Goal: Transaction & Acquisition: Purchase product/service

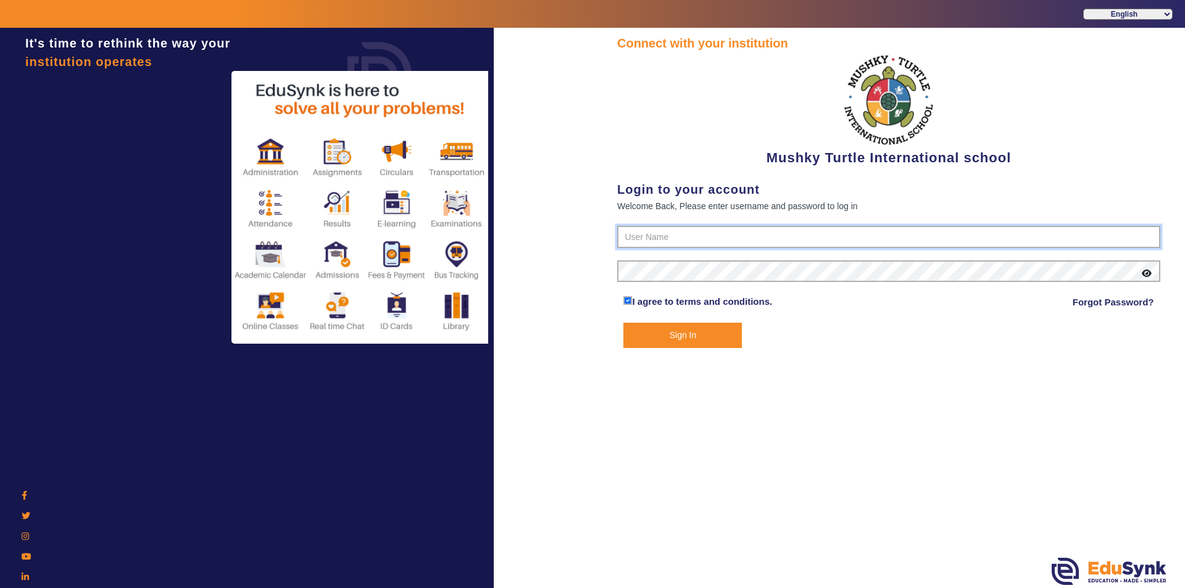
type input "9950605811"
click at [665, 343] on button "Sign In" at bounding box center [682, 335] width 119 height 25
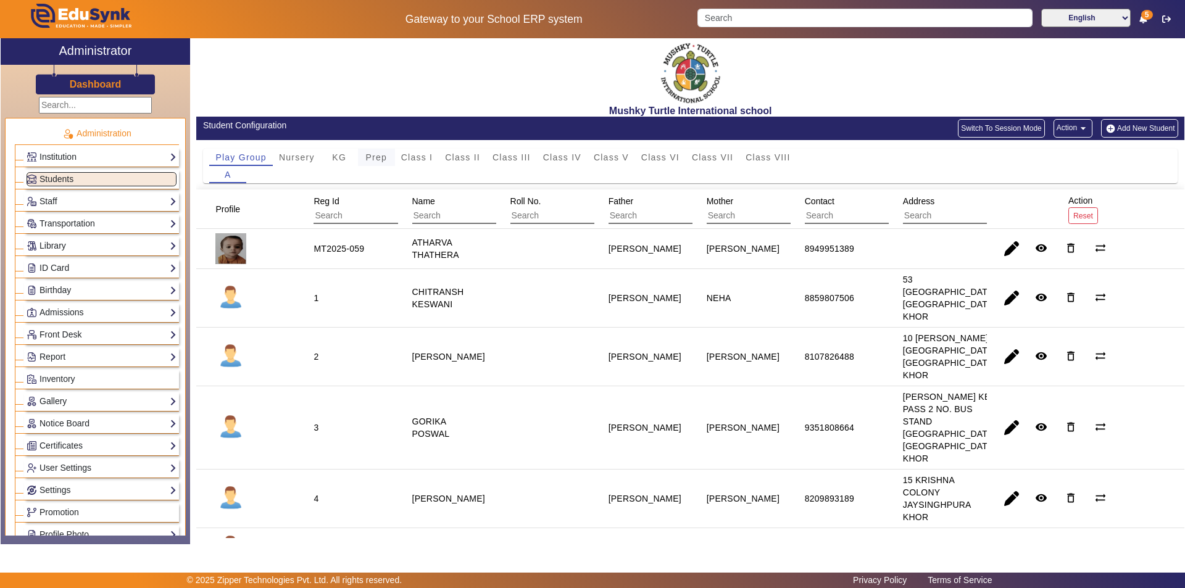
click at [372, 156] on span "Prep" at bounding box center [376, 157] width 22 height 9
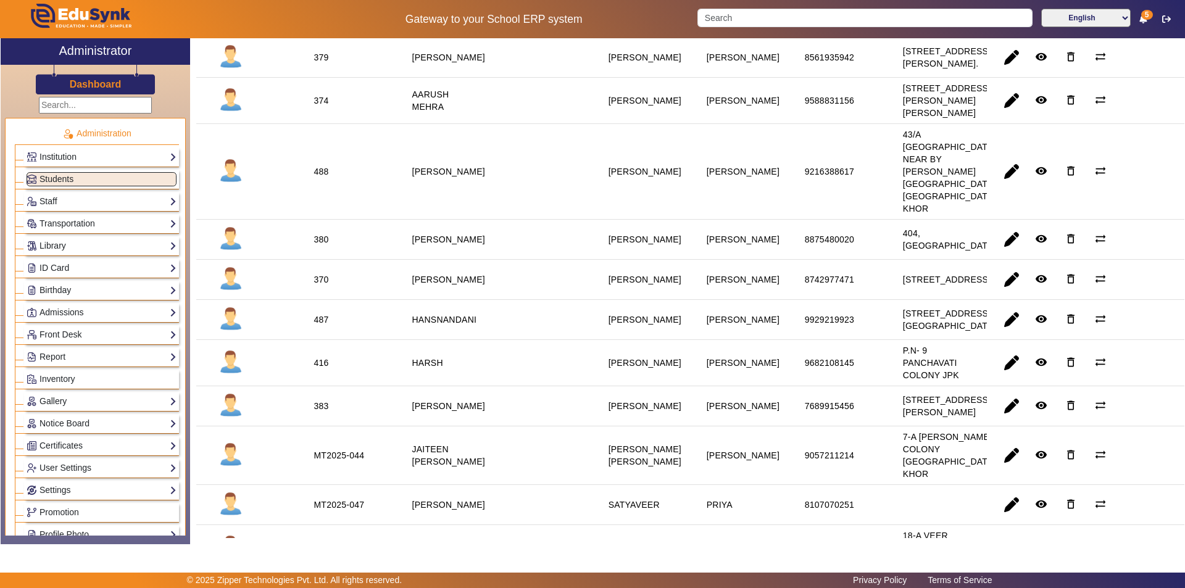
scroll to position [247, 0]
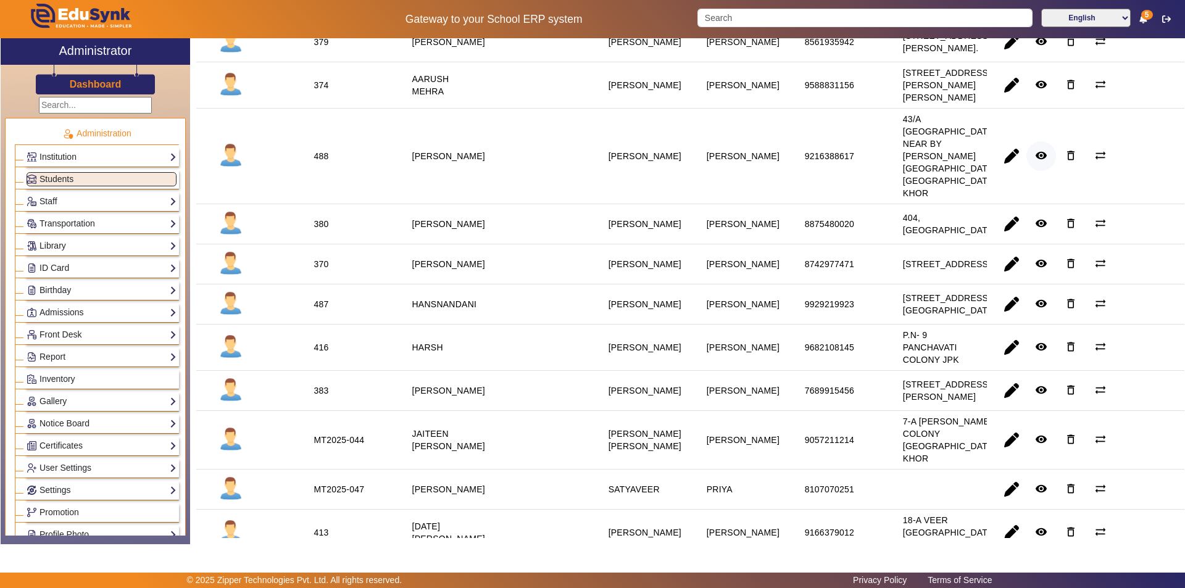
click at [1035, 162] on mat-icon "remove_red_eye" at bounding box center [1041, 155] width 12 height 12
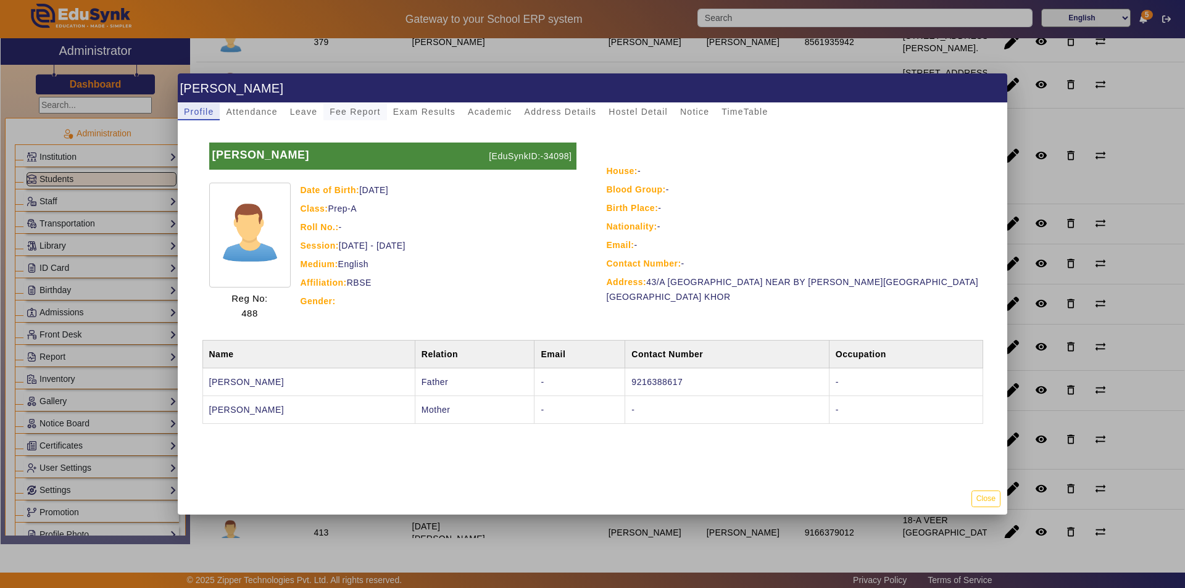
click at [365, 110] on span "Fee Report" at bounding box center [355, 111] width 51 height 9
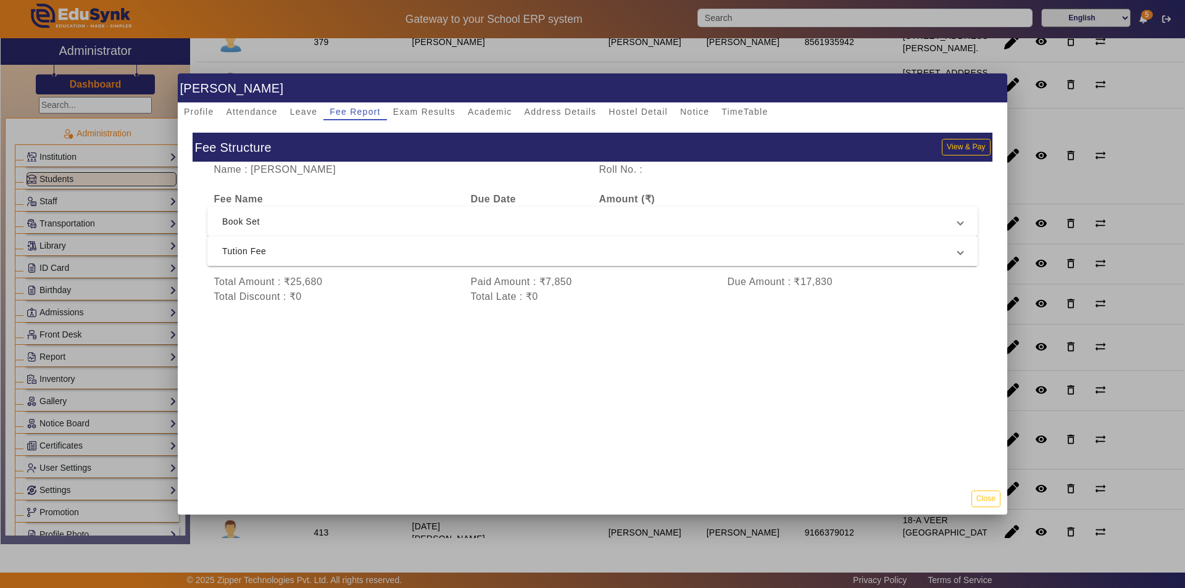
click at [615, 256] on span "Tution Fee" at bounding box center [590, 251] width 736 height 15
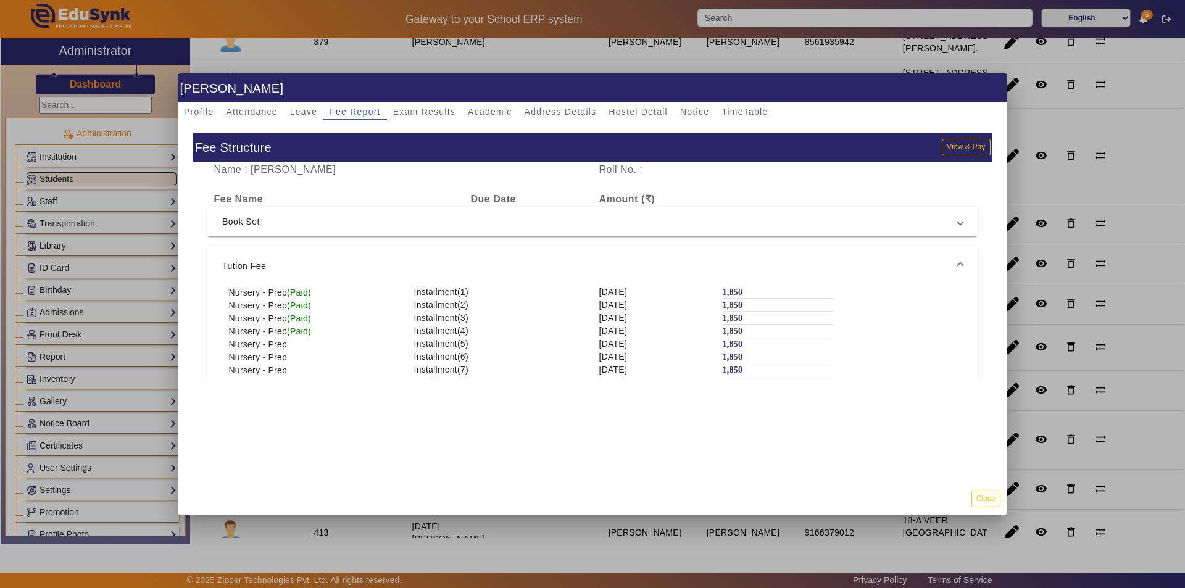
click at [615, 255] on mat-expansion-panel-header "Tution Fee" at bounding box center [592, 266] width 770 height 40
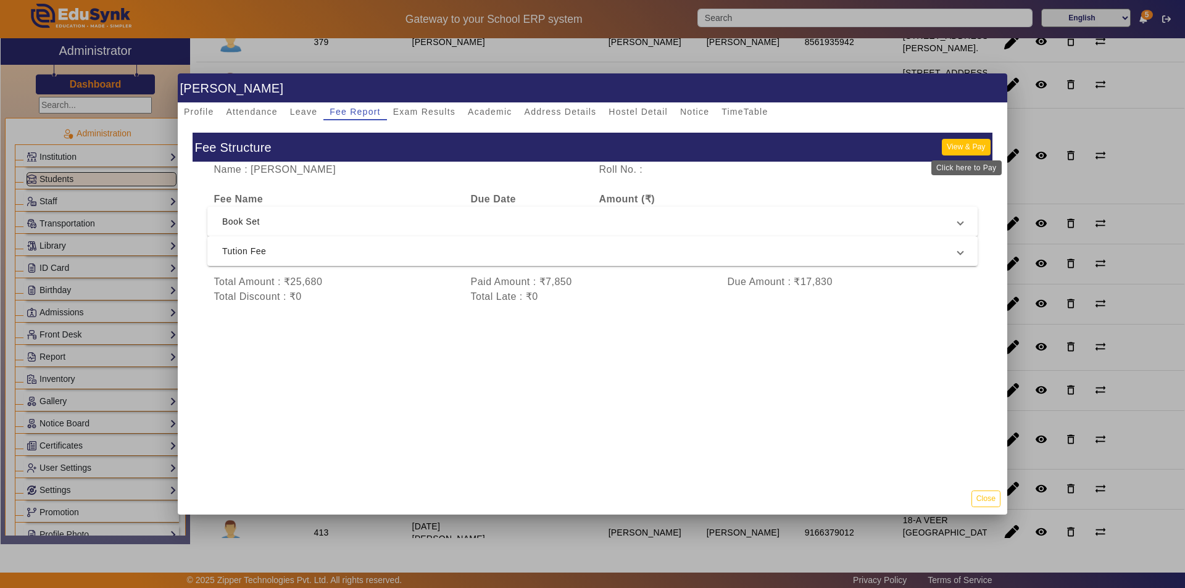
click at [960, 143] on button "View & Pay" at bounding box center [966, 147] width 48 height 17
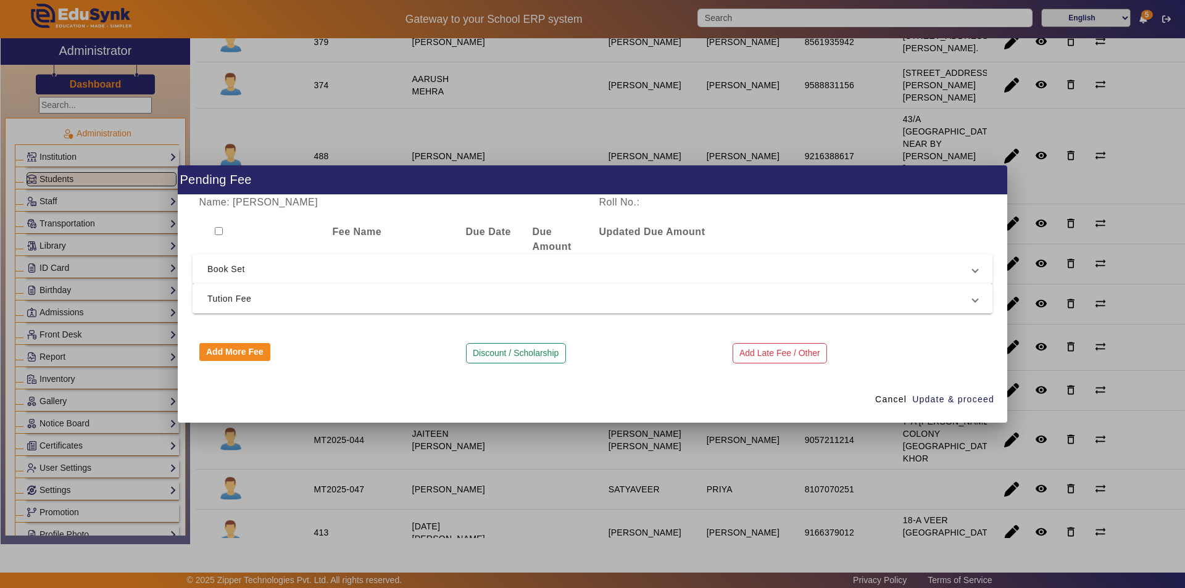
drag, startPoint x: 348, startPoint y: 289, endPoint x: 355, endPoint y: 296, distance: 10.0
click at [351, 292] on mat-expansion-panel-header "Tution Fee" at bounding box center [593, 299] width 800 height 30
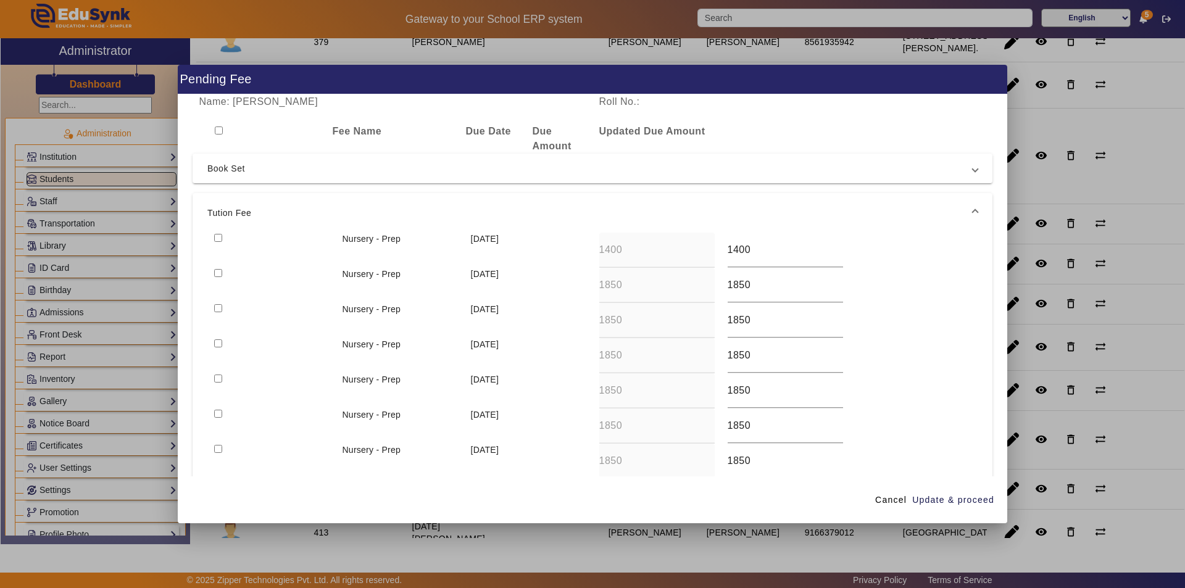
click at [221, 238] on input "checkbox" at bounding box center [218, 238] width 8 height 8
checkbox input "true"
click at [217, 272] on input "checkbox" at bounding box center [218, 273] width 8 height 8
checkbox input "true"
click at [940, 499] on span "Update & proceed" at bounding box center [953, 500] width 82 height 13
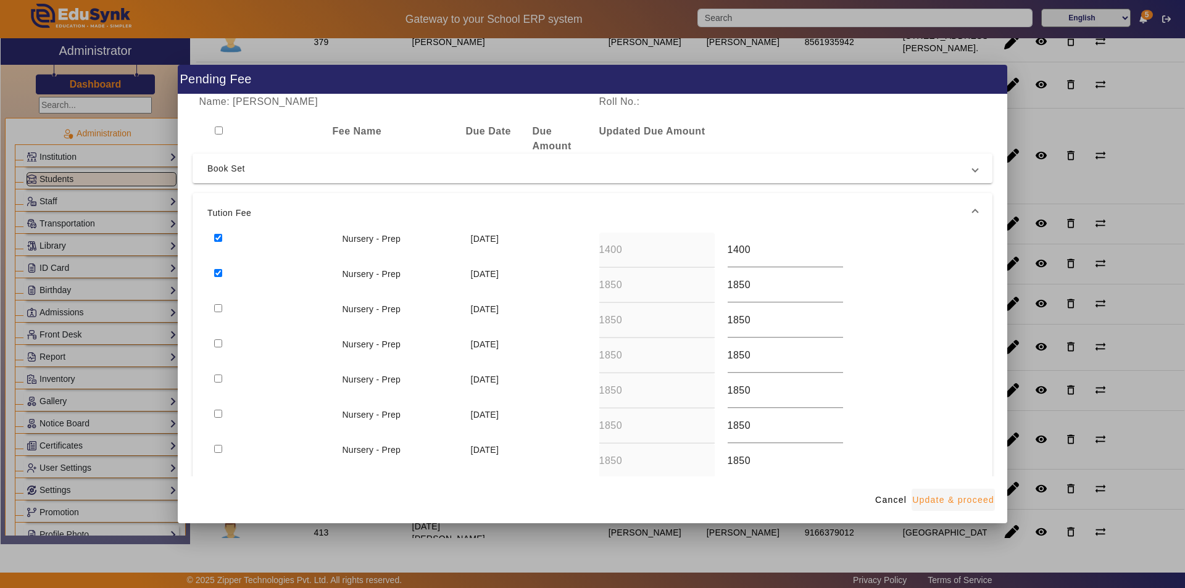
type input "1850"
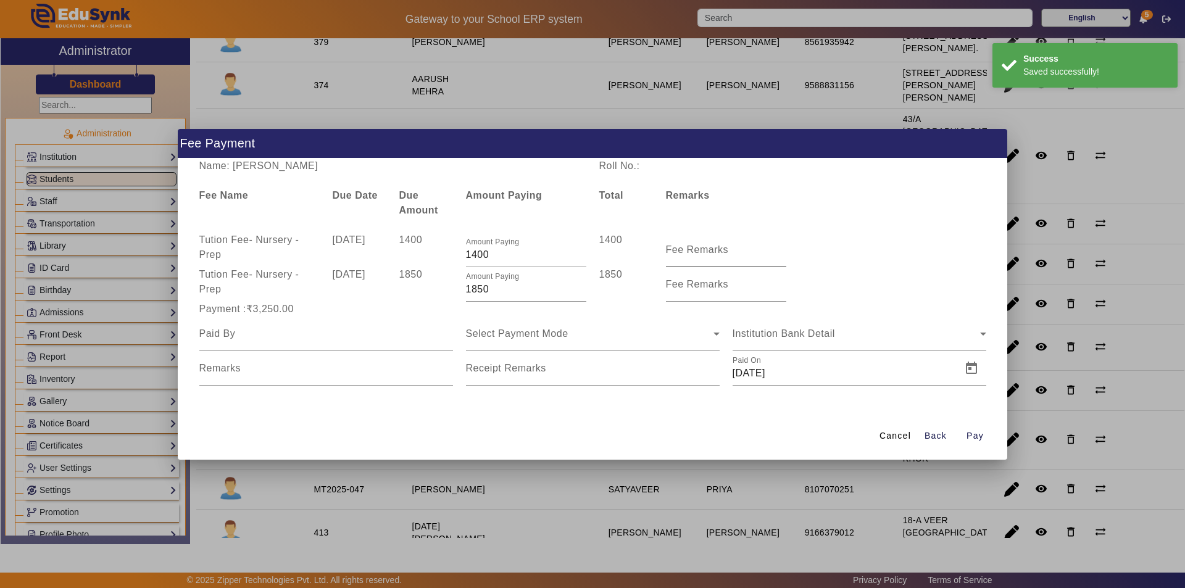
click at [706, 252] on mat-label "Fee Remarks" at bounding box center [697, 249] width 63 height 10
click at [706, 252] on input "Fee Remarks" at bounding box center [726, 255] width 120 height 15
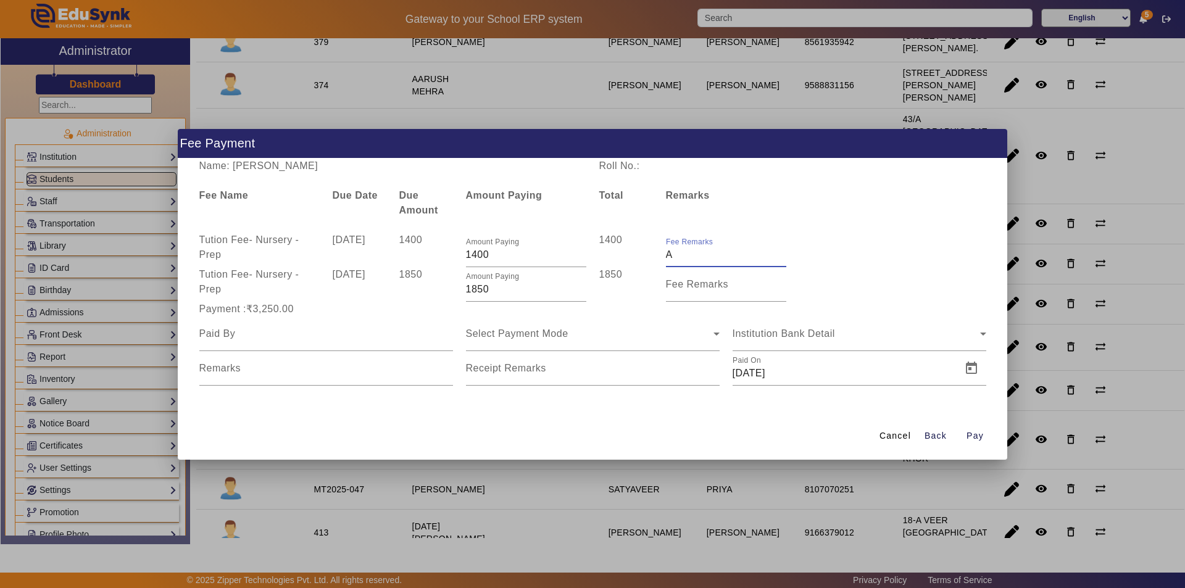
type input "Aug month fee"
click at [709, 296] on input "Fee Remarks" at bounding box center [726, 289] width 120 height 15
type input "Sep month fee"
click at [372, 339] on input at bounding box center [326, 334] width 254 height 15
type input "Parents"
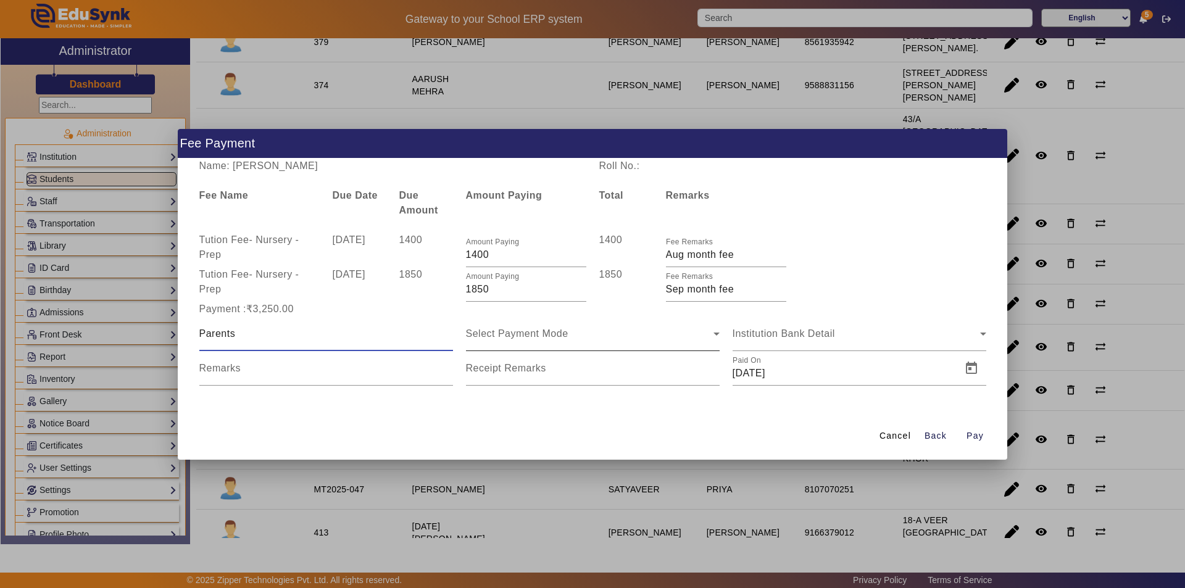
click at [573, 327] on div "Select Payment Mode" at bounding box center [590, 334] width 248 height 15
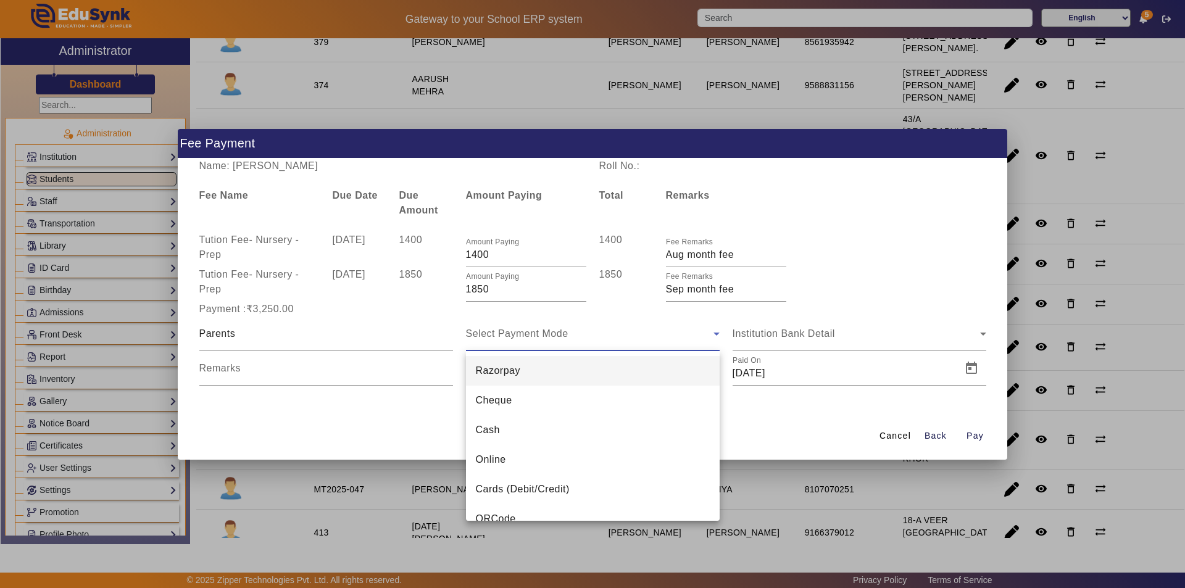
click at [570, 338] on div at bounding box center [592, 294] width 1185 height 588
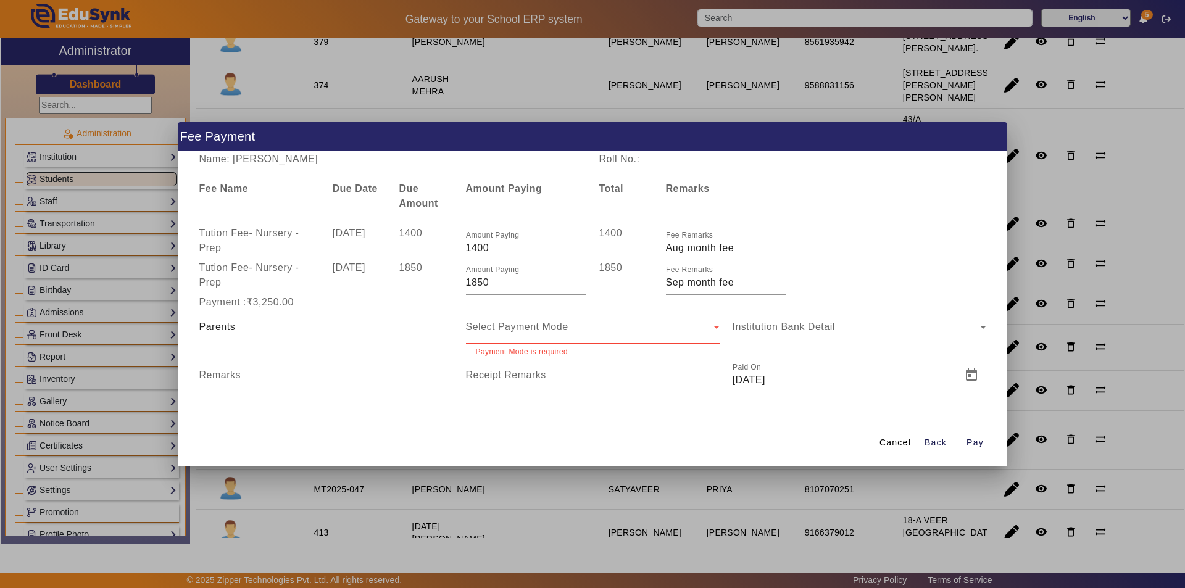
click at [585, 331] on div "Select Payment Mode" at bounding box center [590, 327] width 248 height 15
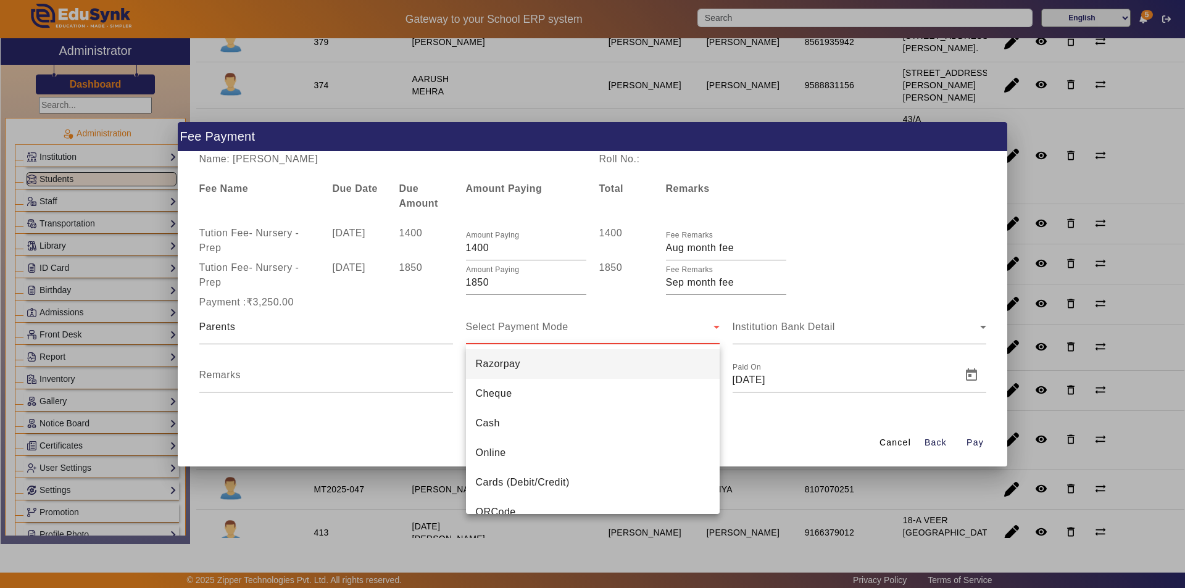
drag, startPoint x: 515, startPoint y: 451, endPoint x: 580, endPoint y: 419, distance: 72.6
click at [516, 451] on mat-option "Online" at bounding box center [593, 453] width 254 height 30
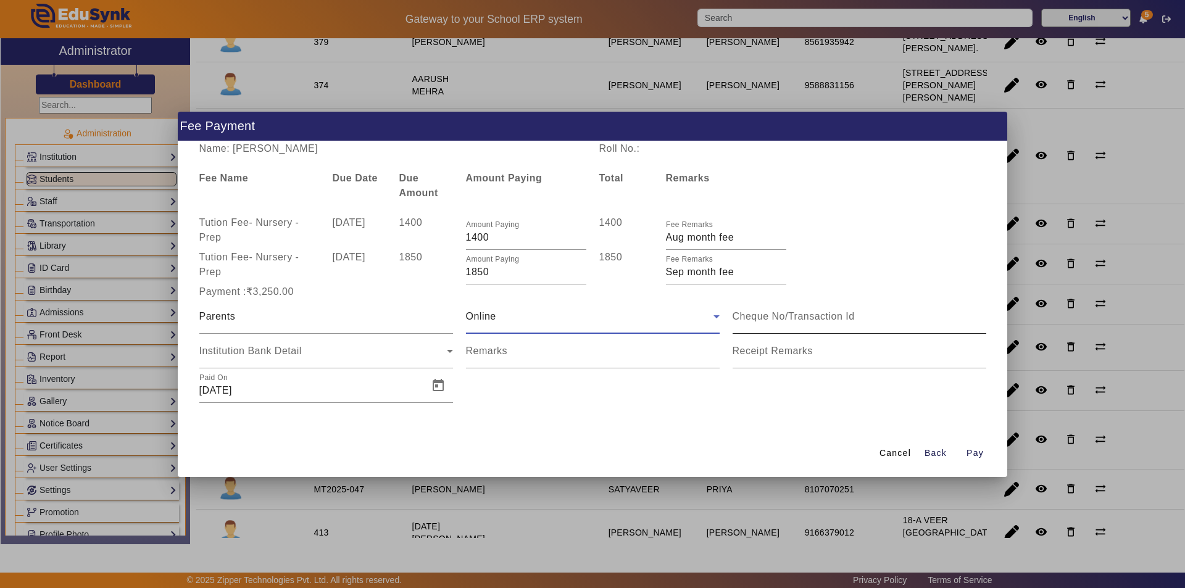
click at [835, 319] on input at bounding box center [860, 316] width 254 height 15
click at [333, 359] on div "Institution Bank Detail" at bounding box center [326, 351] width 254 height 35
click at [525, 356] on input "Remarks" at bounding box center [593, 356] width 254 height 15
click at [531, 358] on input "Remarks" at bounding box center [593, 356] width 254 height 15
type input "a"
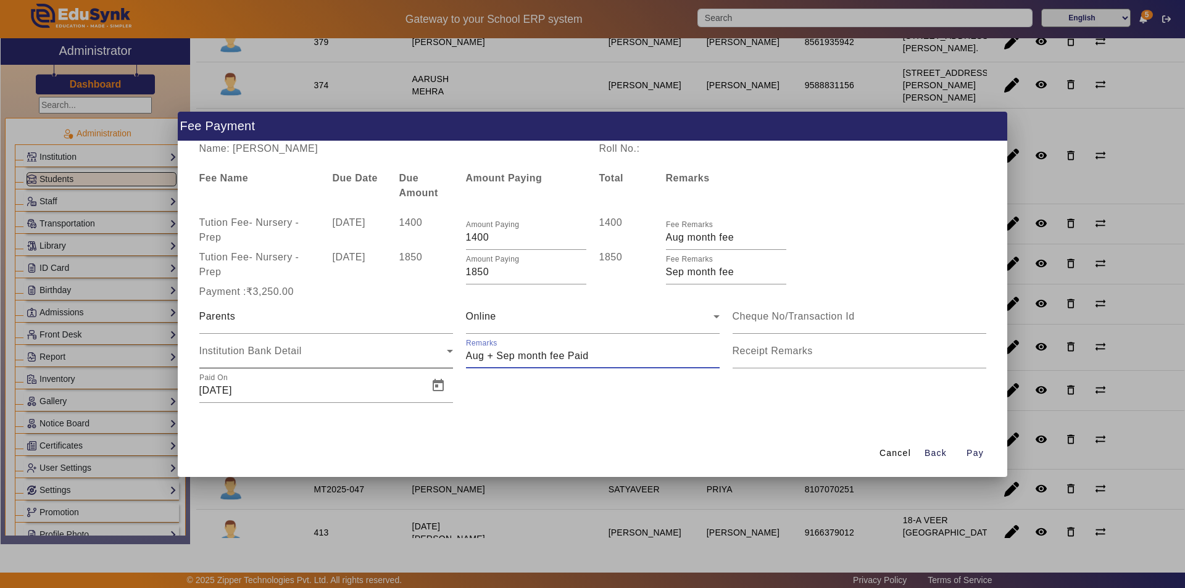
drag, startPoint x: 594, startPoint y: 358, endPoint x: 446, endPoint y: 358, distance: 148.1
click at [446, 358] on div "Parents Online Institution Bank Detail Remarks Receipt Remarks Paid On [DATE]" at bounding box center [593, 351] width 800 height 104
click at [605, 356] on input "Remarks" at bounding box center [593, 356] width 254 height 15
drag, startPoint x: 587, startPoint y: 356, endPoint x: 489, endPoint y: 357, distance: 97.5
click at [466, 356] on input "Remarks" at bounding box center [593, 356] width 254 height 15
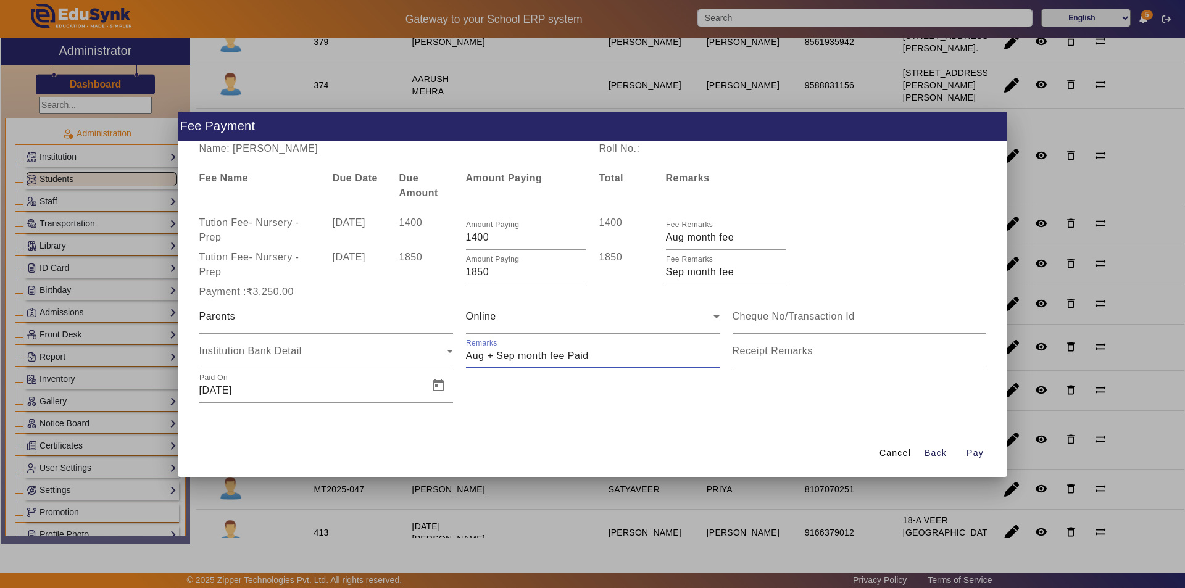
type input "Aug + Sep month fee Paid"
click at [767, 354] on mat-label "Receipt Remarks" at bounding box center [773, 351] width 80 height 10
click at [767, 354] on input "Receipt Remarks" at bounding box center [860, 356] width 254 height 15
type input "u"
drag, startPoint x: 883, startPoint y: 355, endPoint x: 810, endPoint y: 360, distance: 73.7
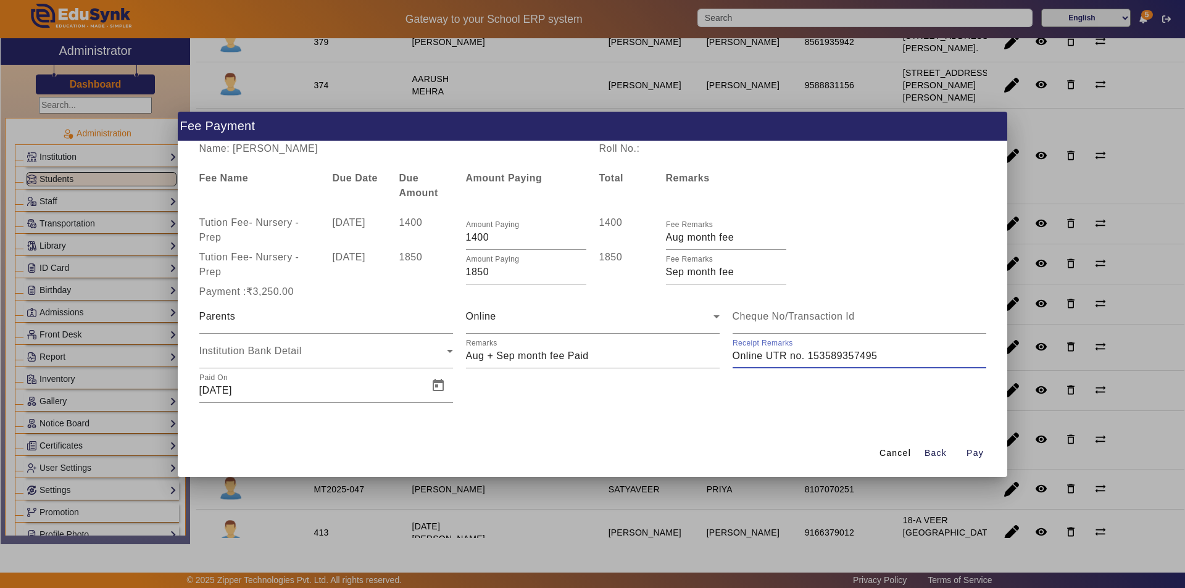
click at [810, 360] on input "Receipt Remarks" at bounding box center [860, 356] width 254 height 15
type input "Online UTR no. 907948743074"
click at [975, 454] on span "Pay" at bounding box center [975, 453] width 17 height 13
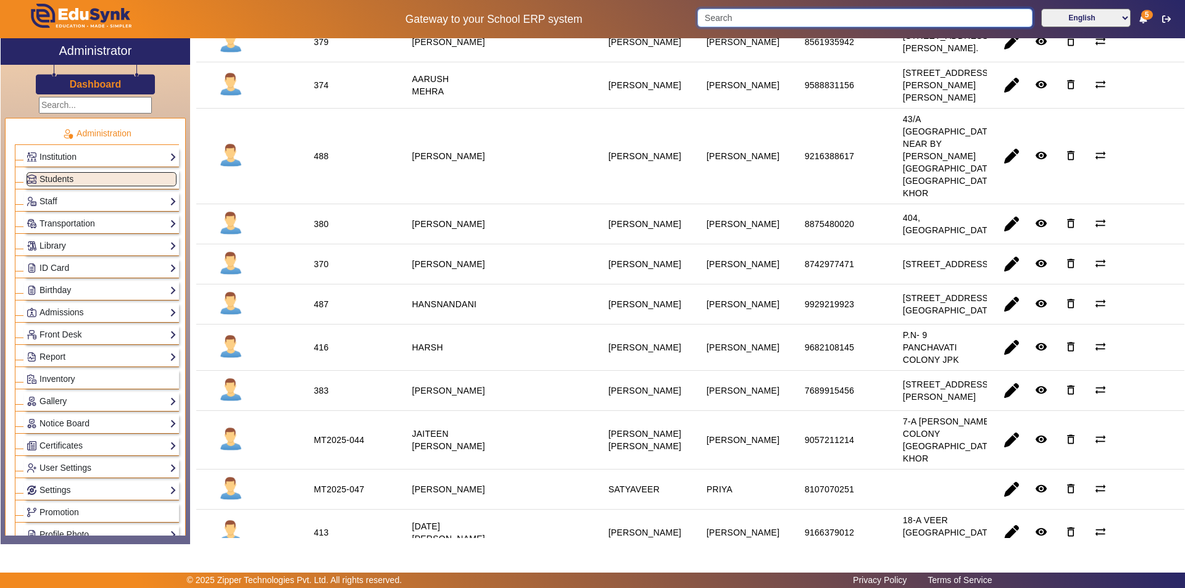
click at [784, 19] on input "Search" at bounding box center [864, 18] width 335 height 19
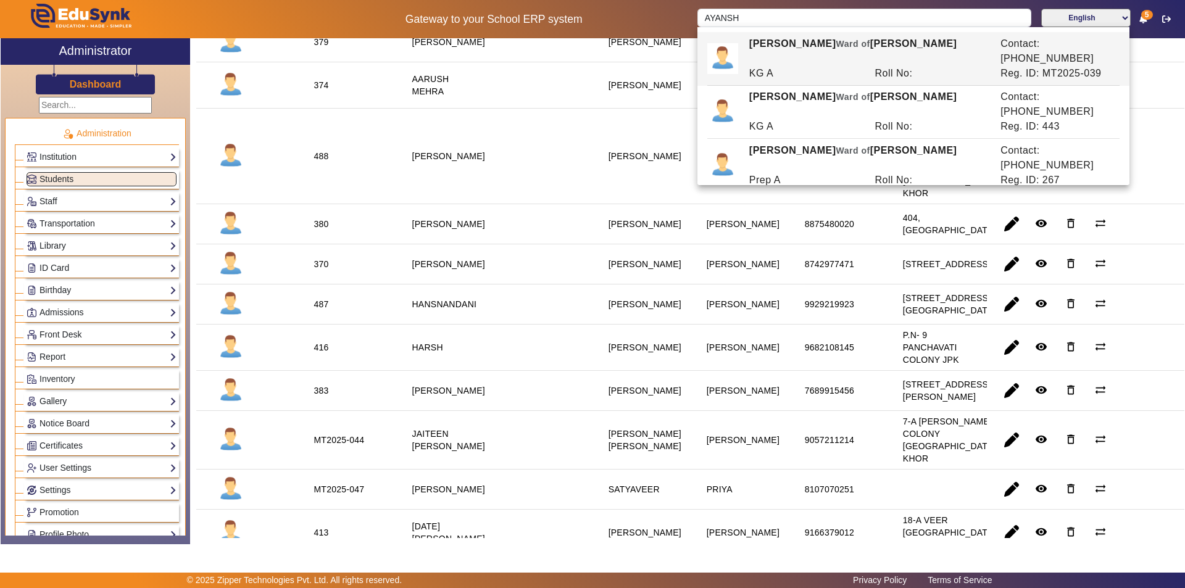
click at [823, 66] on div "KG A" at bounding box center [806, 73] width 126 height 15
type input "[PERSON_NAME]"
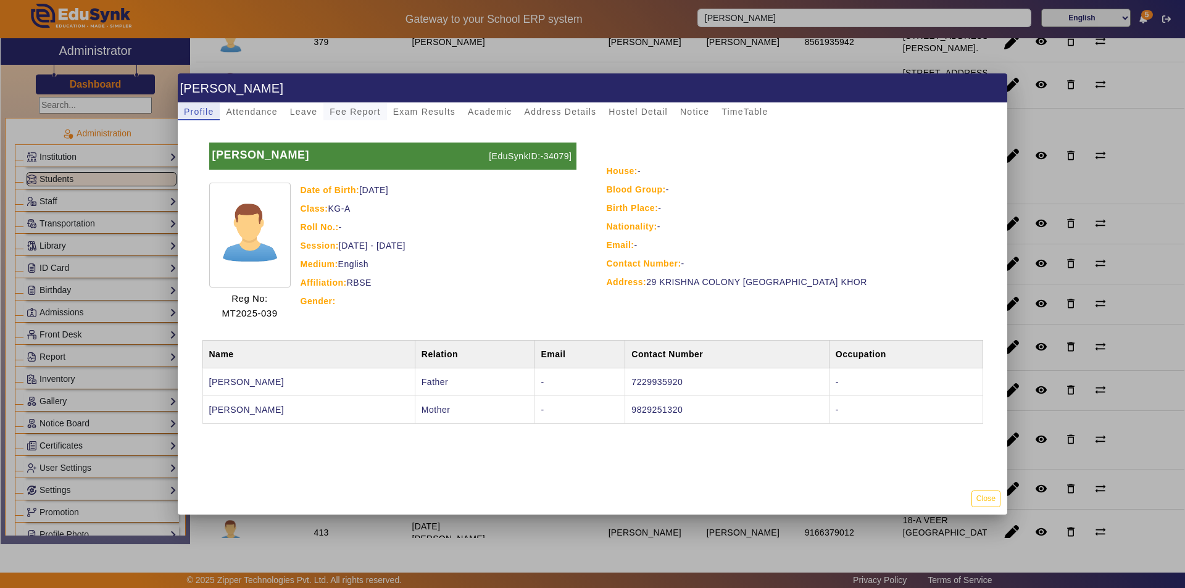
click at [357, 108] on span "Fee Report" at bounding box center [355, 111] width 51 height 9
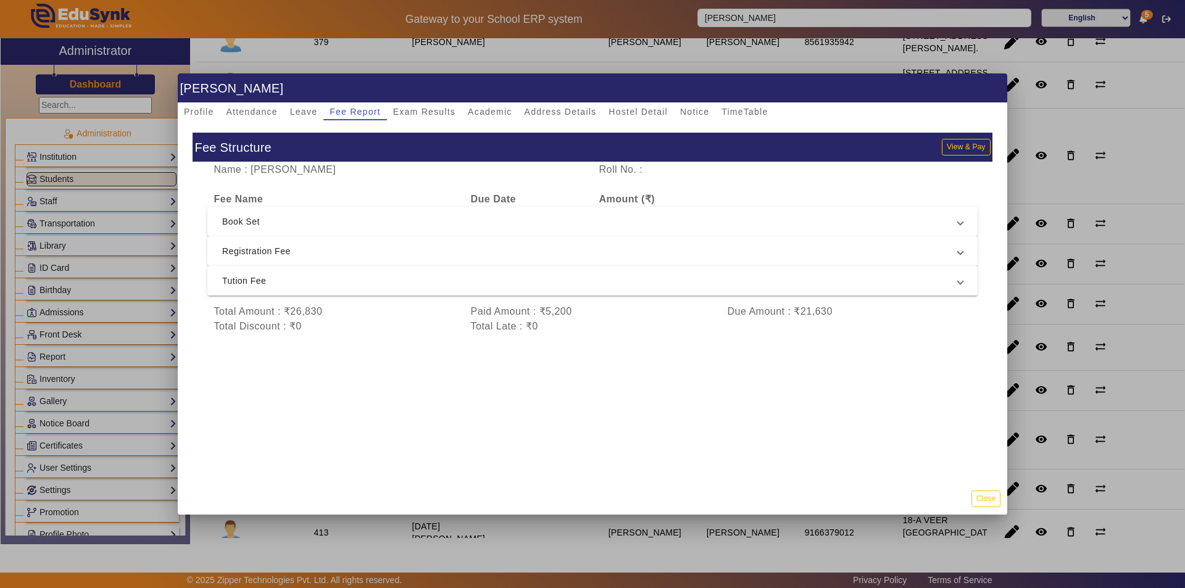
click at [391, 286] on span "Tution Fee" at bounding box center [590, 280] width 736 height 15
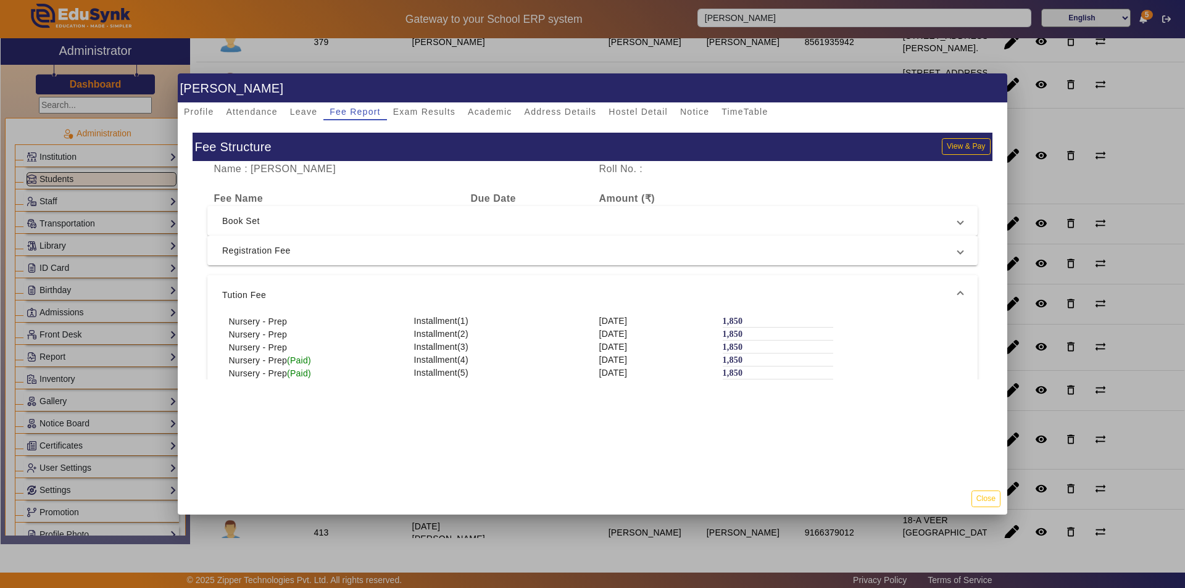
scroll to position [0, 0]
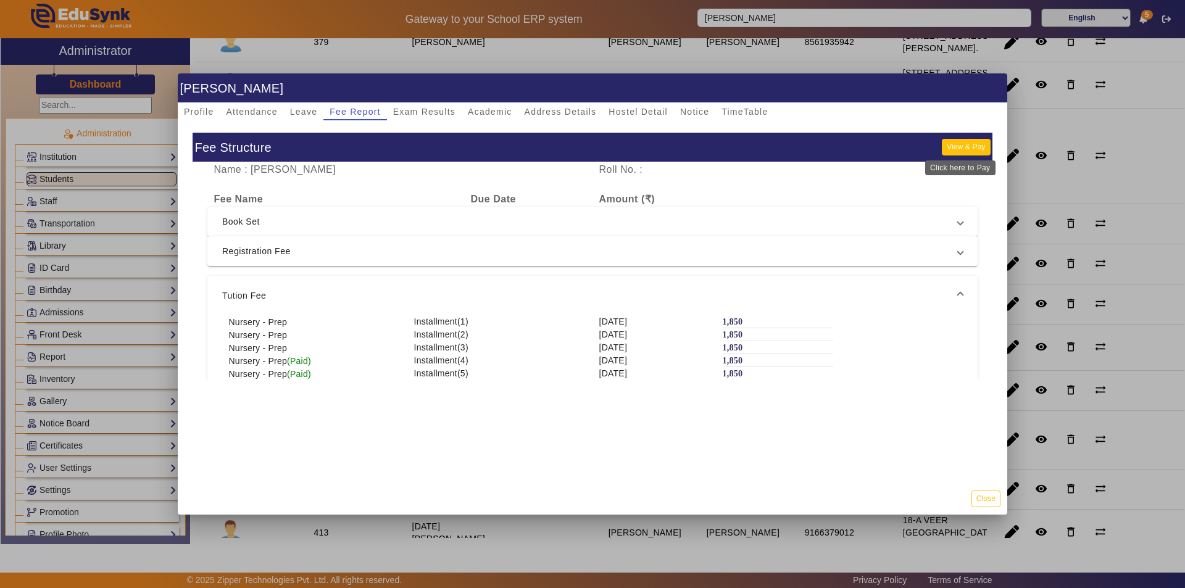
click at [952, 148] on button "View & Pay" at bounding box center [966, 147] width 48 height 17
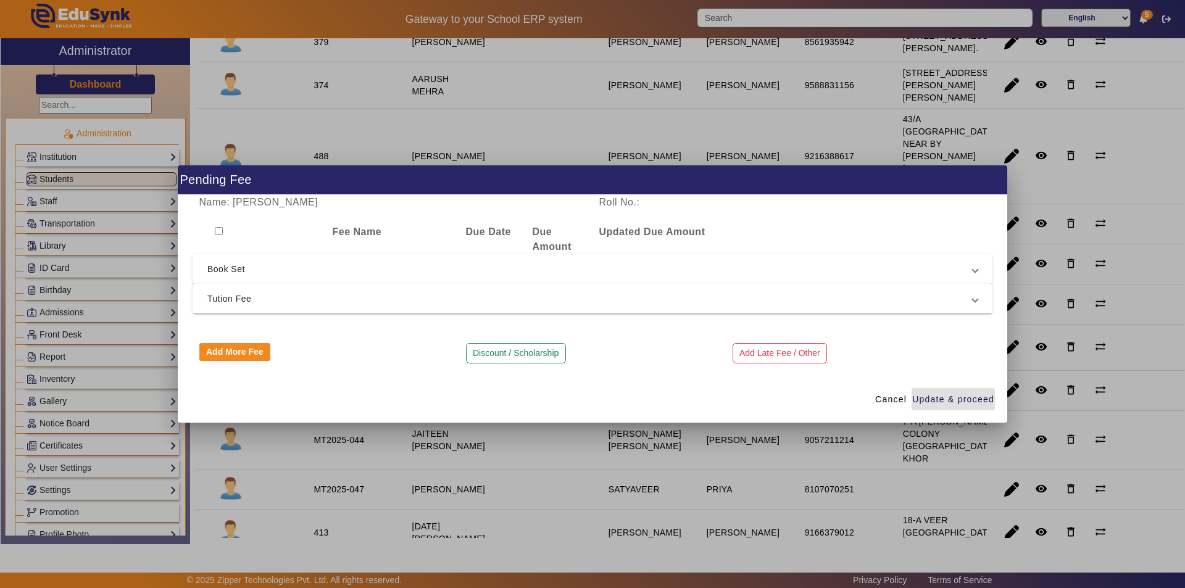
click at [311, 295] on span "Tution Fee" at bounding box center [589, 298] width 765 height 15
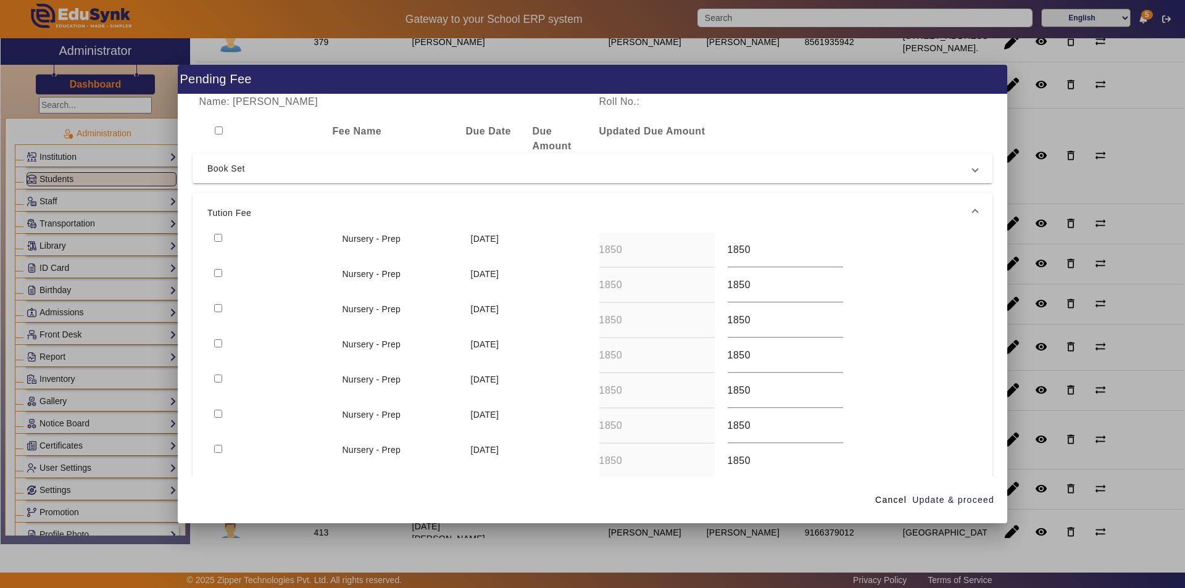
click at [219, 344] on input "checkbox" at bounding box center [218, 343] width 8 height 8
checkbox input "true"
click at [941, 499] on span "Update & proceed" at bounding box center [953, 500] width 82 height 13
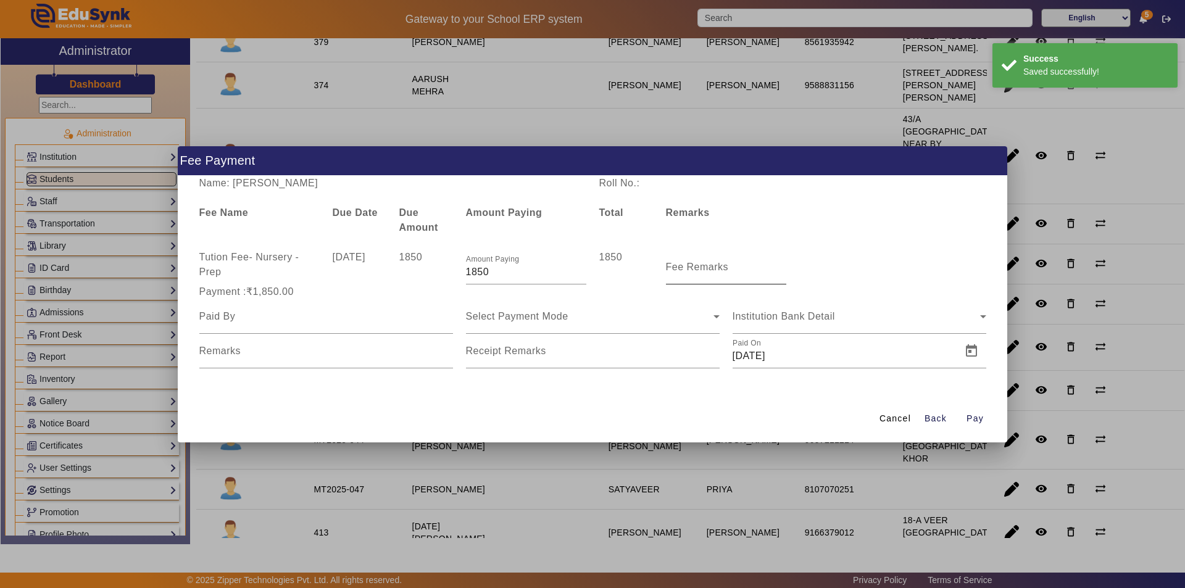
click at [683, 270] on mat-label "Fee Remarks" at bounding box center [697, 267] width 63 height 10
click at [683, 270] on input "Fee Remarks" at bounding box center [726, 272] width 120 height 15
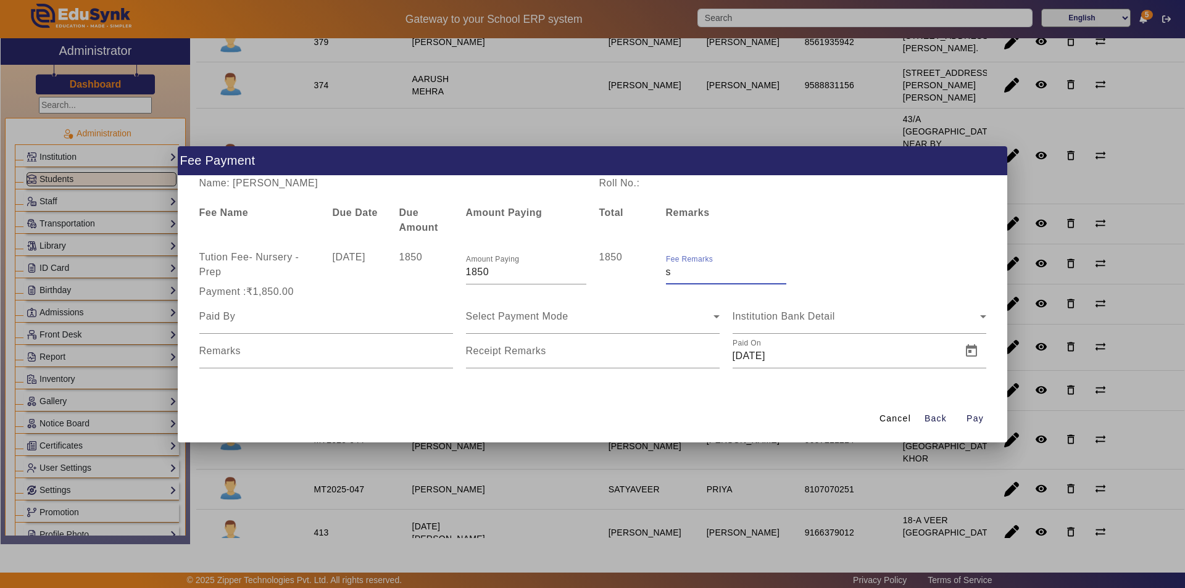
type input "Sep month fee"
click at [315, 323] on input at bounding box center [326, 316] width 254 height 15
type input "Parents"
click at [522, 318] on span "Select Payment Mode" at bounding box center [517, 316] width 102 height 10
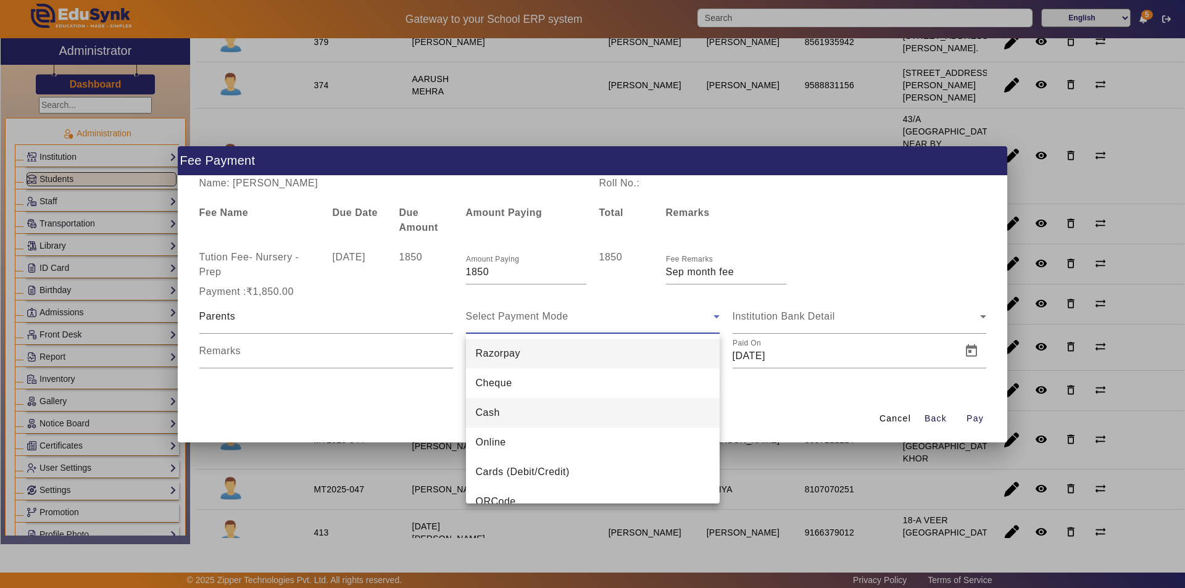
click at [516, 420] on mat-option "Cash" at bounding box center [593, 413] width 254 height 30
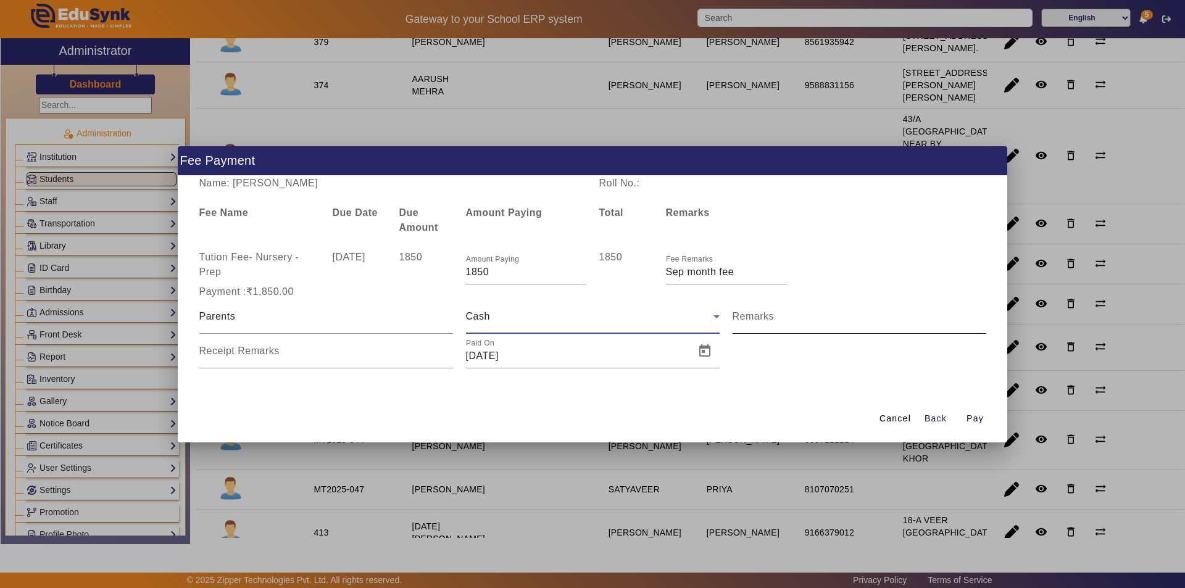
click at [791, 323] on input "Remarks" at bounding box center [860, 321] width 254 height 15
type input "Sep month fee"
click at [282, 356] on input "Receipt Remarks" at bounding box center [326, 356] width 254 height 15
type input "Sep month fee"
click at [705, 350] on span "Open calendar" at bounding box center [705, 351] width 30 height 30
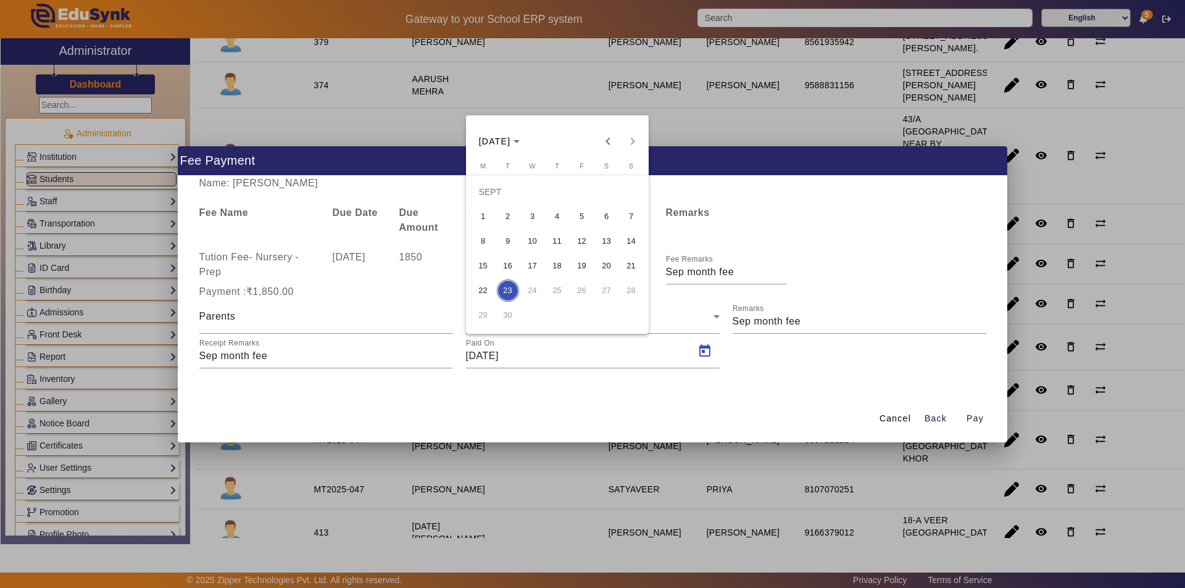
drag, startPoint x: 606, startPoint y: 136, endPoint x: 606, endPoint y: 161, distance: 25.3
click at [607, 138] on span "Previous month" at bounding box center [608, 141] width 25 height 25
click at [613, 218] on span "9" at bounding box center [607, 217] width 22 height 22
type input "09/08/2025"
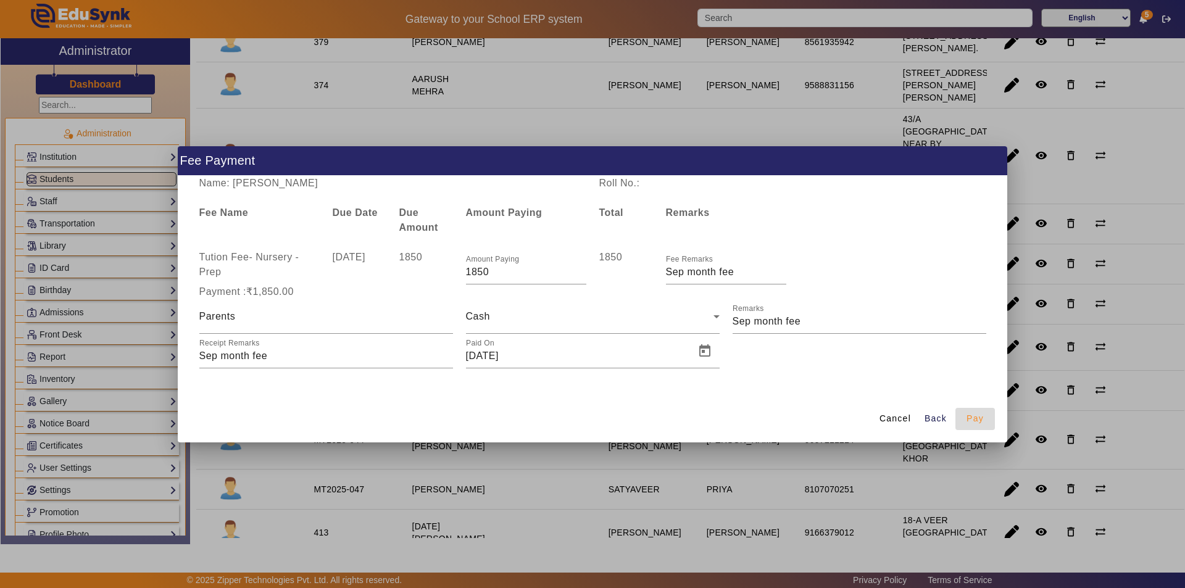
click at [970, 418] on span "Pay" at bounding box center [975, 418] width 17 height 13
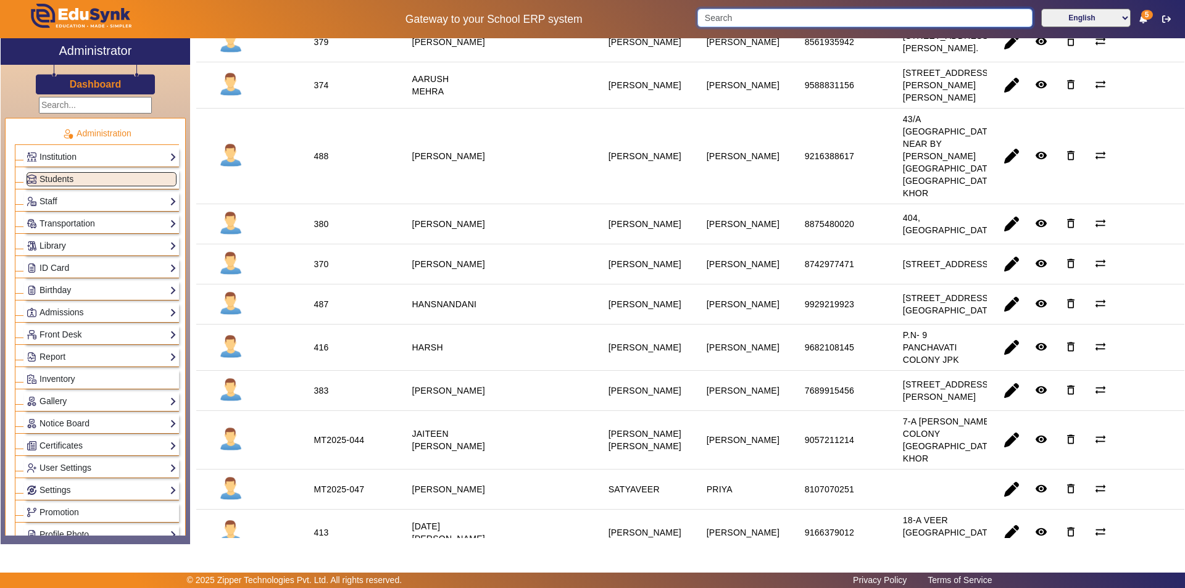
click at [813, 15] on input "Search" at bounding box center [864, 18] width 335 height 19
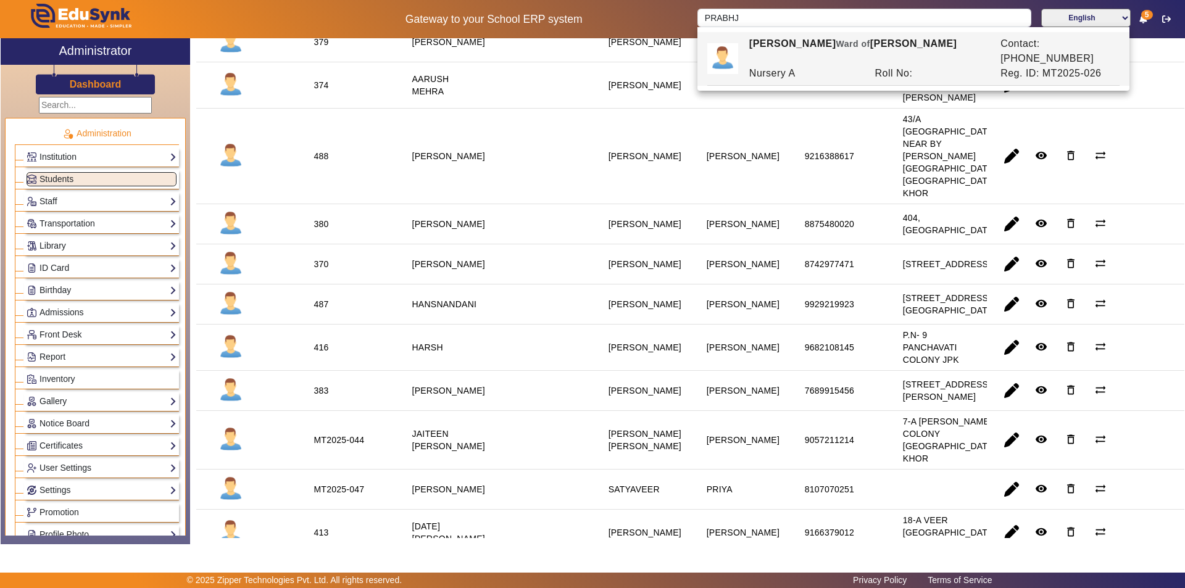
click at [806, 39] on div "PRABHJEET SINGH Ward of NIRANJAN SINGH" at bounding box center [868, 51] width 251 height 30
type input "[PERSON_NAME]"
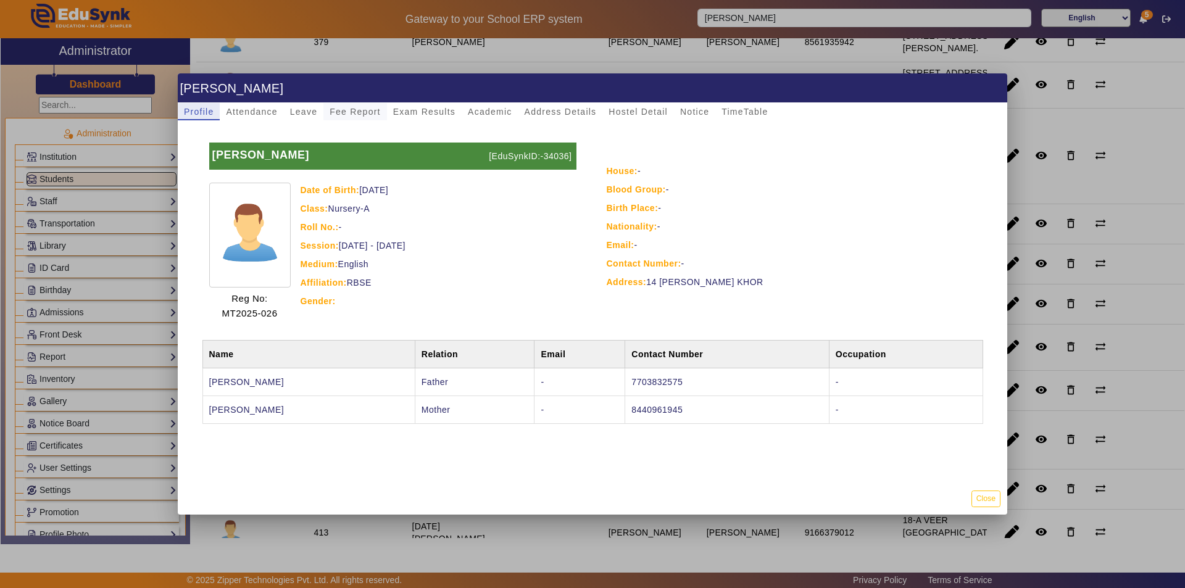
click at [363, 109] on span "Fee Report" at bounding box center [355, 111] width 51 height 9
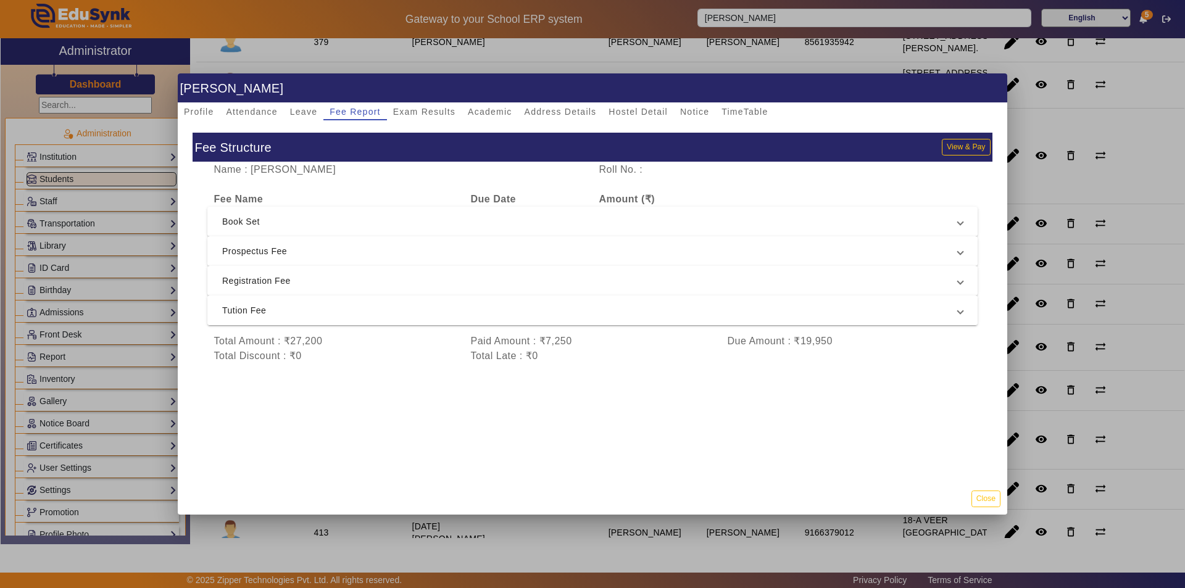
click at [456, 315] on span "Tution Fee" at bounding box center [590, 310] width 736 height 15
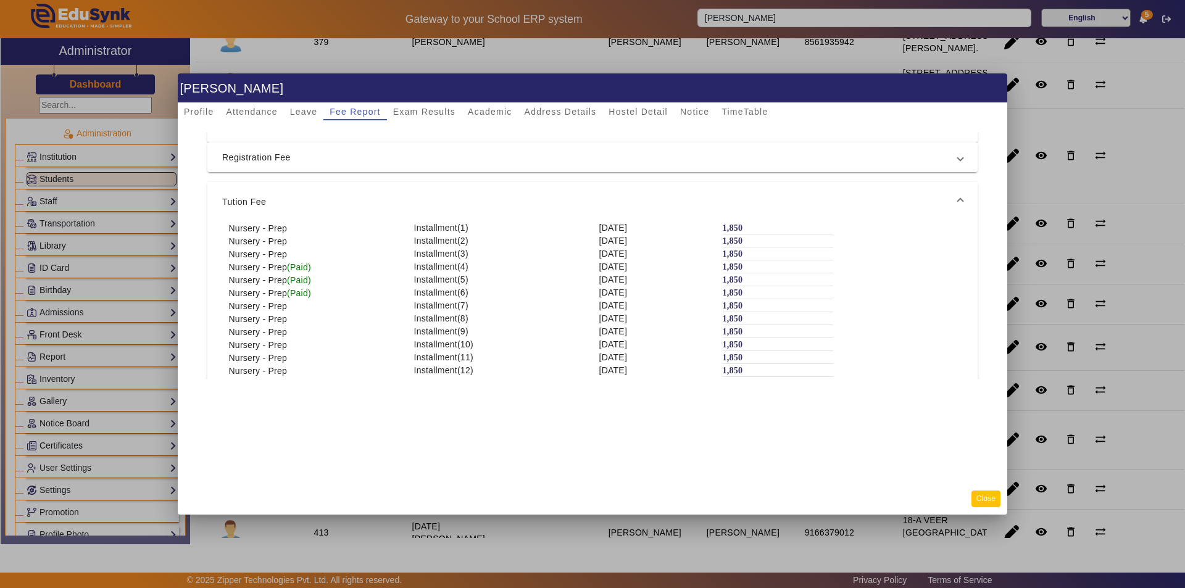
click at [991, 497] on button "Close" at bounding box center [986, 499] width 29 height 17
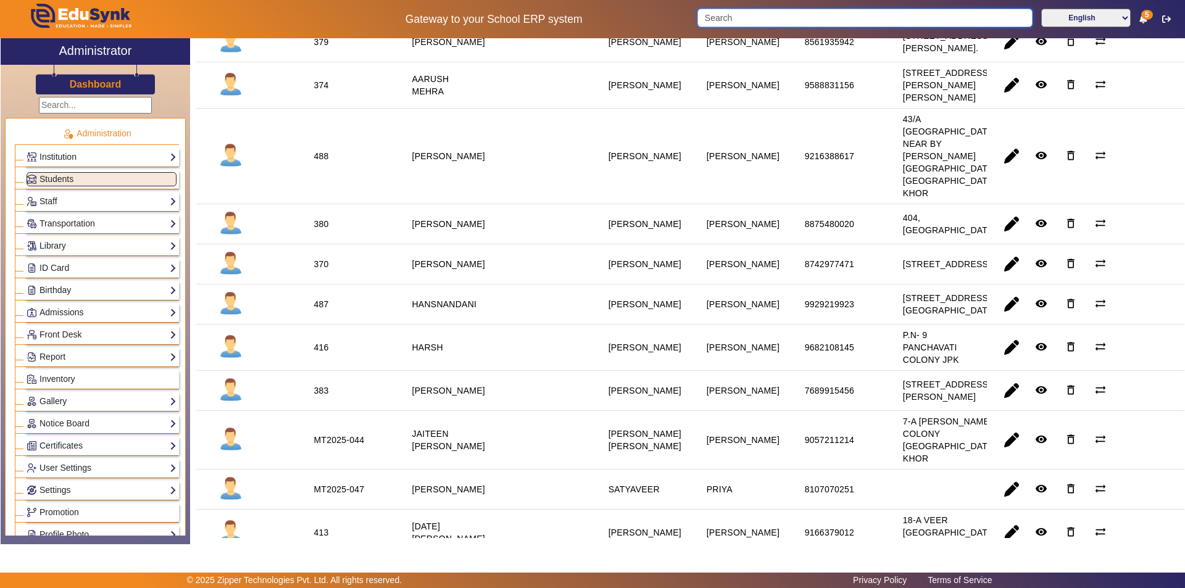
click at [772, 20] on input "Search" at bounding box center [864, 18] width 335 height 19
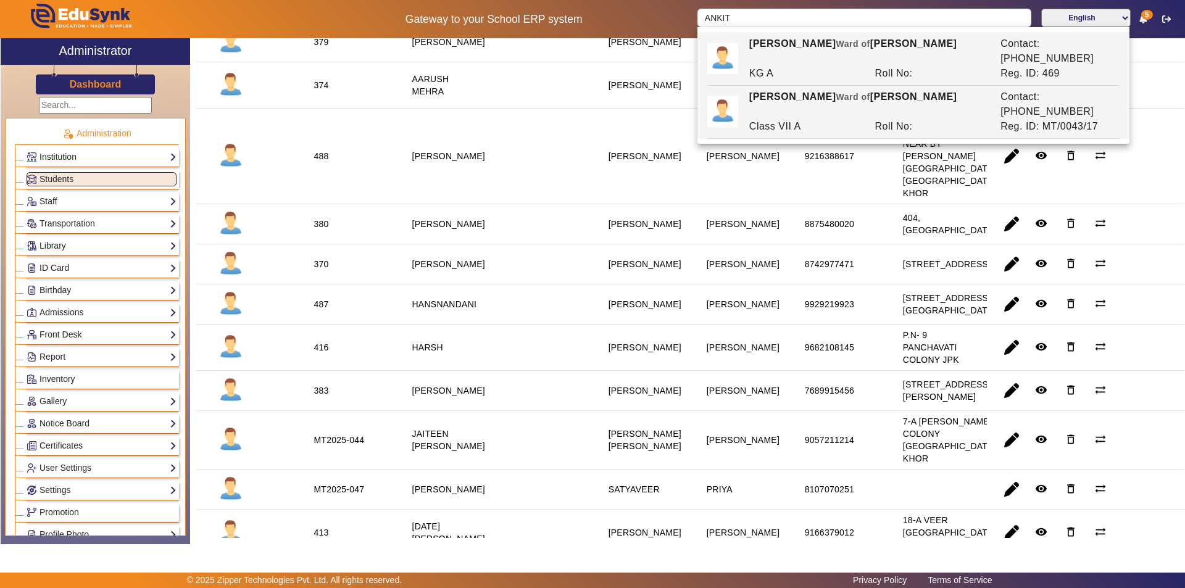
click at [798, 119] on div "Class VII A" at bounding box center [806, 126] width 126 height 15
type input "ANKIT DUTTA"
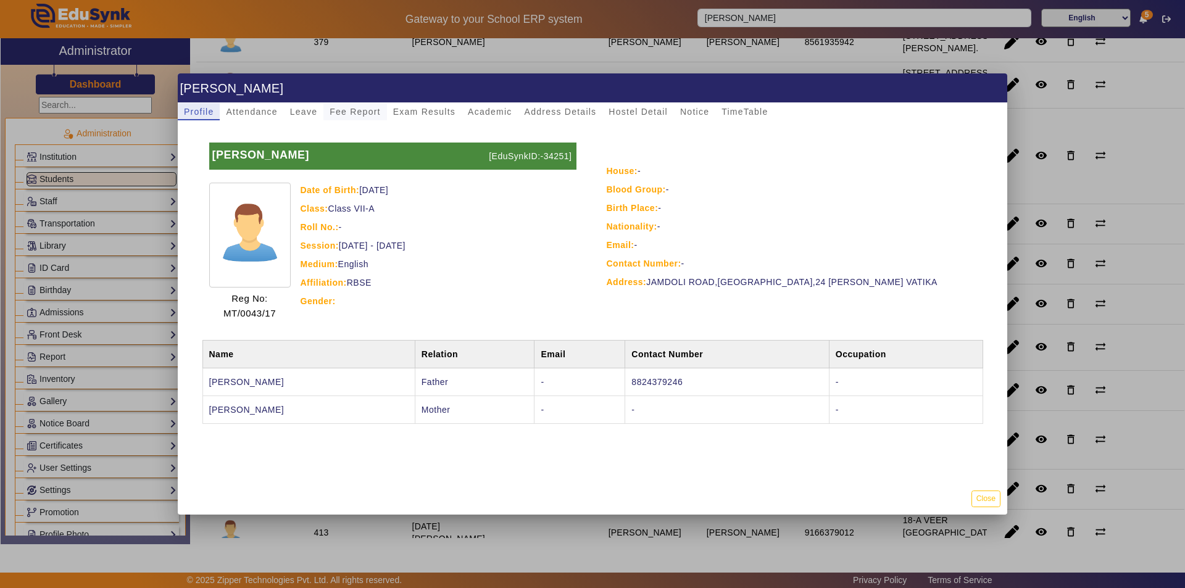
click at [349, 115] on span "Fee Report" at bounding box center [355, 111] width 51 height 9
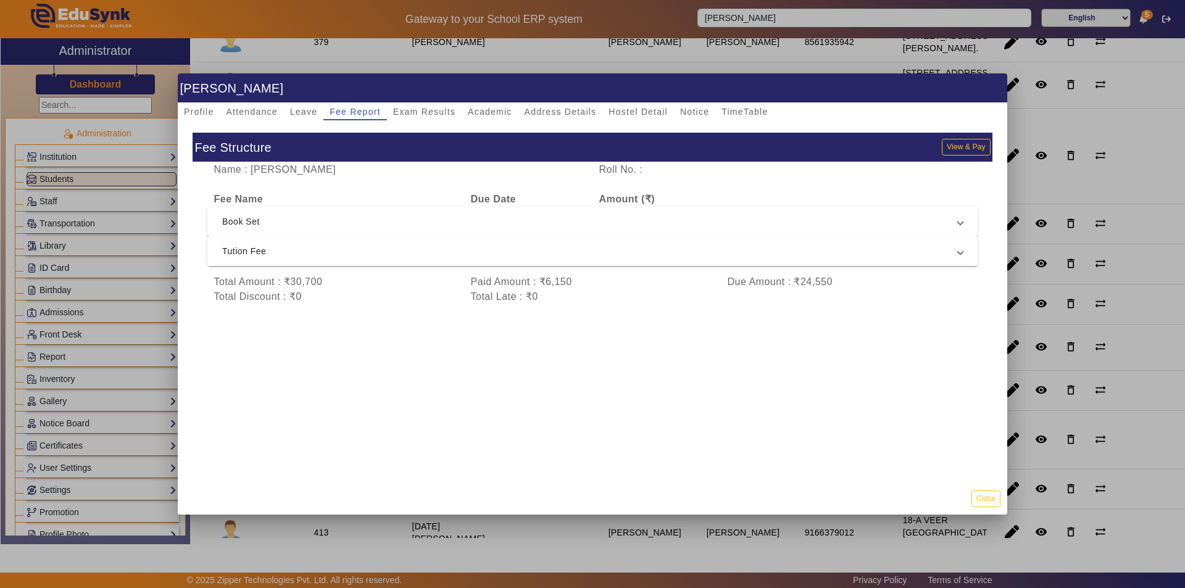
click at [595, 252] on span "Tution Fee" at bounding box center [590, 251] width 736 height 15
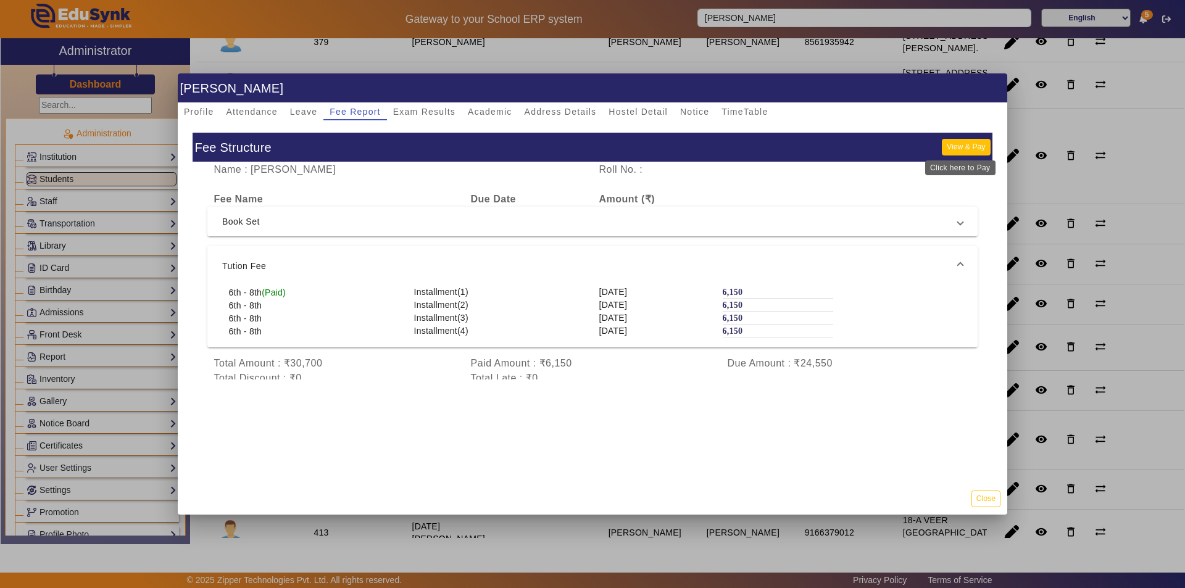
click at [968, 148] on button "View & Pay" at bounding box center [966, 147] width 48 height 17
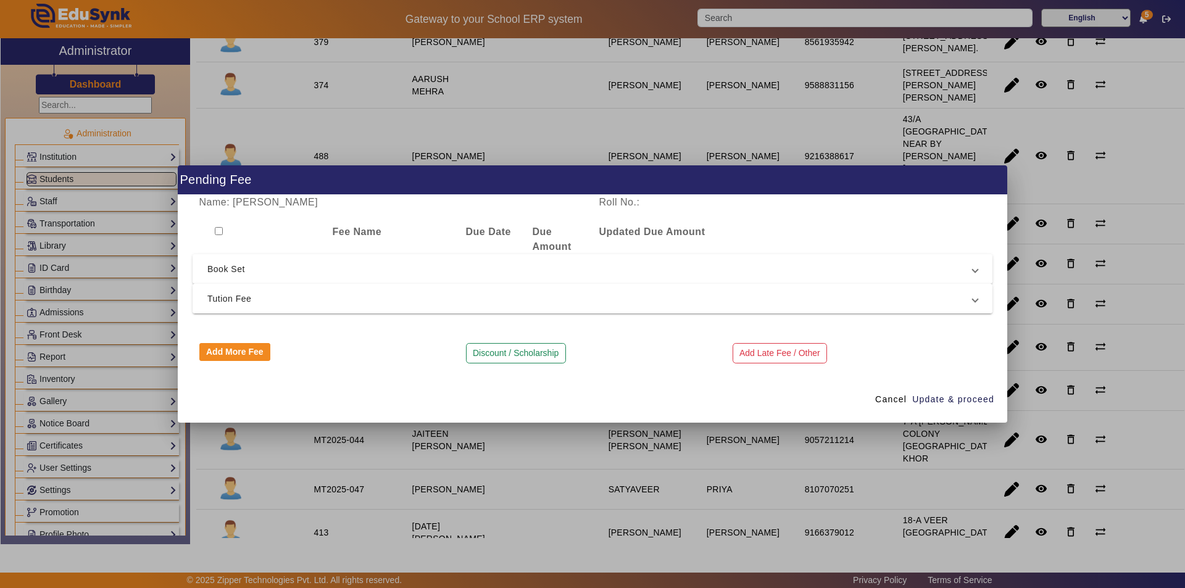
click at [340, 291] on span "Tution Fee" at bounding box center [589, 298] width 765 height 15
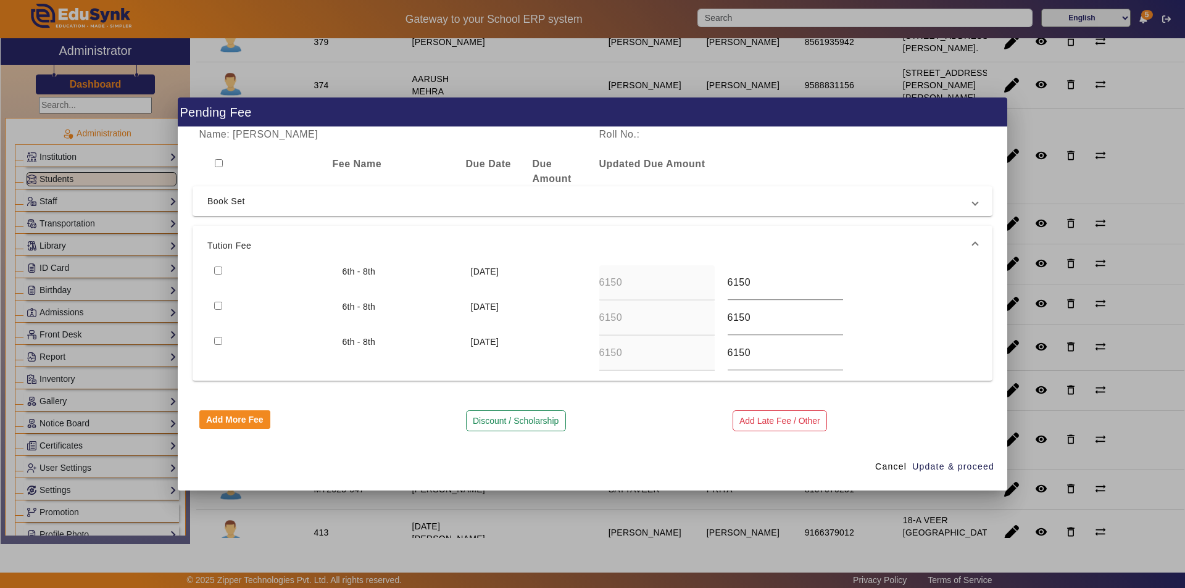
click at [219, 272] on input "checkbox" at bounding box center [218, 271] width 8 height 8
checkbox input "true"
click at [946, 467] on span "Update & proceed" at bounding box center [953, 466] width 82 height 13
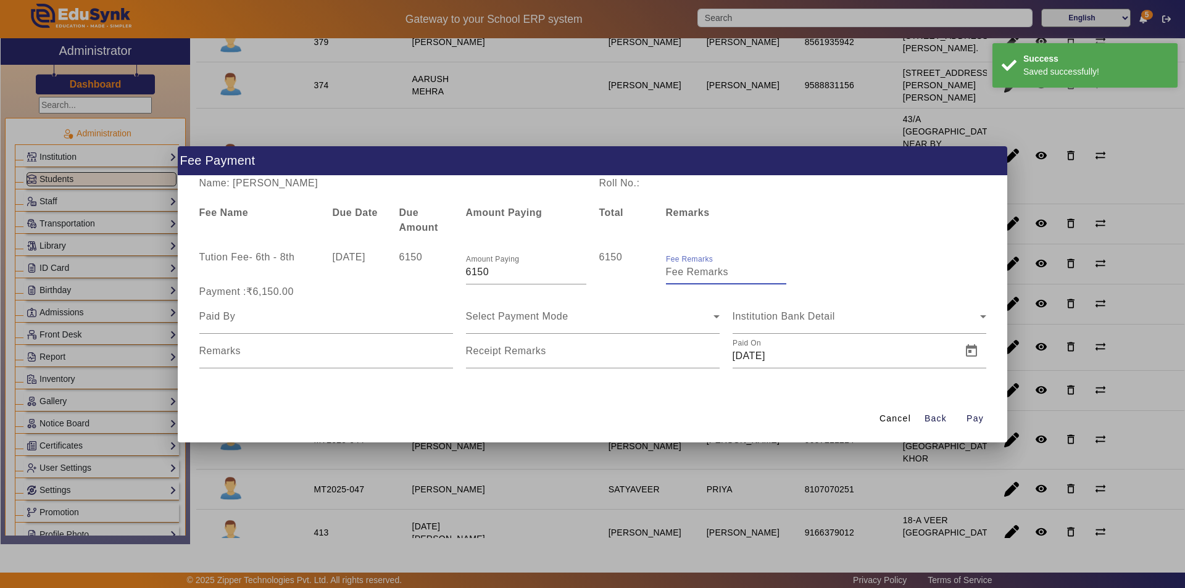
click at [687, 275] on input "Fee Remarks" at bounding box center [726, 272] width 120 height 15
type input "Qtr 2 Fee"
click at [259, 324] on div at bounding box center [326, 316] width 254 height 35
click at [264, 323] on input at bounding box center [326, 316] width 254 height 15
type input "Parents"
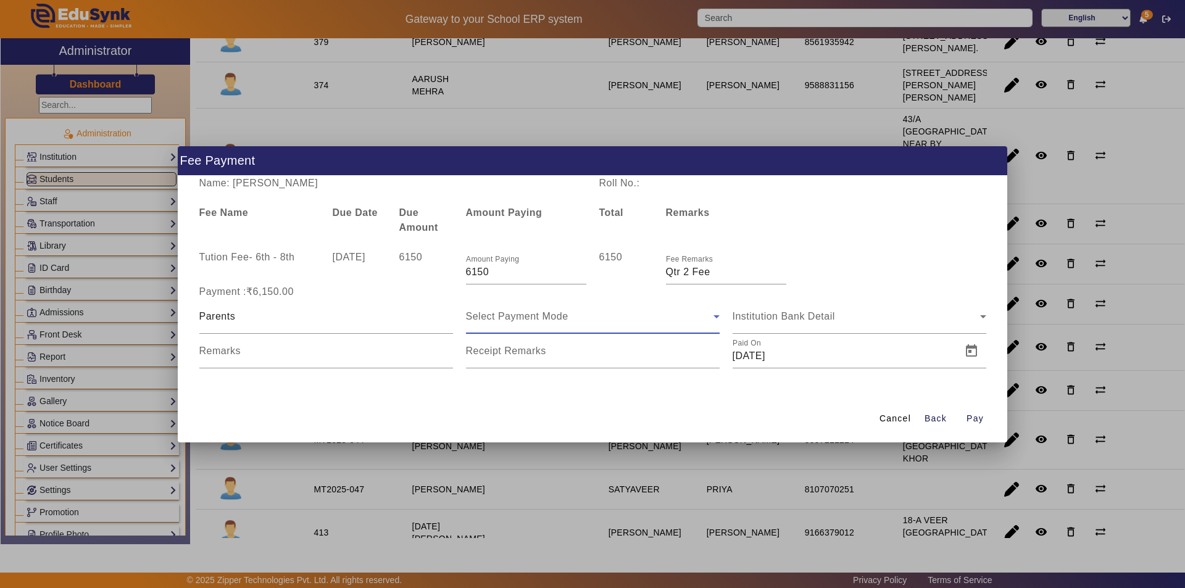
click at [548, 317] on span "Select Payment Mode" at bounding box center [517, 316] width 102 height 10
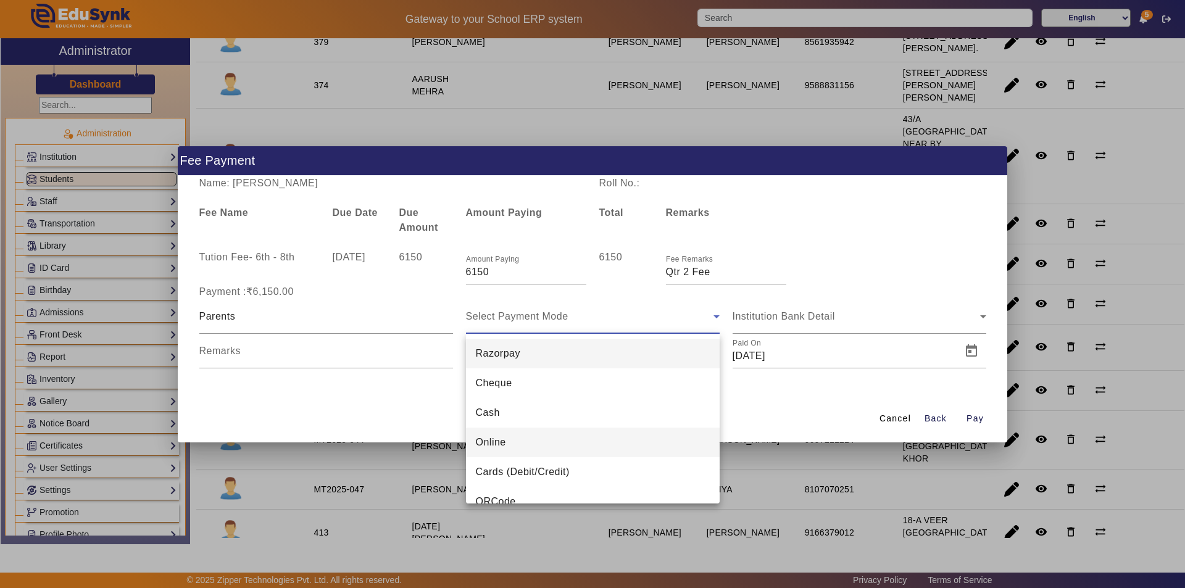
click at [520, 437] on mat-option "Online" at bounding box center [593, 443] width 254 height 30
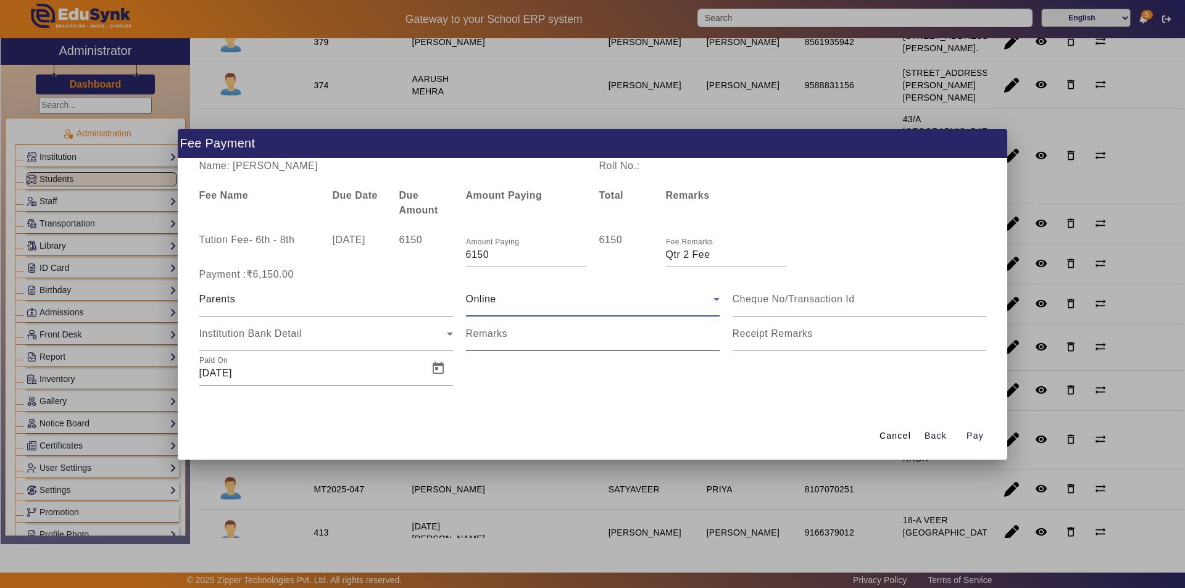
click at [557, 337] on input "Remarks" at bounding box center [593, 338] width 254 height 15
type input "Qtr 2 Fee"
click at [789, 334] on mat-label "Receipt Remarks" at bounding box center [773, 333] width 80 height 10
click at [789, 334] on input "Receipt Remarks" at bounding box center [860, 338] width 254 height 15
click at [777, 335] on input "Receipt Remarks" at bounding box center [860, 338] width 254 height 15
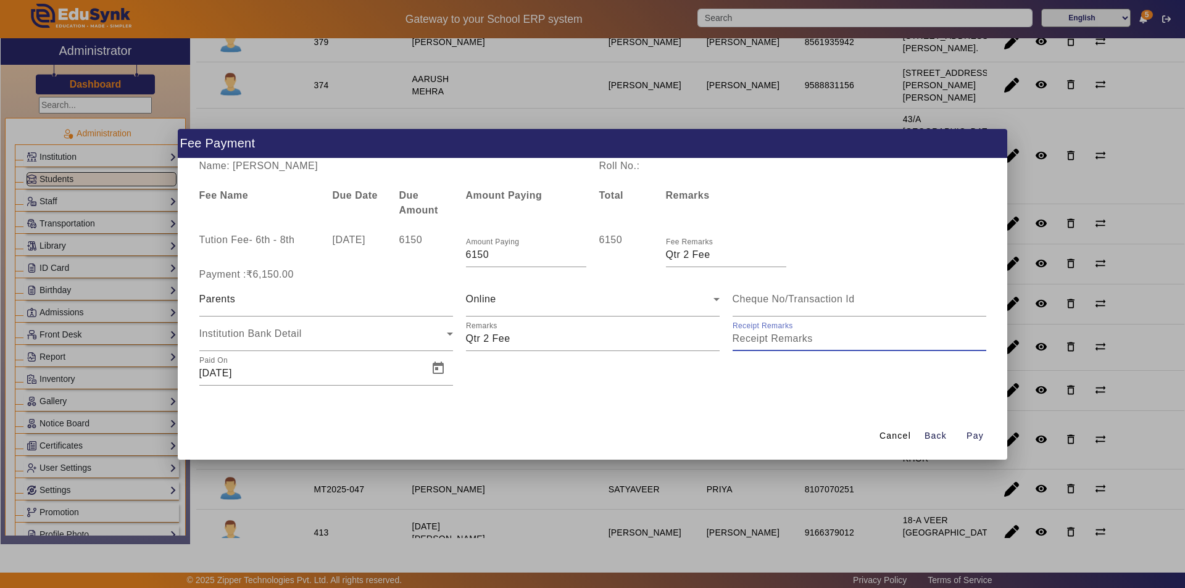
type input "Qtr 2 Fee"
click at [438, 371] on span "Open calendar" at bounding box center [438, 369] width 30 height 30
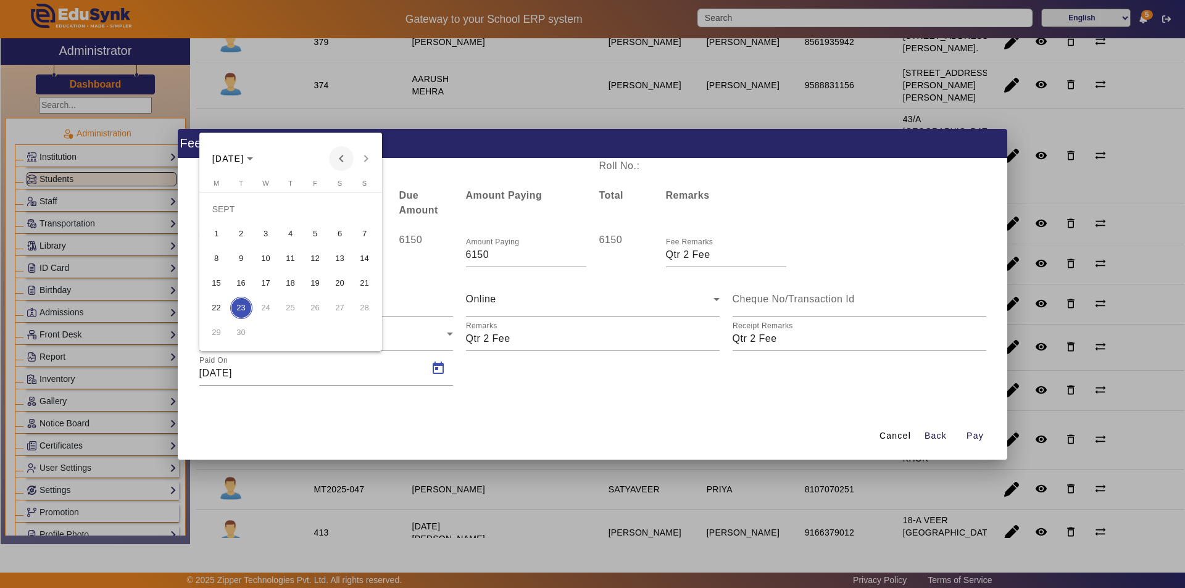
click at [335, 161] on span "Previous month" at bounding box center [341, 158] width 25 height 25
click at [368, 233] on span "10" at bounding box center [365, 234] width 22 height 22
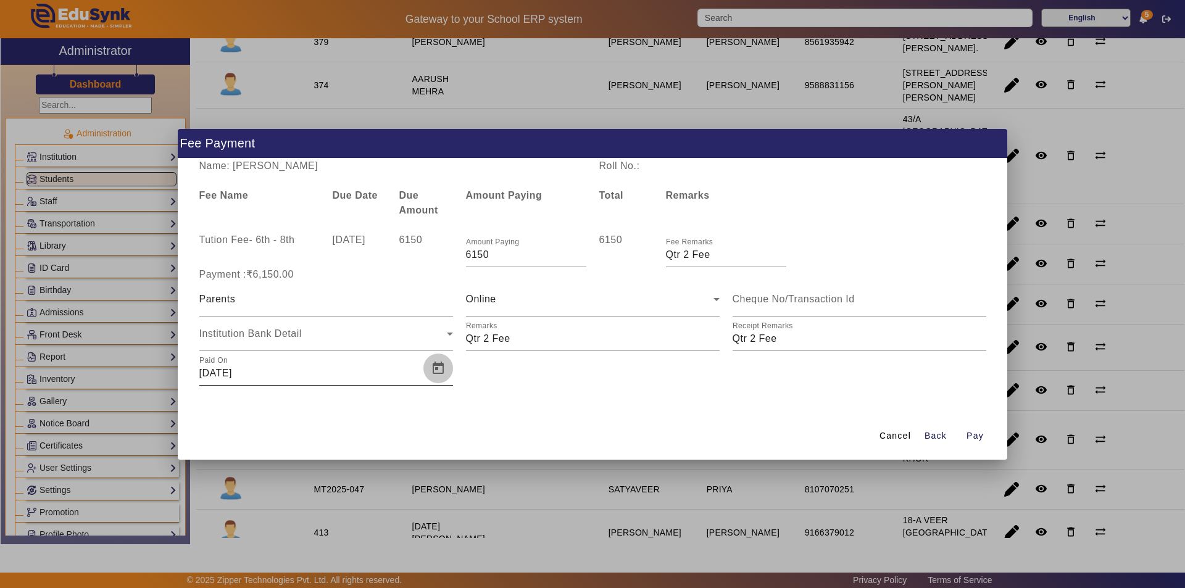
click at [438, 370] on span "Open calendar" at bounding box center [438, 369] width 30 height 30
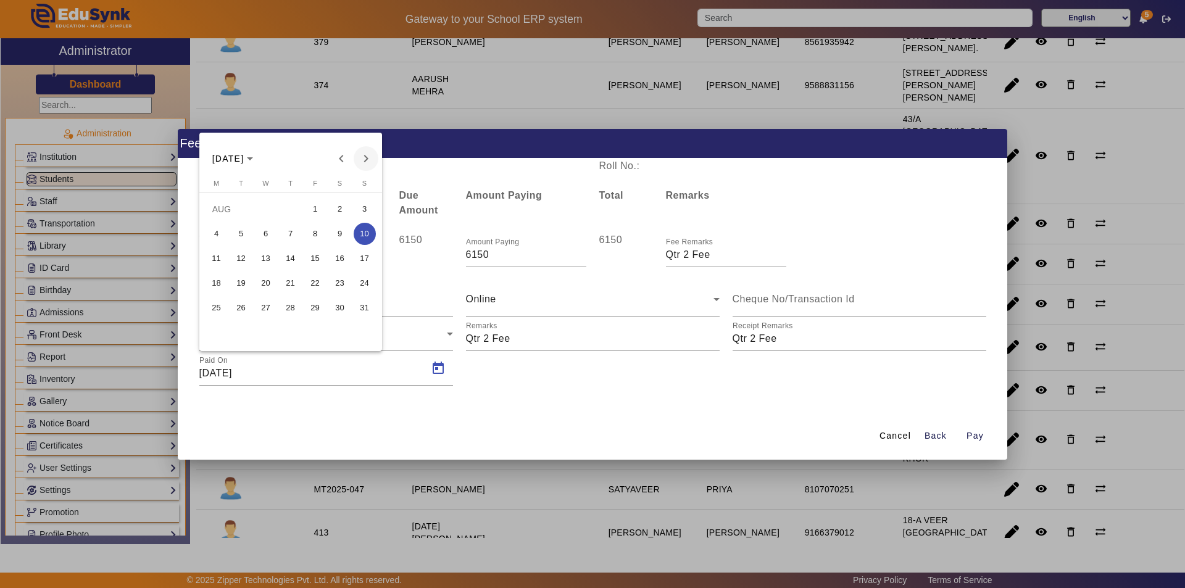
click at [367, 156] on span "Next month" at bounding box center [366, 158] width 25 height 25
drag, startPoint x: 268, startPoint y: 256, endPoint x: 256, endPoint y: 264, distance: 14.4
click at [267, 257] on span "10" at bounding box center [266, 259] width 22 height 22
type input "10/09/2025"
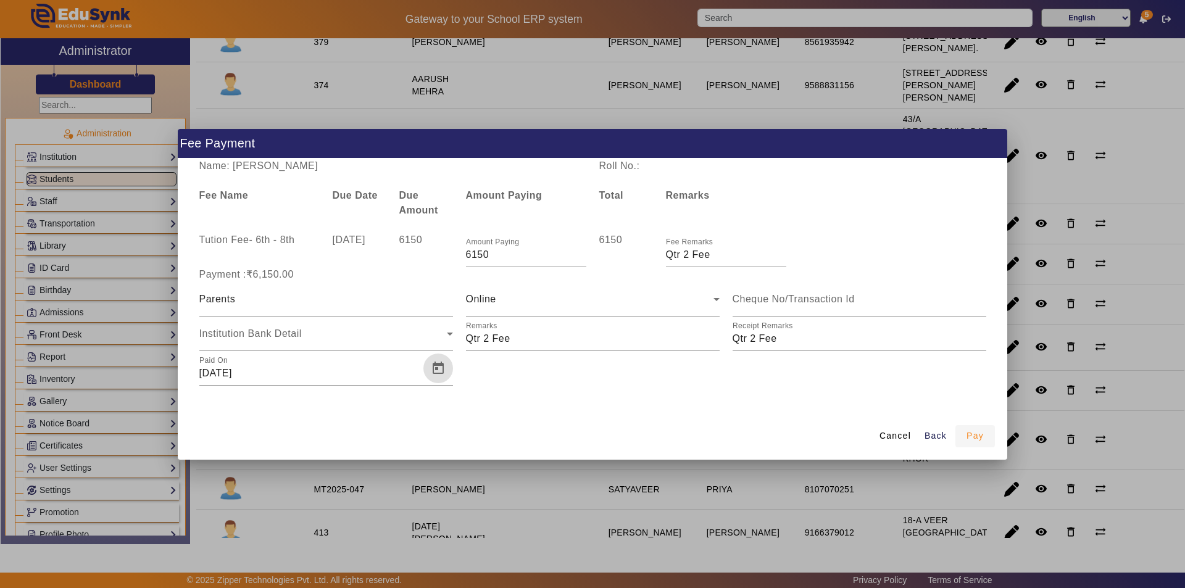
click at [978, 434] on span "Pay" at bounding box center [975, 436] width 17 height 13
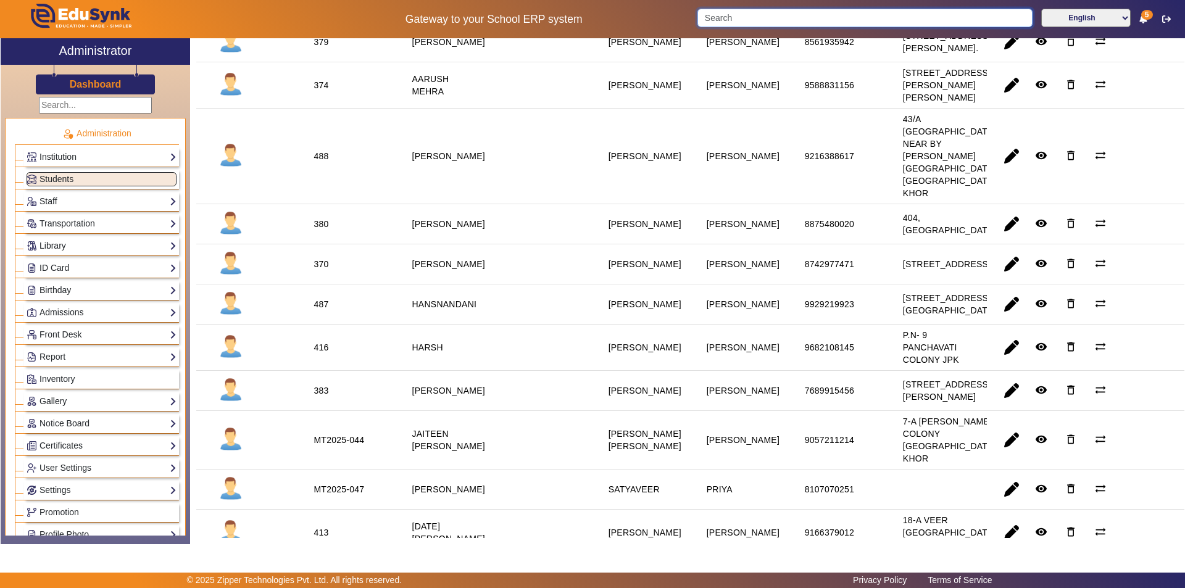
click at [738, 17] on input "Search" at bounding box center [864, 18] width 335 height 19
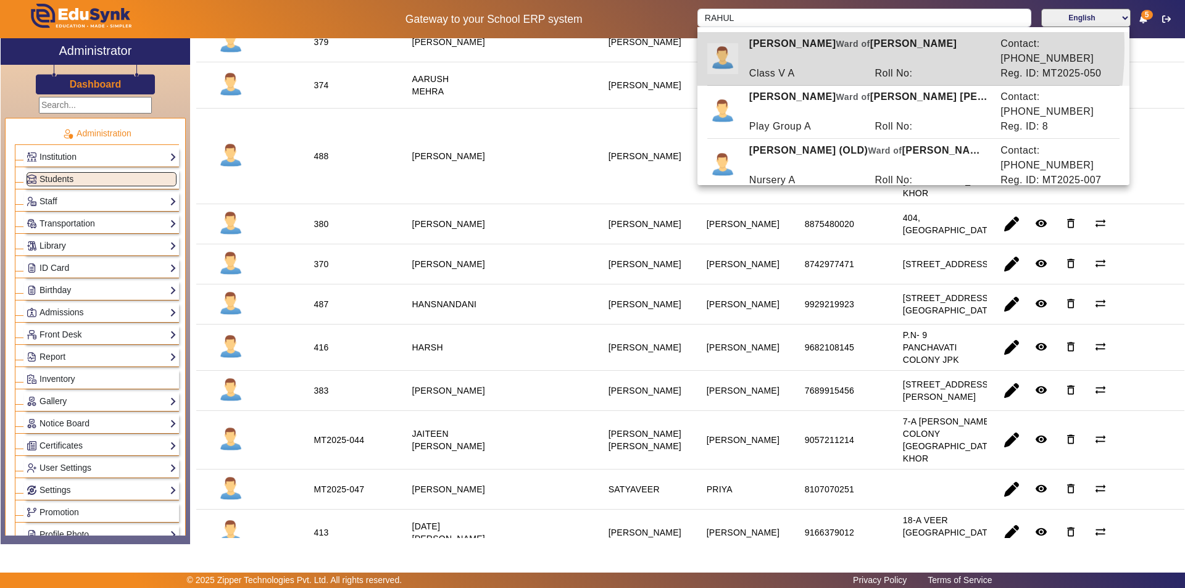
click at [797, 48] on div "RAHUL PANJWANI Ward of SUNNY PANJWANI" at bounding box center [868, 51] width 251 height 30
type input "RAHUL PANJWANI"
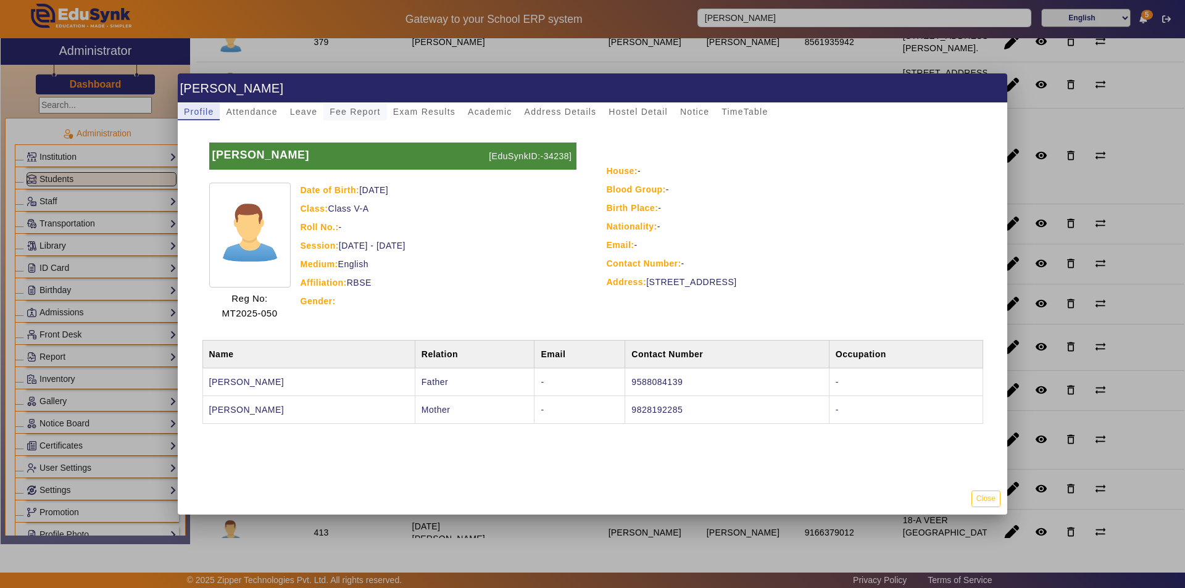
click at [357, 112] on span "Fee Report" at bounding box center [355, 111] width 51 height 9
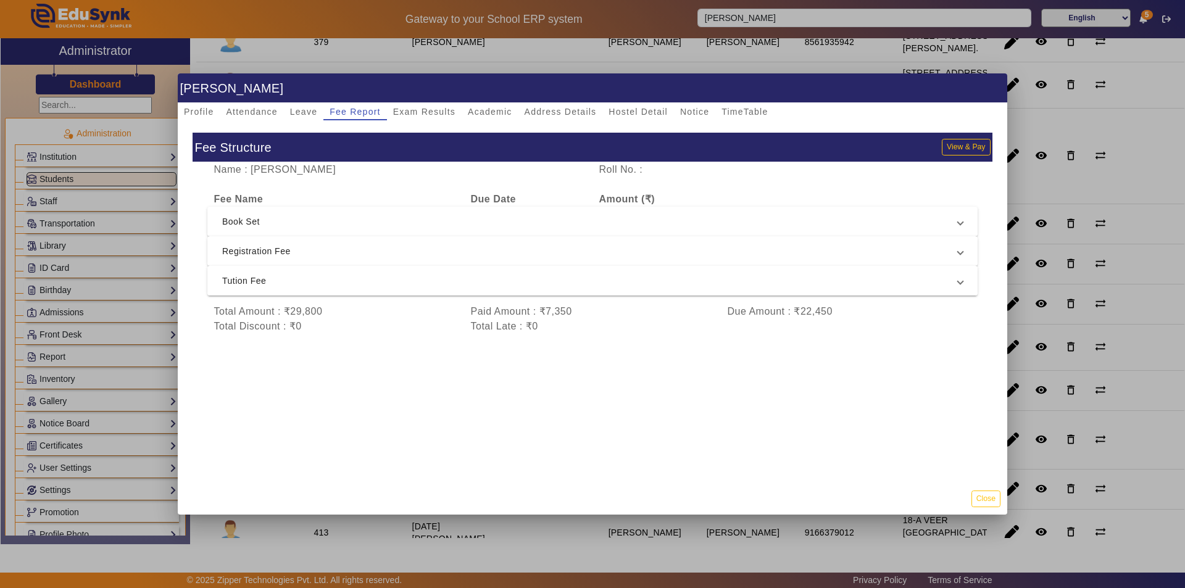
click at [456, 286] on span "Tution Fee" at bounding box center [590, 280] width 736 height 15
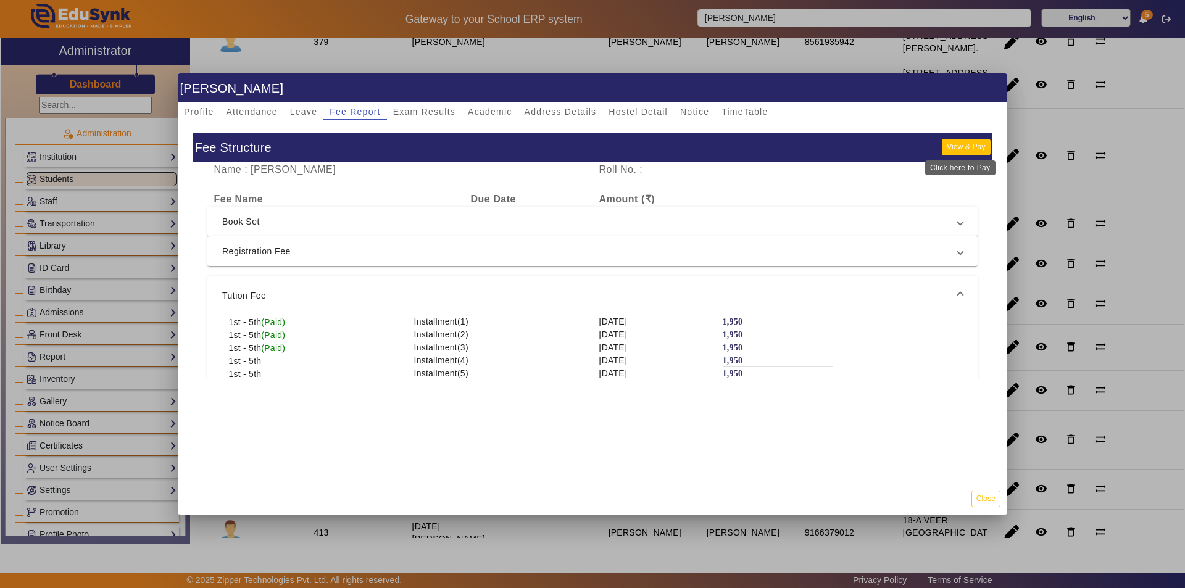
click at [962, 146] on button "View & Pay" at bounding box center [966, 147] width 48 height 17
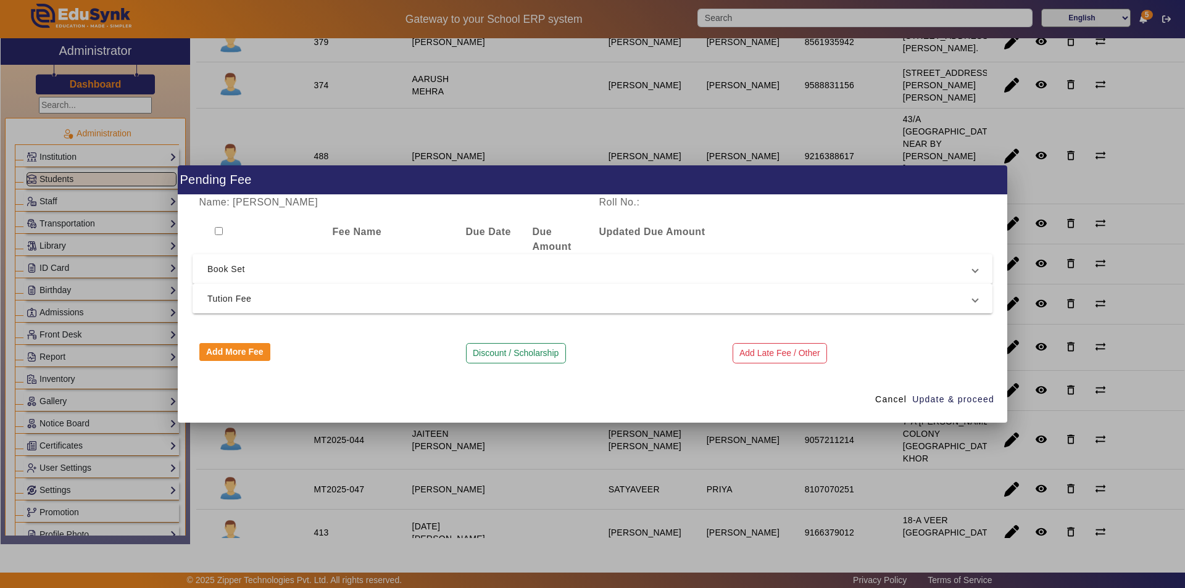
click at [349, 291] on span "Tution Fee" at bounding box center [589, 298] width 765 height 15
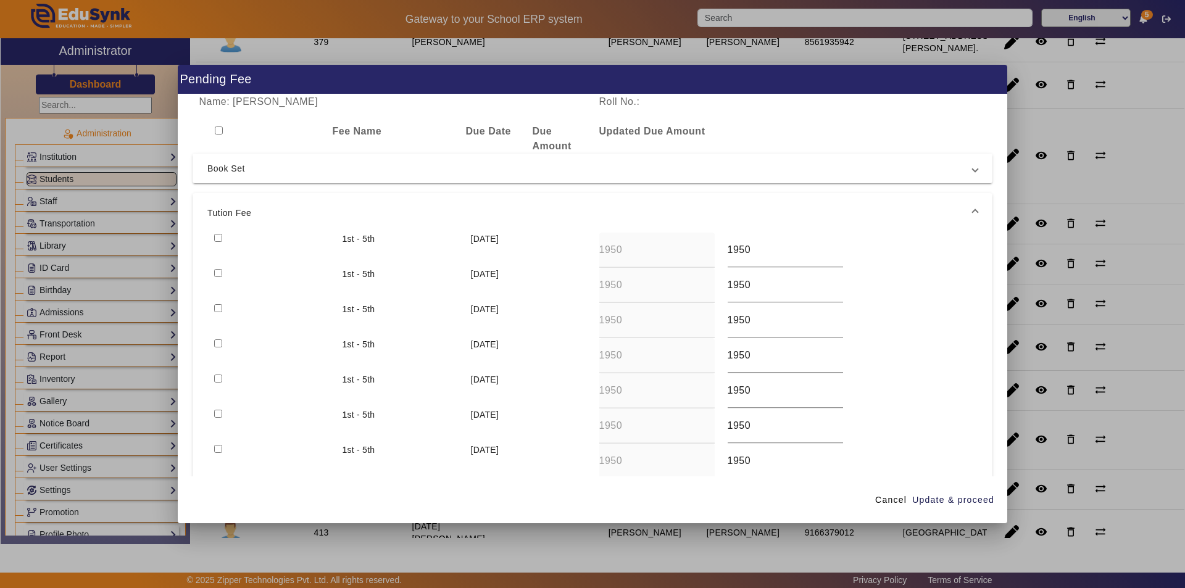
click at [220, 235] on input "checkbox" at bounding box center [218, 238] width 8 height 8
checkbox input "true"
click at [217, 273] on input "checkbox" at bounding box center [218, 273] width 8 height 8
checkbox input "true"
click at [220, 308] on input "checkbox" at bounding box center [218, 308] width 8 height 8
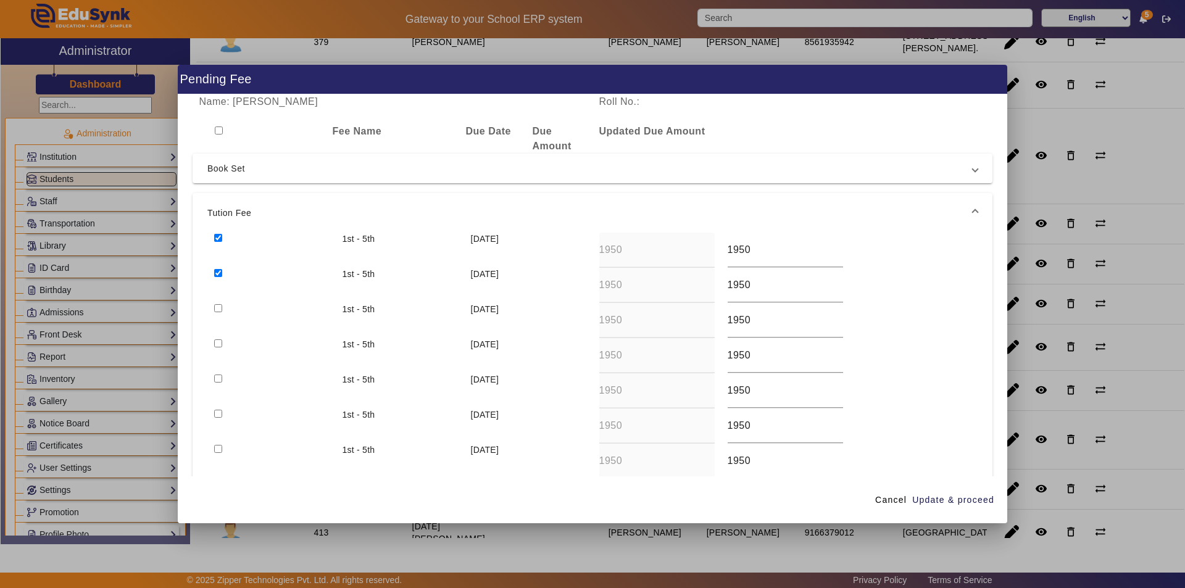
checkbox input "true"
click at [973, 502] on span "Update & proceed" at bounding box center [953, 500] width 82 height 13
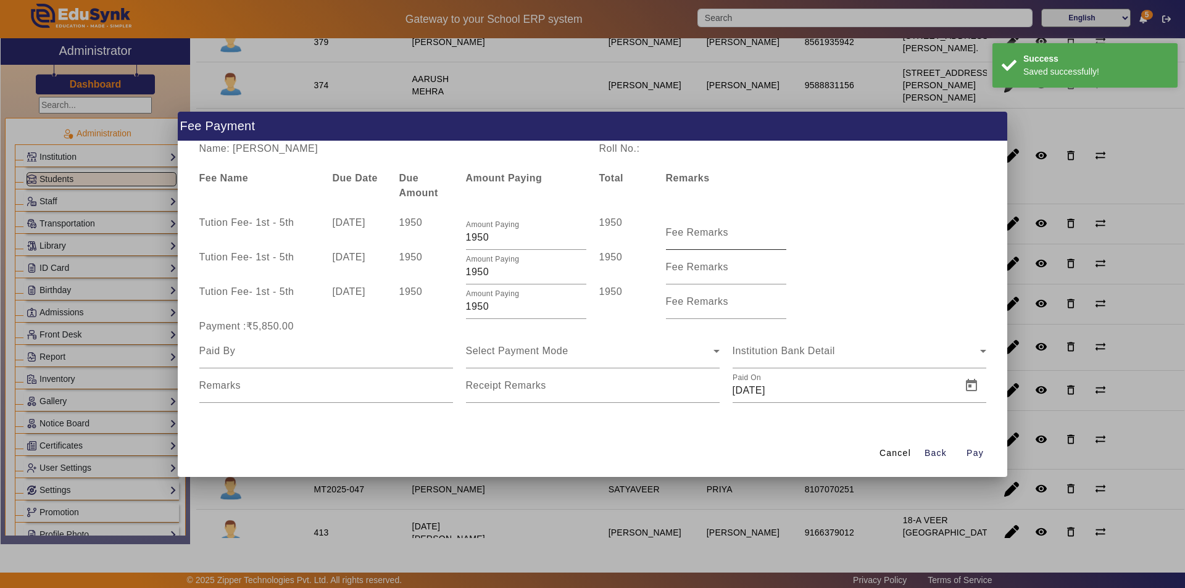
click at [700, 236] on mat-label "Fee Remarks" at bounding box center [697, 232] width 63 height 10
click at [700, 236] on input "Fee Remarks" at bounding box center [726, 237] width 120 height 15
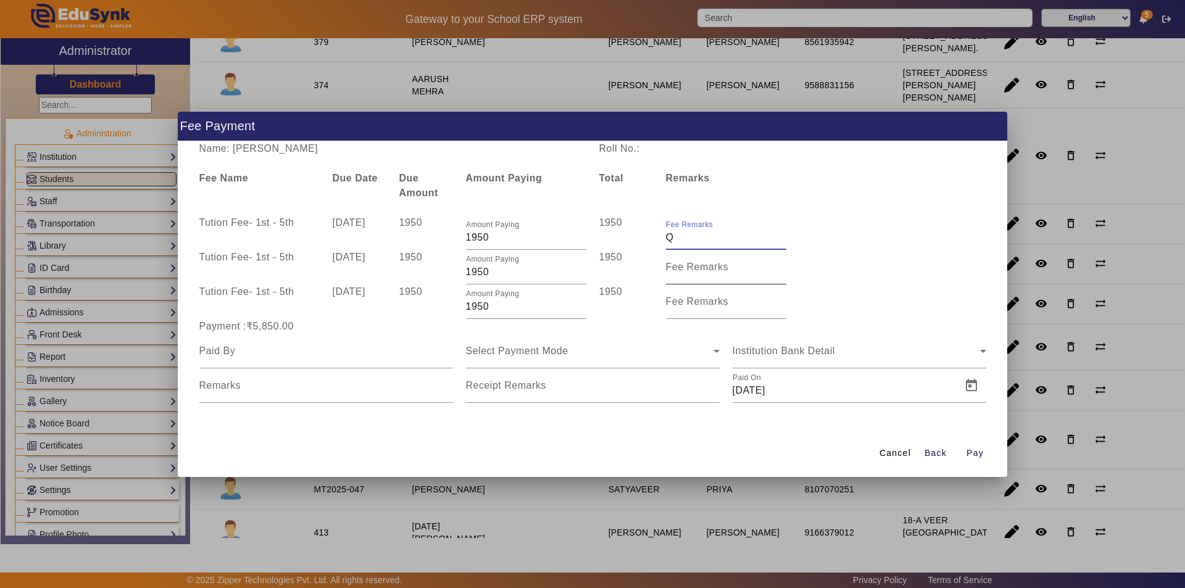
type input "Qtr 2 Fee"
click at [675, 269] on mat-label "Fee Remarks" at bounding box center [697, 267] width 63 height 10
click at [675, 269] on input "Fee Remarks" at bounding box center [726, 272] width 120 height 15
type input "Qtr 2 Fee"
click at [699, 306] on mat-label "Fee Remarks" at bounding box center [697, 301] width 63 height 10
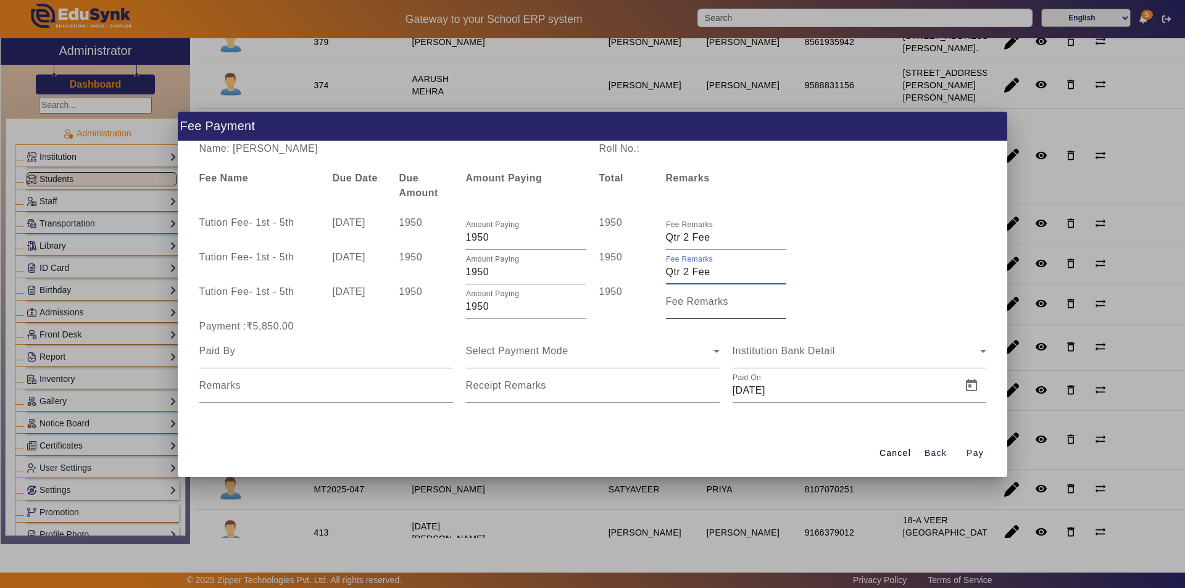
click at [699, 306] on input "Fee Remarks" at bounding box center [726, 306] width 120 height 15
type input "Qtr 2 Fee"
drag, startPoint x: 718, startPoint y: 240, endPoint x: 633, endPoint y: 244, distance: 84.6
click at [633, 244] on div "Tution Fee - 1st - 5th 10 Jul 2025 1950 Amount Paying 1950 1950 Fee Remarks" at bounding box center [593, 232] width 800 height 35
type input "a"
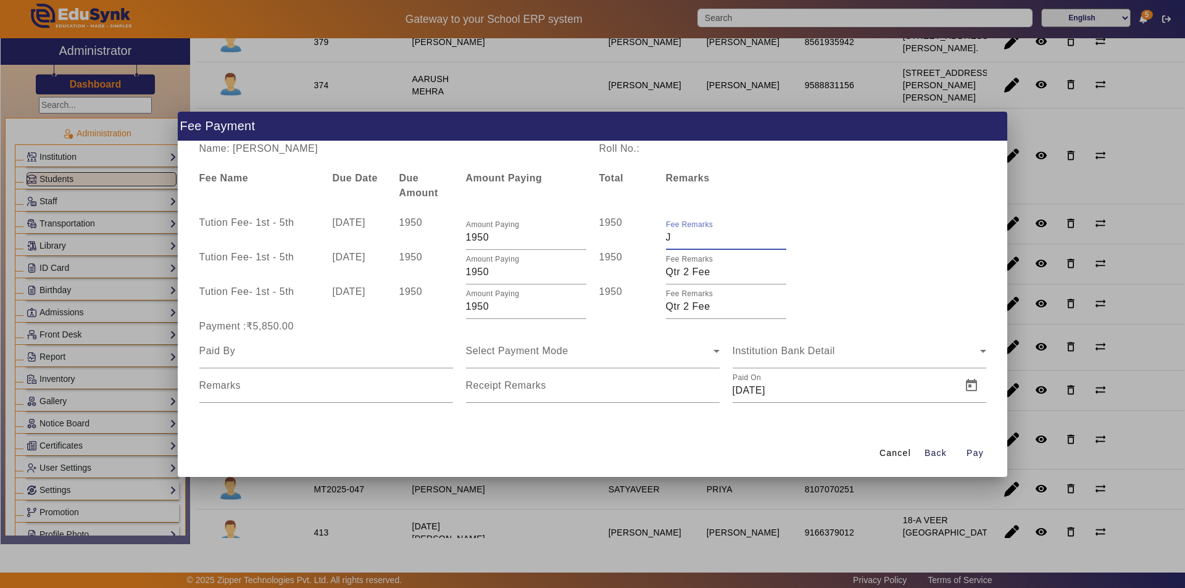
type input "July Month Fee"
click at [717, 272] on input "Fee Remarks" at bounding box center [726, 272] width 120 height 15
drag, startPoint x: 717, startPoint y: 272, endPoint x: 631, endPoint y: 276, distance: 85.3
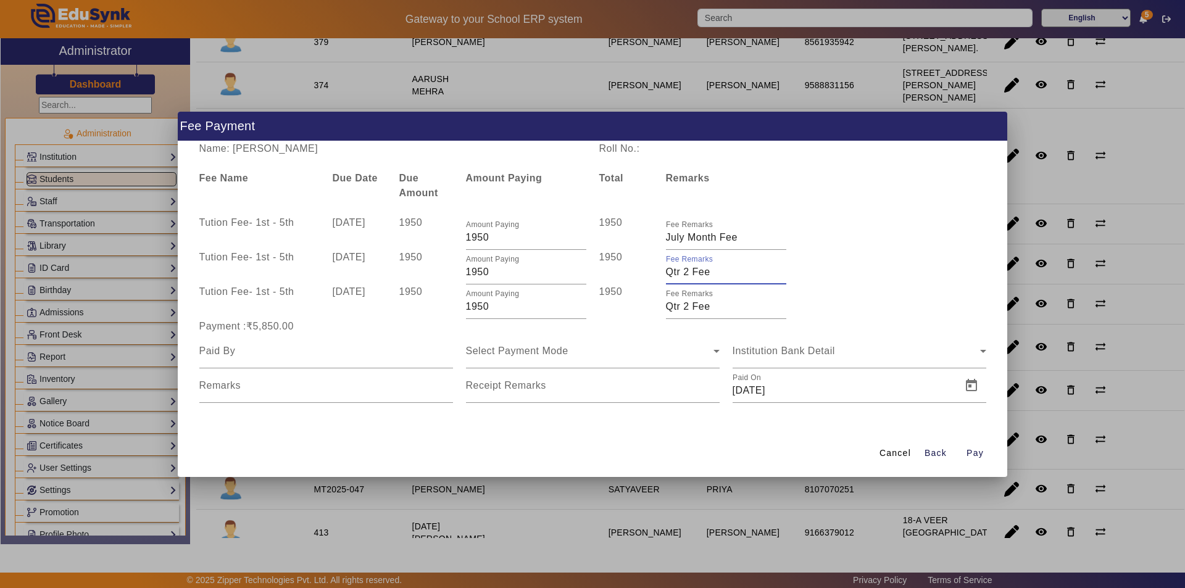
click at [631, 276] on div "Tution Fee - 1st - 5th 10 Aug 2025 1950 Amount Paying 1950 1950 Fee Remarks" at bounding box center [593, 267] width 800 height 35
type input "Aug month fee"
click at [725, 309] on input "Fee Remarks" at bounding box center [726, 306] width 120 height 15
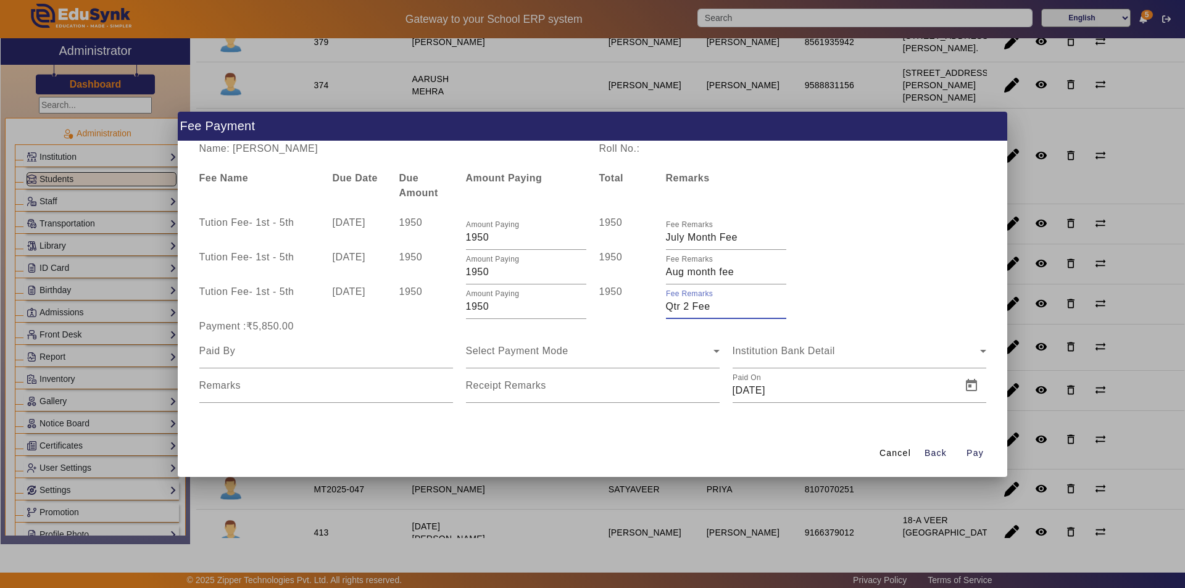
drag, startPoint x: 722, startPoint y: 306, endPoint x: 638, endPoint y: 307, distance: 84.0
click at [638, 307] on div "Tution Fee - 1st - 5th [DATE] 1950 Amount Paying 1950 1950 Fee Remarks" at bounding box center [593, 302] width 800 height 35
type input "Sep month fee"
drag, startPoint x: 378, startPoint y: 357, endPoint x: 368, endPoint y: 360, distance: 11.1
click at [378, 357] on input at bounding box center [326, 351] width 254 height 15
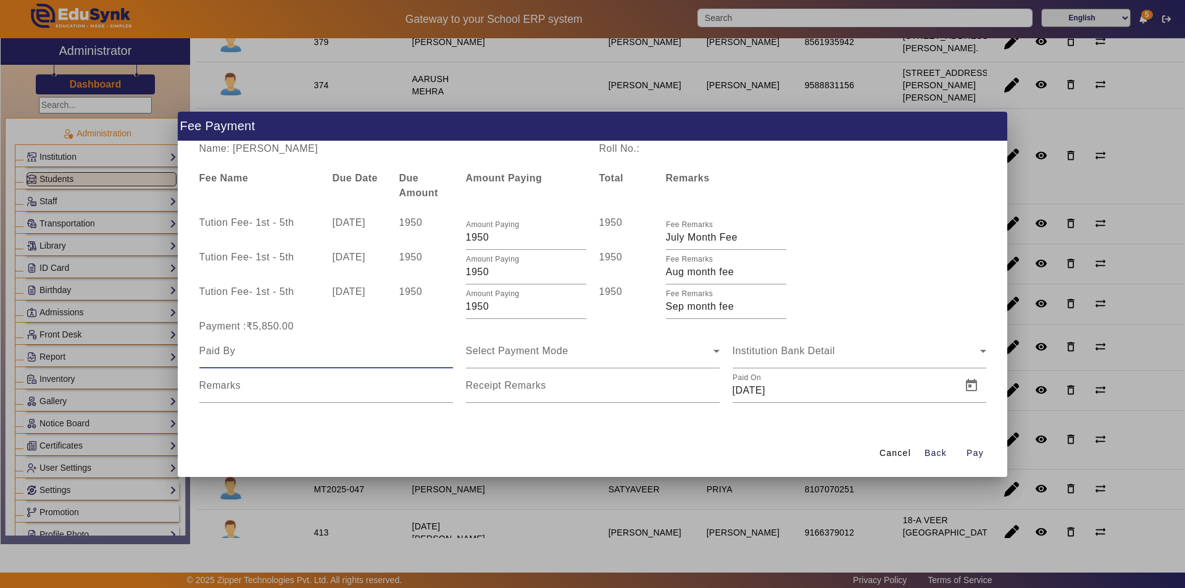
type input "Parents"
click at [565, 354] on span "Select Payment Mode" at bounding box center [517, 351] width 102 height 10
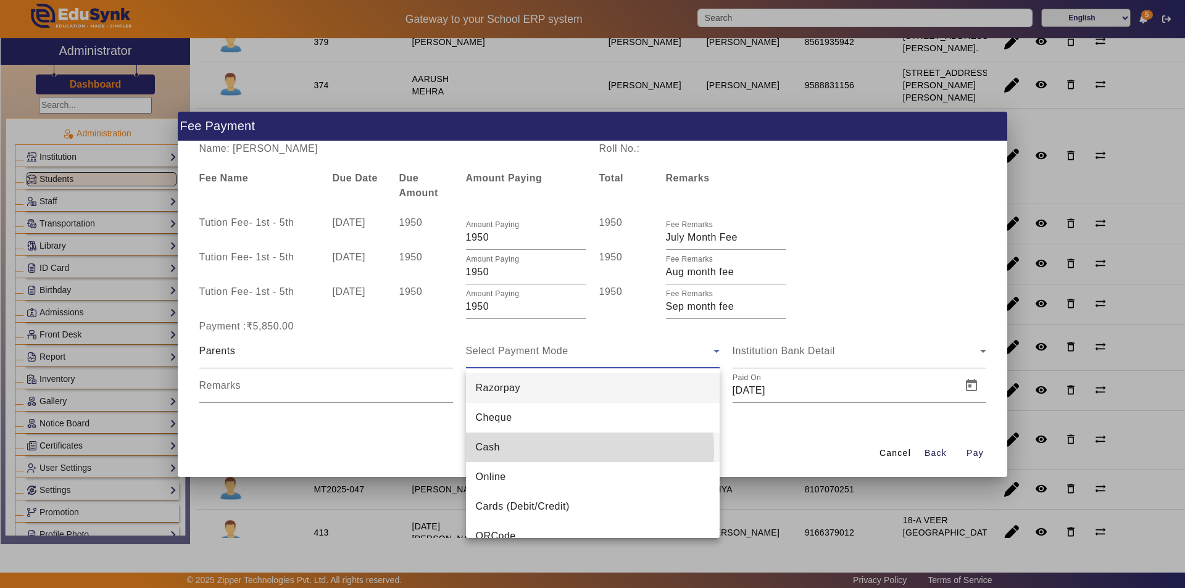
click at [547, 451] on mat-option "Cash" at bounding box center [593, 448] width 254 height 30
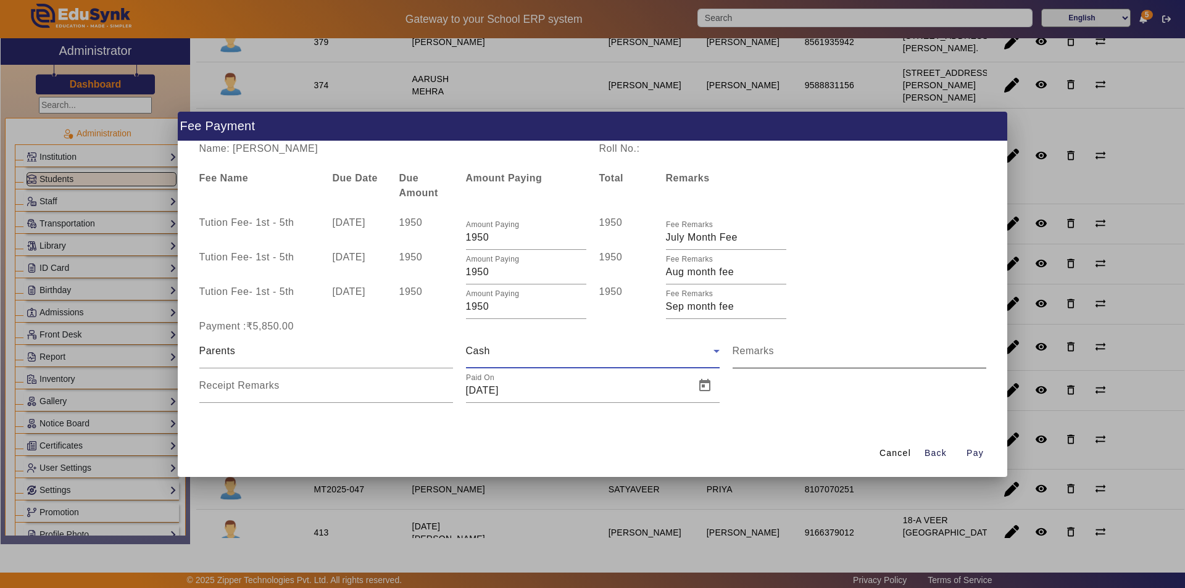
click at [791, 357] on input "Remarks" at bounding box center [860, 356] width 254 height 15
type input "Qtr 2 Fee"
click at [303, 395] on input "Receipt Remarks" at bounding box center [326, 390] width 254 height 15
type input "Qtr 2 Fee"
click at [705, 388] on span "Open calendar" at bounding box center [705, 386] width 30 height 30
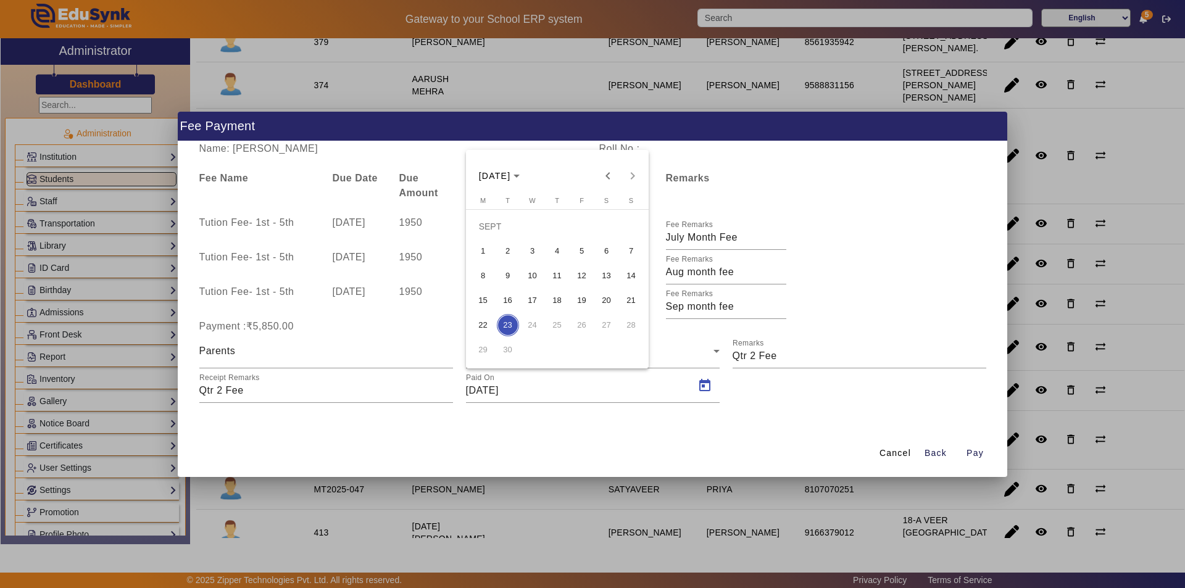
click at [528, 274] on span "10" at bounding box center [533, 276] width 22 height 22
type input "10/09/2025"
click at [972, 454] on span "Pay" at bounding box center [975, 453] width 17 height 13
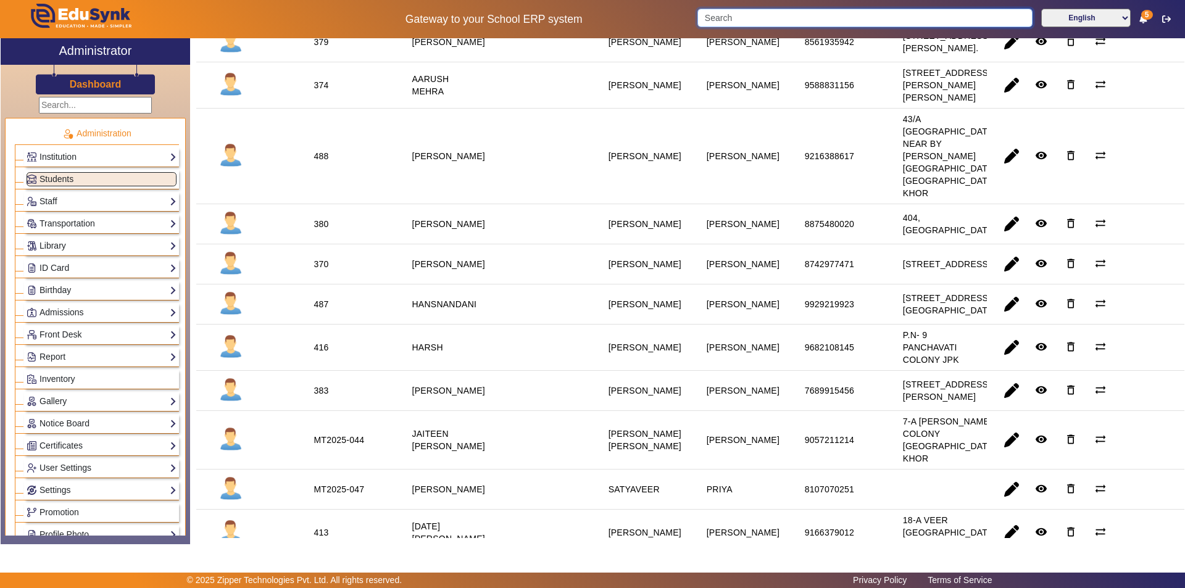
click at [754, 20] on input "Search" at bounding box center [864, 18] width 335 height 19
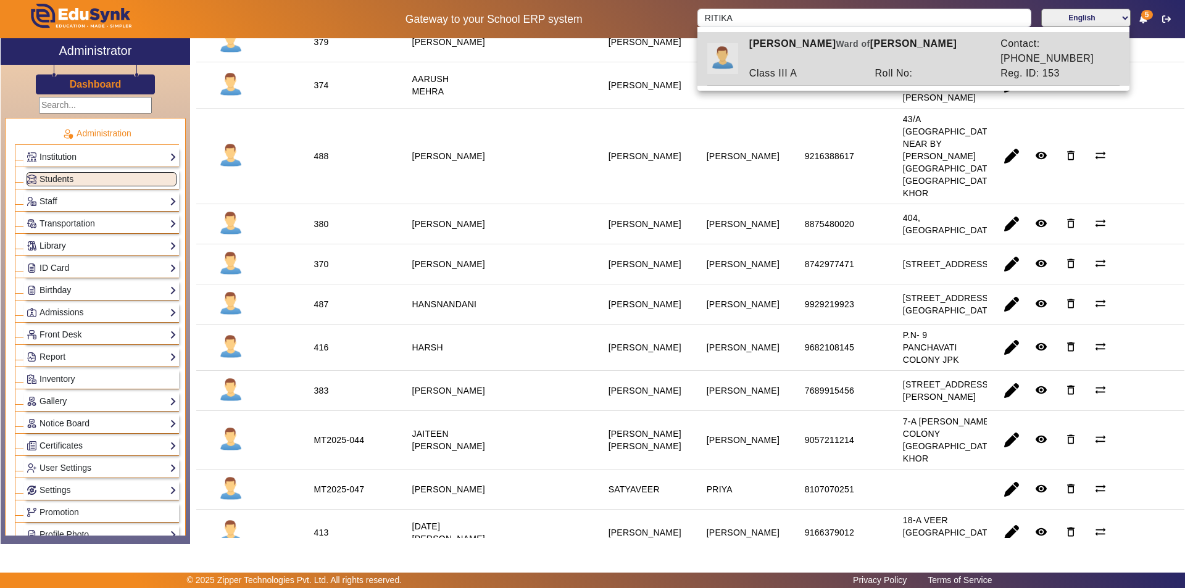
click at [813, 66] on div "Class III A" at bounding box center [806, 73] width 126 height 15
type input "RITIKA DEY"
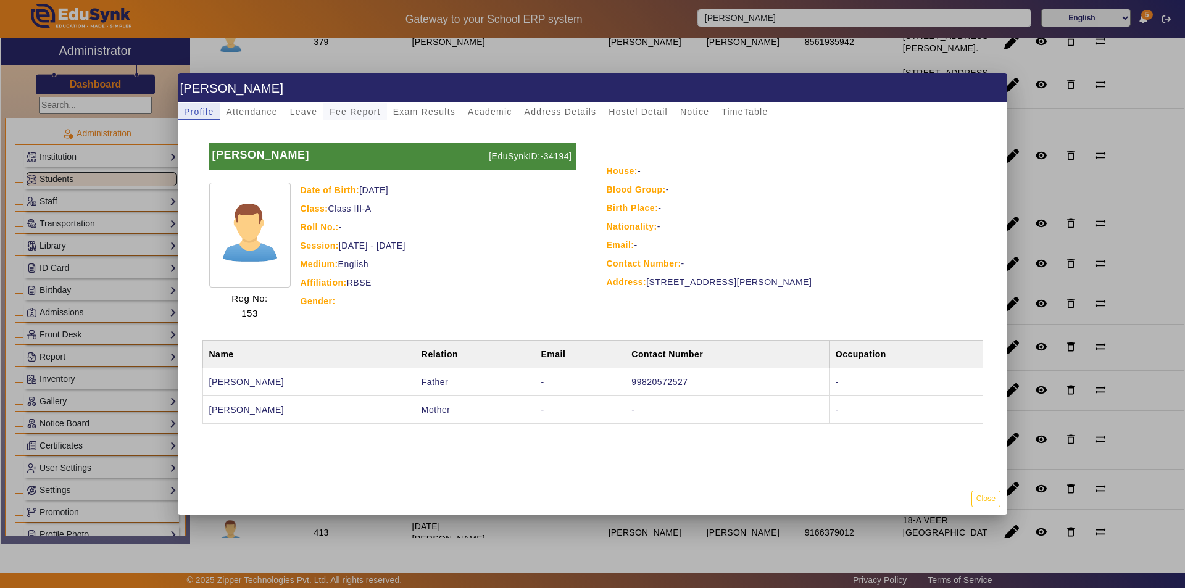
click at [351, 109] on span "Fee Report" at bounding box center [355, 111] width 51 height 9
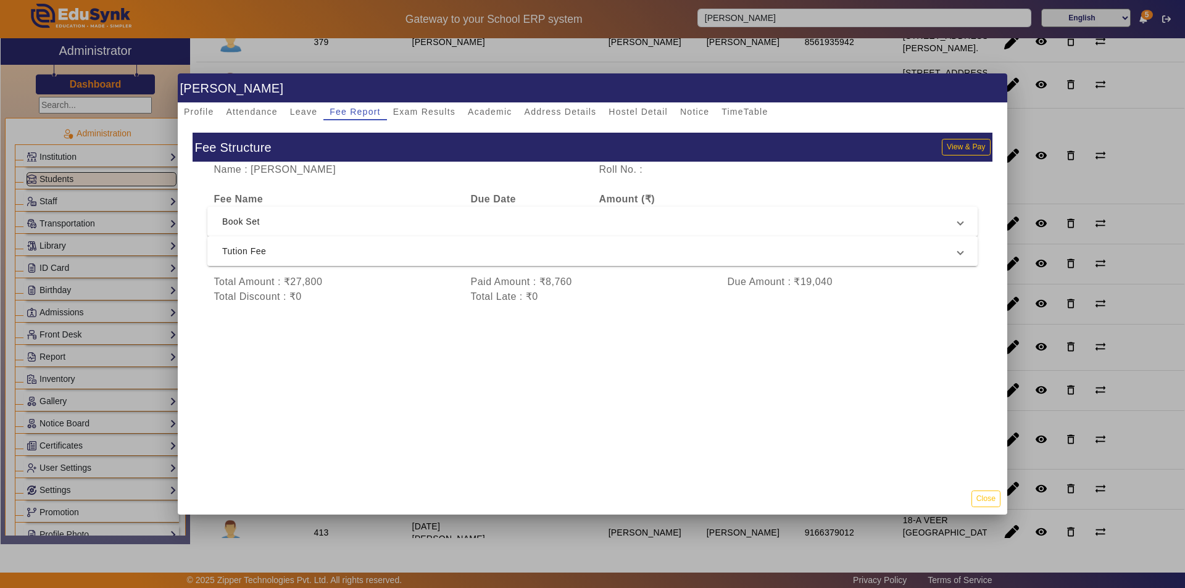
click at [597, 252] on span "Tution Fee" at bounding box center [590, 251] width 736 height 15
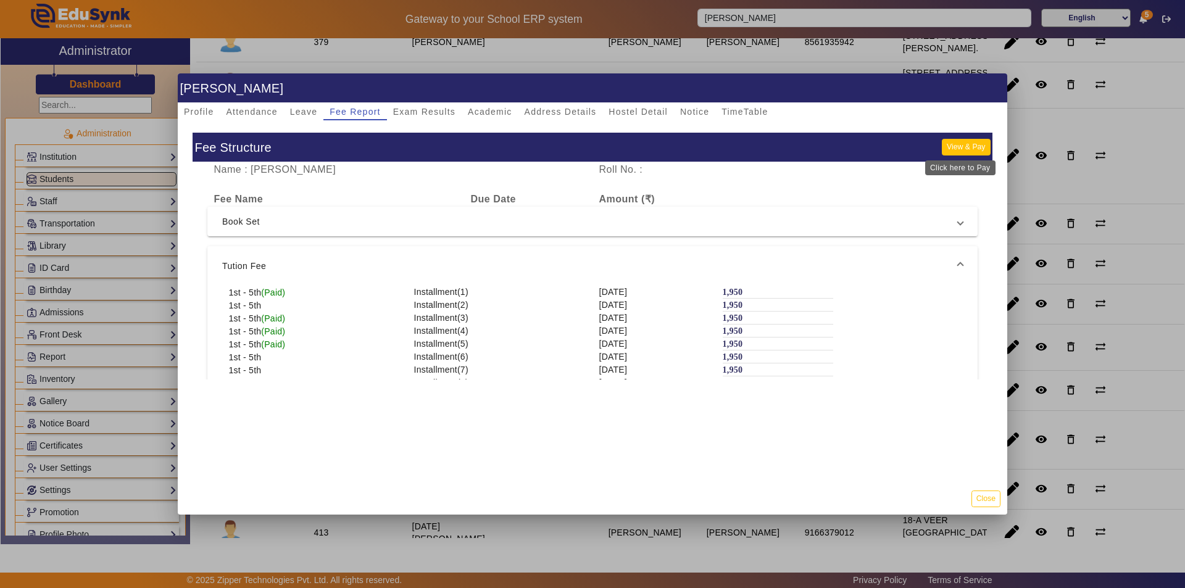
click at [962, 148] on button "View & Pay" at bounding box center [966, 147] width 48 height 17
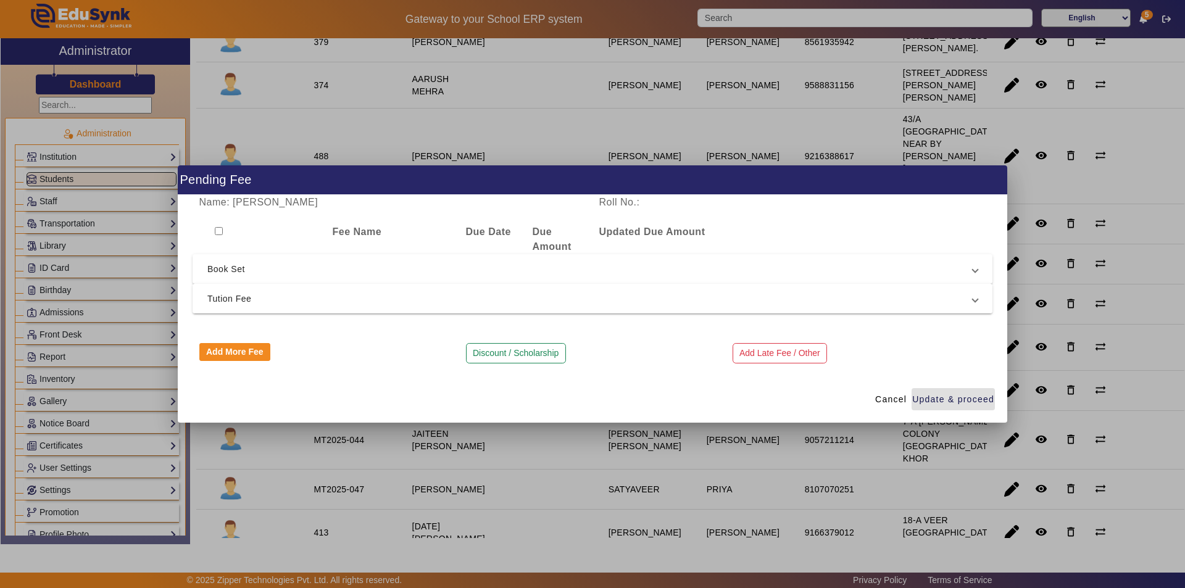
click at [280, 299] on span "Tution Fee" at bounding box center [589, 298] width 765 height 15
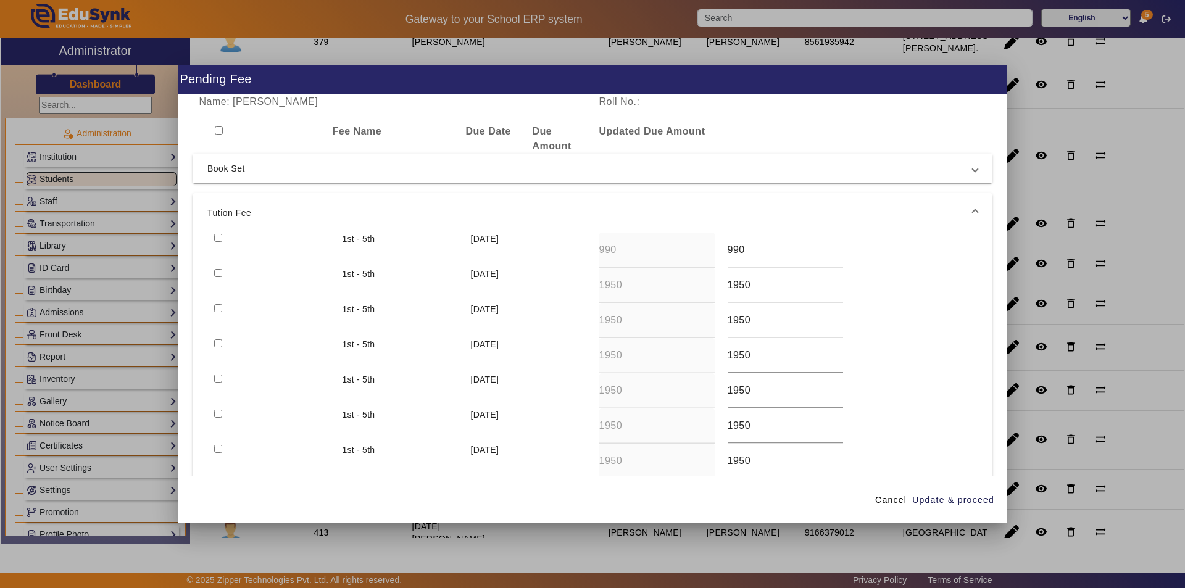
click at [220, 273] on input "checkbox" at bounding box center [218, 273] width 8 height 8
checkbox input "true"
click at [948, 503] on span "Update & proceed" at bounding box center [953, 500] width 82 height 13
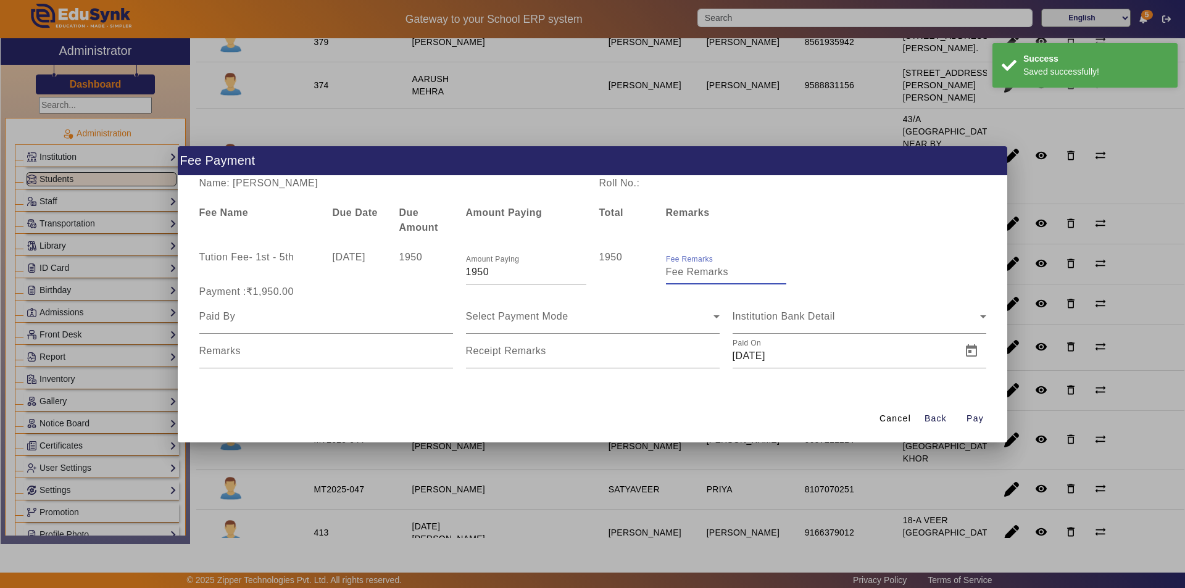
click at [696, 279] on input "Fee Remarks" at bounding box center [726, 272] width 120 height 15
type input "Sep month fee"
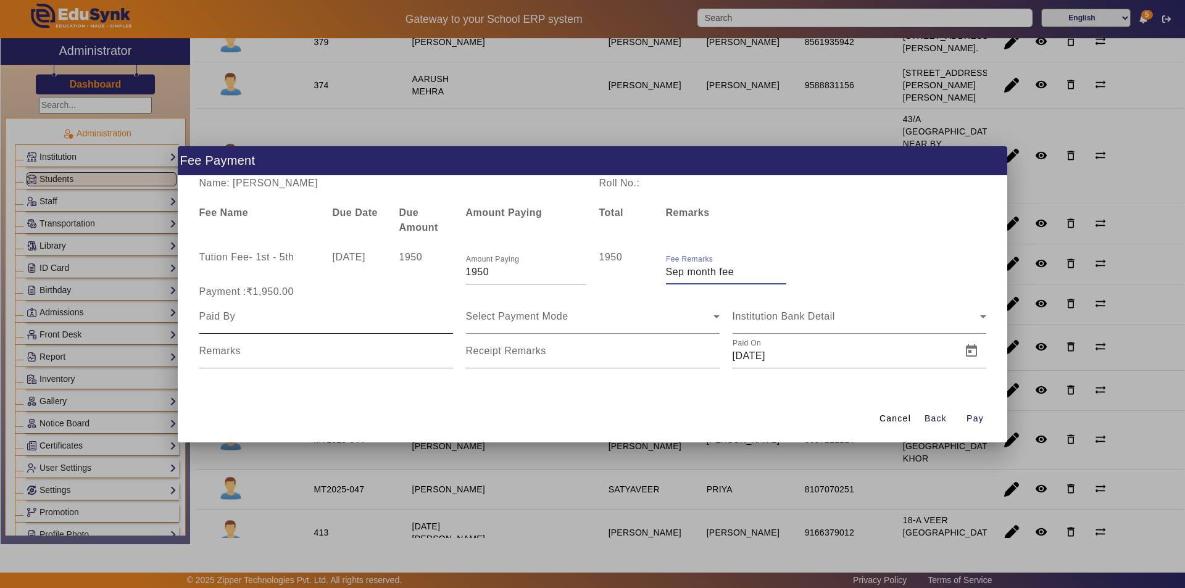
click at [332, 324] on div at bounding box center [326, 316] width 254 height 35
click at [335, 322] on input at bounding box center [326, 316] width 254 height 15
type input "Parents"
click at [599, 317] on div "Select Payment Mode" at bounding box center [590, 316] width 248 height 15
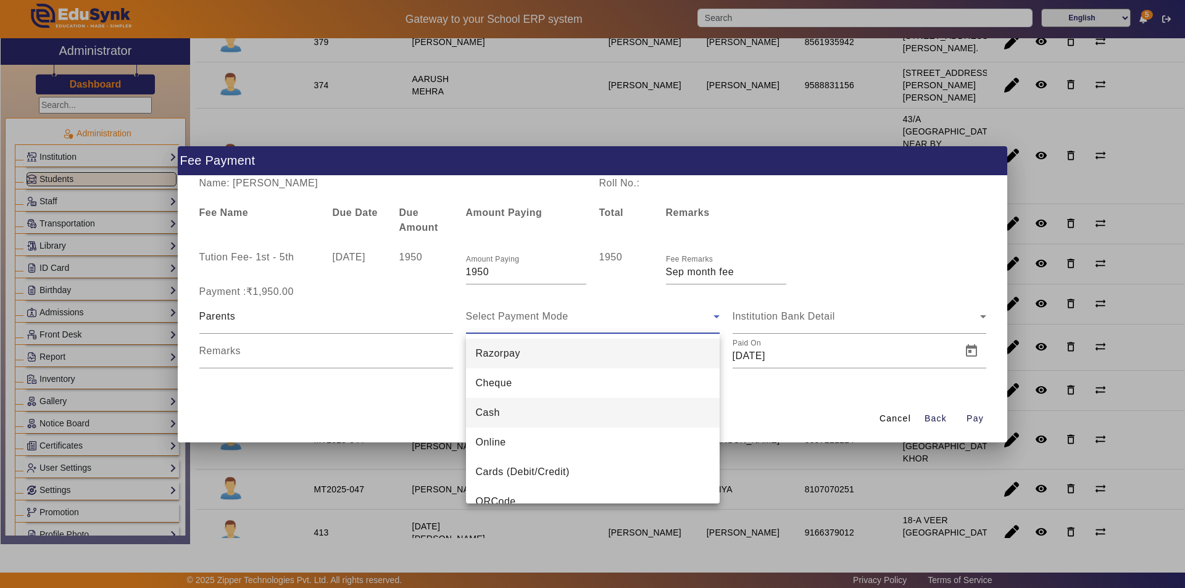
click at [557, 412] on mat-option "Cash" at bounding box center [593, 413] width 254 height 30
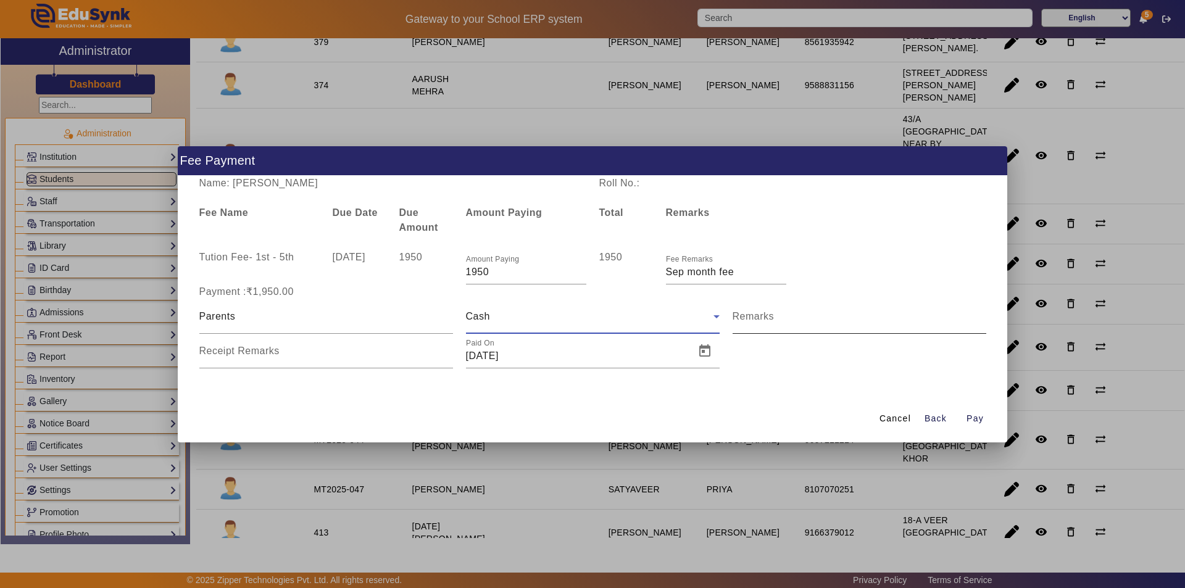
click at [776, 320] on input "Remarks" at bounding box center [860, 321] width 254 height 15
type input "Sep month fee"
click at [331, 354] on input "Receipt Remarks" at bounding box center [326, 356] width 254 height 15
type input "Sep month fee"
click at [707, 347] on span "Open calendar" at bounding box center [705, 351] width 30 height 30
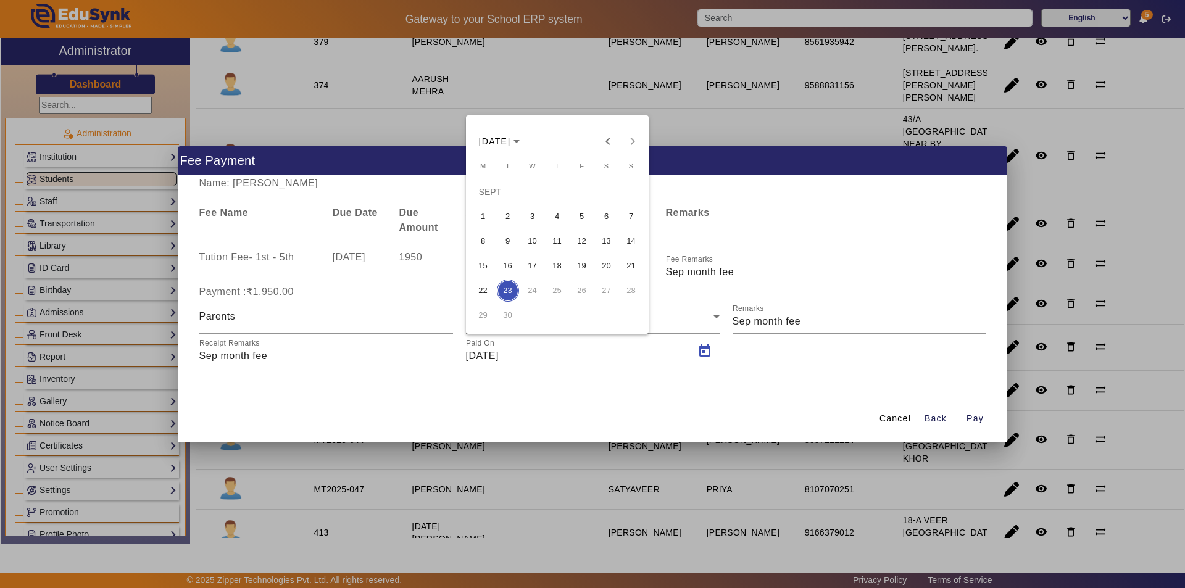
click at [532, 238] on span "10" at bounding box center [533, 241] width 22 height 22
type input "10/09/2025"
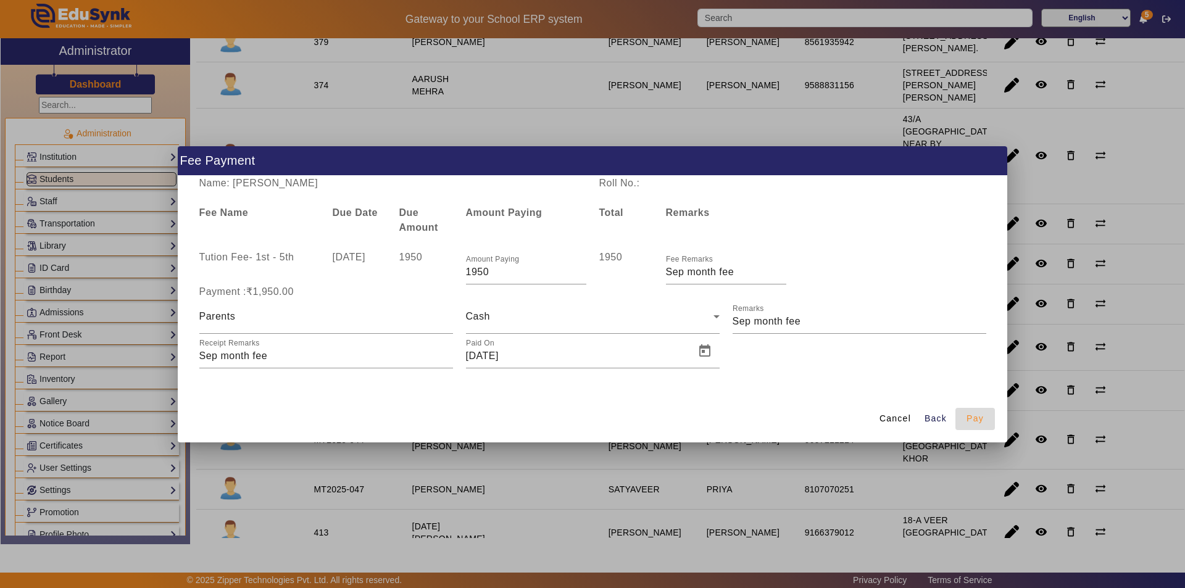
click at [975, 422] on span "Pay" at bounding box center [975, 418] width 17 height 13
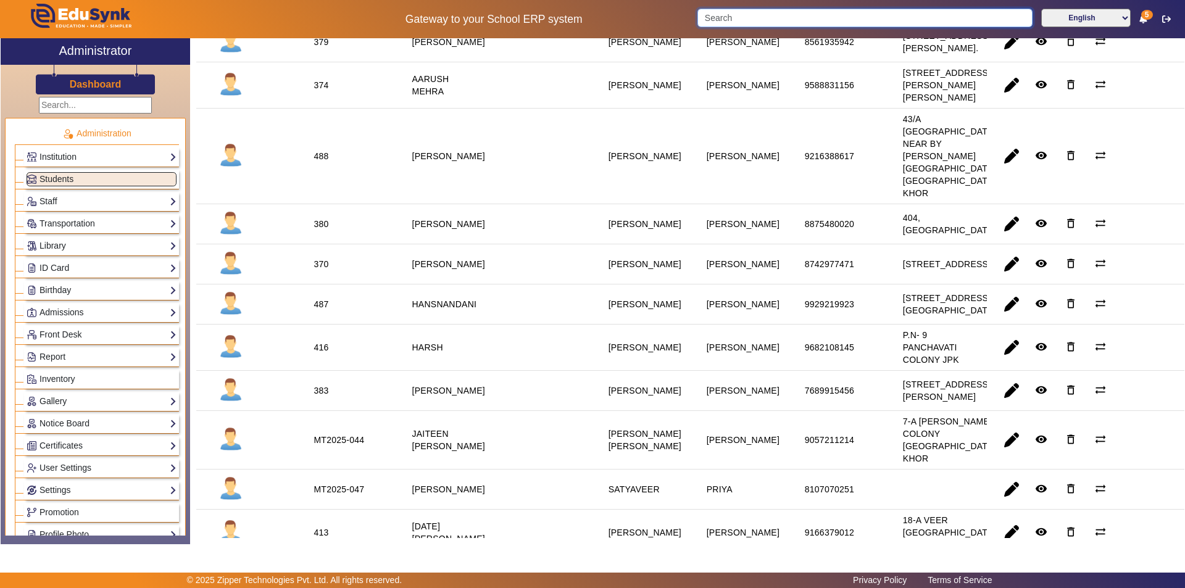
click at [820, 15] on input "Search" at bounding box center [864, 18] width 335 height 19
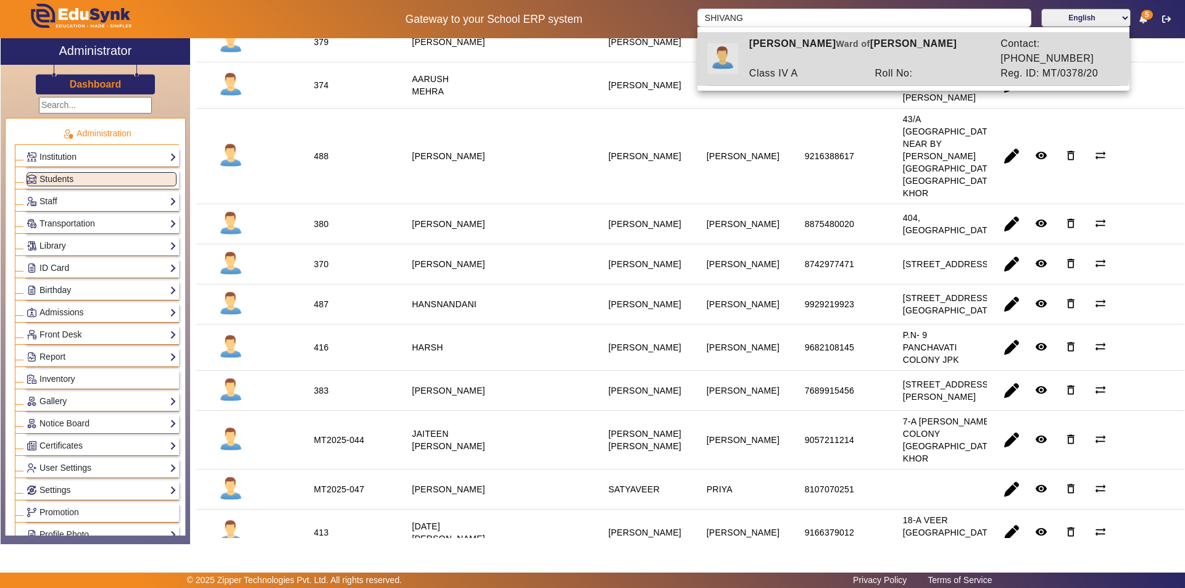
click at [825, 49] on div "SHIVANGI BARI Ward of NITESH BARI" at bounding box center [868, 51] width 251 height 30
type input "SHIVANGI BARI"
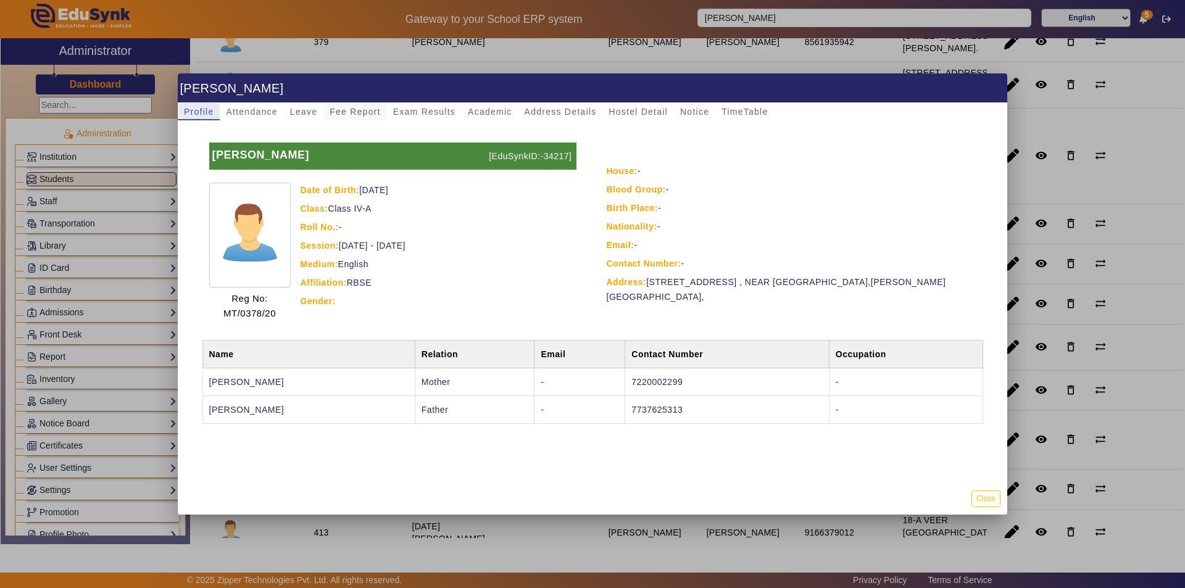
click at [362, 115] on span "Fee Report" at bounding box center [355, 111] width 51 height 9
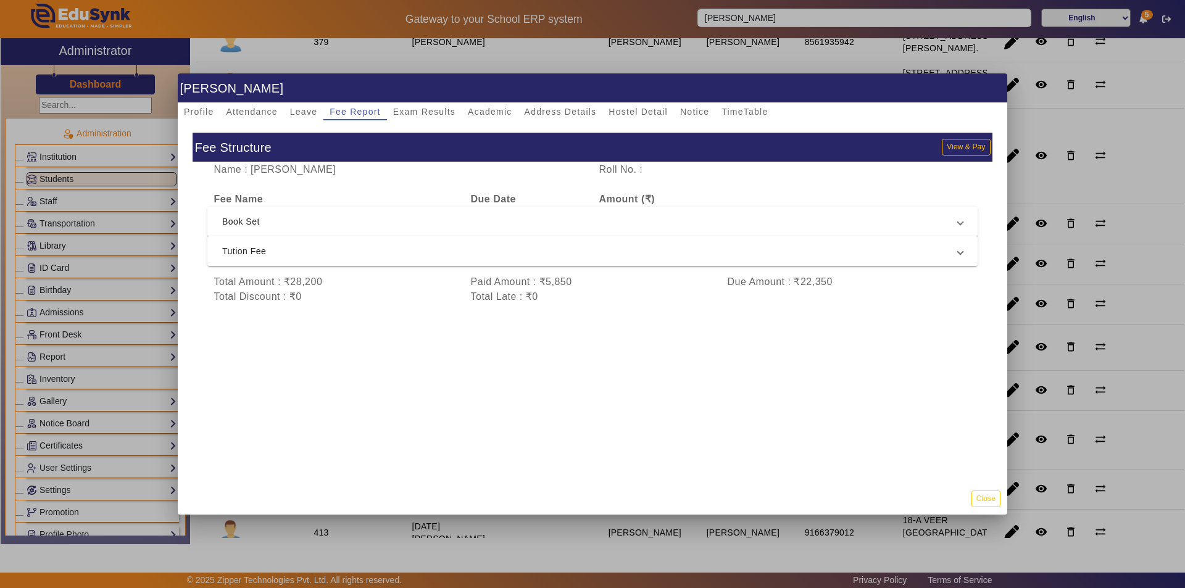
click at [601, 257] on span "Tution Fee" at bounding box center [590, 251] width 736 height 15
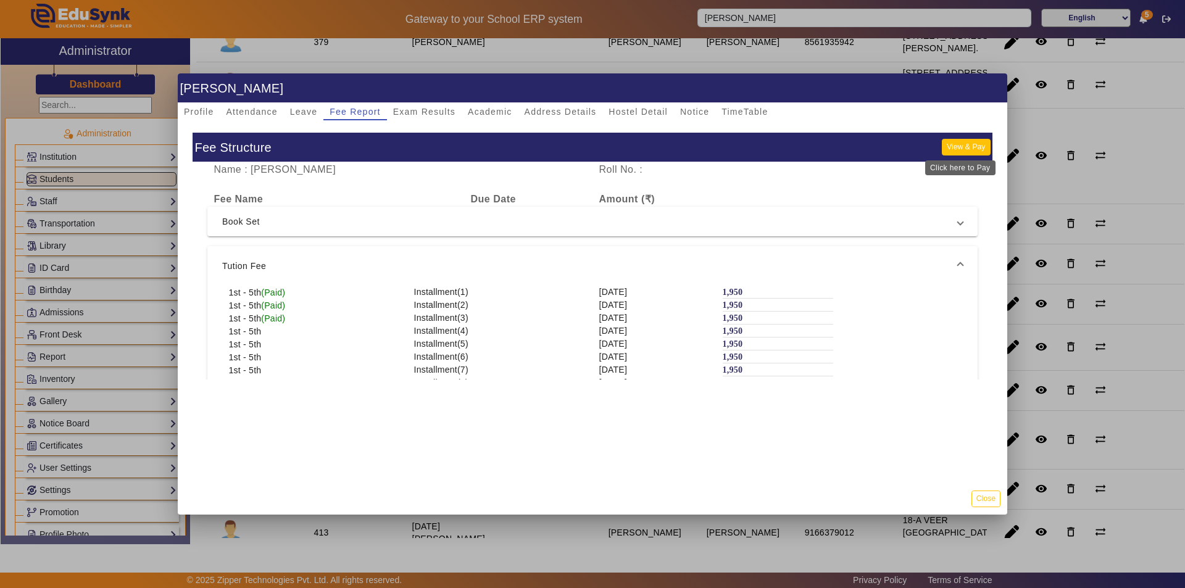
click at [959, 148] on button "View & Pay" at bounding box center [966, 147] width 48 height 17
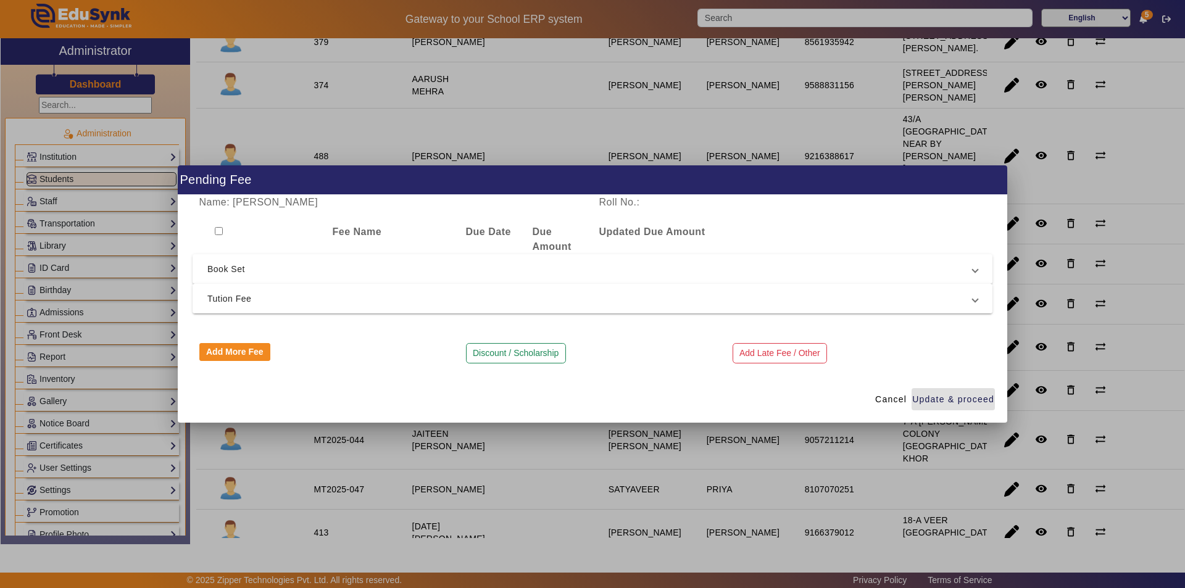
click at [497, 293] on span "Tution Fee" at bounding box center [589, 298] width 765 height 15
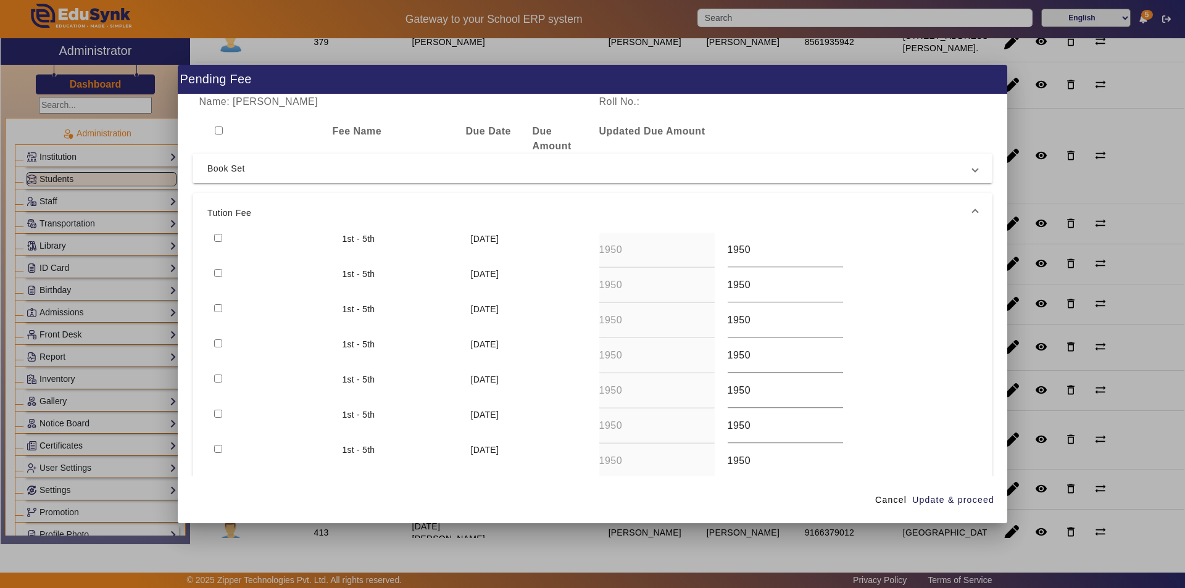
click at [217, 238] on input "checkbox" at bounding box center [218, 238] width 8 height 8
checkbox input "true"
click at [947, 503] on span "Update & proceed" at bounding box center [953, 500] width 82 height 13
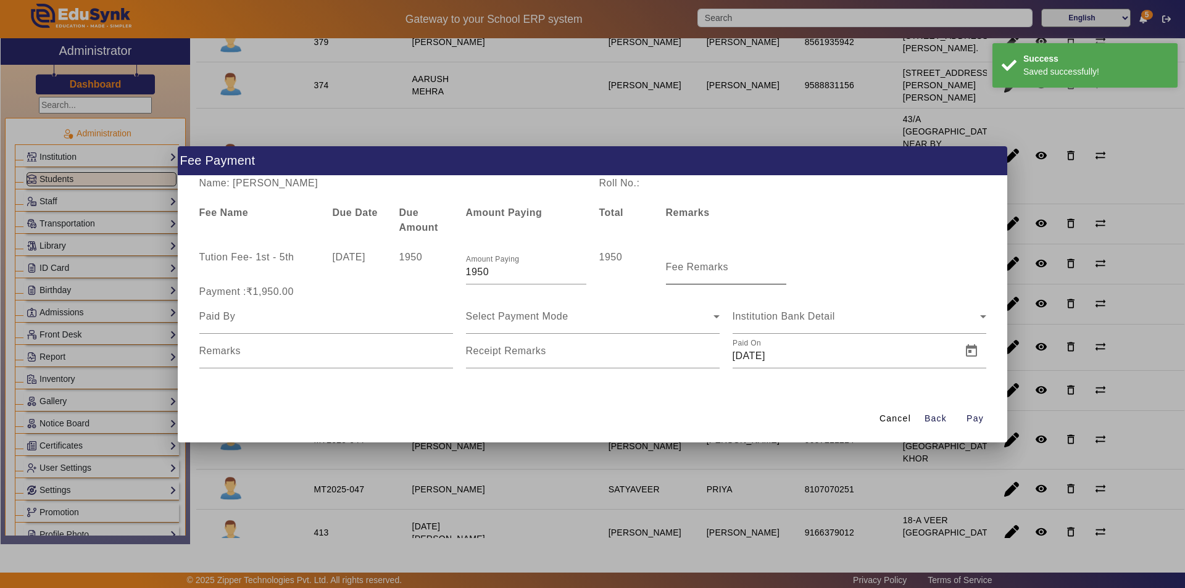
click at [685, 275] on input "Fee Remarks" at bounding box center [726, 272] width 120 height 15
type input "July Month Fee"
click at [349, 323] on input at bounding box center [326, 316] width 254 height 15
type input "Parents"
click at [527, 320] on span "Select Payment Mode" at bounding box center [517, 316] width 102 height 10
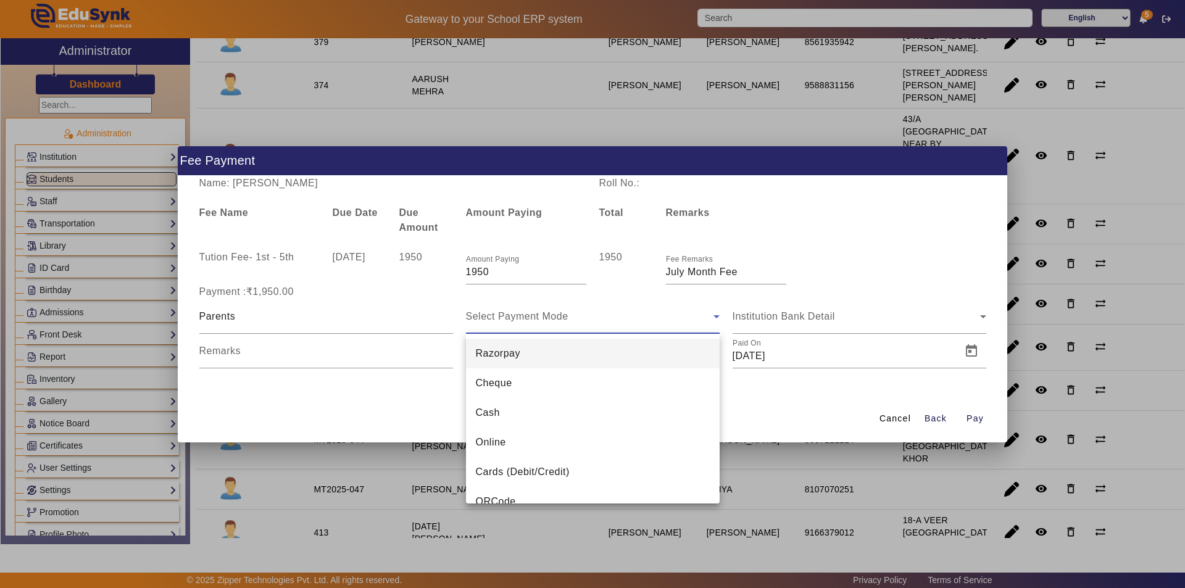
click at [539, 436] on mat-option "Online" at bounding box center [593, 443] width 254 height 30
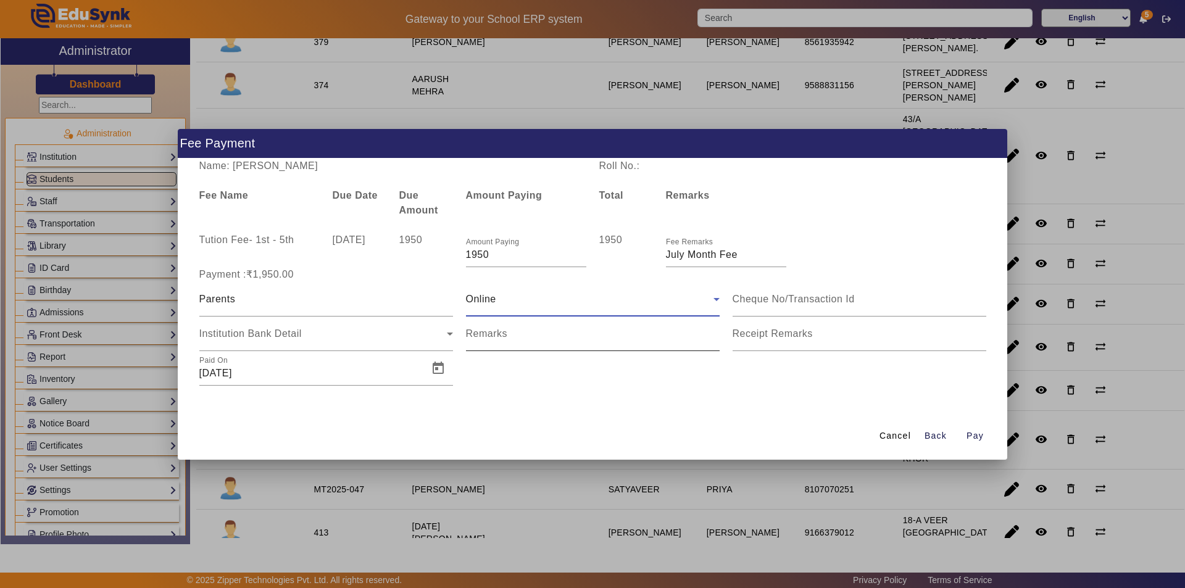
click at [581, 341] on input "Remarks" at bounding box center [593, 338] width 254 height 15
type input "Sep month fee"
click at [767, 334] on mat-label "Receipt Remarks" at bounding box center [773, 333] width 80 height 10
click at [767, 334] on input "Receipt Remarks" at bounding box center [860, 338] width 254 height 15
click at [773, 341] on input "Receipt Remarks" at bounding box center [860, 338] width 254 height 15
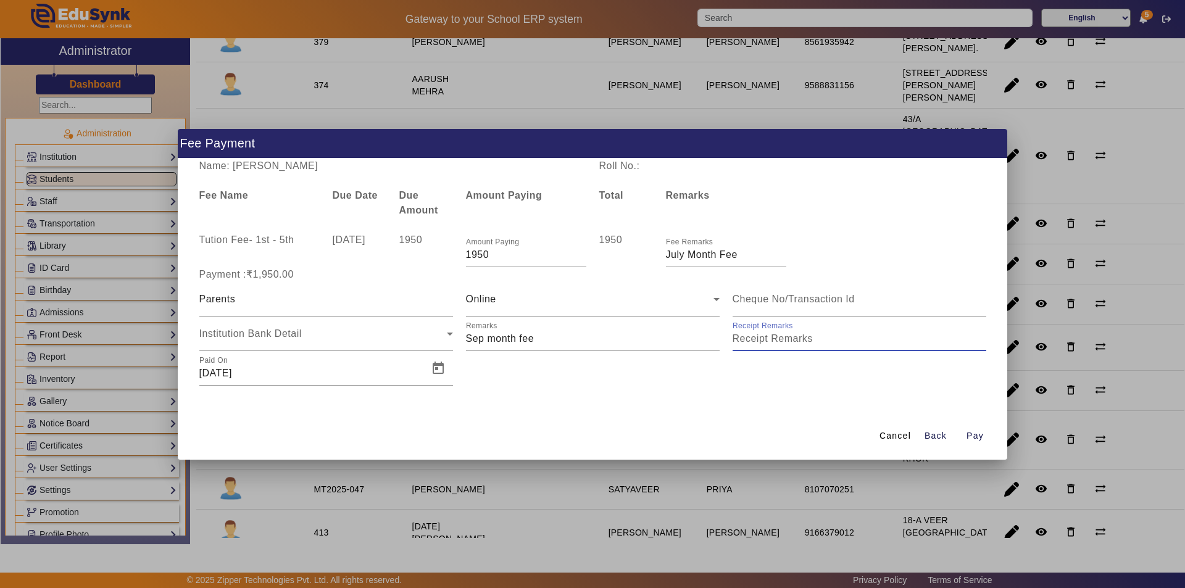
type input "Sep month fee"
click at [436, 369] on span "Open calendar" at bounding box center [438, 369] width 30 height 30
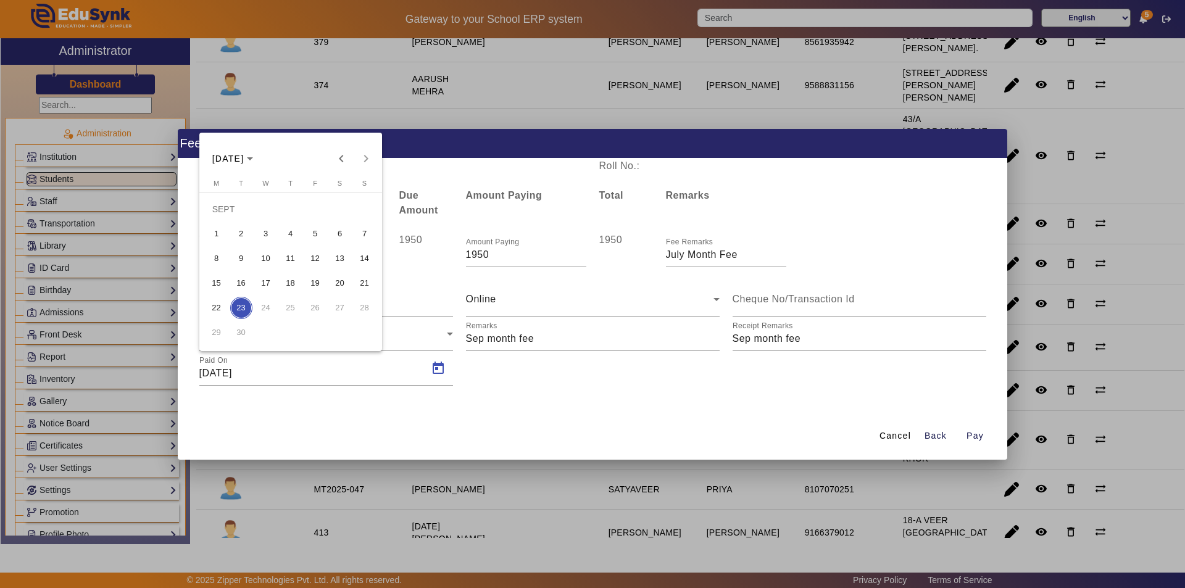
click at [285, 264] on span "11" at bounding box center [291, 259] width 22 height 22
type input "11/09/2025"
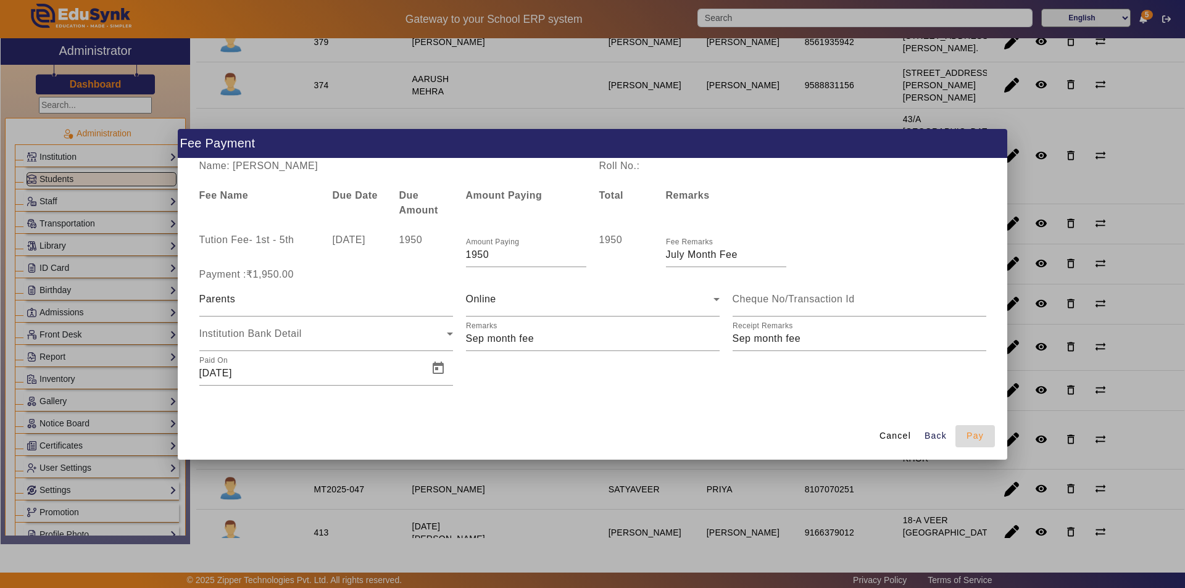
click at [976, 439] on span "Pay" at bounding box center [975, 436] width 17 height 13
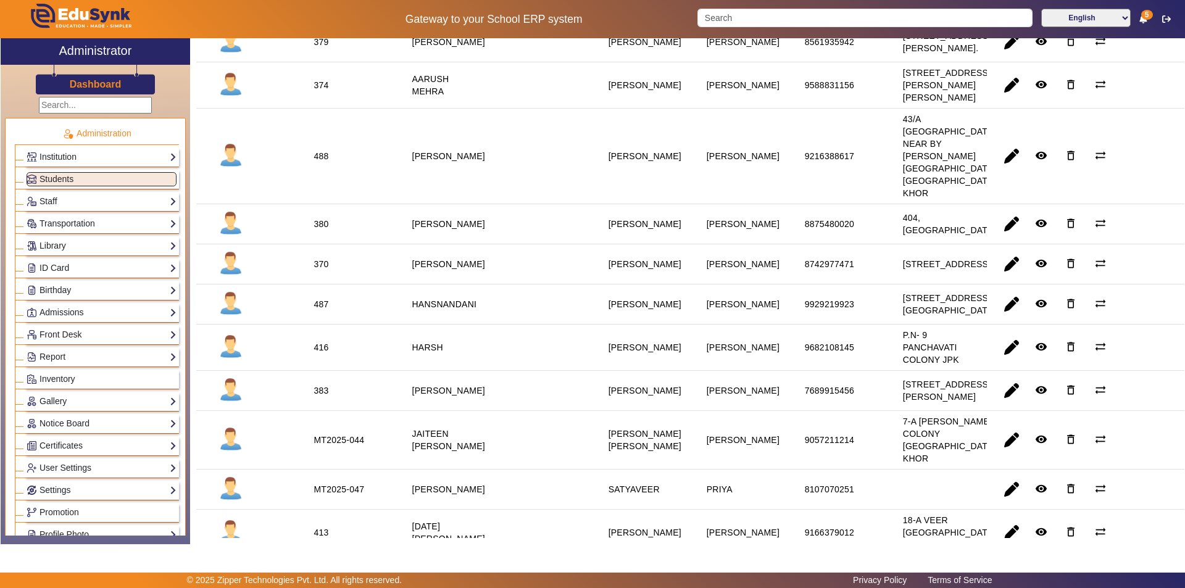
click at [787, 7] on div "Gateway to your School ERP system English हिंदी (Hindi) ಕನ್ನಡ (Kannada) தமிழ் (…" at bounding box center [593, 19] width 1184 height 38
click at [786, 15] on input "Search" at bounding box center [864, 18] width 335 height 19
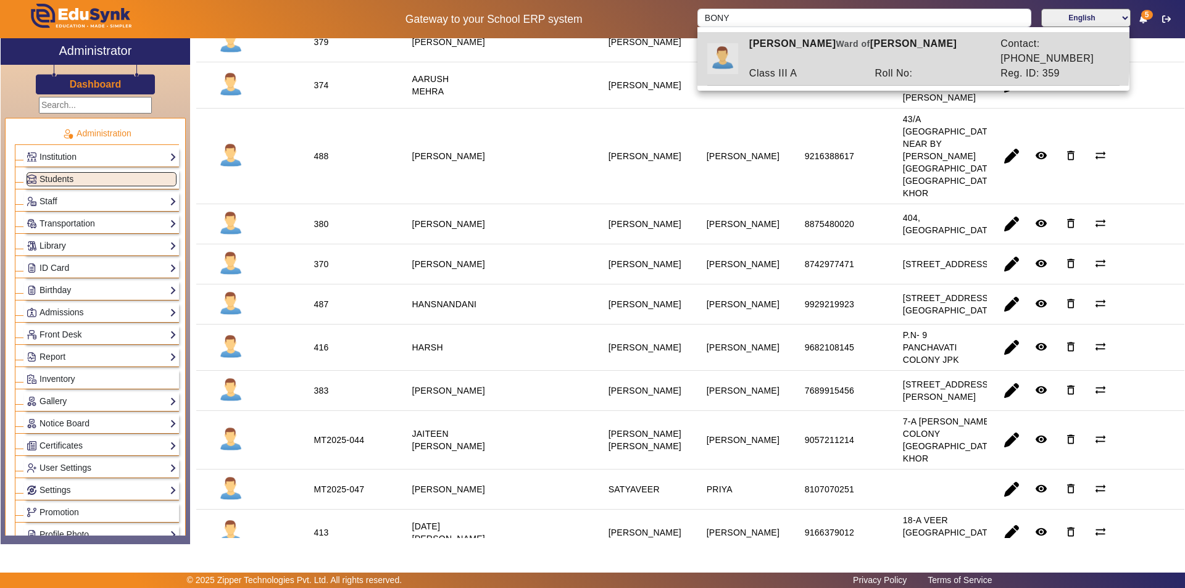
click at [810, 66] on div "Class III A" at bounding box center [806, 73] width 126 height 15
type input "BONY SINGHA"
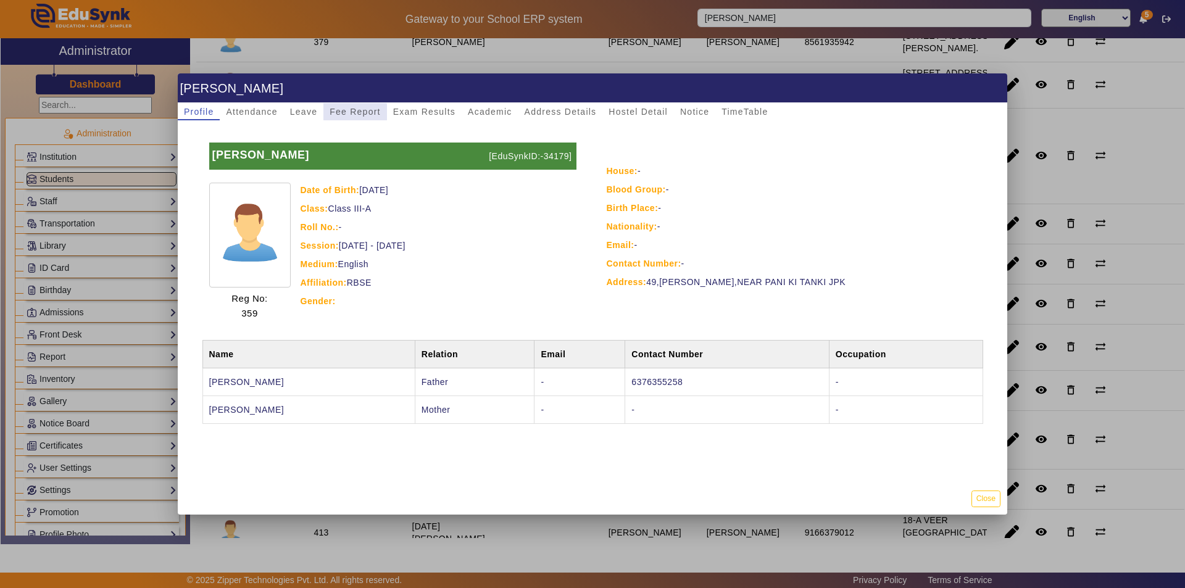
click at [349, 114] on span "Fee Report" at bounding box center [355, 111] width 51 height 9
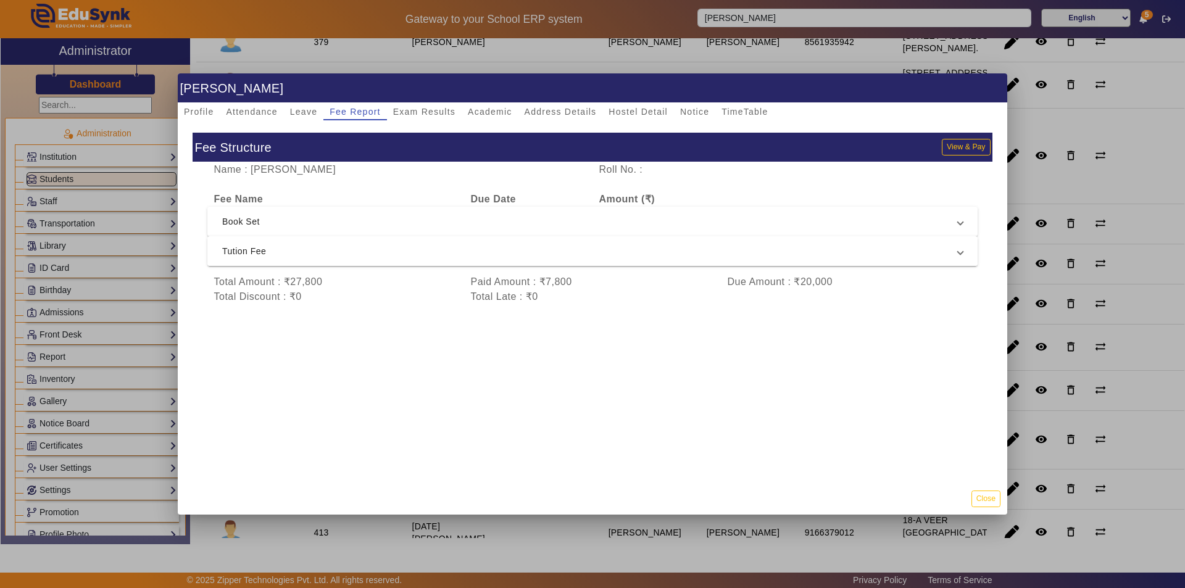
click at [365, 251] on span "Tution Fee" at bounding box center [590, 251] width 736 height 15
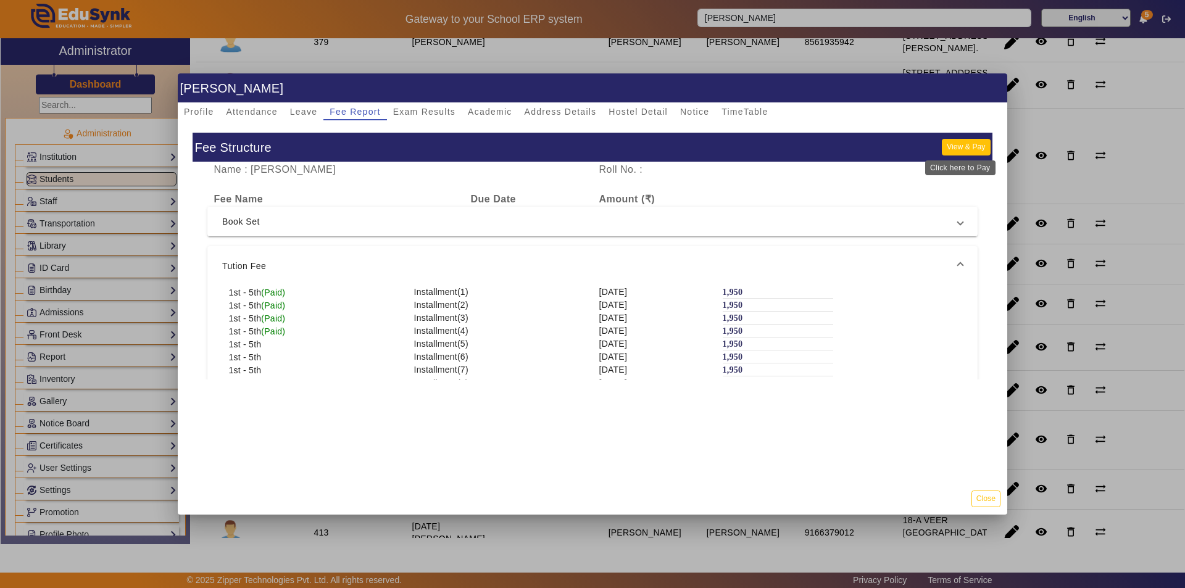
click at [958, 149] on button "View & Pay" at bounding box center [966, 147] width 48 height 17
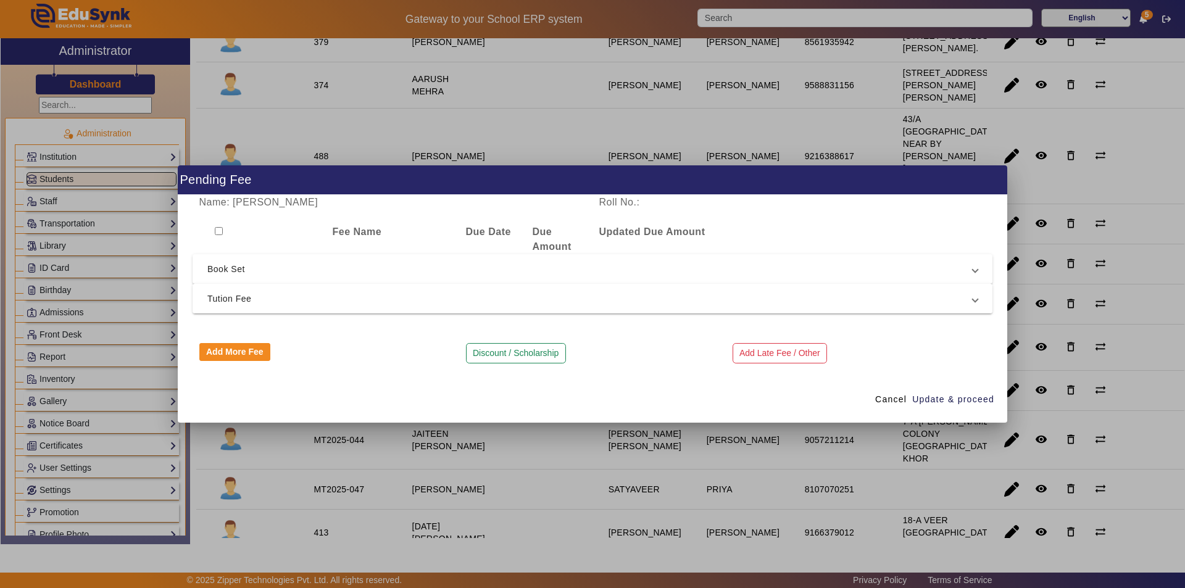
click at [412, 304] on span "Tution Fee" at bounding box center [589, 298] width 765 height 15
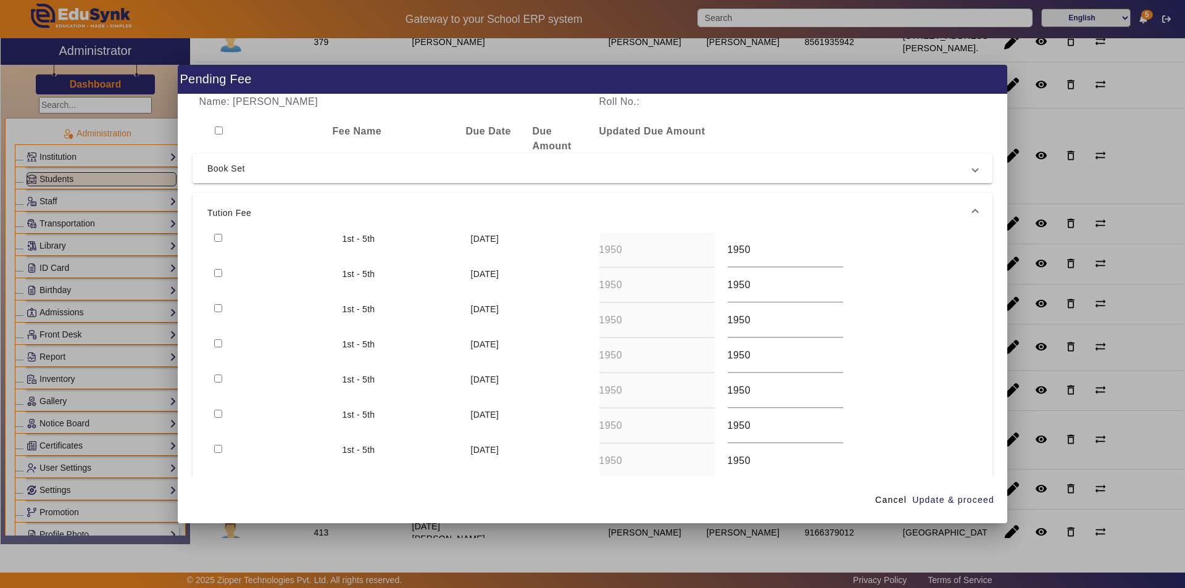
click at [217, 238] on input "checkbox" at bounding box center [218, 238] width 8 height 8
checkbox input "true"
click at [950, 505] on span "Update & proceed" at bounding box center [953, 500] width 82 height 13
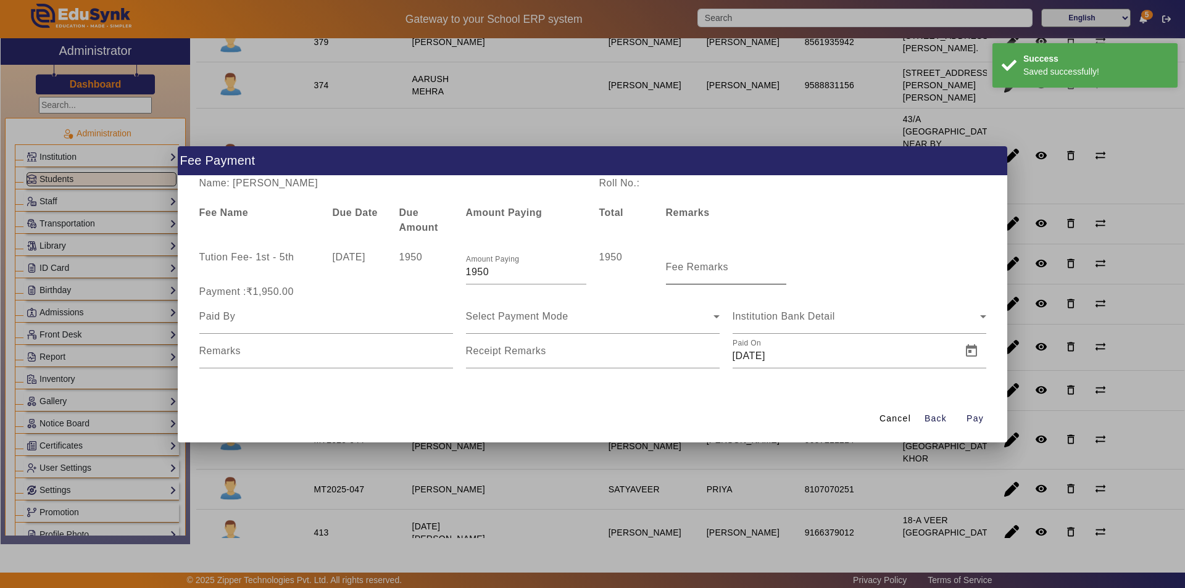
click at [684, 270] on mat-label "Fee Remarks" at bounding box center [697, 267] width 63 height 10
click at [684, 270] on input "Fee Remarks" at bounding box center [726, 272] width 120 height 15
click at [696, 279] on input "Fee Remarks" at bounding box center [726, 272] width 120 height 15
type input "Aug month fee"
click at [315, 320] on input at bounding box center [326, 316] width 254 height 15
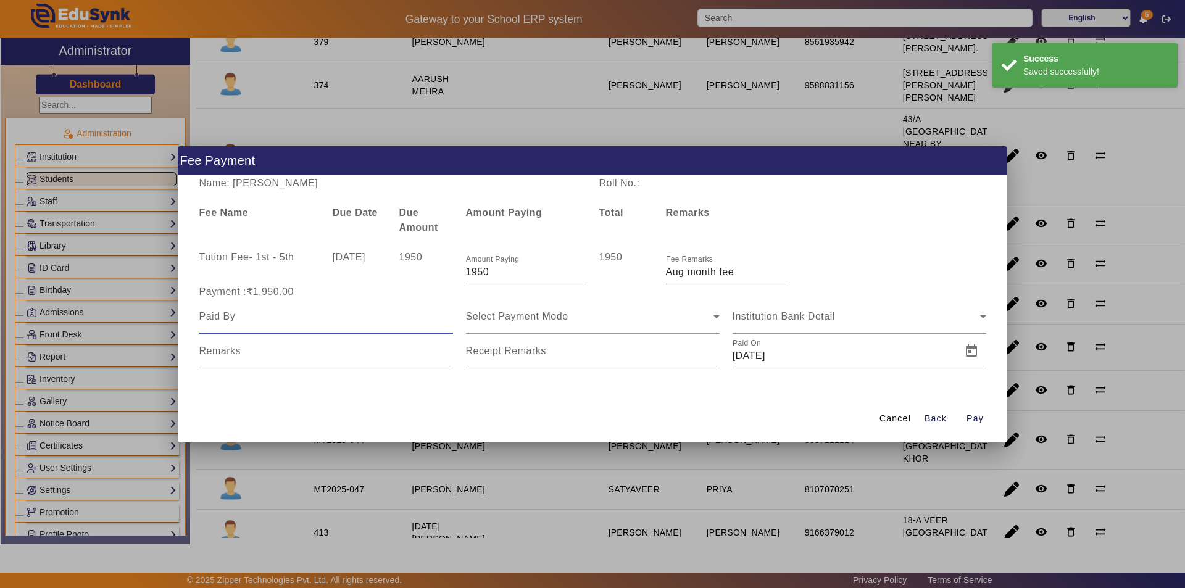
type input "Parents"
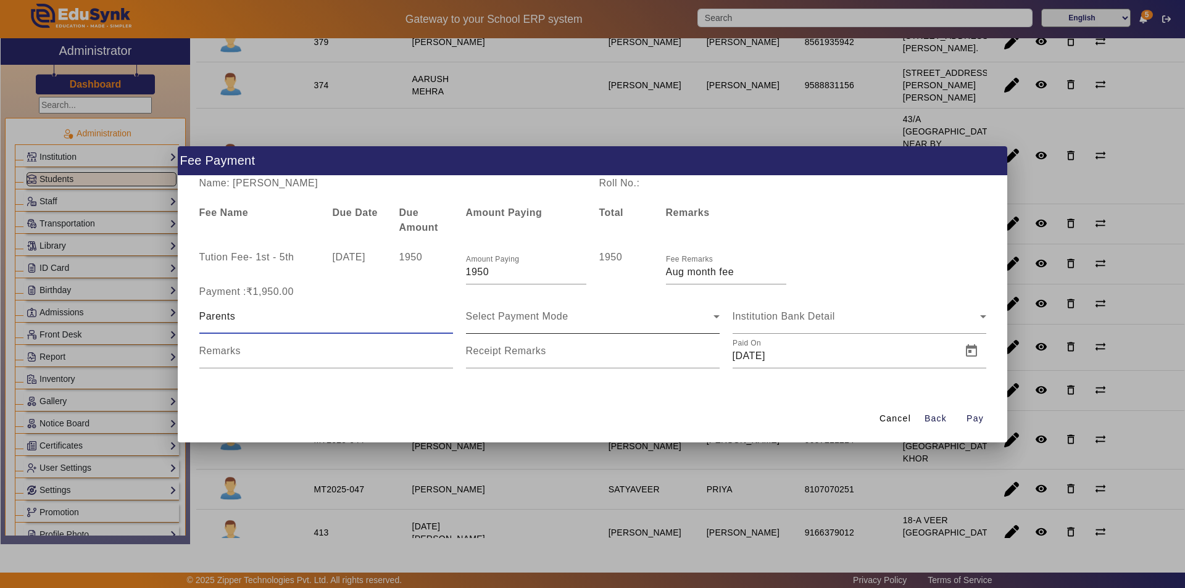
click at [567, 322] on div "Select Payment Mode" at bounding box center [590, 316] width 248 height 15
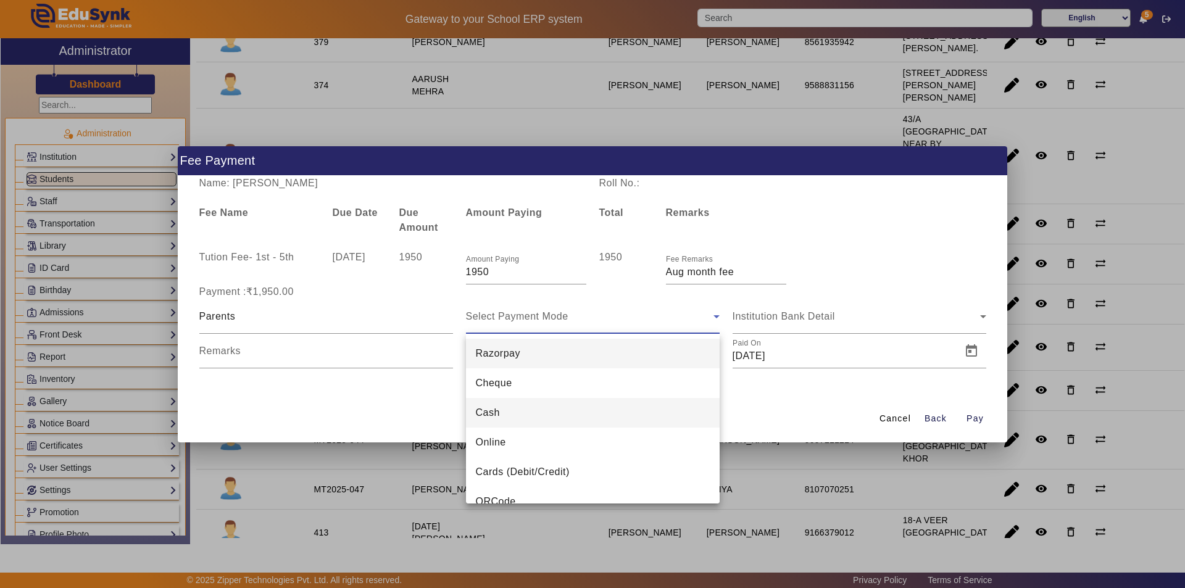
click at [580, 410] on mat-option "Cash" at bounding box center [593, 413] width 254 height 30
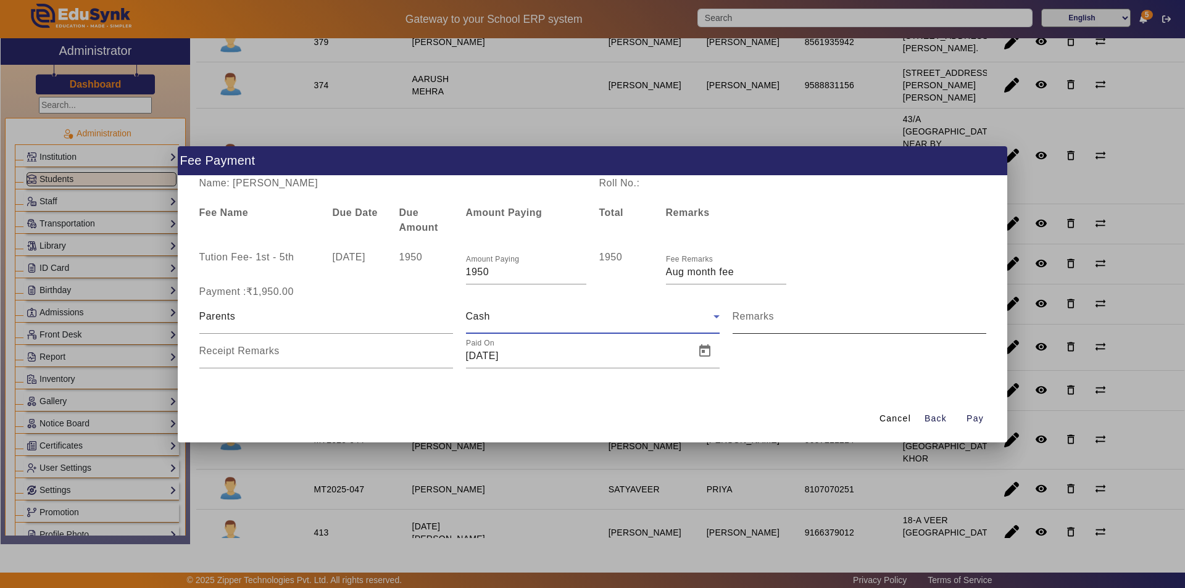
click at [791, 326] on input "Remarks" at bounding box center [860, 321] width 254 height 15
type input "Aug month fee paid"
click at [303, 360] on input "Receipt Remarks" at bounding box center [326, 356] width 254 height 15
type input "Aug month fee paid"
click at [704, 352] on span "Open calendar" at bounding box center [705, 351] width 30 height 30
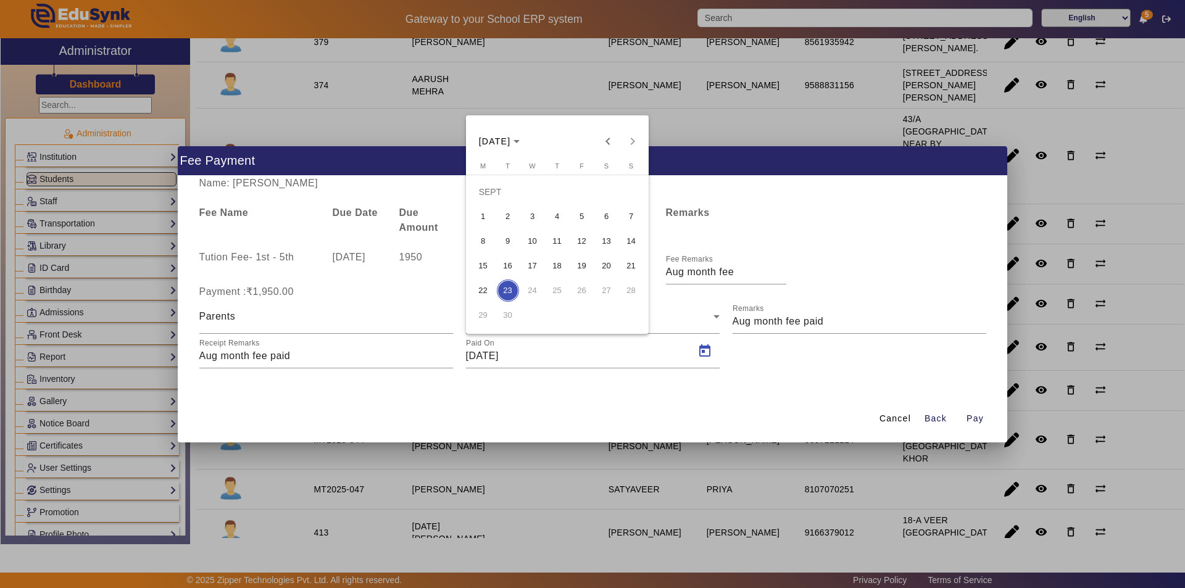
click at [560, 240] on span "11" at bounding box center [557, 241] width 22 height 22
type input "11/09/2025"
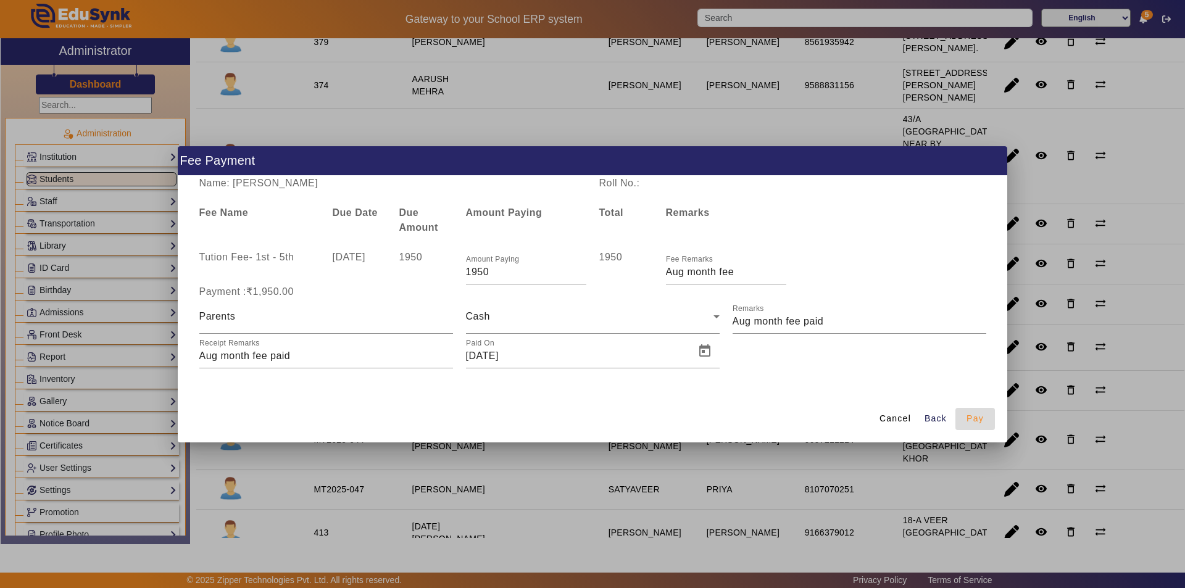
click at [982, 422] on span "Pay" at bounding box center [975, 418] width 17 height 13
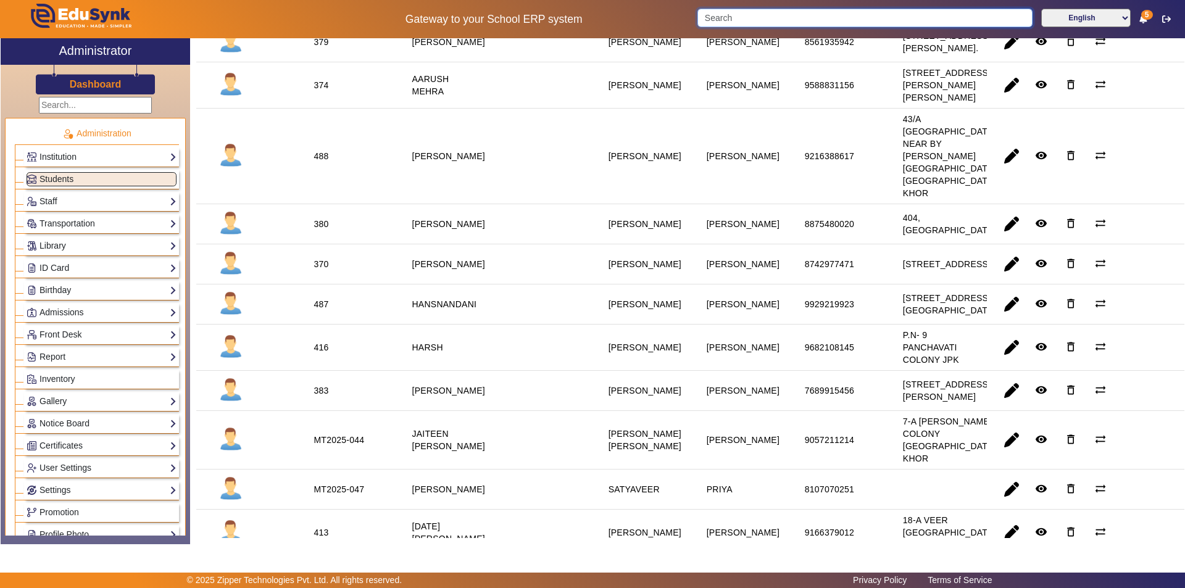
click at [743, 15] on input "Search" at bounding box center [864, 18] width 335 height 19
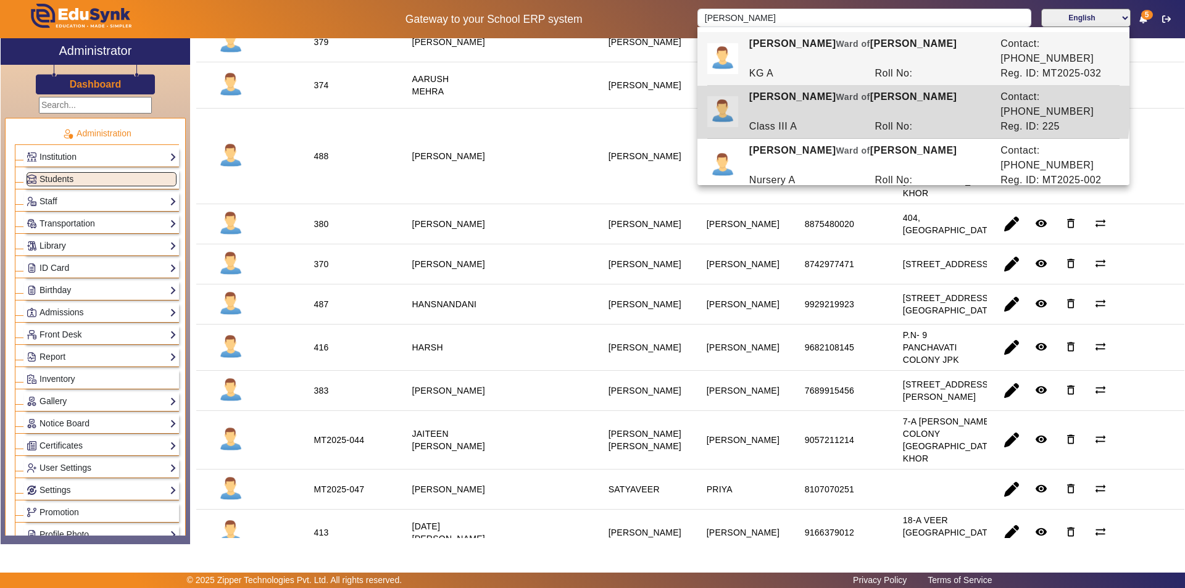
click at [833, 90] on div "BHAVYA DARWANI Ward of ASHU DARWANI" at bounding box center [868, 105] width 251 height 30
type input "[PERSON_NAME]"
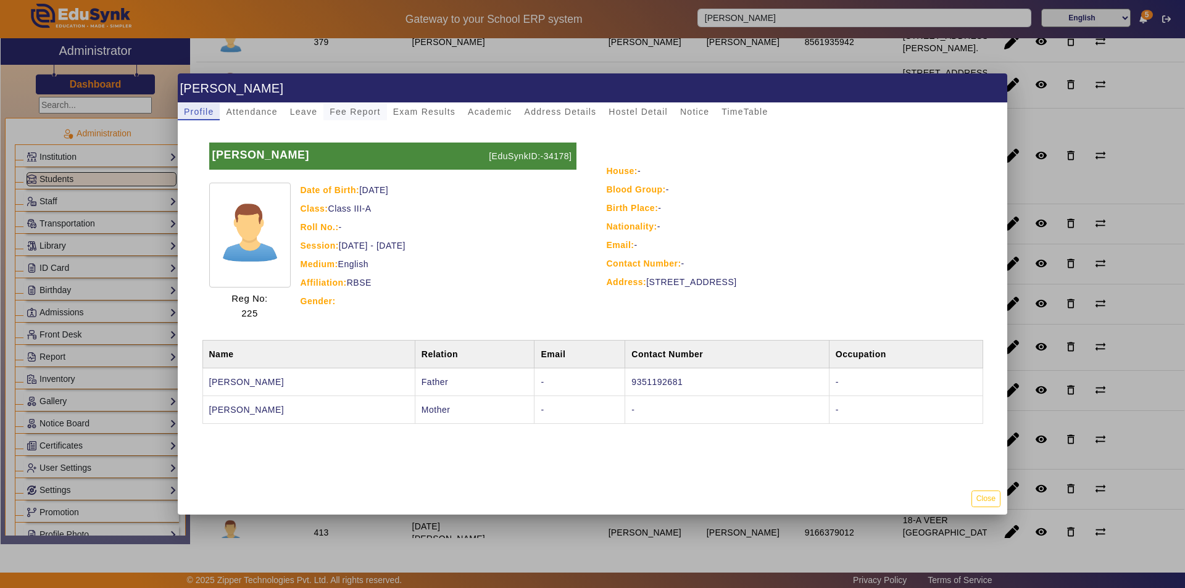
drag, startPoint x: 359, startPoint y: 102, endPoint x: 356, endPoint y: 109, distance: 7.8
click at [0, 0] on app-student-detail-view "BHAVYA DARWANI Profile Attendance Leave Fee Report Exam Results Academic Addres…" at bounding box center [0, 0] width 0 height 0
click at [356, 109] on span "Fee Report" at bounding box center [355, 111] width 51 height 9
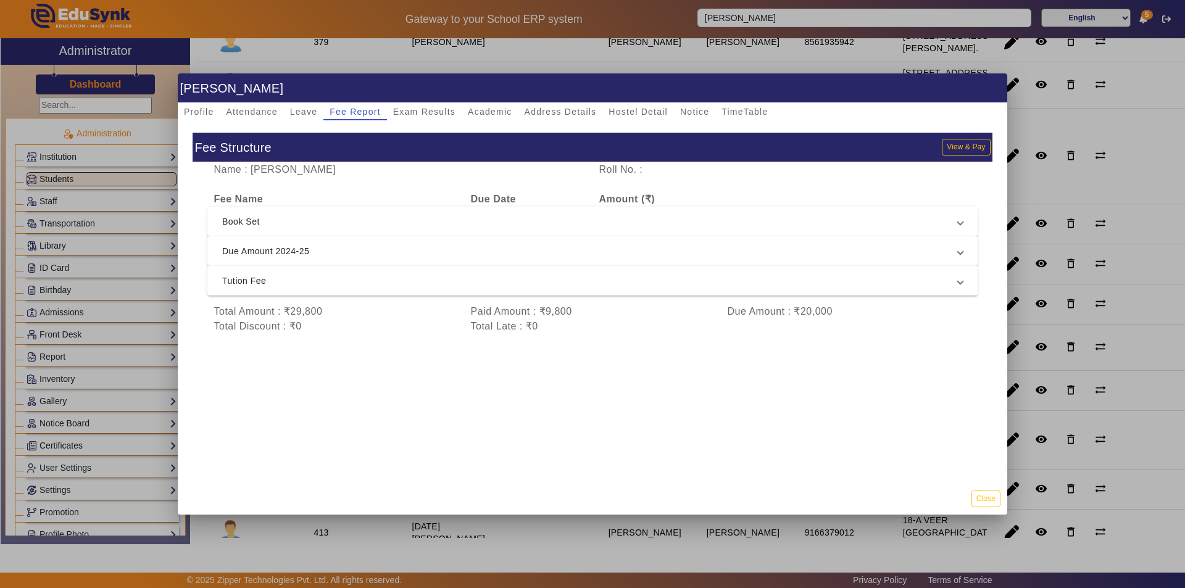
click at [433, 281] on span "Tution Fee" at bounding box center [590, 280] width 736 height 15
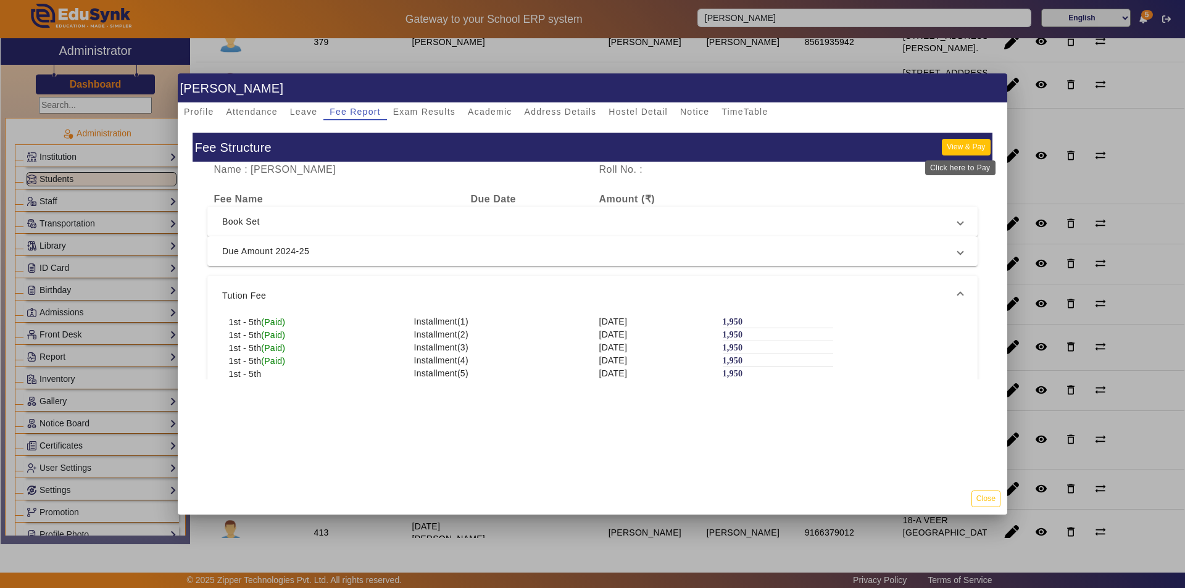
click at [949, 149] on button "View & Pay" at bounding box center [966, 147] width 48 height 17
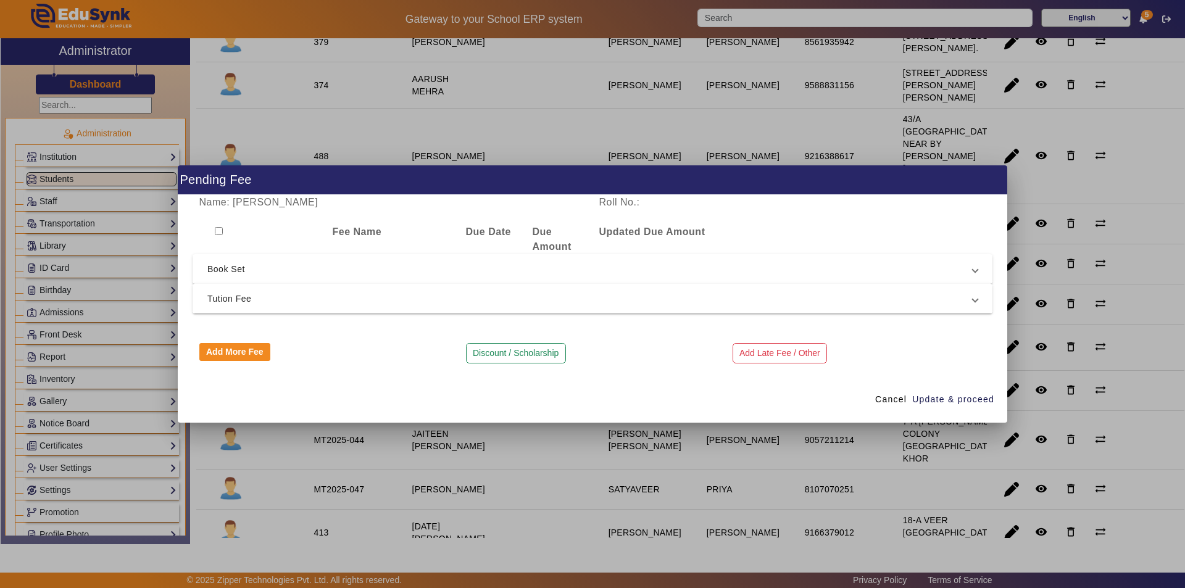
click at [410, 297] on span "Tution Fee" at bounding box center [589, 298] width 765 height 15
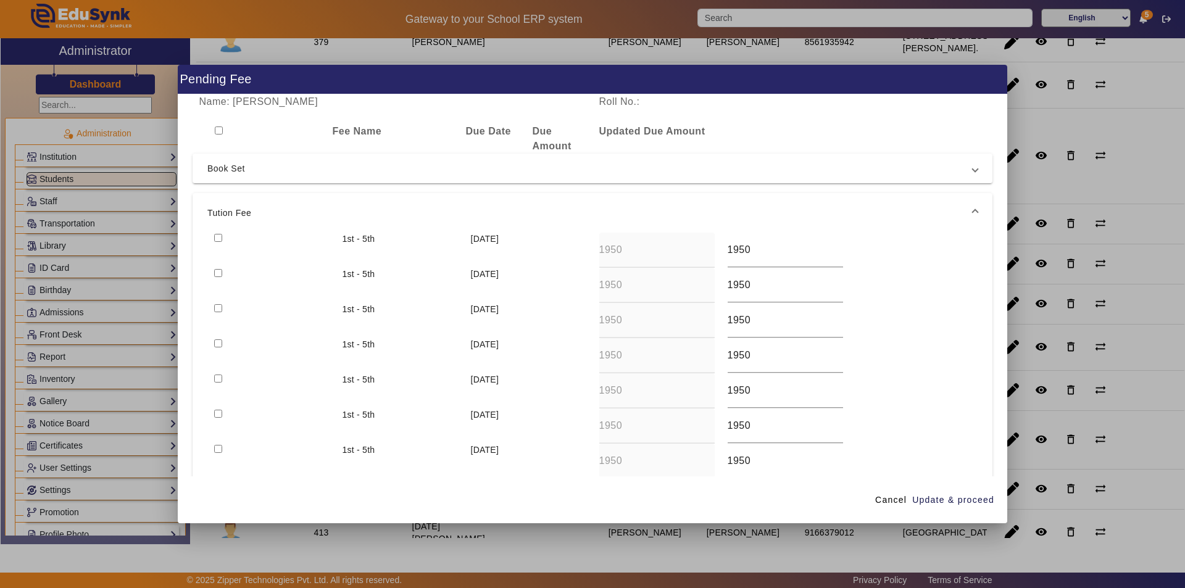
click at [215, 236] on input "checkbox" at bounding box center [218, 238] width 8 height 8
checkbox input "true"
click at [943, 501] on span "Update & proceed" at bounding box center [953, 500] width 82 height 13
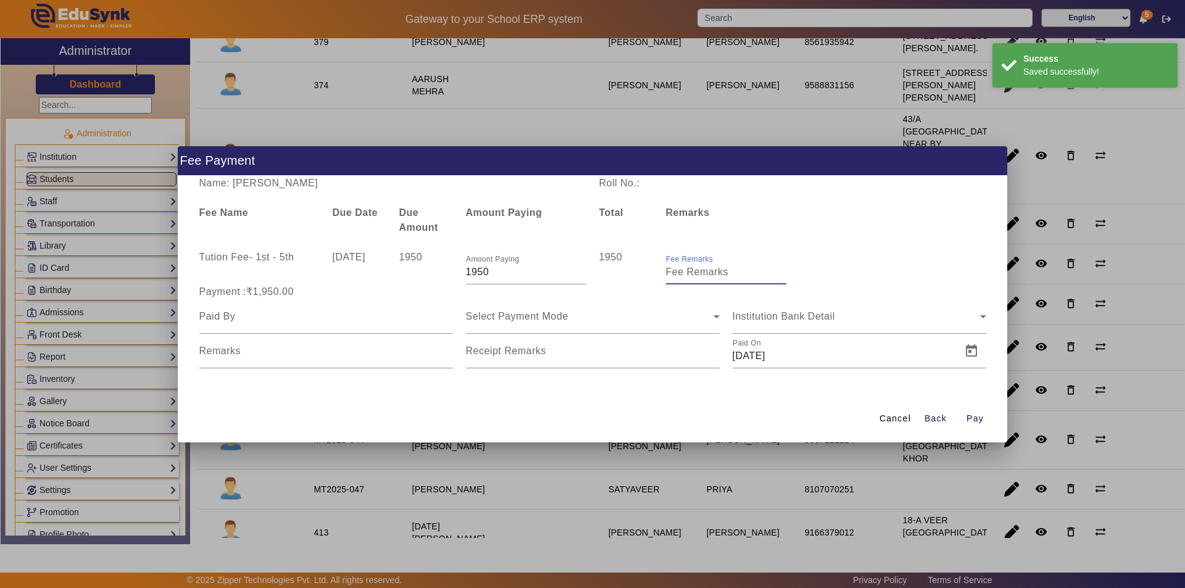
click at [701, 274] on input "Fee Remarks" at bounding box center [726, 272] width 120 height 15
type input "Aug month fee"
click at [388, 317] on input at bounding box center [326, 316] width 254 height 15
type input "Parents"
click at [544, 312] on span "Select Payment Mode" at bounding box center [517, 316] width 102 height 10
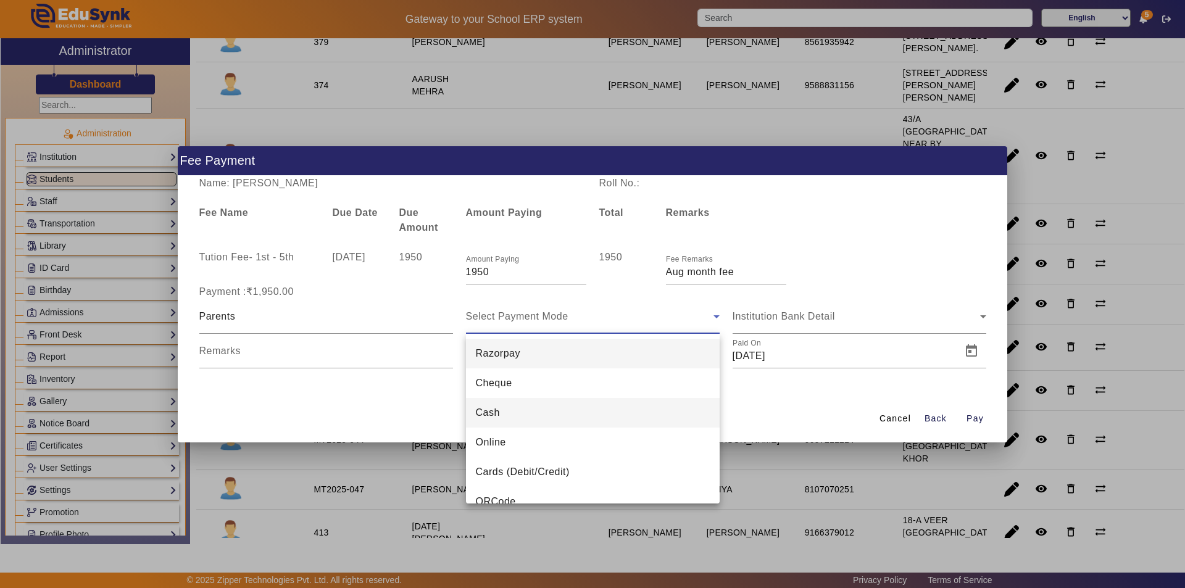
click at [528, 416] on mat-option "Cash" at bounding box center [593, 413] width 254 height 30
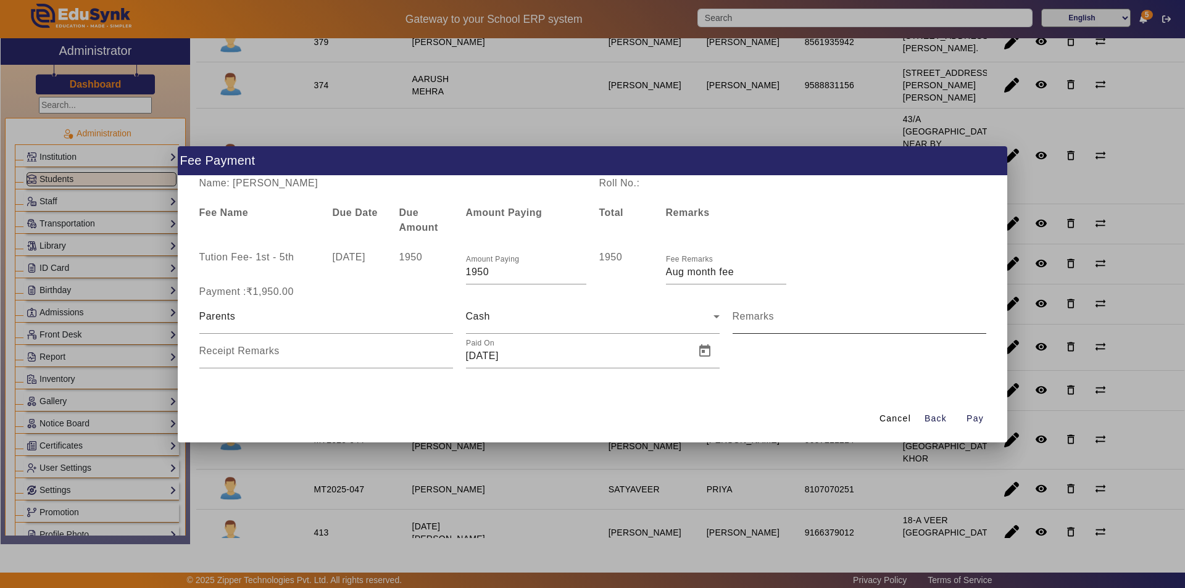
click at [773, 321] on mat-label "Remarks" at bounding box center [754, 316] width 42 height 10
click at [773, 321] on input "Remarks" at bounding box center [860, 321] width 254 height 15
drag, startPoint x: 778, startPoint y: 316, endPoint x: 777, endPoint y: 324, distance: 8.1
click at [778, 316] on input "Remarks" at bounding box center [860, 321] width 254 height 15
type input "Aug month fee paid"
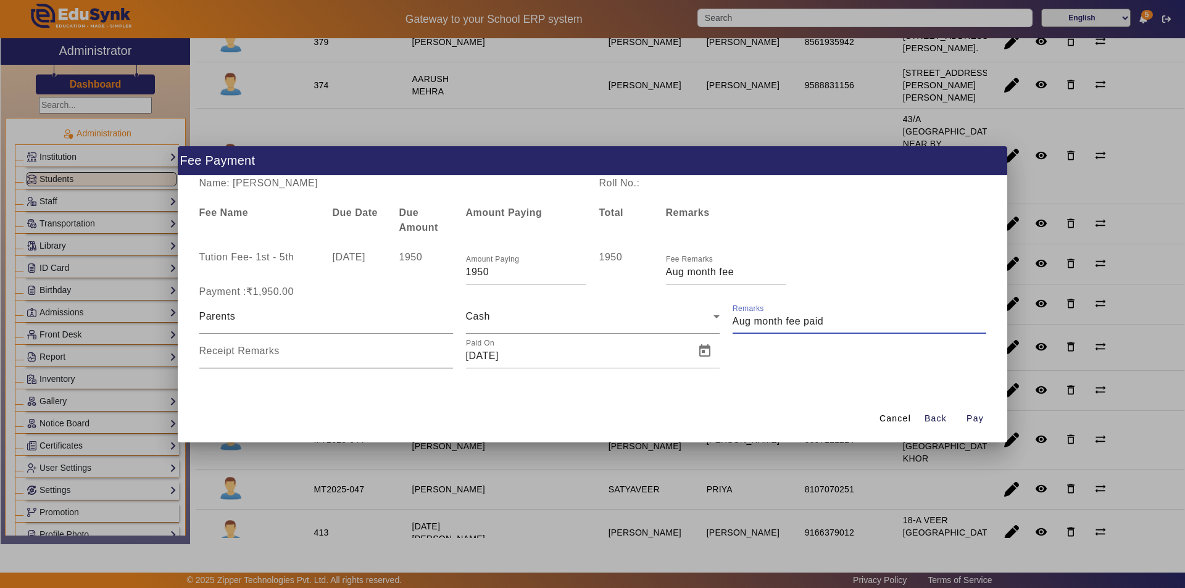
click at [365, 359] on input "Receipt Remarks" at bounding box center [326, 356] width 254 height 15
type input "Aug month fee paid"
click at [707, 348] on span "Open calendar" at bounding box center [705, 351] width 30 height 30
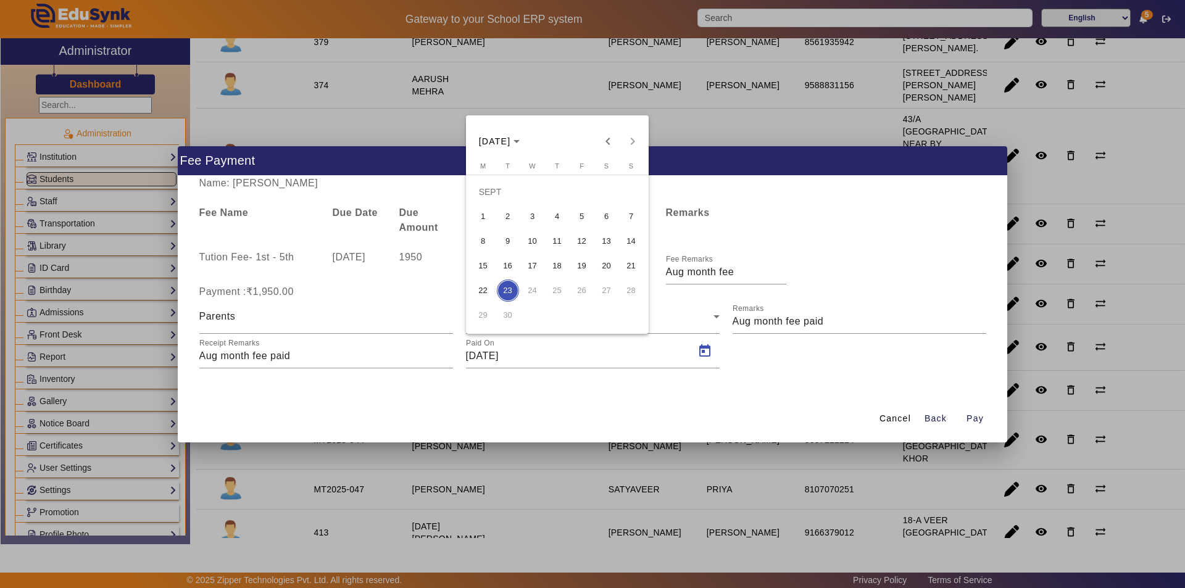
click at [550, 243] on span "11" at bounding box center [557, 241] width 22 height 22
type input "11/09/2025"
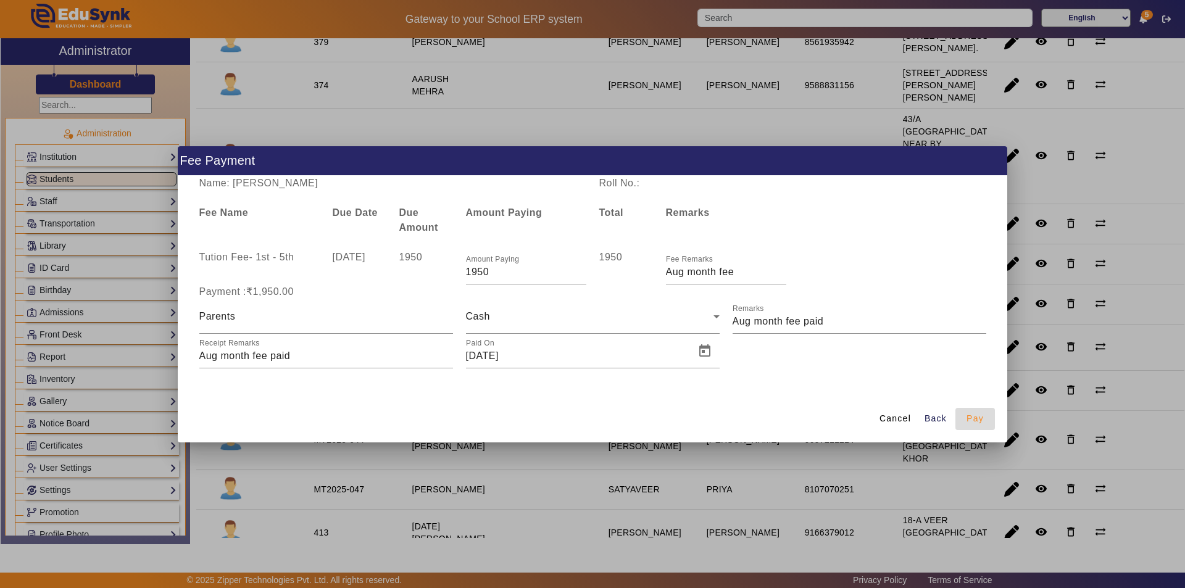
click at [970, 420] on span "Pay" at bounding box center [975, 418] width 17 height 13
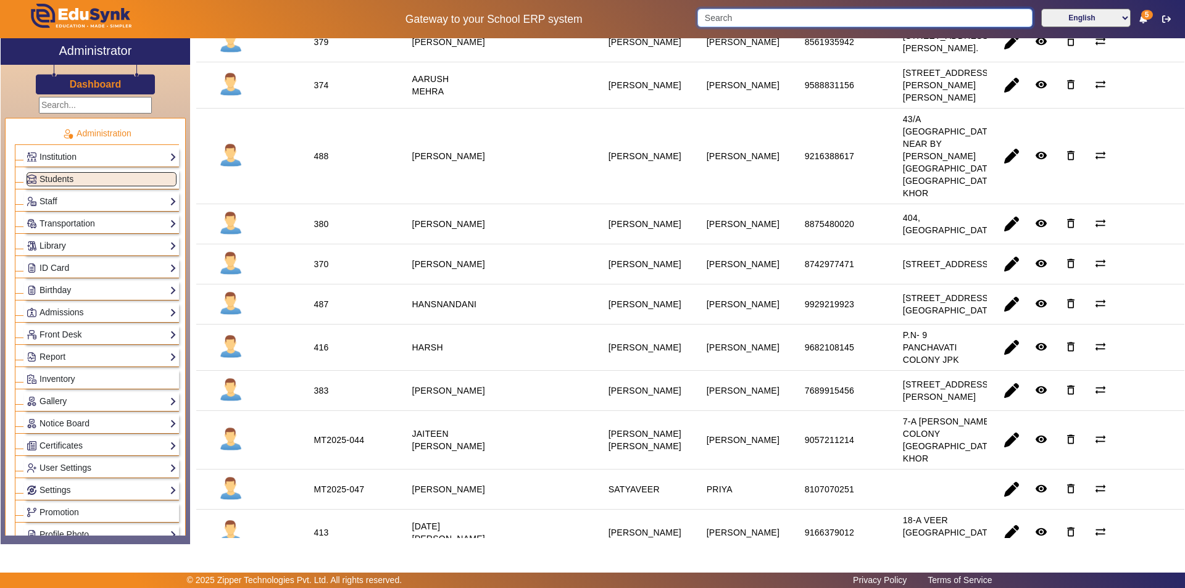
click at [805, 17] on input "Search" at bounding box center [864, 18] width 335 height 19
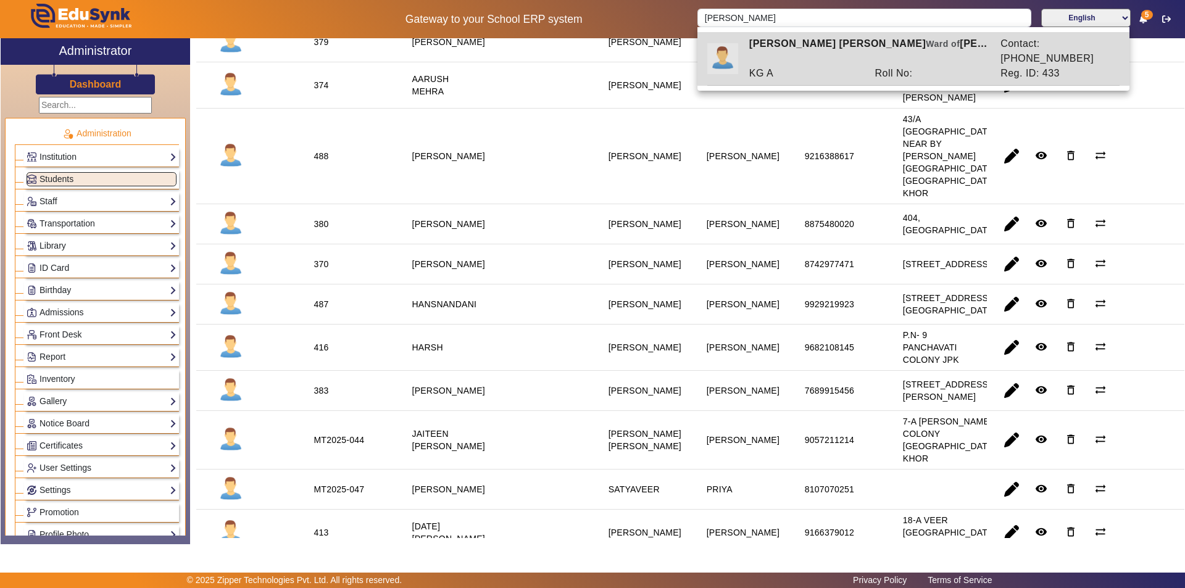
click at [809, 66] on div "KG A" at bounding box center [806, 73] width 126 height 15
type input "[PERSON_NAME] [PERSON_NAME]"
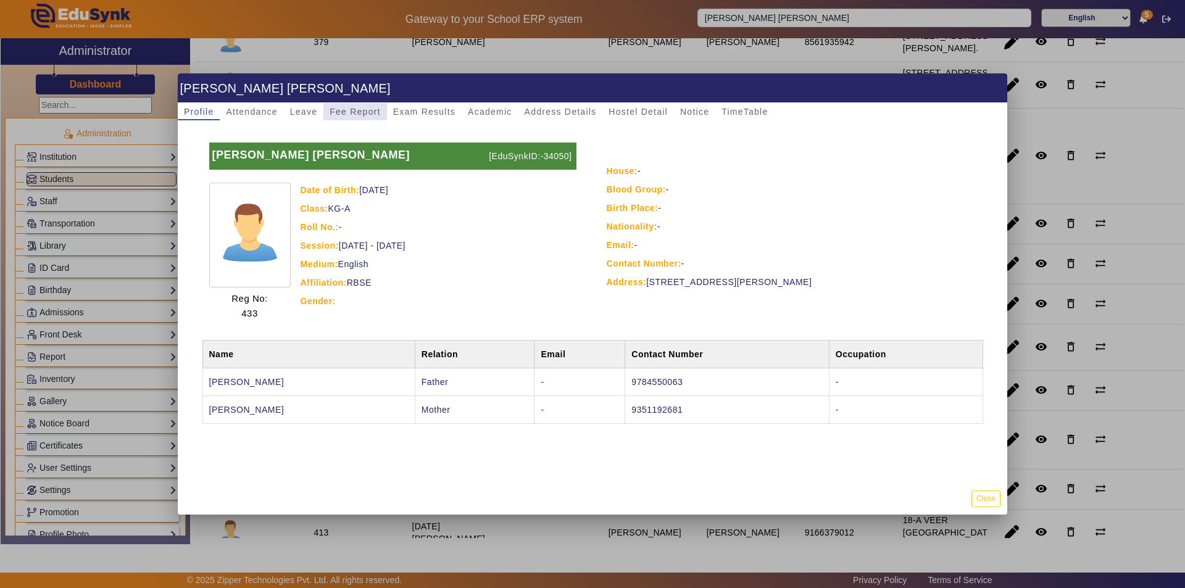
click at [358, 107] on span "Fee Report" at bounding box center [355, 111] width 51 height 9
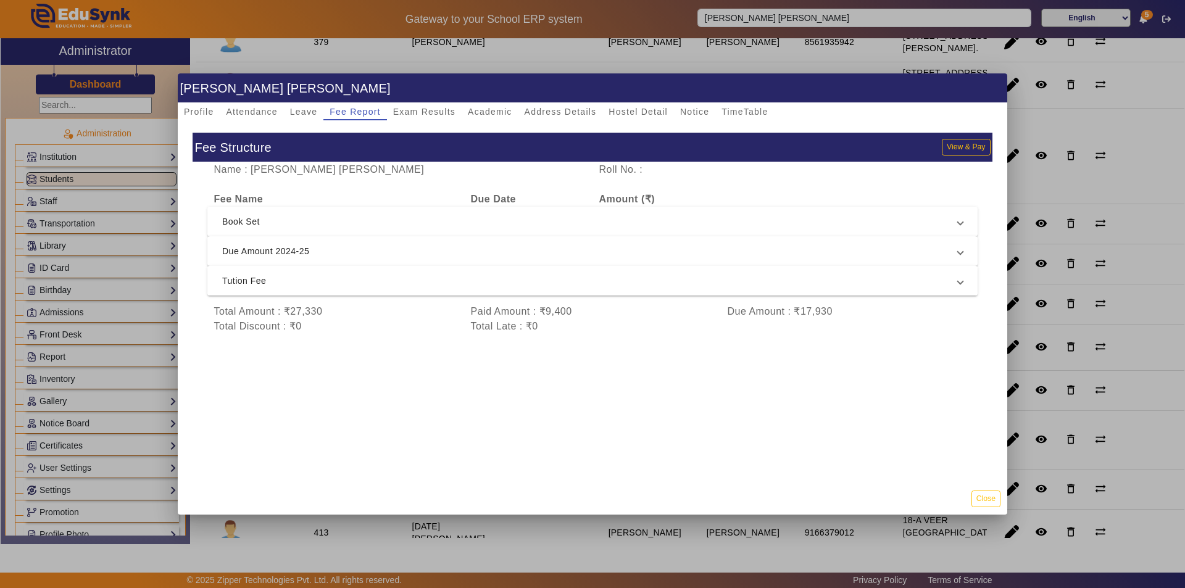
click at [364, 285] on span "Tution Fee" at bounding box center [590, 280] width 736 height 15
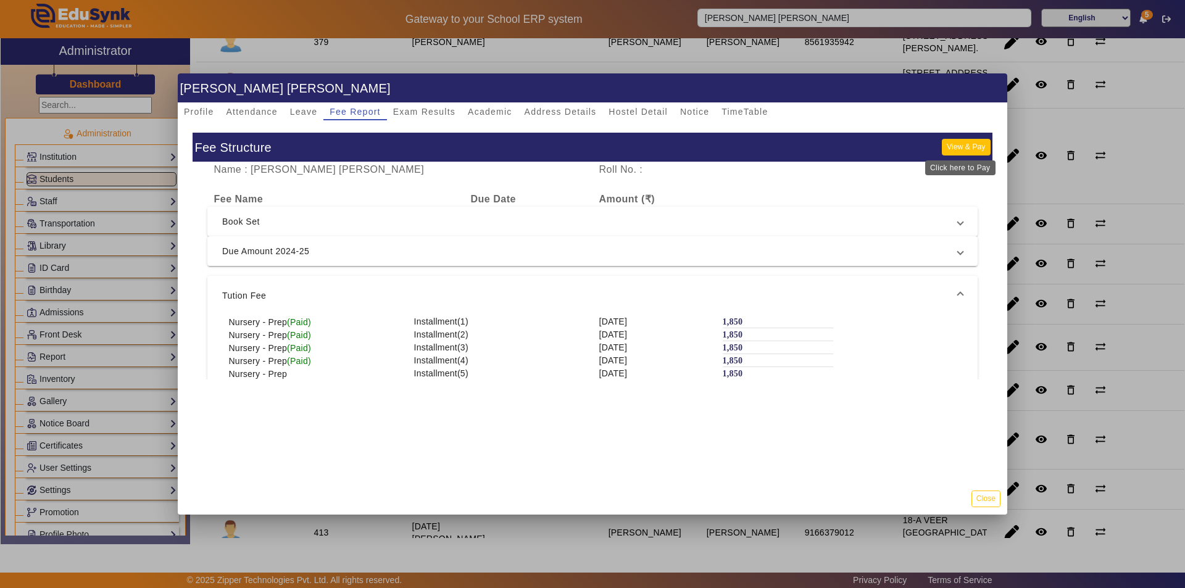
click at [960, 148] on button "View & Pay" at bounding box center [966, 147] width 48 height 17
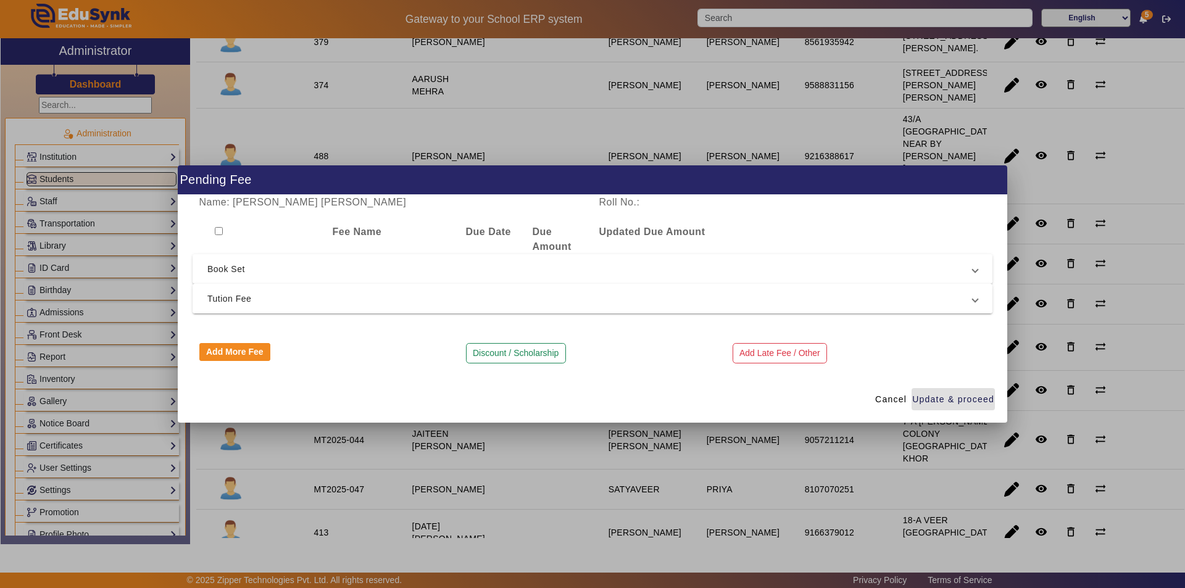
click at [272, 294] on span "Tution Fee" at bounding box center [589, 298] width 765 height 15
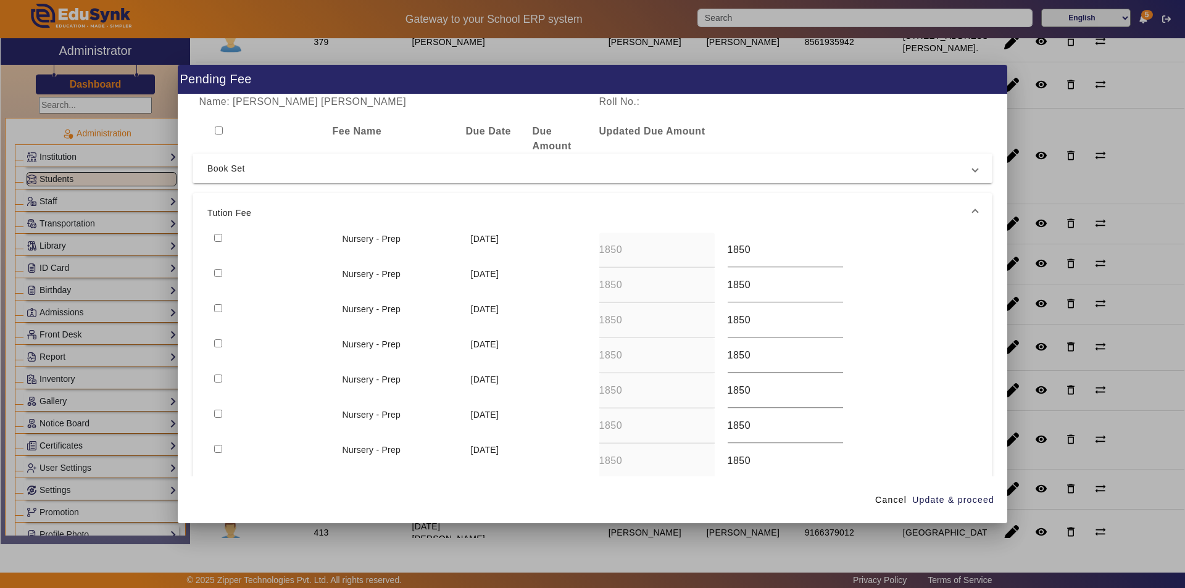
click at [218, 239] on input "checkbox" at bounding box center [218, 238] width 8 height 8
checkbox input "true"
click at [941, 497] on span "Update & proceed" at bounding box center [953, 500] width 82 height 13
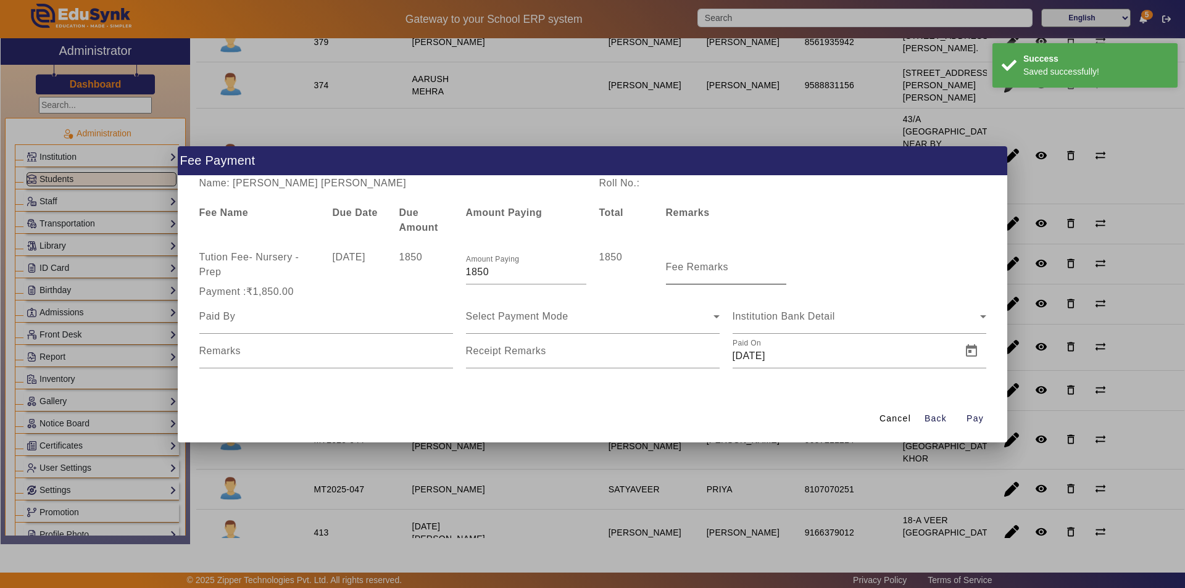
click at [718, 277] on input "Fee Remarks" at bounding box center [726, 272] width 120 height 15
type input "Aug month fee"
click at [365, 323] on input at bounding box center [326, 316] width 254 height 15
type input "Parents"
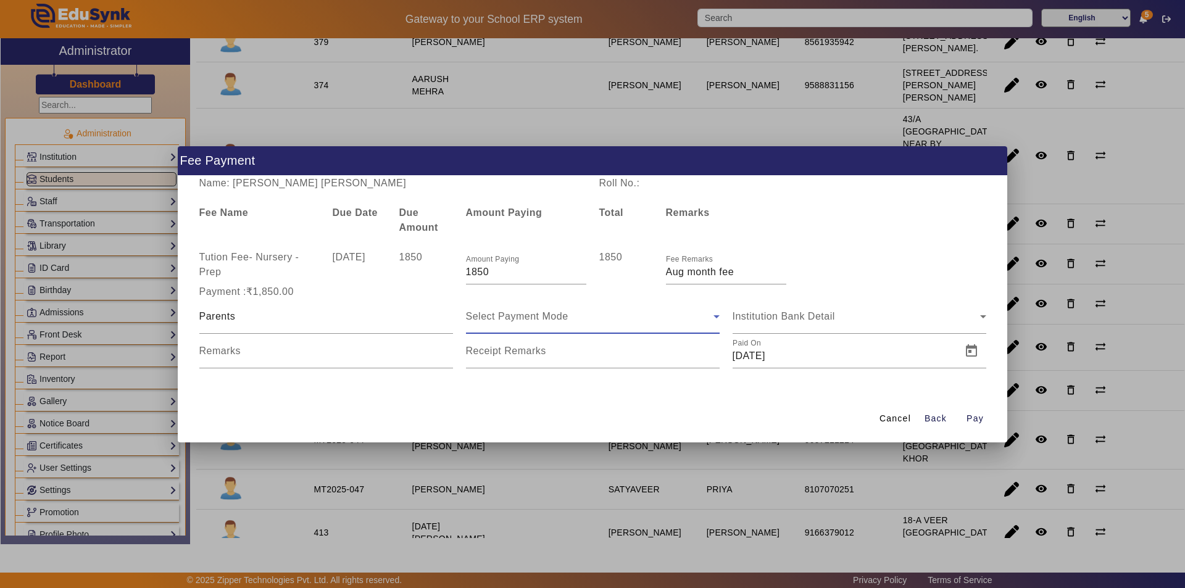
click at [515, 319] on span "Select Payment Mode" at bounding box center [517, 316] width 102 height 10
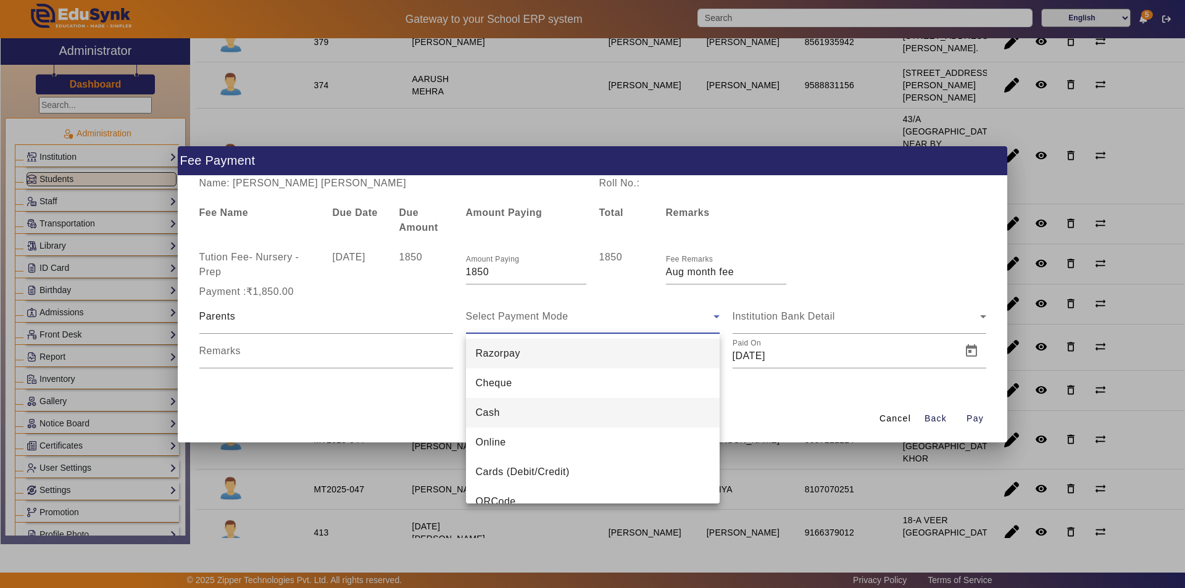
click at [538, 414] on mat-option "Cash" at bounding box center [593, 413] width 254 height 30
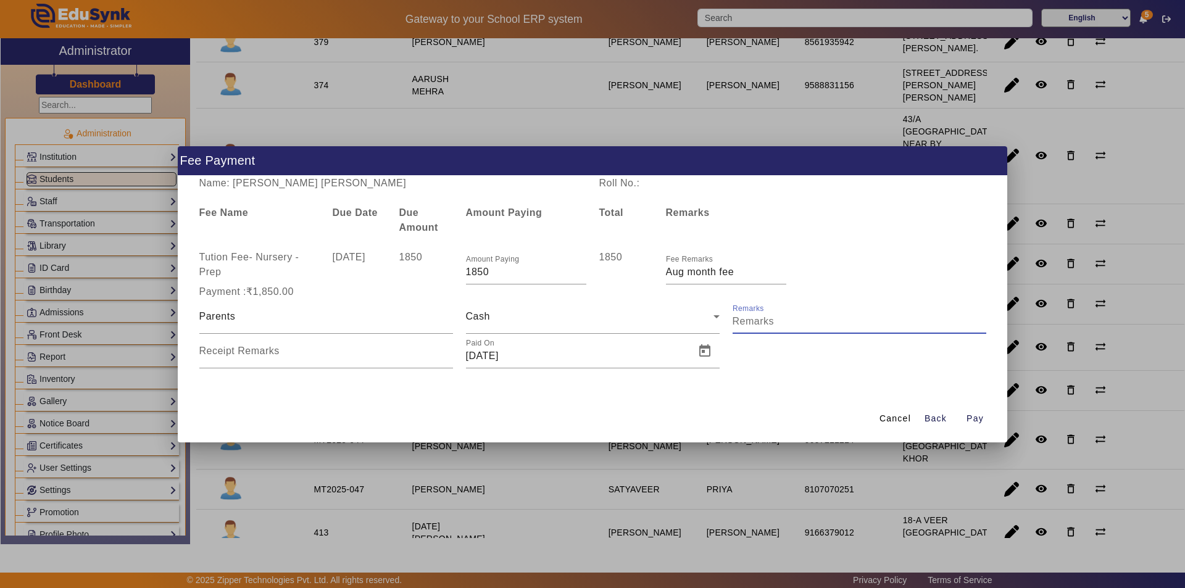
click at [790, 316] on input "Remarks" at bounding box center [860, 321] width 254 height 15
type input "Aug month fee paid"
click at [348, 357] on input "Receipt Remarks" at bounding box center [326, 356] width 254 height 15
type input "Aug month fee paid"
click at [707, 348] on span "Open calendar" at bounding box center [705, 351] width 30 height 30
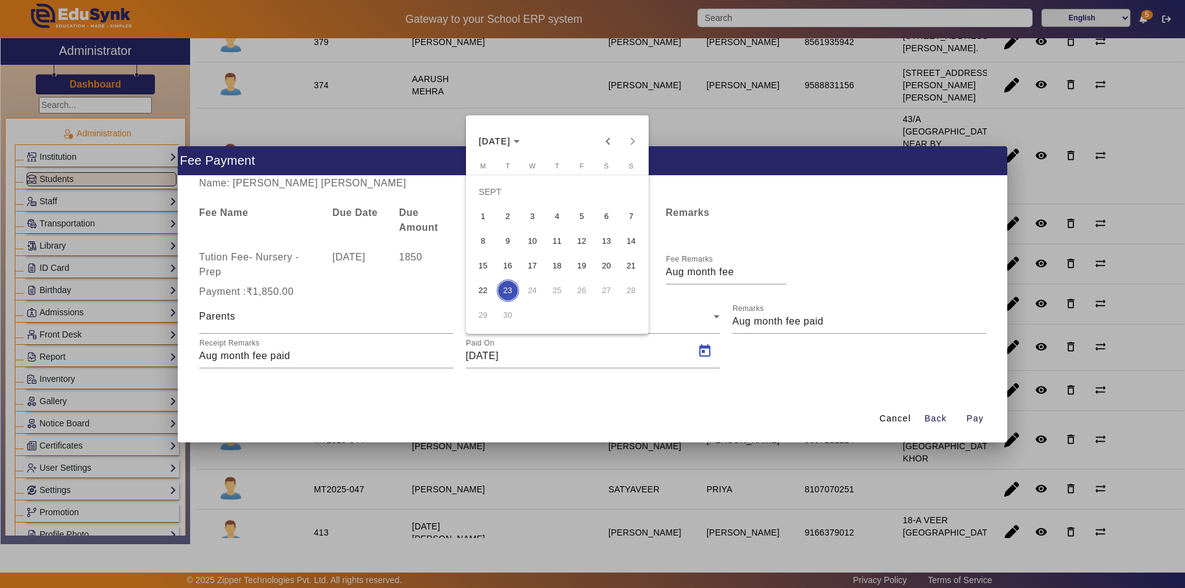
click at [551, 238] on span "11" at bounding box center [557, 241] width 22 height 22
type input "11/09/2025"
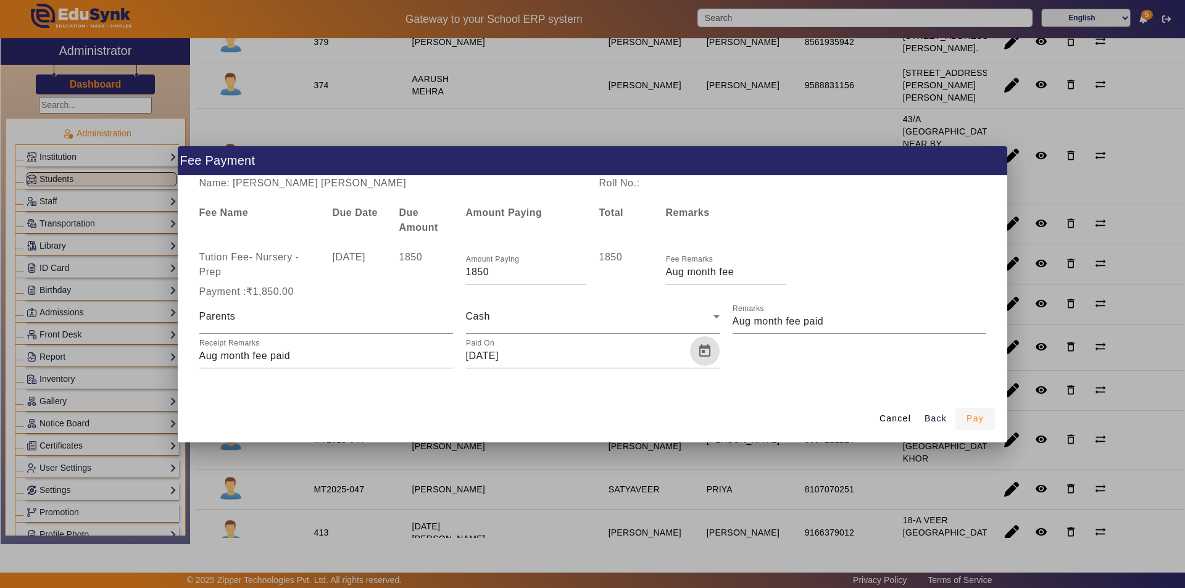
click at [972, 419] on span "Pay" at bounding box center [975, 418] width 17 height 13
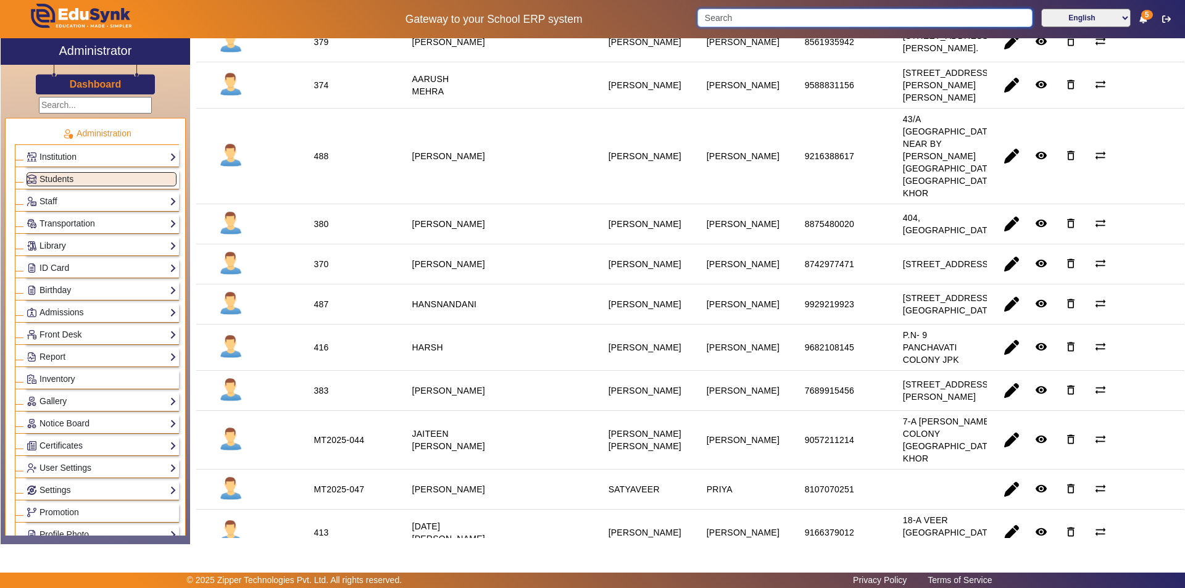
click at [796, 21] on input "Search" at bounding box center [864, 18] width 335 height 19
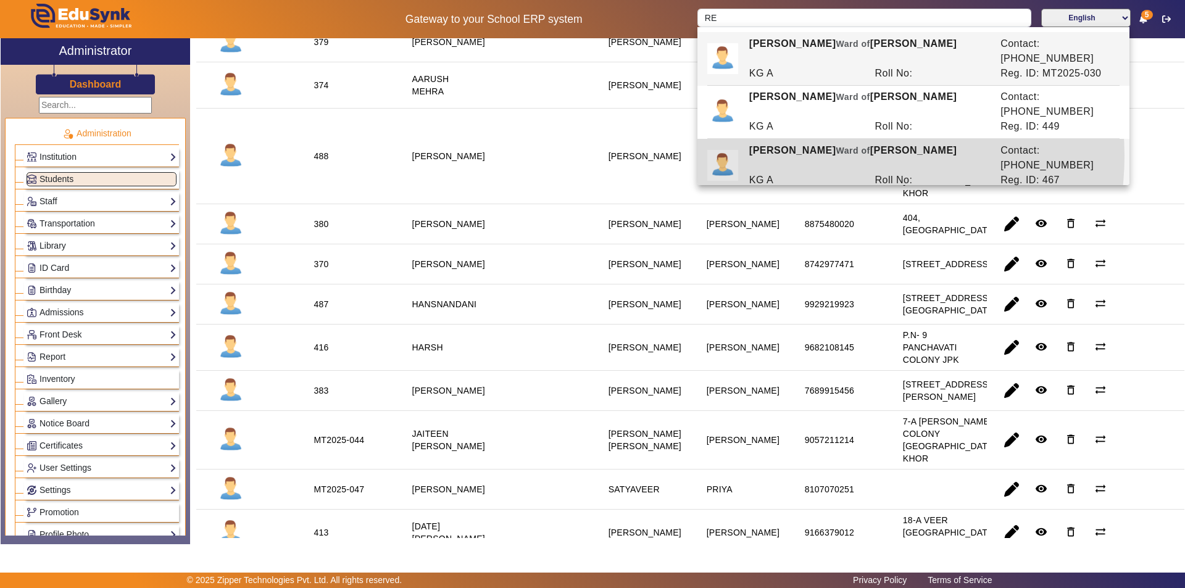
click at [835, 143] on div "RIYANSH DHINGRA Ward of TARUN LAL DHINGRA" at bounding box center [868, 158] width 251 height 30
type input "[PERSON_NAME]"
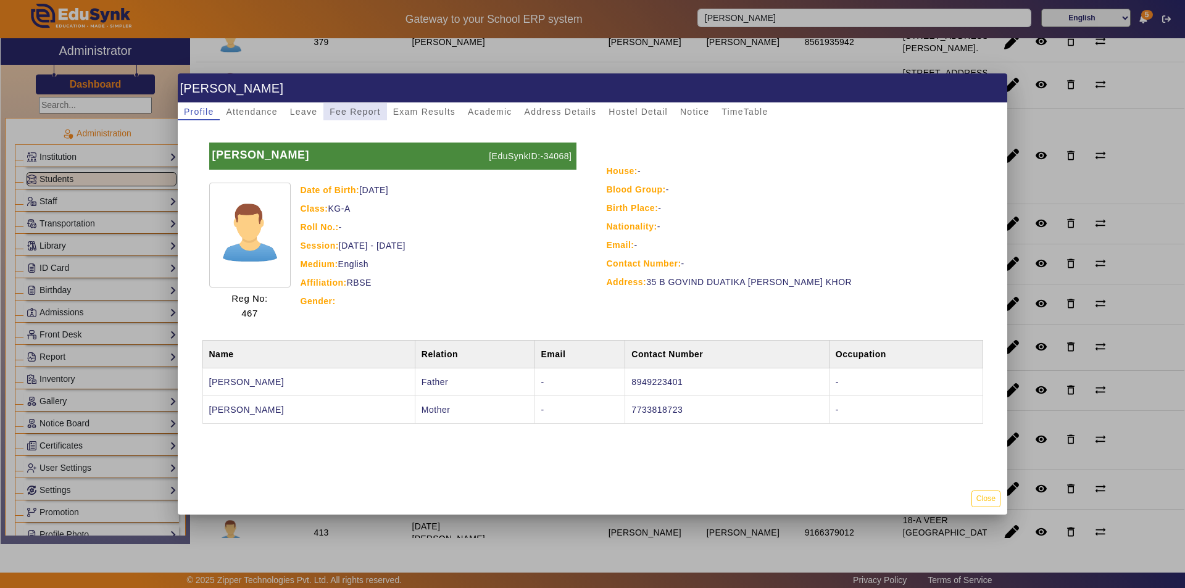
click at [356, 115] on span "Fee Report" at bounding box center [355, 111] width 51 height 9
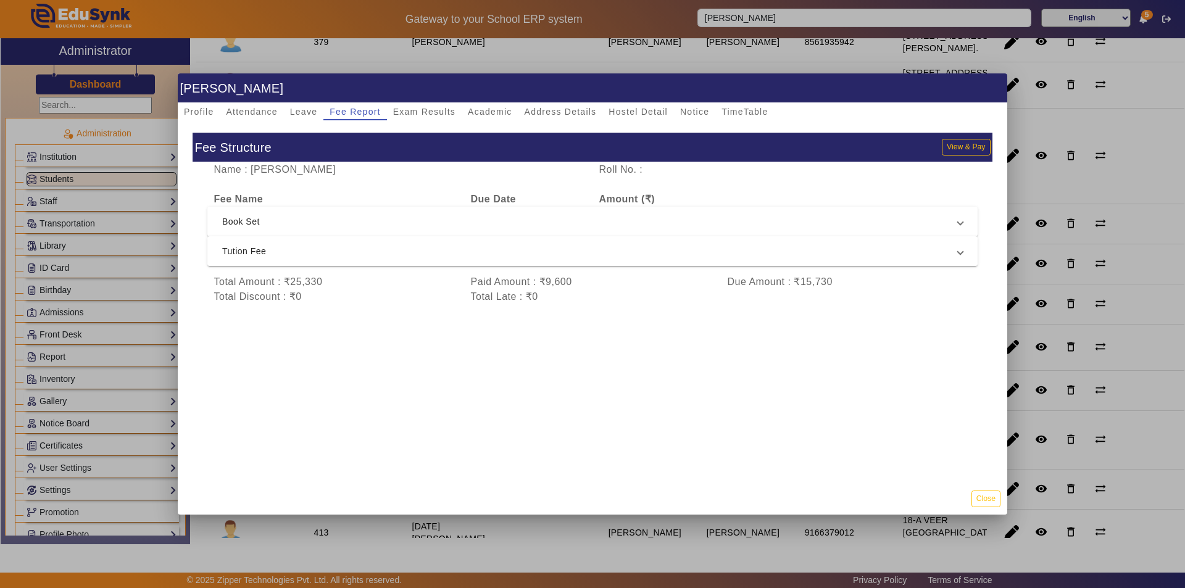
click at [354, 246] on span "Tution Fee" at bounding box center [590, 251] width 736 height 15
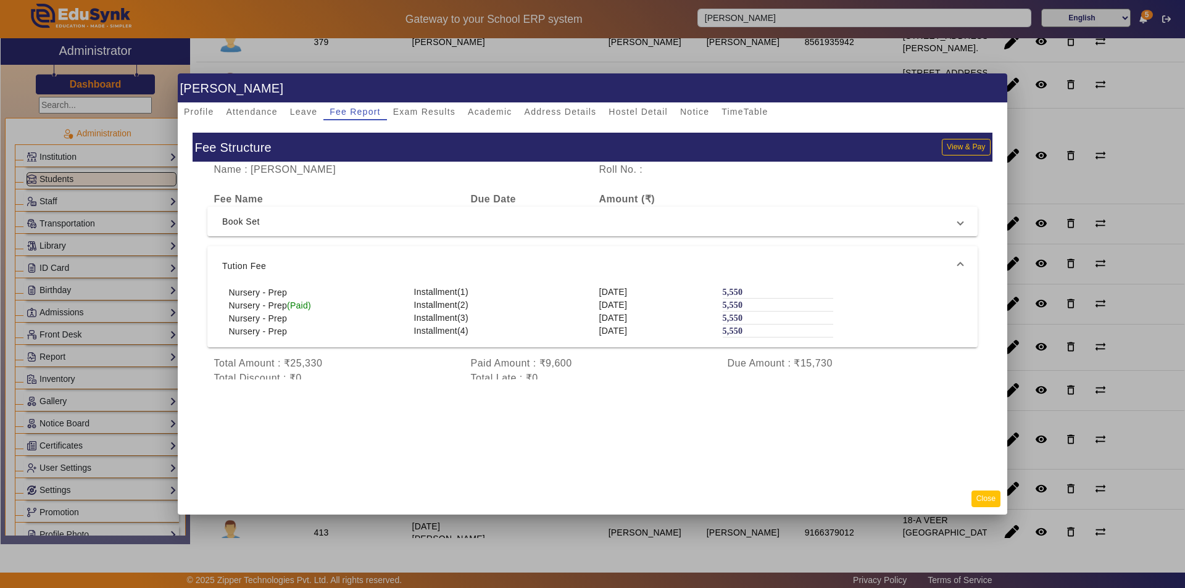
click at [978, 499] on button "Close" at bounding box center [986, 499] width 29 height 17
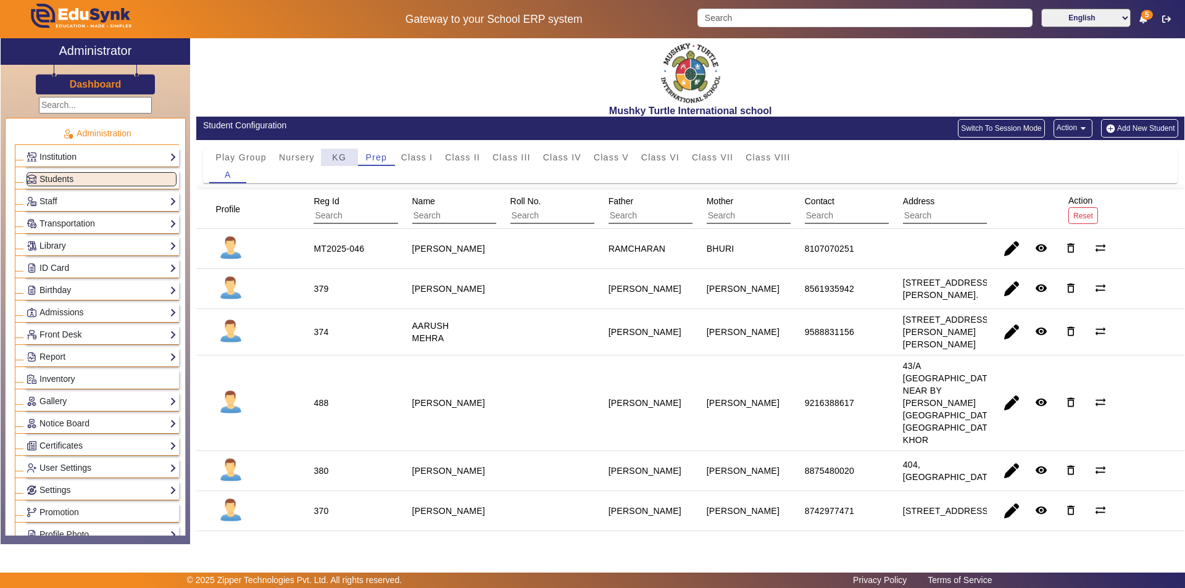
click at [343, 154] on span "KG" at bounding box center [339, 157] width 14 height 9
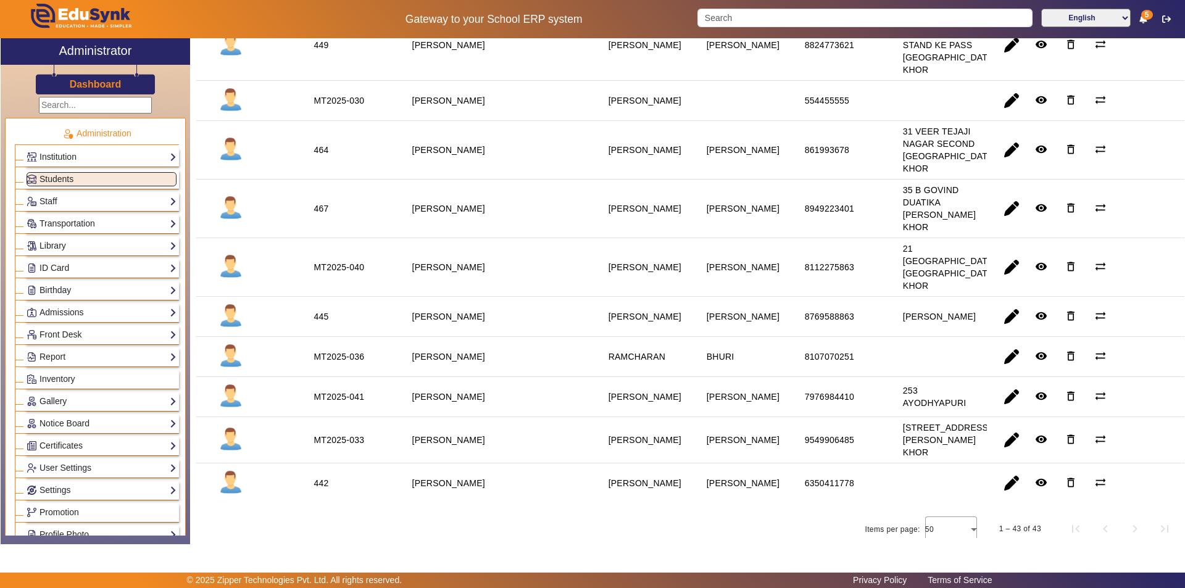
scroll to position [2099, 0]
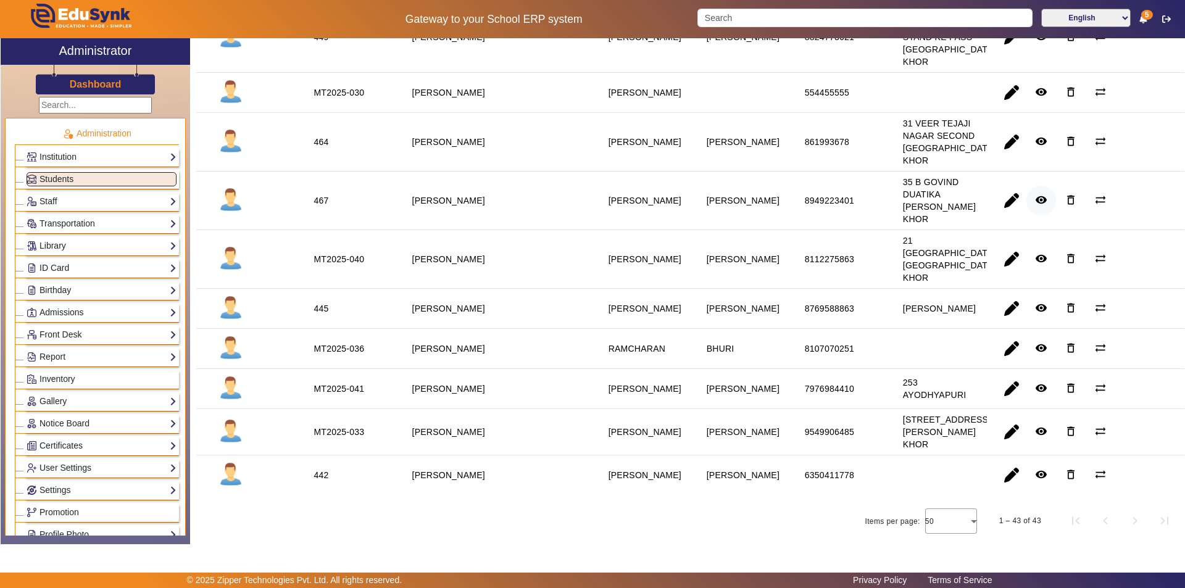
click at [1035, 206] on mat-icon "remove_red_eye" at bounding box center [1041, 200] width 12 height 12
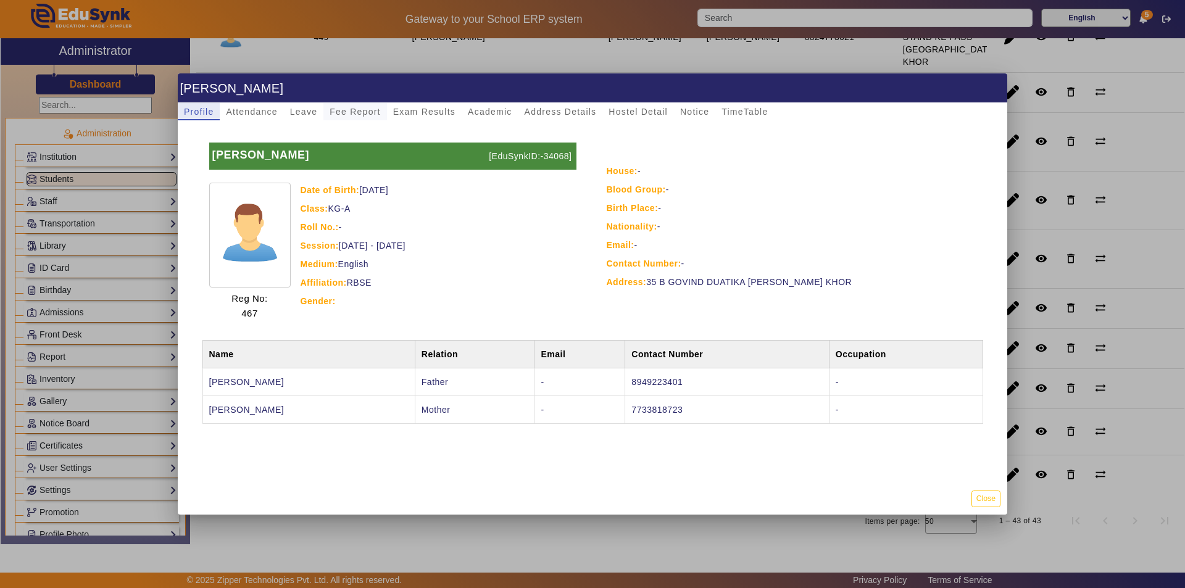
click at [351, 112] on span "Fee Report" at bounding box center [355, 111] width 51 height 9
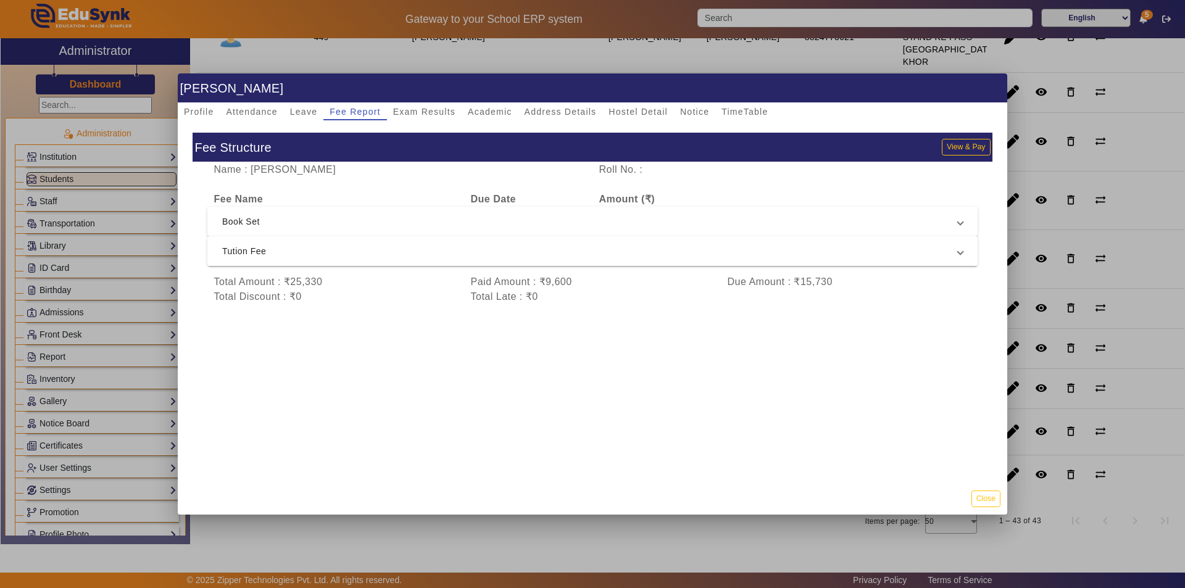
click at [325, 249] on span "Tution Fee" at bounding box center [590, 251] width 736 height 15
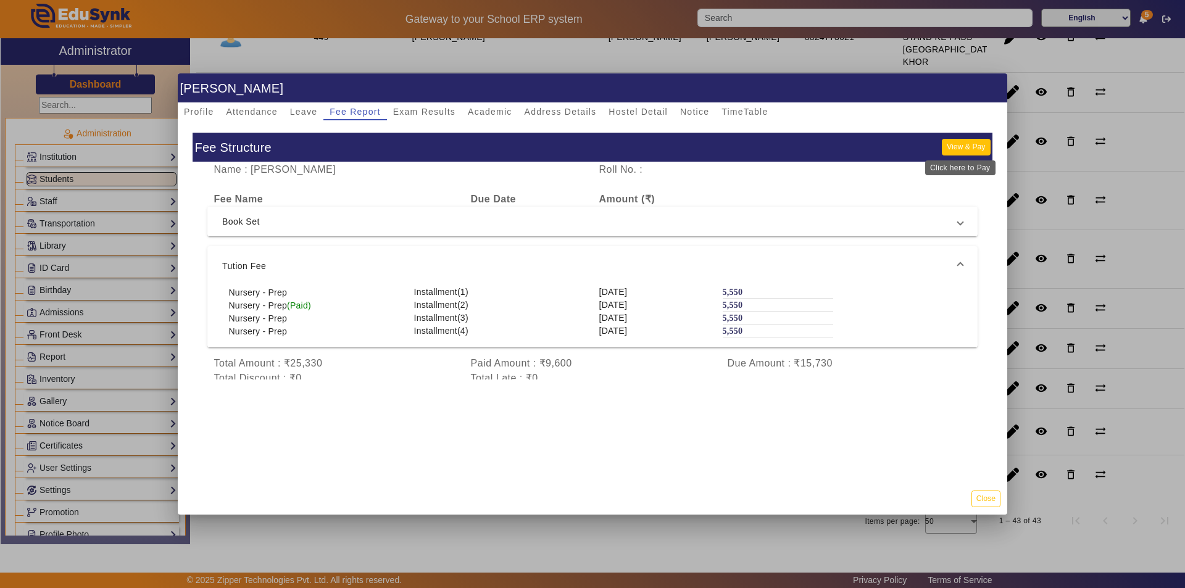
click at [961, 146] on button "View & Pay" at bounding box center [966, 147] width 48 height 17
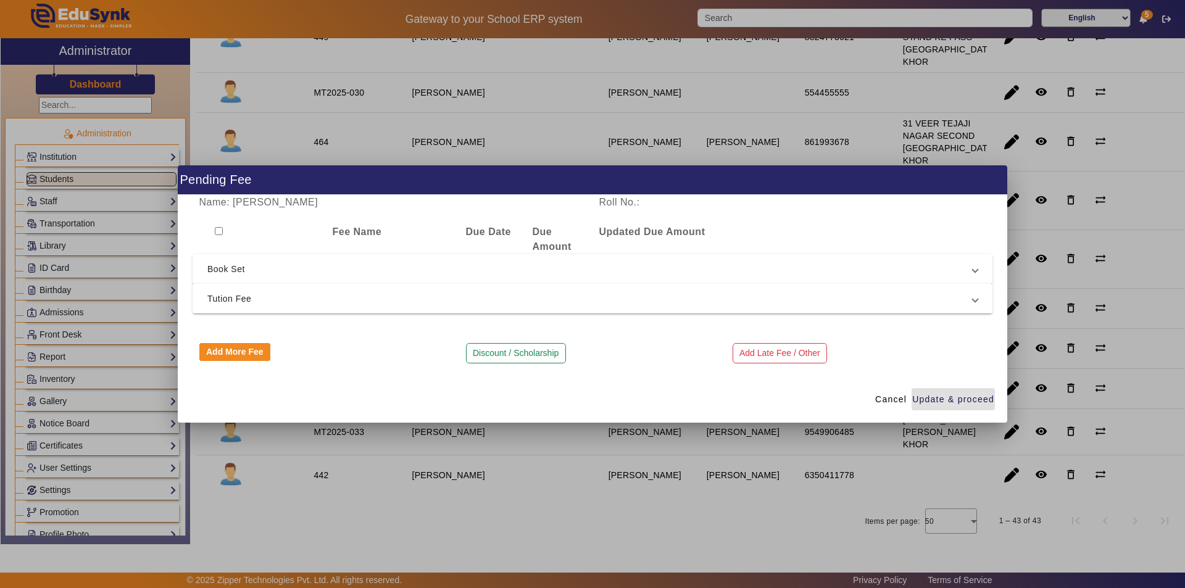
click at [325, 290] on mat-expansion-panel-header "Tution Fee" at bounding box center [593, 299] width 800 height 30
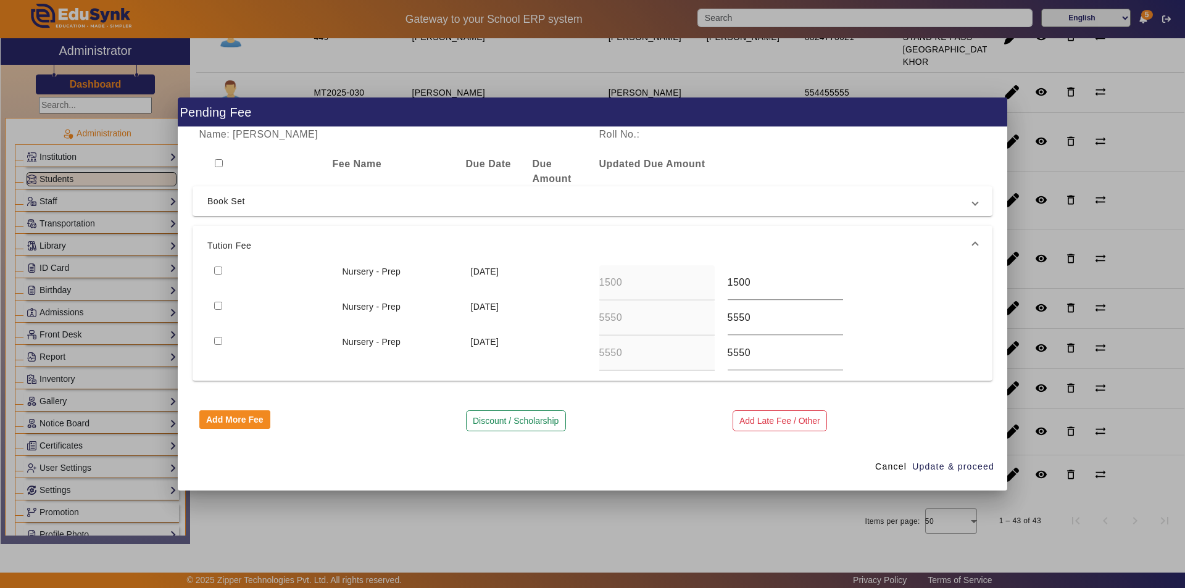
click at [217, 271] on input "checkbox" at bounding box center [218, 271] width 8 height 8
checkbox input "true"
click at [940, 466] on span "Update & proceed" at bounding box center [953, 466] width 82 height 13
type input "5550"
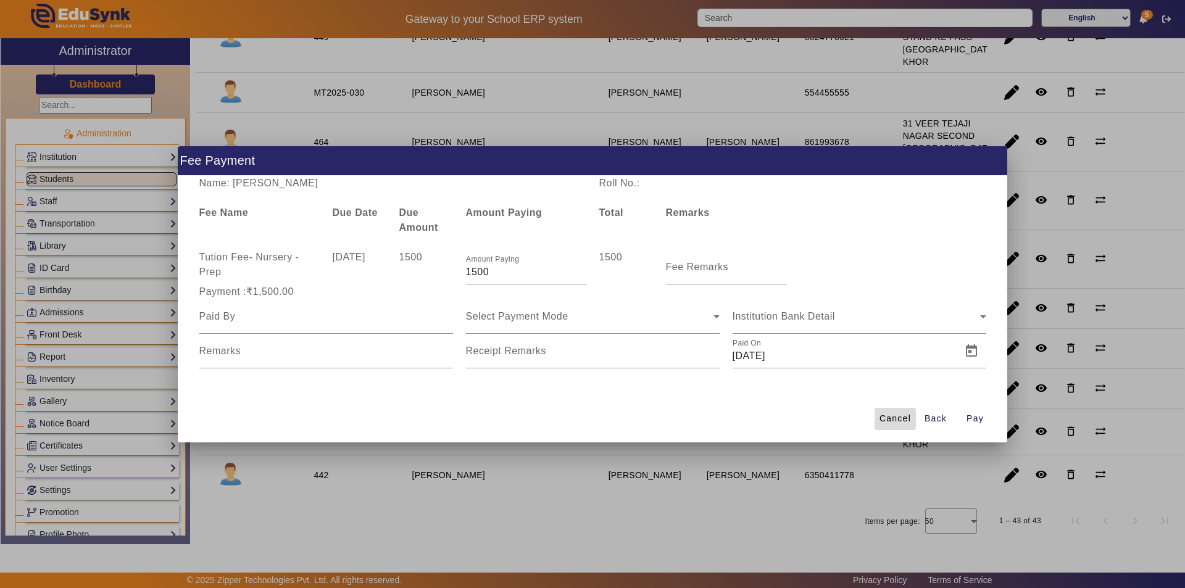
click at [893, 419] on span "Cancel" at bounding box center [895, 418] width 31 height 13
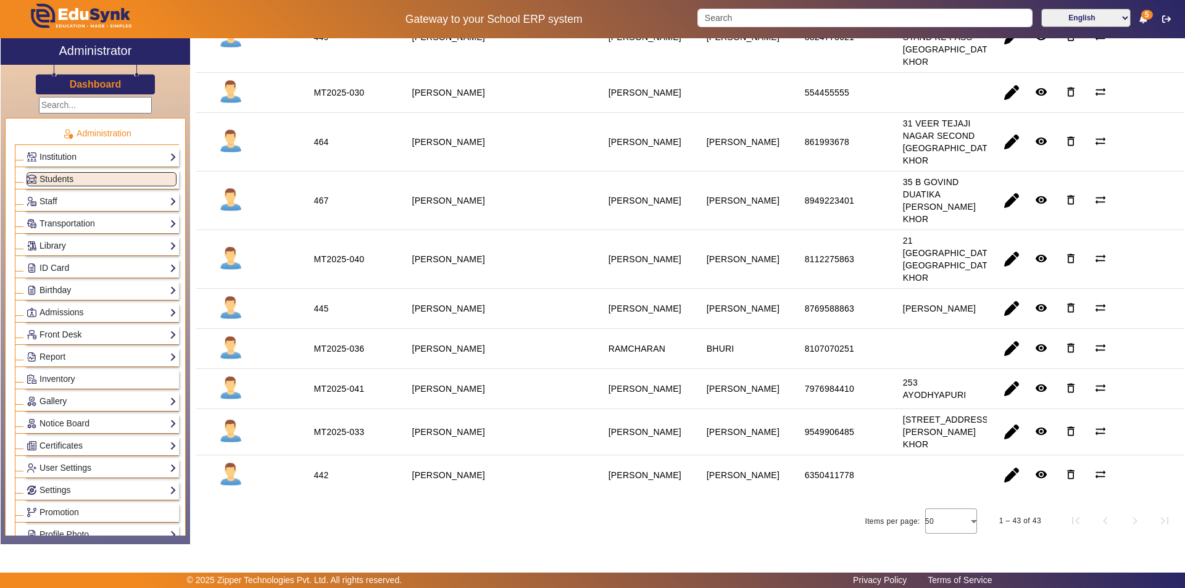
scroll to position [2037, 0]
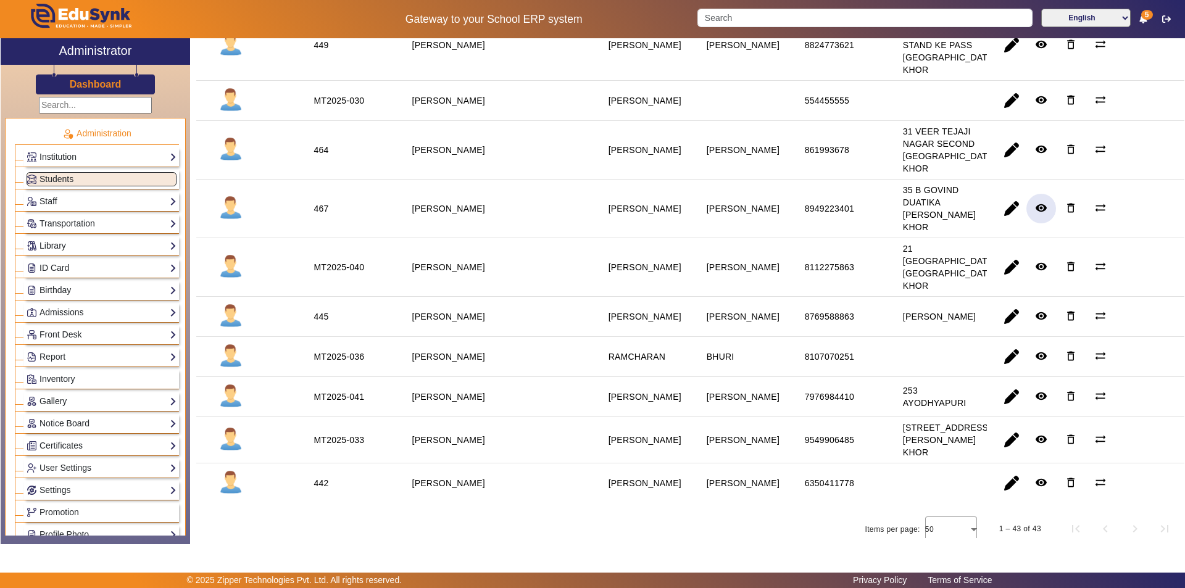
click at [1036, 214] on mat-icon "remove_red_eye" at bounding box center [1041, 208] width 12 height 12
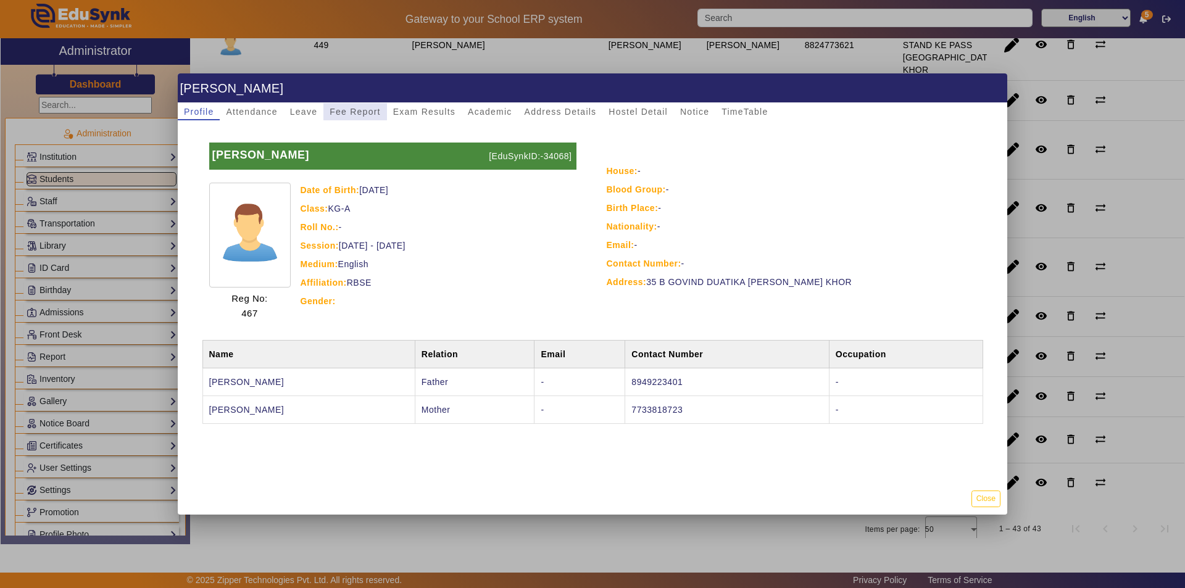
click at [351, 109] on span "Fee Report" at bounding box center [355, 111] width 51 height 9
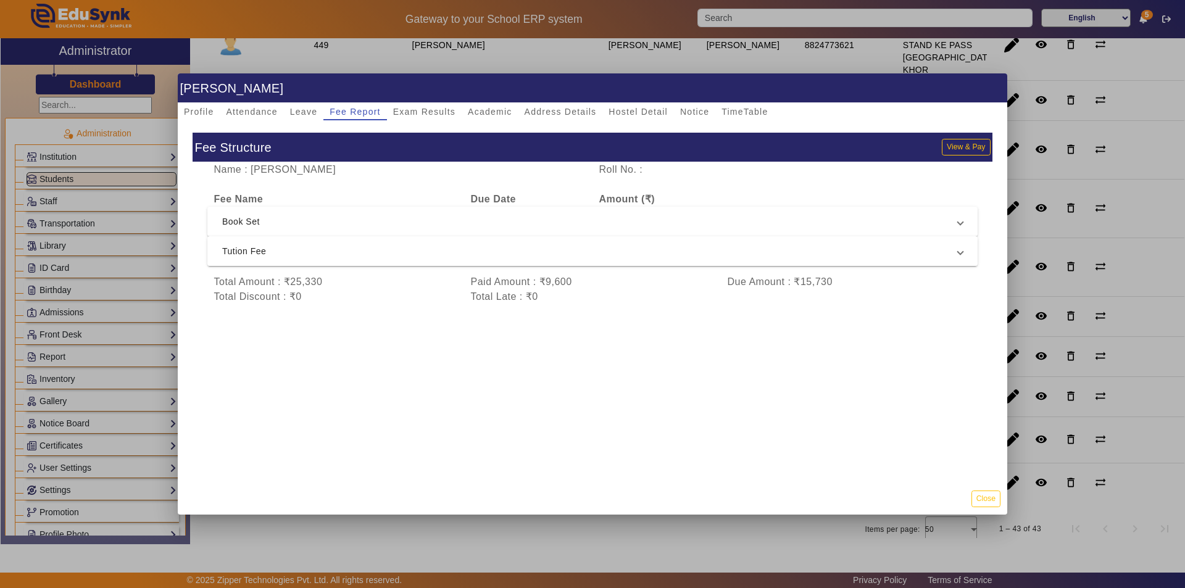
click at [284, 254] on span "Tution Fee" at bounding box center [590, 251] width 736 height 15
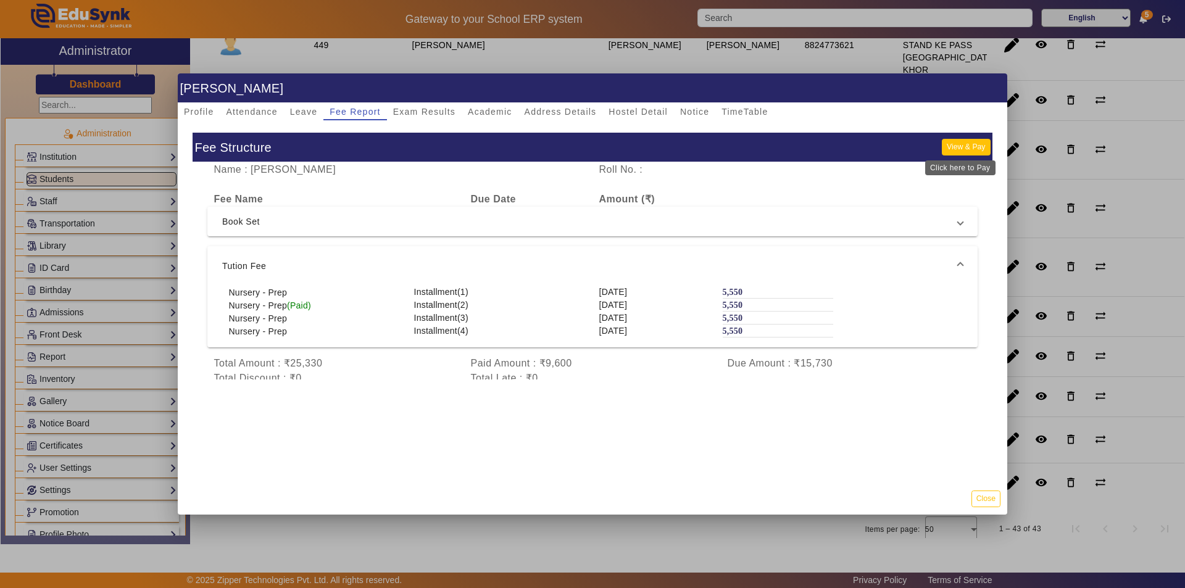
click at [954, 148] on button "View & Pay" at bounding box center [966, 147] width 48 height 17
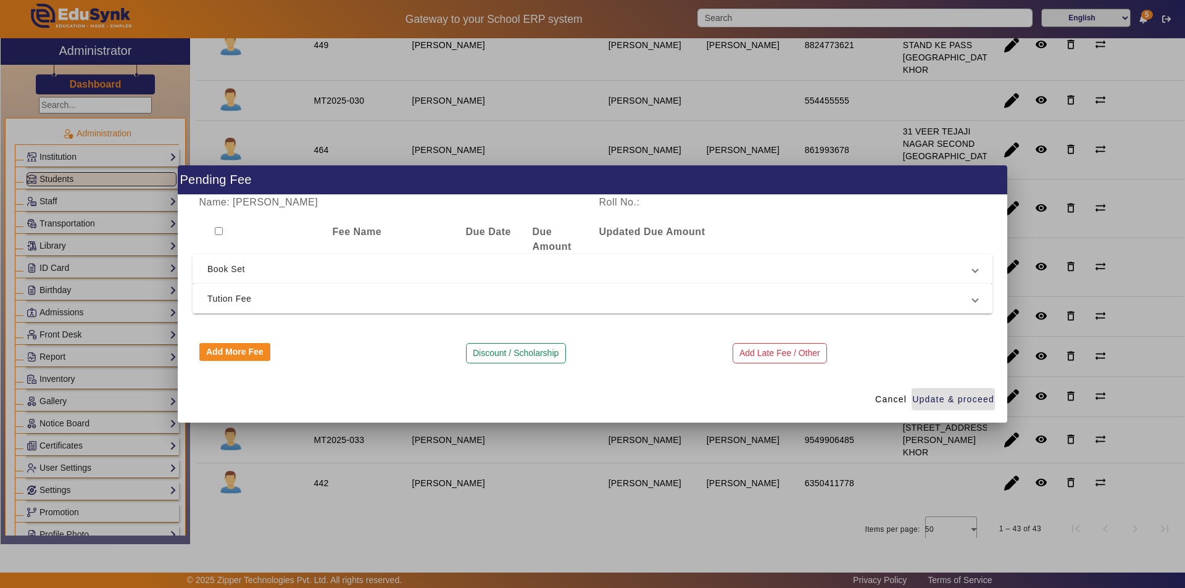
click at [341, 299] on span "Tution Fee" at bounding box center [589, 298] width 765 height 15
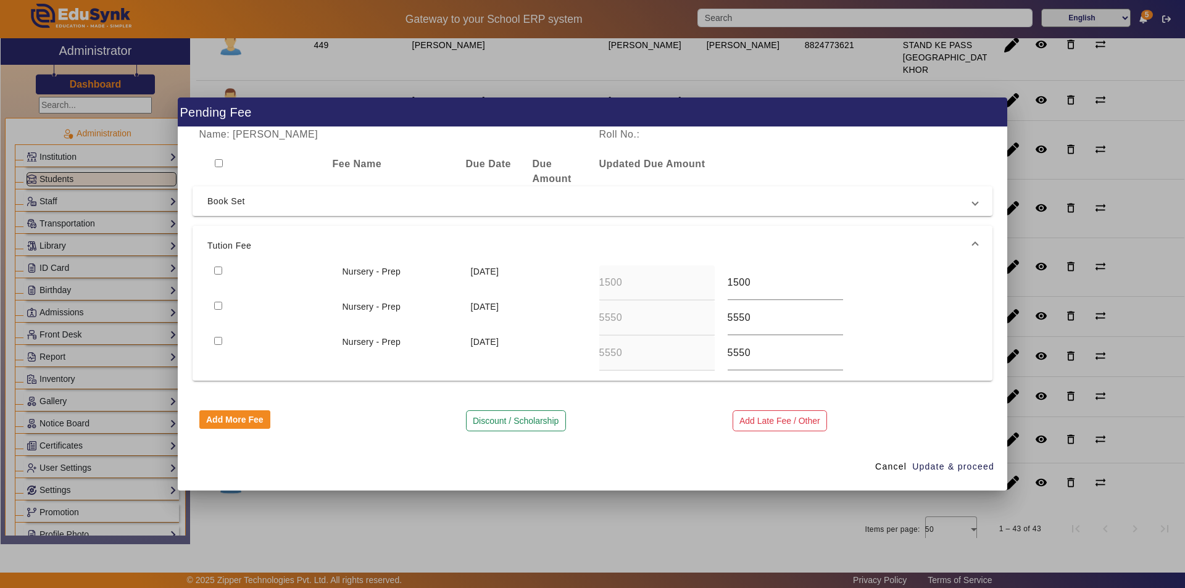
click at [217, 270] on input "checkbox" at bounding box center [218, 271] width 8 height 8
checkbox input "true"
click at [218, 306] on input "checkbox" at bounding box center [218, 306] width 8 height 8
checkbox input "true"
click at [935, 464] on span "Update & proceed" at bounding box center [953, 466] width 82 height 13
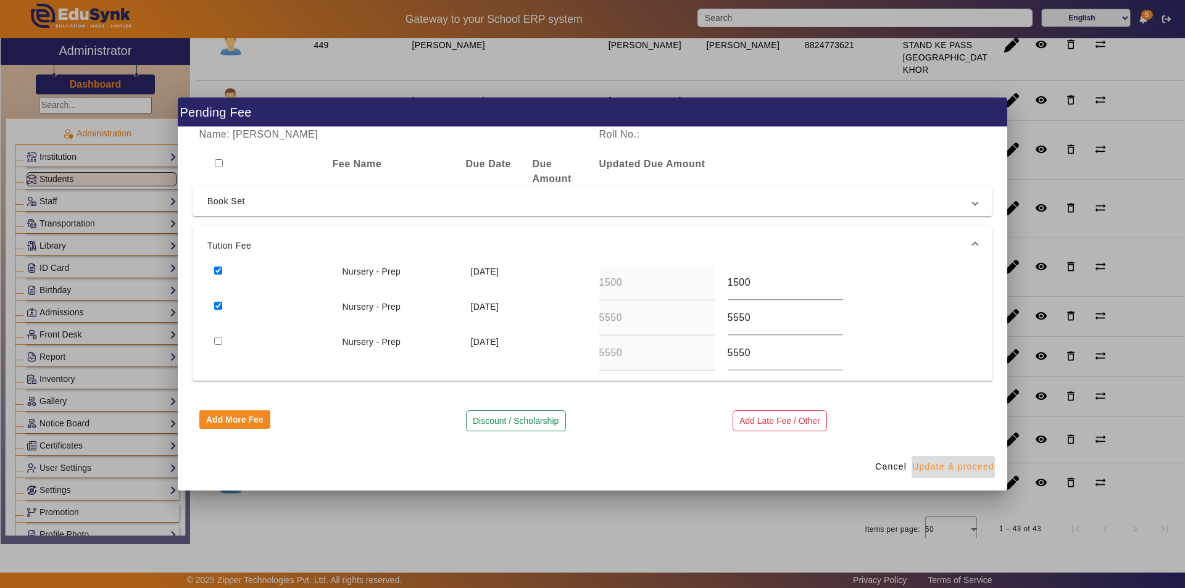
type input "5550"
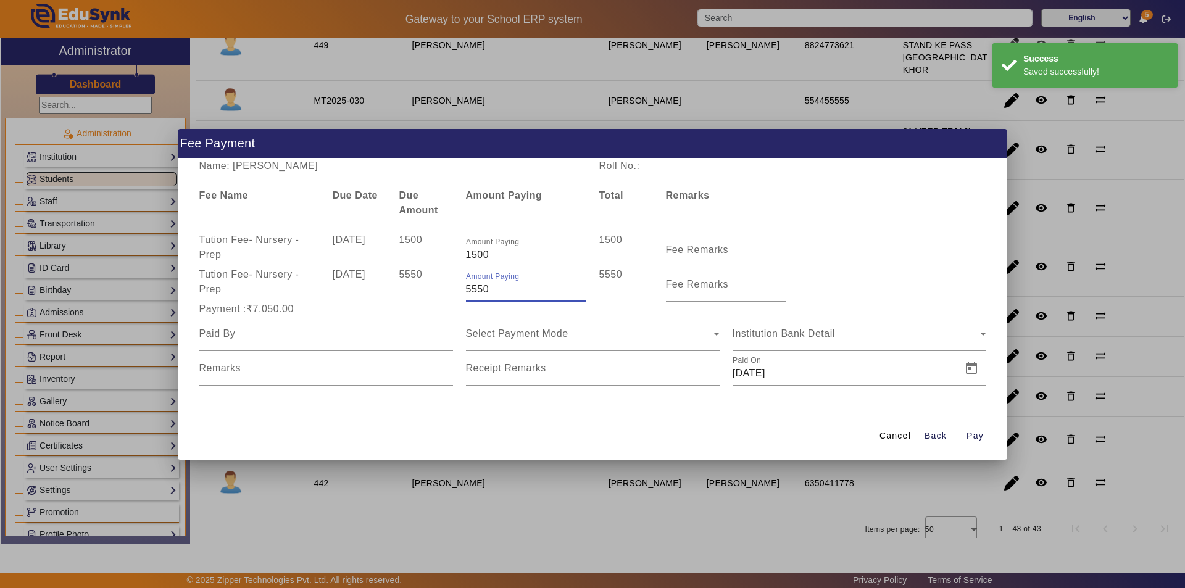
click at [494, 291] on input "5550" at bounding box center [526, 289] width 120 height 15
type input "5"
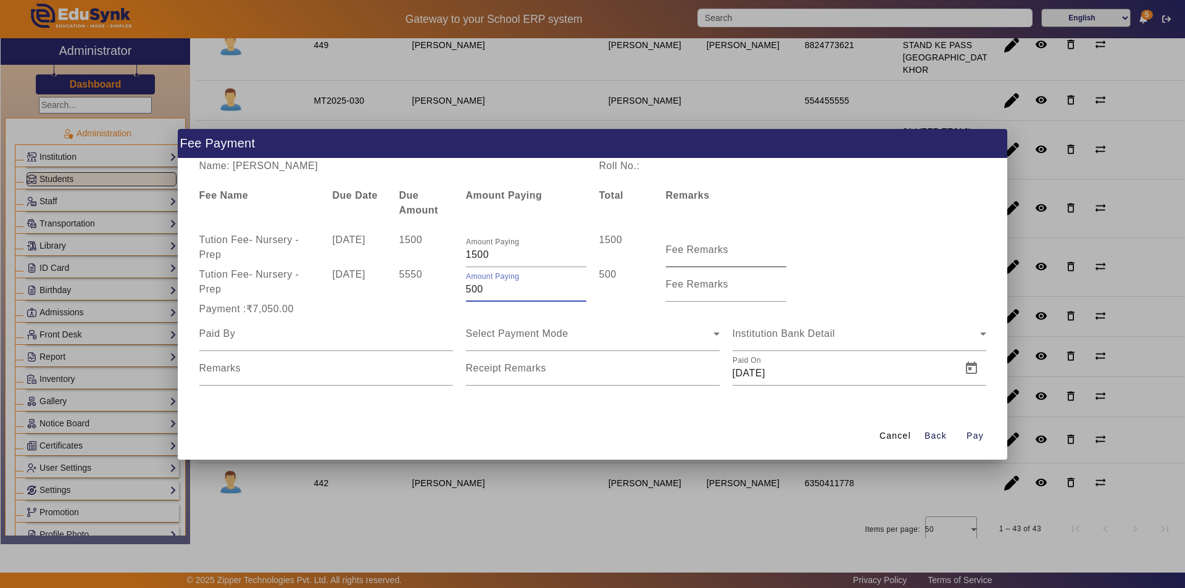
type input "500"
click at [725, 257] on input "Fee Remarks" at bounding box center [726, 255] width 120 height 15
click at [712, 255] on input "Fee Remarks" at bounding box center [726, 255] width 120 height 15
type input "Sep month fee"
click at [681, 289] on label "Fee Remarks" at bounding box center [697, 284] width 63 height 11
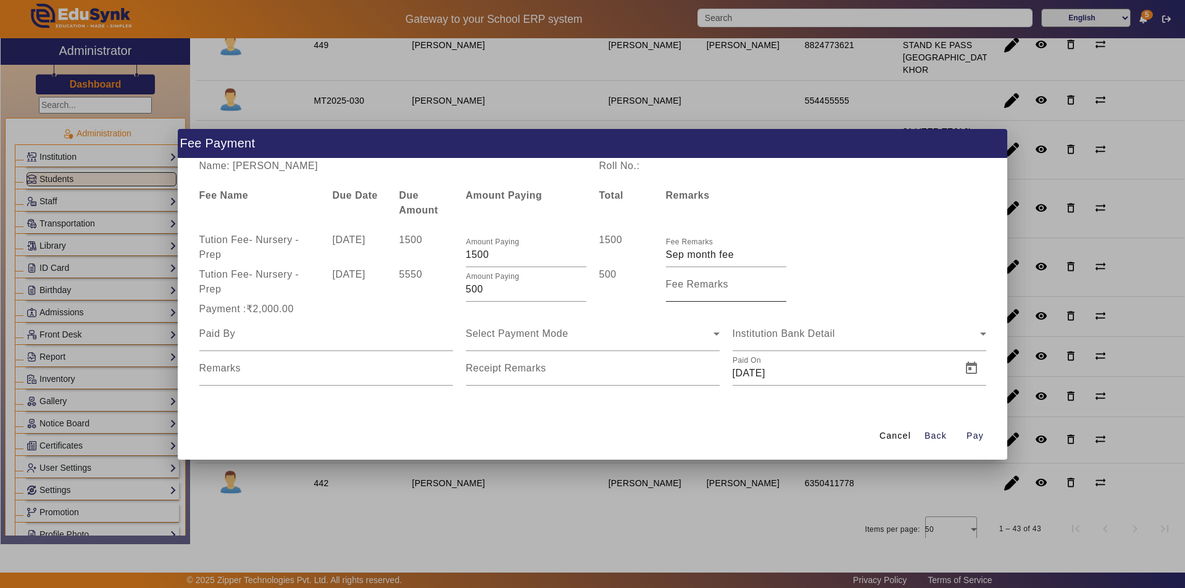
click at [681, 289] on input "Fee Remarks" at bounding box center [726, 289] width 120 height 15
click at [264, 336] on input at bounding box center [326, 334] width 254 height 15
type input "Parents"
click at [536, 338] on span "Select Payment Mode" at bounding box center [517, 333] width 102 height 10
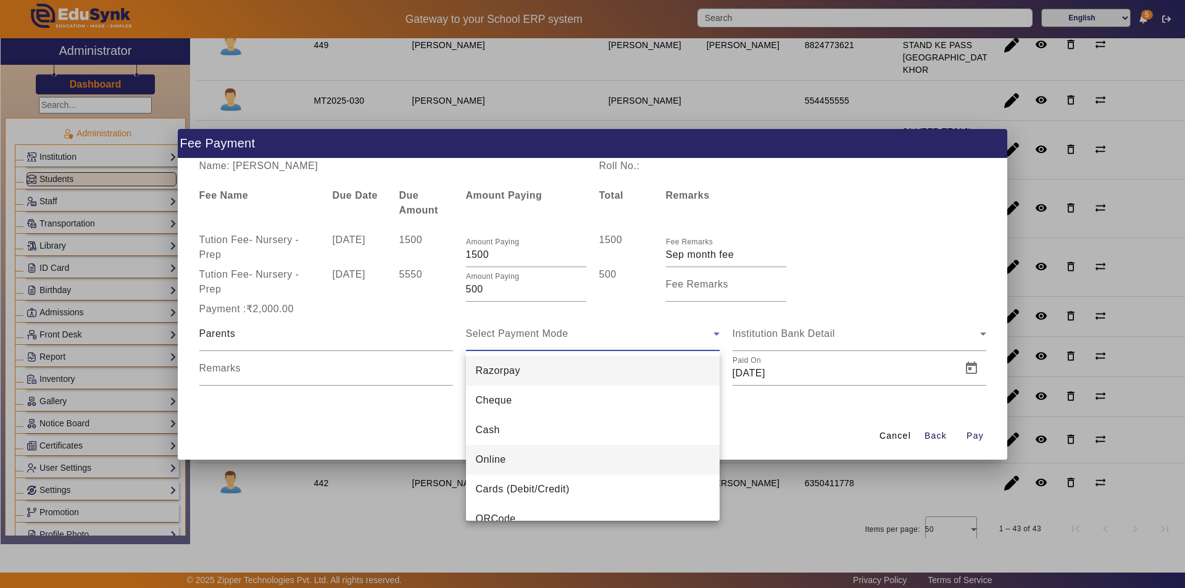
click at [515, 458] on mat-option "Online" at bounding box center [593, 460] width 254 height 30
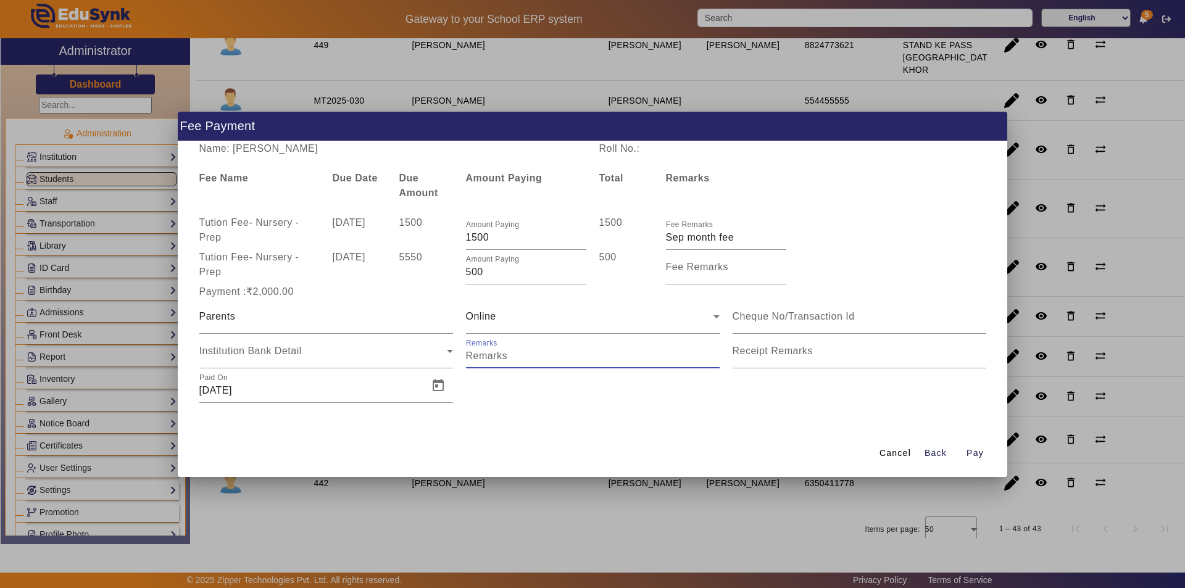
click at [593, 360] on input "Remarks" at bounding box center [593, 356] width 254 height 15
type input "Given 2000"
click at [794, 359] on input "Receipt Remarks" at bounding box center [860, 356] width 254 height 15
type input "Given 2000"
click at [437, 385] on span "Open calendar" at bounding box center [438, 386] width 30 height 30
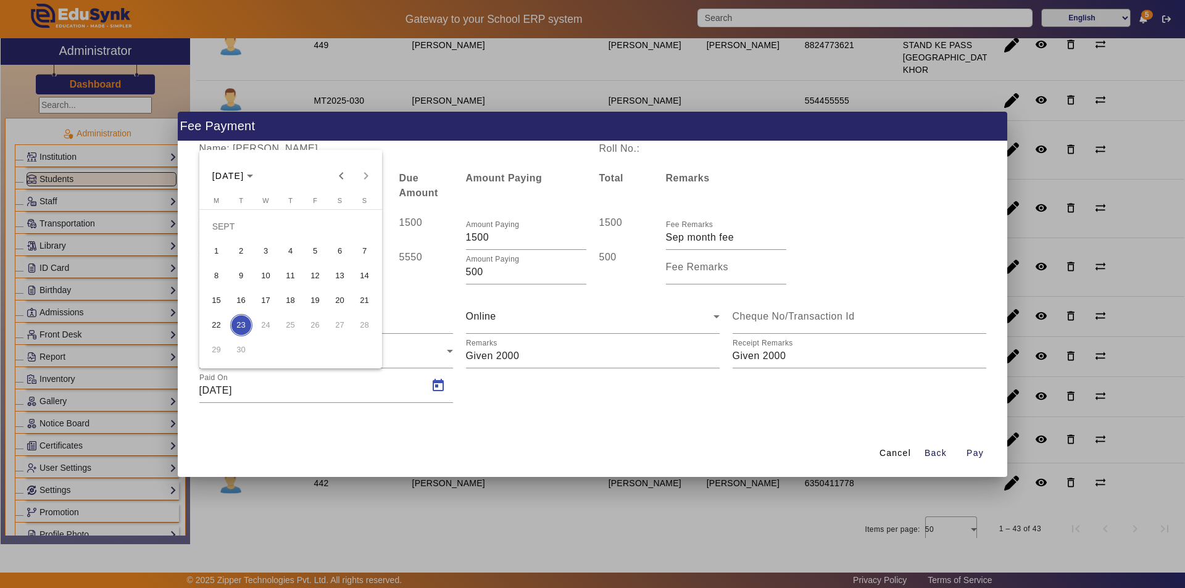
click at [288, 277] on span "11" at bounding box center [291, 276] width 22 height 22
type input "11/09/2025"
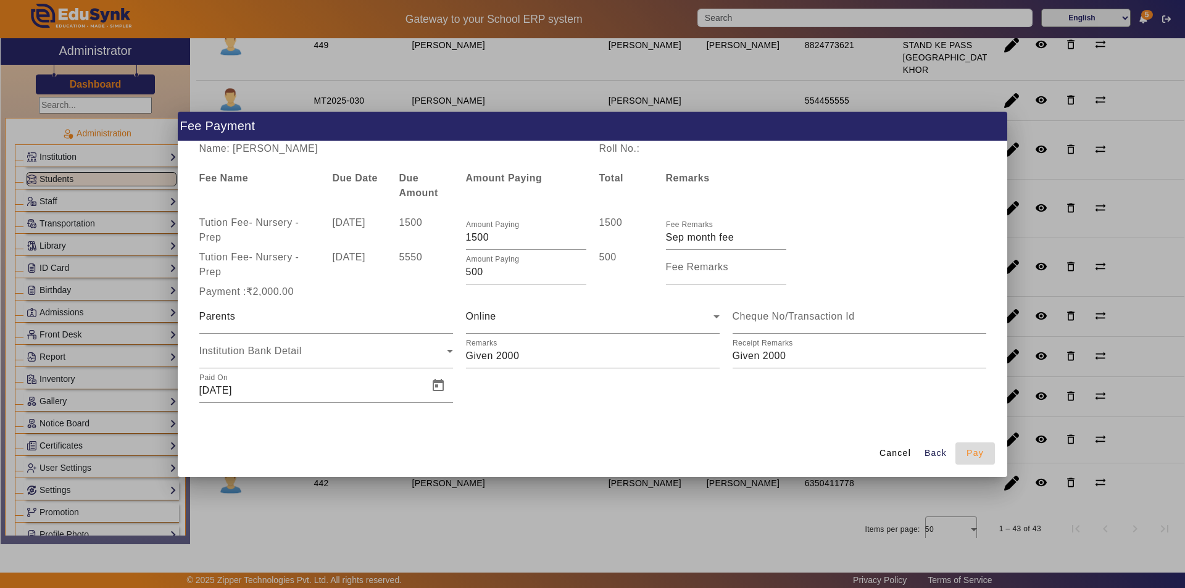
click at [976, 457] on span "Pay" at bounding box center [975, 453] width 17 height 13
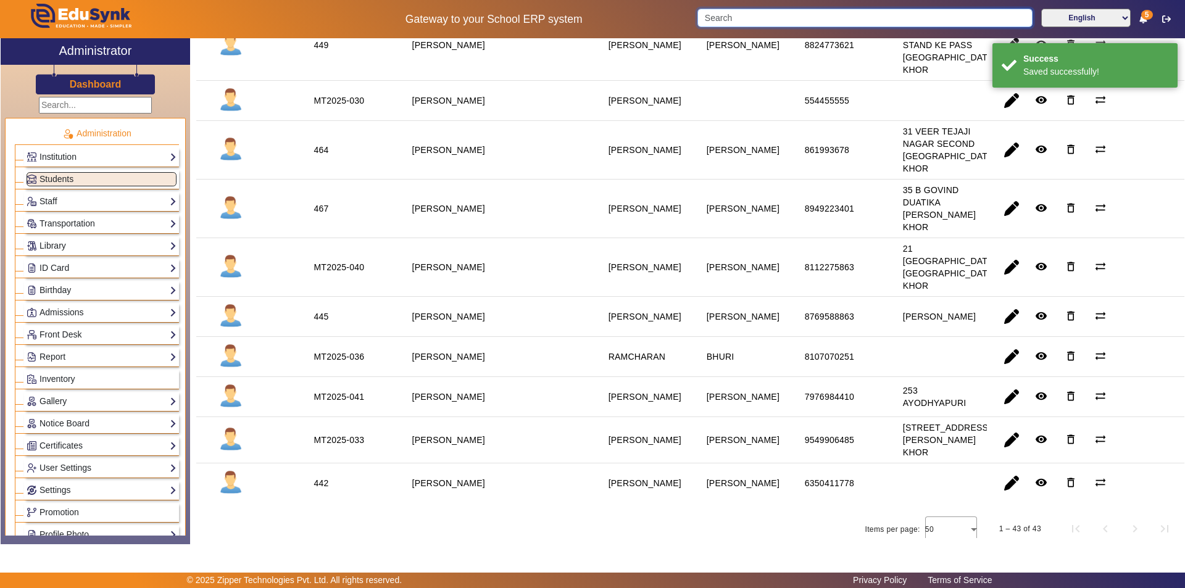
click at [736, 18] on input "Search" at bounding box center [864, 18] width 335 height 19
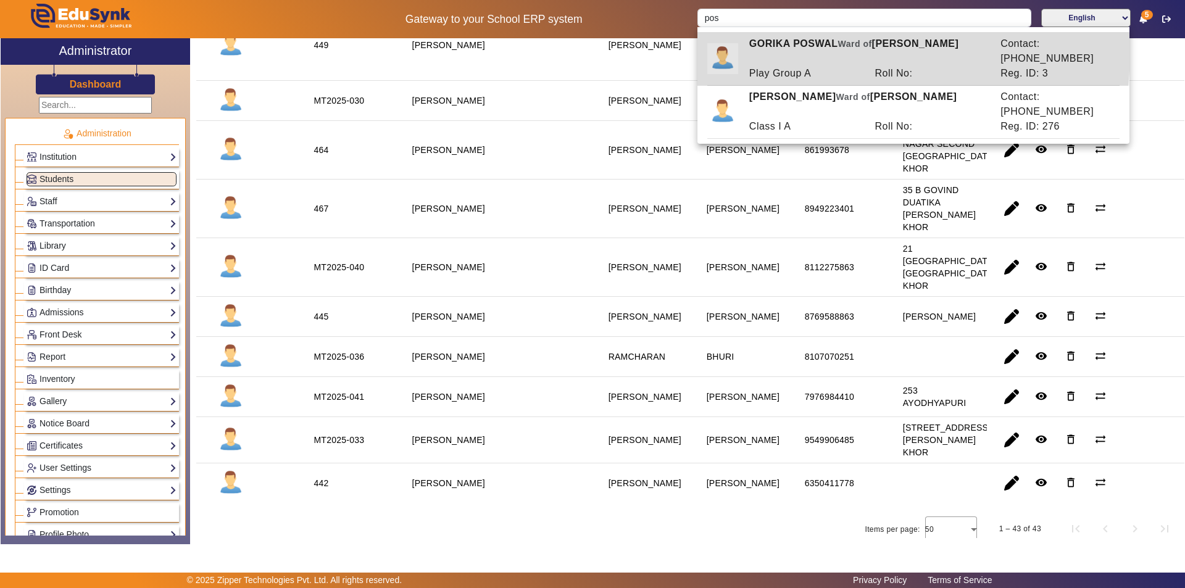
click at [770, 51] on div "GORIKA POSWAL Ward of KAMAL GURJAR" at bounding box center [868, 51] width 251 height 30
type input "GORIKA POSWAL"
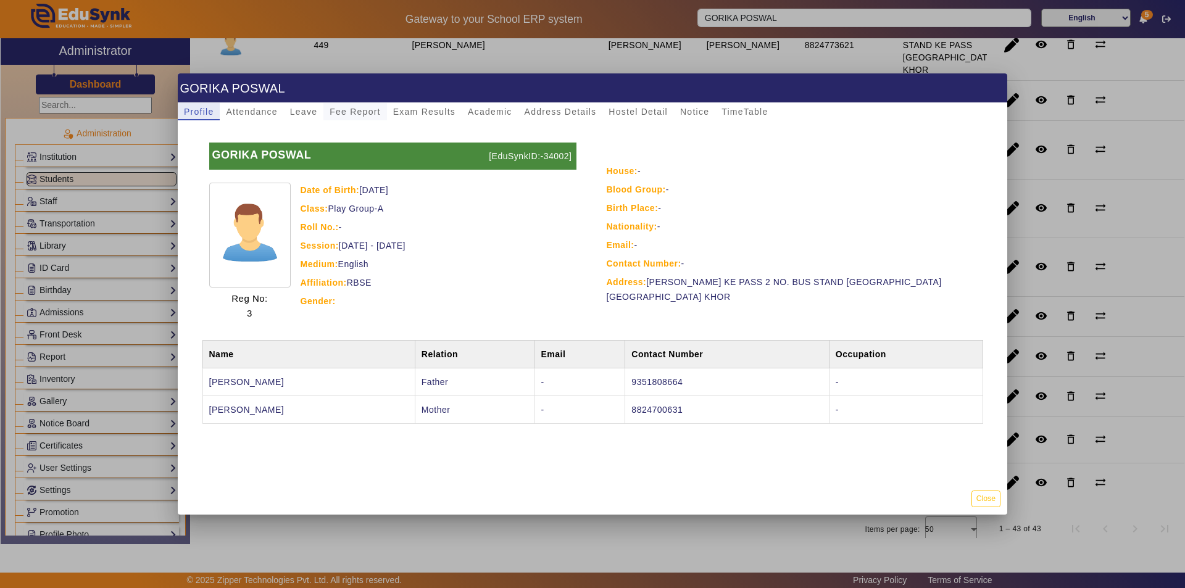
click at [336, 114] on span "Fee Report" at bounding box center [355, 111] width 51 height 9
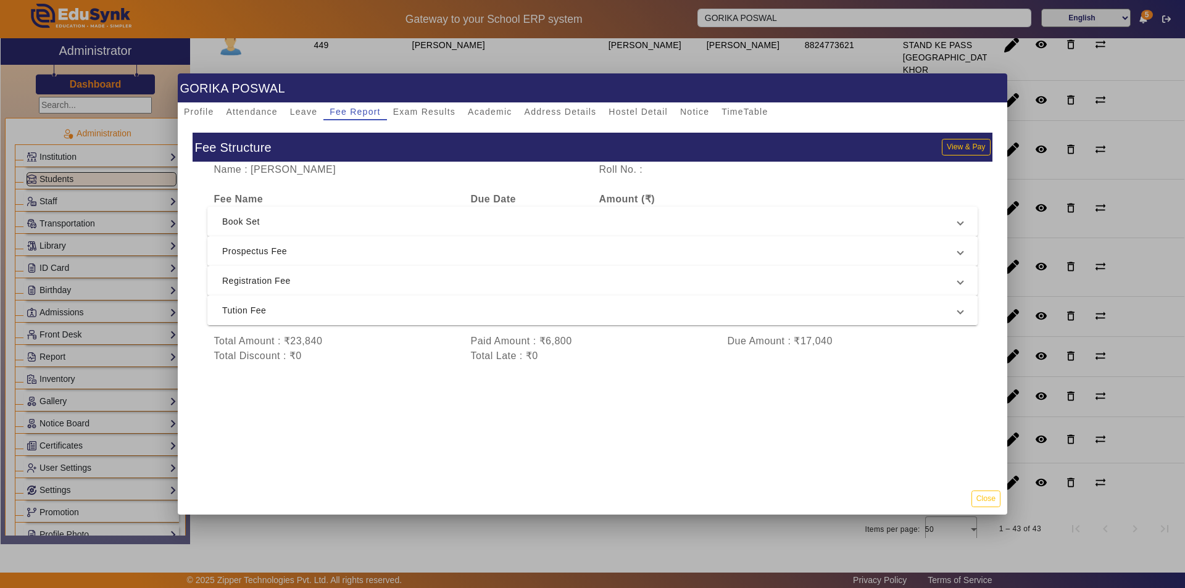
click at [439, 317] on span "Tution Fee" at bounding box center [590, 310] width 736 height 15
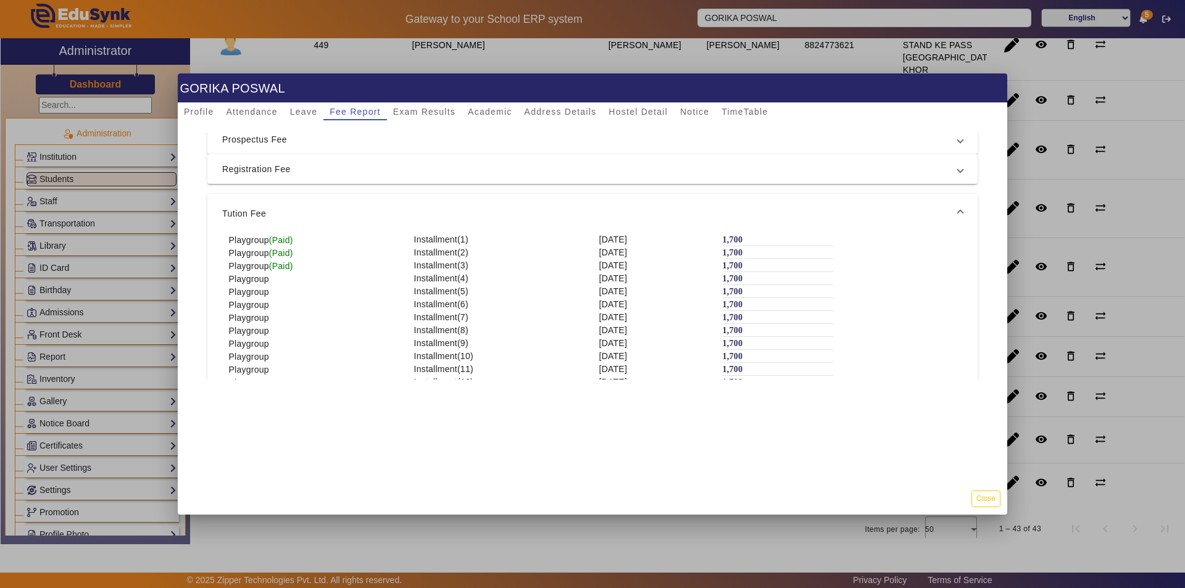
scroll to position [123, 0]
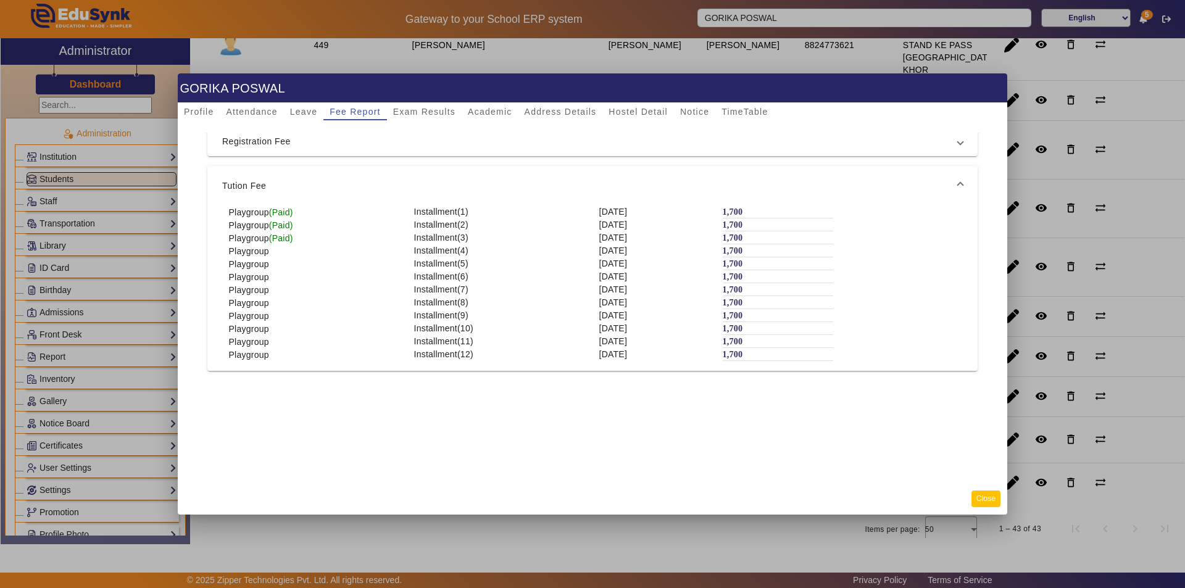
click at [989, 500] on button "Close" at bounding box center [986, 499] width 29 height 17
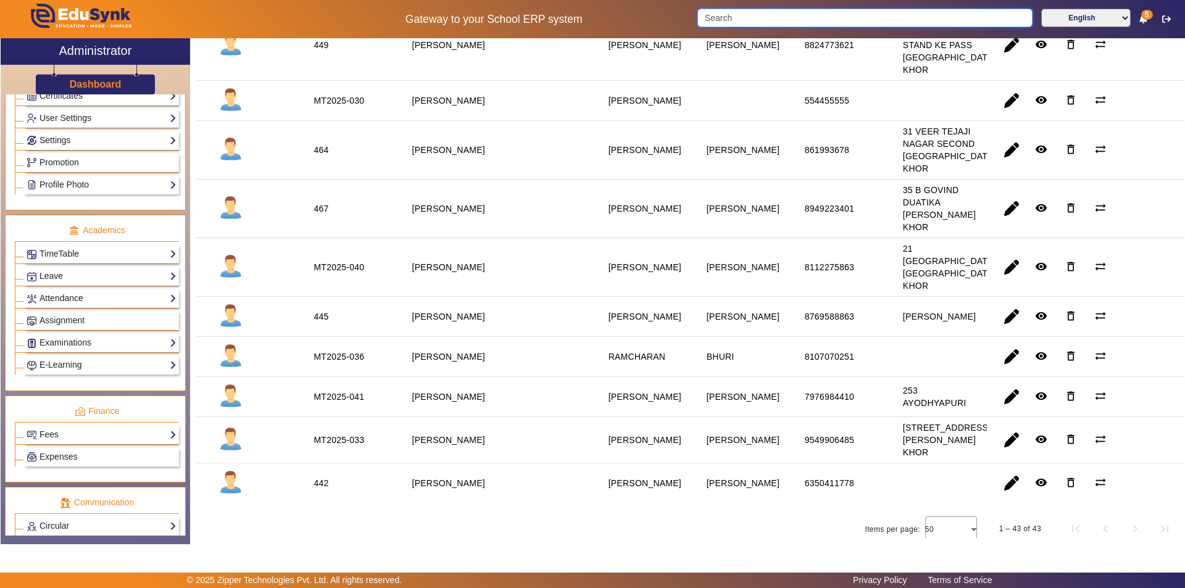
scroll to position [370, 0]
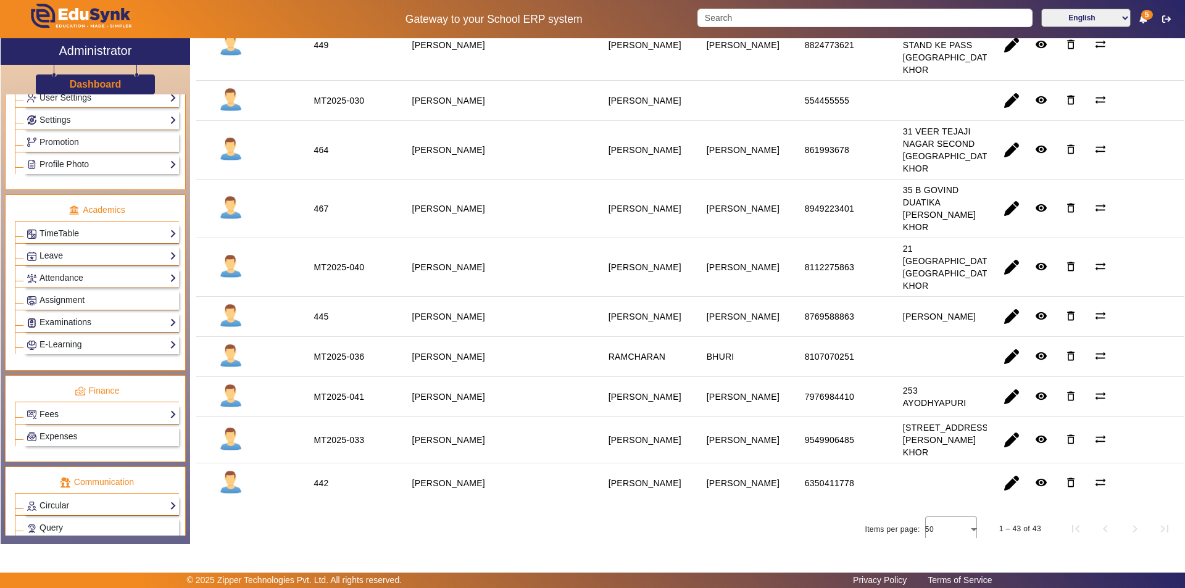
click at [78, 413] on link "Fees" at bounding box center [102, 414] width 150 height 14
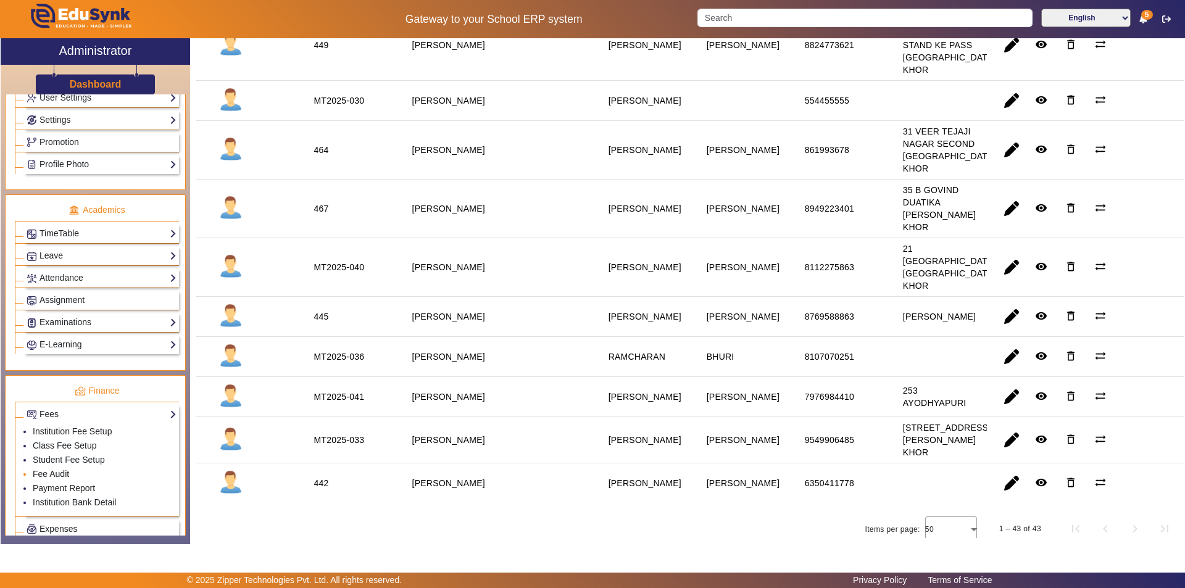
click at [56, 473] on link "Fee Audit" at bounding box center [51, 474] width 36 height 10
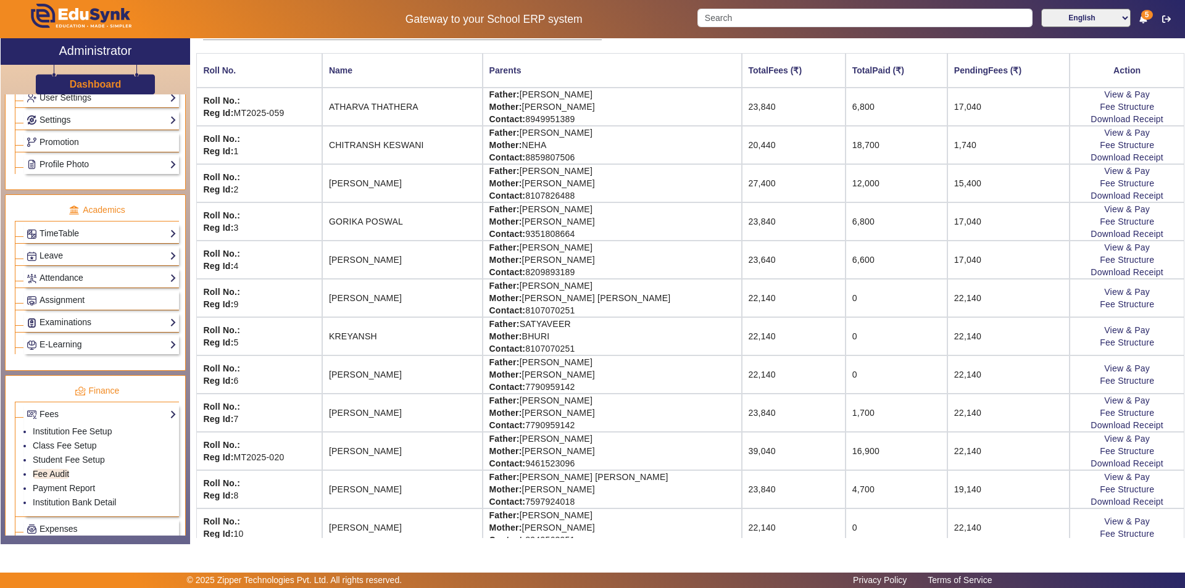
scroll to position [138, 0]
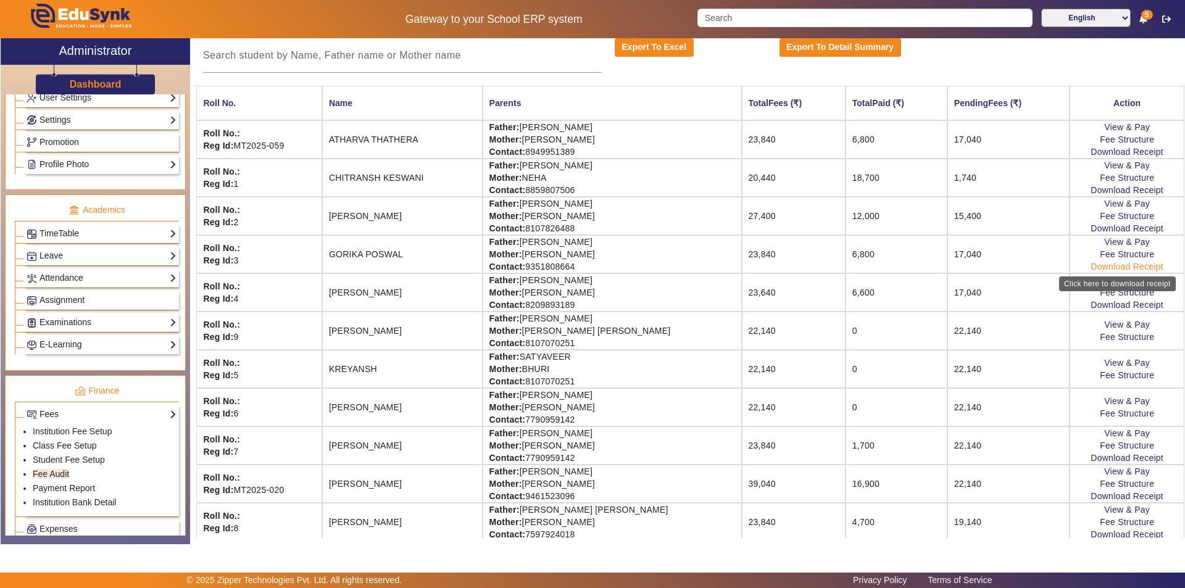
click at [1091, 267] on link "Download Receipt" at bounding box center [1127, 267] width 73 height 10
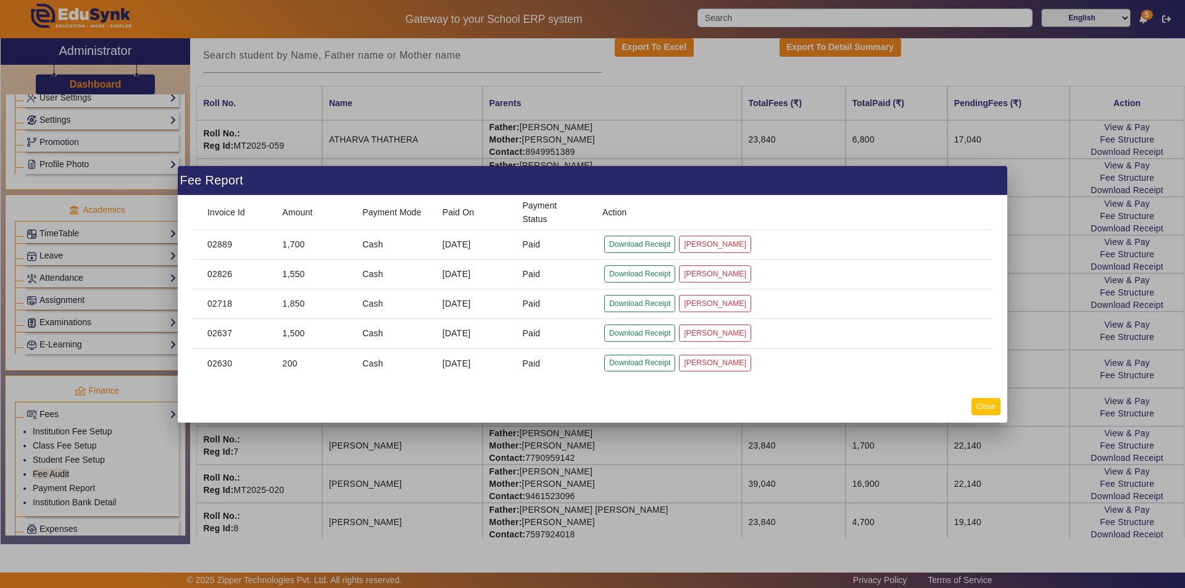
click at [990, 404] on button "Close" at bounding box center [986, 406] width 29 height 17
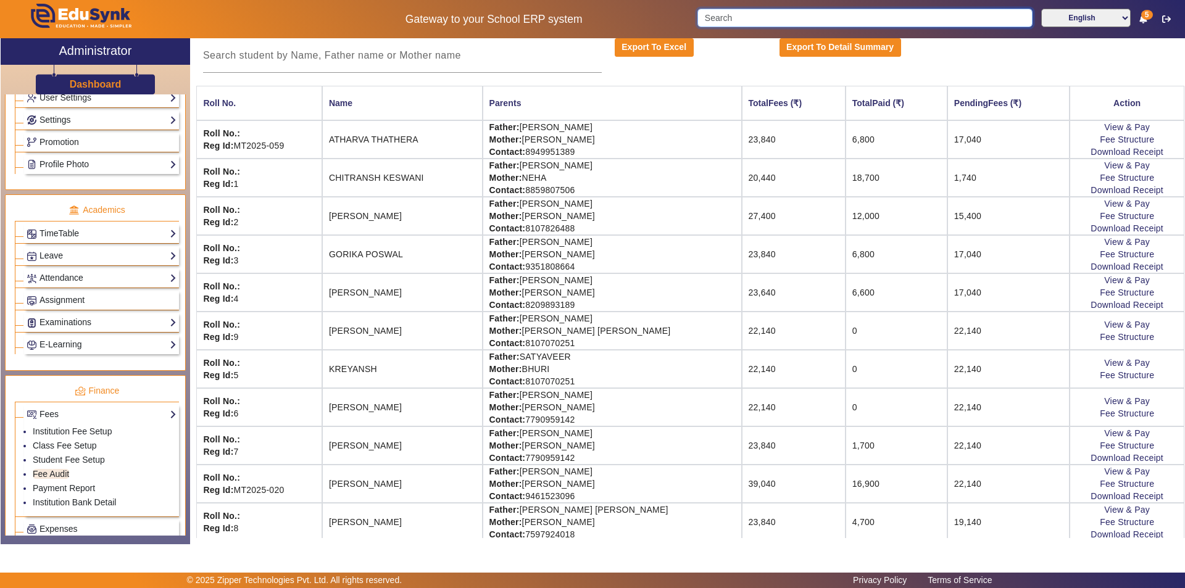
click at [760, 24] on input "Search" at bounding box center [864, 18] width 335 height 19
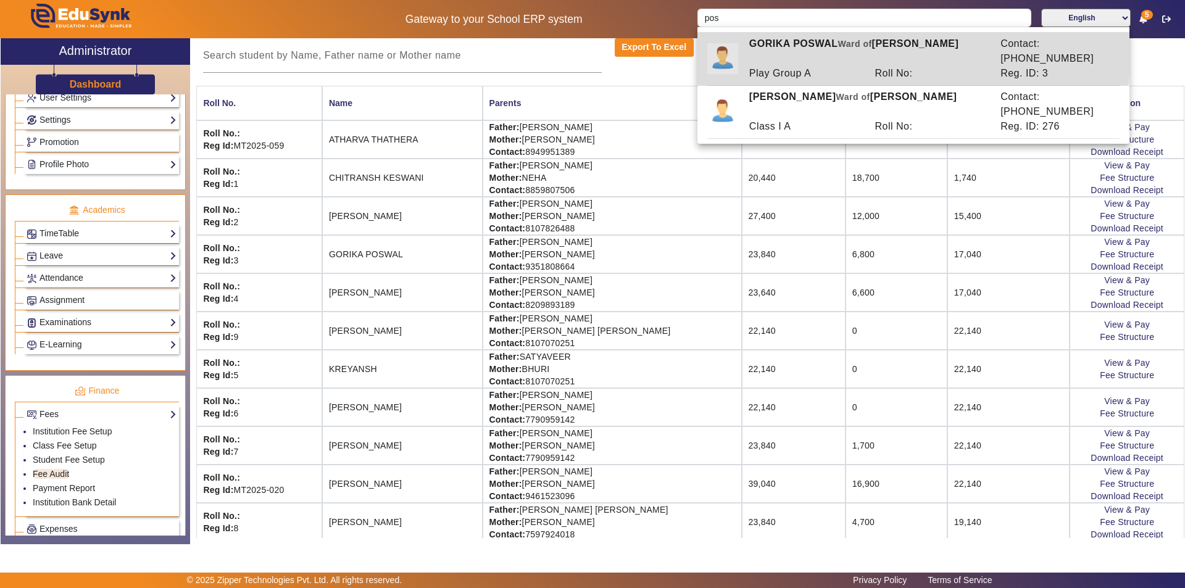
click at [778, 47] on div "GORIKA POSWAL Ward of KAMAL GURJAR" at bounding box center [868, 51] width 251 height 30
type input "GORIKA POSWAL"
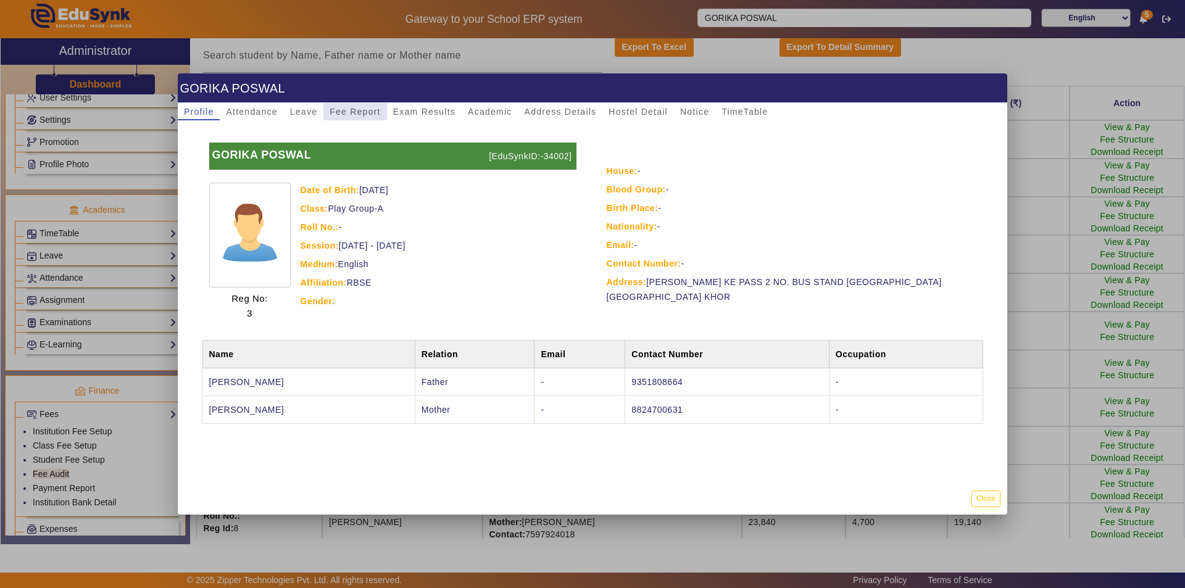
click at [364, 110] on span "Fee Report" at bounding box center [355, 111] width 51 height 9
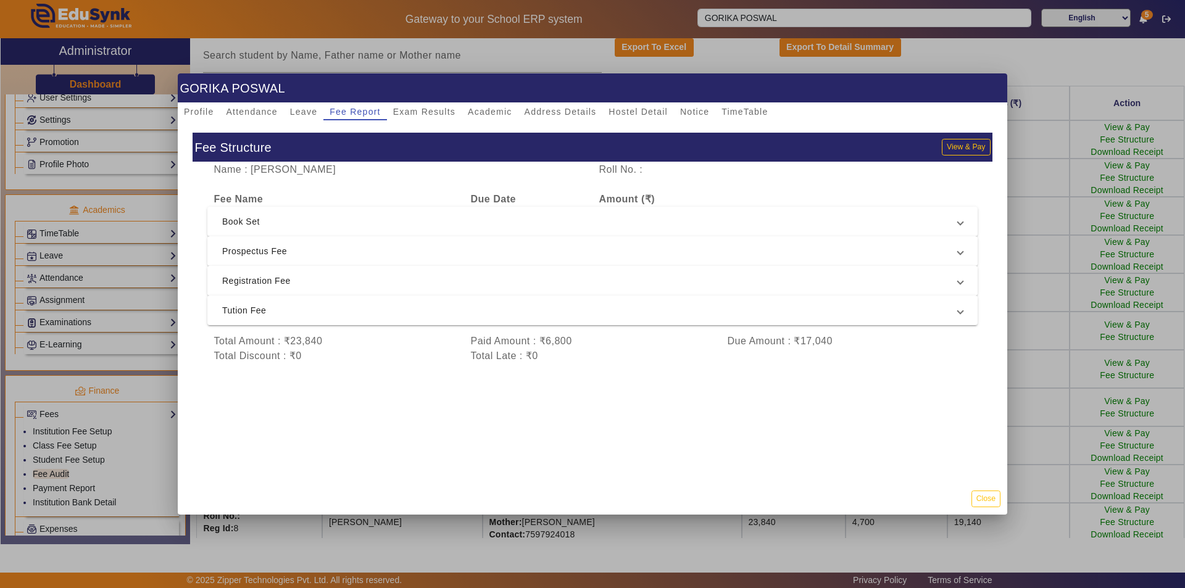
click at [414, 284] on span "Registration Fee" at bounding box center [590, 280] width 736 height 15
click at [406, 244] on span "Prospectus Fee" at bounding box center [590, 251] width 736 height 15
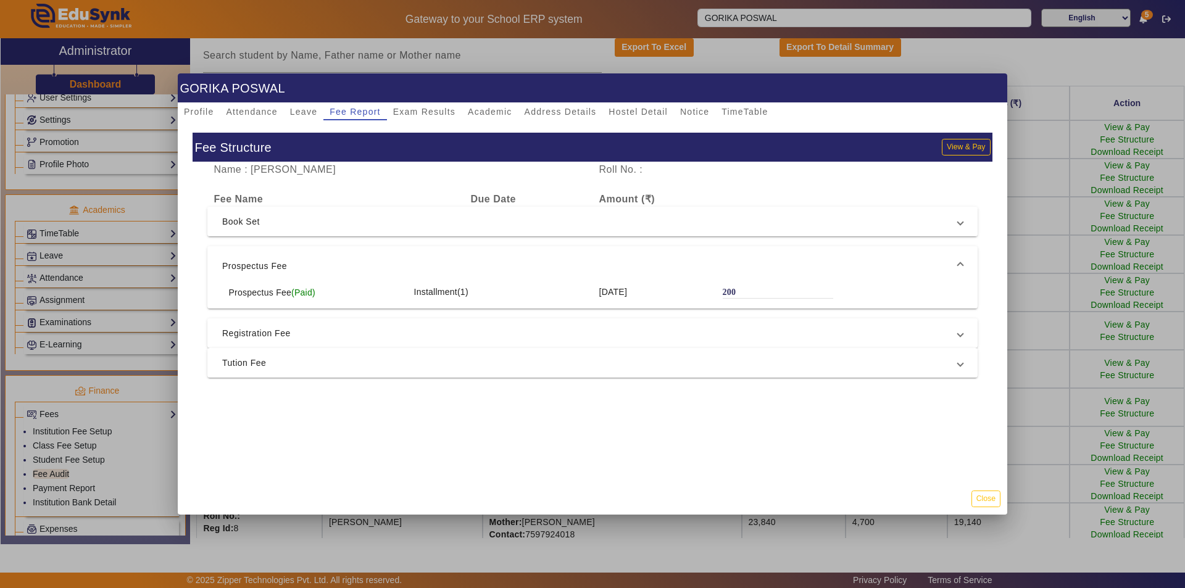
click at [376, 227] on span "Book Set" at bounding box center [590, 221] width 736 height 15
click at [376, 227] on span "Book Set" at bounding box center [590, 226] width 736 height 15
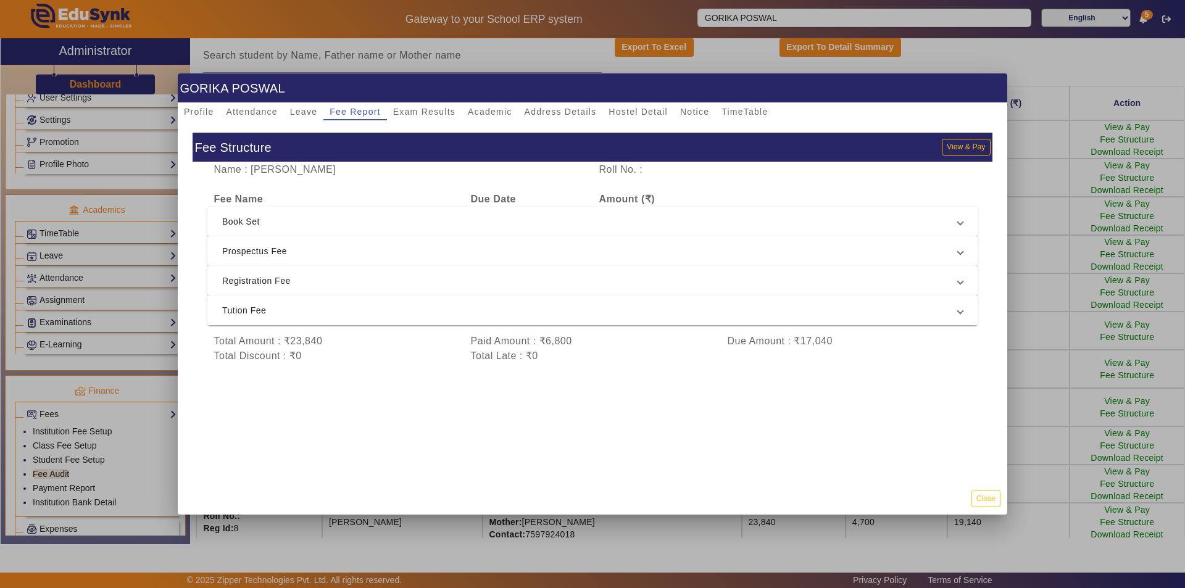
click at [393, 309] on span "Tution Fee" at bounding box center [590, 310] width 736 height 15
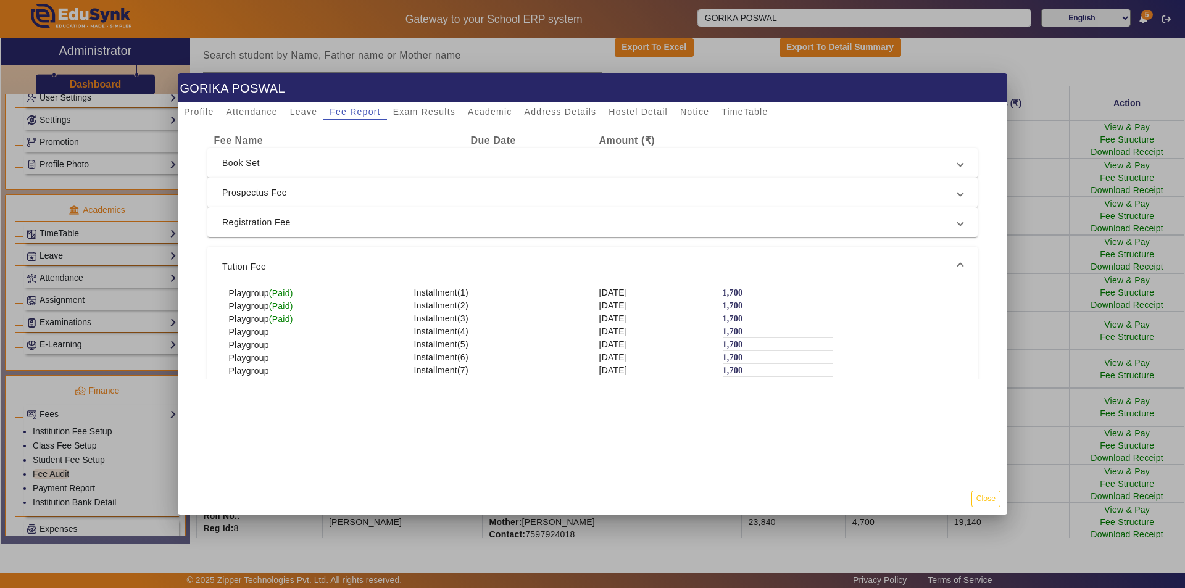
scroll to position [0, 0]
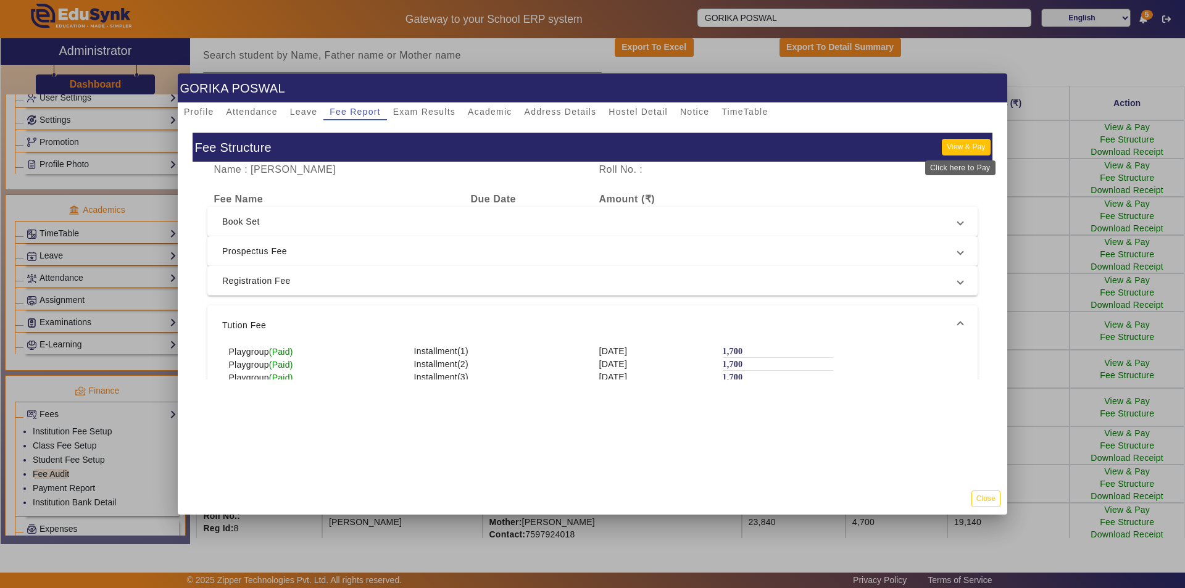
click at [957, 148] on button "View & Pay" at bounding box center [966, 147] width 48 height 17
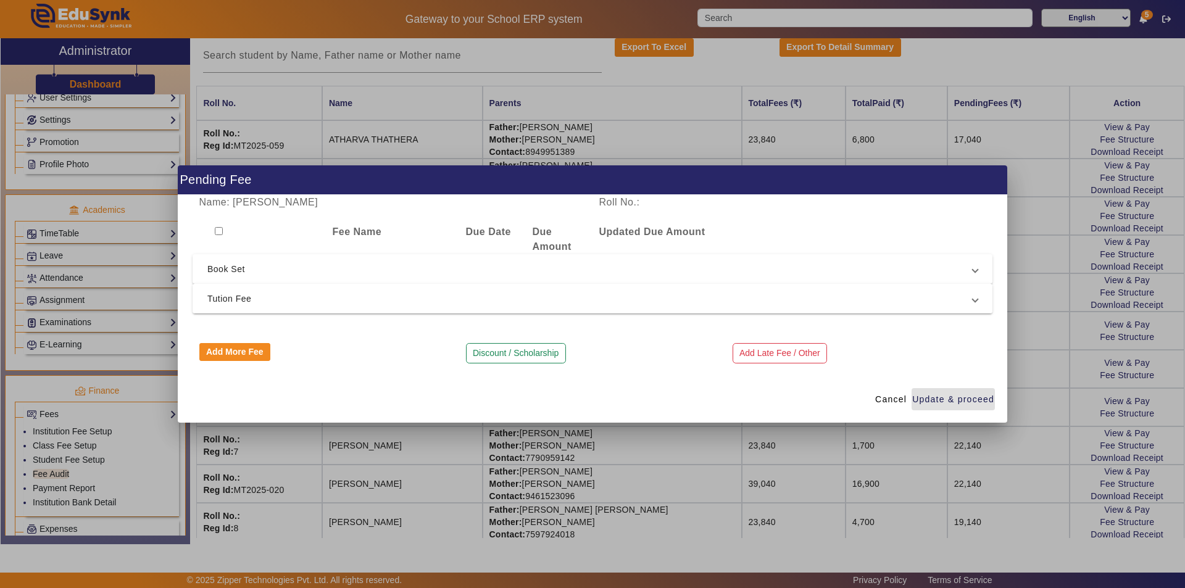
click at [256, 296] on span "Tution Fee" at bounding box center [589, 298] width 765 height 15
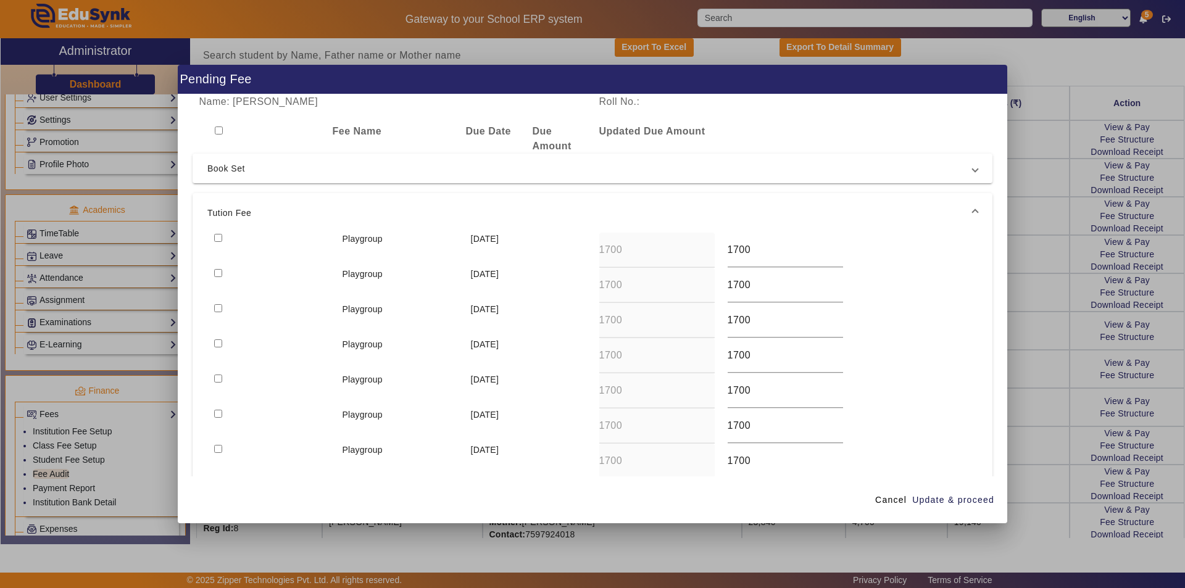
click at [219, 237] on input "checkbox" at bounding box center [218, 238] width 8 height 8
checkbox input "true"
click at [939, 499] on span "Update & proceed" at bounding box center [953, 500] width 82 height 13
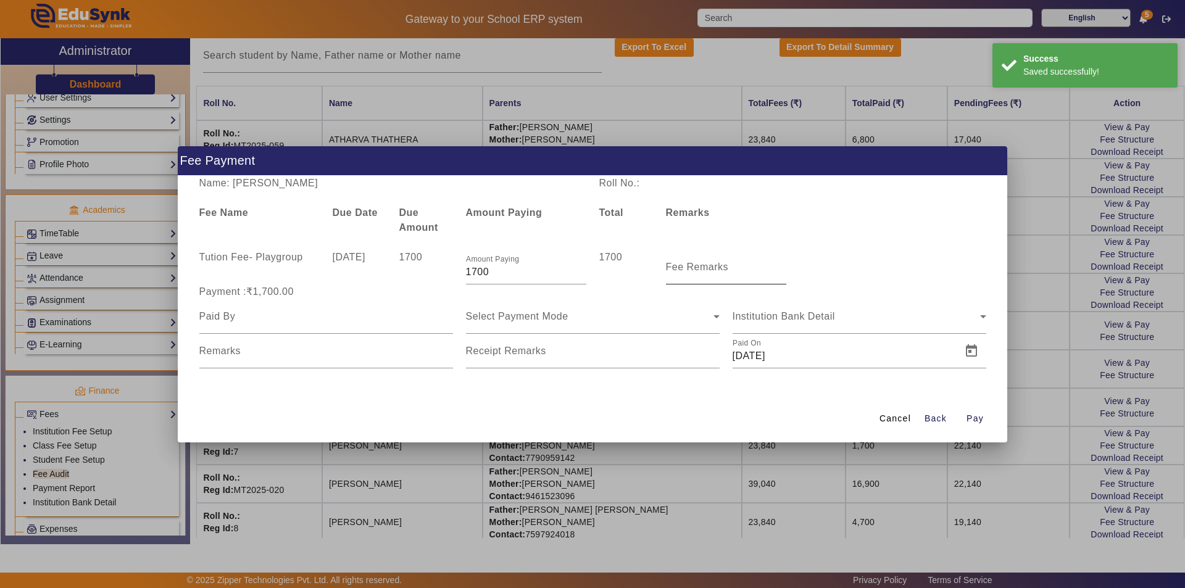
click at [702, 275] on input "Fee Remarks" at bounding box center [726, 272] width 120 height 15
type input "July Month Fee"
click at [312, 322] on input at bounding box center [326, 316] width 254 height 15
type input "Parents"
click at [561, 319] on span "Select Payment Mode" at bounding box center [517, 316] width 102 height 10
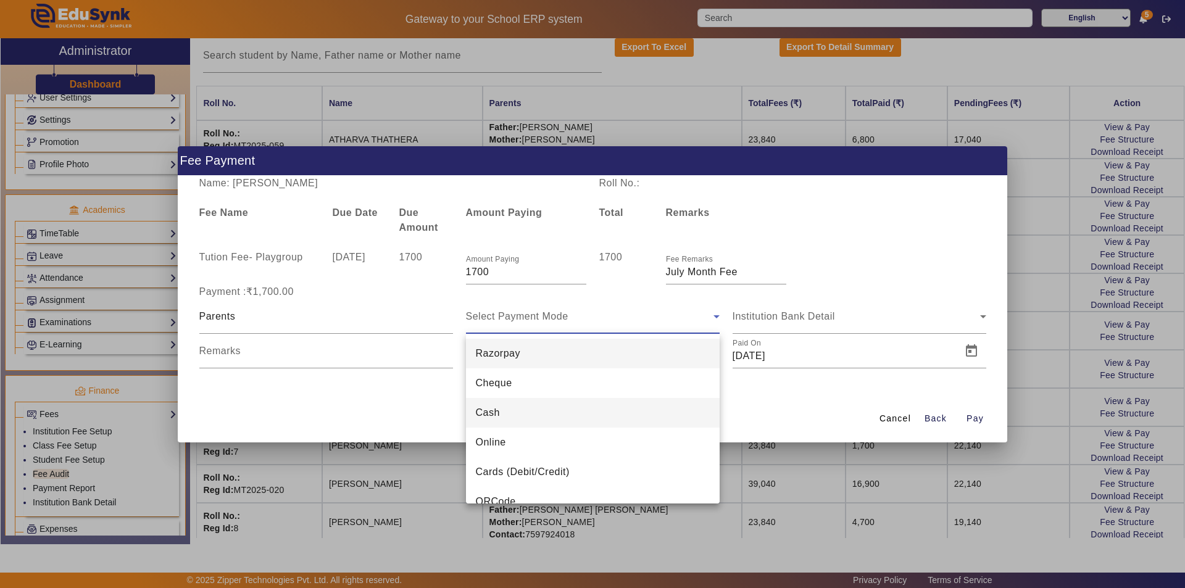
click at [525, 418] on mat-option "Cash" at bounding box center [593, 413] width 254 height 30
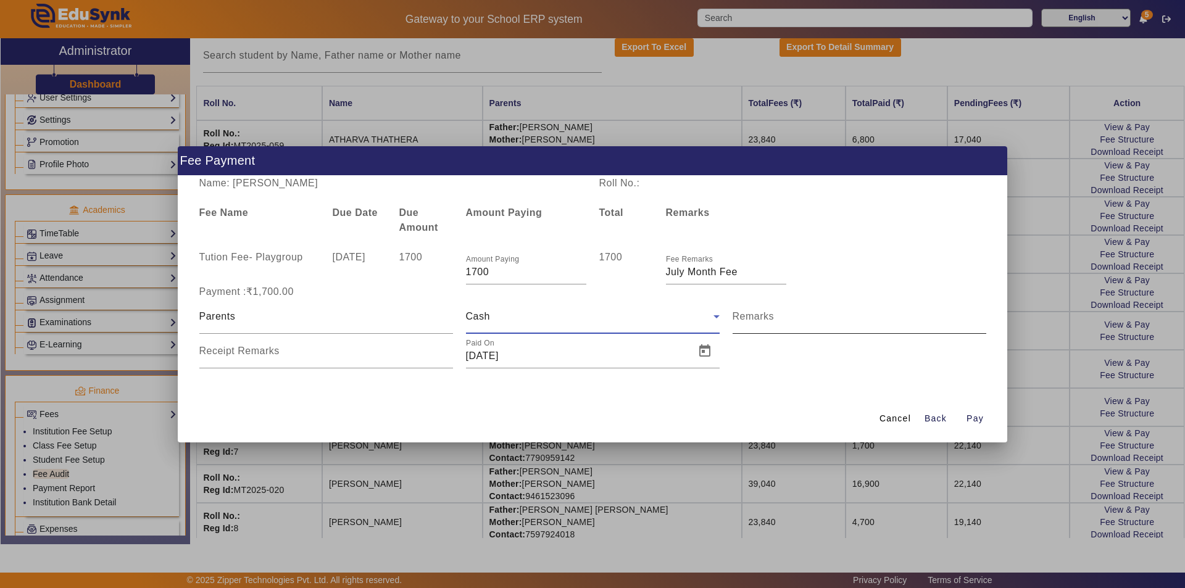
click at [785, 314] on div "Remarks" at bounding box center [860, 316] width 254 height 35
click at [785, 322] on input "Remarks" at bounding box center [860, 321] width 254 height 15
type input "july month fee paid"
click at [331, 357] on input "Receipt Remarks" at bounding box center [326, 356] width 254 height 15
type input "july month fee paid"
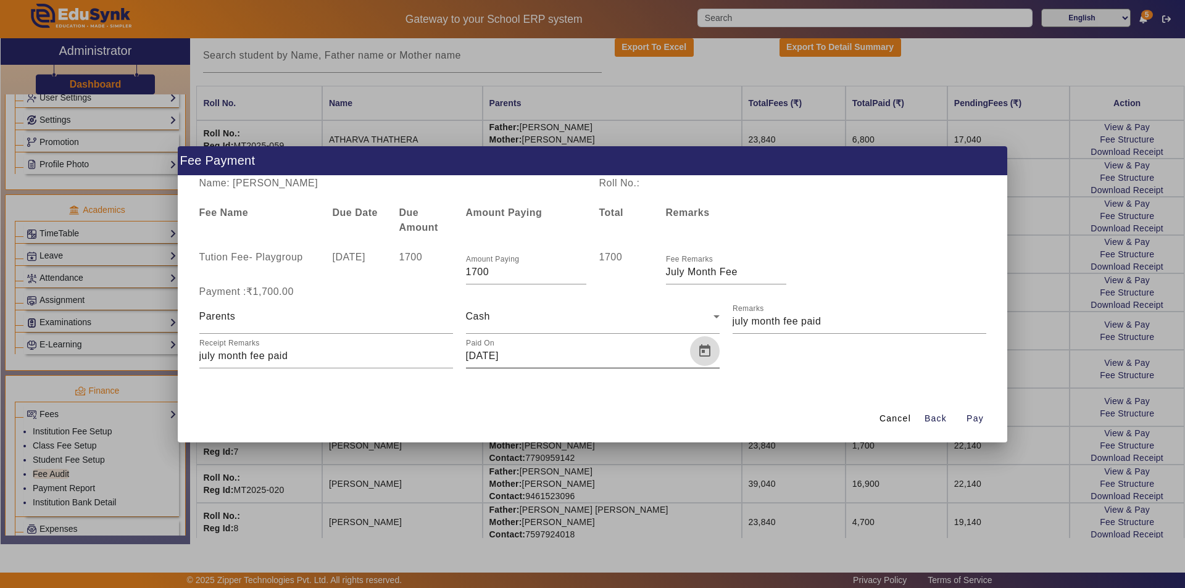
click at [714, 348] on span "Open calendar" at bounding box center [705, 351] width 30 height 30
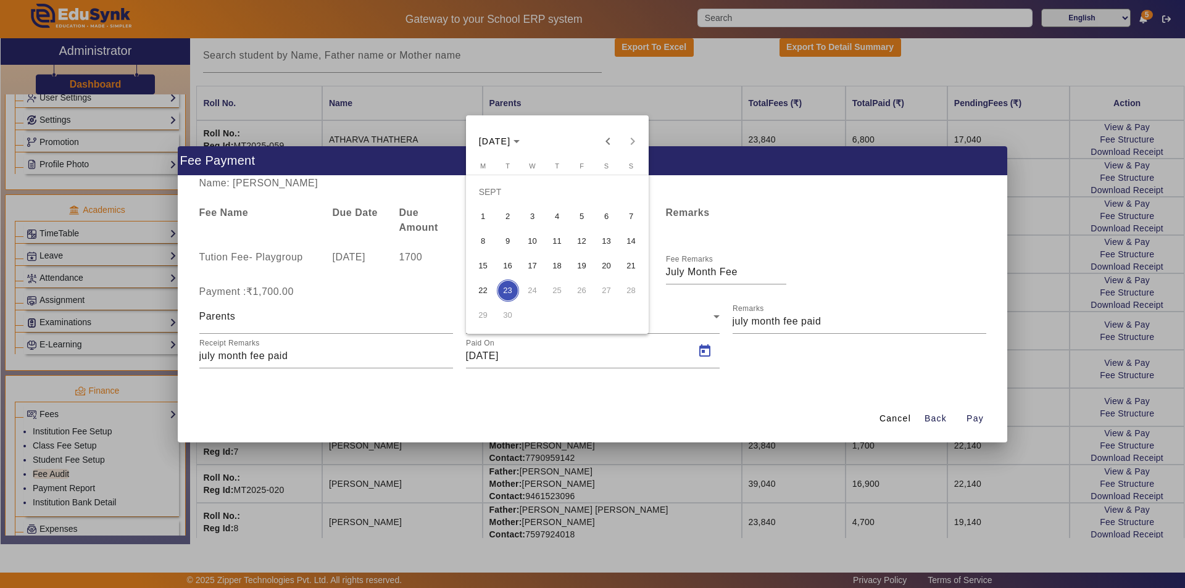
click at [555, 235] on span "11" at bounding box center [557, 241] width 22 height 22
type input "11/09/2025"
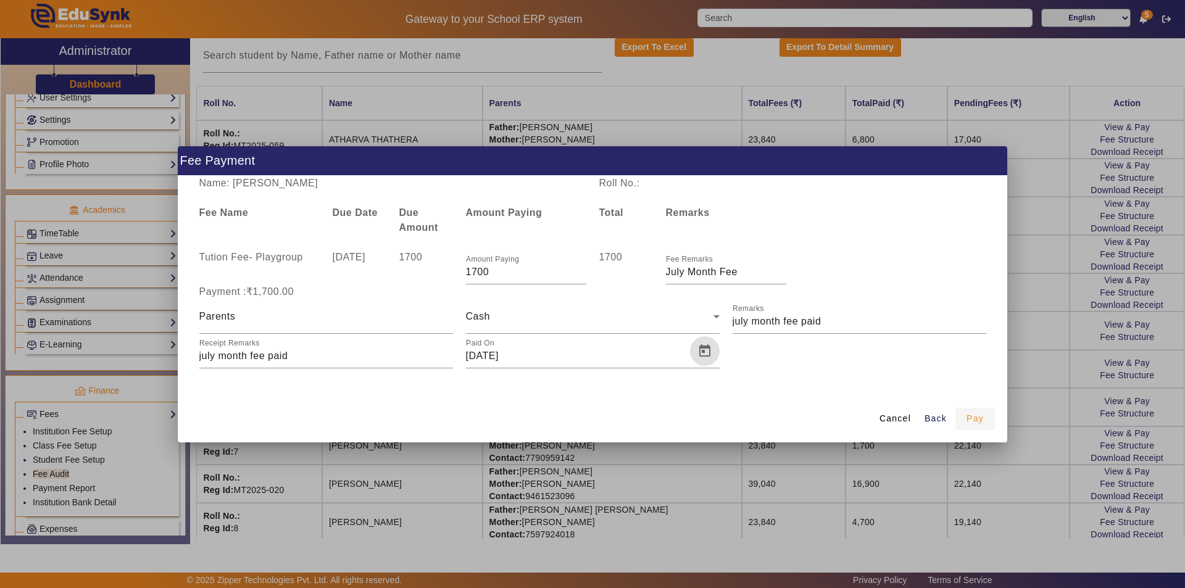
click at [978, 415] on span "Pay" at bounding box center [975, 418] width 17 height 13
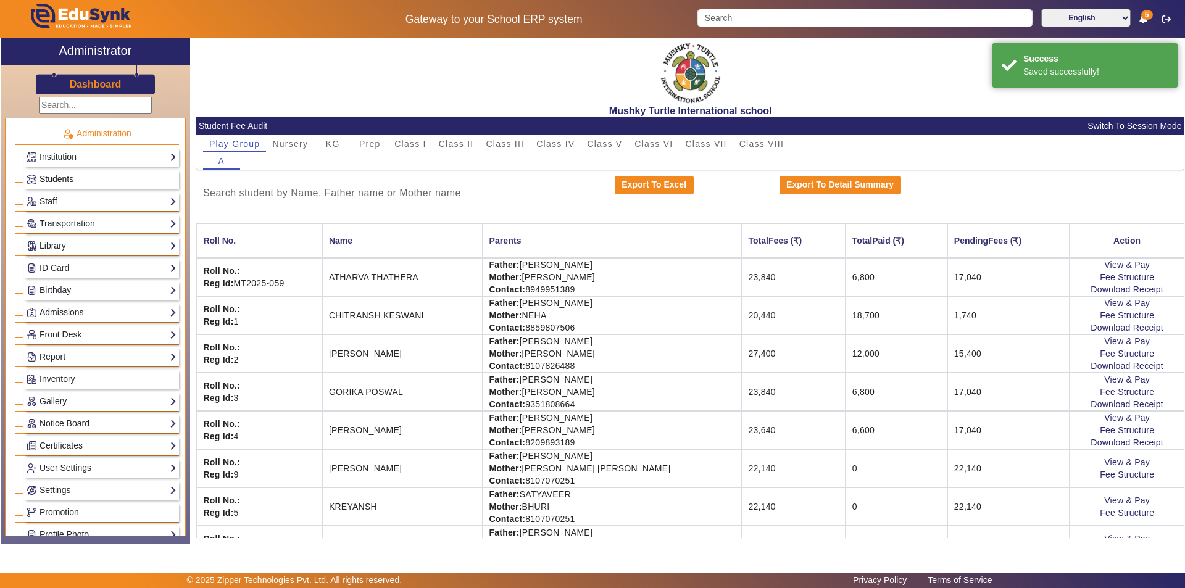
click at [91, 178] on link "Students" at bounding box center [102, 179] width 150 height 14
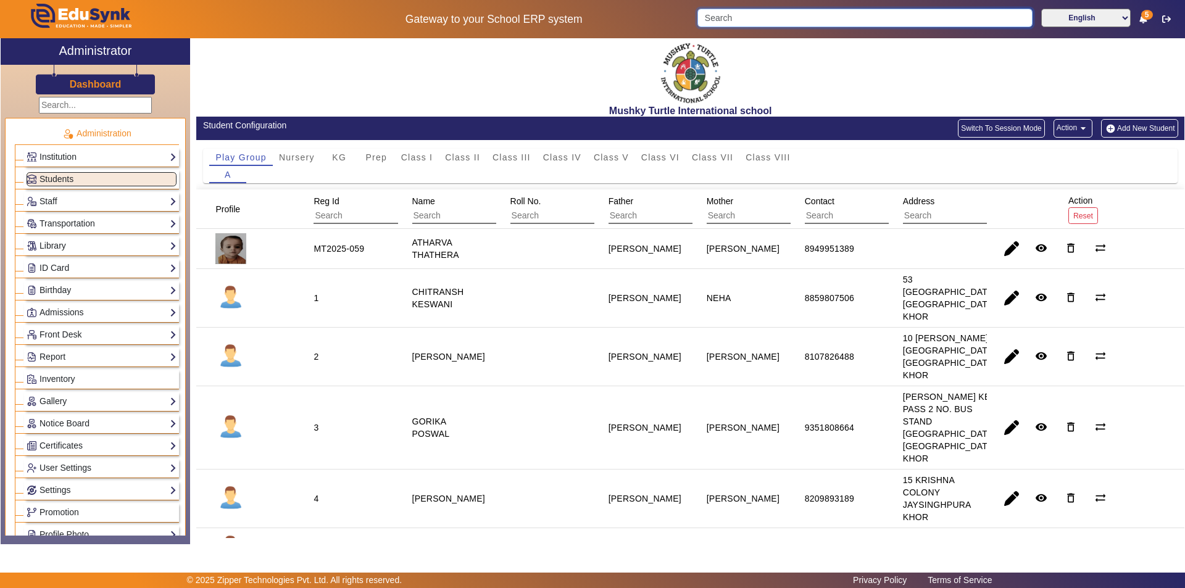
click at [715, 17] on input "Search" at bounding box center [864, 18] width 335 height 19
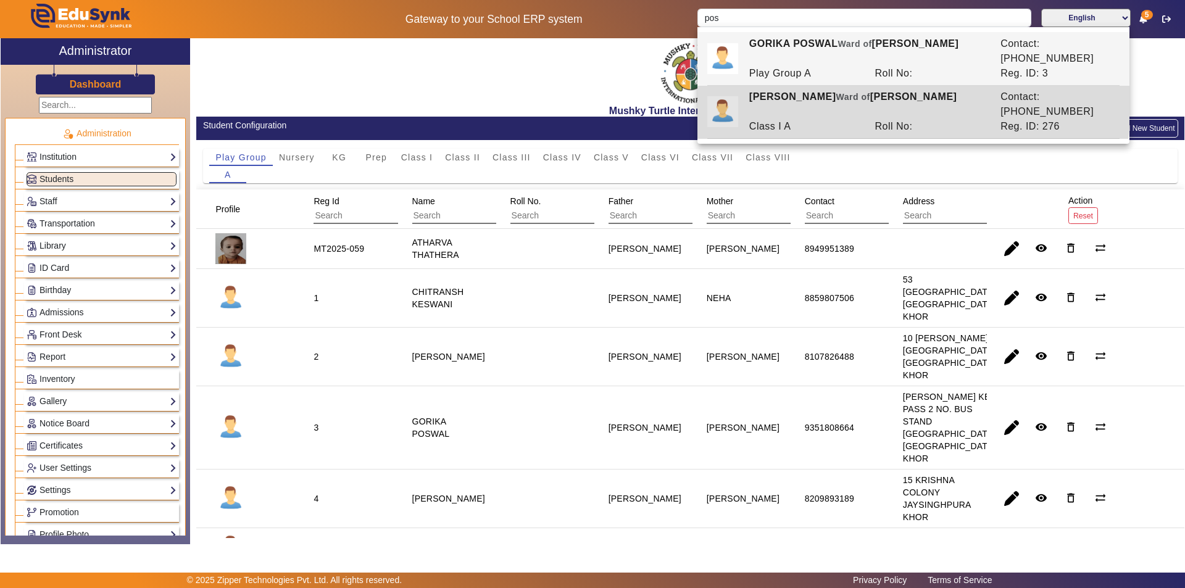
click at [783, 90] on div "HIYANSH POSWAL Ward of KAMAL GURJAR" at bounding box center [868, 105] width 251 height 30
type input "HIYANSH POSWAL"
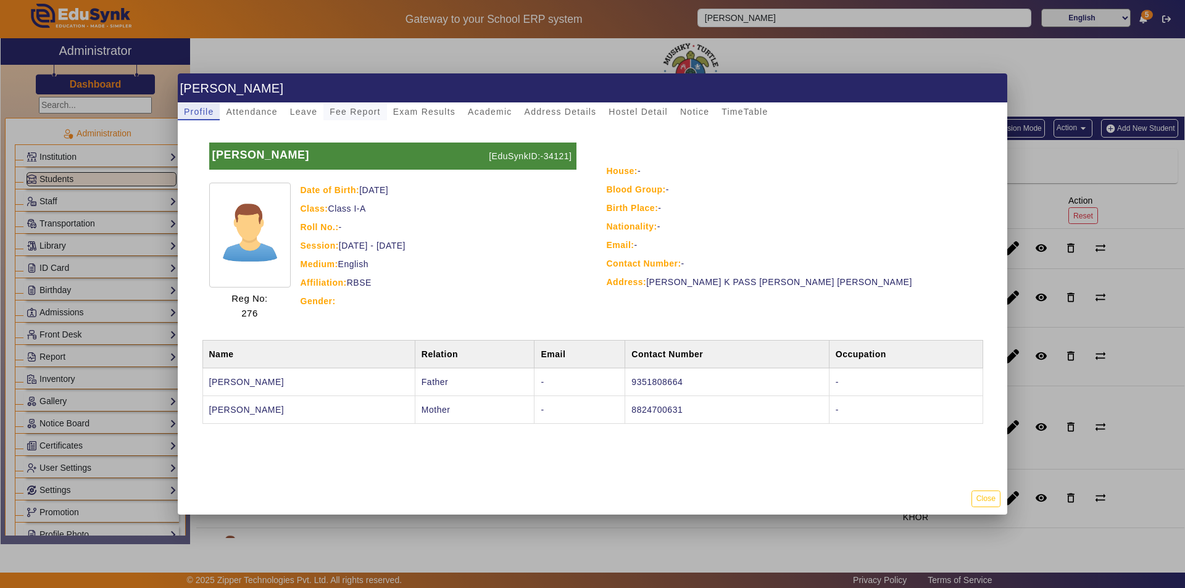
click at [339, 112] on span "Fee Report" at bounding box center [355, 111] width 51 height 9
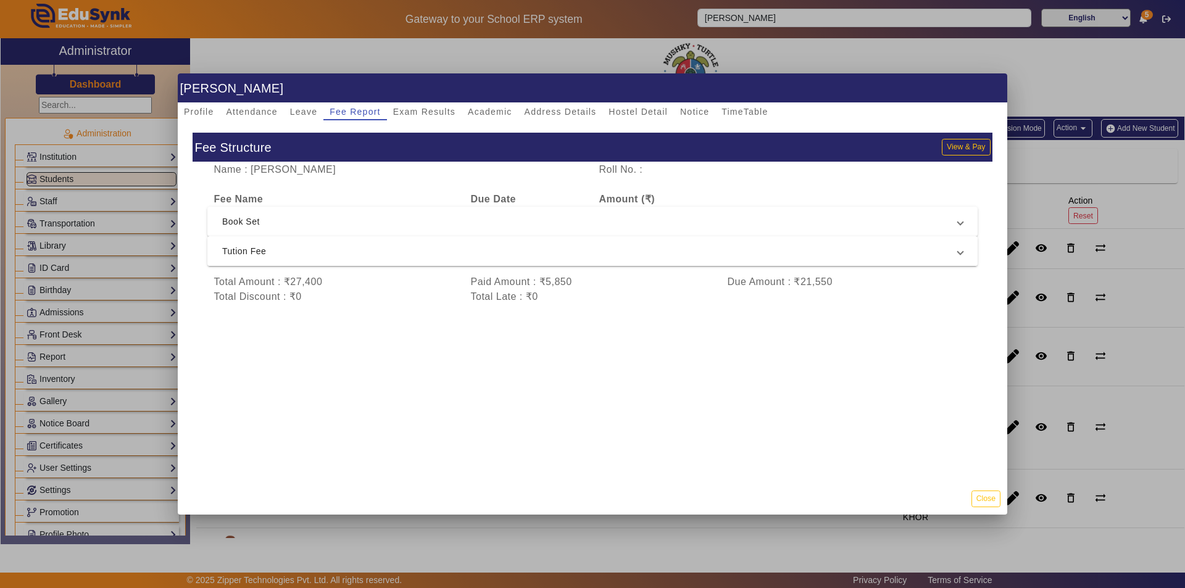
click at [445, 257] on span "Tution Fee" at bounding box center [590, 251] width 736 height 15
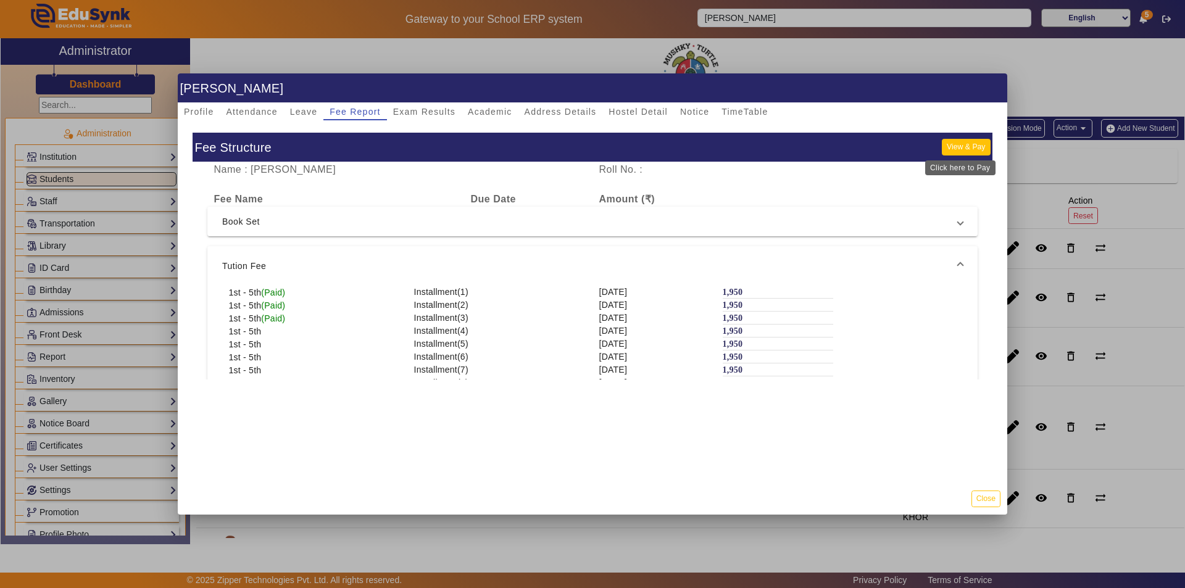
click at [954, 149] on button "View & Pay" at bounding box center [966, 147] width 48 height 17
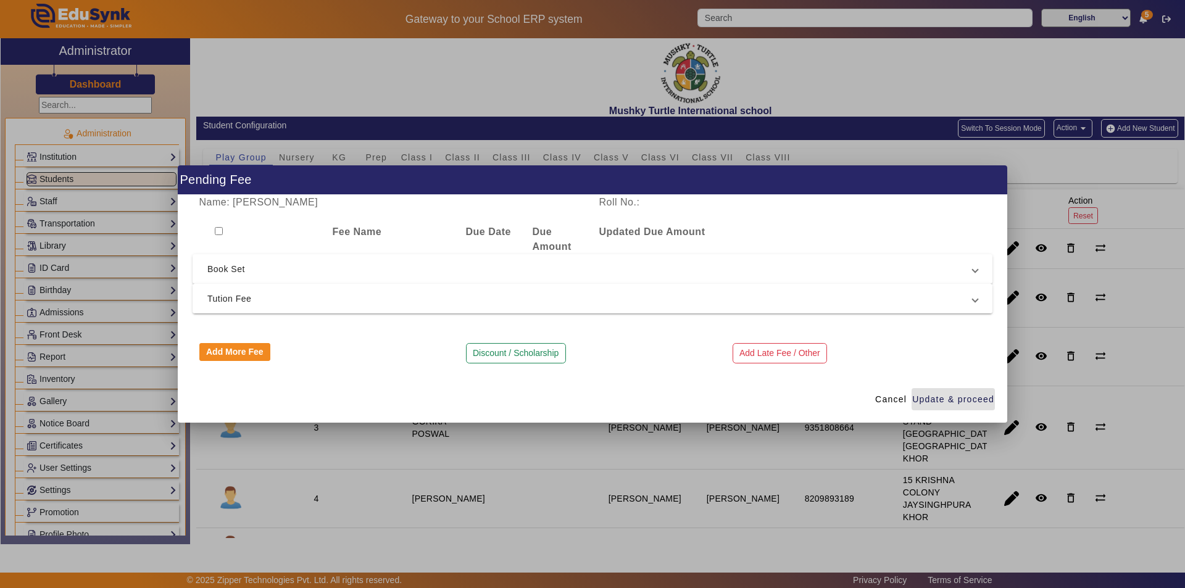
click at [354, 306] on mat-expansion-panel-header "Tution Fee" at bounding box center [593, 299] width 800 height 30
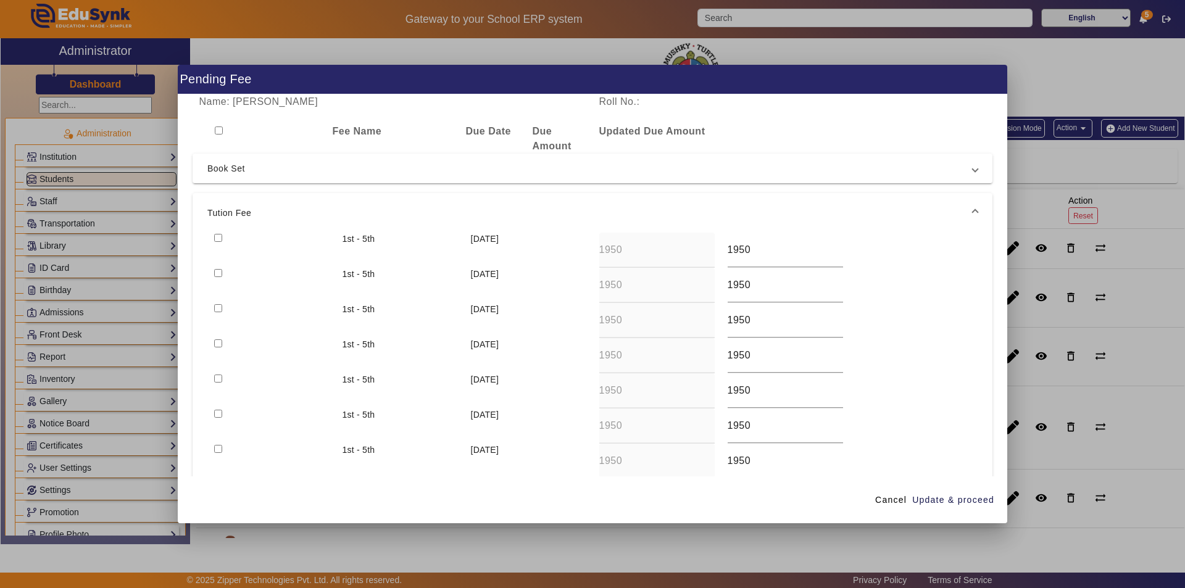
click at [213, 237] on div at bounding box center [271, 250] width 128 height 35
click at [219, 239] on input "checkbox" at bounding box center [218, 238] width 8 height 8
checkbox input "true"
click at [964, 500] on span "Update & proceed" at bounding box center [953, 500] width 82 height 13
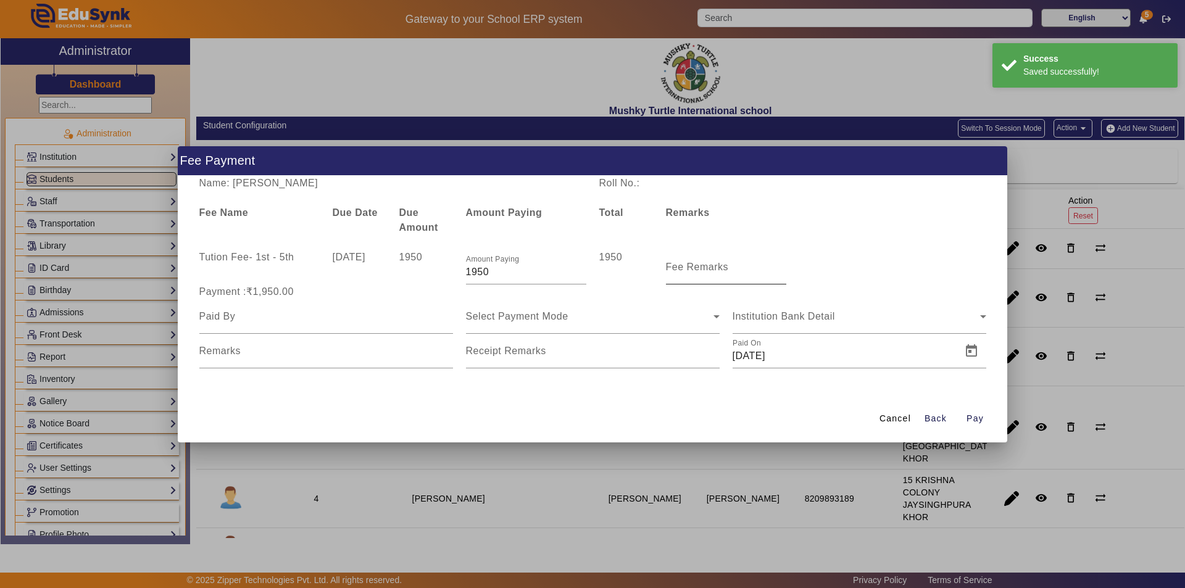
click at [706, 270] on mat-label "Fee Remarks" at bounding box center [697, 267] width 63 height 10
click at [706, 270] on input "Fee Remarks" at bounding box center [726, 272] width 120 height 15
click at [712, 272] on input "Fee Remarks" at bounding box center [726, 272] width 120 height 15
type input "July Month Fee"
click at [342, 328] on div at bounding box center [326, 316] width 254 height 35
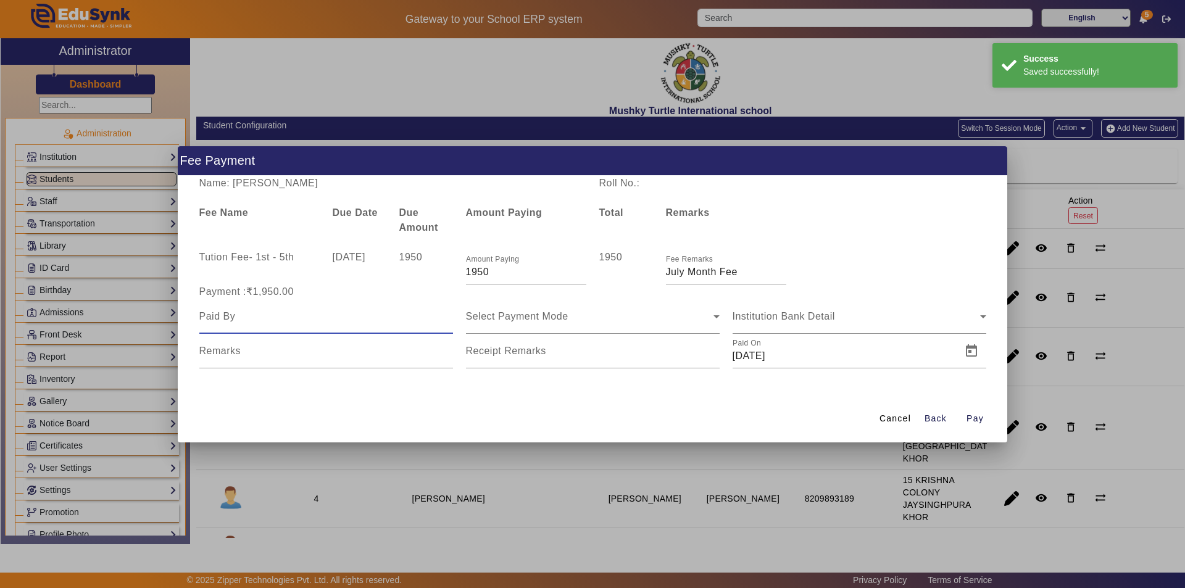
click at [345, 323] on input at bounding box center [326, 316] width 254 height 15
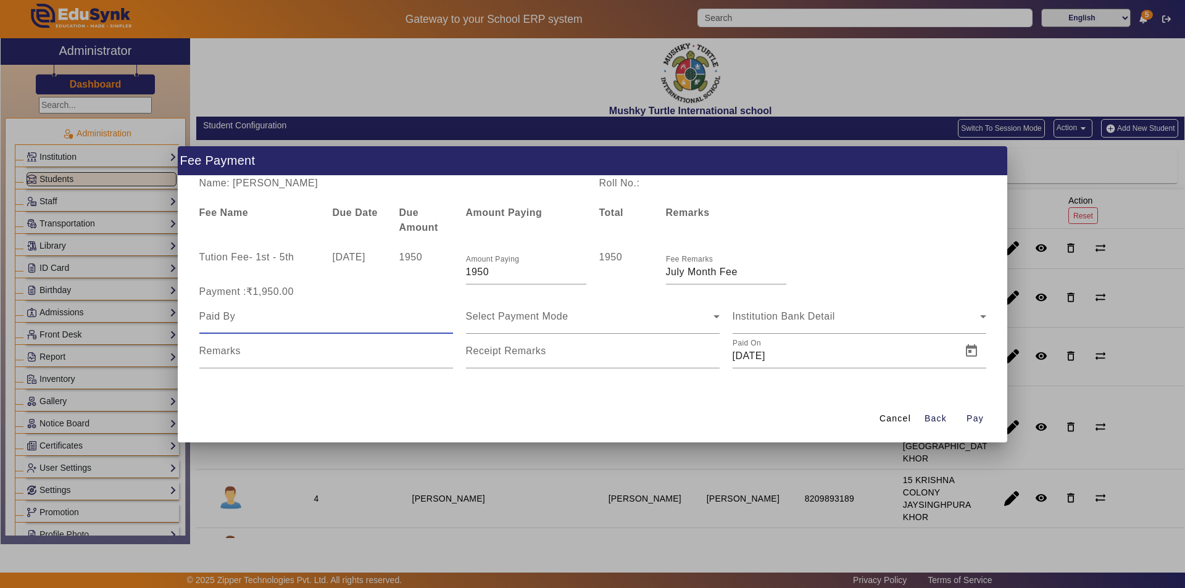
type input "Parents"
drag, startPoint x: 492, startPoint y: 319, endPoint x: 496, endPoint y: 324, distance: 6.7
click at [493, 318] on span "Select Payment Mode" at bounding box center [517, 316] width 102 height 10
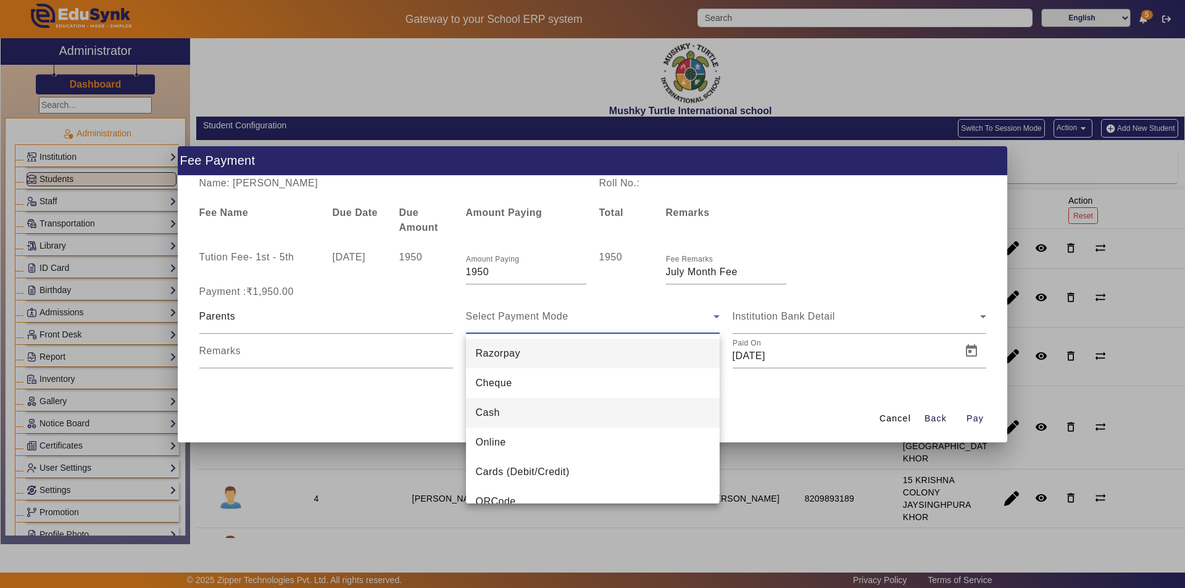
click at [555, 407] on mat-option "Cash" at bounding box center [593, 413] width 254 height 30
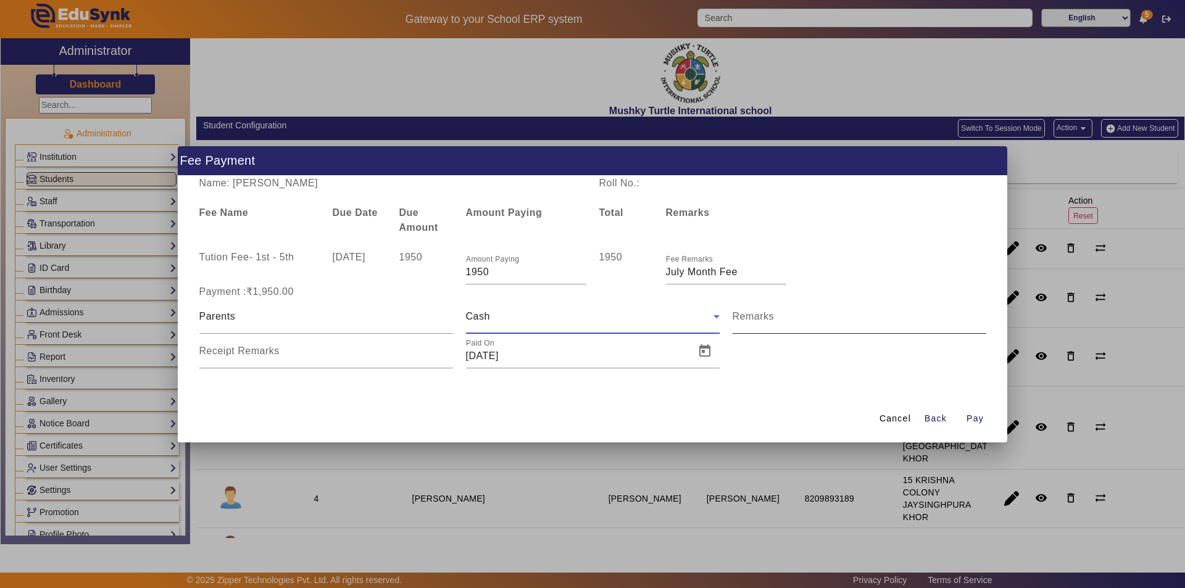
click at [778, 318] on input "Remarks" at bounding box center [860, 321] width 254 height 15
type input "july month fee paid"
click at [258, 356] on mat-label "Receipt Remarks" at bounding box center [239, 351] width 80 height 10
click at [258, 356] on input "Receipt Remarks" at bounding box center [326, 356] width 254 height 15
click at [266, 352] on input "Receipt Remarks" at bounding box center [326, 356] width 254 height 15
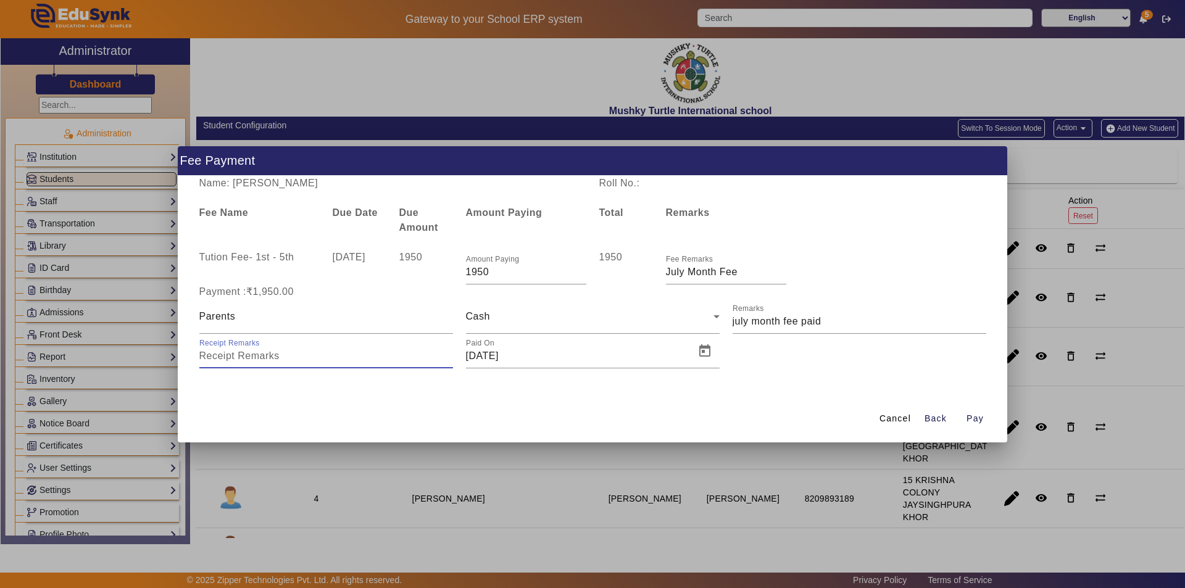
type input "july month fee paid"
click at [706, 350] on span "Open calendar" at bounding box center [705, 351] width 30 height 30
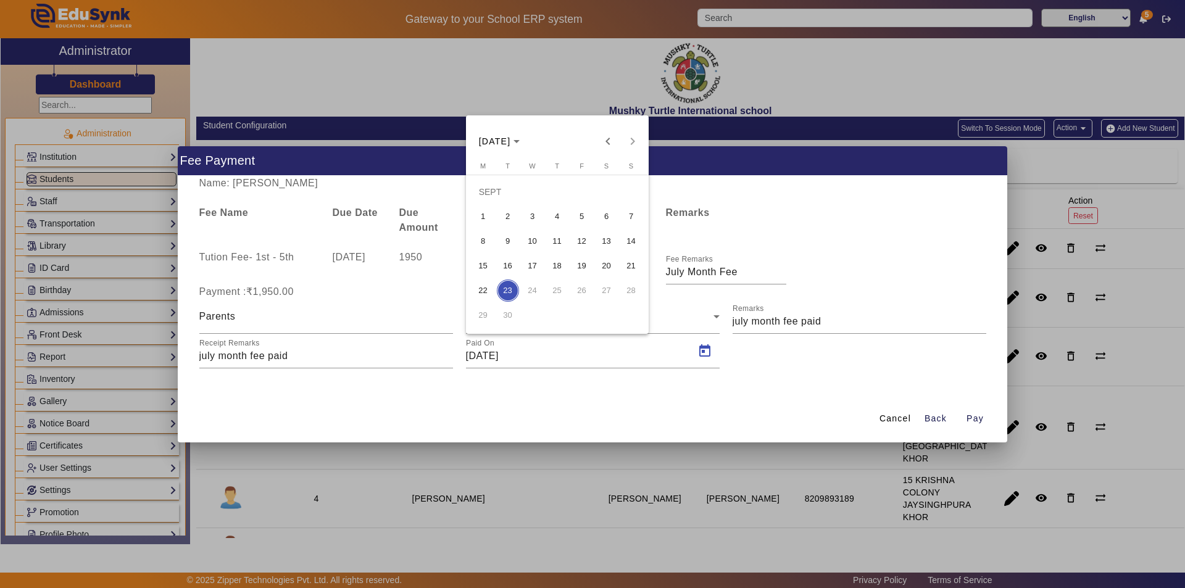
click at [563, 241] on span "11" at bounding box center [557, 241] width 22 height 22
type input "11/09/2025"
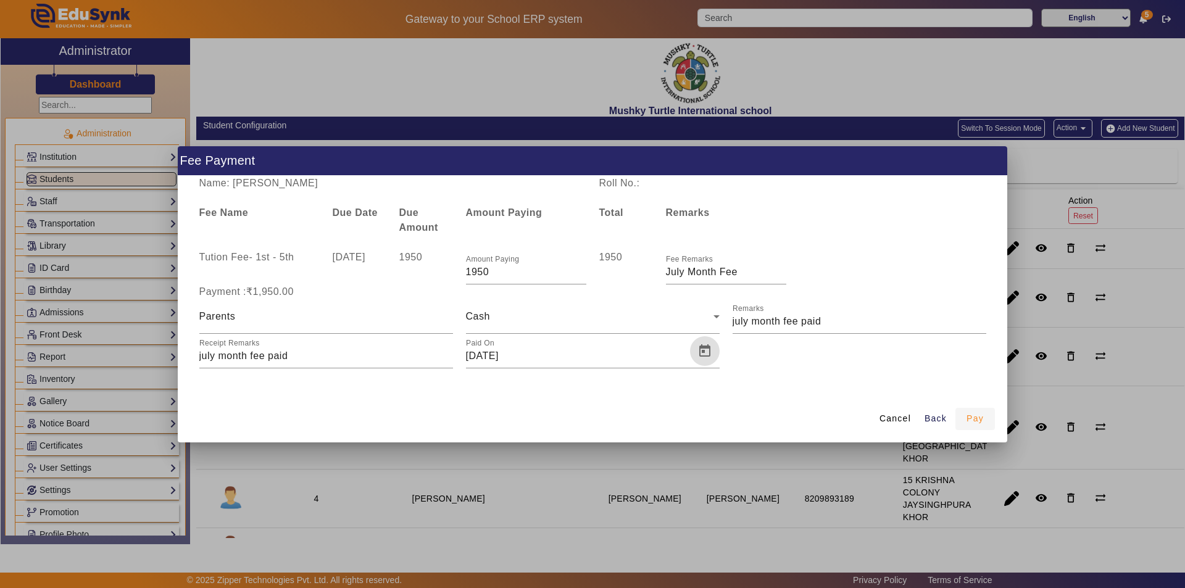
click at [970, 418] on span "Pay" at bounding box center [975, 418] width 17 height 13
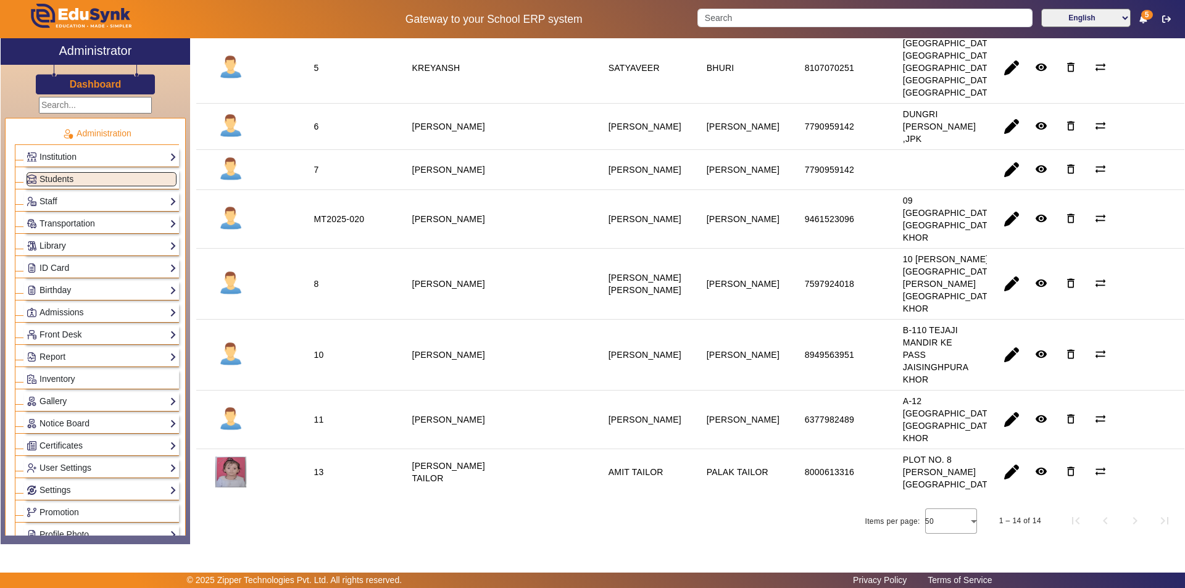
scroll to position [573, 0]
click at [796, 14] on input "Search" at bounding box center [864, 18] width 335 height 19
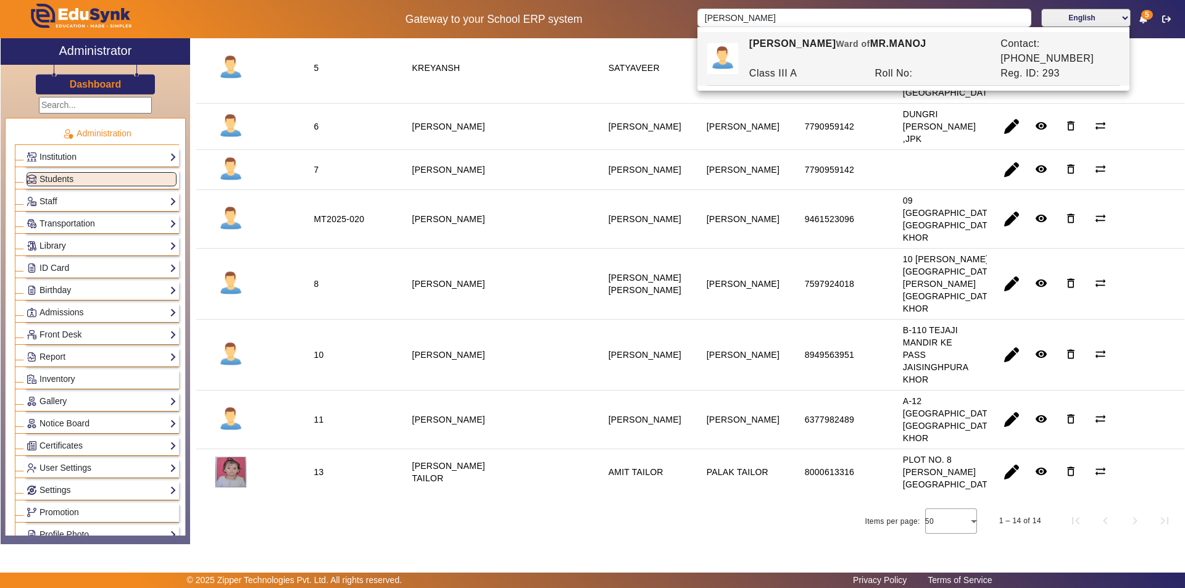
click at [811, 40] on div "ARPITA JASWANI Ward of MR.MANOJ" at bounding box center [868, 51] width 251 height 30
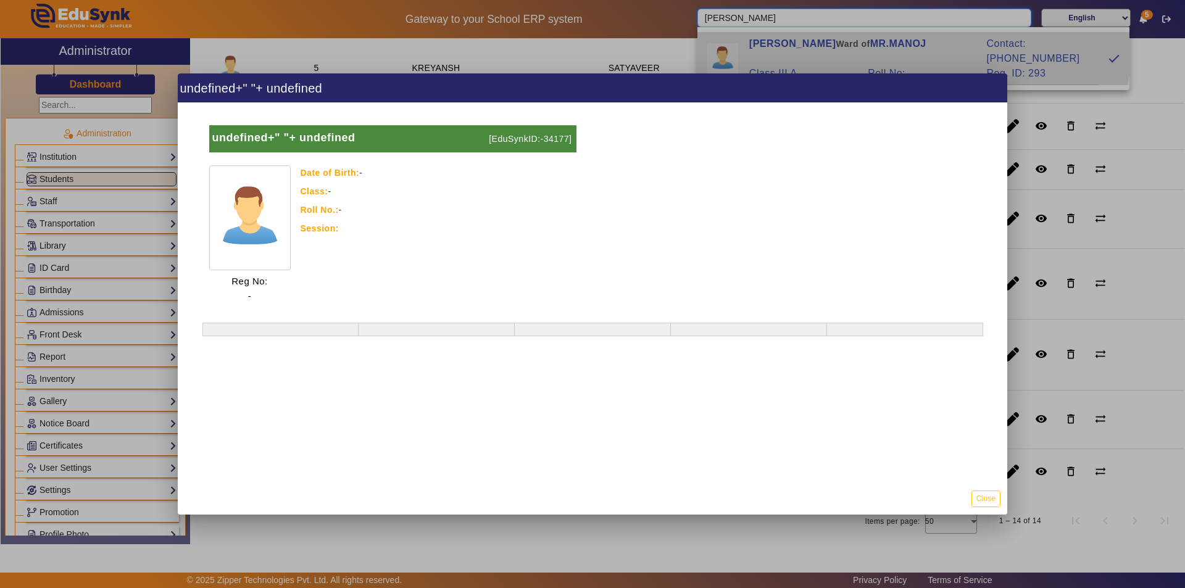
type input "ARPITA JASWANI"
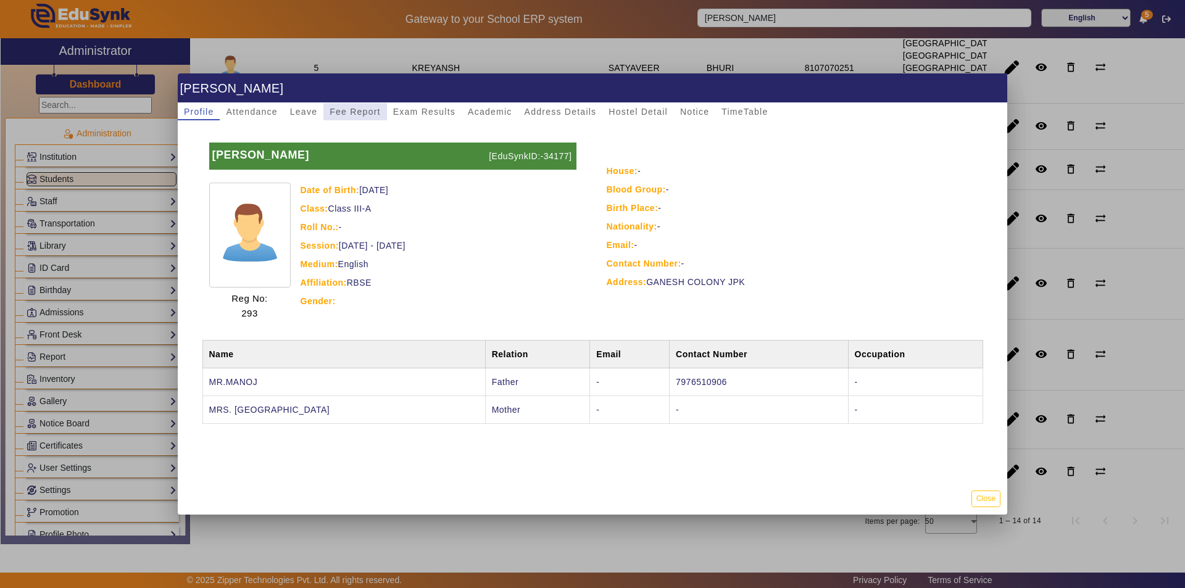
click at [354, 110] on span "Fee Report" at bounding box center [355, 111] width 51 height 9
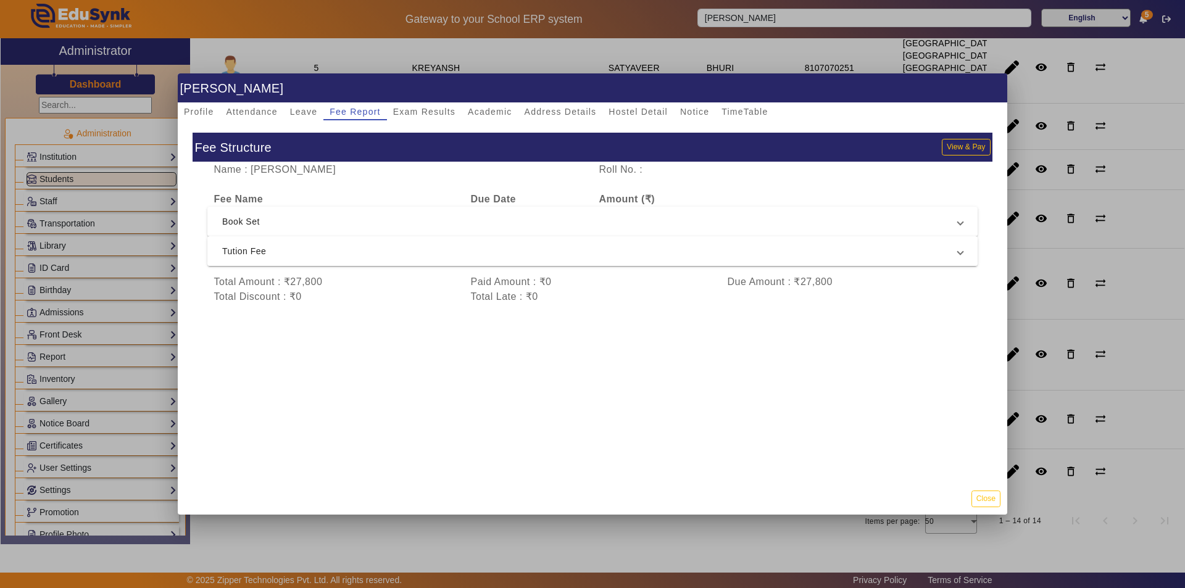
click at [407, 252] on span "Tution Fee" at bounding box center [590, 251] width 736 height 15
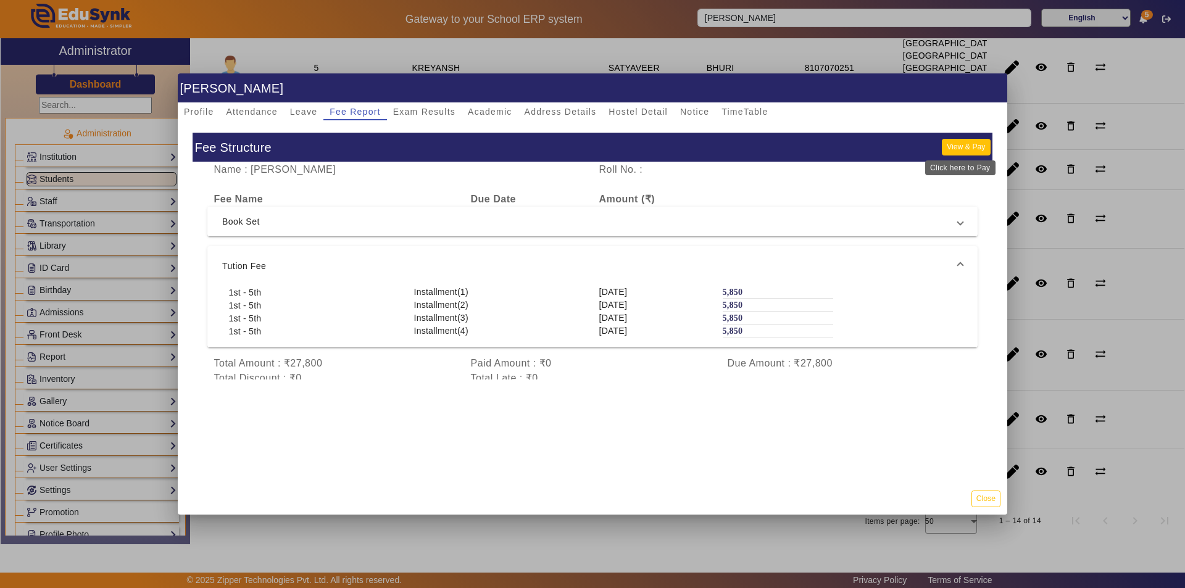
click at [959, 149] on button "View & Pay" at bounding box center [966, 147] width 48 height 17
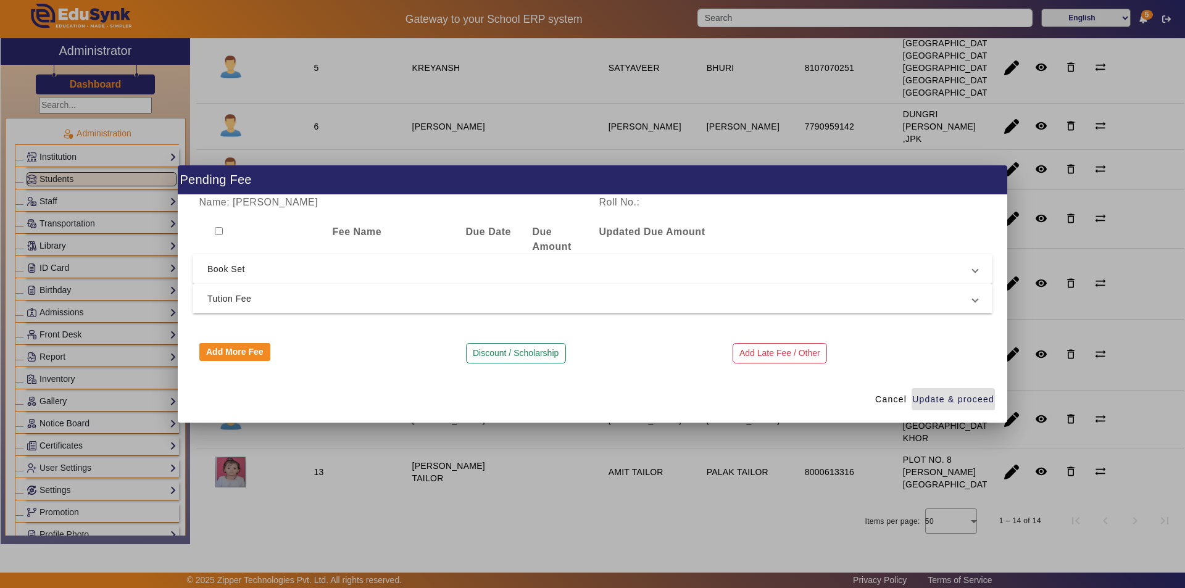
click at [362, 302] on span "Tution Fee" at bounding box center [589, 298] width 765 height 15
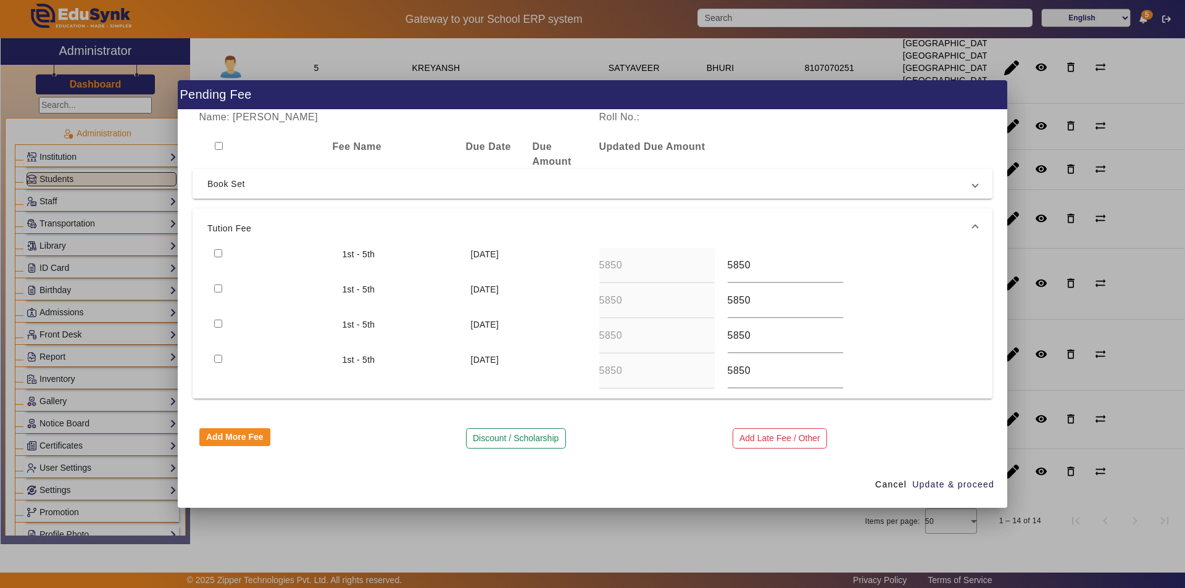
click at [217, 250] on input "checkbox" at bounding box center [218, 253] width 8 height 8
checkbox input "true"
click at [215, 285] on input "checkbox" at bounding box center [218, 289] width 8 height 8
checkbox input "true"
click at [955, 488] on span "Update & proceed" at bounding box center [953, 484] width 82 height 13
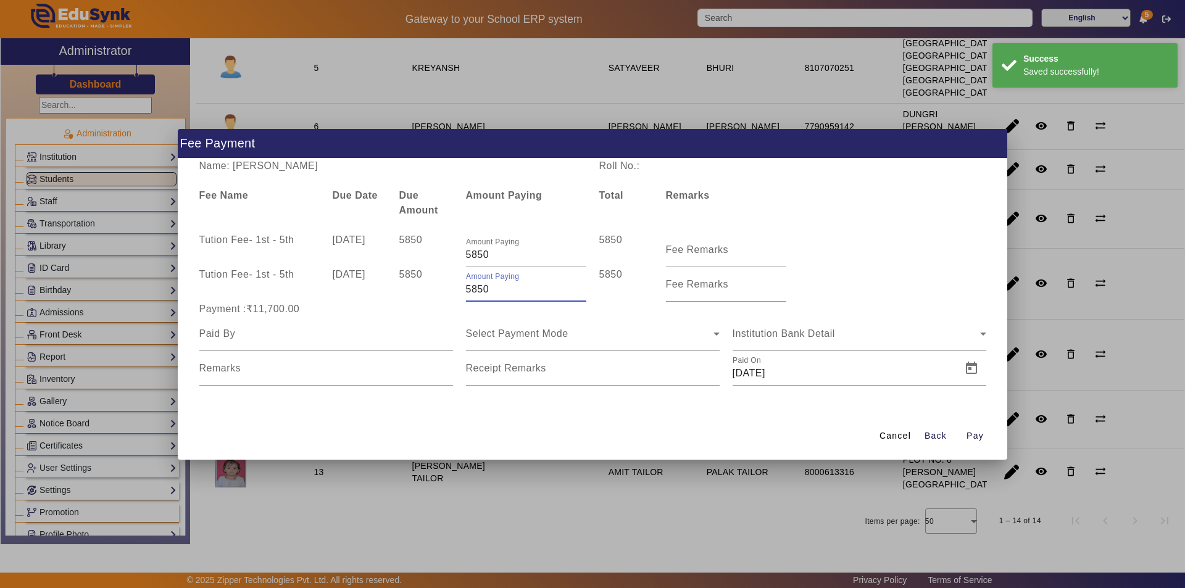
click at [504, 293] on input "5850" at bounding box center [526, 289] width 120 height 15
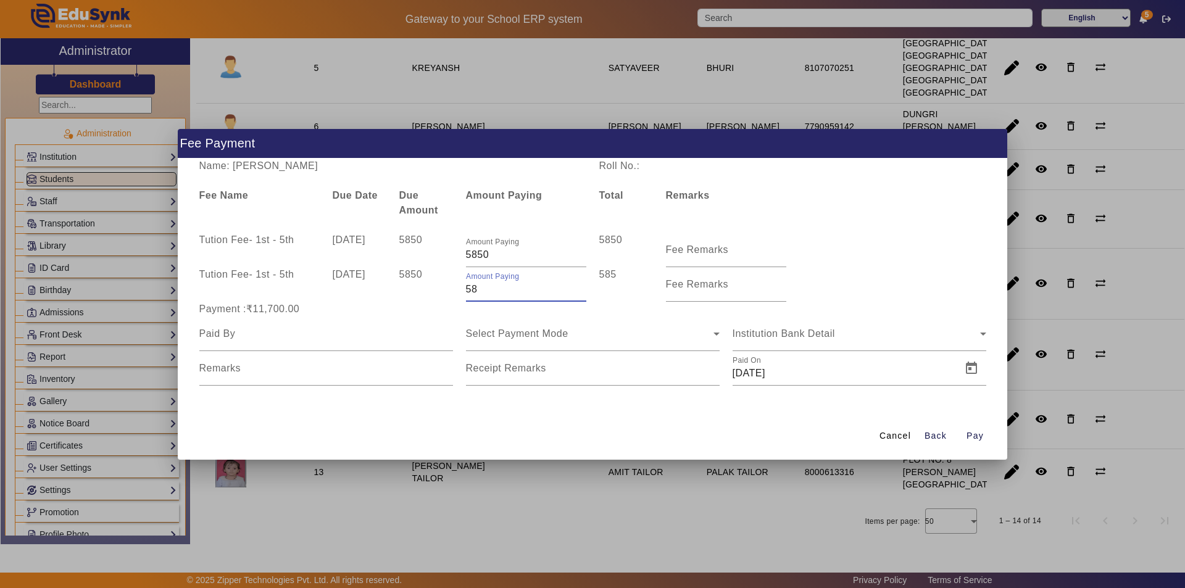
type input "5"
type input "2150"
click at [697, 257] on input "Fee Remarks" at bounding box center [726, 255] width 120 height 15
type input "QTR 1 FEE"
click at [684, 286] on mat-label "Fee Remarks" at bounding box center [697, 284] width 63 height 10
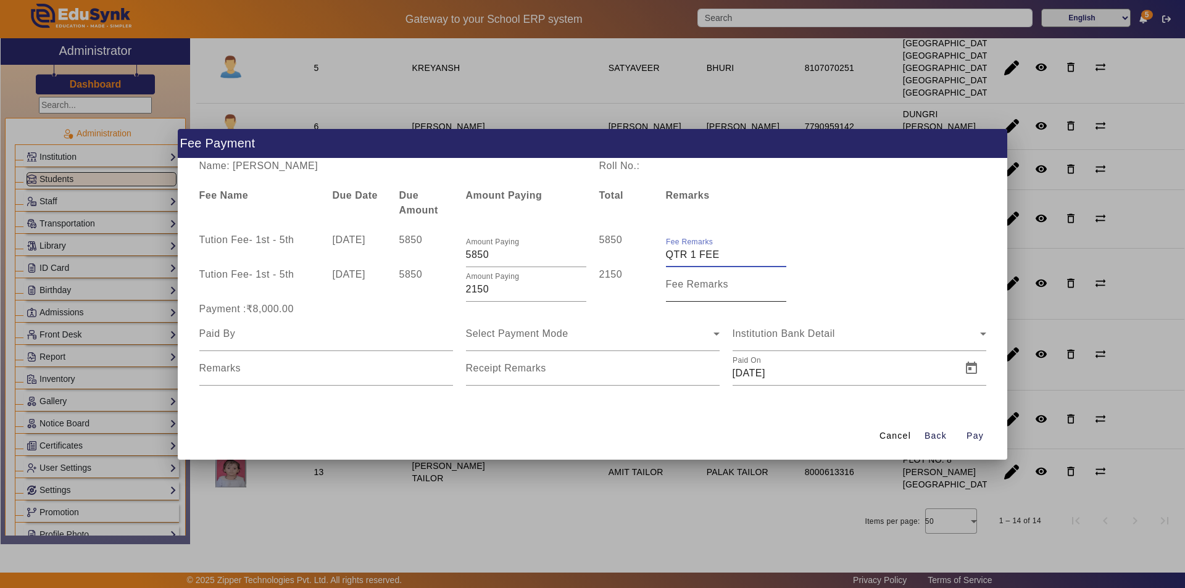
click at [684, 286] on input "Fee Remarks" at bounding box center [726, 289] width 120 height 15
click at [687, 291] on input "Fee Remarks" at bounding box center [726, 289] width 120 height 15
type input "Qtr 2 Fee"
click at [348, 339] on input at bounding box center [326, 334] width 254 height 15
type input "Parents"
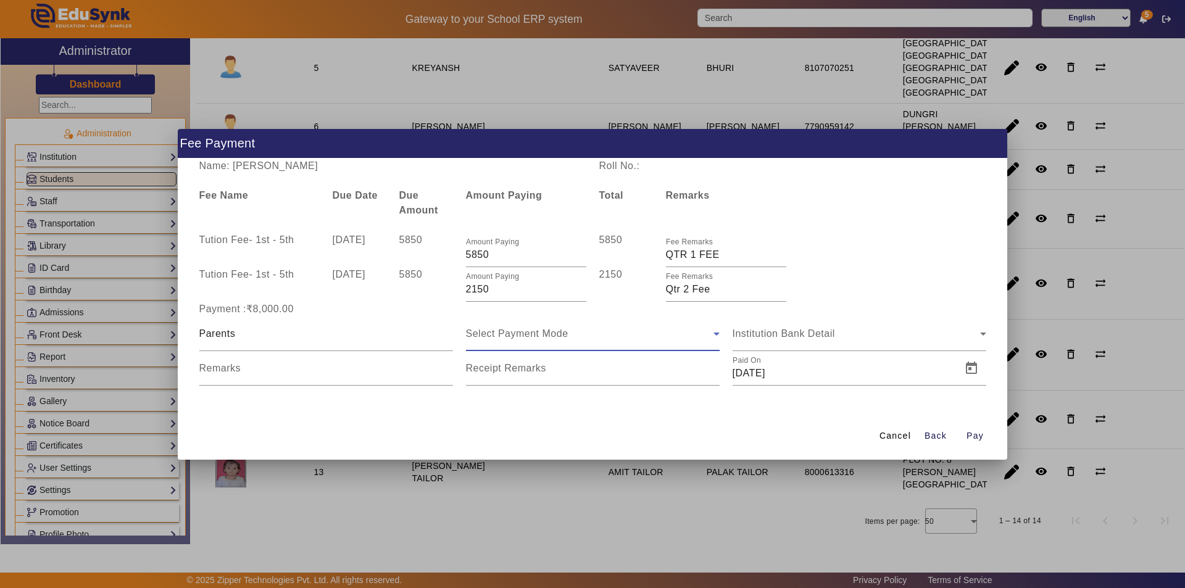
click at [574, 338] on div "Select Payment Mode" at bounding box center [590, 334] width 248 height 15
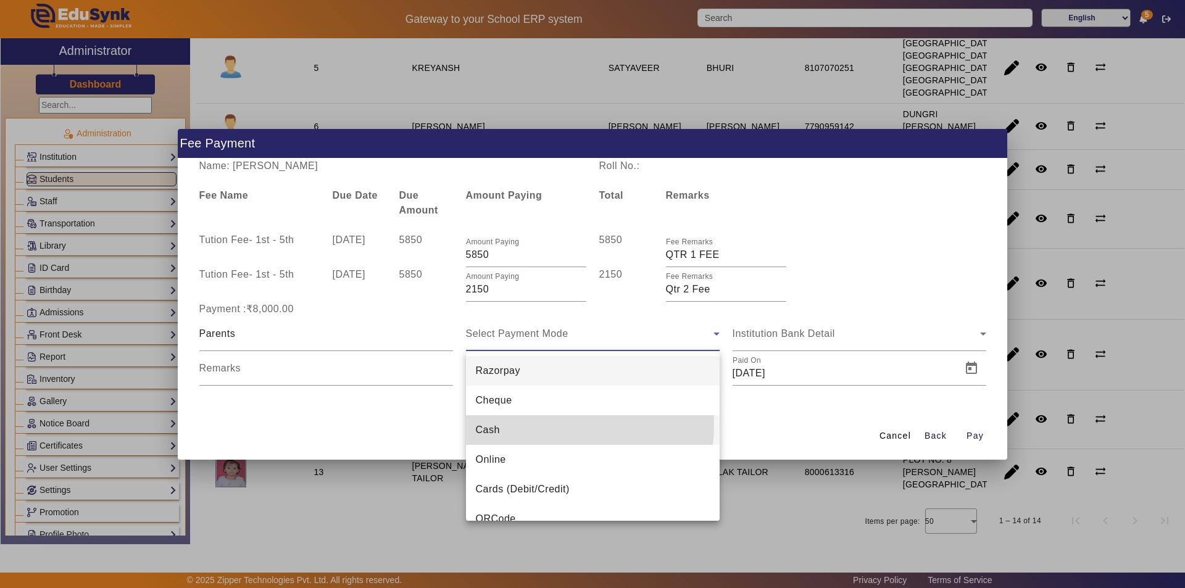
click at [537, 424] on mat-option "Cash" at bounding box center [593, 430] width 254 height 30
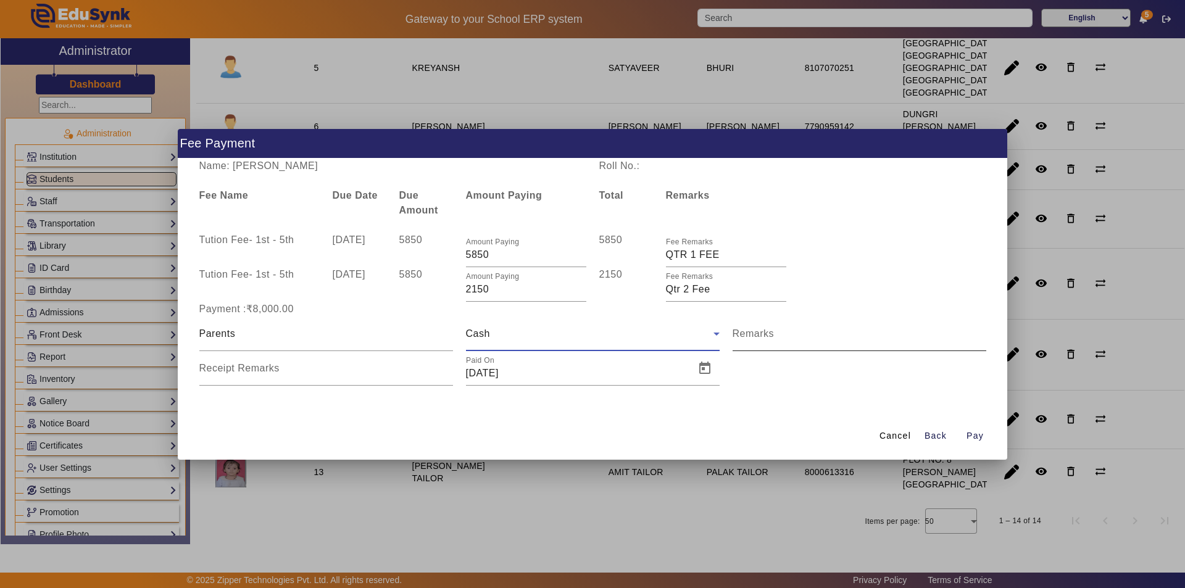
drag, startPoint x: 780, startPoint y: 338, endPoint x: 775, endPoint y: 346, distance: 9.4
click at [781, 338] on input "Remarks" at bounding box center [860, 338] width 254 height 15
click at [539, 341] on div "Cash" at bounding box center [590, 334] width 248 height 15
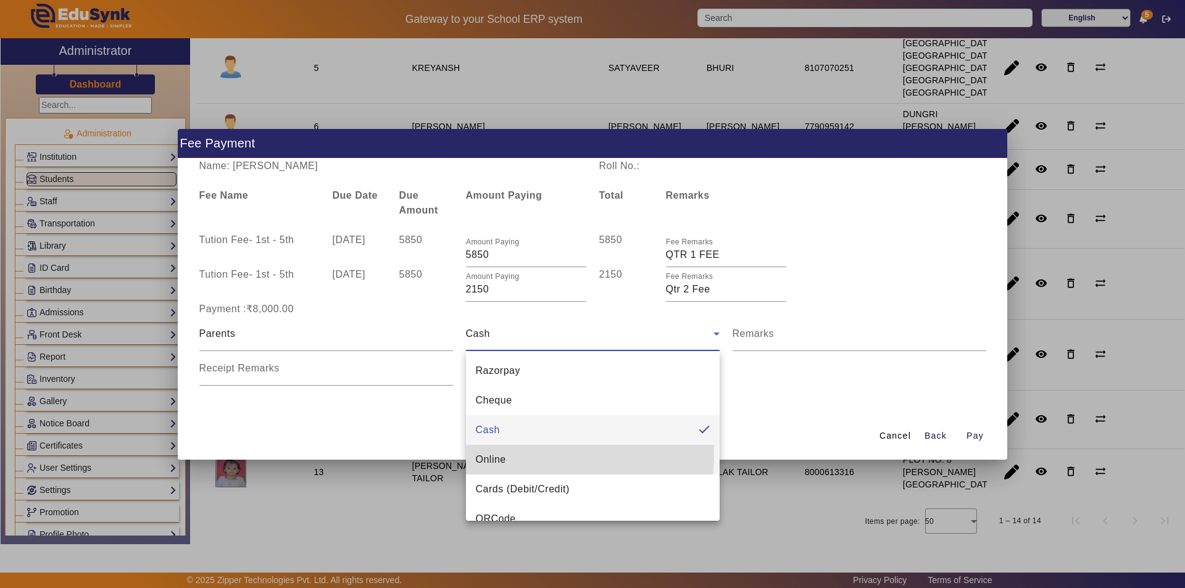
click at [510, 454] on mat-option "Online" at bounding box center [593, 460] width 254 height 30
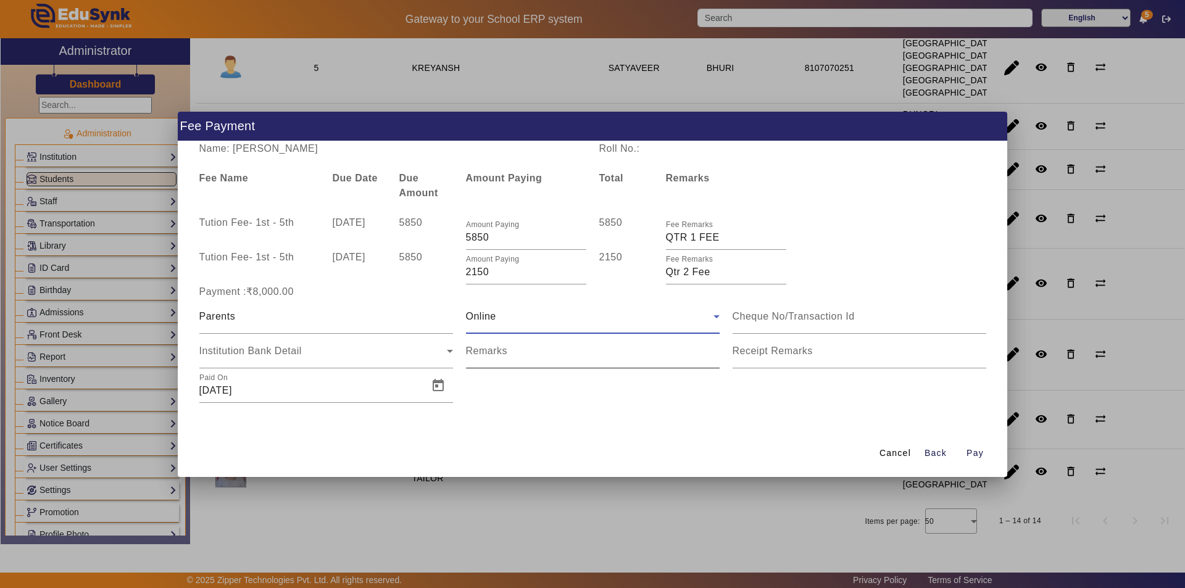
click at [506, 356] on mat-label "Remarks" at bounding box center [487, 351] width 42 height 10
click at [506, 356] on input "Remarks" at bounding box center [593, 356] width 254 height 15
click at [505, 356] on input "Remarks" at bounding box center [593, 356] width 254 height 15
click at [504, 354] on input "Remarks" at bounding box center [593, 356] width 254 height 15
type input "GIVEN 8000"
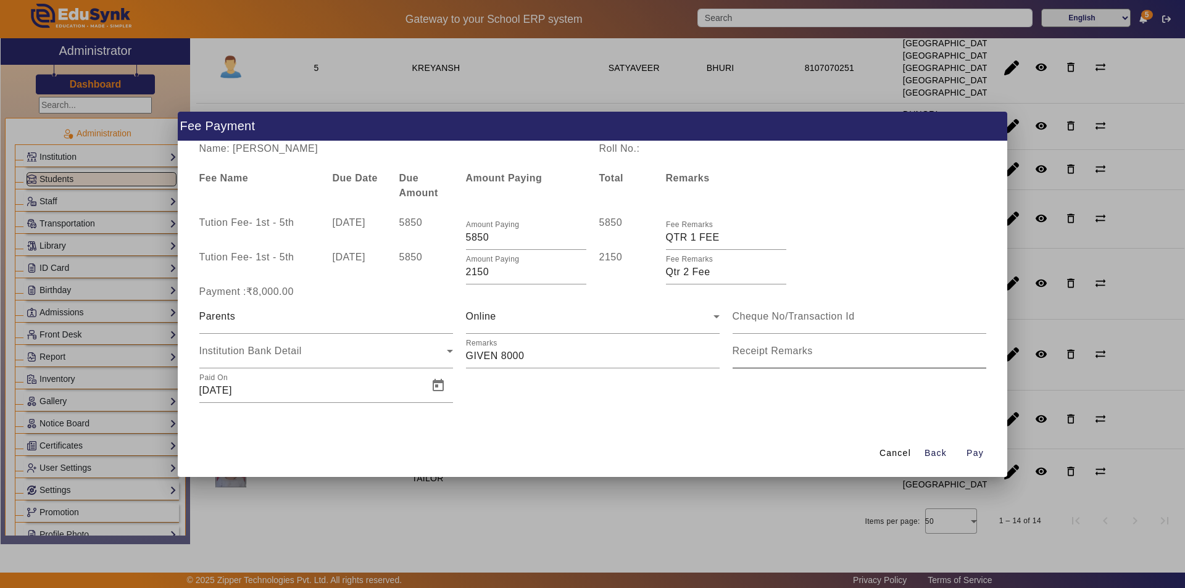
click at [768, 355] on mat-label "Receipt Remarks" at bounding box center [773, 351] width 80 height 10
click at [768, 355] on input "Receipt Remarks" at bounding box center [860, 356] width 254 height 15
drag, startPoint x: 470, startPoint y: 356, endPoint x: 435, endPoint y: 353, distance: 35.3
click at [435, 353] on div "Parents Online Institution Bank Detail Remarks Receipt Remarks Paid On [DATE]" at bounding box center [593, 351] width 800 height 104
click at [843, 361] on input "Receipt Remarks" at bounding box center [860, 356] width 254 height 15
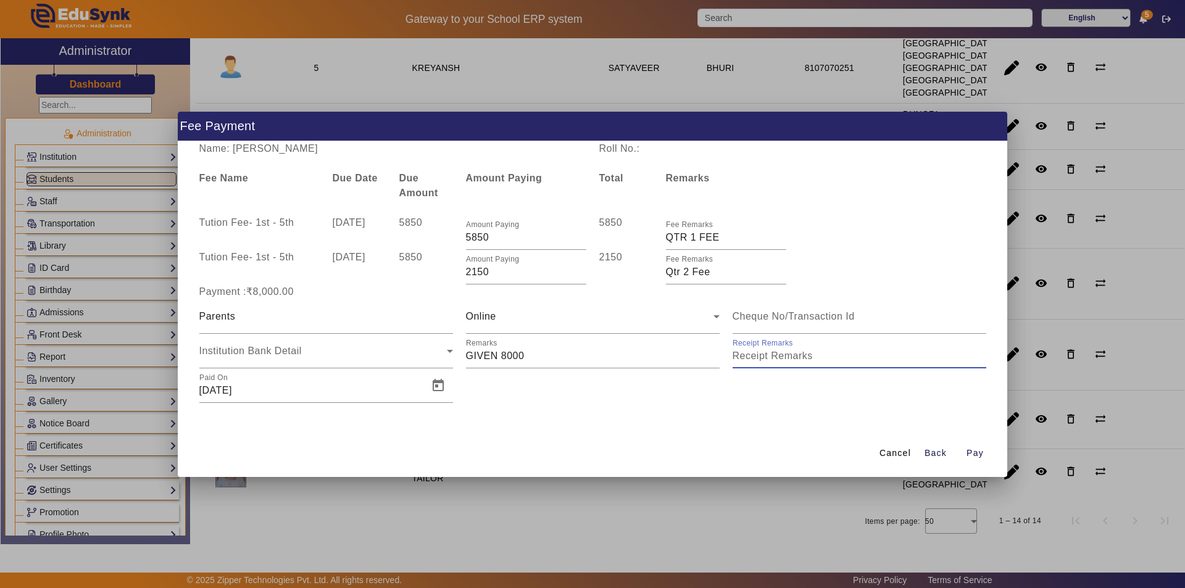
paste input "GIVEN 8000"
type input "GIVEN 8000"
click at [441, 387] on span "Open calendar" at bounding box center [438, 386] width 30 height 30
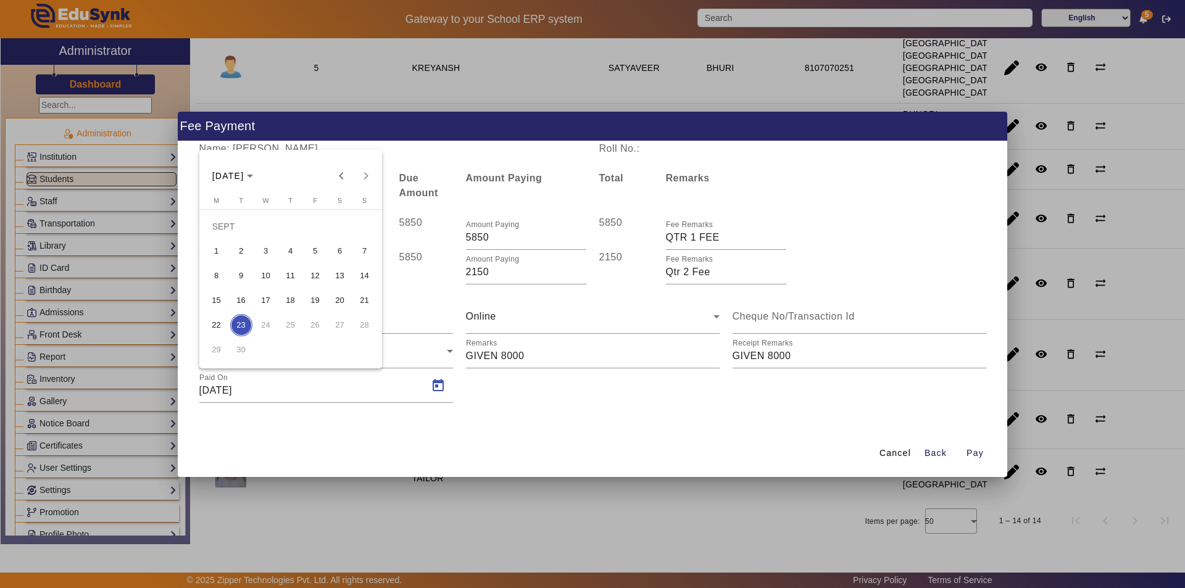
click at [293, 272] on span "11" at bounding box center [291, 276] width 22 height 22
type input "11/09/2025"
click at [975, 457] on span "Pay" at bounding box center [975, 453] width 17 height 13
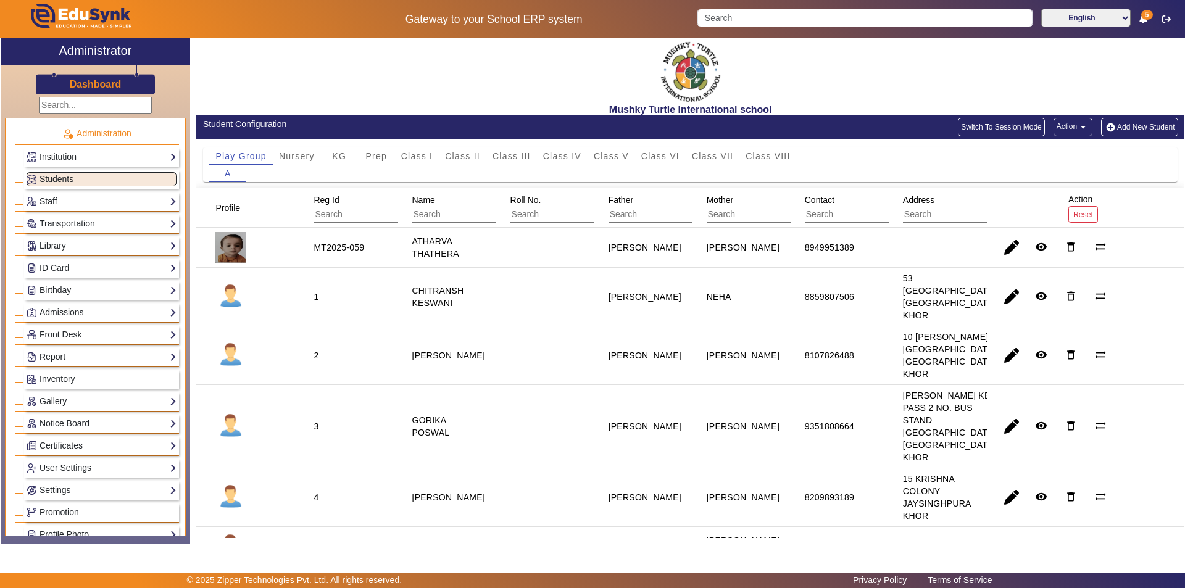
scroll to position [0, 0]
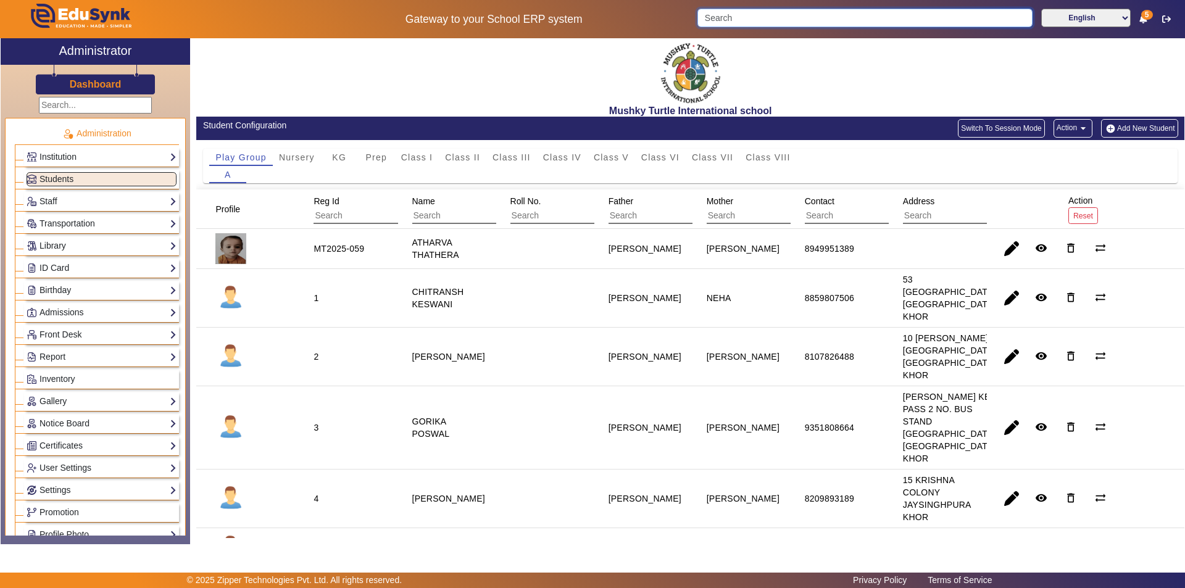
click at [751, 14] on input "Search" at bounding box center [864, 18] width 335 height 19
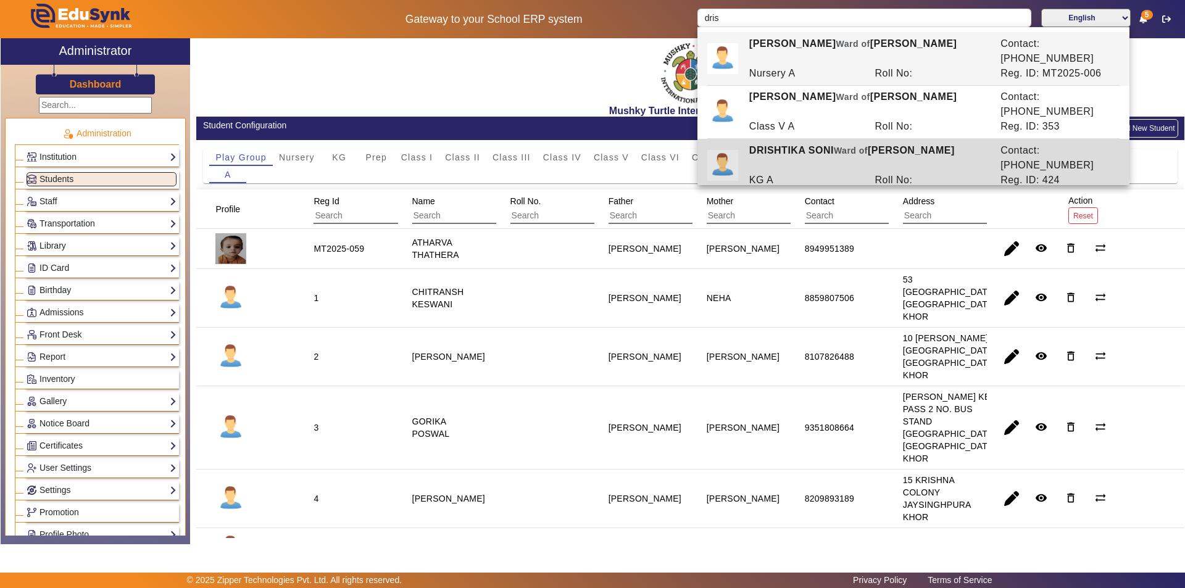
click at [774, 173] on div "KG A" at bounding box center [806, 180] width 126 height 15
type input "DRISHTIKA SONI"
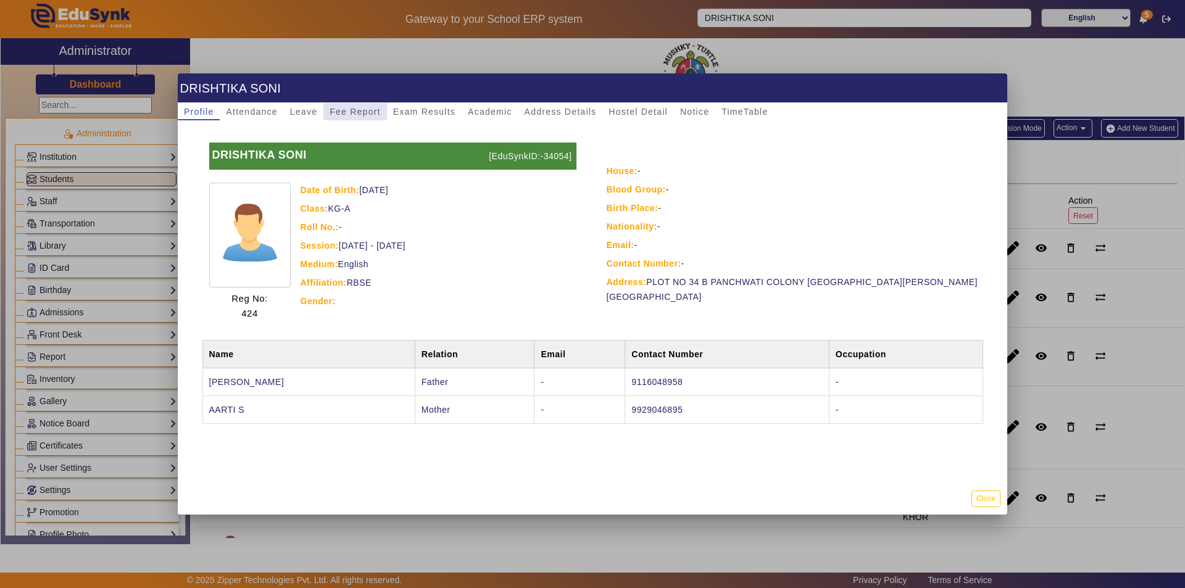
click at [348, 106] on span "Fee Report" at bounding box center [355, 111] width 51 height 17
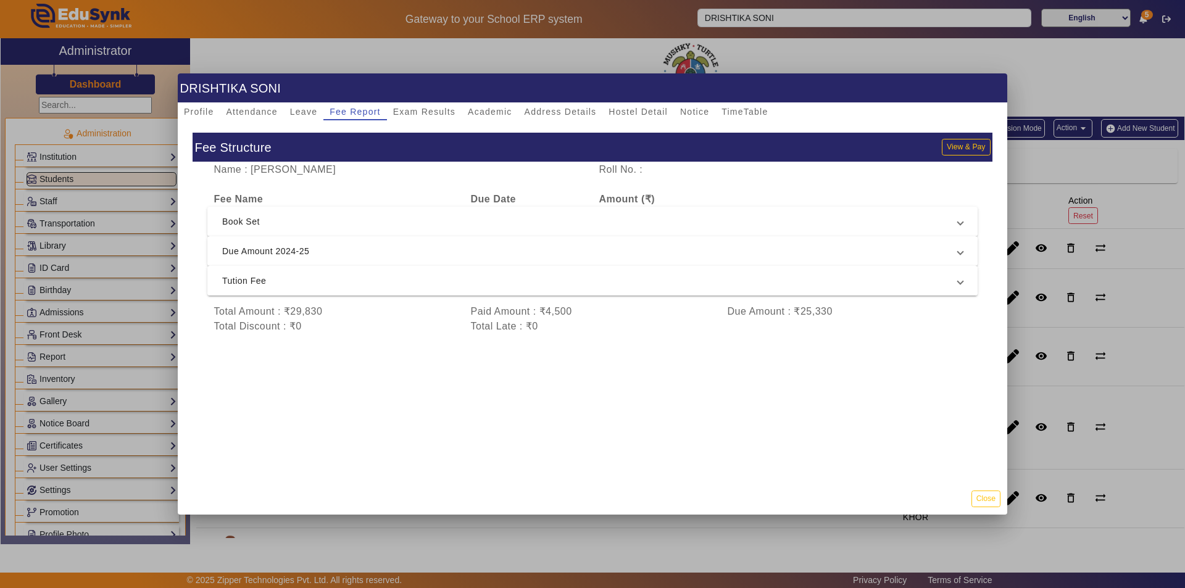
click at [336, 275] on span "Tution Fee" at bounding box center [590, 280] width 736 height 15
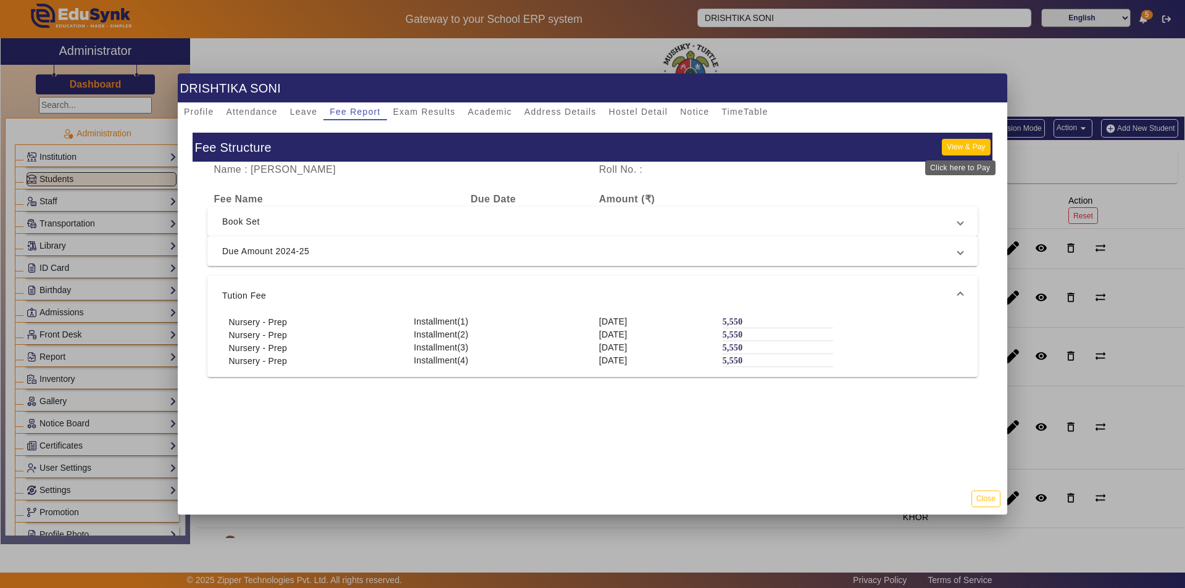
click at [956, 141] on button "View & Pay" at bounding box center [966, 147] width 48 height 17
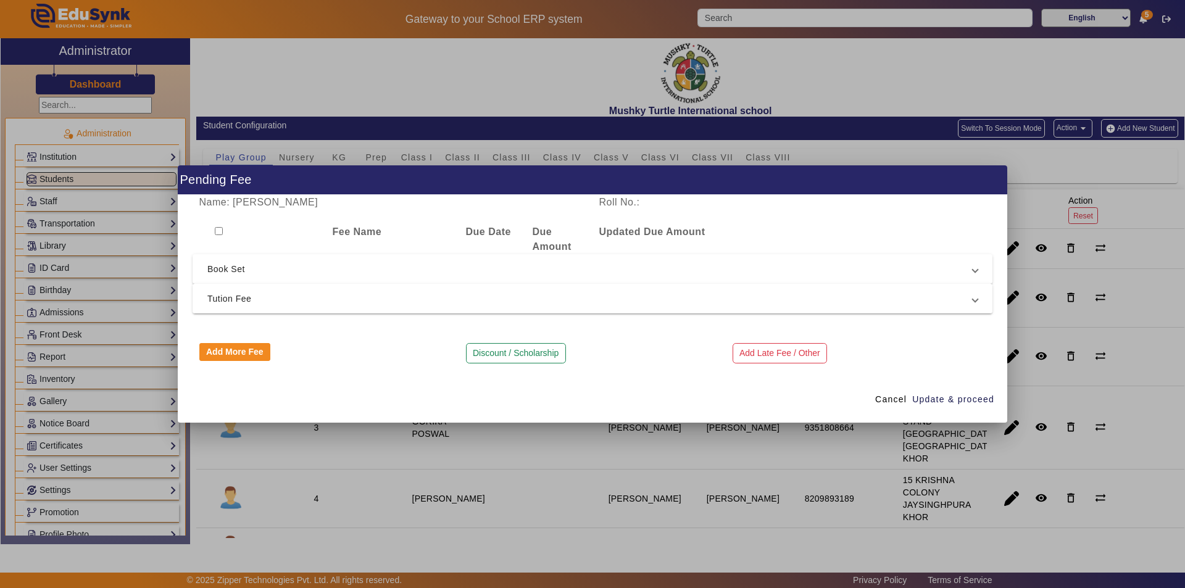
click at [494, 302] on span "Tution Fee" at bounding box center [589, 298] width 765 height 15
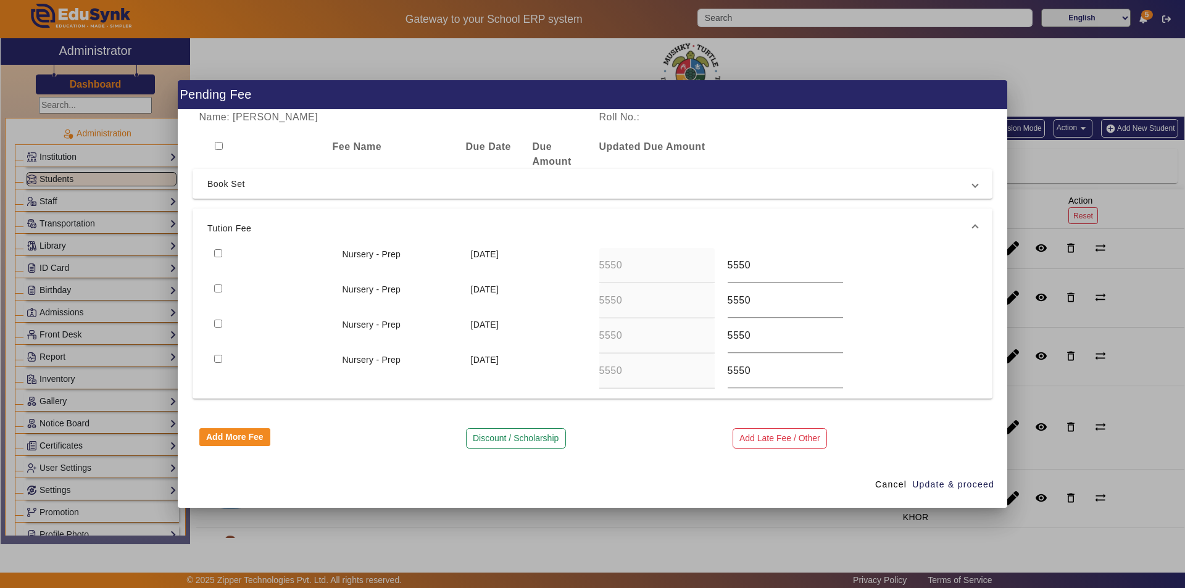
click at [217, 251] on input "checkbox" at bounding box center [218, 253] width 8 height 8
checkbox input "true"
click at [926, 486] on span "Update & proceed" at bounding box center [953, 484] width 82 height 13
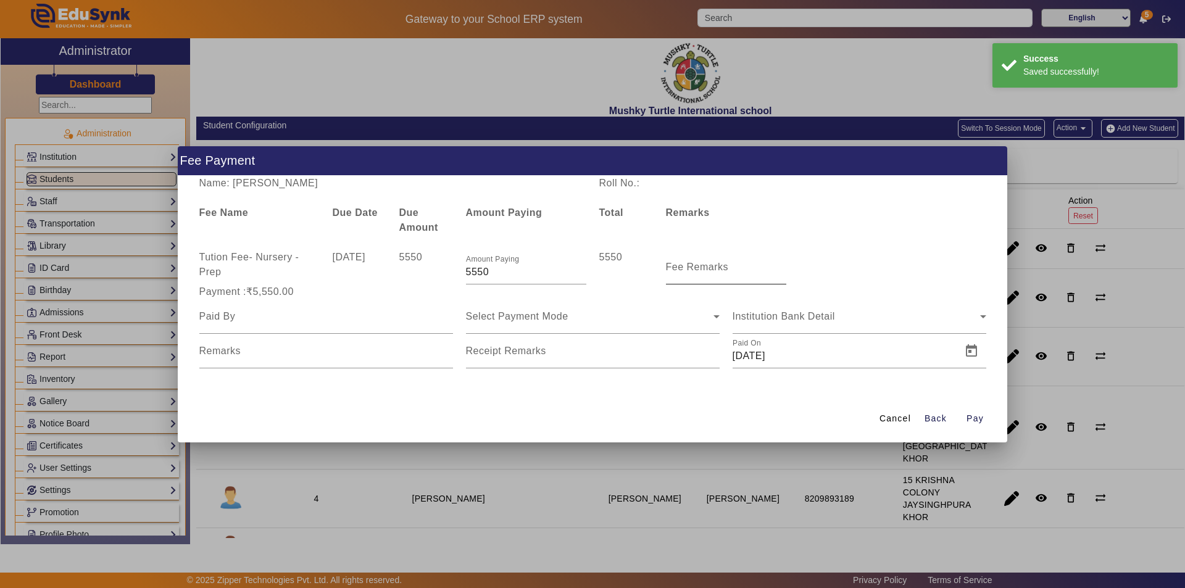
click at [708, 267] on mat-label "Fee Remarks" at bounding box center [697, 267] width 63 height 10
click at [708, 267] on input "Fee Remarks" at bounding box center [726, 272] width 120 height 15
click at [717, 273] on input "Fee Remarks" at bounding box center [726, 272] width 120 height 15
type input "QTR 1 FEE"
click at [338, 321] on input at bounding box center [326, 316] width 254 height 15
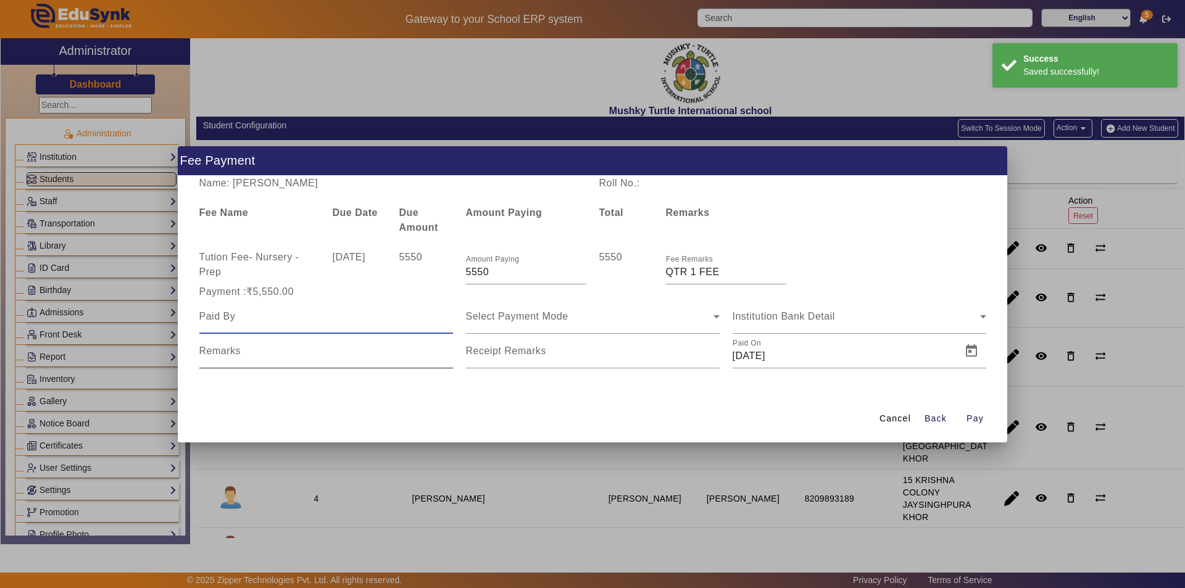
type input "Parents"
click at [571, 316] on div "Select Payment Mode" at bounding box center [590, 316] width 248 height 15
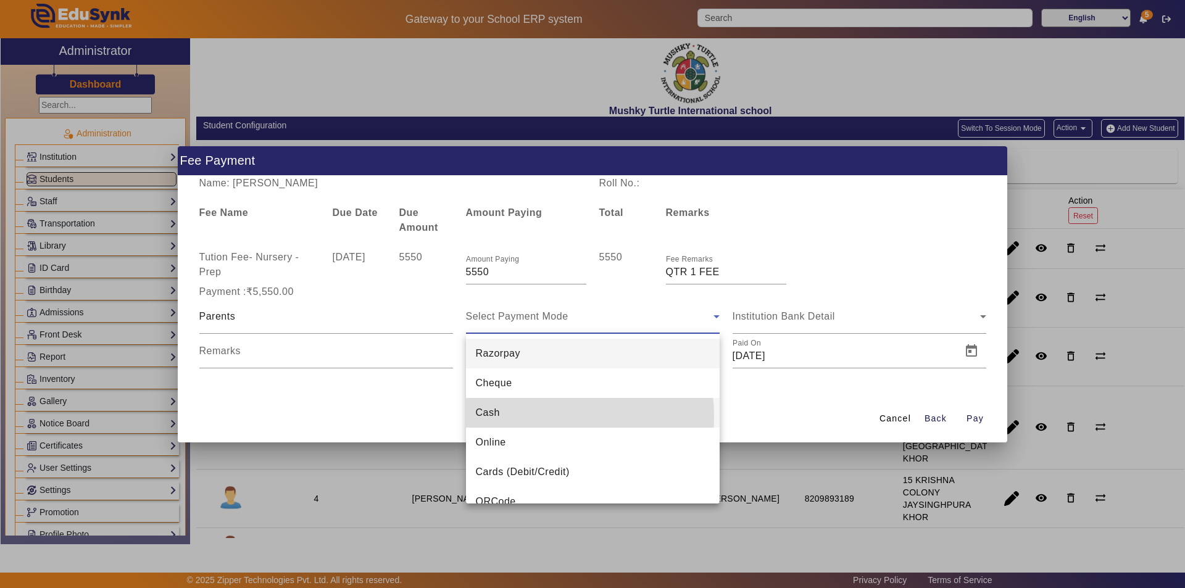
click at [528, 417] on mat-option "Cash" at bounding box center [593, 413] width 254 height 30
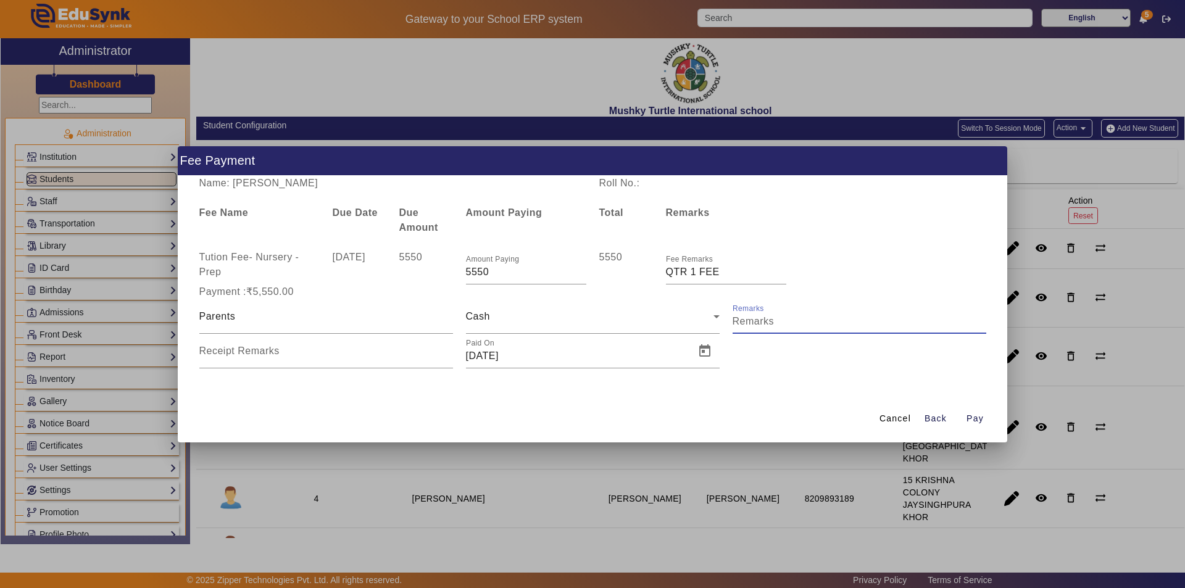
click at [785, 315] on input "Remarks" at bounding box center [860, 321] width 254 height 15
type input "QTR 1 FEE"
click at [298, 354] on input "Receipt Remarks" at bounding box center [326, 356] width 254 height 15
type input "QTR 1 FEE"
click at [712, 350] on span "Open calendar" at bounding box center [705, 351] width 30 height 30
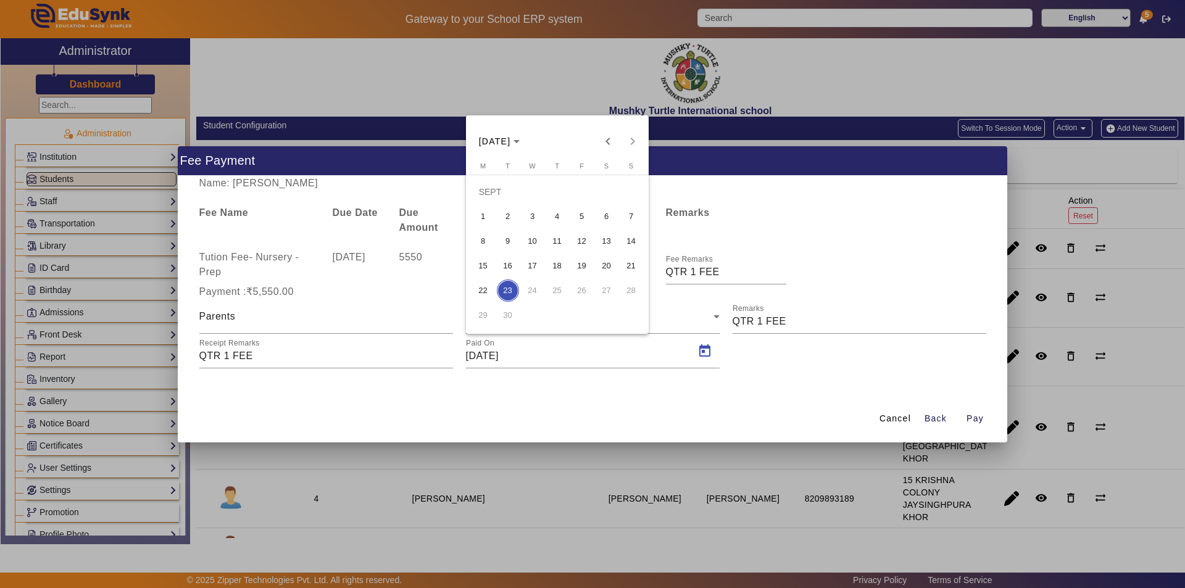
click at [586, 246] on span "12" at bounding box center [582, 241] width 22 height 22
type input "12/09/2025"
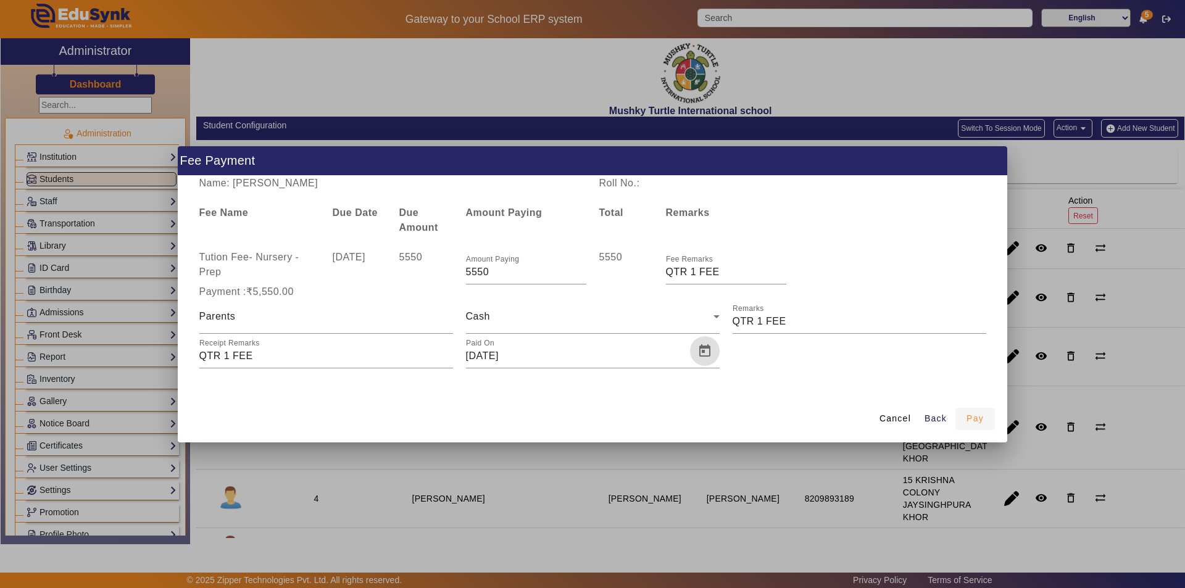
click at [970, 418] on span "Pay" at bounding box center [975, 418] width 17 height 13
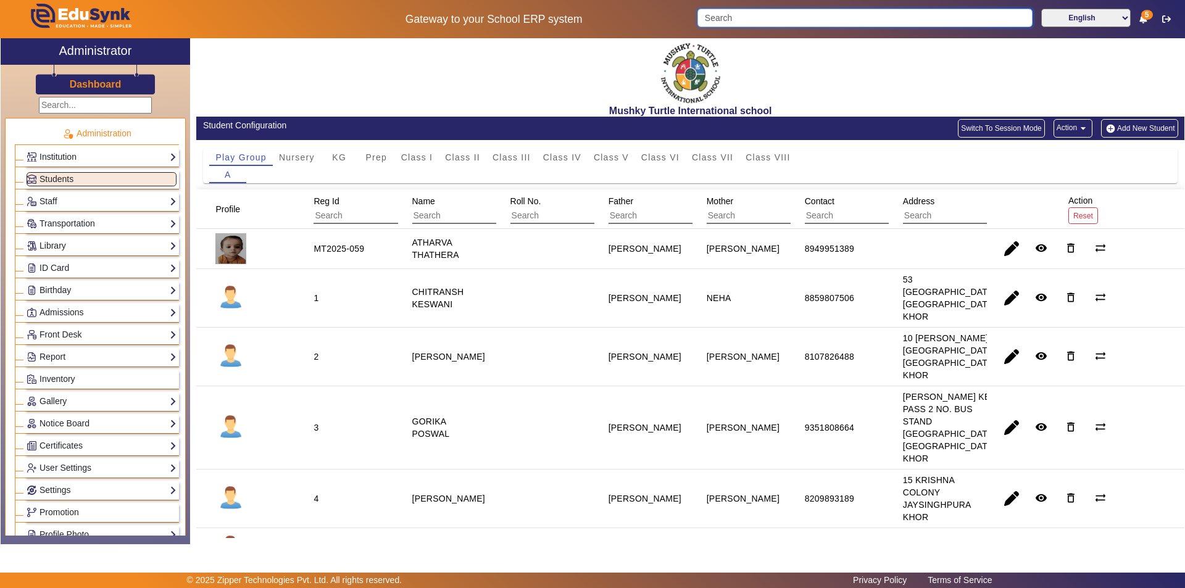
click at [763, 18] on input "Search" at bounding box center [864, 18] width 335 height 19
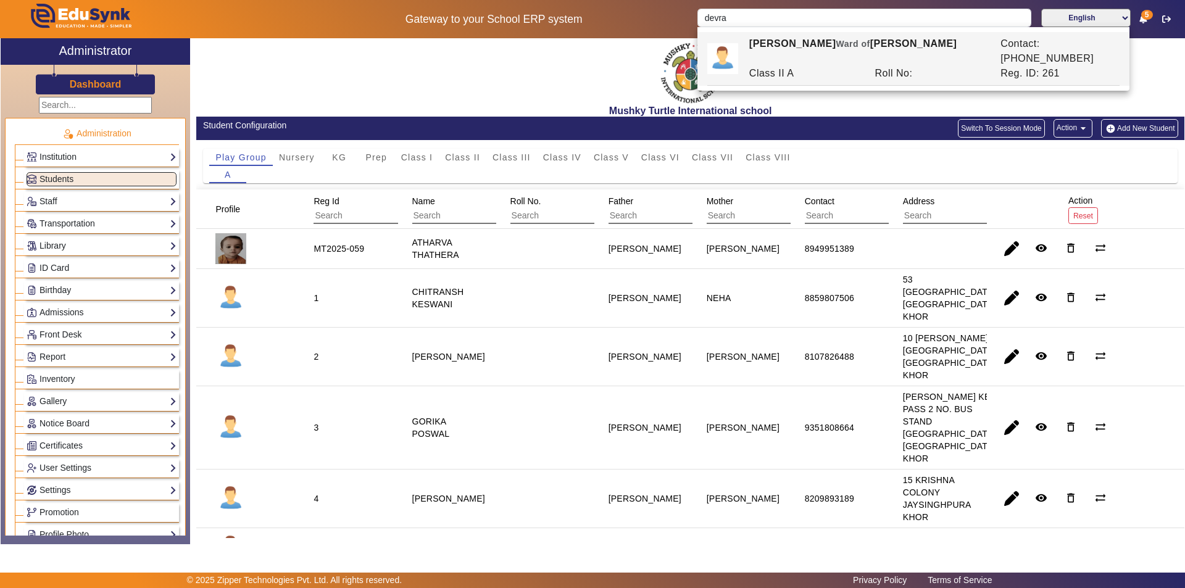
click at [817, 49] on div "DEVRAJ SINGHA Ward of MR.SUBRATA SINGHA" at bounding box center [868, 51] width 251 height 30
type input "DEVRAJ SINGHA"
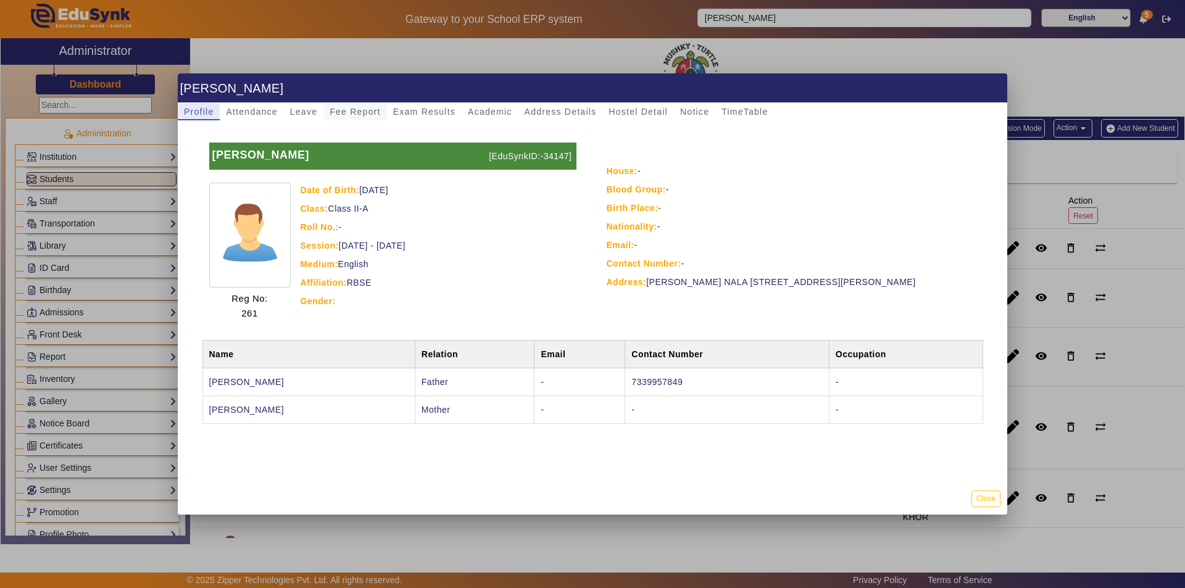
click at [348, 110] on span "Fee Report" at bounding box center [355, 111] width 51 height 9
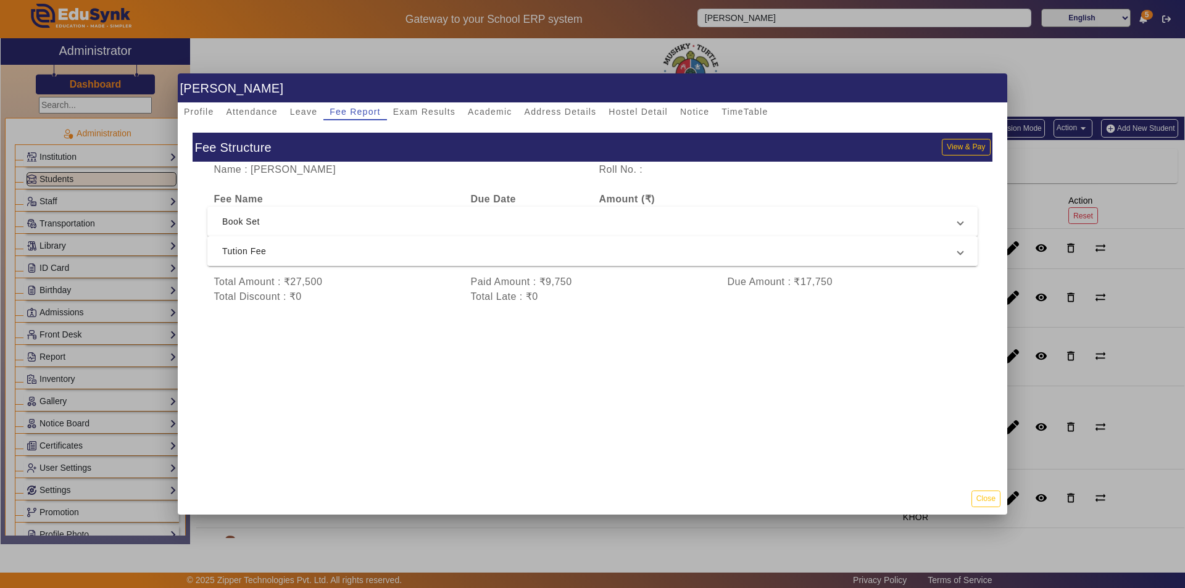
click at [656, 250] on span "Tution Fee" at bounding box center [590, 251] width 736 height 15
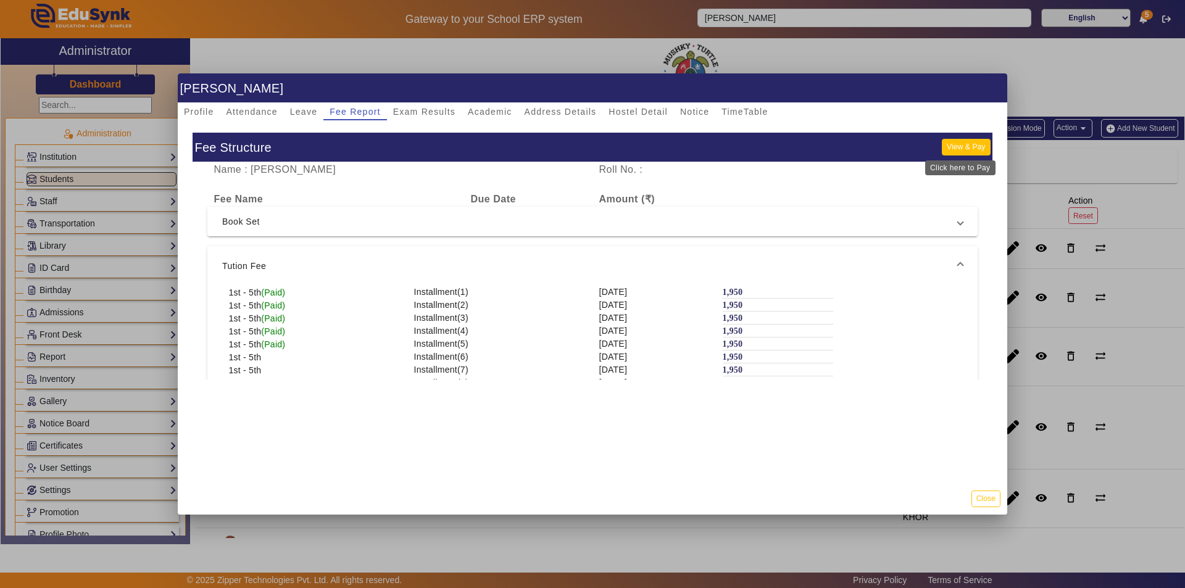
click at [956, 141] on button "View & Pay" at bounding box center [966, 147] width 48 height 17
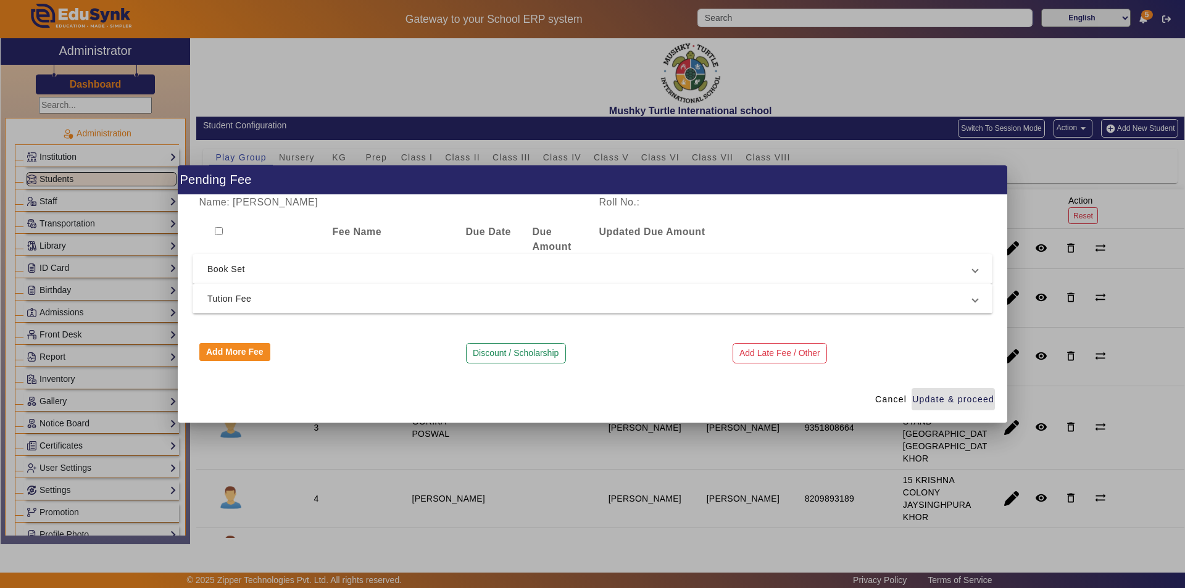
click at [336, 295] on span "Tution Fee" at bounding box center [589, 298] width 765 height 15
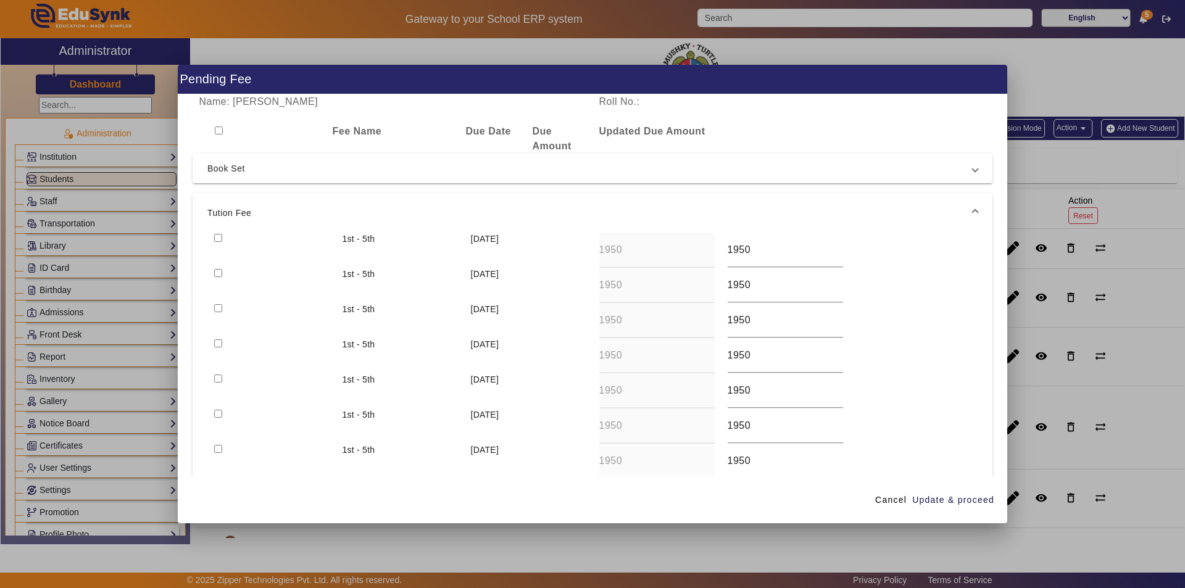
click at [217, 236] on input "checkbox" at bounding box center [218, 238] width 8 height 8
checkbox input "true"
click at [952, 501] on span "Update & proceed" at bounding box center [953, 500] width 82 height 13
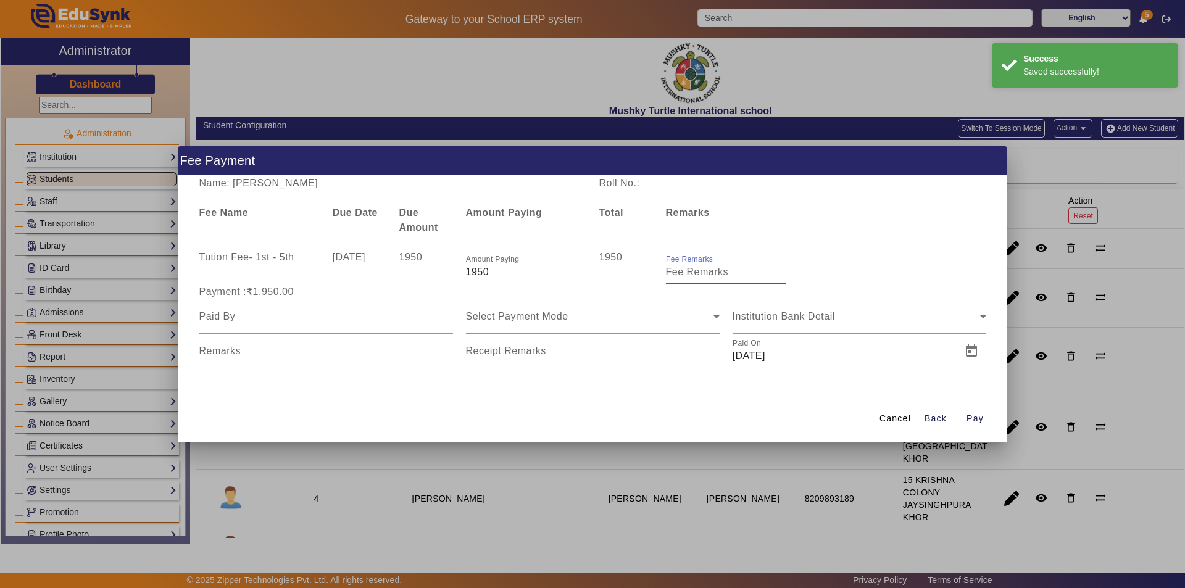
click at [696, 273] on input "Fee Remarks" at bounding box center [726, 272] width 120 height 15
type input "Sep month fee"
click at [348, 321] on input at bounding box center [326, 316] width 254 height 15
type input "Parents"
click at [535, 318] on span "Select Payment Mode" at bounding box center [517, 316] width 102 height 10
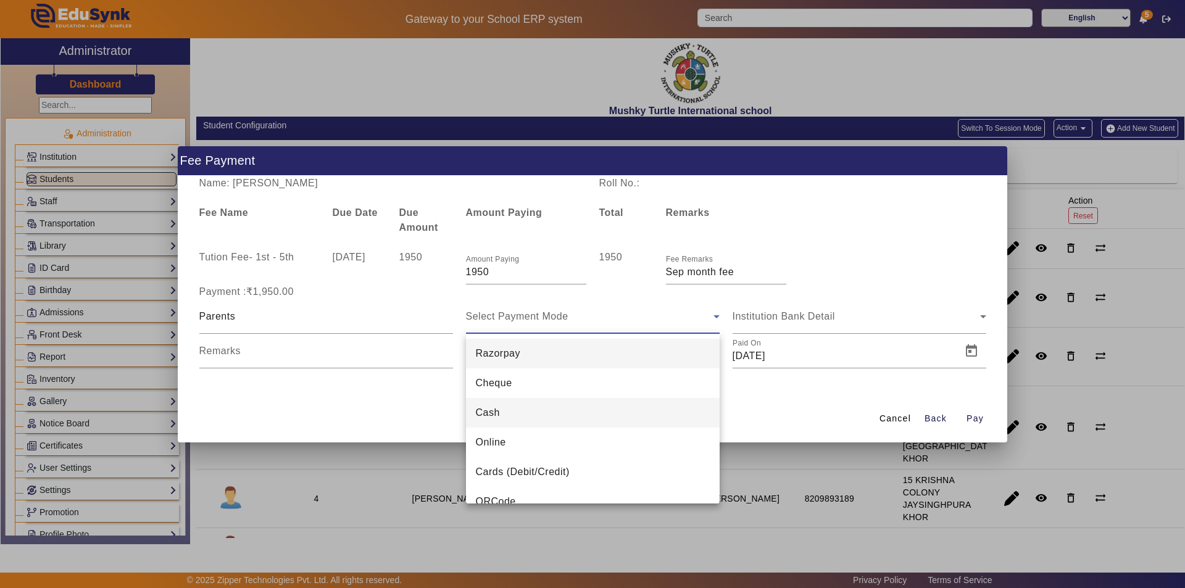
click at [543, 402] on mat-option "Cash" at bounding box center [593, 413] width 254 height 30
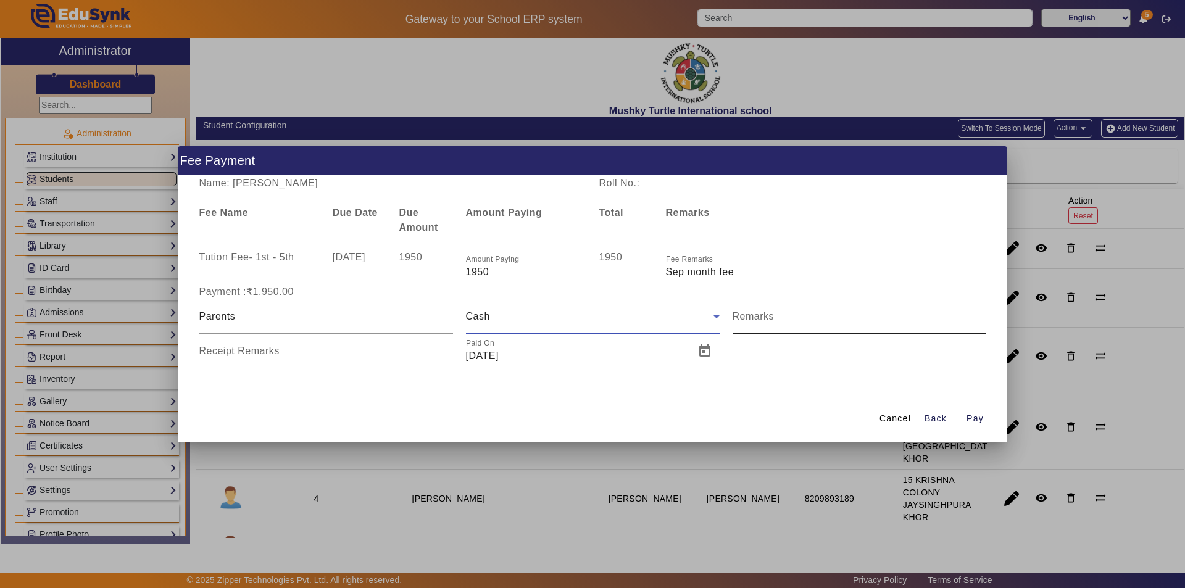
click at [865, 320] on input "Remarks" at bounding box center [860, 321] width 254 height 15
type input "Sep month fee"
click at [369, 354] on input "Receipt Remarks" at bounding box center [326, 356] width 254 height 15
type input "Sep month fee"
click at [701, 349] on span "Open calendar" at bounding box center [705, 351] width 30 height 30
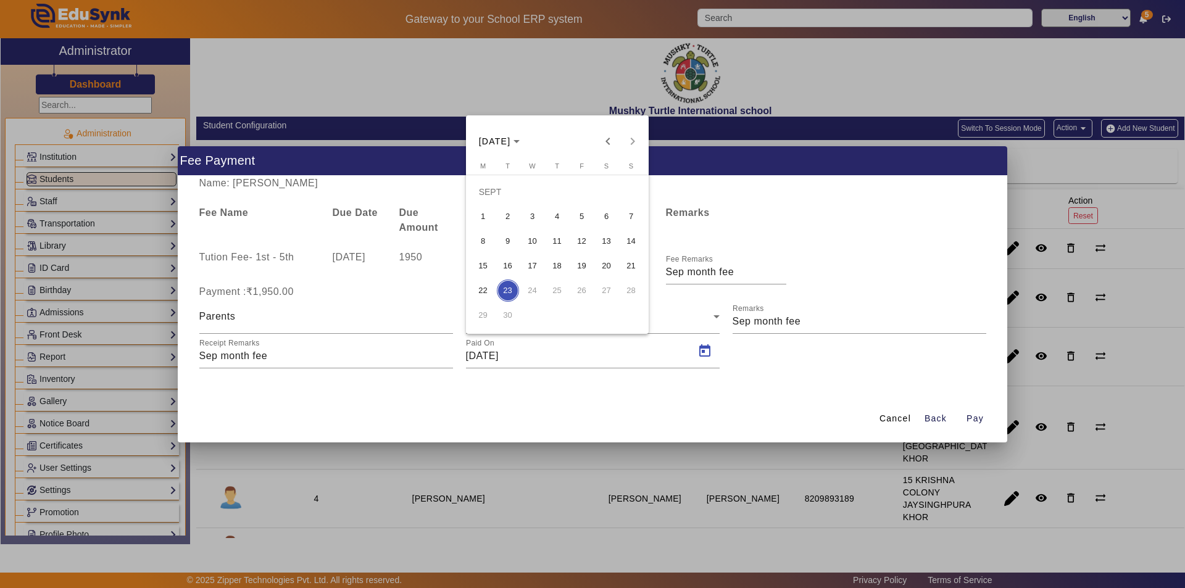
click at [585, 239] on span "12" at bounding box center [582, 241] width 22 height 22
type input "12/09/2025"
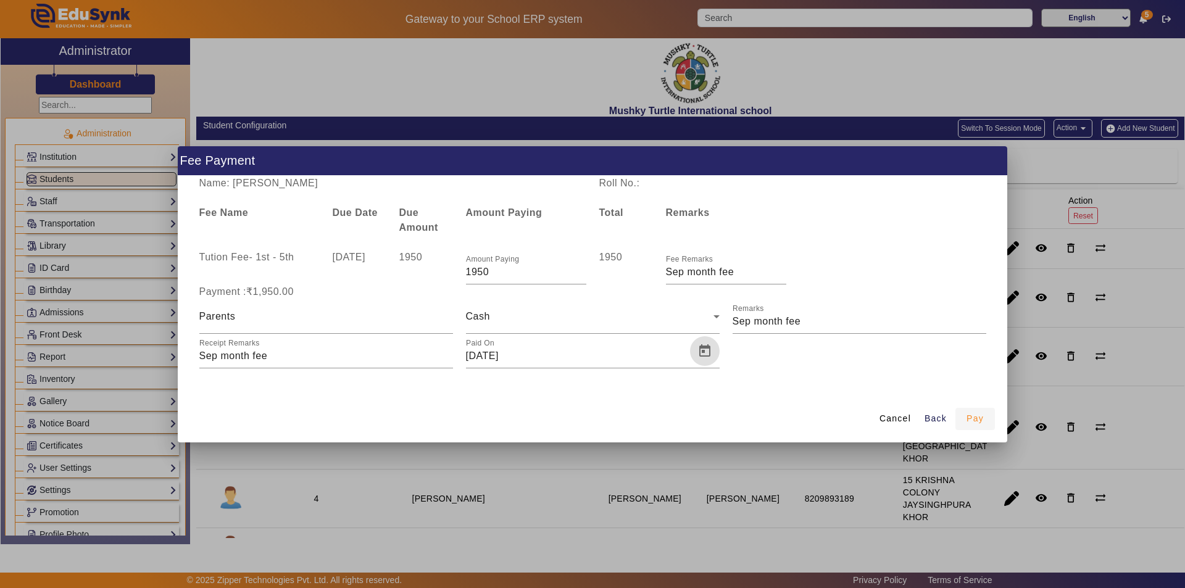
click at [977, 422] on span "Pay" at bounding box center [975, 418] width 17 height 13
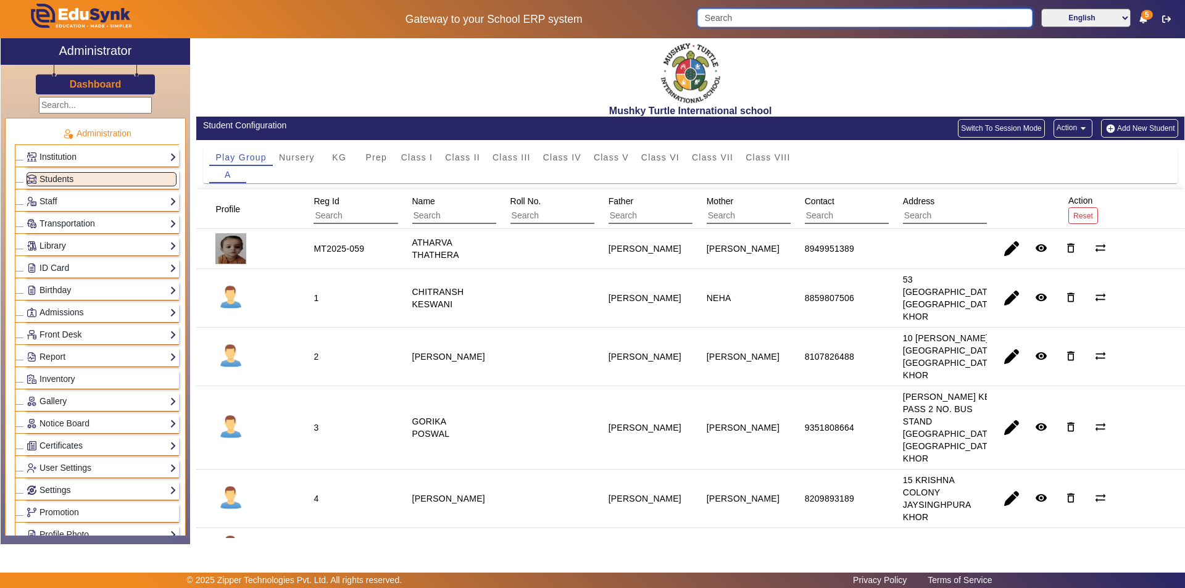
click at [766, 14] on input "Search" at bounding box center [864, 18] width 335 height 19
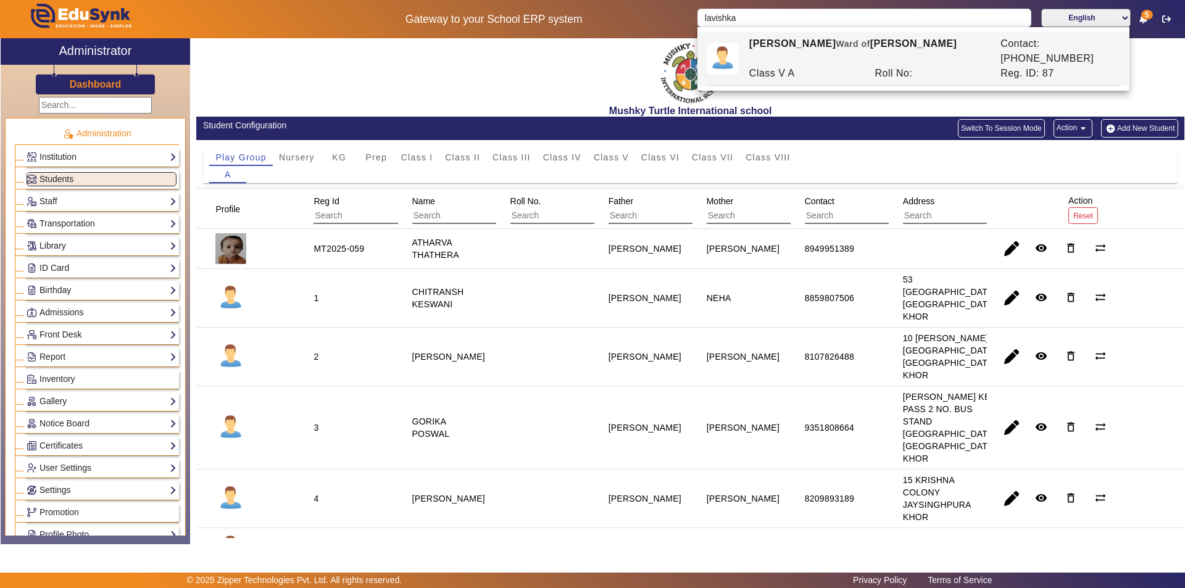
click at [839, 50] on div "LAVISHKA SAINI Ward of RAHUL SAINI" at bounding box center [868, 51] width 251 height 30
type input "LAVISHKA SAINI"
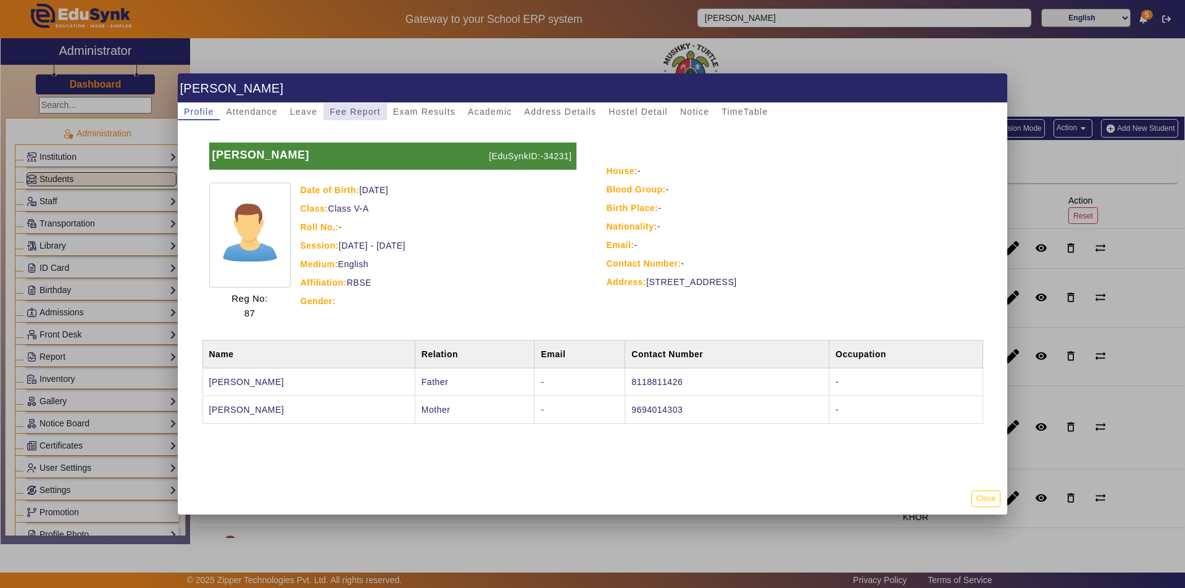
click at [335, 109] on span "Fee Report" at bounding box center [355, 111] width 51 height 9
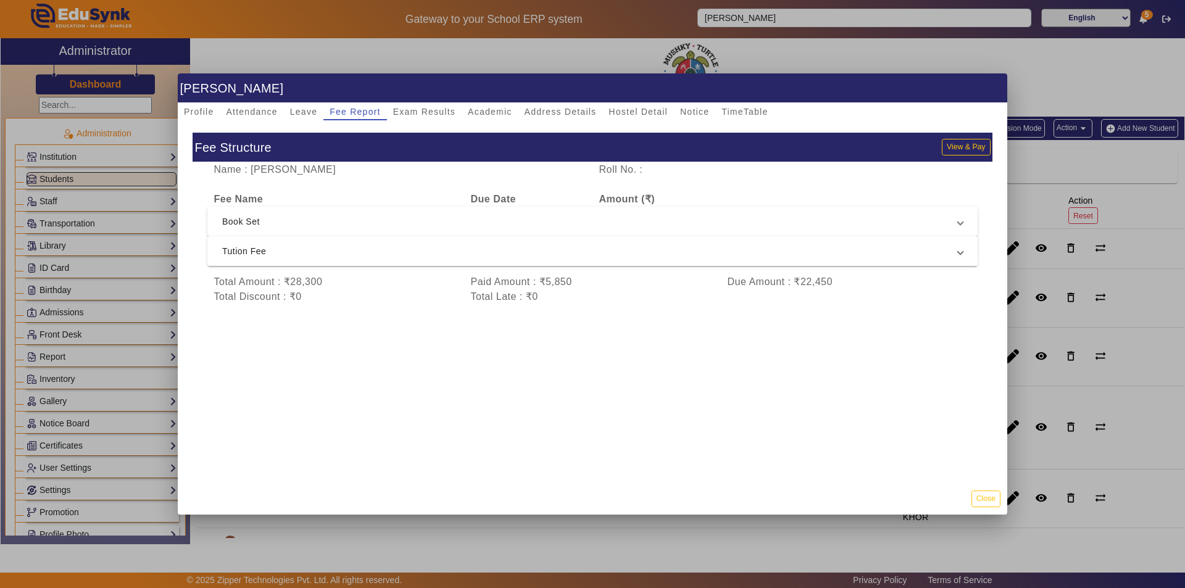
click at [433, 253] on span "Tution Fee" at bounding box center [590, 251] width 736 height 15
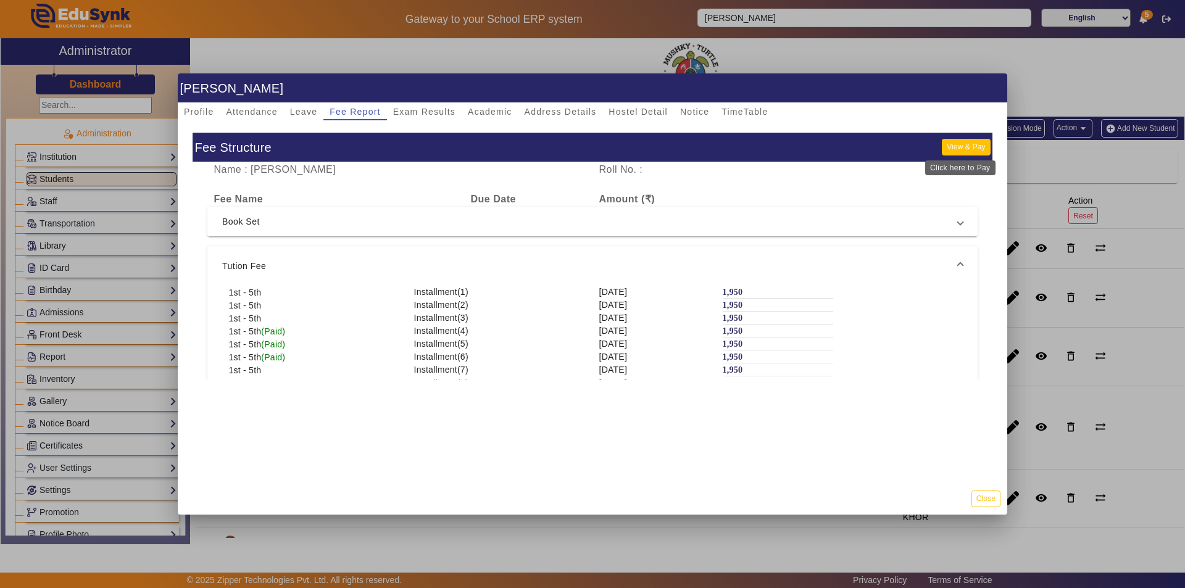
click at [975, 146] on button "View & Pay" at bounding box center [966, 147] width 48 height 17
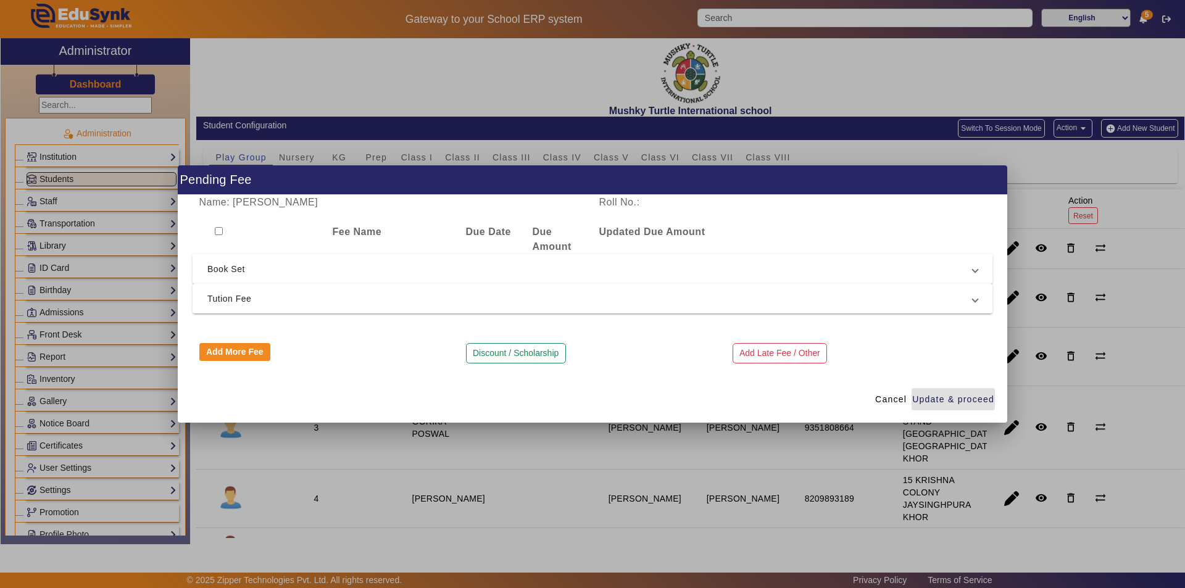
click at [250, 301] on span "Tution Fee" at bounding box center [589, 298] width 765 height 15
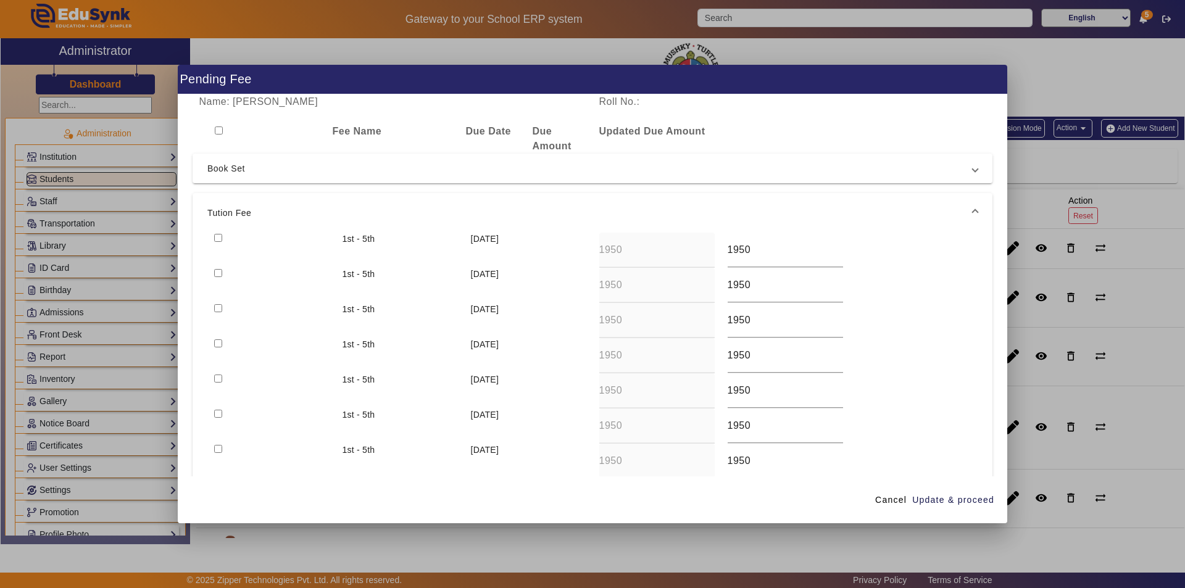
click at [218, 236] on input "checkbox" at bounding box center [218, 238] width 8 height 8
checkbox input "true"
click at [217, 273] on input "checkbox" at bounding box center [218, 273] width 8 height 8
checkbox input "true"
click at [217, 310] on input "checkbox" at bounding box center [218, 308] width 8 height 8
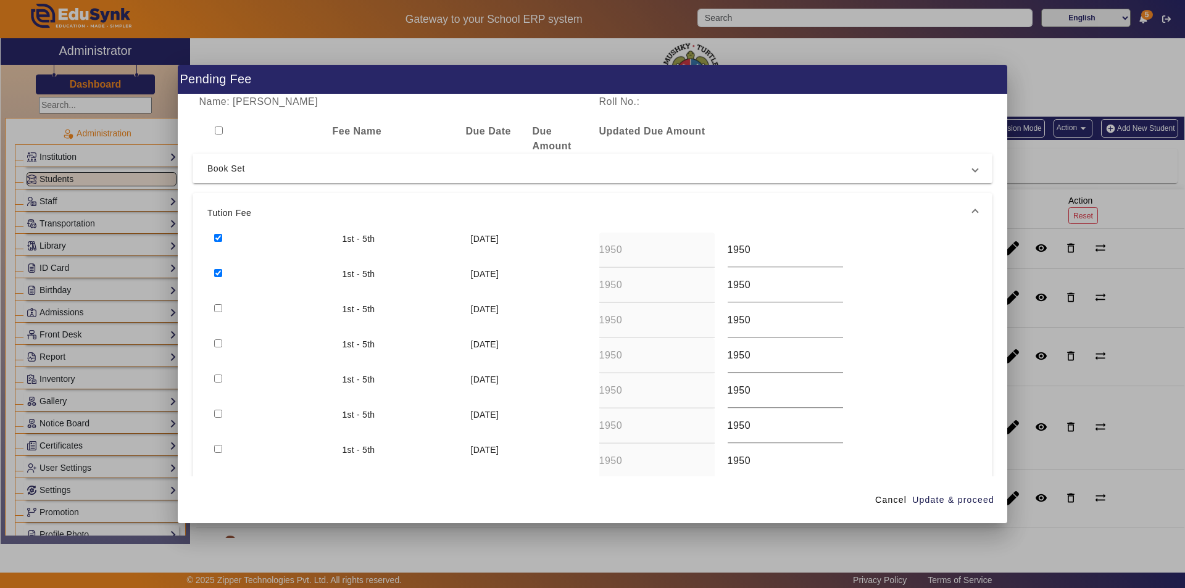
checkbox input "true"
click at [945, 499] on span "Update & proceed" at bounding box center [953, 500] width 82 height 13
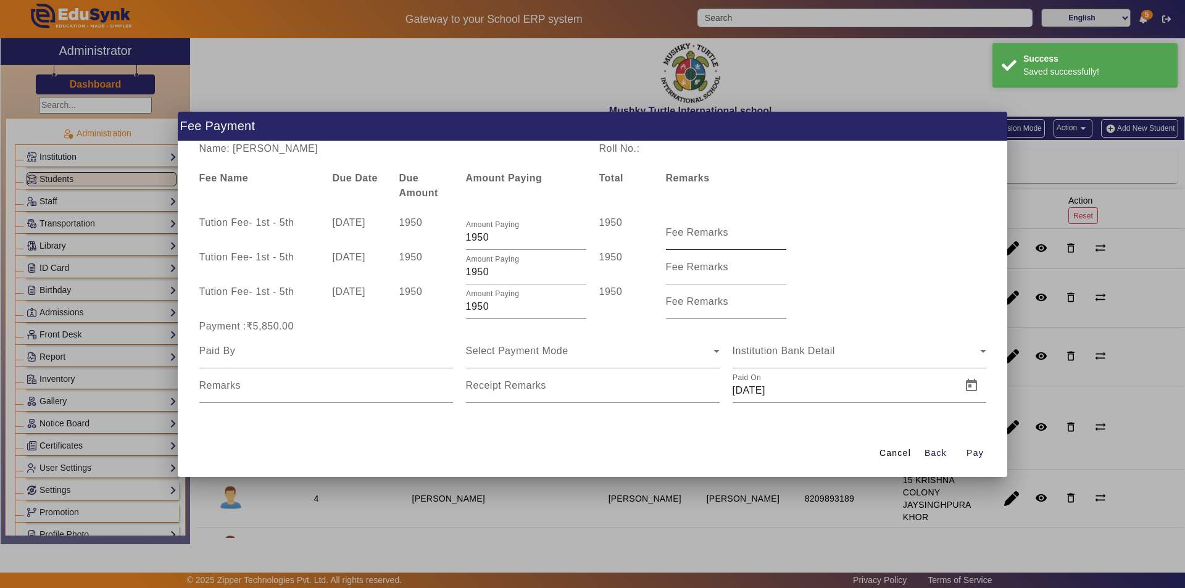
click at [690, 240] on input "Fee Remarks" at bounding box center [726, 237] width 120 height 15
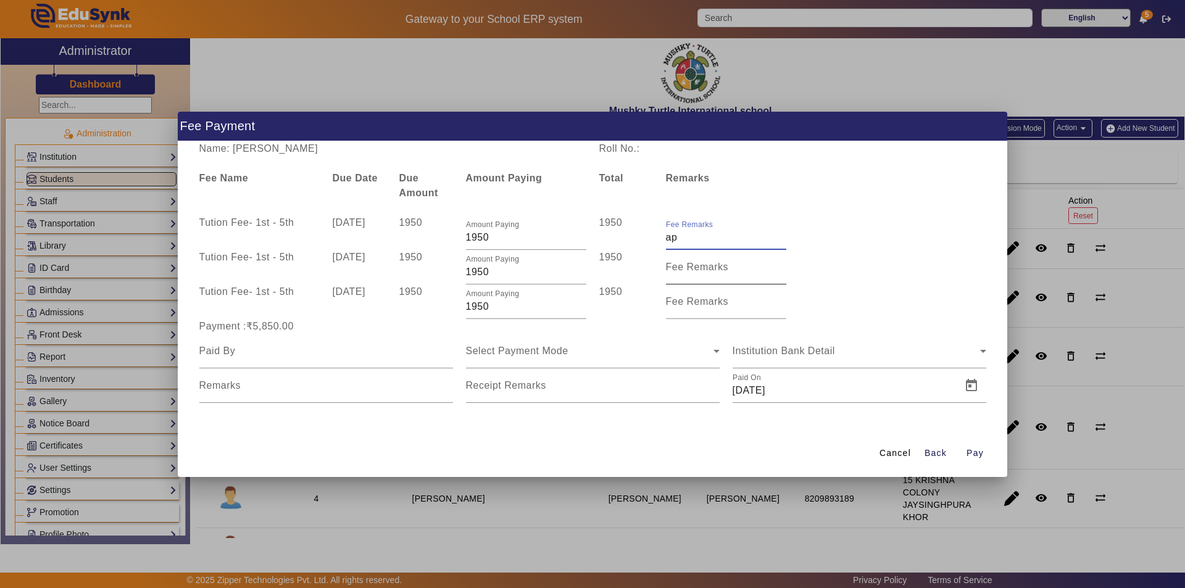
type input "a"
type input "April month fee"
type input "MAY MONTH"
click at [724, 306] on mat-label "Fee Remarks" at bounding box center [697, 301] width 63 height 10
click at [724, 306] on input "Fee Remarks" at bounding box center [726, 306] width 120 height 15
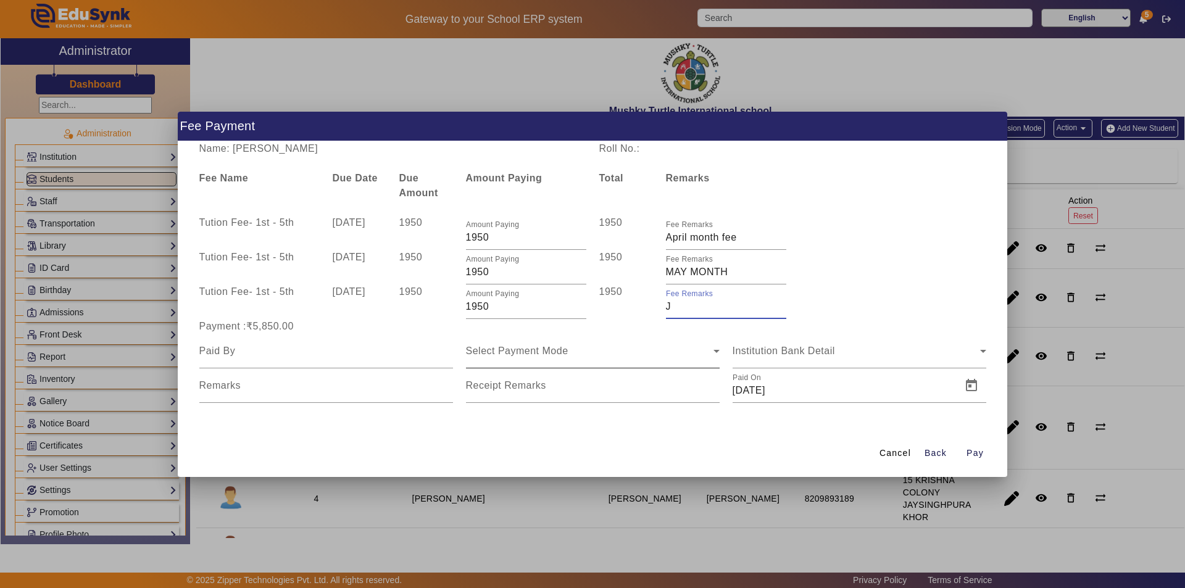
type input "JUNE MONTH FEE PAID"
click at [350, 356] on input at bounding box center [326, 351] width 254 height 15
type input "Parents"
click at [526, 348] on span "Select Payment Mode" at bounding box center [517, 351] width 102 height 10
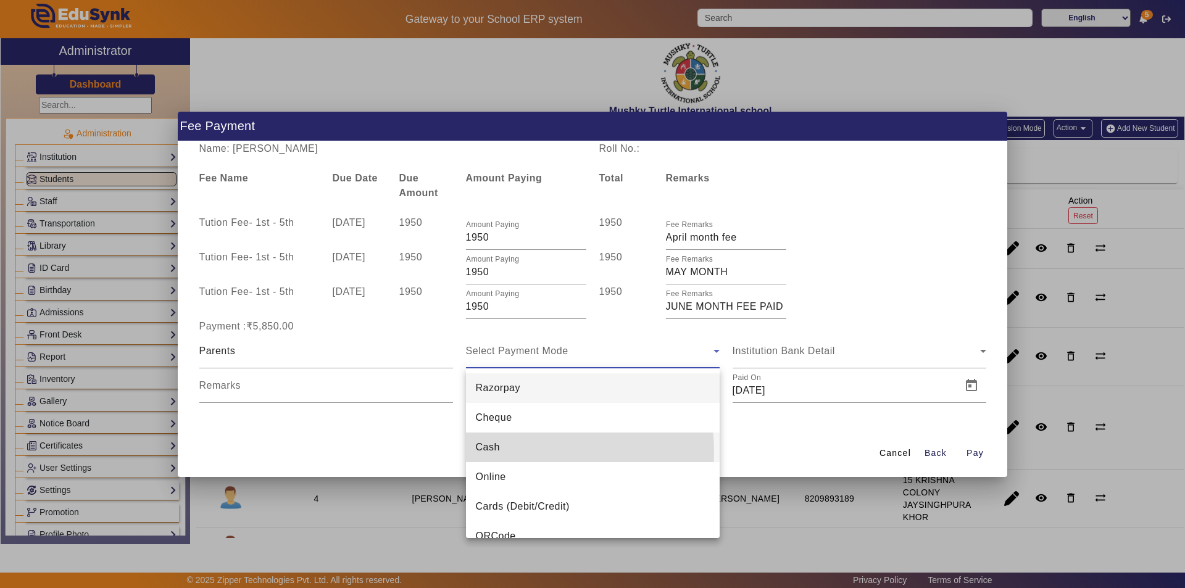
click at [525, 452] on mat-option "Cash" at bounding box center [593, 448] width 254 height 30
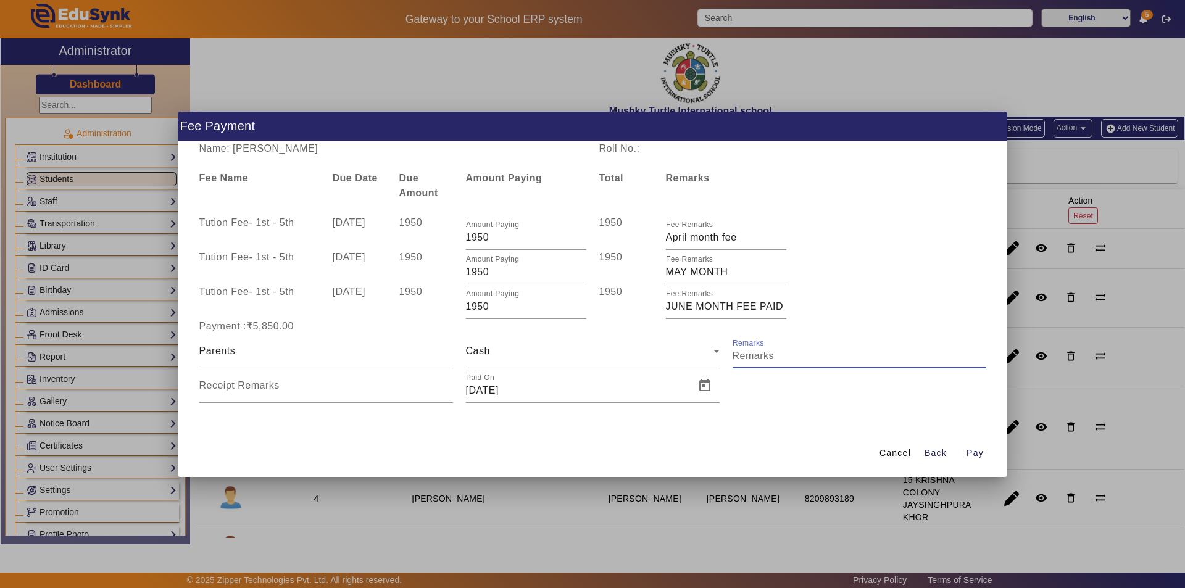
click at [814, 357] on input "Remarks" at bounding box center [860, 356] width 254 height 15
type input "QTR 1 FEE"
click at [388, 391] on input "Receipt Remarks" at bounding box center [326, 390] width 254 height 15
type input "QTR 1 FEE"
click at [706, 386] on span "Open calendar" at bounding box center [705, 386] width 30 height 30
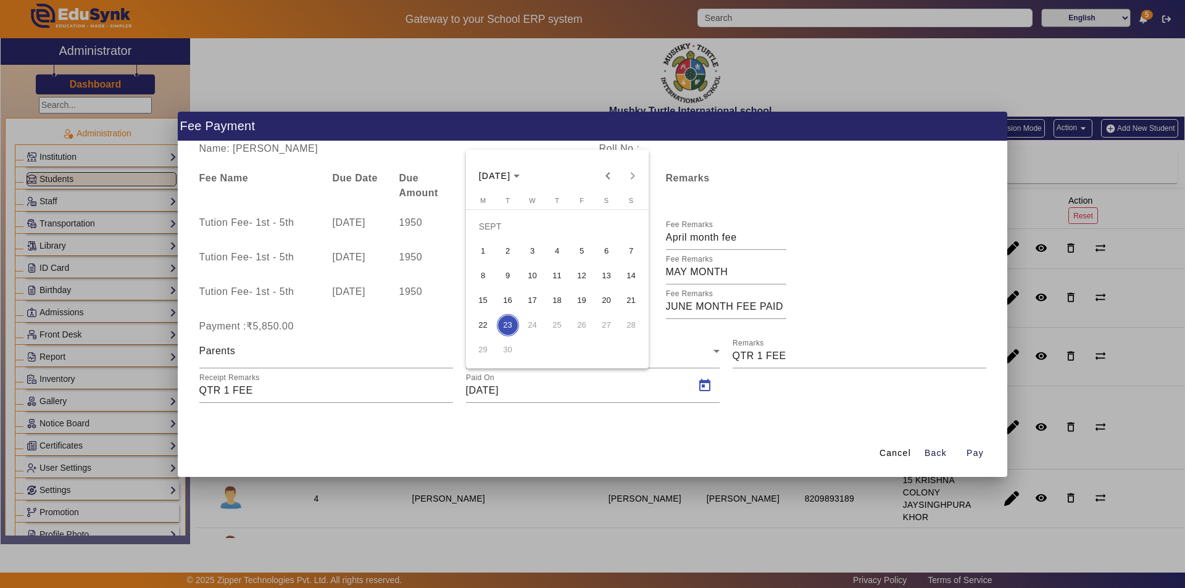
click at [579, 275] on span "12" at bounding box center [582, 276] width 22 height 22
type input "12/09/2025"
click at [975, 456] on span "Pay" at bounding box center [975, 453] width 17 height 13
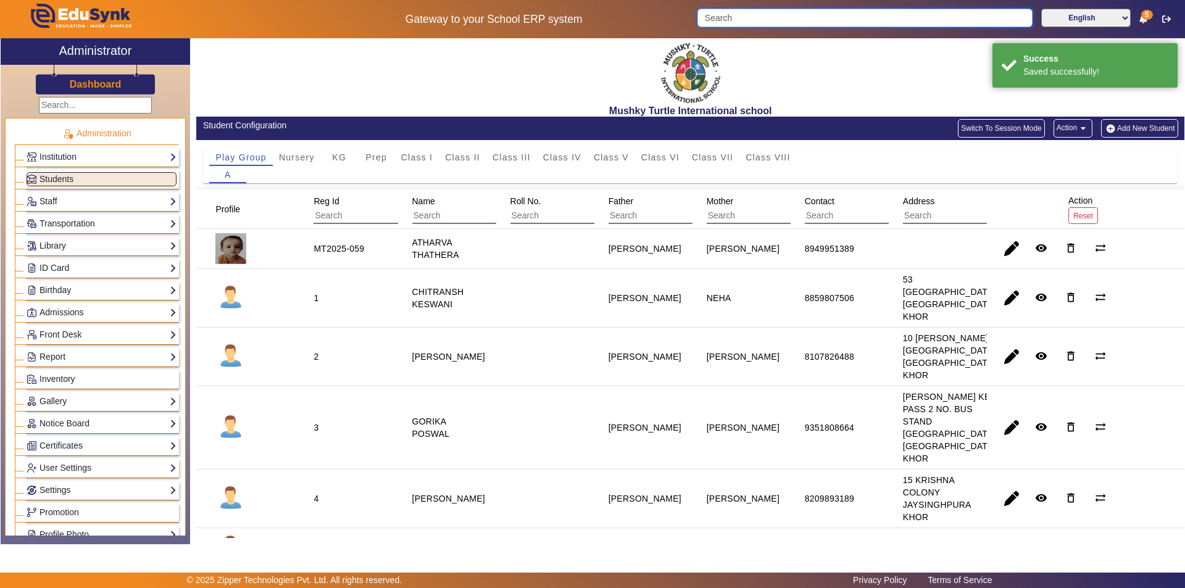
click at [846, 16] on input "Search" at bounding box center [864, 18] width 335 height 19
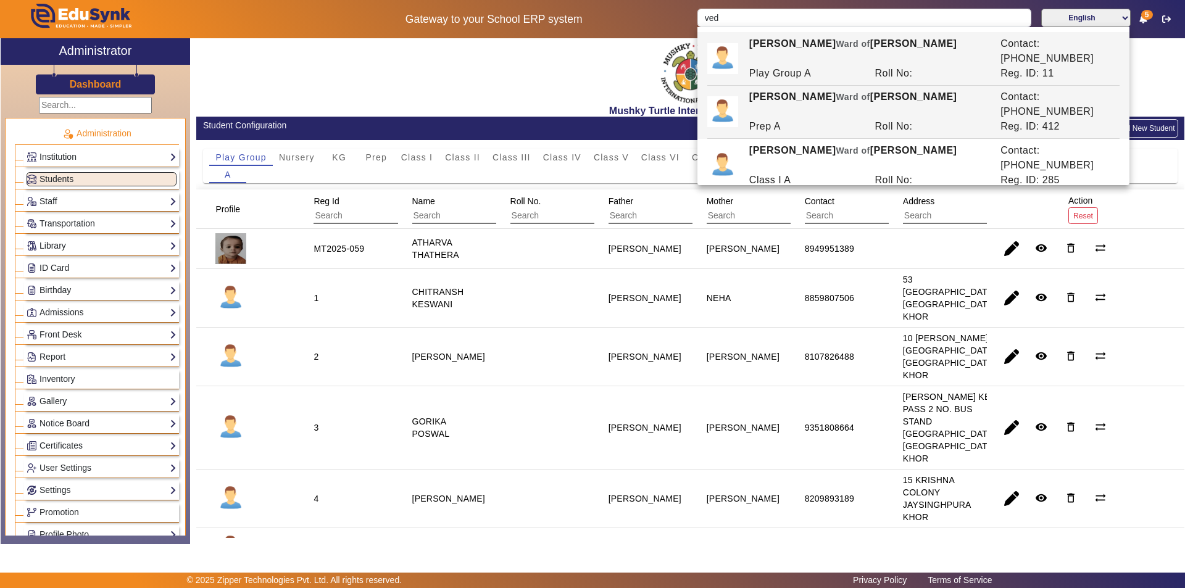
click at [836, 92] on span "Ward of" at bounding box center [853, 97] width 34 height 10
type input "VEDIK SAINI"
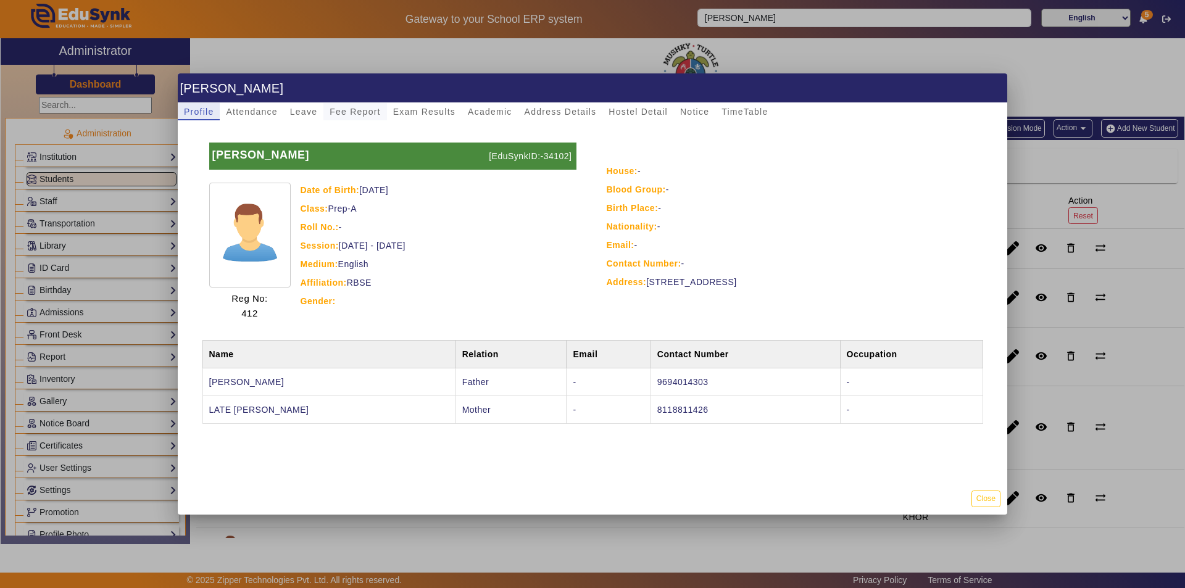
click at [342, 110] on span "Fee Report" at bounding box center [355, 111] width 51 height 9
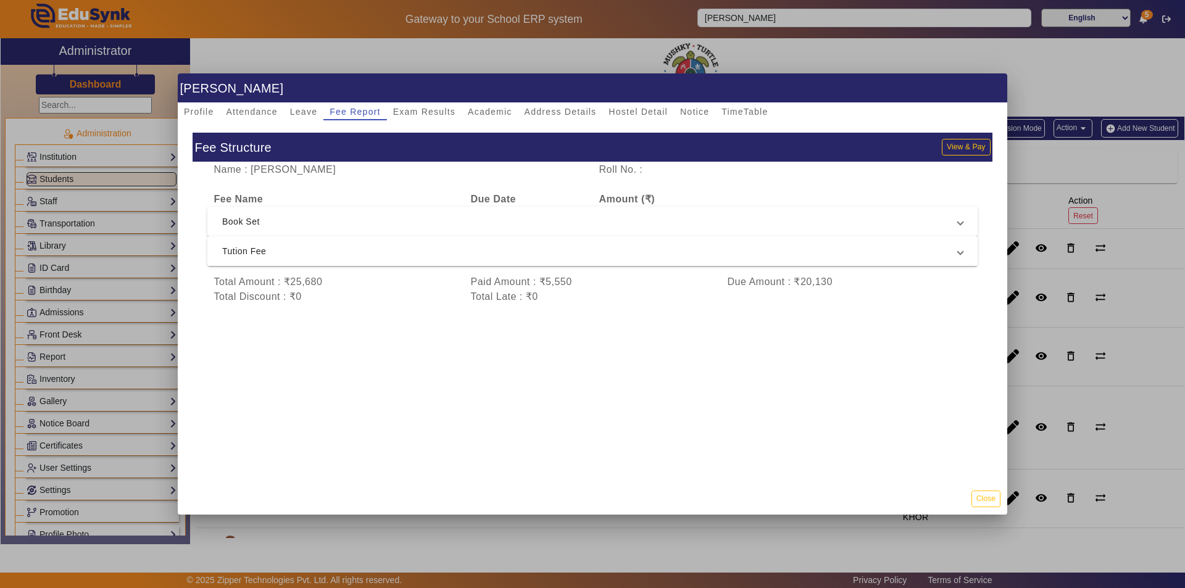
click at [394, 257] on span "Tution Fee" at bounding box center [590, 251] width 736 height 15
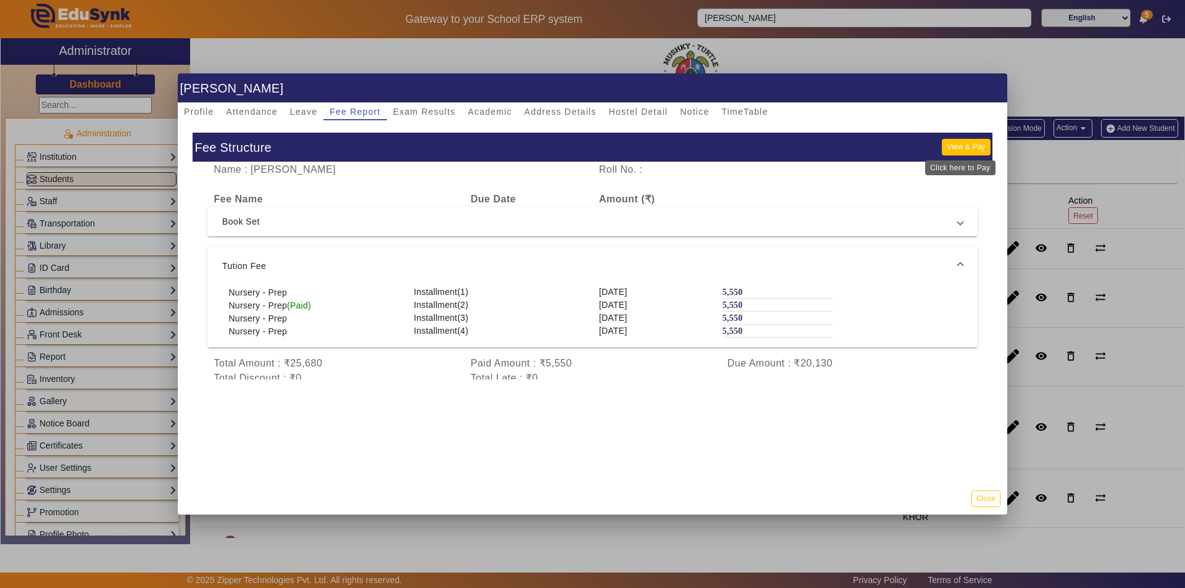
click at [957, 144] on button "View & Pay" at bounding box center [966, 147] width 48 height 17
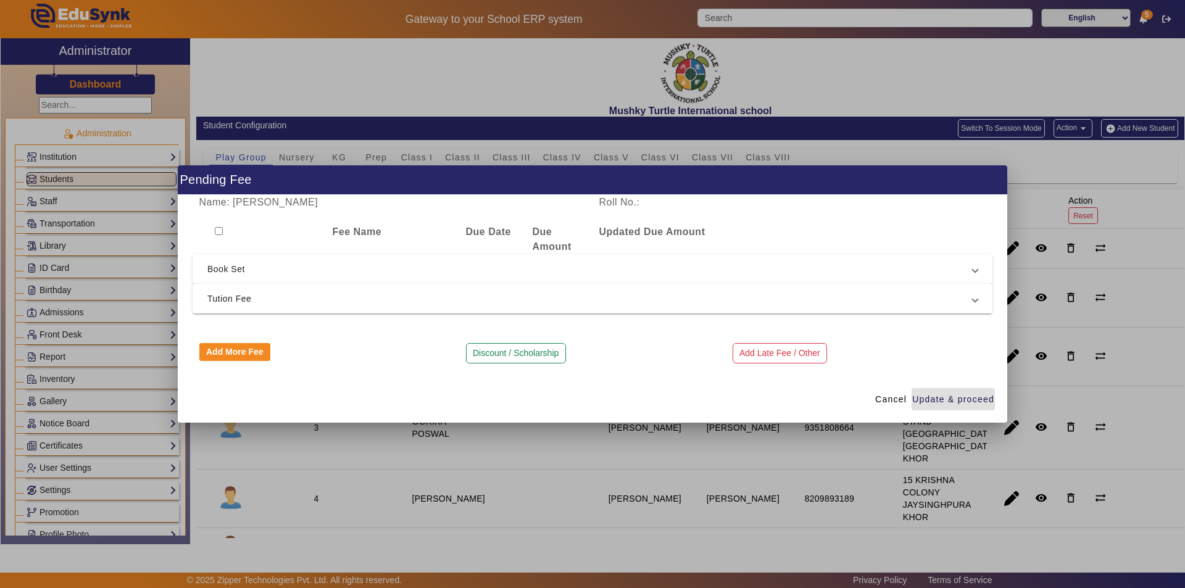
click at [393, 301] on span "Tution Fee" at bounding box center [589, 298] width 765 height 15
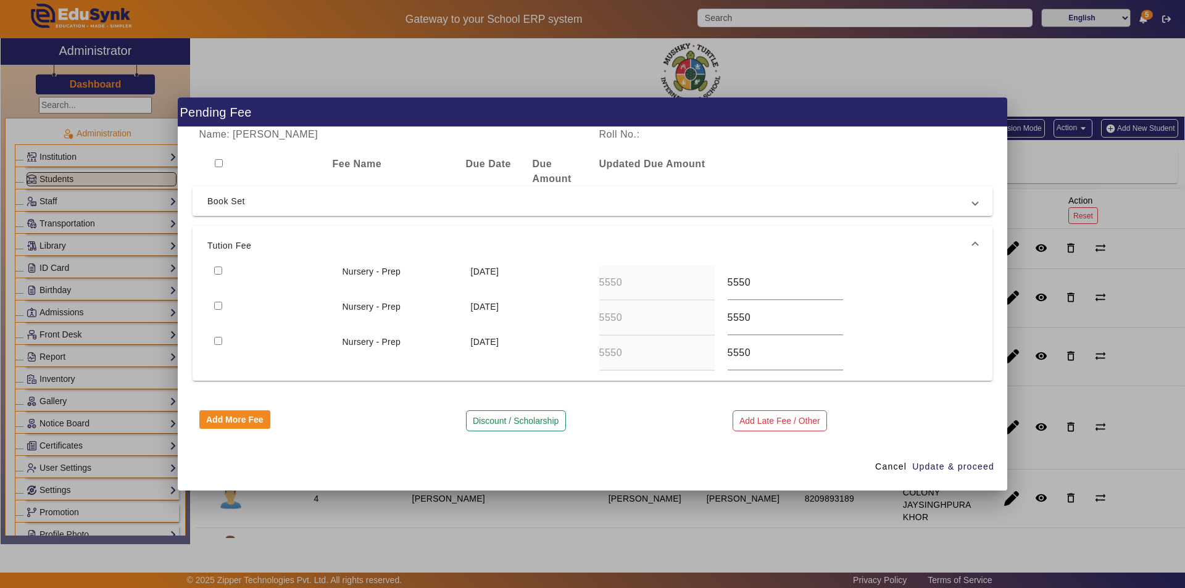
click at [214, 265] on mat-expansion-panel-header "Tution Fee" at bounding box center [593, 246] width 800 height 40
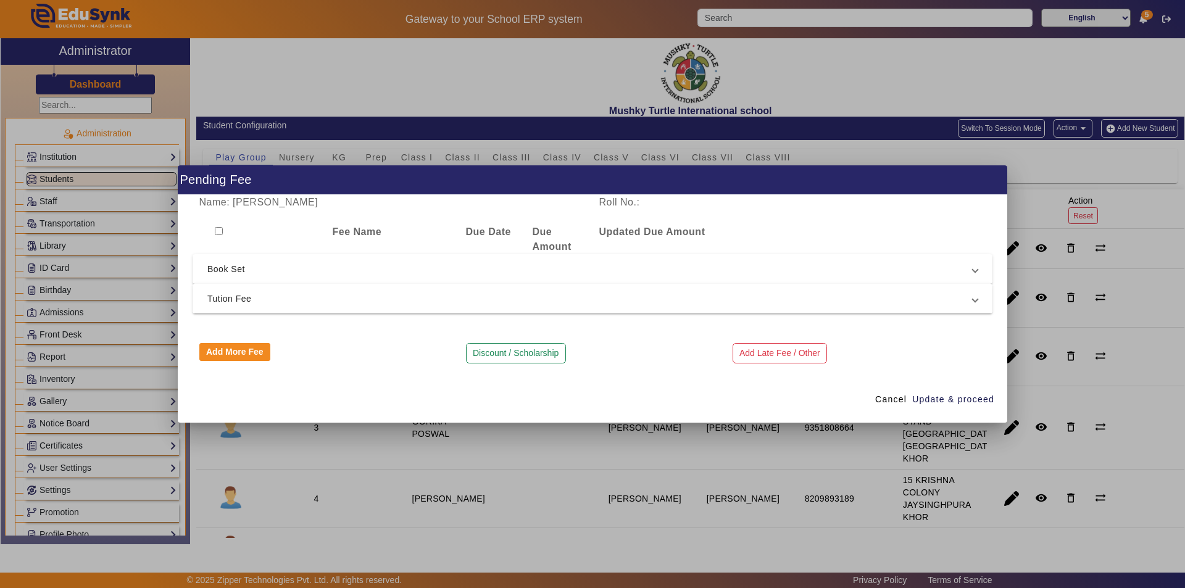
click at [289, 298] on span "Tution Fee" at bounding box center [589, 298] width 765 height 15
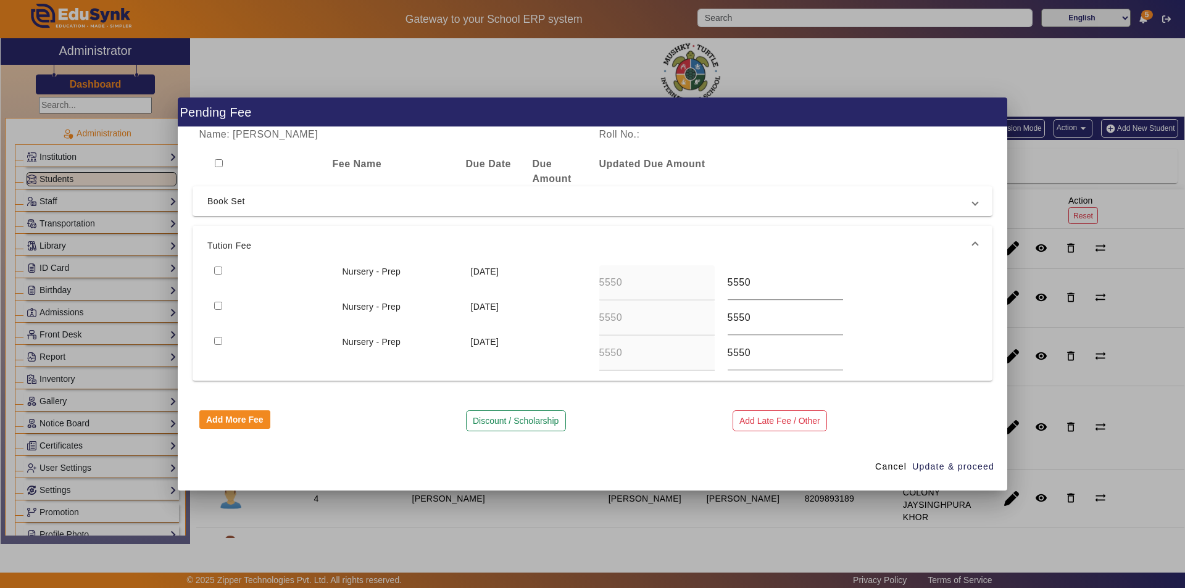
click at [220, 270] on input "checkbox" at bounding box center [218, 271] width 8 height 8
checkbox input "true"
click at [947, 457] on span "button" at bounding box center [953, 467] width 83 height 30
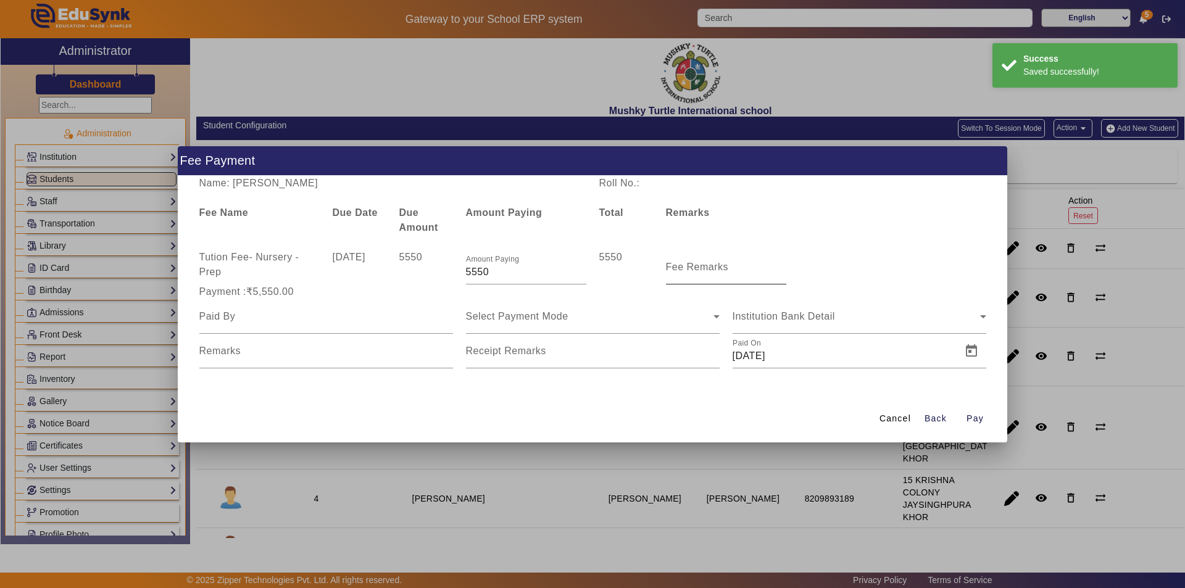
click at [687, 274] on input "Fee Remarks" at bounding box center [726, 272] width 120 height 15
type input "QTR 1 FEE"
click at [349, 325] on div at bounding box center [326, 316] width 254 height 35
click at [351, 323] on input at bounding box center [326, 316] width 254 height 15
type input "Parents"
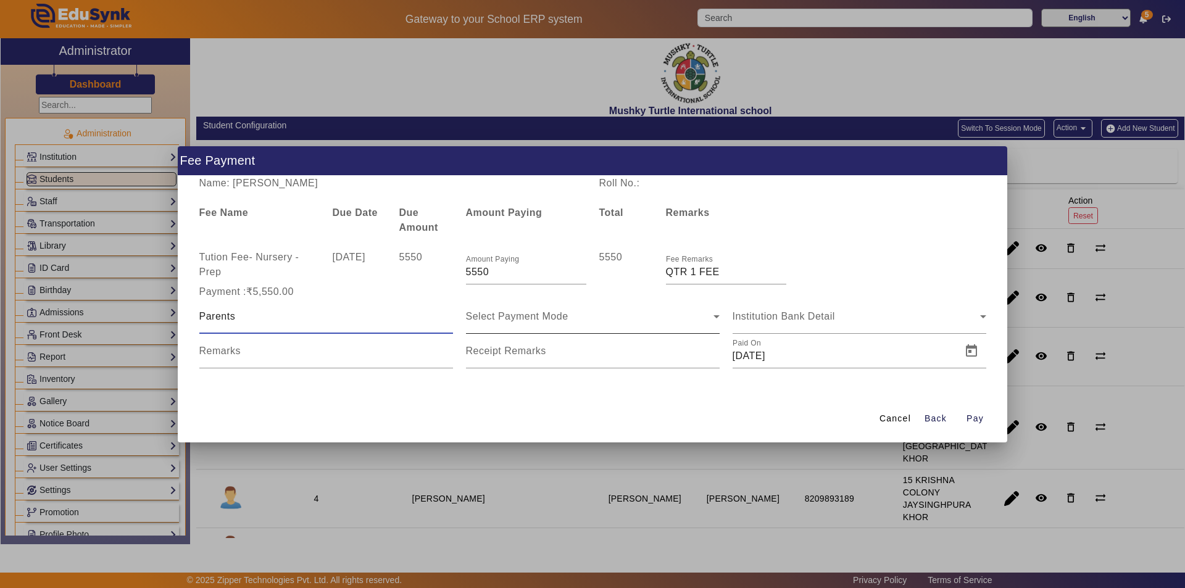
click at [617, 310] on div "Select Payment Mode" at bounding box center [590, 316] width 248 height 15
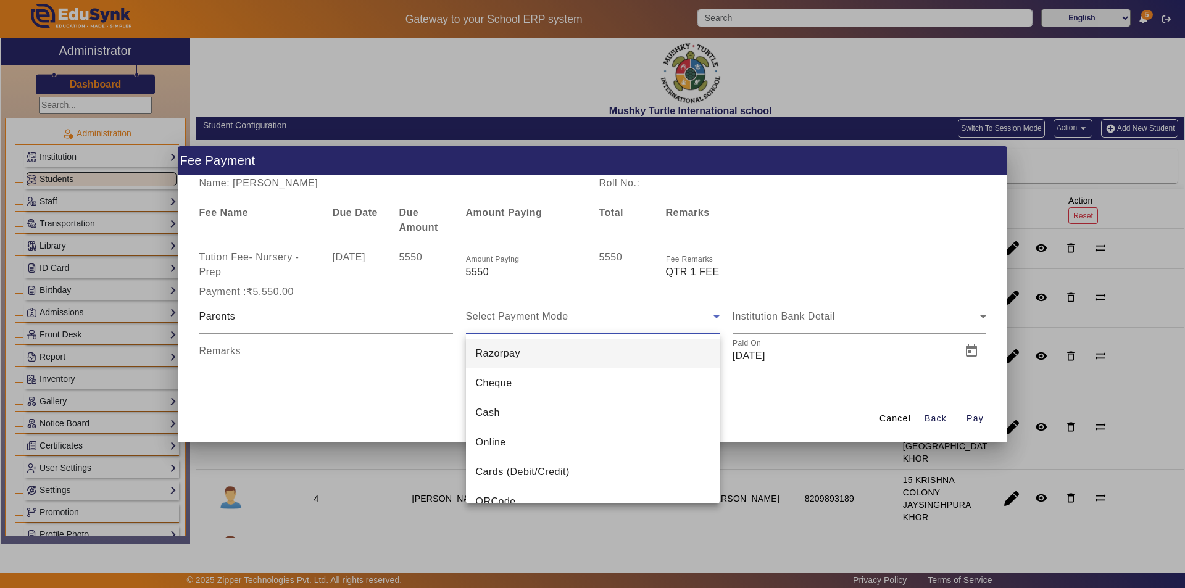
drag, startPoint x: 520, startPoint y: 419, endPoint x: 537, endPoint y: 401, distance: 24.9
click at [520, 418] on mat-option "Cash" at bounding box center [593, 413] width 254 height 30
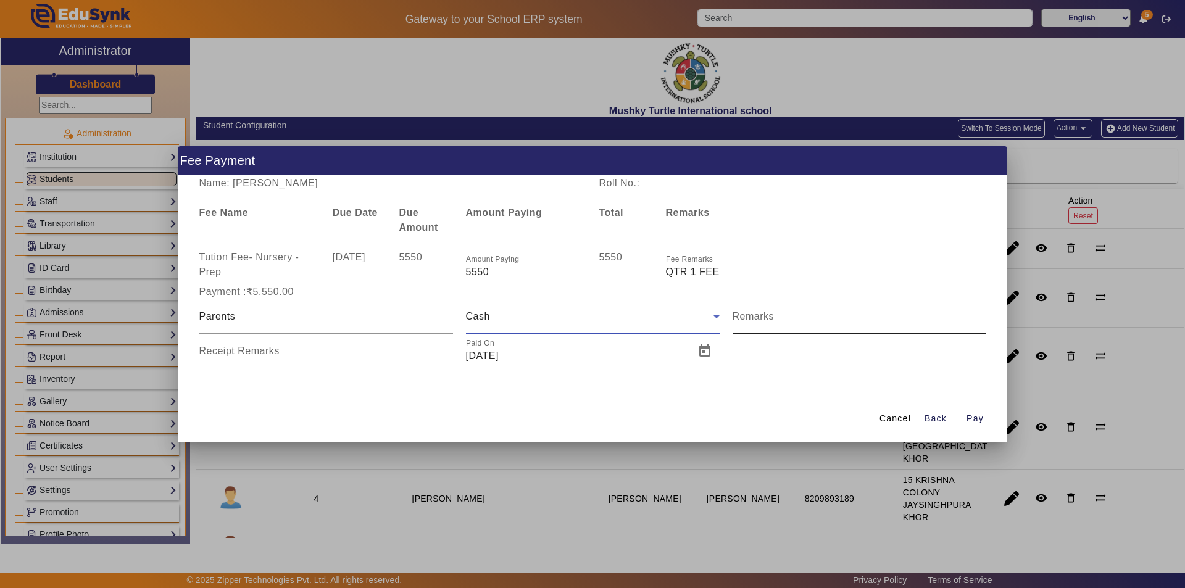
click at [783, 326] on input "Remarks" at bounding box center [860, 321] width 254 height 15
type input "QTR 1 FEE"
click at [385, 355] on input "Receipt Remarks" at bounding box center [326, 356] width 254 height 15
type input "QTR 1 FEE"
click at [709, 348] on span "Open calendar" at bounding box center [705, 351] width 30 height 30
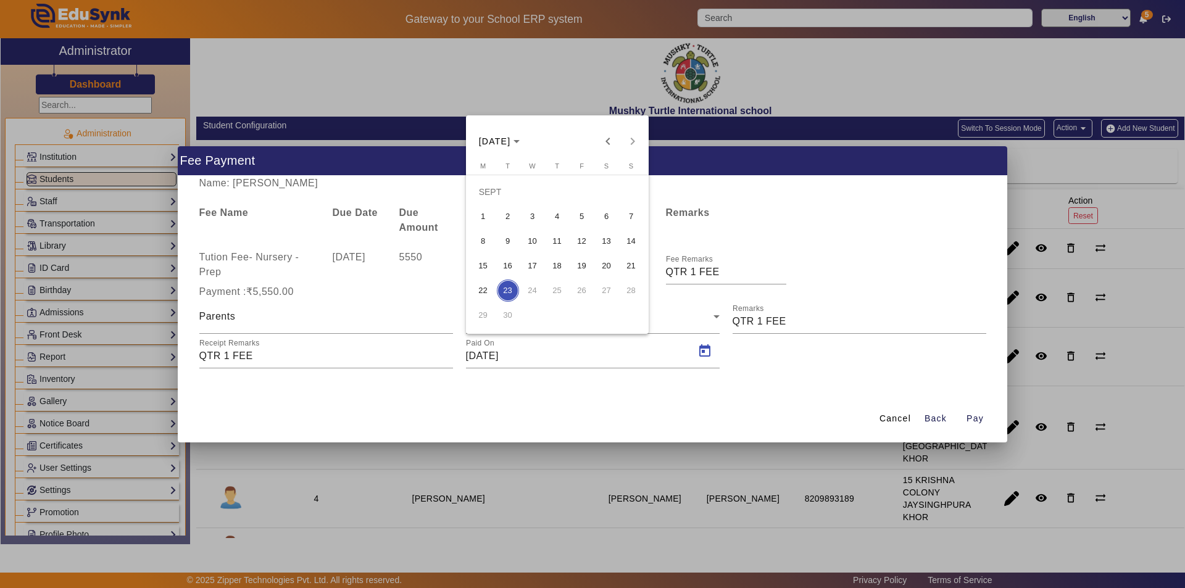
drag, startPoint x: 589, startPoint y: 232, endPoint x: 583, endPoint y: 241, distance: 11.0
click at [586, 237] on button "12" at bounding box center [582, 241] width 25 height 25
type input "12/09/2025"
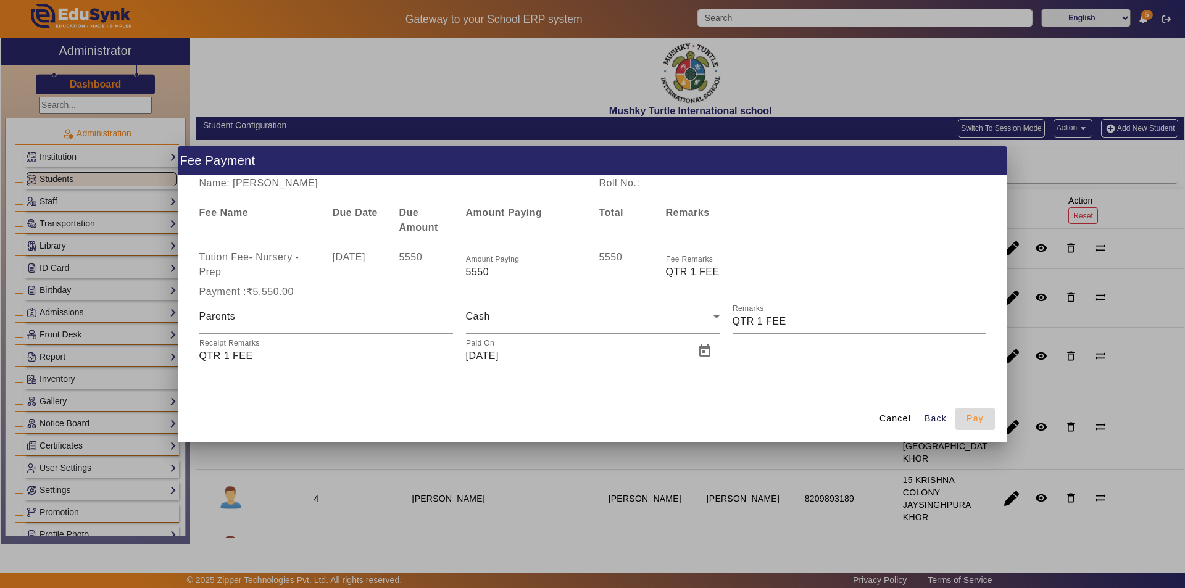
click at [976, 417] on span "Pay" at bounding box center [975, 418] width 17 height 13
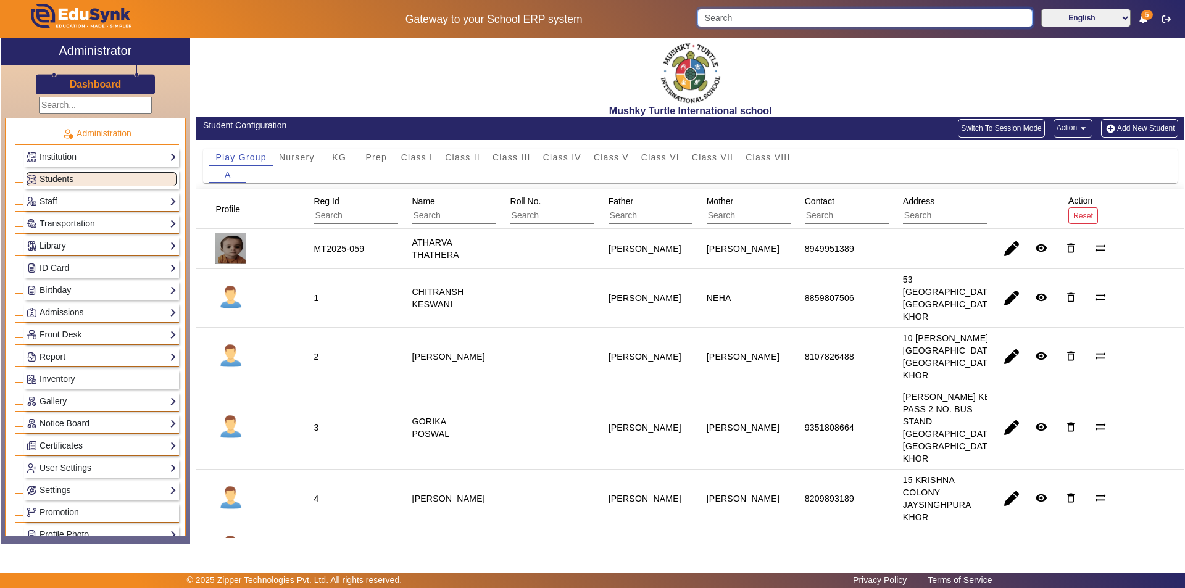
click at [816, 21] on input "Search" at bounding box center [864, 18] width 335 height 19
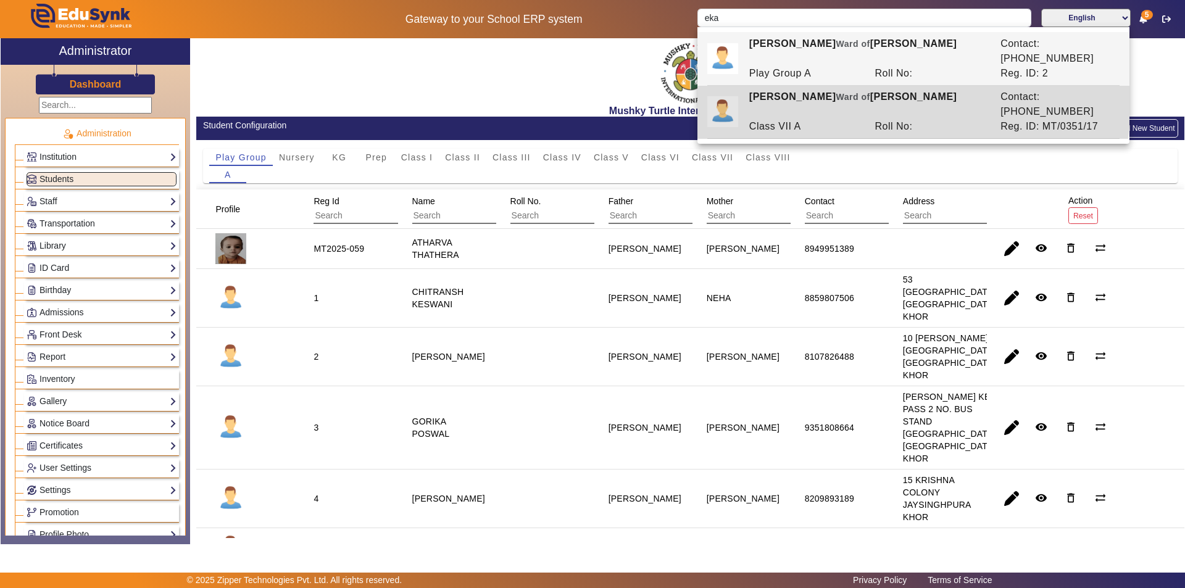
click at [825, 90] on div "EKANKSHI SONI Ward of HEMANT SONI" at bounding box center [868, 105] width 251 height 30
type input "EKANKSHI SONI"
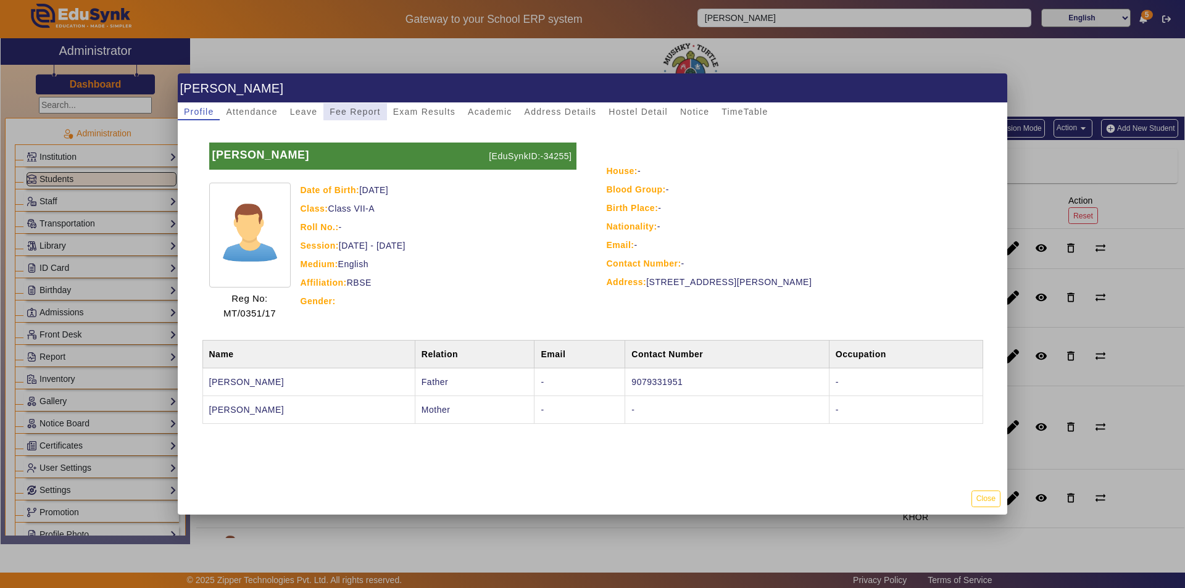
click at [364, 107] on span "Fee Report" at bounding box center [355, 111] width 51 height 9
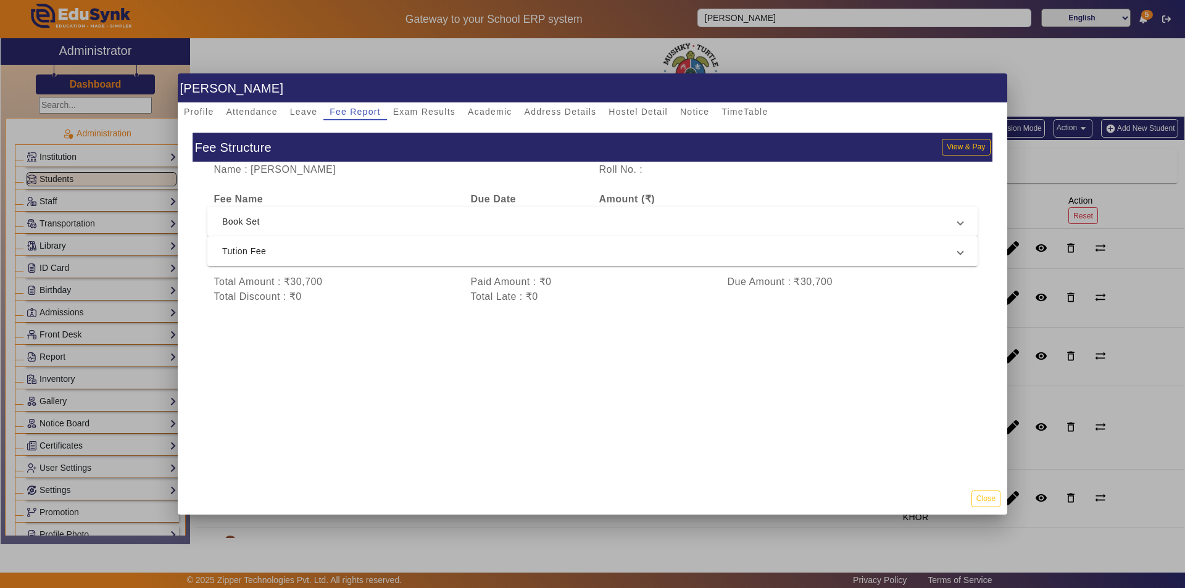
click at [430, 257] on span "Tution Fee" at bounding box center [590, 251] width 736 height 15
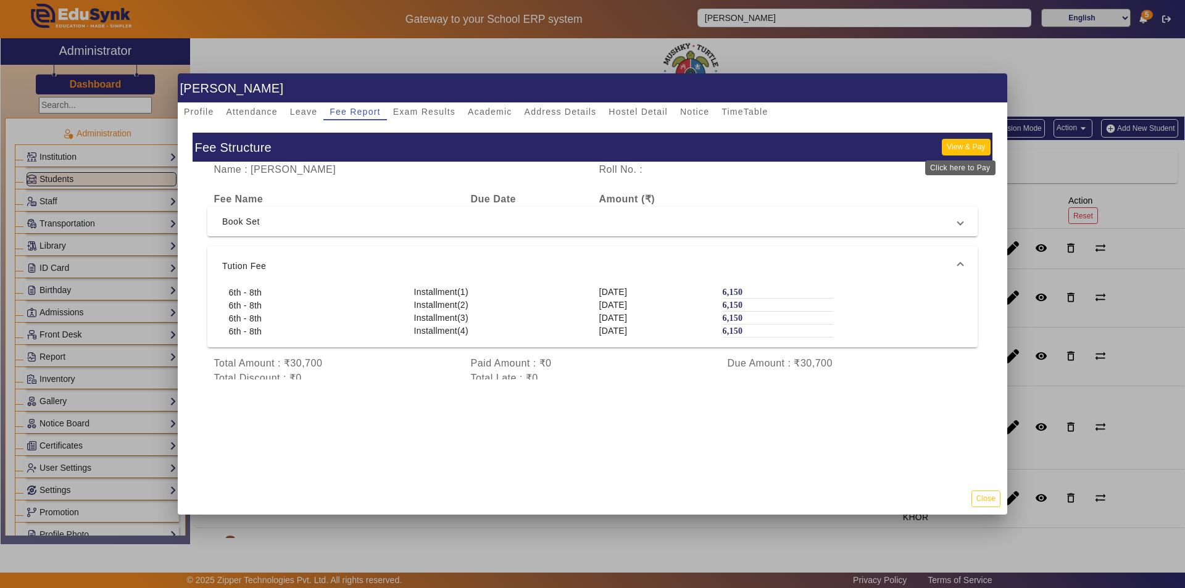
click at [948, 146] on button "View & Pay" at bounding box center [966, 147] width 48 height 17
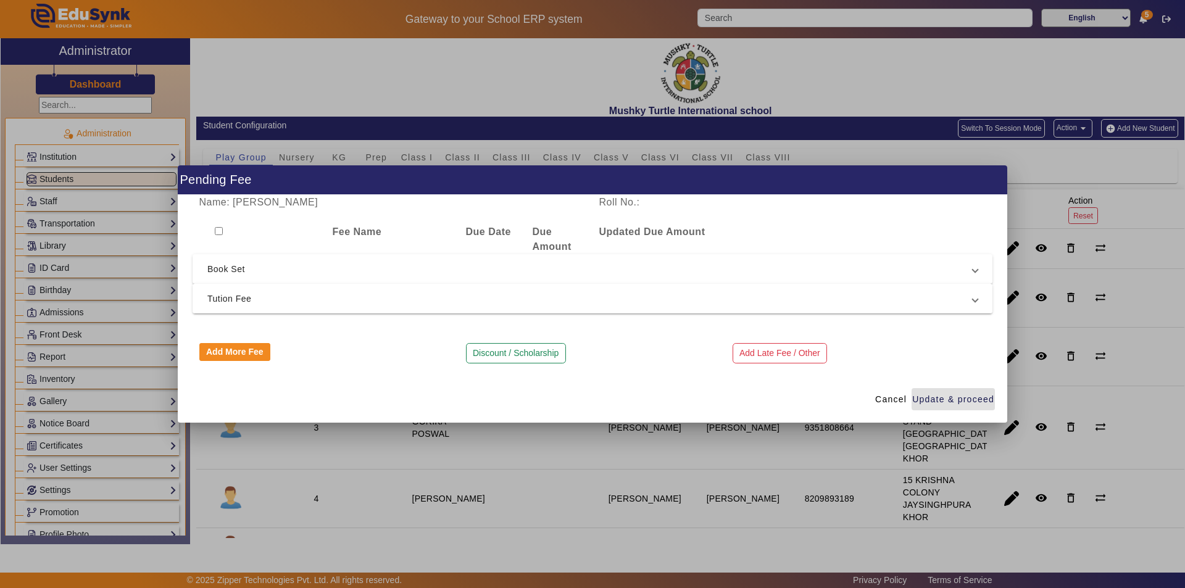
click at [240, 304] on span "Tution Fee" at bounding box center [589, 298] width 765 height 15
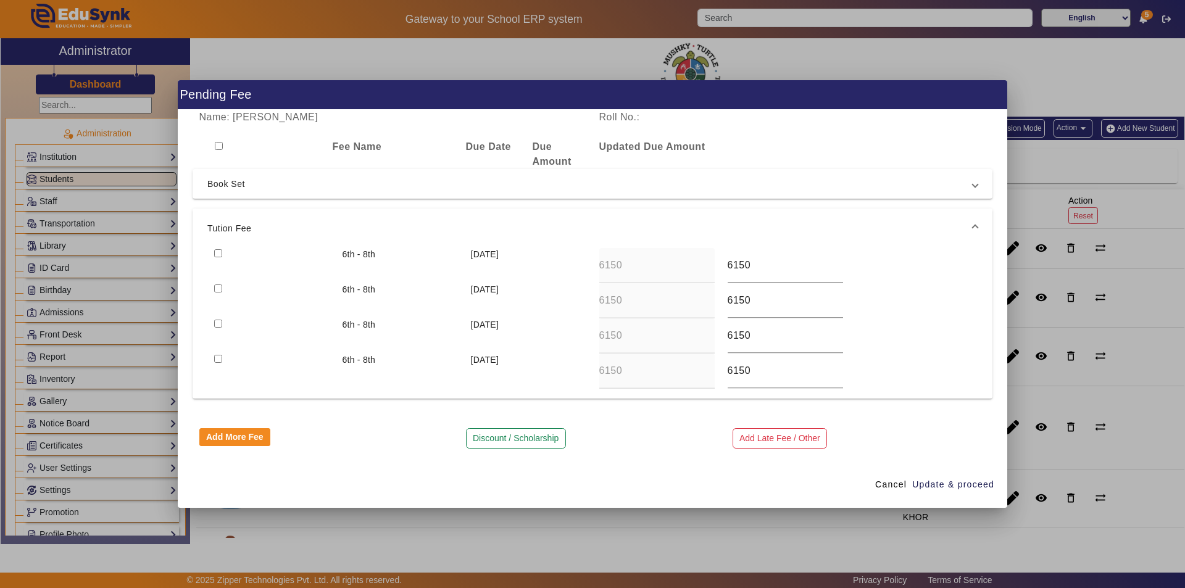
click at [217, 254] on input "checkbox" at bounding box center [218, 253] width 8 height 8
checkbox input "true"
click at [219, 286] on input "checkbox" at bounding box center [218, 289] width 8 height 8
checkbox input "true"
click at [745, 298] on input "6150" at bounding box center [785, 300] width 115 height 15
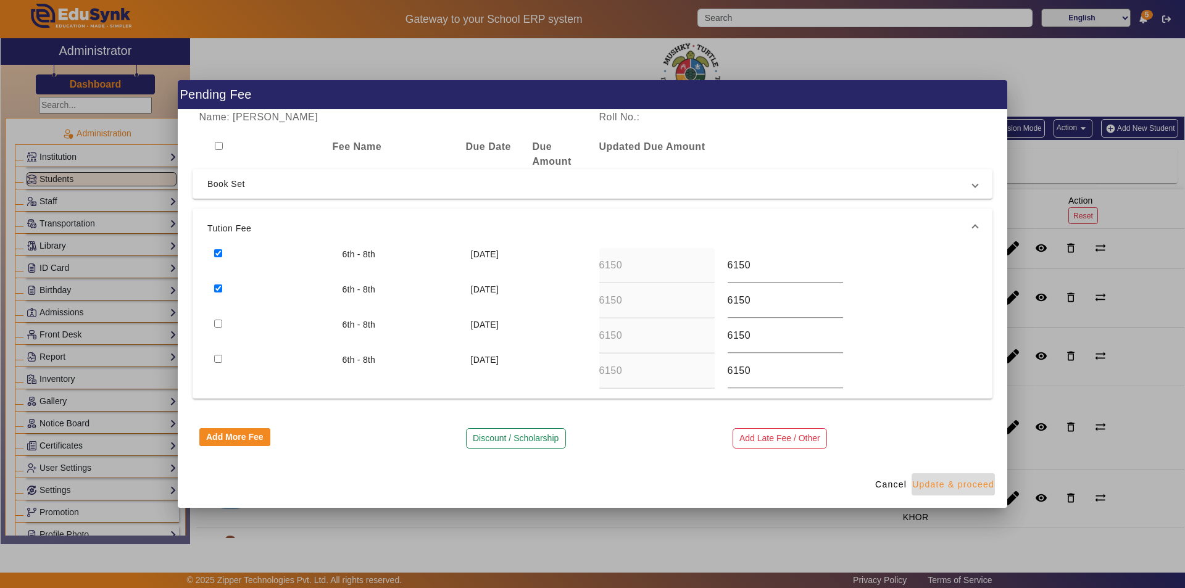
click at [944, 488] on span "Update & proceed" at bounding box center [953, 484] width 82 height 13
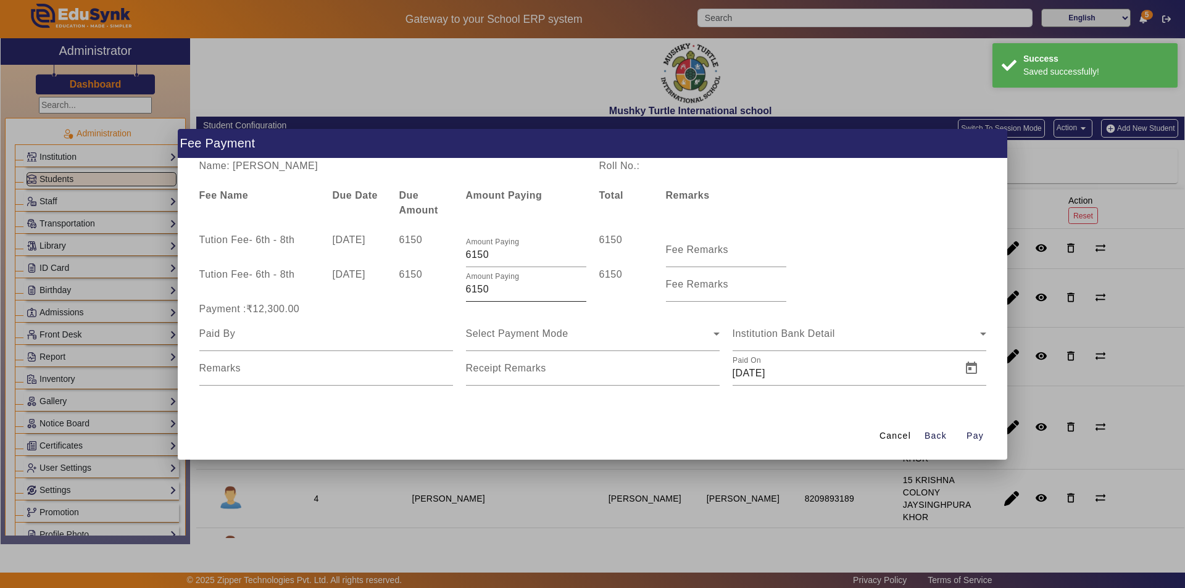
click at [495, 287] on input "6150" at bounding box center [526, 289] width 120 height 15
type input "6"
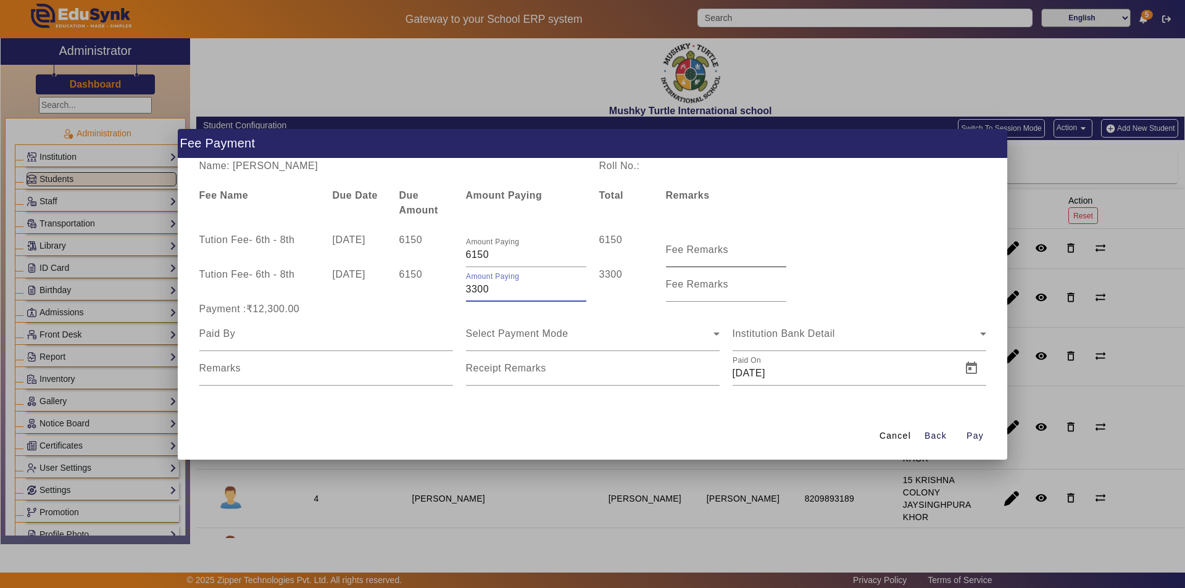
type input "3300"
click at [694, 258] on input "Fee Remarks" at bounding box center [726, 255] width 120 height 15
type input "QTR 1 FEE"
click at [680, 289] on label "Fee Remarks" at bounding box center [697, 284] width 63 height 11
click at [680, 289] on input "Fee Remarks" at bounding box center [726, 289] width 120 height 15
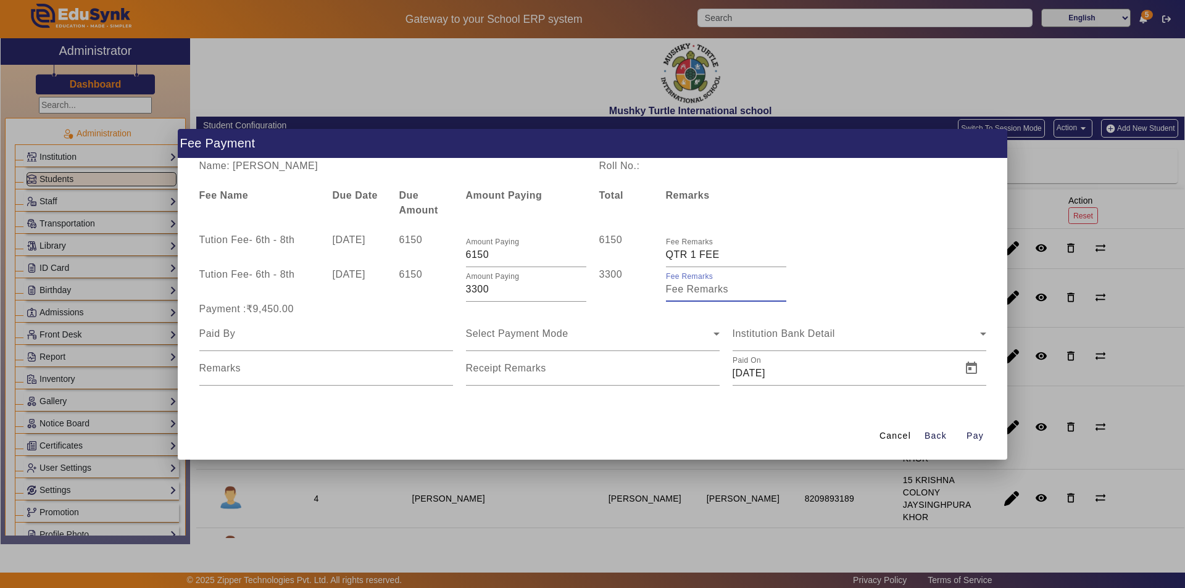
click at [689, 291] on input "Fee Remarks" at bounding box center [726, 289] width 120 height 15
type input "Qtr 2 Fee"
click at [305, 339] on input at bounding box center [326, 334] width 254 height 15
type input "Parents"
click at [592, 339] on div "Select Payment Mode" at bounding box center [590, 334] width 248 height 15
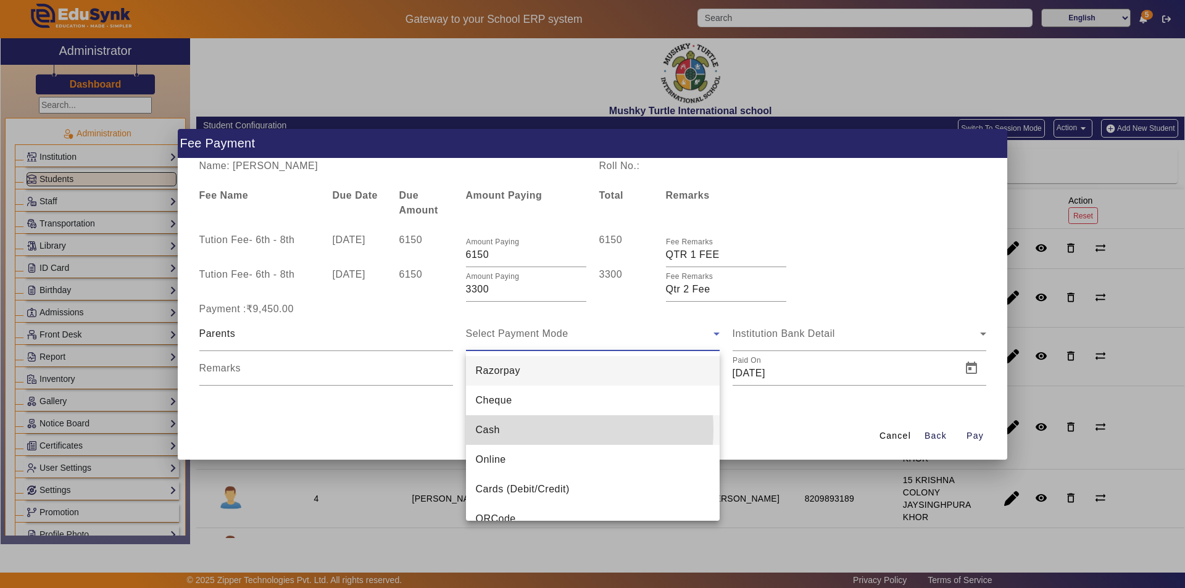
click at [526, 430] on mat-option "Cash" at bounding box center [593, 430] width 254 height 30
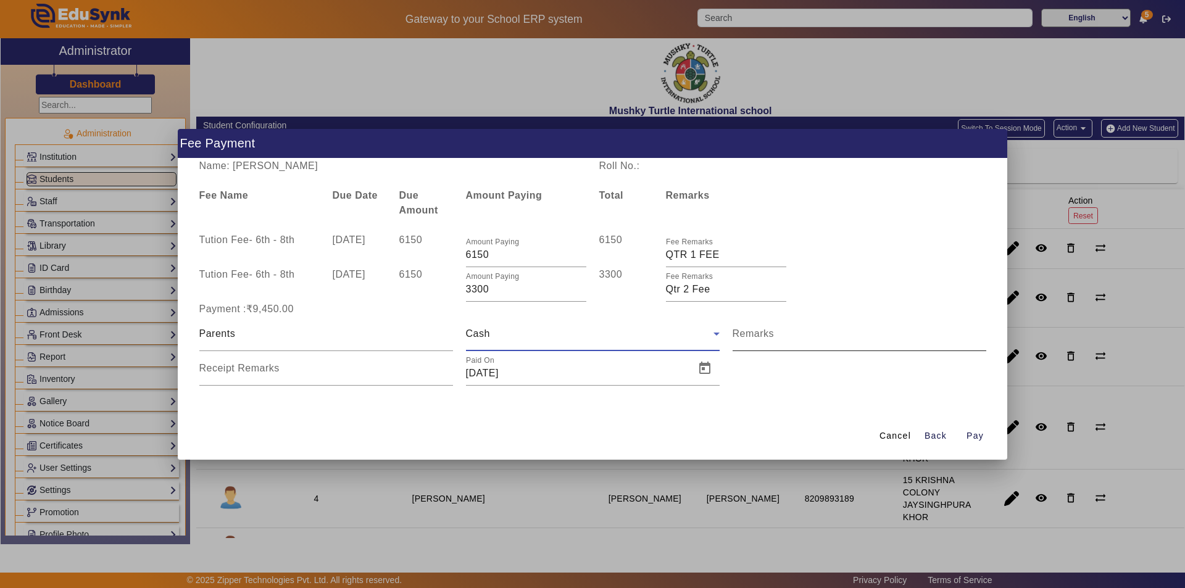
click at [818, 338] on input "Remarks" at bounding box center [860, 338] width 254 height 15
type input "Given 9000"
click at [380, 370] on input "Receipt Remarks" at bounding box center [326, 373] width 254 height 15
type input "Given 9000"
click at [709, 368] on span "Open calendar" at bounding box center [705, 369] width 30 height 30
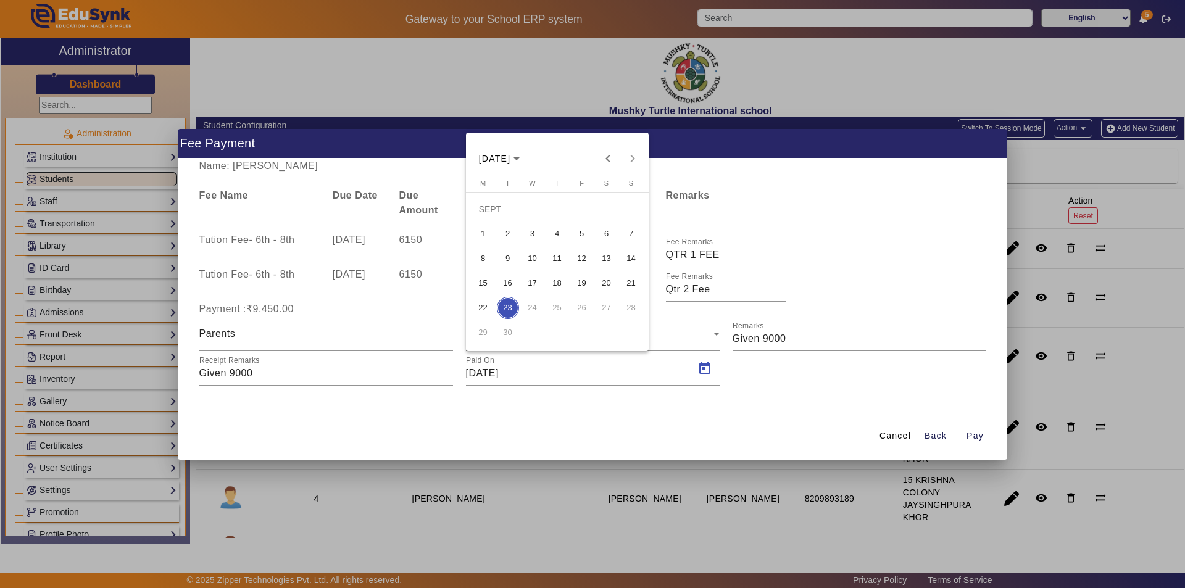
click at [601, 260] on span "13" at bounding box center [607, 259] width 22 height 22
type input "[DATE]"
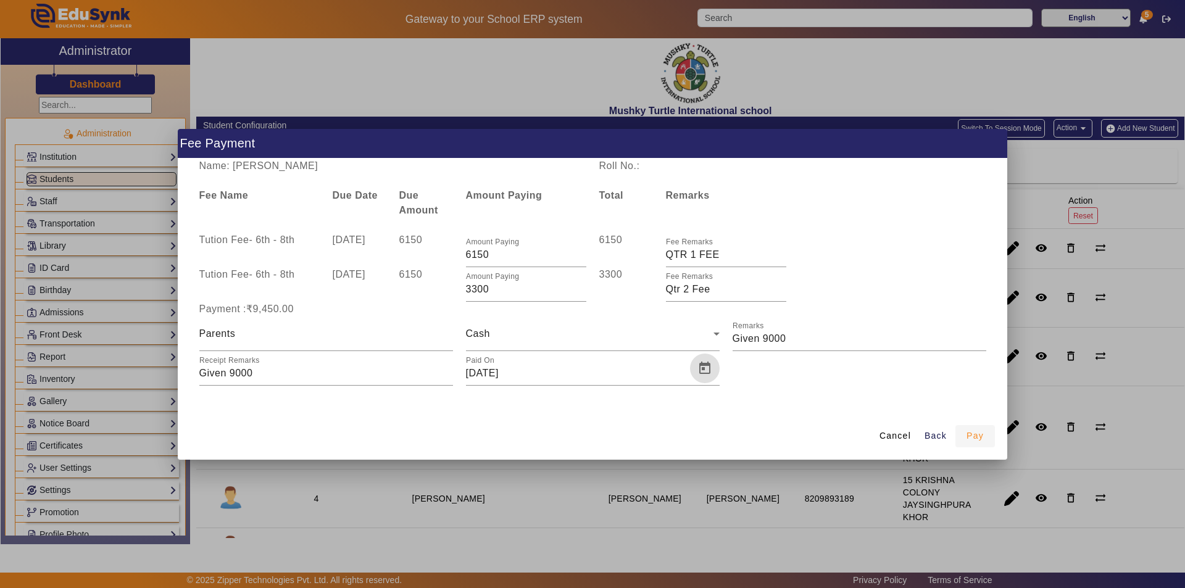
click at [990, 439] on span "button" at bounding box center [976, 437] width 40 height 30
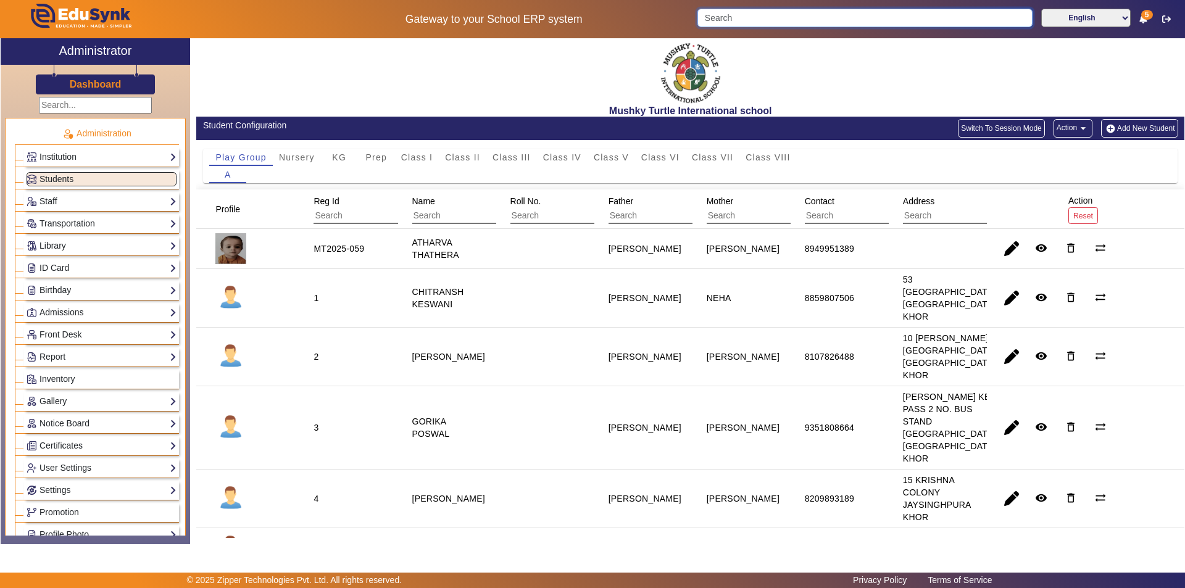
click at [793, 15] on input "Search" at bounding box center [864, 18] width 335 height 19
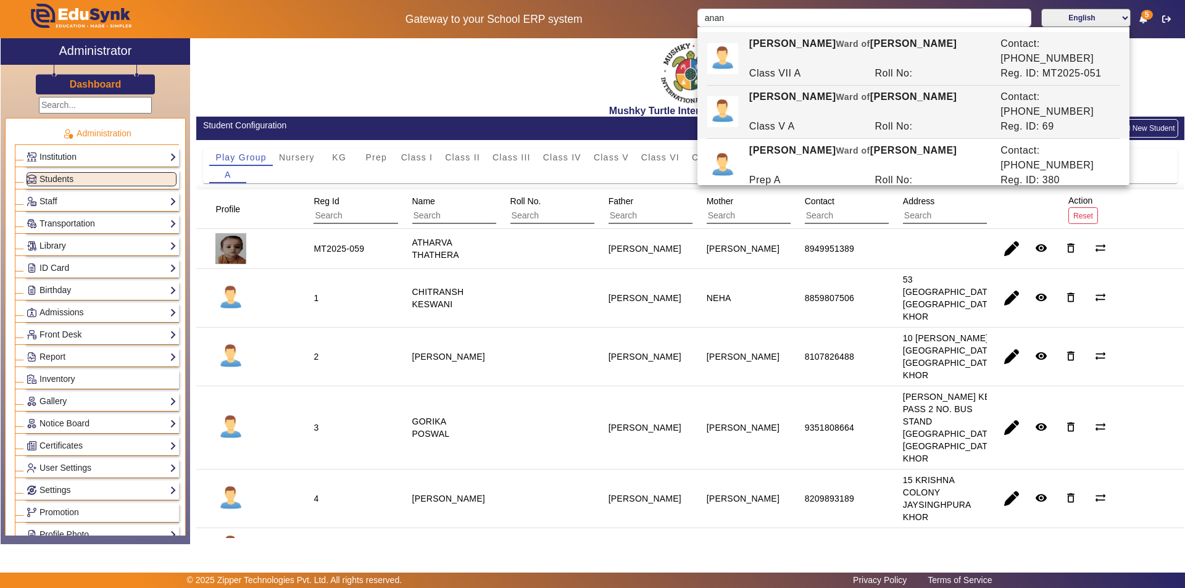
click at [790, 90] on div "ANANYA SHARMA Ward of SATYA PRAKASH SHARMA" at bounding box center [868, 105] width 251 height 30
type input "[PERSON_NAME]"
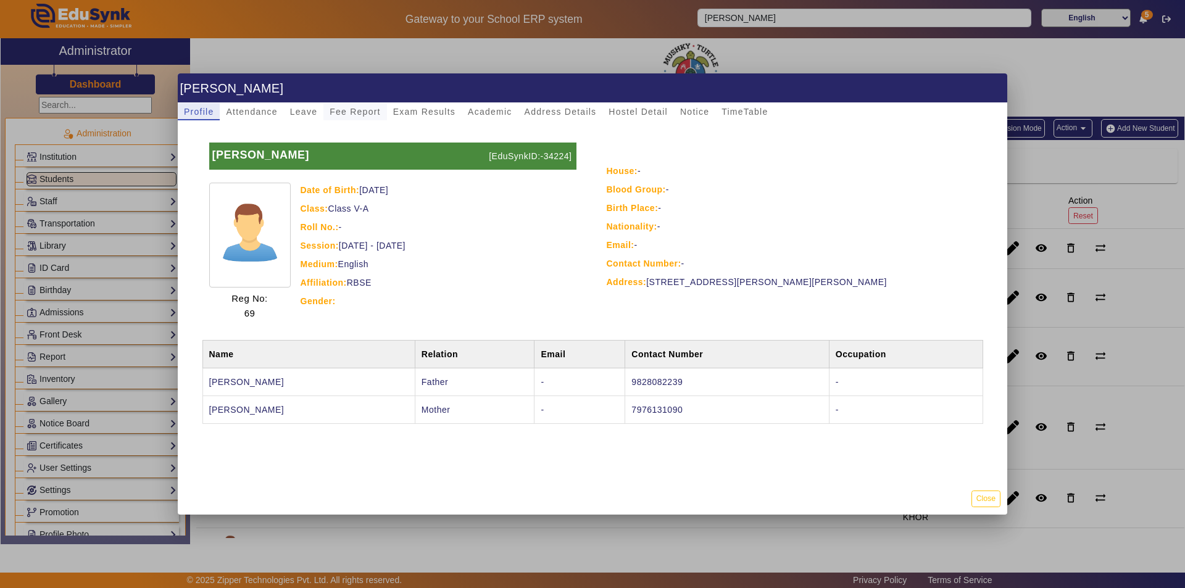
click at [365, 110] on span "Fee Report" at bounding box center [355, 111] width 51 height 9
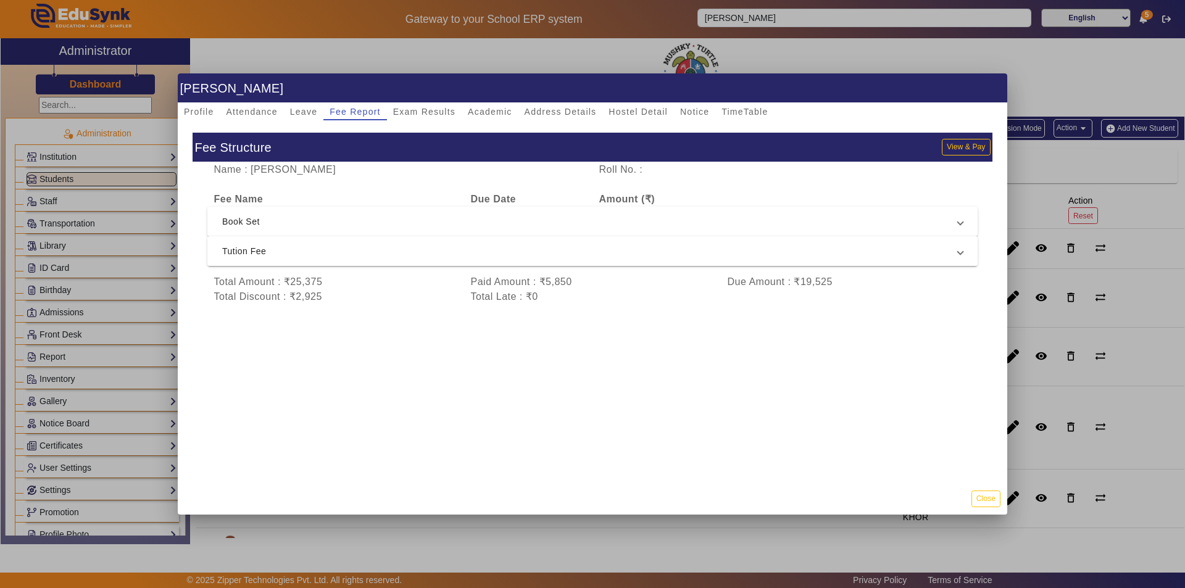
click at [335, 252] on span "Tution Fee" at bounding box center [590, 251] width 736 height 15
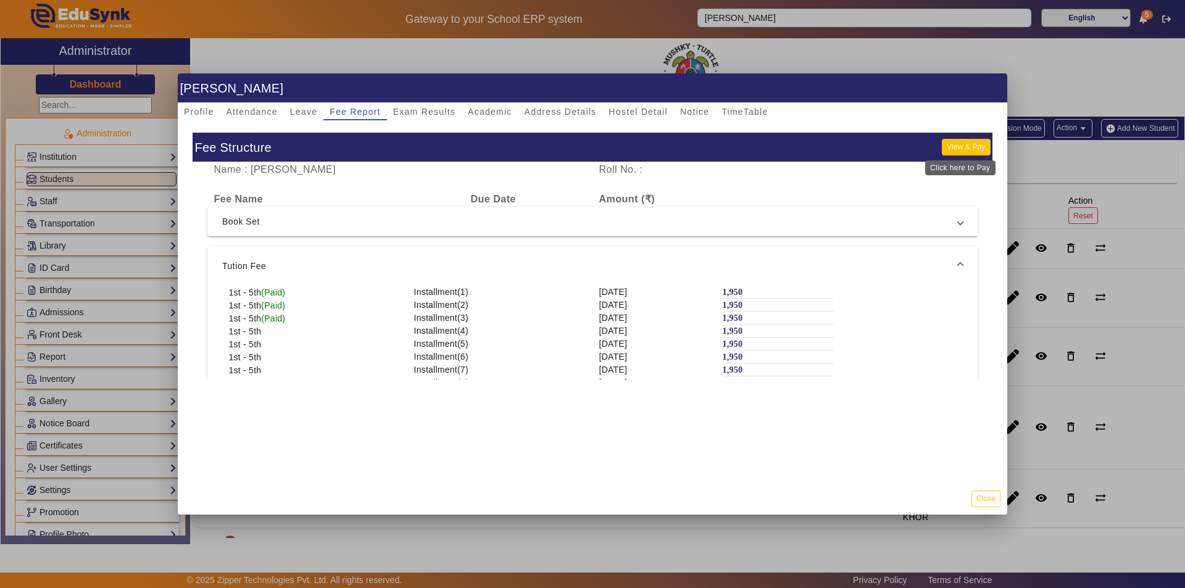
click at [953, 146] on button "View & Pay" at bounding box center [966, 147] width 48 height 17
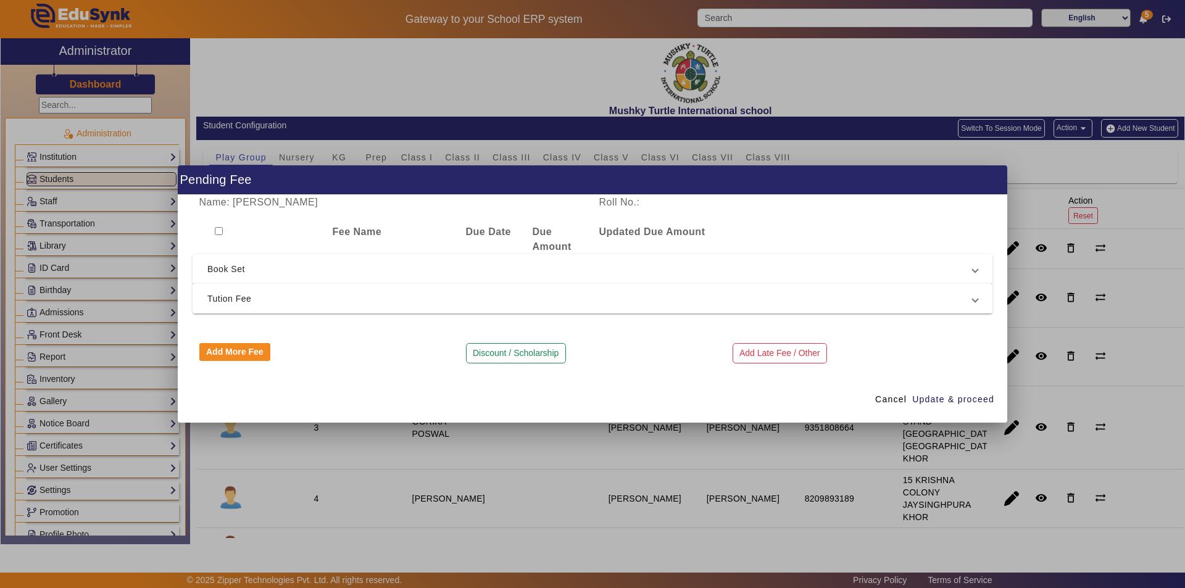
click at [410, 302] on span "Tution Fee" at bounding box center [589, 298] width 765 height 15
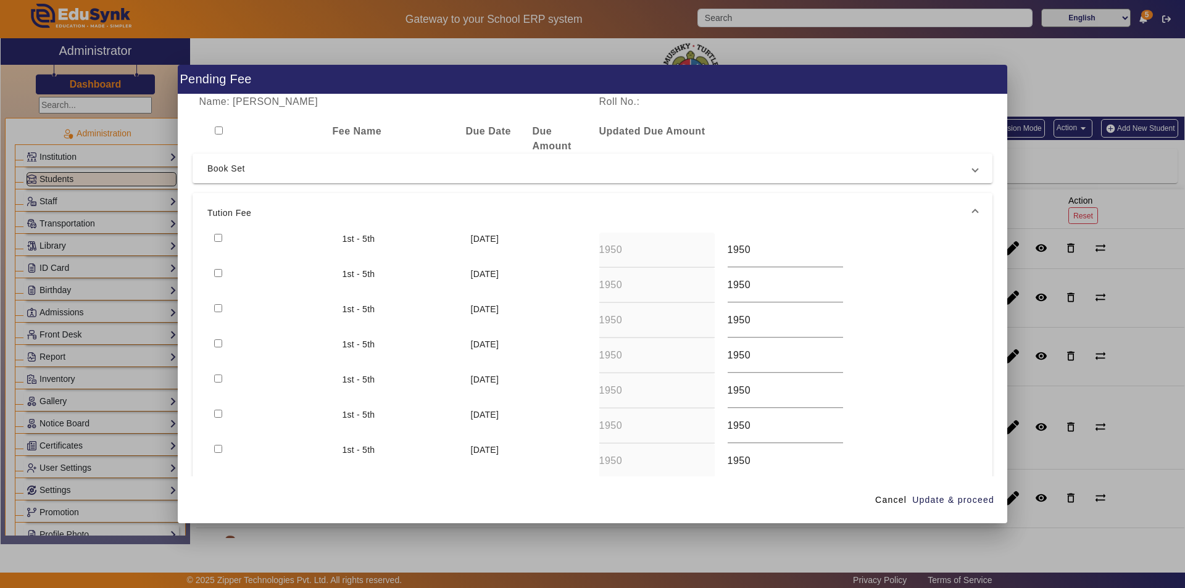
drag, startPoint x: 215, startPoint y: 232, endPoint x: 222, endPoint y: 246, distance: 15.5
click at [216, 233] on mat-expansion-panel "Tution Fee 1st - 5th 10 Jul 2025 1950 1950 1st - 5th 10 Aug 2025 1950 1950 1st …" at bounding box center [593, 376] width 800 height 366
click at [215, 272] on input "checkbox" at bounding box center [218, 273] width 8 height 8
checkbox input "true"
click at [219, 235] on input "checkbox" at bounding box center [218, 238] width 8 height 8
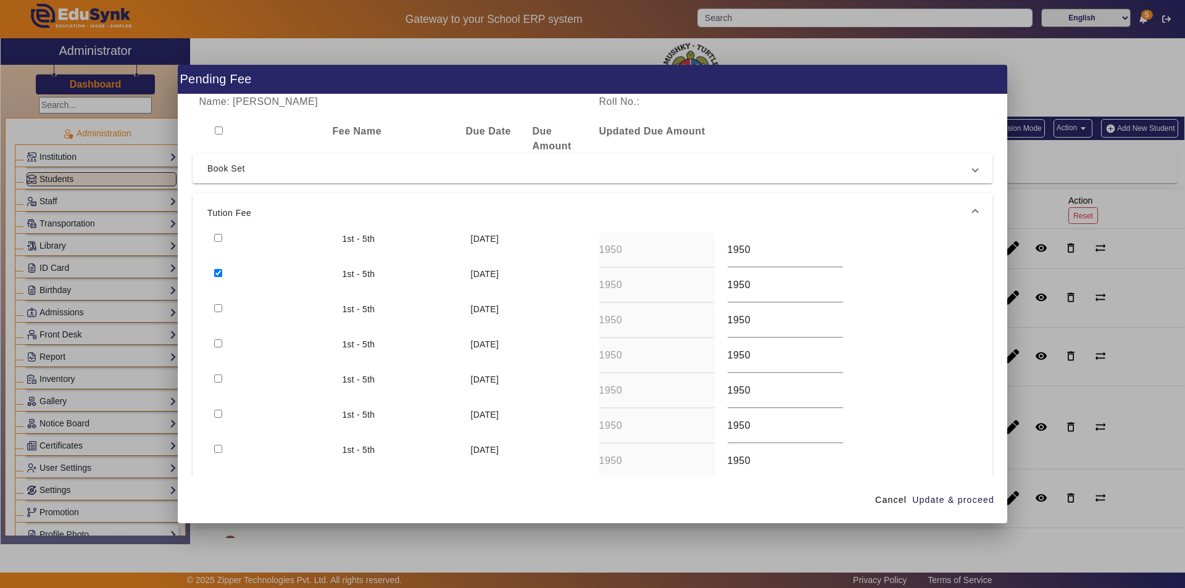
checkbox input "true"
click at [220, 309] on input "checkbox" at bounding box center [218, 308] width 8 height 8
checkbox input "true"
click at [965, 494] on span "Update & proceed" at bounding box center [953, 500] width 82 height 13
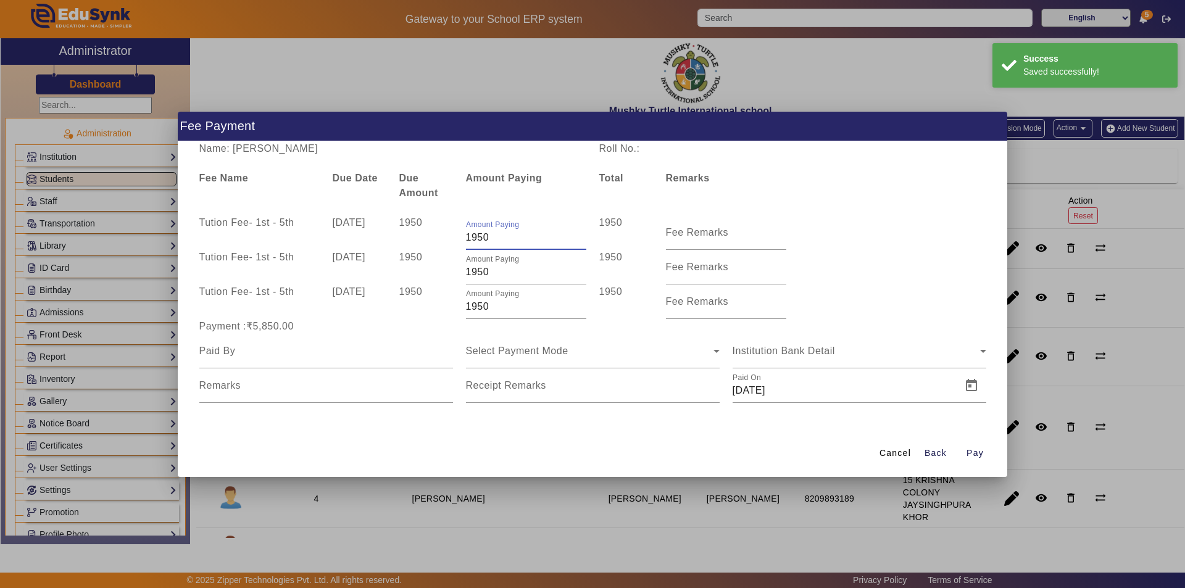
click at [496, 236] on input "1950" at bounding box center [526, 237] width 120 height 15
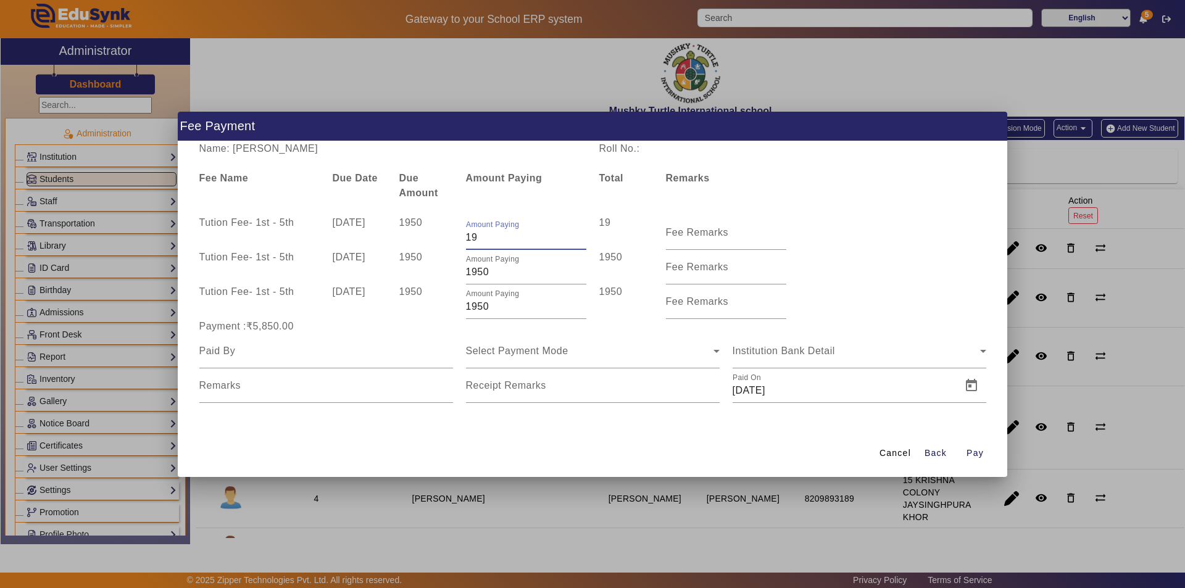
type input "1"
type input "975"
click at [691, 234] on mat-label "Fee Remarks" at bounding box center [697, 232] width 63 height 10
click at [691, 234] on input "Fee Remarks" at bounding box center [726, 237] width 120 height 15
click at [931, 446] on span "submit" at bounding box center [936, 454] width 40 height 30
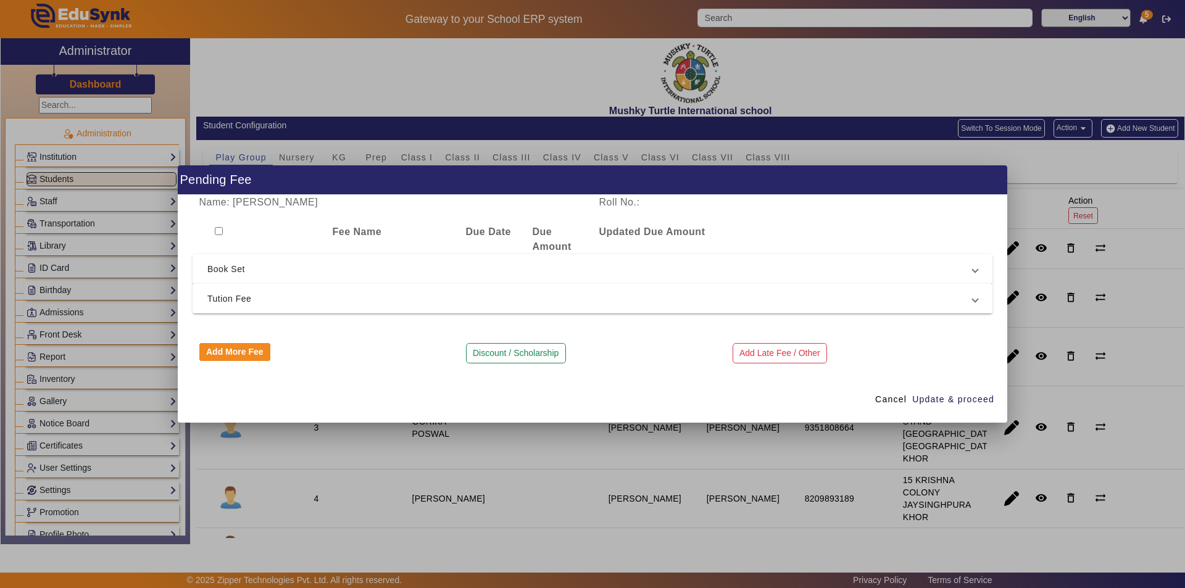
click at [575, 303] on span "Tution Fee" at bounding box center [589, 298] width 765 height 15
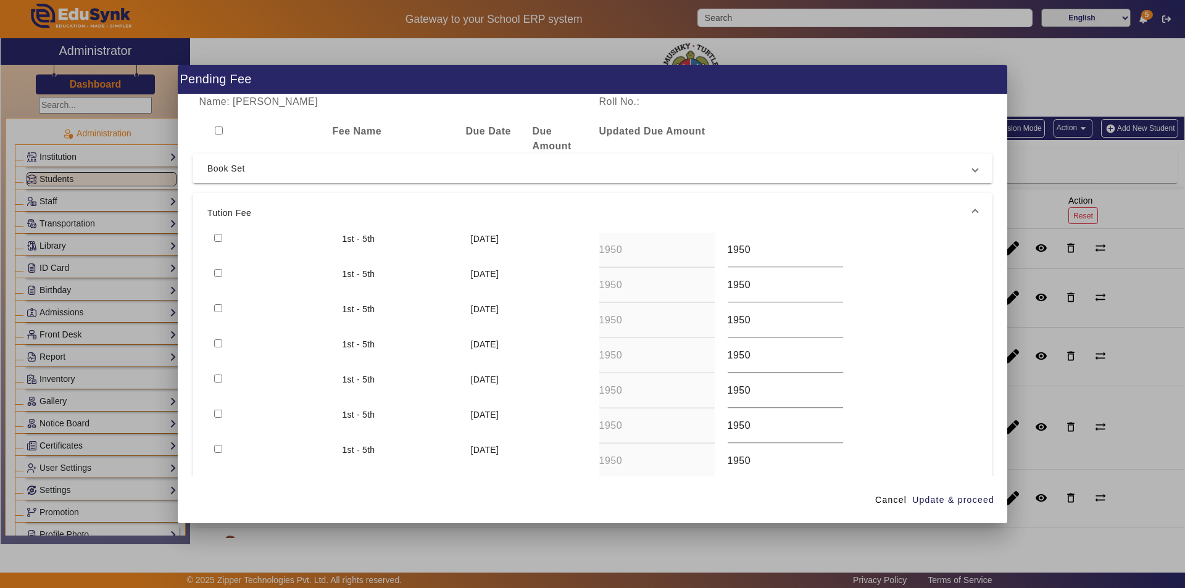
click at [215, 236] on input "checkbox" at bounding box center [218, 238] width 8 height 8
checkbox input "true"
click at [216, 275] on input "checkbox" at bounding box center [218, 273] width 8 height 8
checkbox input "true"
click at [215, 306] on input "checkbox" at bounding box center [218, 308] width 8 height 8
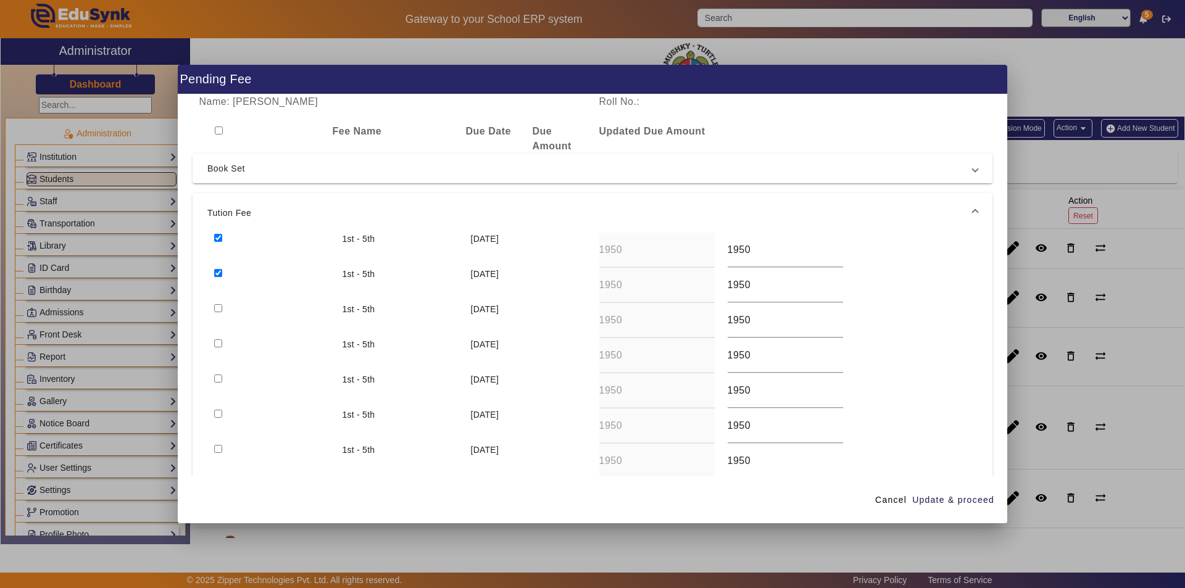
checkbox input "true"
click at [952, 501] on span "Update & proceed" at bounding box center [953, 500] width 82 height 13
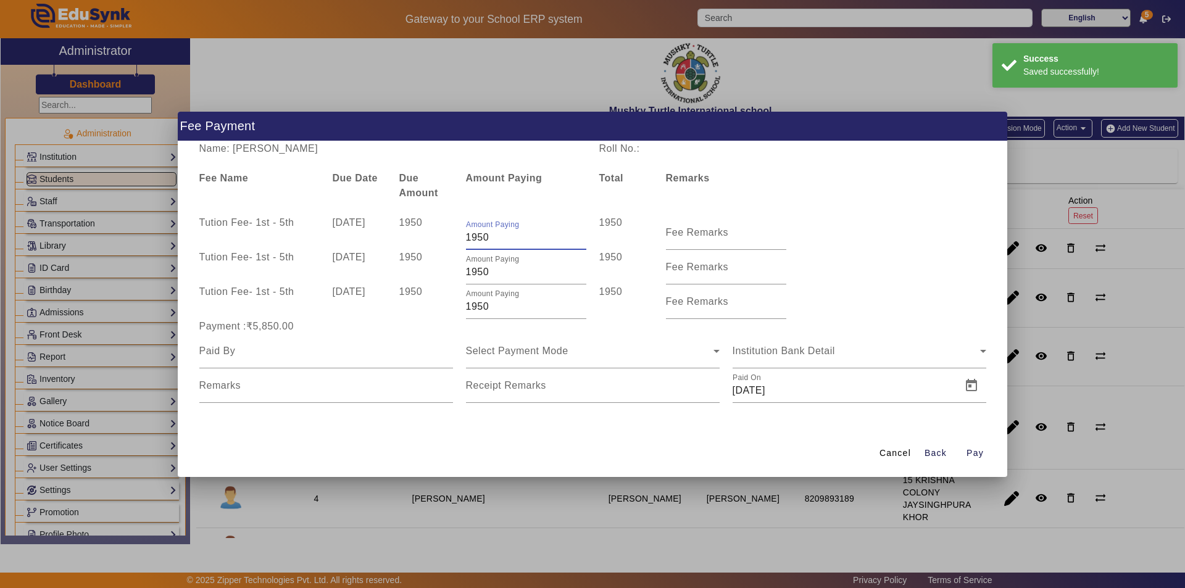
click at [502, 236] on input "1950" at bounding box center [526, 237] width 120 height 15
type input "1"
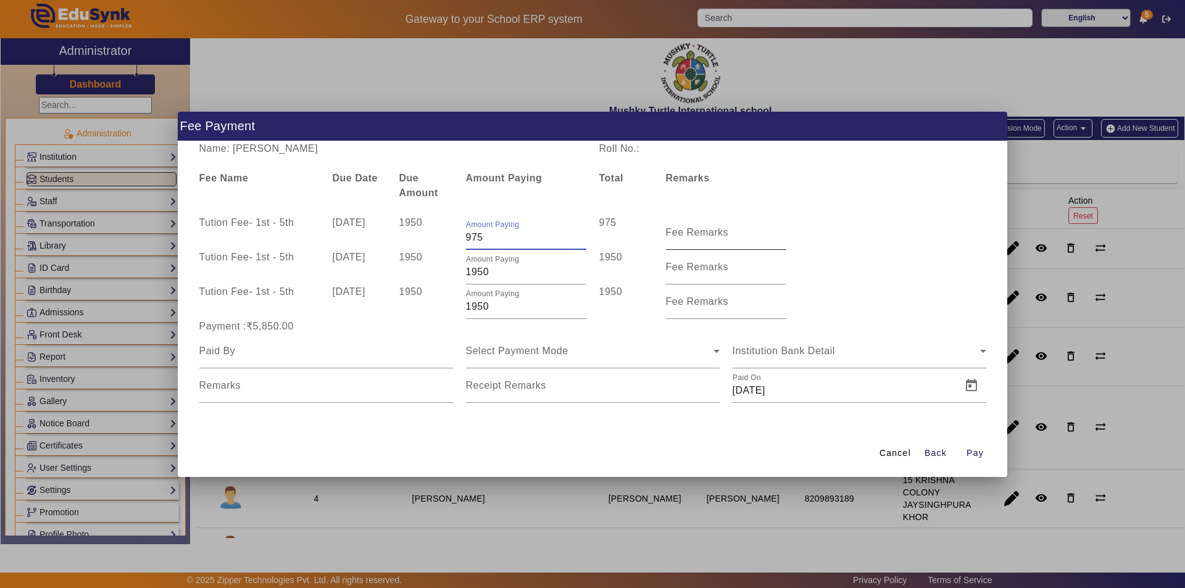
type input "975"
click at [672, 241] on input "Fee Remarks" at bounding box center [726, 237] width 120 height 15
type input "July Month Fee"
click at [704, 273] on input "Fee Remarks" at bounding box center [726, 272] width 120 height 15
type input "Aug month fee"
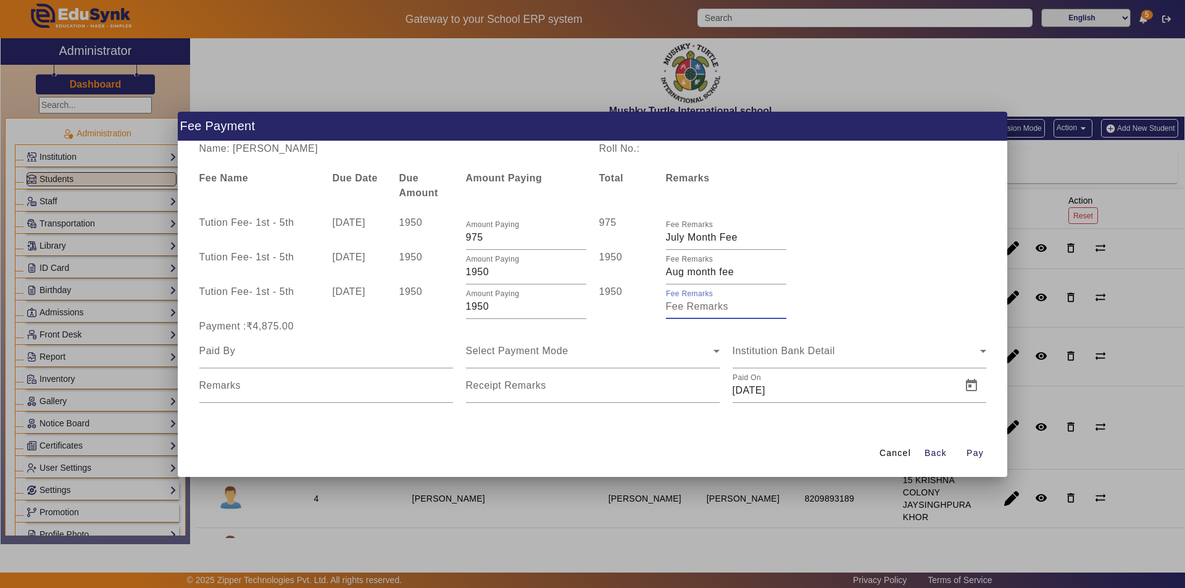
click at [684, 309] on input "Fee Remarks" at bounding box center [726, 306] width 120 height 15
type input "Sep month fee"
click at [347, 360] on div at bounding box center [326, 351] width 254 height 35
click at [350, 353] on input at bounding box center [326, 351] width 254 height 15
type input "Parents"
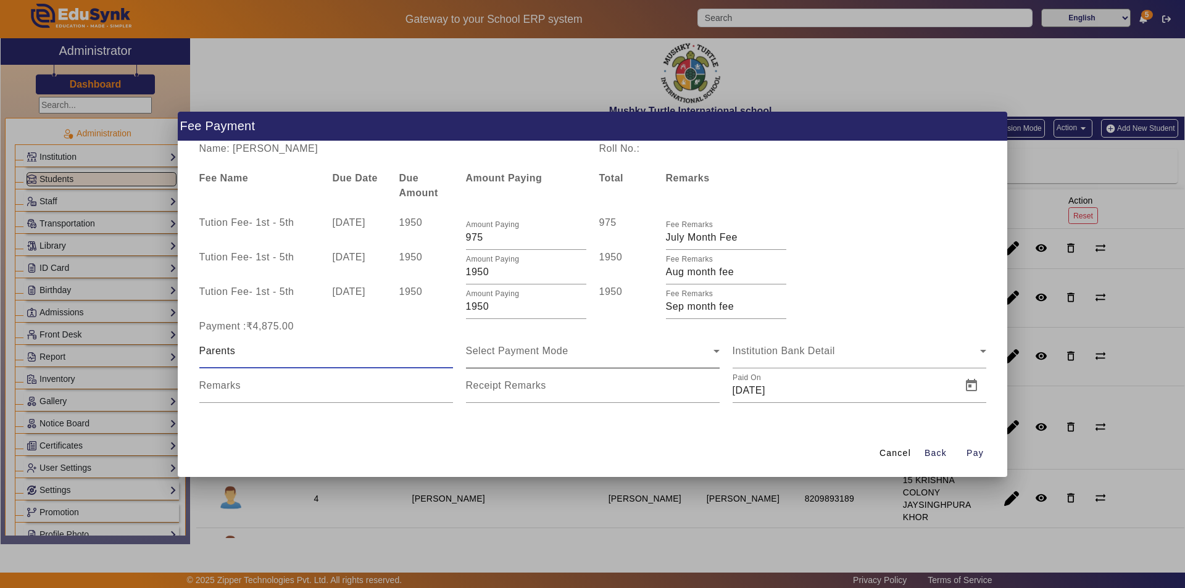
click at [578, 355] on div "Select Payment Mode" at bounding box center [590, 351] width 248 height 15
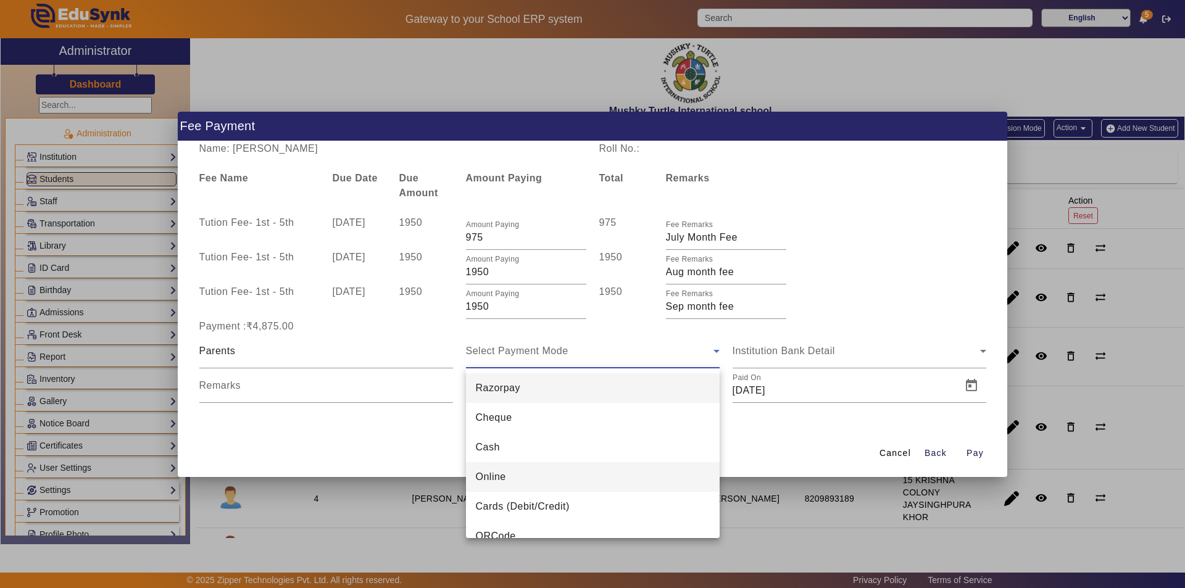
click at [513, 483] on mat-option "Online" at bounding box center [593, 477] width 254 height 30
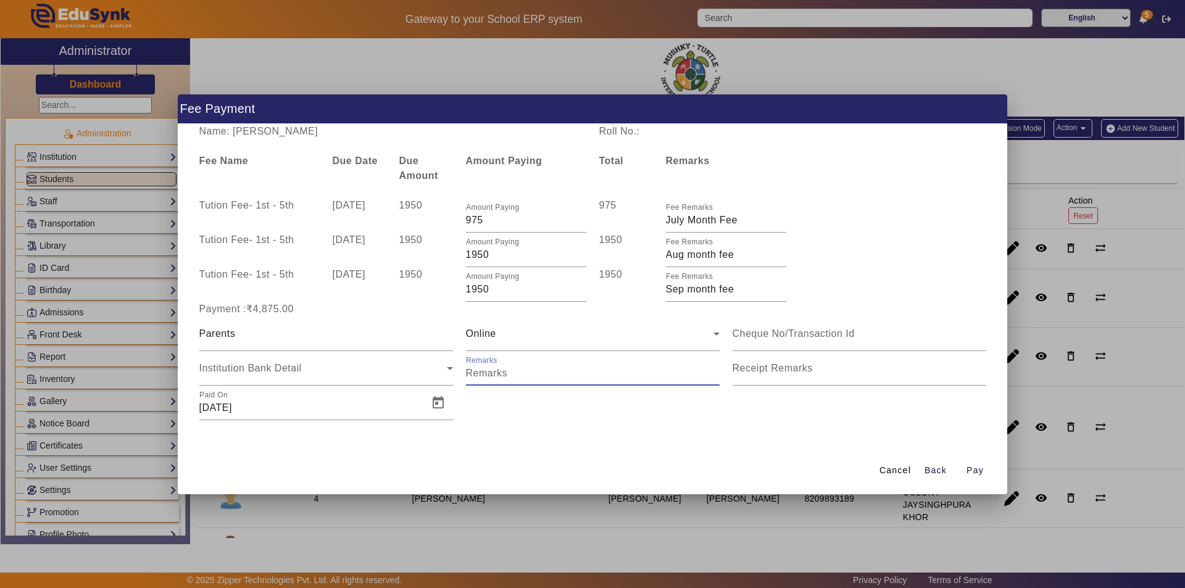
click at [511, 374] on input "Remarks" at bounding box center [593, 373] width 254 height 15
type input "Qtr 2 Fee"
click at [828, 375] on input "Receipt Remarks" at bounding box center [860, 373] width 254 height 15
type input "Qtr 2 Fee"
click at [434, 406] on span "Open calendar" at bounding box center [438, 403] width 30 height 30
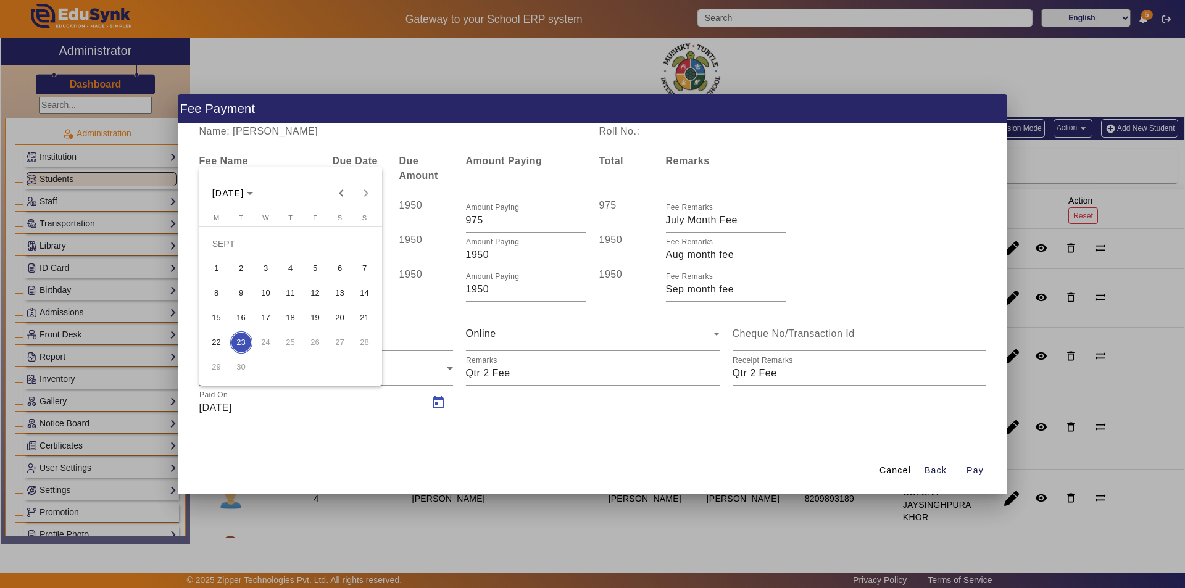
click at [339, 290] on span "13" at bounding box center [340, 293] width 22 height 22
type input "[DATE]"
click at [973, 471] on span "Pay" at bounding box center [975, 470] width 17 height 13
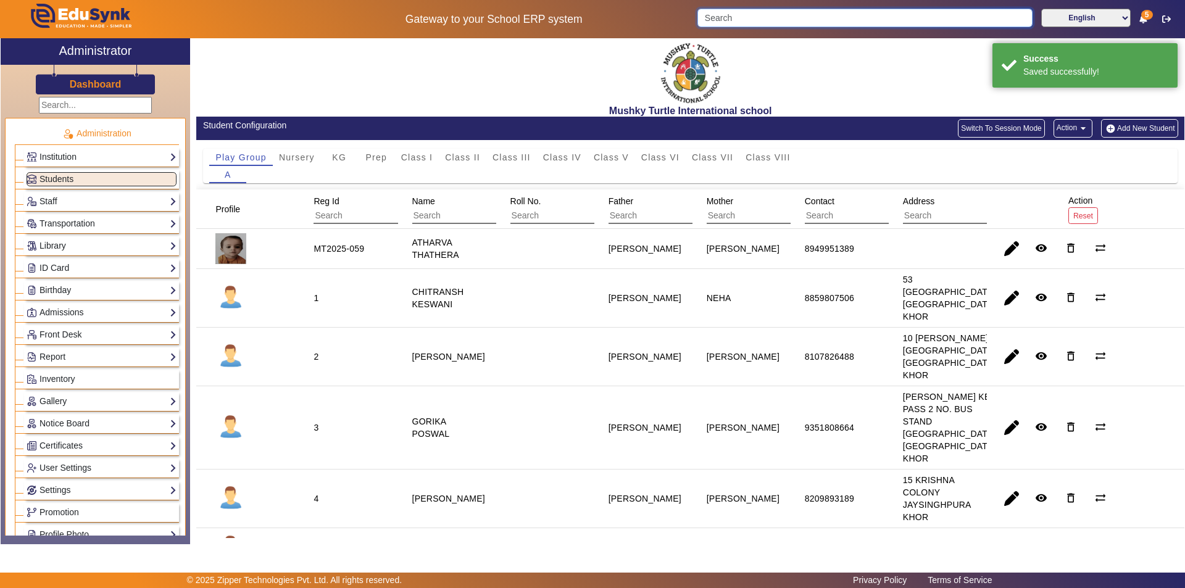
click at [790, 20] on input "Search" at bounding box center [864, 18] width 335 height 19
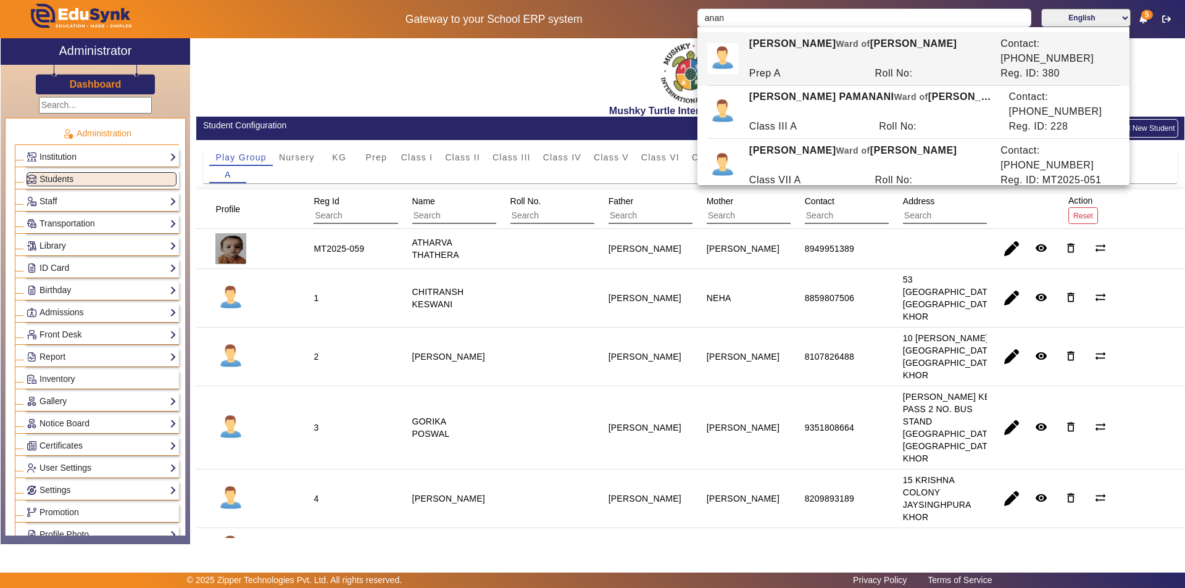
click at [833, 196] on div "ANANYA SHARMA Ward of SATYA PRAKASH SHARMA" at bounding box center [868, 211] width 251 height 30
type input "[PERSON_NAME]"
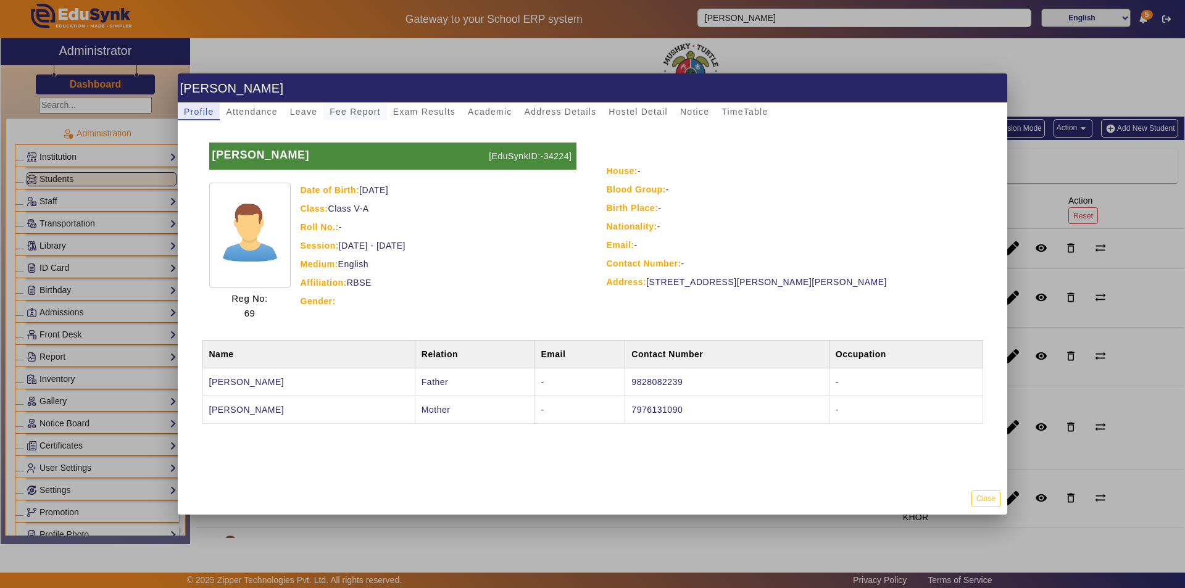
click at [372, 109] on span "Fee Report" at bounding box center [355, 111] width 51 height 9
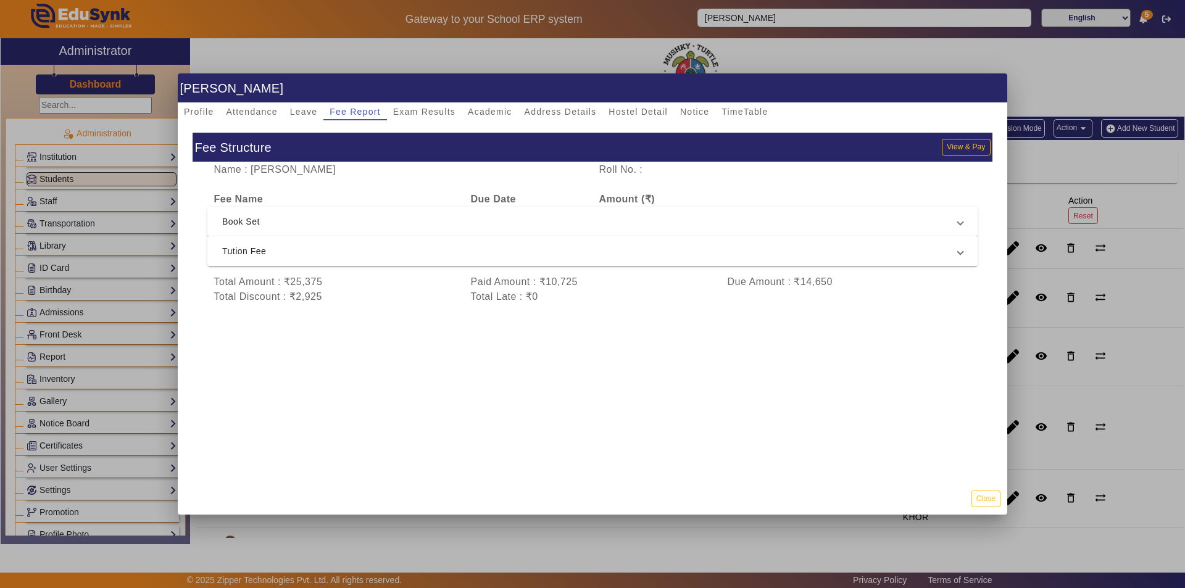
click at [433, 252] on span "Tution Fee" at bounding box center [590, 251] width 736 height 15
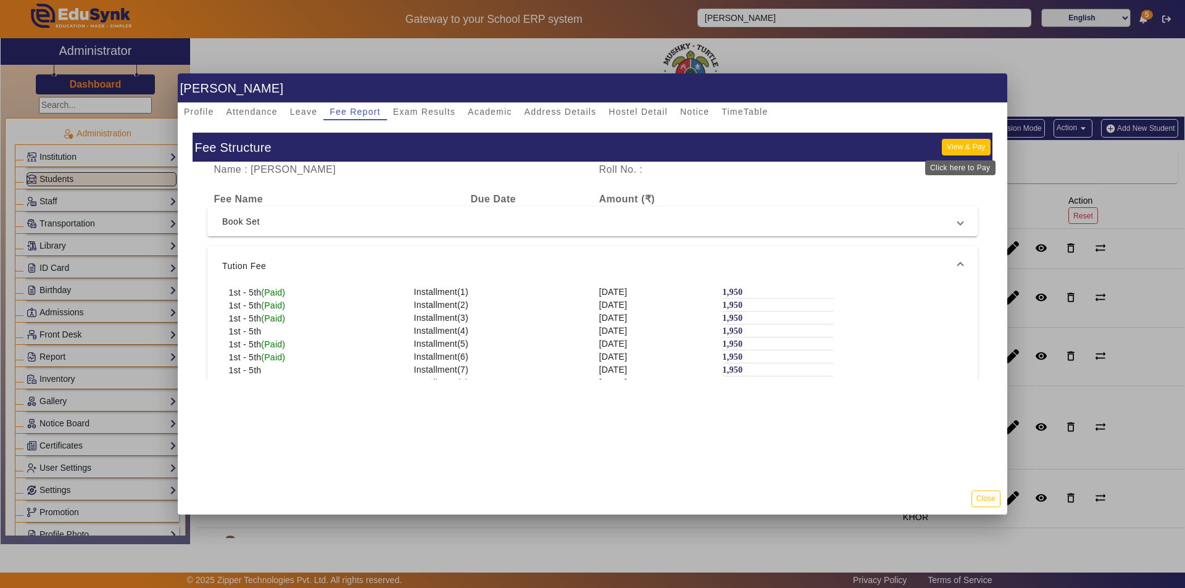
click at [959, 146] on button "View & Pay" at bounding box center [966, 147] width 48 height 17
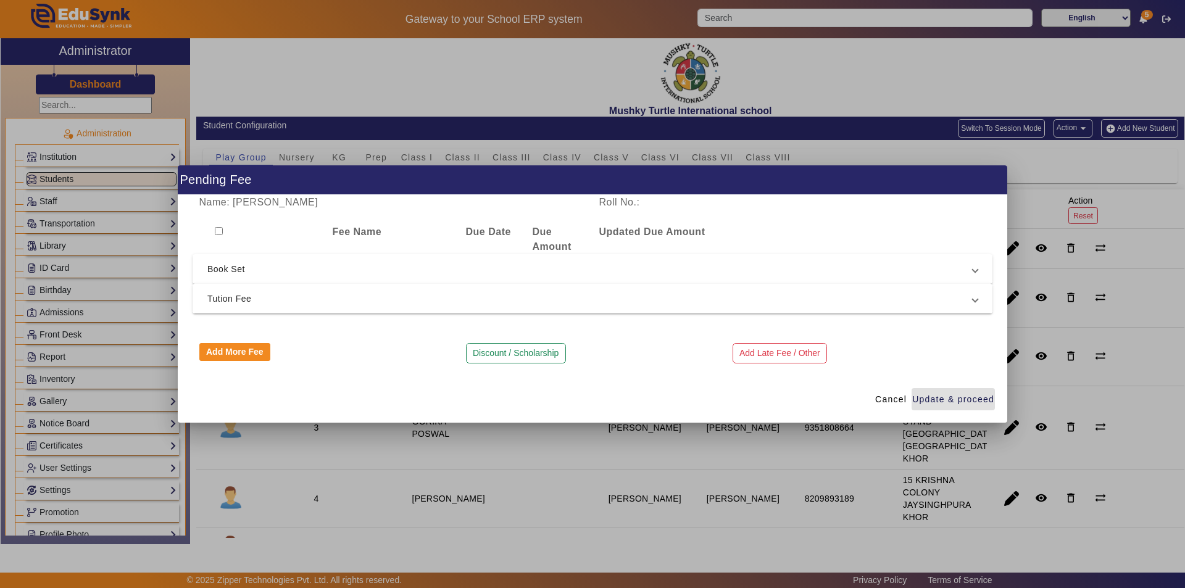
click at [369, 298] on span "Tution Fee" at bounding box center [589, 298] width 765 height 15
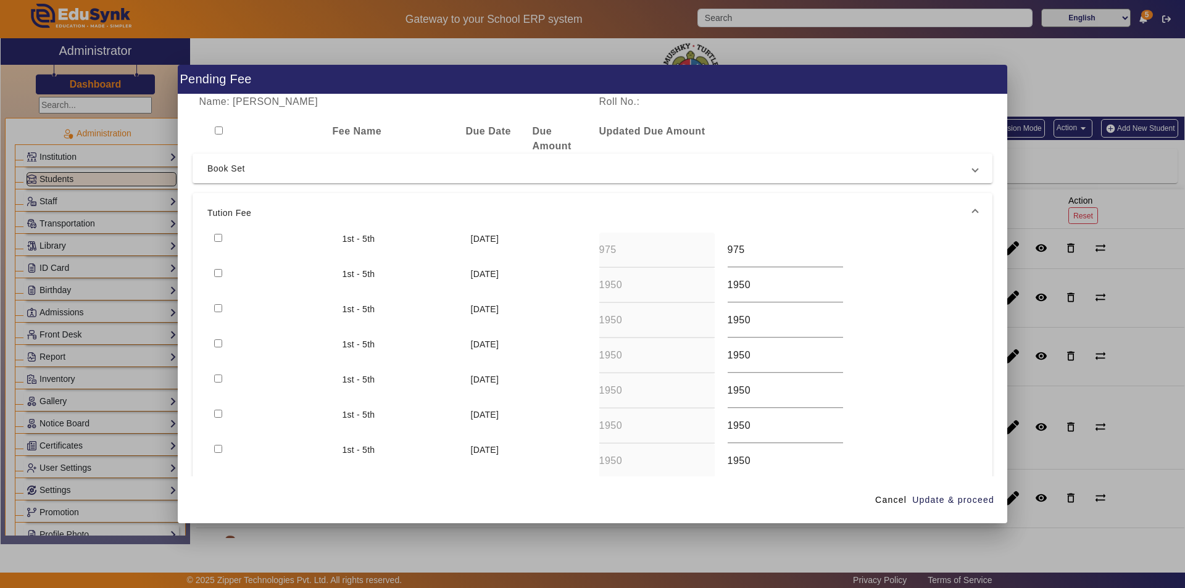
click at [222, 236] on input "checkbox" at bounding box center [218, 238] width 8 height 8
checkbox input "true"
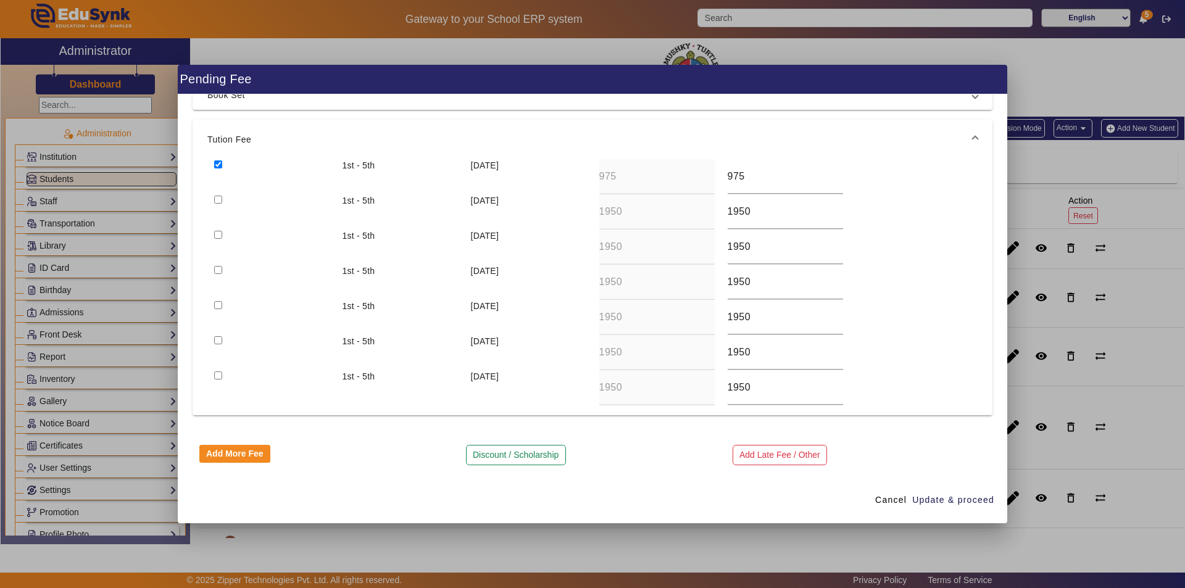
scroll to position [75, 0]
click at [516, 449] on button "Discount / Scholarship" at bounding box center [516, 454] width 100 height 21
click at [646, 452] on input at bounding box center [692, 446] width 187 height 15
type input "975"
click at [393, 449] on input at bounding box center [392, 446] width 387 height 15
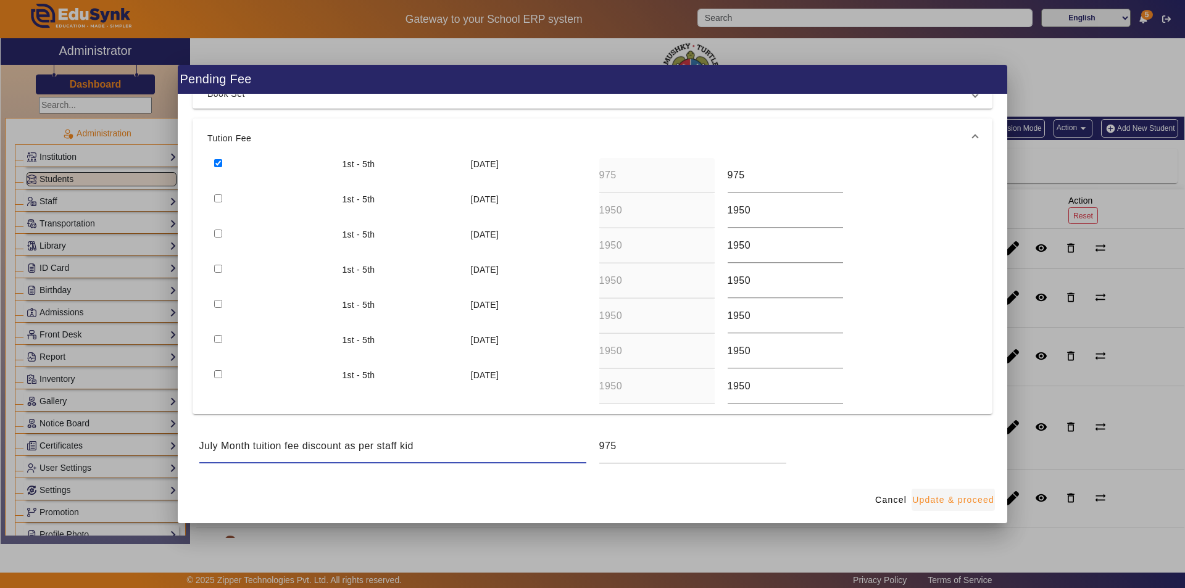
type input "July Month tuition fee discount as per staff kid"
click at [965, 503] on span "Update & proceed" at bounding box center [953, 500] width 82 height 13
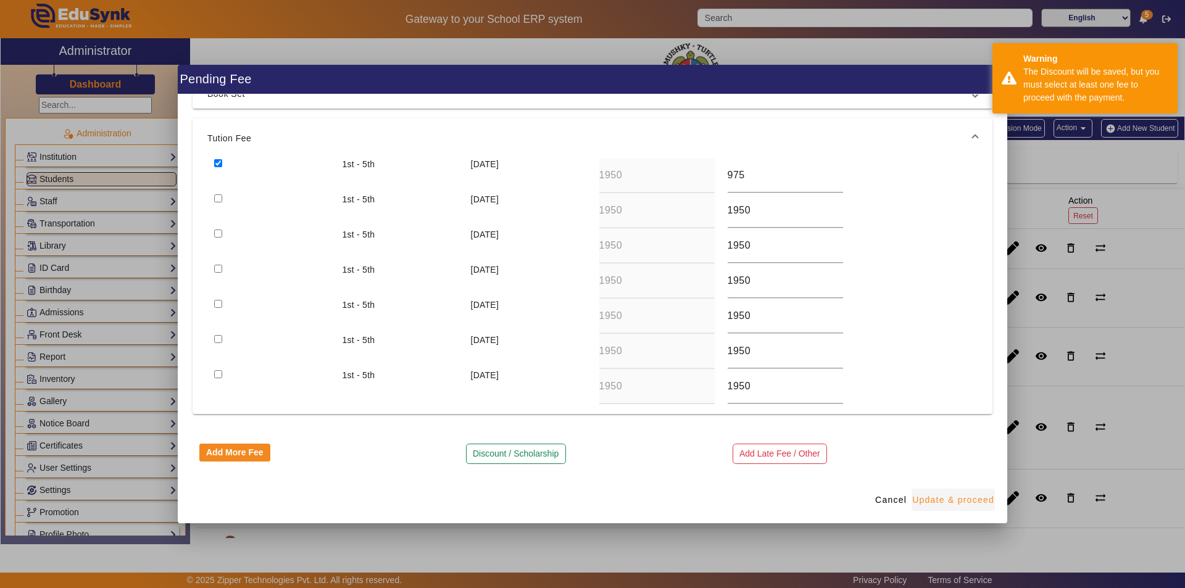
scroll to position [0, 0]
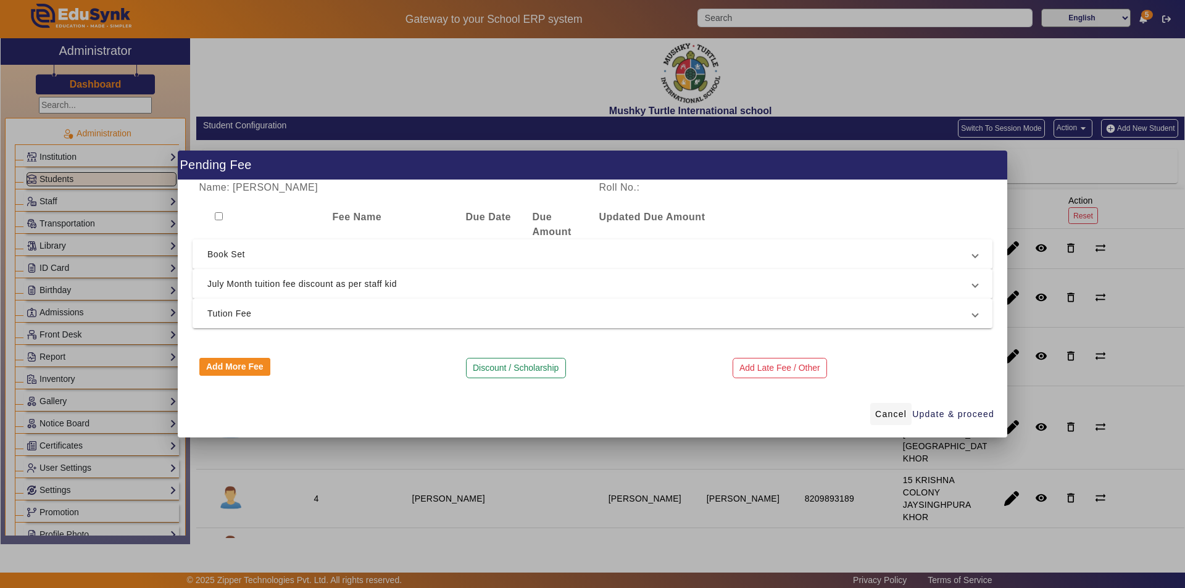
click at [884, 412] on span "Cancel" at bounding box center [890, 414] width 31 height 13
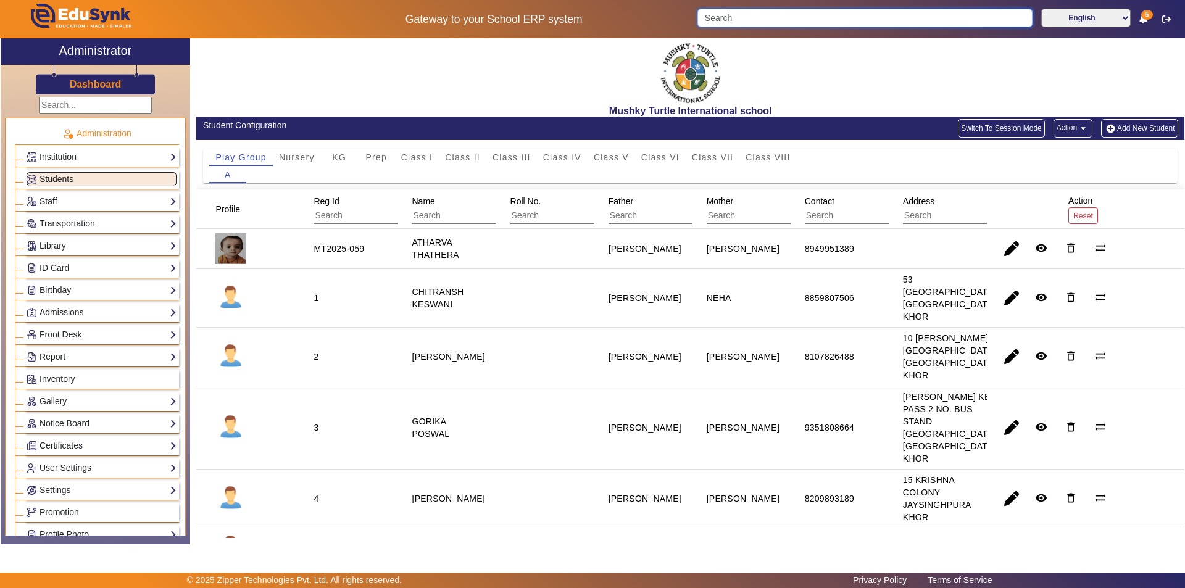
click at [802, 17] on input "Search" at bounding box center [864, 18] width 335 height 19
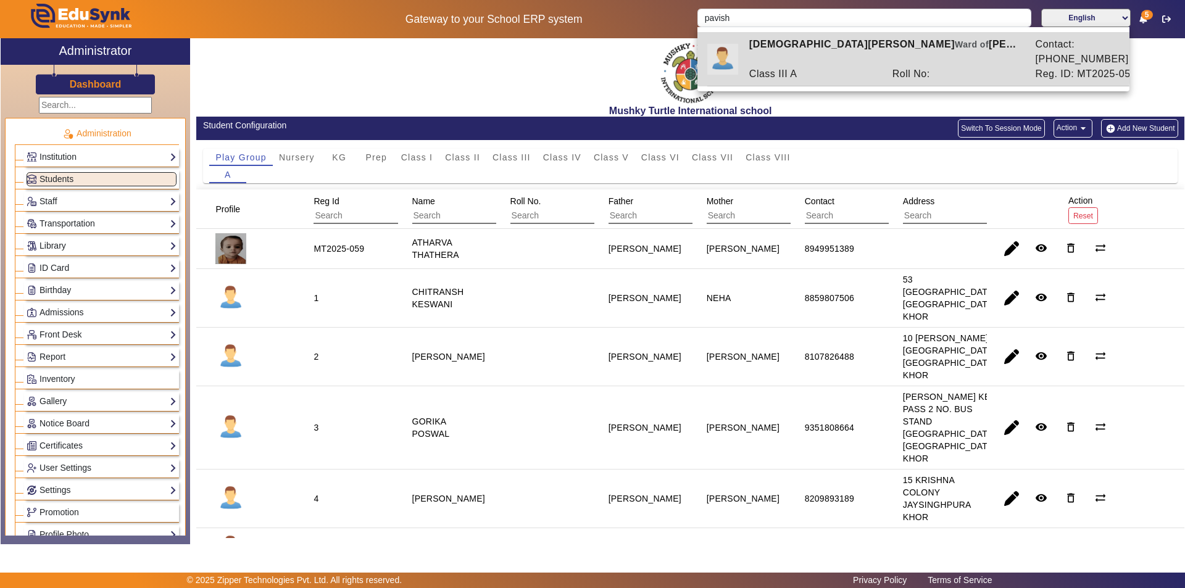
click at [864, 67] on div "Class III A" at bounding box center [814, 74] width 143 height 15
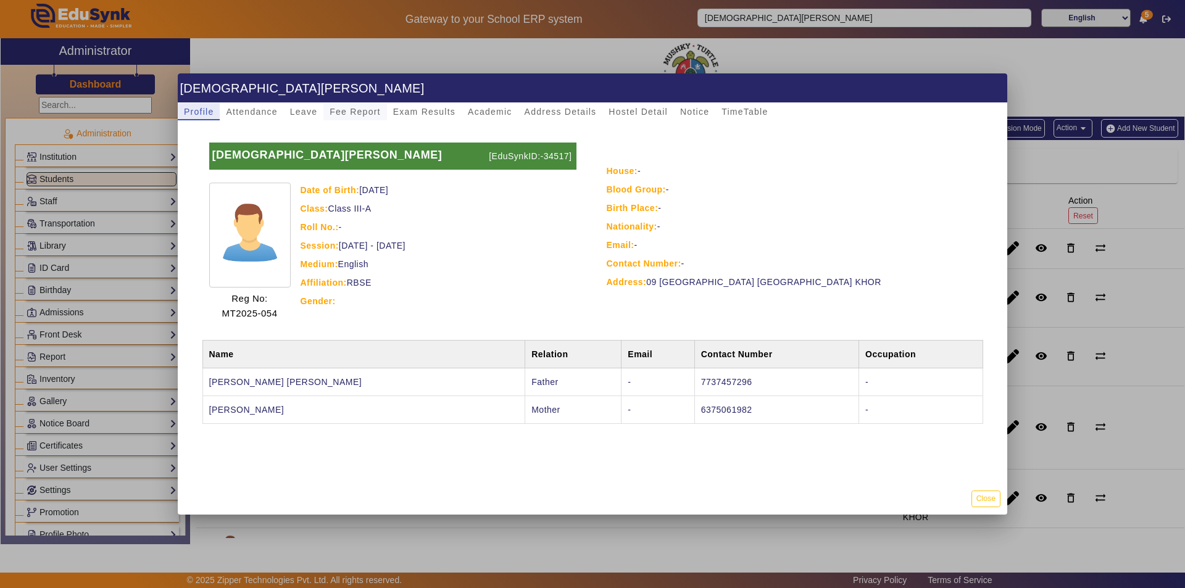
click at [346, 111] on span "Fee Report" at bounding box center [355, 111] width 51 height 9
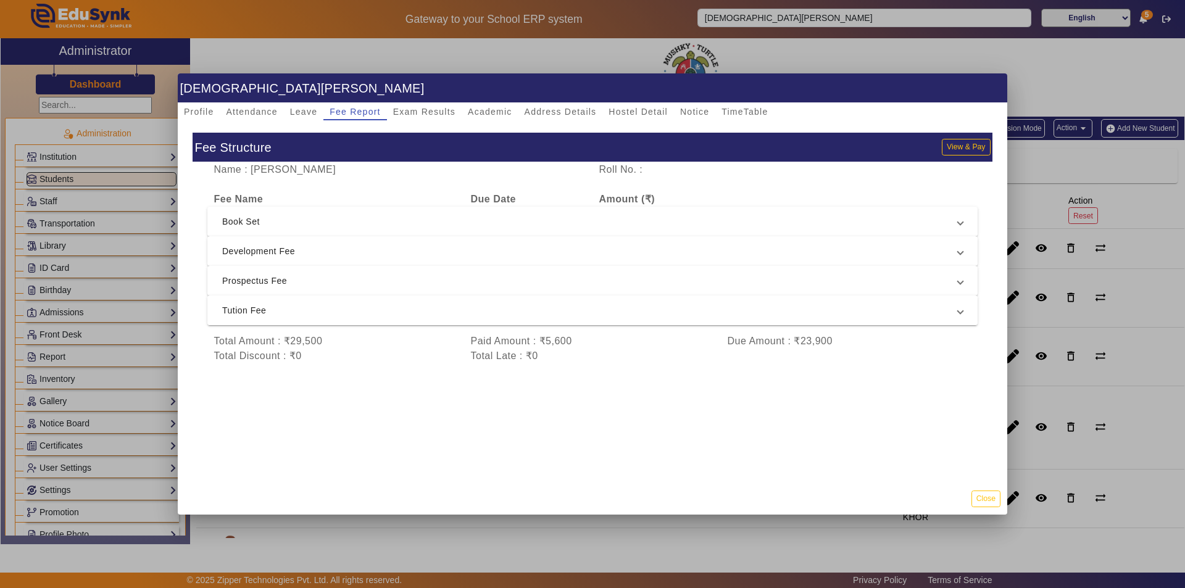
click at [458, 306] on span "Tution Fee" at bounding box center [590, 310] width 736 height 15
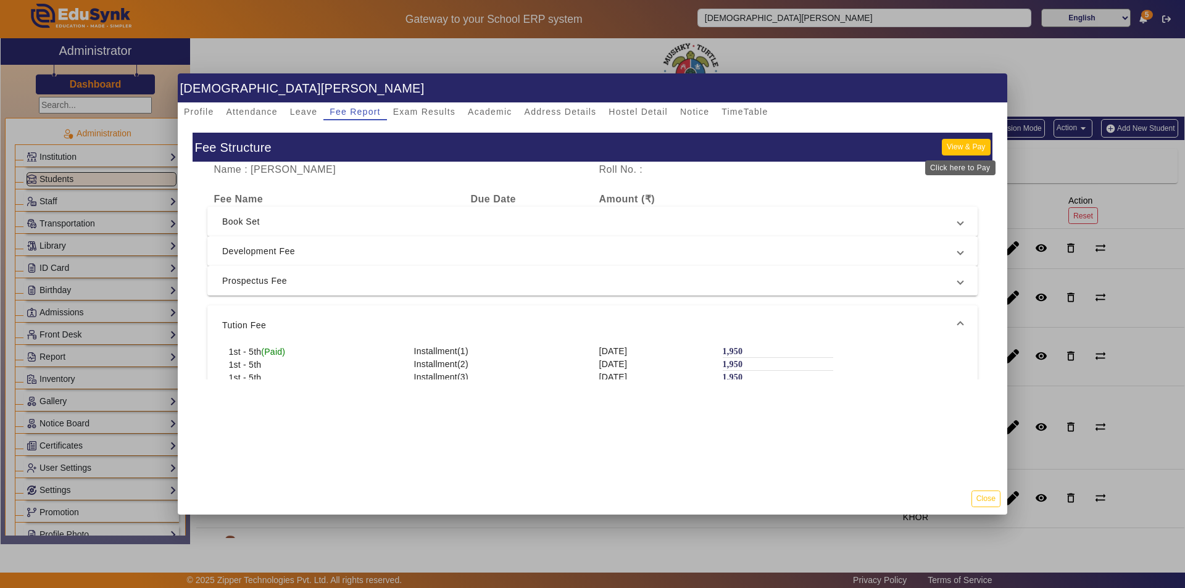
click at [952, 144] on button "View & Pay" at bounding box center [966, 147] width 48 height 17
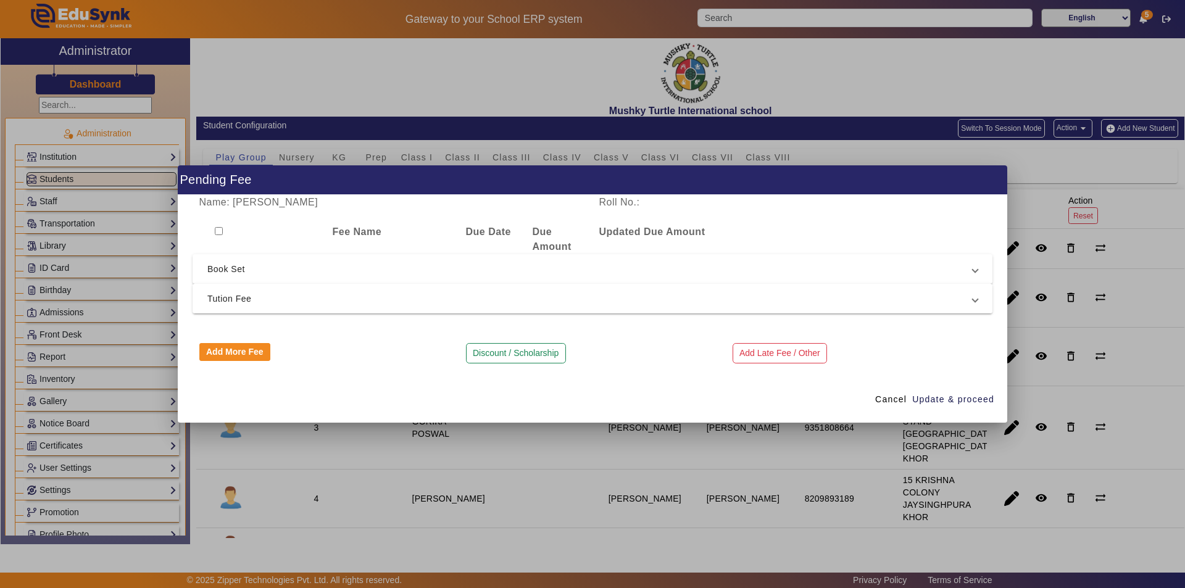
click at [246, 293] on span "Tution Fee" at bounding box center [589, 298] width 765 height 15
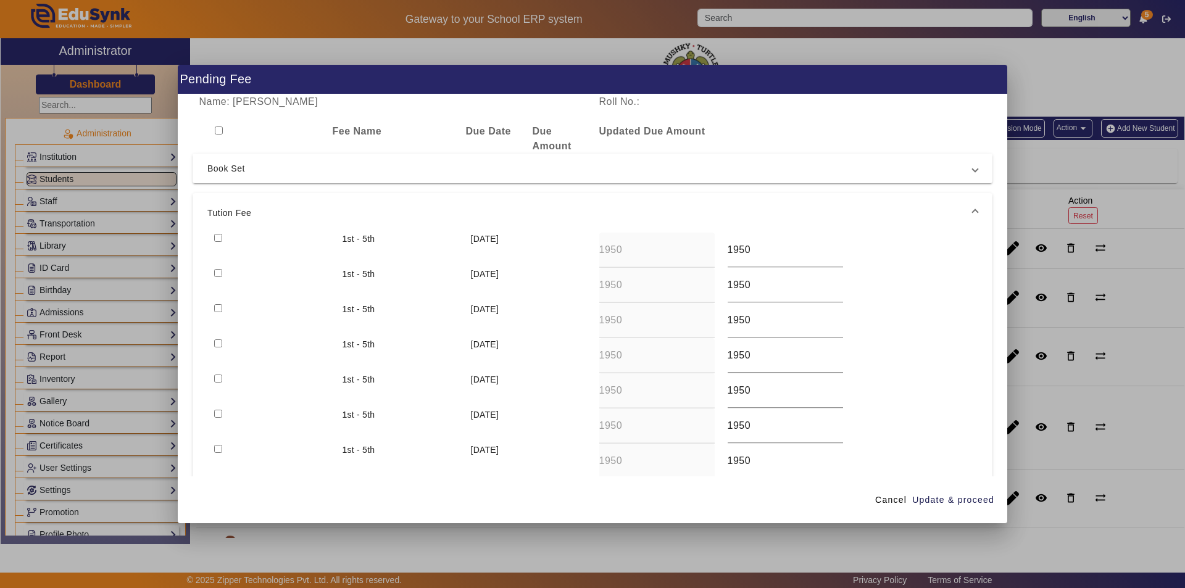
click at [221, 343] on input "checkbox" at bounding box center [218, 343] width 8 height 8
click at [973, 506] on span "Update & proceed" at bounding box center [953, 500] width 82 height 13
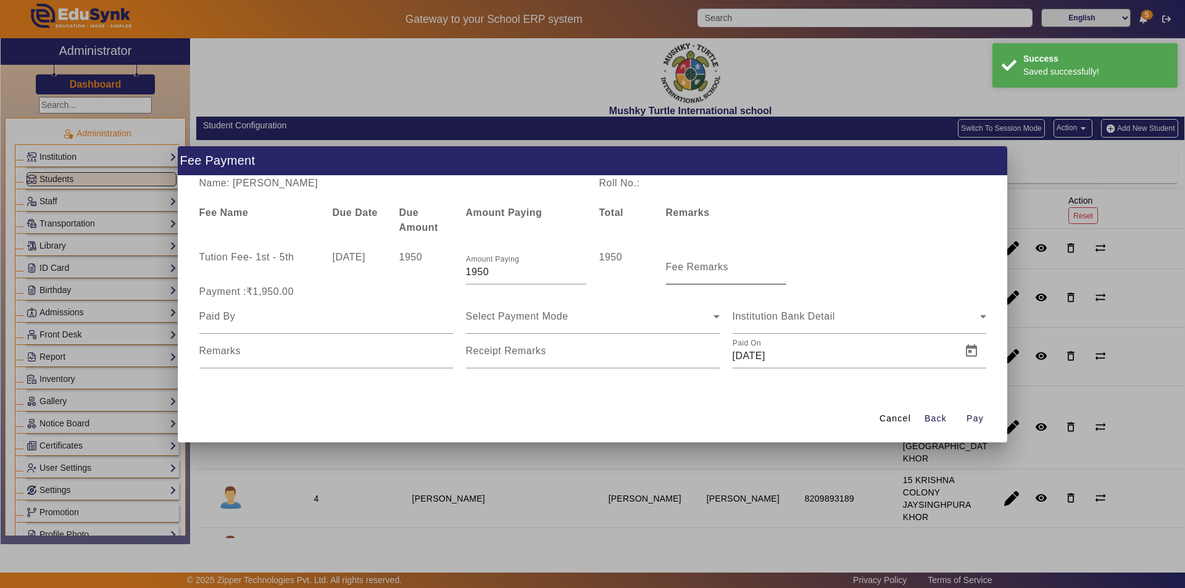
click at [707, 272] on label "Fee Remarks" at bounding box center [697, 267] width 63 height 11
click at [707, 272] on input "Fee Remarks" at bounding box center [726, 272] width 120 height 15
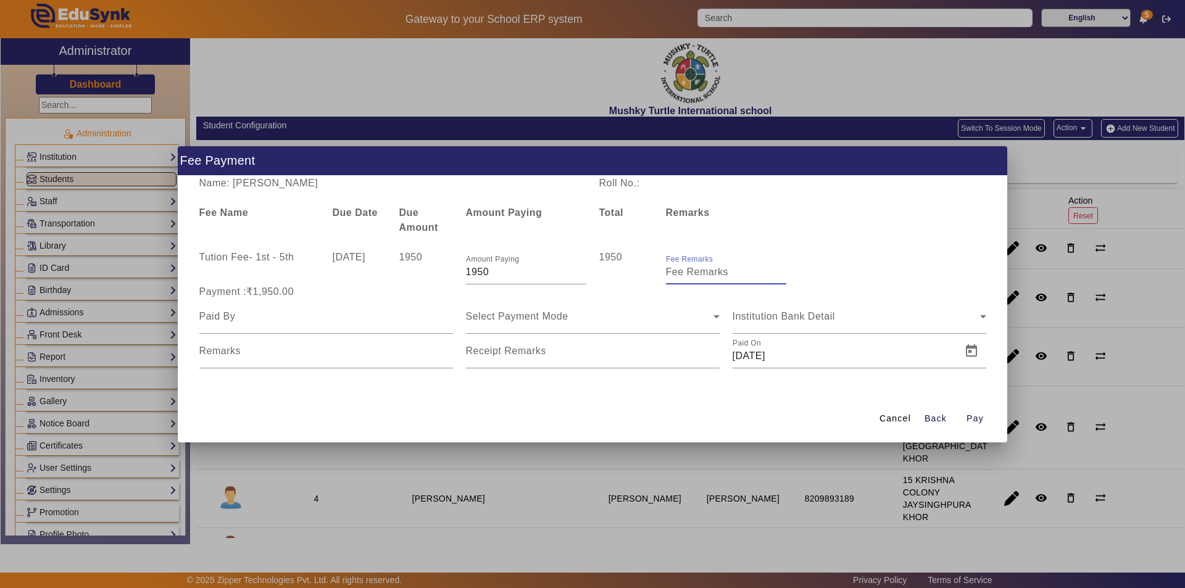
click at [707, 272] on input "Fee Remarks" at bounding box center [726, 272] width 120 height 15
click at [302, 322] on input at bounding box center [326, 316] width 254 height 15
click at [514, 317] on span "Select Payment Mode" at bounding box center [517, 316] width 102 height 10
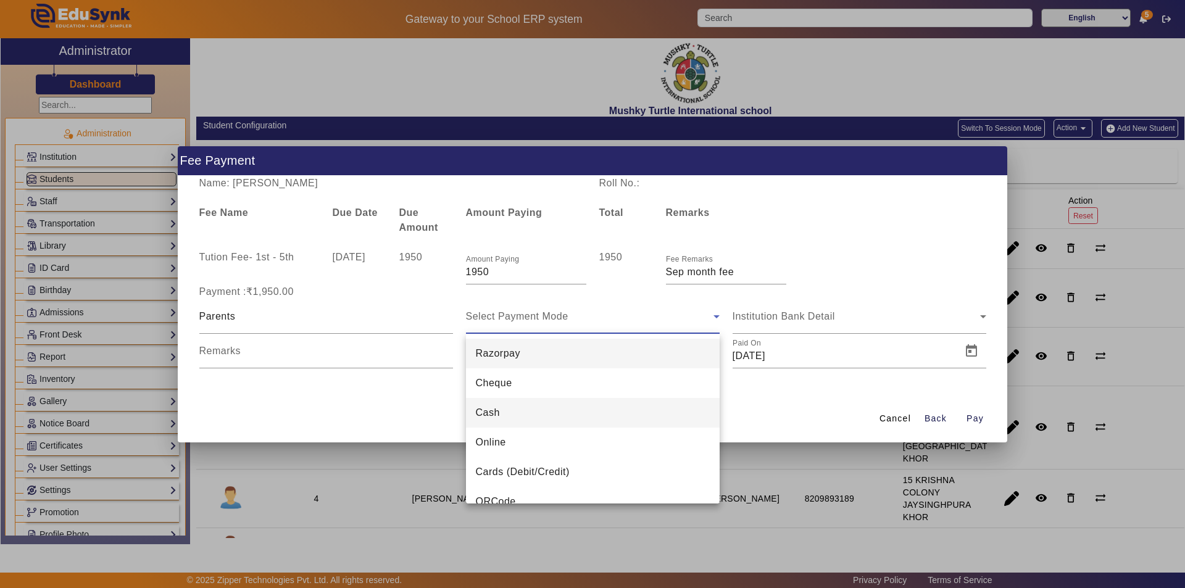
drag, startPoint x: 542, startPoint y: 409, endPoint x: 647, endPoint y: 389, distance: 106.8
click at [543, 409] on mat-option "Cash" at bounding box center [593, 413] width 254 height 30
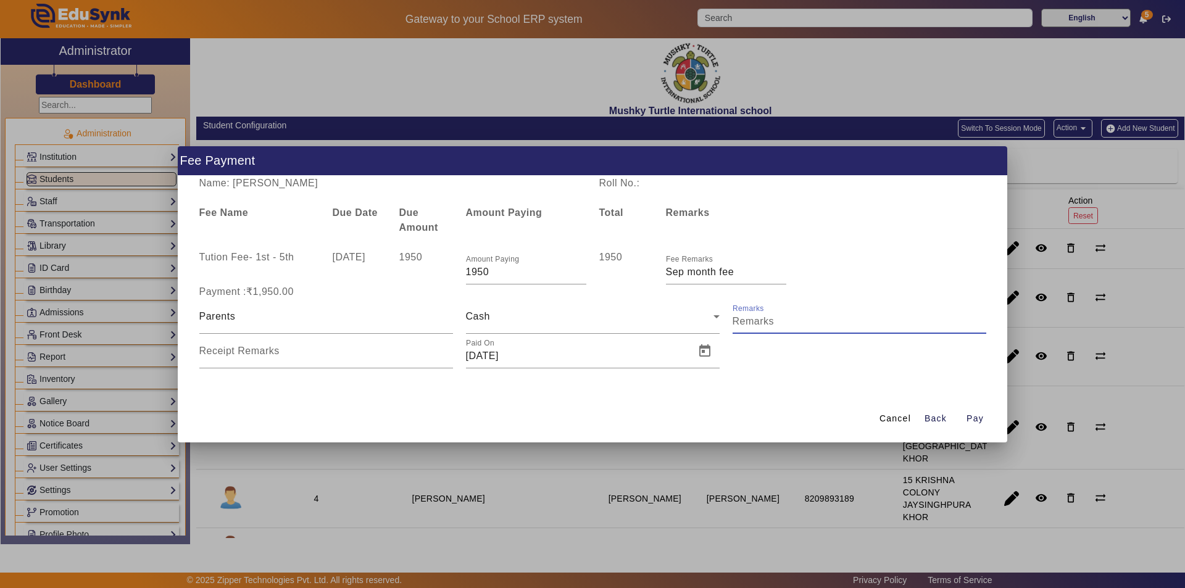
click at [787, 319] on input "Remarks" at bounding box center [860, 321] width 254 height 15
click at [346, 352] on input "Receipt Remarks" at bounding box center [326, 356] width 254 height 15
click at [697, 353] on span "Open calendar" at bounding box center [705, 351] width 30 height 30
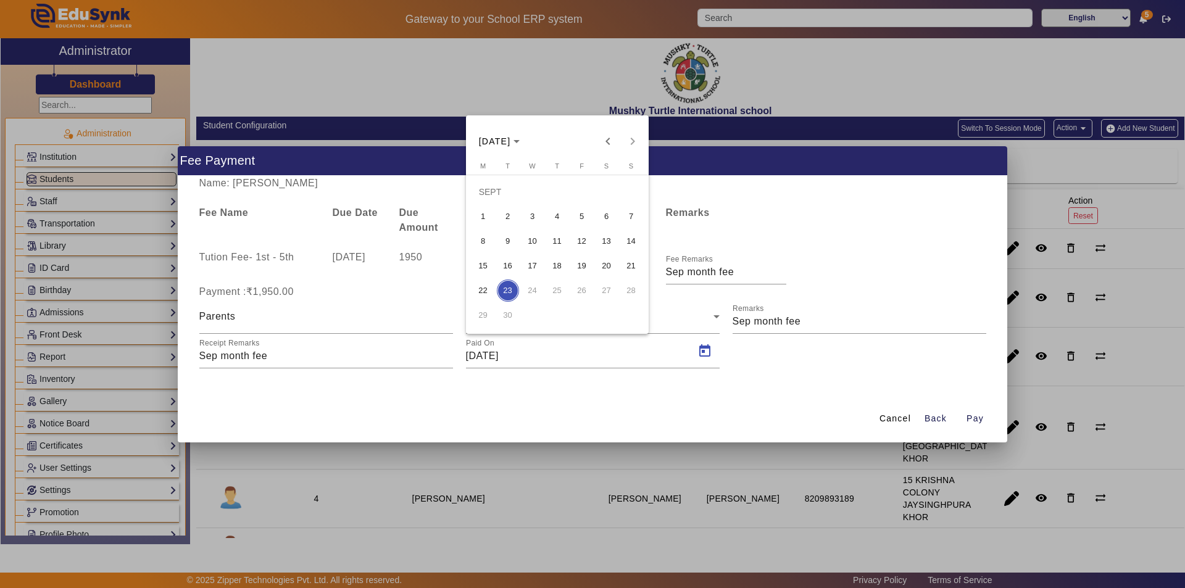
click at [608, 239] on span "13" at bounding box center [607, 241] width 22 height 22
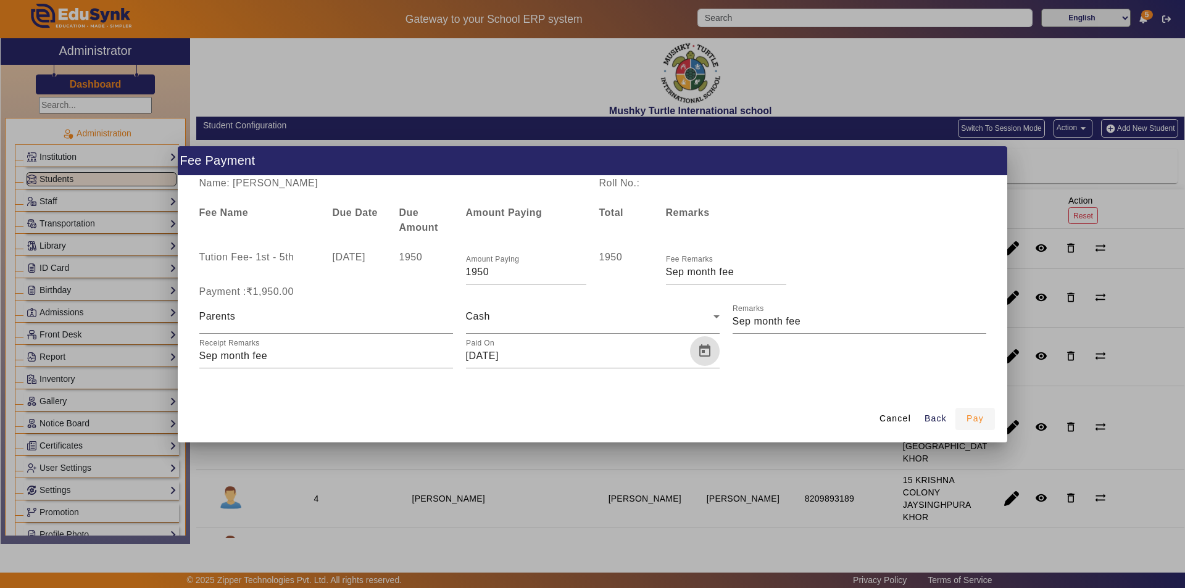
click at [970, 415] on span "Pay" at bounding box center [975, 418] width 17 height 13
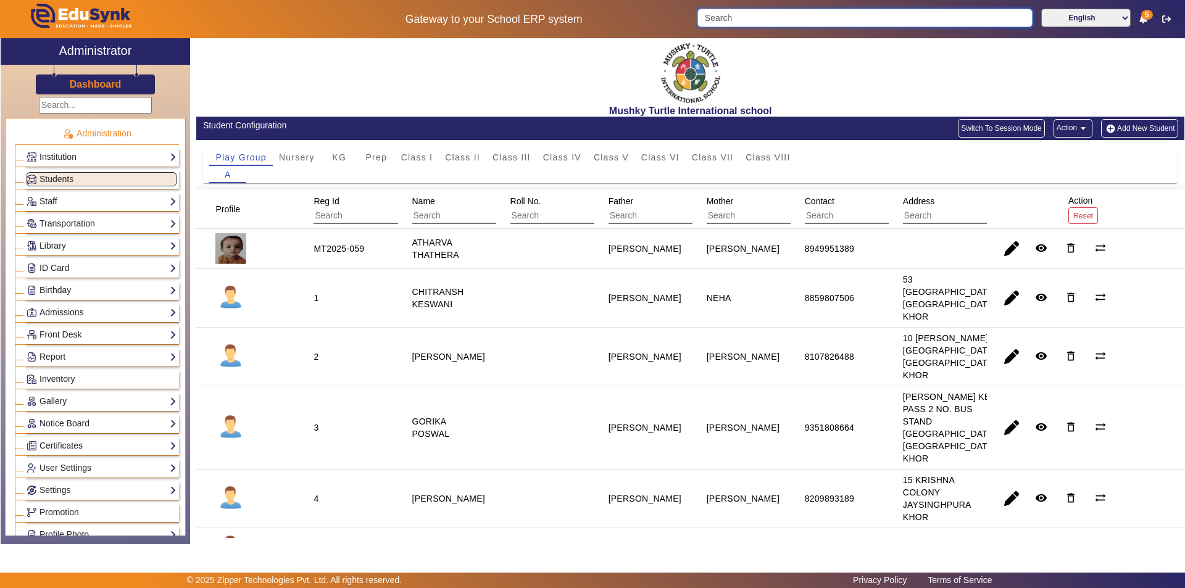
click at [756, 21] on input "Search" at bounding box center [864, 18] width 335 height 19
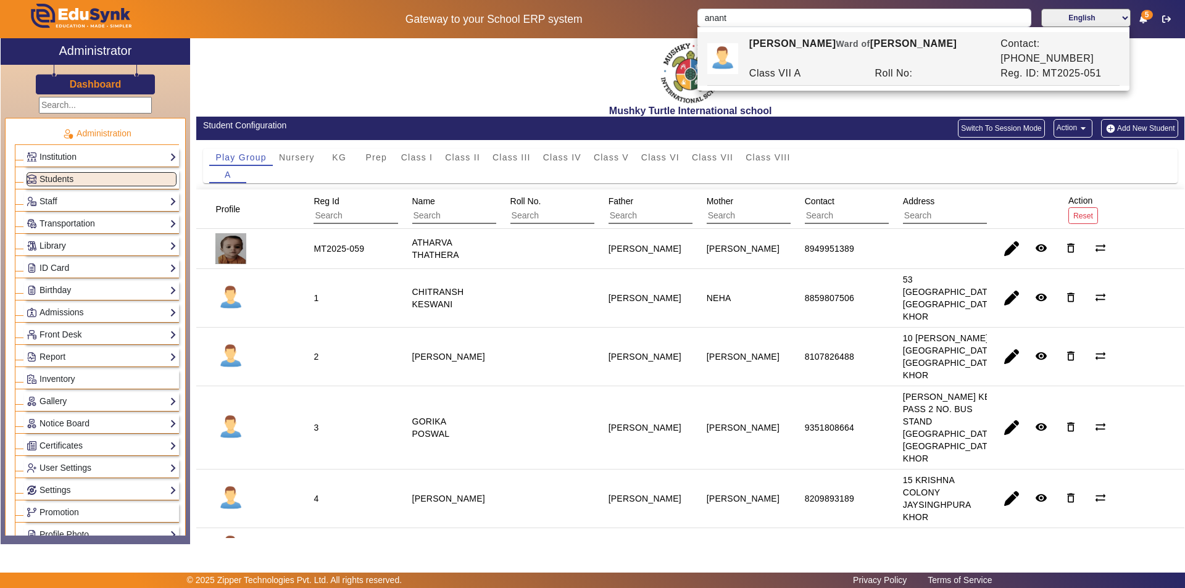
click at [809, 49] on div "ANANT SHARMA Ward of LOKESH SHARMA" at bounding box center [868, 51] width 251 height 30
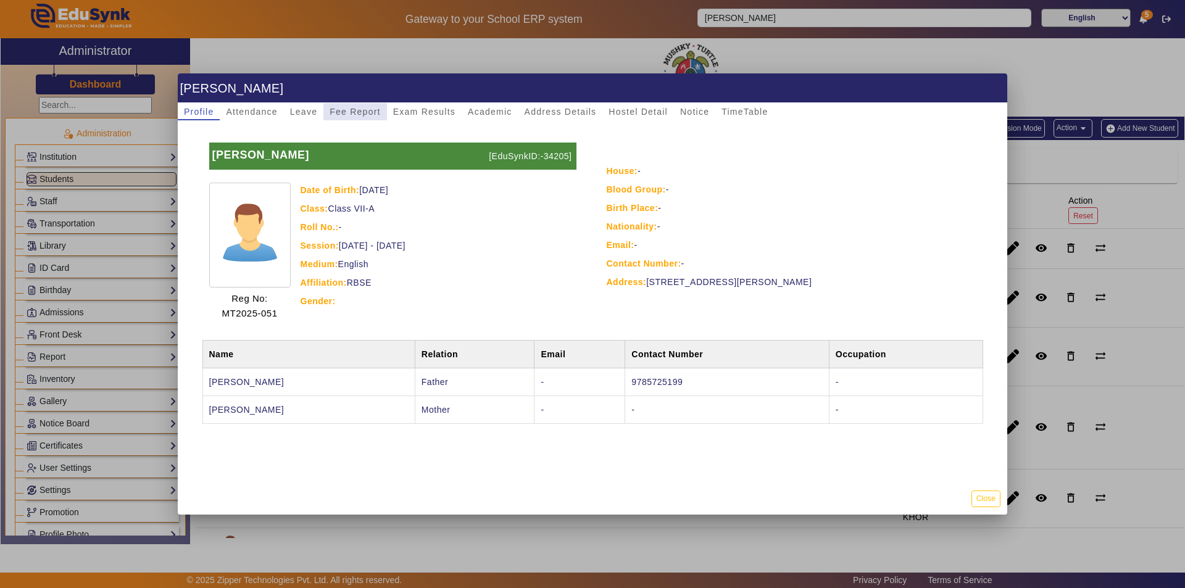
click at [361, 113] on span "Fee Report" at bounding box center [355, 111] width 51 height 9
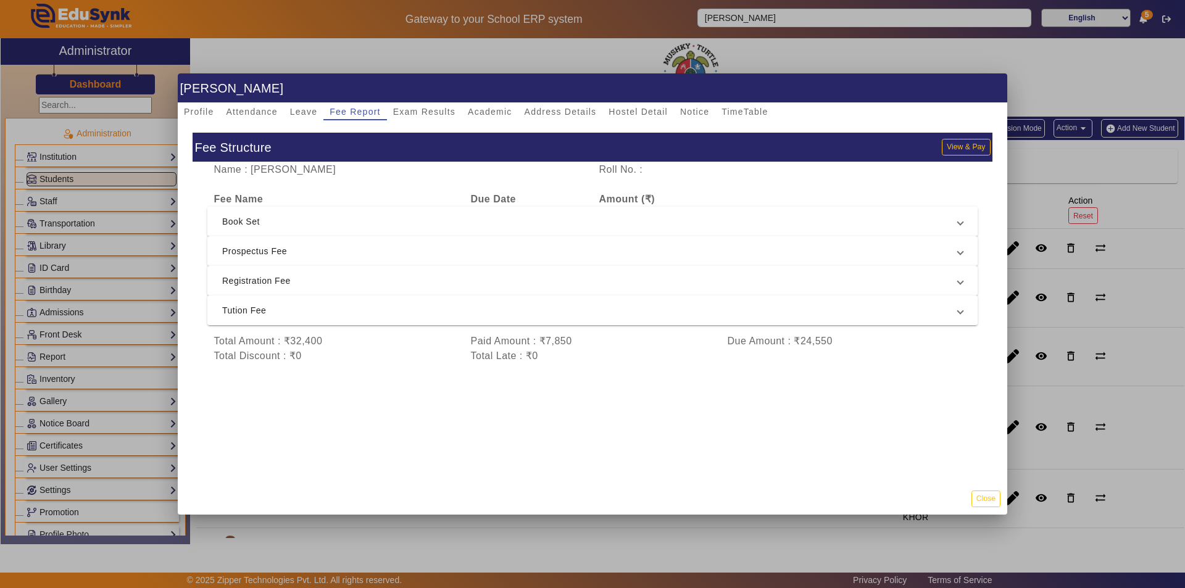
click at [399, 311] on span "Tution Fee" at bounding box center [590, 310] width 736 height 15
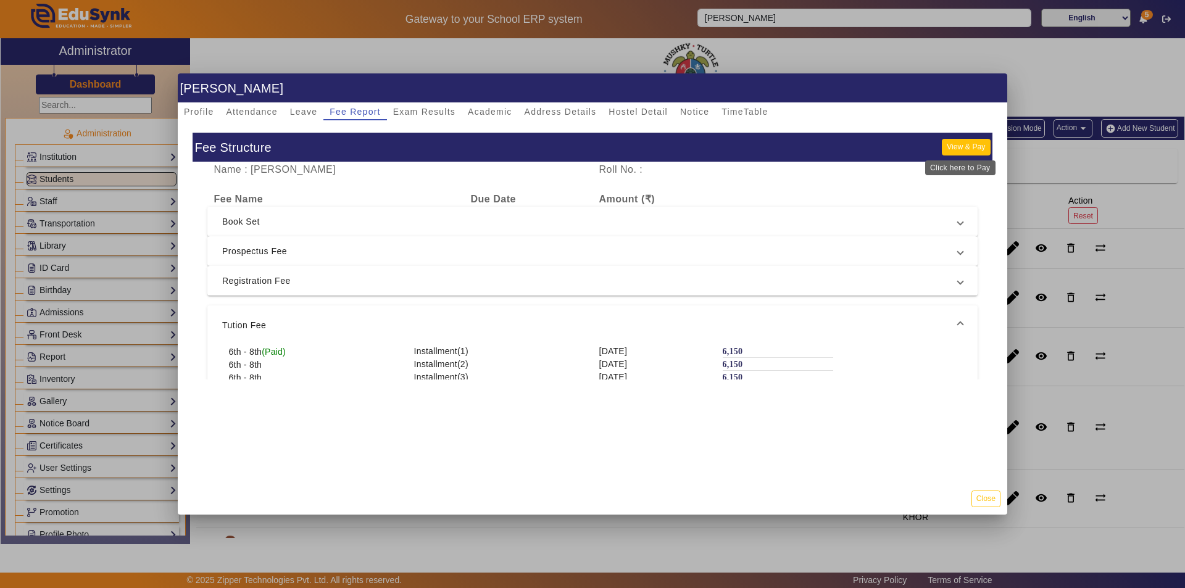
click at [962, 143] on button "View & Pay" at bounding box center [966, 147] width 48 height 17
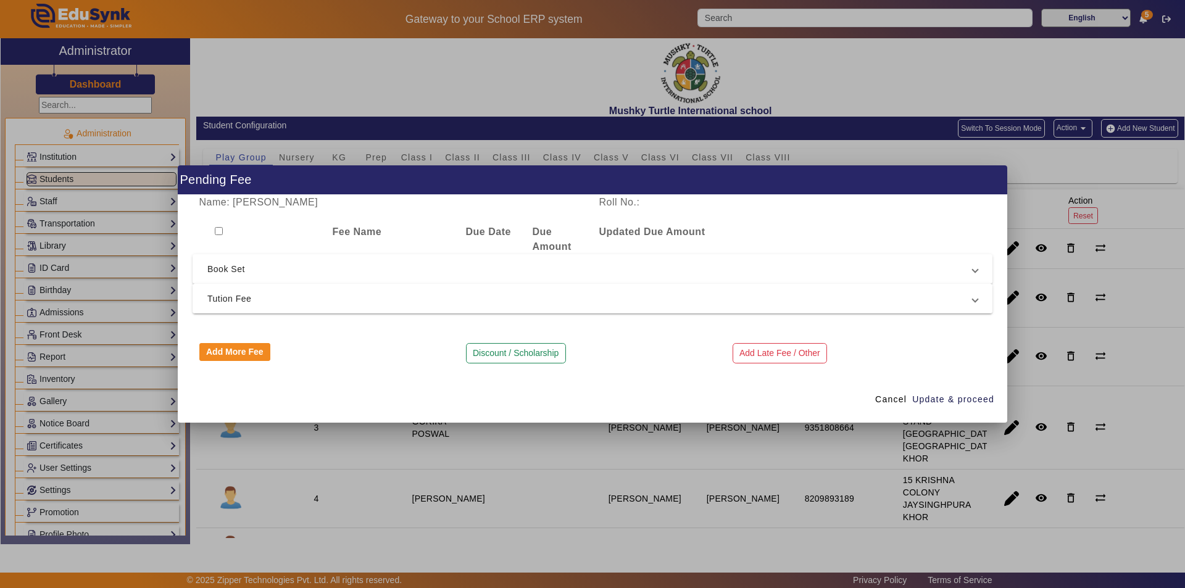
click at [416, 294] on span "Tution Fee" at bounding box center [589, 298] width 765 height 15
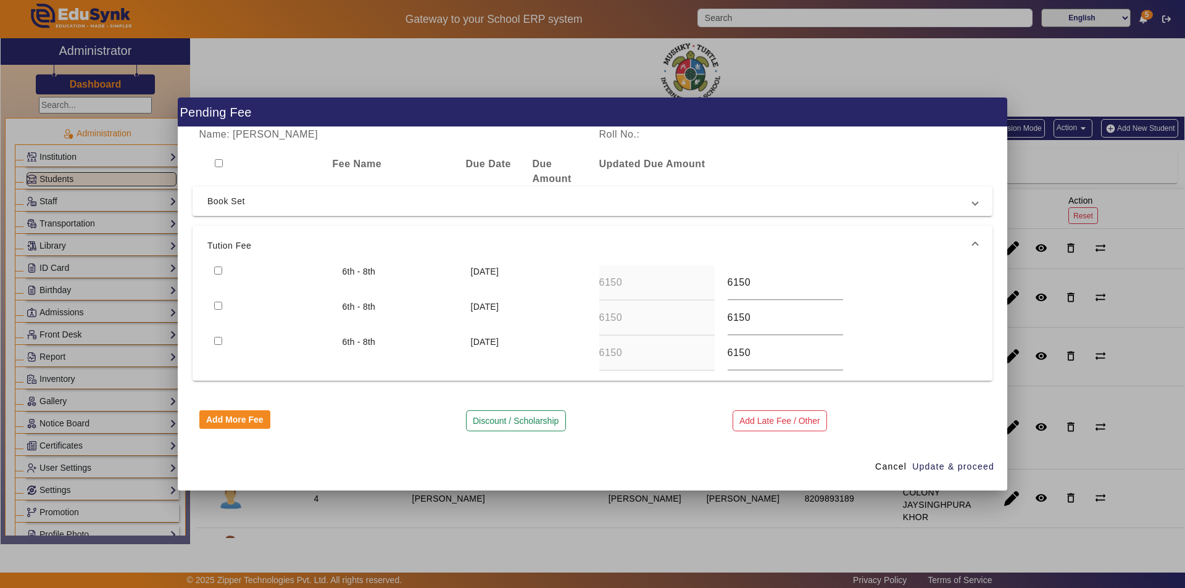
click at [220, 269] on input "checkbox" at bounding box center [218, 271] width 8 height 8
click at [949, 466] on span "Update & proceed" at bounding box center [953, 466] width 82 height 13
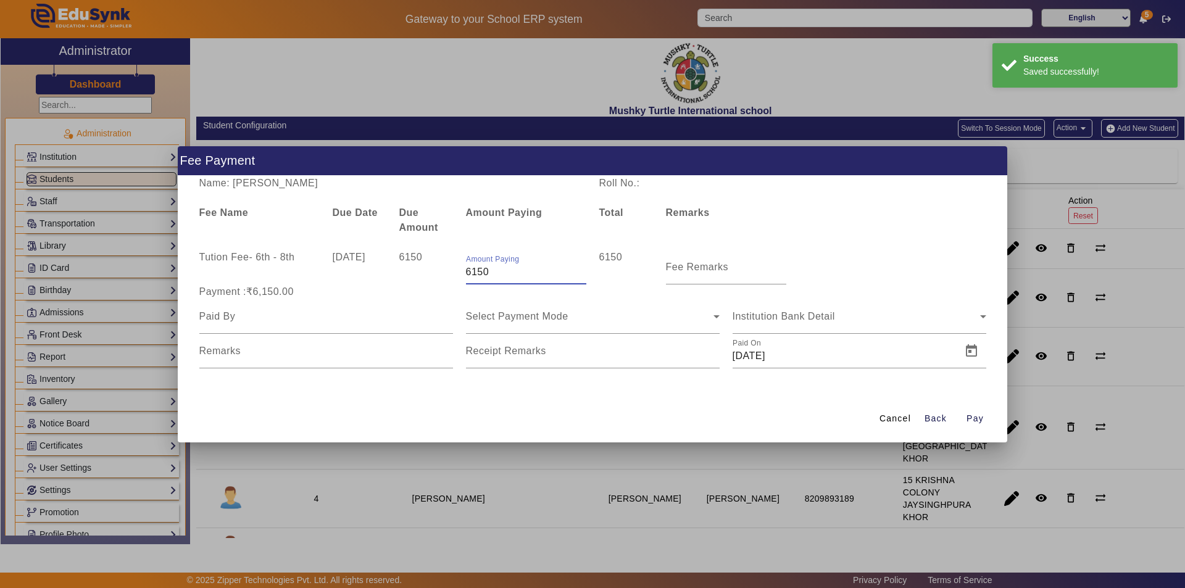
drag, startPoint x: 499, startPoint y: 271, endPoint x: 383, endPoint y: 269, distance: 116.7
click at [383, 269] on div "Tution Fee - 6th - 8th [DATE] 6150 Amount Paying 6150 6150 Fee Remarks" at bounding box center [593, 267] width 800 height 35
click at [691, 269] on mat-label "Fee Remarks" at bounding box center [697, 267] width 63 height 10
click at [691, 269] on input "Fee Remarks" at bounding box center [726, 272] width 120 height 15
click at [690, 270] on input "Fee Remarks" at bounding box center [726, 272] width 120 height 15
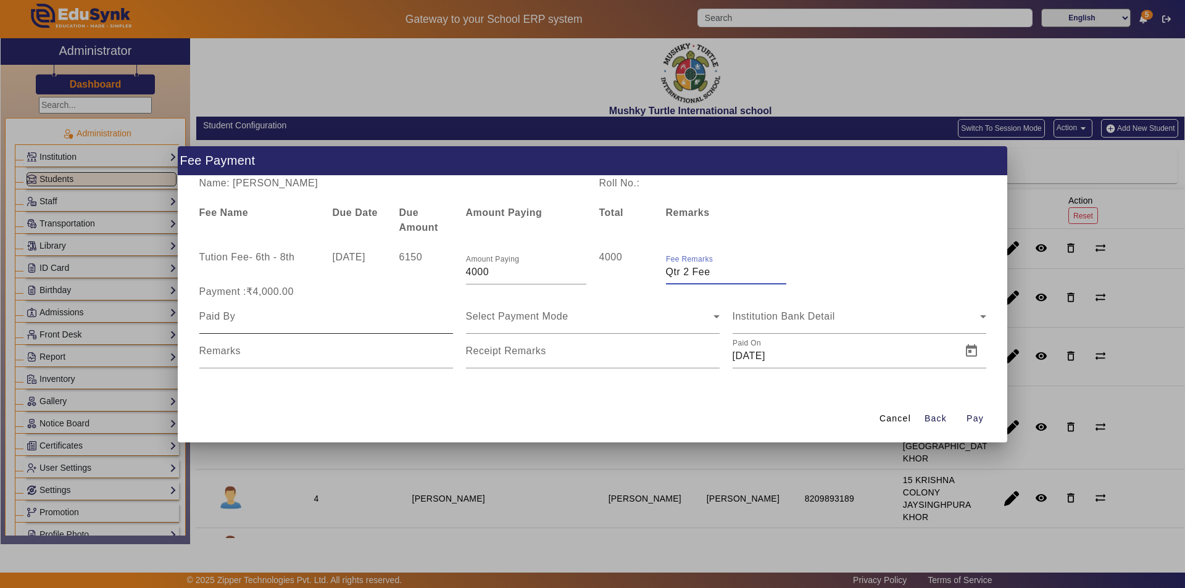
click at [266, 323] on input at bounding box center [326, 316] width 254 height 15
click at [507, 319] on span "Select Payment Mode" at bounding box center [517, 316] width 102 height 10
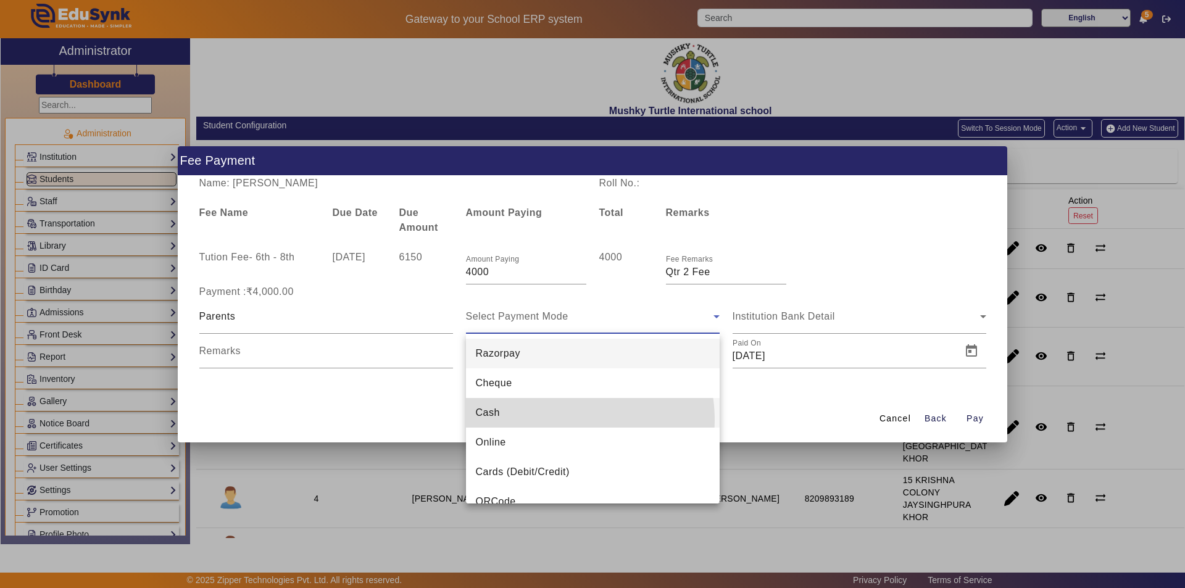
click at [551, 420] on mat-option "Cash" at bounding box center [593, 413] width 254 height 30
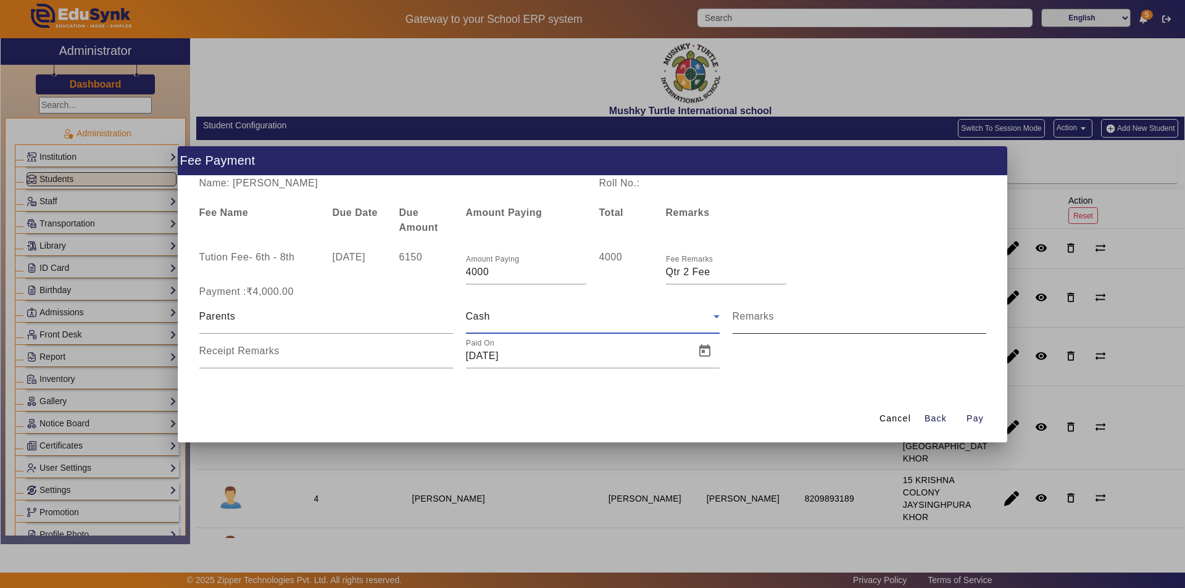
click at [799, 324] on input "Remarks" at bounding box center [860, 321] width 254 height 15
click at [704, 348] on span "Open calendar" at bounding box center [705, 351] width 30 height 30
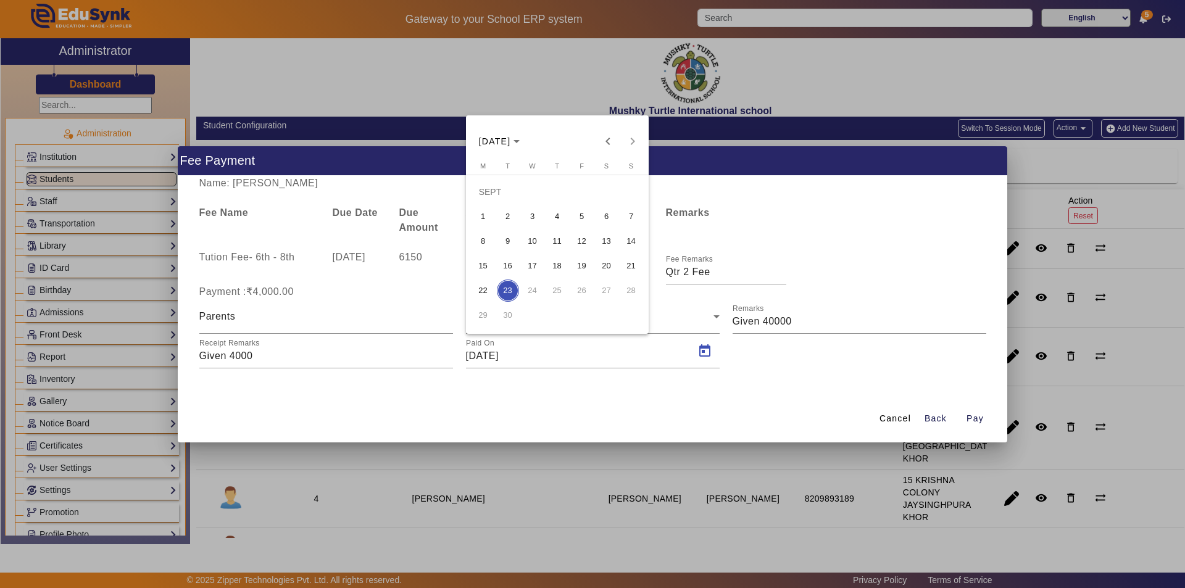
click at [608, 242] on span "13" at bounding box center [607, 241] width 22 height 22
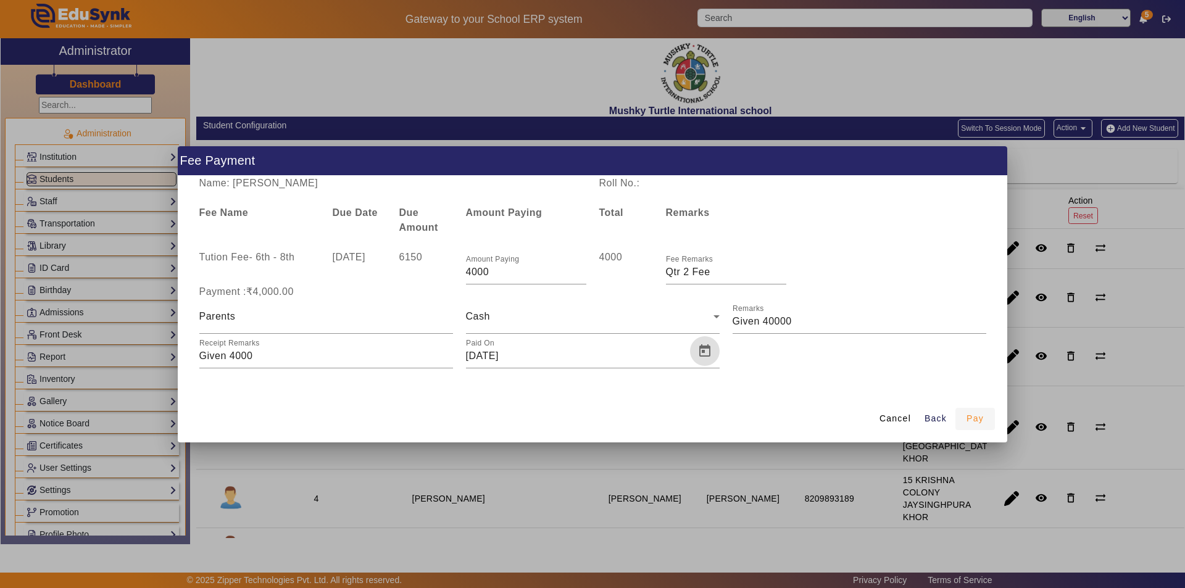
click at [966, 415] on span "button" at bounding box center [976, 419] width 40 height 30
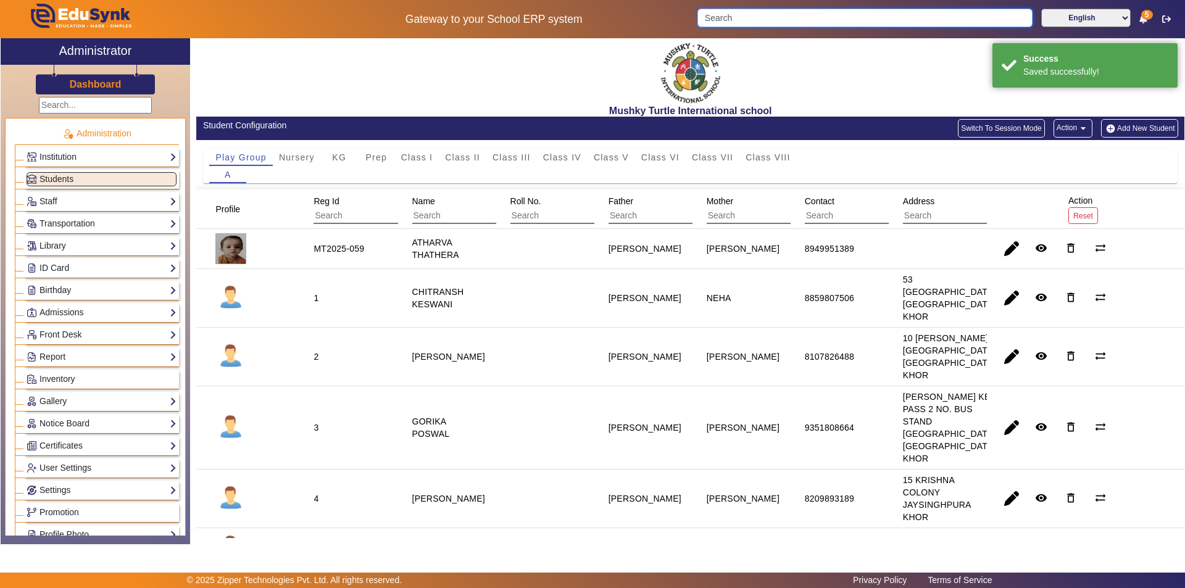
click at [826, 15] on input "Search" at bounding box center [864, 18] width 335 height 19
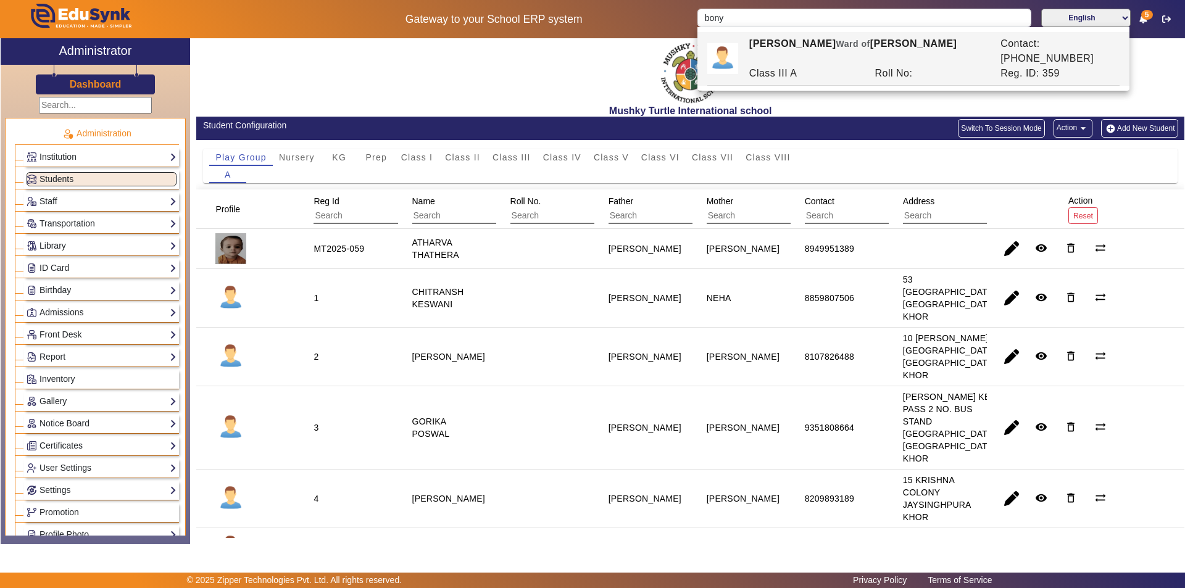
click at [802, 34] on div "BONY SINGHA Ward of MR.BENU SINGHA Contact: 6376355258 Class III A Roll No: Reg…" at bounding box center [913, 58] width 412 height 52
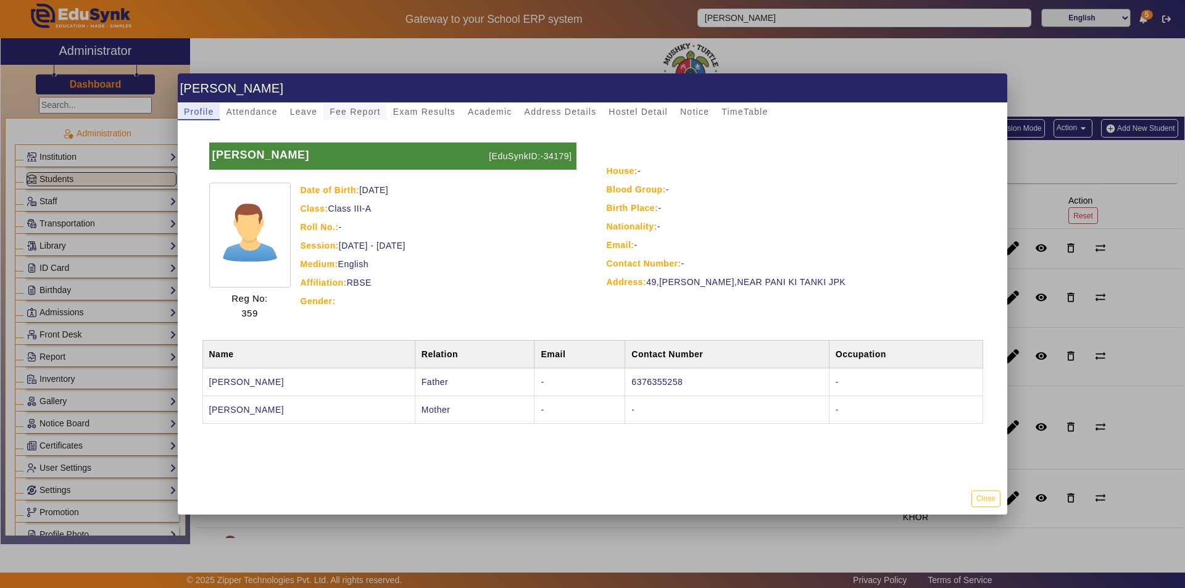
click at [347, 113] on span "Fee Report" at bounding box center [355, 111] width 51 height 9
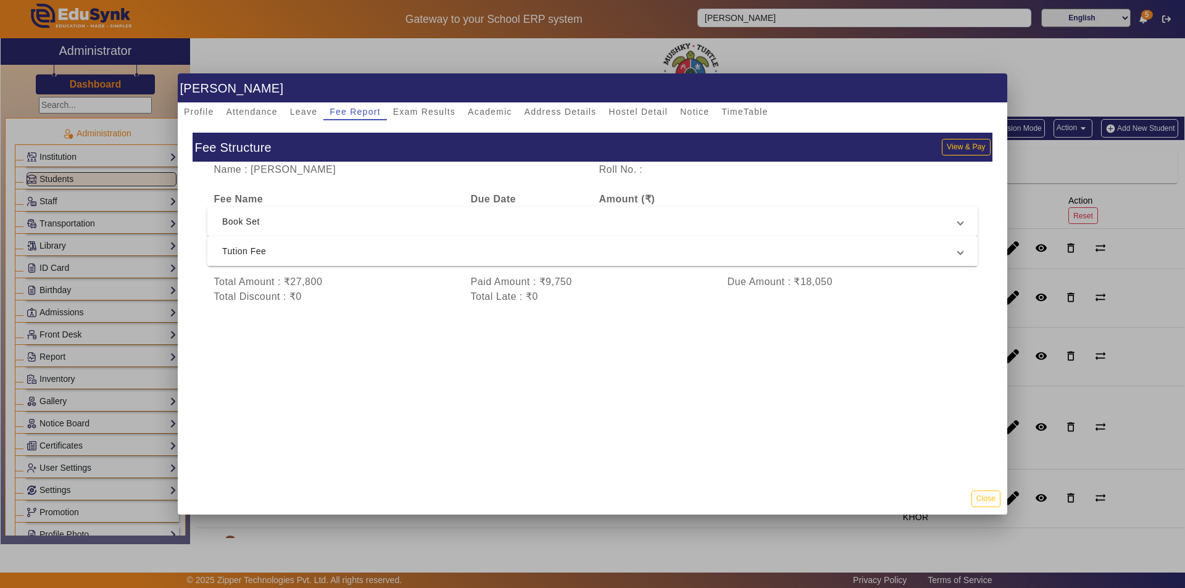
click at [452, 254] on span "Tution Fee" at bounding box center [590, 251] width 736 height 15
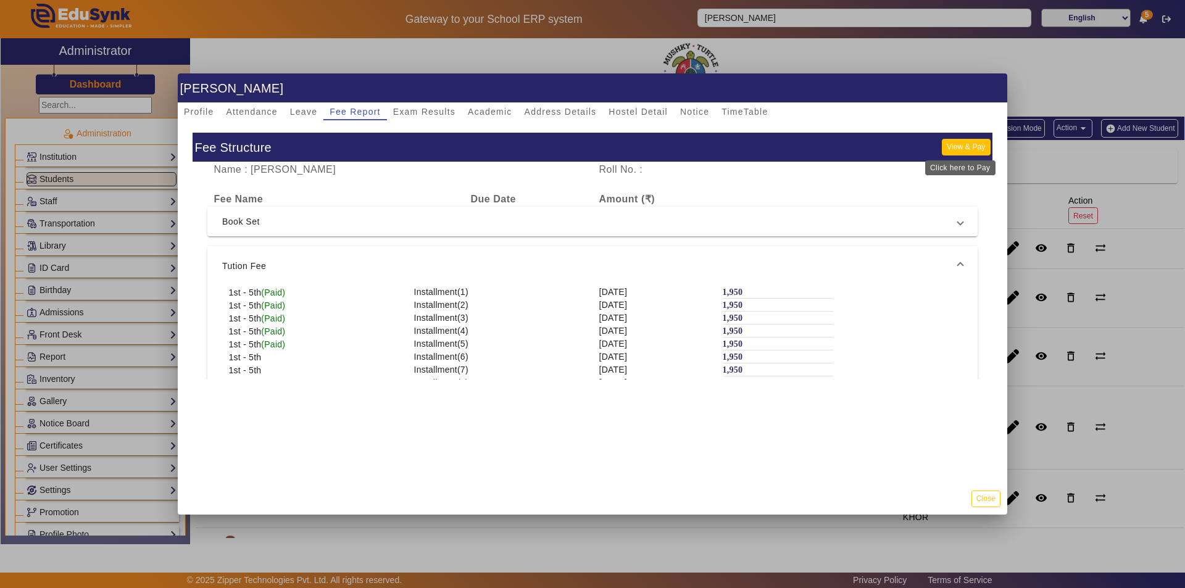
click at [964, 148] on button "View & Pay" at bounding box center [966, 147] width 48 height 17
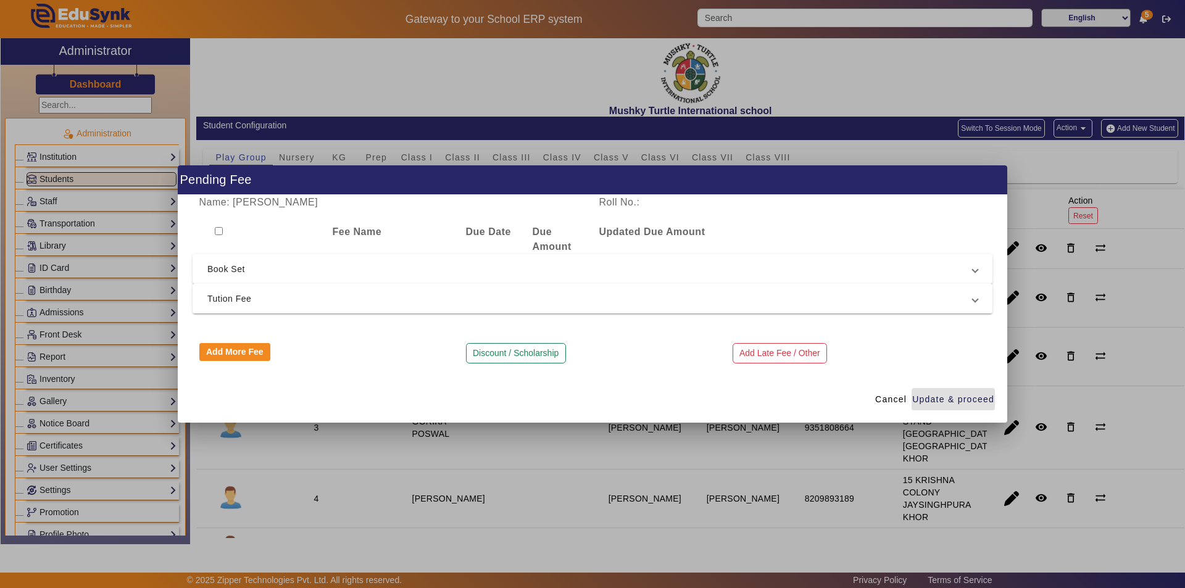
click at [280, 293] on span "Tution Fee" at bounding box center [589, 298] width 765 height 15
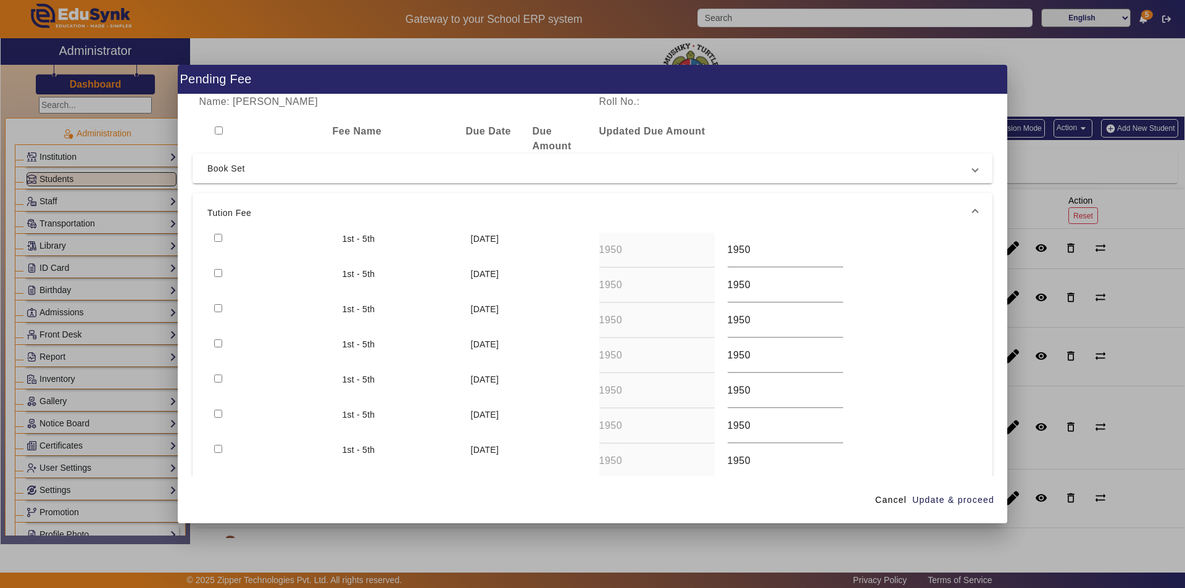
click at [220, 234] on input "checkbox" at bounding box center [218, 238] width 8 height 8
click at [947, 496] on span "Update & proceed" at bounding box center [953, 500] width 82 height 13
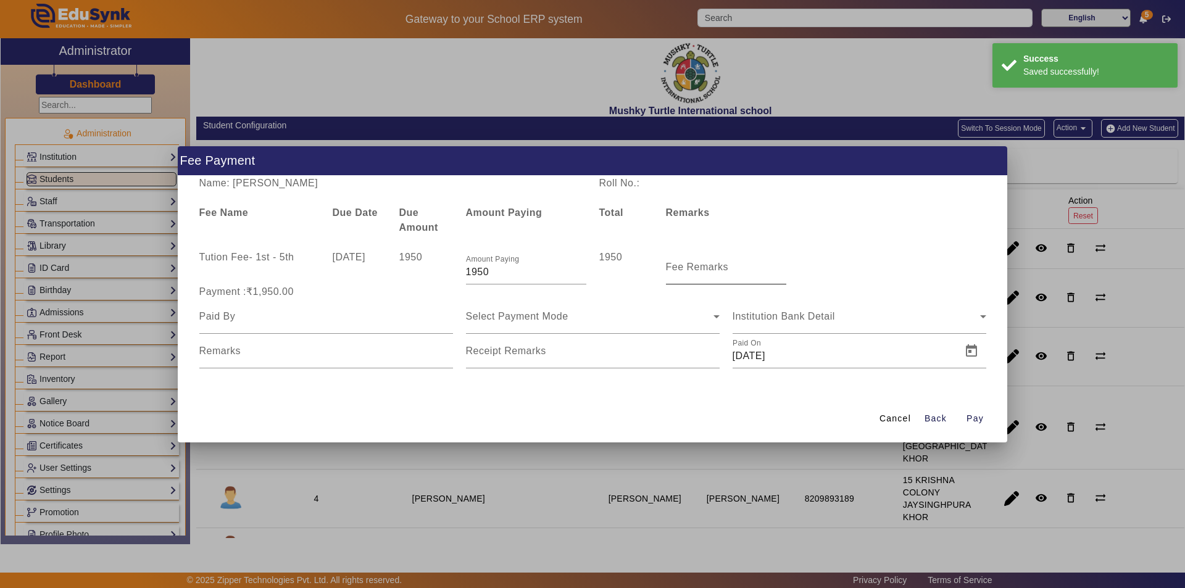
click at [688, 272] on label "Fee Remarks" at bounding box center [697, 267] width 63 height 11
click at [688, 272] on input "Fee Remarks" at bounding box center [726, 272] width 120 height 15
click at [690, 275] on input "Fee Remarks" at bounding box center [726, 272] width 120 height 15
click at [333, 323] on input at bounding box center [326, 316] width 254 height 15
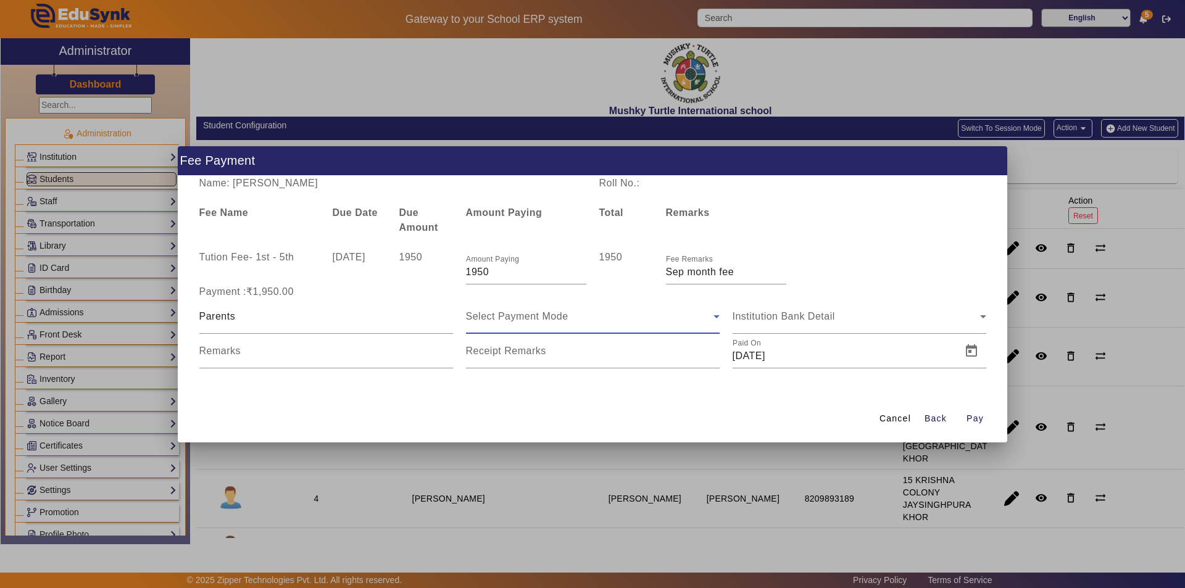
click at [577, 323] on div "Select Payment Mode" at bounding box center [590, 316] width 248 height 15
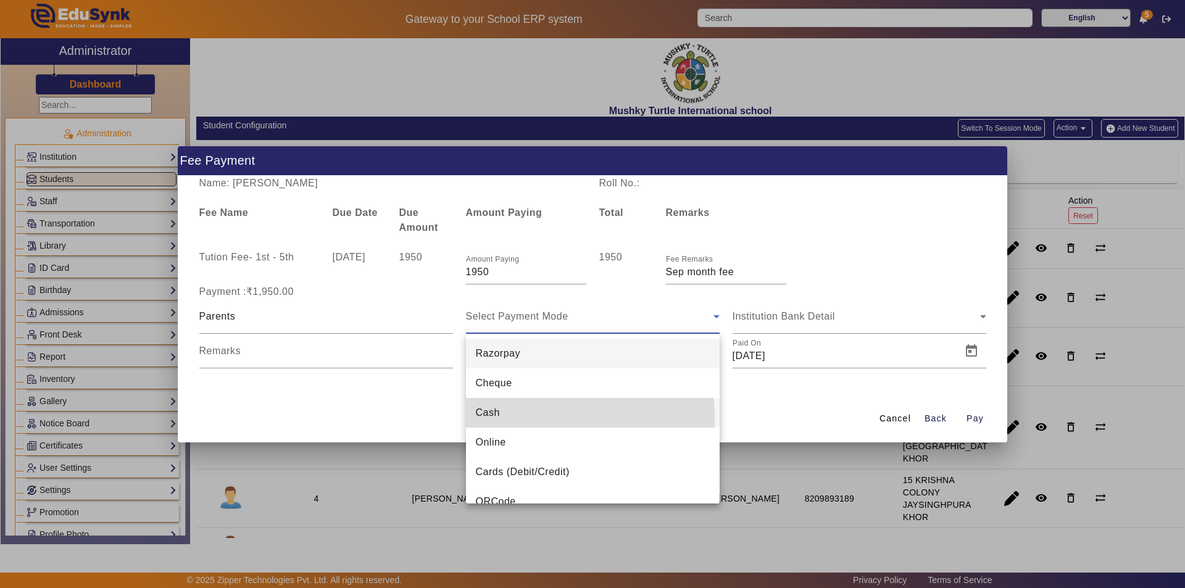
click at [567, 417] on mat-option "Cash" at bounding box center [593, 413] width 254 height 30
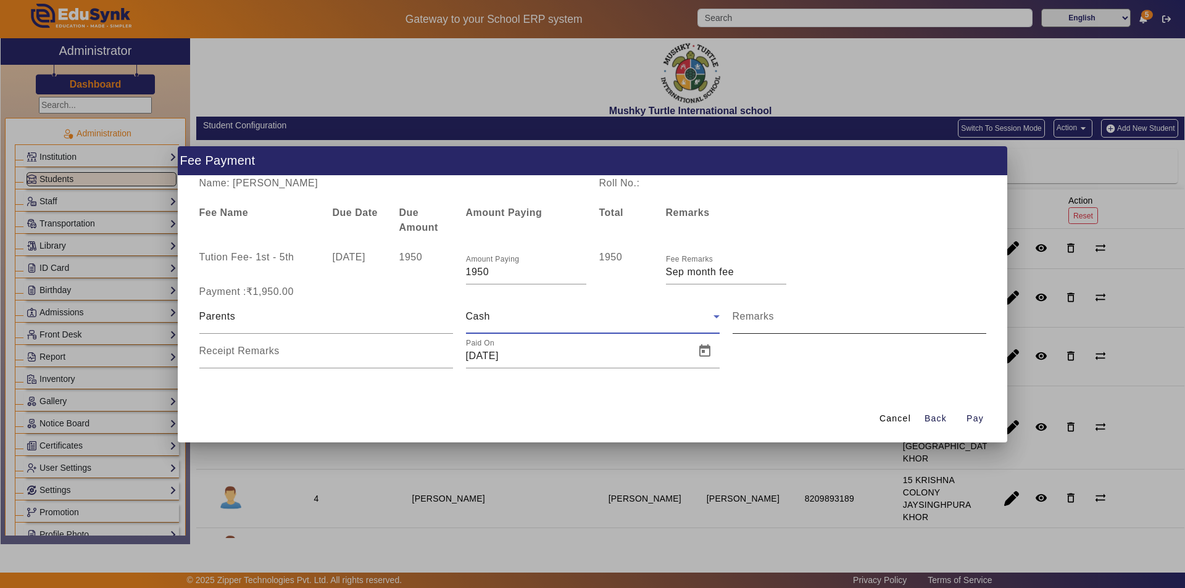
drag, startPoint x: 770, startPoint y: 322, endPoint x: 770, endPoint y: 333, distance: 11.1
click at [770, 322] on input "Remarks" at bounding box center [860, 321] width 254 height 15
click at [339, 359] on input "Receipt Remarks" at bounding box center [326, 356] width 254 height 15
click at [706, 354] on span "Open calendar" at bounding box center [705, 351] width 30 height 30
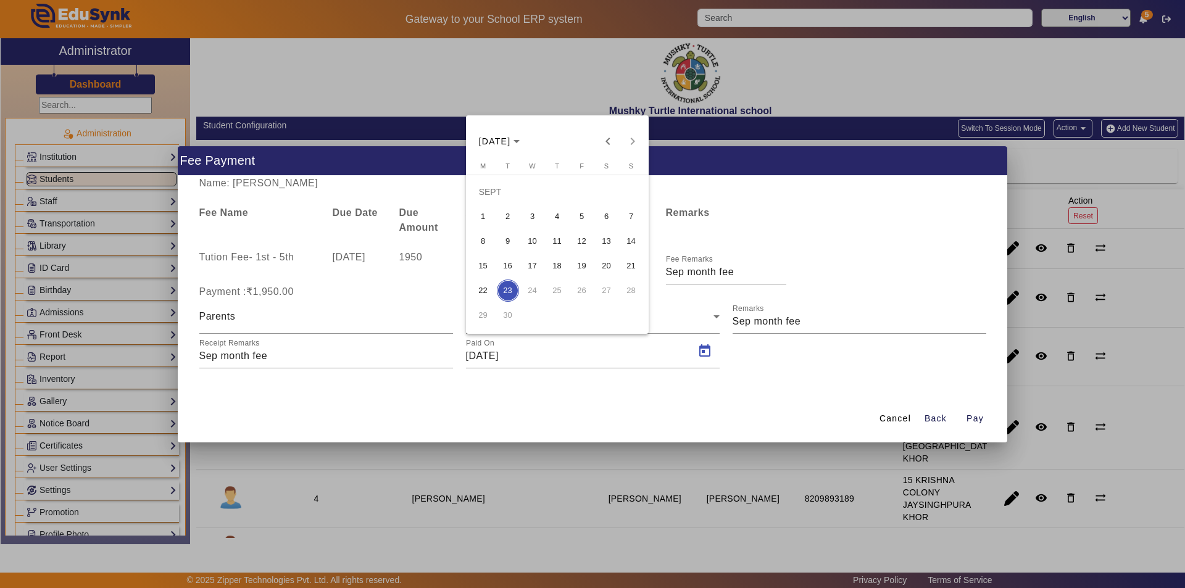
click at [606, 235] on span "13" at bounding box center [607, 241] width 22 height 22
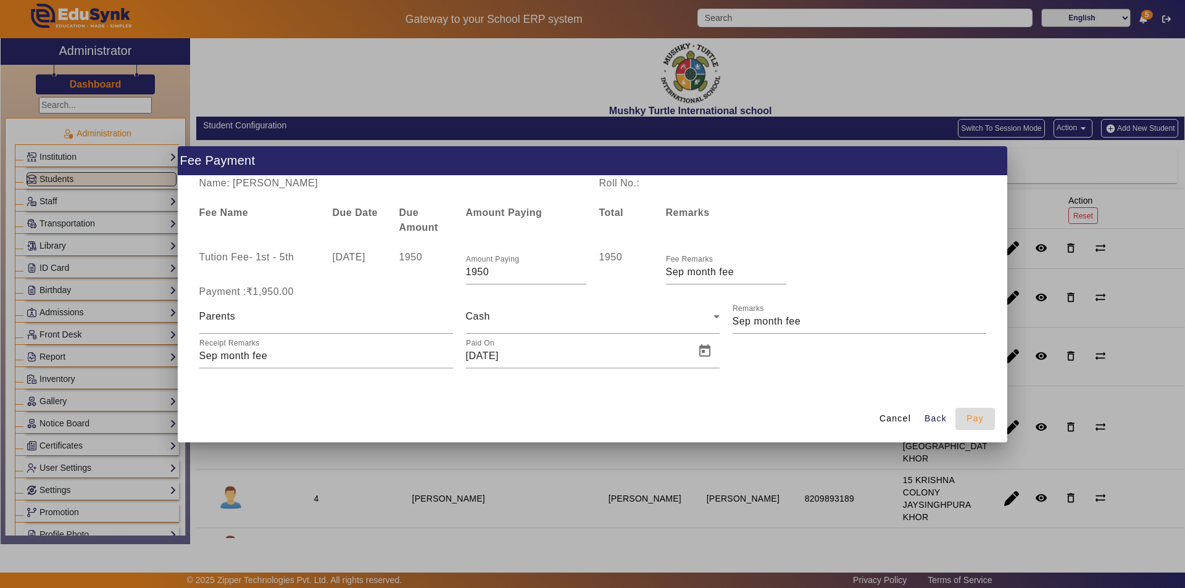
click at [975, 415] on span "Pay" at bounding box center [975, 418] width 17 height 13
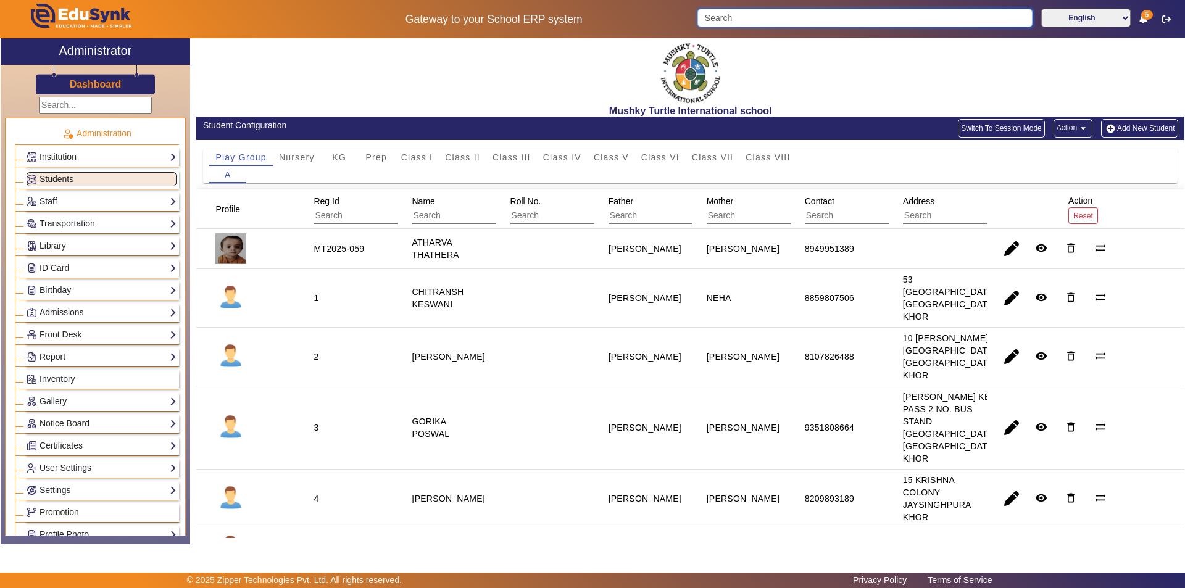
click at [762, 17] on input "Search" at bounding box center [864, 18] width 335 height 19
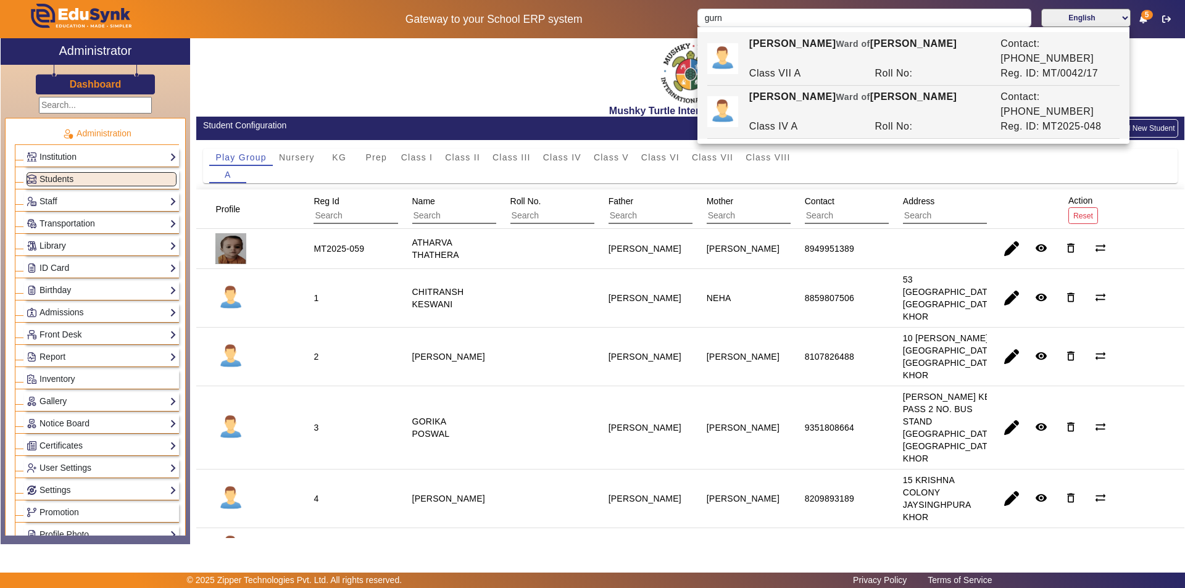
click at [843, 90] on div "VAIBHAV GURNANI Ward of VIKRAM GURNANI" at bounding box center [868, 105] width 251 height 30
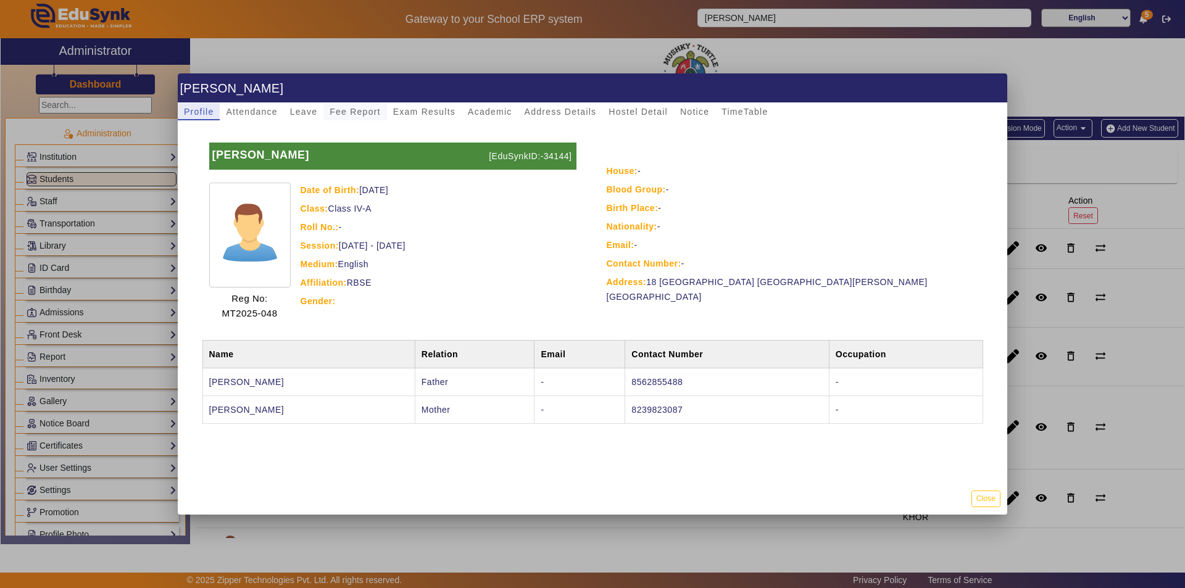
click at [351, 109] on span "Fee Report" at bounding box center [355, 111] width 51 height 9
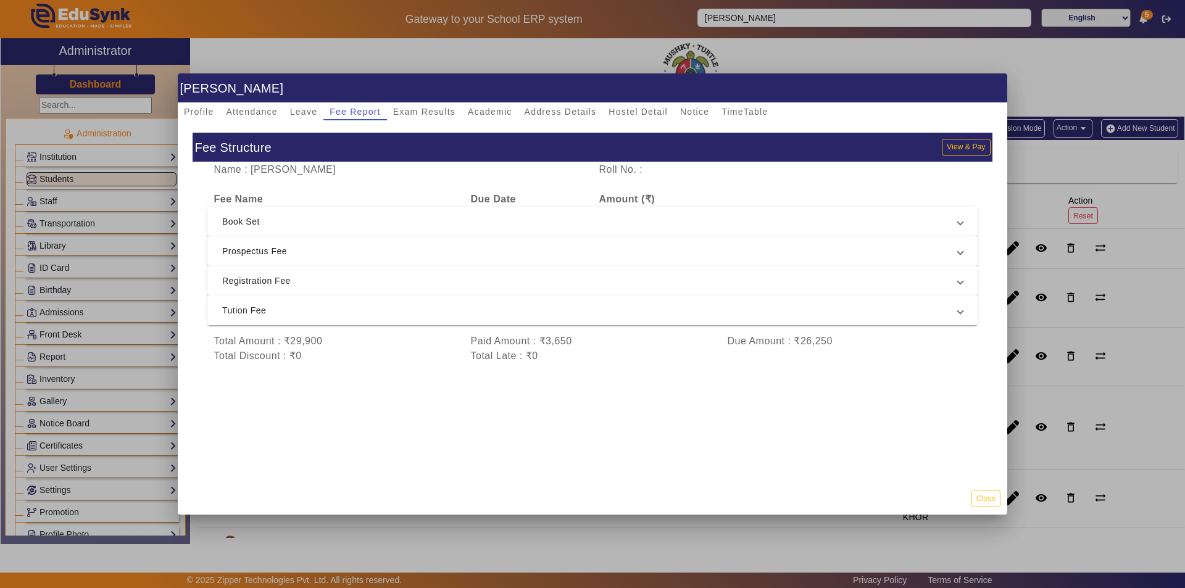
click at [367, 314] on span "Tution Fee" at bounding box center [590, 310] width 736 height 15
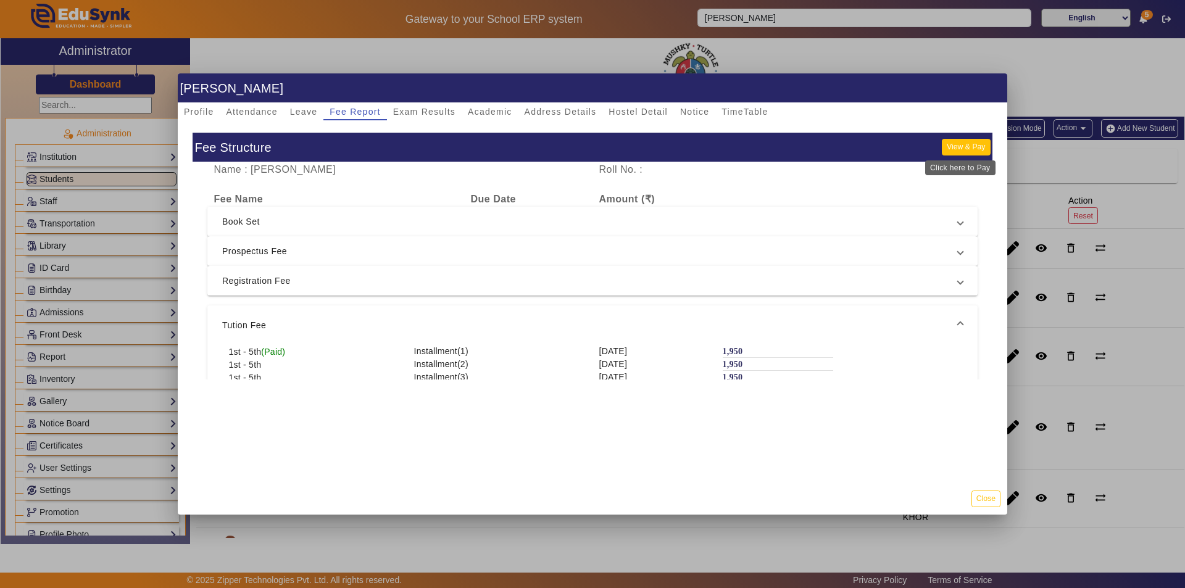
click at [949, 146] on button "View & Pay" at bounding box center [966, 147] width 48 height 17
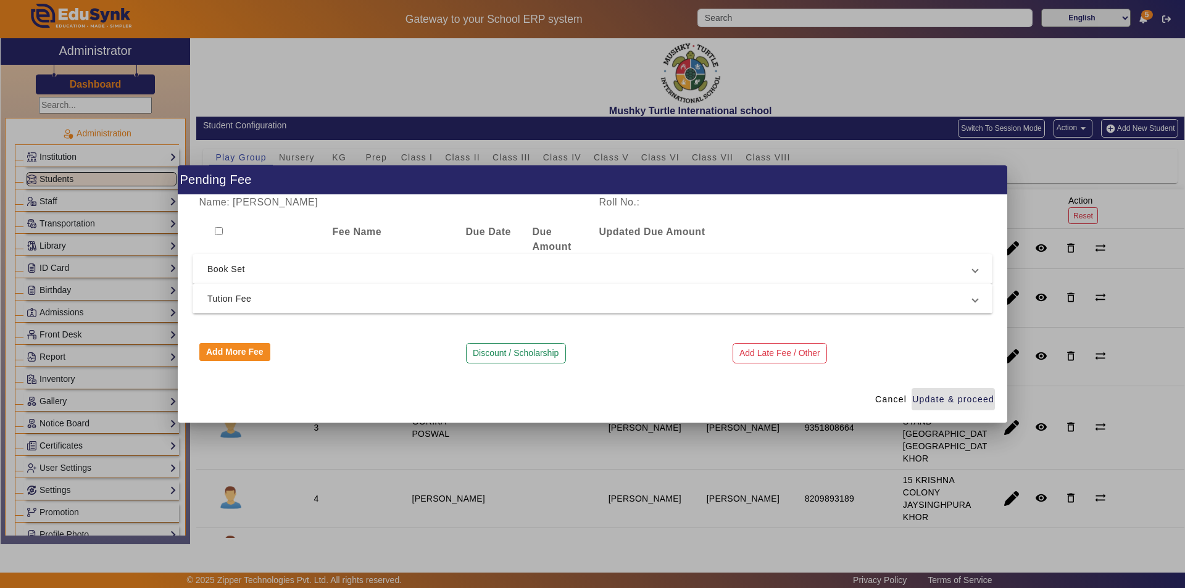
click at [323, 295] on span "Tution Fee" at bounding box center [589, 298] width 765 height 15
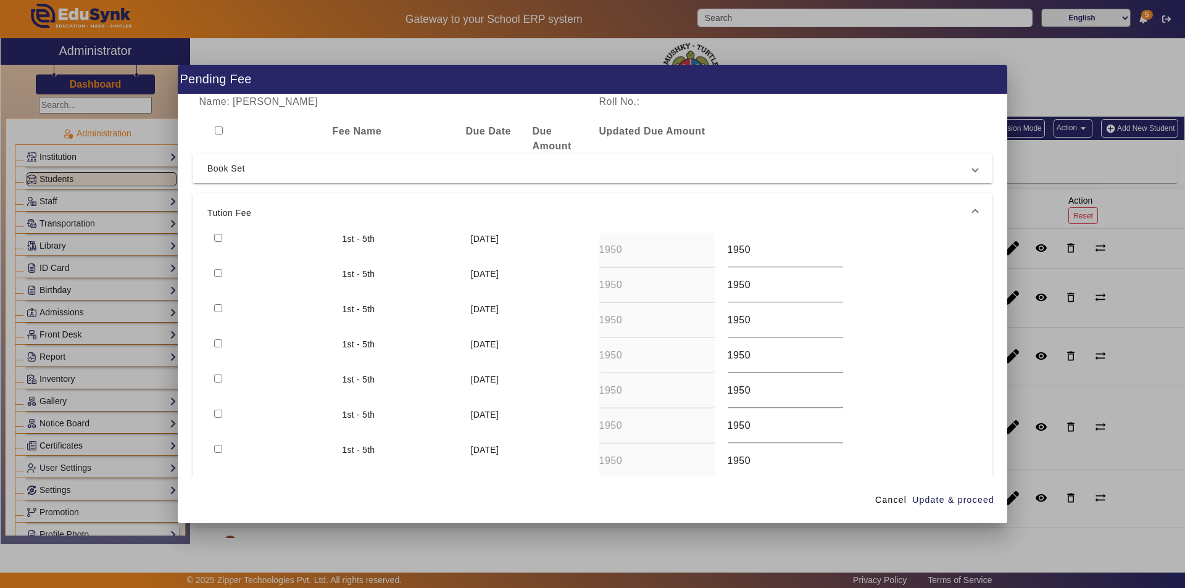
click at [220, 236] on input "checkbox" at bounding box center [218, 238] width 8 height 8
click at [217, 274] on input "checkbox" at bounding box center [218, 273] width 8 height 8
click at [219, 305] on input "checkbox" at bounding box center [218, 308] width 8 height 8
click at [215, 344] on input "checkbox" at bounding box center [218, 343] width 8 height 8
click at [962, 501] on span "Update & proceed" at bounding box center [953, 500] width 82 height 13
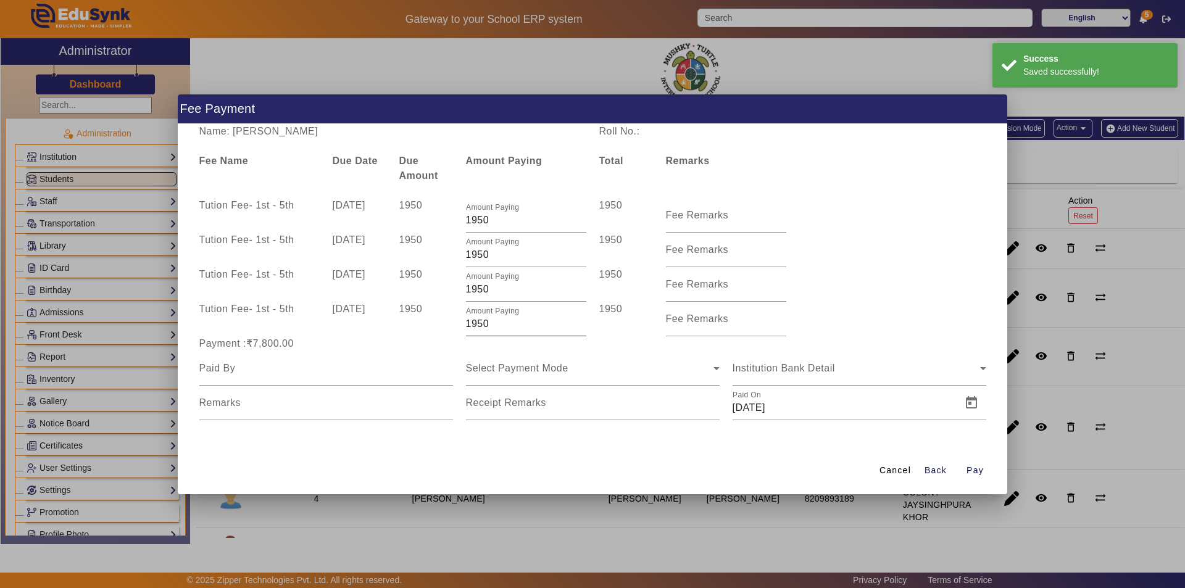
click at [502, 325] on input "1950" at bounding box center [526, 324] width 120 height 15
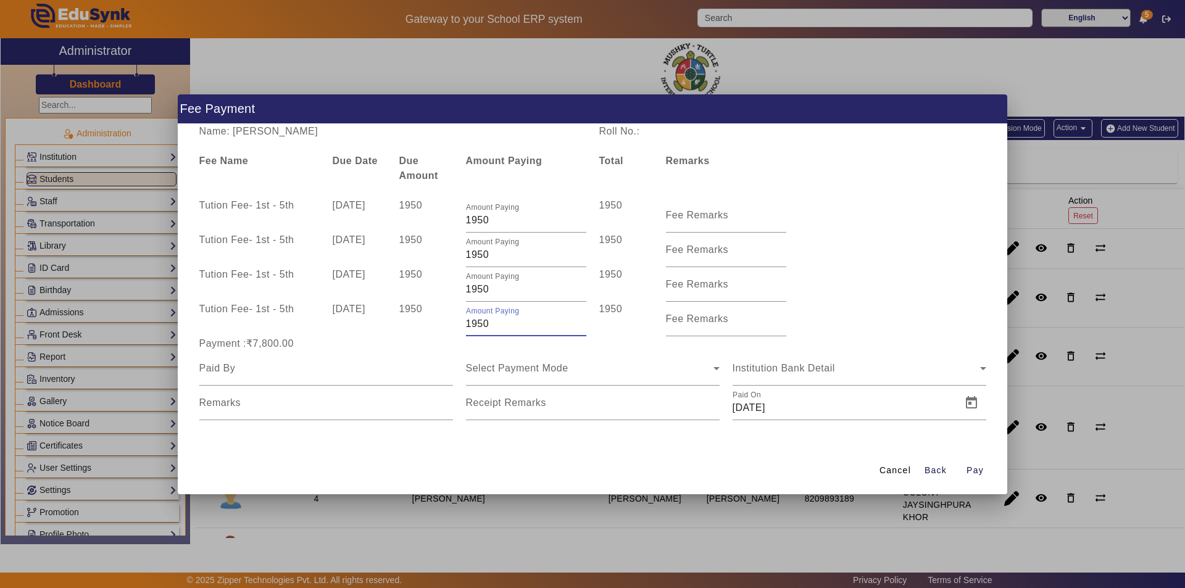
click at [502, 325] on input "1950" at bounding box center [526, 324] width 120 height 15
click at [740, 210] on div "Fee Remarks" at bounding box center [726, 215] width 120 height 35
click at [699, 258] on input "Fee Remarks" at bounding box center [726, 255] width 120 height 15
click at [691, 256] on input "Fee Remarks" at bounding box center [726, 255] width 120 height 15
click at [698, 291] on input "Fee Remarks" at bounding box center [726, 289] width 120 height 15
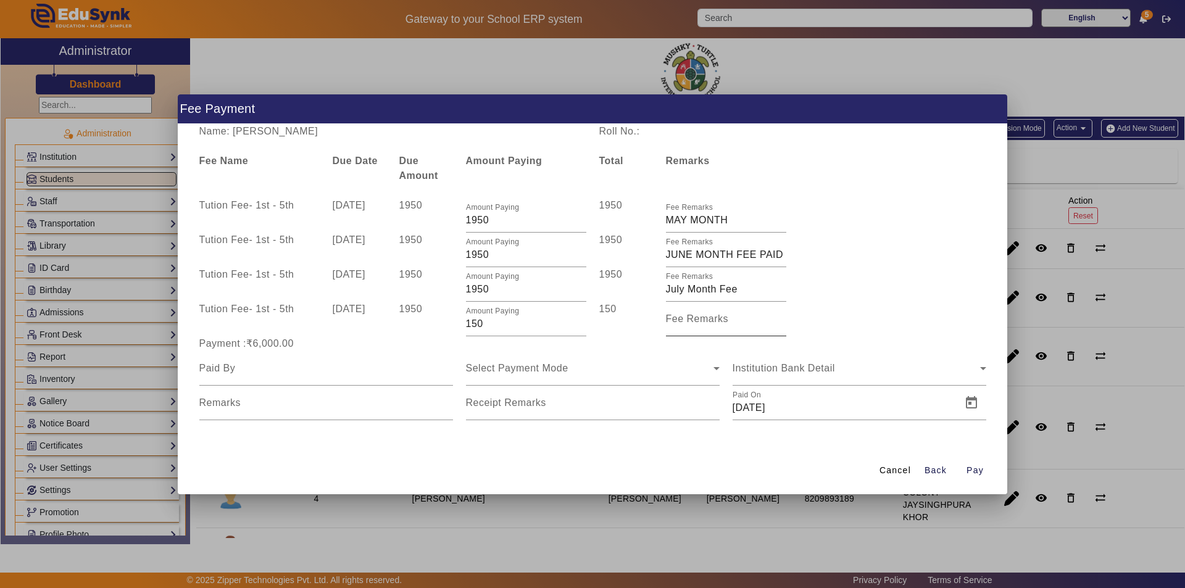
click at [704, 321] on mat-label "Fee Remarks" at bounding box center [697, 319] width 63 height 10
click at [704, 321] on input "Fee Remarks" at bounding box center [726, 324] width 120 height 15
click at [274, 374] on input at bounding box center [326, 368] width 254 height 15
click at [595, 365] on div "Select Payment Mode" at bounding box center [590, 368] width 248 height 15
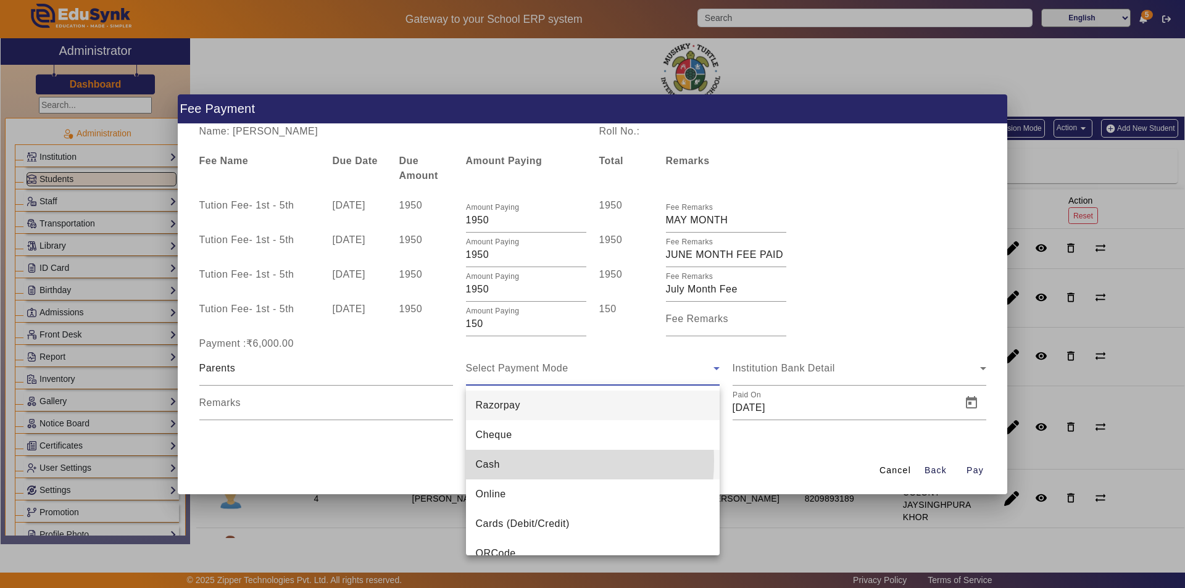
click at [512, 461] on mat-option "Cash" at bounding box center [593, 465] width 254 height 30
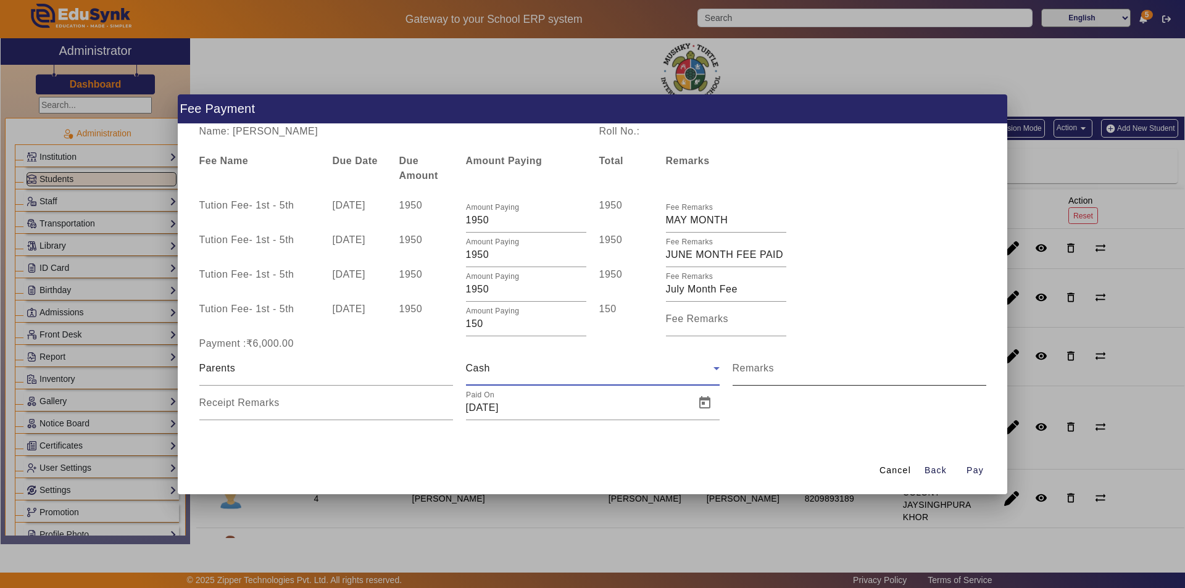
click at [770, 377] on input "Remarks" at bounding box center [860, 373] width 254 height 15
click at [389, 412] on input "Receipt Remarks" at bounding box center [326, 408] width 254 height 15
click at [708, 403] on span "Open calendar" at bounding box center [705, 403] width 30 height 30
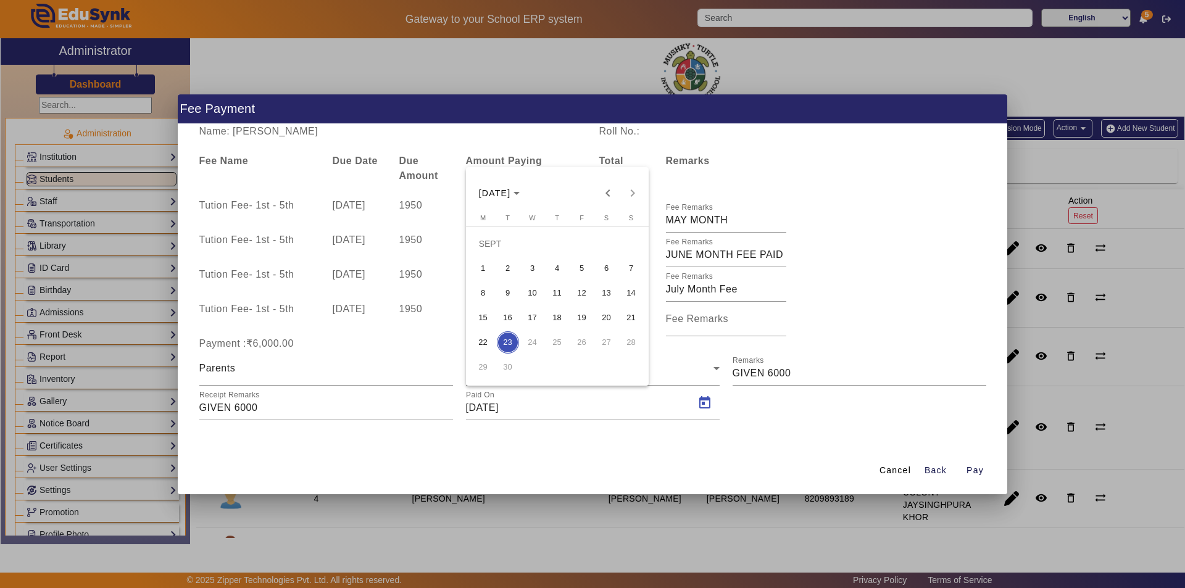
click at [609, 292] on span "13" at bounding box center [607, 293] width 22 height 22
click at [969, 468] on span "Pay" at bounding box center [975, 470] width 17 height 13
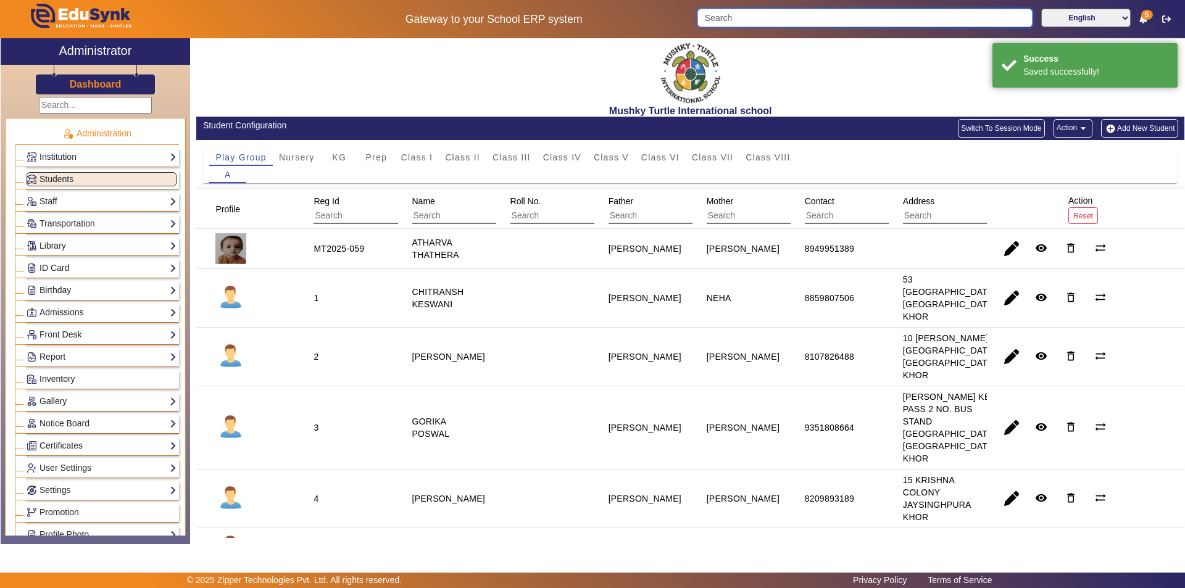
click at [767, 17] on input "Search" at bounding box center [864, 18] width 335 height 19
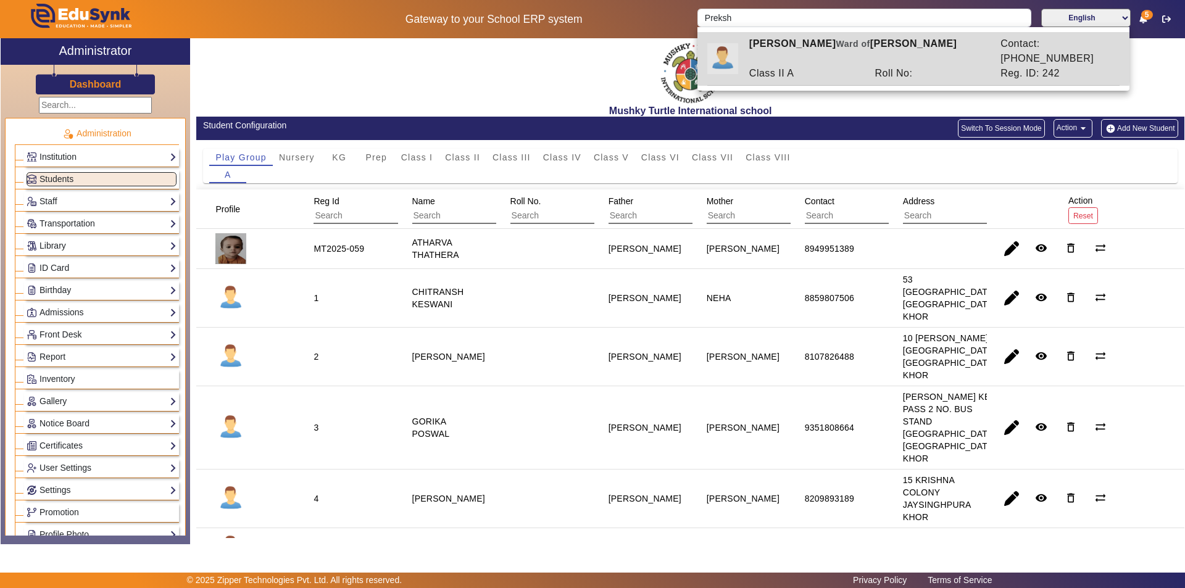
click at [802, 66] on div "Class II A" at bounding box center [806, 73] width 126 height 15
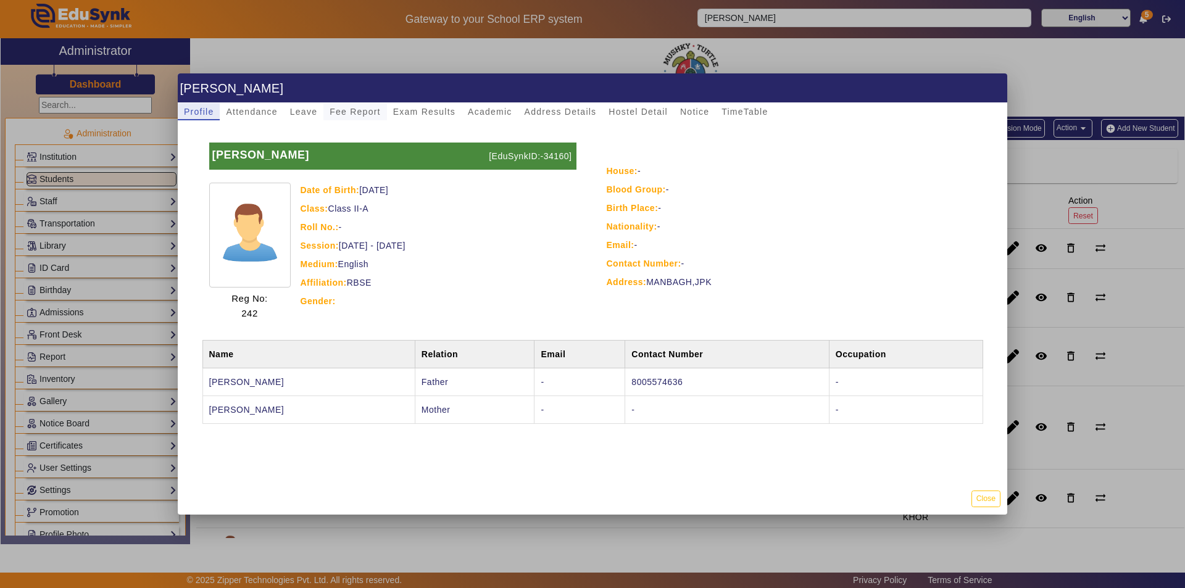
click at [345, 118] on span "Fee Report" at bounding box center [355, 111] width 51 height 17
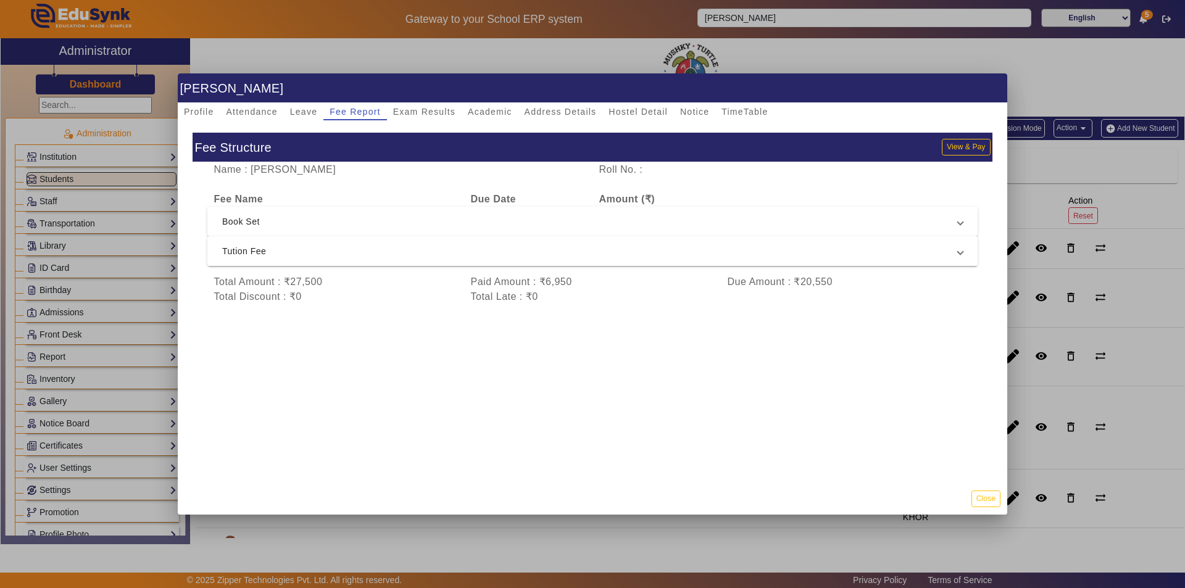
click at [370, 251] on span "Tution Fee" at bounding box center [590, 251] width 736 height 15
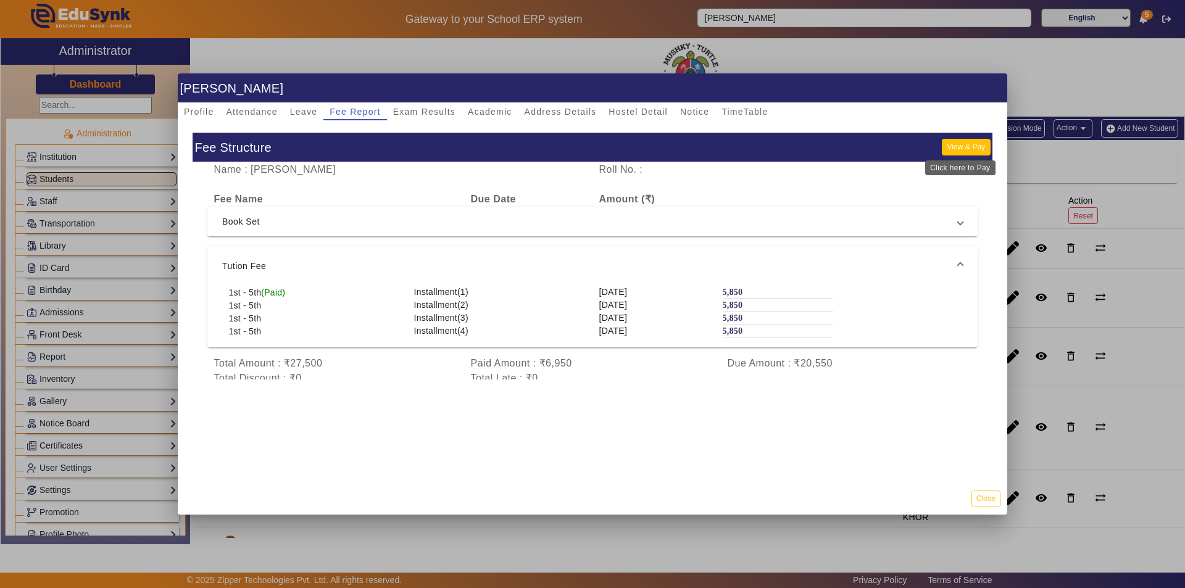
click at [960, 148] on button "View & Pay" at bounding box center [966, 147] width 48 height 17
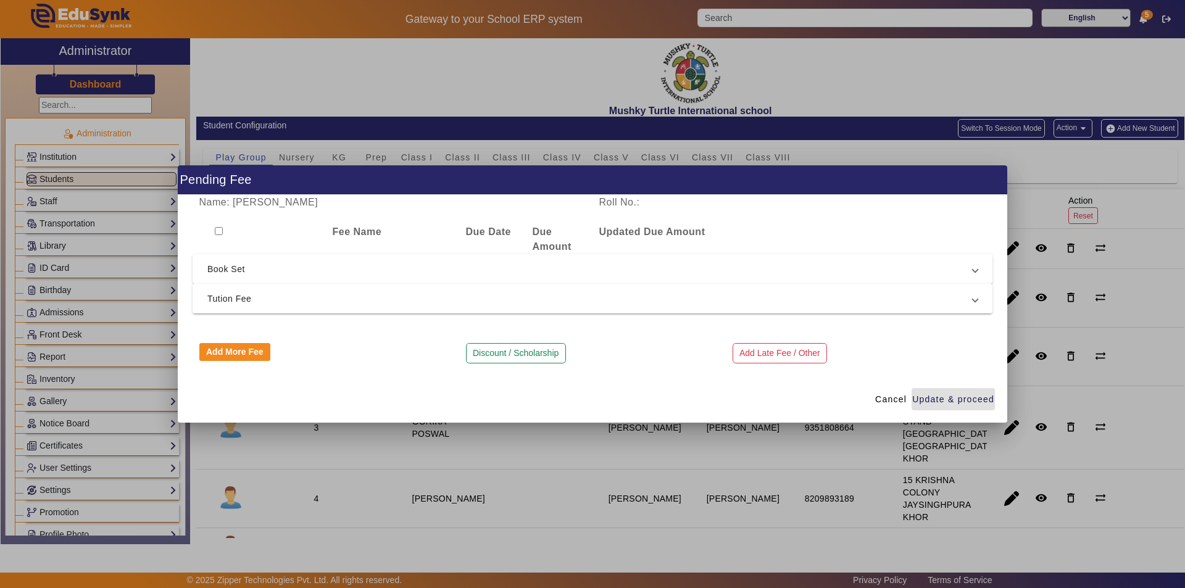
click at [533, 305] on span "Tution Fee" at bounding box center [589, 298] width 765 height 15
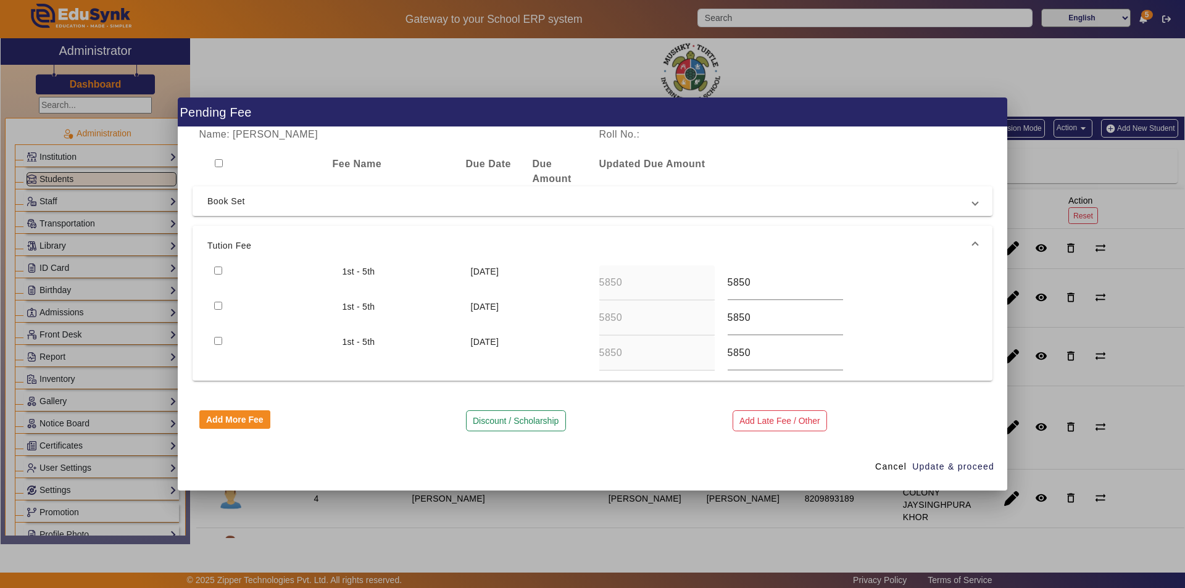
click at [219, 267] on input "checkbox" at bounding box center [218, 271] width 8 height 8
click at [931, 464] on span "Update & proceed" at bounding box center [953, 466] width 82 height 13
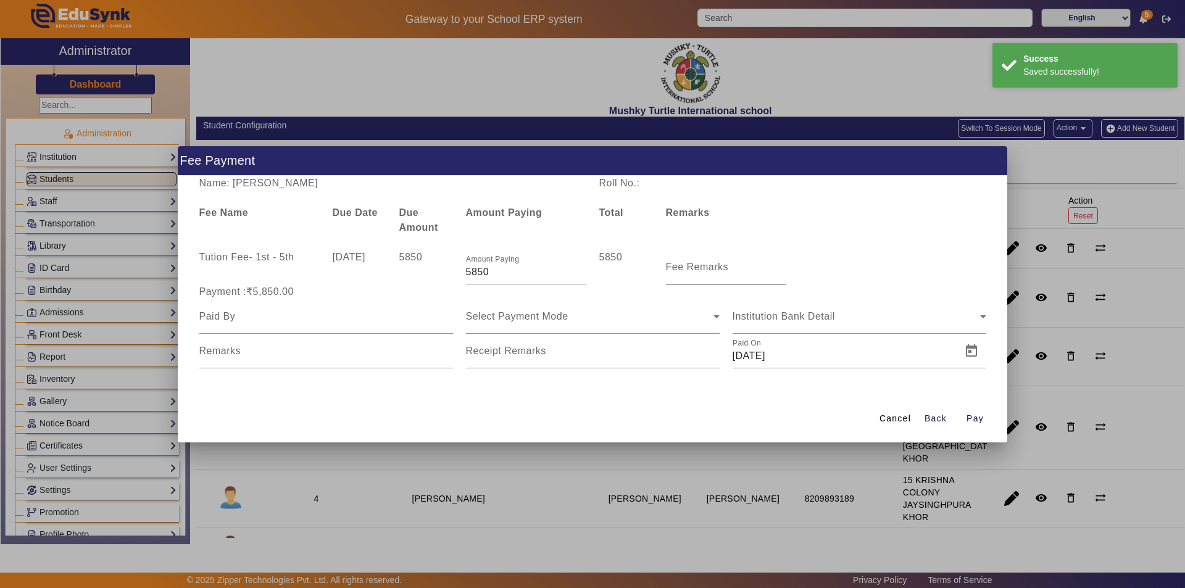
click at [708, 270] on mat-label "Fee Remarks" at bounding box center [697, 267] width 63 height 10
click at [708, 270] on input "Fee Remarks" at bounding box center [726, 272] width 120 height 15
click at [709, 274] on input "Fee Remarks" at bounding box center [726, 272] width 120 height 15
click at [244, 322] on input at bounding box center [326, 316] width 254 height 15
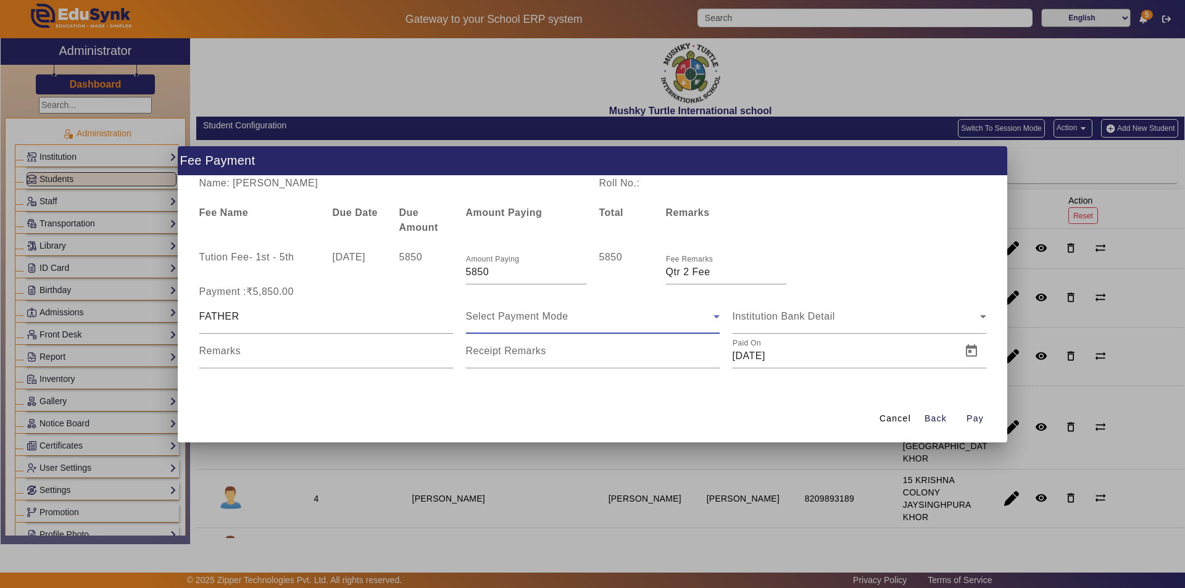
click at [512, 317] on span "Select Payment Mode" at bounding box center [517, 316] width 102 height 10
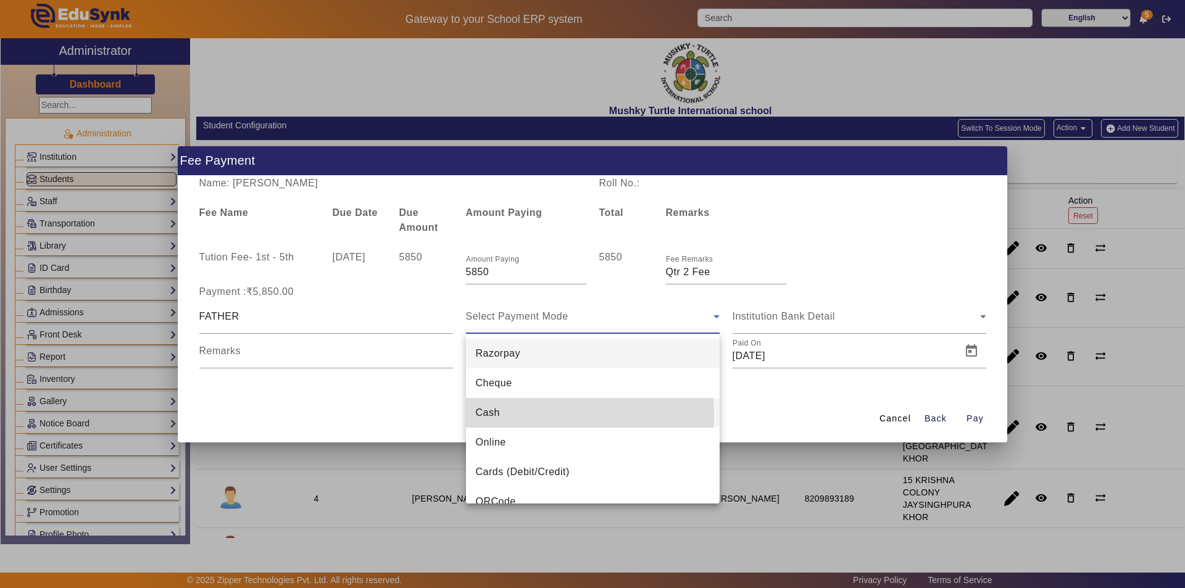
click at [518, 416] on mat-option "Cash" at bounding box center [593, 413] width 254 height 30
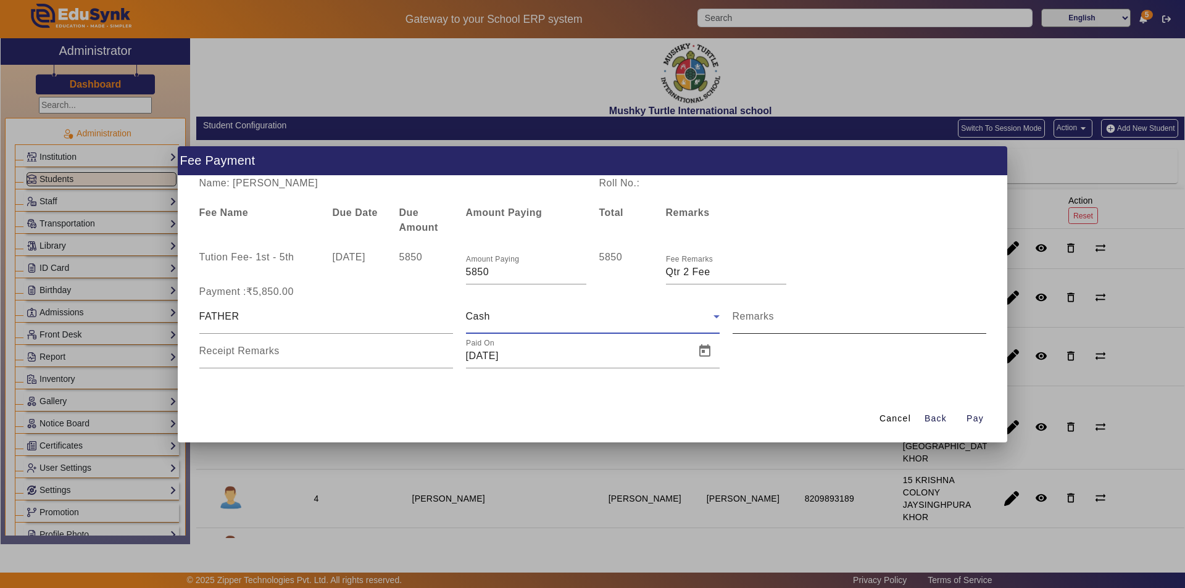
click at [778, 328] on input "Remarks" at bounding box center [860, 321] width 254 height 15
click at [331, 357] on input "Receipt Remarks" at bounding box center [326, 356] width 254 height 15
click at [708, 354] on span "Open calendar" at bounding box center [705, 351] width 30 height 30
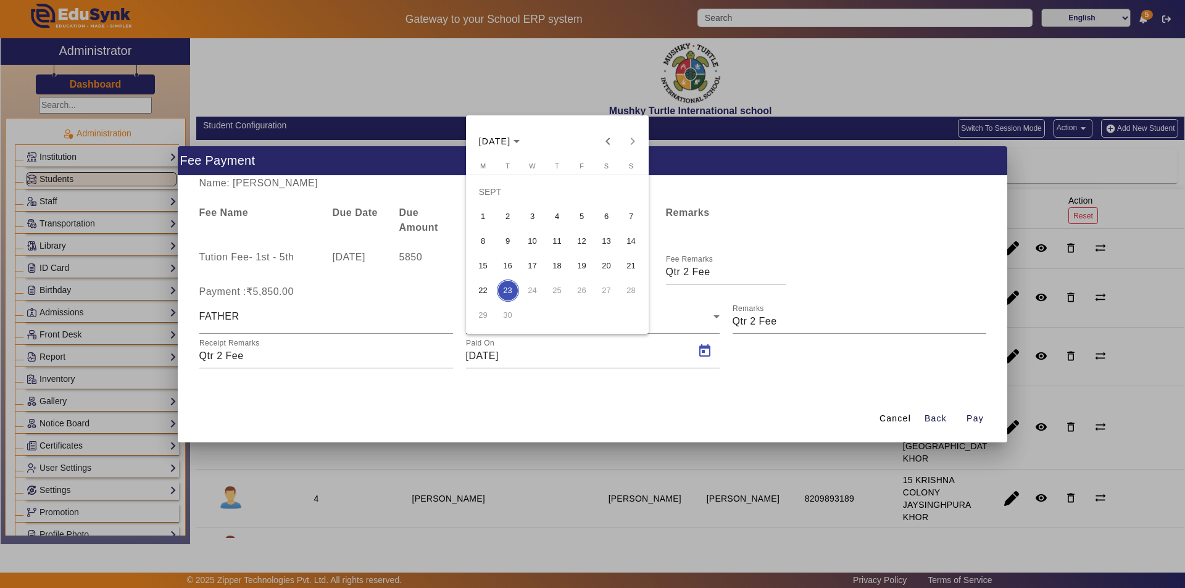
click at [605, 241] on span "13" at bounding box center [607, 241] width 22 height 22
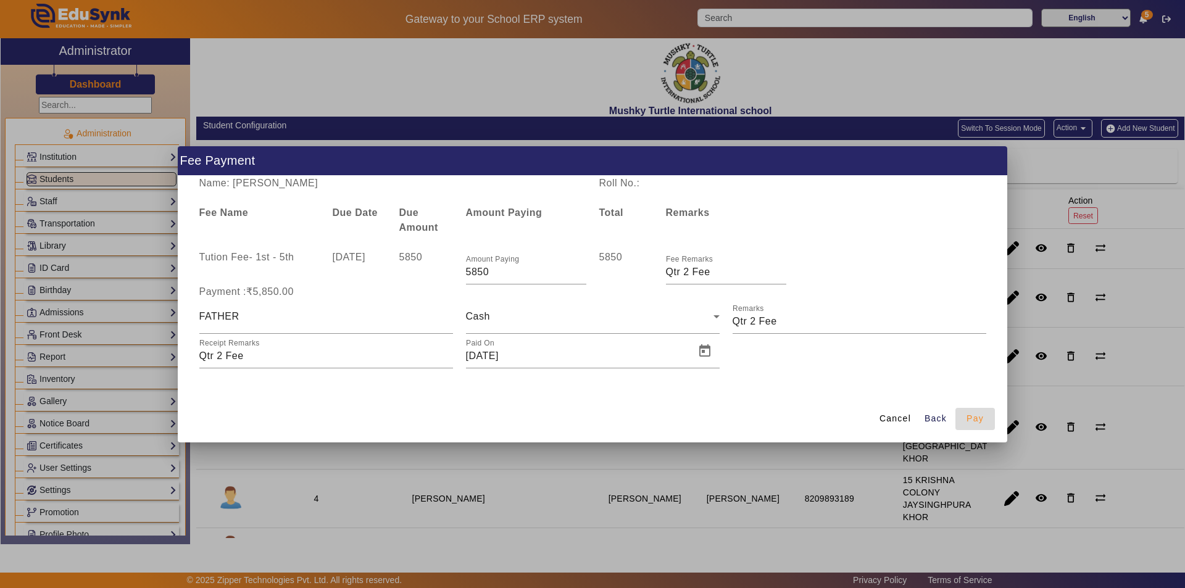
click at [976, 421] on span "Pay" at bounding box center [975, 418] width 17 height 13
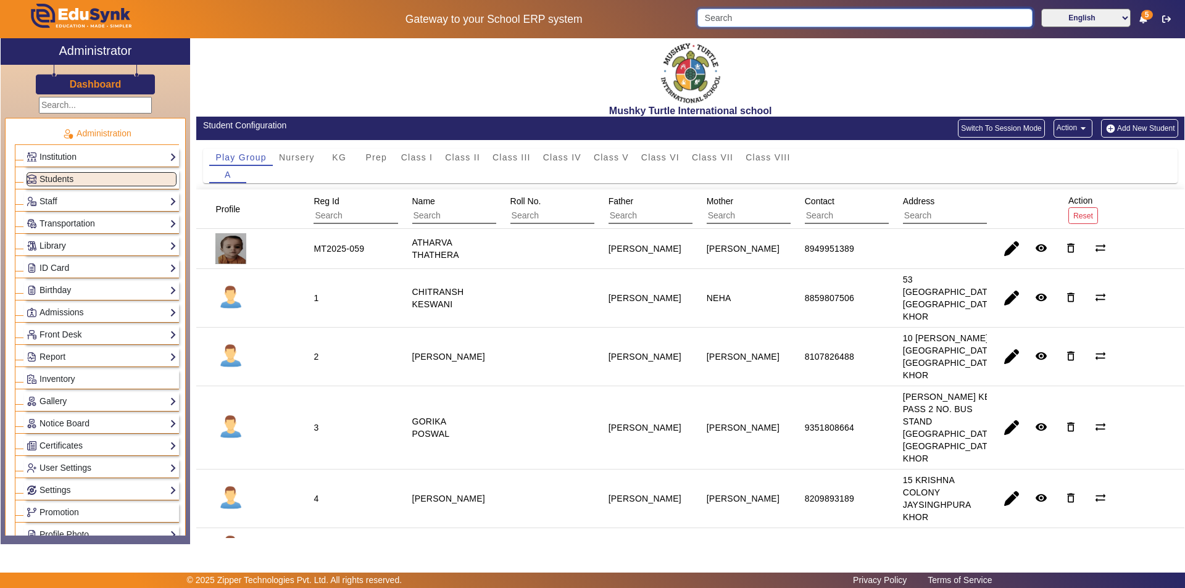
click at [822, 12] on input "Search" at bounding box center [864, 18] width 335 height 19
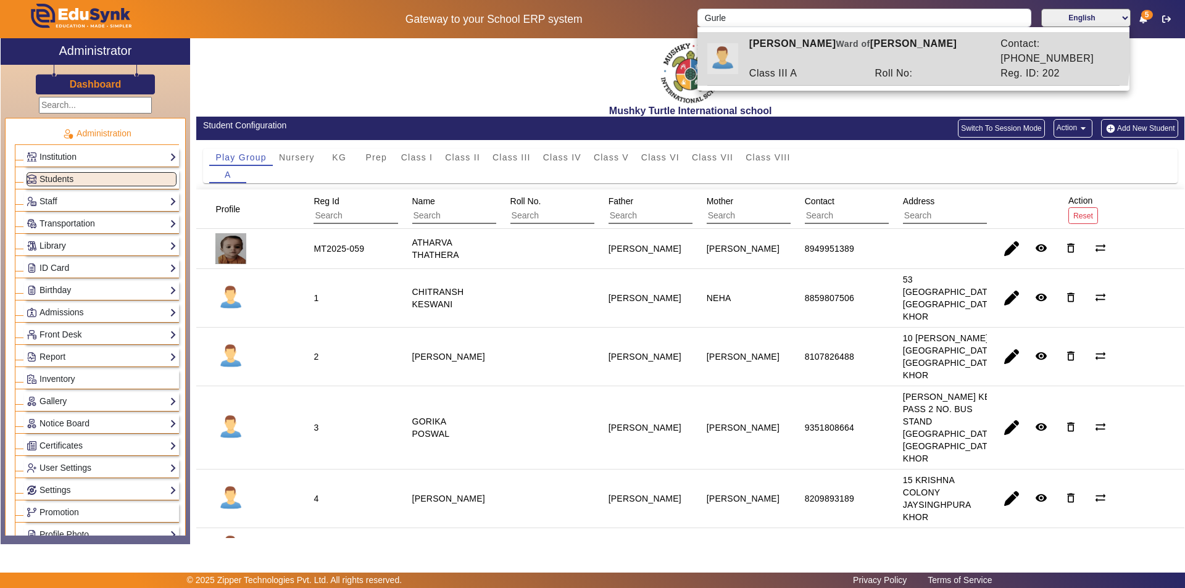
click at [793, 38] on div "GURLEEN KAUR Ward of MR.BUPENDER SINGH" at bounding box center [868, 51] width 251 height 30
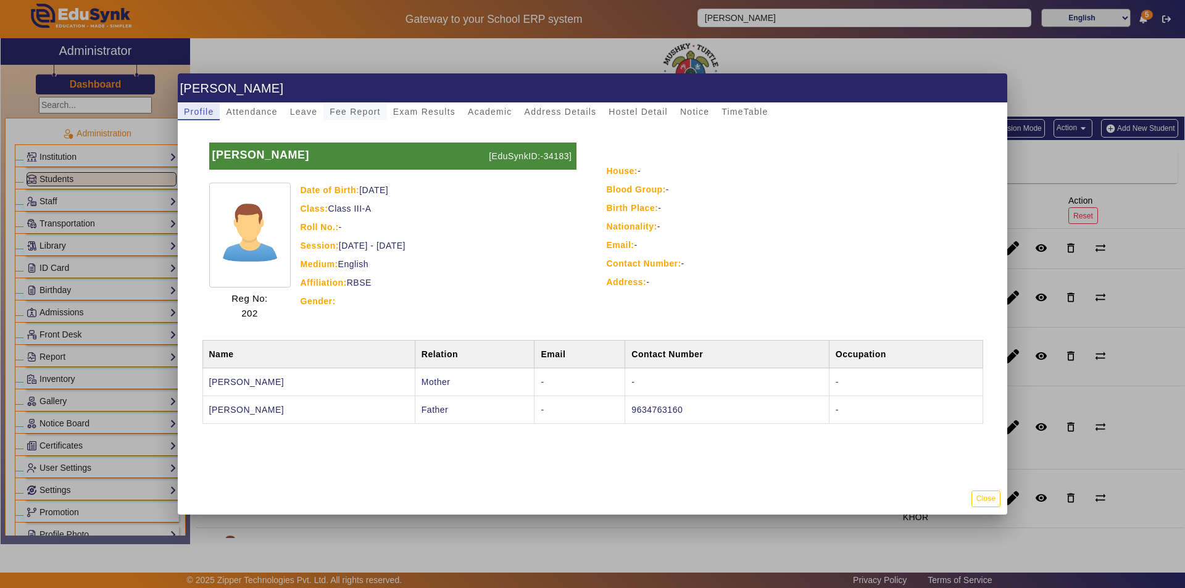
click at [357, 113] on span "Fee Report" at bounding box center [355, 111] width 51 height 9
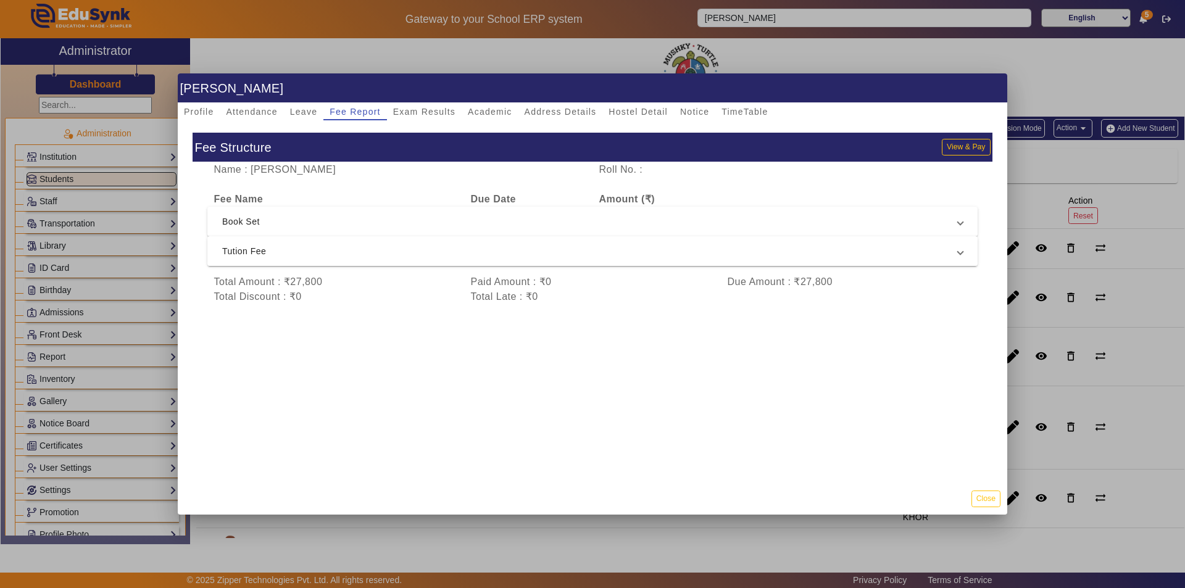
click at [471, 256] on span "Tution Fee" at bounding box center [590, 251] width 736 height 15
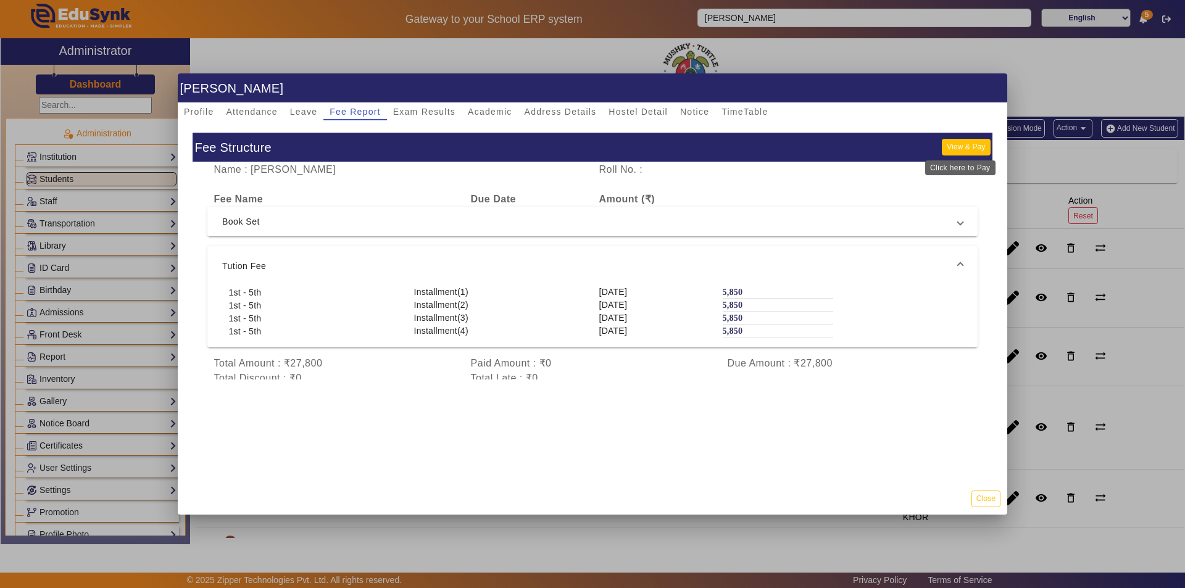
click at [950, 149] on button "View & Pay" at bounding box center [966, 147] width 48 height 17
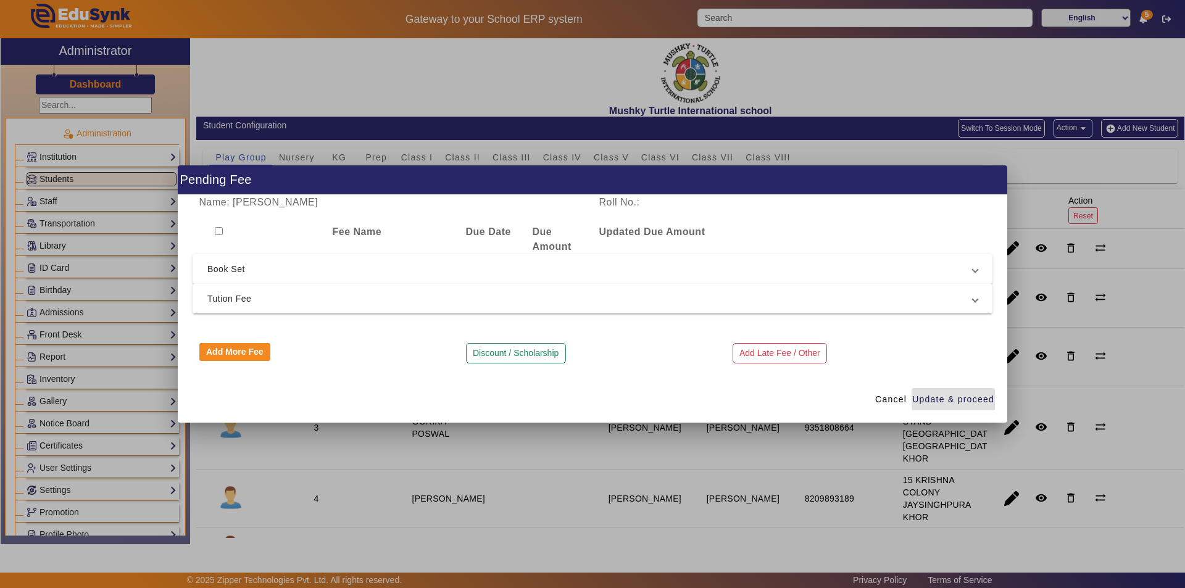
click at [260, 298] on span "Tution Fee" at bounding box center [589, 298] width 765 height 15
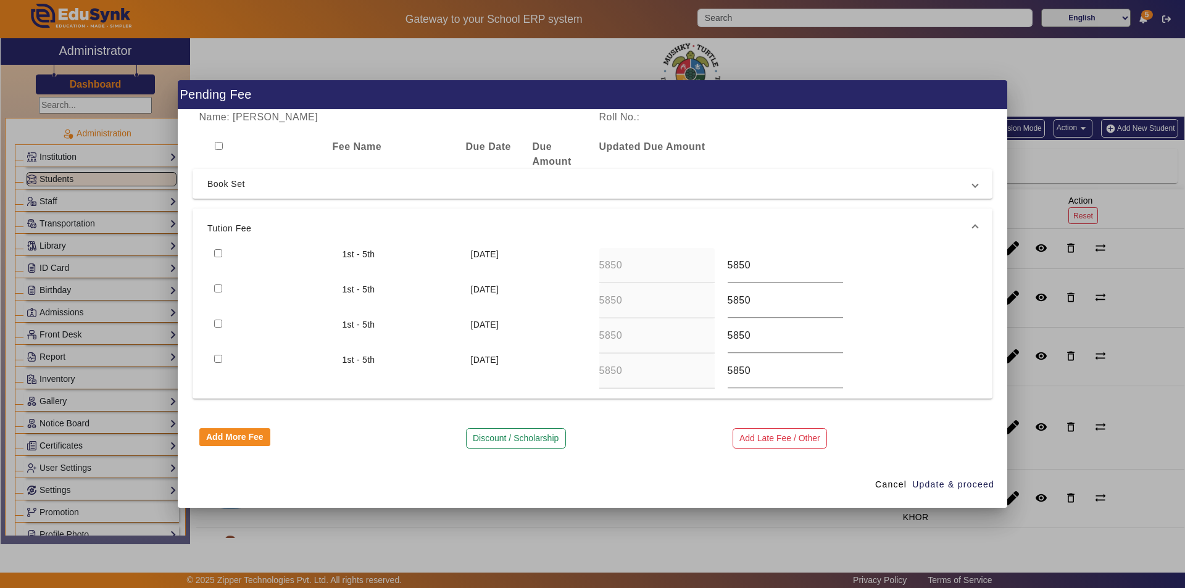
click at [215, 255] on input "checkbox" at bounding box center [218, 253] width 8 height 8
click at [219, 287] on input "checkbox" at bounding box center [218, 289] width 8 height 8
click at [930, 487] on span "Update & proceed" at bounding box center [953, 484] width 82 height 13
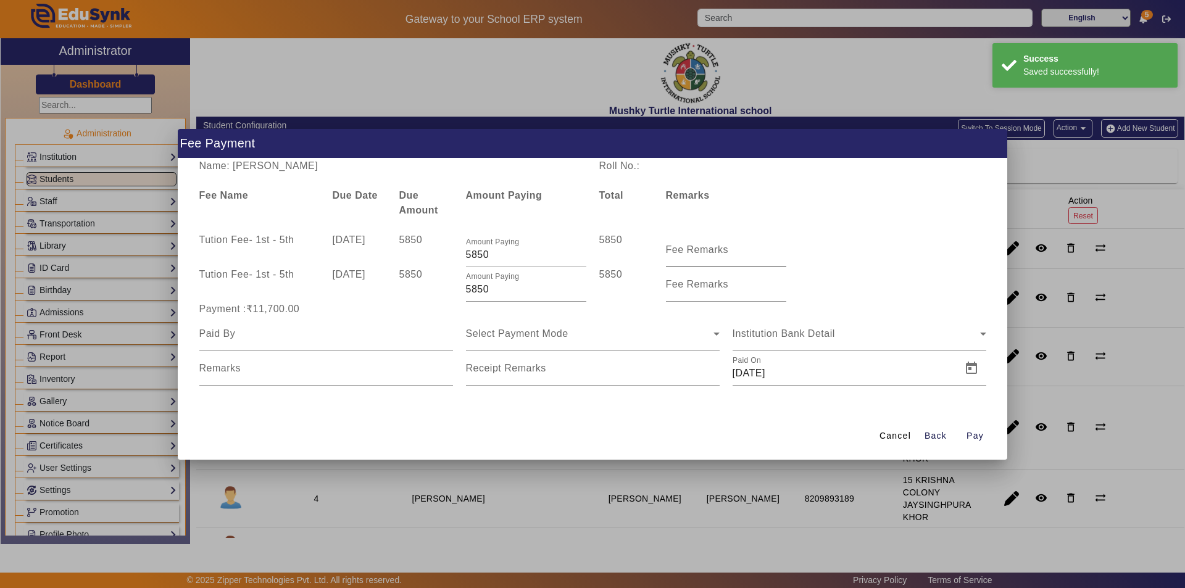
click at [710, 260] on input "Fee Remarks" at bounding box center [726, 255] width 120 height 15
drag, startPoint x: 715, startPoint y: 285, endPoint x: 714, endPoint y: 294, distance: 8.7
click at [714, 285] on mat-label "Fee Remarks" at bounding box center [697, 284] width 63 height 10
click at [714, 285] on input "Fee Remarks" at bounding box center [726, 289] width 120 height 15
click at [738, 286] on input "Fee Remarks" at bounding box center [726, 289] width 120 height 15
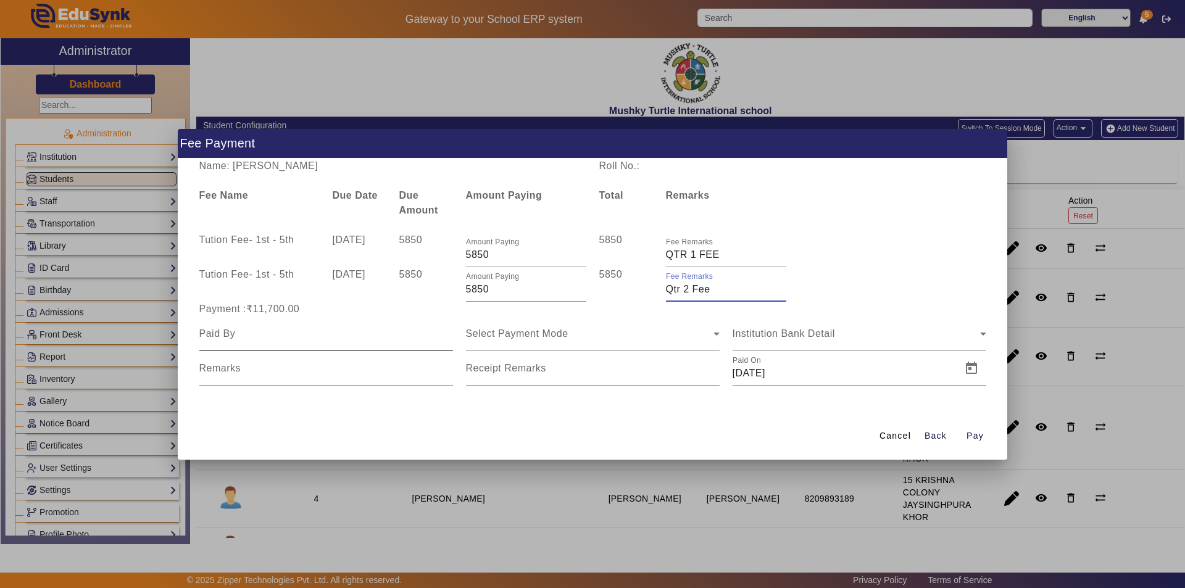
click at [317, 338] on input at bounding box center [326, 334] width 254 height 15
click at [601, 334] on div "Select Payment Mode" at bounding box center [590, 334] width 248 height 15
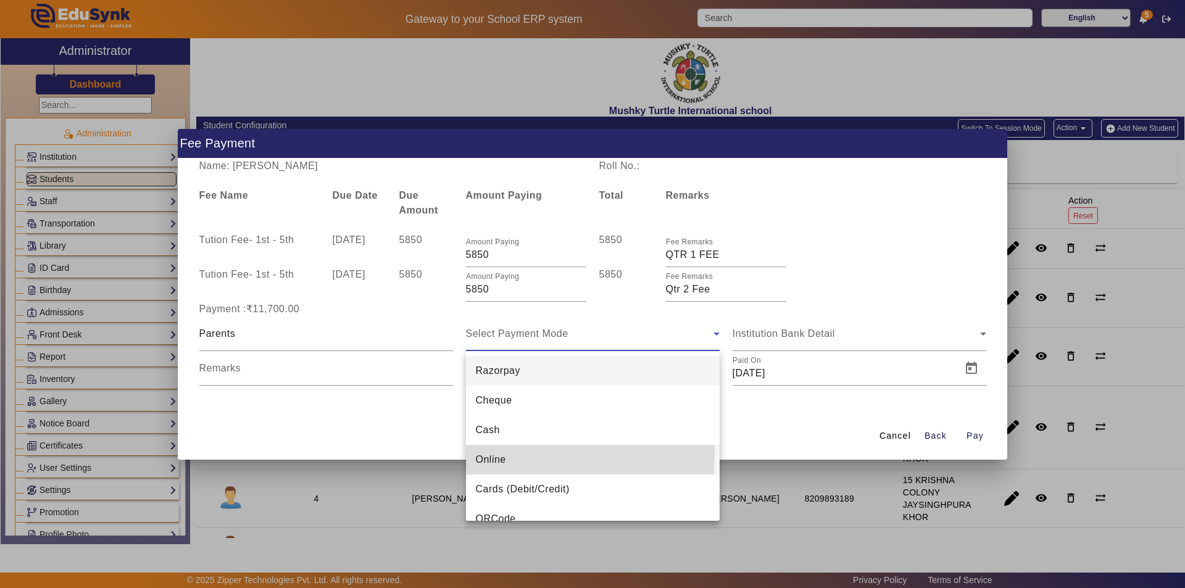
click at [535, 454] on mat-option "Online" at bounding box center [593, 460] width 254 height 30
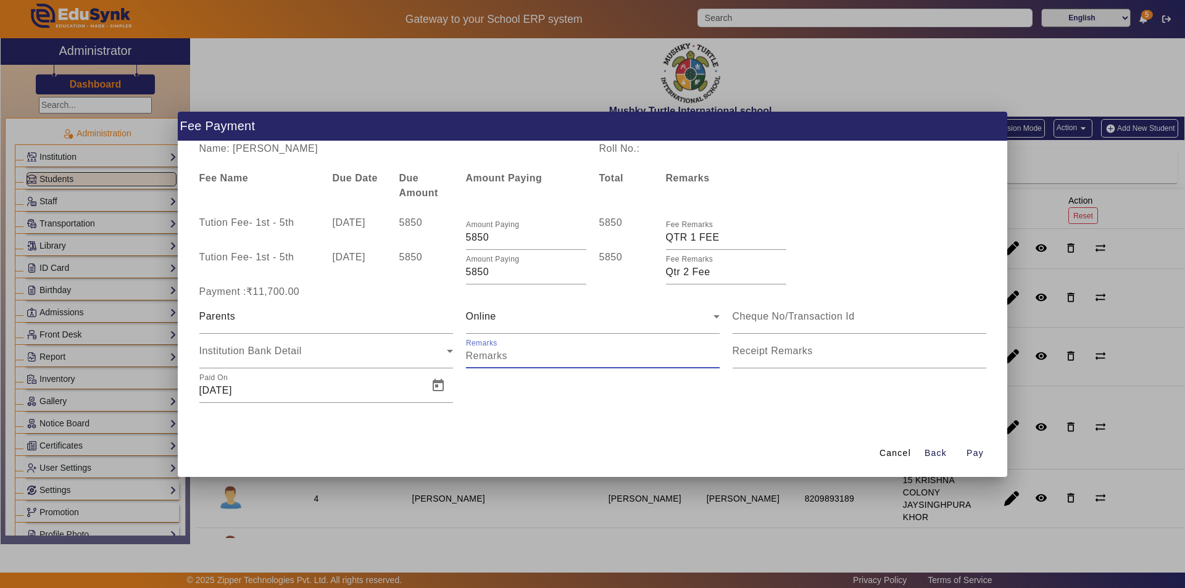
click at [489, 359] on input "Remarks" at bounding box center [593, 356] width 254 height 15
click at [796, 359] on input "Receipt Remarks" at bounding box center [860, 356] width 254 height 15
click at [436, 387] on span "Open calendar" at bounding box center [438, 386] width 30 height 30
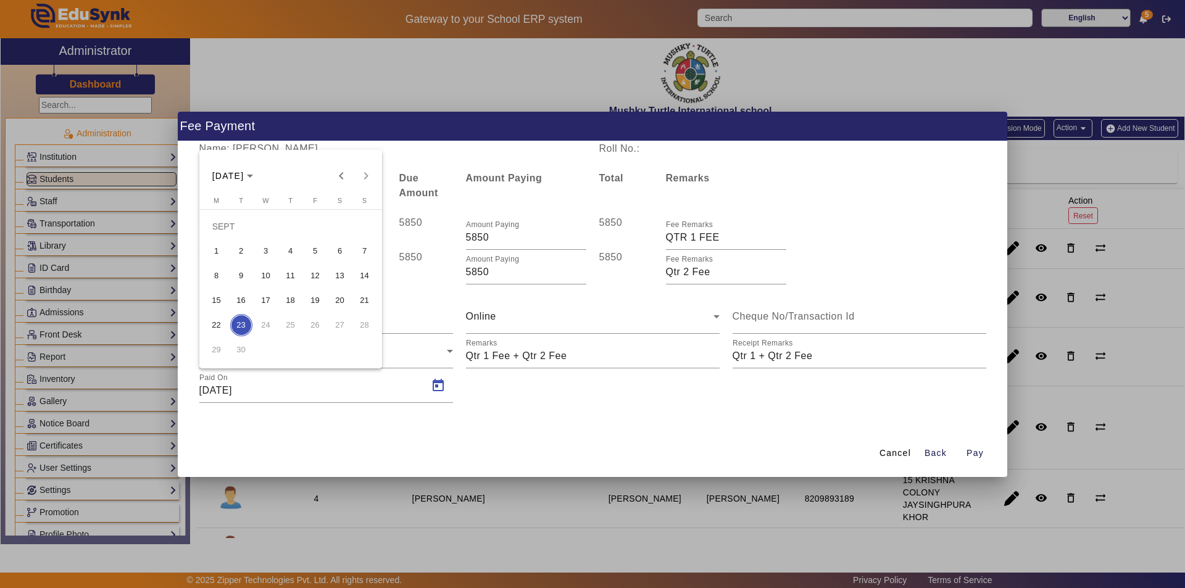
click at [336, 275] on span "13" at bounding box center [340, 276] width 22 height 22
click at [978, 452] on span "Pay" at bounding box center [975, 453] width 17 height 13
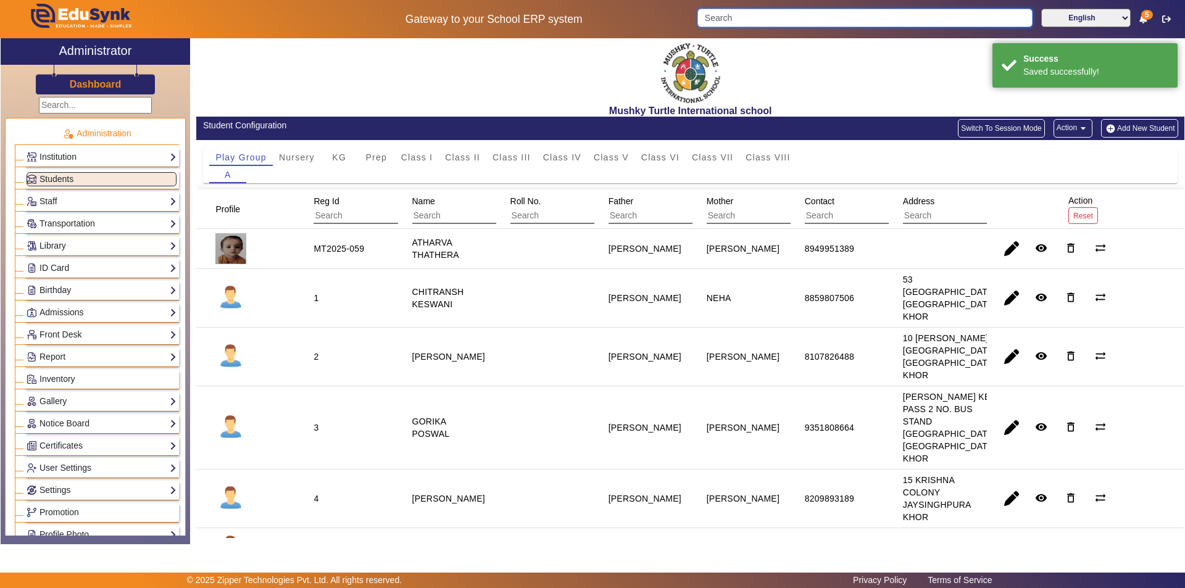
click at [773, 14] on input "Search" at bounding box center [864, 18] width 335 height 19
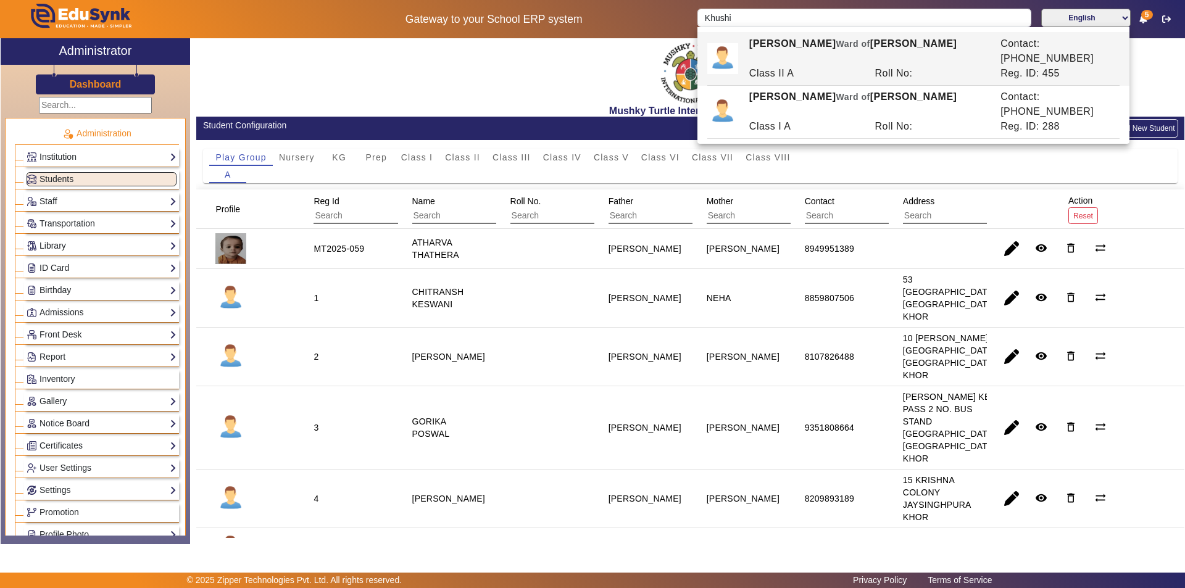
click at [815, 48] on div "KHUSHI BHOPANI Ward of ASHOK BHOPANI" at bounding box center [868, 51] width 251 height 30
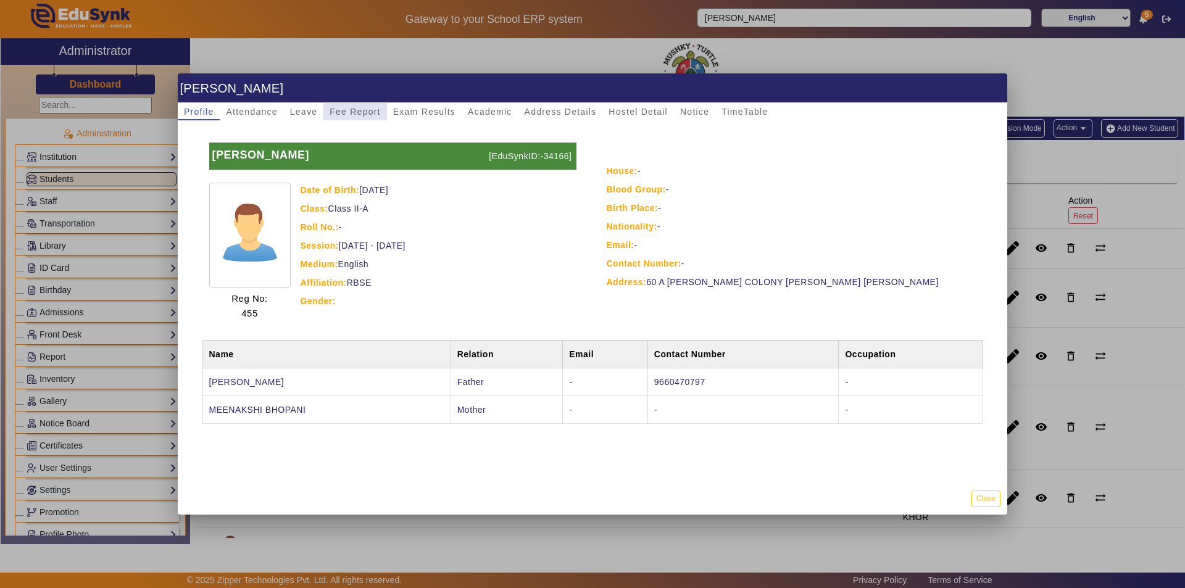
click at [348, 107] on span "Fee Report" at bounding box center [355, 111] width 51 height 9
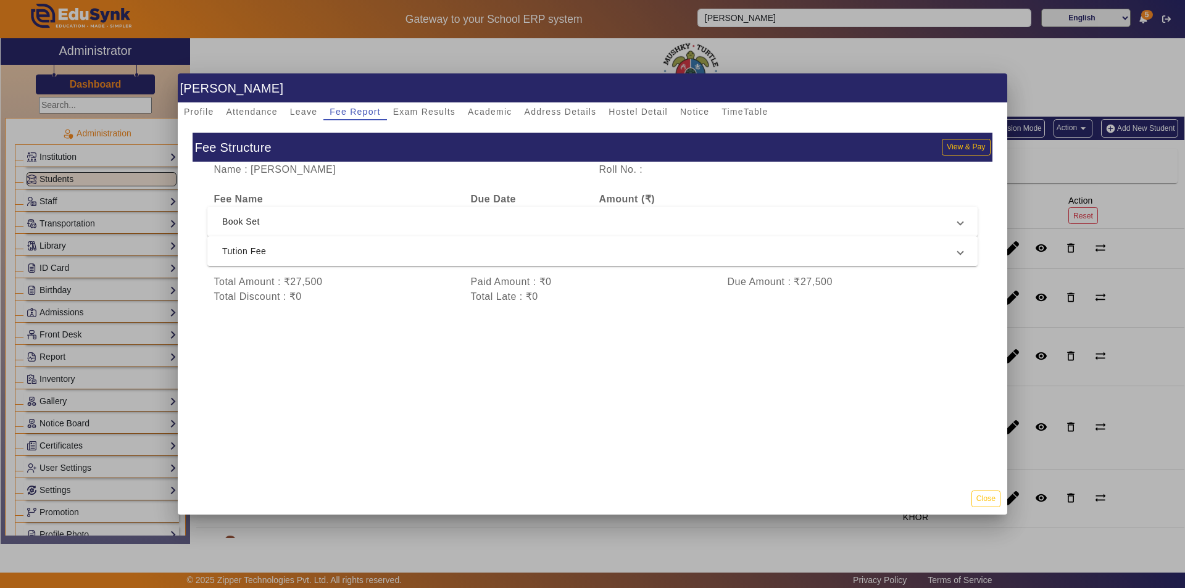
click at [373, 252] on span "Tution Fee" at bounding box center [590, 251] width 736 height 15
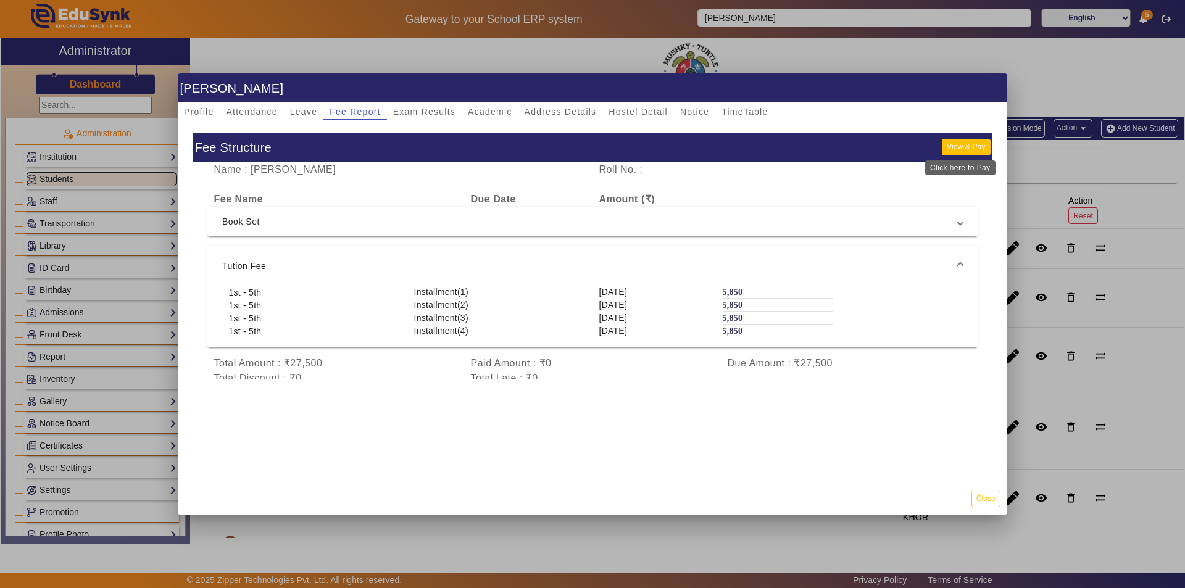
click at [964, 144] on button "View & Pay" at bounding box center [966, 147] width 48 height 17
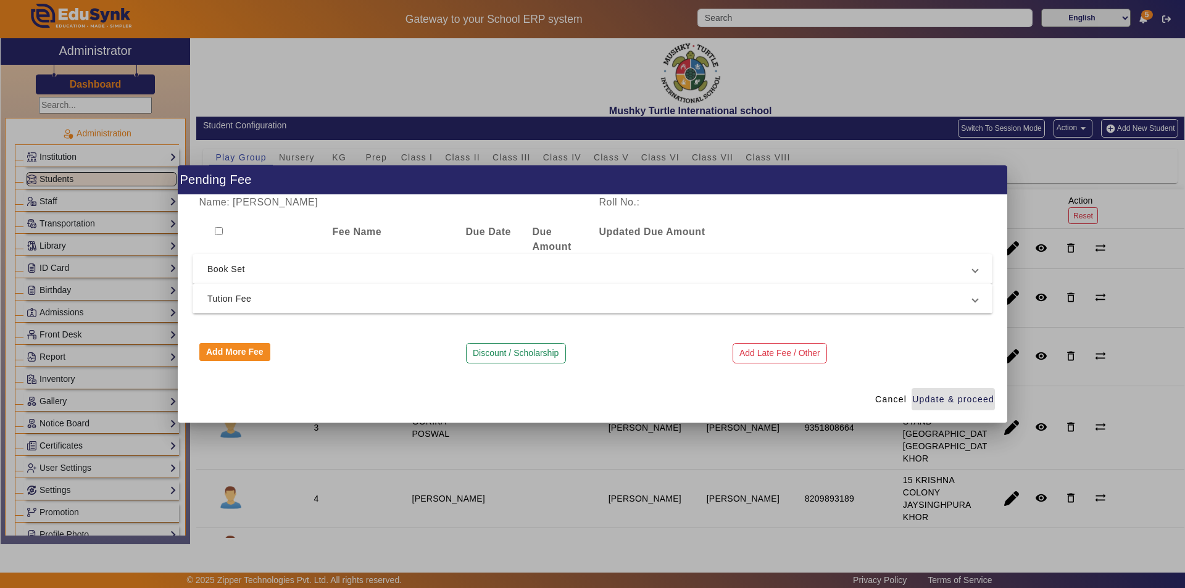
click at [477, 296] on span "Tution Fee" at bounding box center [589, 298] width 765 height 15
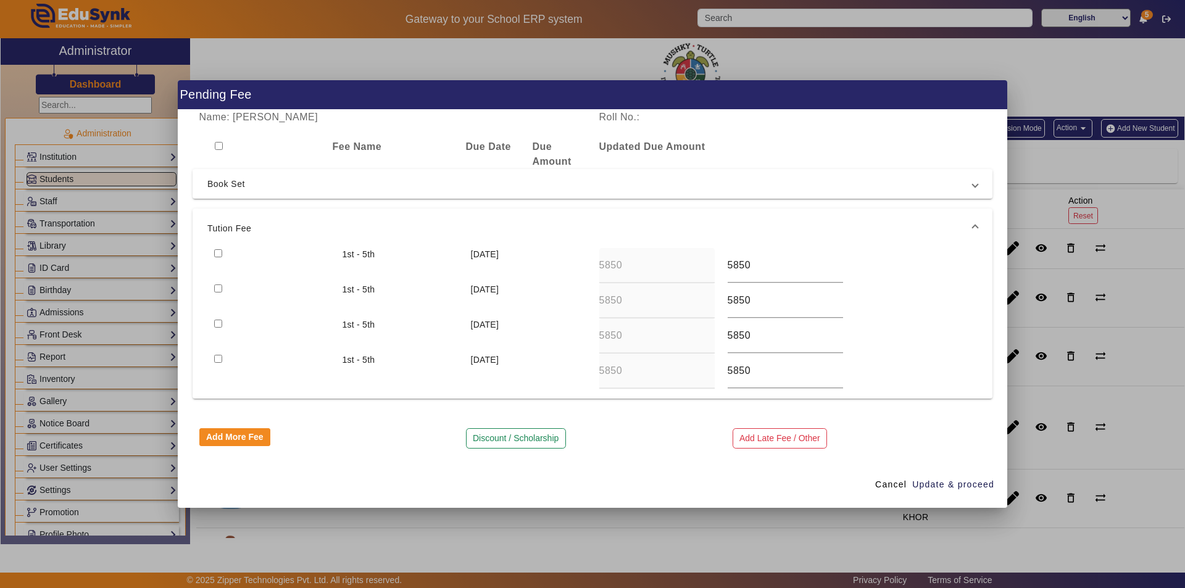
click at [219, 252] on input "checkbox" at bounding box center [218, 253] width 8 height 8
click at [221, 294] on div at bounding box center [271, 300] width 128 height 35
click at [219, 287] on input "checkbox" at bounding box center [218, 289] width 8 height 8
click at [217, 322] on input "checkbox" at bounding box center [218, 324] width 8 height 8
click at [215, 358] on input "checkbox" at bounding box center [218, 359] width 8 height 8
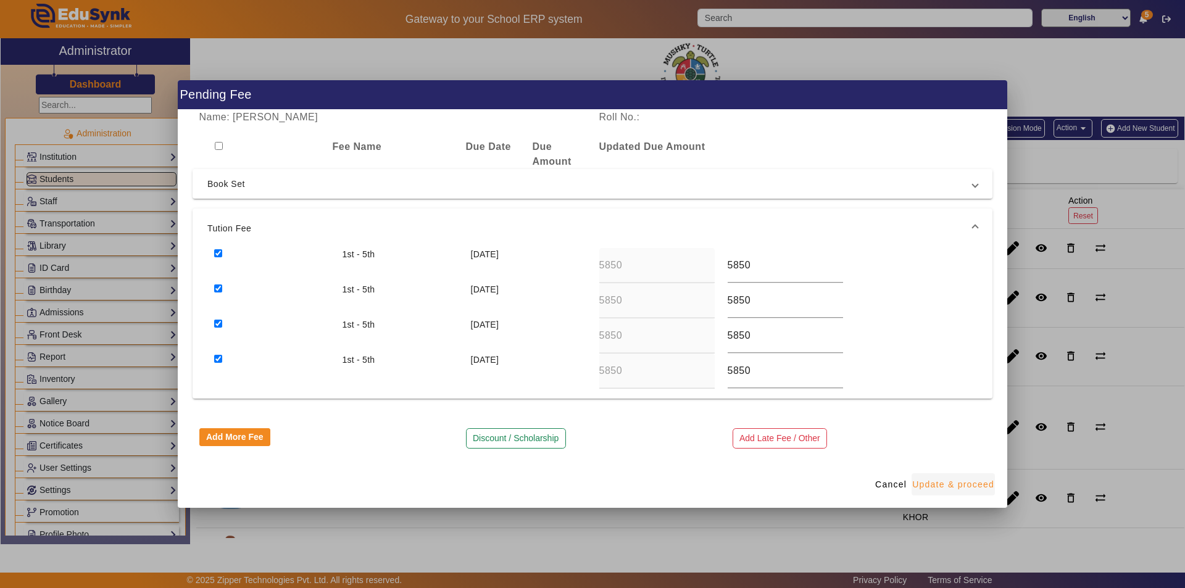
click at [941, 484] on span "Update & proceed" at bounding box center [953, 484] width 82 height 13
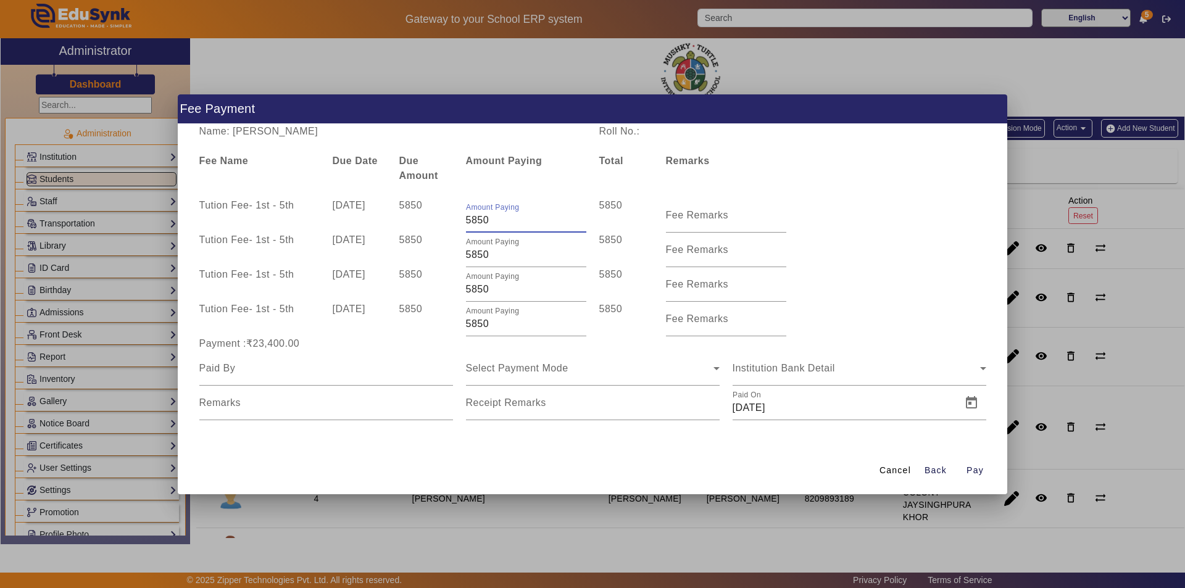
click at [504, 220] on input "5850" at bounding box center [526, 220] width 120 height 15
click at [726, 225] on input "Fee Remarks" at bounding box center [726, 220] width 120 height 15
click at [705, 253] on mat-label "Fee Remarks" at bounding box center [697, 249] width 63 height 10
click at [705, 253] on input "Fee Remarks" at bounding box center [726, 255] width 120 height 15
click at [709, 256] on input "Fee Remarks" at bounding box center [726, 255] width 120 height 15
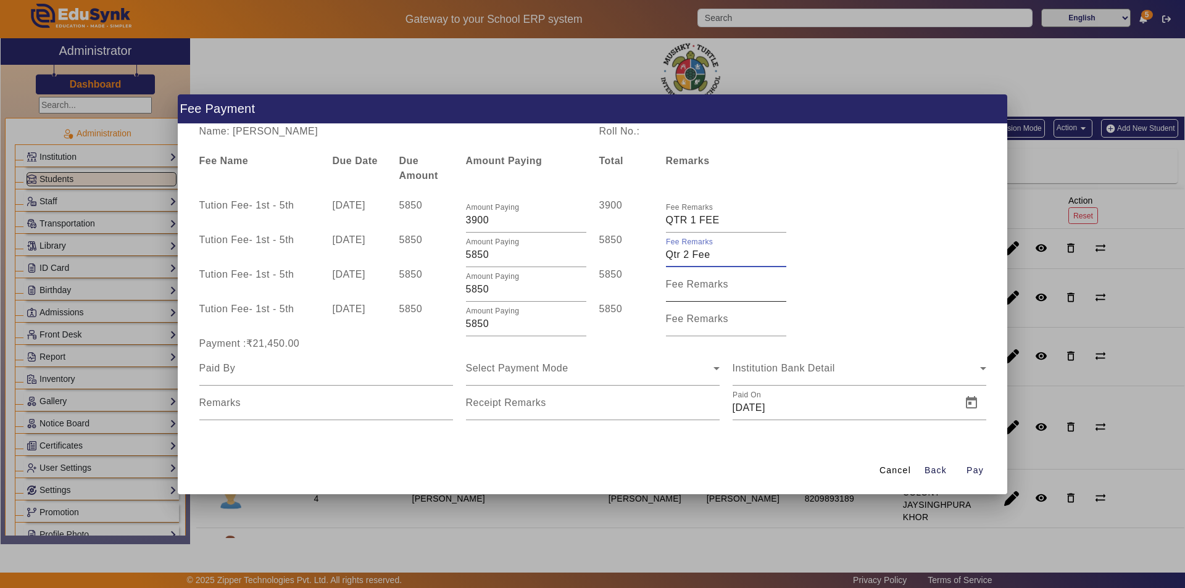
click at [683, 293] on input "Fee Remarks" at bounding box center [726, 289] width 120 height 15
click at [726, 319] on mat-label "Fee Remarks" at bounding box center [697, 319] width 63 height 10
click at [726, 319] on input "Fee Remarks" at bounding box center [726, 324] width 120 height 15
click at [365, 372] on input at bounding box center [326, 368] width 254 height 15
click at [532, 371] on span "Select Payment Mode" at bounding box center [517, 368] width 102 height 10
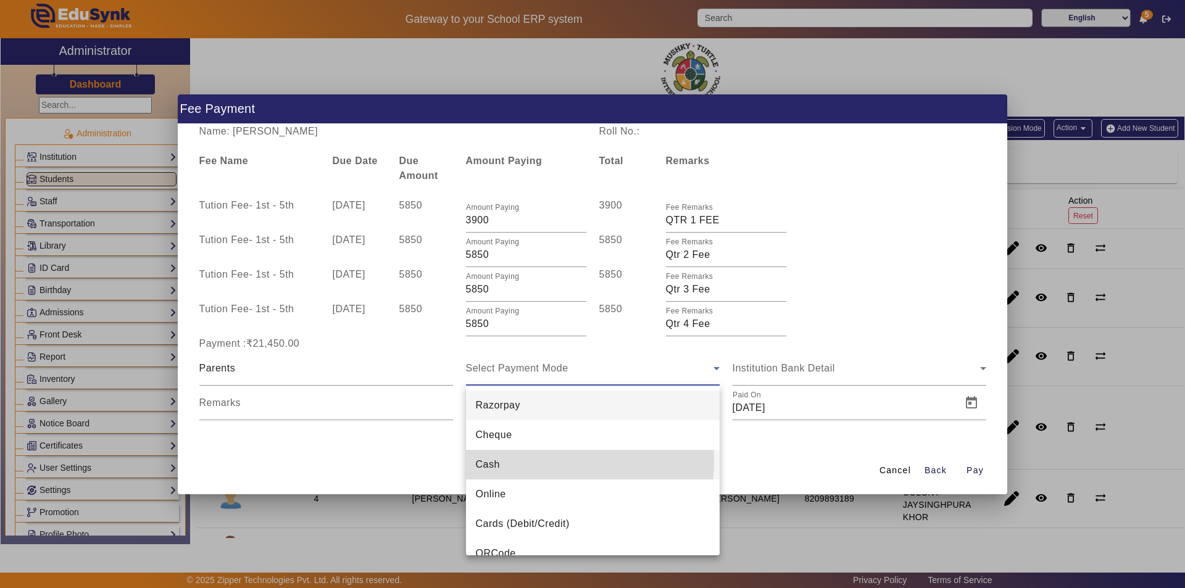
click at [523, 461] on mat-option "Cash" at bounding box center [593, 465] width 254 height 30
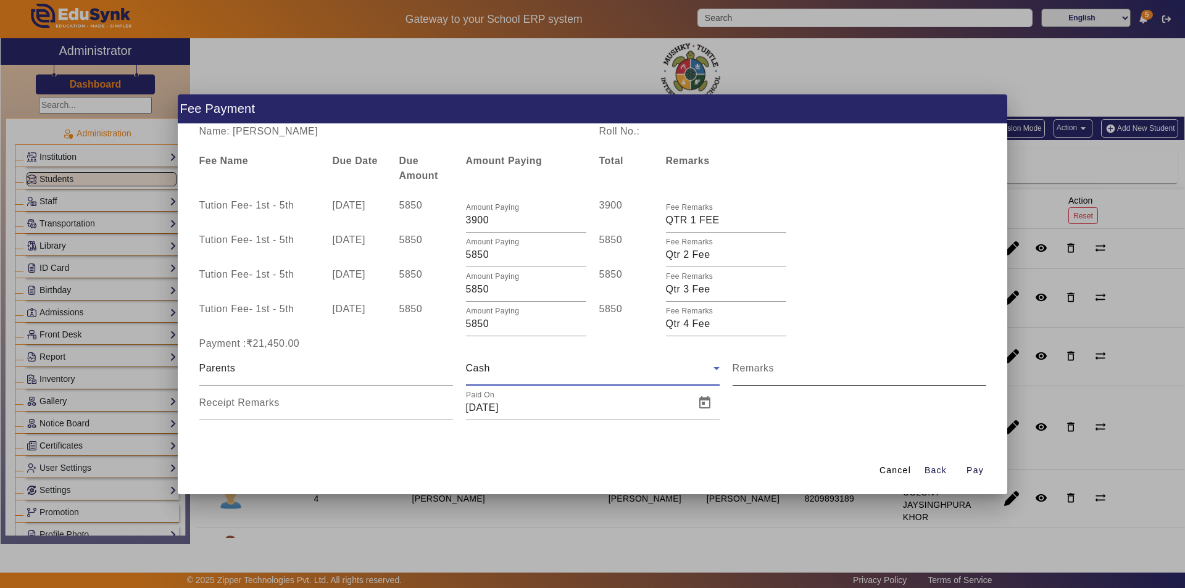
click at [787, 370] on input "Remarks" at bounding box center [860, 373] width 254 height 15
click at [335, 410] on input "Receipt Remarks" at bounding box center [326, 408] width 254 height 15
click at [697, 406] on span "Open calendar" at bounding box center [705, 403] width 30 height 30
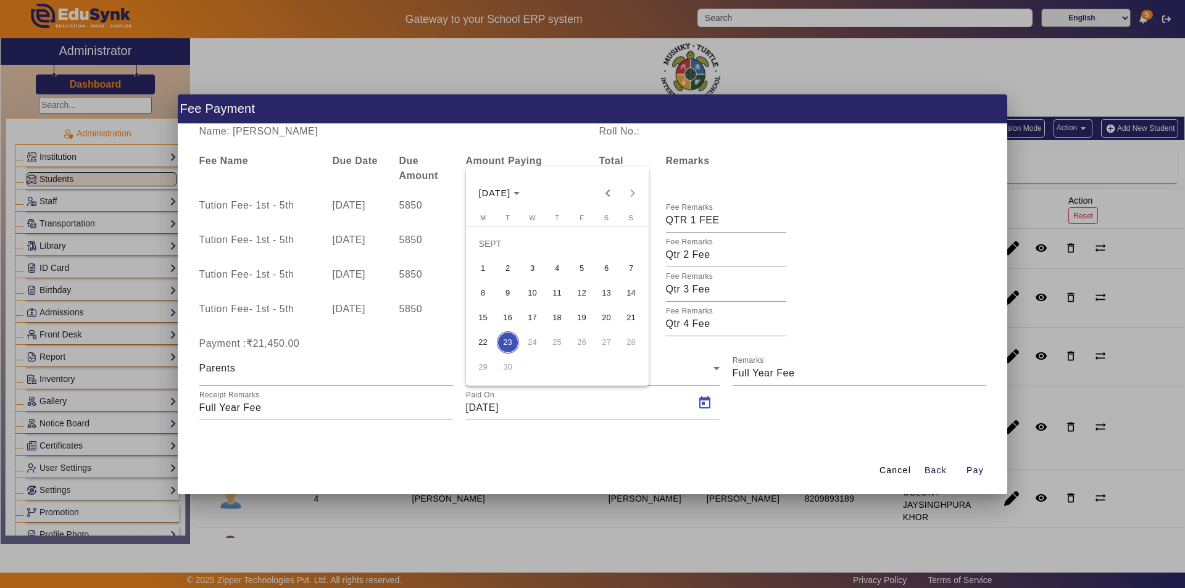
click at [608, 298] on span "13" at bounding box center [607, 293] width 22 height 22
click at [273, 407] on input "Receipt Remarks" at bounding box center [326, 408] width 254 height 15
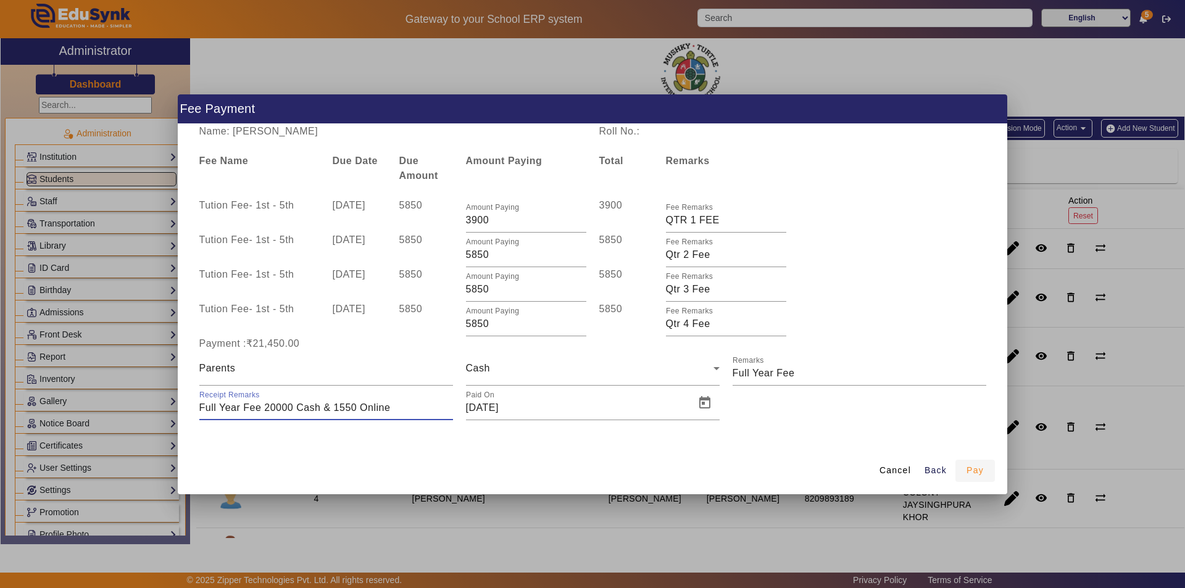
click at [980, 469] on span "Pay" at bounding box center [975, 470] width 17 height 13
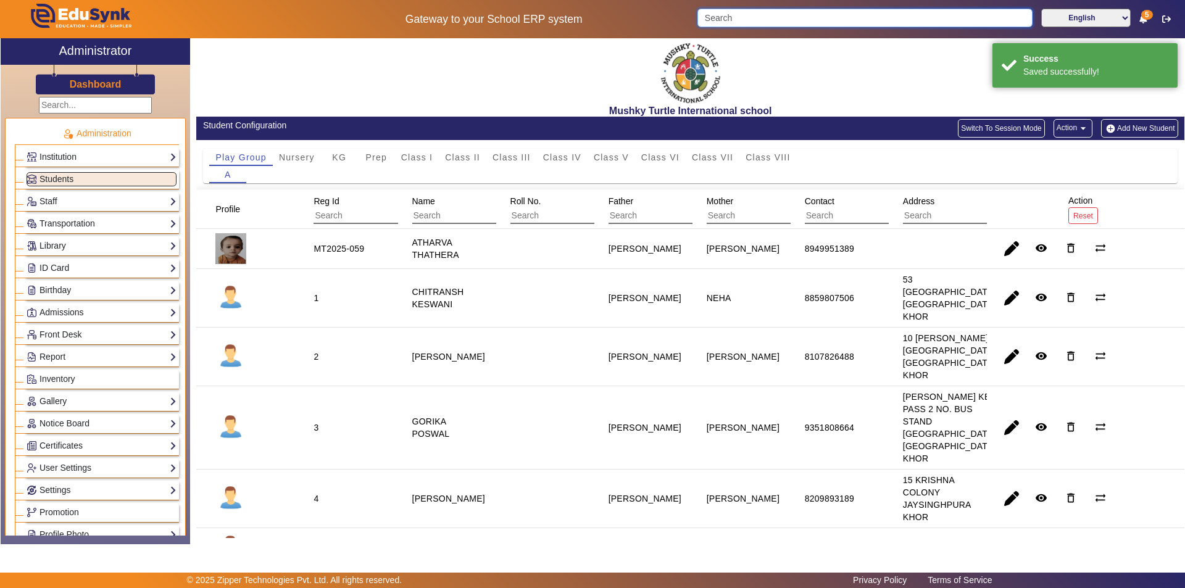
click at [791, 21] on input "Search" at bounding box center [864, 18] width 335 height 19
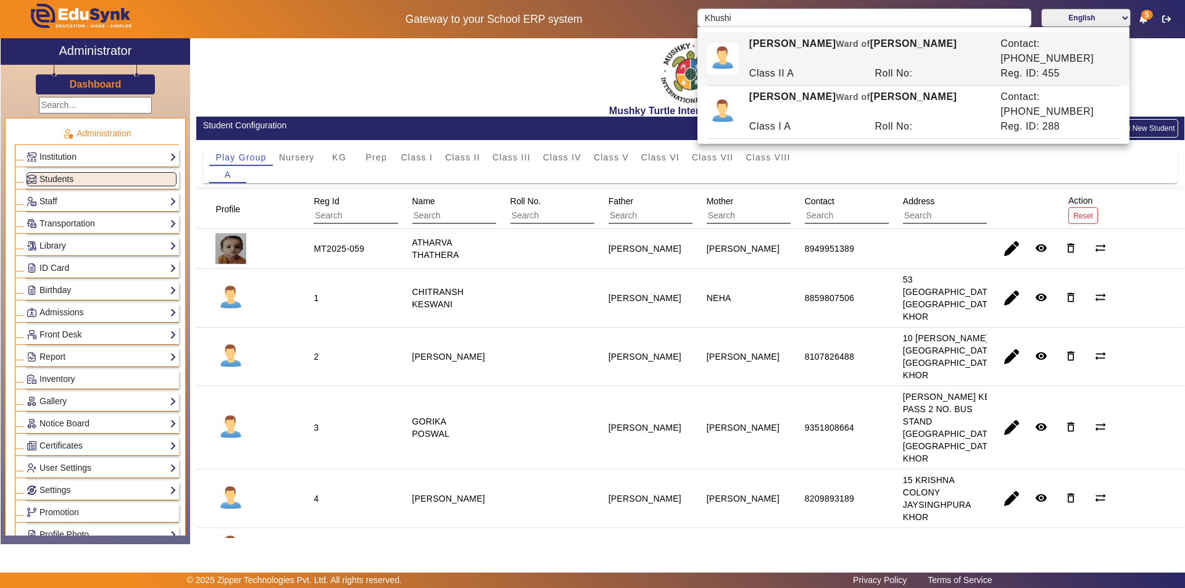
click at [823, 50] on div "KHUSHI BHOPANI Ward of ASHOK BHOPANI" at bounding box center [868, 51] width 251 height 30
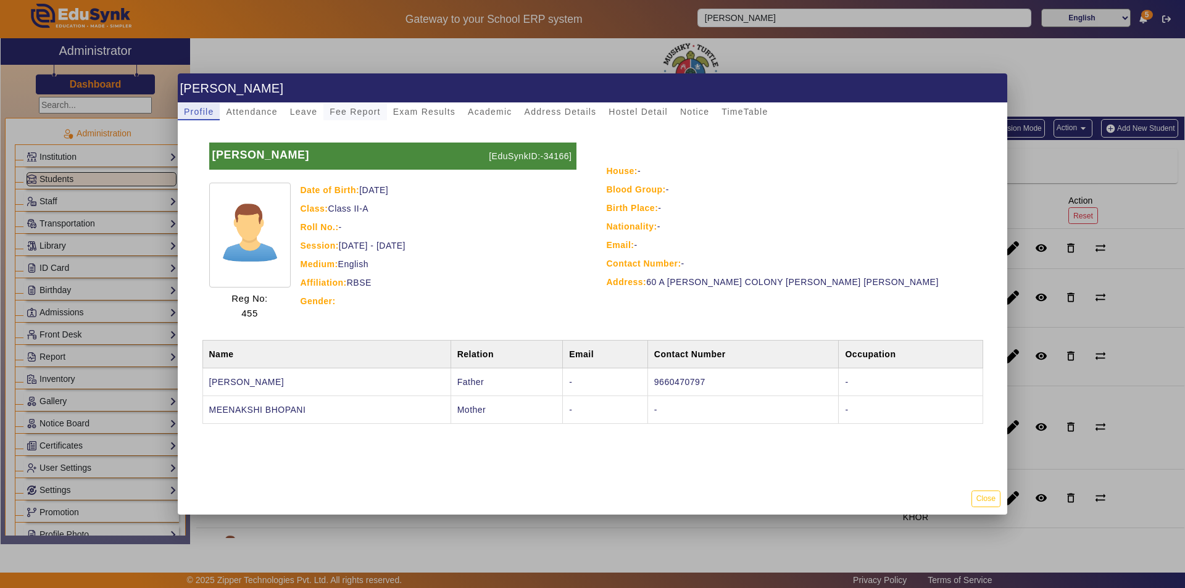
click at [360, 107] on span "Fee Report" at bounding box center [355, 111] width 51 height 9
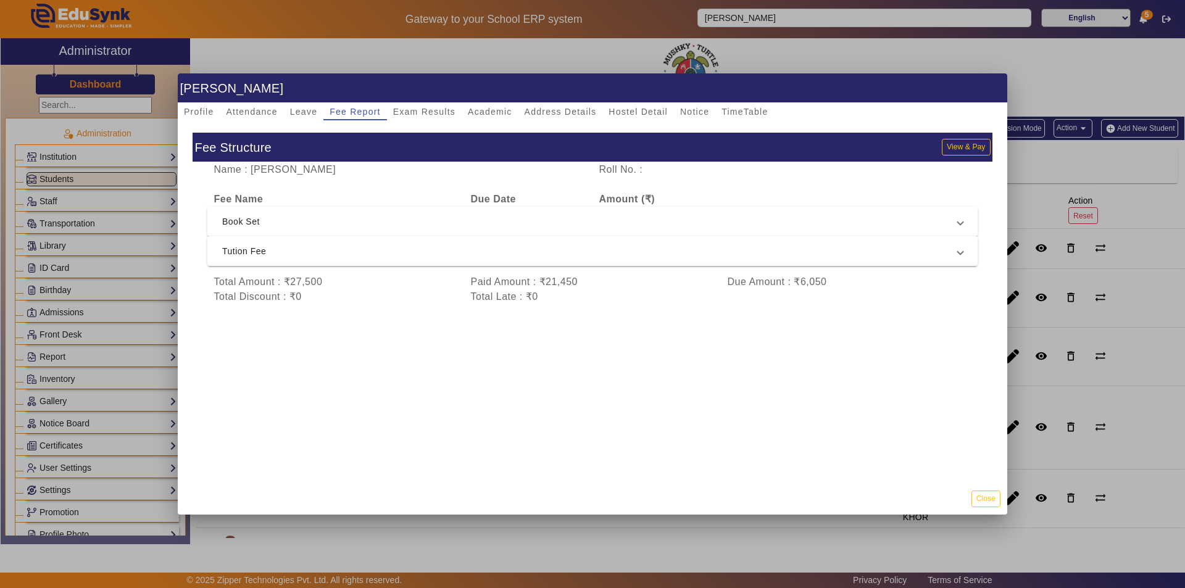
click at [420, 249] on span "Tution Fee" at bounding box center [590, 251] width 736 height 15
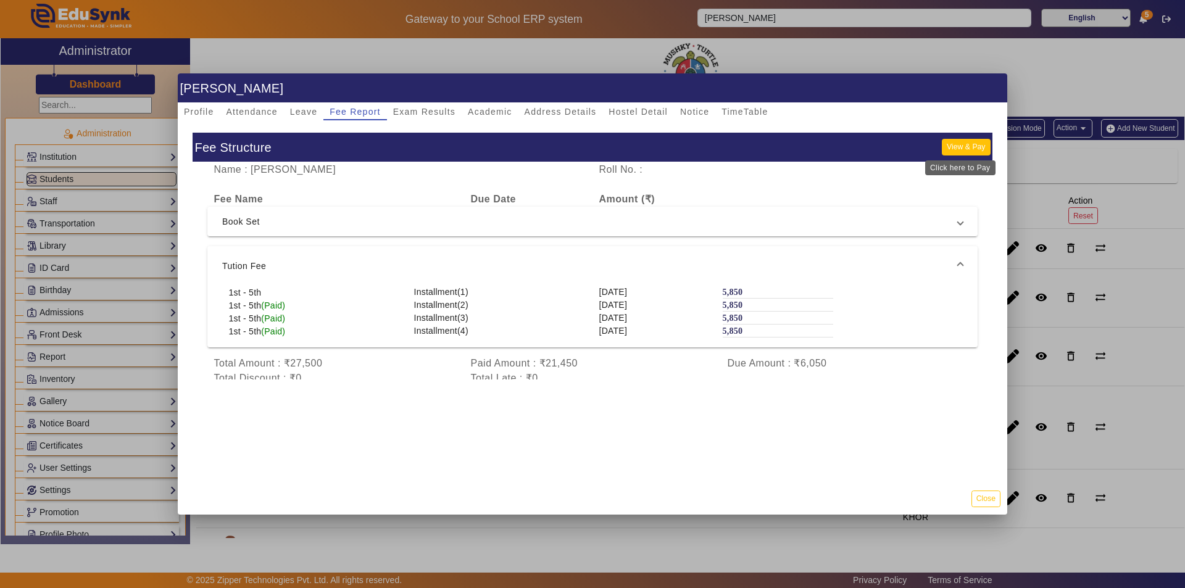
click at [950, 146] on button "View & Pay" at bounding box center [966, 147] width 48 height 17
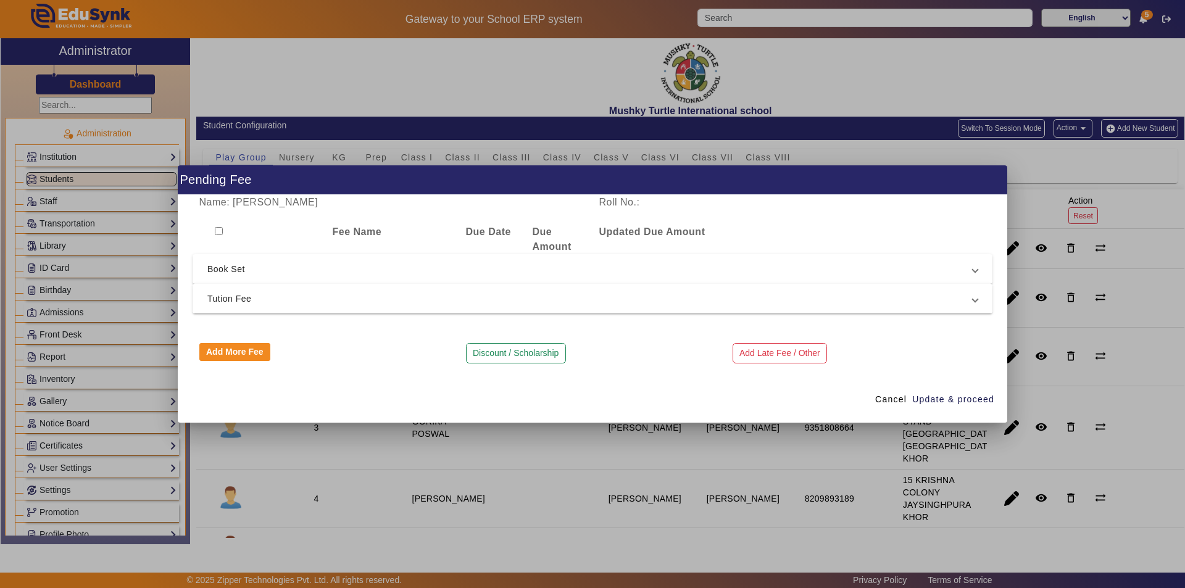
click at [289, 297] on span "Tution Fee" at bounding box center [589, 298] width 765 height 15
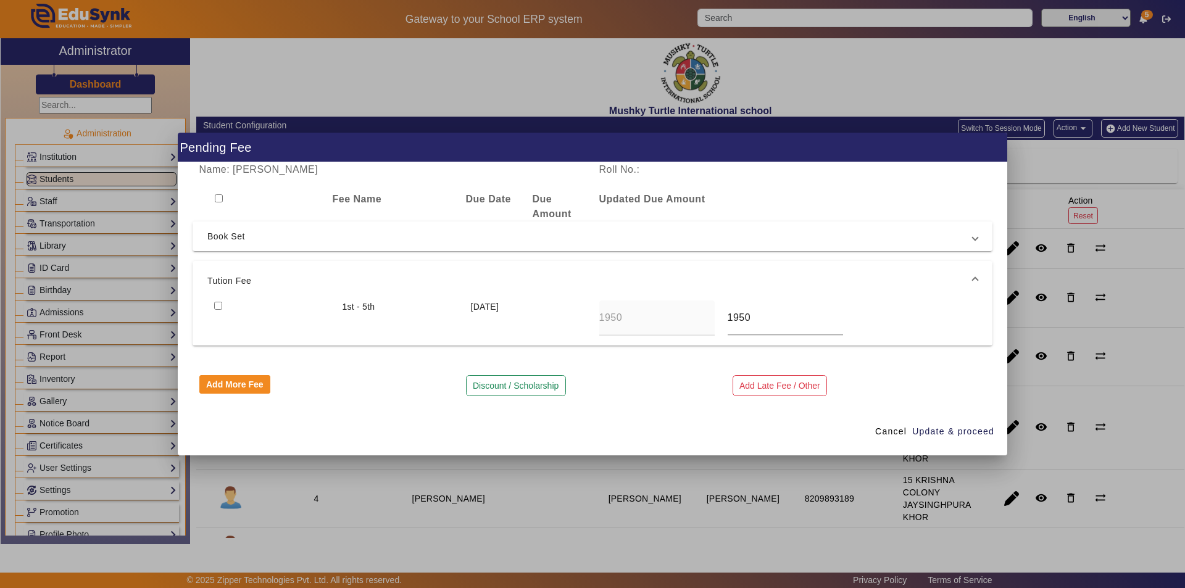
click at [219, 306] on input "checkbox" at bounding box center [218, 306] width 8 height 8
click at [515, 385] on button "Discount / Scholarship" at bounding box center [516, 385] width 100 height 21
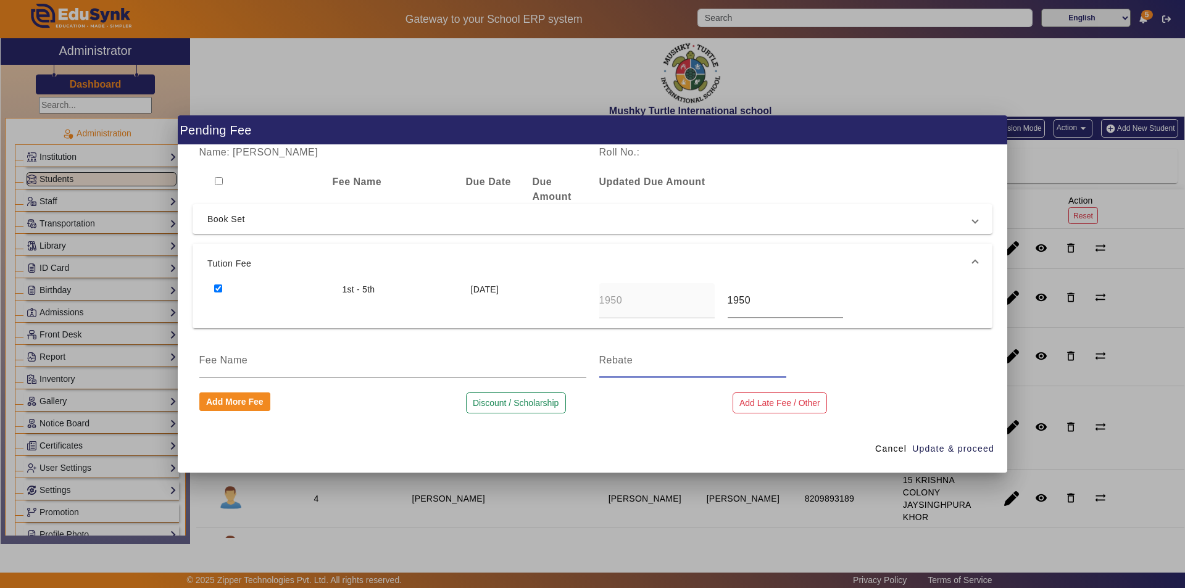
click at [650, 368] on input at bounding box center [692, 360] width 187 height 15
click at [277, 364] on input at bounding box center [392, 360] width 387 height 15
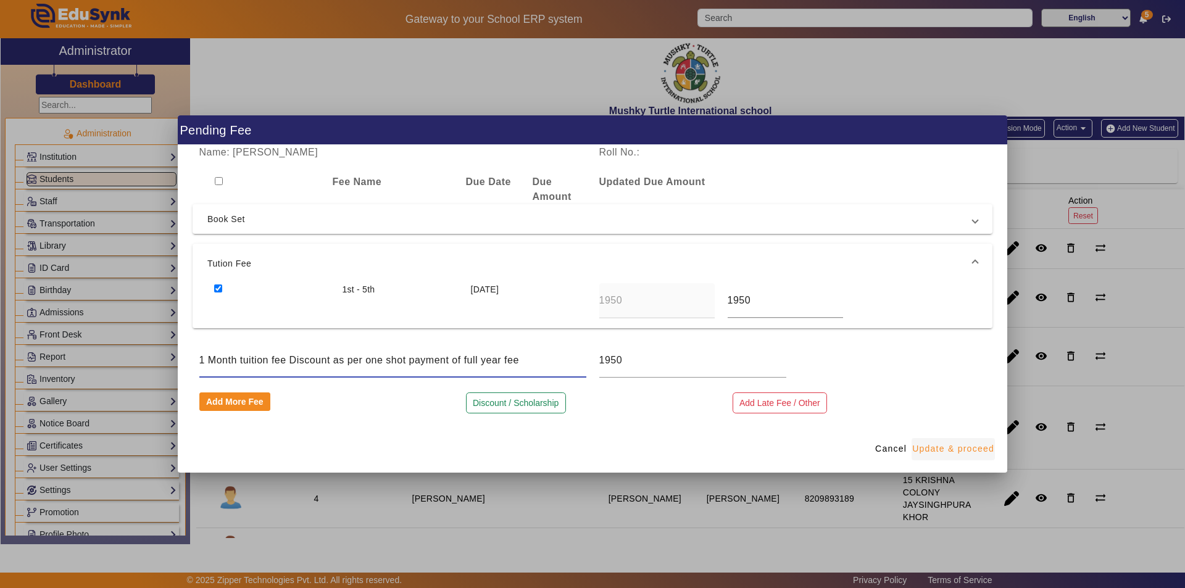
click at [955, 451] on span "Update & proceed" at bounding box center [953, 449] width 82 height 13
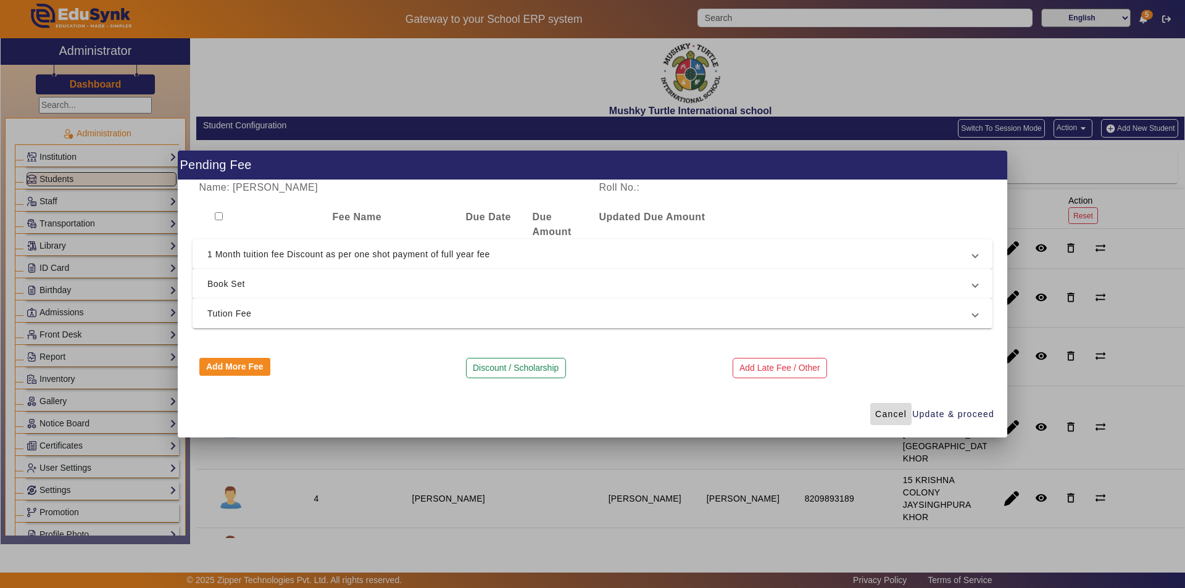
click at [872, 412] on span at bounding box center [890, 414] width 41 height 30
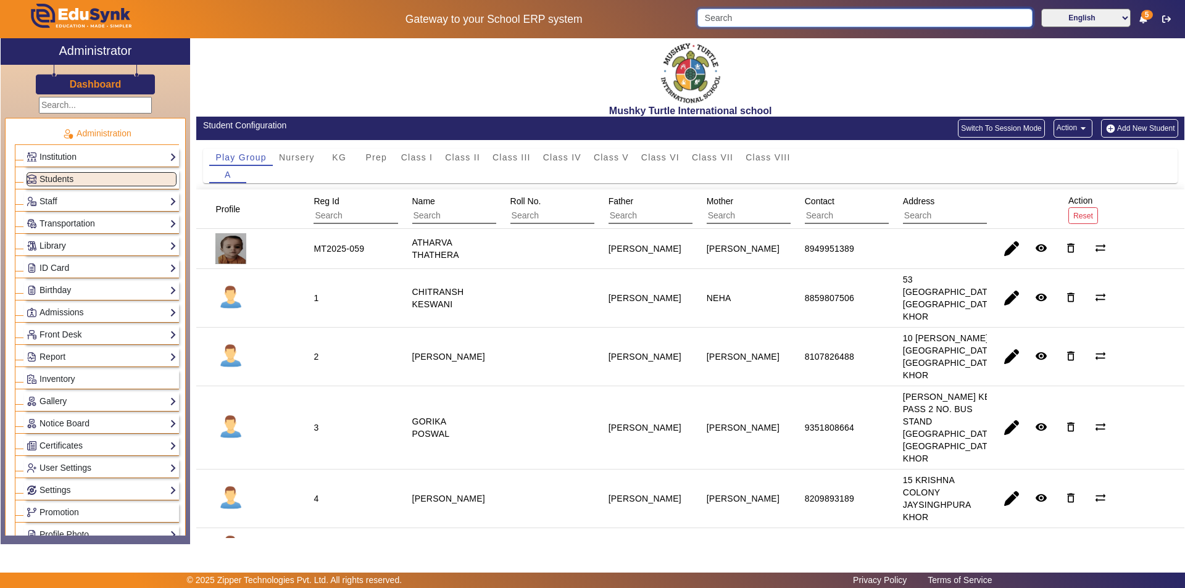
click at [830, 20] on input "Search" at bounding box center [864, 18] width 335 height 19
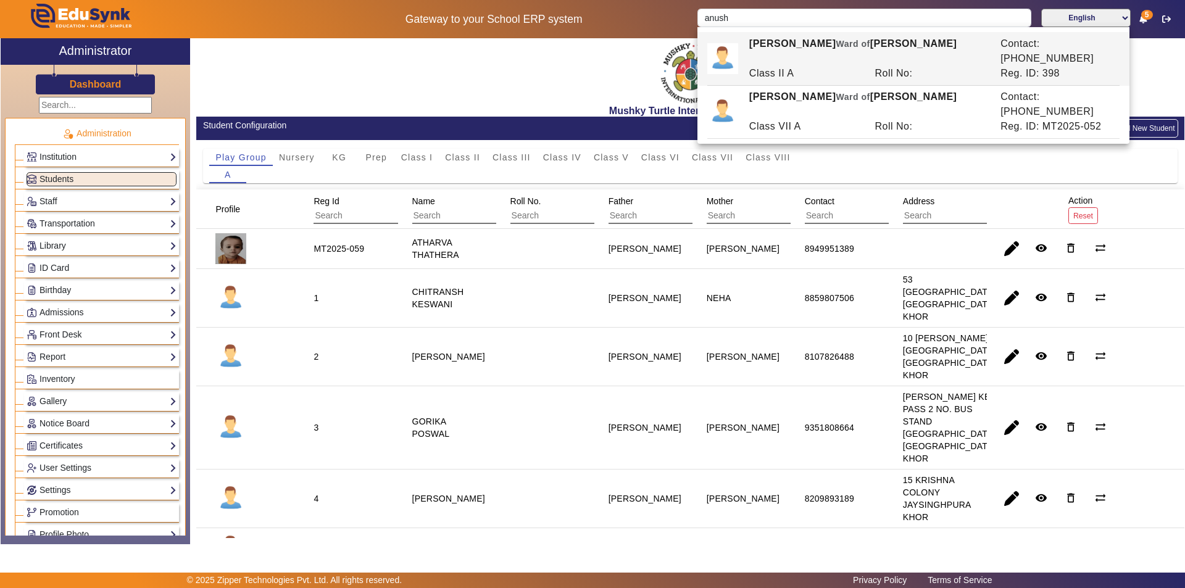
click at [801, 66] on div "Class II A" at bounding box center [806, 73] width 126 height 15
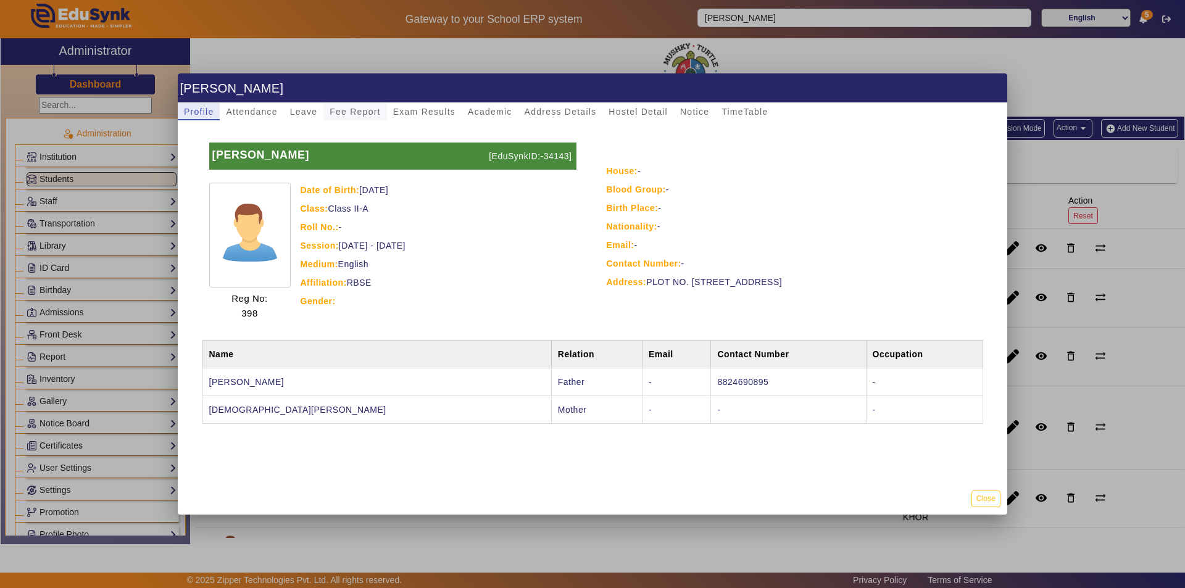
click at [348, 109] on span "Fee Report" at bounding box center [355, 111] width 51 height 9
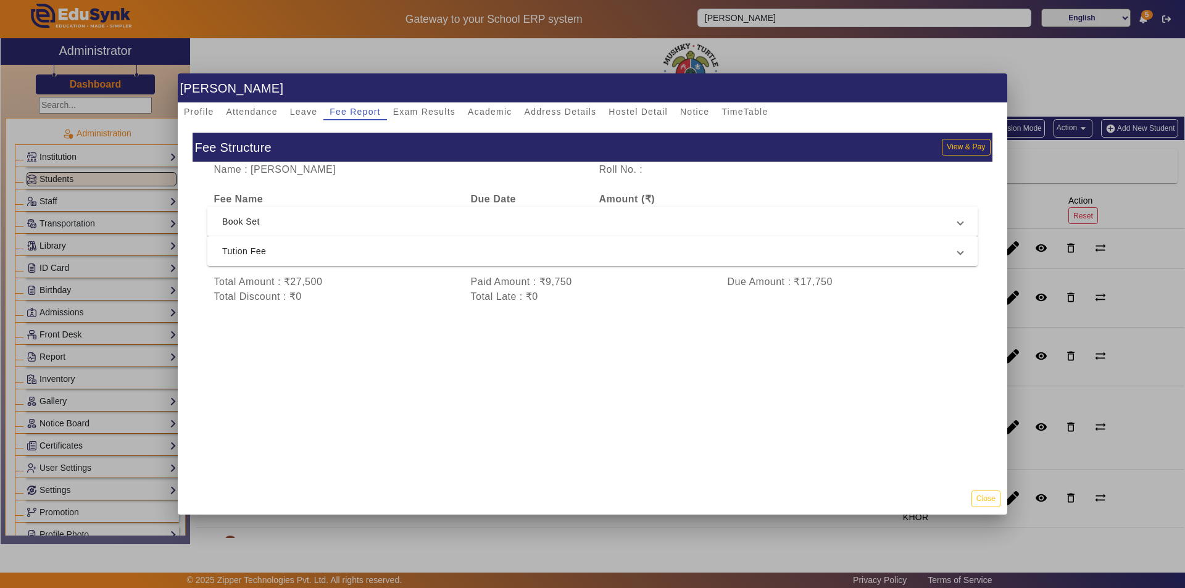
click at [485, 256] on span "Tution Fee" at bounding box center [590, 251] width 736 height 15
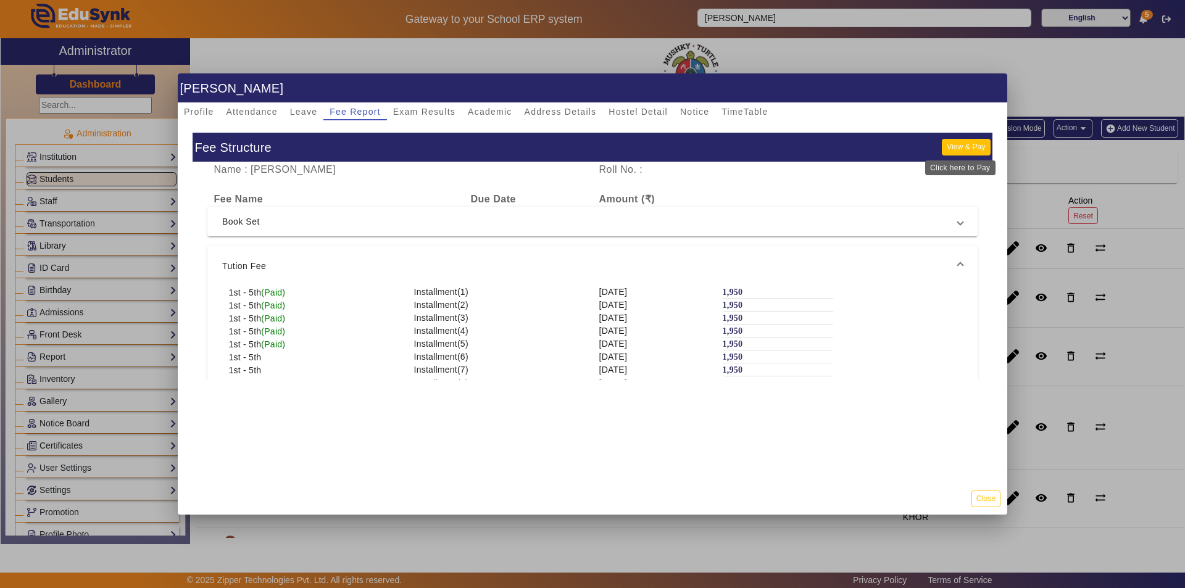
click at [953, 143] on button "View & Pay" at bounding box center [966, 147] width 48 height 17
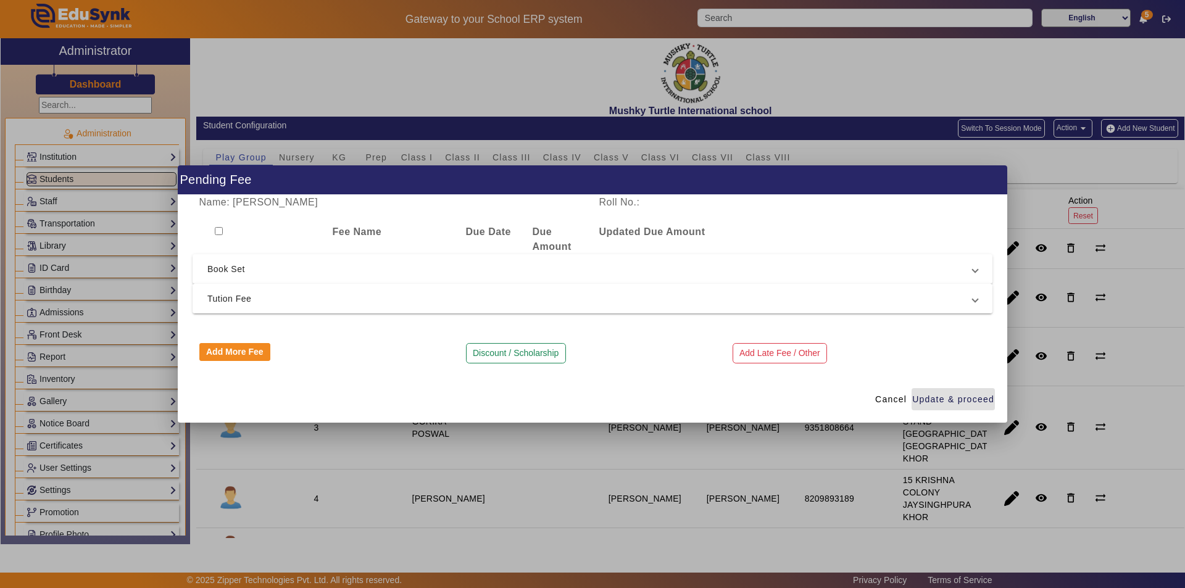
click at [361, 302] on span "Tution Fee" at bounding box center [589, 298] width 765 height 15
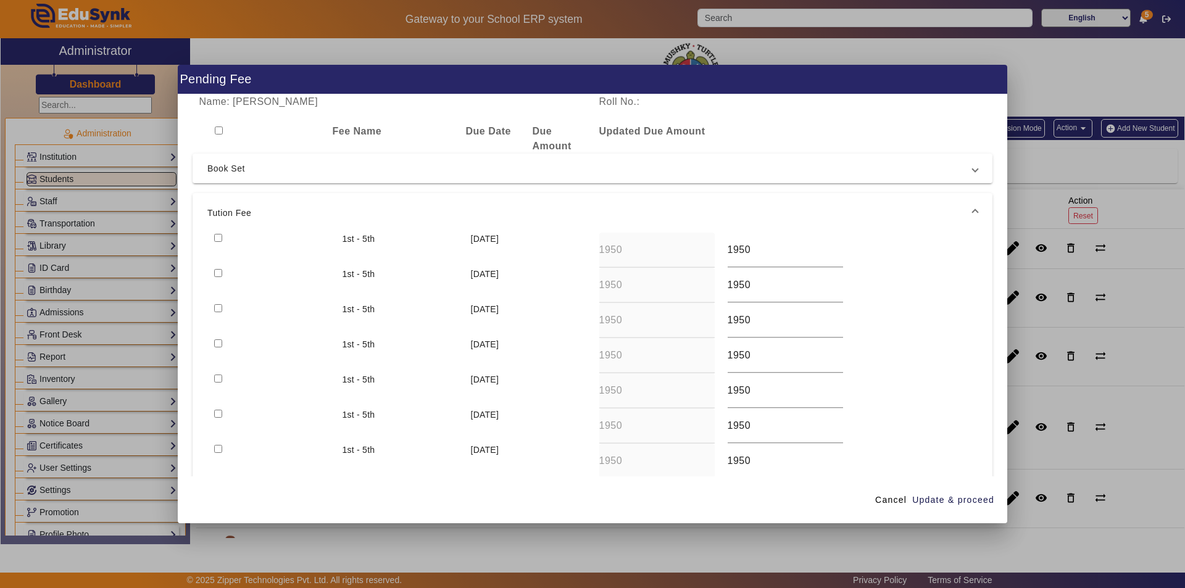
click at [217, 239] on input "checkbox" at bounding box center [218, 238] width 8 height 8
click at [960, 499] on span "Update & proceed" at bounding box center [953, 500] width 82 height 13
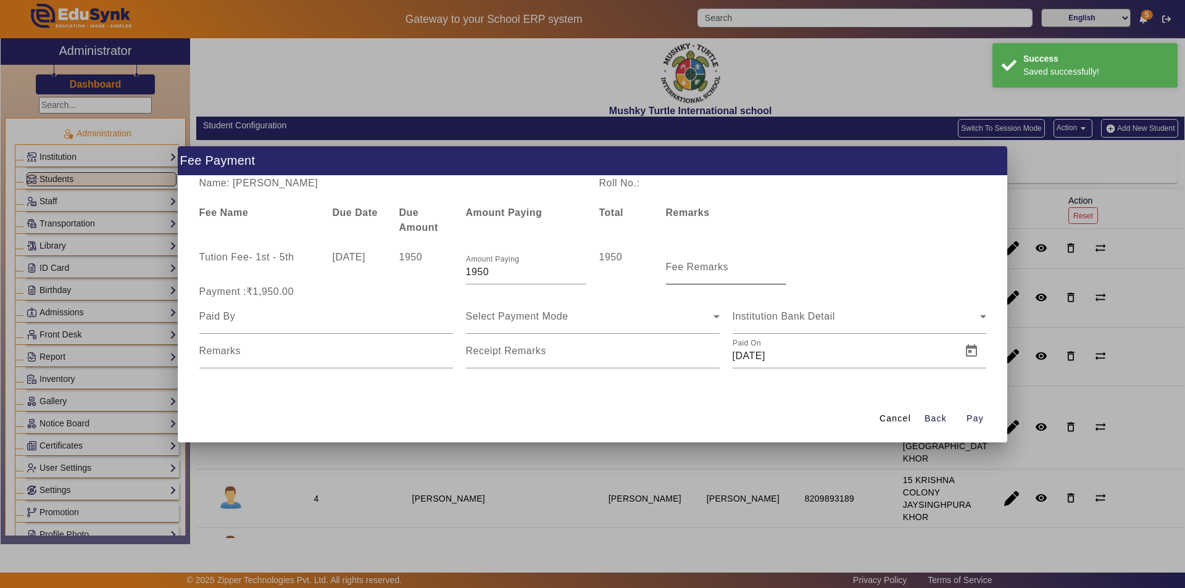
click at [719, 272] on mat-label "Fee Remarks" at bounding box center [697, 267] width 63 height 10
click at [719, 272] on input "Fee Remarks" at bounding box center [726, 272] width 120 height 15
click at [733, 271] on input "Fee Remarks" at bounding box center [726, 272] width 120 height 15
drag, startPoint x: 359, startPoint y: 322, endPoint x: 352, endPoint y: 323, distance: 7.0
click at [359, 322] on input at bounding box center [326, 316] width 254 height 15
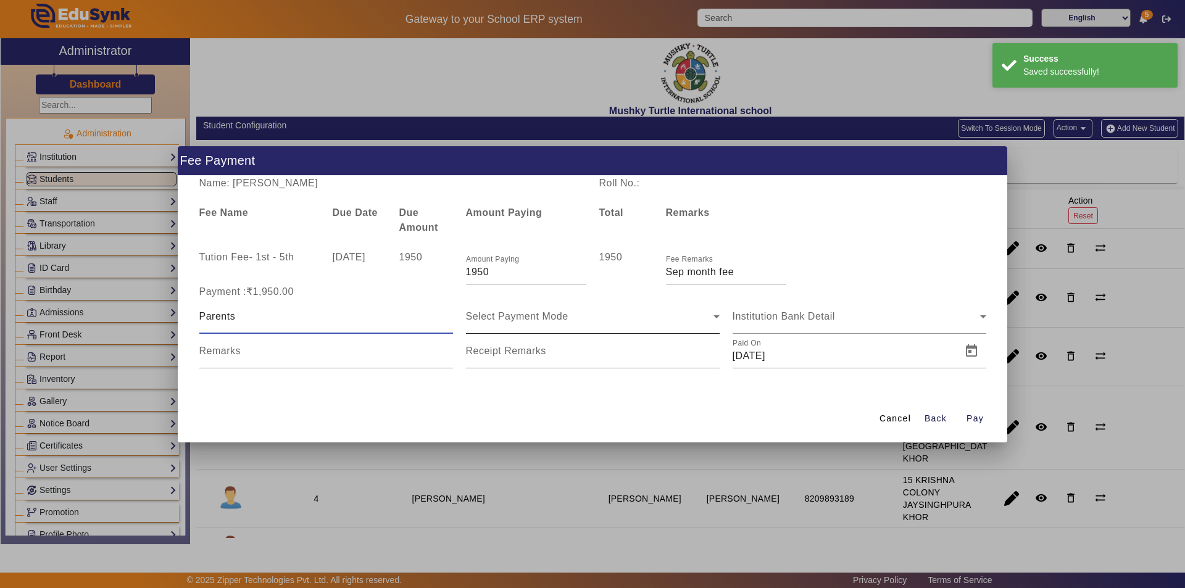
click at [581, 318] on div "Select Payment Mode" at bounding box center [590, 316] width 248 height 15
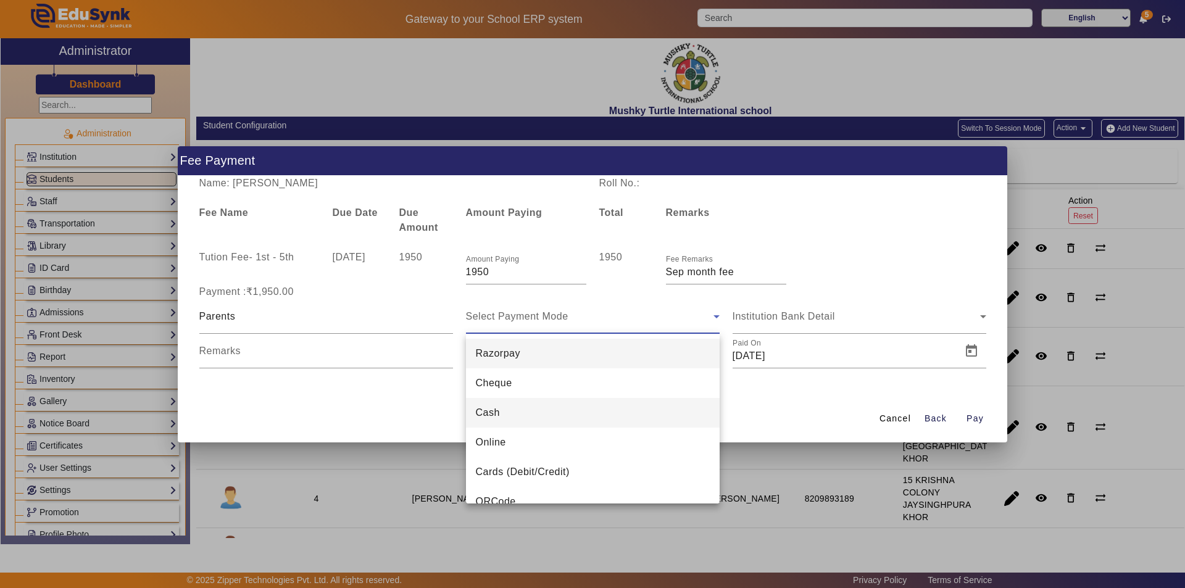
click at [554, 410] on mat-option "Cash" at bounding box center [593, 413] width 254 height 30
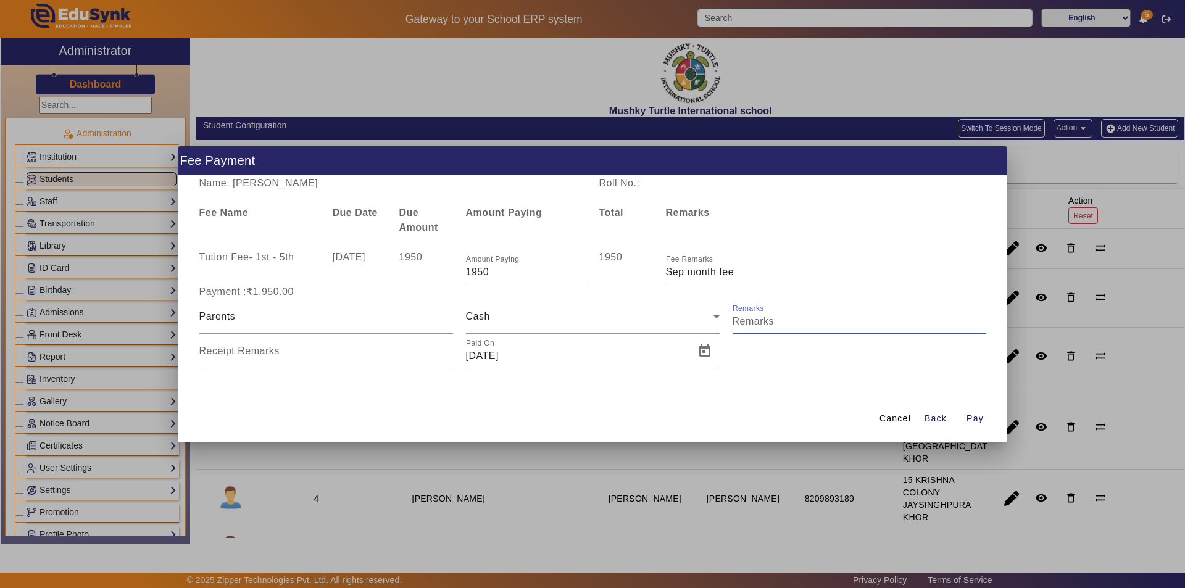
click at [787, 320] on input "Remarks" at bounding box center [860, 321] width 254 height 15
click at [342, 359] on input "Receipt Remarks" at bounding box center [326, 356] width 254 height 15
click at [701, 351] on span "Open calendar" at bounding box center [705, 351] width 30 height 30
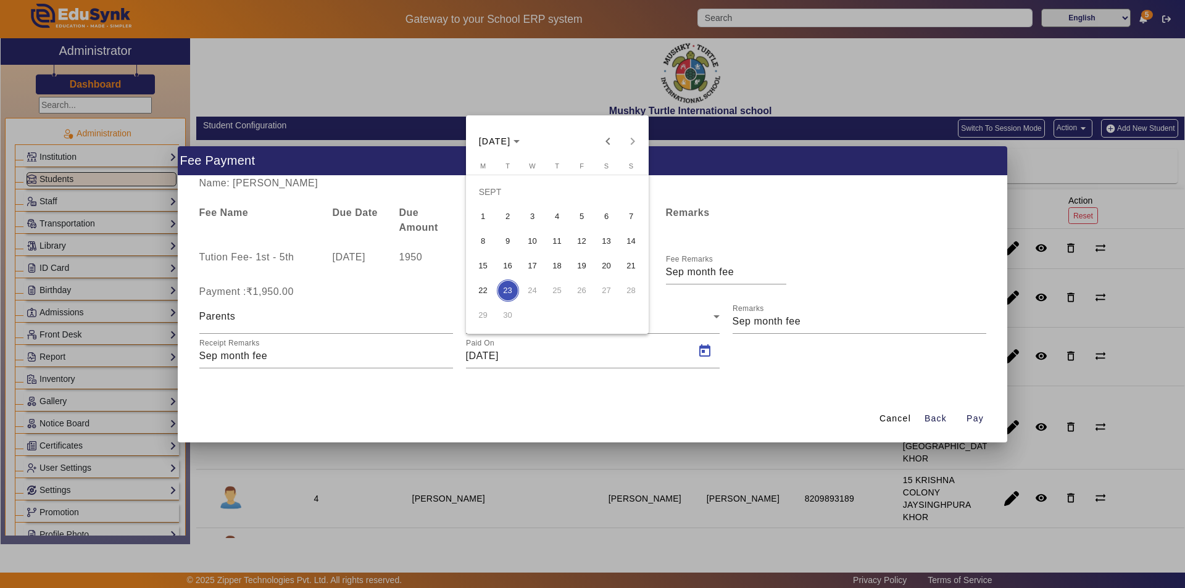
click at [611, 241] on span "13" at bounding box center [607, 241] width 22 height 22
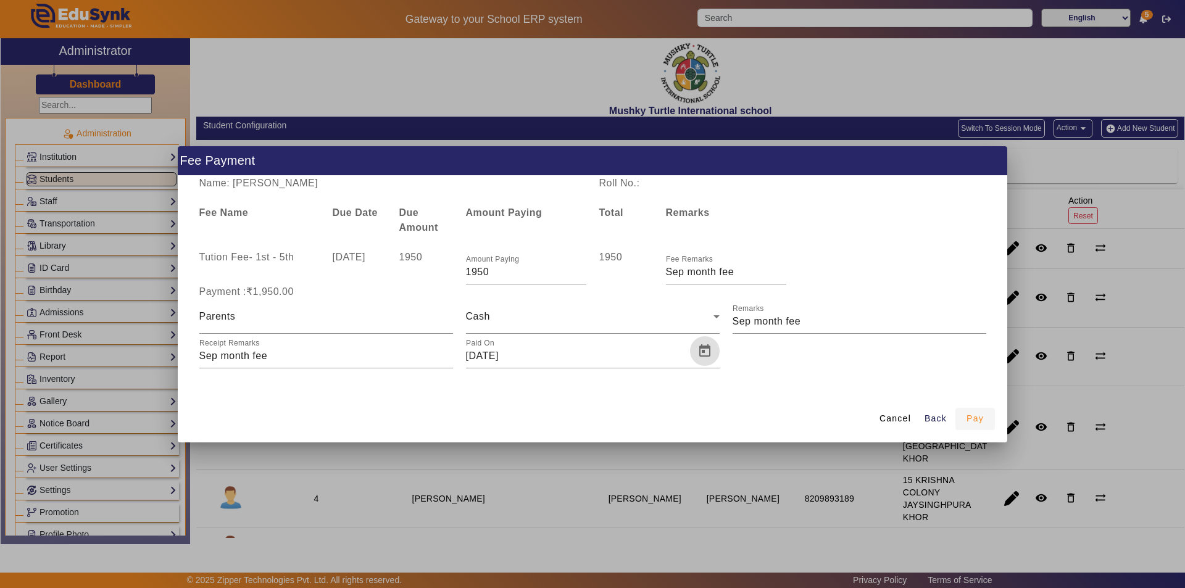
click at [967, 417] on span "Pay" at bounding box center [975, 418] width 17 height 13
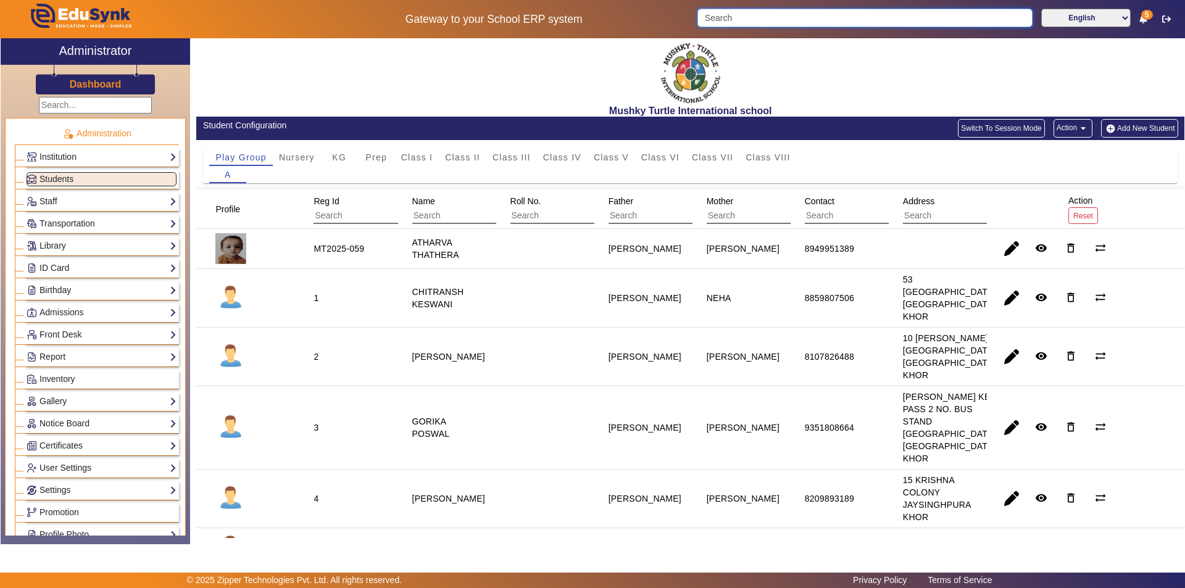
click at [767, 21] on input "Search" at bounding box center [864, 18] width 335 height 19
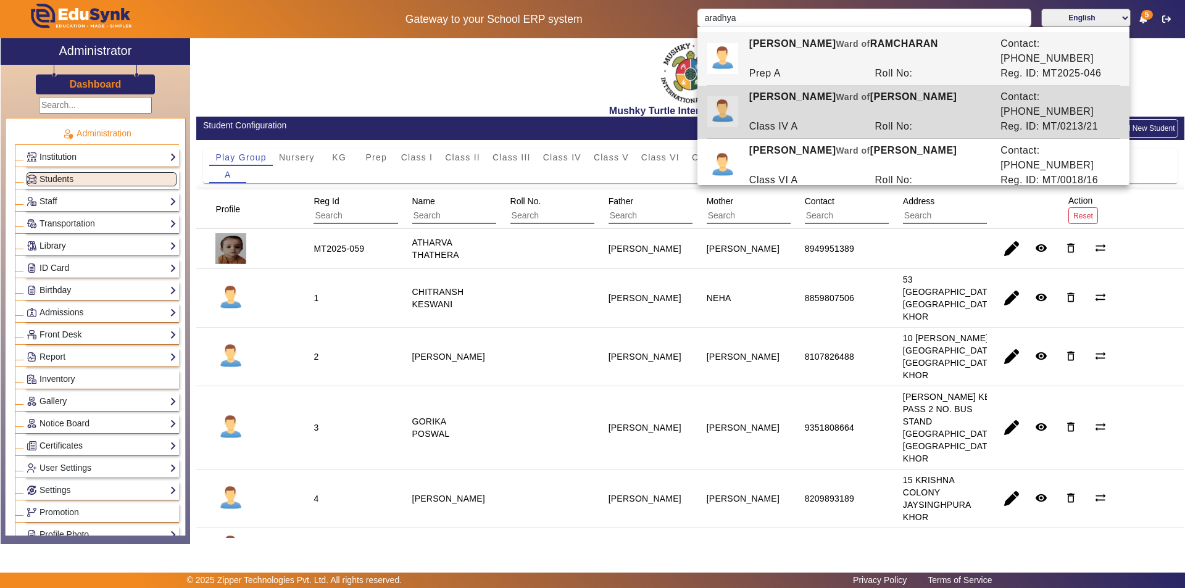
click at [802, 90] on div "[PERSON_NAME] [PERSON_NAME] of [PERSON_NAME]" at bounding box center [868, 105] width 251 height 30
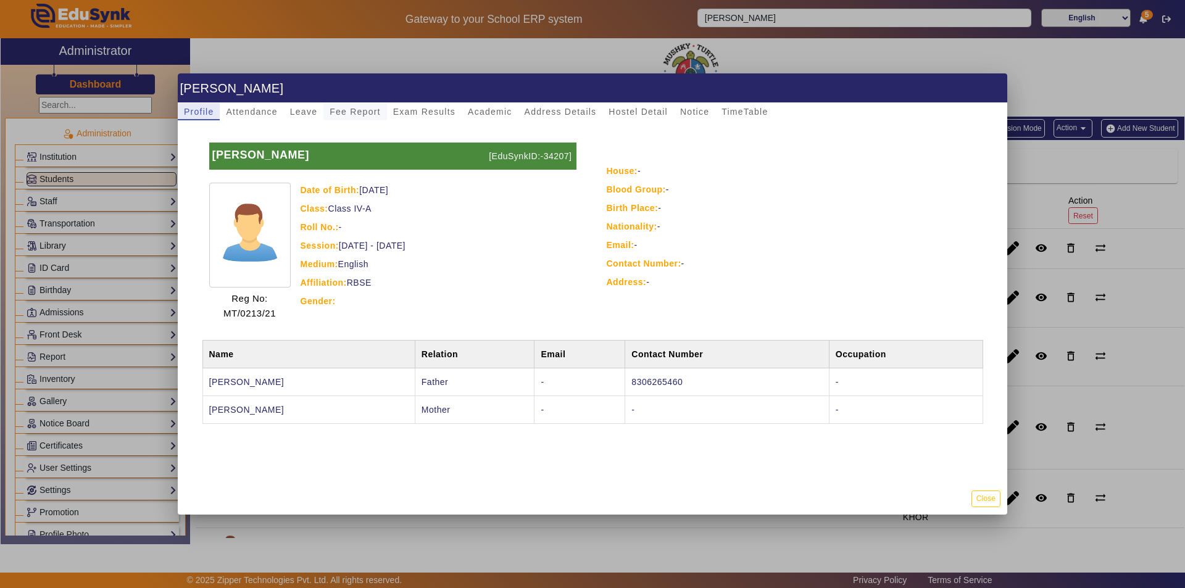
click at [342, 114] on span "Fee Report" at bounding box center [355, 111] width 51 height 9
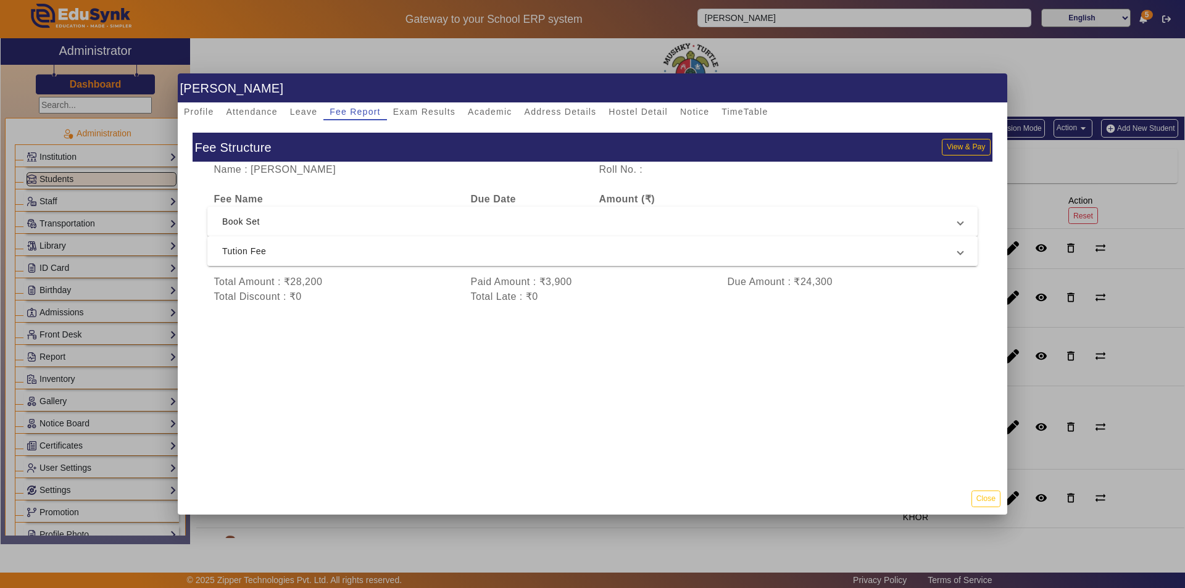
click at [378, 257] on span "Tution Fee" at bounding box center [590, 251] width 736 height 15
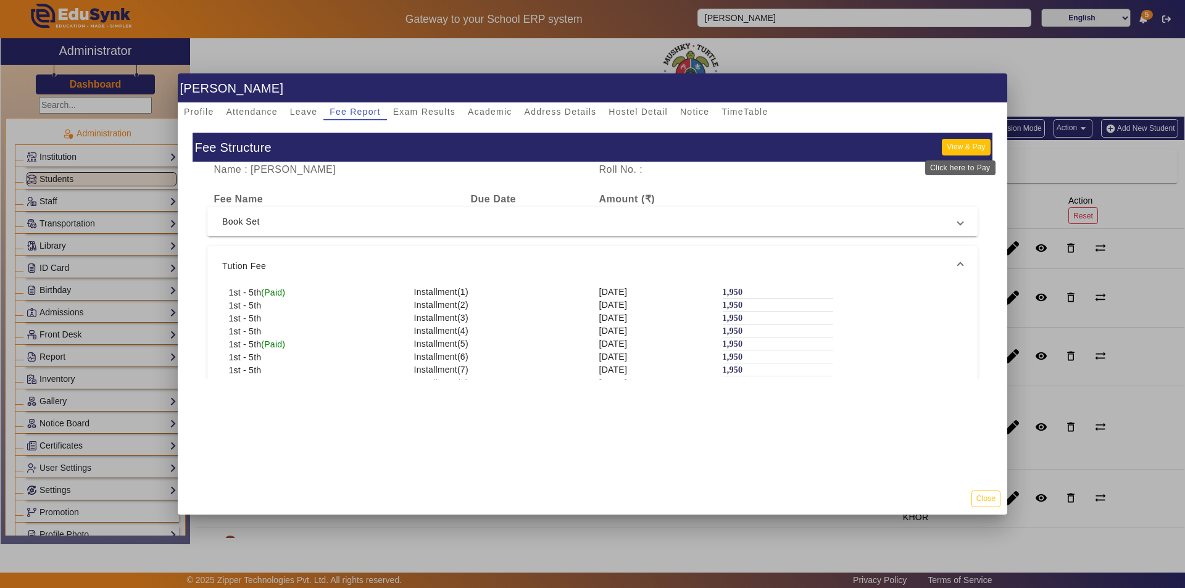
click at [954, 142] on button "View & Pay" at bounding box center [966, 147] width 48 height 17
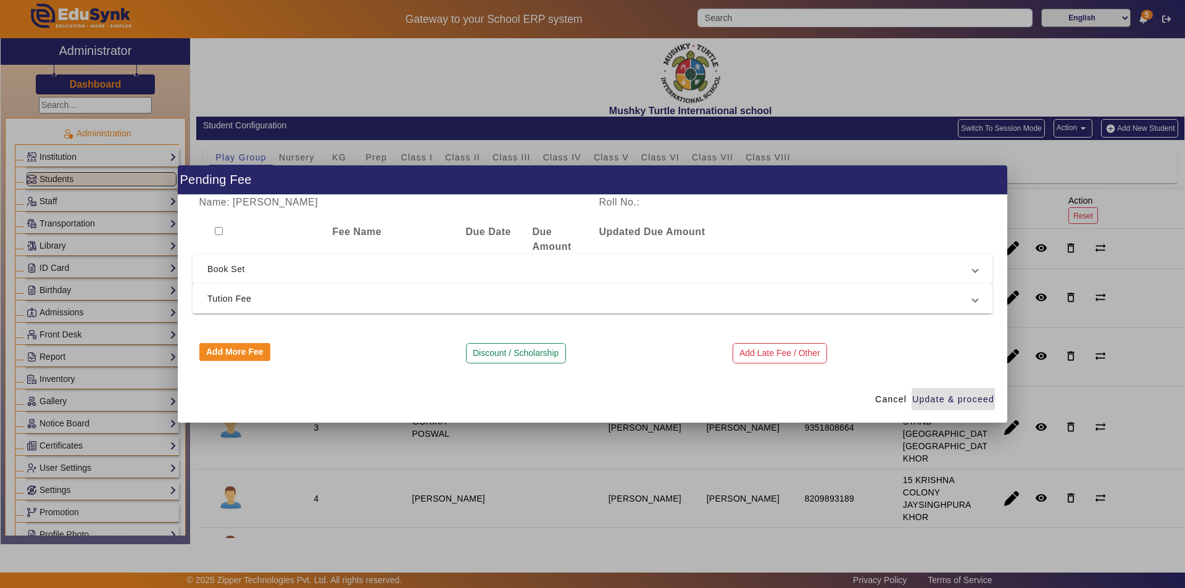
click at [386, 296] on span "Tution Fee" at bounding box center [589, 298] width 765 height 15
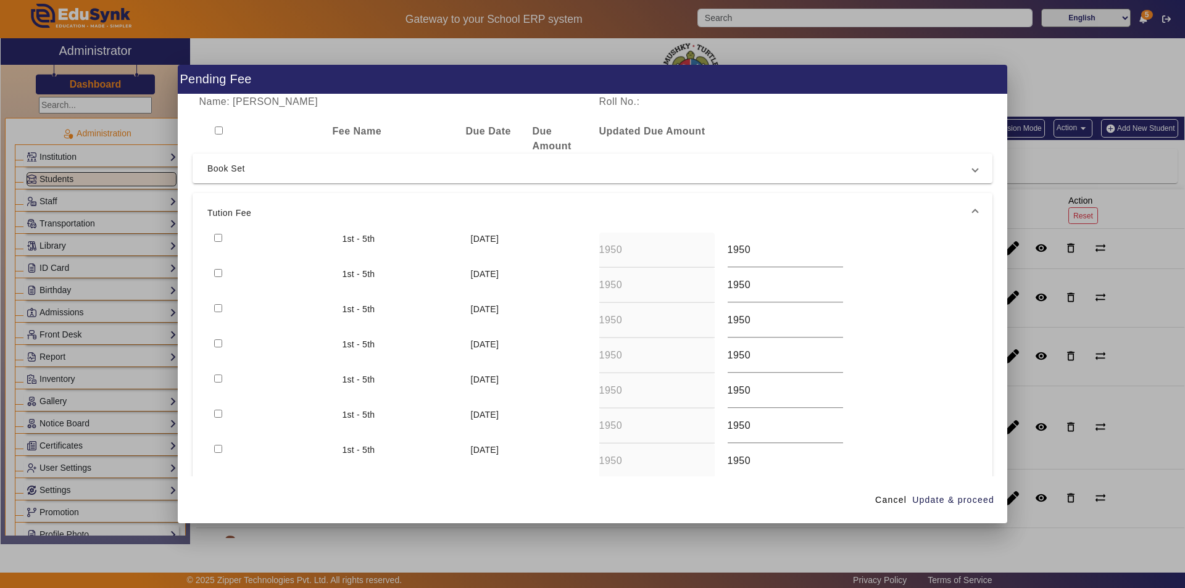
click at [218, 237] on input "checkbox" at bounding box center [218, 238] width 8 height 8
click at [217, 274] on input "checkbox" at bounding box center [218, 273] width 8 height 8
click at [937, 498] on span "Update & proceed" at bounding box center [953, 500] width 82 height 13
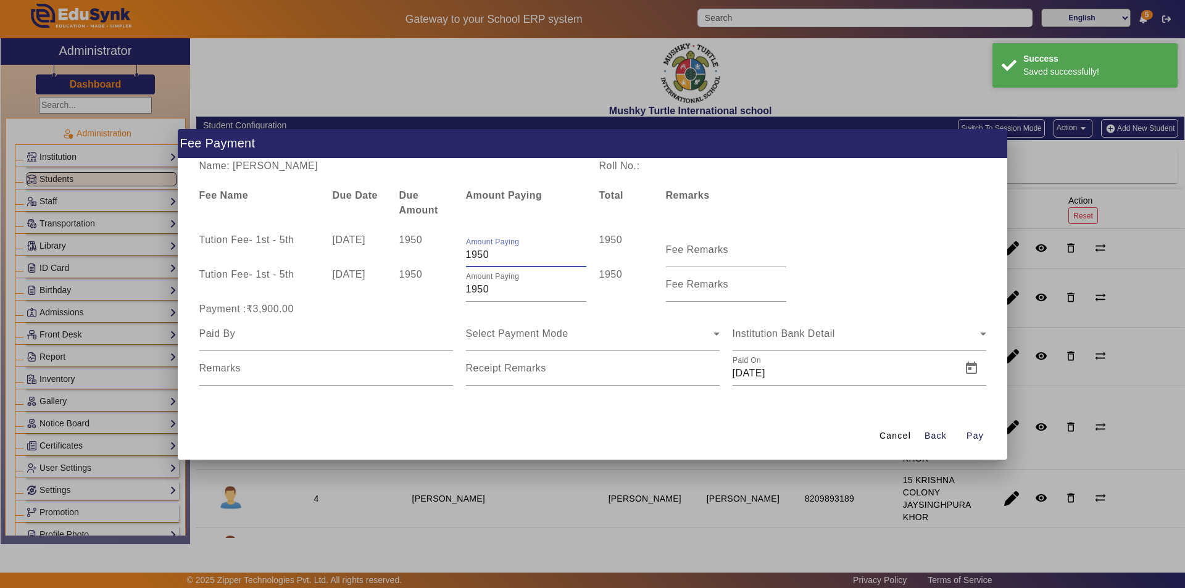
drag, startPoint x: 501, startPoint y: 257, endPoint x: 447, endPoint y: 252, distance: 53.9
click at [447, 252] on div "Tution Fee - 1st - 5th 10 May 2025 1950 Amount Paying 1950 1950 Fee Remarks" at bounding box center [593, 250] width 800 height 35
click at [507, 290] on input "1950" at bounding box center [526, 289] width 120 height 15
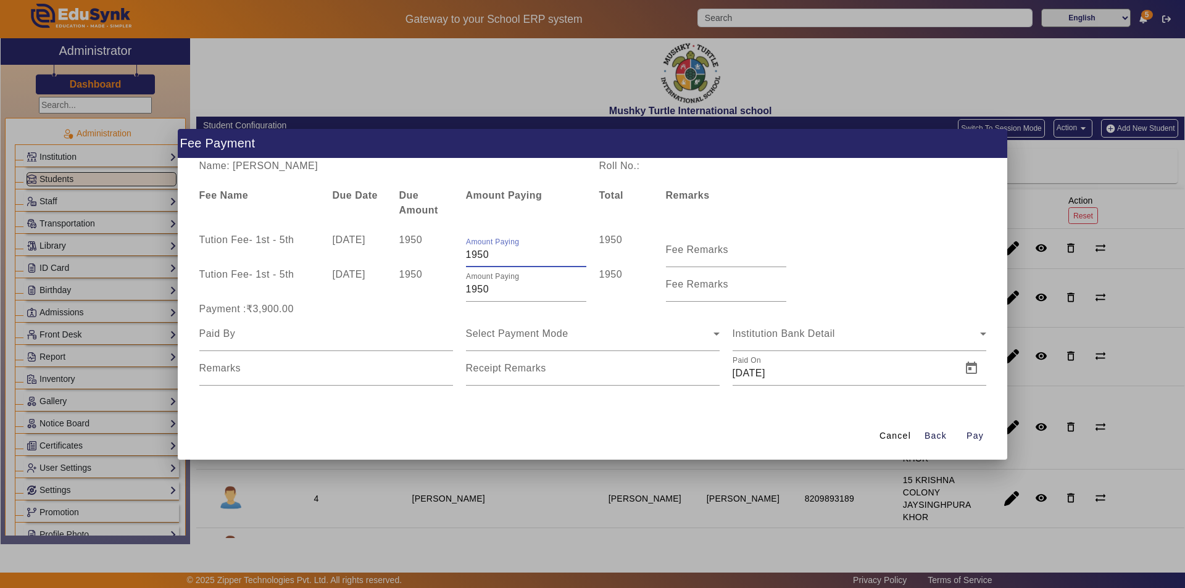
click at [493, 252] on input "1950" at bounding box center [526, 255] width 120 height 15
click at [501, 291] on input "1950" at bounding box center [526, 289] width 120 height 15
click at [715, 256] on input "Fee Remarks" at bounding box center [726, 255] width 120 height 15
click at [702, 256] on input "Fee Remarks" at bounding box center [726, 255] width 120 height 15
click at [693, 291] on input "Fee Remarks" at bounding box center [726, 289] width 120 height 15
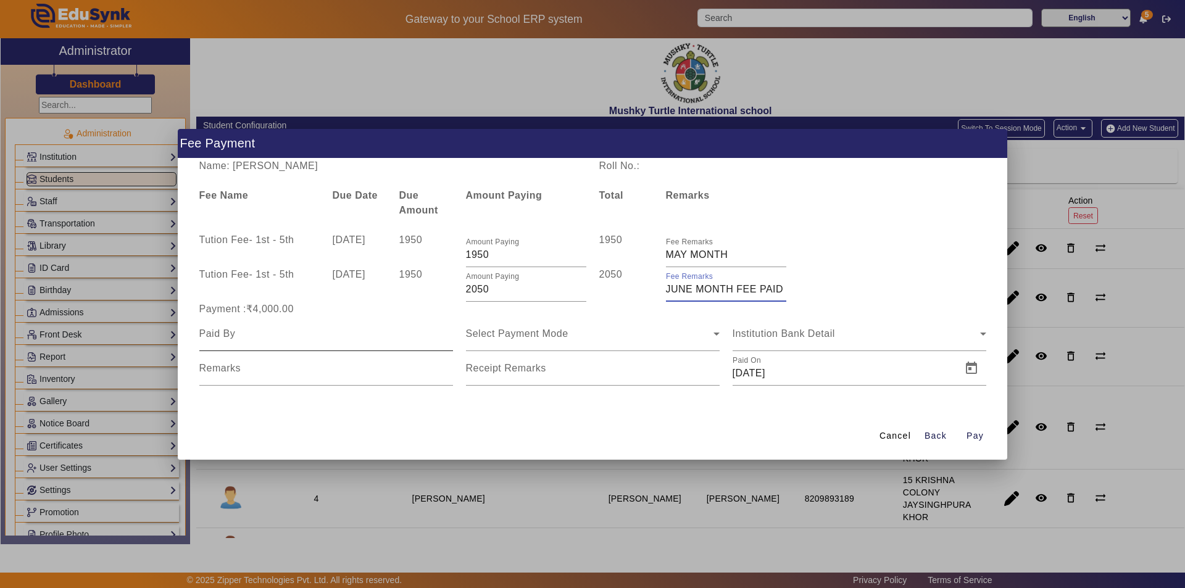
click at [389, 339] on input at bounding box center [326, 334] width 254 height 15
click at [526, 330] on span "Select Payment Mode" at bounding box center [517, 333] width 102 height 10
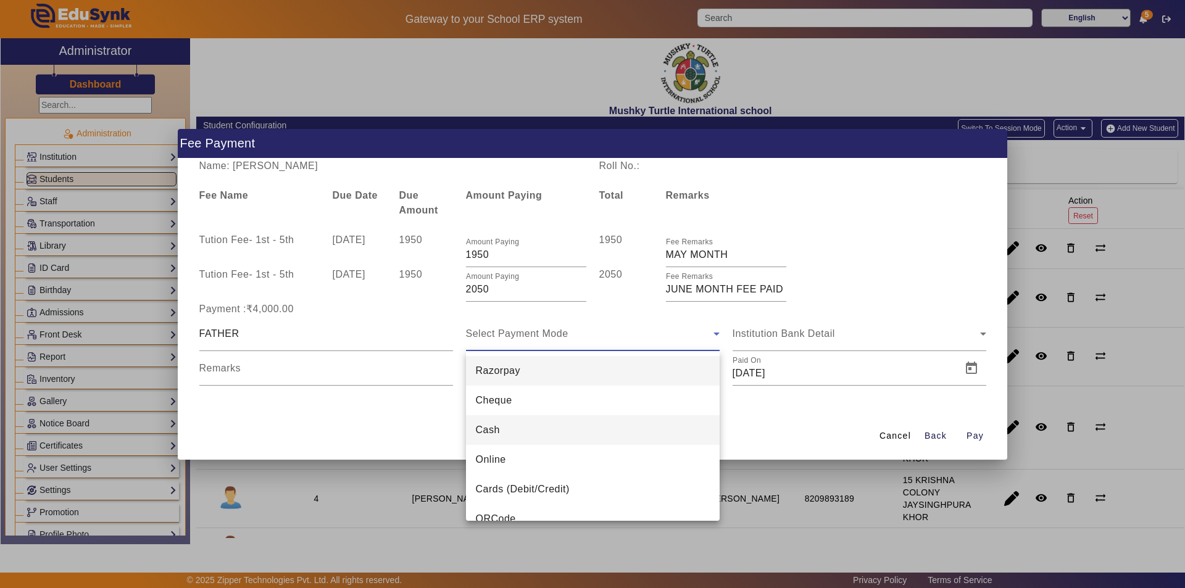
click at [529, 426] on mat-option "Cash" at bounding box center [593, 430] width 254 height 30
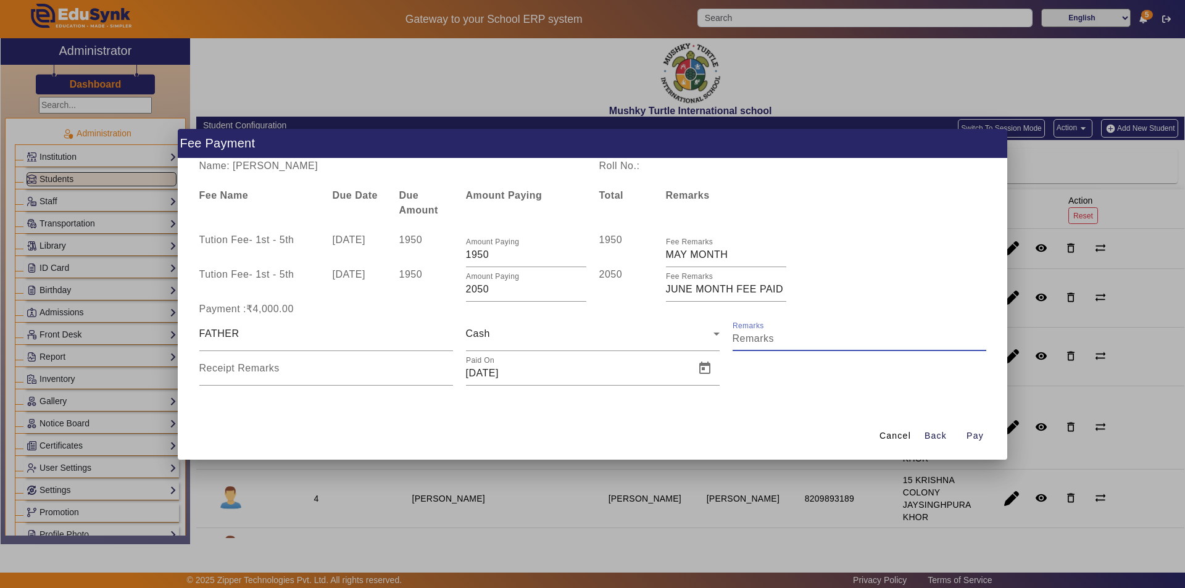
click at [794, 338] on input "Remarks" at bounding box center [860, 338] width 254 height 15
click at [705, 370] on span "Open calendar" at bounding box center [705, 369] width 30 height 30
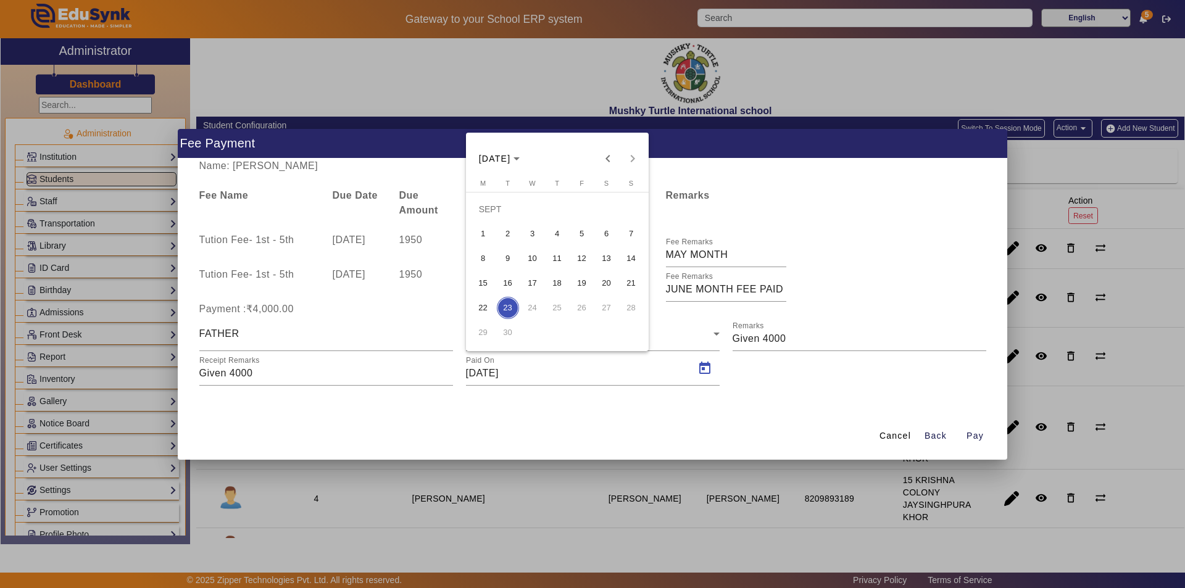
click at [609, 259] on span "13" at bounding box center [607, 259] width 22 height 22
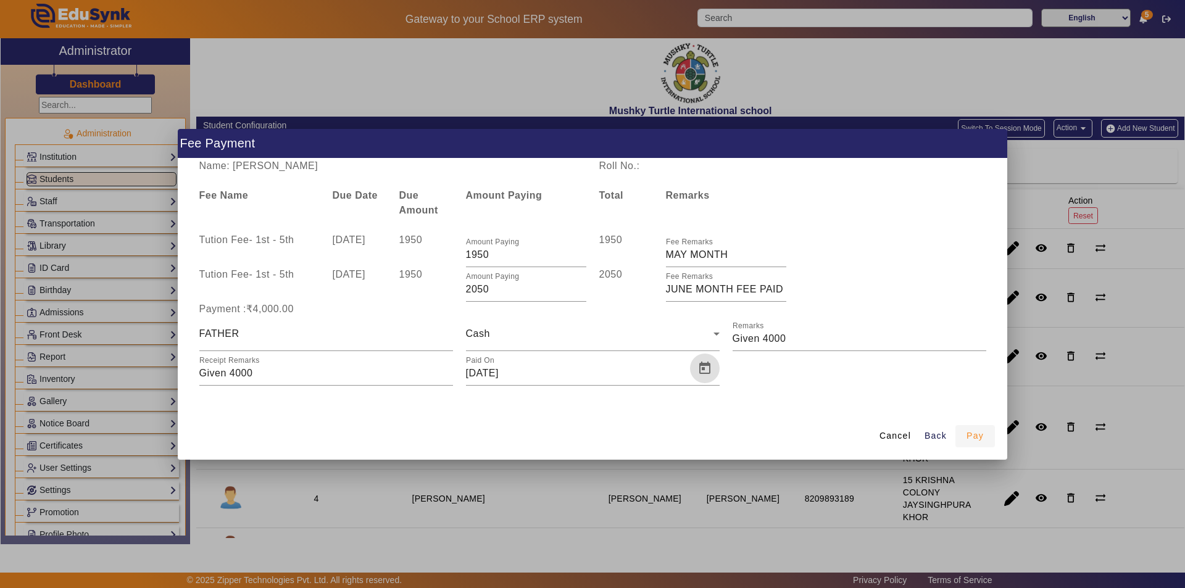
click at [980, 433] on span "Pay" at bounding box center [975, 436] width 17 height 13
click at [489, 288] on input "2050" at bounding box center [526, 289] width 120 height 15
click at [930, 435] on span "Back" at bounding box center [936, 436] width 22 height 13
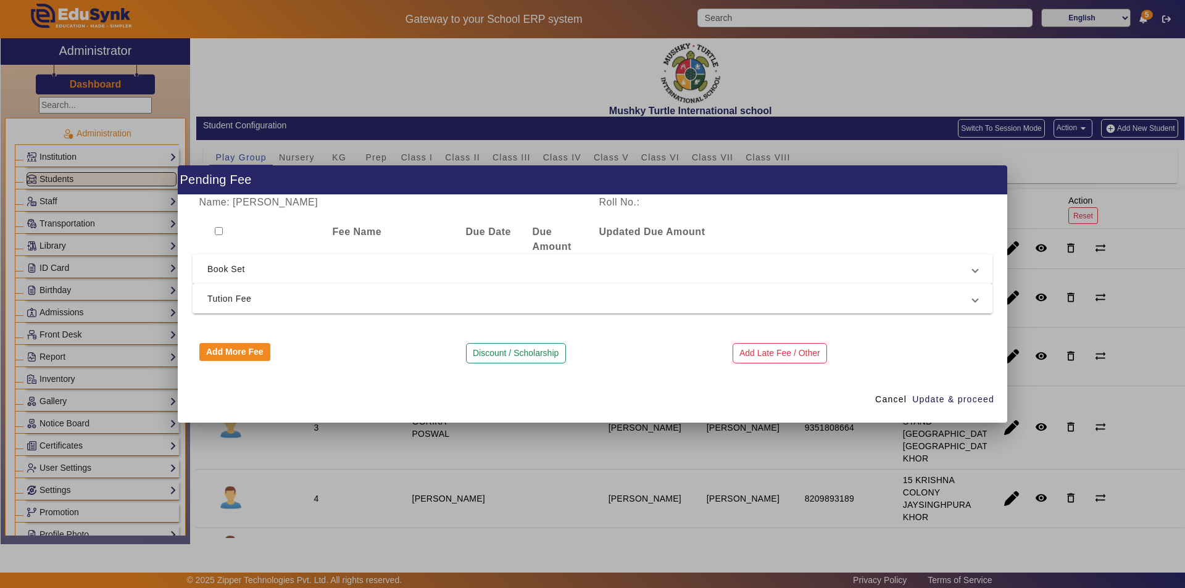
click at [365, 299] on span "Tution Fee" at bounding box center [589, 298] width 765 height 15
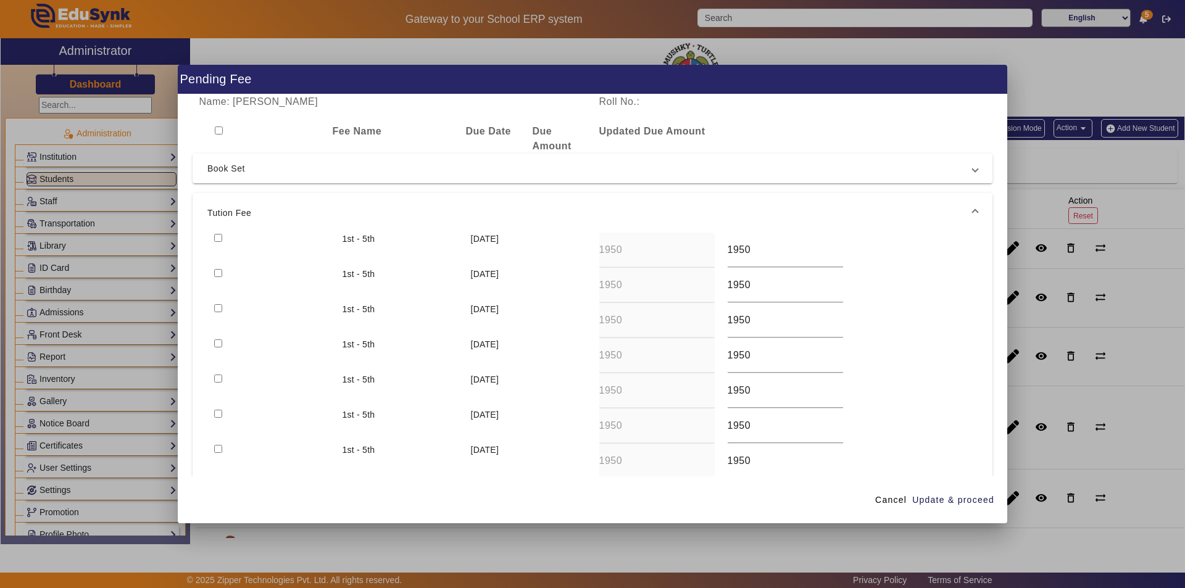
click at [218, 239] on input "checkbox" at bounding box center [218, 238] width 8 height 8
click at [220, 274] on input "checkbox" at bounding box center [218, 273] width 8 height 8
click at [220, 306] on input "checkbox" at bounding box center [218, 308] width 8 height 8
click at [952, 501] on span "Update & proceed" at bounding box center [953, 500] width 82 height 13
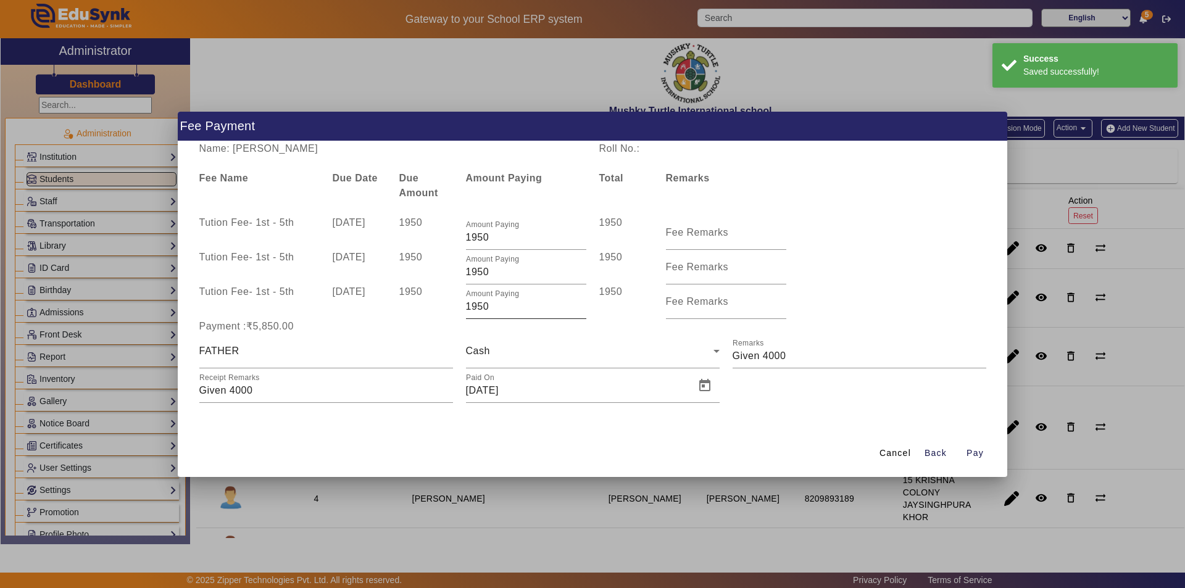
click at [494, 306] on input "1950" at bounding box center [526, 306] width 120 height 15
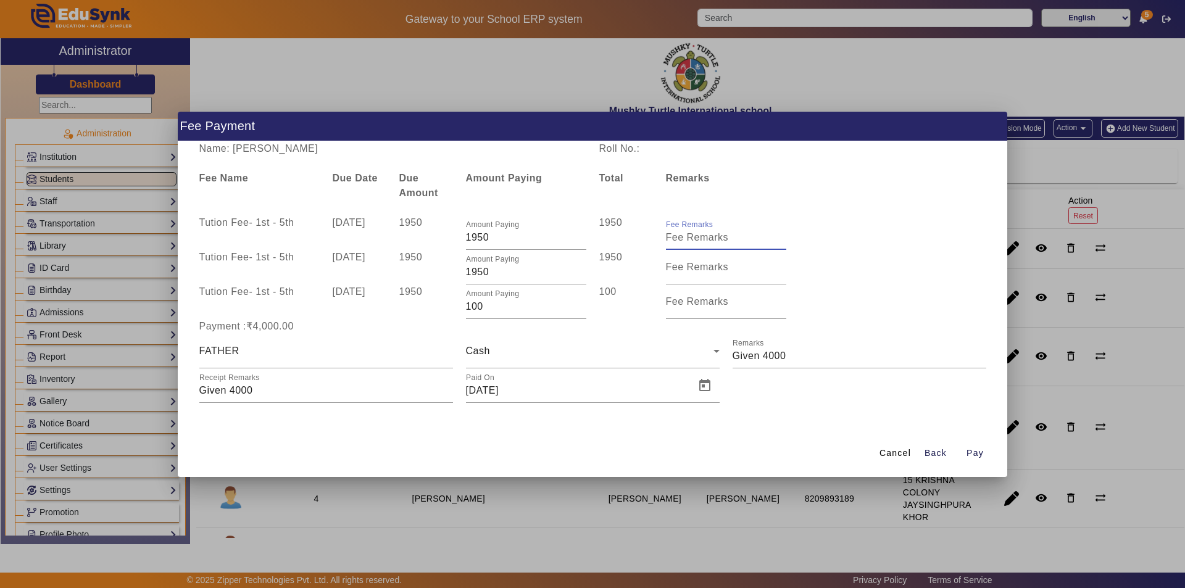
click at [706, 241] on input "Fee Remarks" at bounding box center [726, 237] width 120 height 15
click at [693, 275] on input "Fee Remarks" at bounding box center [726, 272] width 120 height 15
click at [973, 450] on span "Pay" at bounding box center [975, 453] width 17 height 13
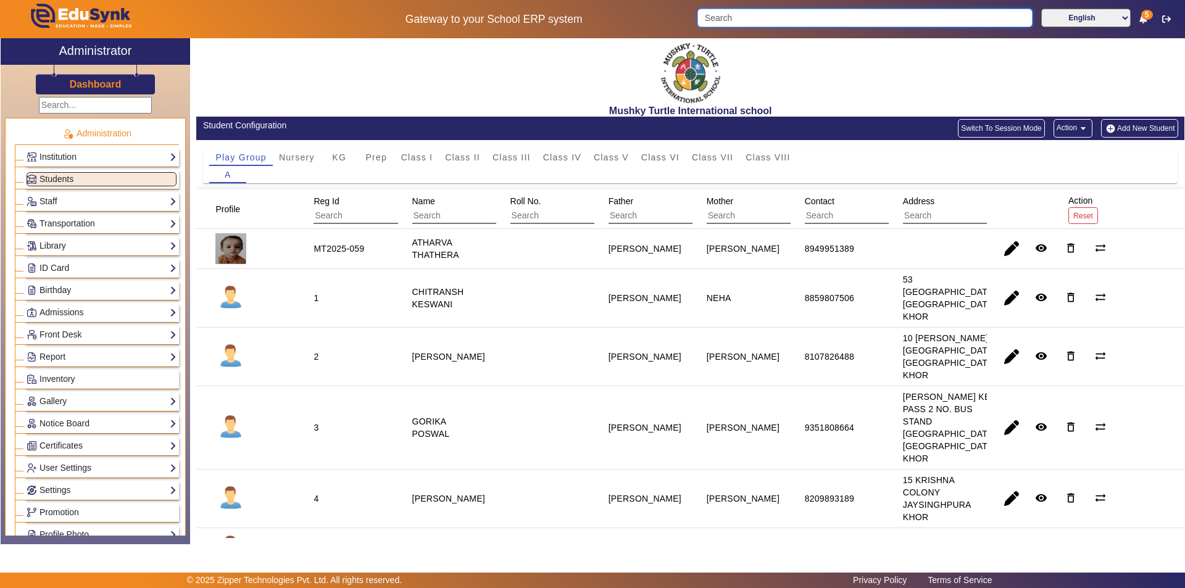
click at [780, 19] on input "Search" at bounding box center [864, 18] width 335 height 19
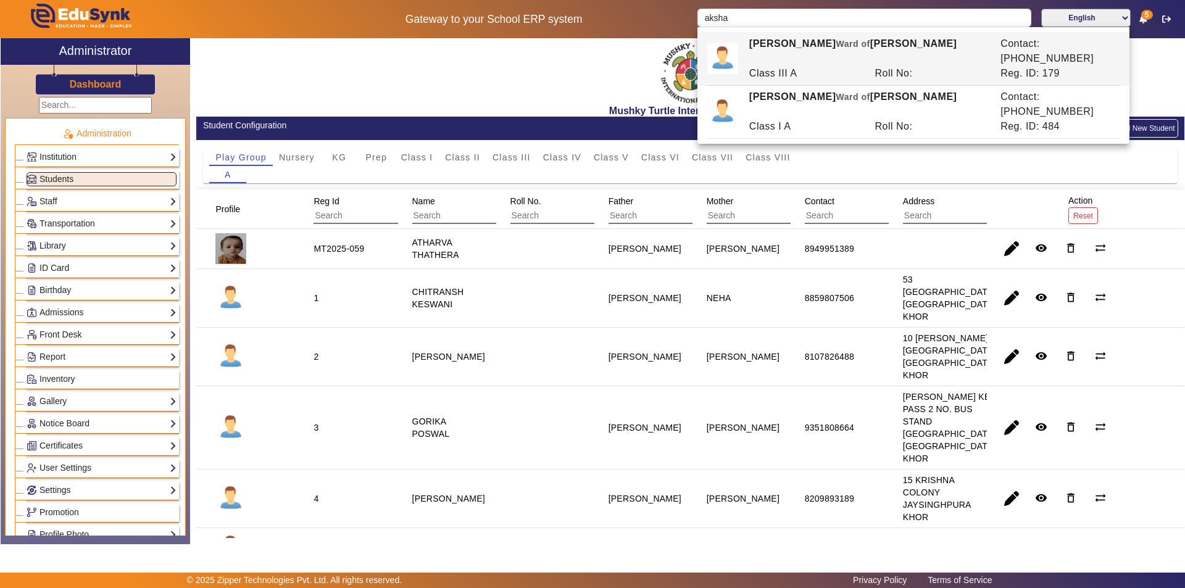
click at [814, 66] on div "Class III A" at bounding box center [806, 73] width 126 height 15
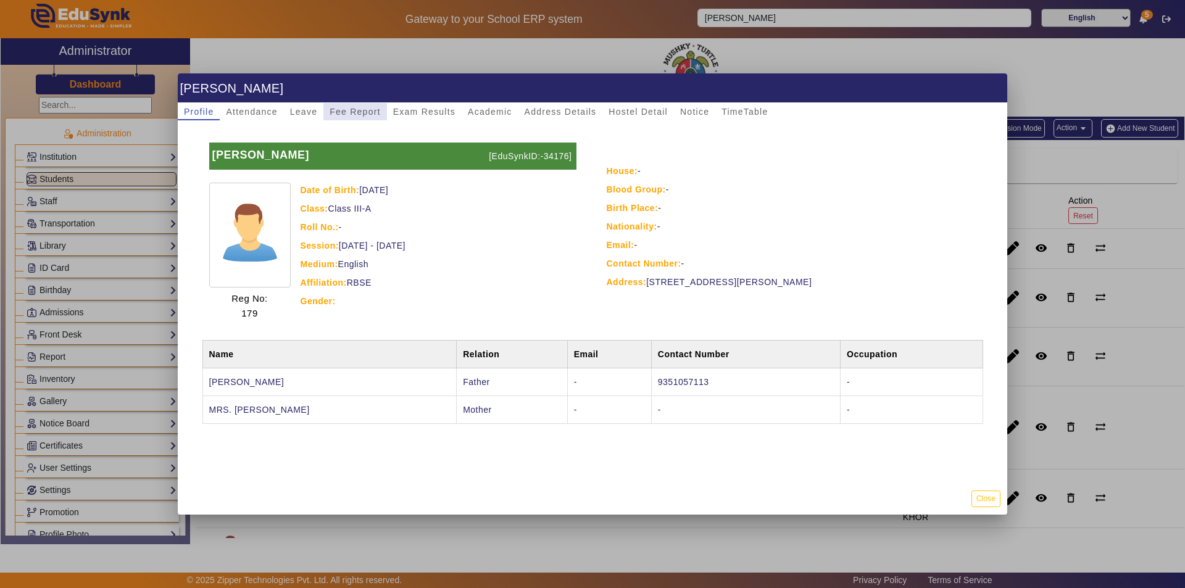
click at [359, 113] on span "Fee Report" at bounding box center [355, 111] width 51 height 9
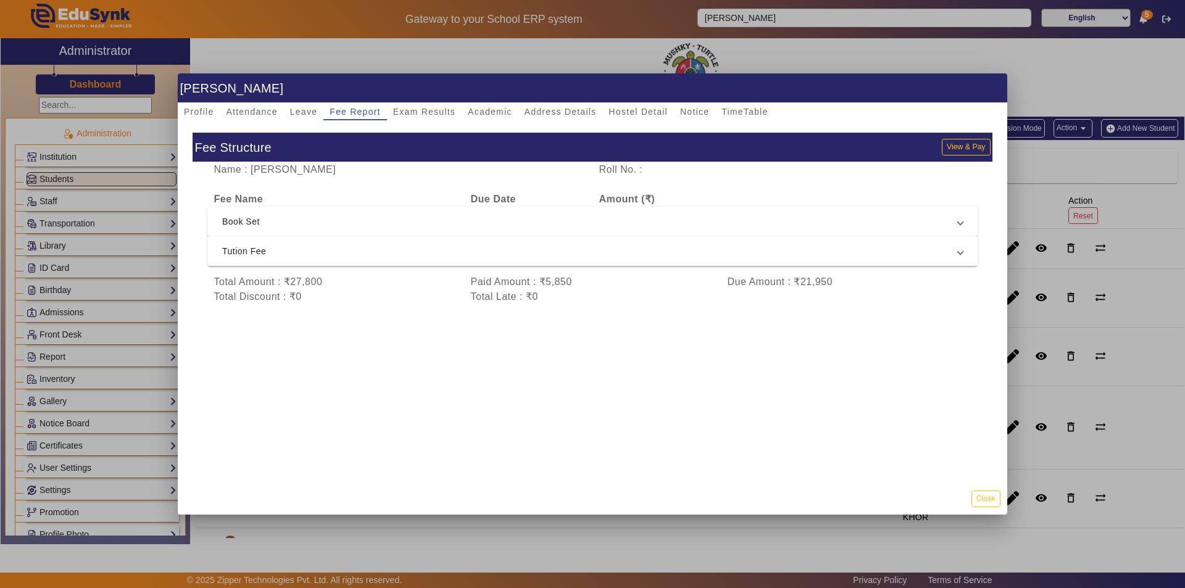
click at [298, 254] on span "Tution Fee" at bounding box center [590, 251] width 736 height 15
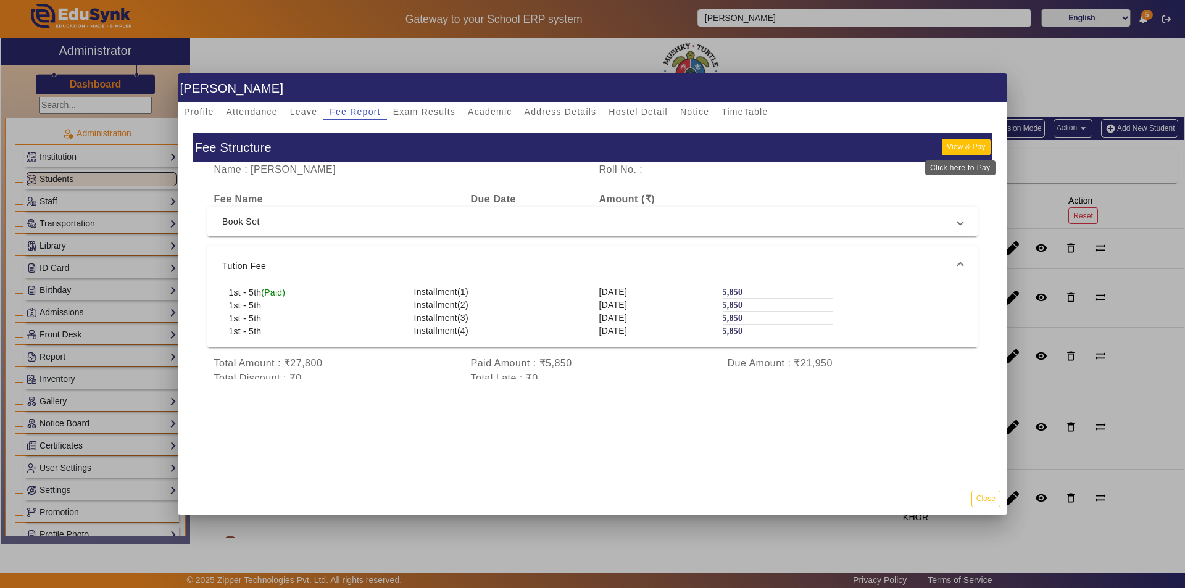
click at [949, 146] on button "View & Pay" at bounding box center [966, 147] width 48 height 17
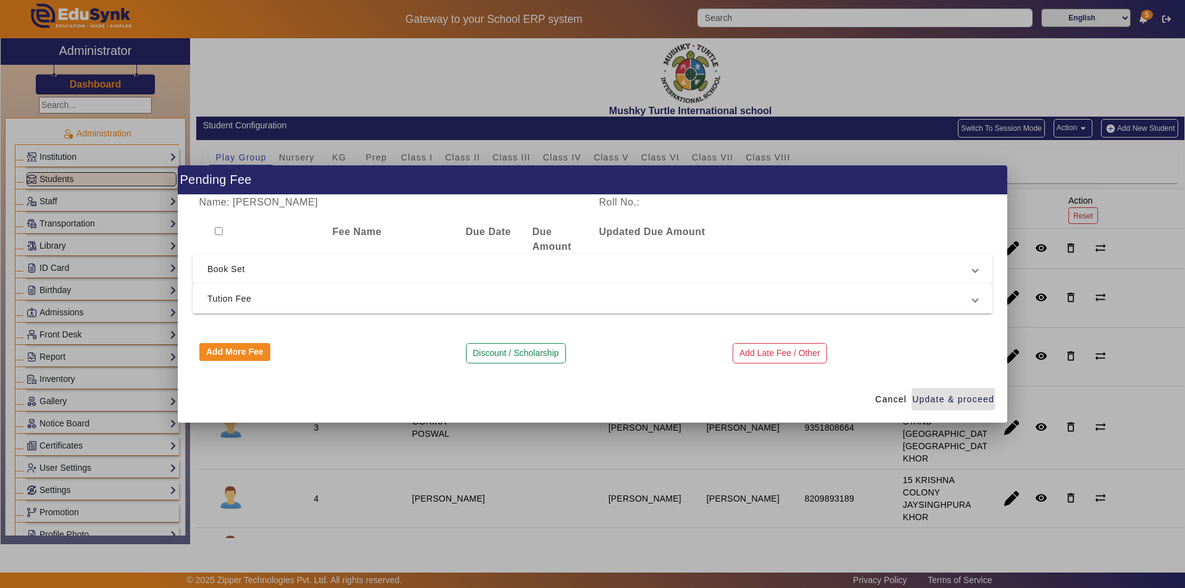
click at [366, 298] on span "Tution Fee" at bounding box center [589, 298] width 765 height 15
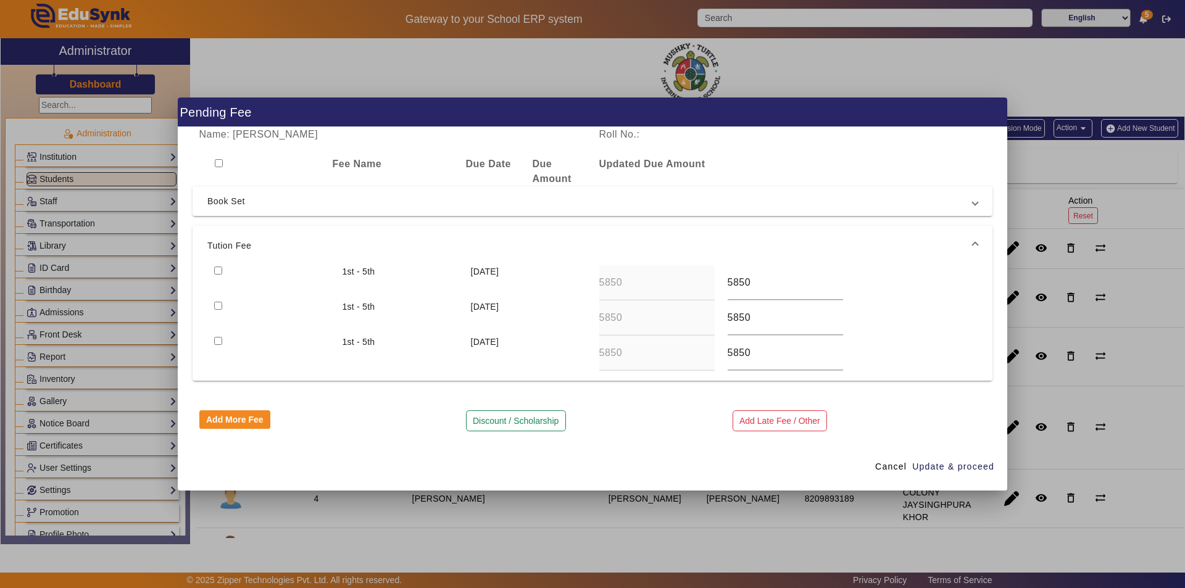
click at [217, 270] on input "checkbox" at bounding box center [218, 271] width 8 height 8
click at [933, 463] on span "Update & proceed" at bounding box center [953, 466] width 82 height 13
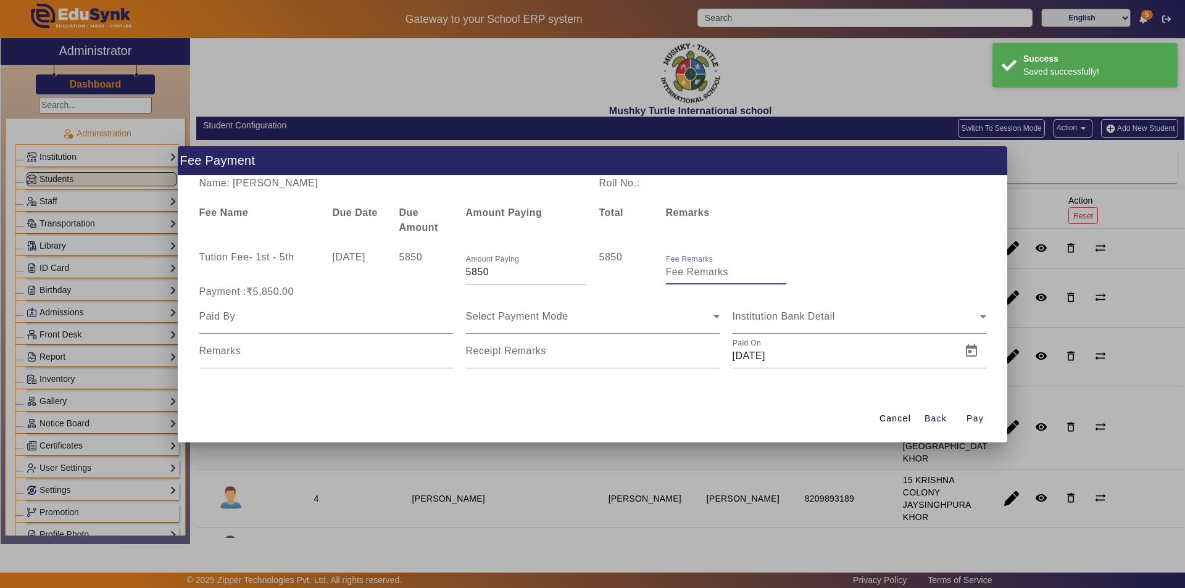
drag, startPoint x: 743, startPoint y: 265, endPoint x: 738, endPoint y: 272, distance: 8.6
click at [738, 272] on input "Fee Remarks" at bounding box center [726, 272] width 120 height 15
click at [334, 325] on div at bounding box center [326, 316] width 254 height 35
click at [333, 324] on mat-form-field at bounding box center [326, 316] width 254 height 35
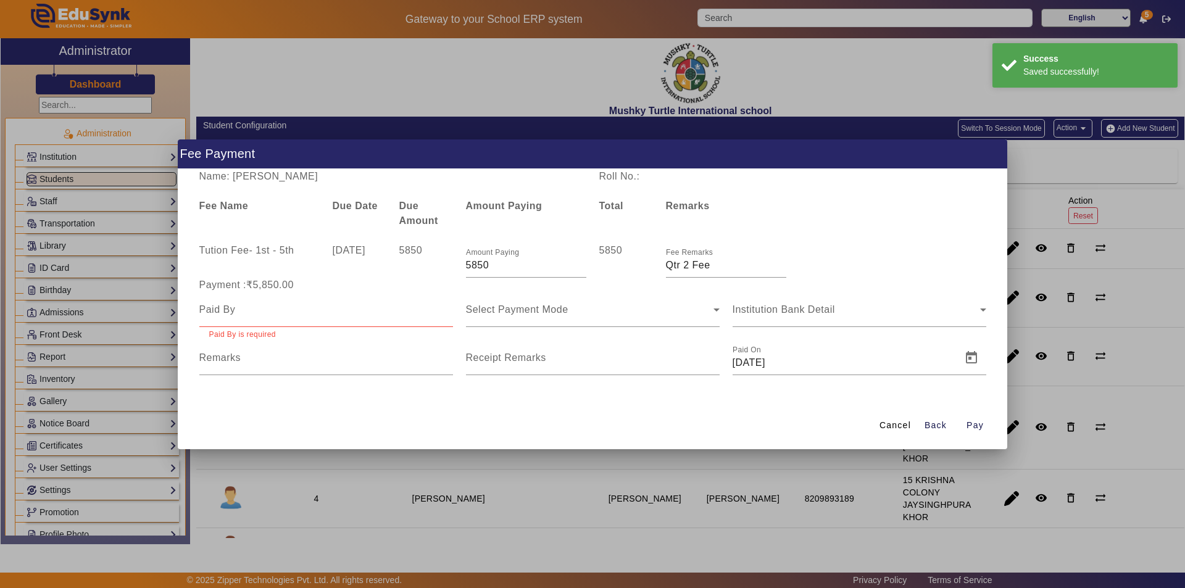
click at [312, 314] on input at bounding box center [326, 309] width 254 height 15
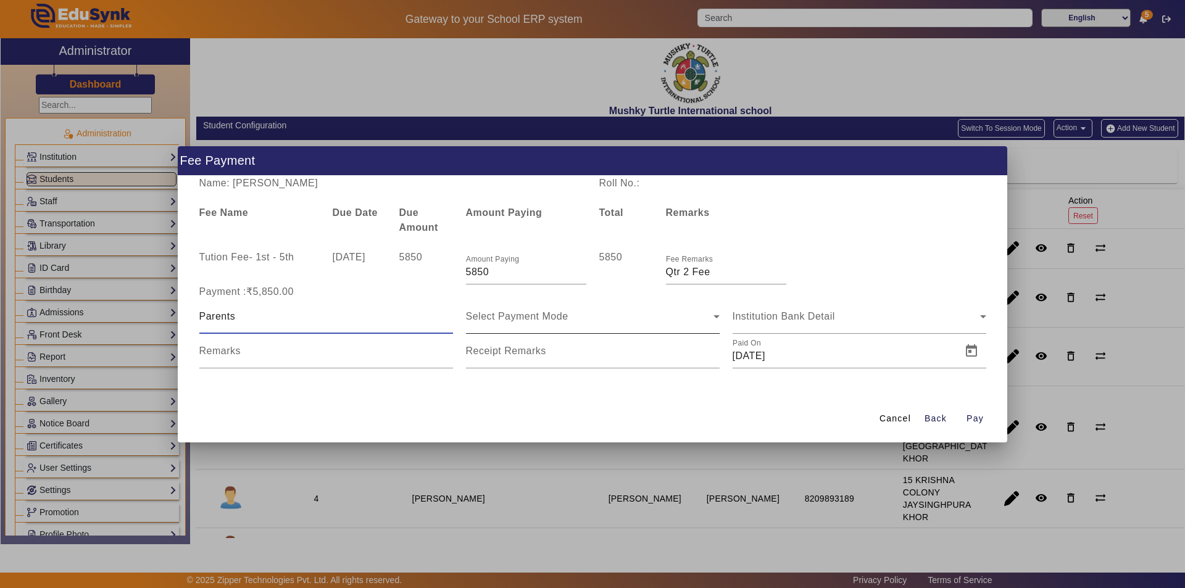
click at [537, 320] on span "Select Payment Mode" at bounding box center [517, 316] width 102 height 10
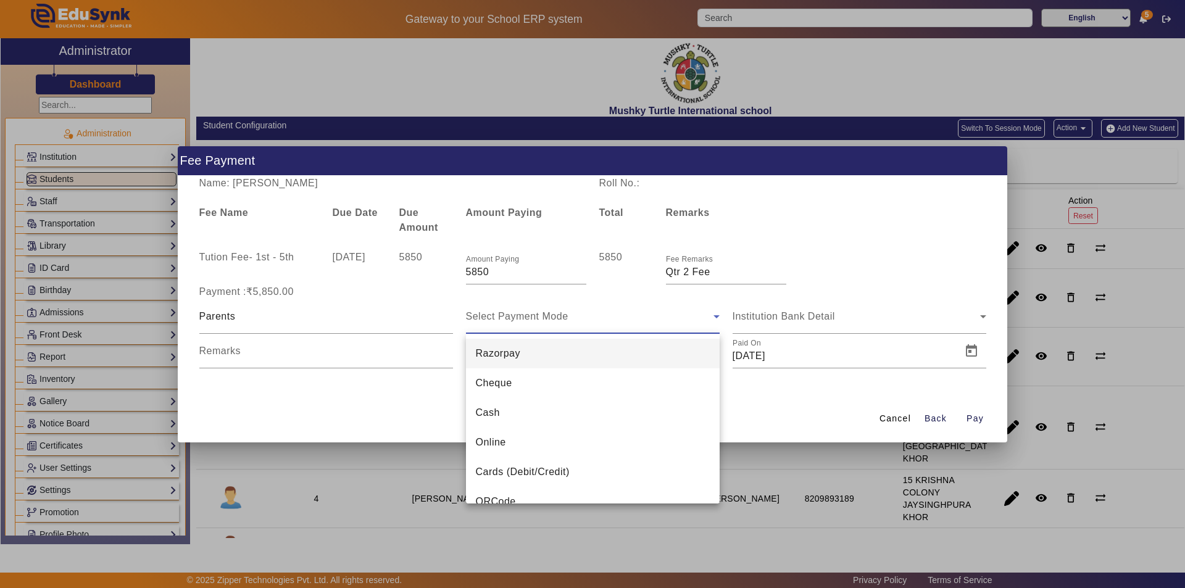
click at [514, 411] on mat-option "Cash" at bounding box center [593, 413] width 254 height 30
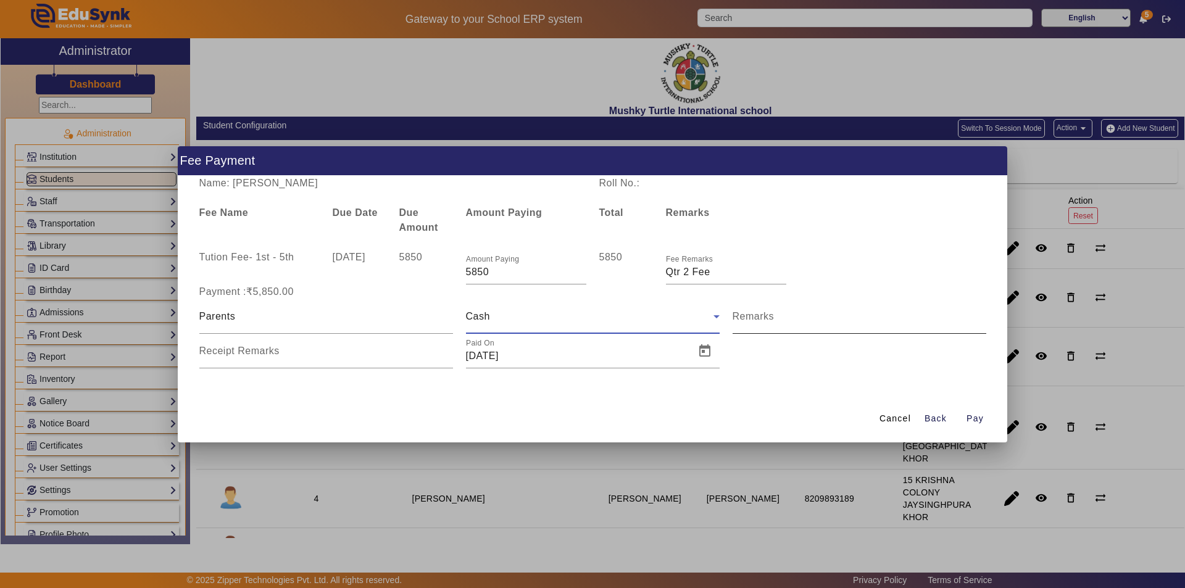
click at [788, 316] on input "Remarks" at bounding box center [860, 321] width 254 height 15
click at [351, 364] on div "Receipt Remarks" at bounding box center [326, 351] width 254 height 35
click at [351, 362] on input "Receipt Remarks" at bounding box center [326, 356] width 254 height 15
click at [702, 354] on span "Open calendar" at bounding box center [705, 351] width 30 height 30
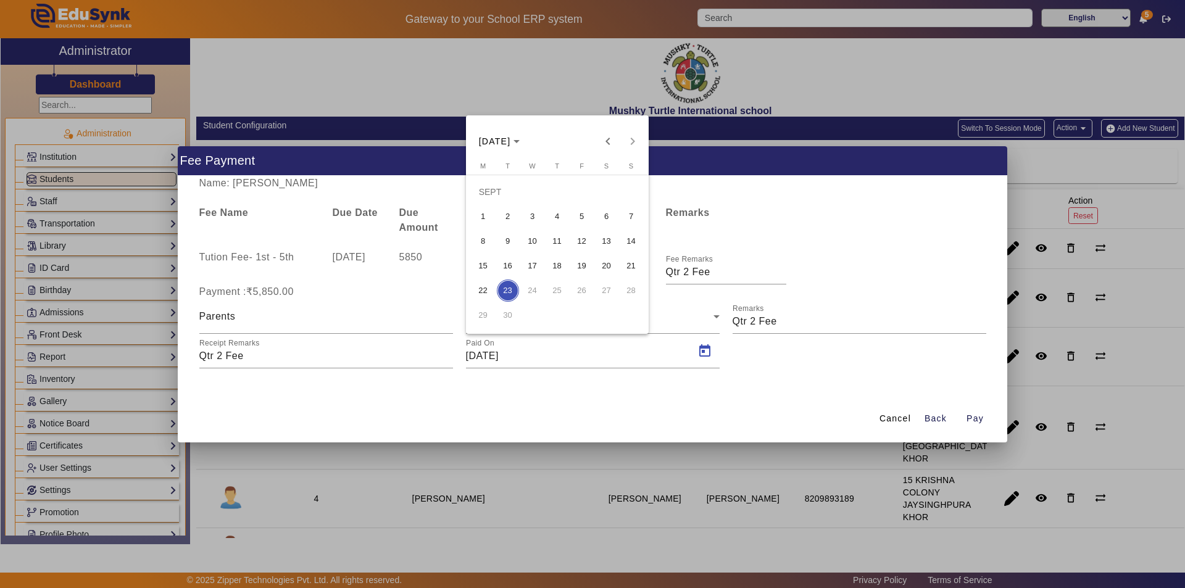
click at [485, 266] on span "15" at bounding box center [483, 266] width 22 height 22
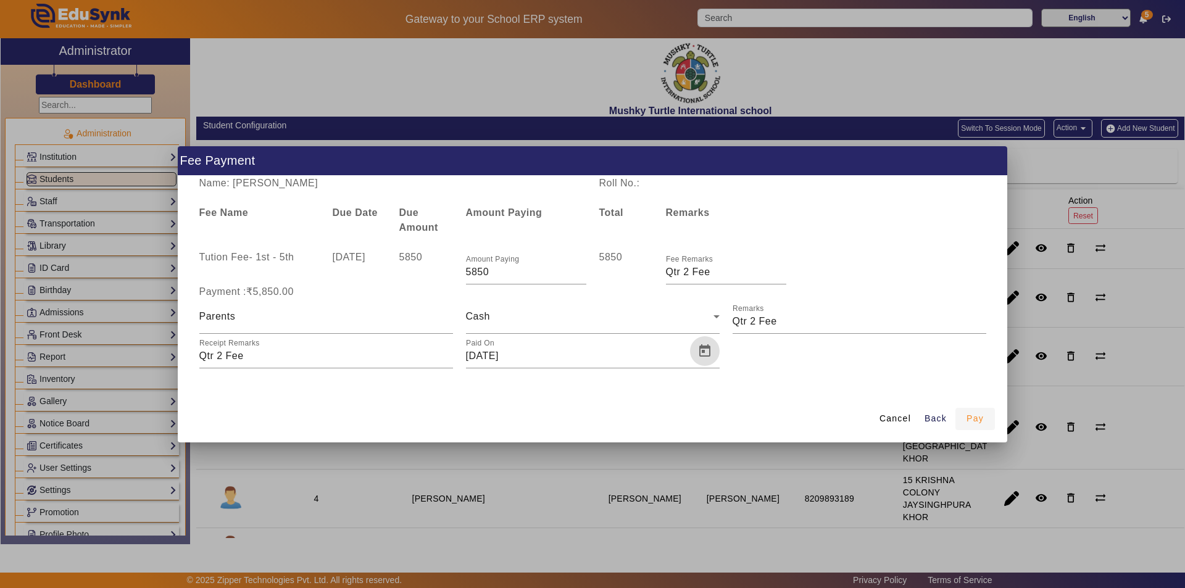
click at [976, 416] on span "Pay" at bounding box center [975, 418] width 17 height 13
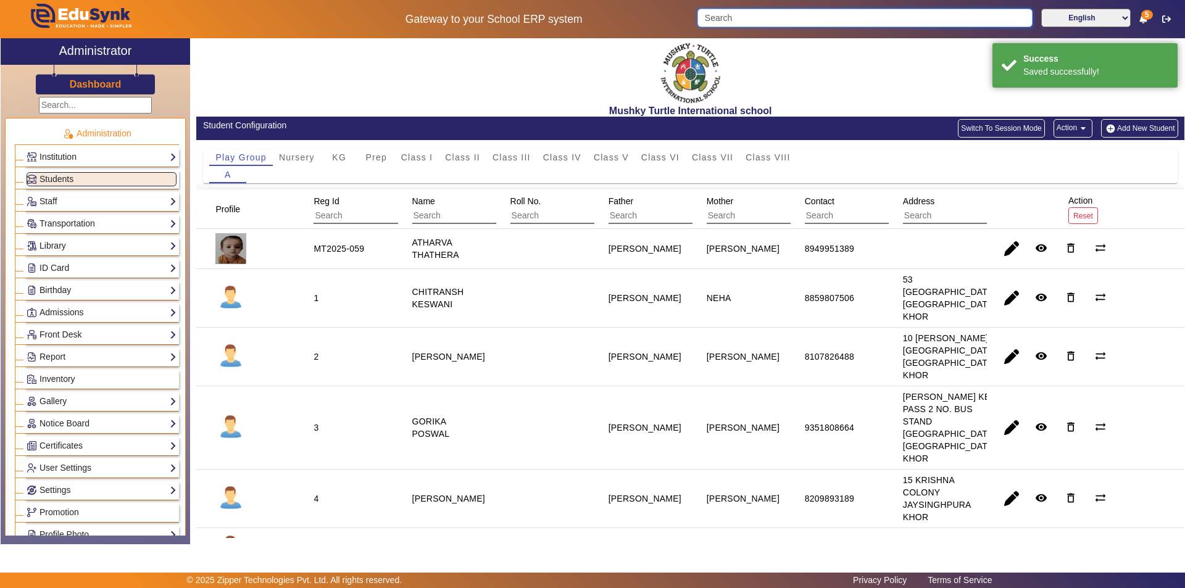
click at [831, 19] on input "Search" at bounding box center [864, 18] width 335 height 19
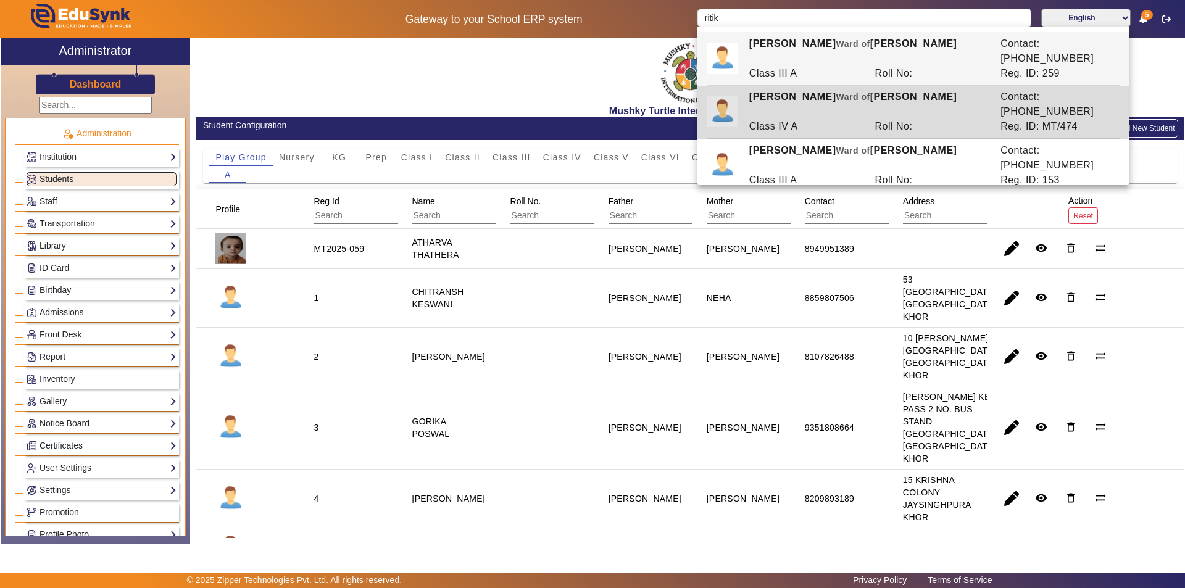
click at [793, 90] on div "RITIK JONY Ward of NEERAJ JONY" at bounding box center [868, 105] width 251 height 30
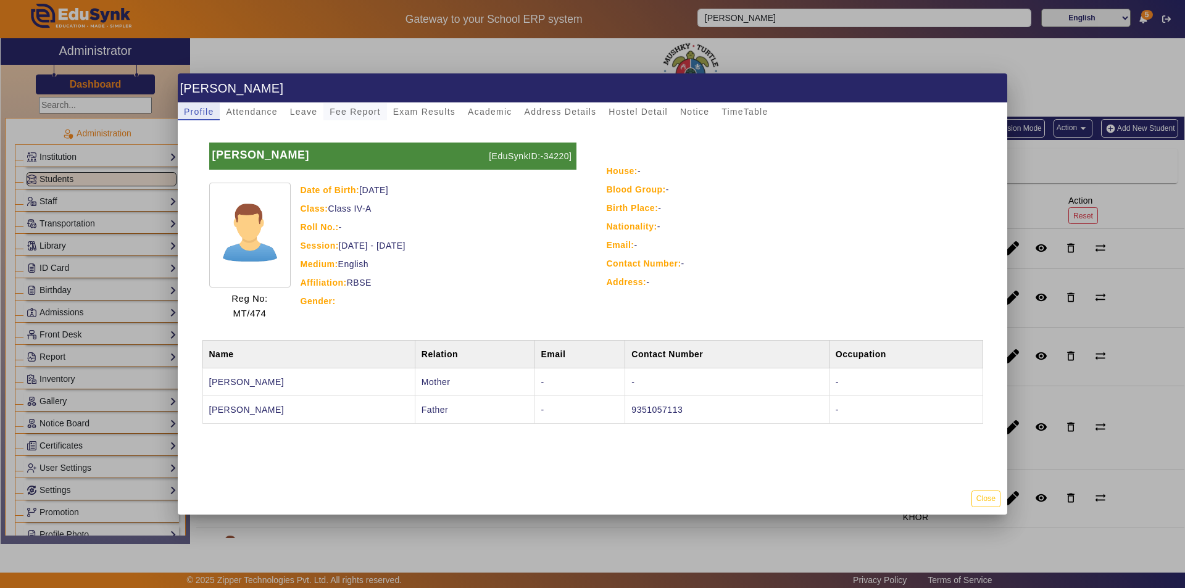
click at [351, 110] on span "Fee Report" at bounding box center [355, 111] width 51 height 9
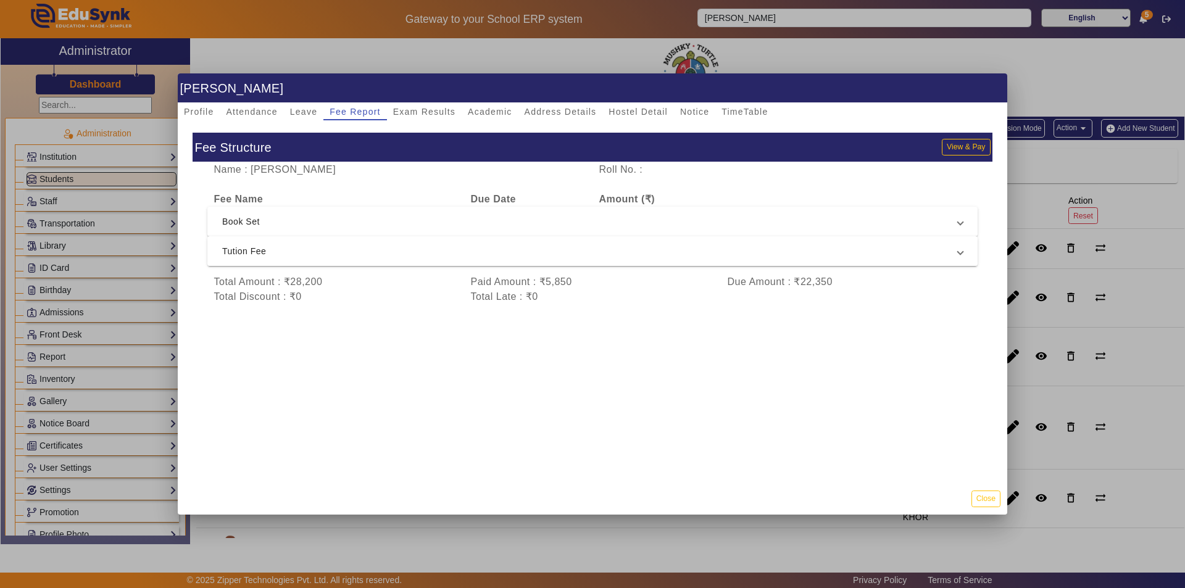
click at [346, 254] on span "Tution Fee" at bounding box center [590, 251] width 736 height 15
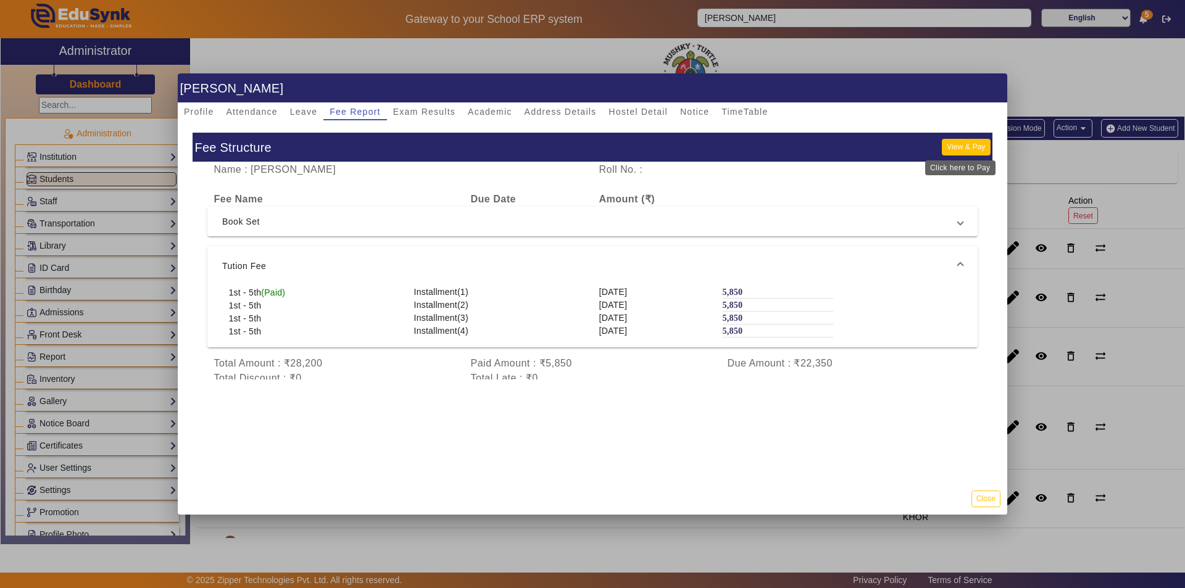
click at [959, 146] on button "View & Pay" at bounding box center [966, 147] width 48 height 17
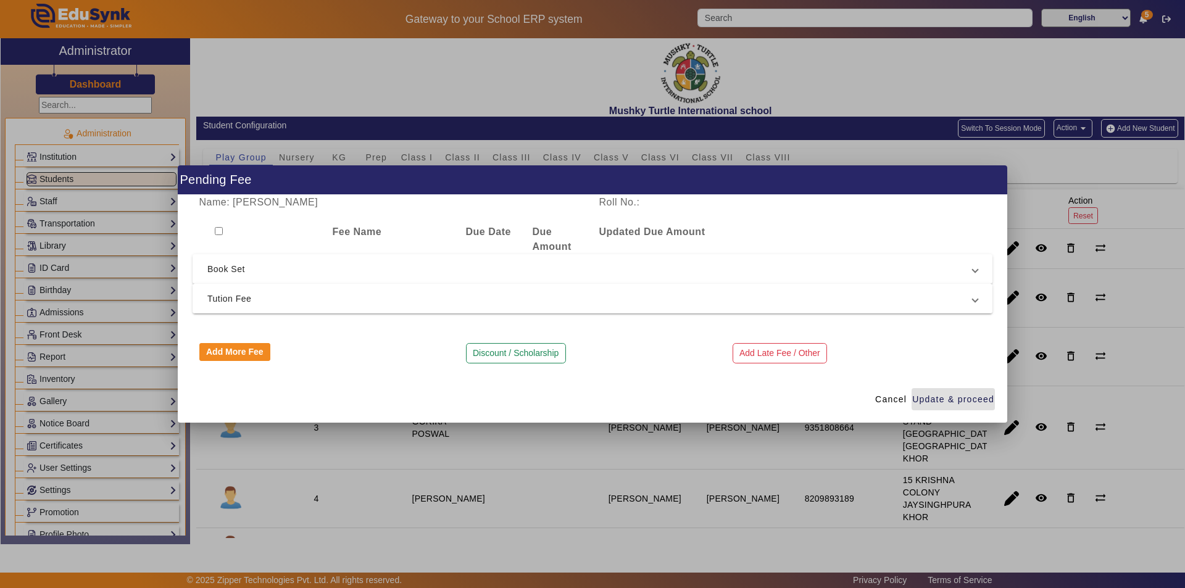
click at [275, 299] on span "Tution Fee" at bounding box center [589, 298] width 765 height 15
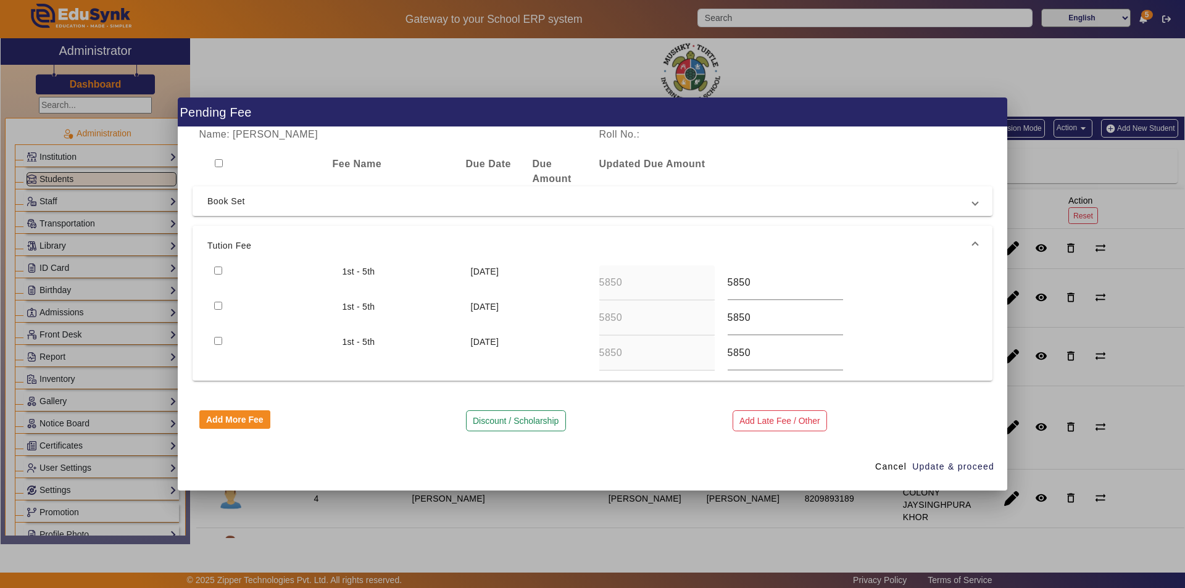
drag, startPoint x: 215, startPoint y: 269, endPoint x: 219, endPoint y: 278, distance: 9.2
click at [215, 270] on input "checkbox" at bounding box center [218, 271] width 8 height 8
click at [954, 468] on span "Update & proceed" at bounding box center [953, 466] width 82 height 13
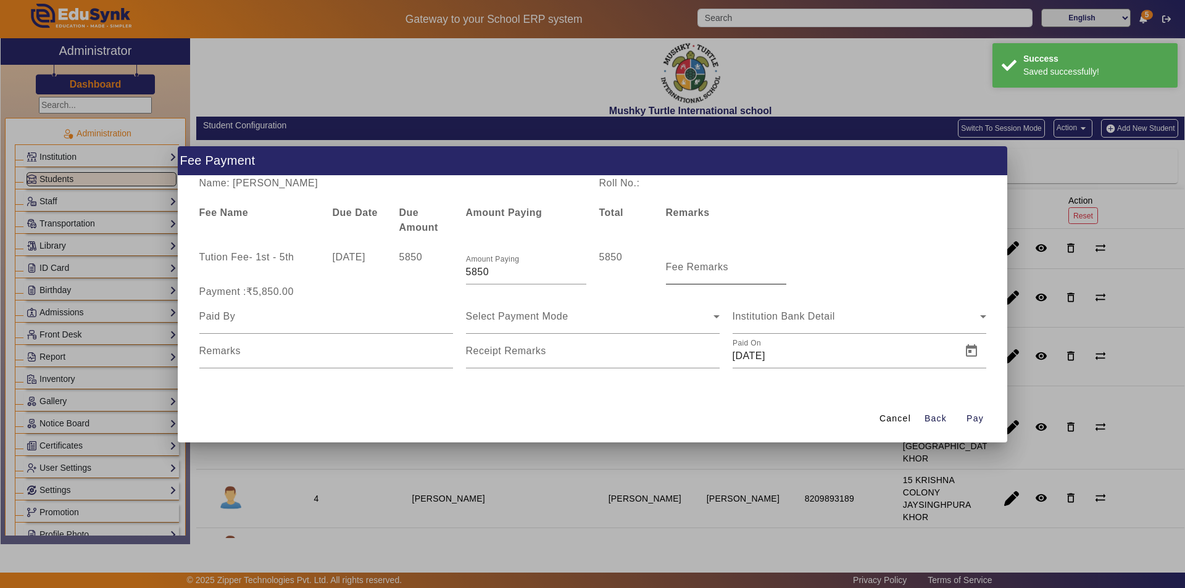
click at [693, 265] on mat-label "Fee Remarks" at bounding box center [697, 267] width 63 height 10
click at [693, 265] on input "Fee Remarks" at bounding box center [726, 272] width 120 height 15
click at [696, 274] on input "Fee Remarks" at bounding box center [726, 272] width 120 height 15
click at [345, 324] on div at bounding box center [326, 316] width 254 height 35
click at [342, 323] on input at bounding box center [326, 316] width 254 height 15
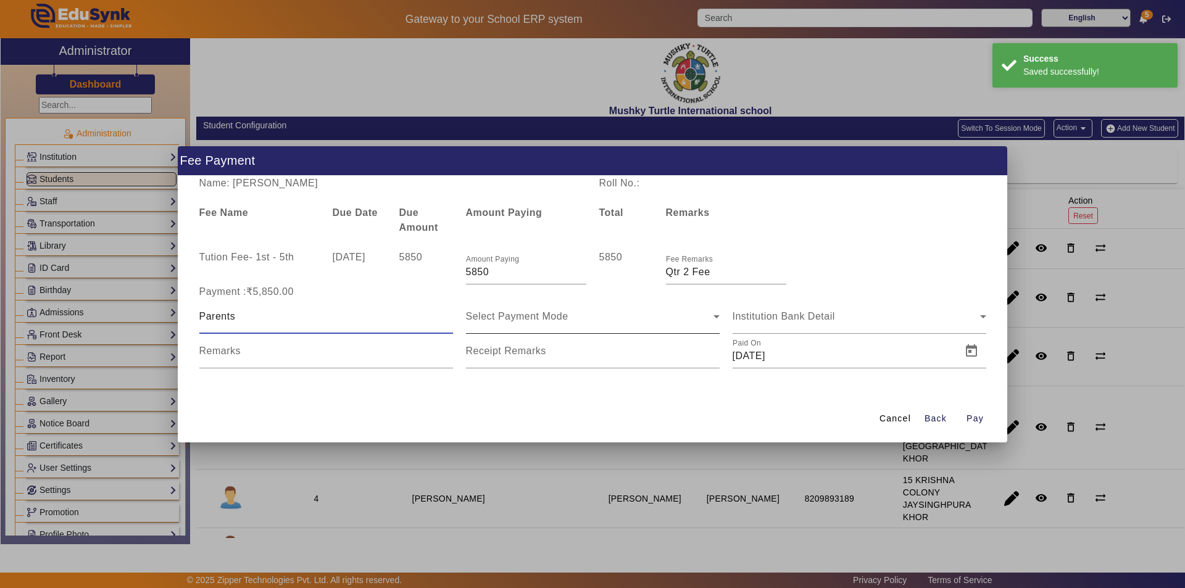
click at [534, 318] on span "Select Payment Mode" at bounding box center [517, 316] width 102 height 10
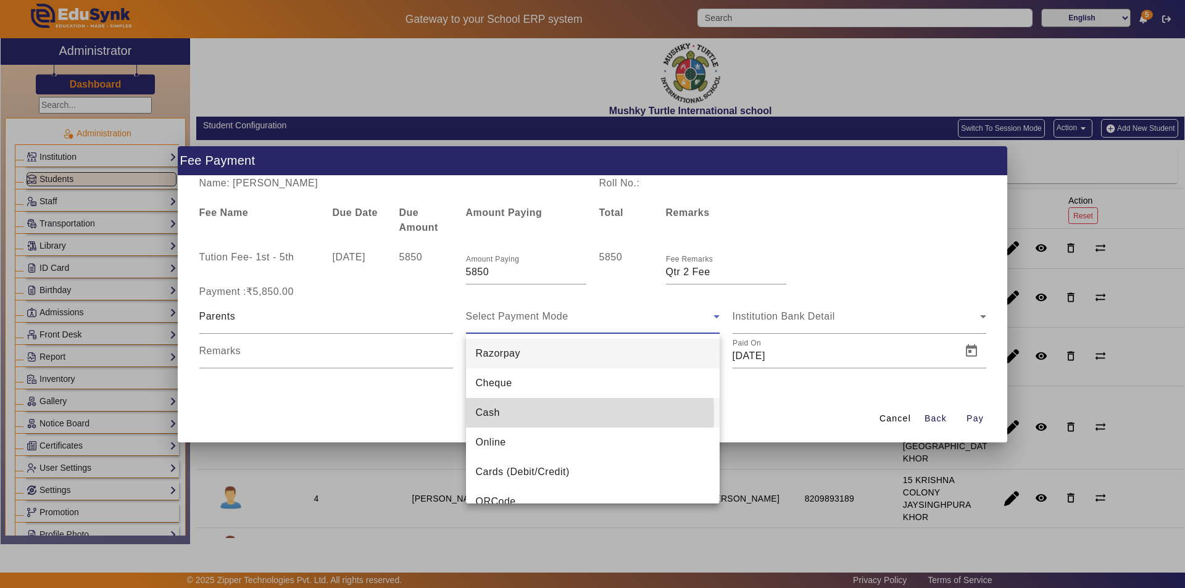
click at [505, 415] on mat-option "Cash" at bounding box center [593, 413] width 254 height 30
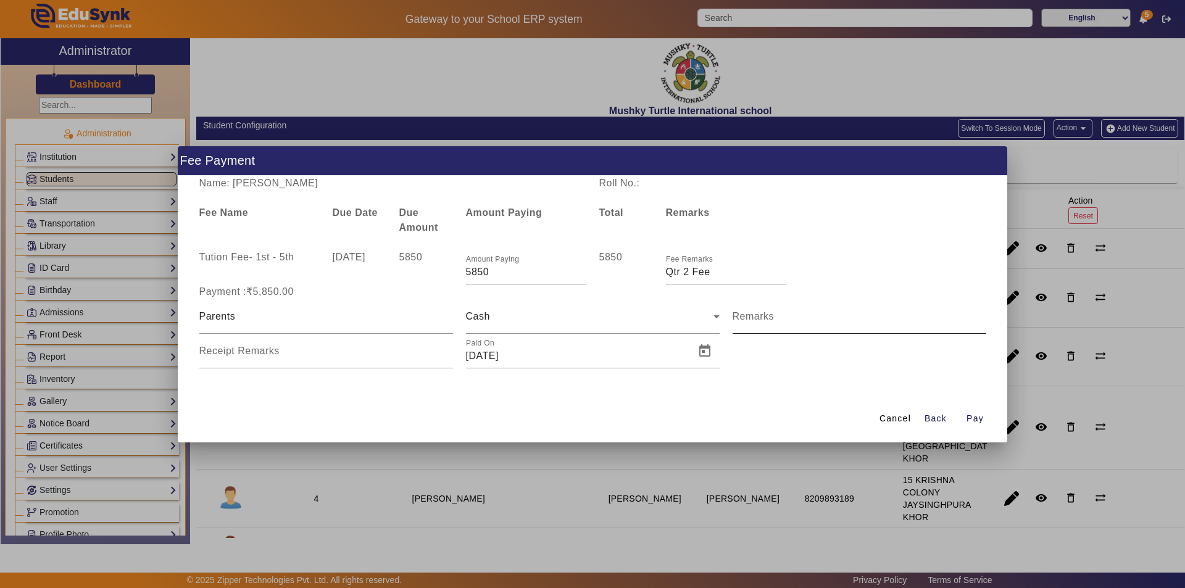
click at [763, 317] on mat-label "Remarks" at bounding box center [754, 316] width 42 height 10
click at [763, 317] on input "Remarks" at bounding box center [860, 321] width 254 height 15
click at [780, 321] on input "Remarks" at bounding box center [860, 321] width 254 height 15
click at [320, 357] on input "Receipt Remarks" at bounding box center [326, 356] width 254 height 15
click at [708, 352] on span "Open calendar" at bounding box center [705, 351] width 30 height 30
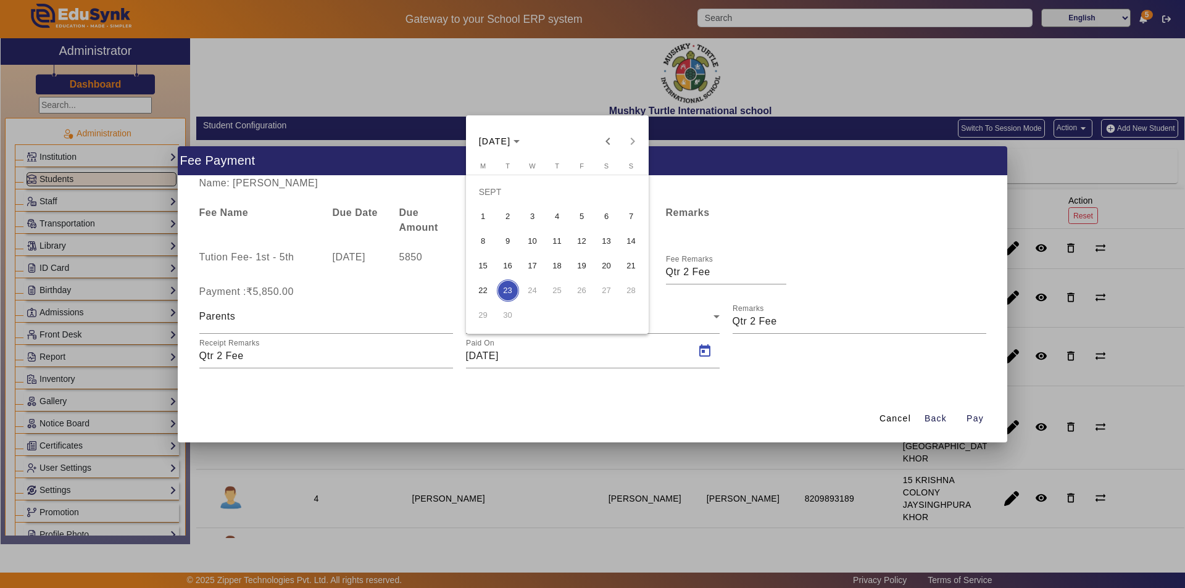
click at [481, 266] on span "15" at bounding box center [483, 266] width 22 height 22
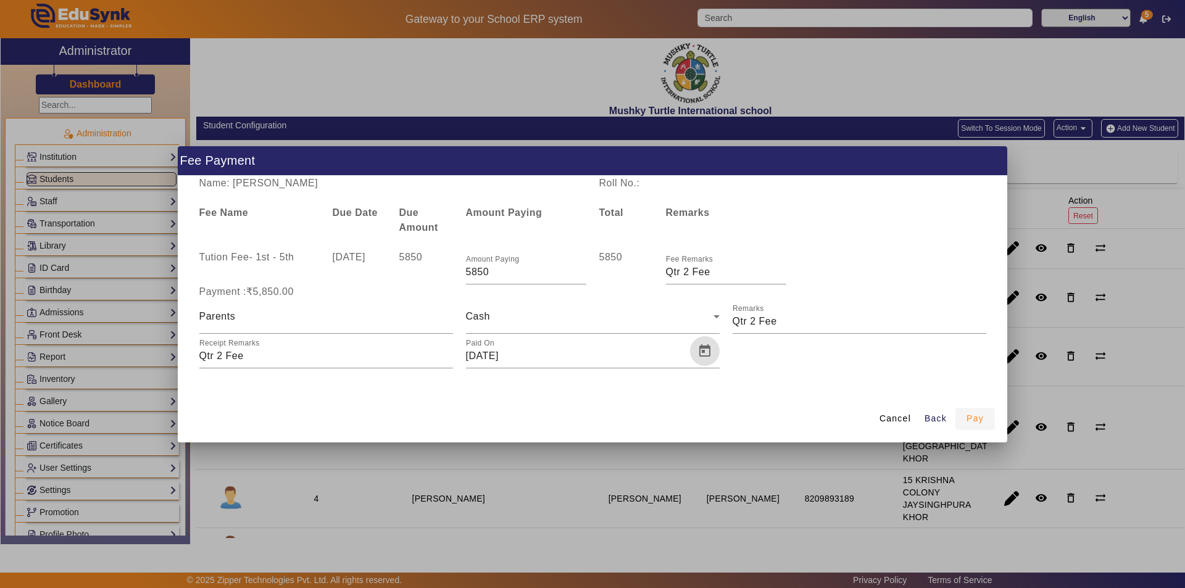
click at [975, 422] on span "Pay" at bounding box center [975, 418] width 17 height 13
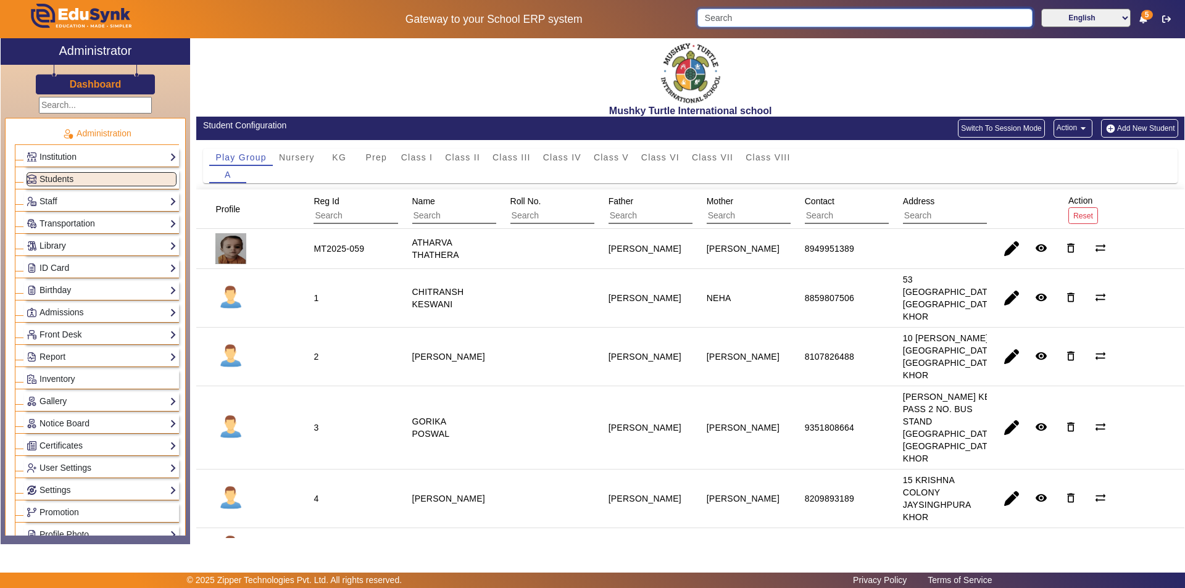
click at [807, 16] on input "Search" at bounding box center [864, 18] width 335 height 19
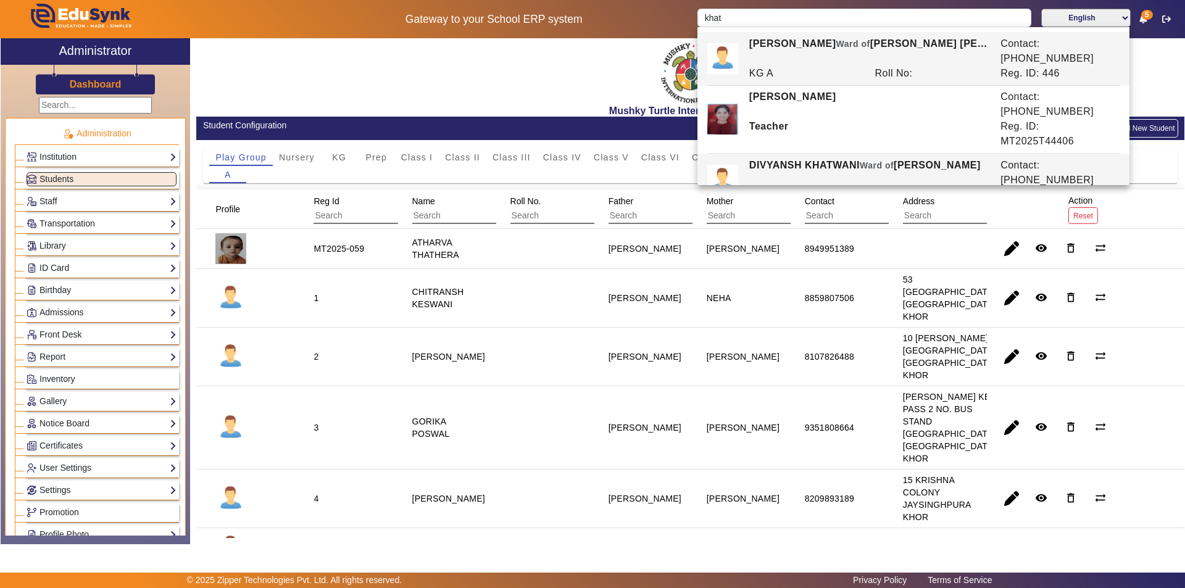
click at [839, 158] on div "DIVYANSH KHATWANI Ward of LALIT KHATWANI" at bounding box center [868, 173] width 251 height 30
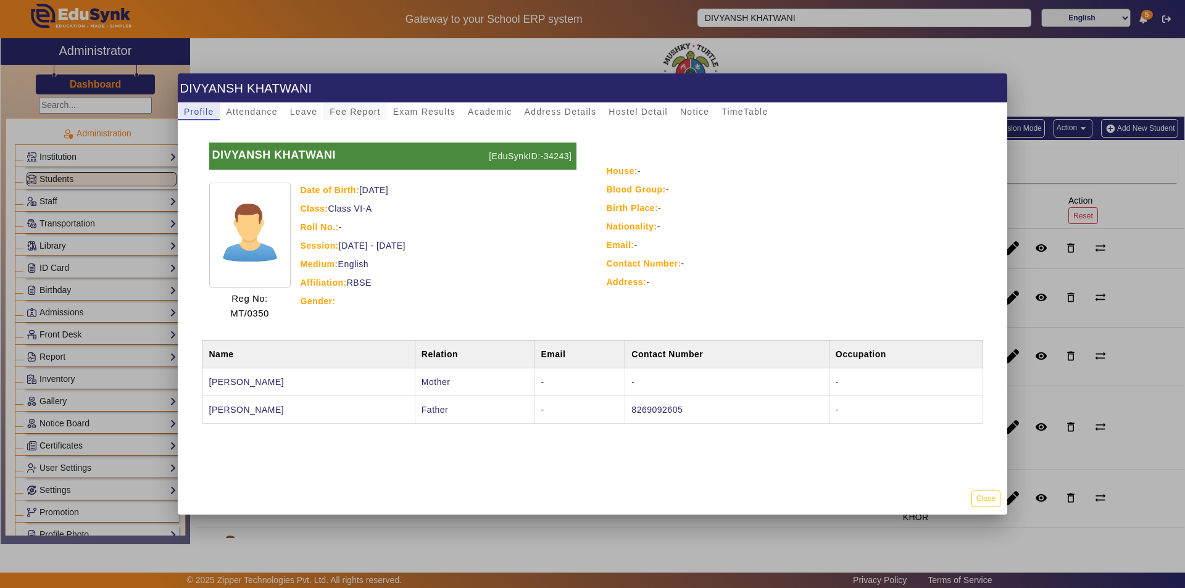
click at [350, 112] on span "Fee Report" at bounding box center [355, 111] width 51 height 9
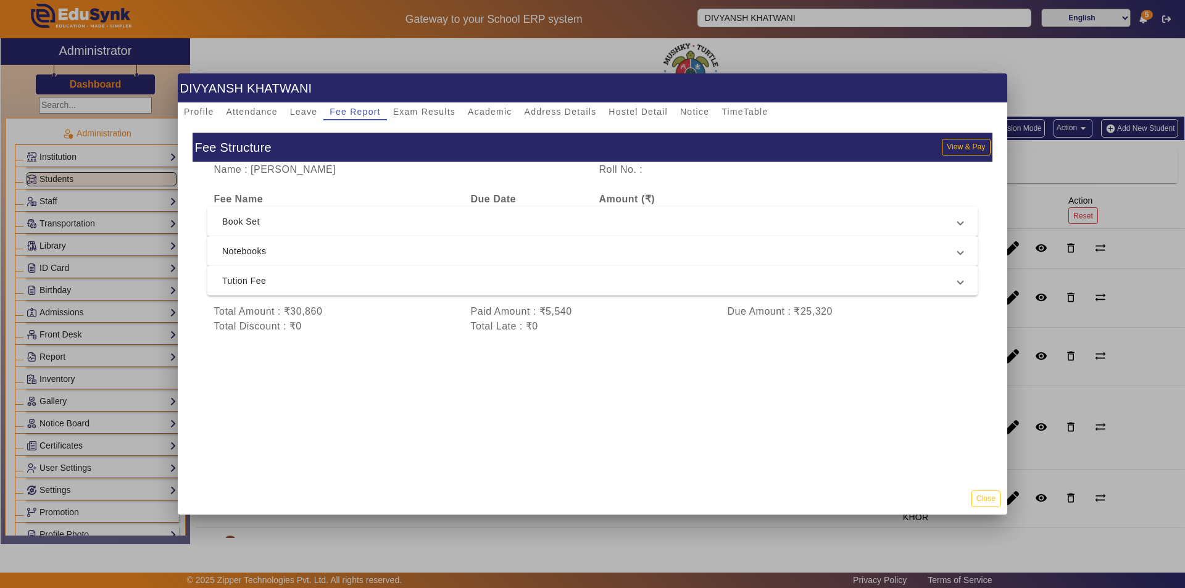
click at [359, 281] on span "Tution Fee" at bounding box center [590, 280] width 736 height 15
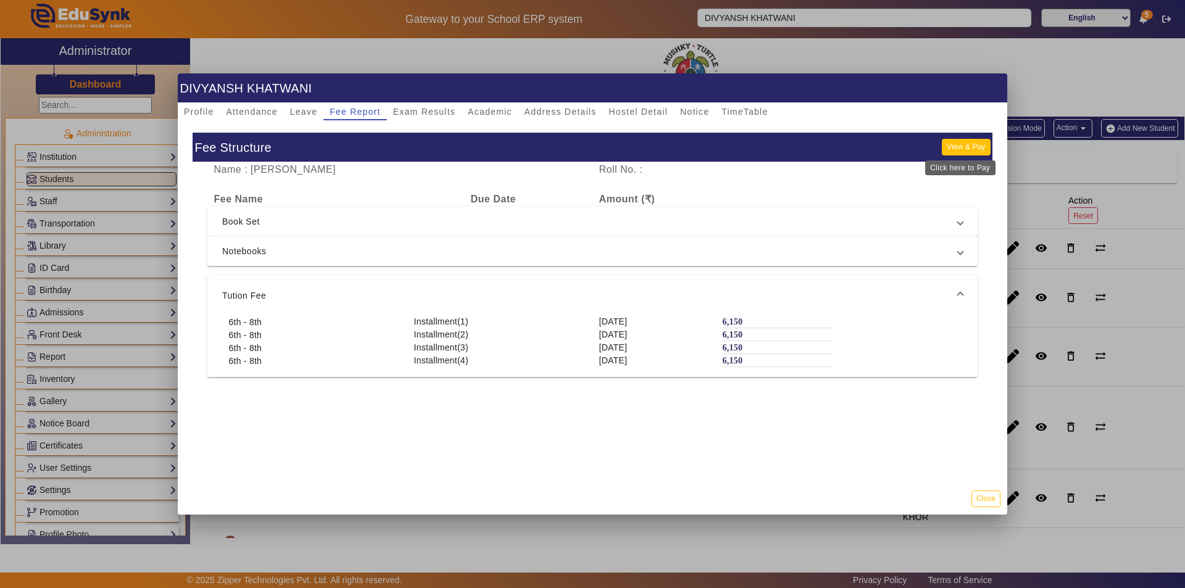
click at [952, 145] on button "View & Pay" at bounding box center [966, 147] width 48 height 17
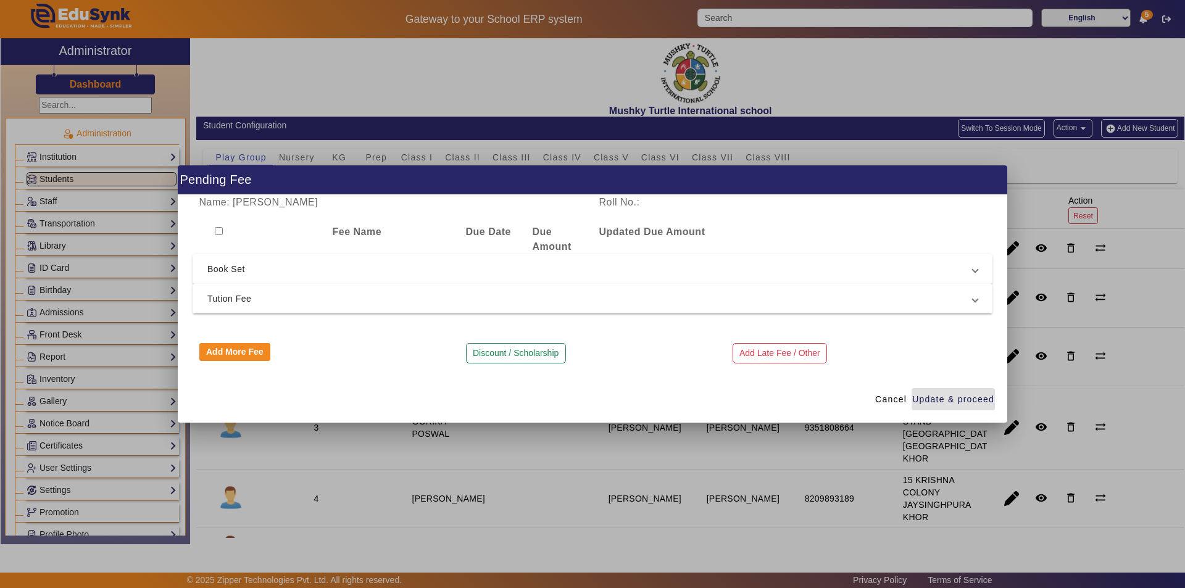
click at [378, 297] on span "Tution Fee" at bounding box center [589, 298] width 765 height 15
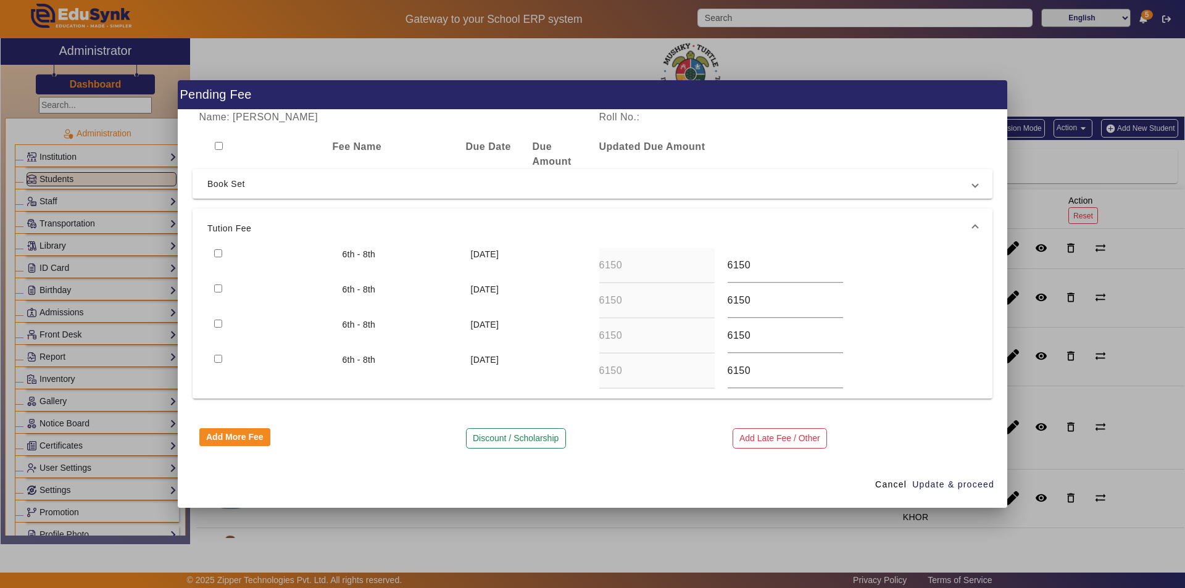
click at [219, 254] on input "checkbox" at bounding box center [218, 253] width 8 height 8
click at [218, 286] on input "checkbox" at bounding box center [218, 289] width 8 height 8
click at [945, 482] on span "Update & proceed" at bounding box center [953, 484] width 82 height 13
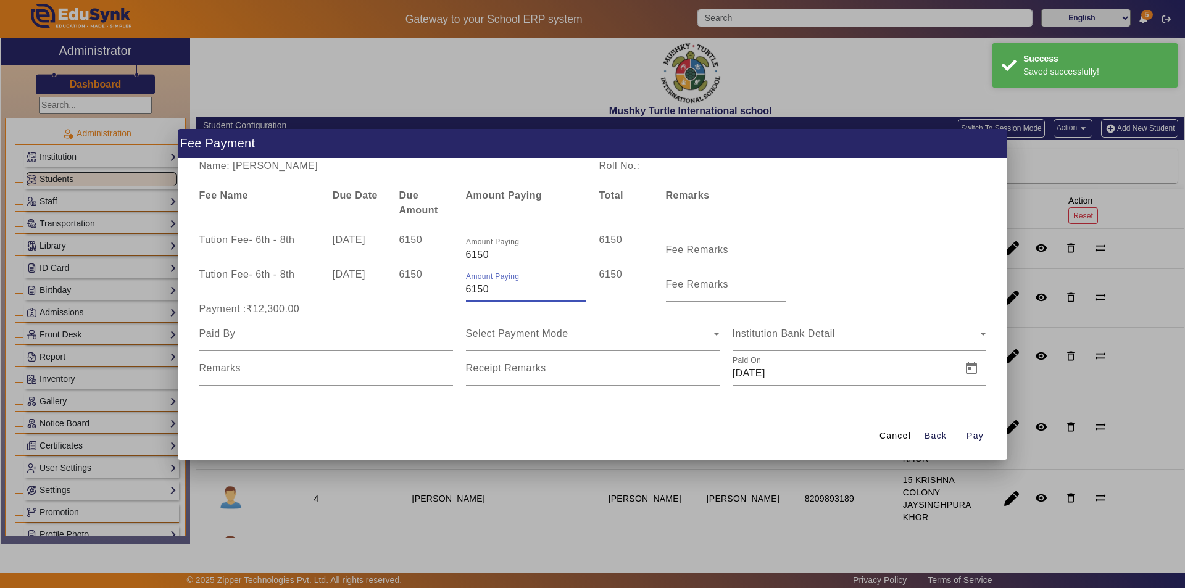
click at [494, 292] on input "6150" at bounding box center [526, 289] width 120 height 15
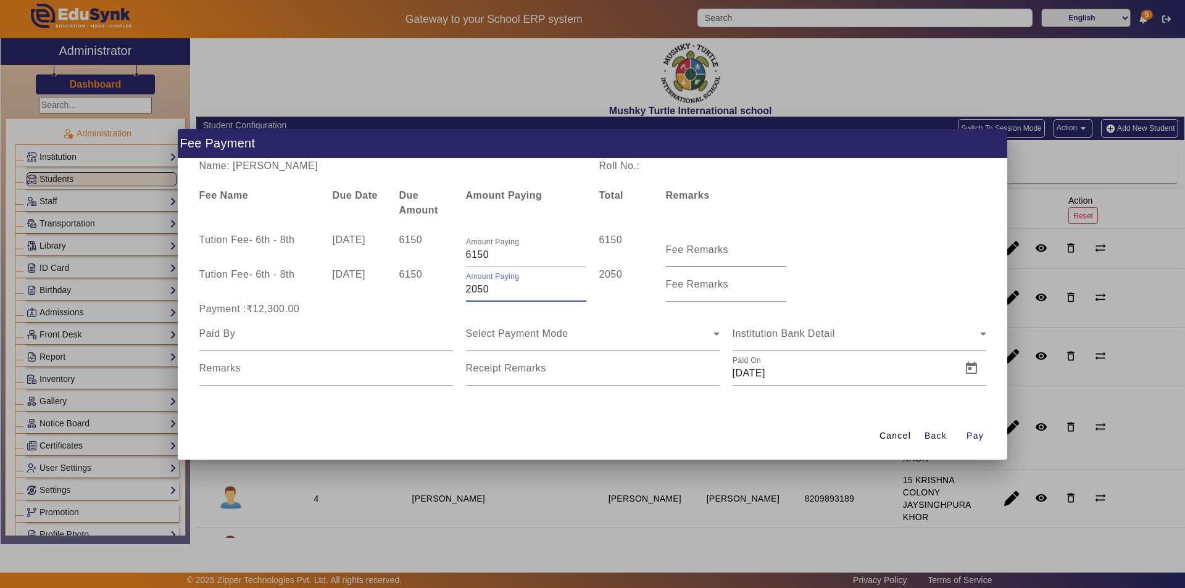
click at [690, 249] on mat-label "Fee Remarks" at bounding box center [697, 249] width 63 height 10
click at [690, 249] on input "Fee Remarks" at bounding box center [726, 255] width 120 height 15
click at [691, 249] on input "Fee Remarks" at bounding box center [726, 255] width 120 height 15
click at [673, 285] on mat-label "Fee Remarks" at bounding box center [697, 284] width 63 height 10
click at [673, 285] on input "Fee Remarks" at bounding box center [726, 289] width 120 height 15
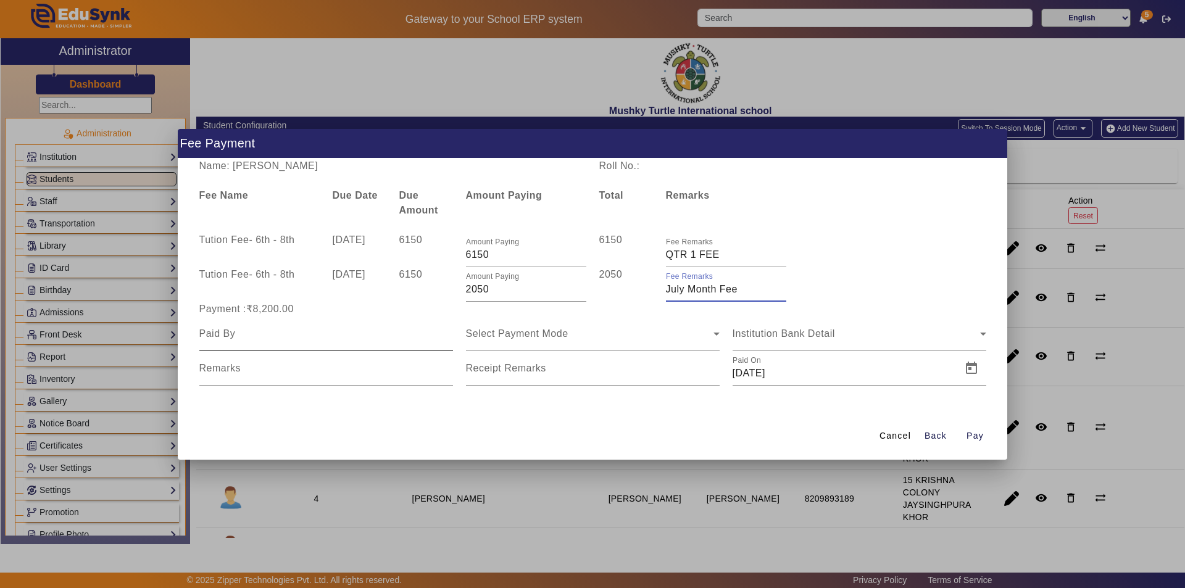
click at [310, 335] on input at bounding box center [326, 334] width 254 height 15
click at [526, 328] on span "Select Payment Mode" at bounding box center [517, 333] width 102 height 10
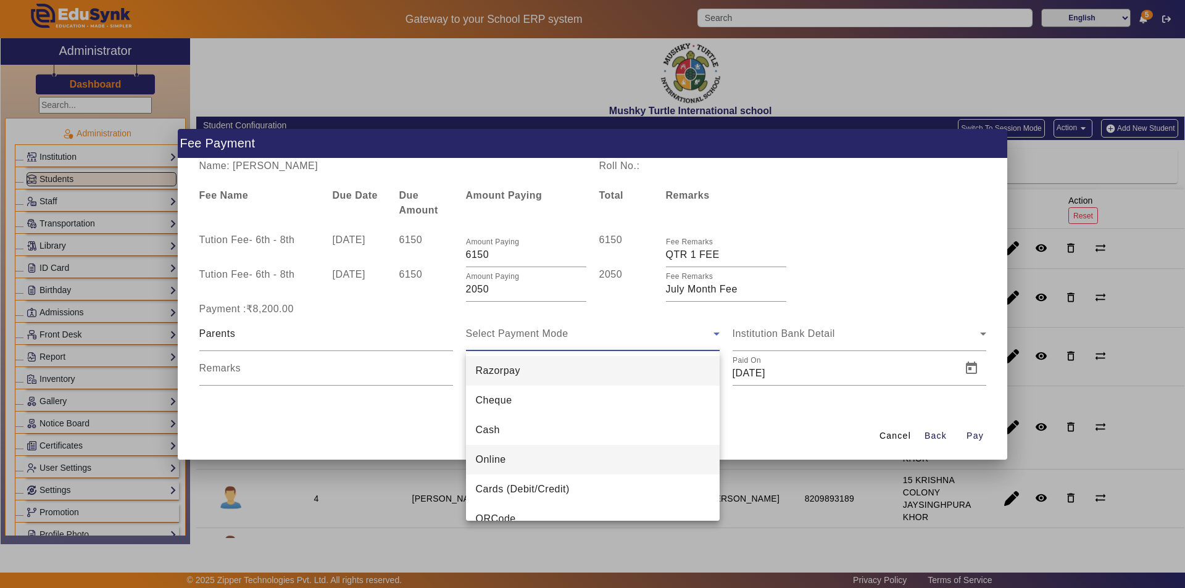
click at [549, 457] on mat-option "Online" at bounding box center [593, 460] width 254 height 30
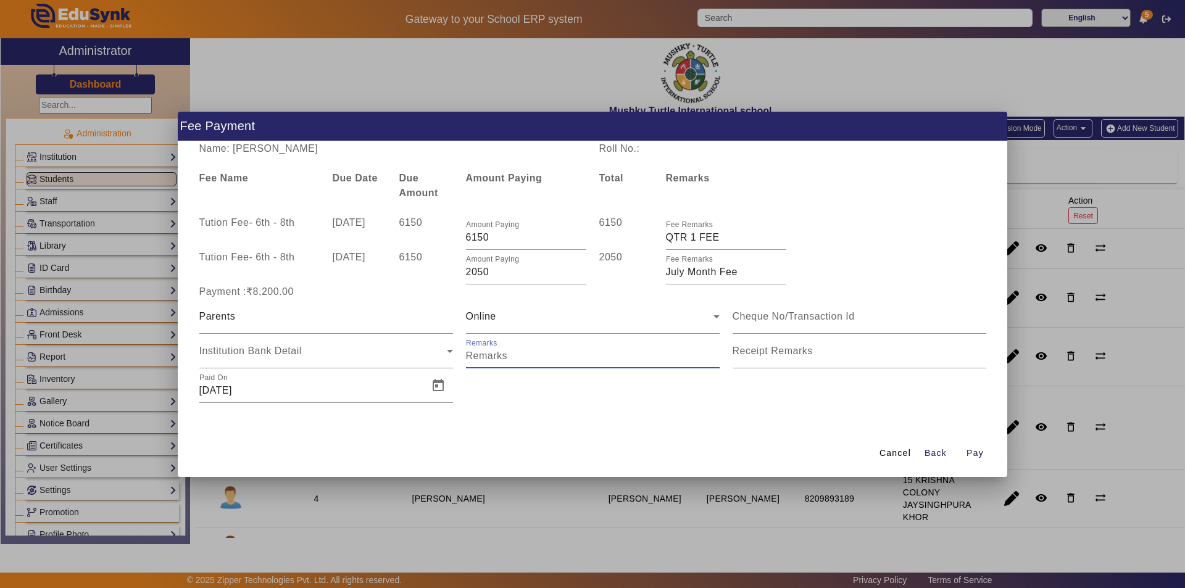
click at [517, 354] on input "Remarks" at bounding box center [593, 356] width 254 height 15
drag, startPoint x: 581, startPoint y: 355, endPoint x: 523, endPoint y: 361, distance: 58.3
click at [523, 361] on input "Remarks" at bounding box center [593, 356] width 254 height 15
click at [791, 362] on input "Receipt Remarks" at bounding box center [860, 356] width 254 height 15
click at [442, 382] on span "Open calendar" at bounding box center [438, 386] width 30 height 30
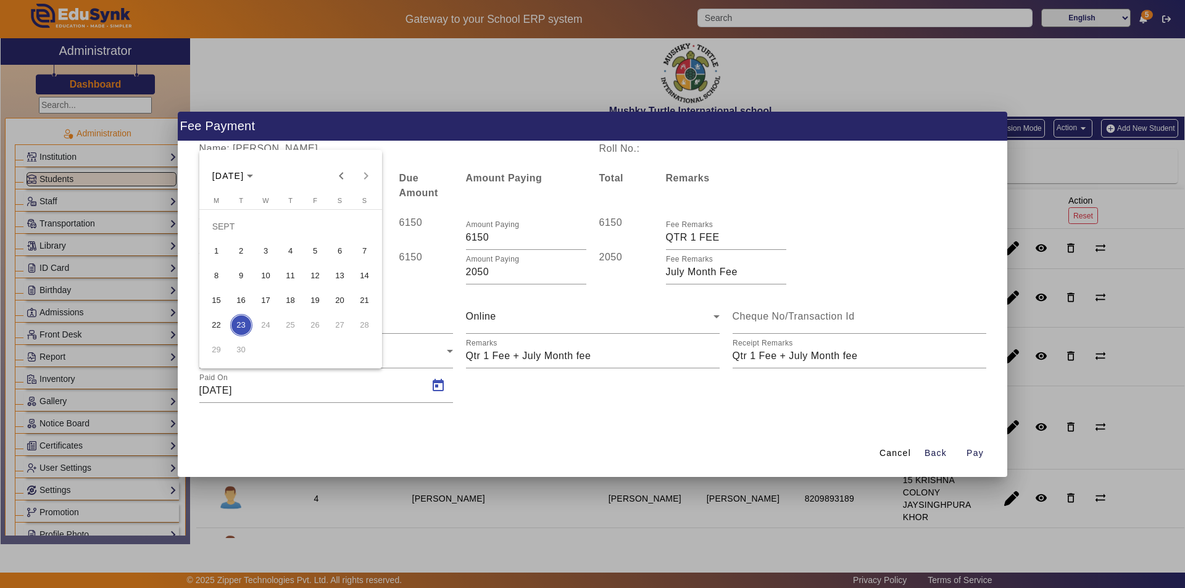
click at [223, 294] on span "15" at bounding box center [217, 300] width 22 height 22
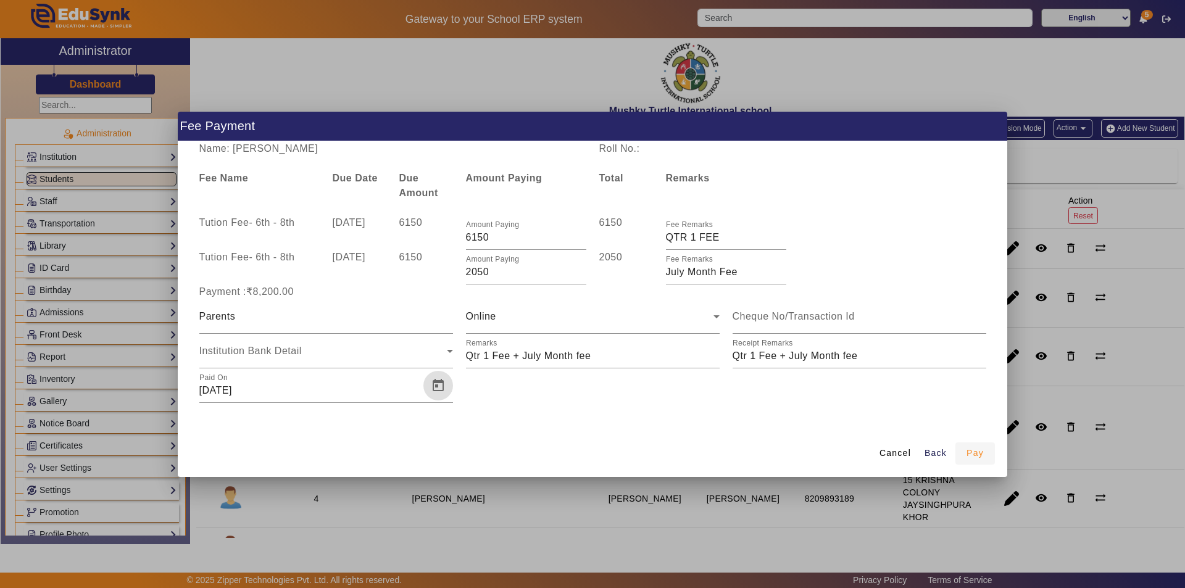
click at [968, 453] on span "Pay" at bounding box center [975, 453] width 17 height 13
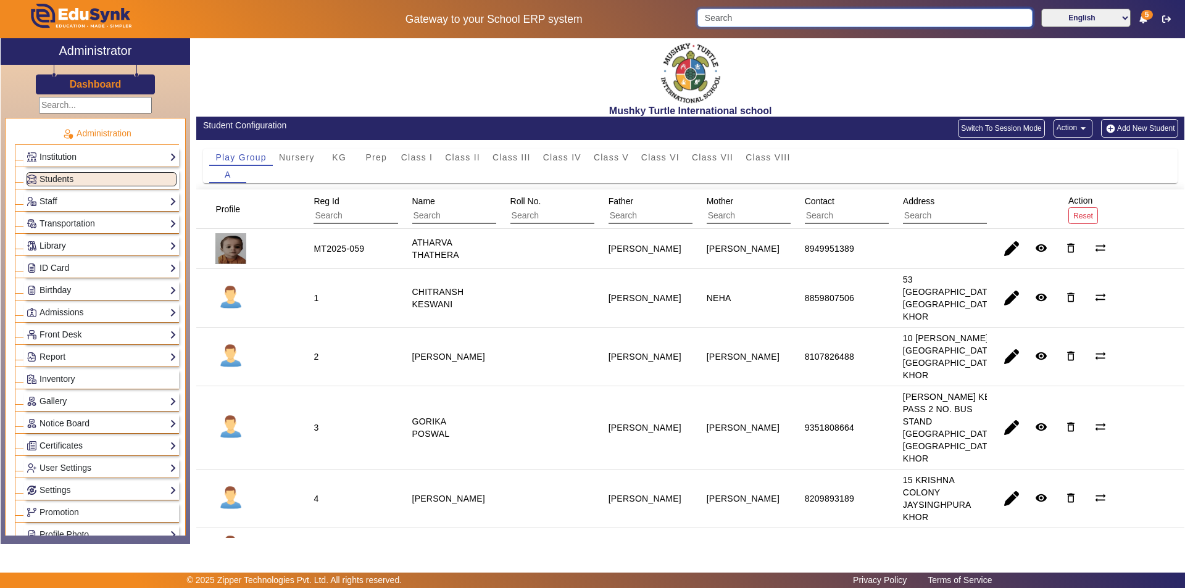
click at [810, 19] on input "Search" at bounding box center [864, 18] width 335 height 19
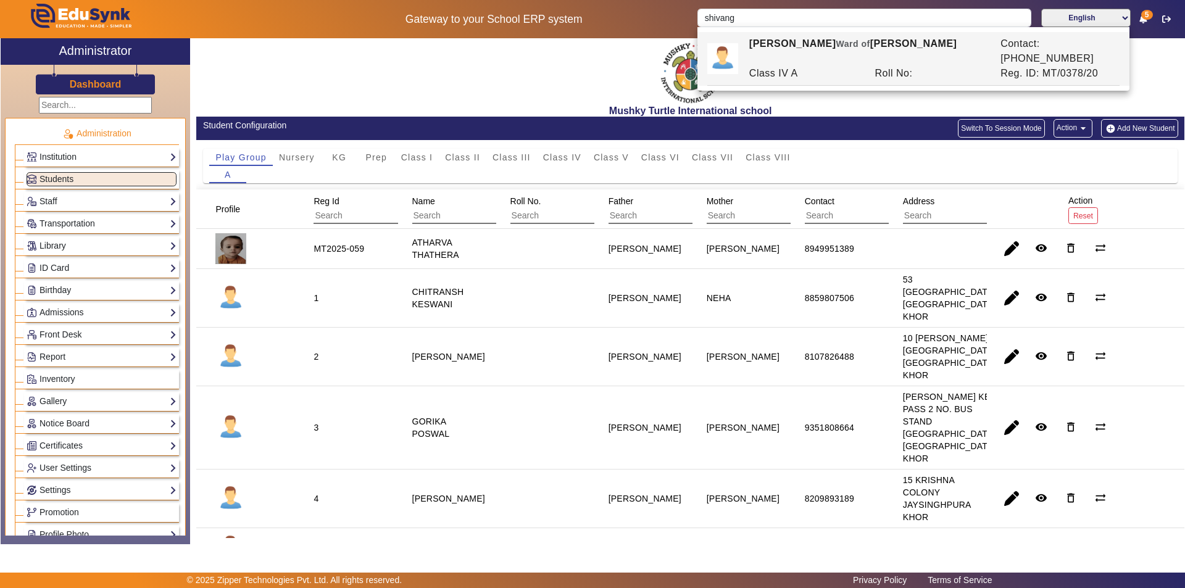
click at [860, 48] on span "Ward of" at bounding box center [853, 44] width 34 height 10
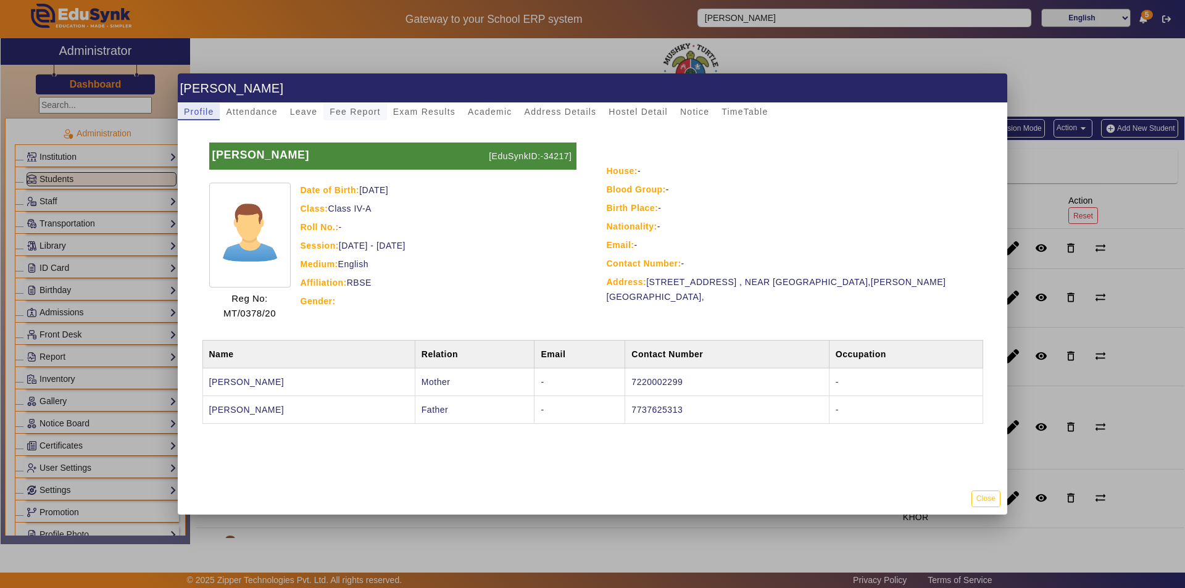
click at [344, 108] on span "Fee Report" at bounding box center [355, 111] width 51 height 9
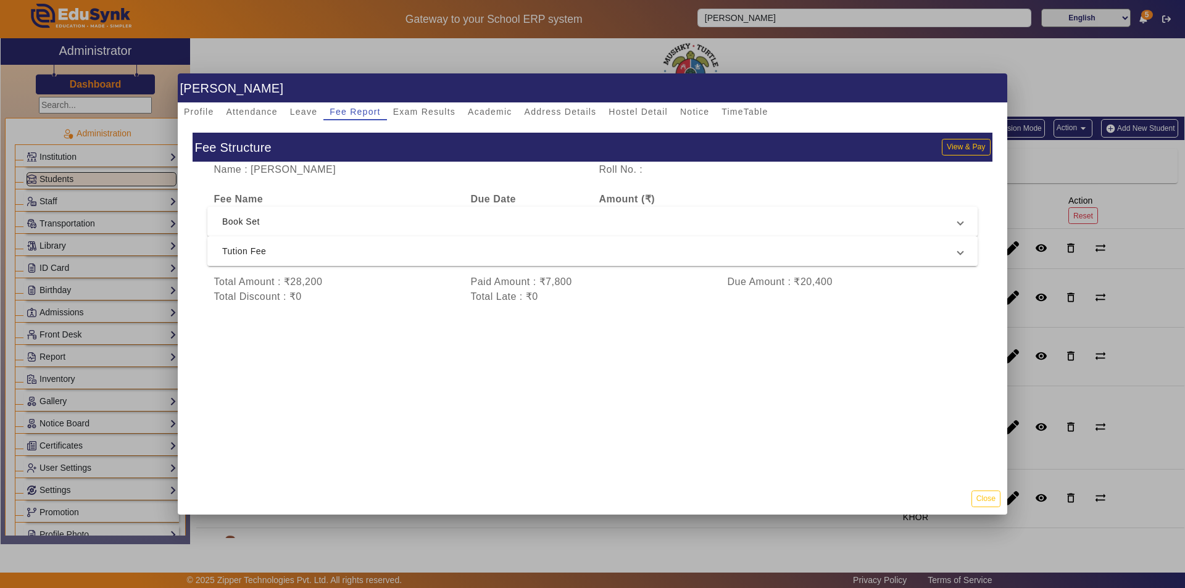
click at [451, 252] on span "Tution Fee" at bounding box center [590, 251] width 736 height 15
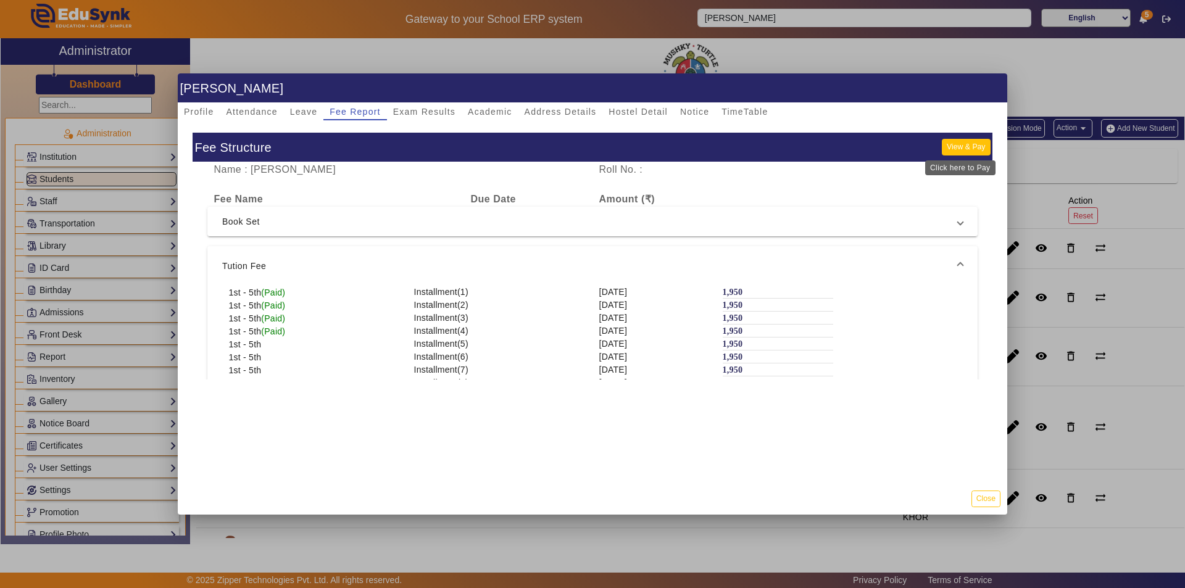
click at [957, 145] on button "View & Pay" at bounding box center [966, 147] width 48 height 17
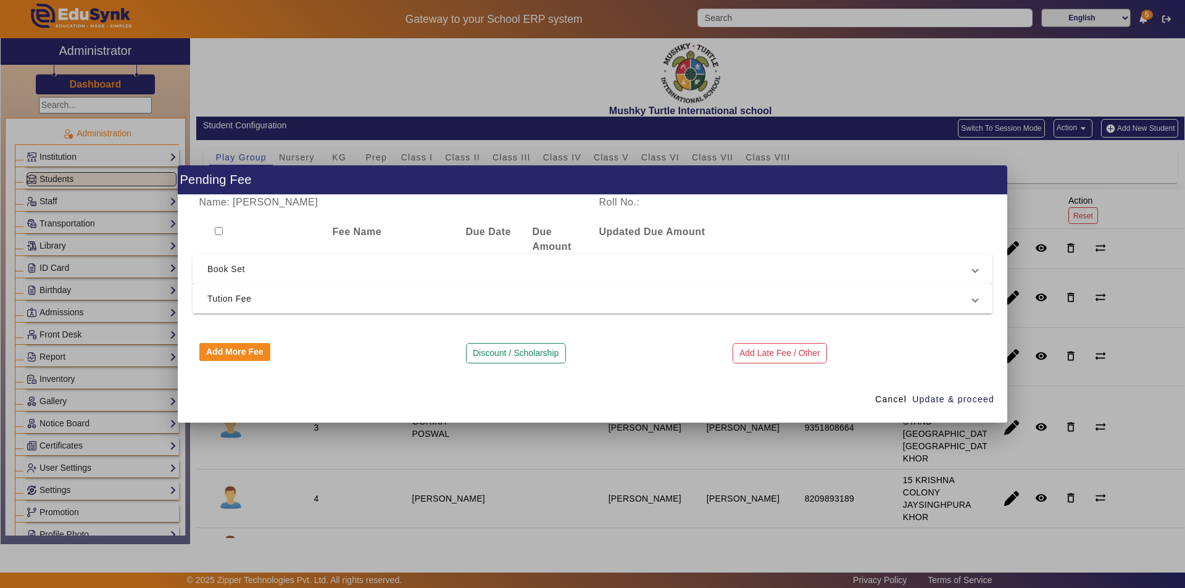
click at [316, 297] on span "Tution Fee" at bounding box center [589, 298] width 765 height 15
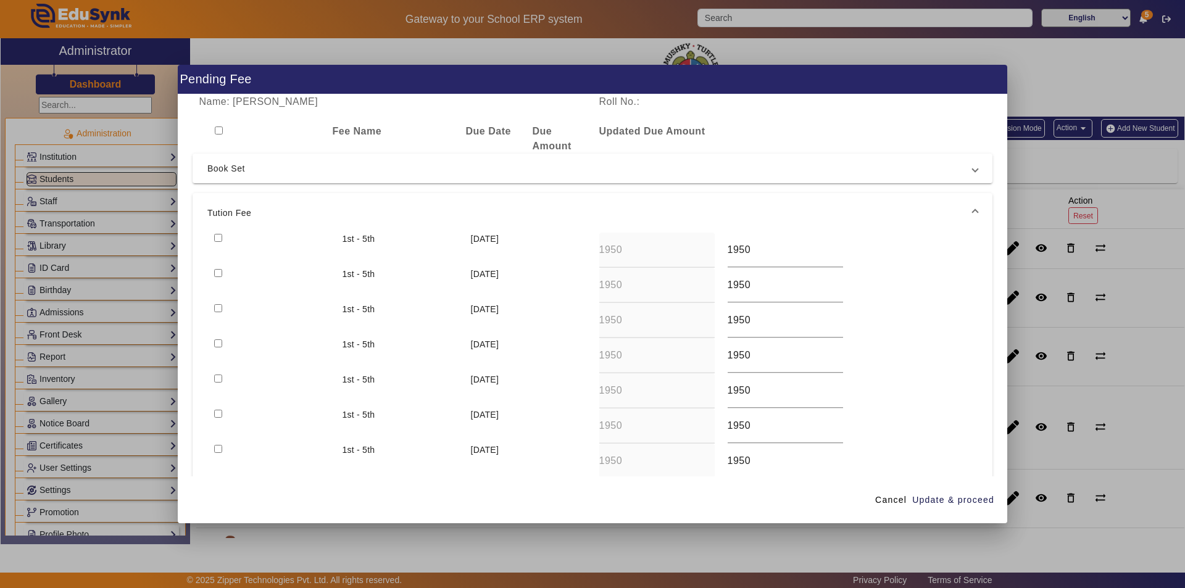
click at [218, 239] on input "checkbox" at bounding box center [218, 238] width 8 height 8
click at [937, 501] on span "Update & proceed" at bounding box center [953, 500] width 82 height 13
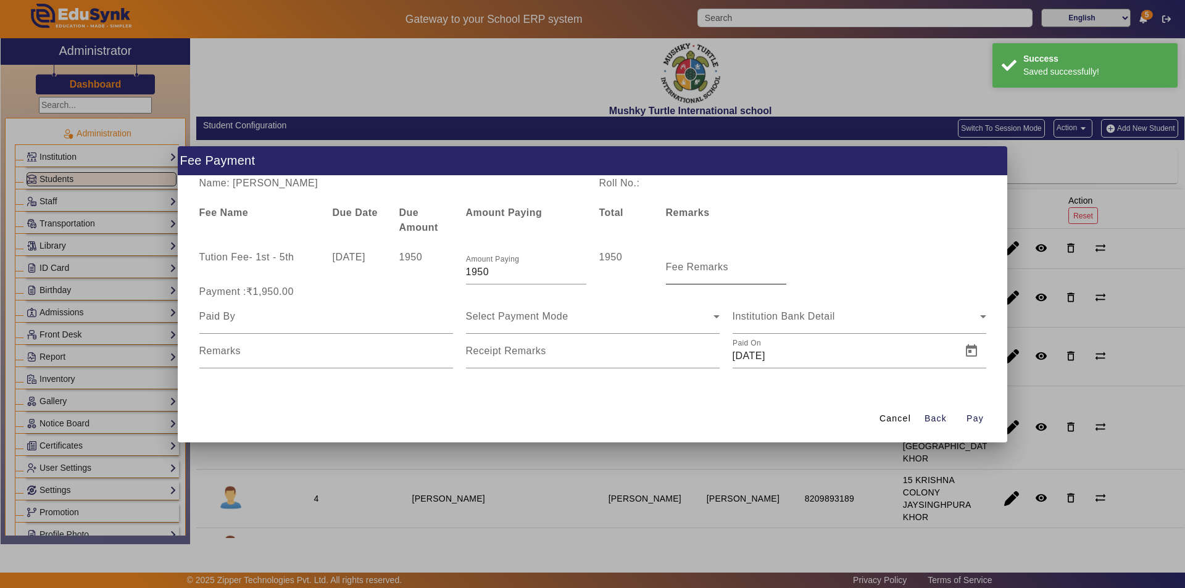
click at [710, 268] on mat-label "Fee Remarks" at bounding box center [697, 267] width 63 height 10
click at [710, 268] on input "Fee Remarks" at bounding box center [726, 272] width 120 height 15
click at [710, 275] on input "Fee Remarks" at bounding box center [726, 272] width 120 height 15
click at [254, 322] on input at bounding box center [326, 316] width 254 height 15
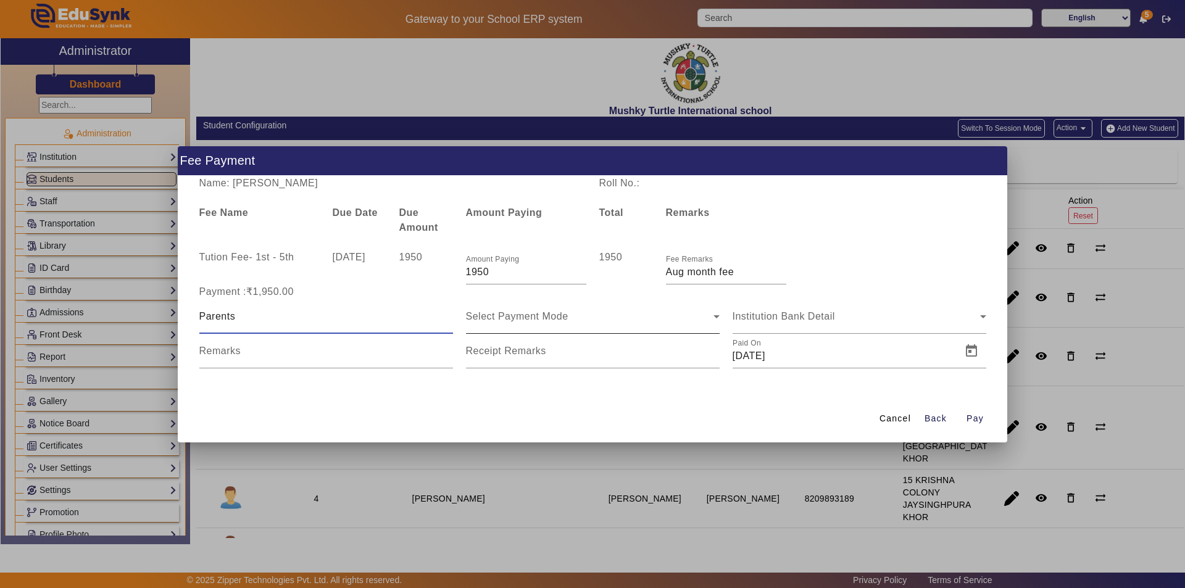
click at [559, 320] on span "Select Payment Mode" at bounding box center [517, 316] width 102 height 10
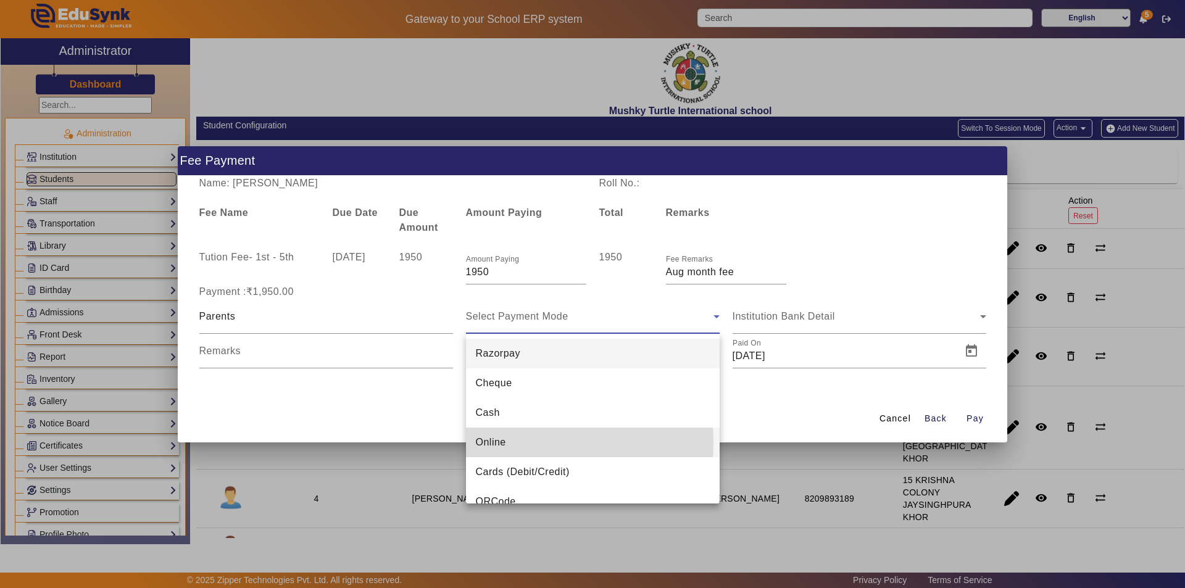
click at [493, 443] on span "Online" at bounding box center [491, 442] width 30 height 15
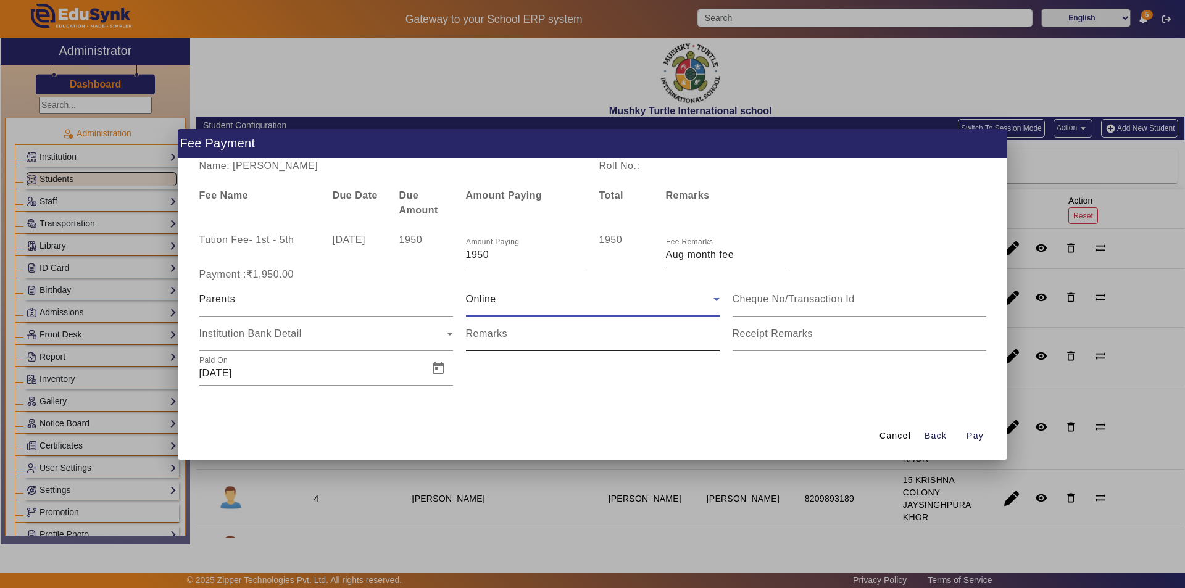
click at [600, 341] on input "Remarks" at bounding box center [593, 338] width 254 height 15
click at [773, 337] on mat-label "Receipt Remarks" at bounding box center [773, 333] width 80 height 10
click at [773, 337] on input "Receipt Remarks" at bounding box center [860, 338] width 254 height 15
click at [770, 343] on input "Receipt Remarks" at bounding box center [860, 338] width 254 height 15
click at [434, 370] on span "Open calendar" at bounding box center [438, 369] width 30 height 30
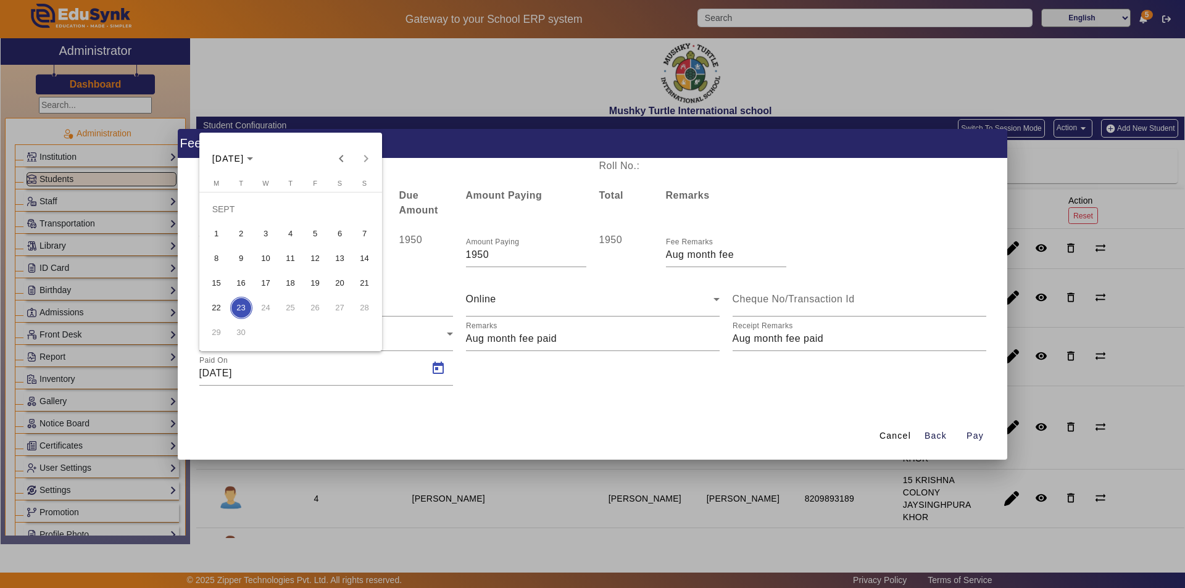
drag, startPoint x: 217, startPoint y: 280, endPoint x: 217, endPoint y: 288, distance: 8.7
click at [217, 280] on span "15" at bounding box center [217, 283] width 22 height 22
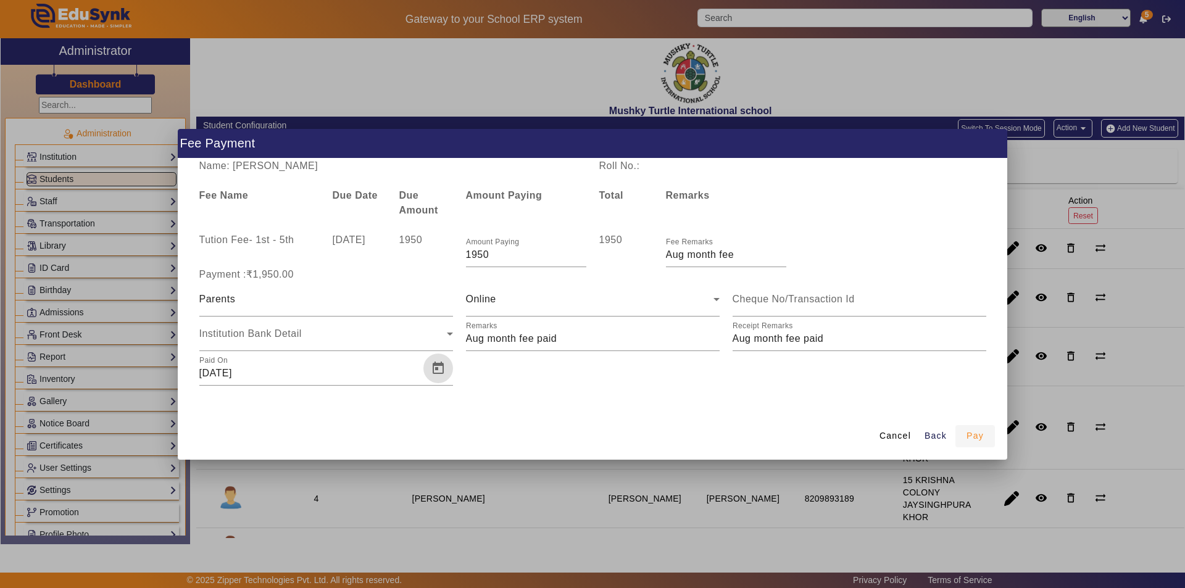
click at [981, 432] on span "Pay" at bounding box center [975, 436] width 17 height 13
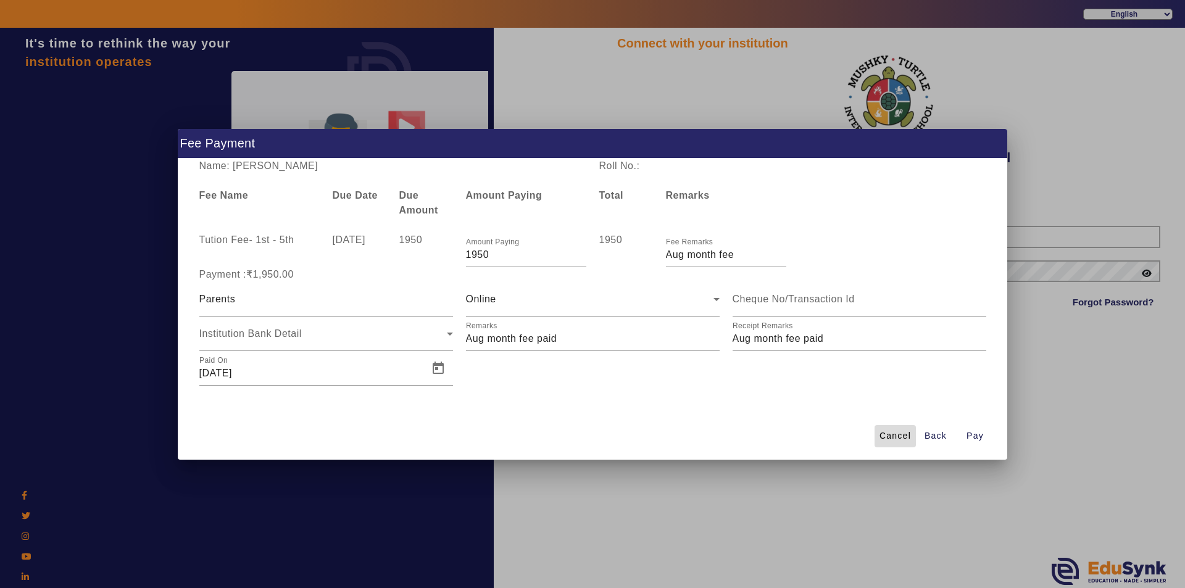
click at [897, 433] on span "Cancel" at bounding box center [895, 436] width 31 height 13
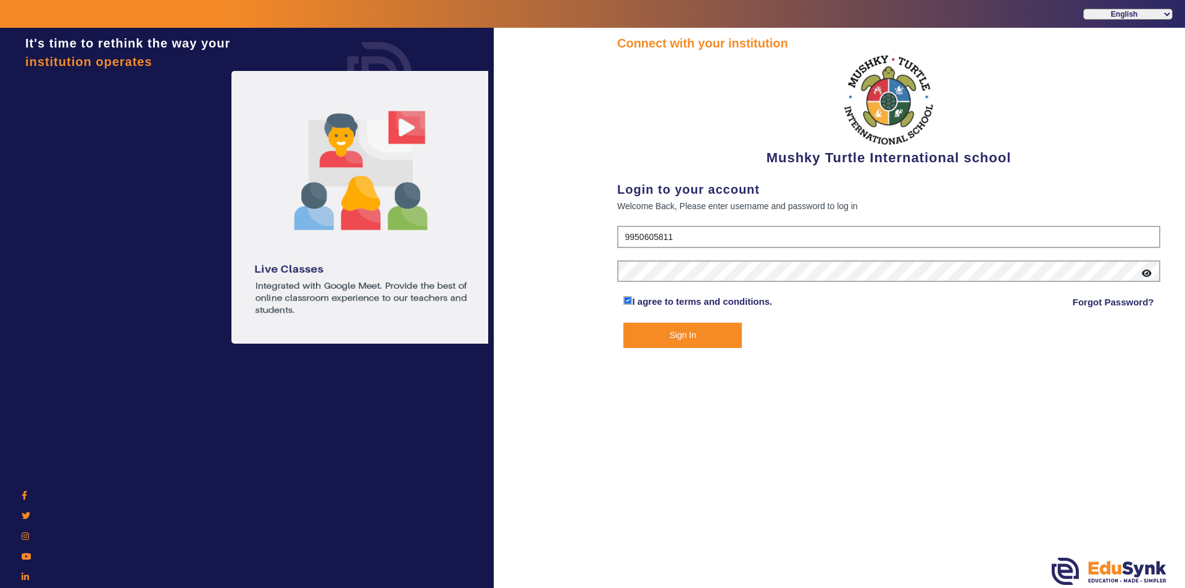
click at [689, 339] on button "Sign In" at bounding box center [682, 335] width 119 height 25
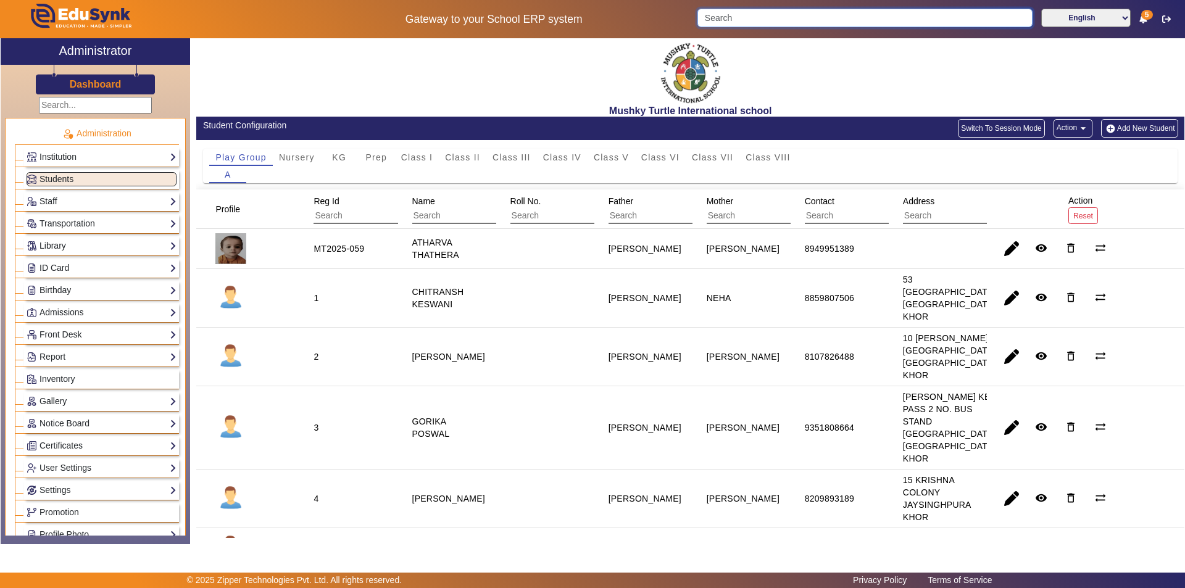
click at [798, 19] on input "Search" at bounding box center [864, 18] width 335 height 19
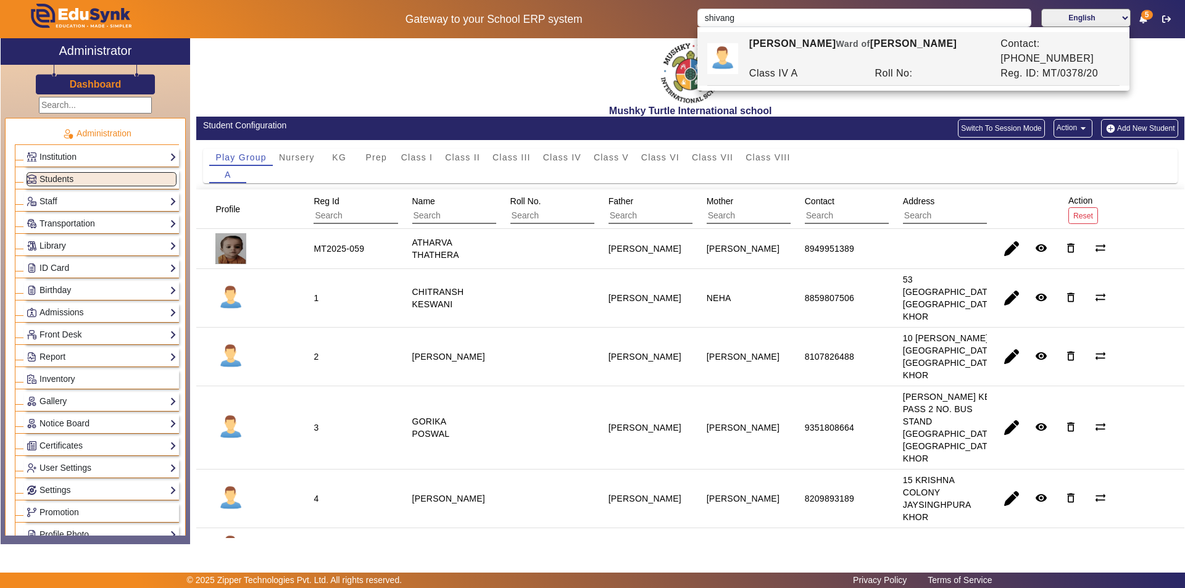
click at [789, 66] on div "Class IV A" at bounding box center [806, 73] width 126 height 15
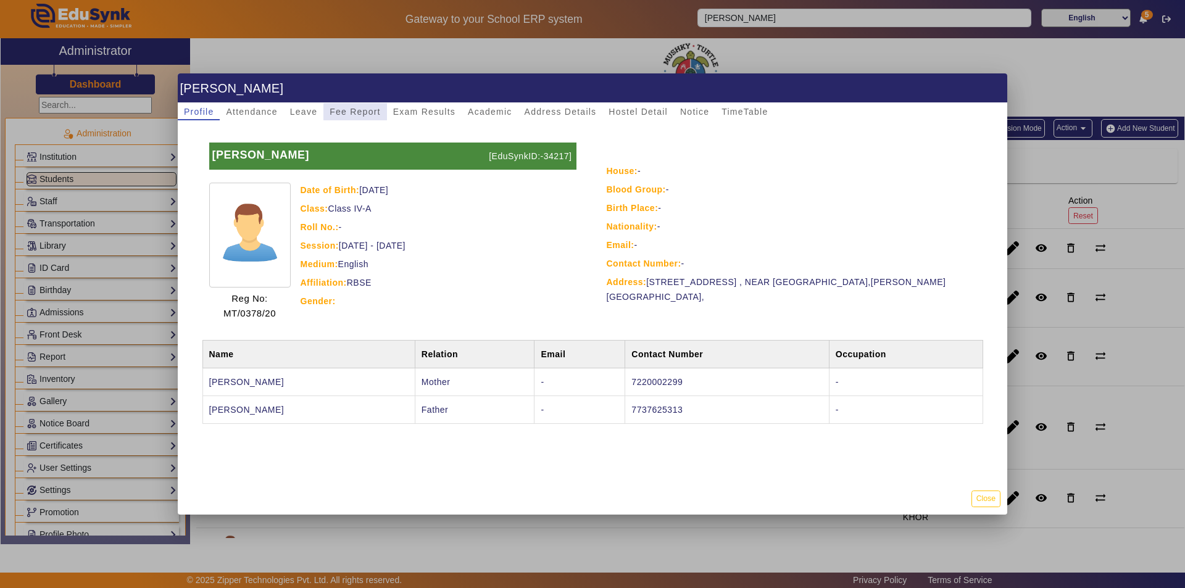
click at [368, 112] on span "Fee Report" at bounding box center [355, 111] width 51 height 9
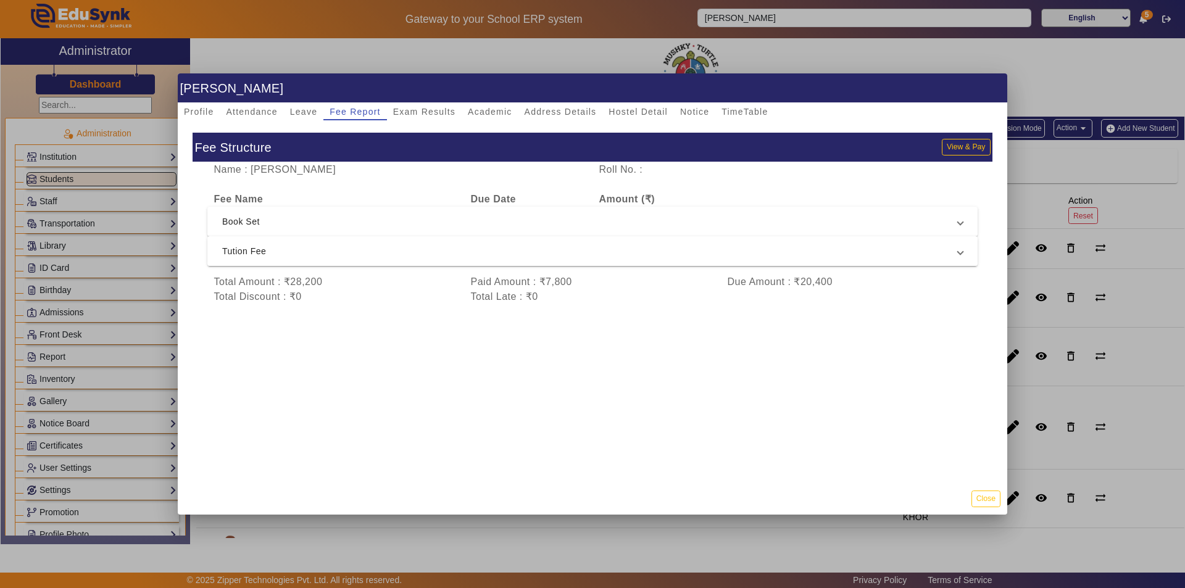
click at [350, 249] on span "Tution Fee" at bounding box center [590, 251] width 736 height 15
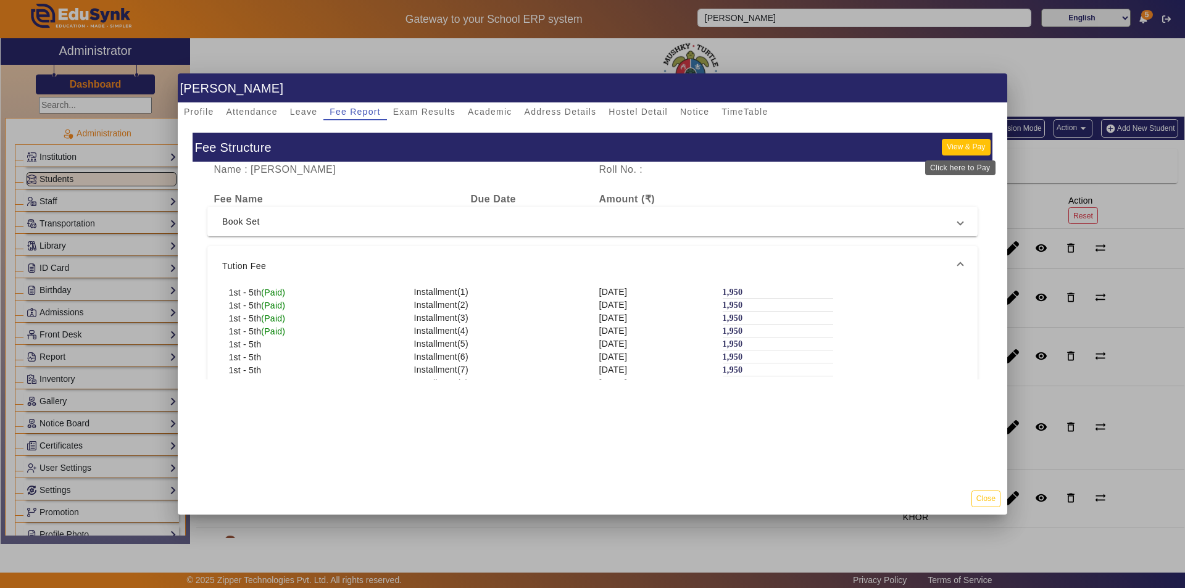
click at [957, 144] on button "View & Pay" at bounding box center [966, 147] width 48 height 17
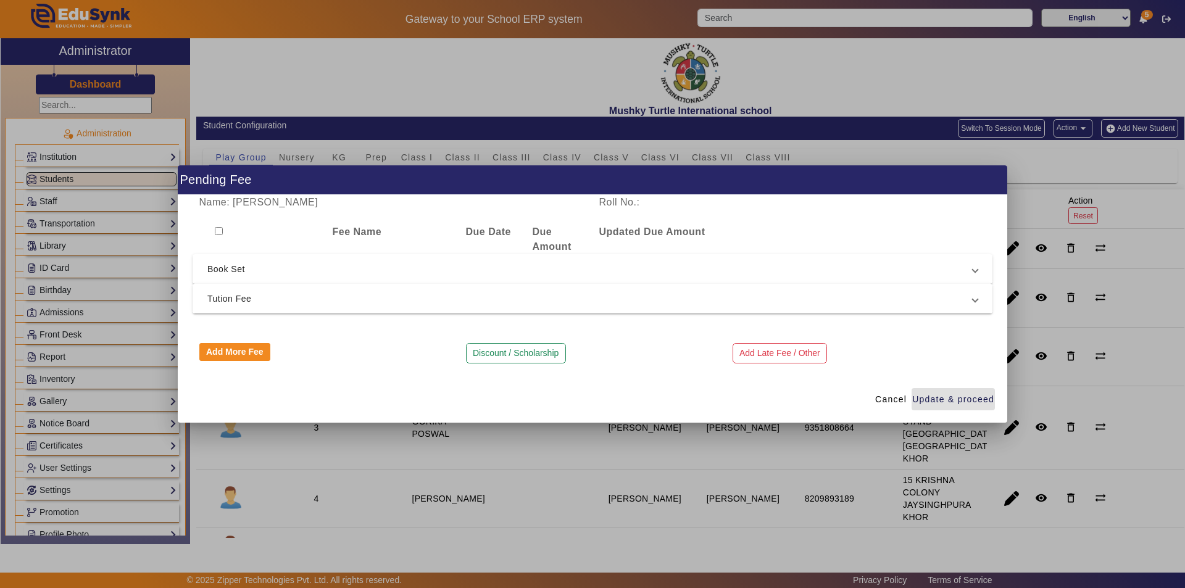
click at [233, 294] on span "Tution Fee" at bounding box center [589, 298] width 765 height 15
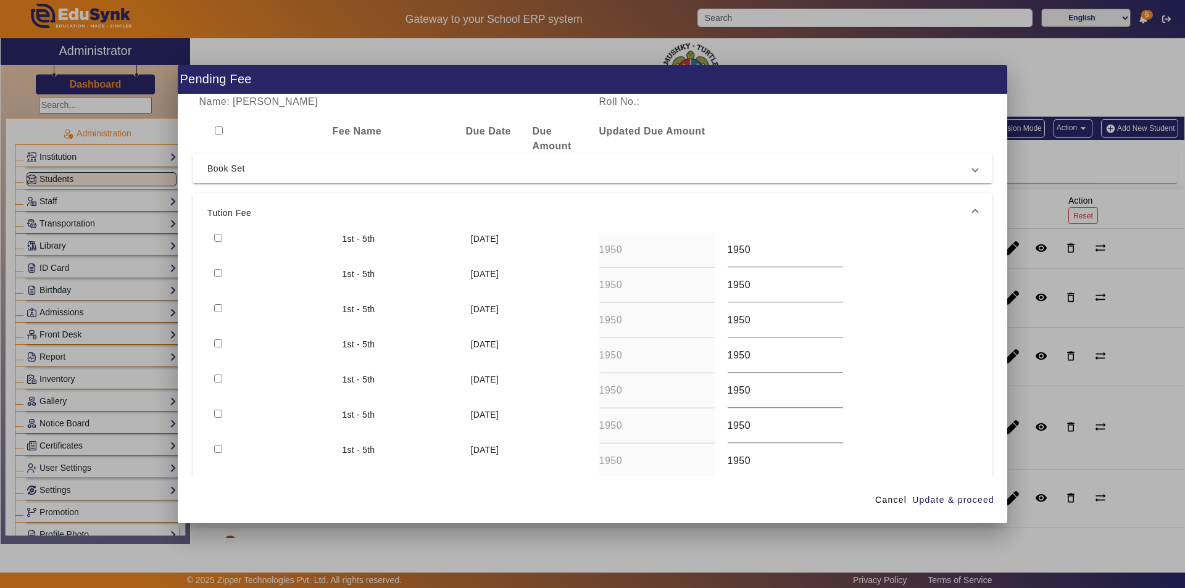
drag, startPoint x: 218, startPoint y: 236, endPoint x: 223, endPoint y: 239, distance: 6.7
click at [218, 235] on input "checkbox" at bounding box center [218, 238] width 8 height 8
click at [936, 495] on span "Update & proceed" at bounding box center [953, 500] width 82 height 13
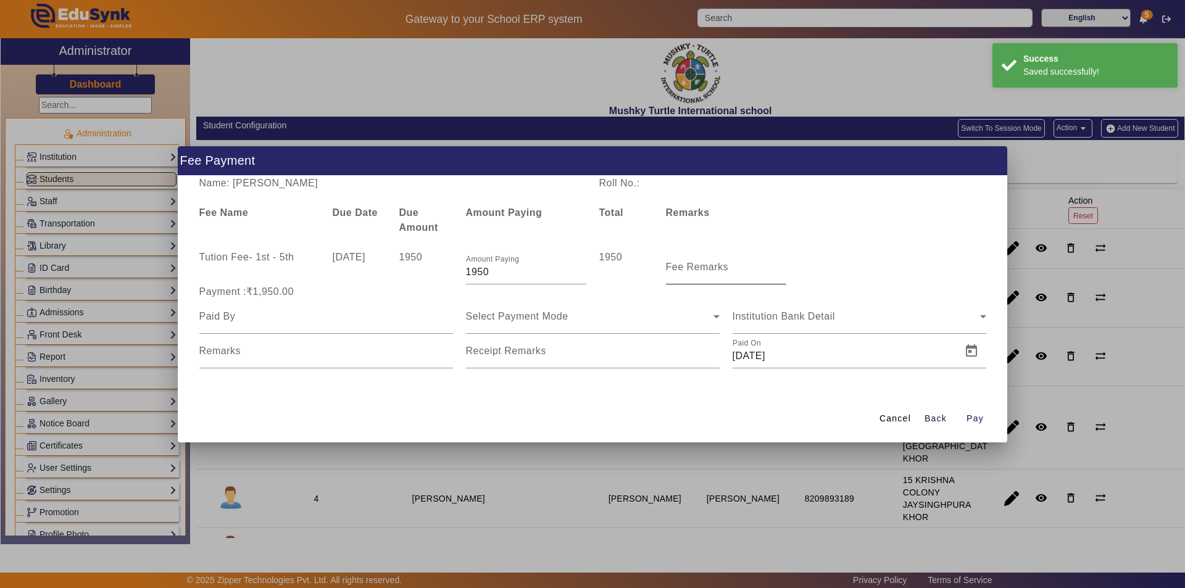
click at [693, 270] on mat-label "Fee Remarks" at bounding box center [697, 267] width 63 height 10
click at [693, 270] on input "Fee Remarks" at bounding box center [726, 272] width 120 height 15
click at [694, 276] on input "Fee Remarks" at bounding box center [726, 272] width 120 height 15
click at [295, 315] on input at bounding box center [326, 316] width 254 height 15
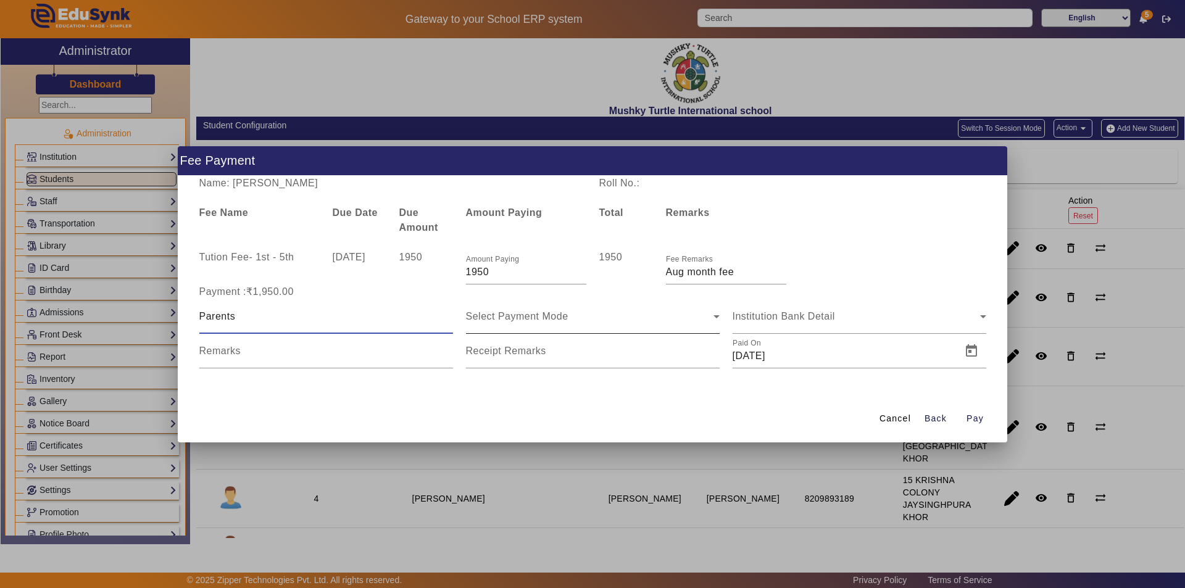
click at [572, 316] on div "Select Payment Mode" at bounding box center [590, 316] width 248 height 15
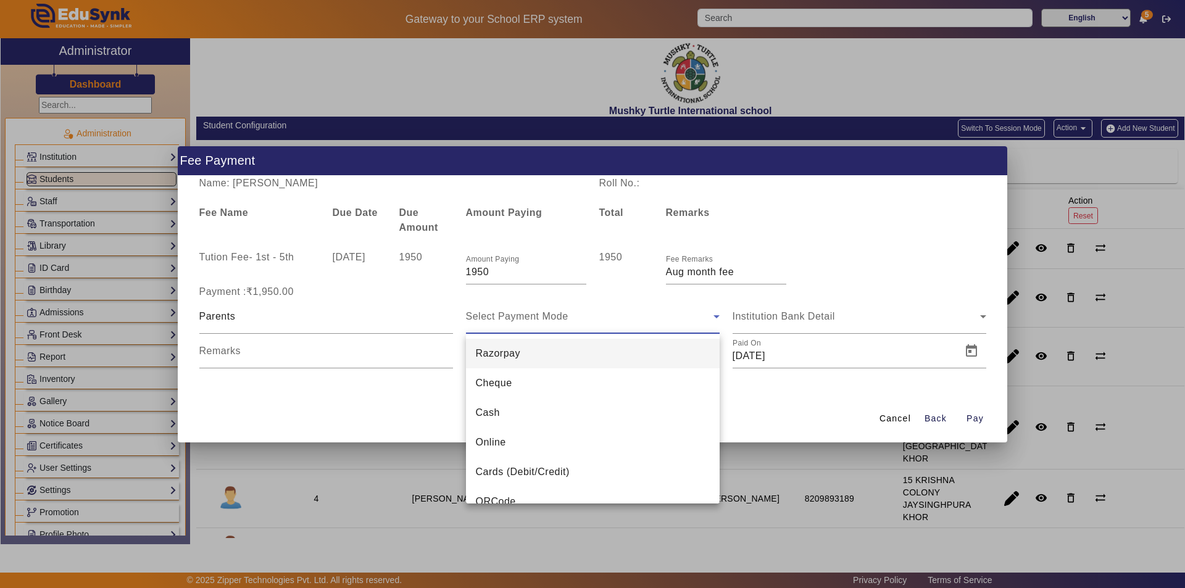
drag, startPoint x: 523, startPoint y: 442, endPoint x: 531, endPoint y: 435, distance: 10.0
click at [524, 442] on mat-option "Online" at bounding box center [593, 443] width 254 height 30
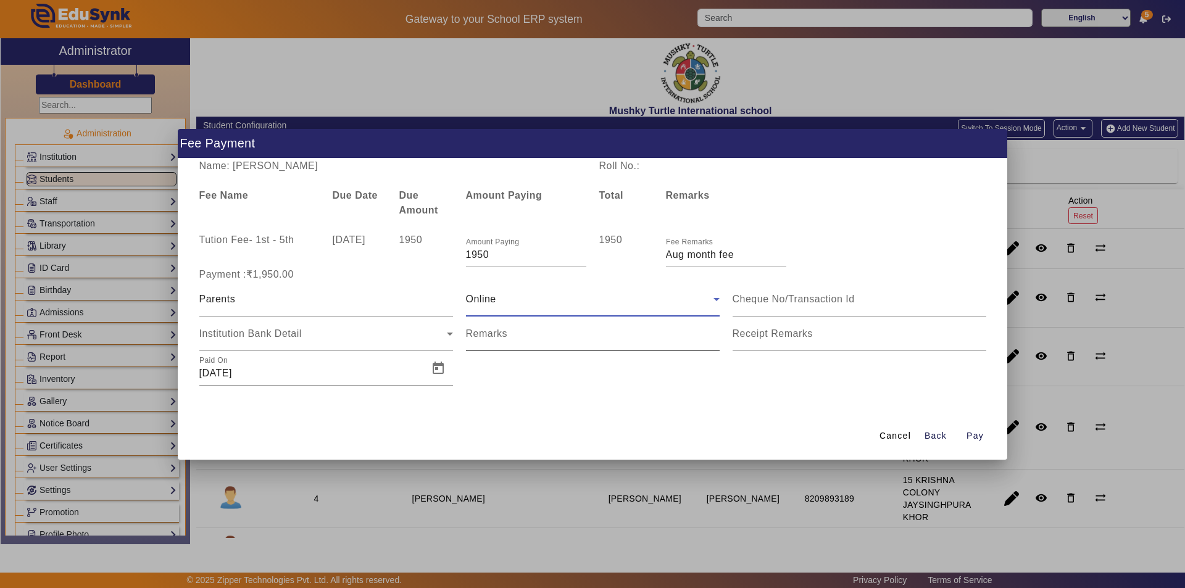
click at [483, 338] on mat-label "Remarks" at bounding box center [487, 333] width 42 height 10
click at [483, 338] on input "Remarks" at bounding box center [593, 338] width 254 height 15
click at [768, 339] on input "Receipt Remarks" at bounding box center [860, 338] width 254 height 15
click at [439, 373] on span "Open calendar" at bounding box center [438, 369] width 30 height 30
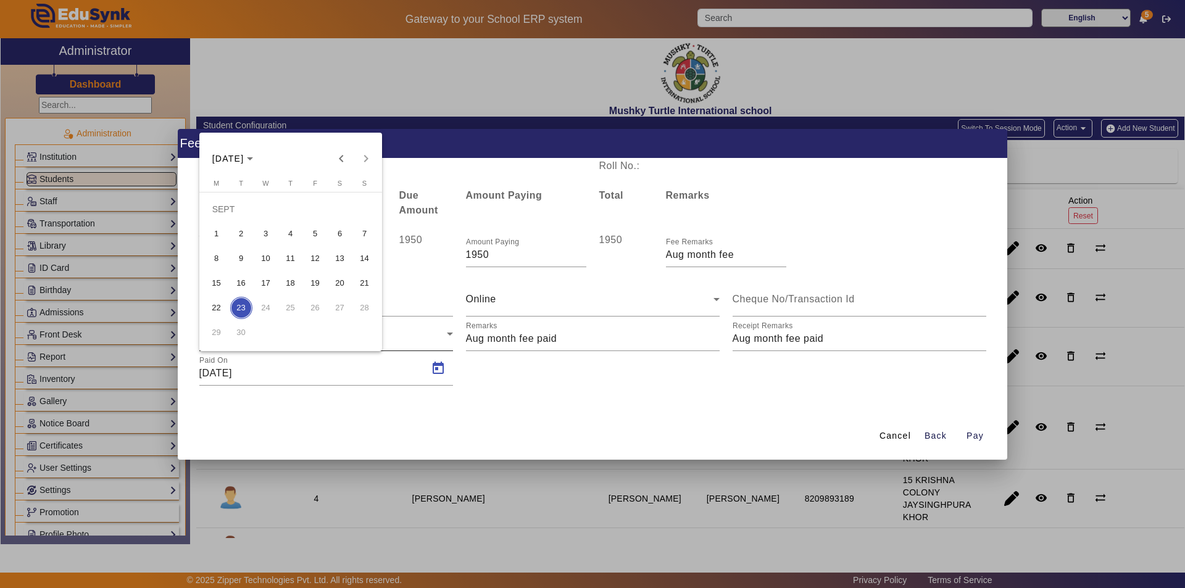
drag, startPoint x: 214, startPoint y: 280, endPoint x: 324, endPoint y: 319, distance: 116.5
click at [215, 280] on span "15" at bounding box center [217, 283] width 22 height 22
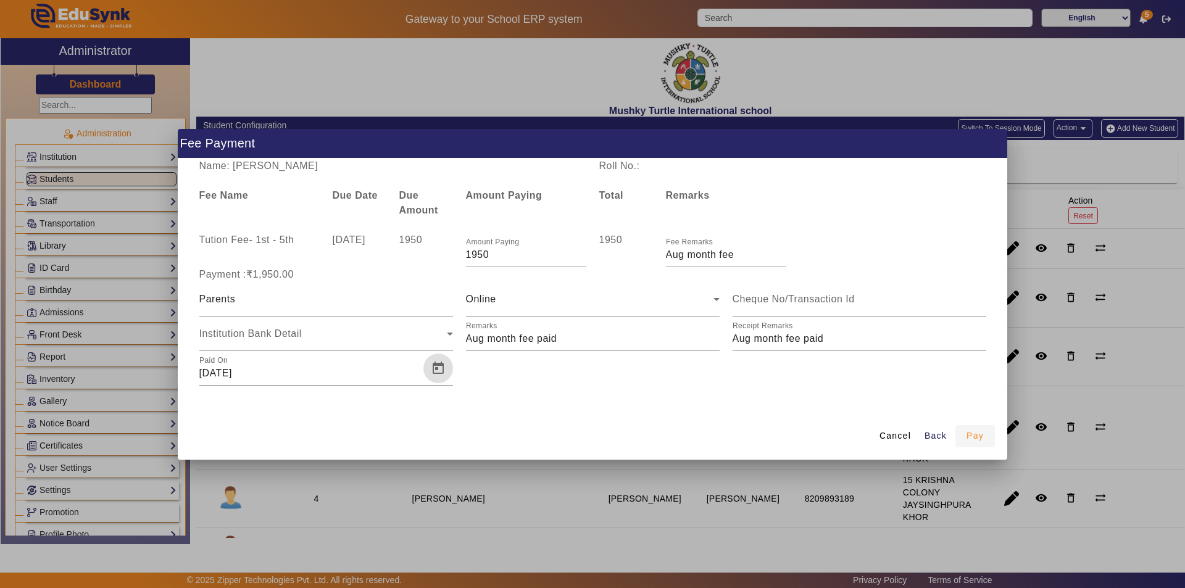
click at [968, 435] on span "Pay" at bounding box center [975, 436] width 17 height 13
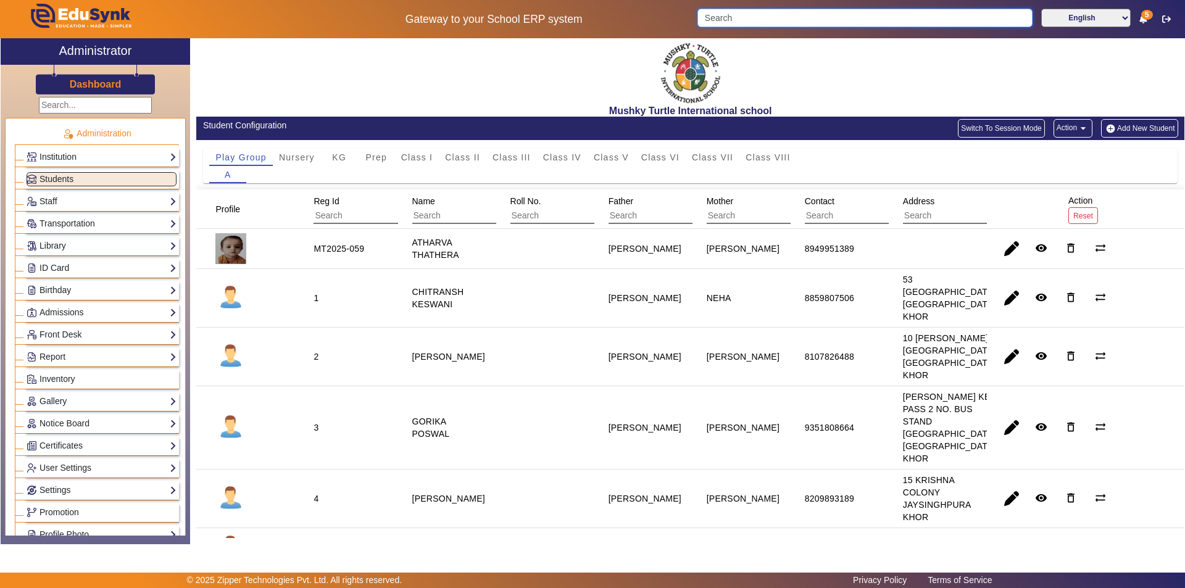
click at [799, 19] on input "Search" at bounding box center [864, 18] width 335 height 19
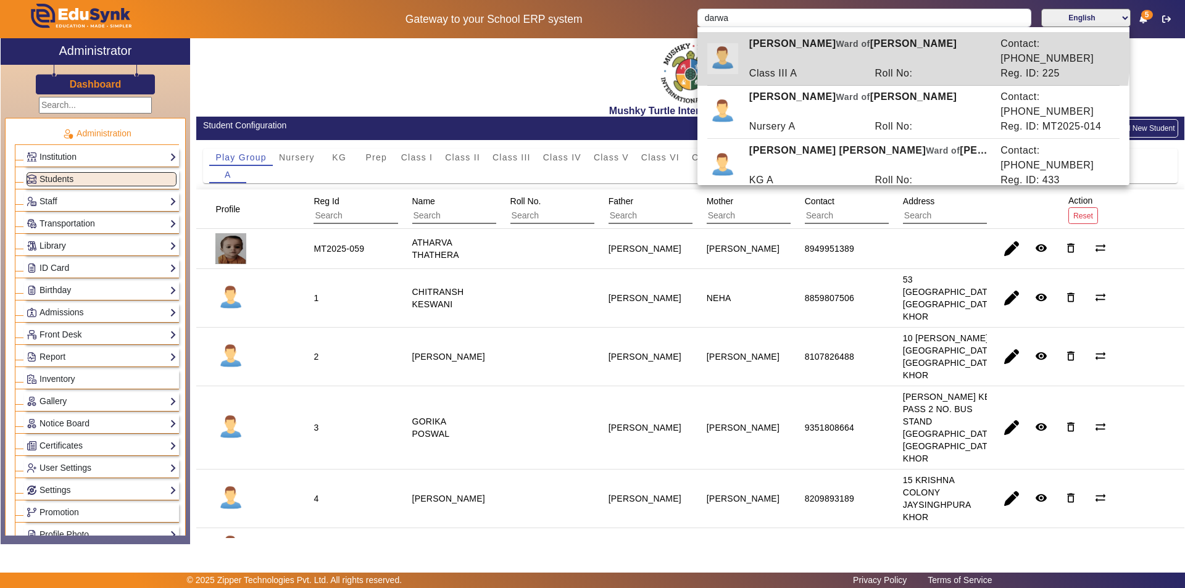
click at [806, 39] on div "BHAVYA DARWANI Ward of ASHU DARWANI" at bounding box center [868, 51] width 251 height 30
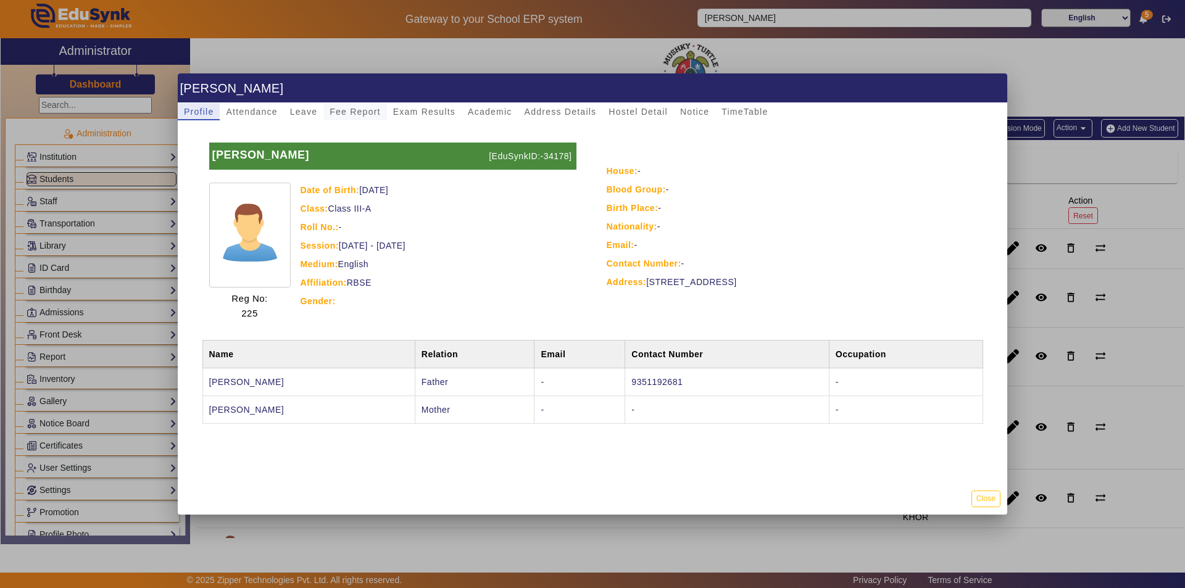
click at [350, 110] on span "Fee Report" at bounding box center [355, 111] width 51 height 9
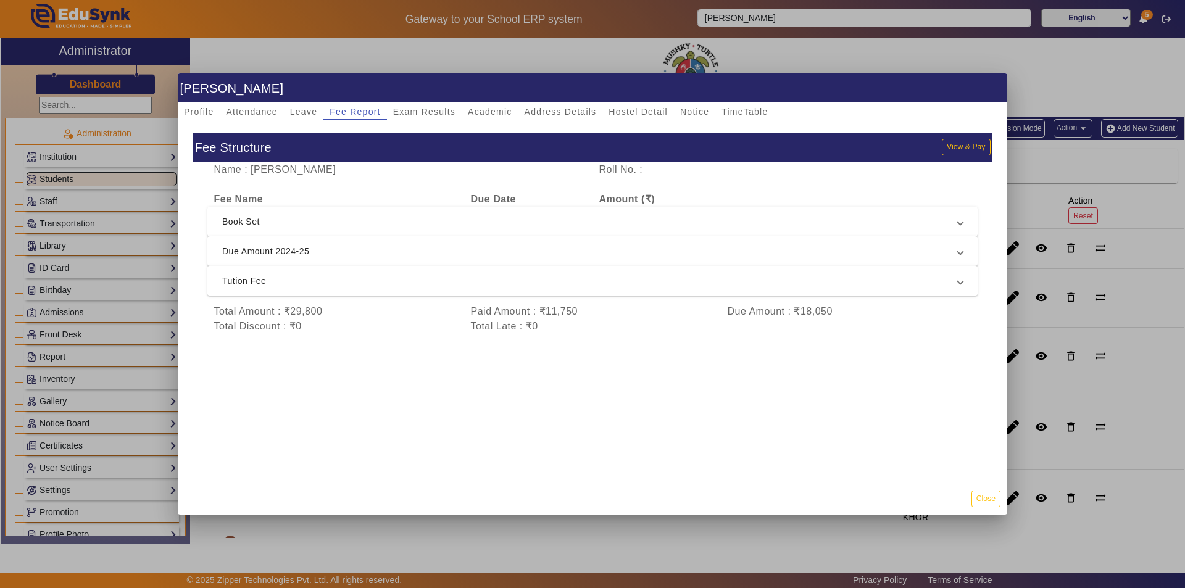
click at [398, 283] on span "Tution Fee" at bounding box center [590, 280] width 736 height 15
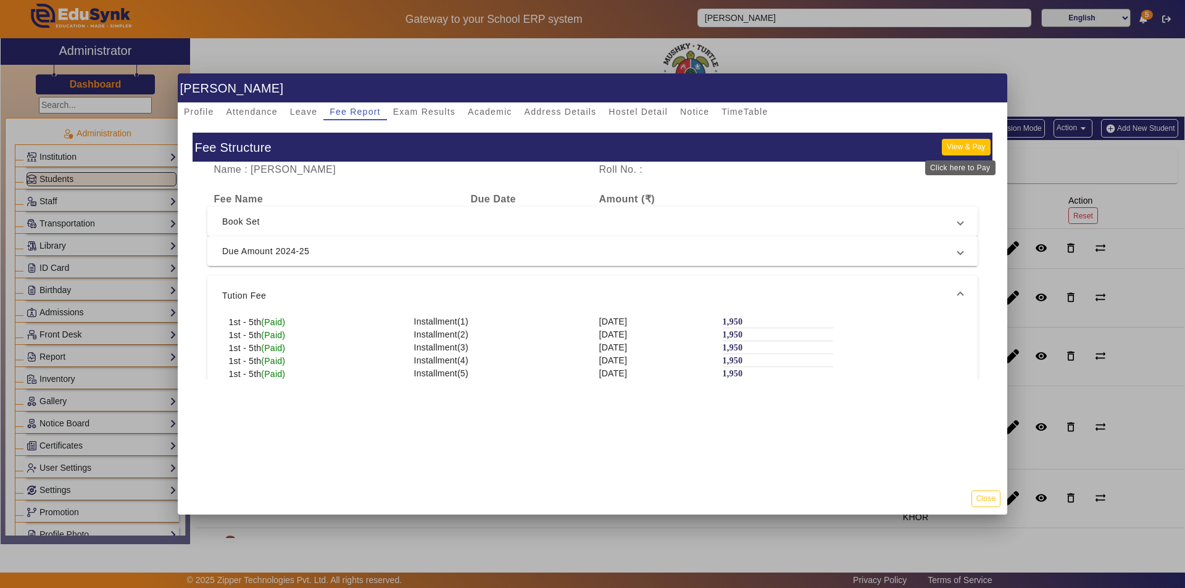
click at [959, 144] on button "View & Pay" at bounding box center [966, 147] width 48 height 17
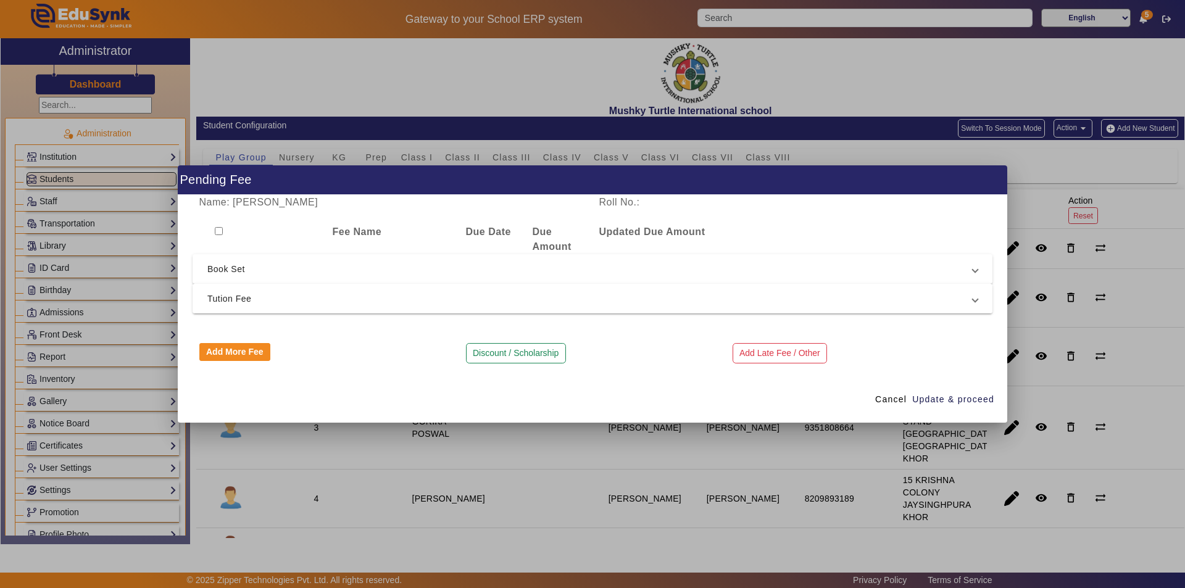
click at [349, 298] on span "Tution Fee" at bounding box center [589, 298] width 765 height 15
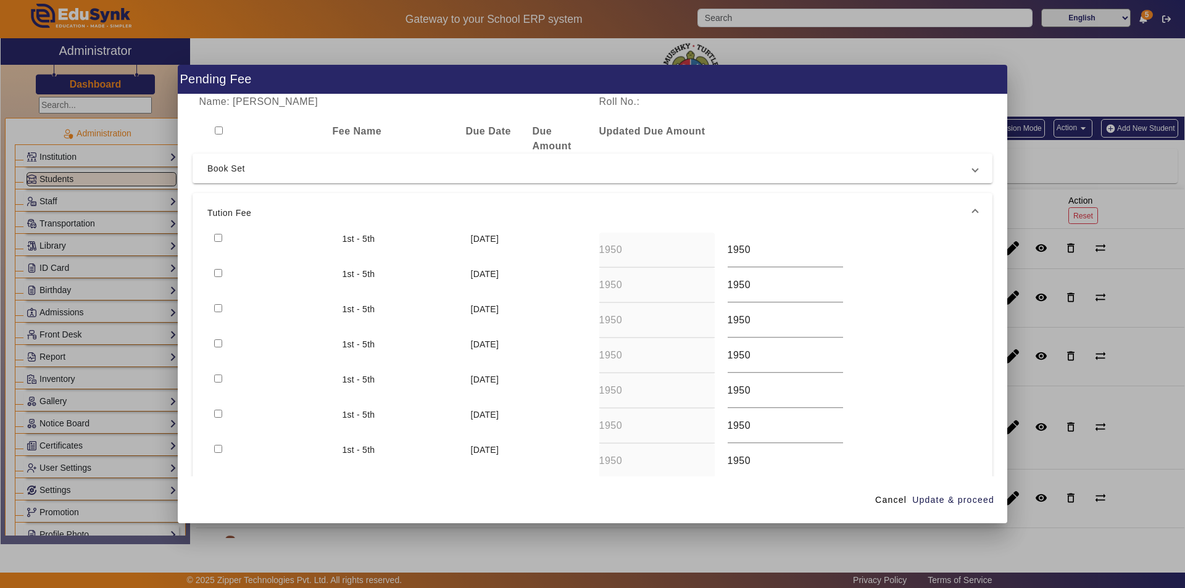
click at [221, 237] on input "checkbox" at bounding box center [218, 238] width 8 height 8
click at [962, 499] on span "Update & proceed" at bounding box center [953, 500] width 82 height 13
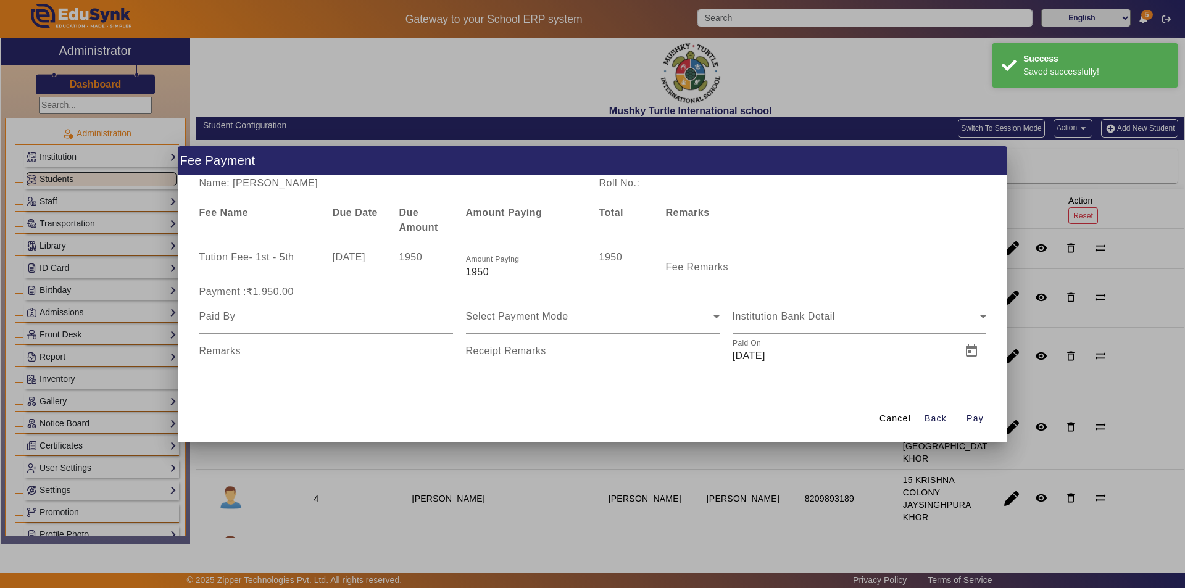
click at [707, 270] on mat-label "Fee Remarks" at bounding box center [697, 267] width 63 height 10
click at [707, 270] on input "Fee Remarks" at bounding box center [726, 272] width 120 height 15
click at [705, 273] on input "Fee Remarks" at bounding box center [726, 272] width 120 height 15
click at [351, 319] on input at bounding box center [326, 316] width 254 height 15
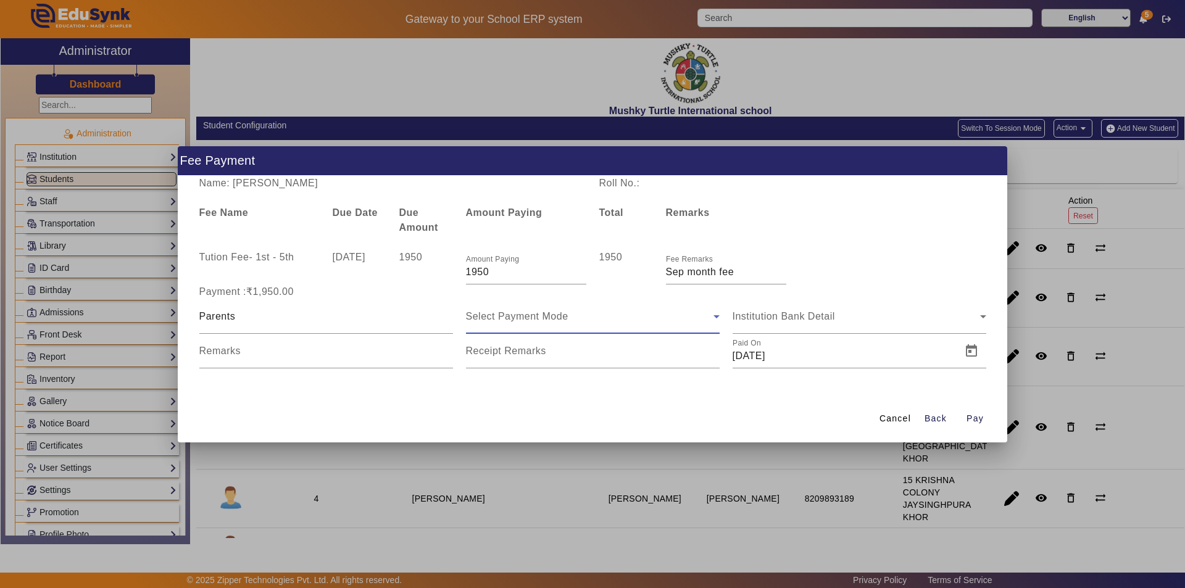
click at [522, 315] on span "Select Payment Mode" at bounding box center [517, 316] width 102 height 10
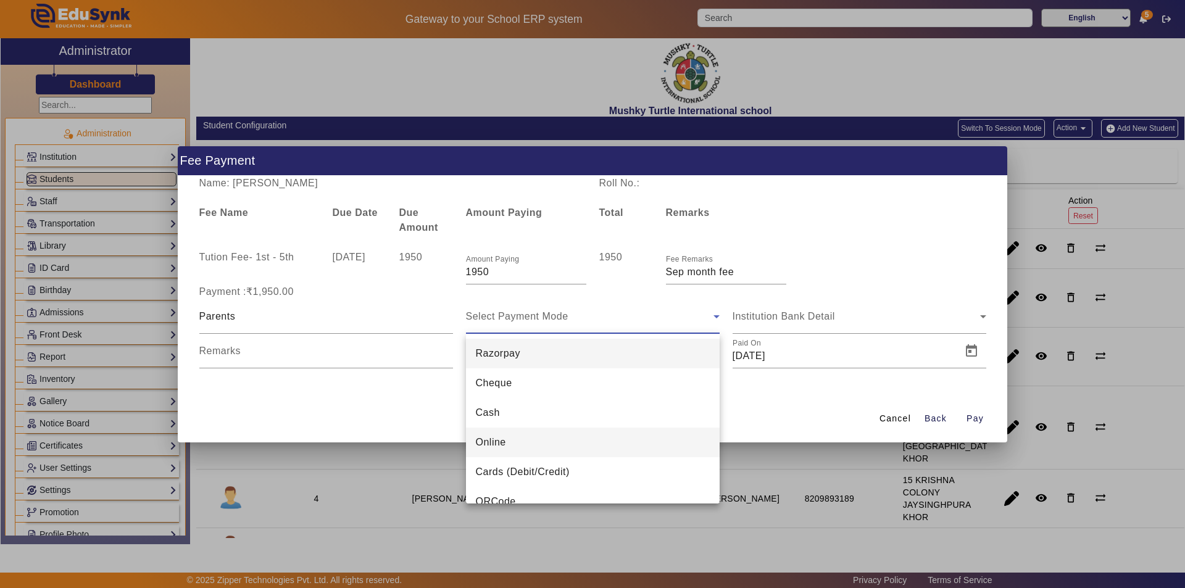
click at [522, 434] on mat-option "Online" at bounding box center [593, 443] width 254 height 30
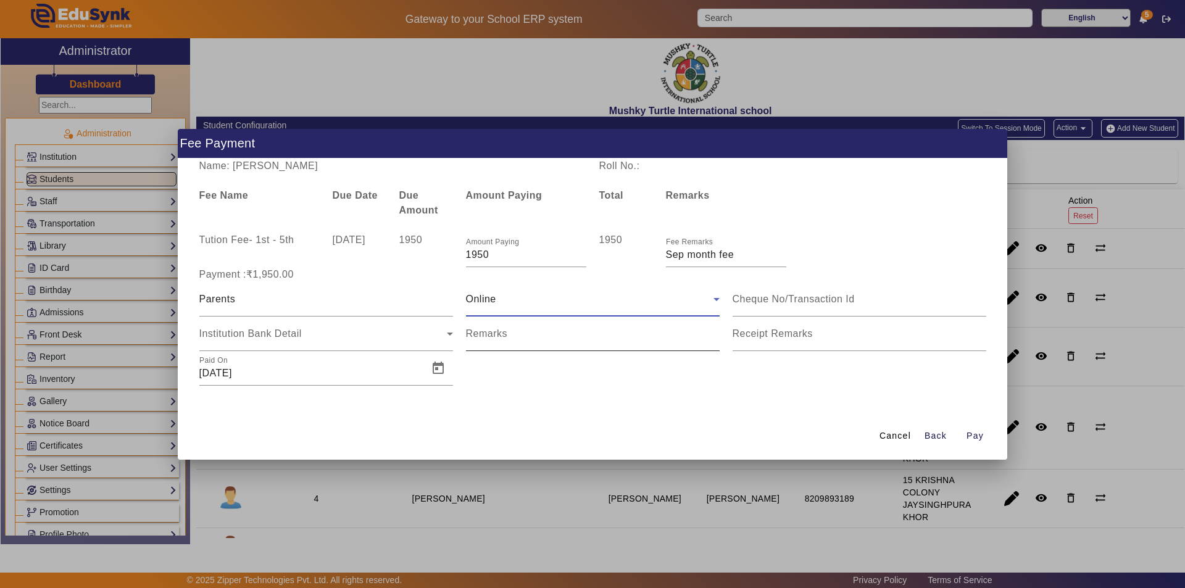
click at [607, 334] on input "Remarks" at bounding box center [593, 338] width 254 height 15
click at [790, 333] on mat-label "Receipt Remarks" at bounding box center [773, 333] width 80 height 10
click at [790, 333] on input "Receipt Remarks" at bounding box center [860, 338] width 254 height 15
click at [781, 343] on input "Receipt Remarks" at bounding box center [860, 338] width 254 height 15
click at [439, 370] on span "Open calendar" at bounding box center [438, 369] width 30 height 30
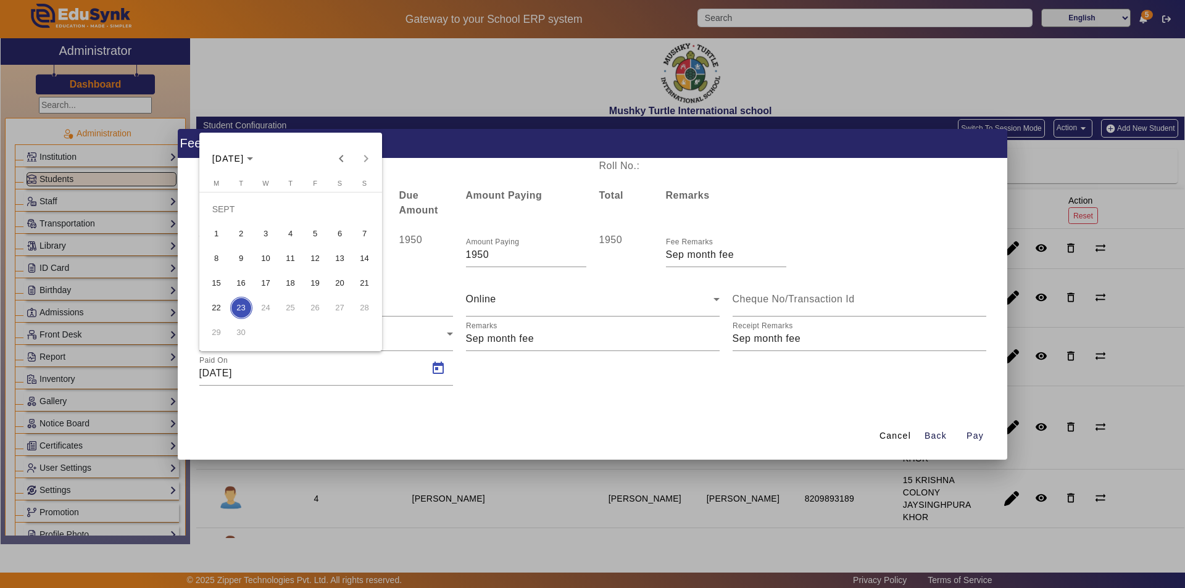
click at [213, 282] on span "15" at bounding box center [217, 283] width 22 height 22
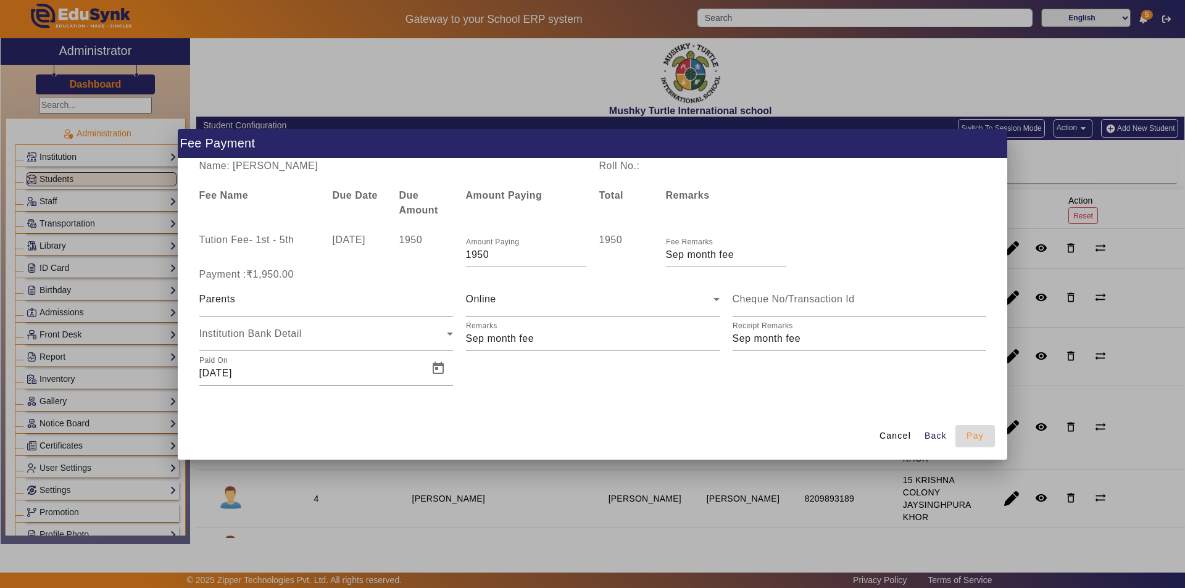
click at [972, 434] on span "Pay" at bounding box center [975, 436] width 17 height 13
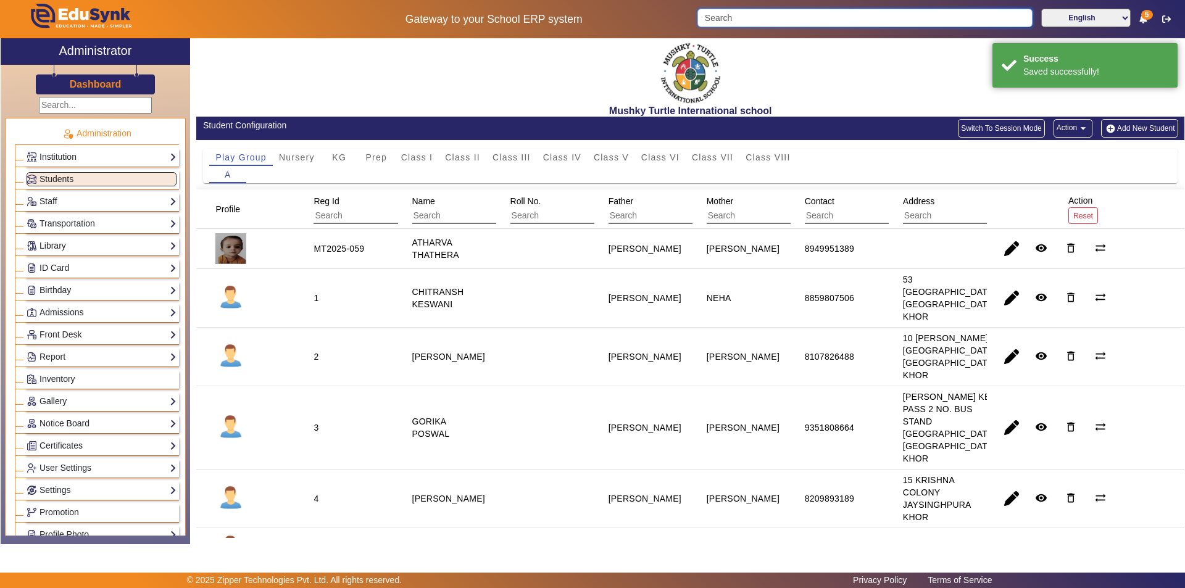
click at [794, 17] on input "Search" at bounding box center [864, 18] width 335 height 19
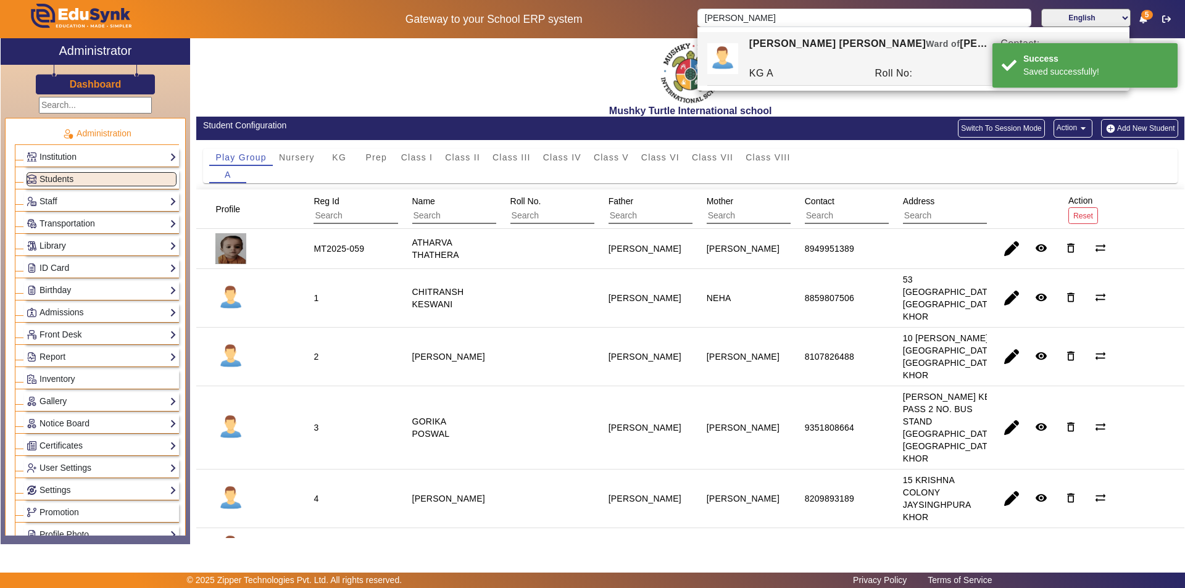
click at [789, 41] on div "MAHAR DARWANI Ward of ASHU DARWANI" at bounding box center [868, 51] width 251 height 30
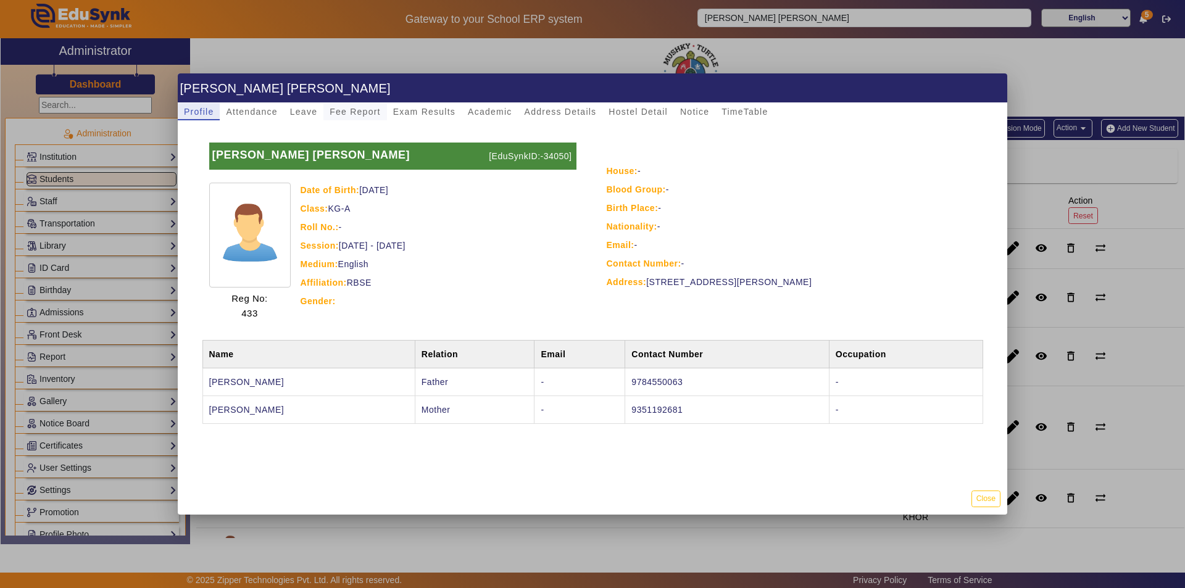
click at [365, 114] on span "Fee Report" at bounding box center [355, 111] width 51 height 9
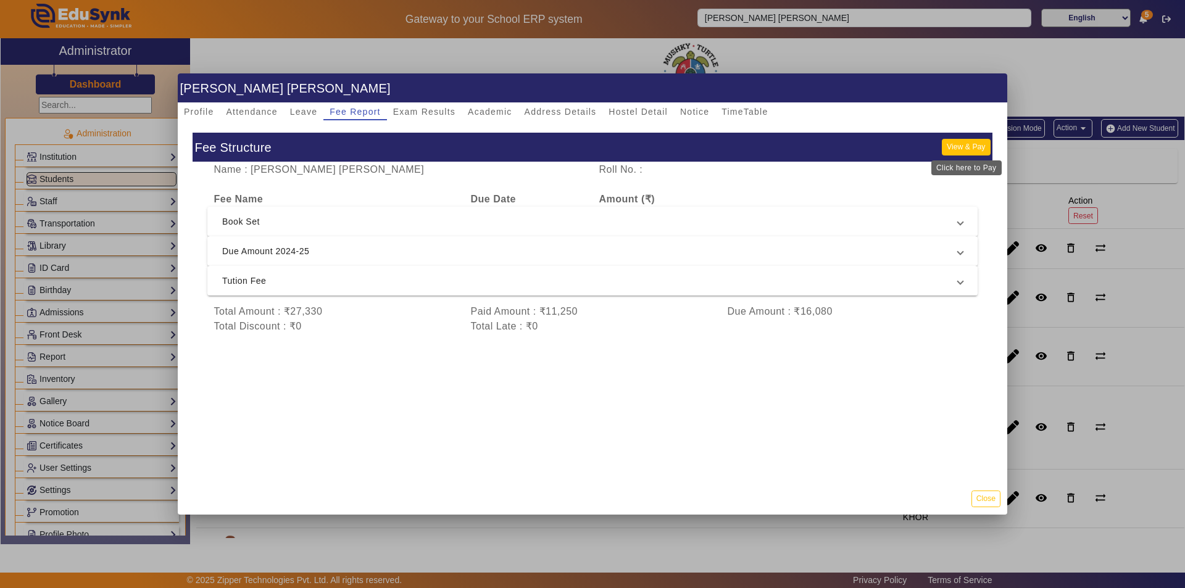
click at [974, 142] on button "View & Pay" at bounding box center [966, 147] width 48 height 17
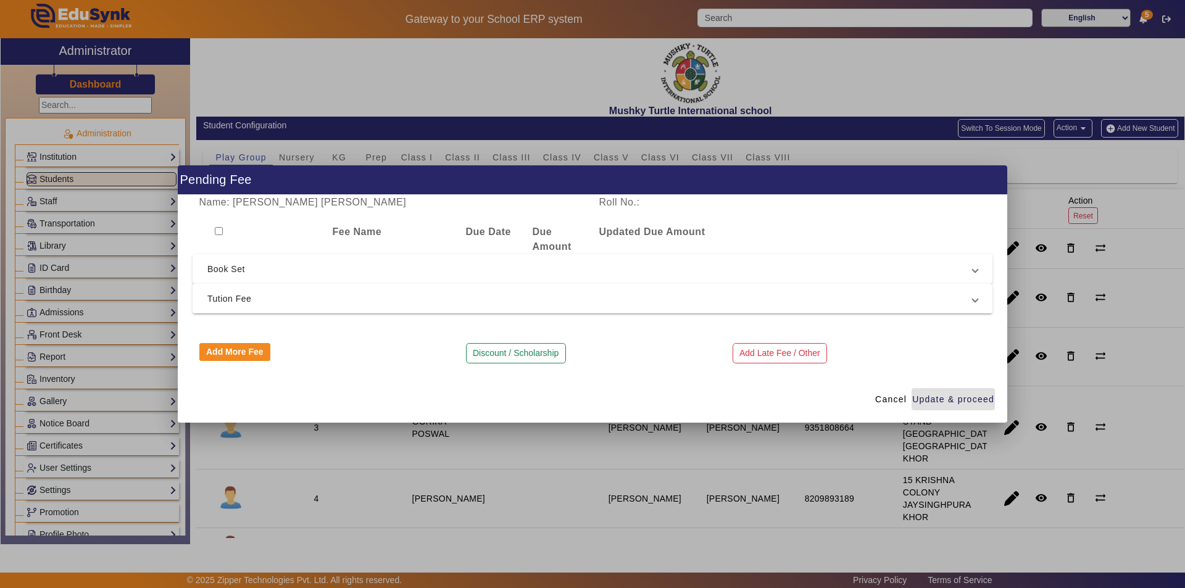
click at [418, 299] on span "Tution Fee" at bounding box center [589, 298] width 765 height 15
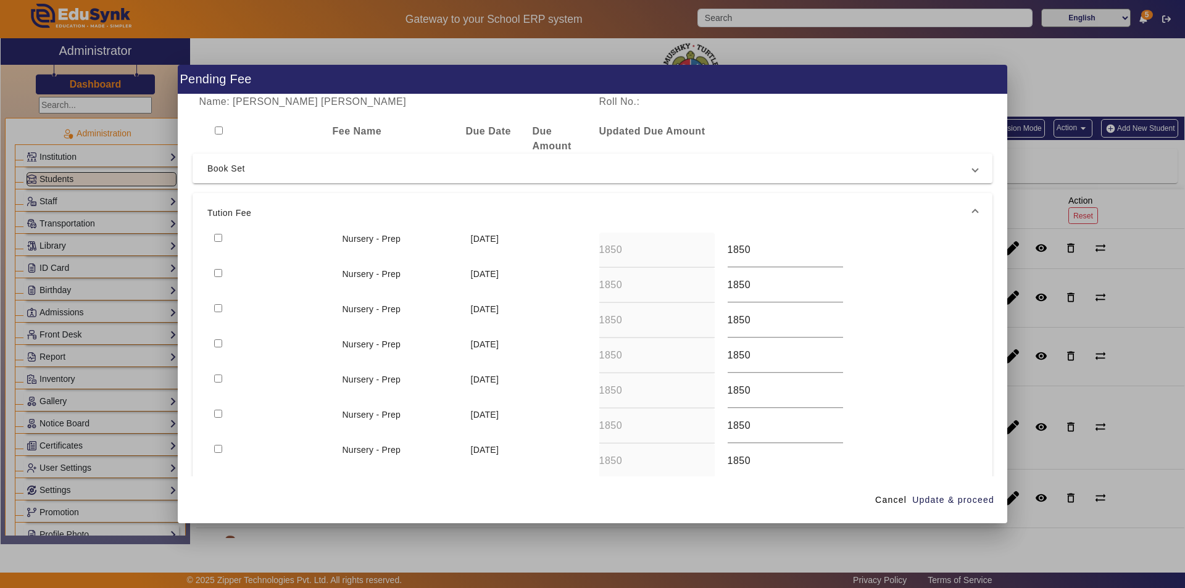
click at [217, 236] on input "checkbox" at bounding box center [218, 238] width 8 height 8
click at [951, 501] on span "Update & proceed" at bounding box center [953, 500] width 82 height 13
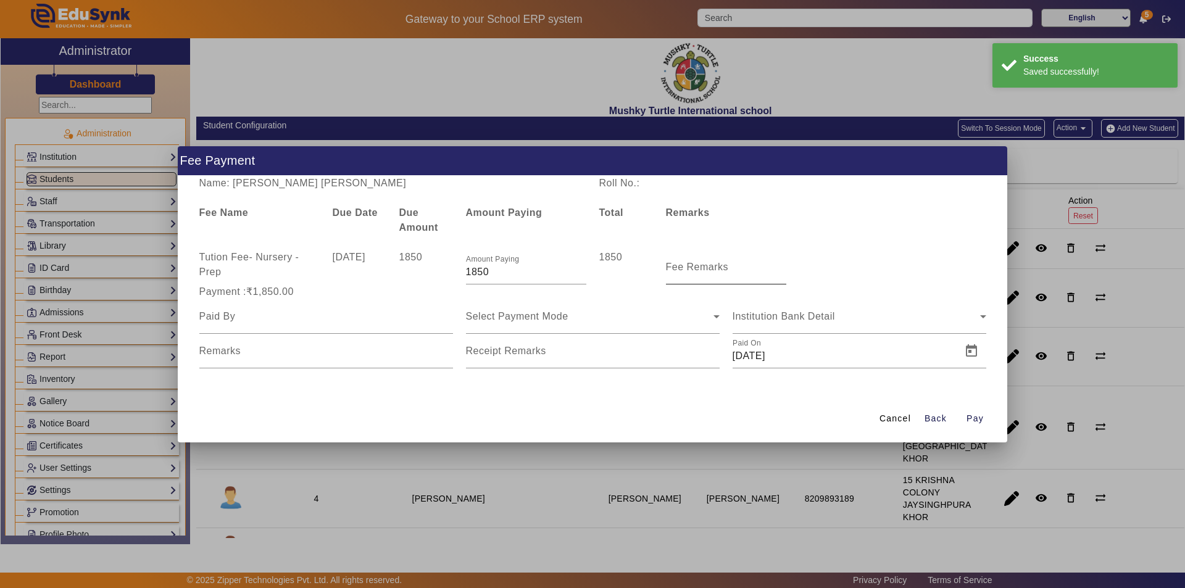
click at [723, 272] on label "Fee Remarks" at bounding box center [697, 267] width 63 height 11
click at [723, 272] on input "Fee Remarks" at bounding box center [726, 272] width 120 height 15
click at [366, 321] on input at bounding box center [326, 316] width 254 height 15
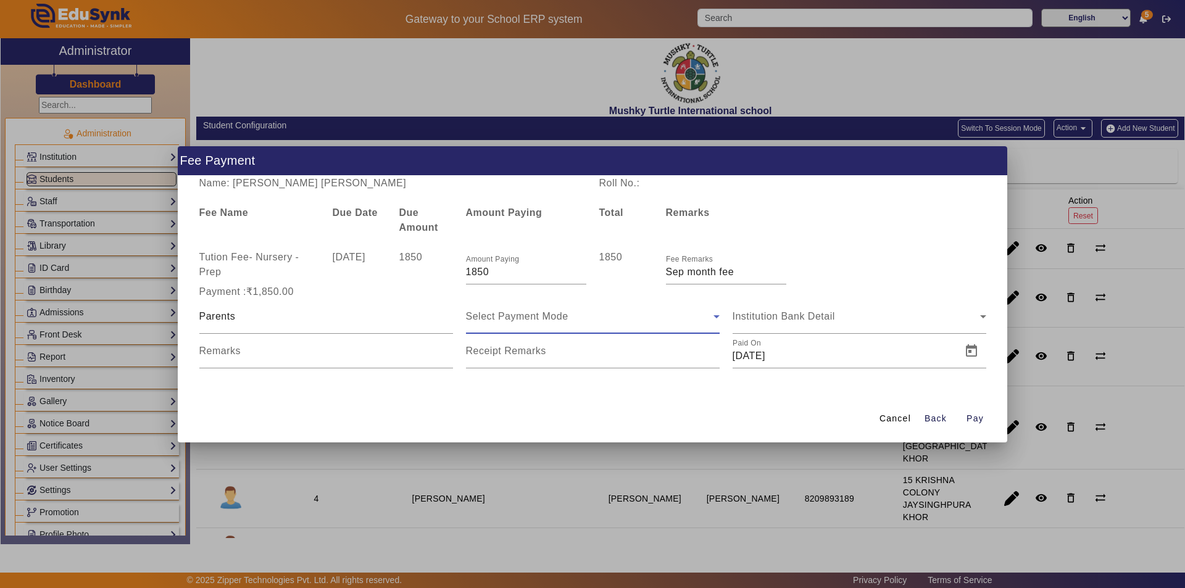
click at [559, 316] on span "Select Payment Mode" at bounding box center [517, 316] width 102 height 10
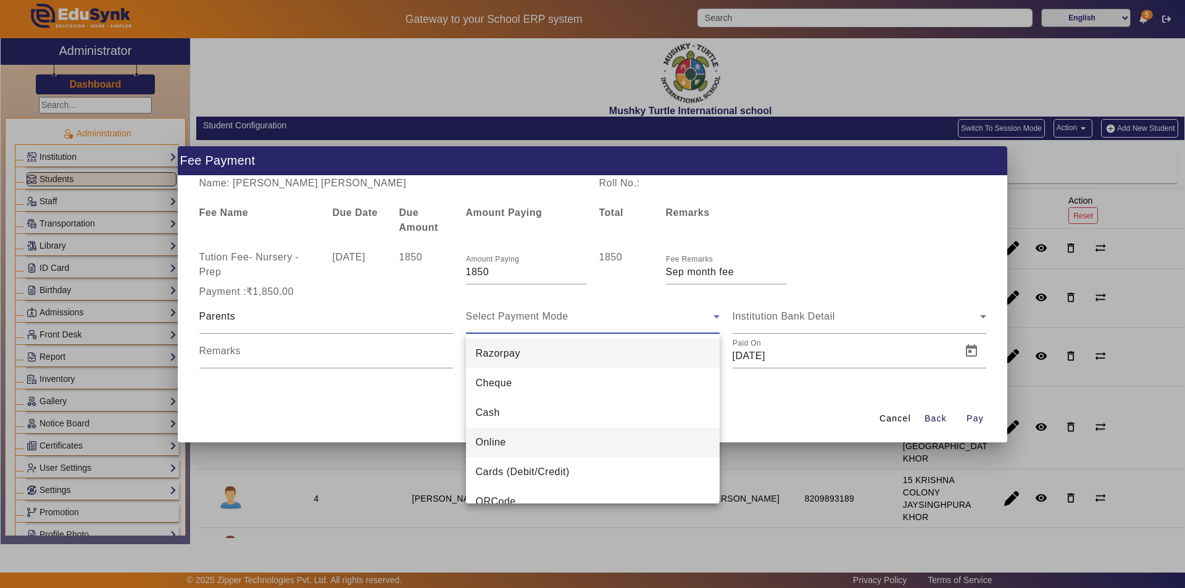
click at [517, 440] on mat-option "Online" at bounding box center [593, 443] width 254 height 30
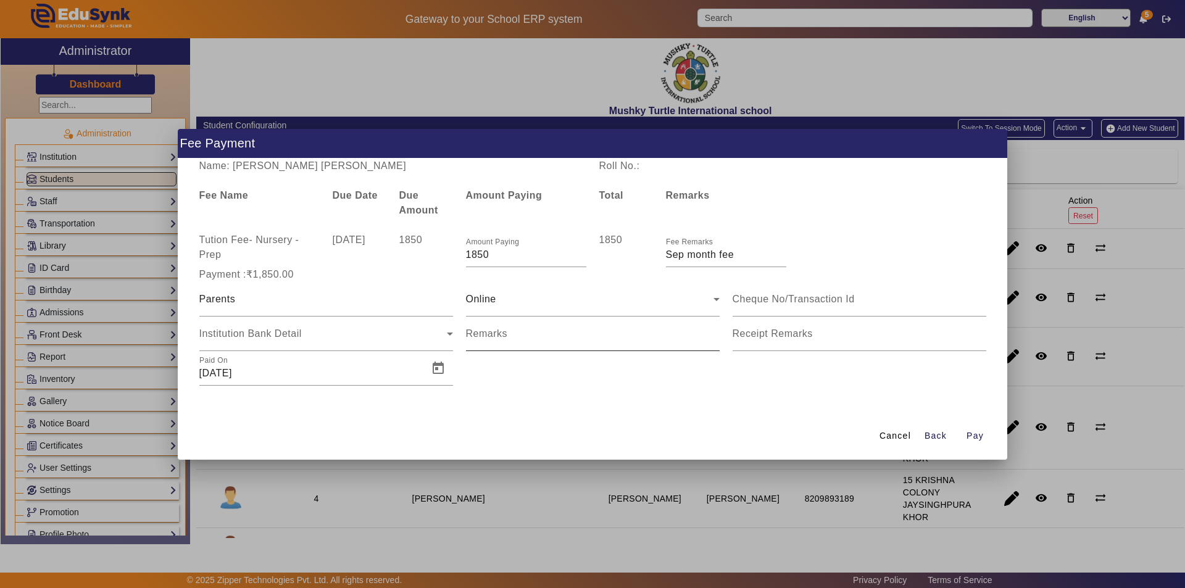
click at [489, 340] on div "Remarks" at bounding box center [593, 334] width 254 height 35
click at [488, 343] on input "Remarks" at bounding box center [593, 338] width 254 height 15
drag, startPoint x: 788, startPoint y: 342, endPoint x: 787, endPoint y: 349, distance: 6.9
click at [788, 342] on input "Receipt Remarks" at bounding box center [860, 338] width 254 height 15
click at [437, 373] on span "Open calendar" at bounding box center [438, 369] width 30 height 30
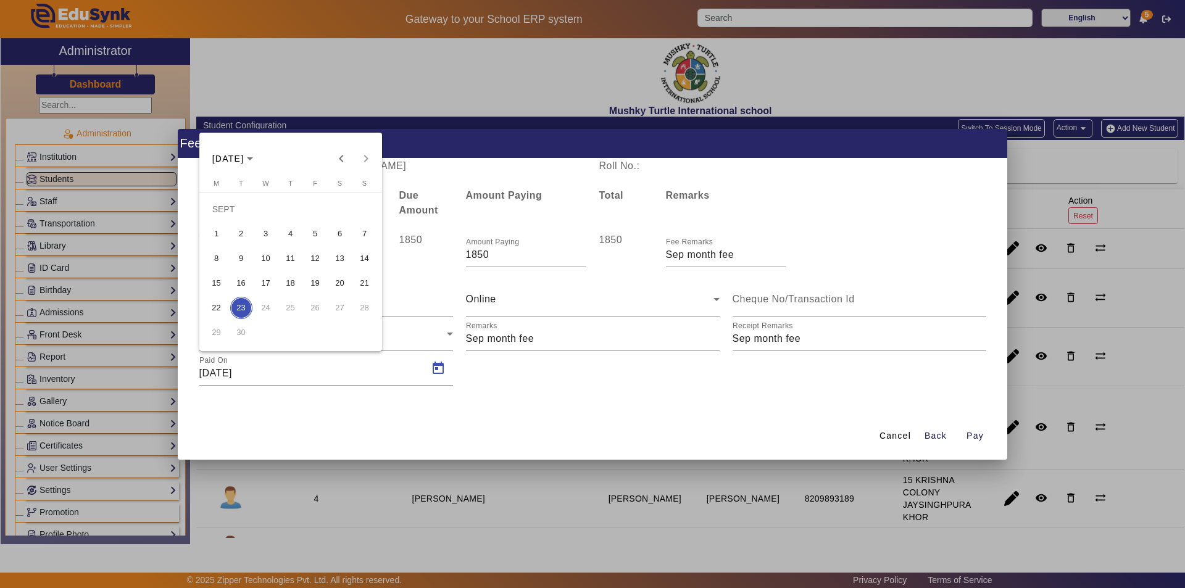
click at [220, 281] on span "15" at bounding box center [217, 283] width 22 height 22
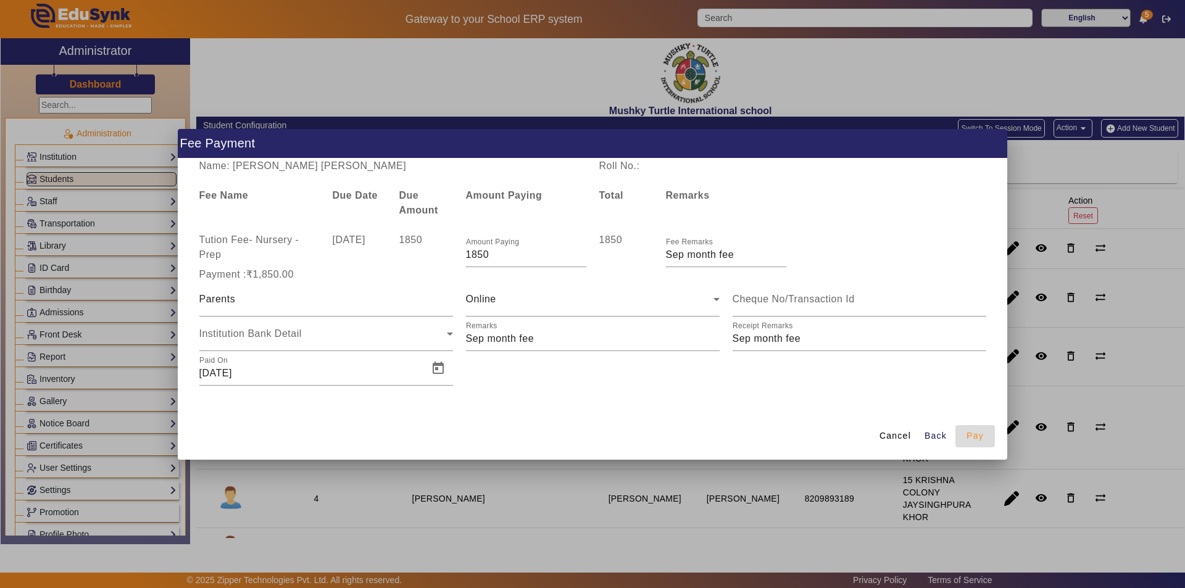
click at [972, 436] on span "Pay" at bounding box center [975, 436] width 17 height 13
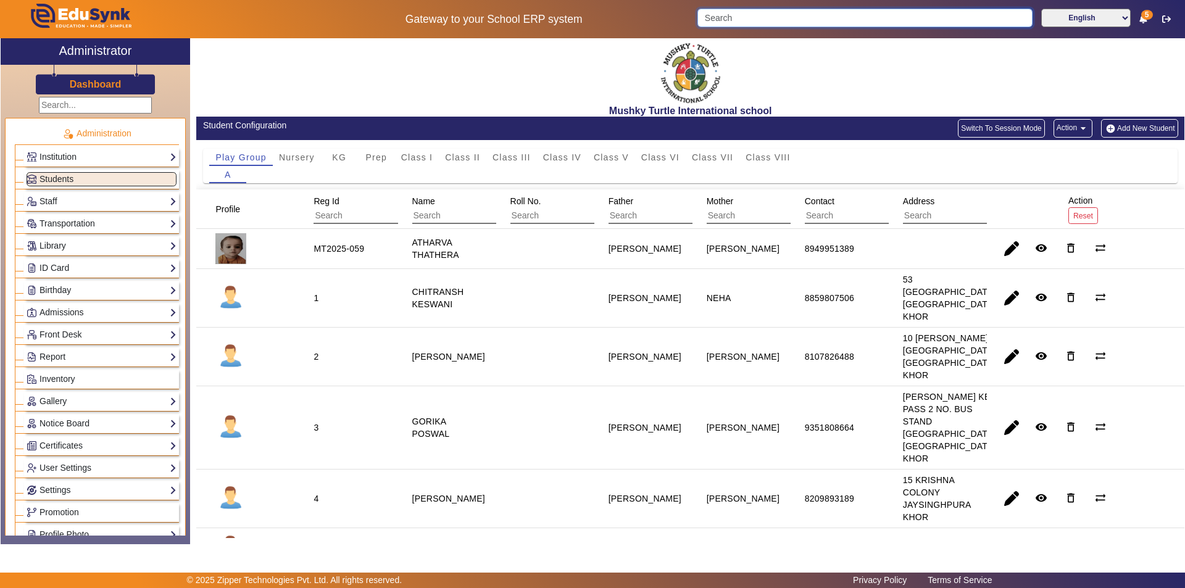
click at [808, 16] on input "Search" at bounding box center [864, 18] width 335 height 19
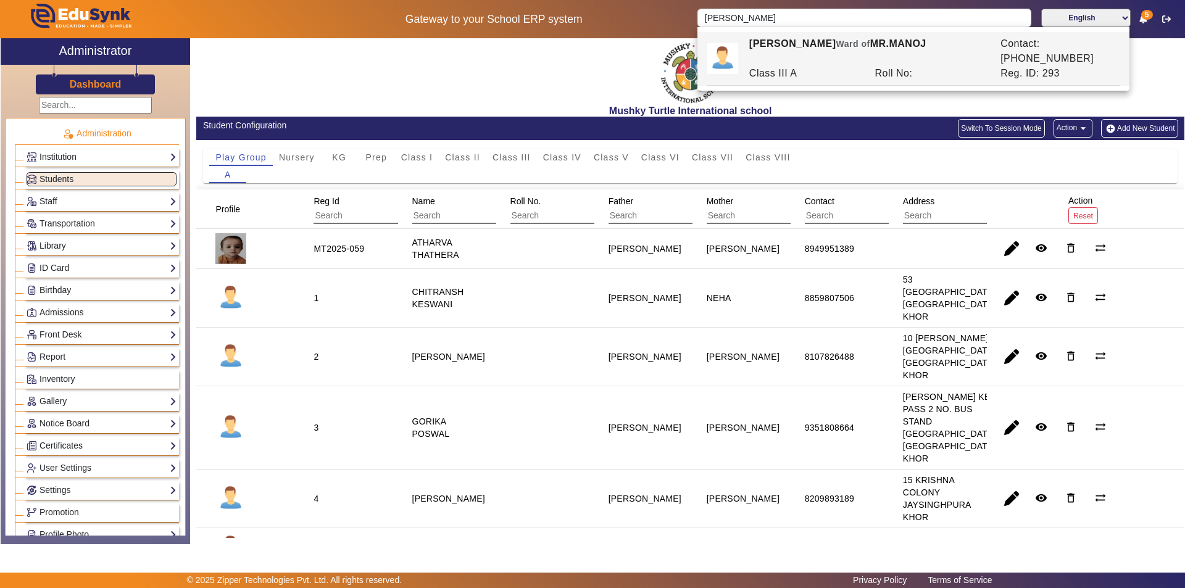
click at [806, 66] on div "Class III A" at bounding box center [806, 73] width 126 height 15
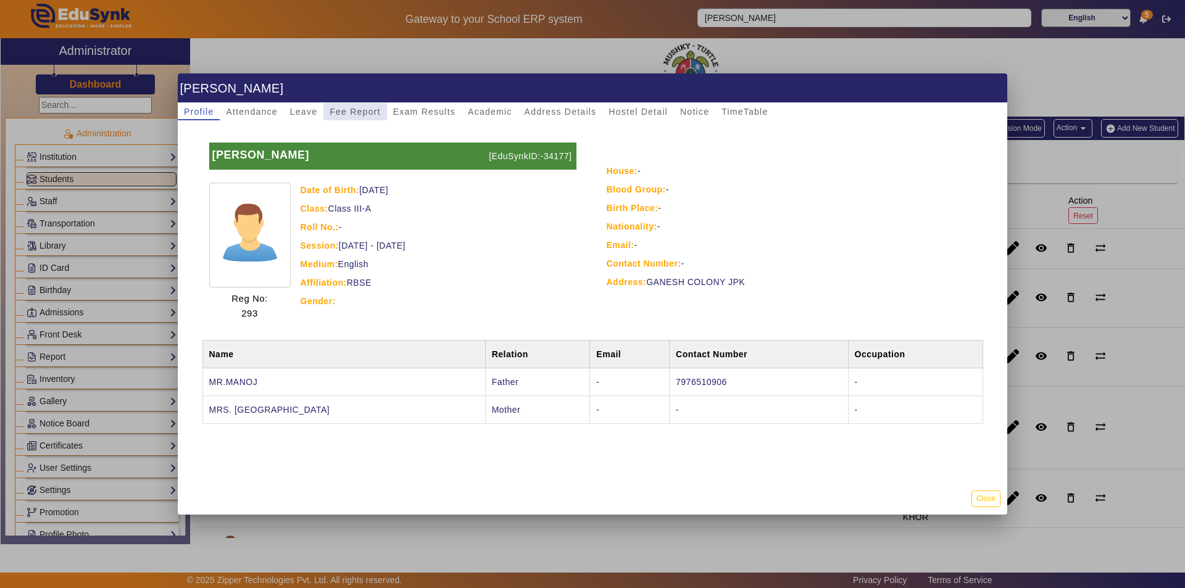
click at [351, 107] on span "Fee Report" at bounding box center [355, 111] width 51 height 9
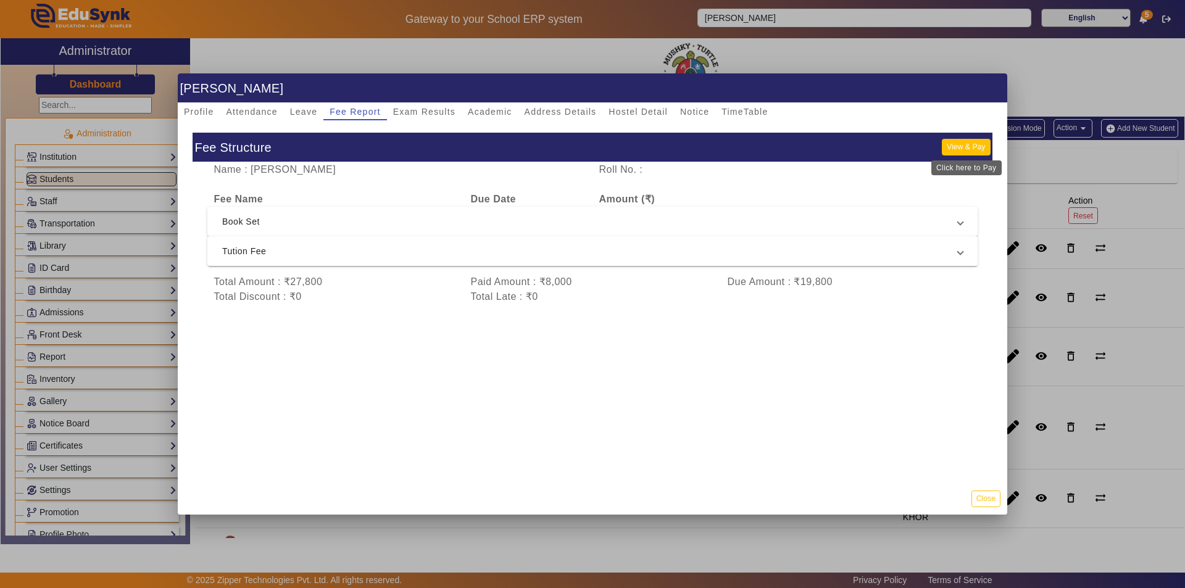
click at [955, 144] on button "View & Pay" at bounding box center [966, 147] width 48 height 17
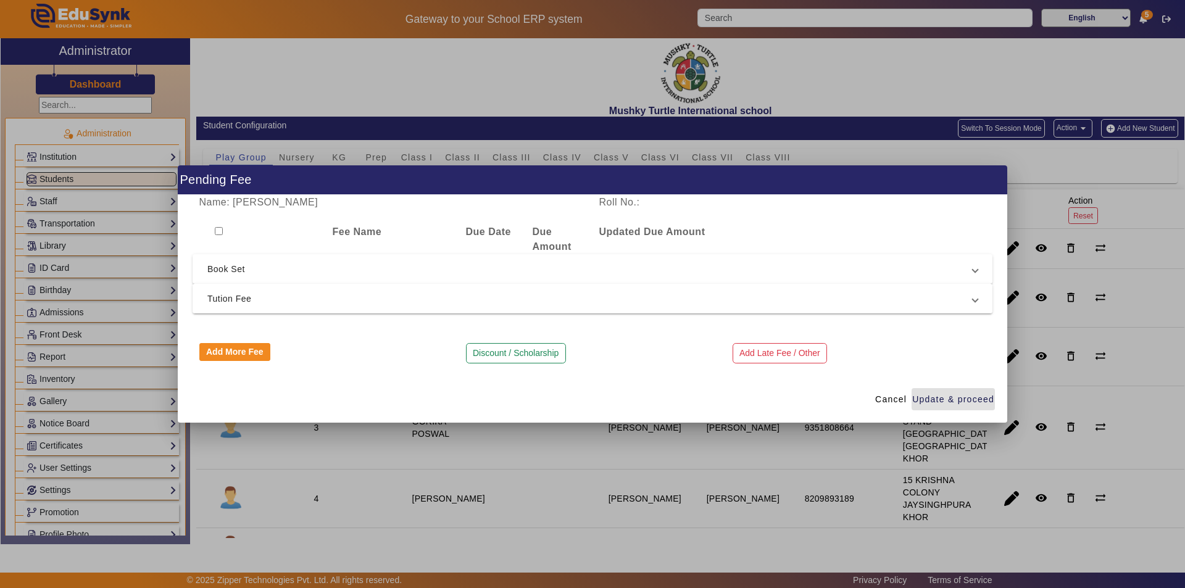
click at [232, 293] on span "Tution Fee" at bounding box center [589, 298] width 765 height 15
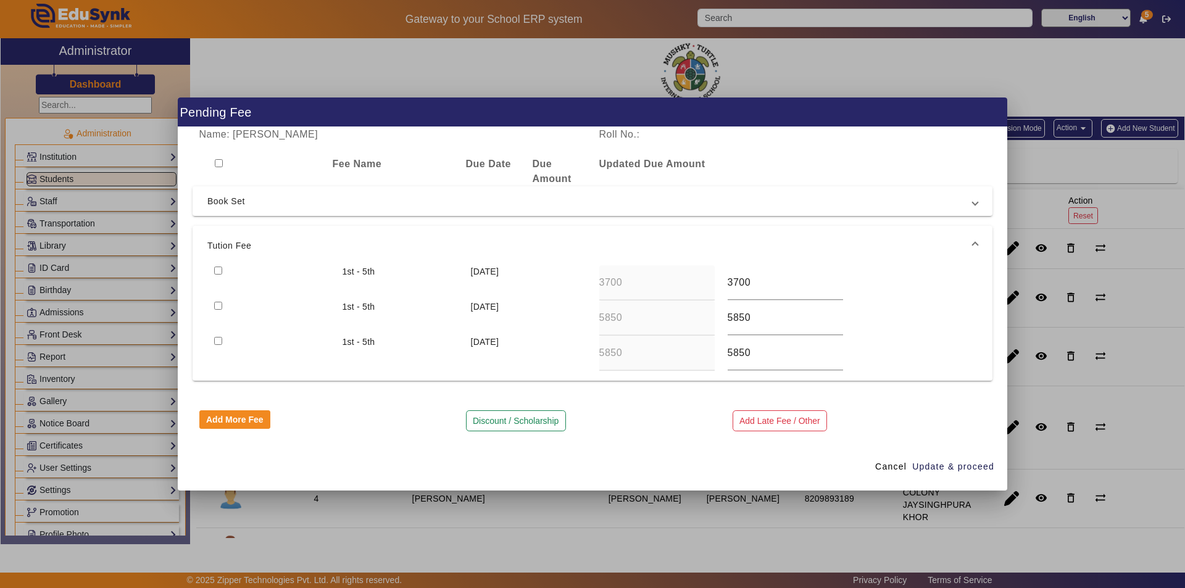
click at [217, 272] on input "checkbox" at bounding box center [218, 271] width 8 height 8
click at [952, 468] on span "Update & proceed" at bounding box center [953, 466] width 82 height 13
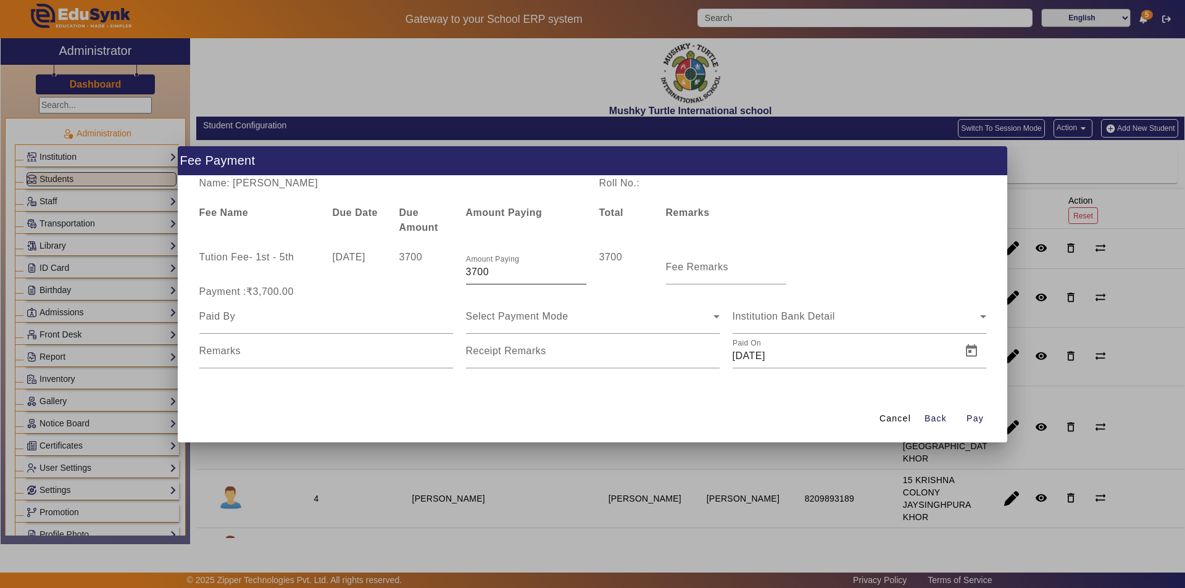
click at [475, 273] on input "3700" at bounding box center [526, 272] width 120 height 15
click at [713, 271] on mat-label "Fee Remarks" at bounding box center [697, 267] width 63 height 10
click at [713, 271] on input "Fee Remarks" at bounding box center [726, 272] width 120 height 15
click at [713, 270] on input "Fee Remarks" at bounding box center [726, 272] width 120 height 15
click at [338, 320] on input at bounding box center [326, 316] width 254 height 15
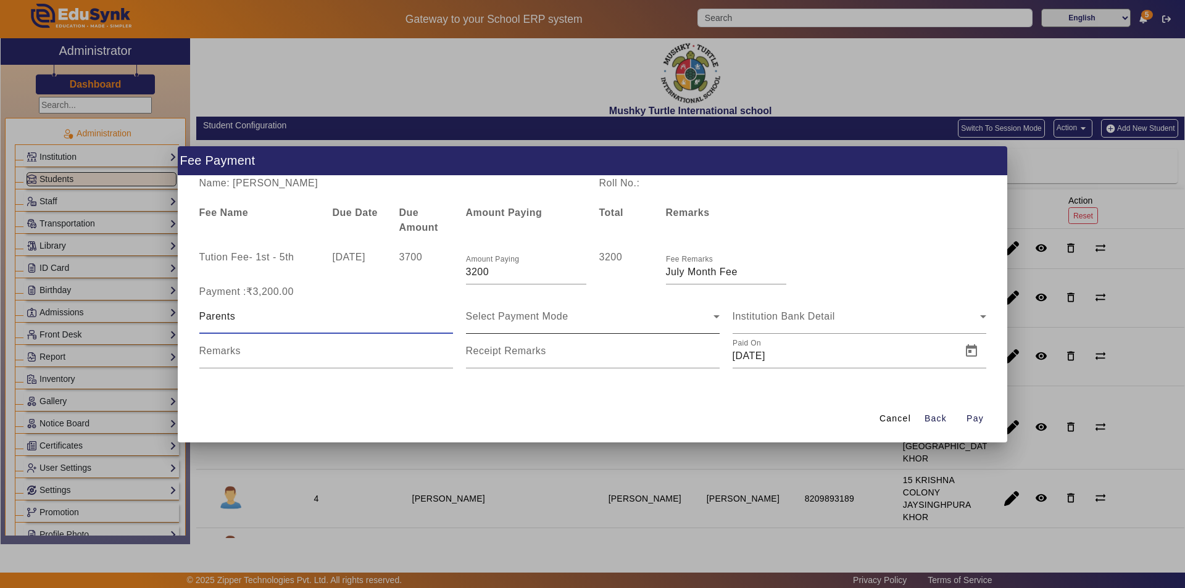
click at [539, 319] on span "Select Payment Mode" at bounding box center [517, 316] width 102 height 10
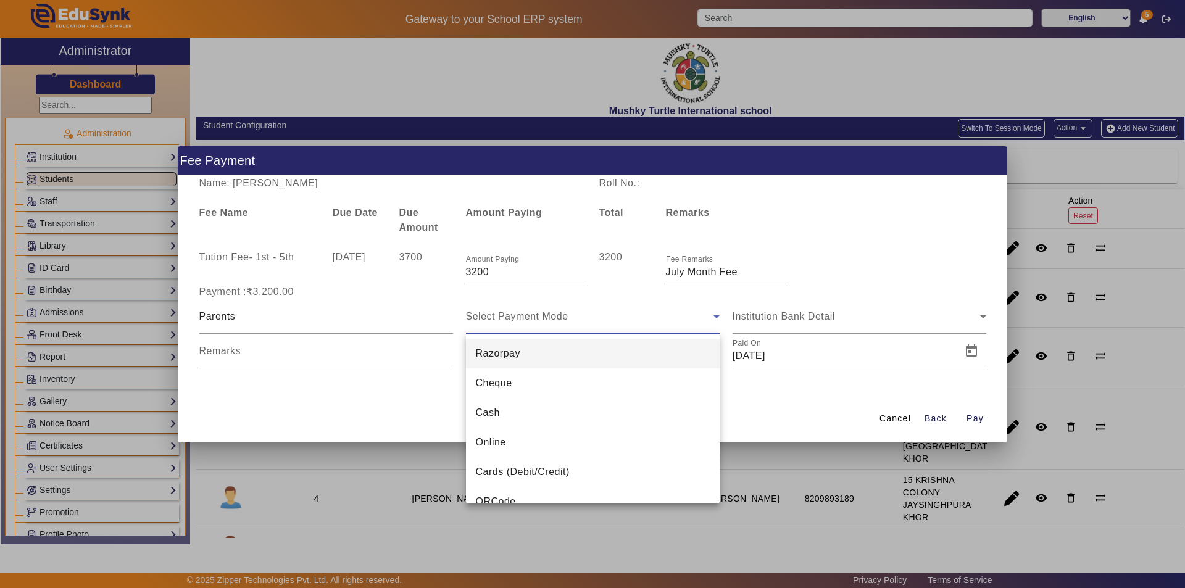
drag, startPoint x: 509, startPoint y: 439, endPoint x: 681, endPoint y: 364, distance: 187.6
click at [511, 440] on mat-option "Online" at bounding box center [593, 443] width 254 height 30
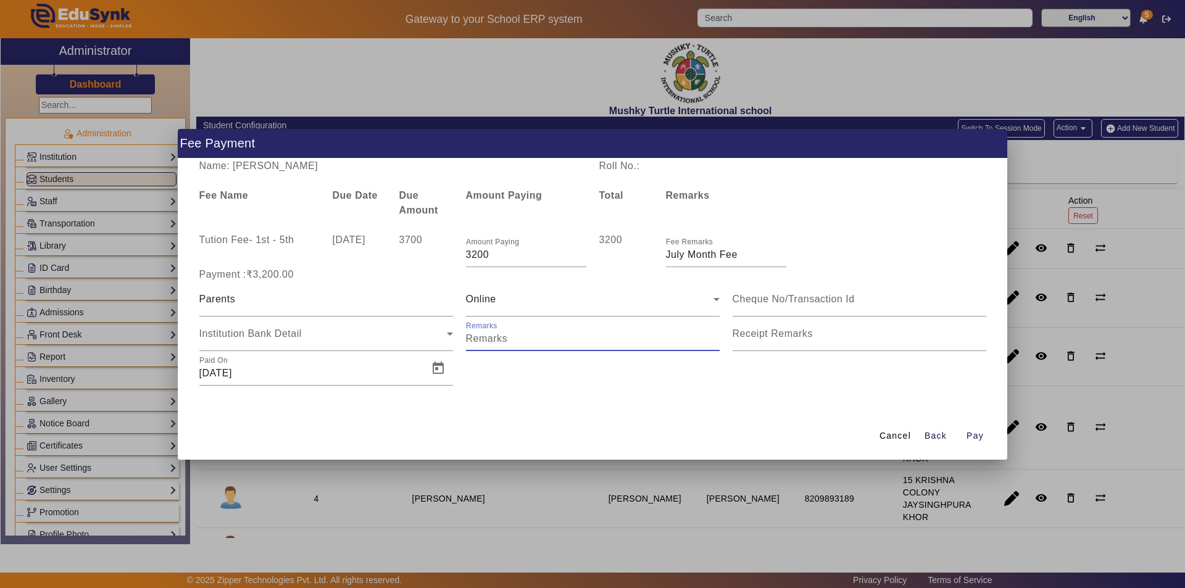
click at [547, 336] on input "Remarks" at bounding box center [593, 338] width 254 height 15
click at [780, 346] on input "Receipt Remarks" at bounding box center [860, 338] width 254 height 15
click at [439, 372] on span "Open calendar" at bounding box center [438, 369] width 30 height 30
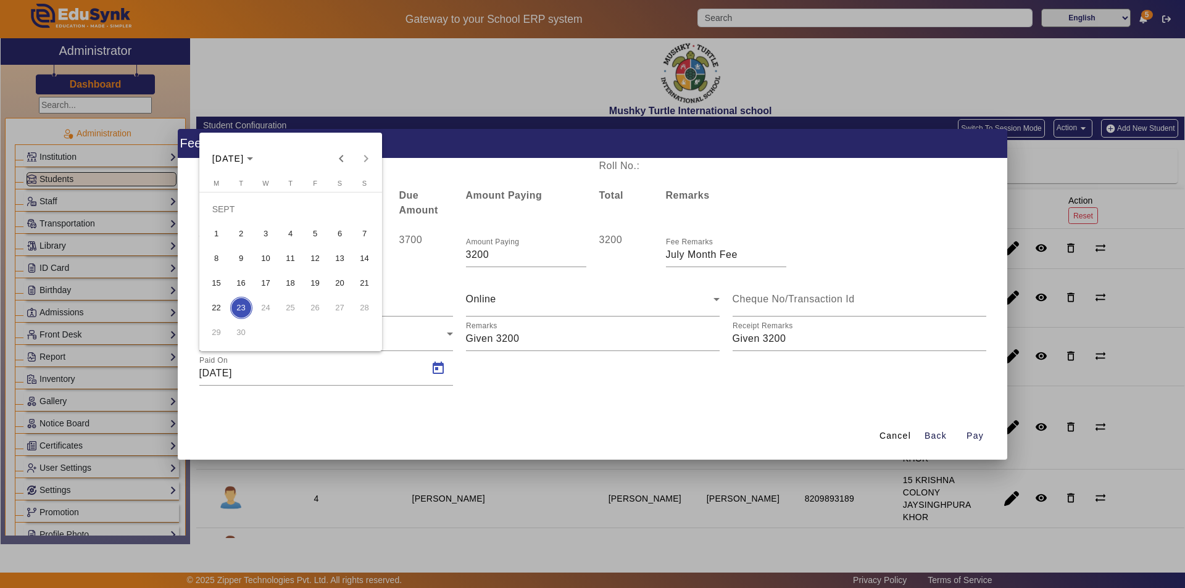
click at [217, 278] on span "15" at bounding box center [217, 283] width 22 height 22
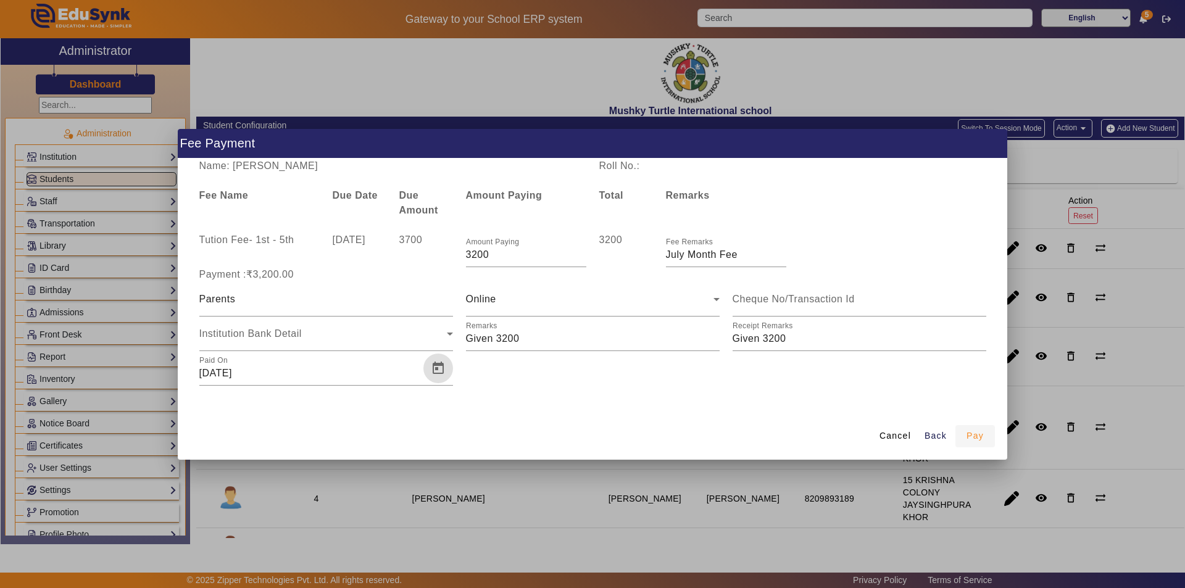
click at [975, 439] on span "Pay" at bounding box center [975, 436] width 17 height 13
click at [980, 434] on span "Pay" at bounding box center [975, 436] width 17 height 13
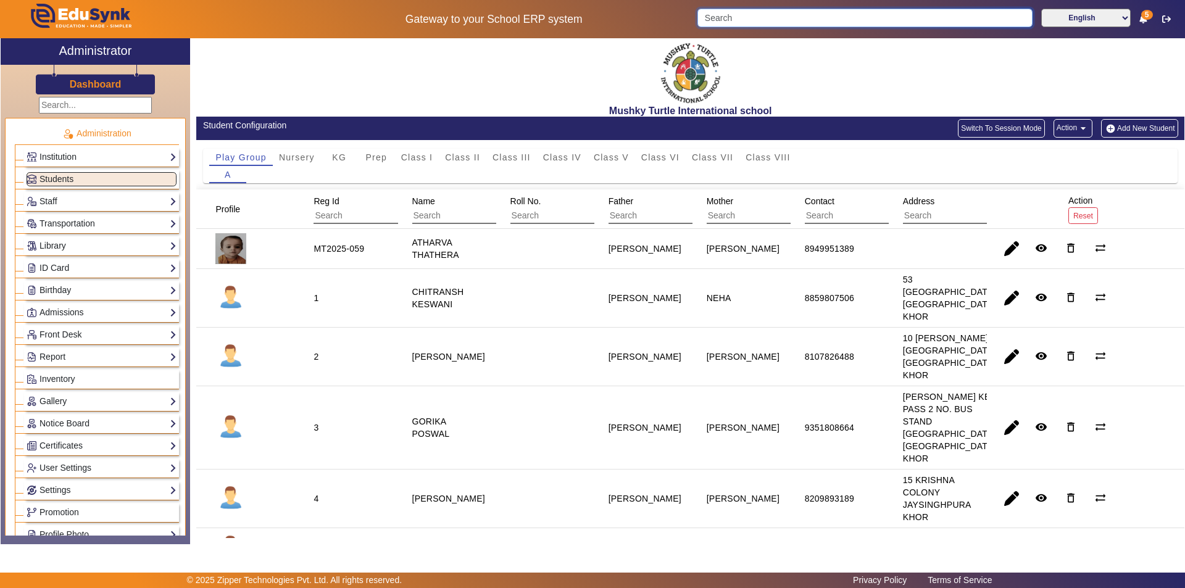
click at [861, 13] on input "Search" at bounding box center [864, 18] width 335 height 19
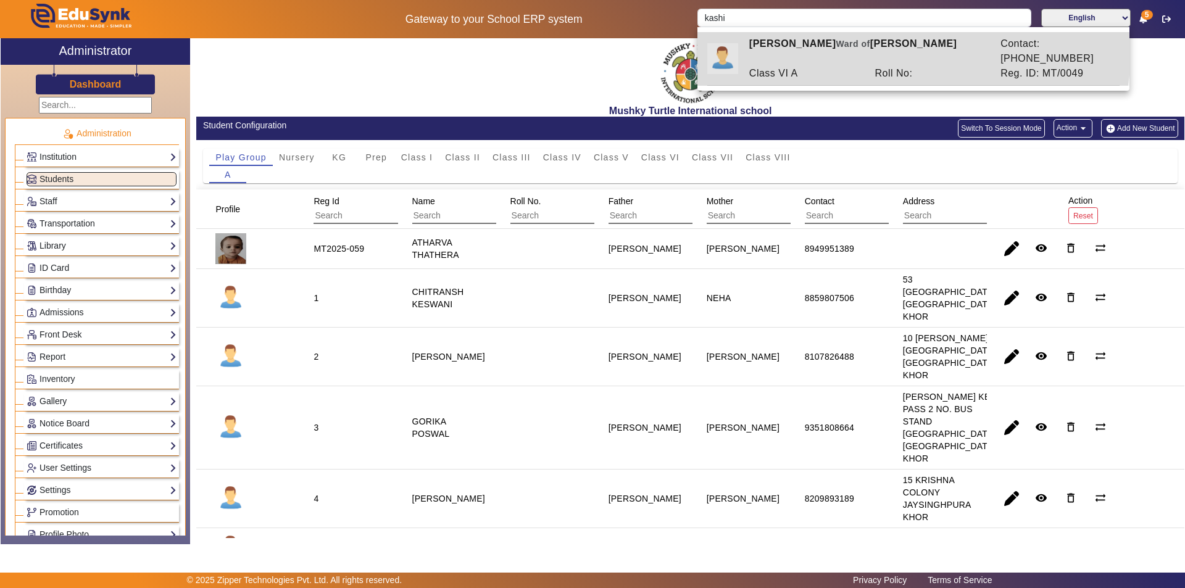
click at [868, 49] on div "[PERSON_NAME] [PERSON_NAME] of [PERSON_NAME]" at bounding box center [868, 51] width 251 height 30
type input "[PERSON_NAME]"
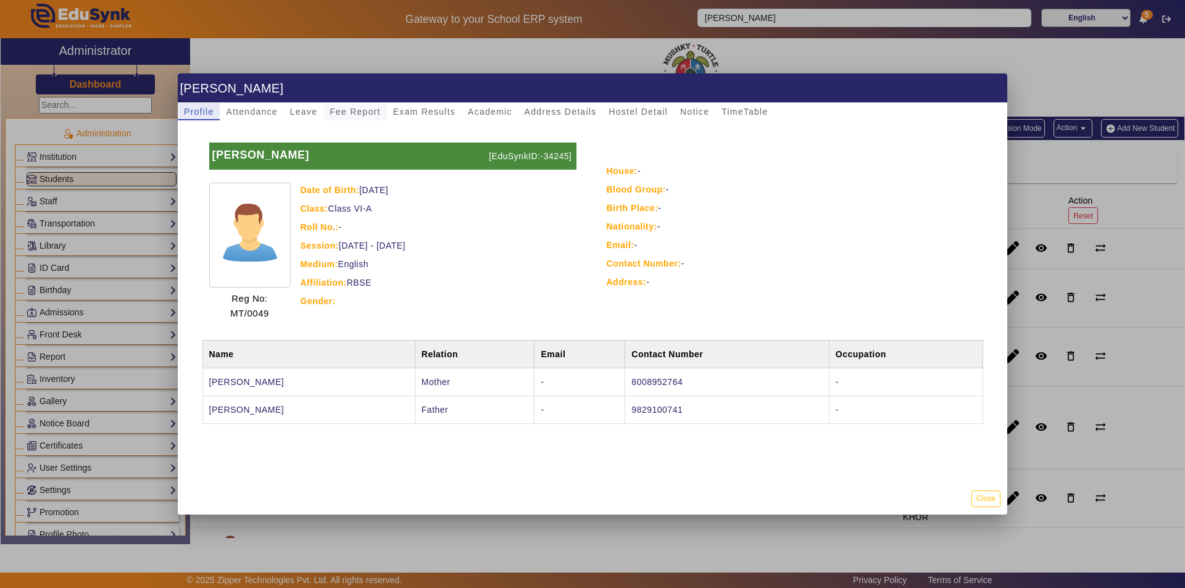
click at [345, 112] on span "Fee Report" at bounding box center [355, 111] width 51 height 9
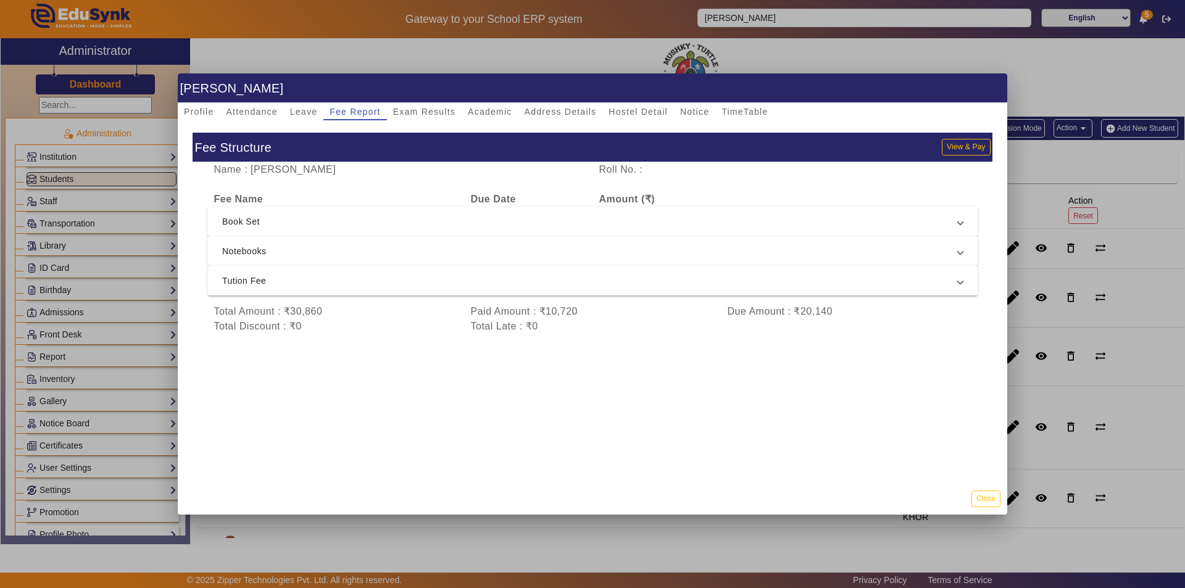
click at [352, 286] on span "Tution Fee" at bounding box center [590, 280] width 736 height 15
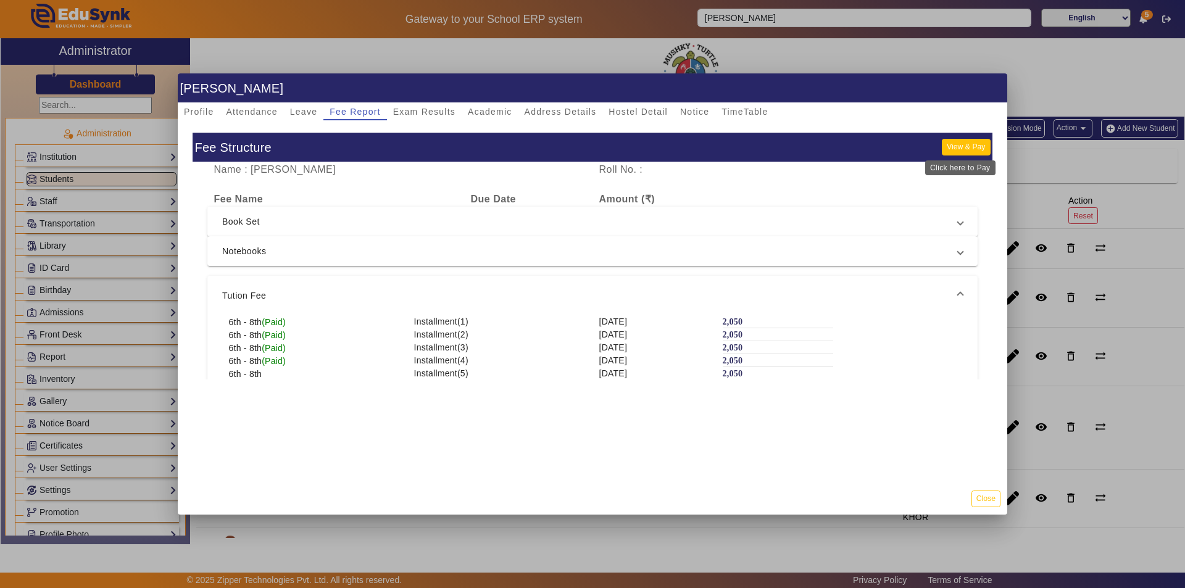
click at [962, 147] on button "View & Pay" at bounding box center [966, 147] width 48 height 17
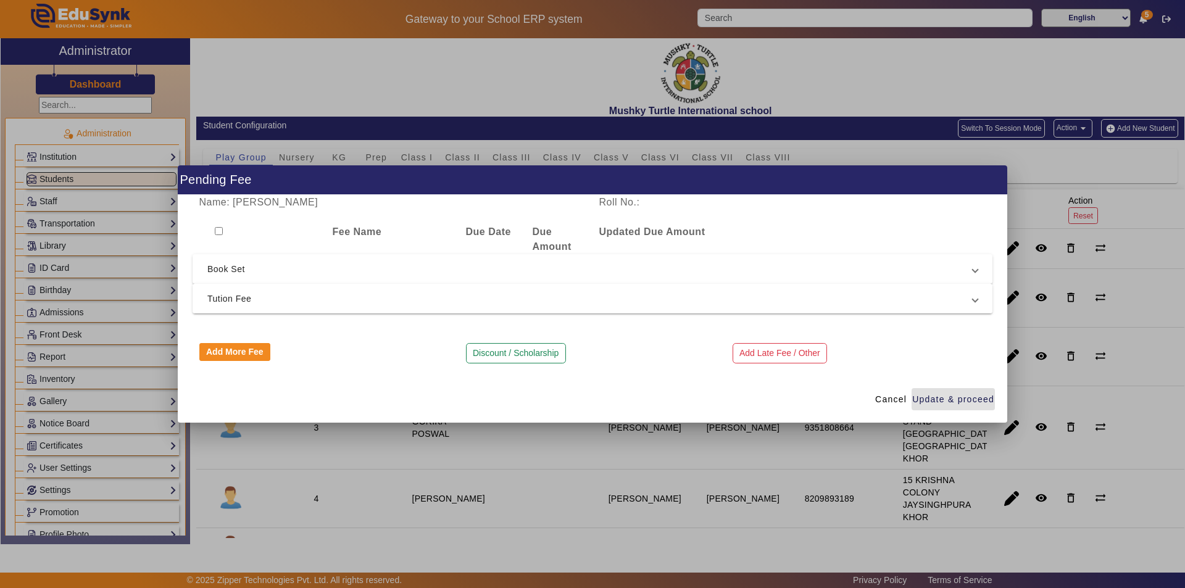
click at [253, 298] on span "Tution Fee" at bounding box center [589, 298] width 765 height 15
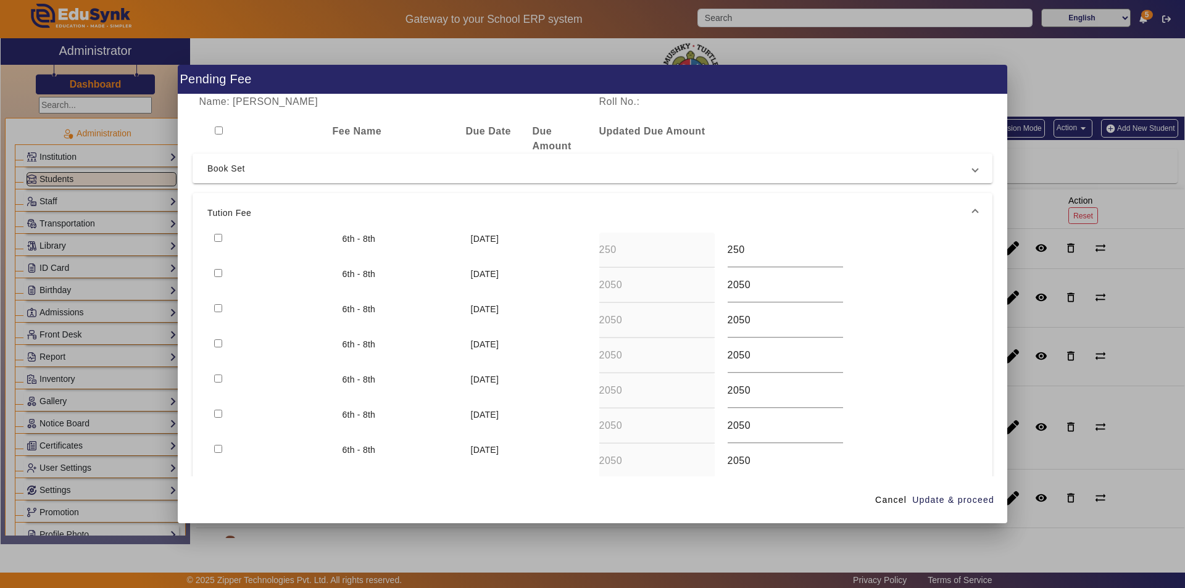
click at [219, 238] on input "checkbox" at bounding box center [218, 238] width 8 height 8
checkbox input "true"
click at [219, 272] on input "checkbox" at bounding box center [218, 273] width 8 height 8
checkbox input "true"
click at [966, 501] on span "Update & proceed" at bounding box center [953, 500] width 82 height 13
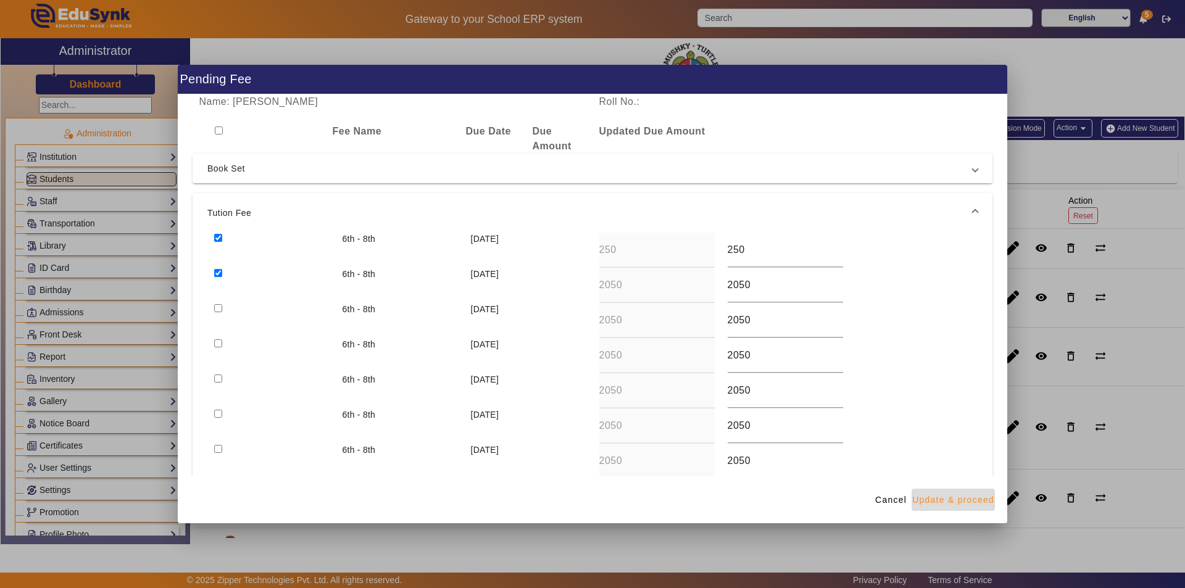
type input "2050"
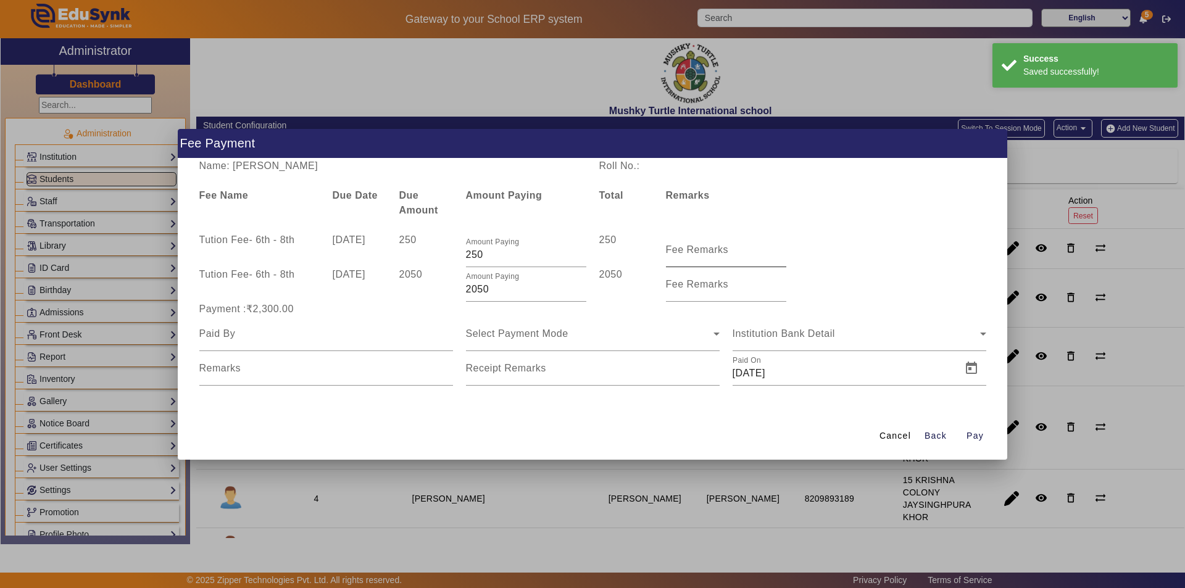
click at [727, 252] on mat-label "Fee Remarks" at bounding box center [697, 249] width 63 height 10
click at [727, 252] on input "Fee Remarks" at bounding box center [726, 255] width 120 height 15
type input "Aug month fee"
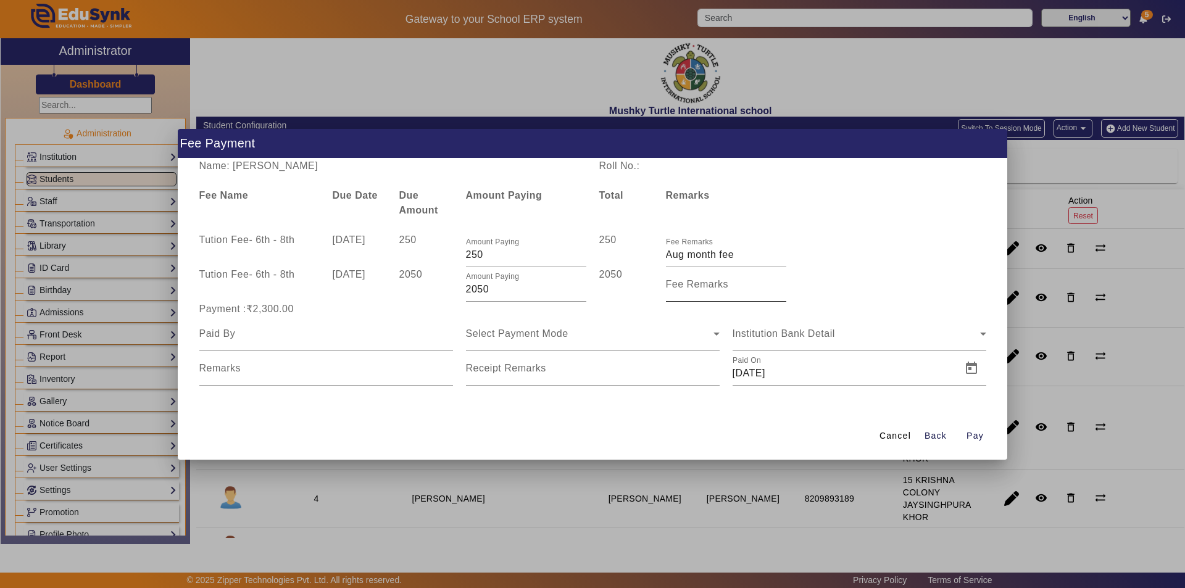
click at [702, 289] on mat-label "Fee Remarks" at bounding box center [697, 284] width 63 height 10
click at [702, 289] on input "Fee Remarks" at bounding box center [726, 289] width 120 height 15
click at [726, 291] on input "Fee Remarks" at bounding box center [726, 289] width 120 height 15
type input "Sep month fee"
click at [280, 335] on input at bounding box center [326, 334] width 254 height 15
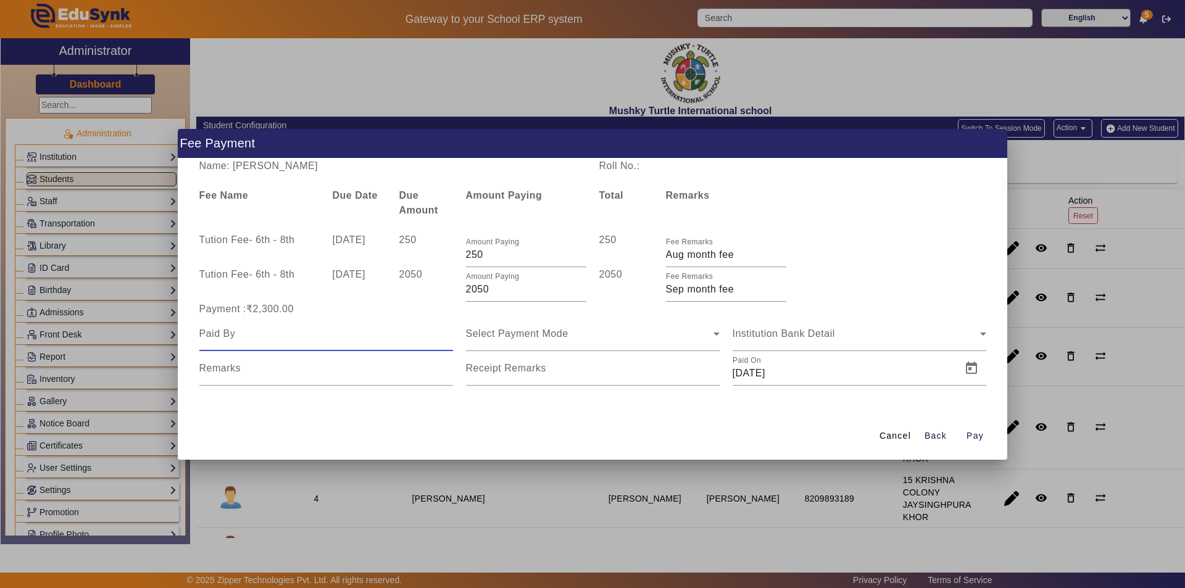
type input "Parents"
click at [529, 336] on span "Select Payment Mode" at bounding box center [517, 333] width 102 height 10
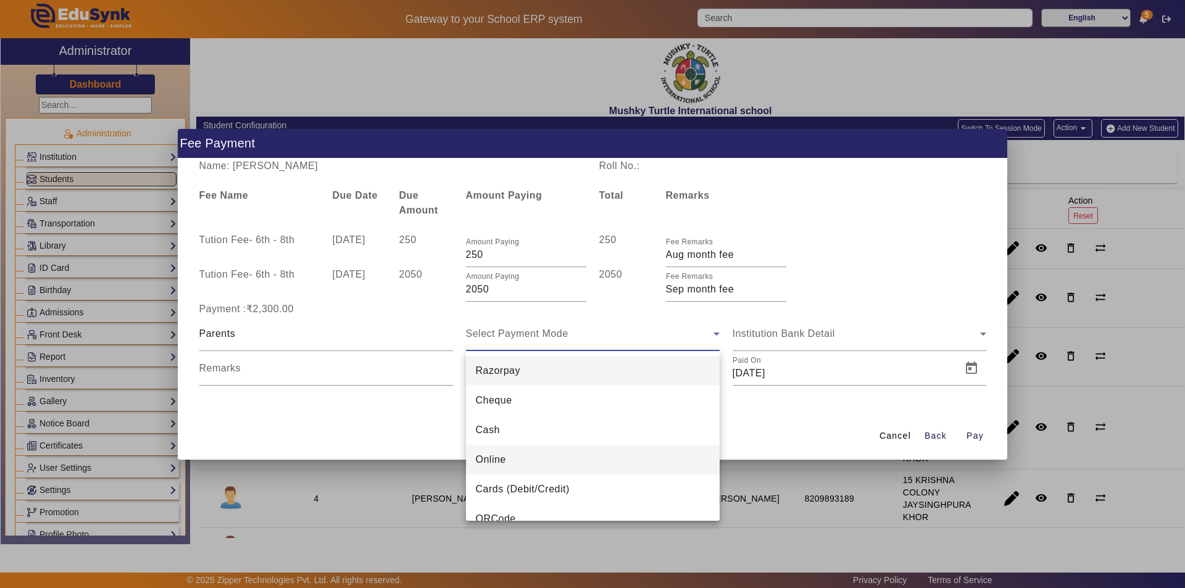
click at [521, 458] on mat-option "Online" at bounding box center [593, 460] width 254 height 30
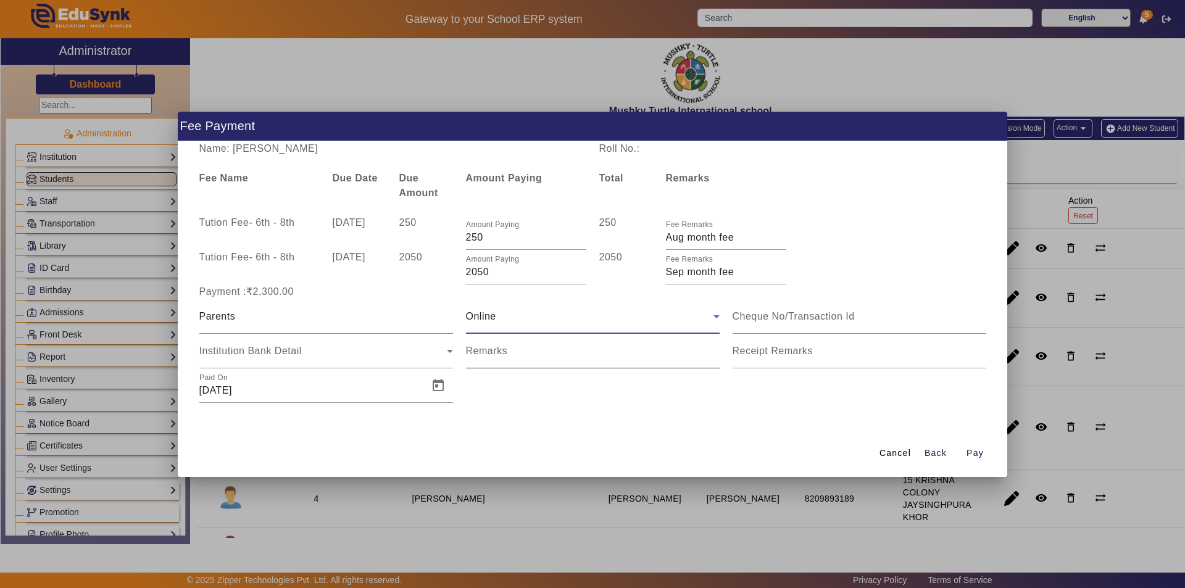
click at [556, 351] on input "Remarks" at bounding box center [593, 356] width 254 height 15
click at [482, 356] on input "Remarks" at bounding box center [593, 356] width 254 height 15
type input "Given 2300"
click at [445, 390] on span "Open calendar" at bounding box center [438, 386] width 30 height 30
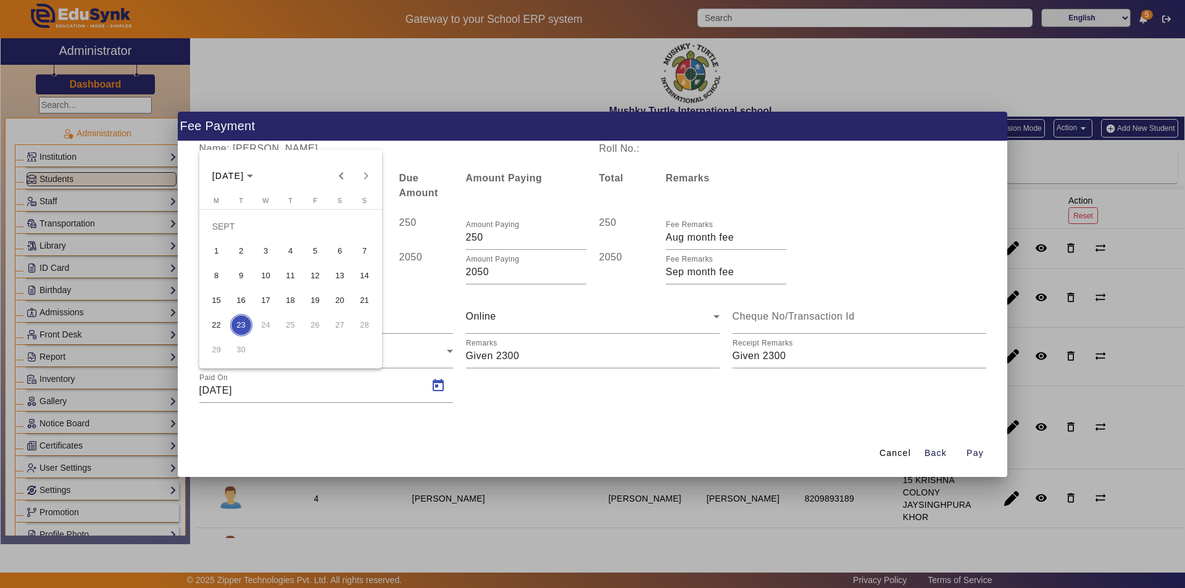
click at [215, 298] on span "15" at bounding box center [217, 300] width 22 height 22
type input "[DATE]"
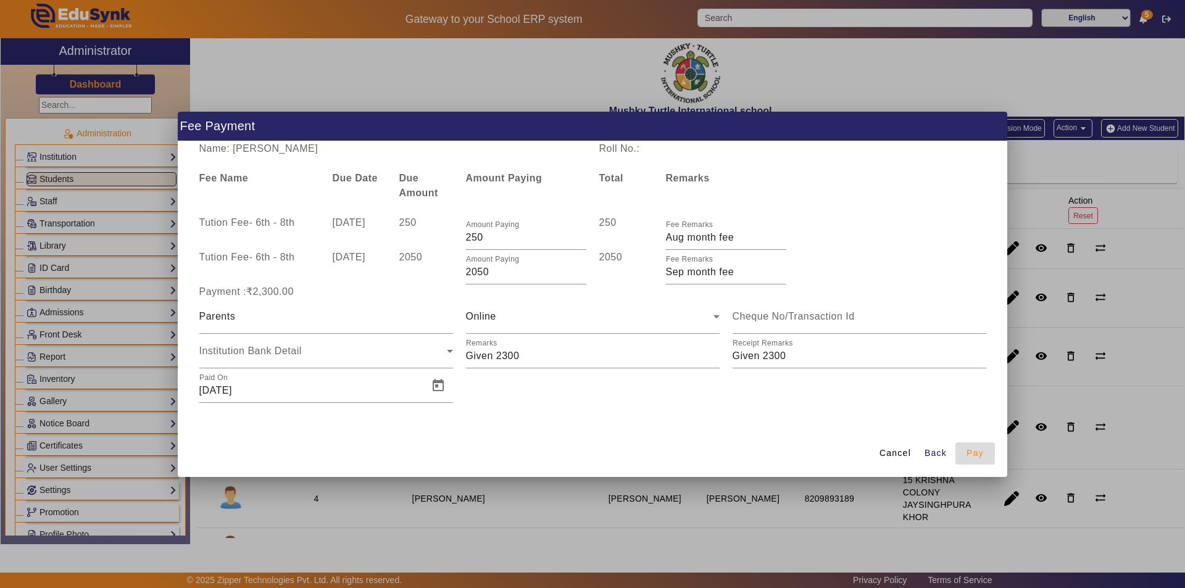
click at [984, 452] on span "button" at bounding box center [976, 454] width 40 height 30
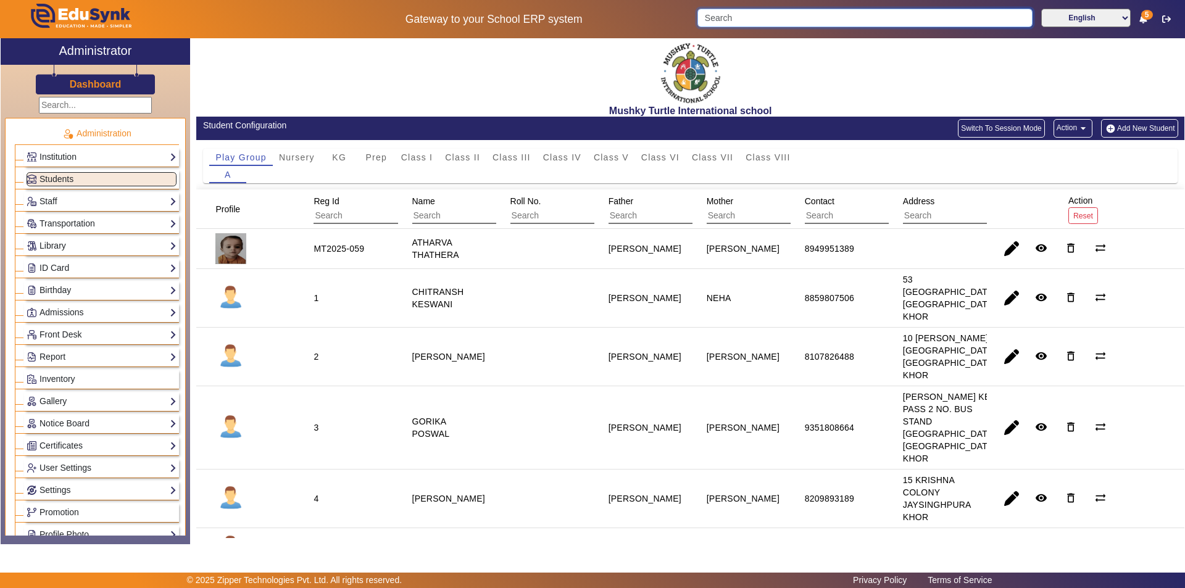
click at [759, 19] on input "Search" at bounding box center [864, 18] width 335 height 19
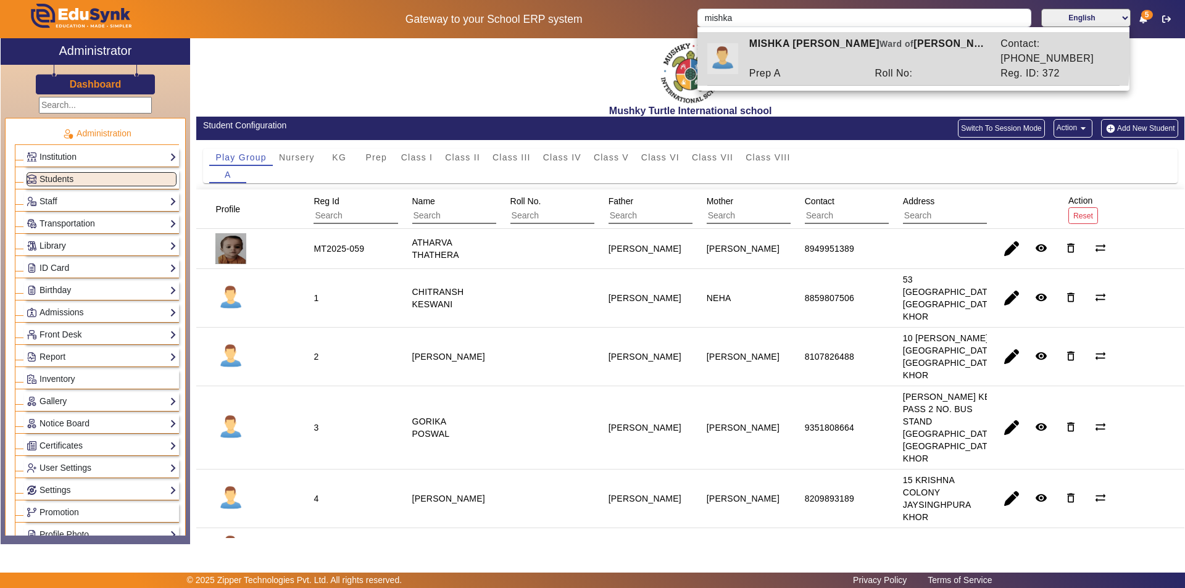
click at [800, 46] on div "MISHKA [PERSON_NAME] of [PERSON_NAME]" at bounding box center [868, 51] width 251 height 30
type input "MISHKA [PERSON_NAME]"
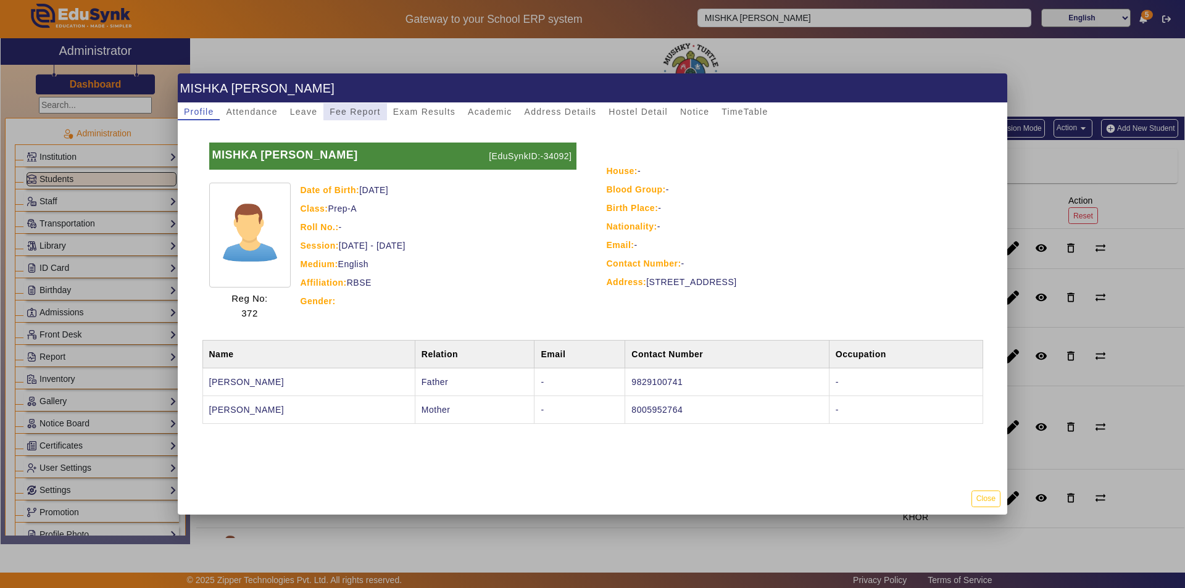
click at [347, 110] on span "Fee Report" at bounding box center [355, 111] width 51 height 9
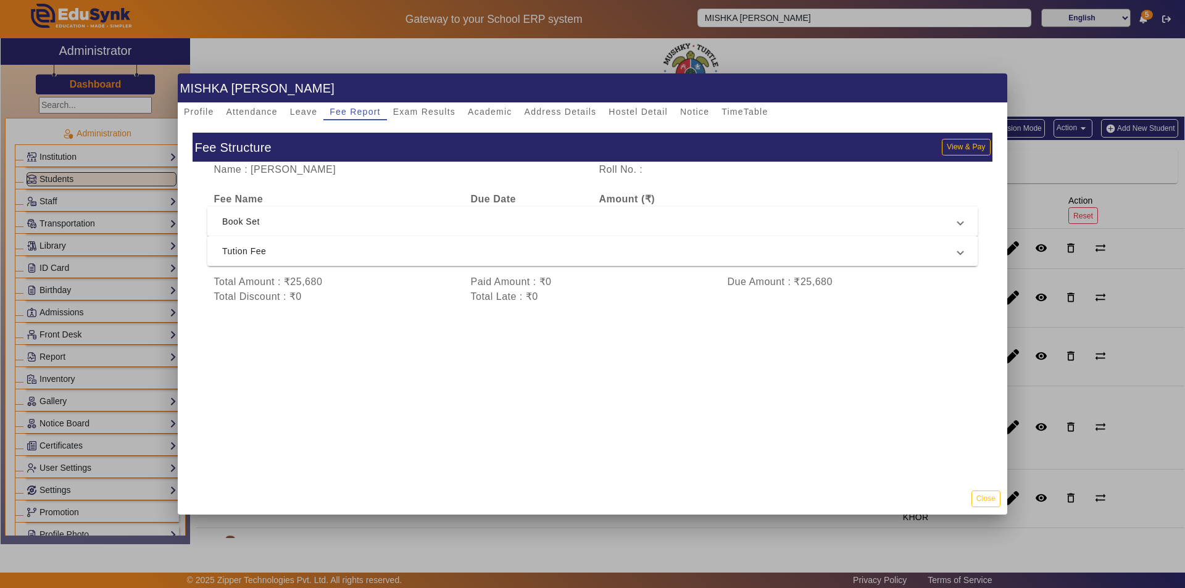
click at [531, 247] on span "Tution Fee" at bounding box center [590, 251] width 736 height 15
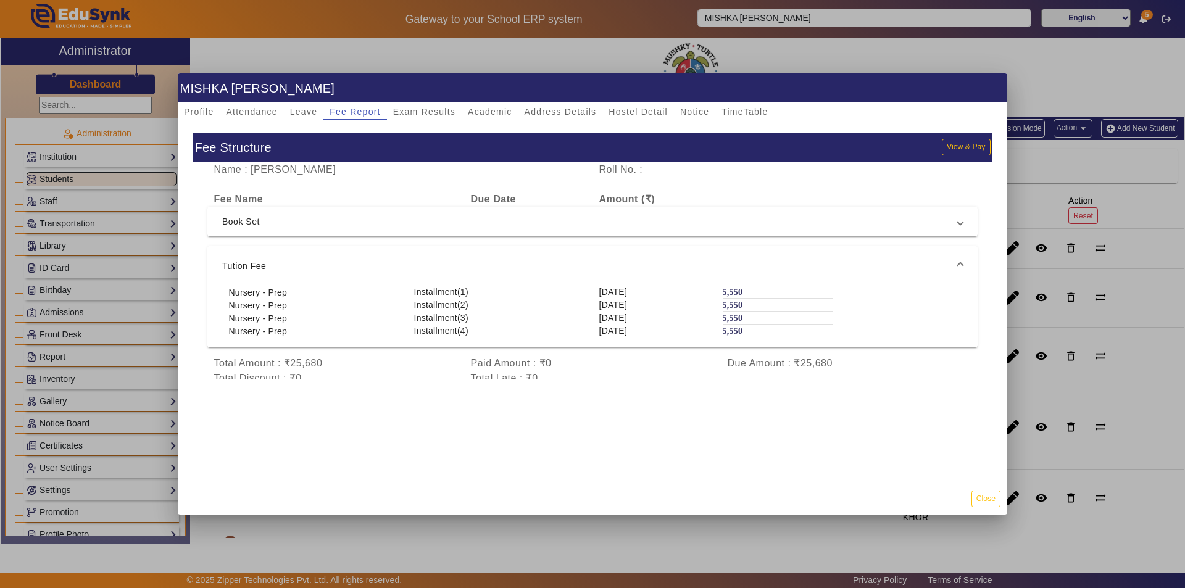
click at [528, 248] on mat-expansion-panel-header "Tution Fee" at bounding box center [592, 266] width 770 height 40
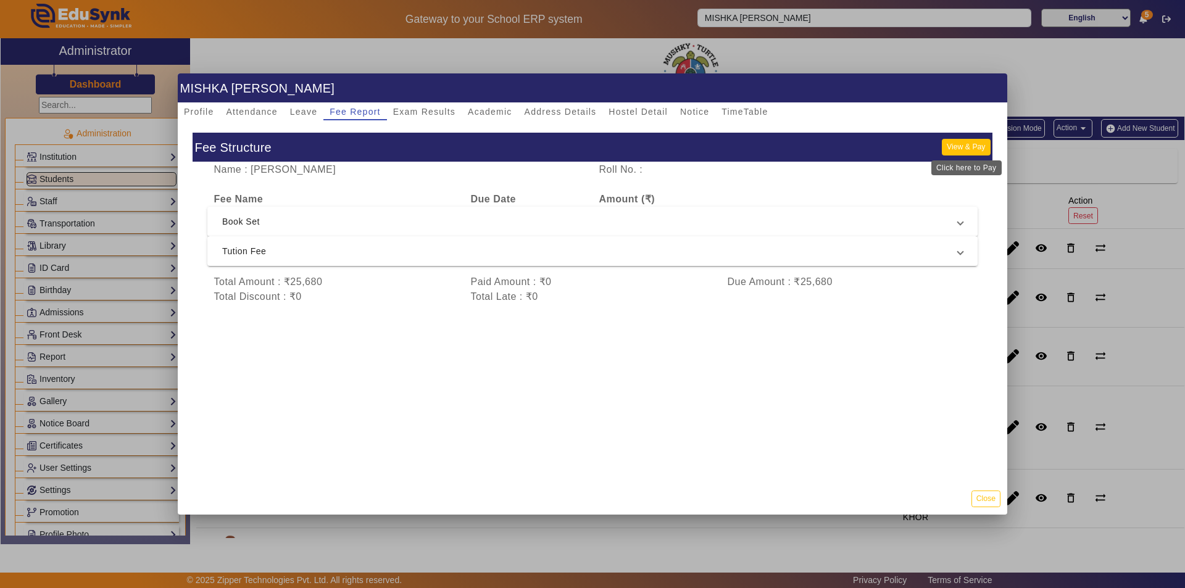
click at [973, 144] on button "View & Pay" at bounding box center [966, 147] width 48 height 17
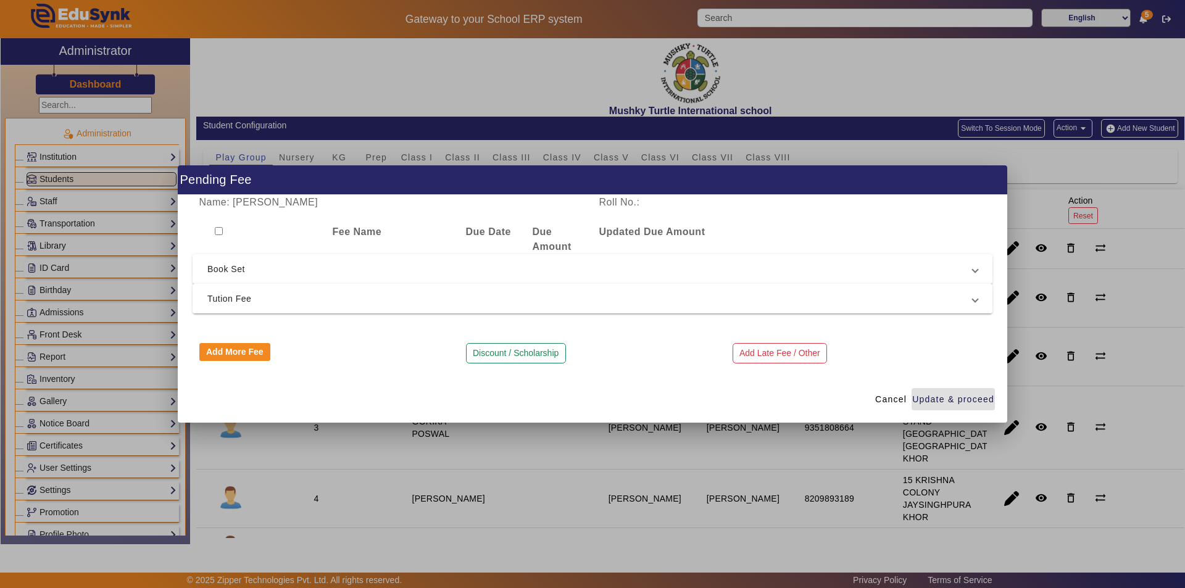
click at [420, 307] on mat-expansion-panel-header "Tution Fee" at bounding box center [593, 299] width 800 height 30
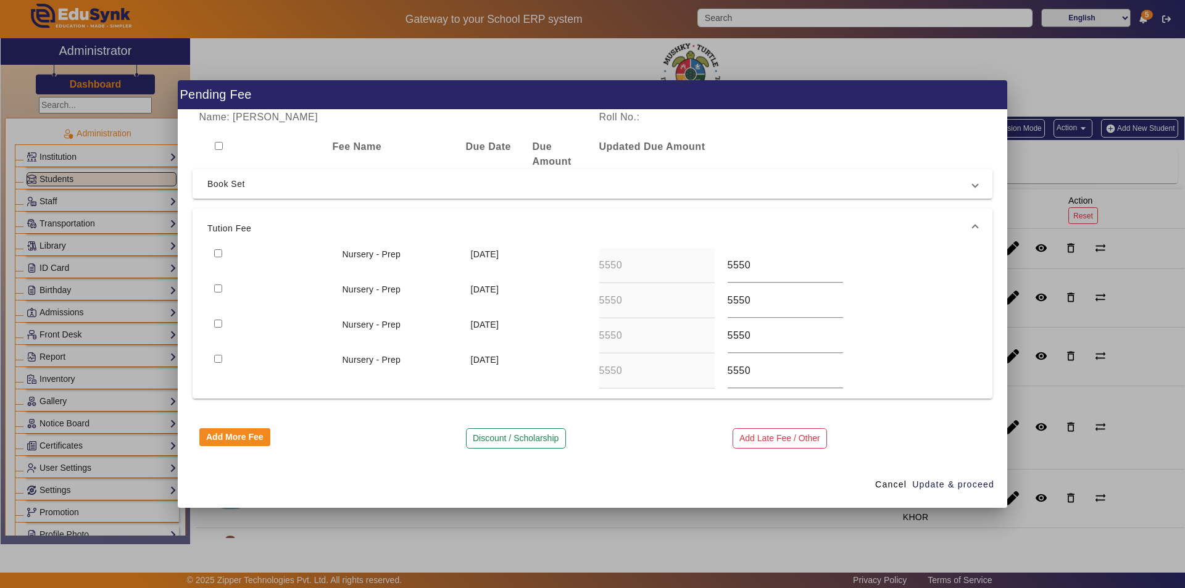
click at [218, 254] on input "checkbox" at bounding box center [218, 253] width 8 height 8
checkbox input "true"
click at [219, 289] on input "checkbox" at bounding box center [218, 289] width 8 height 8
checkbox input "true"
click at [938, 488] on span "Update & proceed" at bounding box center [953, 484] width 82 height 13
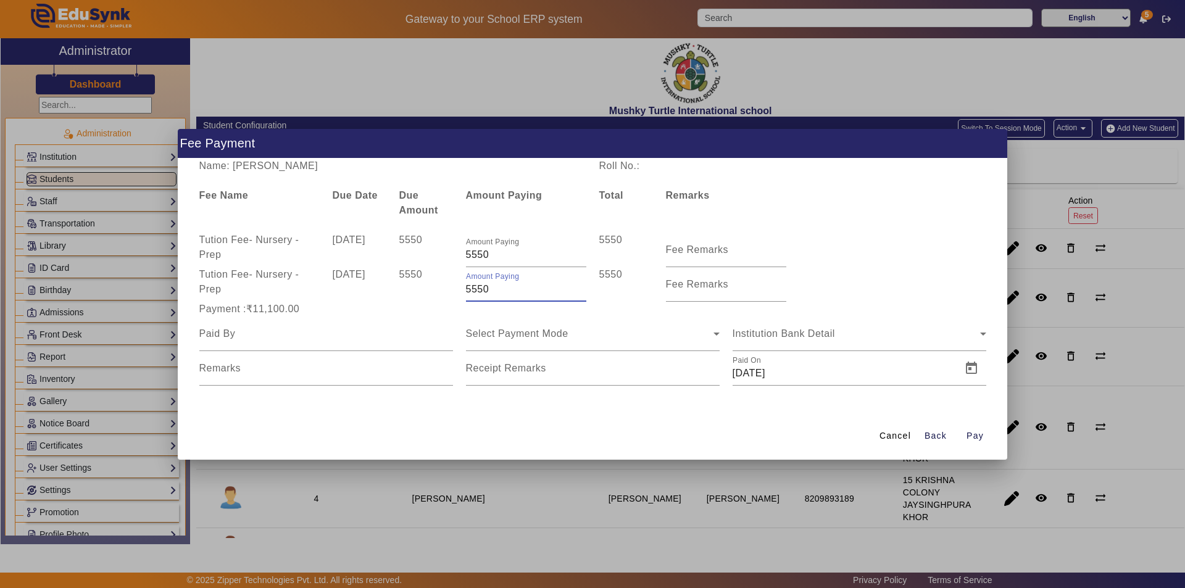
drag, startPoint x: 498, startPoint y: 285, endPoint x: 393, endPoint y: 286, distance: 104.9
click at [393, 286] on div "Tution Fee - Nursery - Prep [DATE] 5550 Amount Paying 5550 5550 Fee Remarks" at bounding box center [593, 284] width 800 height 35
type input "2150"
click at [723, 252] on mat-label "Fee Remarks" at bounding box center [697, 249] width 63 height 10
click at [723, 252] on input "Fee Remarks" at bounding box center [726, 255] width 120 height 15
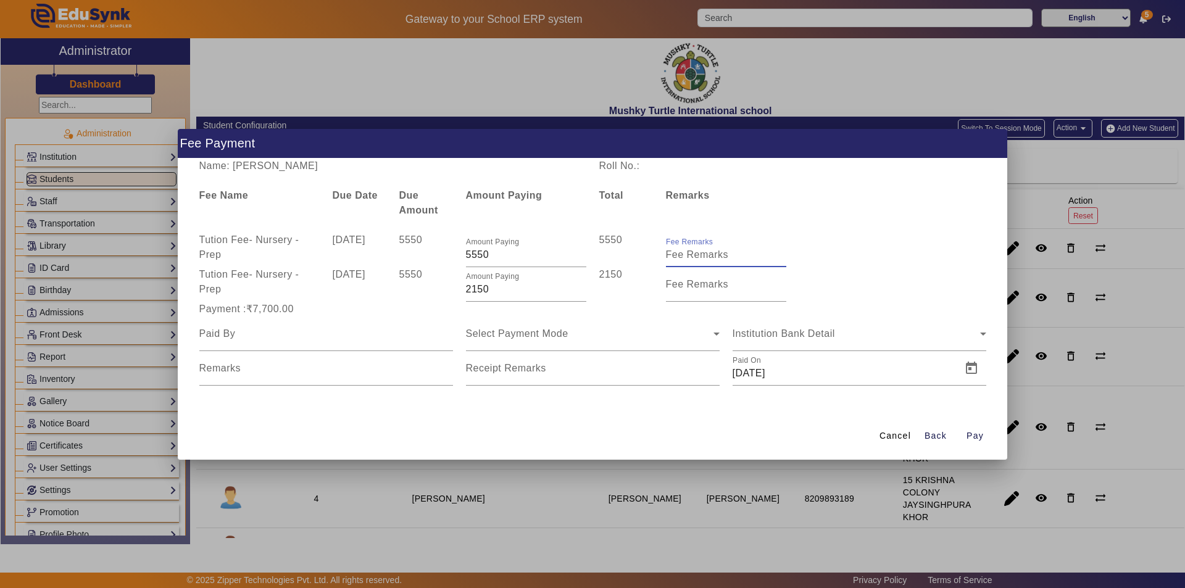
click at [723, 252] on input "Fee Remarks" at bounding box center [726, 255] width 120 height 15
type input "QTR 1 FEE"
click at [710, 286] on mat-label "Fee Remarks" at bounding box center [697, 284] width 63 height 10
click at [710, 286] on input "Fee Remarks" at bounding box center [726, 289] width 120 height 15
click at [707, 286] on input "Fee Remarks" at bounding box center [726, 289] width 120 height 15
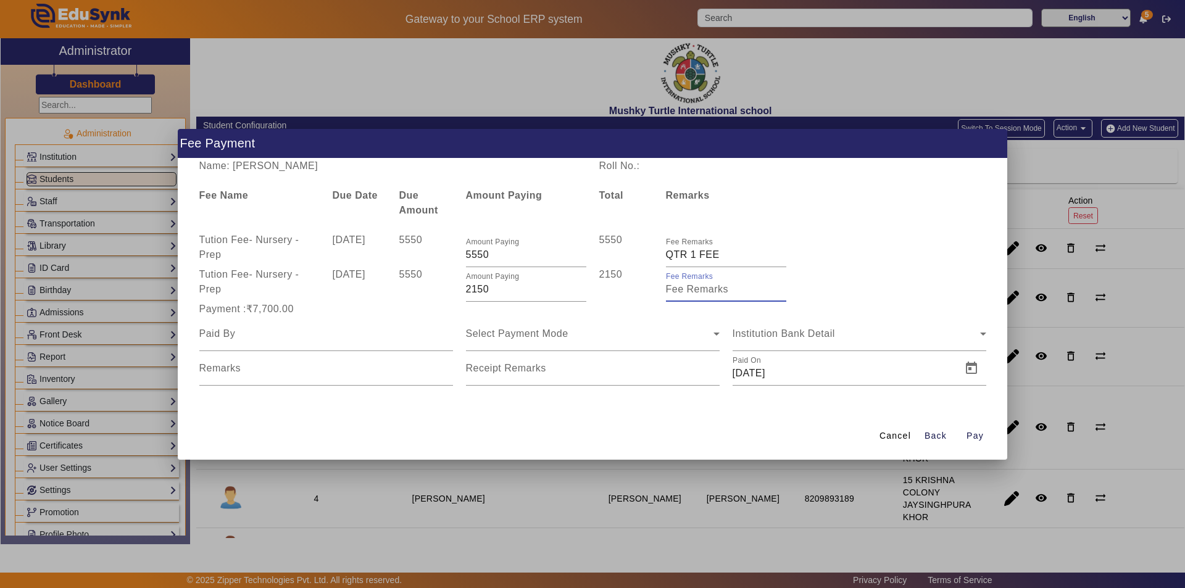
type input "Qtr 2 Fee"
click at [314, 334] on input at bounding box center [326, 334] width 254 height 15
type input "Parents"
click at [557, 339] on div "Select Payment Mode" at bounding box center [590, 334] width 248 height 15
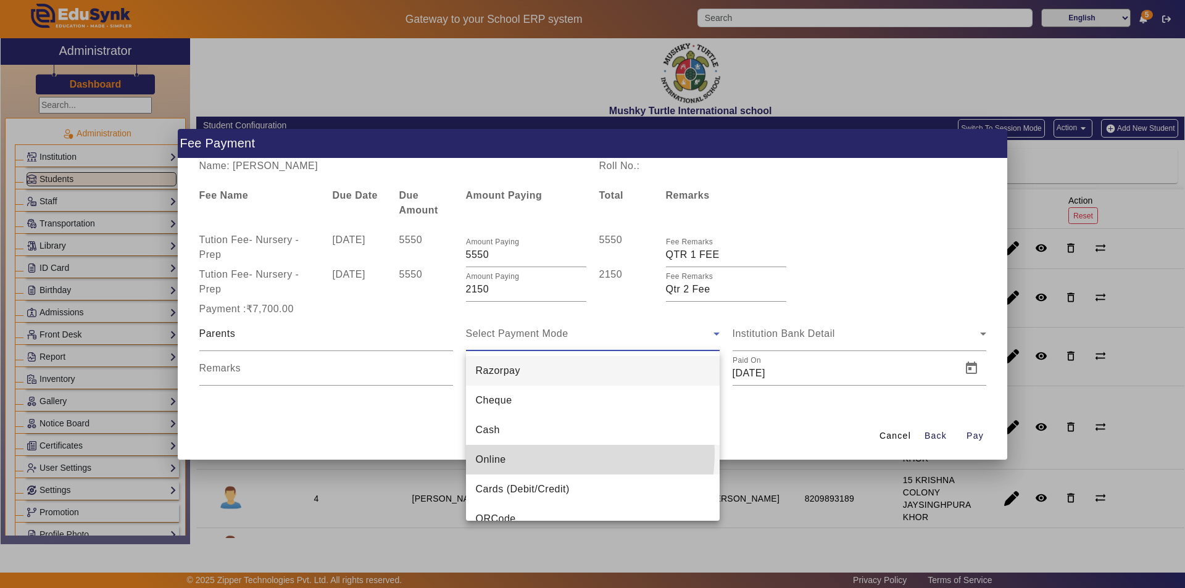
click at [526, 452] on mat-option "Online" at bounding box center [593, 460] width 254 height 30
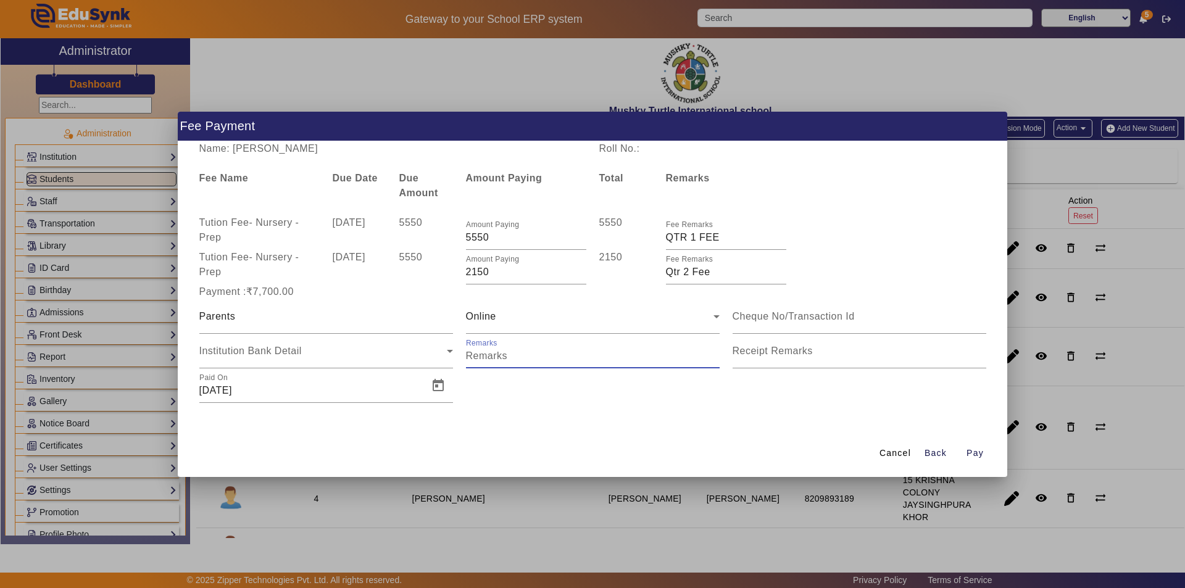
click at [529, 352] on input "Remarks" at bounding box center [593, 356] width 254 height 15
click at [520, 357] on input "Remarks" at bounding box center [593, 356] width 254 height 15
type input "Given 7700"
click at [771, 359] on input "Receipt Remarks" at bounding box center [860, 356] width 254 height 15
type input "Given 7700"
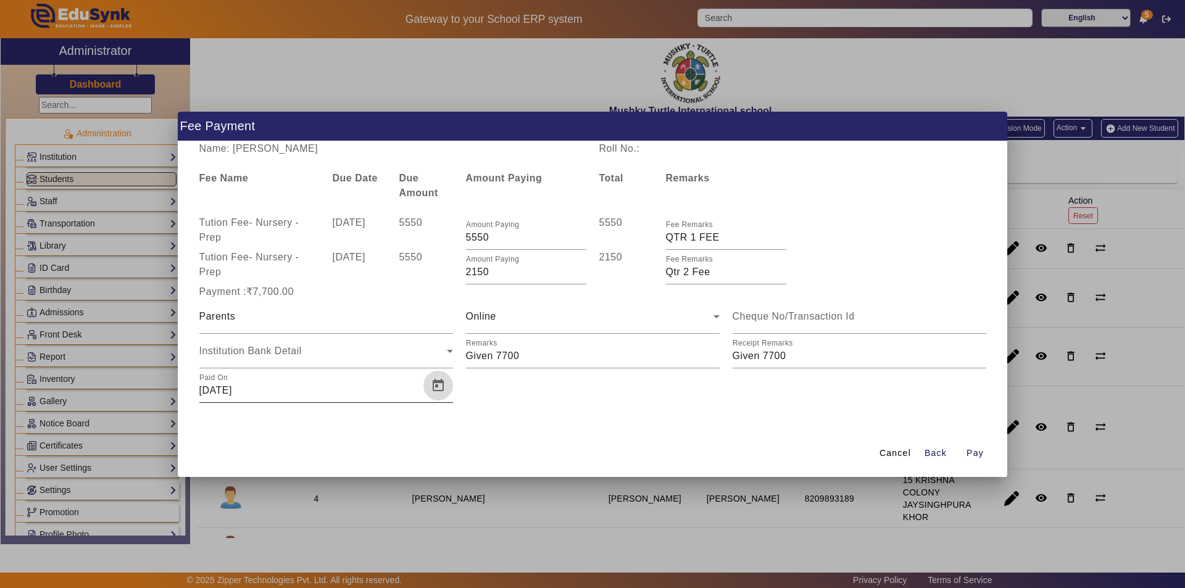
click at [443, 387] on span "Open calendar" at bounding box center [438, 386] width 30 height 30
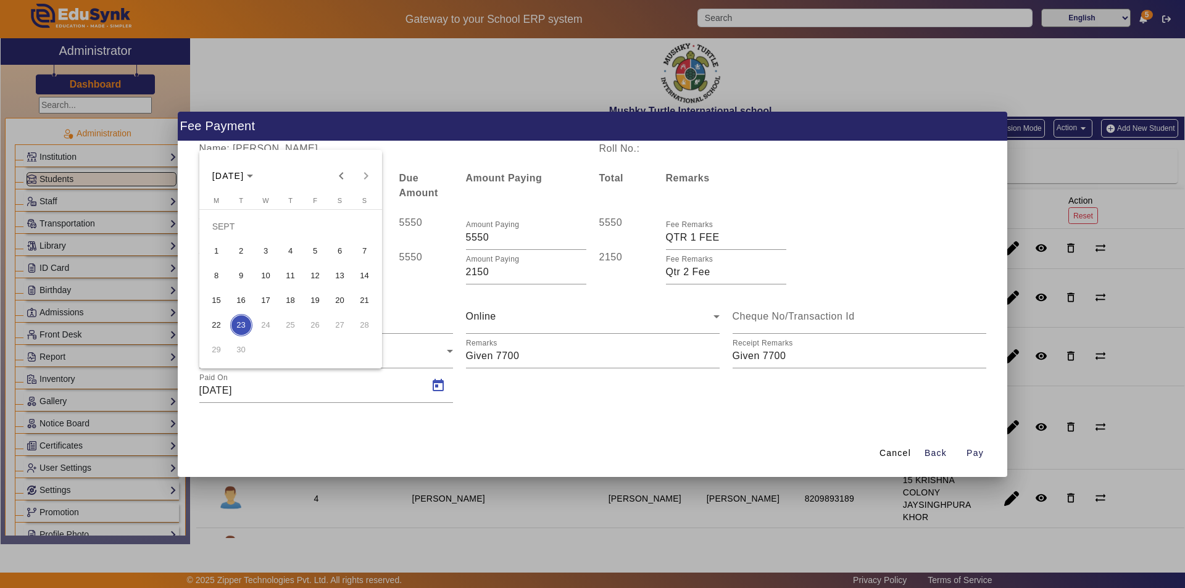
click at [340, 278] on span "13" at bounding box center [340, 276] width 22 height 22
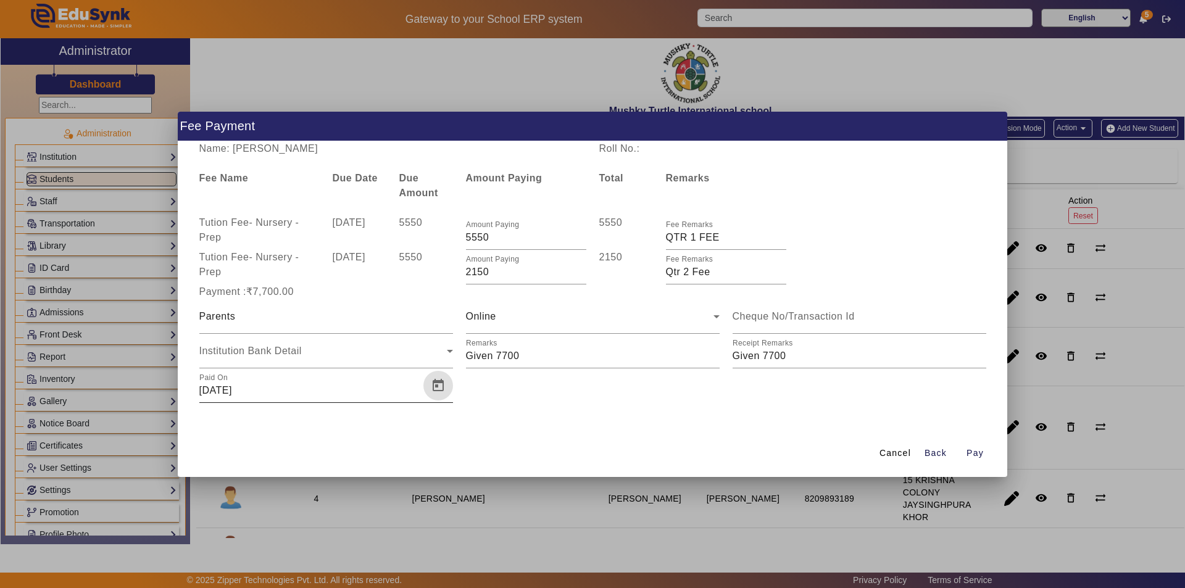
click at [441, 387] on span "Open calendar" at bounding box center [438, 386] width 30 height 30
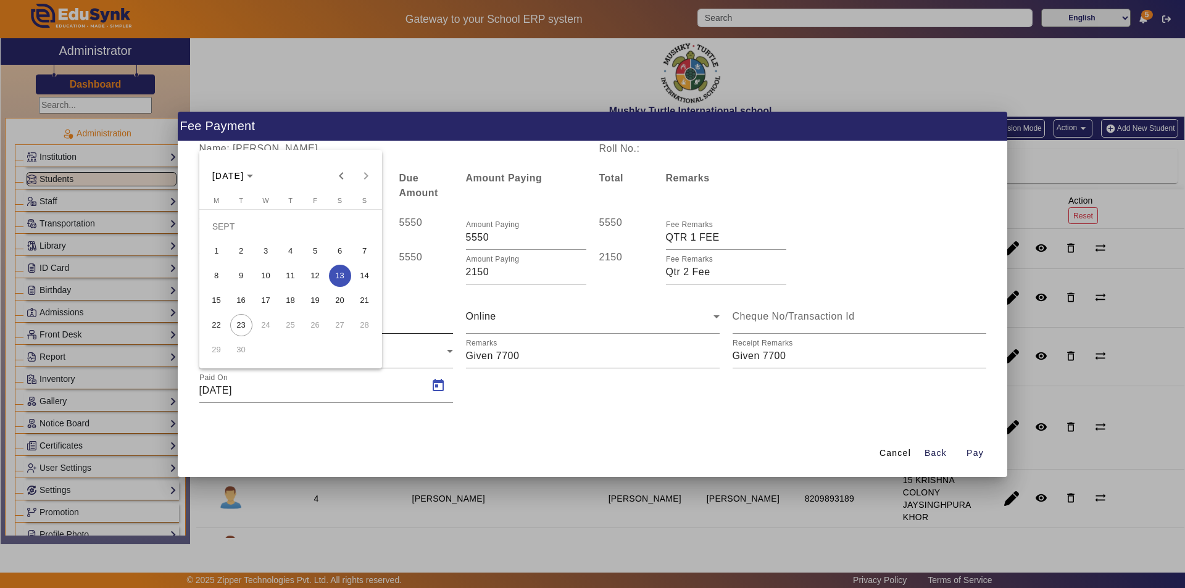
drag, startPoint x: 217, startPoint y: 297, endPoint x: 223, endPoint y: 319, distance: 22.5
click at [217, 298] on span "15" at bounding box center [217, 300] width 22 height 22
type input "[DATE]"
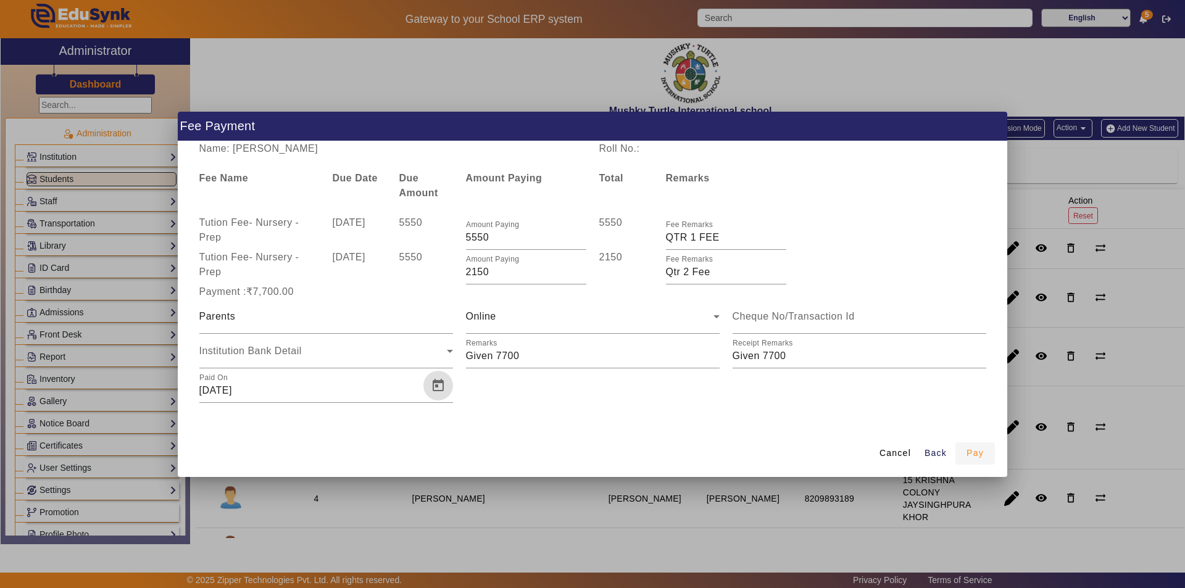
click at [977, 452] on span "Pay" at bounding box center [975, 453] width 17 height 13
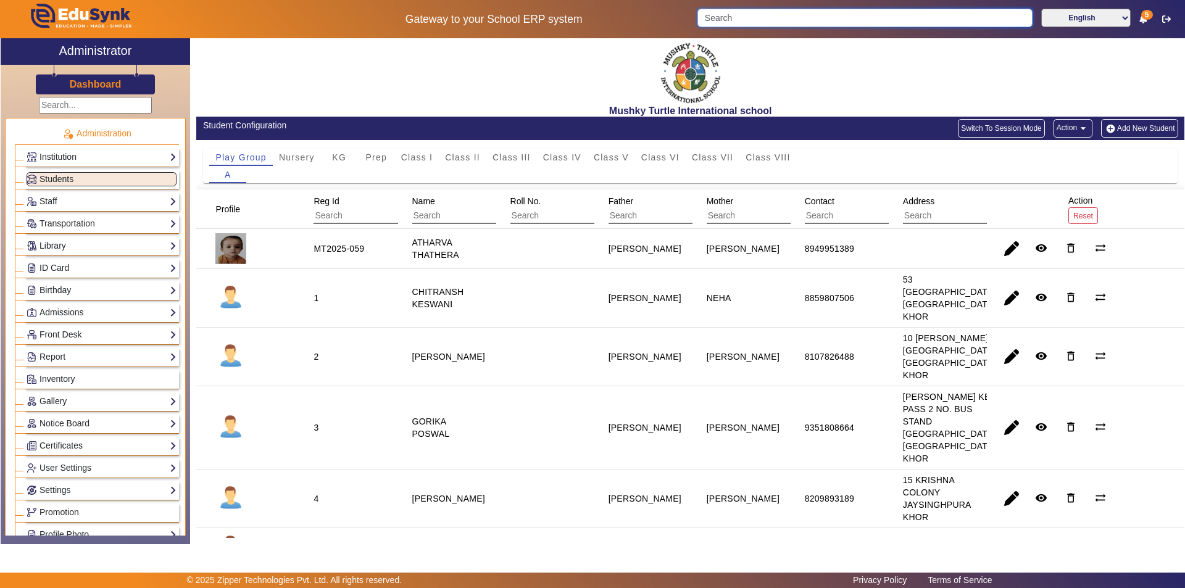
click at [851, 19] on input "Search" at bounding box center [864, 18] width 335 height 19
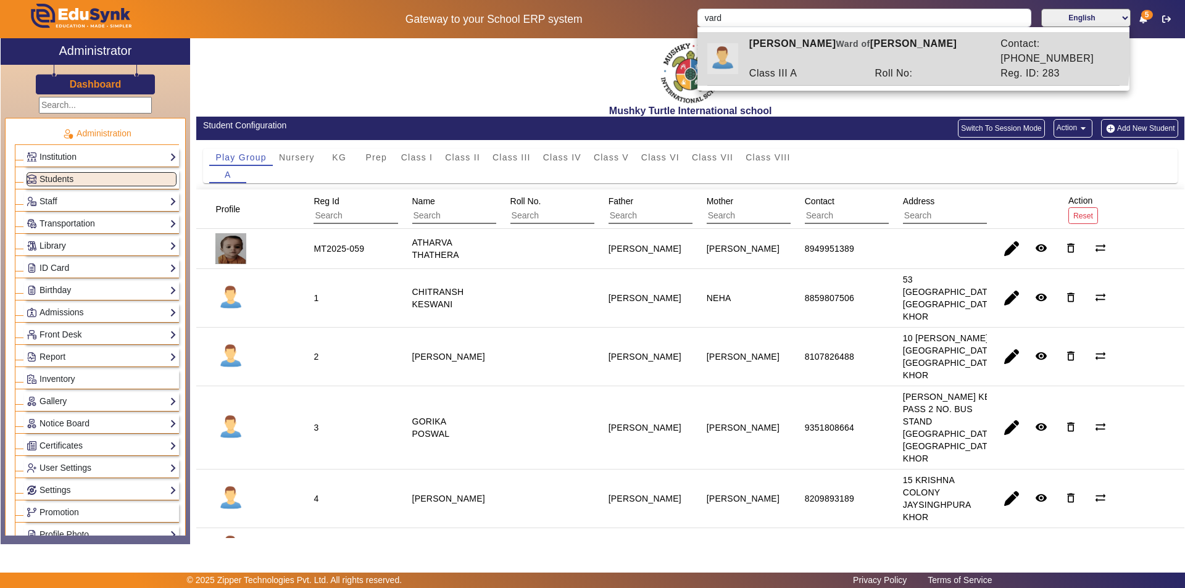
click at [858, 48] on span "Ward of" at bounding box center [853, 44] width 34 height 10
type input "[PERSON_NAME]"
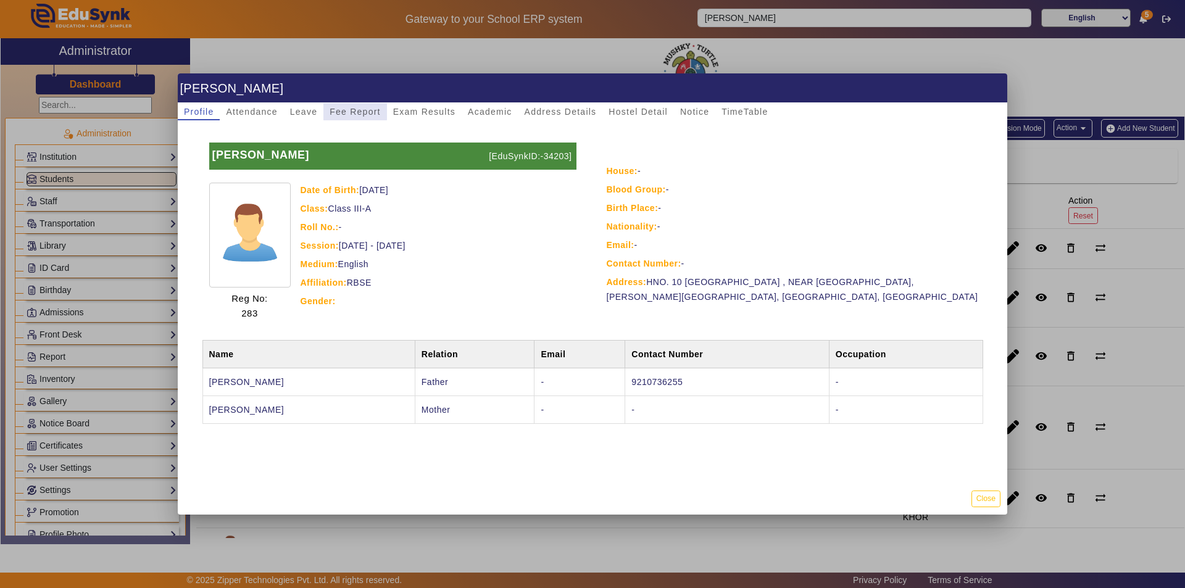
click at [356, 111] on span "Fee Report" at bounding box center [355, 111] width 51 height 9
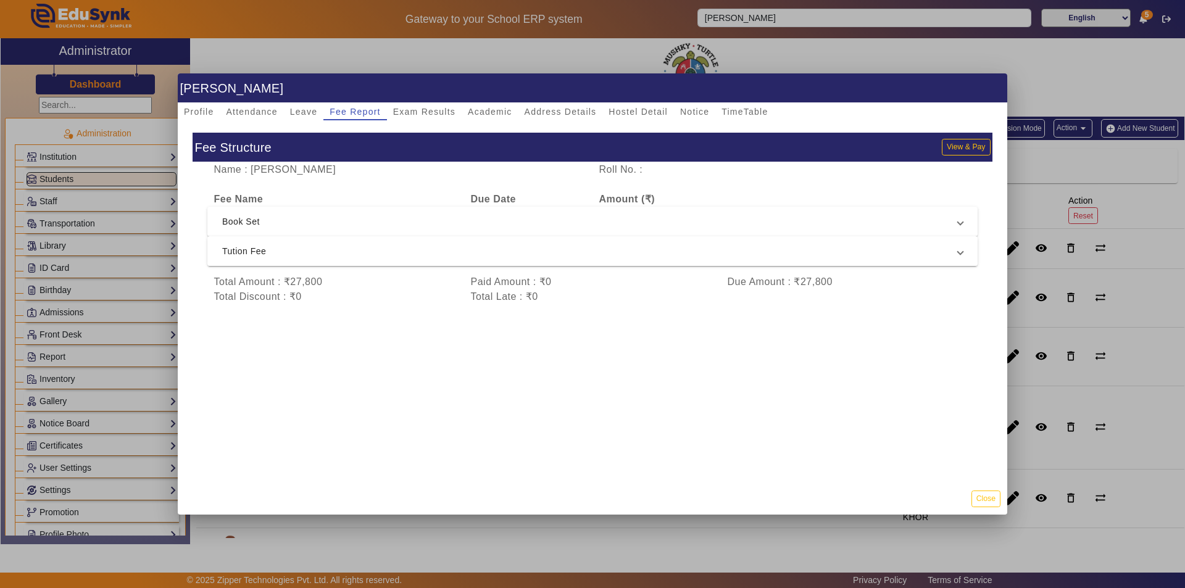
click at [388, 256] on span "Tution Fee" at bounding box center [590, 251] width 736 height 15
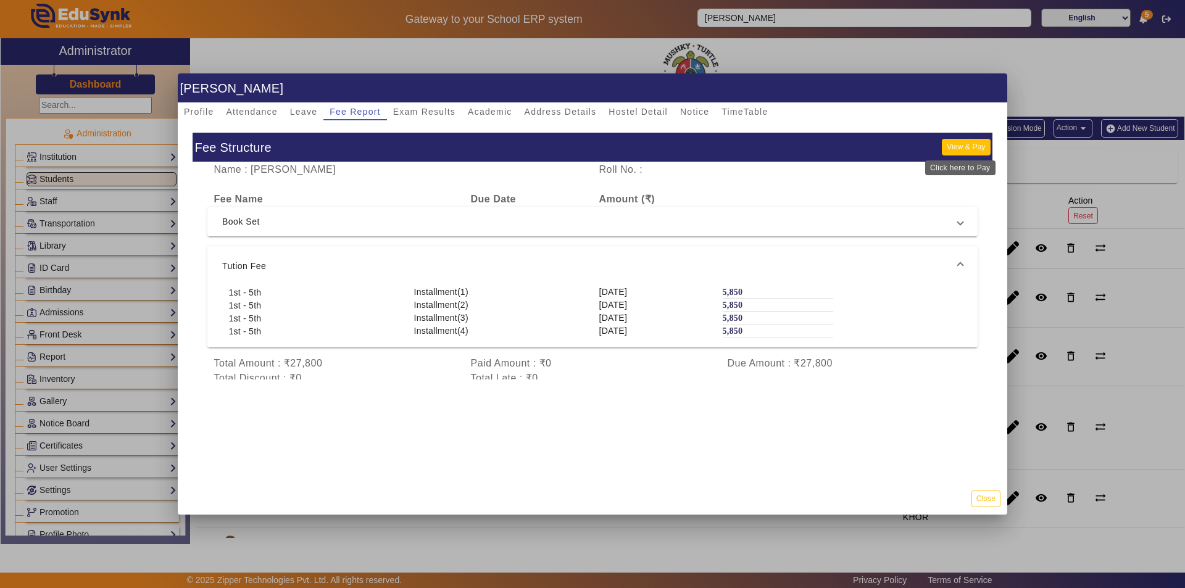
click at [951, 144] on button "View & Pay" at bounding box center [966, 147] width 48 height 17
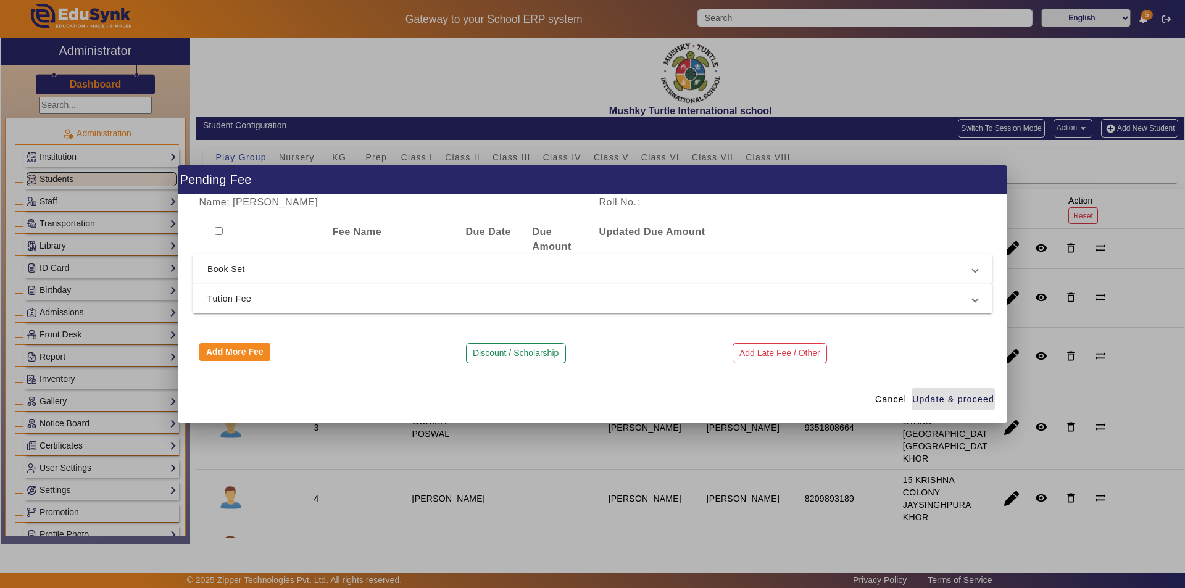
click at [423, 296] on span "Tution Fee" at bounding box center [589, 298] width 765 height 15
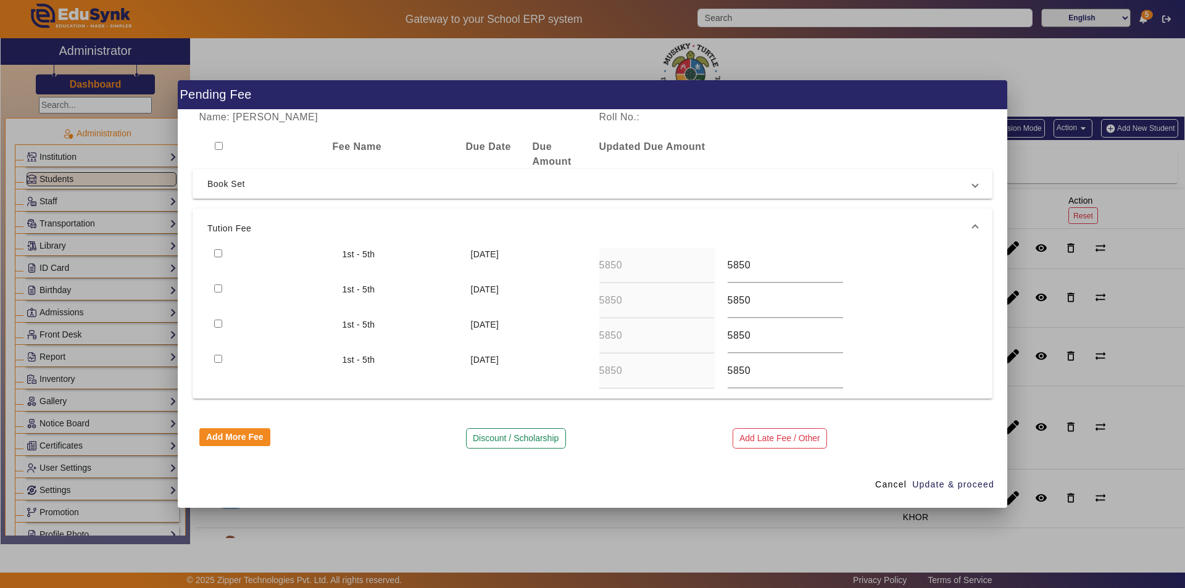
click at [219, 254] on input "checkbox" at bounding box center [218, 253] width 8 height 8
checkbox input "true"
click at [217, 287] on input "checkbox" at bounding box center [218, 289] width 8 height 8
checkbox input "true"
click at [955, 481] on span "Update & proceed" at bounding box center [953, 484] width 82 height 13
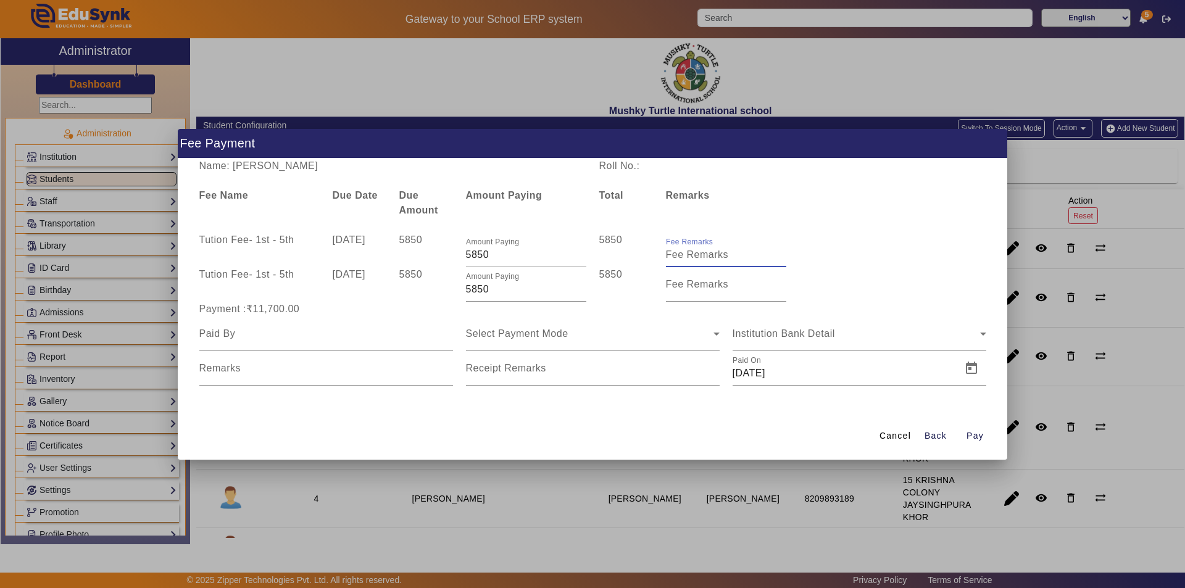
click at [692, 258] on input "Fee Remarks" at bounding box center [726, 255] width 120 height 15
type input "QTR 1 FEE"
click at [717, 290] on input "Fee Remarks" at bounding box center [726, 289] width 120 height 15
type input "Qtr 2 Fee"
click at [250, 335] on input at bounding box center [326, 334] width 254 height 15
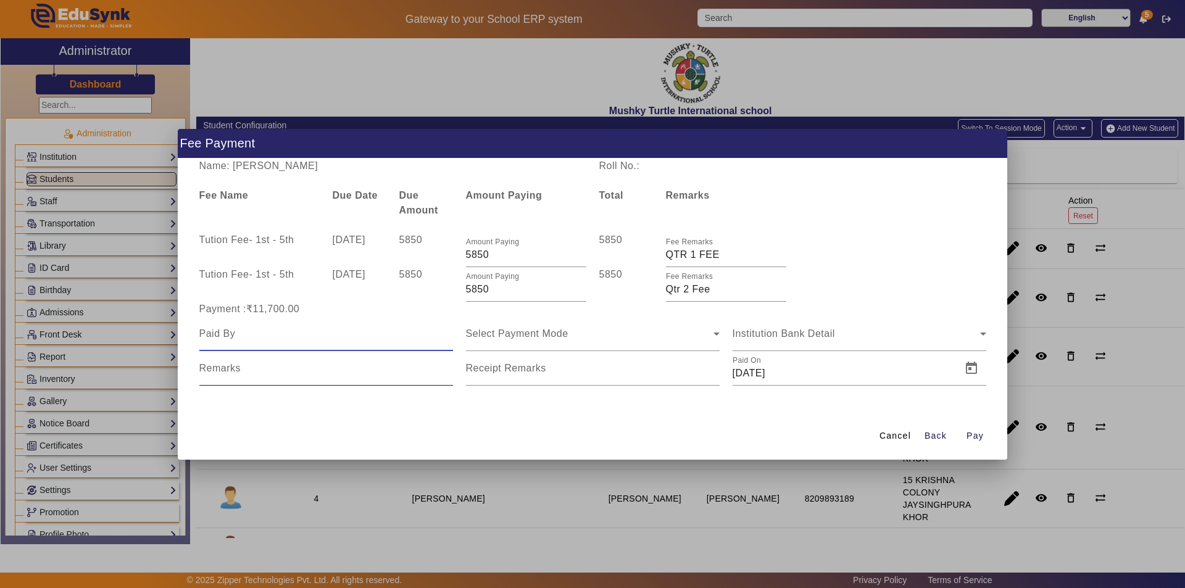
type input "Parents"
click at [515, 336] on span "Select Payment Mode" at bounding box center [517, 333] width 102 height 10
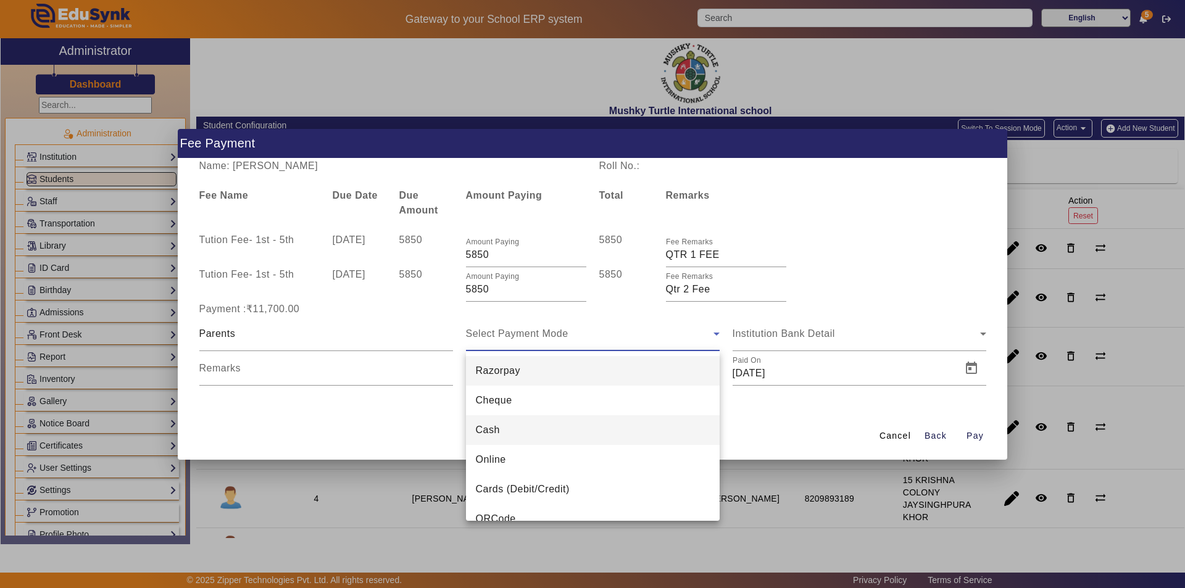
click at [517, 430] on mat-option "Cash" at bounding box center [593, 430] width 254 height 30
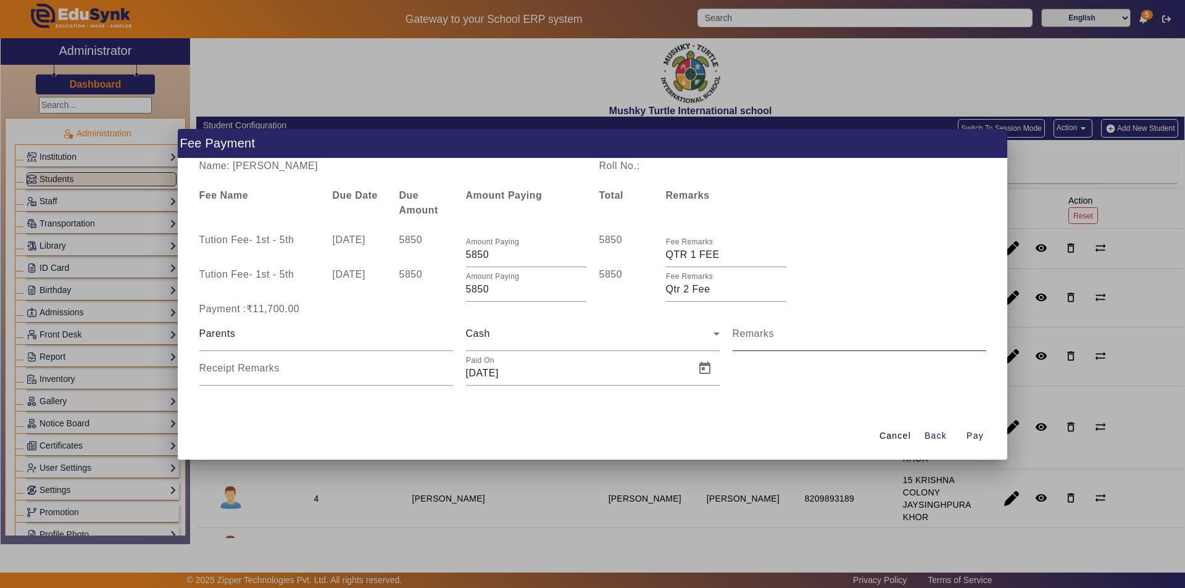
click at [762, 336] on mat-label "Remarks" at bounding box center [754, 333] width 42 height 10
click at [762, 336] on input "Remarks" at bounding box center [860, 338] width 254 height 15
type input "Qtr 1 Fee + Qtr 2 Fee"
click at [317, 374] on input "Receipt Remarks" at bounding box center [326, 373] width 254 height 15
type input "Qtr 1 Fee + Qtr 2 Fee"
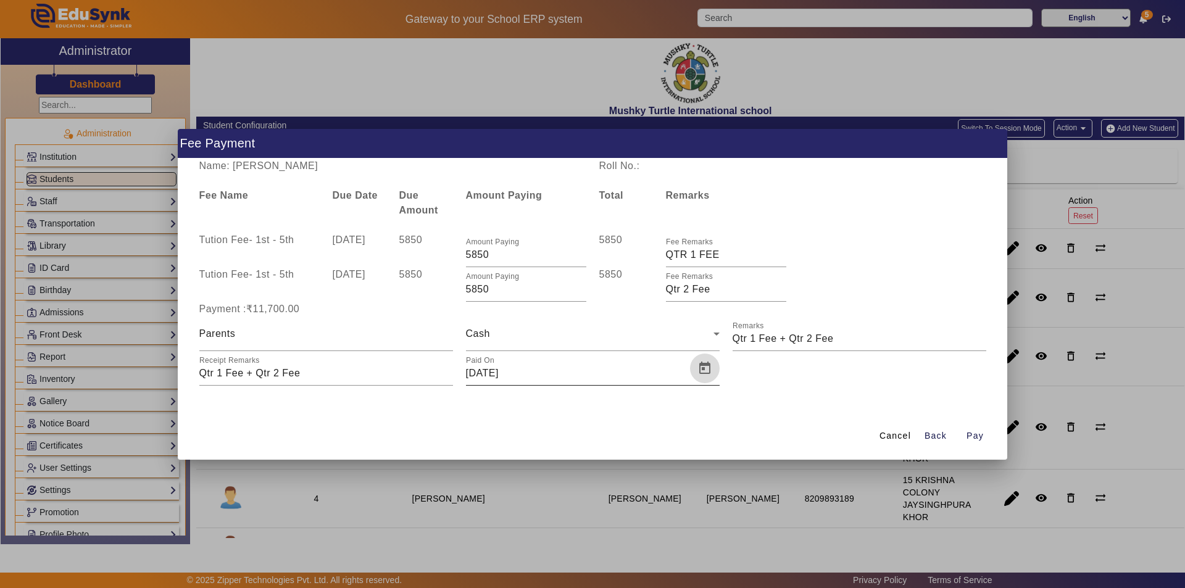
click at [701, 365] on span "Open calendar" at bounding box center [705, 369] width 30 height 30
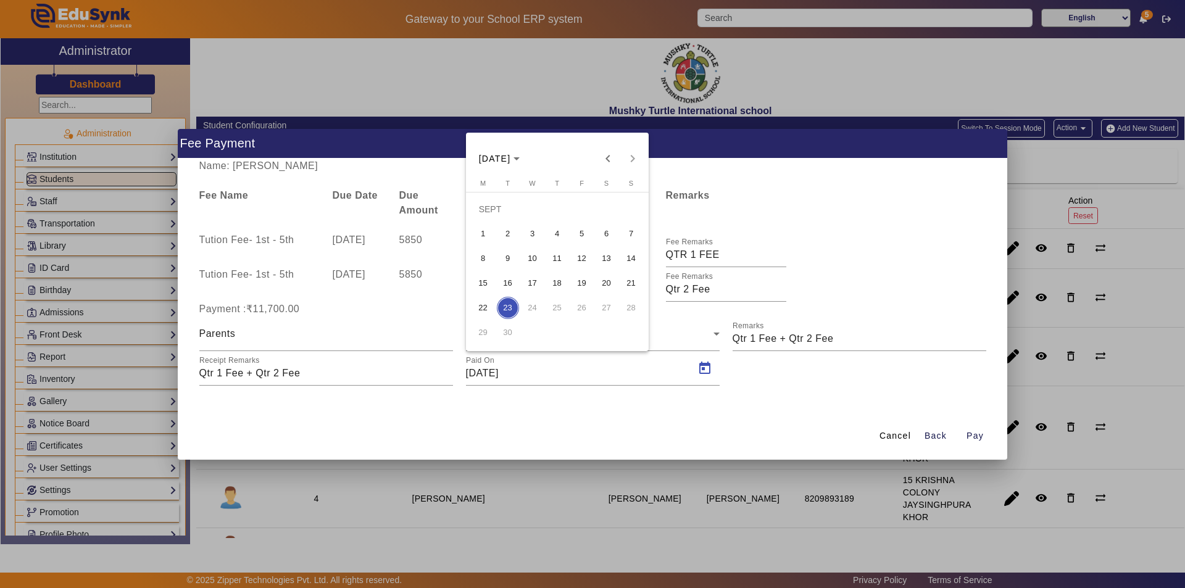
click at [485, 277] on span "15" at bounding box center [483, 283] width 22 height 22
type input "[DATE]"
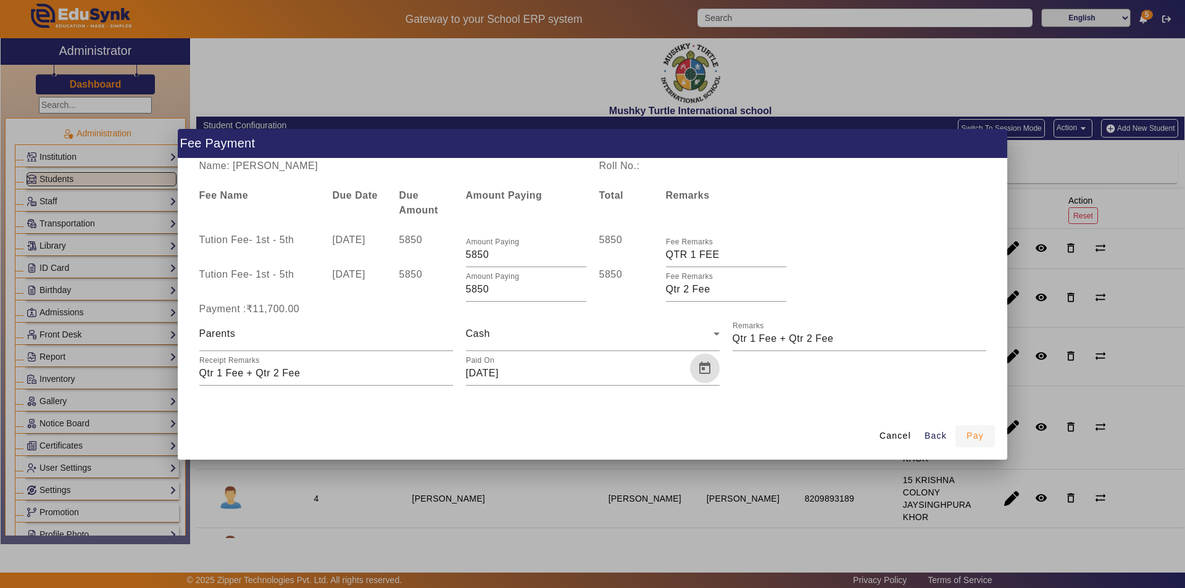
click at [979, 438] on span "Pay" at bounding box center [975, 436] width 17 height 13
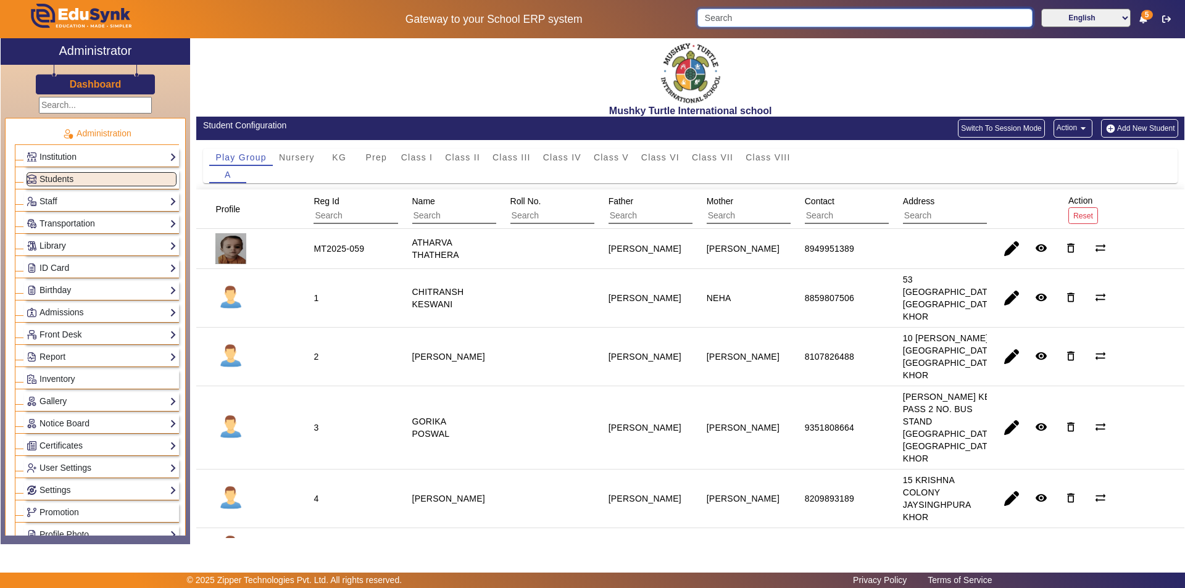
click at [776, 13] on input "Search" at bounding box center [864, 18] width 335 height 19
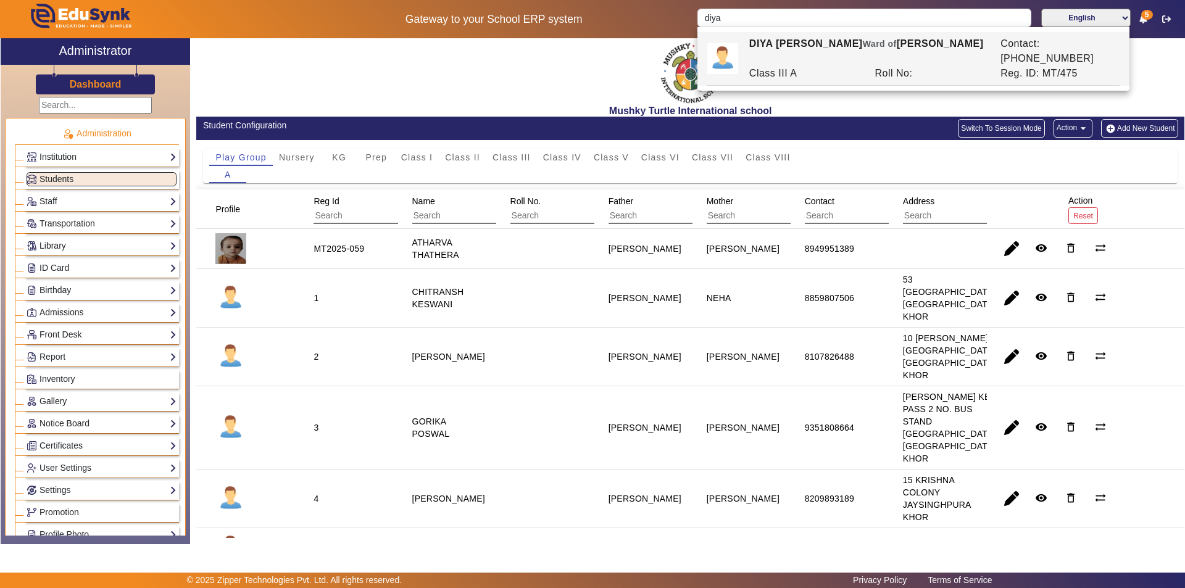
click at [850, 38] on div "DIYA [PERSON_NAME] of [PERSON_NAME]" at bounding box center [868, 51] width 251 height 30
type input "DIYA [PERSON_NAME]"
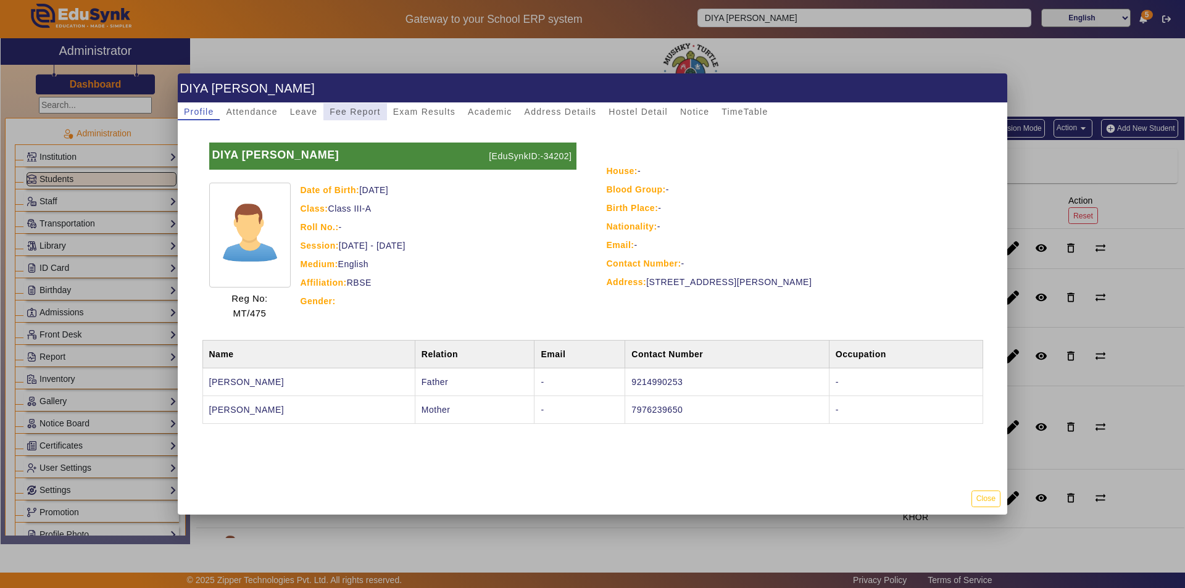
click at [346, 110] on span "Fee Report" at bounding box center [355, 111] width 51 height 9
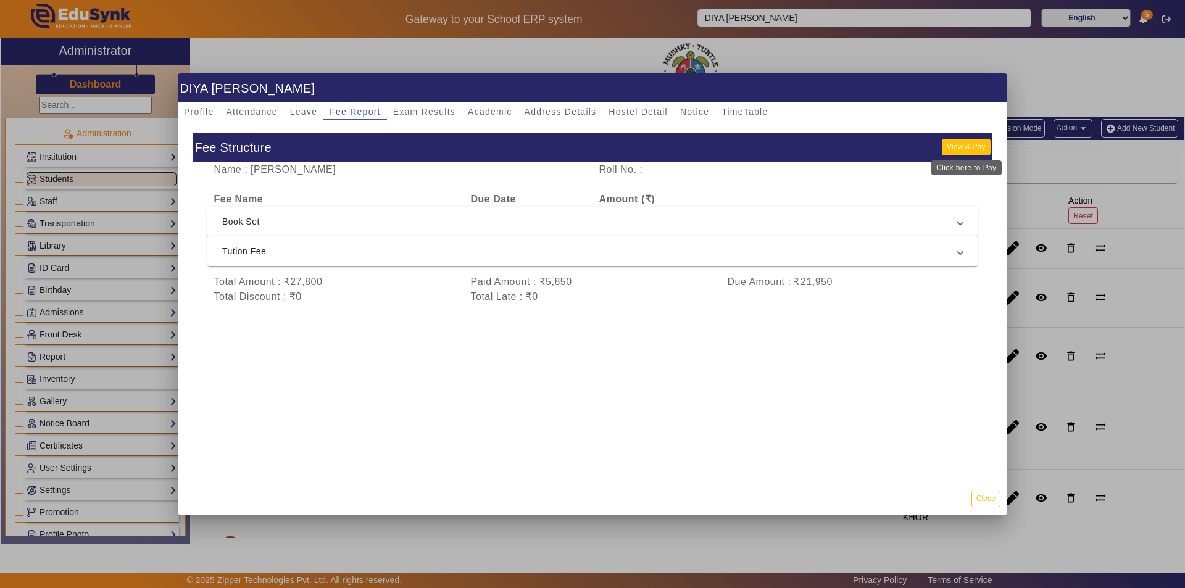
click at [968, 146] on button "View & Pay" at bounding box center [966, 147] width 48 height 17
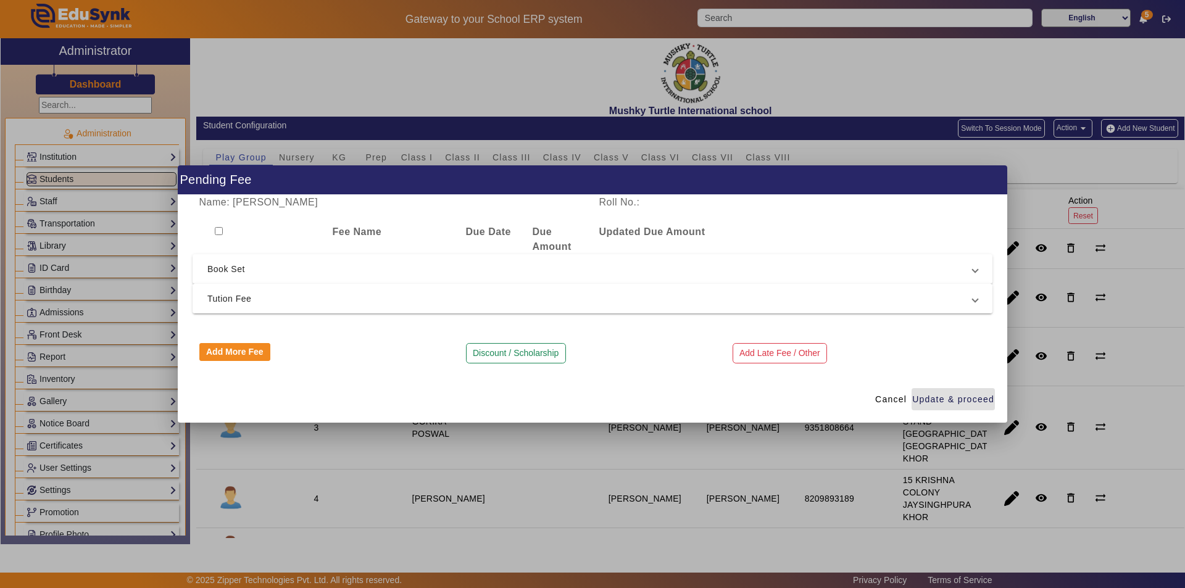
click at [456, 306] on span "Tution Fee" at bounding box center [589, 298] width 765 height 15
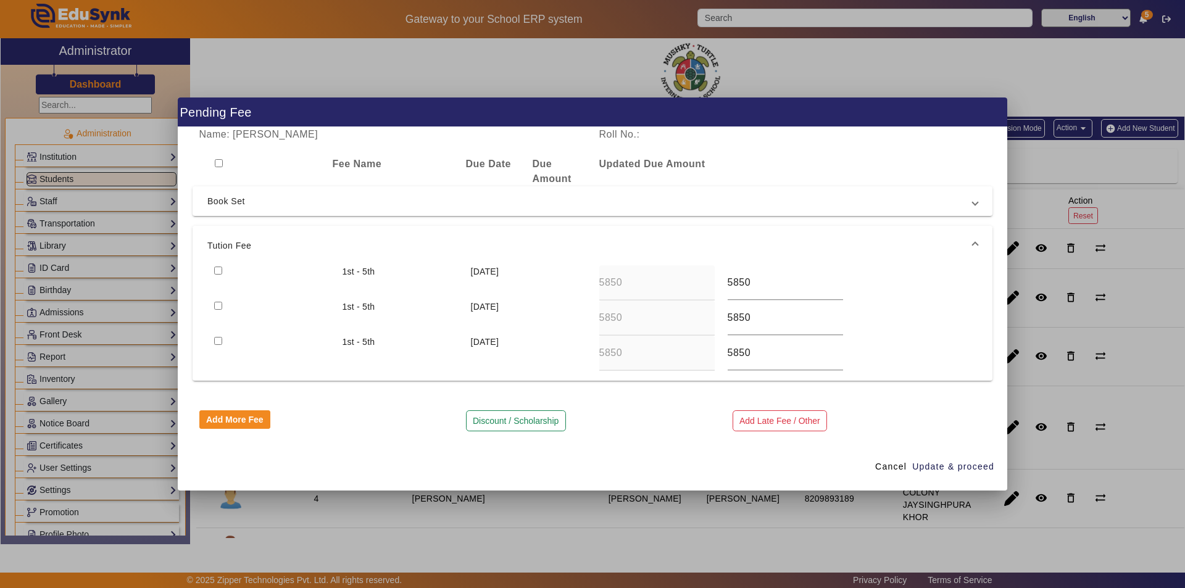
click at [213, 270] on div at bounding box center [271, 282] width 128 height 35
click at [218, 270] on input "checkbox" at bounding box center [218, 271] width 8 height 8
checkbox input "true"
click at [944, 465] on span "Update & proceed" at bounding box center [953, 466] width 82 height 13
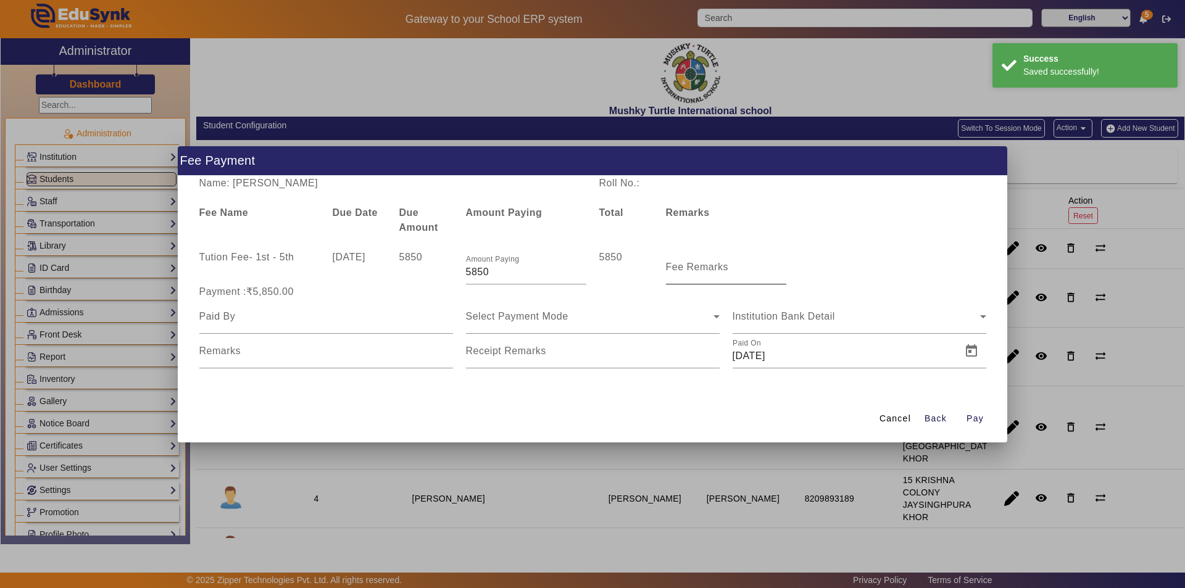
click at [719, 269] on mat-label "Fee Remarks" at bounding box center [697, 267] width 63 height 10
click at [719, 269] on input "Fee Remarks" at bounding box center [726, 272] width 120 height 15
click at [725, 273] on input "Fee Remarks" at bounding box center [726, 272] width 120 height 15
type input "Qtr 2 Fee"
click at [397, 320] on input at bounding box center [326, 316] width 254 height 15
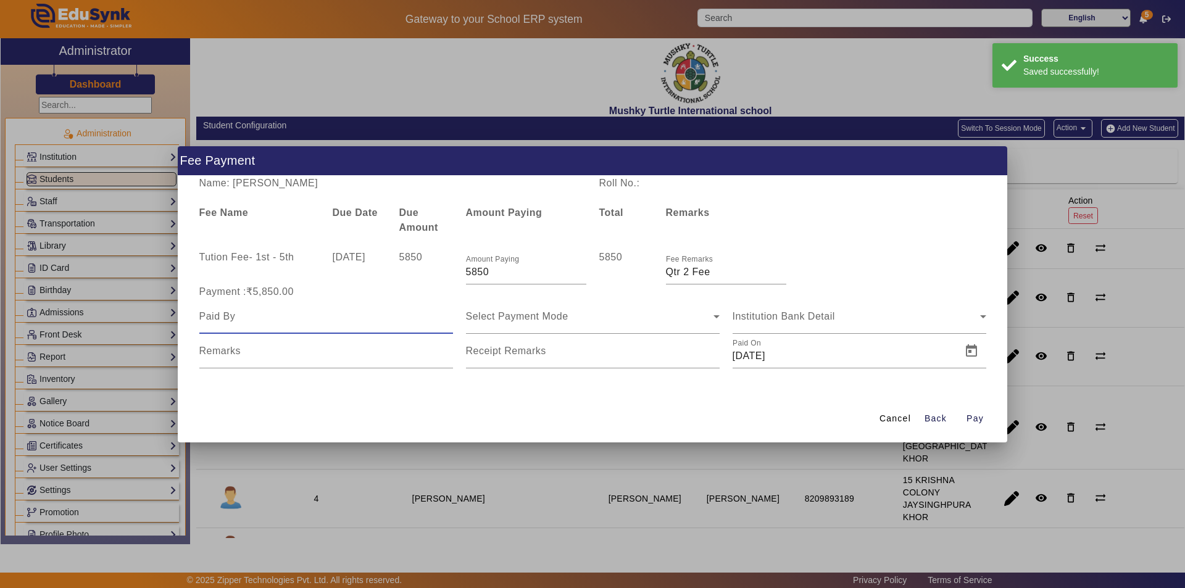
type input "Parents"
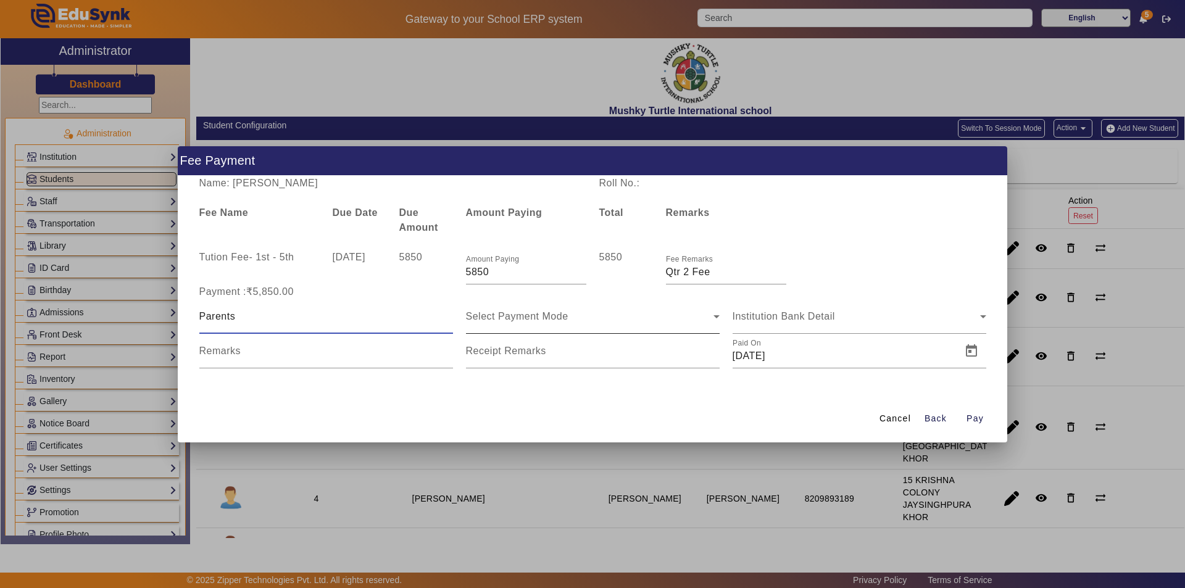
click at [530, 315] on span "Select Payment Mode" at bounding box center [517, 316] width 102 height 10
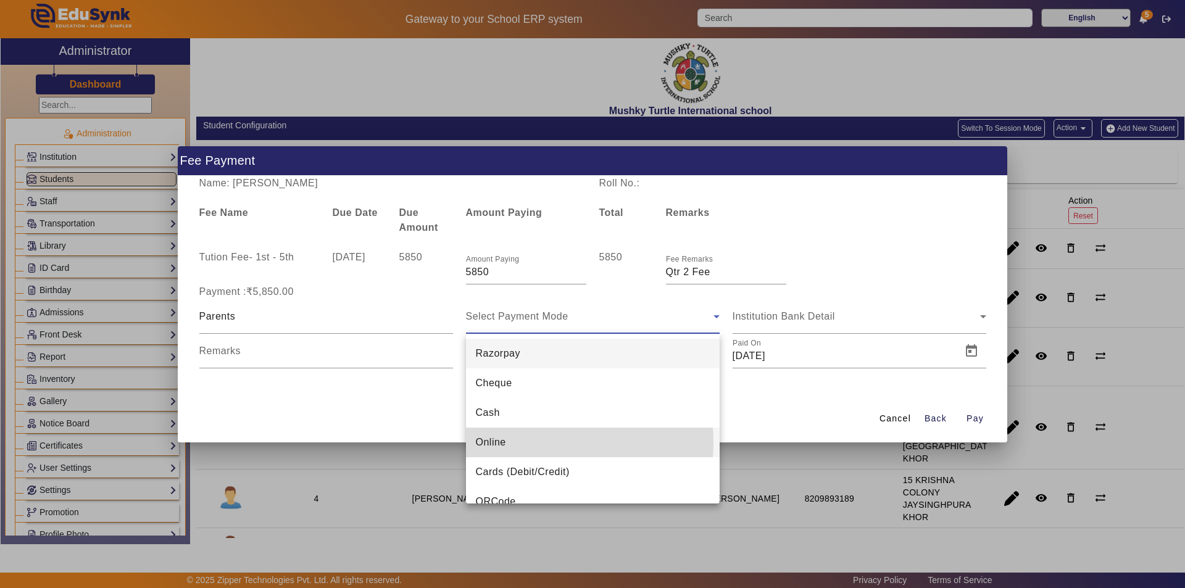
click at [509, 442] on mat-option "Online" at bounding box center [593, 443] width 254 height 30
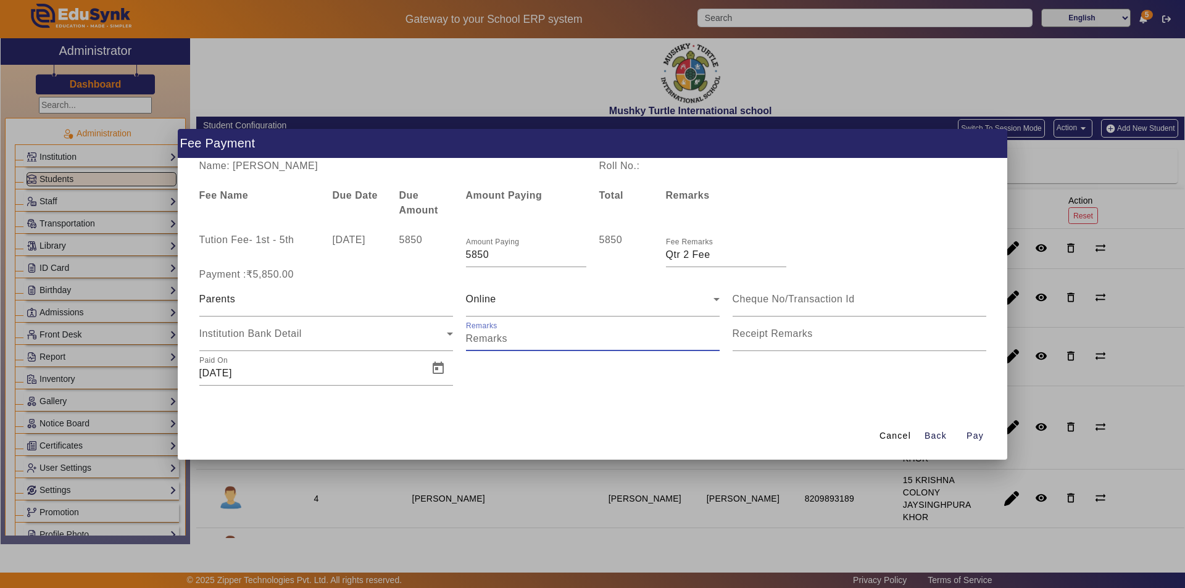
click at [592, 338] on input "Remarks" at bounding box center [593, 338] width 254 height 15
type input "Qtr 2 Fee"
click at [805, 339] on label "Receipt Remarks" at bounding box center [773, 333] width 80 height 11
click at [805, 339] on input "Receipt Remarks" at bounding box center [860, 338] width 254 height 15
click at [801, 342] on input "Receipt Remarks" at bounding box center [860, 338] width 254 height 15
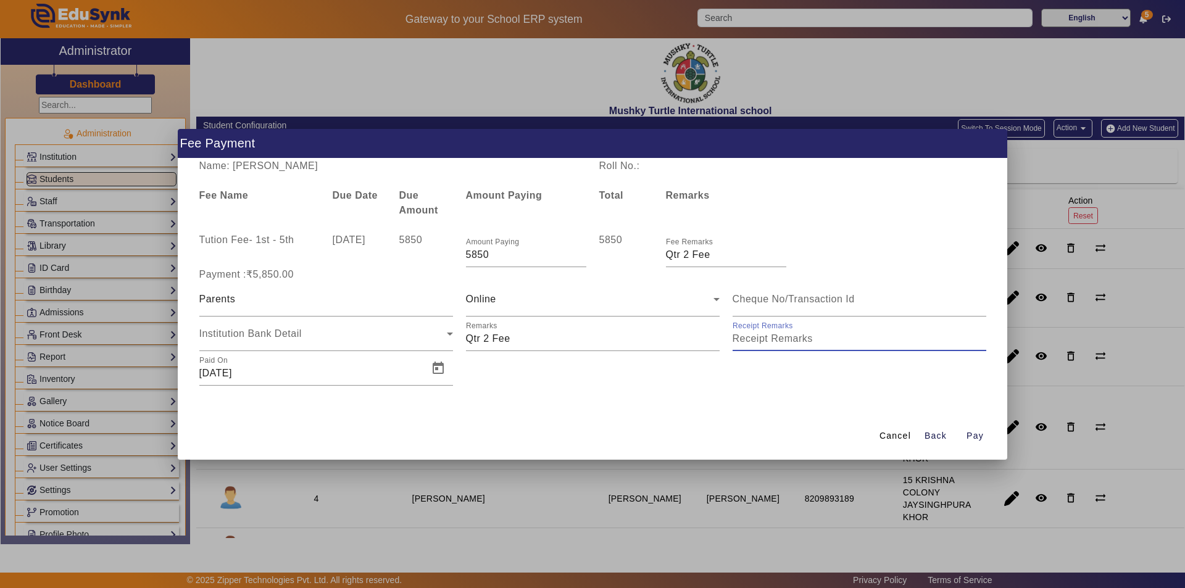
type input "Qtr 2 Fee"
click at [436, 372] on span "Open calendar" at bounding box center [438, 369] width 30 height 30
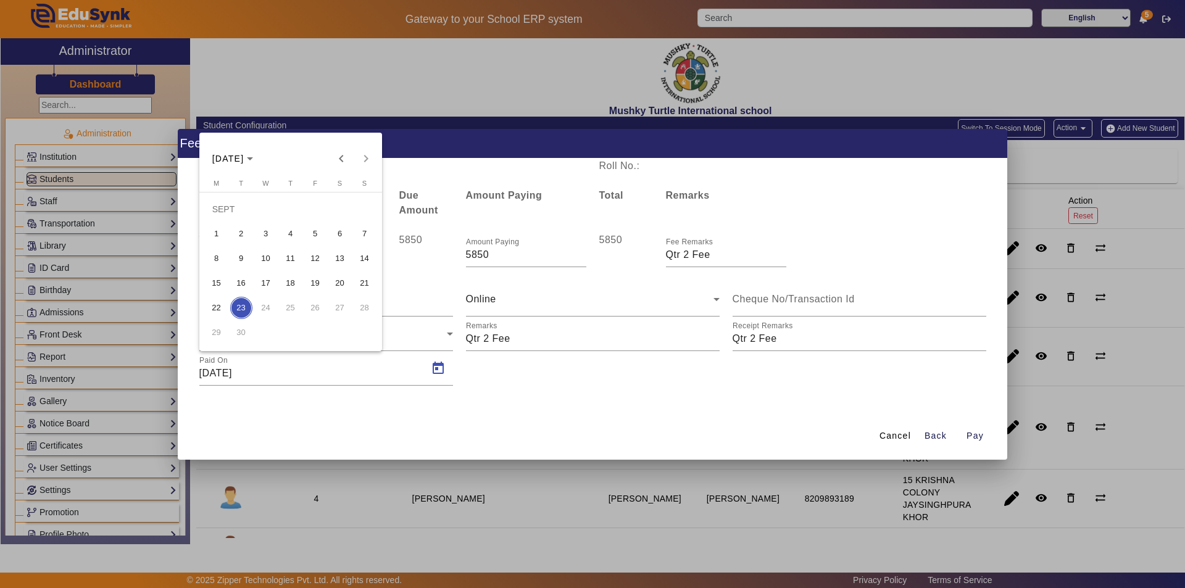
click at [216, 278] on span "15" at bounding box center [217, 283] width 22 height 22
type input "[DATE]"
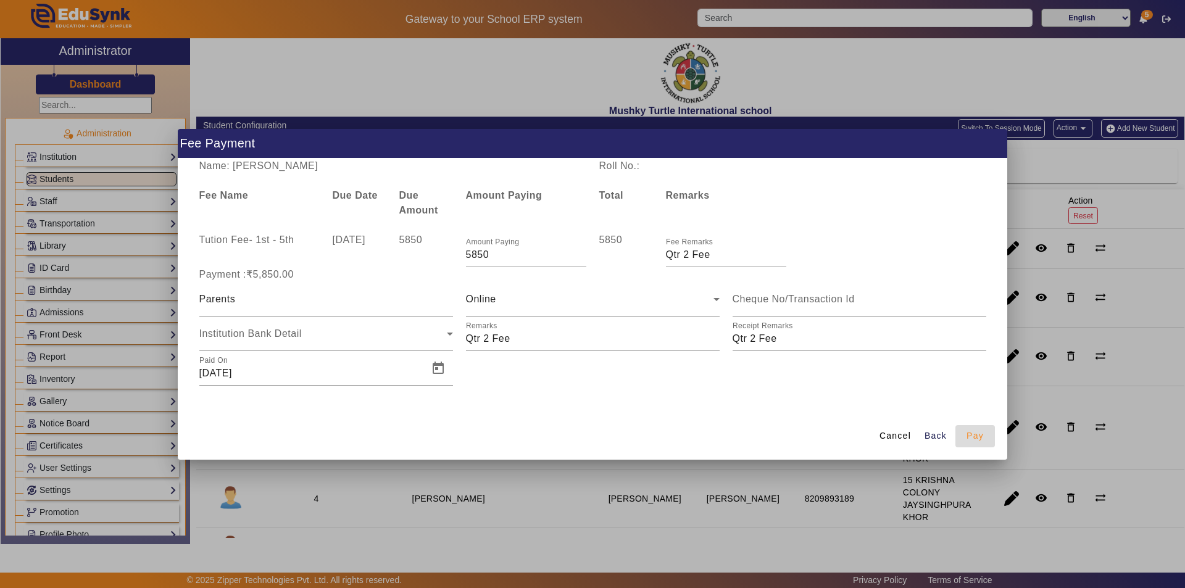
click at [981, 431] on span "Pay" at bounding box center [975, 436] width 17 height 13
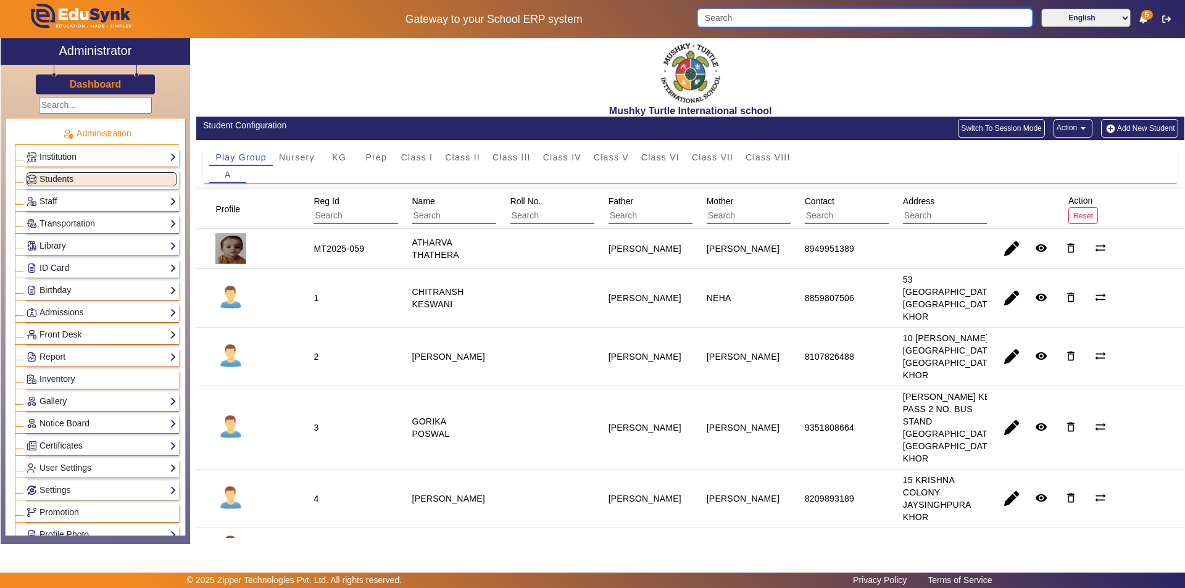
click at [761, 20] on input "Search" at bounding box center [864, 18] width 335 height 19
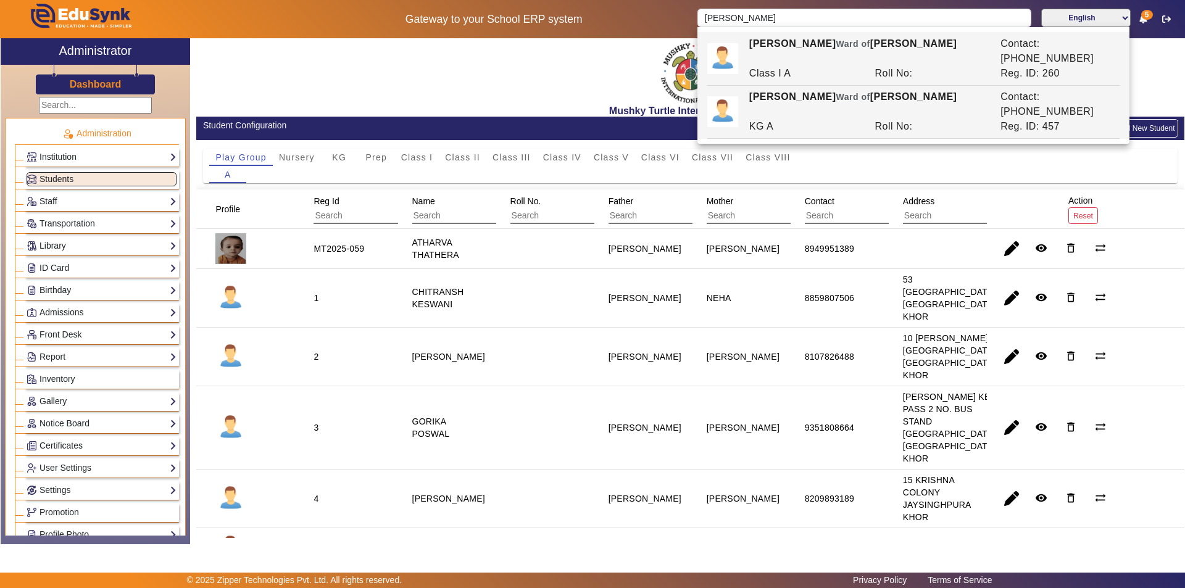
click at [799, 119] on div "KG A" at bounding box center [806, 126] width 126 height 15
type input "[PERSON_NAME]"
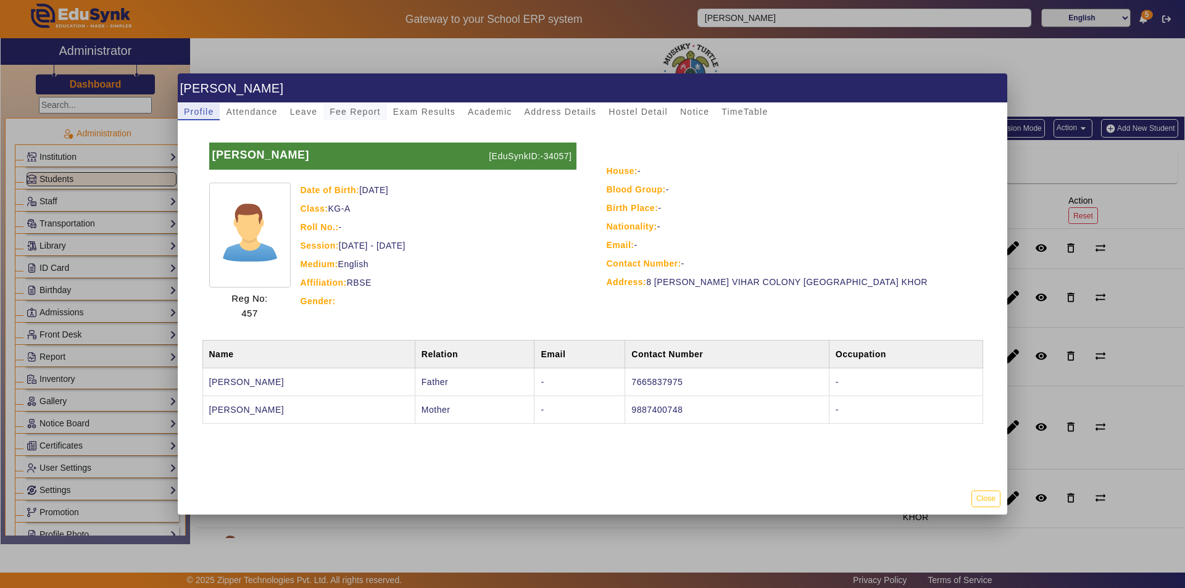
click at [349, 114] on span "Fee Report" at bounding box center [355, 111] width 51 height 9
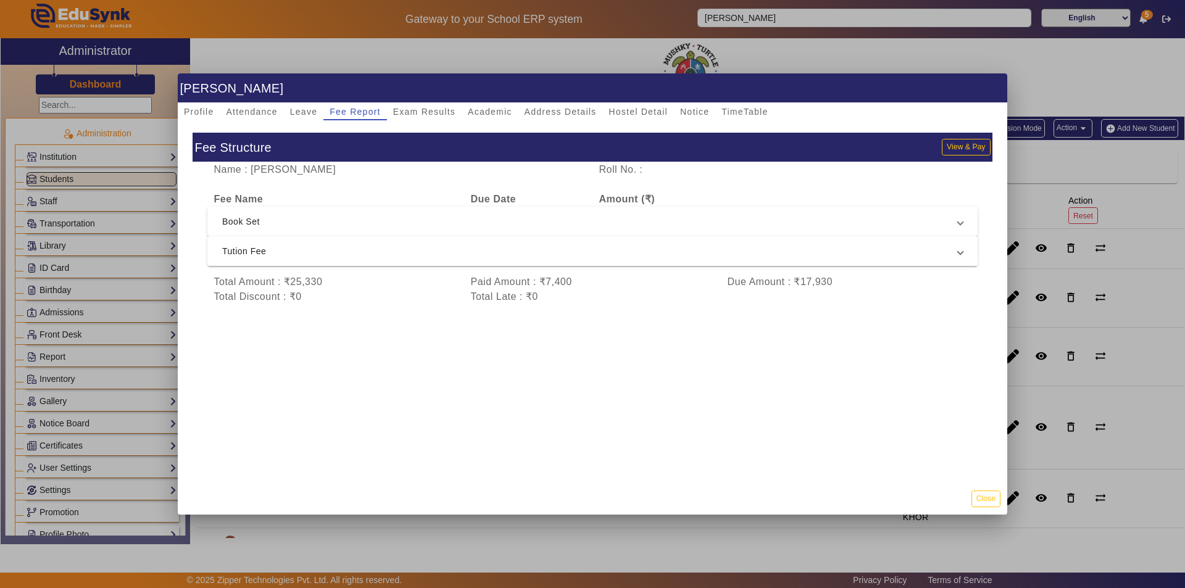
click at [344, 260] on mat-expansion-panel-header "Tution Fee" at bounding box center [592, 251] width 770 height 30
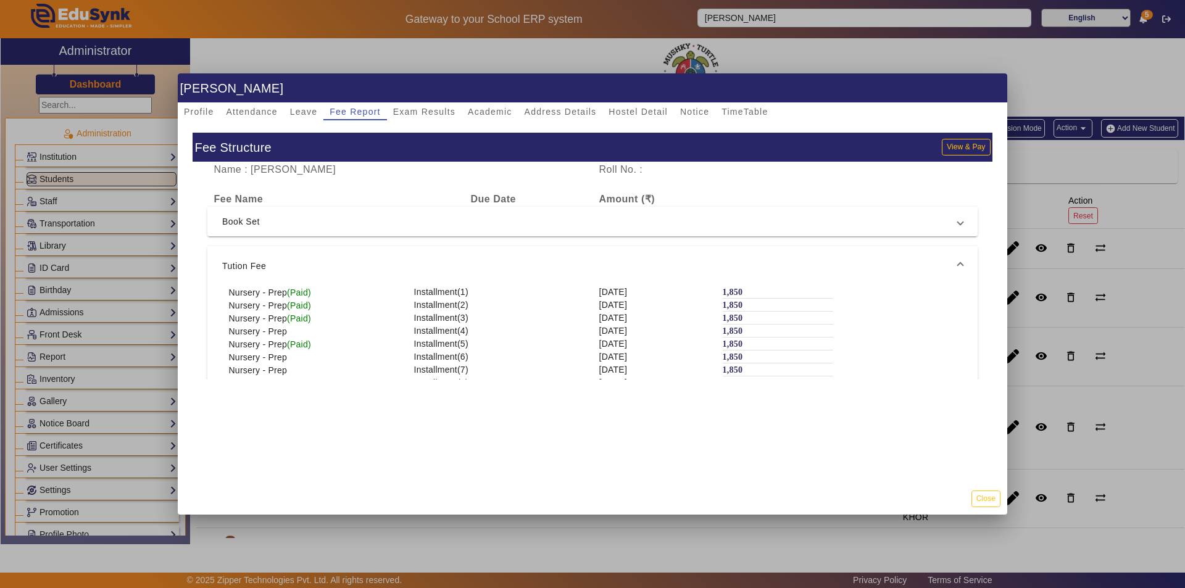
click at [302, 331] on div "Nursery - Prep" at bounding box center [314, 331] width 185 height 13
drag, startPoint x: 991, startPoint y: 496, endPoint x: 984, endPoint y: 493, distance: 8.3
click at [992, 496] on button "Close" at bounding box center [986, 499] width 29 height 17
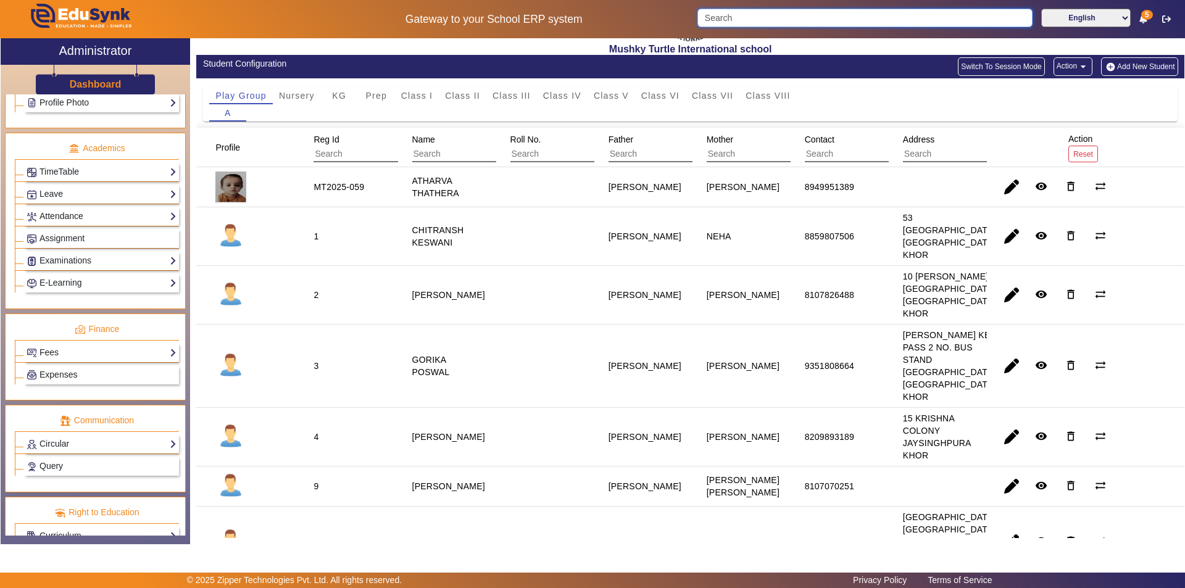
scroll to position [458, 0]
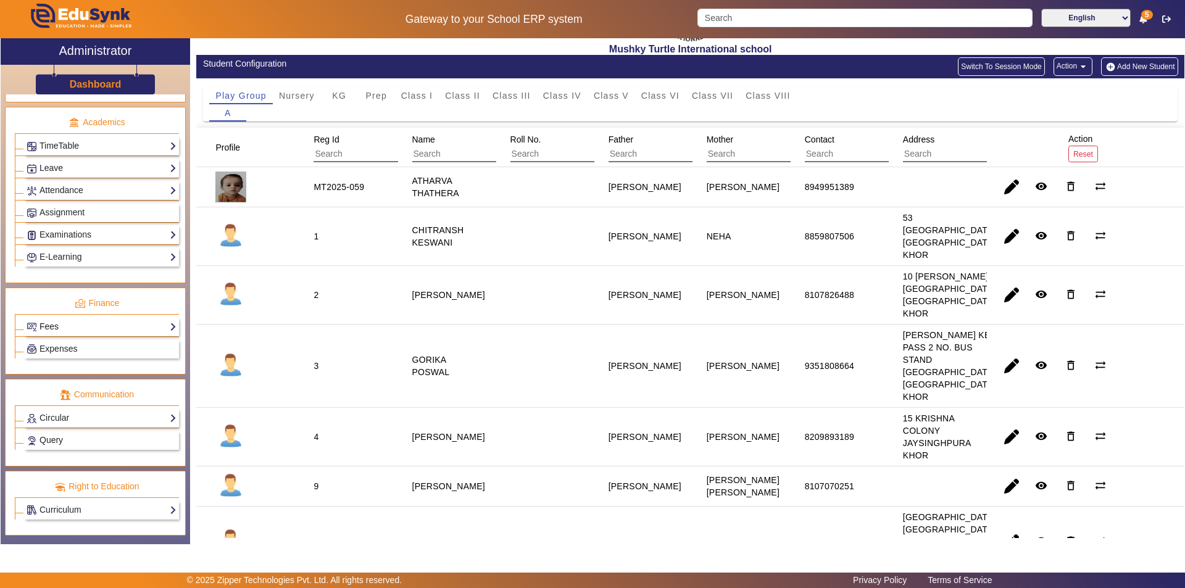
click at [94, 327] on link "Fees" at bounding box center [102, 327] width 150 height 14
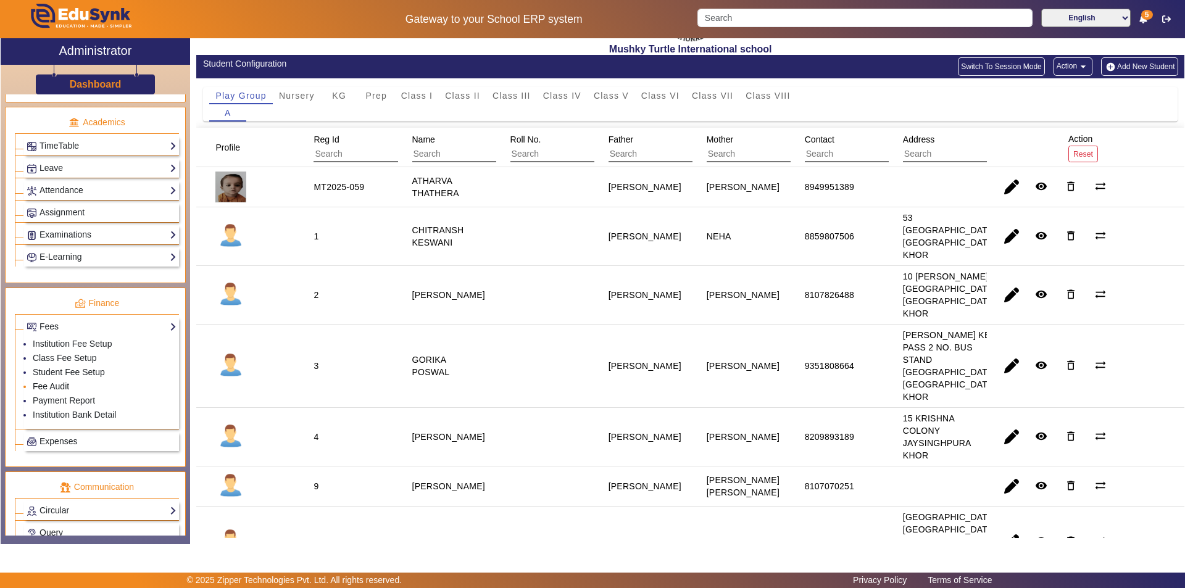
click at [62, 388] on link "Fee Audit" at bounding box center [51, 386] width 36 height 10
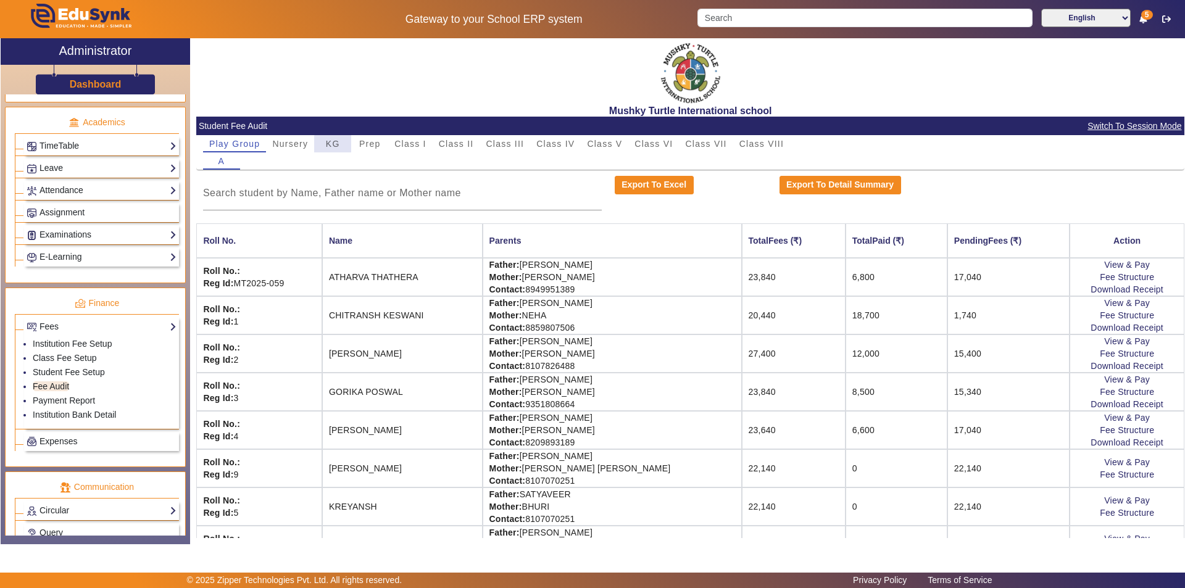
click at [333, 144] on span "KG" at bounding box center [333, 143] width 14 height 9
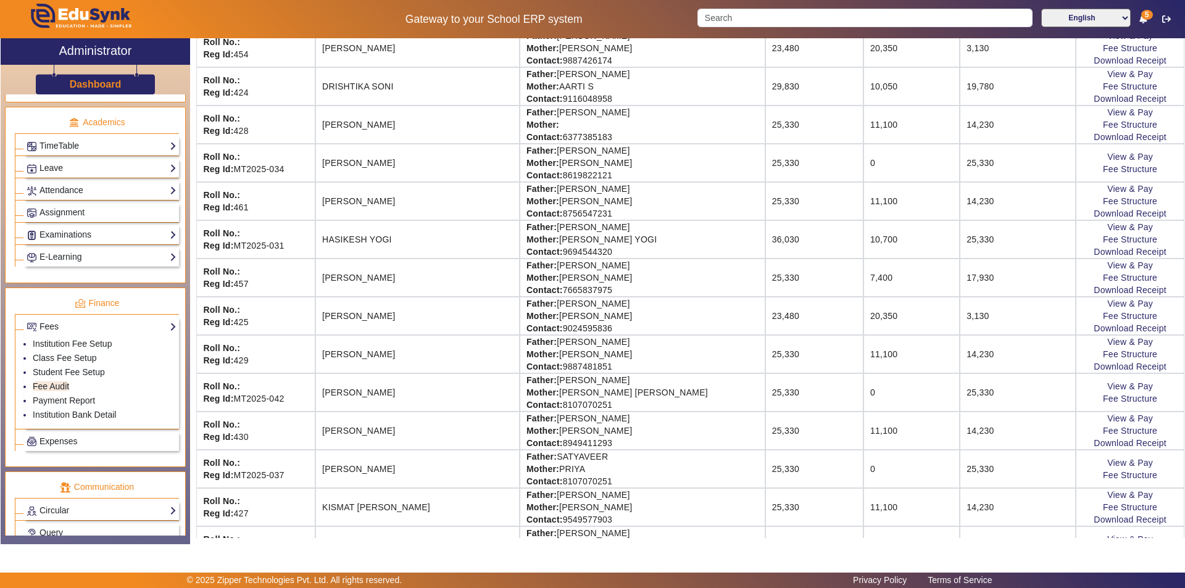
scroll to position [617, 0]
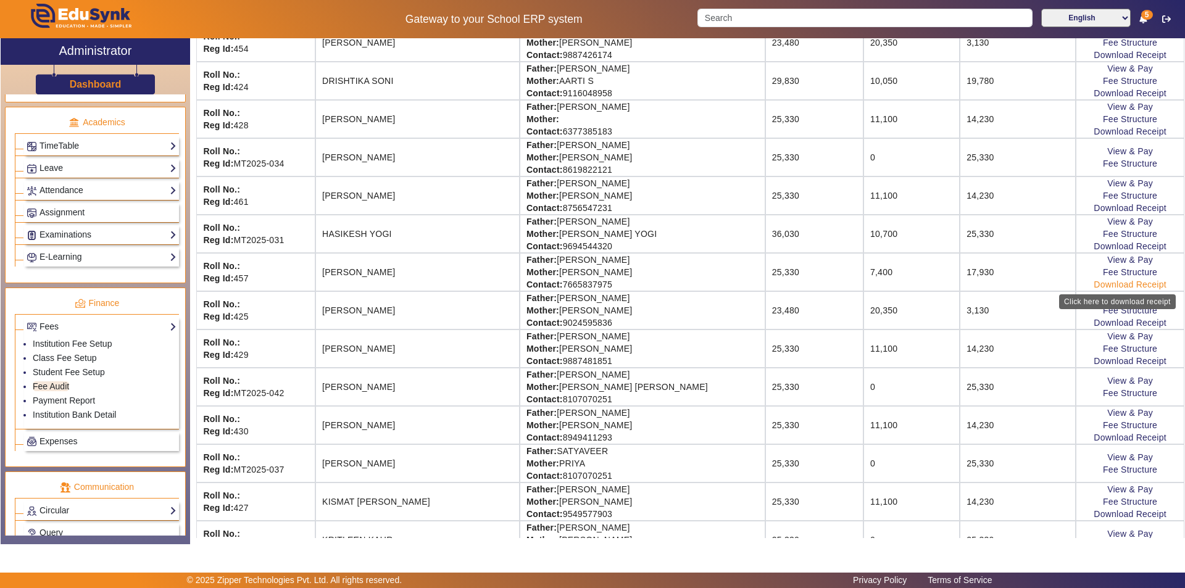
click at [1115, 285] on link "Download Receipt" at bounding box center [1130, 285] width 73 height 10
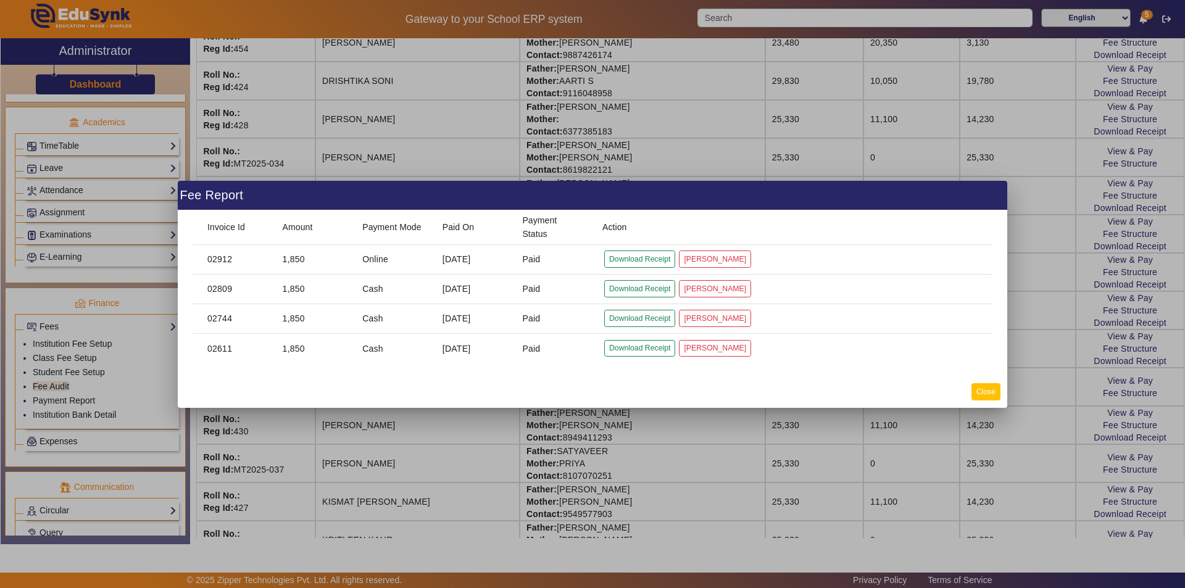
click at [983, 391] on button "Close" at bounding box center [986, 391] width 29 height 17
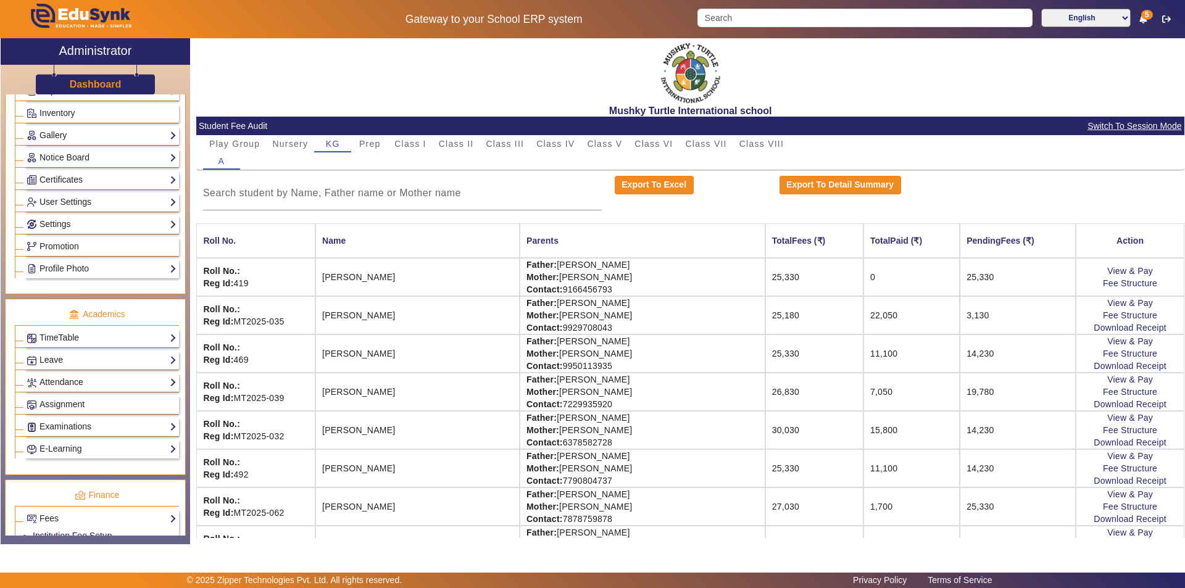
scroll to position [0, 0]
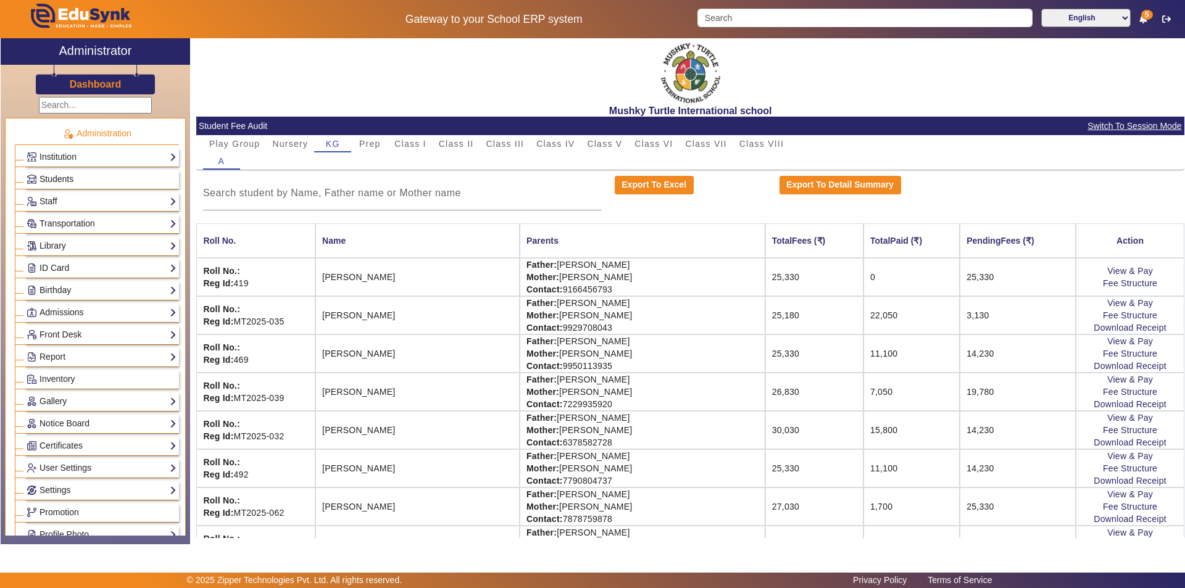
click at [90, 178] on link "Students" at bounding box center [102, 179] width 150 height 14
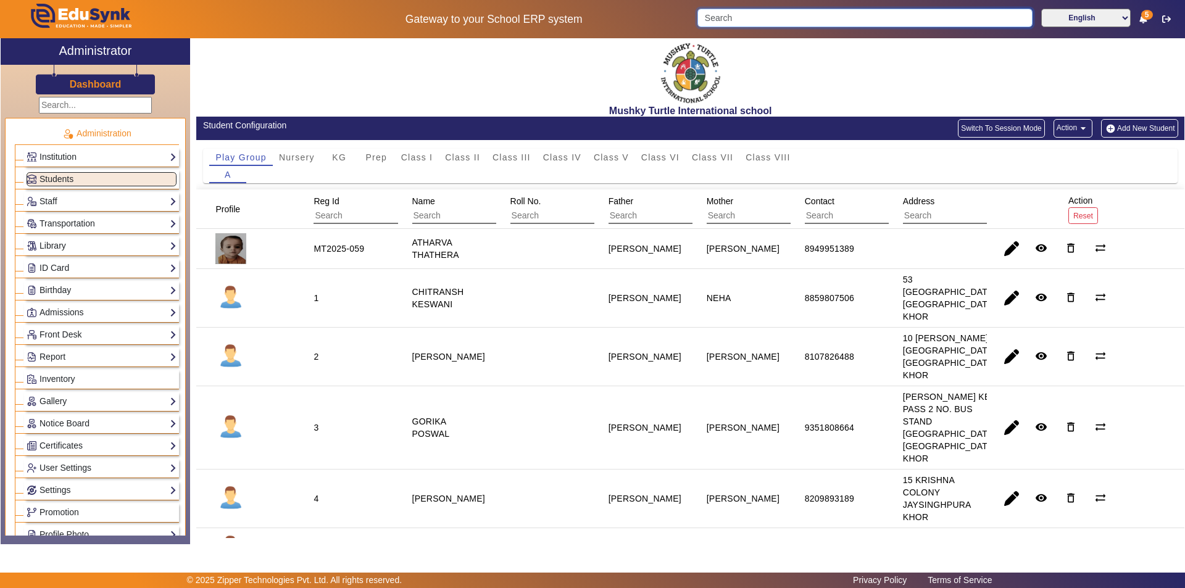
click at [773, 19] on input "Search" at bounding box center [864, 18] width 335 height 19
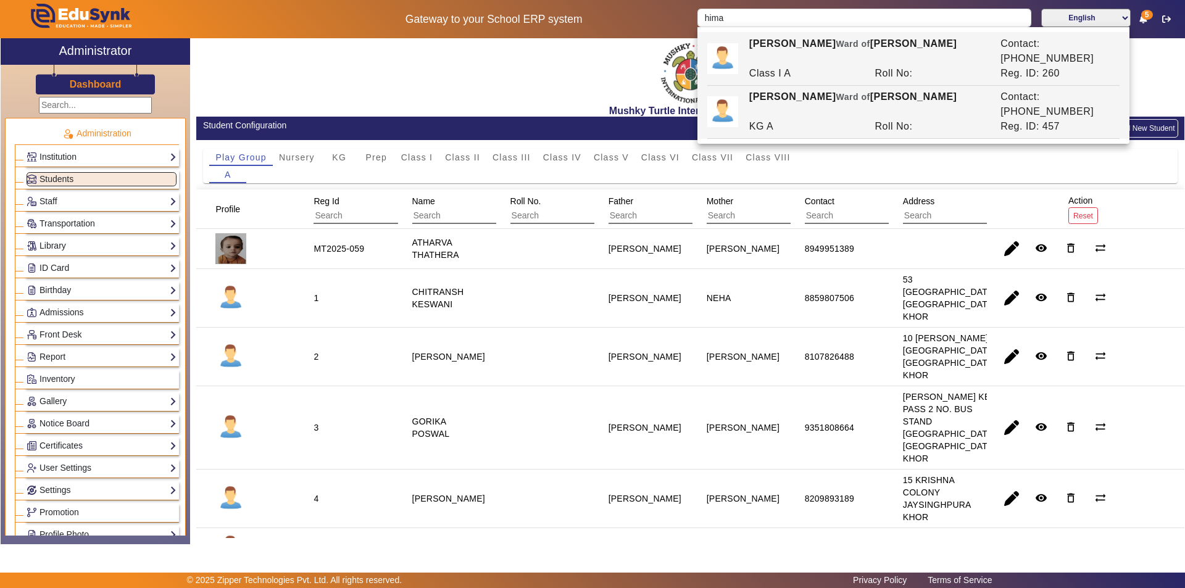
click at [796, 90] on div "[PERSON_NAME] of [PERSON_NAME]" at bounding box center [868, 105] width 251 height 30
type input "[PERSON_NAME]"
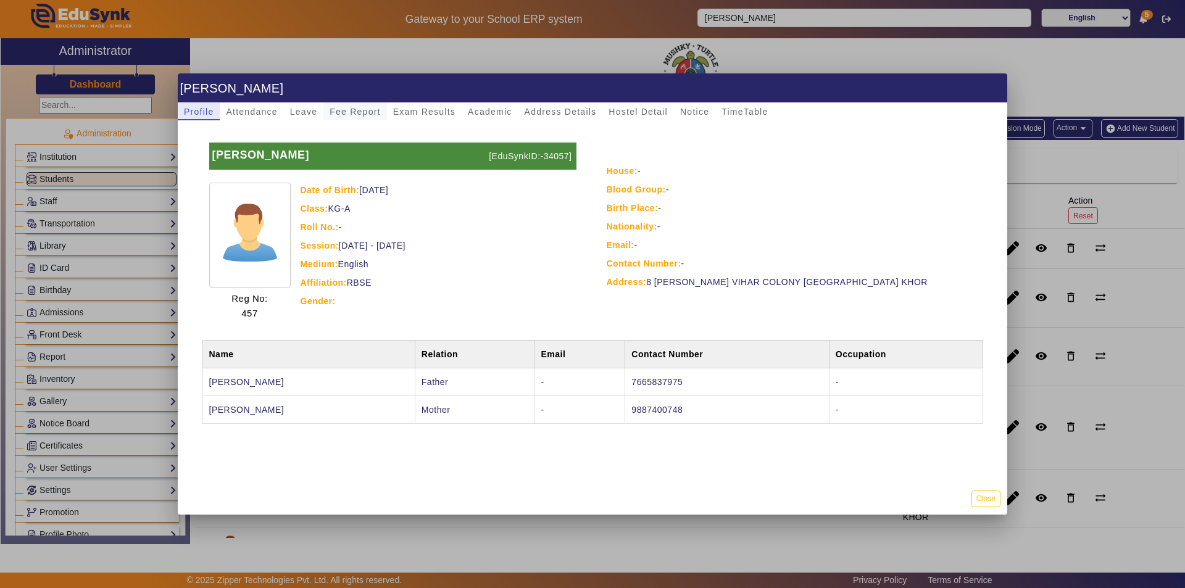
click at [354, 114] on span "Fee Report" at bounding box center [355, 111] width 51 height 9
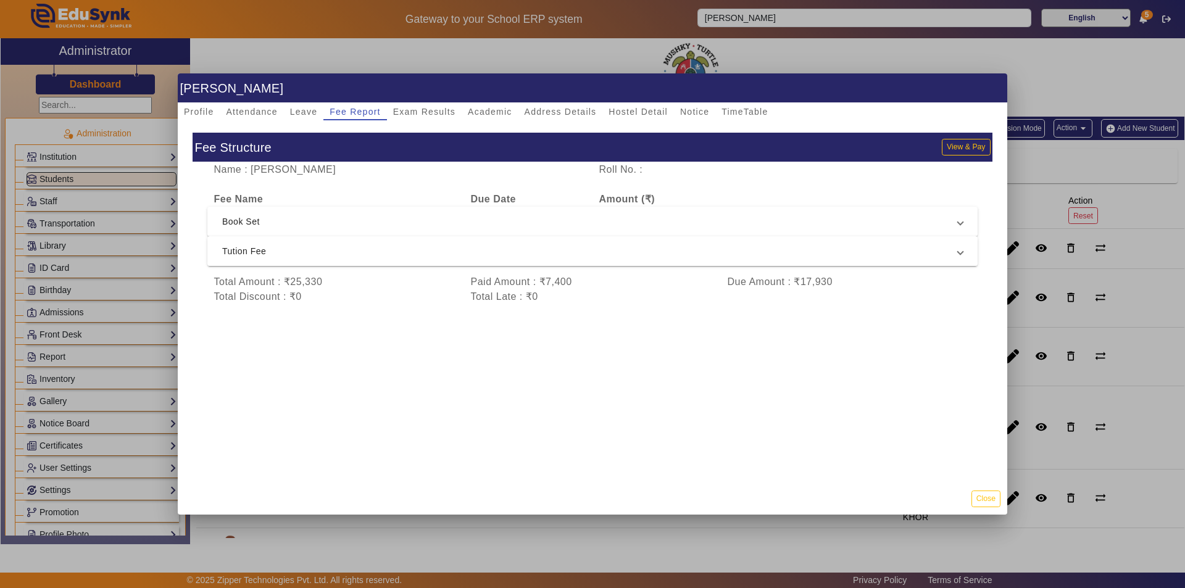
click at [380, 247] on span "Tution Fee" at bounding box center [590, 251] width 736 height 15
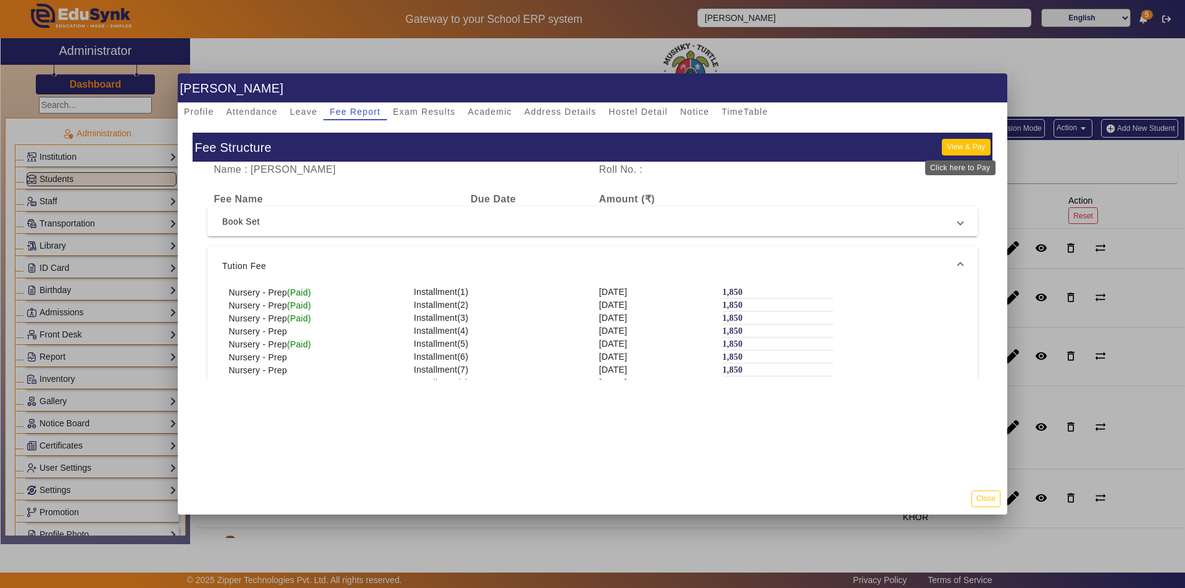
click at [960, 143] on button "View & Pay" at bounding box center [966, 147] width 48 height 17
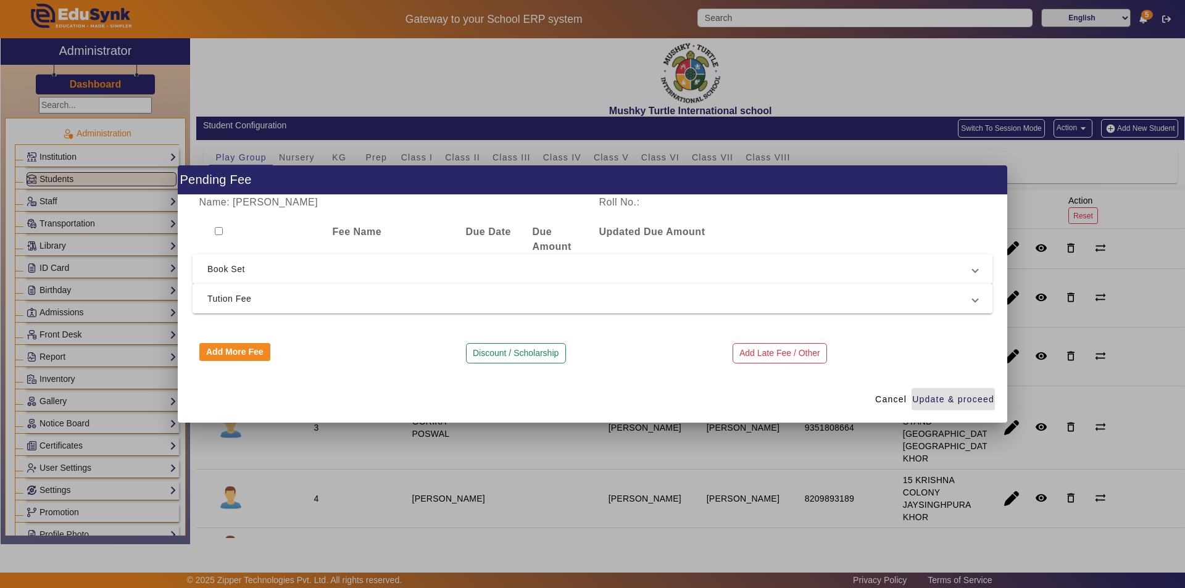
click at [338, 295] on span "Tution Fee" at bounding box center [589, 298] width 765 height 15
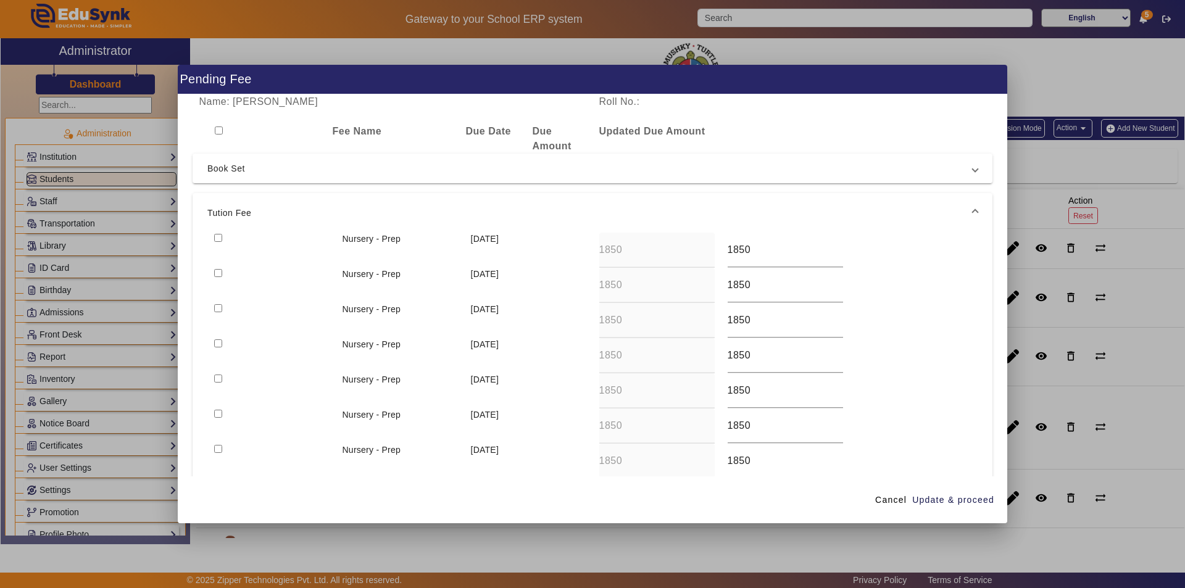
click at [214, 236] on input "checkbox" at bounding box center [218, 238] width 8 height 8
checkbox input "true"
click at [945, 496] on span "Update & proceed" at bounding box center [953, 500] width 82 height 13
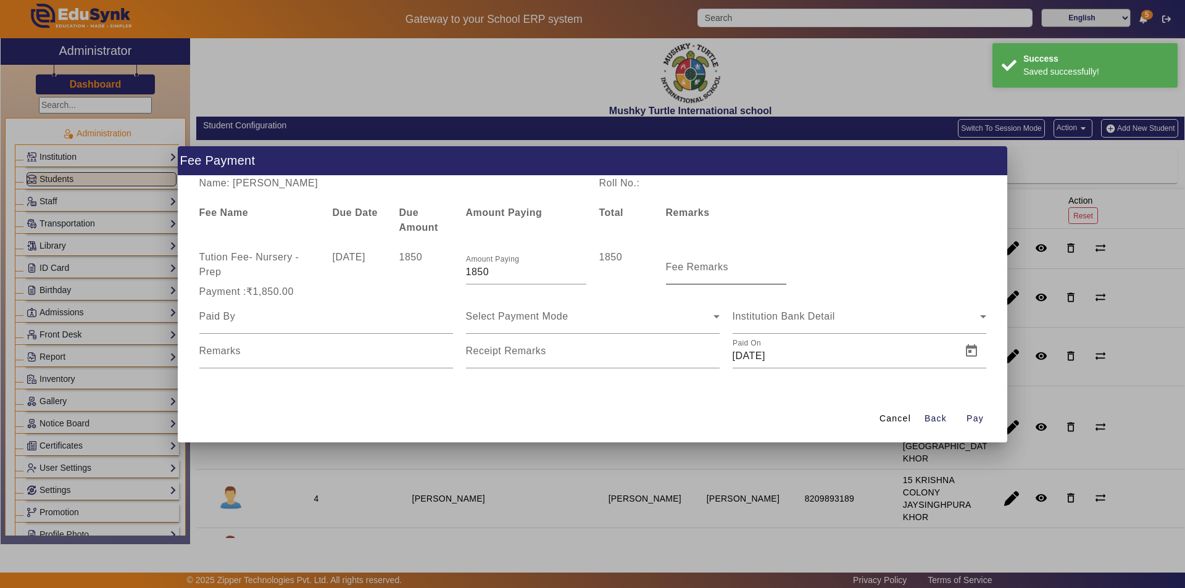
click at [706, 272] on mat-label "Fee Remarks" at bounding box center [697, 267] width 63 height 10
click at [706, 272] on input "Fee Remarks" at bounding box center [726, 272] width 120 height 15
type input "July Month Fee"
click at [342, 325] on div at bounding box center [326, 316] width 254 height 35
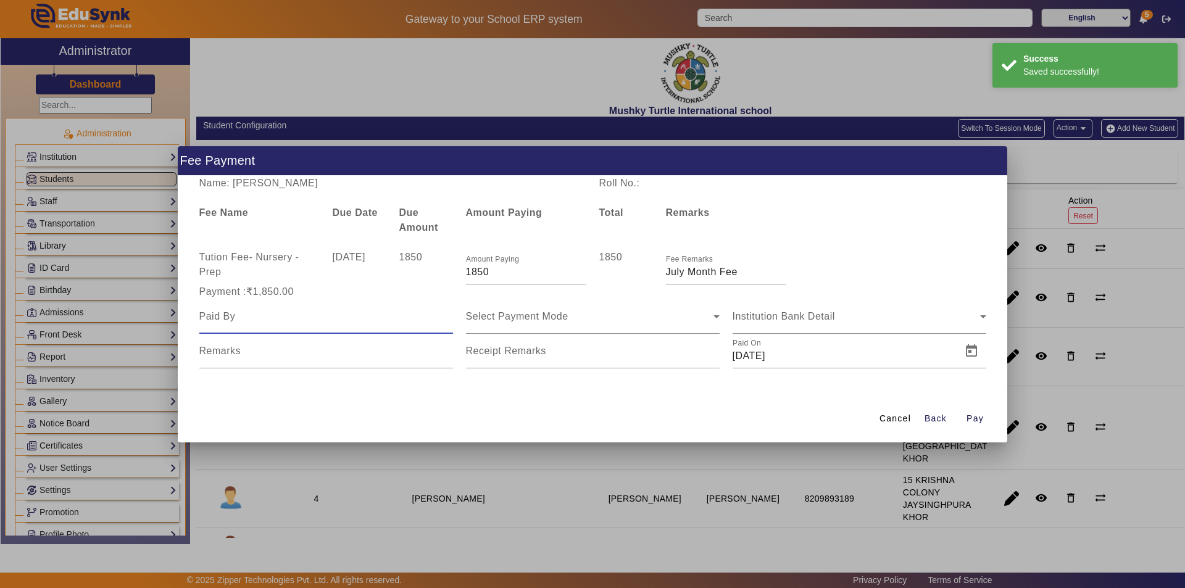
click at [342, 324] on mat-form-field at bounding box center [326, 316] width 254 height 35
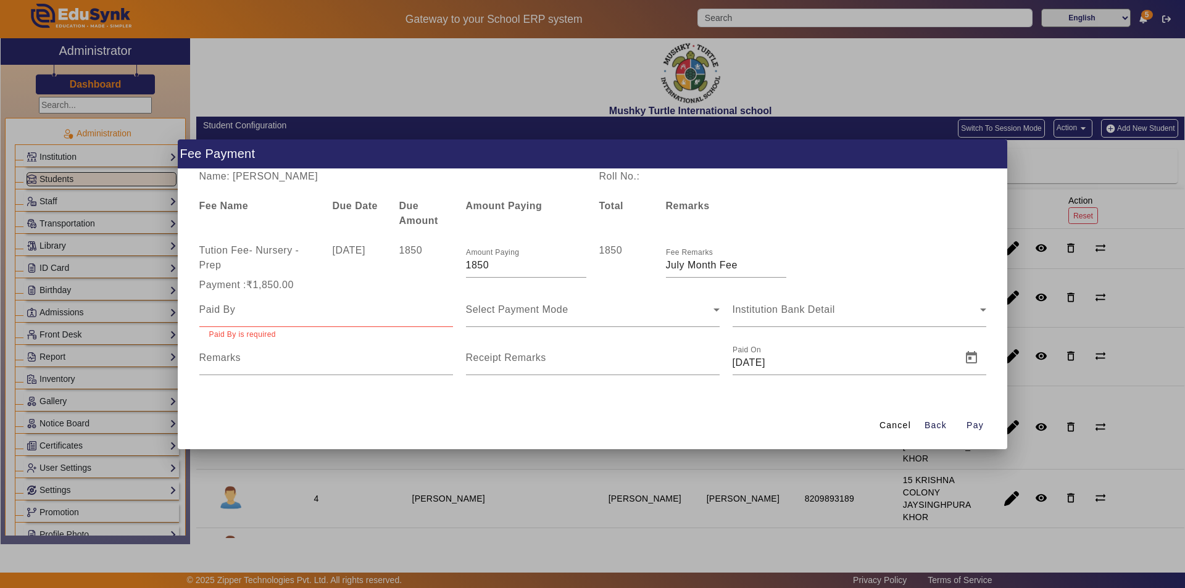
click at [334, 315] on input at bounding box center [326, 309] width 254 height 15
type input "Parents"
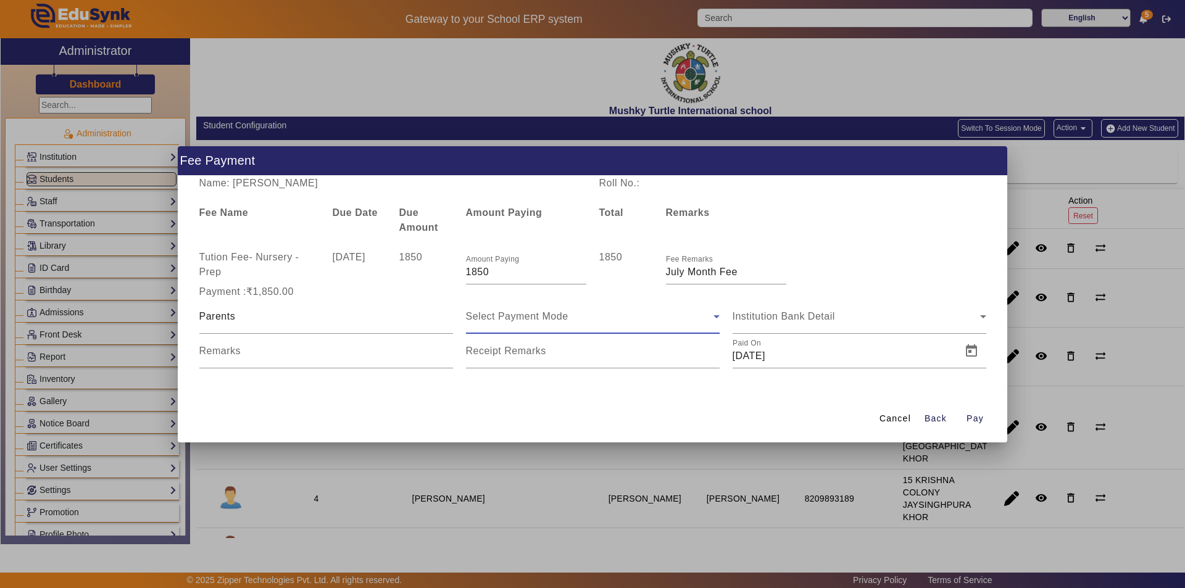
click at [589, 319] on div "Select Payment Mode" at bounding box center [590, 316] width 248 height 15
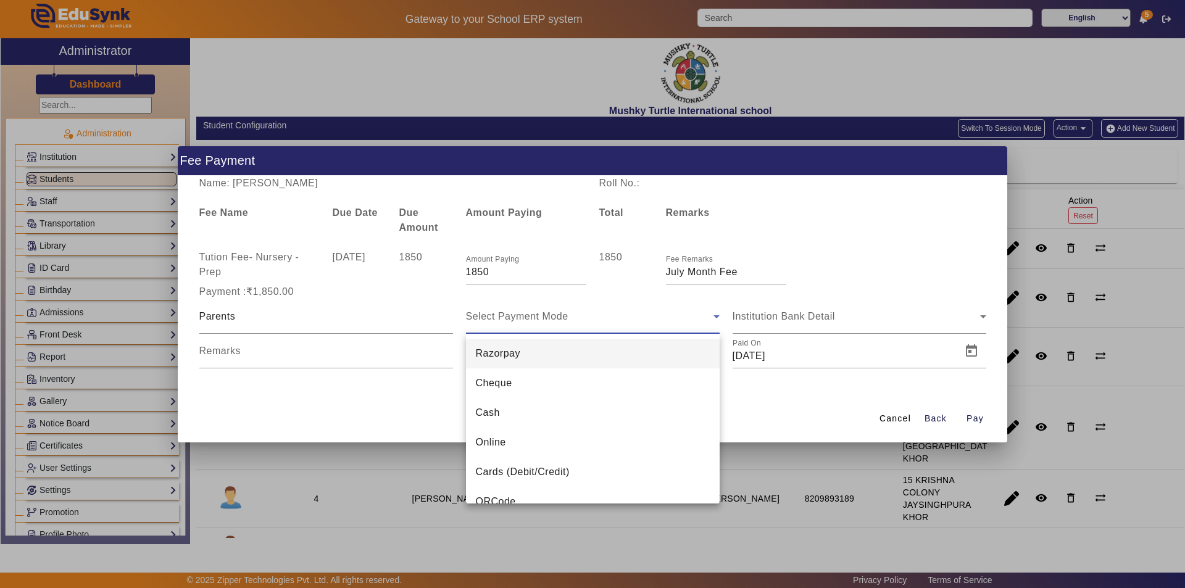
drag, startPoint x: 526, startPoint y: 442, endPoint x: 548, endPoint y: 418, distance: 32.3
click at [527, 442] on mat-option "Online" at bounding box center [593, 443] width 254 height 30
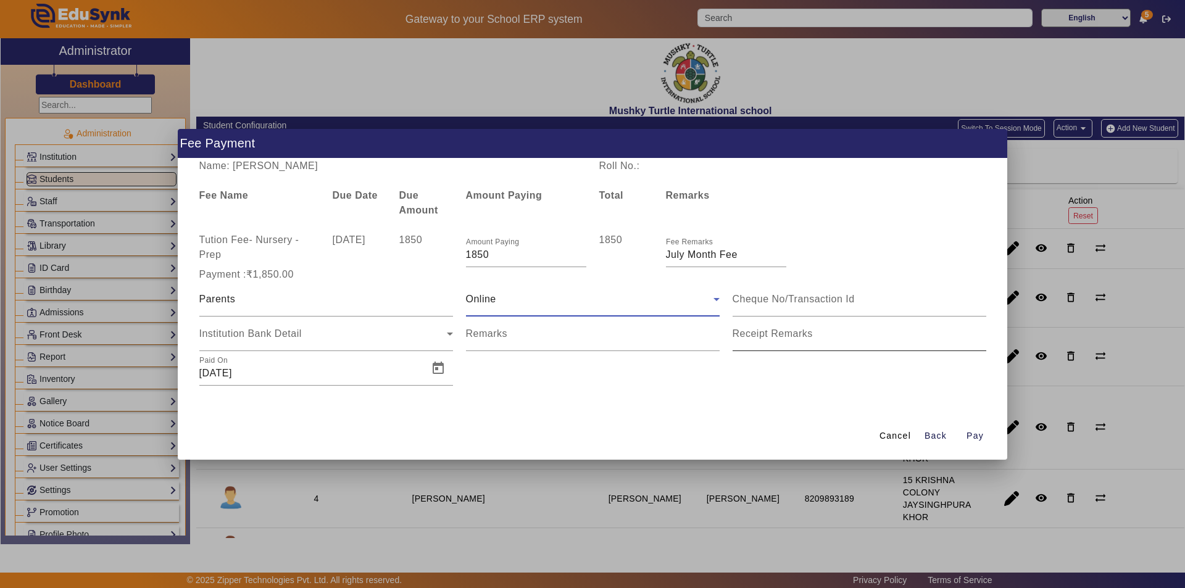
click at [796, 336] on mat-label "Receipt Remarks" at bounding box center [773, 333] width 80 height 10
click at [796, 336] on input "Receipt Remarks" at bounding box center [860, 338] width 254 height 15
click at [529, 333] on input "Remarks" at bounding box center [593, 338] width 254 height 15
type input "july month fee paid"
click at [792, 340] on input "Receipt Remarks" at bounding box center [860, 338] width 254 height 15
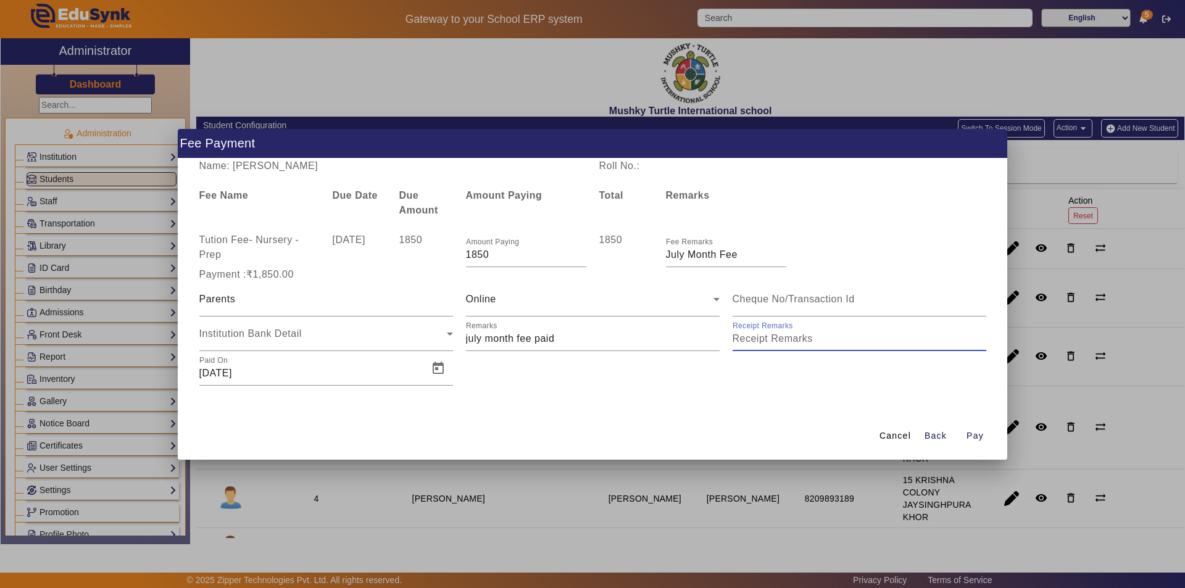
type input "july month fee paid"
click at [441, 365] on span "Open calendar" at bounding box center [438, 369] width 30 height 30
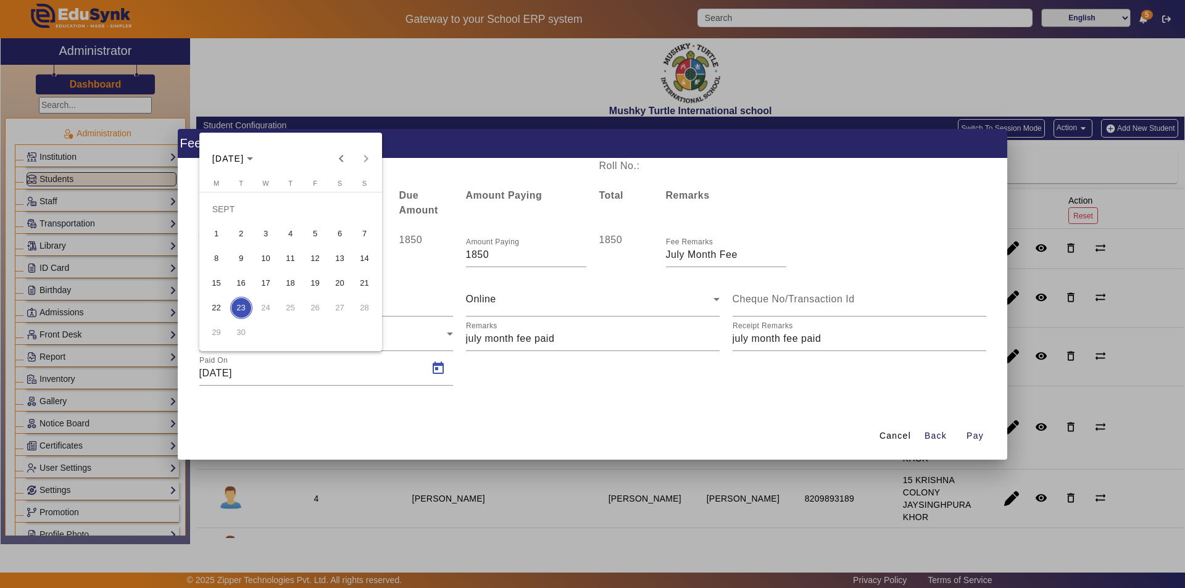
click at [214, 281] on span "15" at bounding box center [217, 283] width 22 height 22
type input "[DATE]"
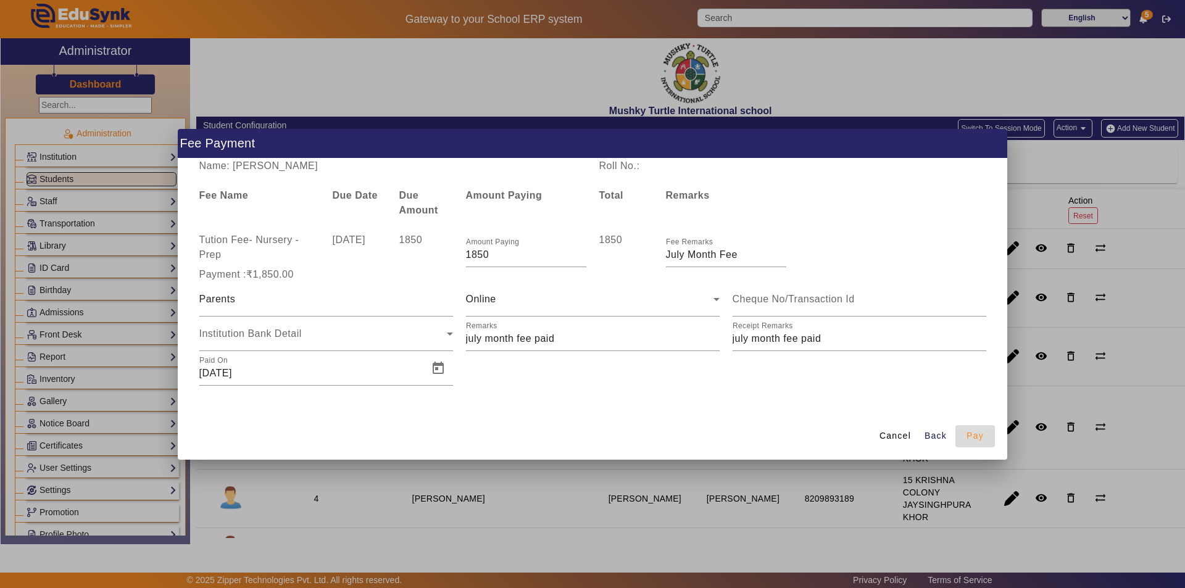
click at [978, 436] on span "Pay" at bounding box center [975, 436] width 17 height 13
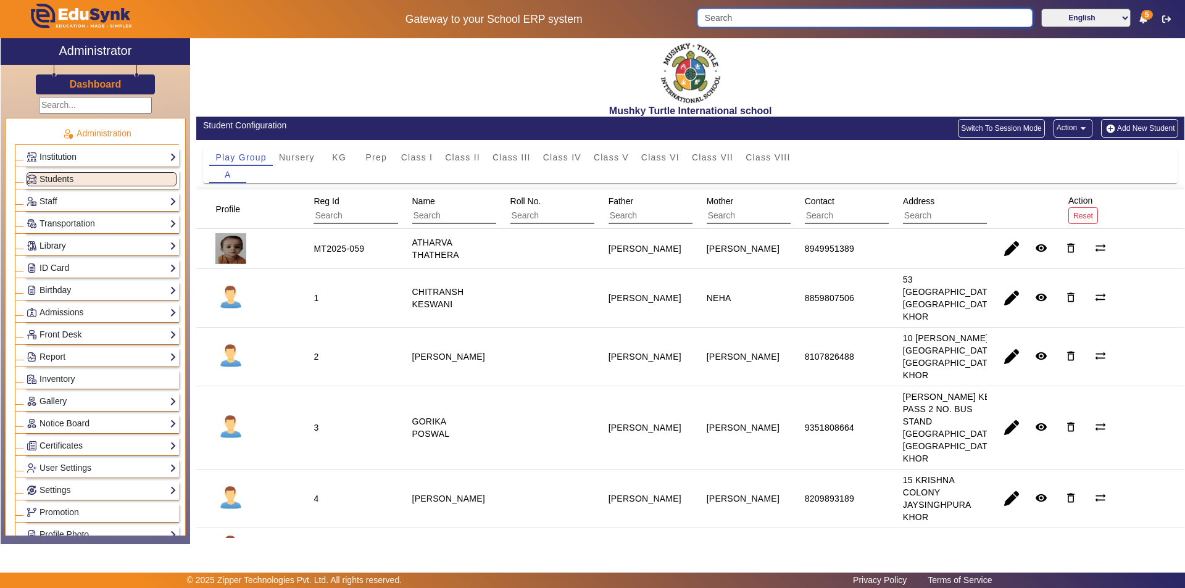
click at [836, 19] on input "Search" at bounding box center [864, 18] width 335 height 19
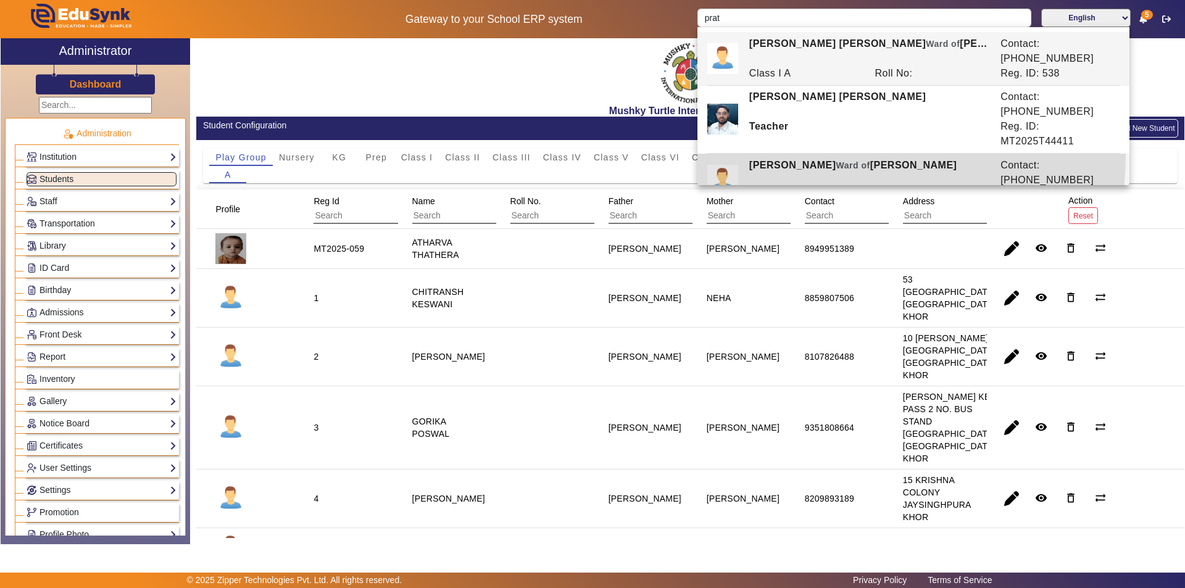
click at [831, 154] on div "[PERSON_NAME] of [PERSON_NAME] Contact: [PHONE_NUMBER] KG A Roll No: Reg. ID: 4…" at bounding box center [913, 180] width 412 height 52
type input "[PERSON_NAME]"
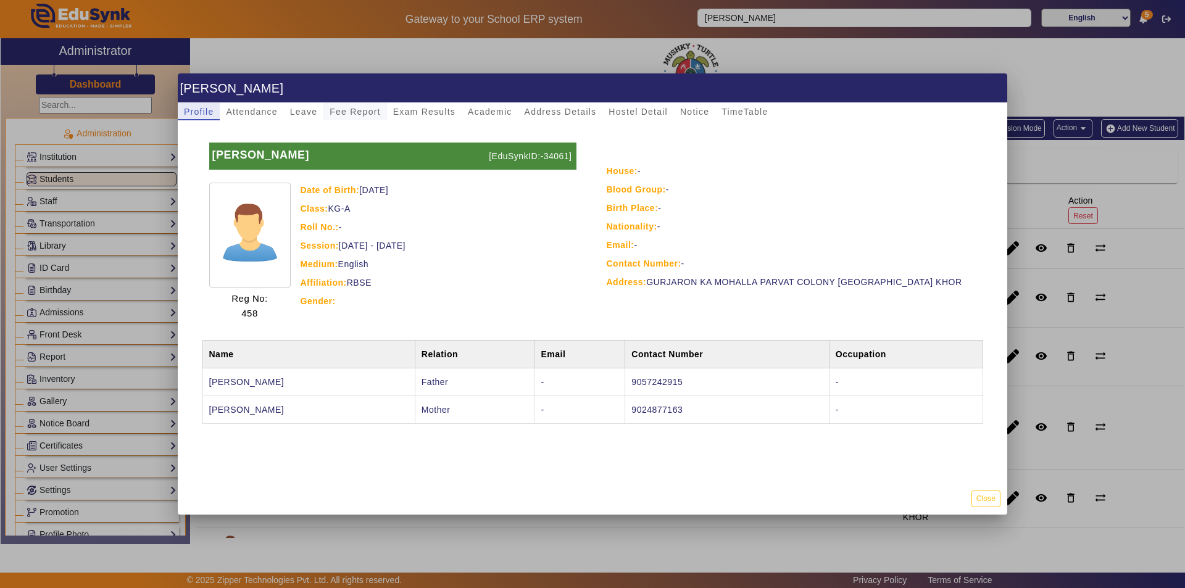
click at [356, 110] on span "Fee Report" at bounding box center [355, 111] width 51 height 9
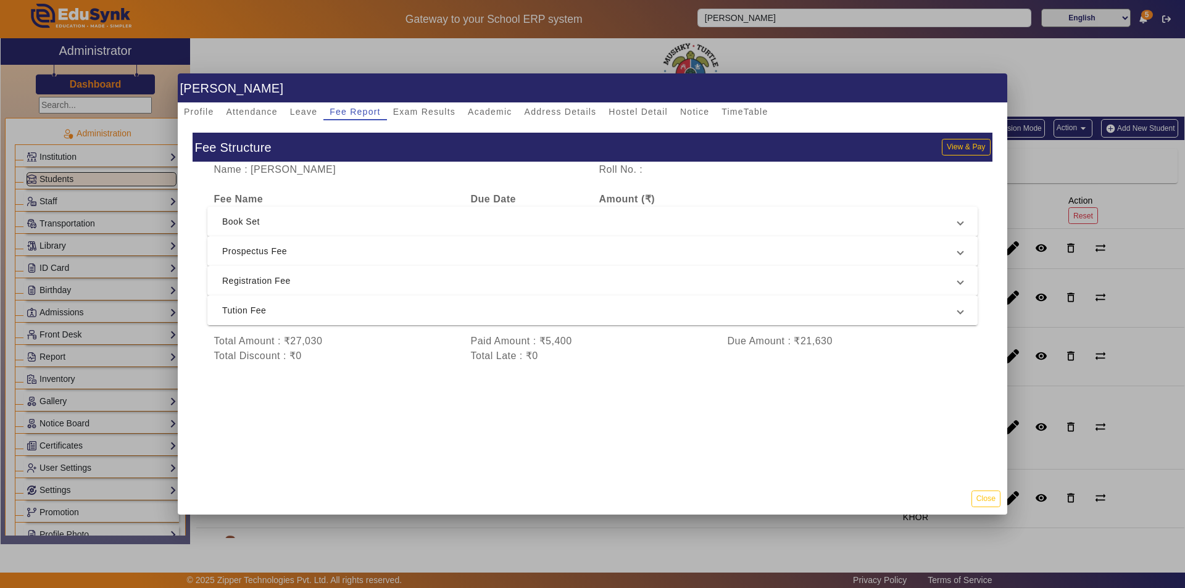
click at [343, 313] on span "Tution Fee" at bounding box center [590, 310] width 736 height 15
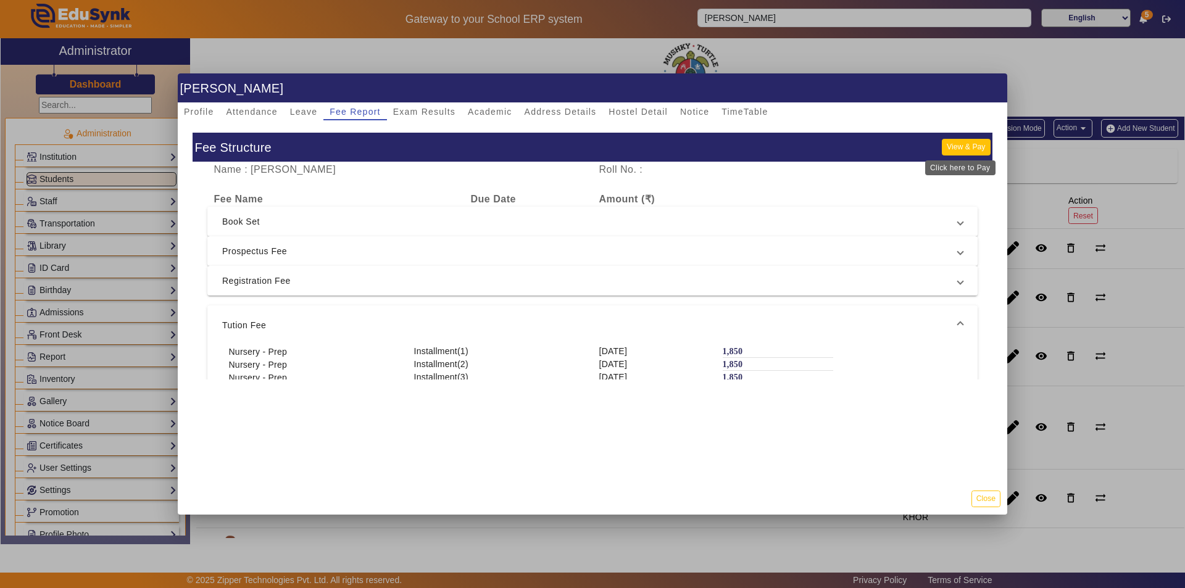
click at [954, 139] on button "View & Pay" at bounding box center [966, 147] width 48 height 17
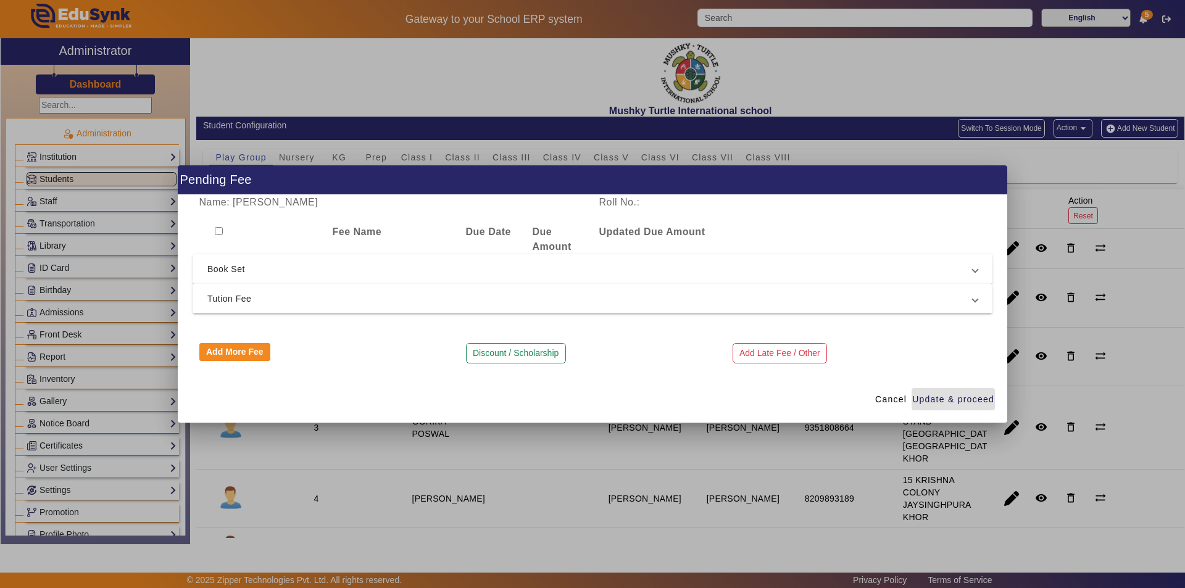
click at [344, 296] on span "Tution Fee" at bounding box center [589, 298] width 765 height 15
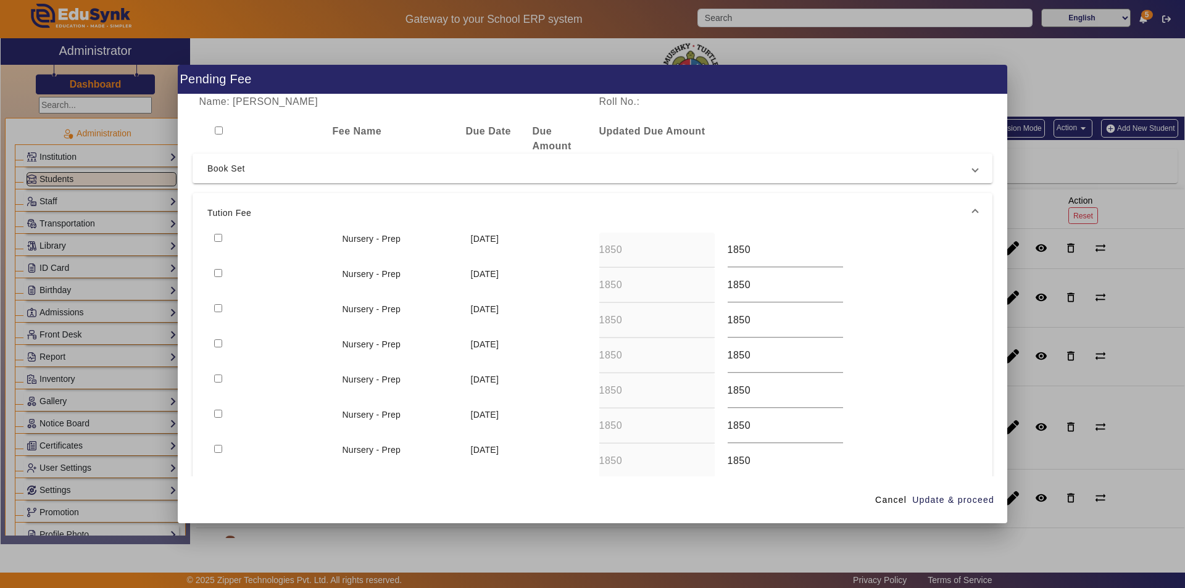
click at [220, 344] on input "checkbox" at bounding box center [218, 343] width 8 height 8
checkbox input "true"
click at [956, 500] on span "Update & proceed" at bounding box center [953, 500] width 82 height 13
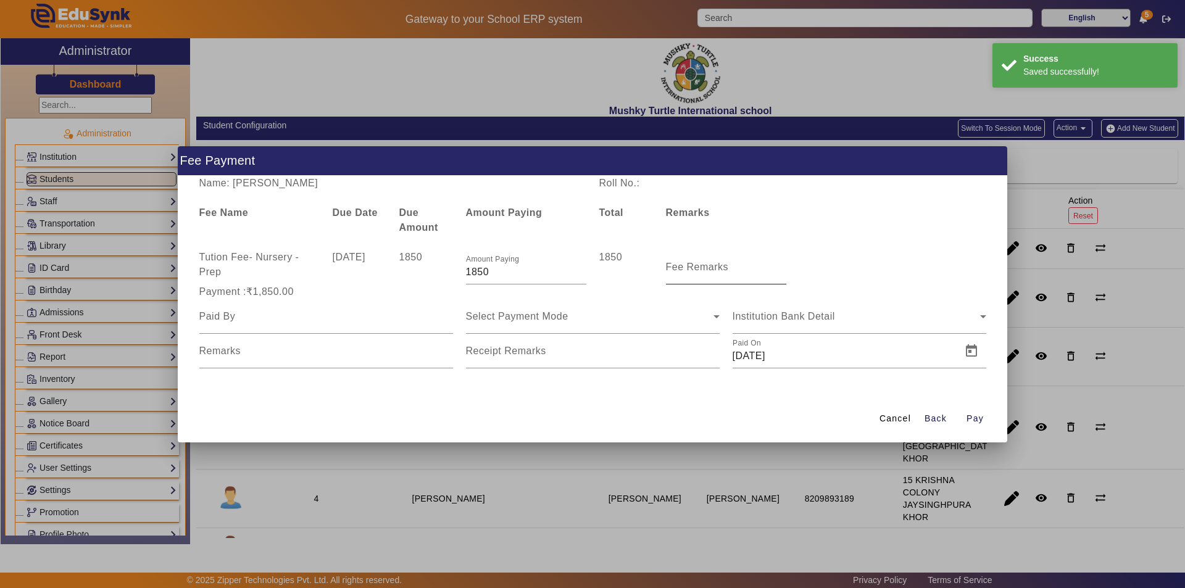
click at [693, 275] on input "Fee Remarks" at bounding box center [726, 272] width 120 height 15
type input "Sep month fee"
click at [362, 316] on input at bounding box center [326, 316] width 254 height 15
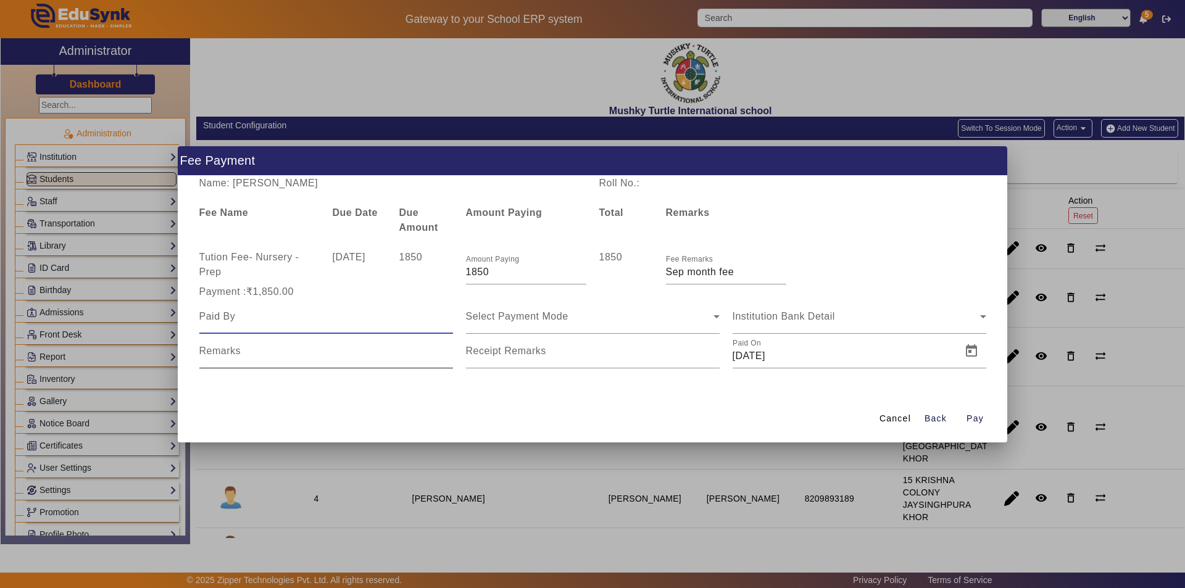
type input "Parents"
click at [552, 316] on span "Select Payment Mode" at bounding box center [517, 316] width 102 height 10
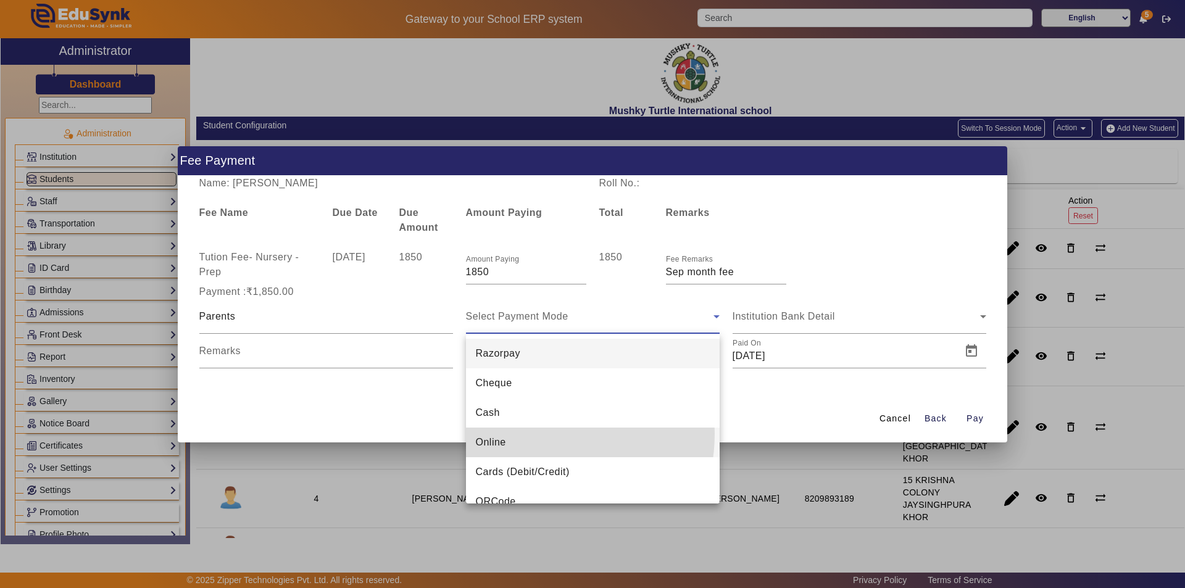
click at [532, 434] on mat-option "Online" at bounding box center [593, 443] width 254 height 30
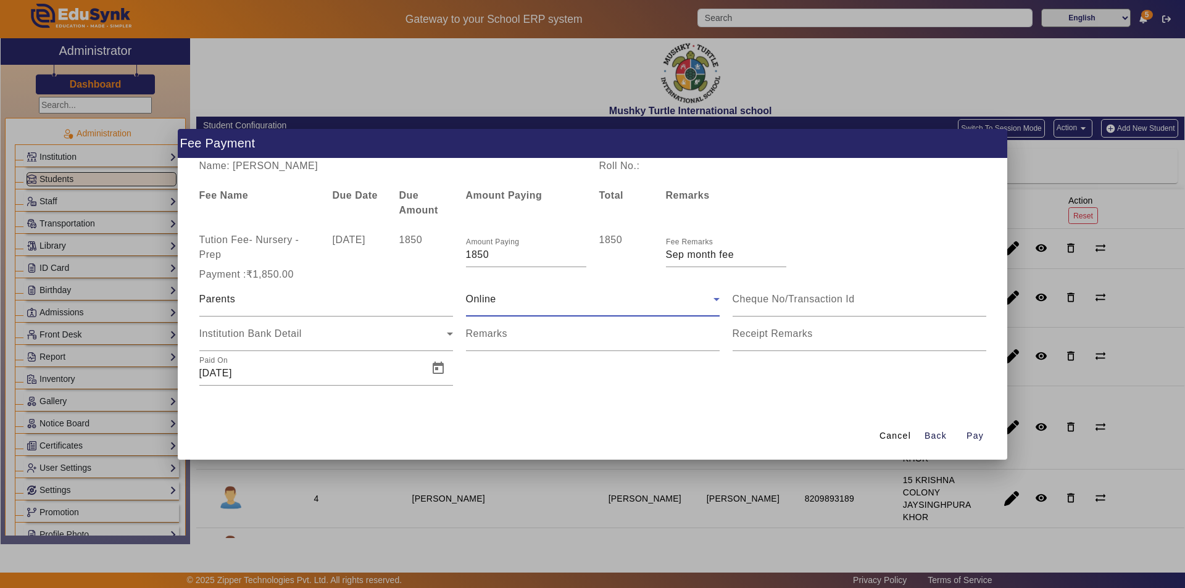
click at [552, 301] on div "Online" at bounding box center [590, 299] width 248 height 15
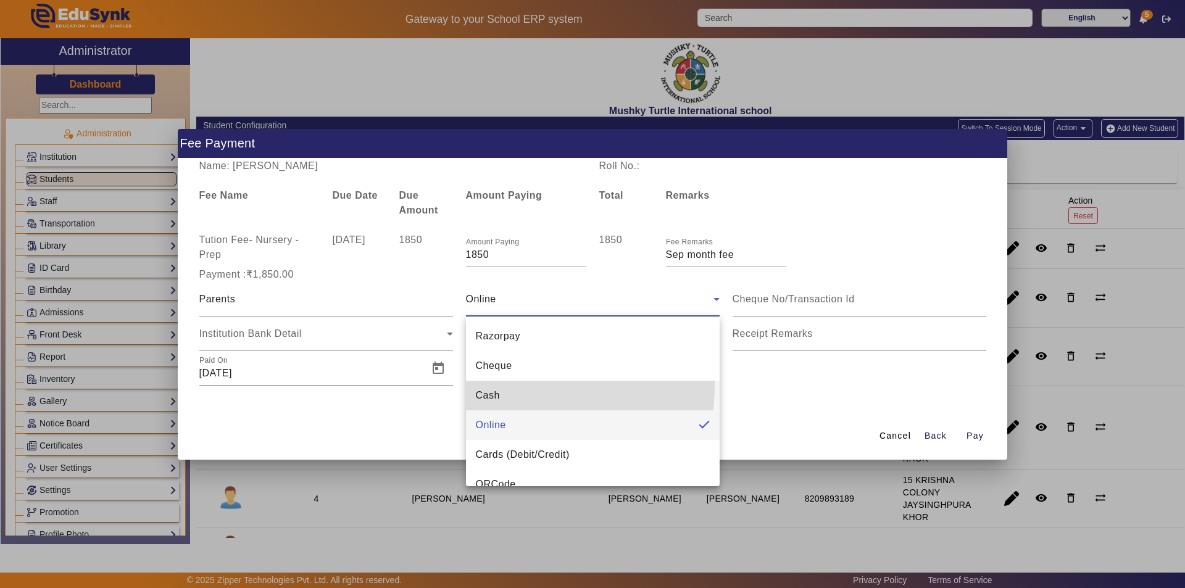
click at [524, 387] on mat-option "Cash" at bounding box center [593, 396] width 254 height 30
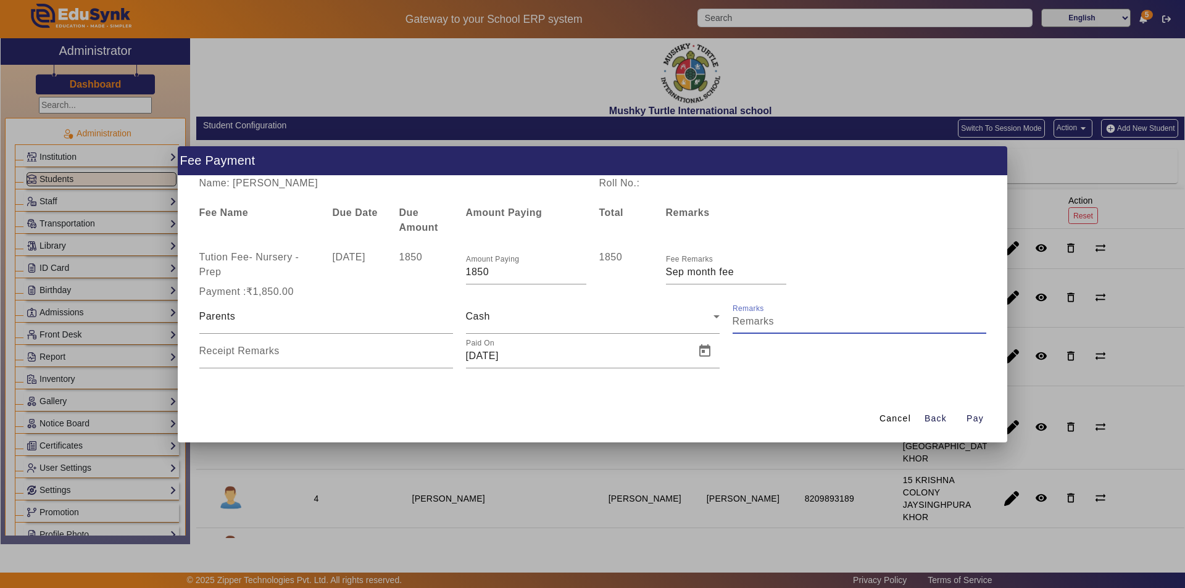
click at [836, 317] on input "Remarks" at bounding box center [860, 321] width 254 height 15
type input "Sep month fee"
click at [304, 360] on input "Receipt Remarks" at bounding box center [326, 356] width 254 height 15
type input "Sep month fee"
click at [706, 356] on span "Open calendar" at bounding box center [705, 351] width 30 height 30
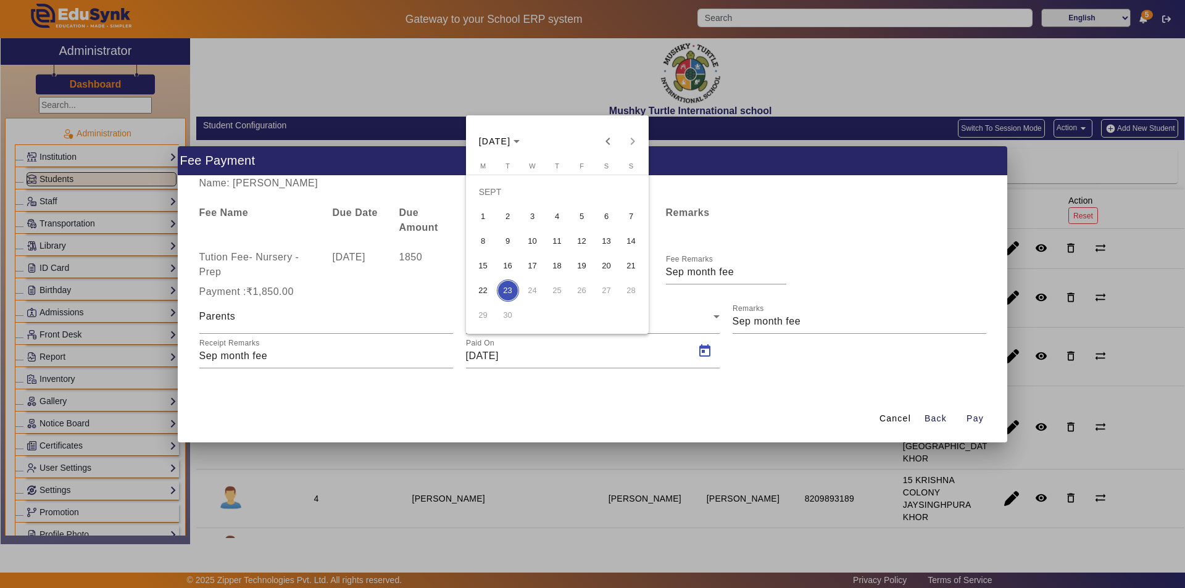
click at [483, 269] on span "15" at bounding box center [483, 266] width 22 height 22
type input "[DATE]"
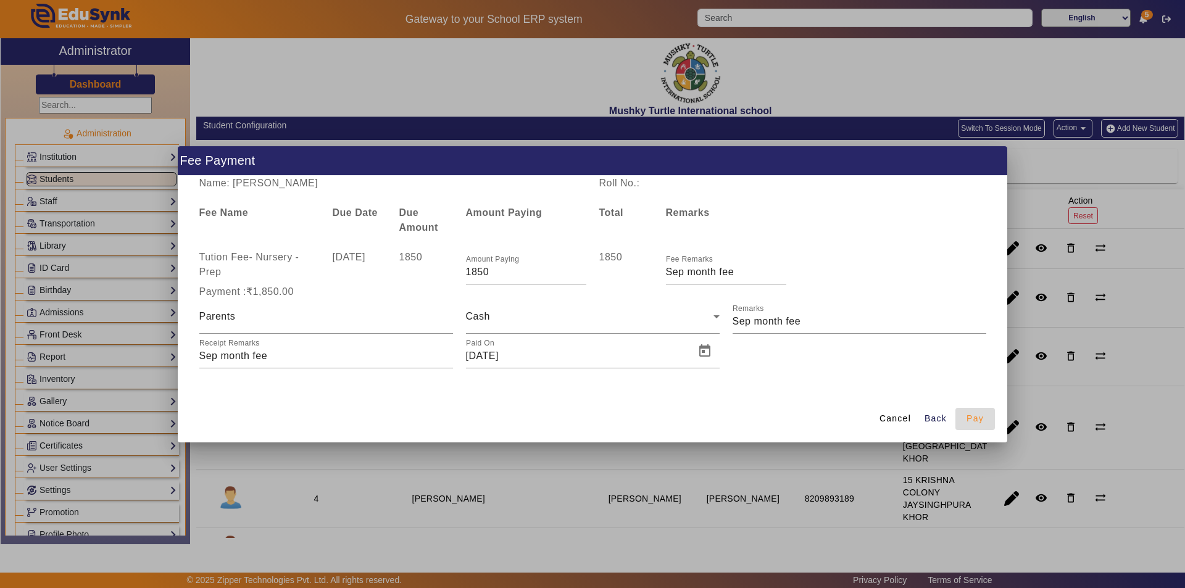
click at [975, 422] on span "Pay" at bounding box center [975, 418] width 17 height 13
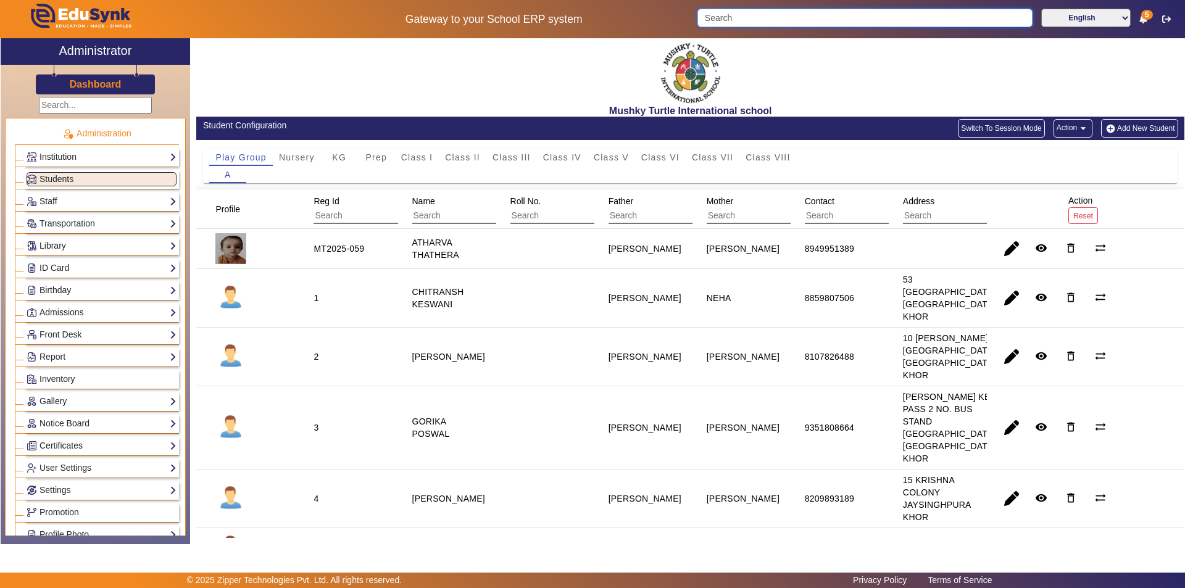
click at [820, 14] on input "Search" at bounding box center [864, 18] width 335 height 19
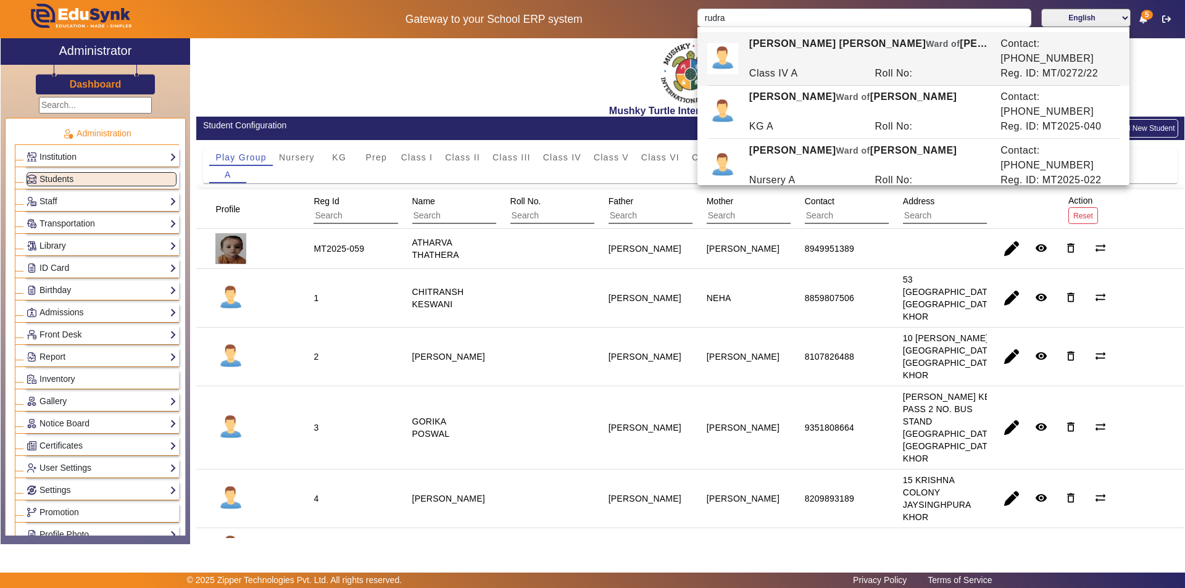
click at [818, 66] on div "Class IV A" at bounding box center [806, 73] width 126 height 15
type input "[PERSON_NAME] [PERSON_NAME]"
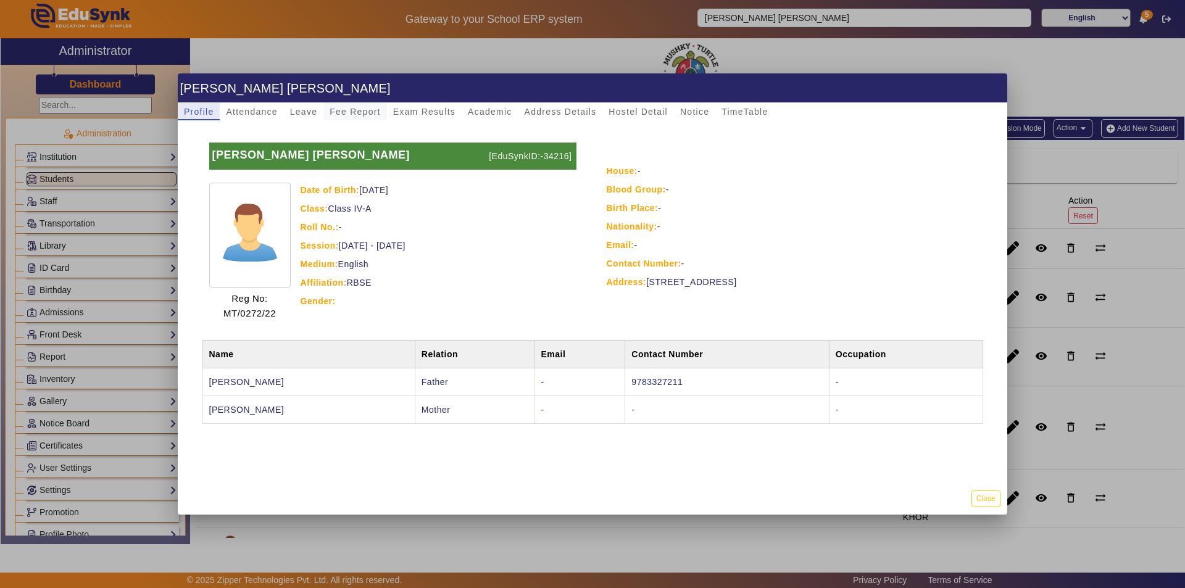
click at [344, 114] on span "Fee Report" at bounding box center [355, 111] width 51 height 9
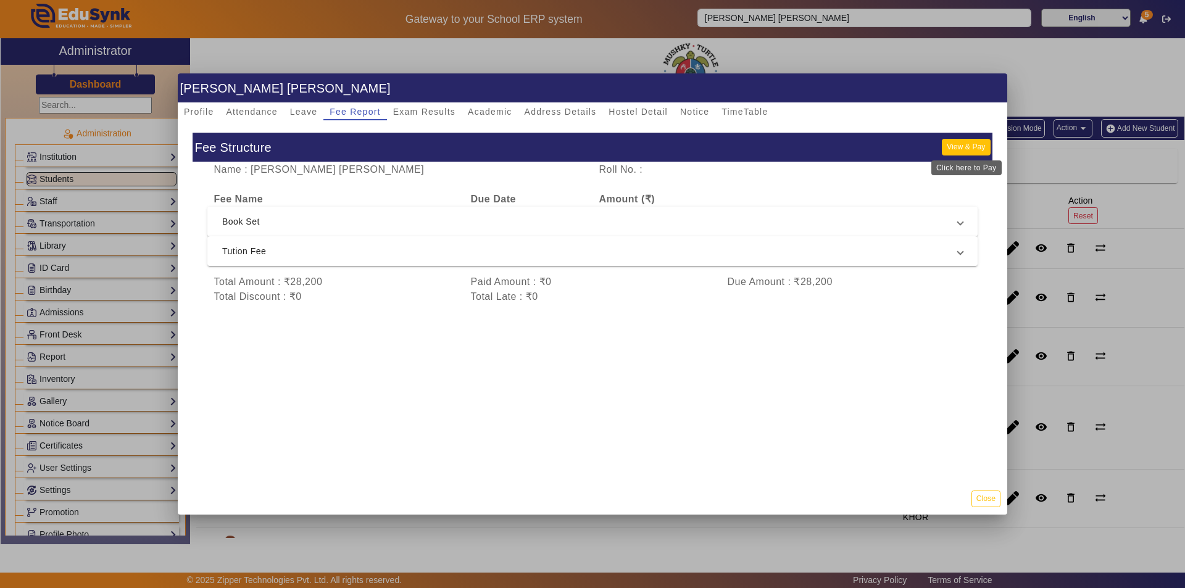
click at [965, 150] on button "View & Pay" at bounding box center [966, 147] width 48 height 17
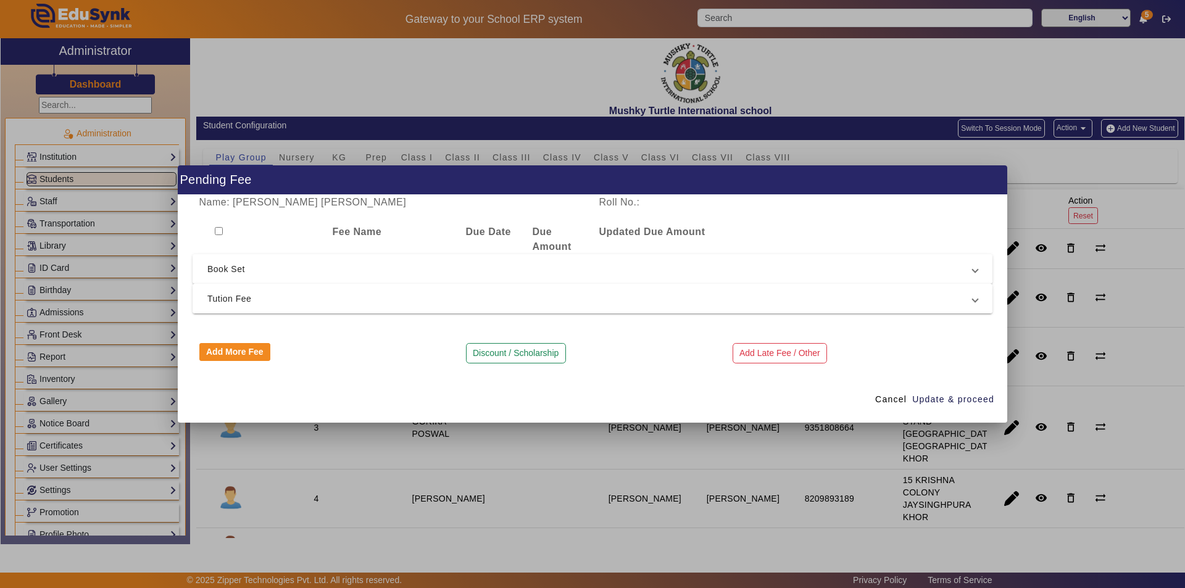
click at [259, 296] on span "Tution Fee" at bounding box center [589, 298] width 765 height 15
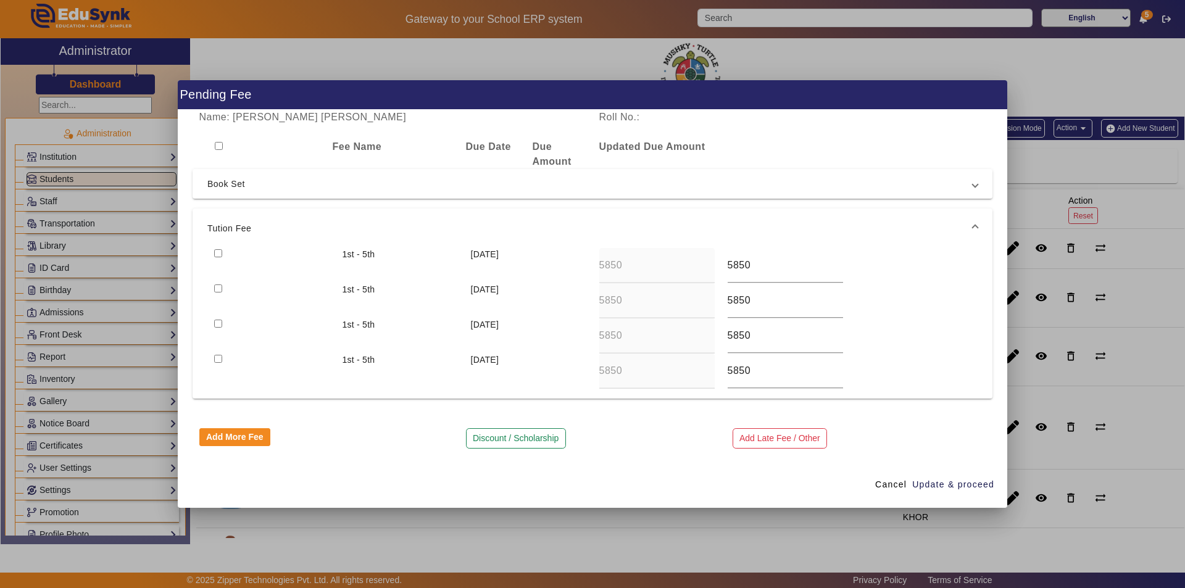
click at [222, 251] on div at bounding box center [271, 265] width 128 height 35
drag, startPoint x: 215, startPoint y: 288, endPoint x: 218, endPoint y: 272, distance: 16.9
click at [215, 288] on input "checkbox" at bounding box center [218, 289] width 8 height 8
click at [215, 287] on input "checkbox" at bounding box center [218, 289] width 8 height 8
checkbox input "false"
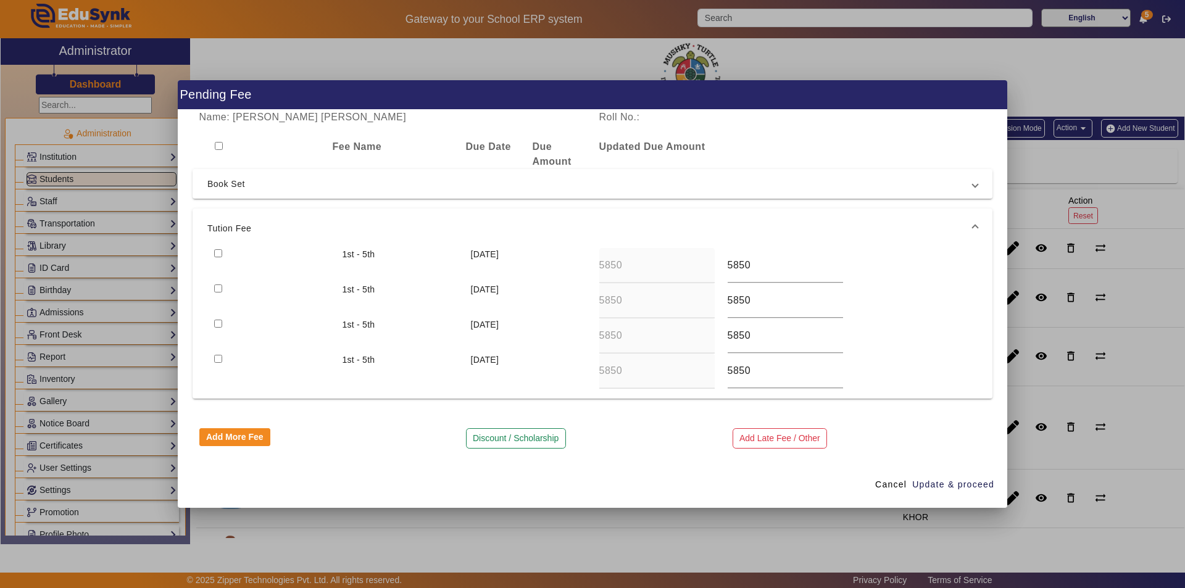
click at [220, 252] on input "checkbox" at bounding box center [218, 253] width 8 height 8
checkbox input "true"
click at [219, 288] on input "checkbox" at bounding box center [218, 289] width 8 height 8
checkbox input "true"
click at [943, 486] on span "Update & proceed" at bounding box center [953, 484] width 82 height 13
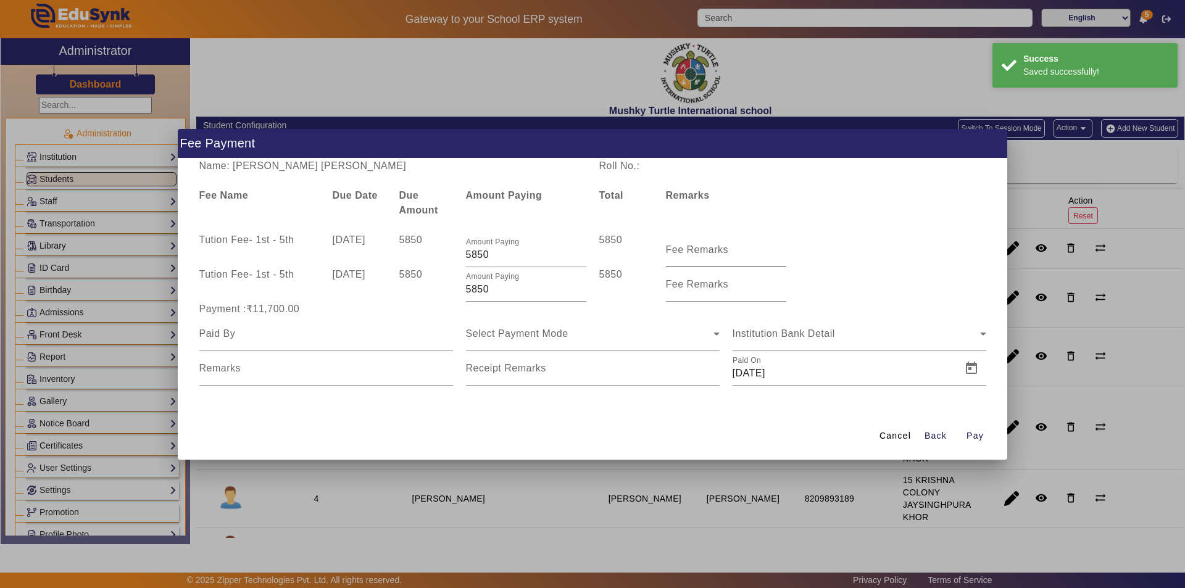
click at [687, 254] on mat-label "Fee Remarks" at bounding box center [697, 249] width 63 height 10
click at [687, 254] on input "Fee Remarks" at bounding box center [726, 255] width 120 height 15
click at [716, 254] on input "Fee Remarks" at bounding box center [726, 255] width 120 height 15
type input "QTR 1 FEE"
click at [691, 293] on input "Fee Remarks" at bounding box center [726, 289] width 120 height 15
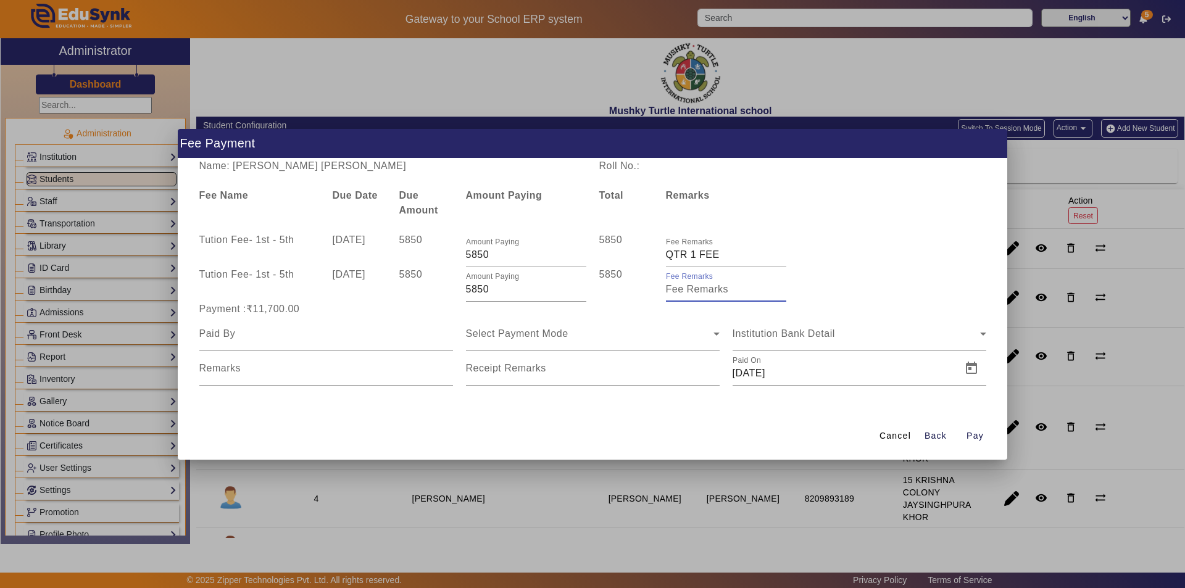
type input "Qtr 2 Fee"
click at [333, 338] on input at bounding box center [326, 334] width 254 height 15
type input "Parents"
click at [543, 334] on span "Select Payment Mode" at bounding box center [517, 333] width 102 height 10
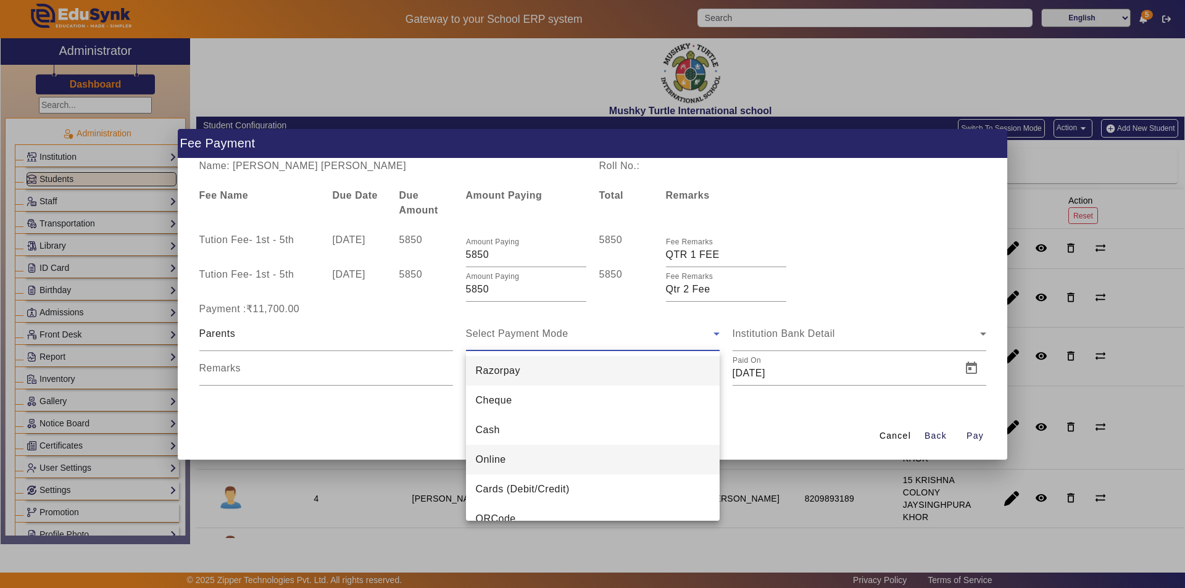
click at [514, 457] on mat-option "Online" at bounding box center [593, 460] width 254 height 30
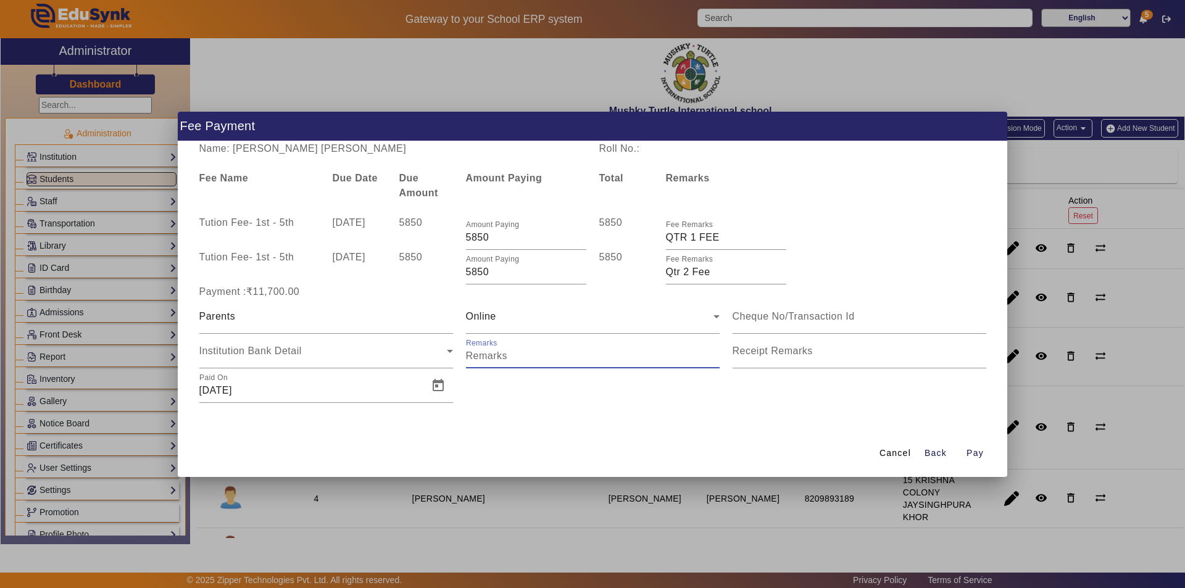
click at [556, 360] on input "Remarks" at bounding box center [593, 356] width 254 height 15
type input "Qtr 1 Fee + Qtr 2 Fee"
click at [781, 358] on input "Receipt Remarks" at bounding box center [860, 356] width 254 height 15
type input "Qtr 1 Fee + Qtr 2 Fee"
click at [438, 389] on span "Open calendar" at bounding box center [438, 386] width 30 height 30
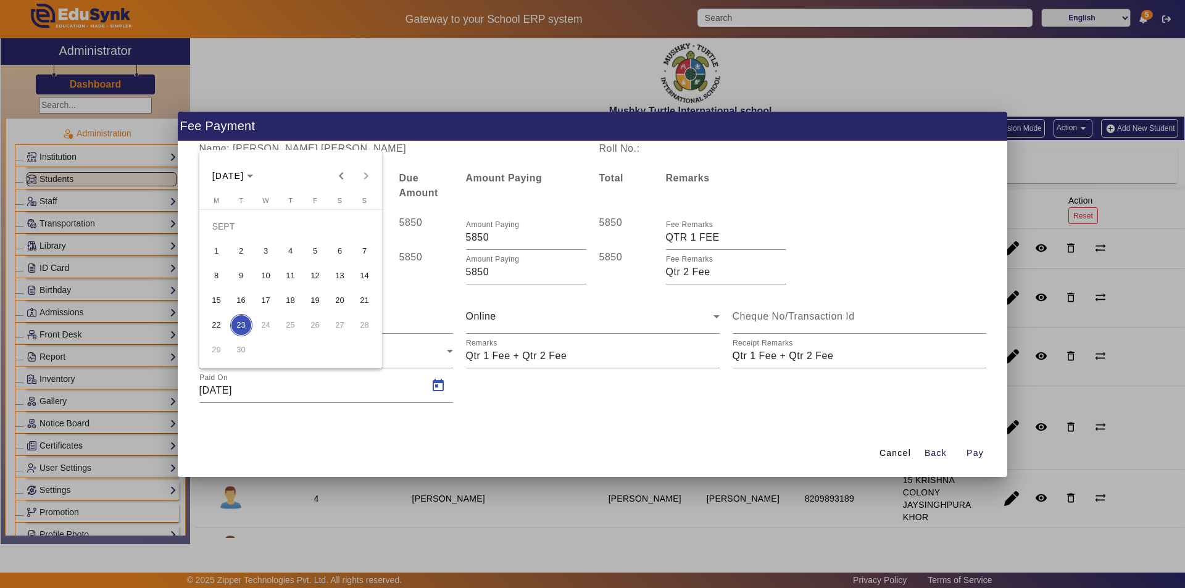
click at [216, 300] on span "15" at bounding box center [217, 300] width 22 height 22
type input "[DATE]"
click at [975, 451] on span "Pay" at bounding box center [975, 453] width 17 height 13
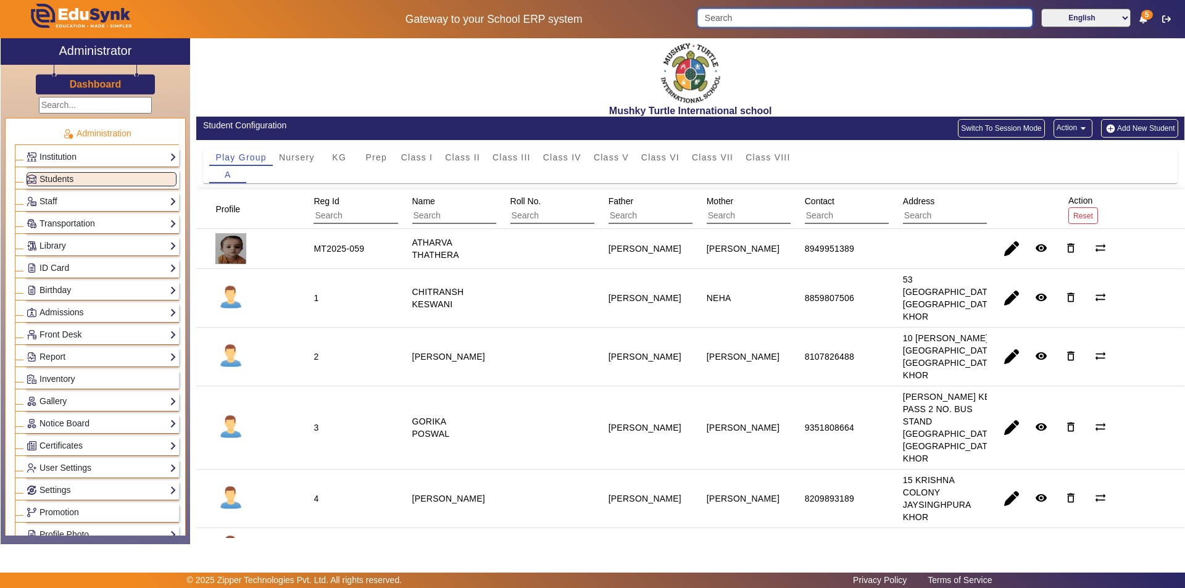
click at [800, 19] on input "Search" at bounding box center [864, 18] width 335 height 19
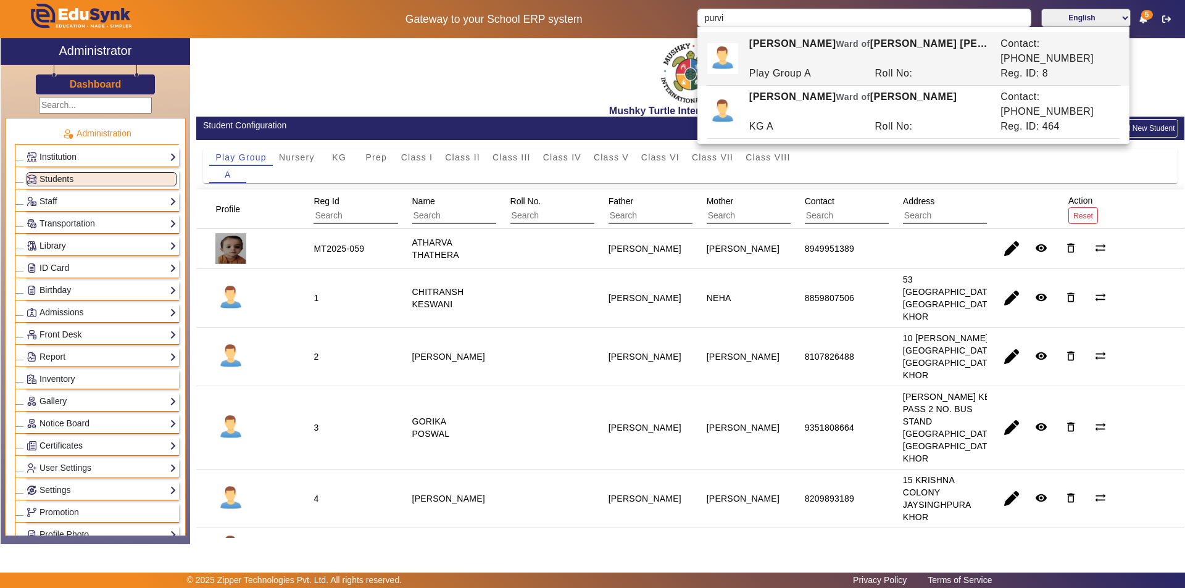
click at [796, 44] on div "[PERSON_NAME] [PERSON_NAME] of [PERSON_NAME] [PERSON_NAME]" at bounding box center [868, 51] width 251 height 30
type input "[PERSON_NAME]"
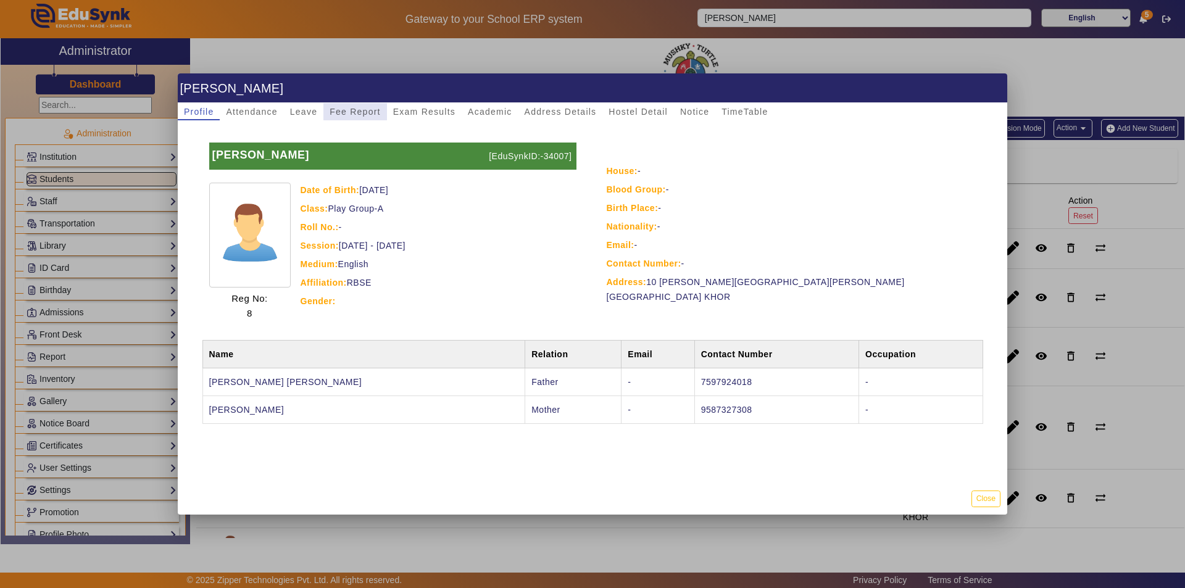
click at [365, 116] on span "Fee Report" at bounding box center [355, 111] width 51 height 9
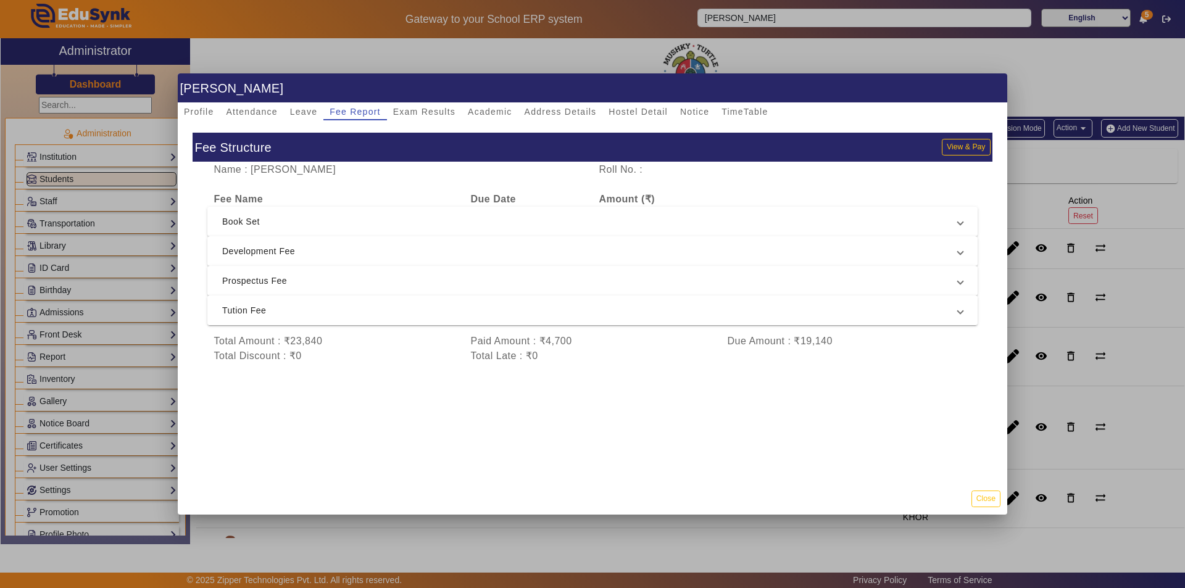
click at [545, 310] on span "Tution Fee" at bounding box center [590, 310] width 736 height 15
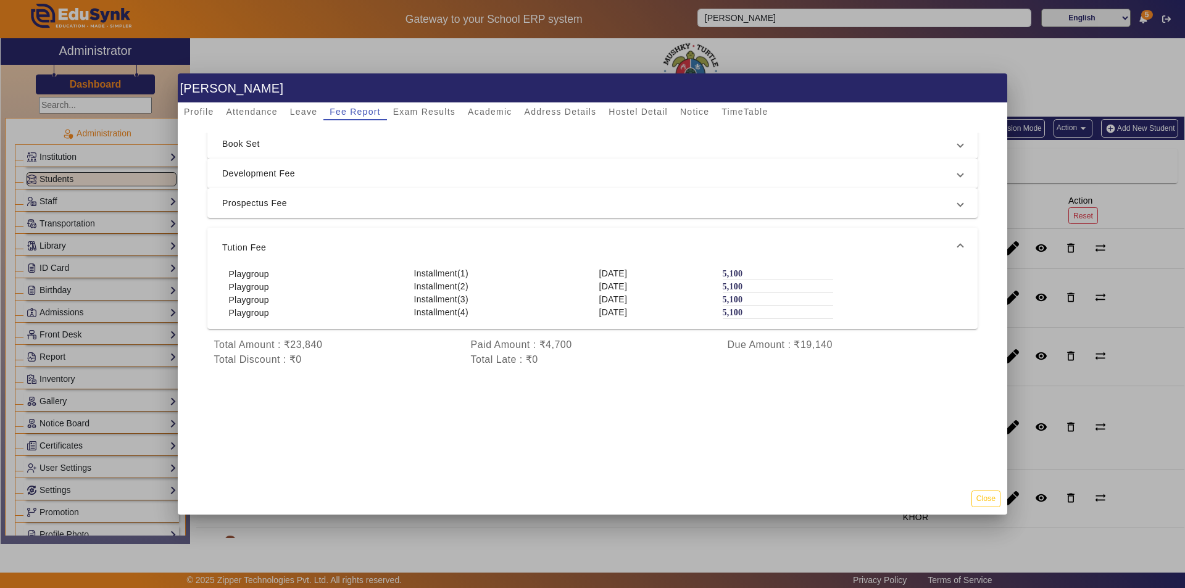
scroll to position [84, 0]
click at [550, 240] on span "Tution Fee" at bounding box center [590, 247] width 736 height 15
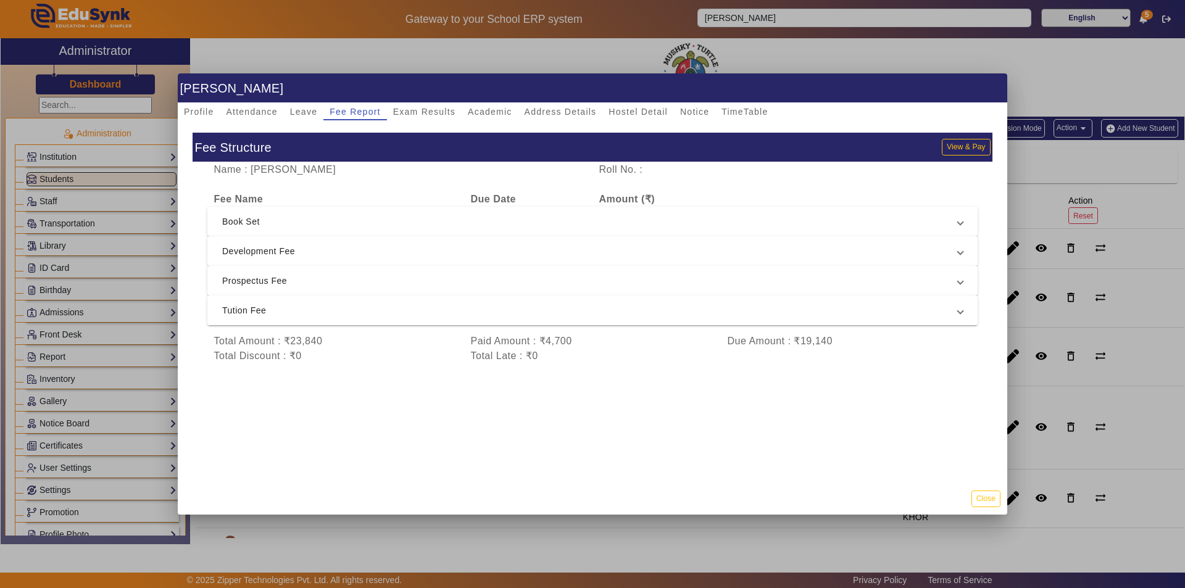
scroll to position [2, 0]
click at [949, 142] on button "View & Pay" at bounding box center [966, 147] width 48 height 17
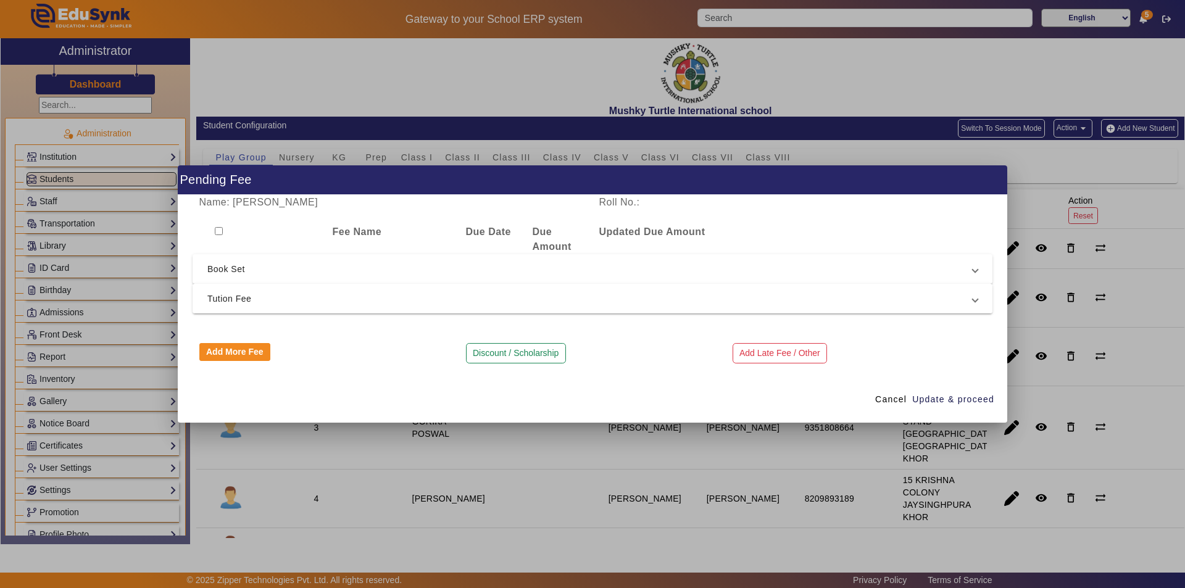
click at [362, 298] on span "Tution Fee" at bounding box center [589, 298] width 765 height 15
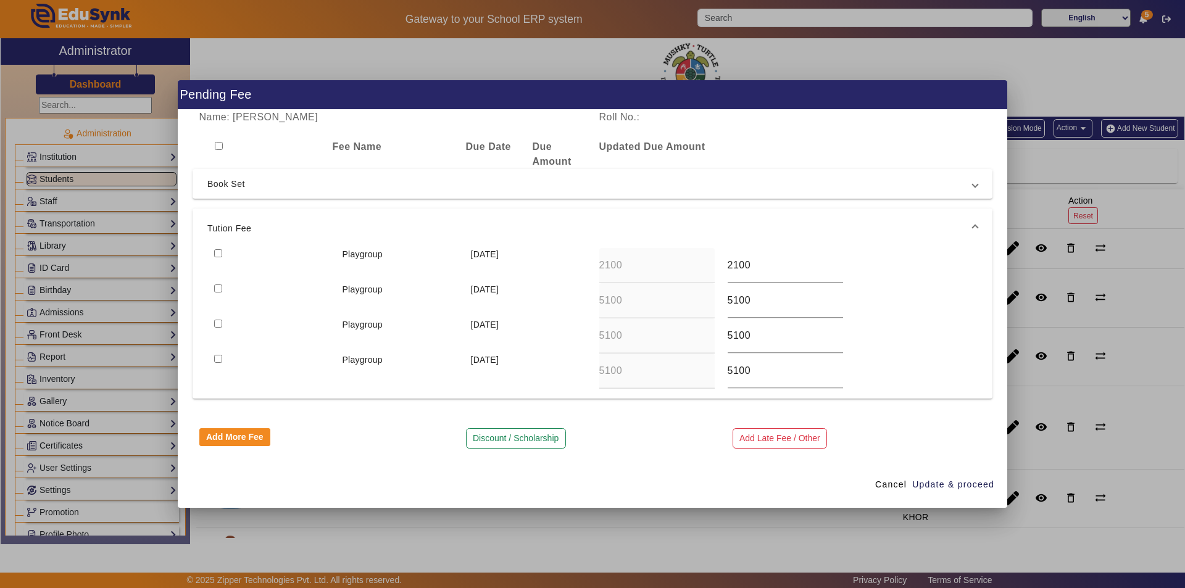
click at [219, 252] on input "checkbox" at bounding box center [218, 253] width 8 height 8
checkbox input "true"
click at [946, 486] on span "Update & proceed" at bounding box center [953, 484] width 82 height 13
type input "5100"
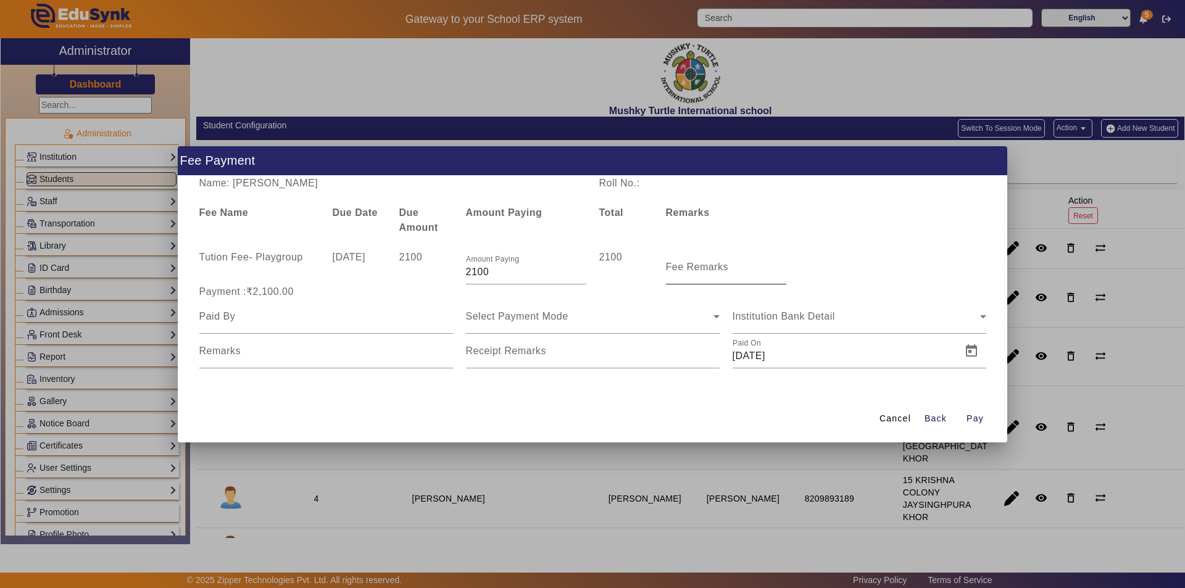
click at [696, 271] on mat-label "Fee Remarks" at bounding box center [697, 267] width 63 height 10
click at [696, 271] on input "Fee Remarks" at bounding box center [726, 272] width 120 height 15
type input "Qtr 2 Fee"
click at [349, 321] on input at bounding box center [326, 316] width 254 height 15
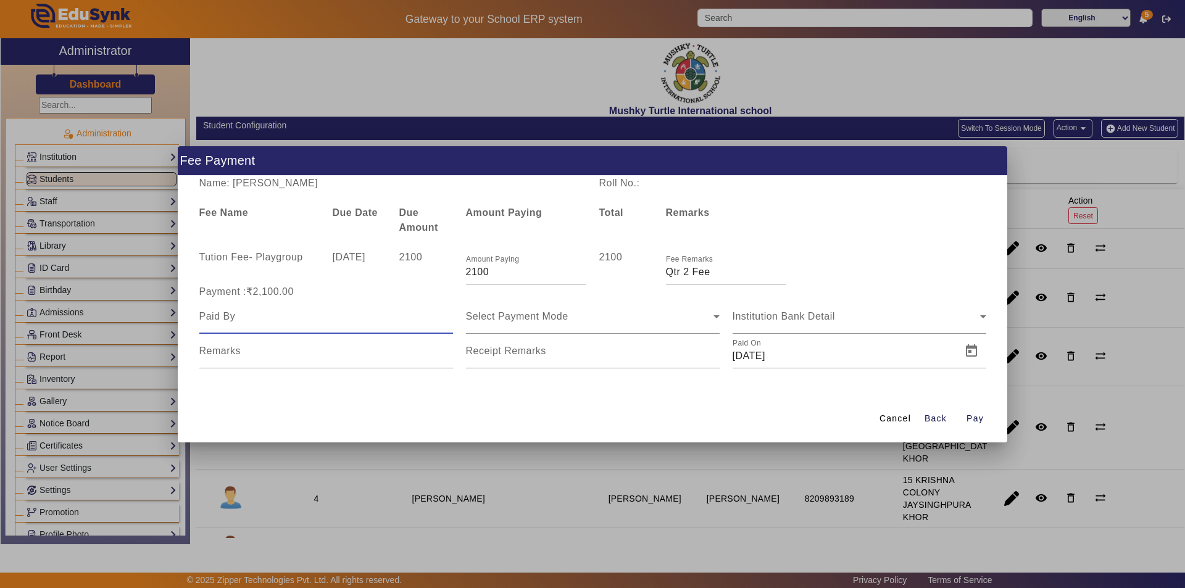
type input "Parents"
click at [568, 321] on div "Select Payment Mode" at bounding box center [590, 316] width 248 height 15
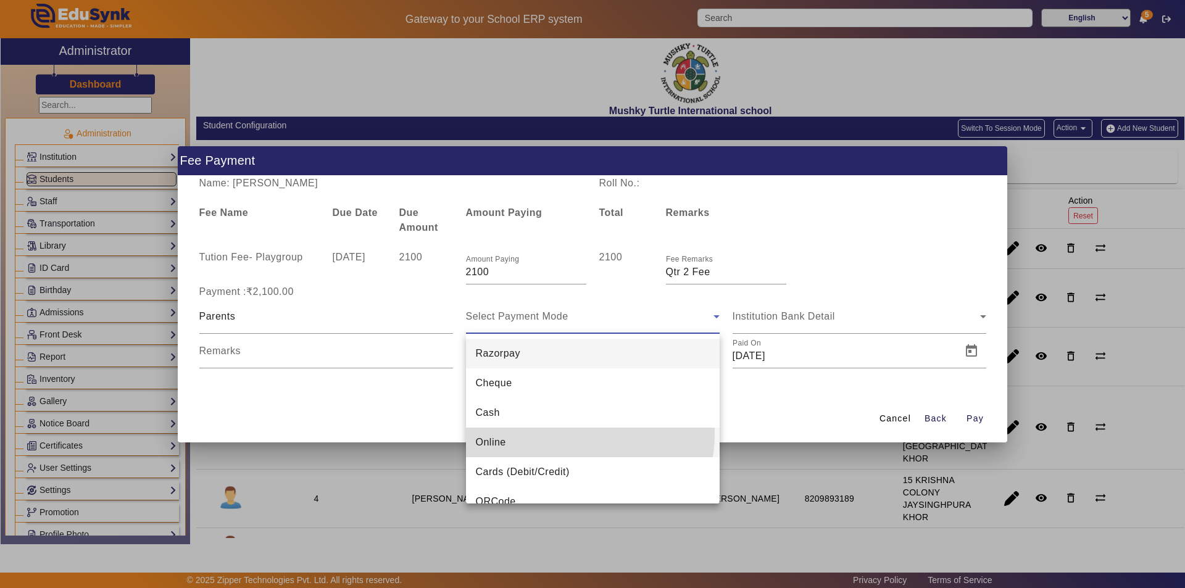
click at [540, 433] on mat-option "Online" at bounding box center [593, 443] width 254 height 30
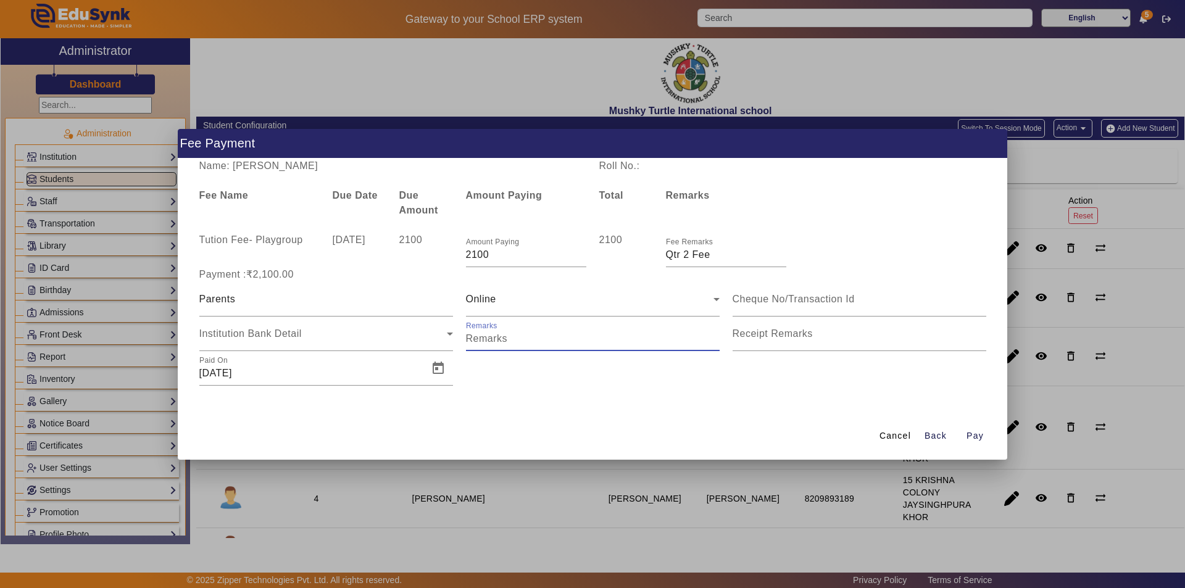
click at [557, 341] on input "Remarks" at bounding box center [593, 338] width 254 height 15
type input "Qtr 2 Remaining Amount"
drag, startPoint x: 583, startPoint y: 337, endPoint x: 449, endPoint y: 348, distance: 134.4
click at [449, 348] on div "Parents Online Institution Bank Detail Remarks Receipt Remarks Paid On [DATE]" at bounding box center [593, 334] width 800 height 104
click at [815, 346] on input "Receipt Remarks" at bounding box center [860, 338] width 254 height 15
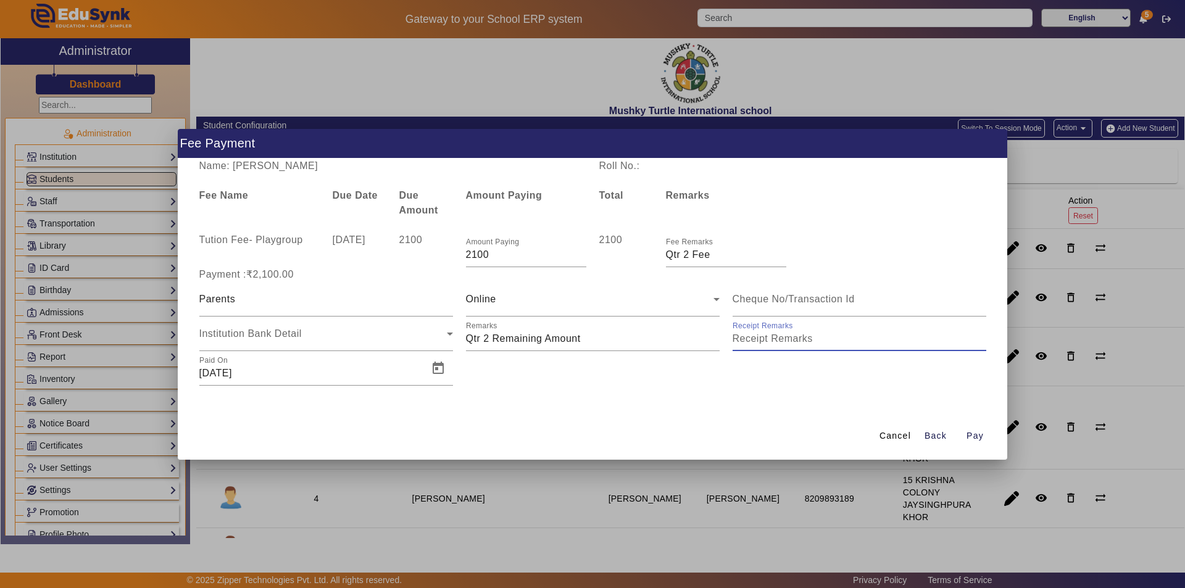
paste input "Qtr 2 Remaining Amount"
type input "Qtr 2 Remaining Amount"
click at [442, 368] on span "Open calendar" at bounding box center [438, 369] width 30 height 30
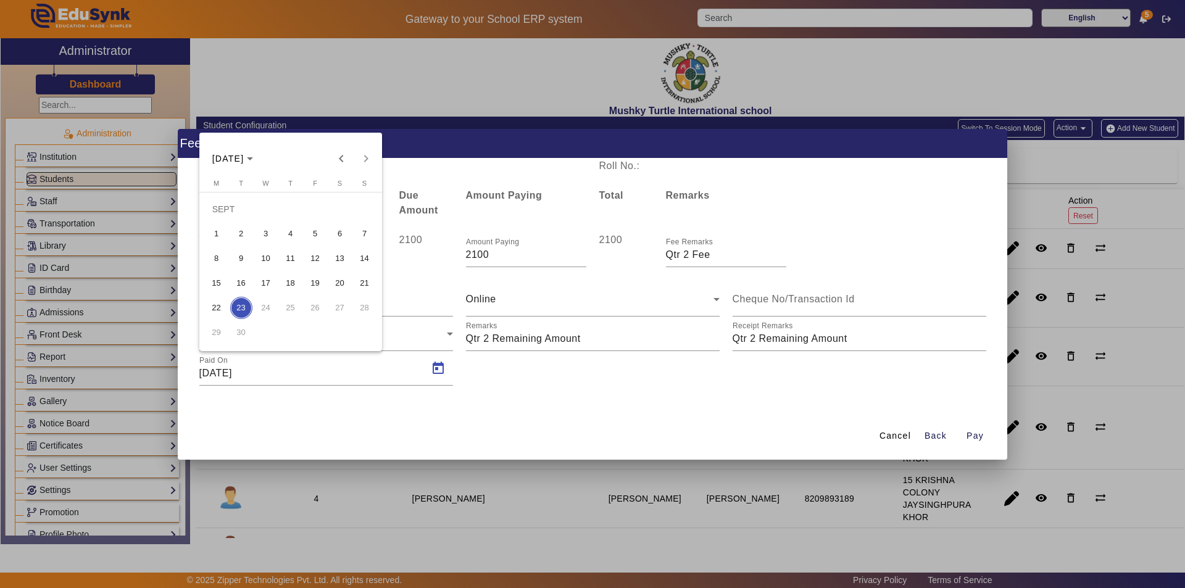
click at [220, 283] on span "15" at bounding box center [217, 283] width 22 height 22
type input "[DATE]"
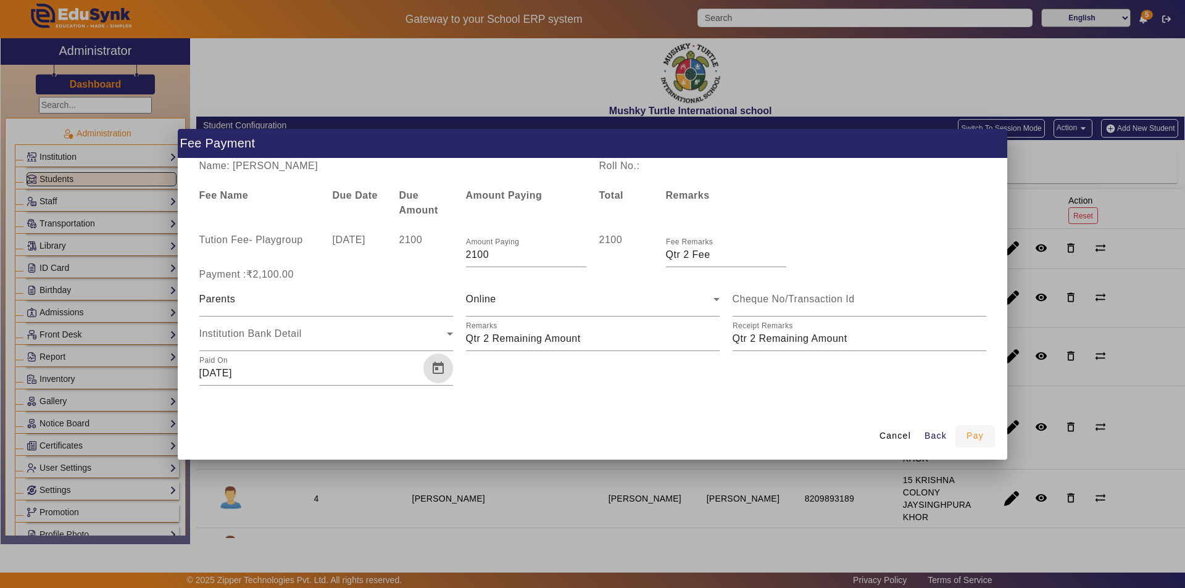
click at [970, 436] on span "Pay" at bounding box center [975, 436] width 17 height 13
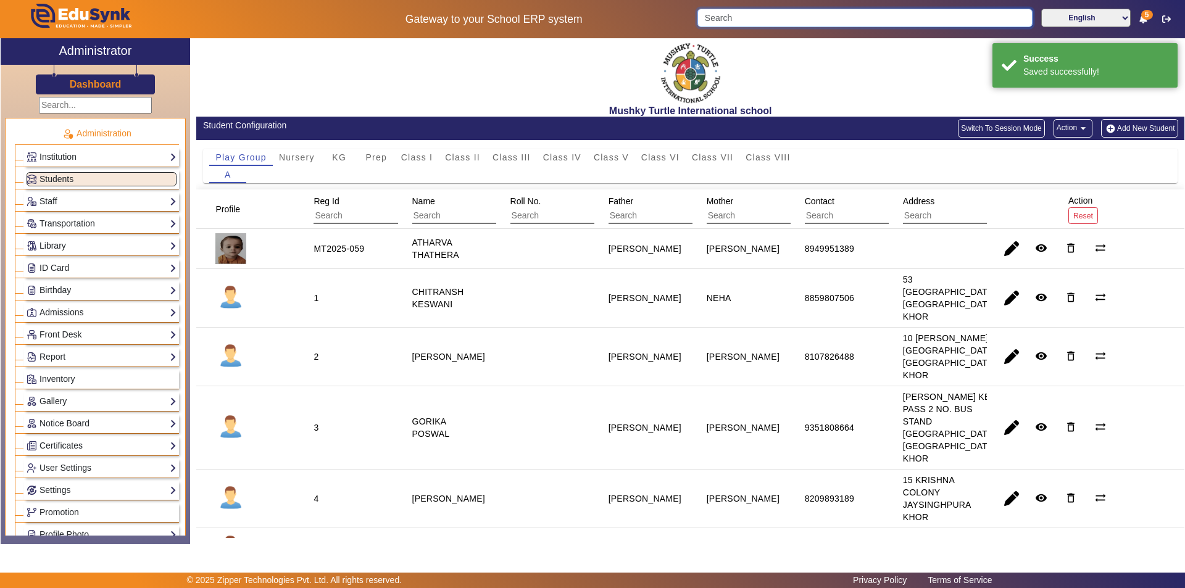
click at [861, 16] on input "Search" at bounding box center [864, 18] width 335 height 19
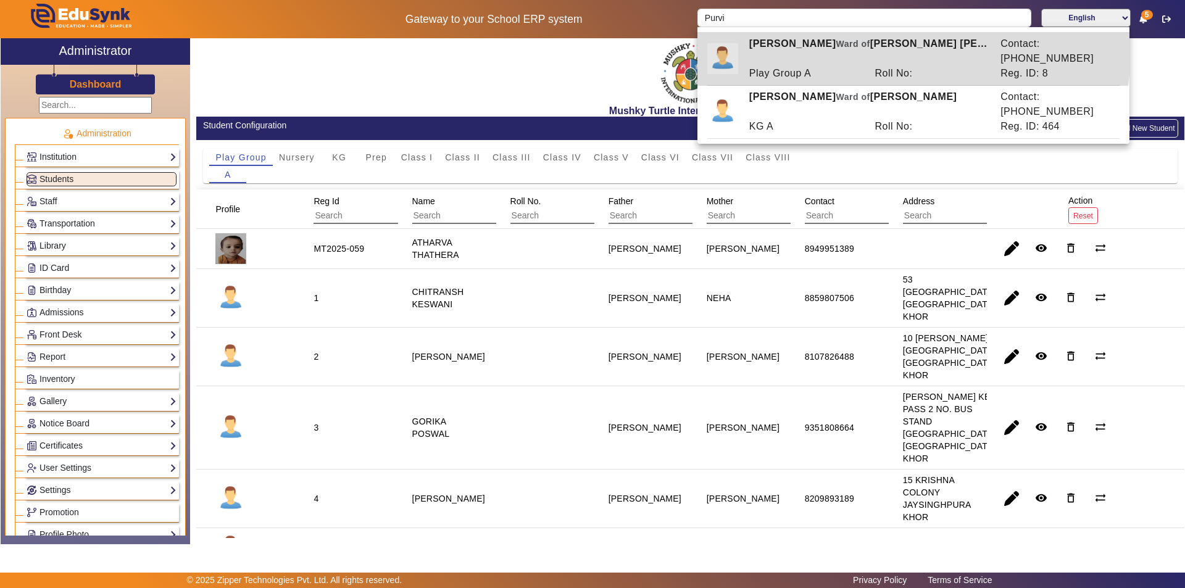
click at [836, 47] on span "Ward of" at bounding box center [853, 44] width 34 height 10
type input "[PERSON_NAME]"
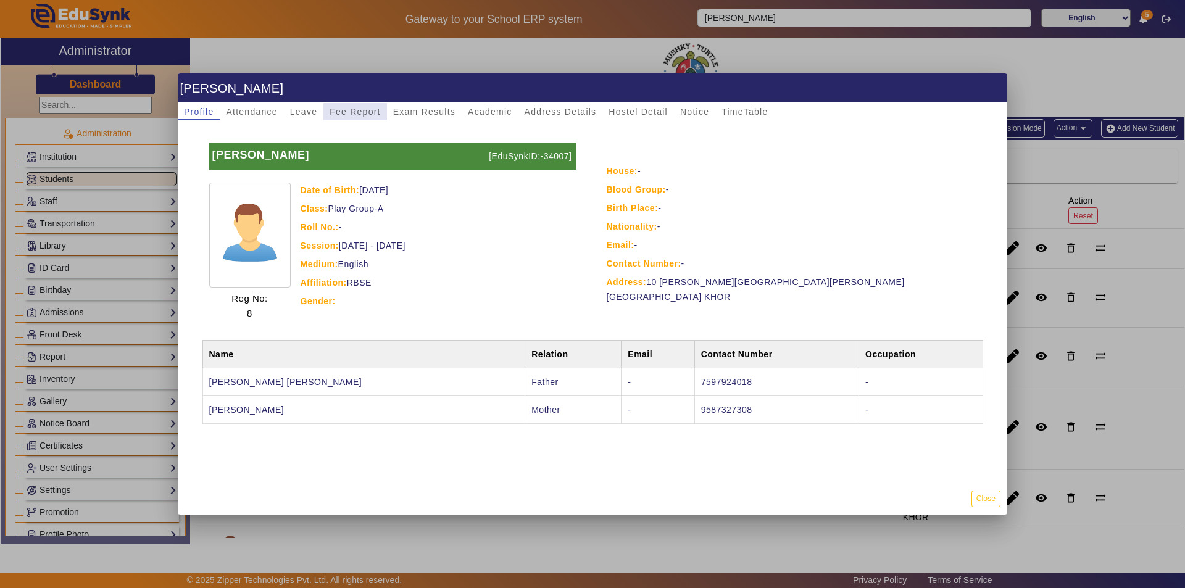
click at [354, 111] on span "Fee Report" at bounding box center [355, 111] width 51 height 9
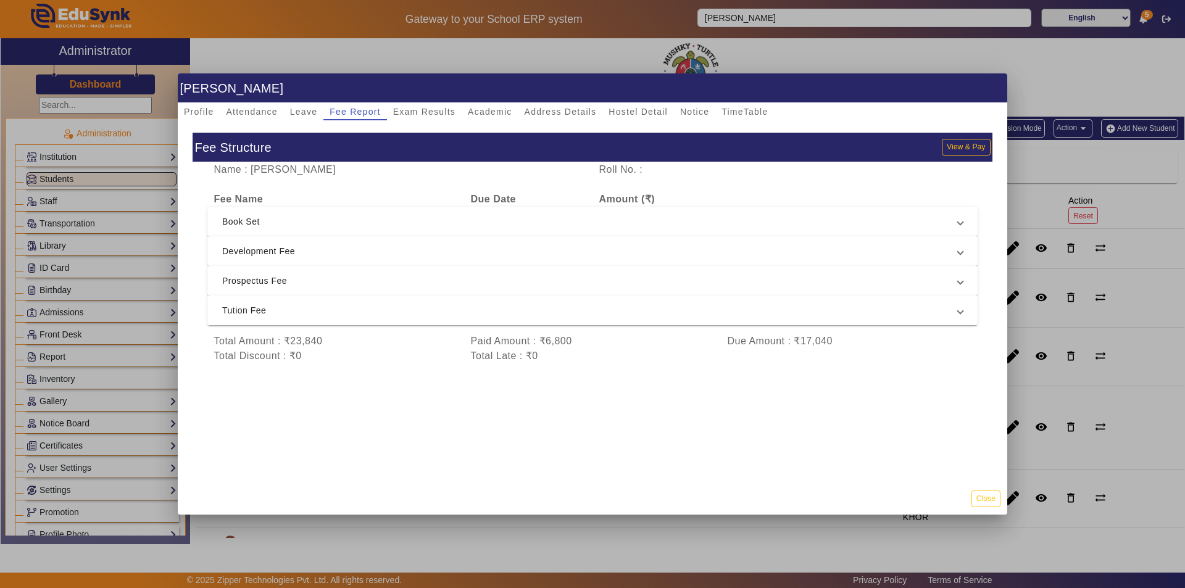
click at [426, 304] on span "Tution Fee" at bounding box center [590, 310] width 736 height 15
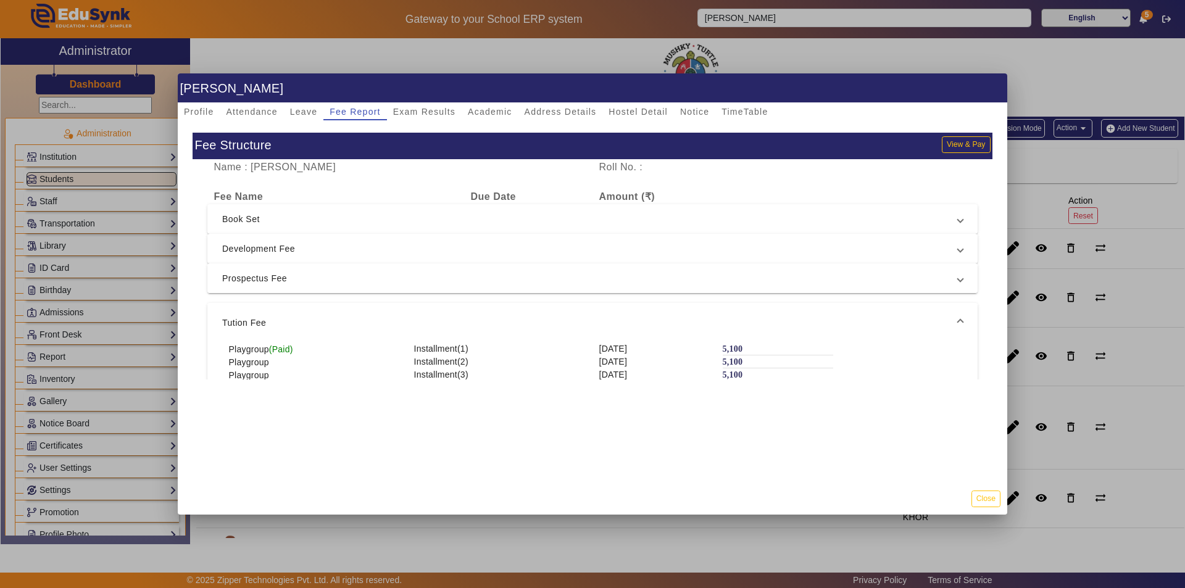
scroll to position [0, 0]
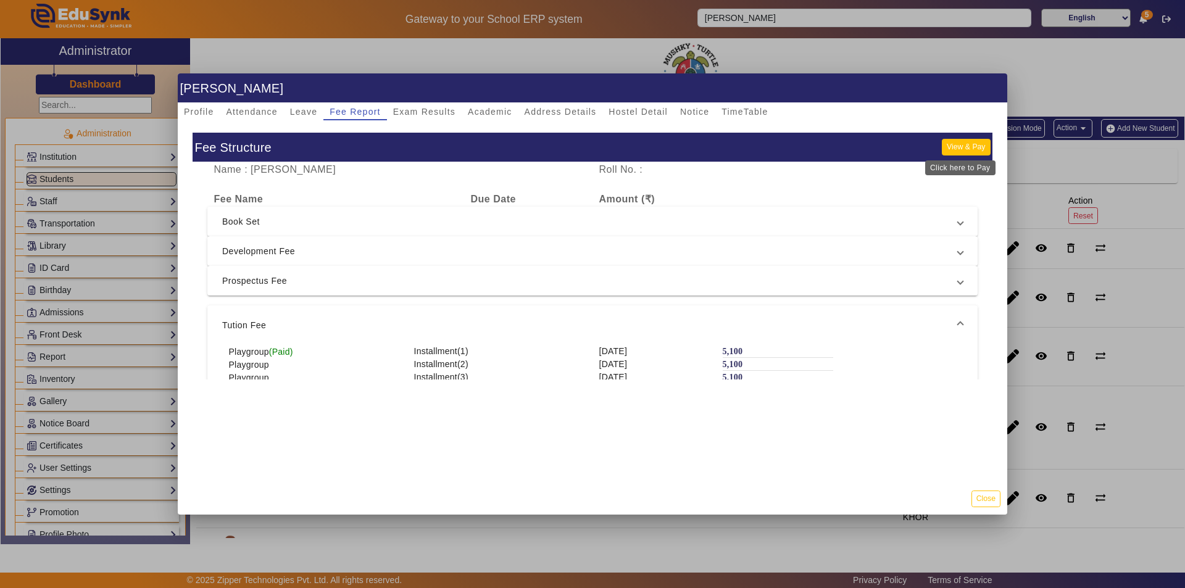
click at [948, 144] on button "View & Pay" at bounding box center [966, 147] width 48 height 17
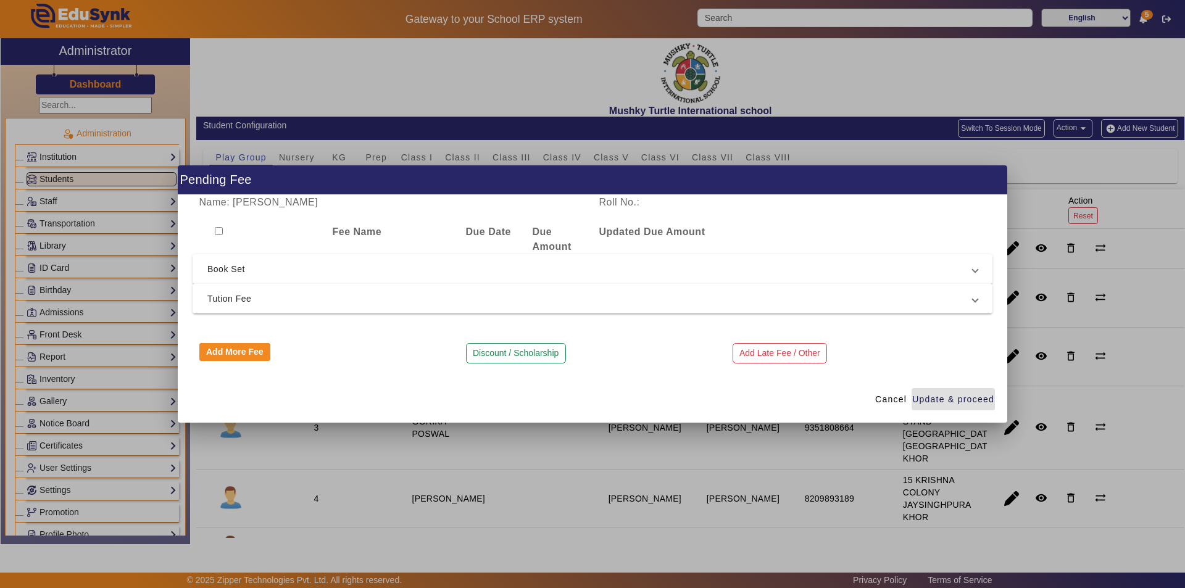
click at [323, 293] on span "Tution Fee" at bounding box center [589, 298] width 765 height 15
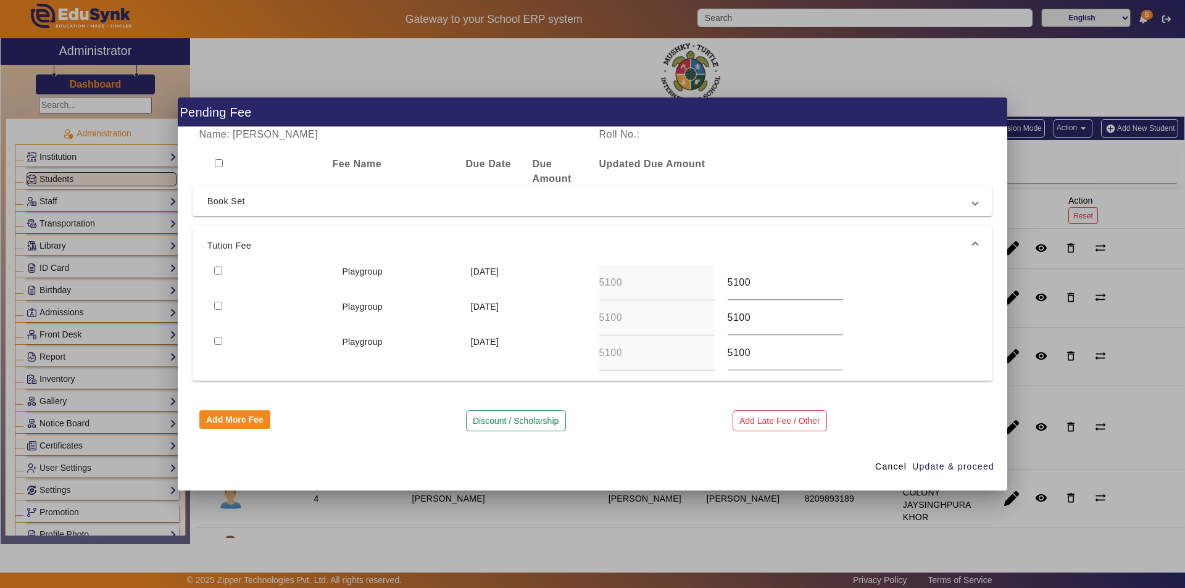
click at [219, 271] on input "checkbox" at bounding box center [218, 271] width 8 height 8
checkbox input "true"
click at [529, 418] on button "Discount / Scholarship" at bounding box center [516, 420] width 100 height 21
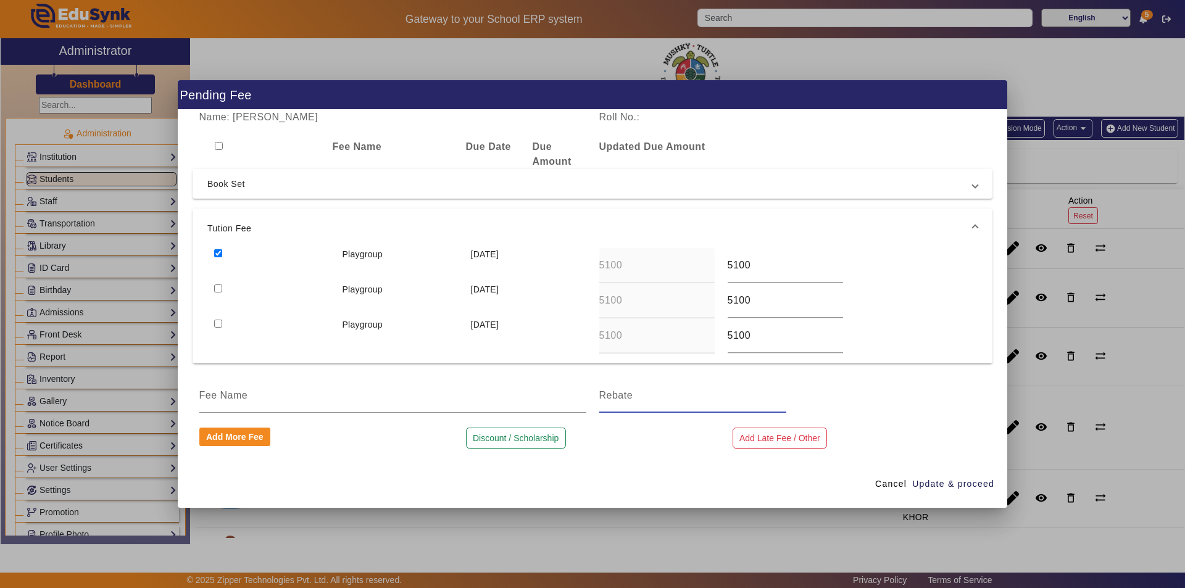
click at [645, 401] on input at bounding box center [692, 395] width 187 height 15
type input "5100"
click at [268, 401] on input at bounding box center [392, 395] width 387 height 15
type input "Qtr 1 Tuition fee discount as per new admission in aug month"
click at [962, 482] on span "Update & proceed" at bounding box center [953, 484] width 82 height 13
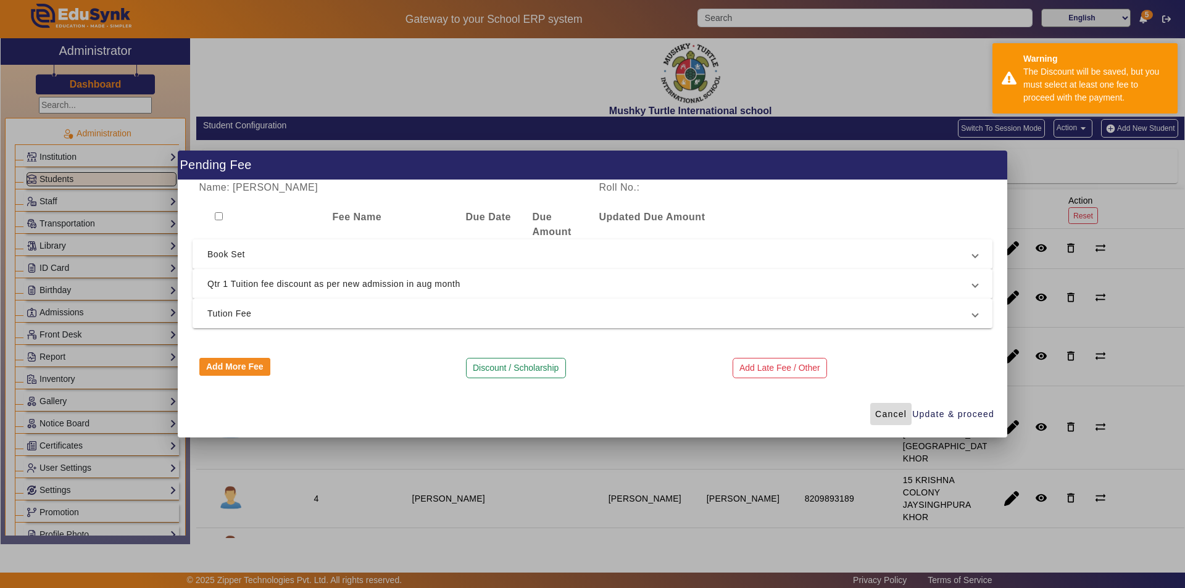
click at [895, 412] on span "Cancel" at bounding box center [890, 414] width 31 height 13
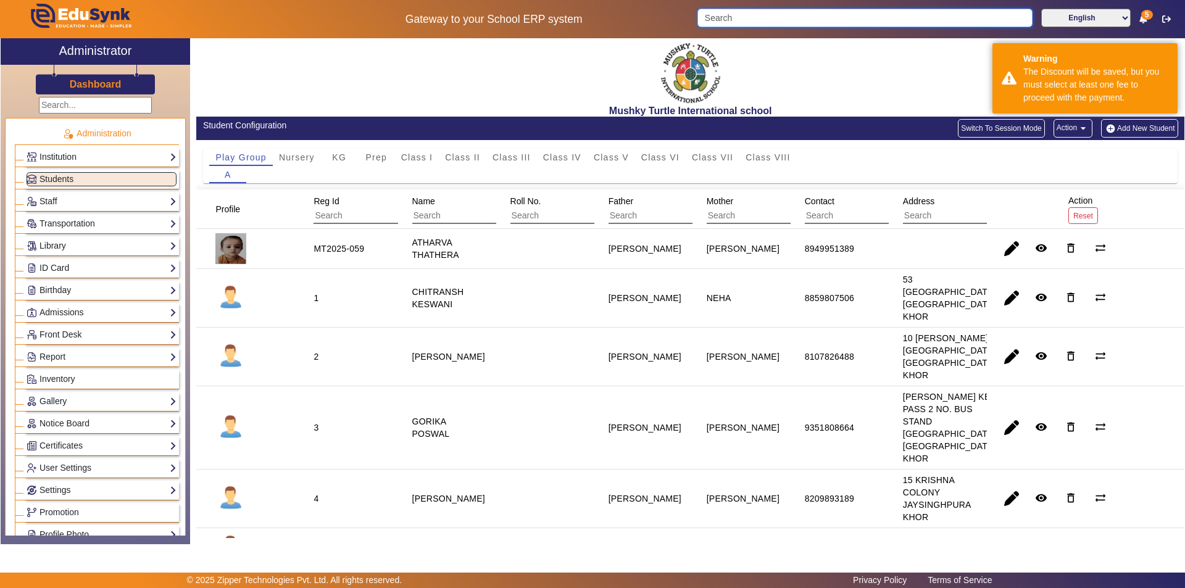
click at [833, 22] on input "Search" at bounding box center [864, 18] width 335 height 19
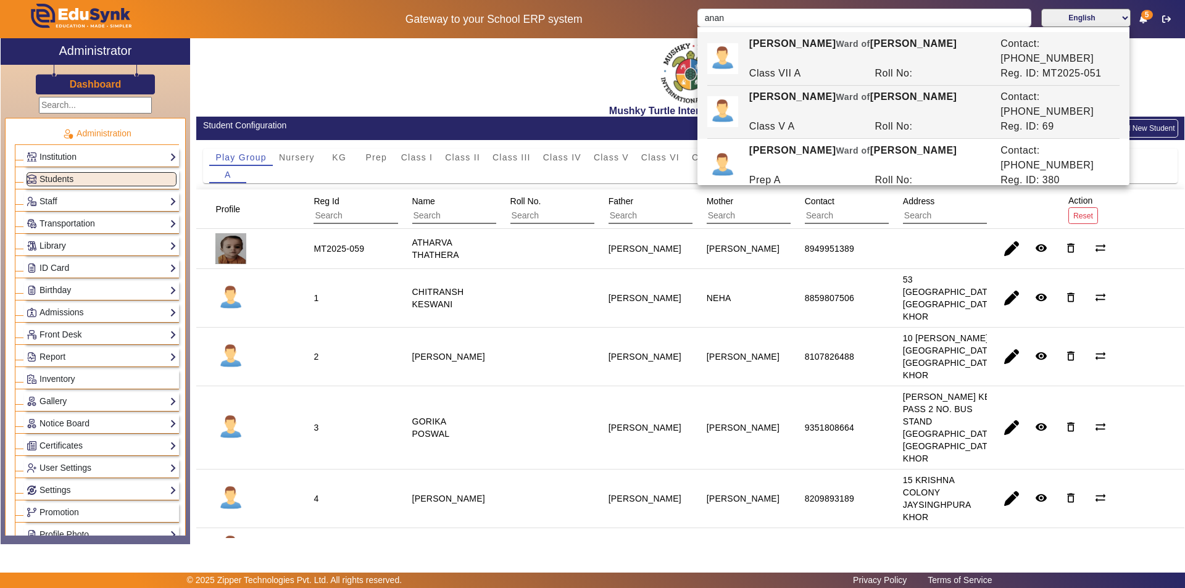
click at [833, 119] on div "Class V A" at bounding box center [806, 126] width 126 height 15
type input "[PERSON_NAME]"
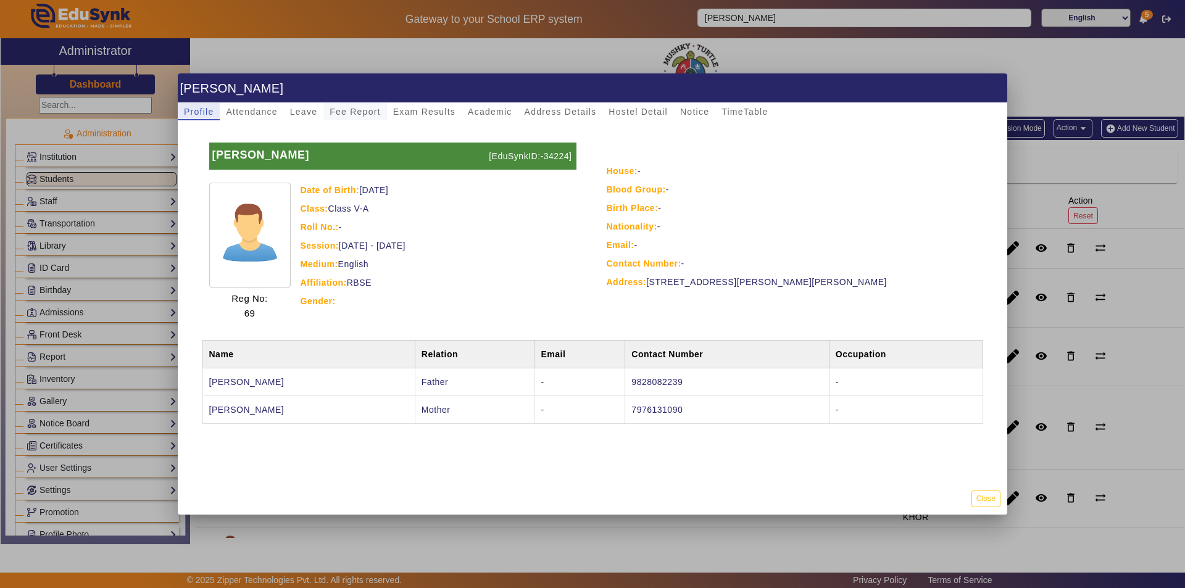
click at [362, 109] on span "Fee Report" at bounding box center [355, 111] width 51 height 9
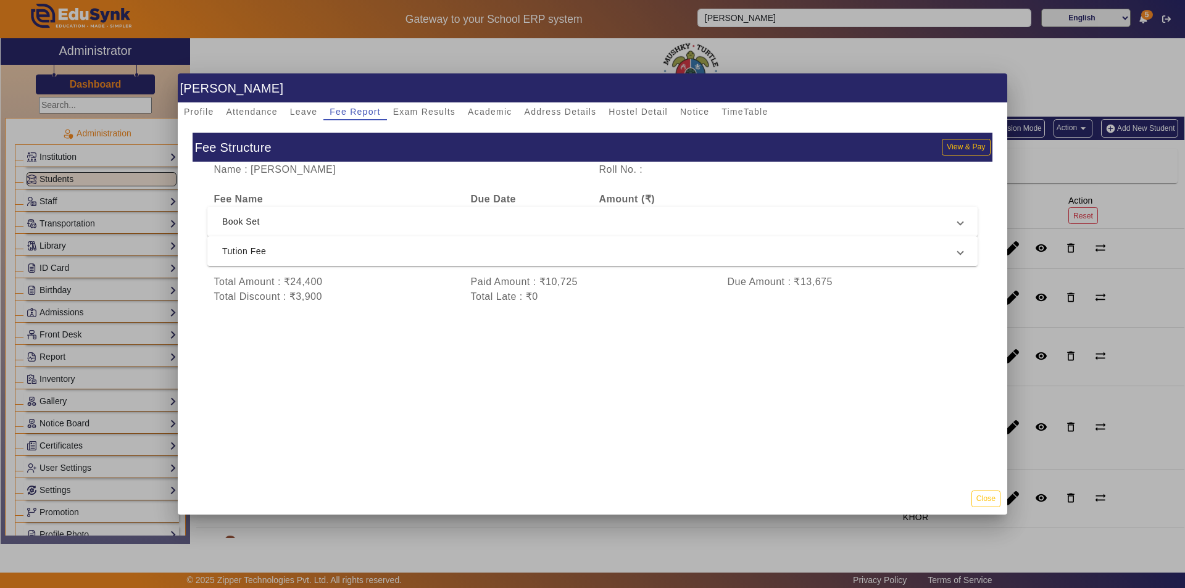
click at [394, 249] on span "Tution Fee" at bounding box center [590, 251] width 736 height 15
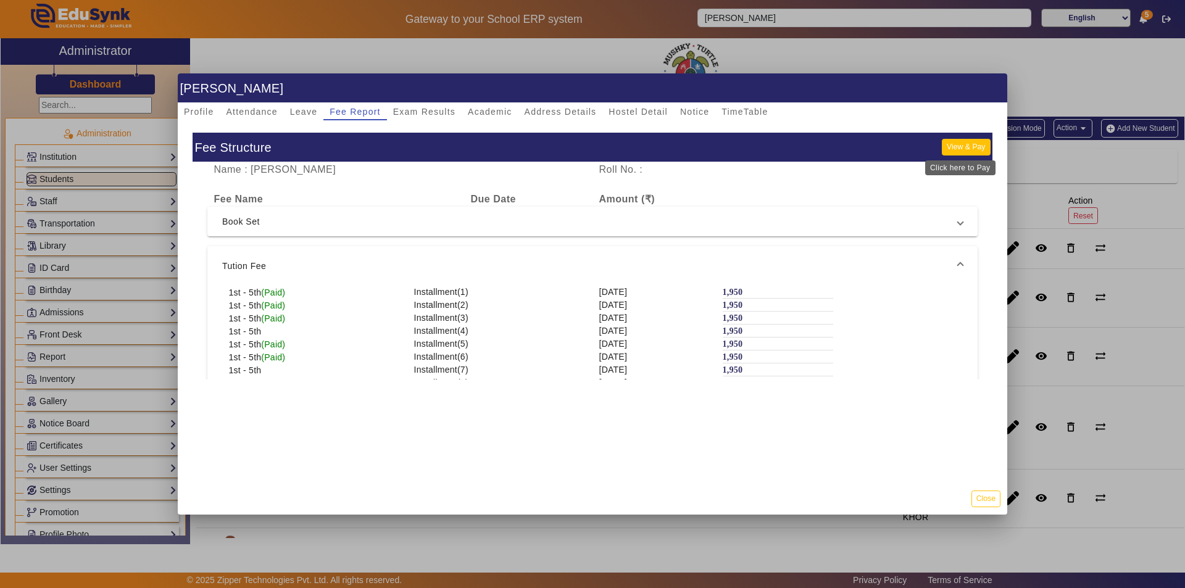
click at [960, 141] on button "View & Pay" at bounding box center [966, 147] width 48 height 17
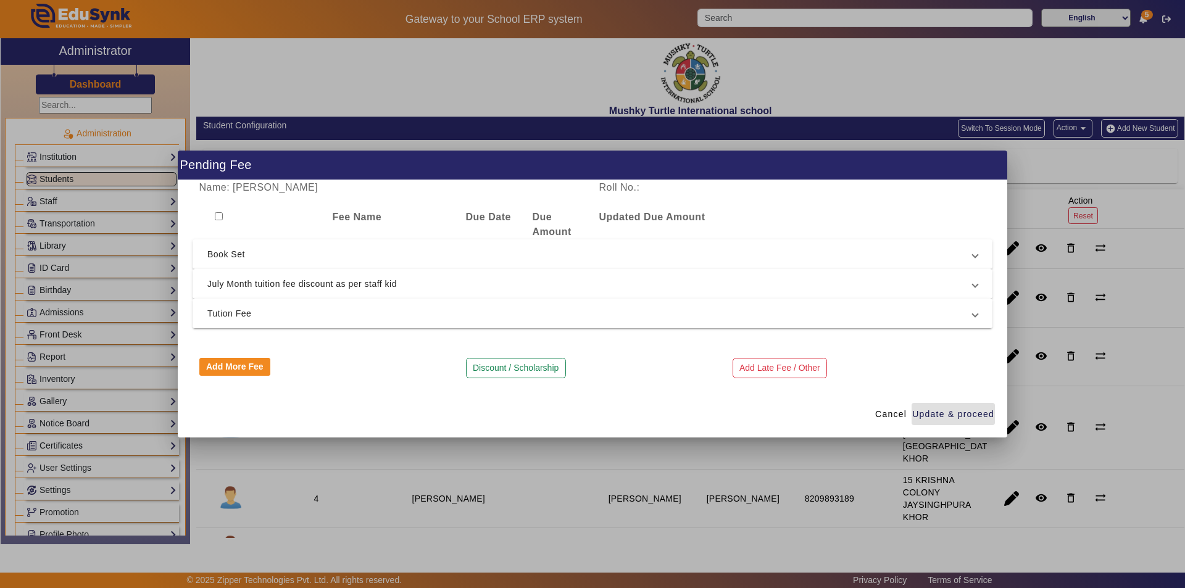
click at [510, 314] on span "Tution Fee" at bounding box center [589, 313] width 765 height 15
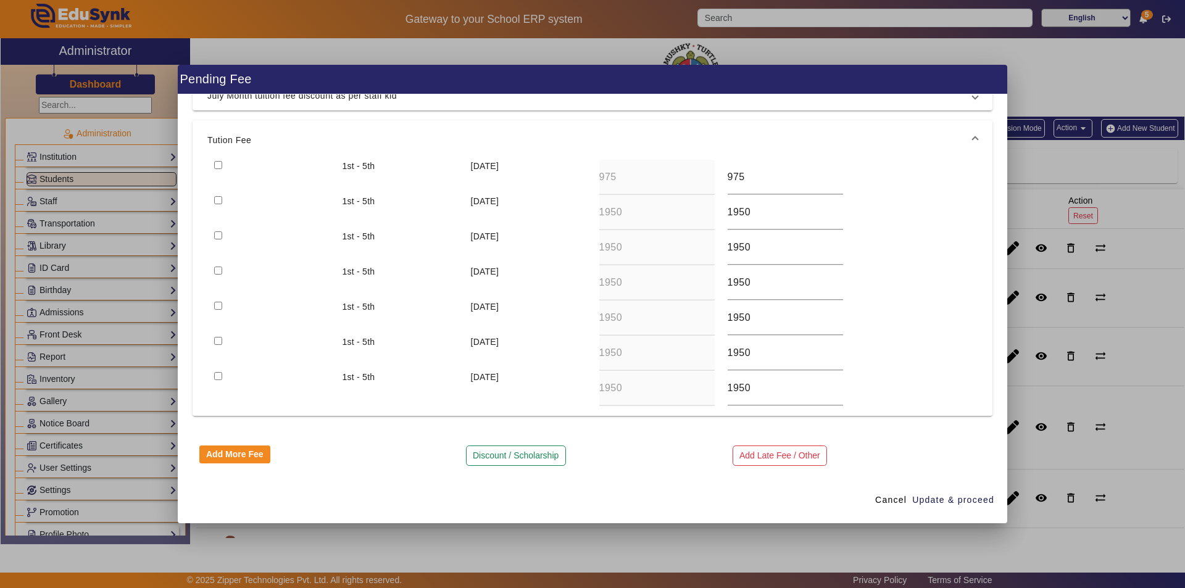
scroll to position [104, 0]
click at [889, 499] on span "Cancel" at bounding box center [890, 500] width 31 height 13
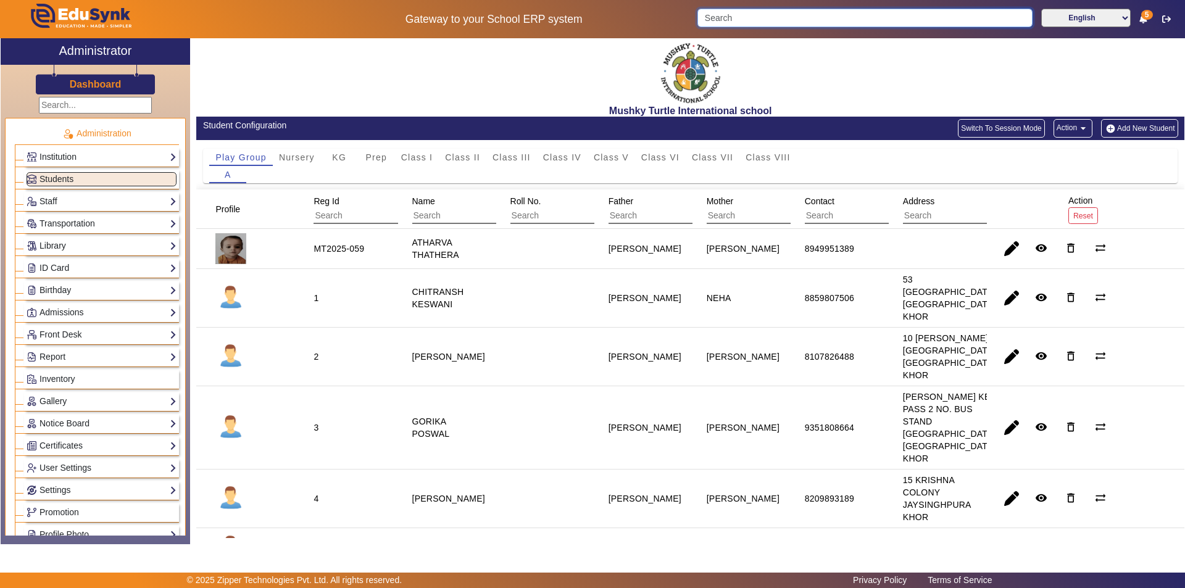
click at [800, 19] on input "Search" at bounding box center [864, 18] width 335 height 19
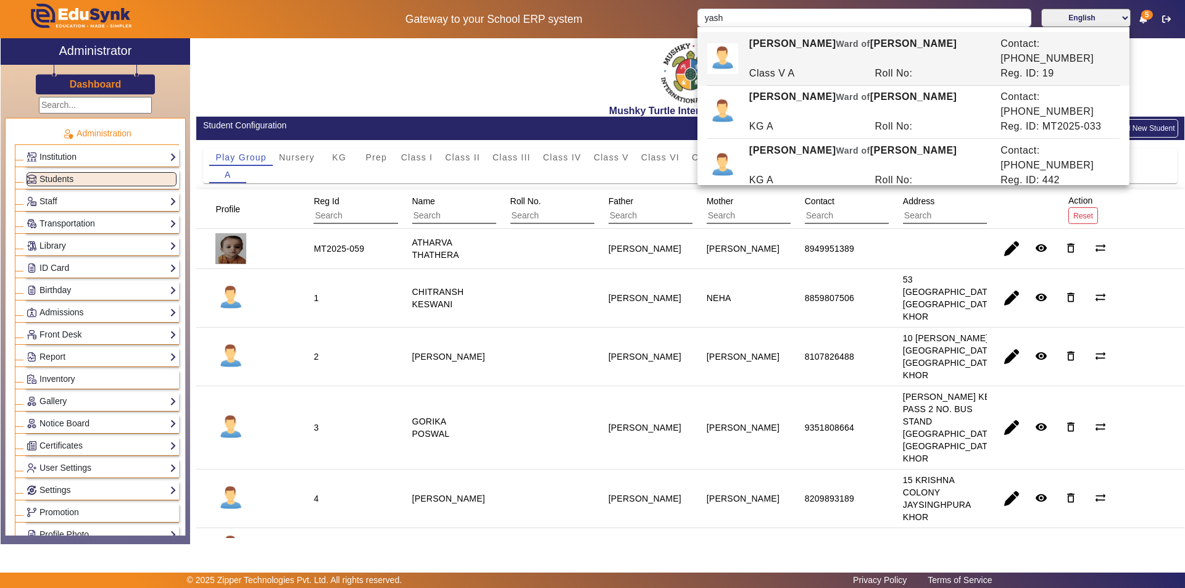
click at [810, 43] on div "[PERSON_NAME] of [PERSON_NAME]" at bounding box center [868, 51] width 251 height 30
type input "[PERSON_NAME]"
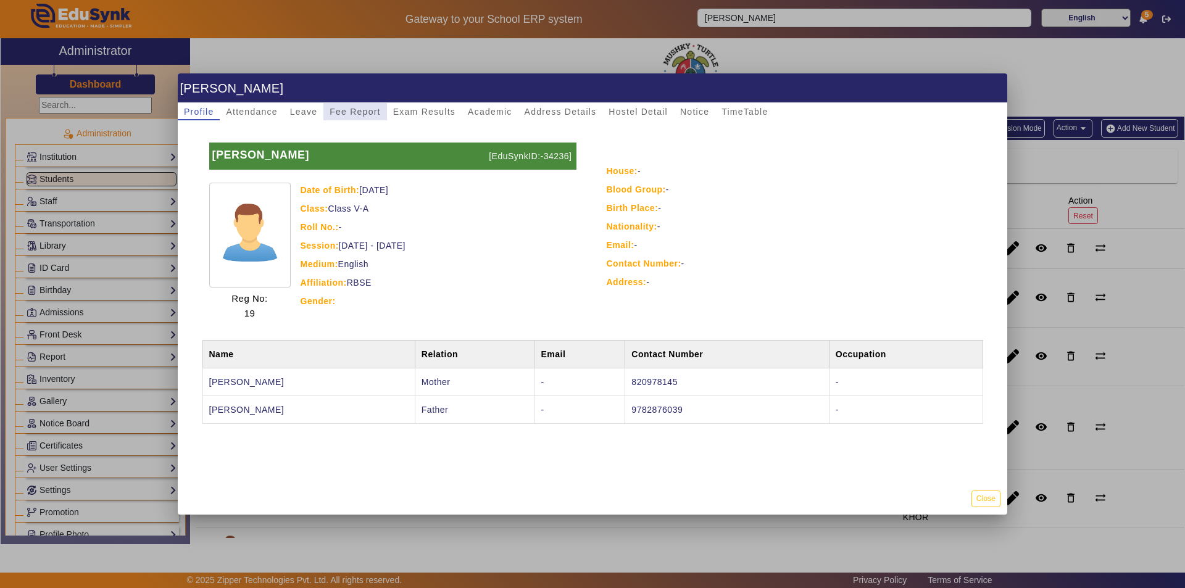
click at [364, 106] on span "Fee Report" at bounding box center [355, 111] width 51 height 17
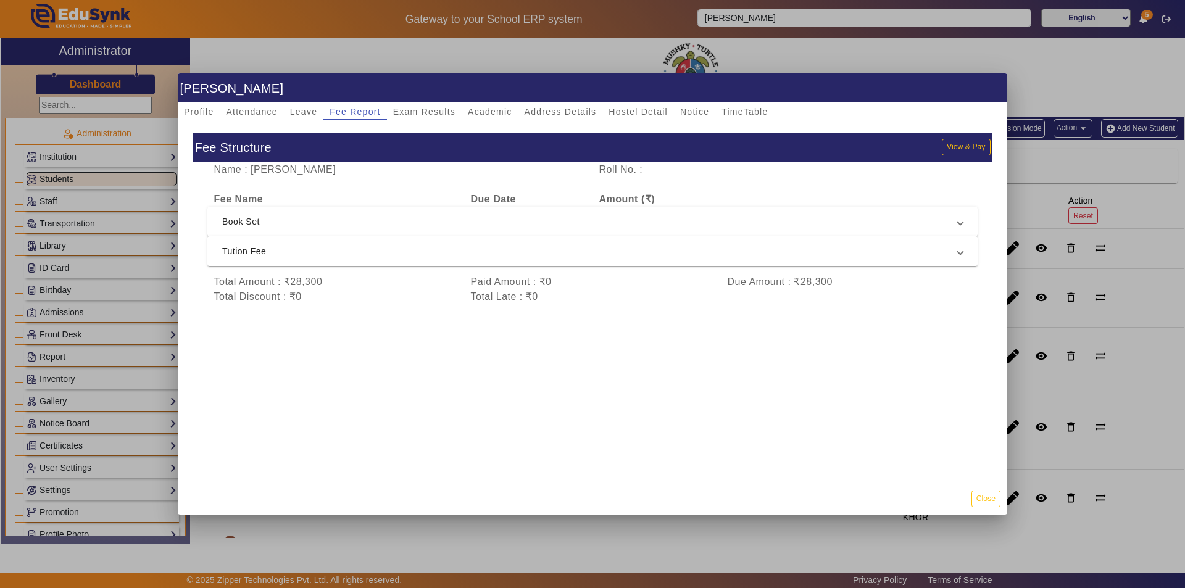
click at [553, 248] on span "Tution Fee" at bounding box center [590, 251] width 736 height 15
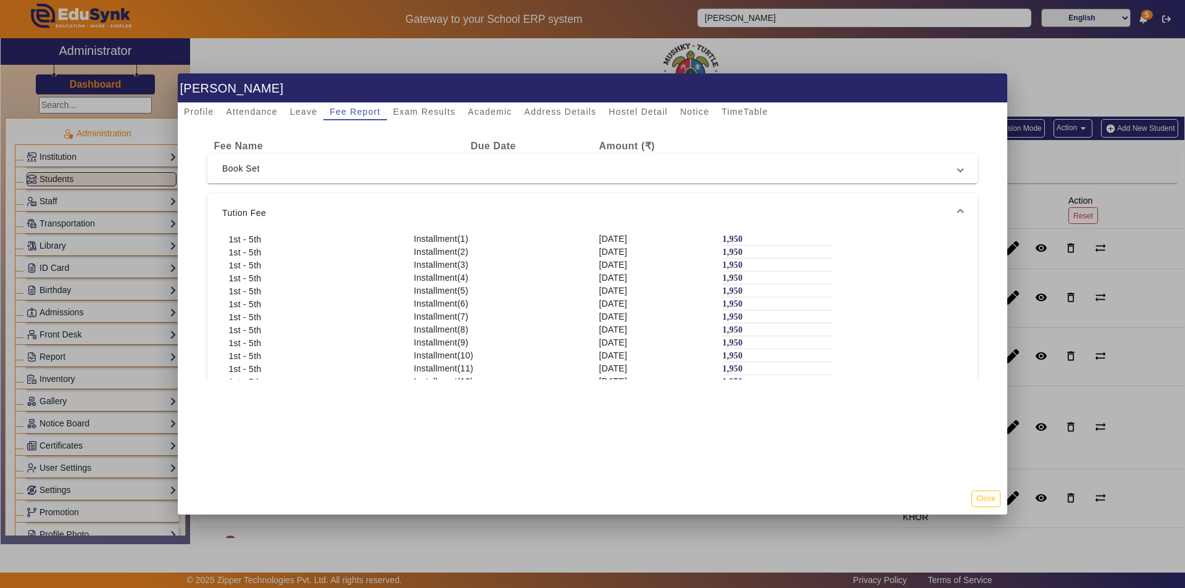
scroll to position [0, 0]
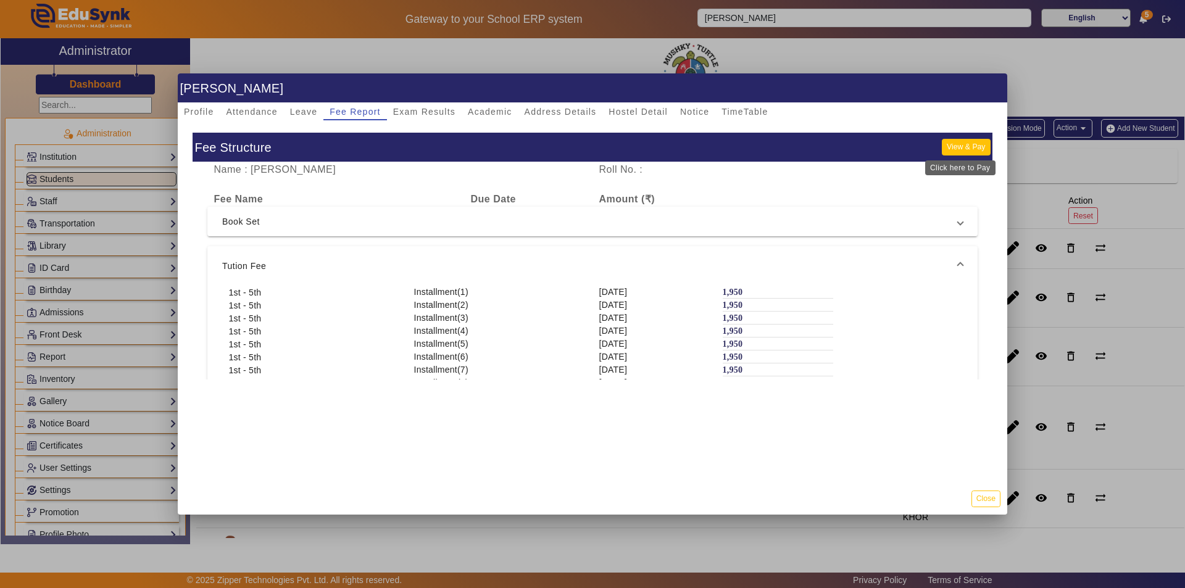
click at [951, 150] on button "View & Pay" at bounding box center [966, 147] width 48 height 17
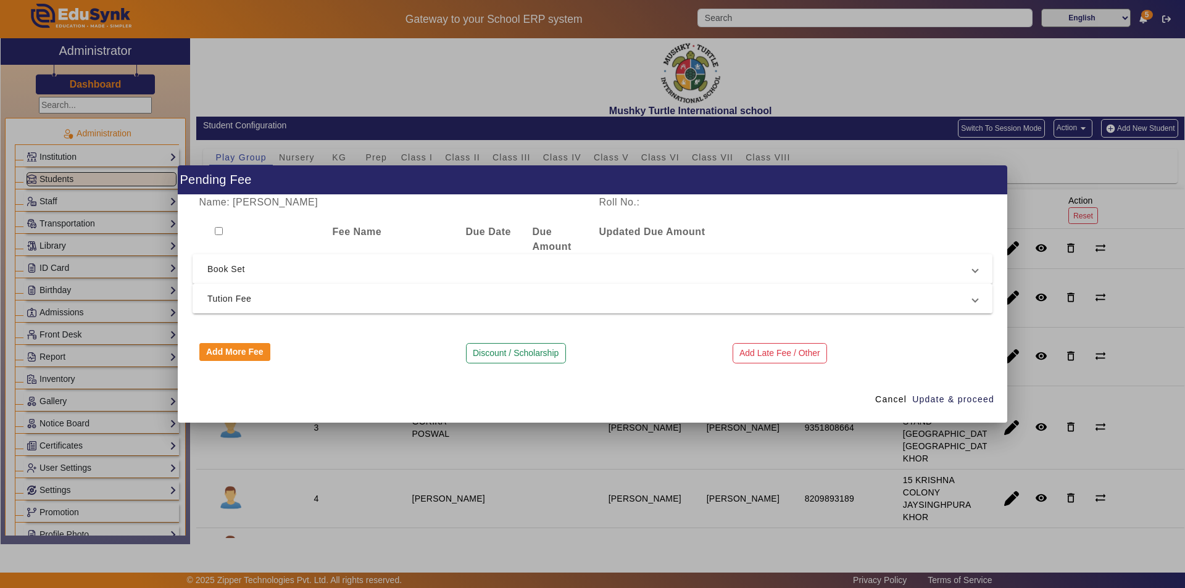
click at [275, 293] on span "Tution Fee" at bounding box center [589, 298] width 765 height 15
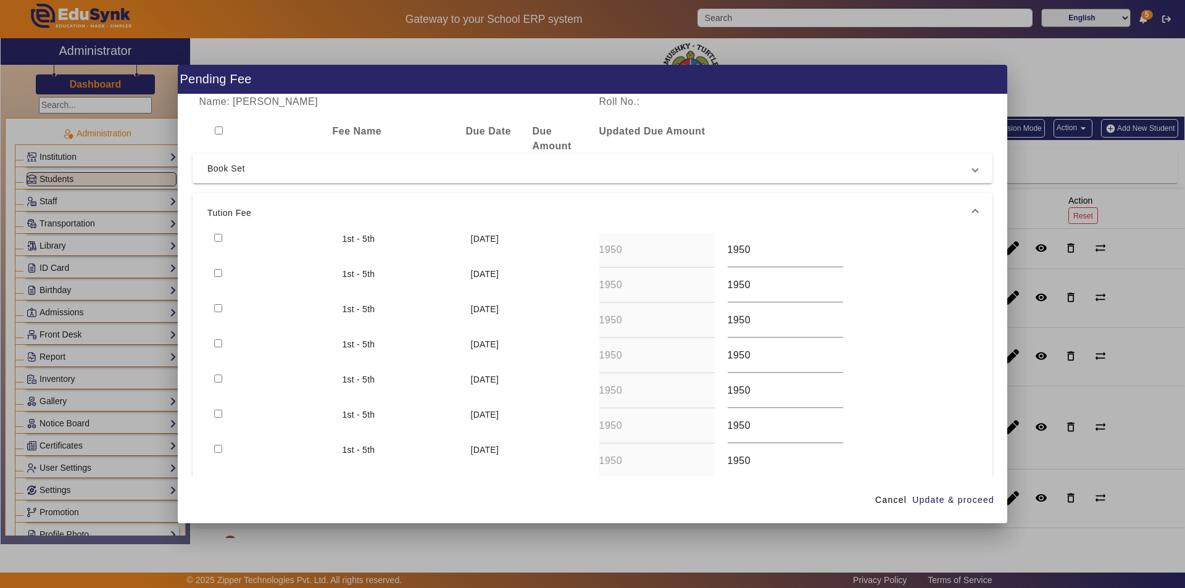
click at [222, 239] on input "checkbox" at bounding box center [218, 238] width 8 height 8
checkbox input "true"
click at [218, 272] on input "checkbox" at bounding box center [218, 273] width 8 height 8
checkbox input "true"
click at [220, 311] on input "checkbox" at bounding box center [218, 308] width 8 height 8
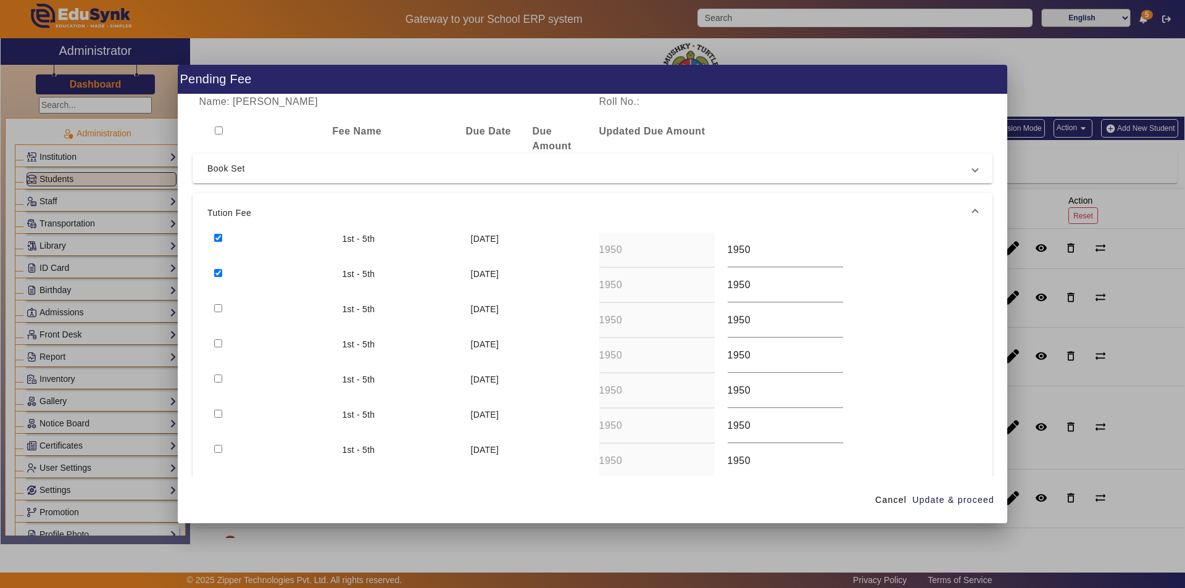
checkbox input "true"
click at [220, 346] on input "checkbox" at bounding box center [218, 343] width 8 height 8
checkbox input "true"
click at [219, 381] on input "checkbox" at bounding box center [218, 379] width 8 height 8
checkbox input "true"
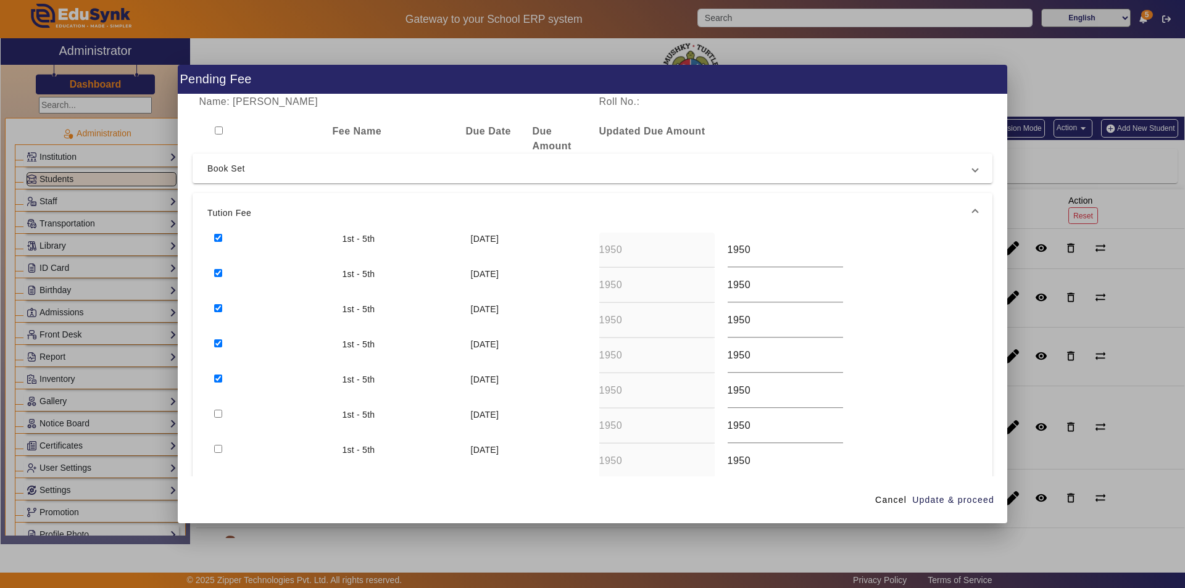
click at [219, 415] on input "checkbox" at bounding box center [218, 414] width 8 height 8
checkbox input "true"
click at [220, 449] on input "checkbox" at bounding box center [218, 449] width 8 height 8
checkbox input "true"
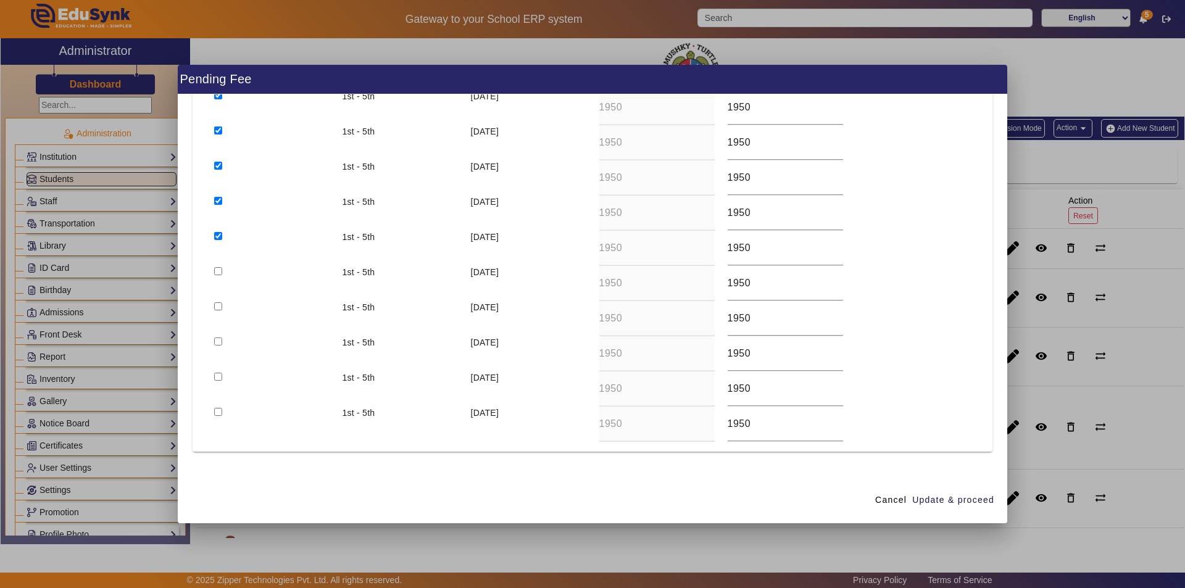
scroll to position [247, 0]
click at [215, 235] on input "checkbox" at bounding box center [218, 237] width 8 height 8
checkbox input "true"
click at [217, 275] on input "checkbox" at bounding box center [218, 273] width 8 height 8
checkbox input "true"
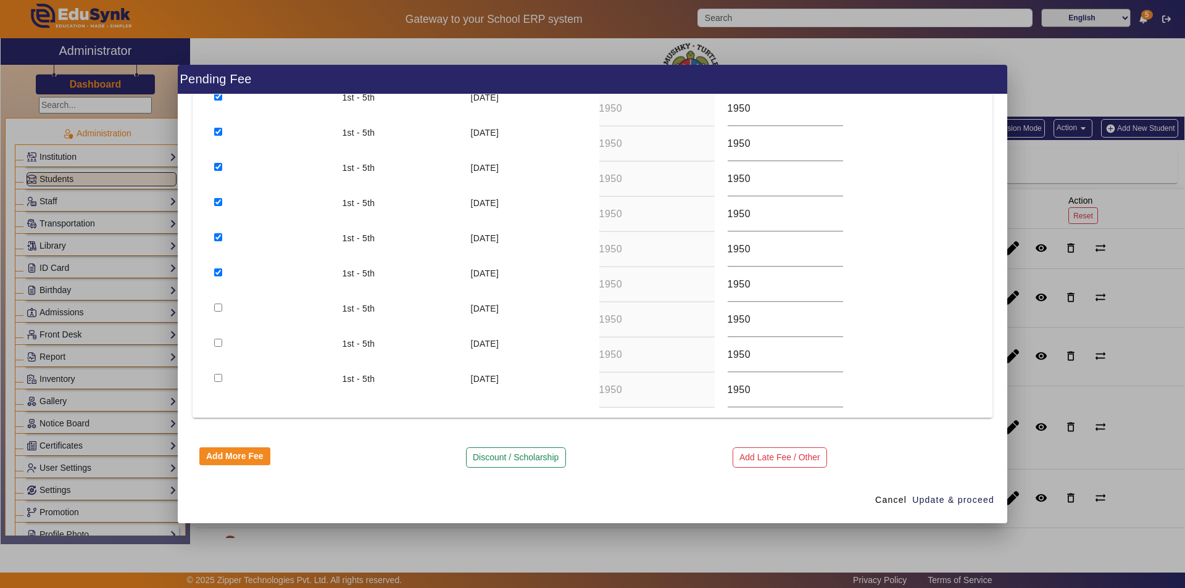
click at [220, 310] on input "checkbox" at bounding box center [218, 308] width 8 height 8
checkbox input "true"
click at [220, 341] on input "checkbox" at bounding box center [218, 343] width 8 height 8
checkbox input "true"
click at [218, 377] on input "checkbox" at bounding box center [218, 378] width 8 height 8
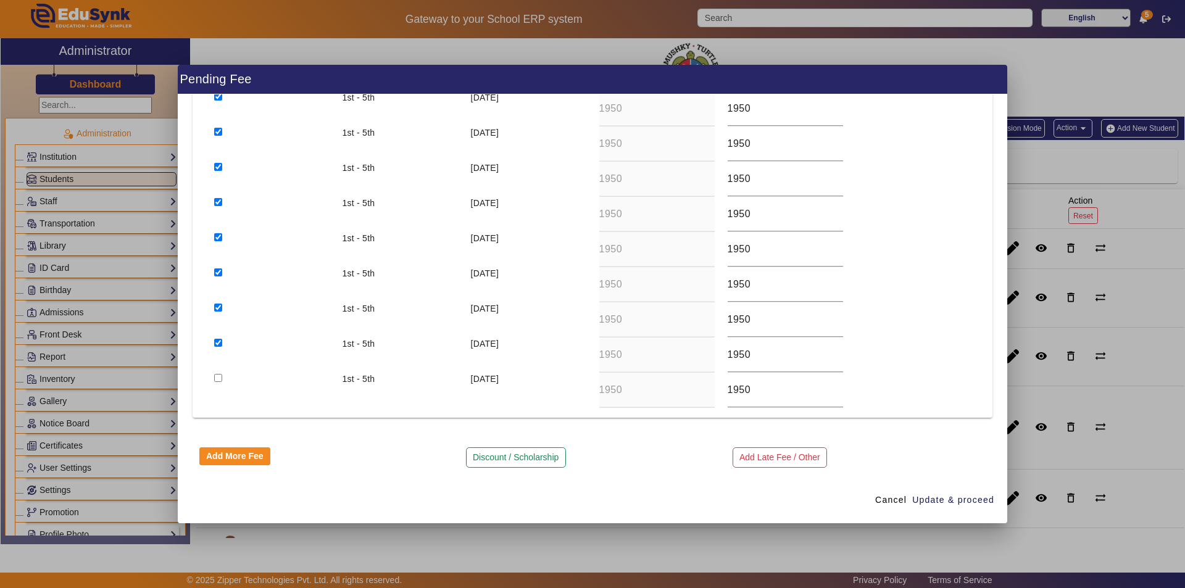
checkbox input "true"
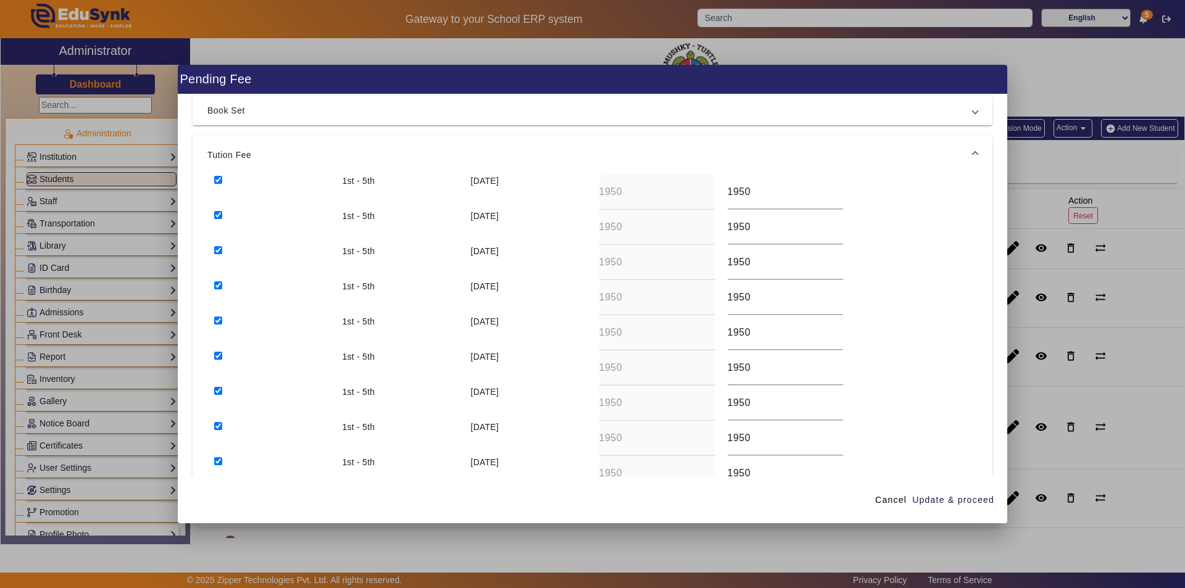
scroll to position [0, 0]
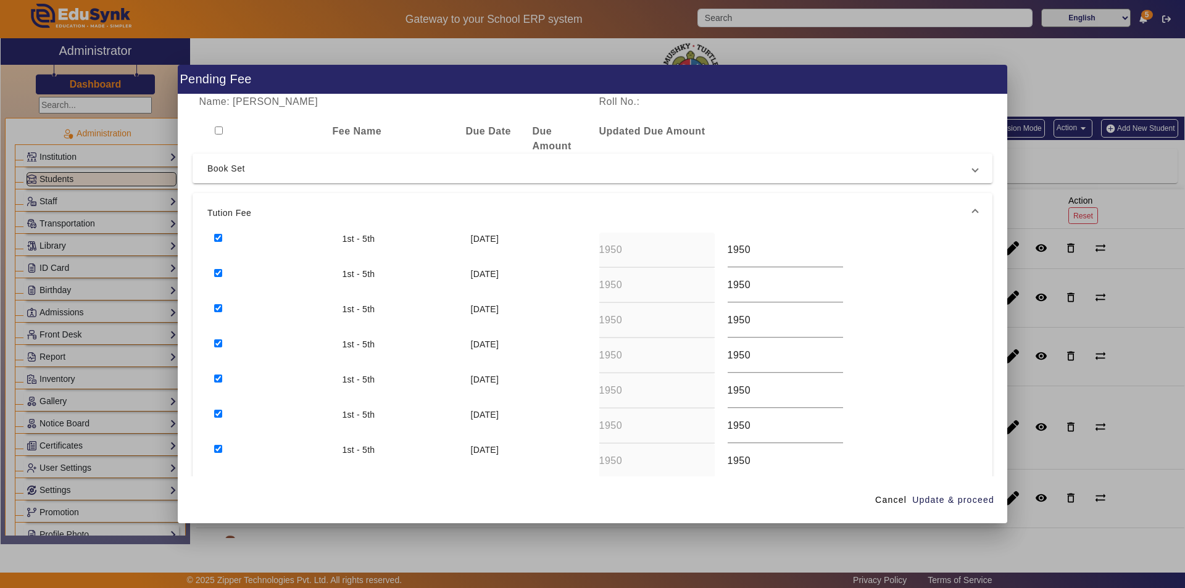
click at [218, 239] on input "checkbox" at bounding box center [218, 238] width 8 height 8
checkbox input "true"
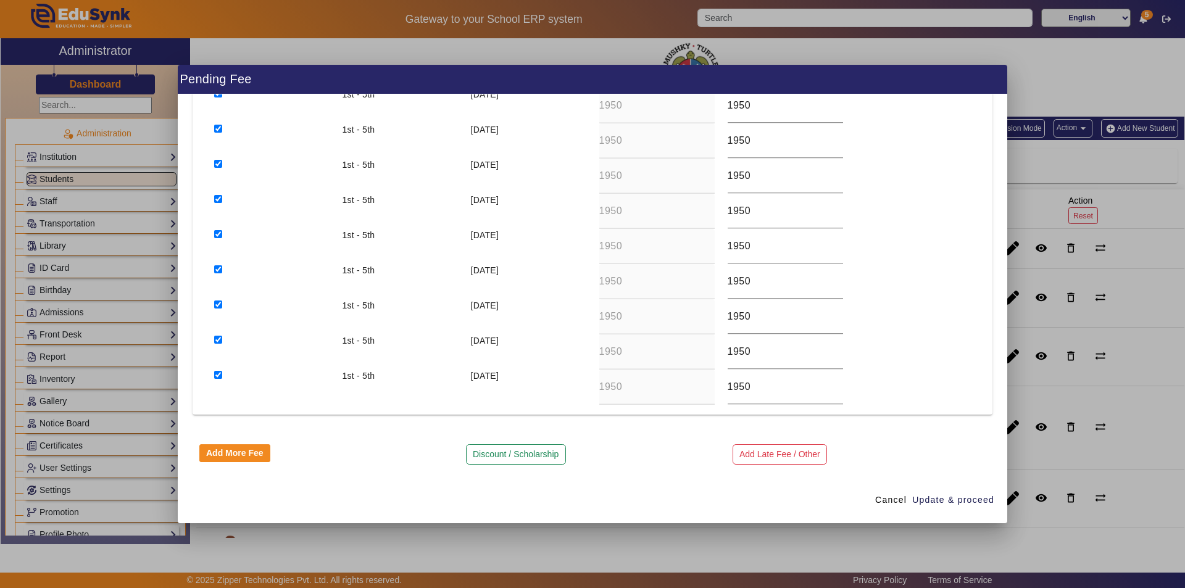
scroll to position [251, 0]
click at [944, 501] on span "Update & proceed" at bounding box center [953, 500] width 82 height 13
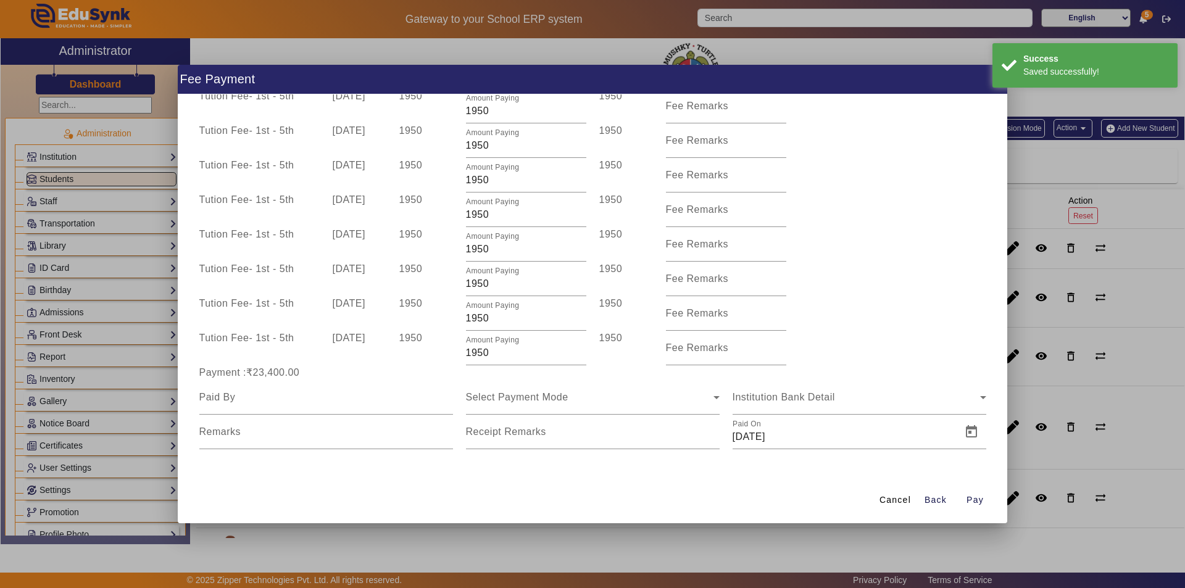
scroll to position [218, 0]
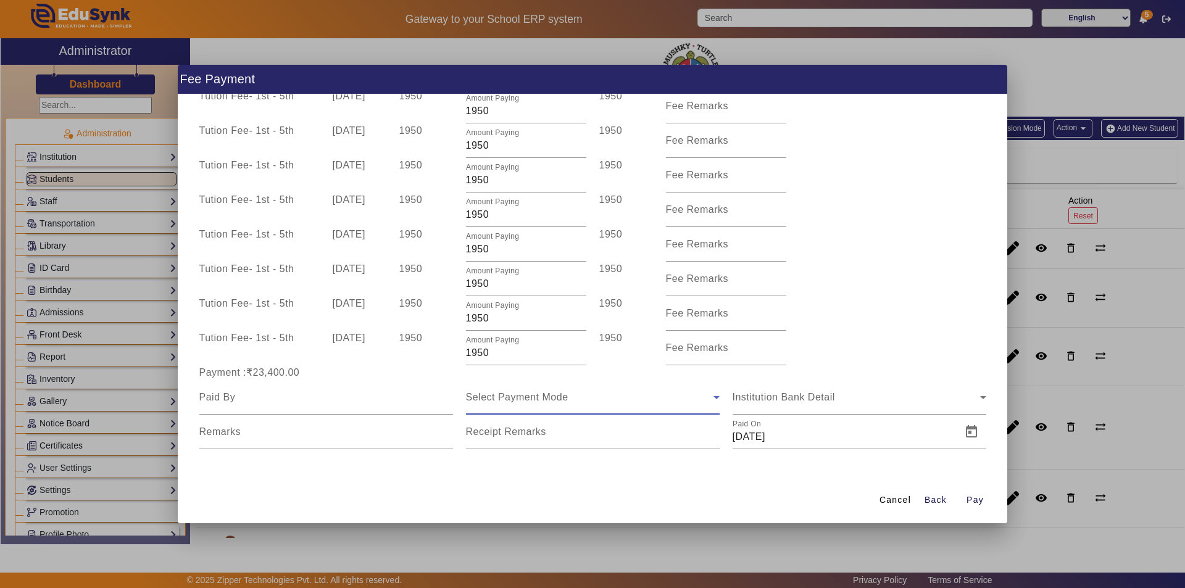
click at [515, 396] on span "Select Payment Mode" at bounding box center [517, 397] width 102 height 10
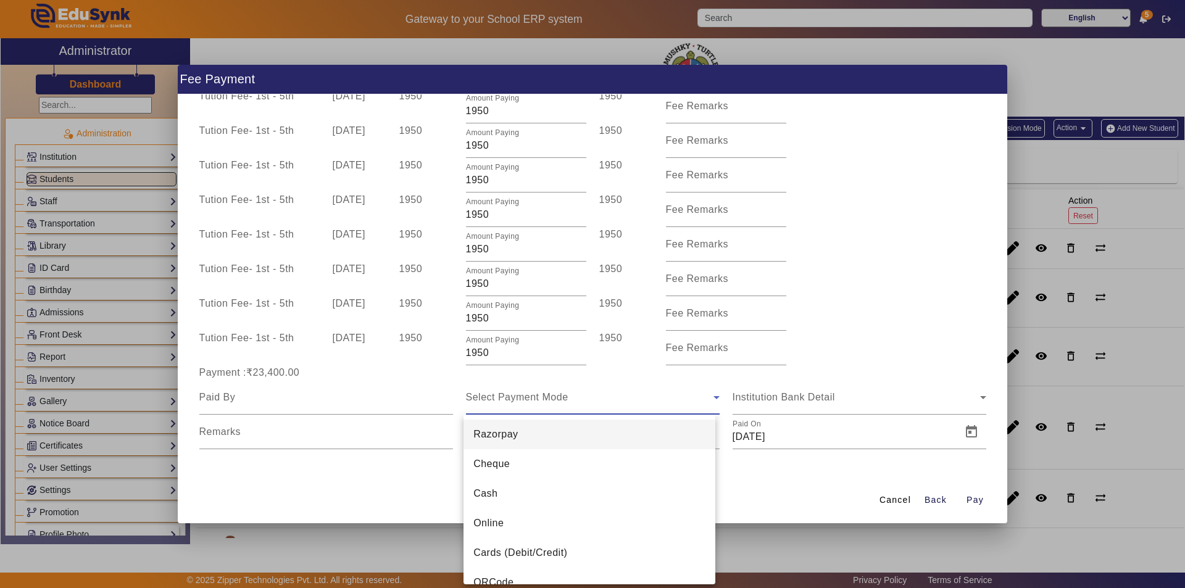
click at [341, 404] on div at bounding box center [592, 294] width 1185 height 588
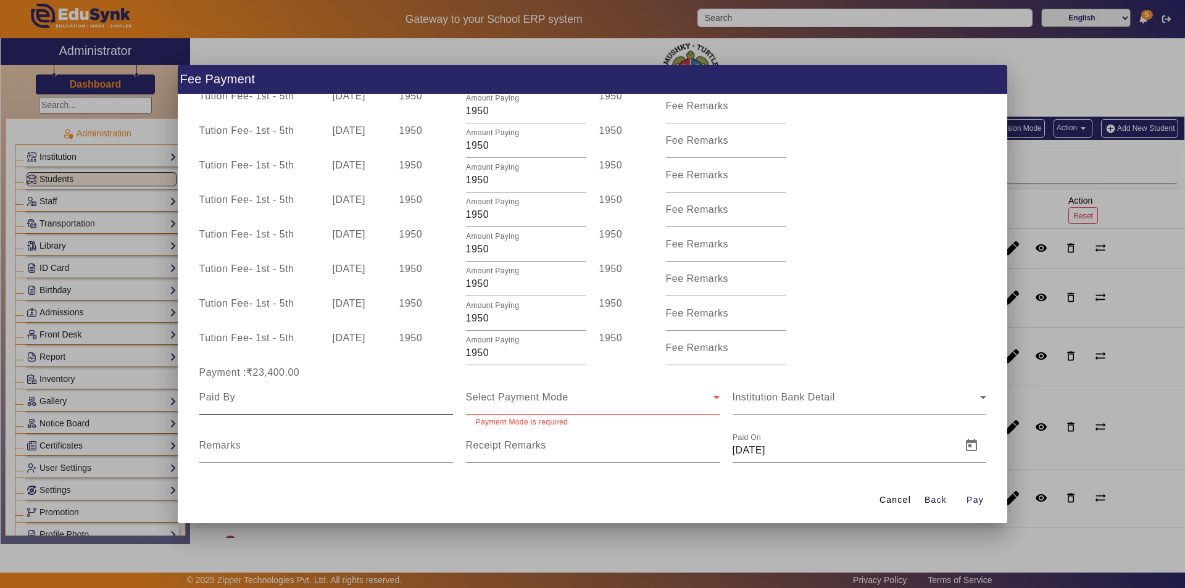
click at [342, 402] on input at bounding box center [326, 397] width 254 height 15
type input "FATHER"
click at [557, 402] on span "Select Payment Mode" at bounding box center [517, 397] width 102 height 10
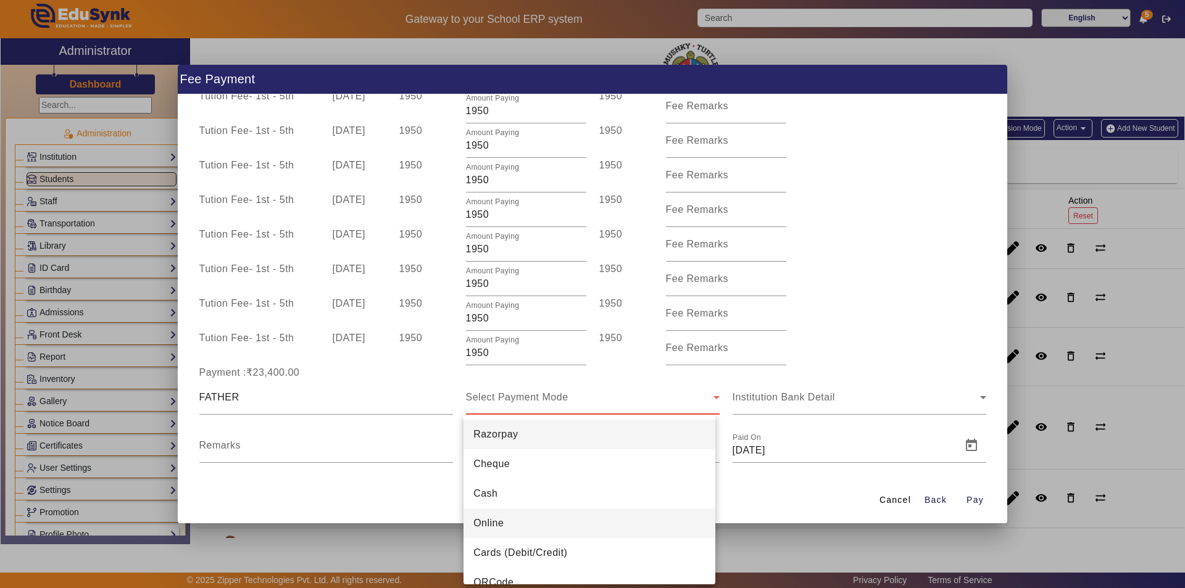
drag, startPoint x: 531, startPoint y: 520, endPoint x: 546, endPoint y: 507, distance: 18.8
click at [532, 520] on mat-option "Online" at bounding box center [590, 524] width 252 height 30
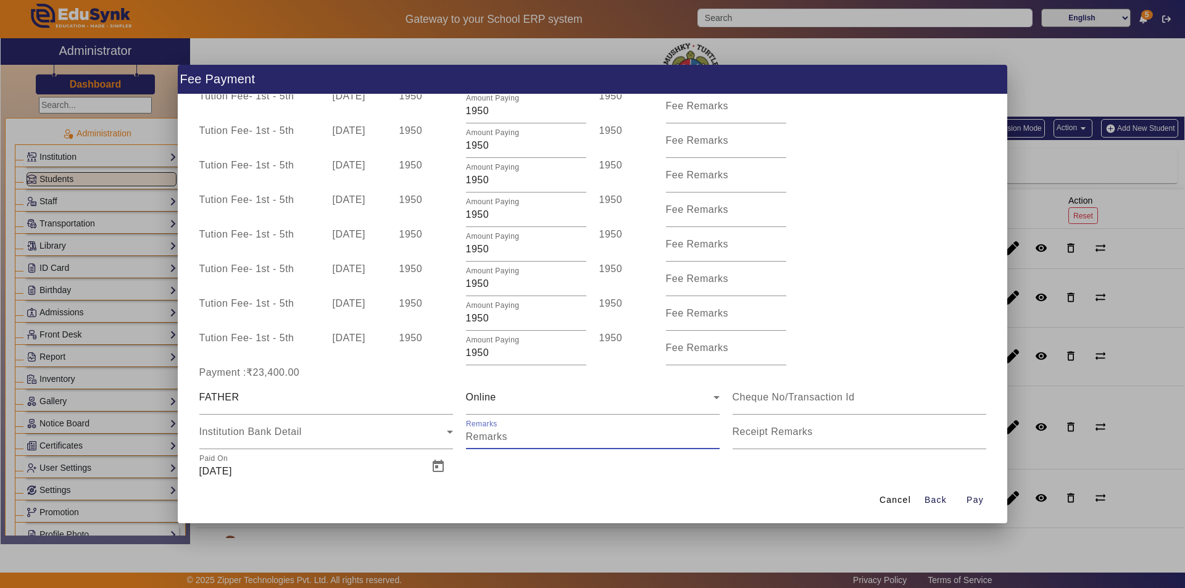
click at [551, 435] on input "Remarks" at bounding box center [593, 437] width 254 height 15
type input "Full Year Fee"
click at [766, 439] on input "Receipt Remarks" at bounding box center [860, 437] width 254 height 15
type input "Full Year Fee"
click at [433, 468] on span "Open calendar" at bounding box center [438, 467] width 30 height 30
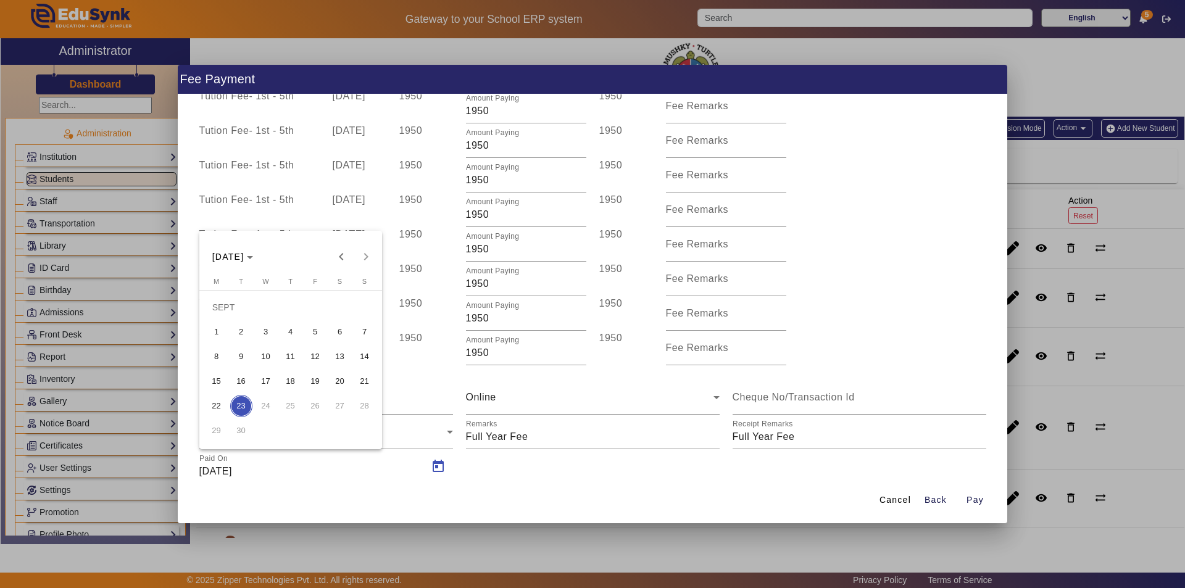
click at [223, 381] on span "15" at bounding box center [217, 381] width 22 height 22
type input "[DATE]"
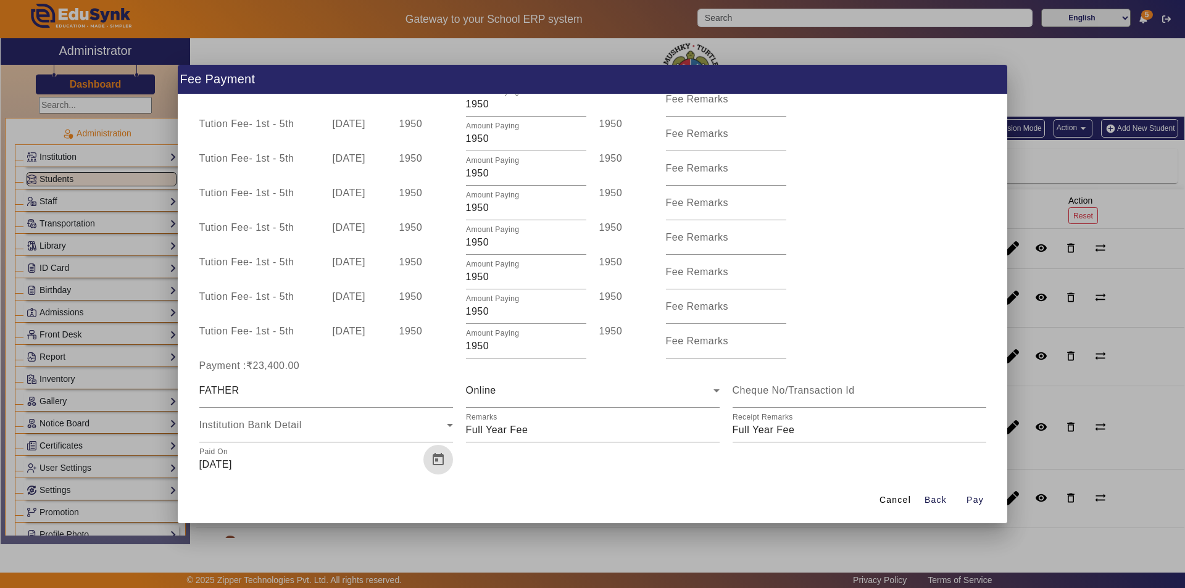
scroll to position [252, 0]
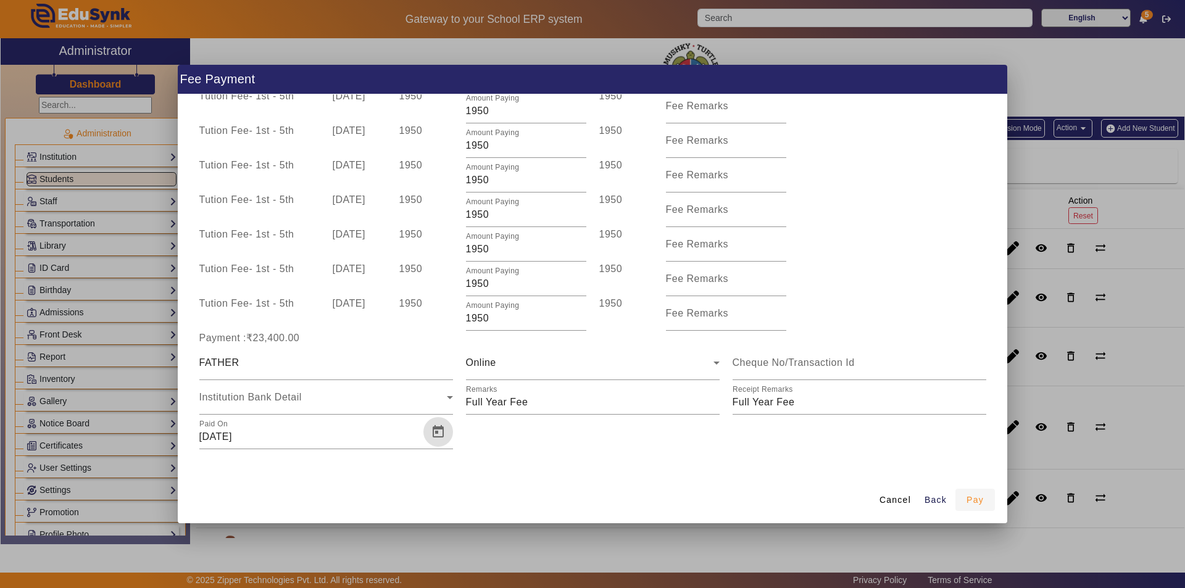
click at [981, 501] on span "Pay" at bounding box center [975, 500] width 17 height 13
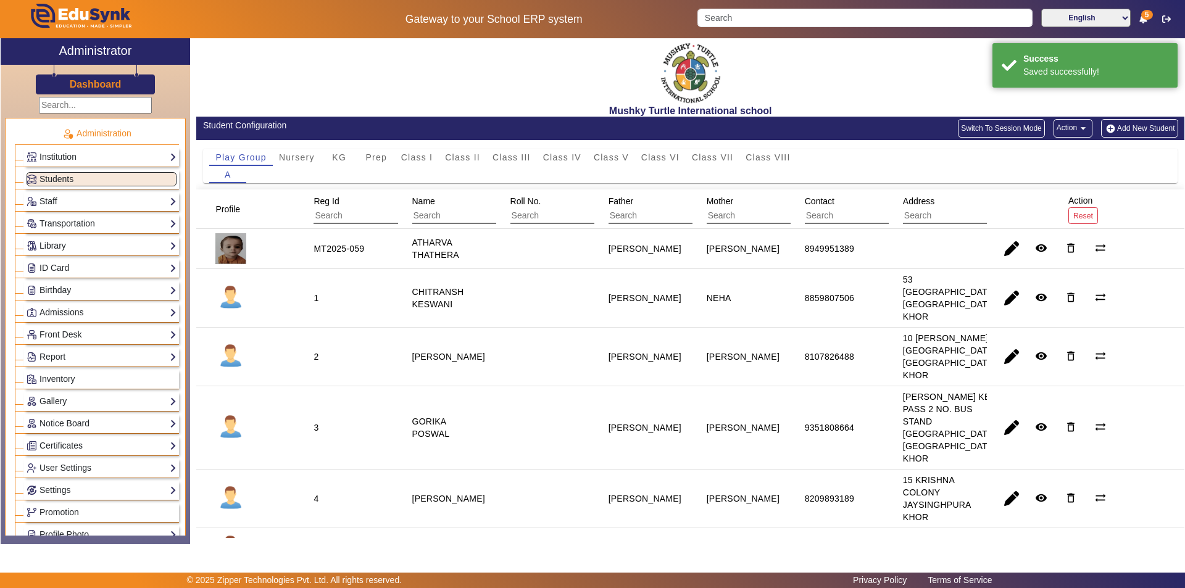
scroll to position [0, 0]
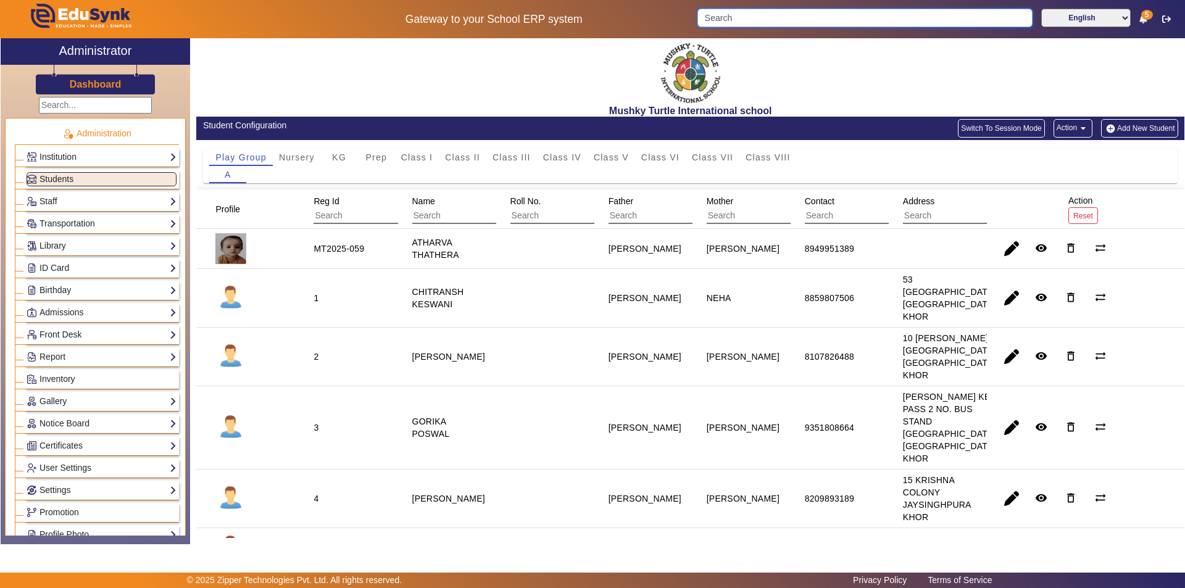
click at [742, 19] on input "Search" at bounding box center [864, 18] width 335 height 19
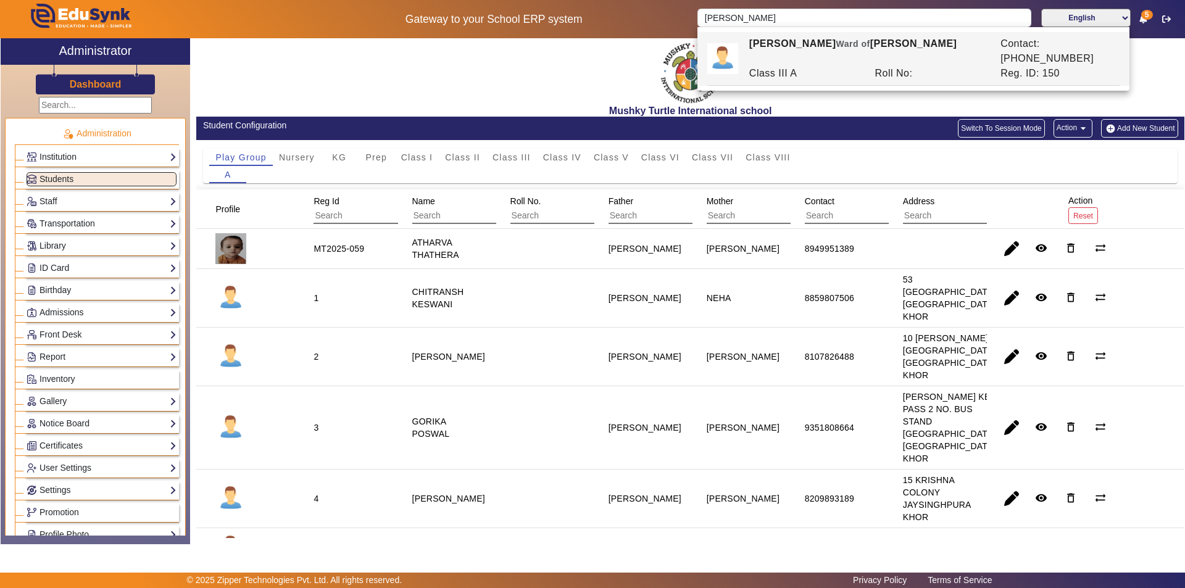
click at [810, 46] on div "[PERSON_NAME] of [PERSON_NAME]" at bounding box center [868, 51] width 251 height 30
type input "[PERSON_NAME]"
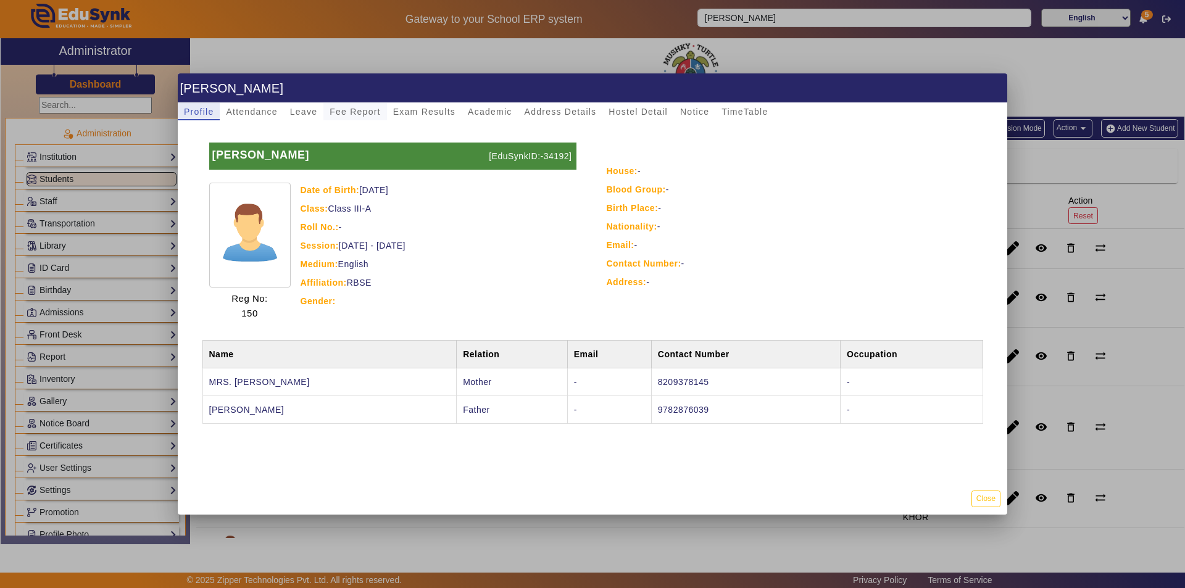
click at [356, 113] on span "Fee Report" at bounding box center [355, 111] width 51 height 9
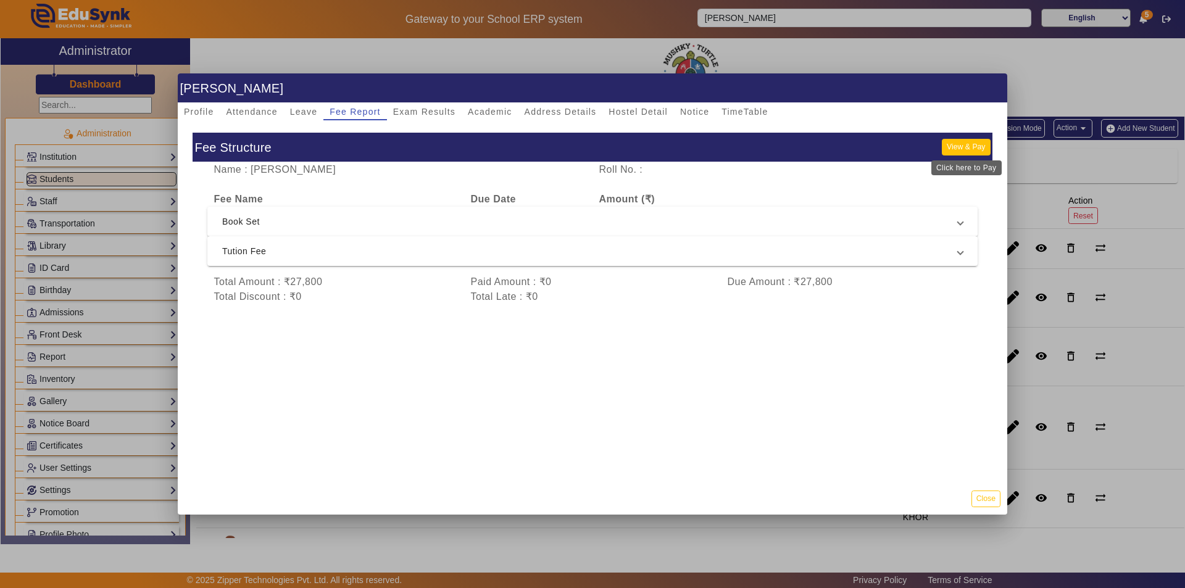
click at [960, 148] on button "View & Pay" at bounding box center [966, 147] width 48 height 17
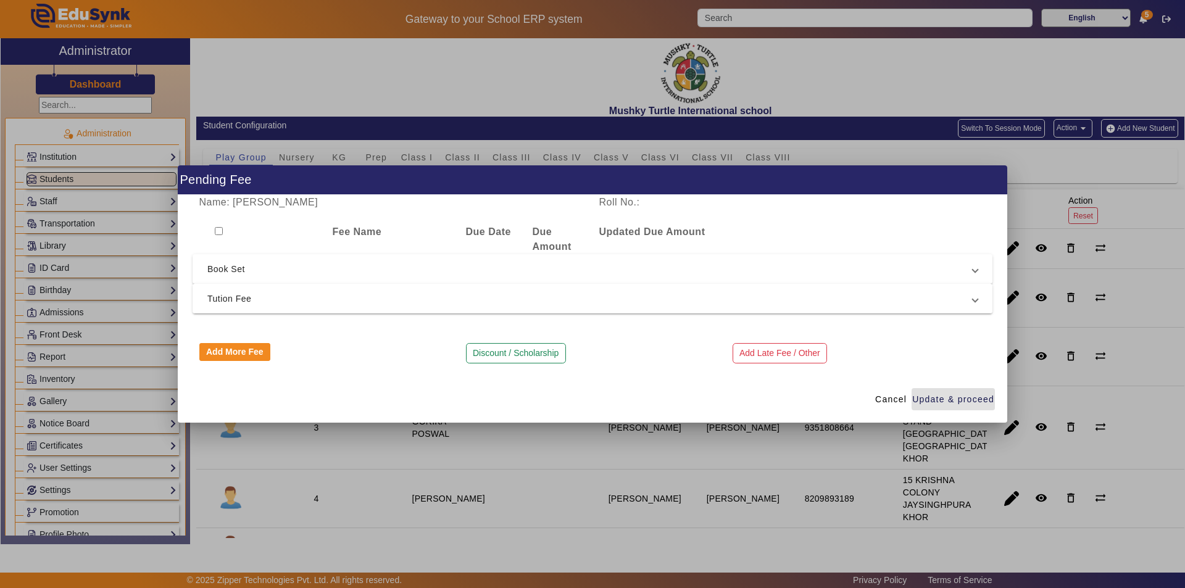
click at [517, 307] on mat-expansion-panel-header "Tution Fee" at bounding box center [593, 299] width 800 height 30
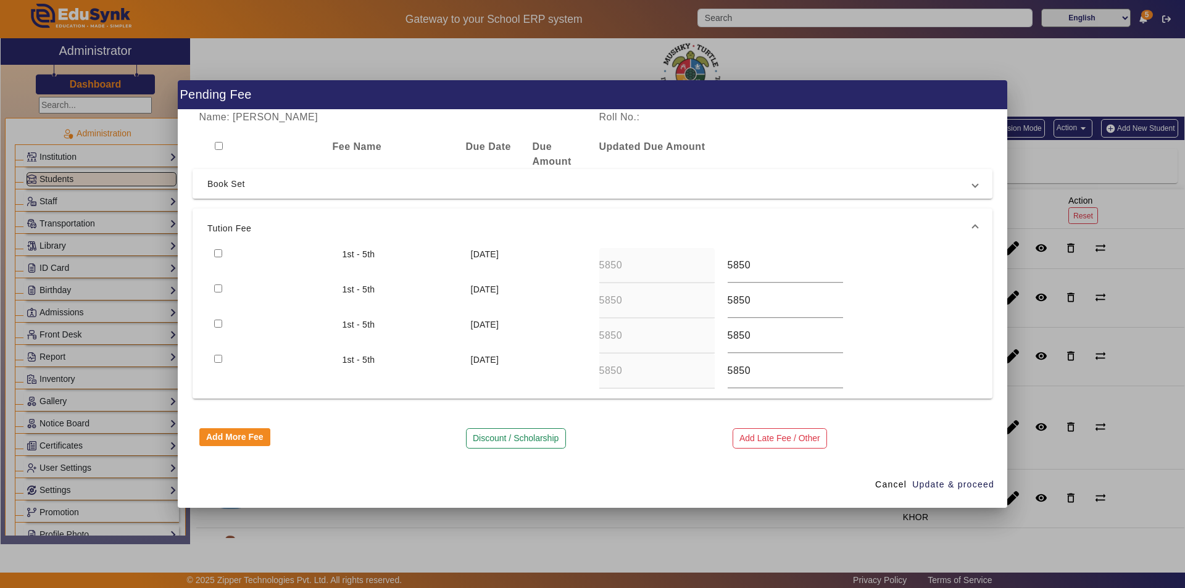
click at [219, 253] on input "checkbox" at bounding box center [218, 253] width 8 height 8
checkbox input "true"
click at [220, 289] on input "checkbox" at bounding box center [218, 289] width 8 height 8
checkbox input "true"
click at [215, 325] on input "checkbox" at bounding box center [218, 324] width 8 height 8
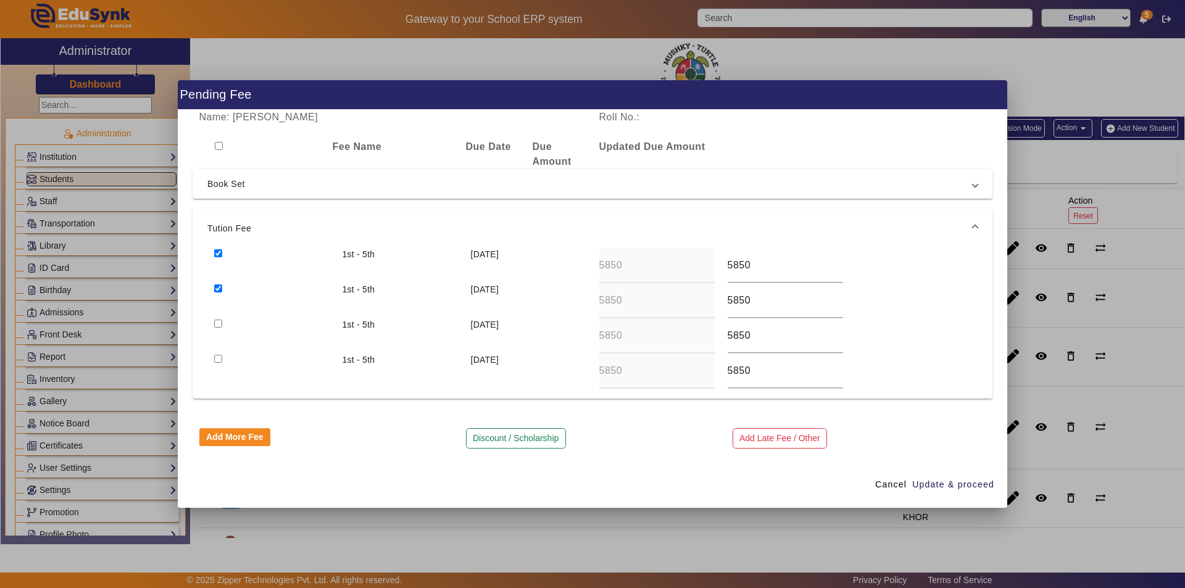
checkbox input "true"
click at [215, 358] on input "checkbox" at bounding box center [218, 359] width 8 height 8
checkbox input "true"
click at [957, 485] on span "Update & proceed" at bounding box center [953, 484] width 82 height 13
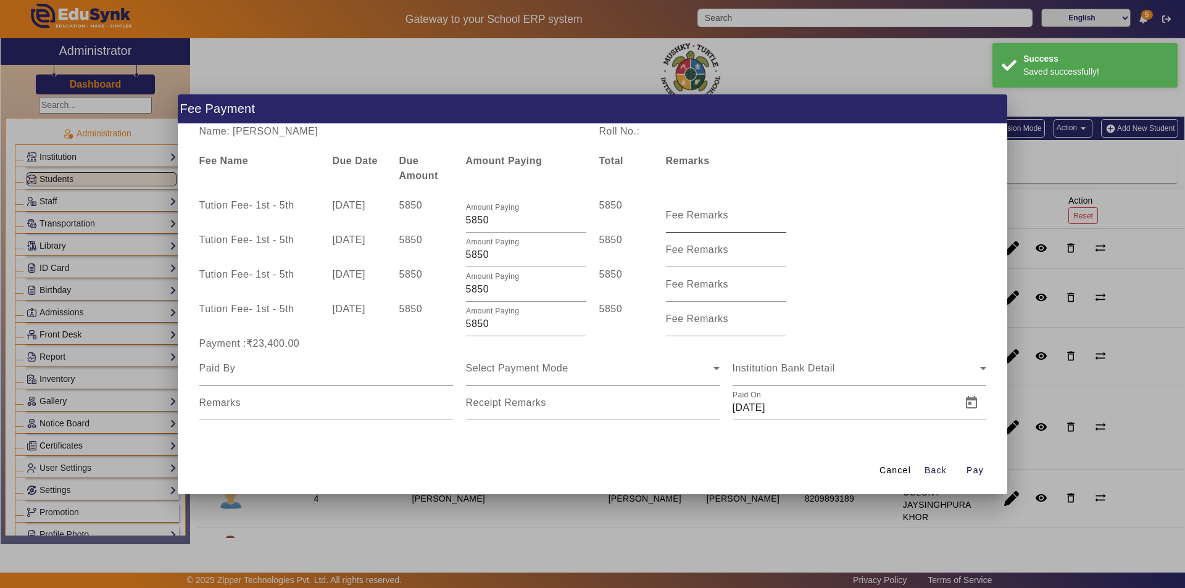
click at [702, 219] on mat-label "Fee Remarks" at bounding box center [697, 215] width 63 height 10
click at [702, 219] on input "Fee Remarks" at bounding box center [726, 220] width 120 height 15
type input "QTR 1 FEE"
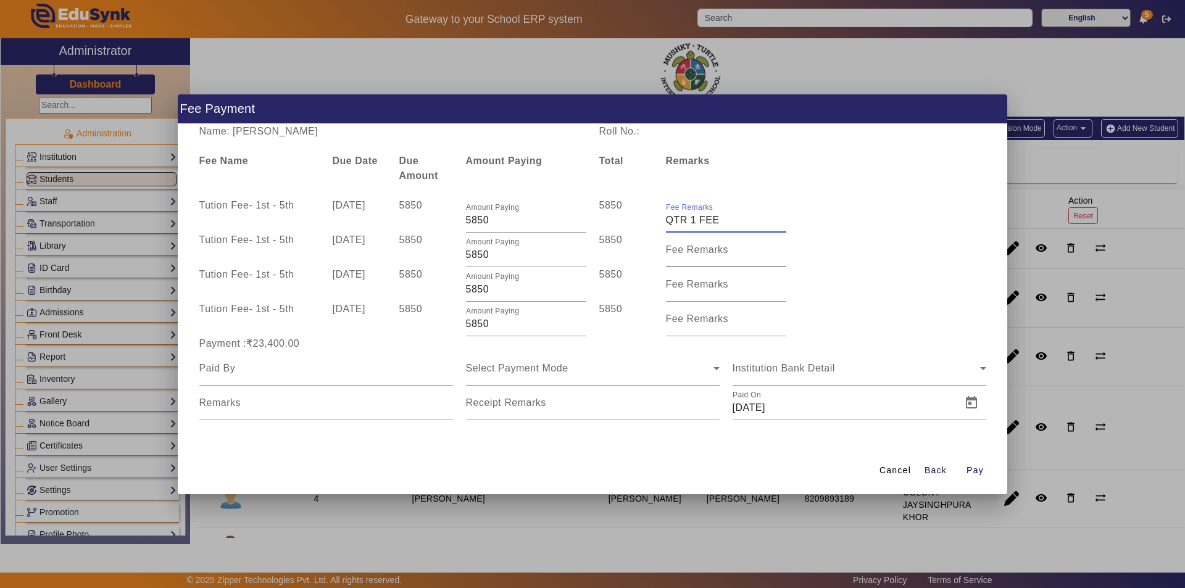
click at [710, 251] on mat-label "Fee Remarks" at bounding box center [697, 249] width 63 height 10
click at [710, 251] on input "Fee Remarks" at bounding box center [726, 255] width 120 height 15
type input "Qtr 2 Fee"
click at [720, 285] on mat-label "Fee Remarks" at bounding box center [697, 284] width 63 height 10
click at [720, 285] on input "Fee Remarks" at bounding box center [726, 289] width 120 height 15
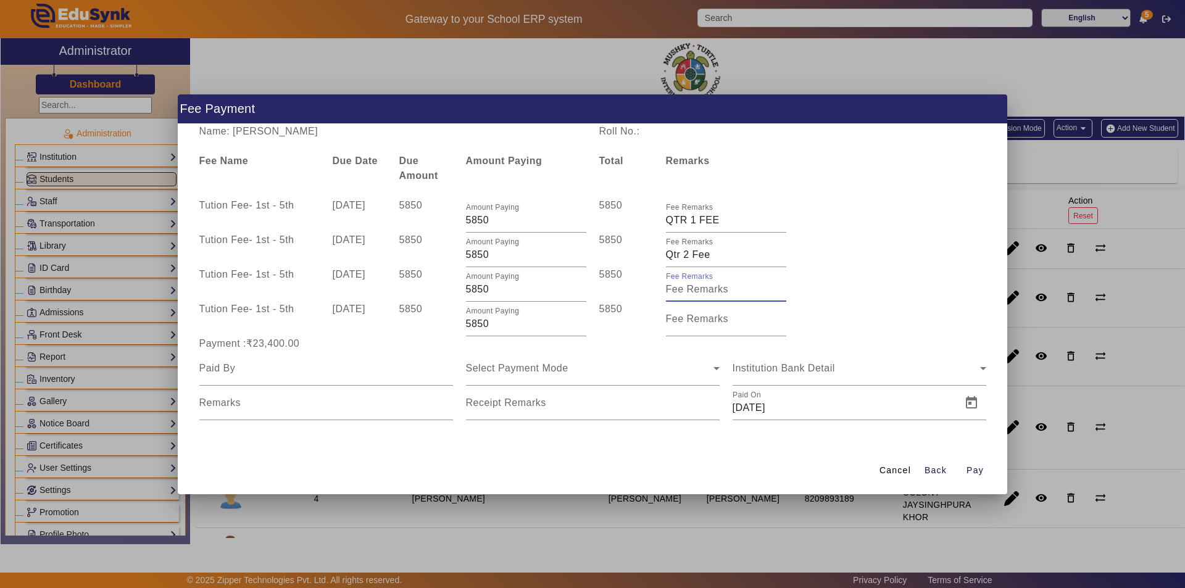
type input "q"
type input "Qtr 3 Fee"
click at [689, 326] on input "Fee Remarks" at bounding box center [726, 324] width 120 height 15
type input "Qtr 4 Fee"
click at [375, 369] on input at bounding box center [326, 368] width 254 height 15
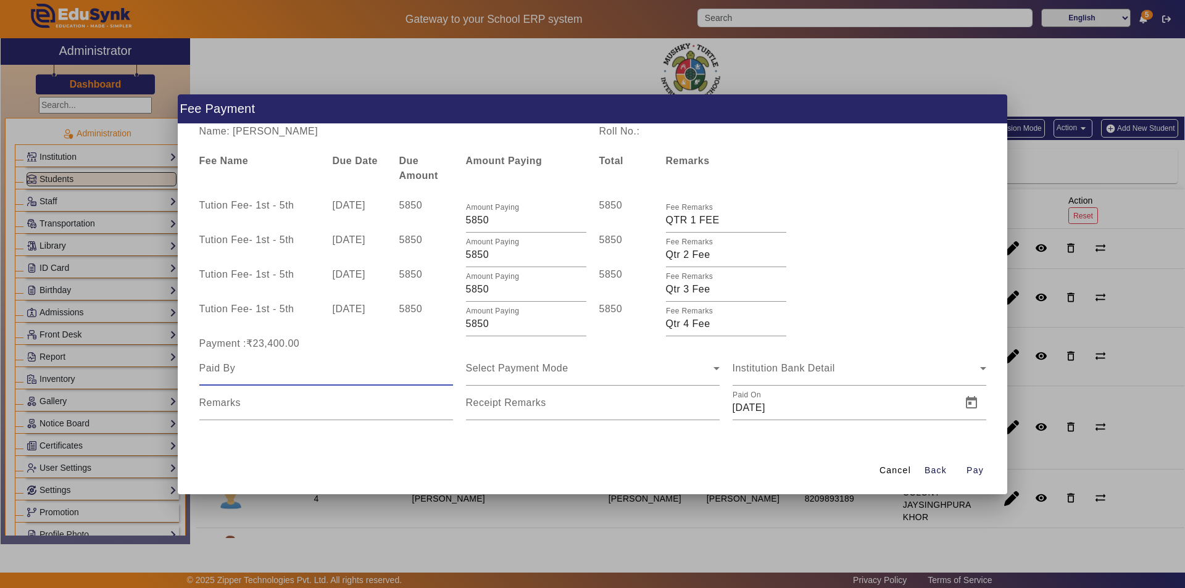
type input "FATHER"
click at [567, 365] on span "Select Payment Mode" at bounding box center [517, 368] width 102 height 10
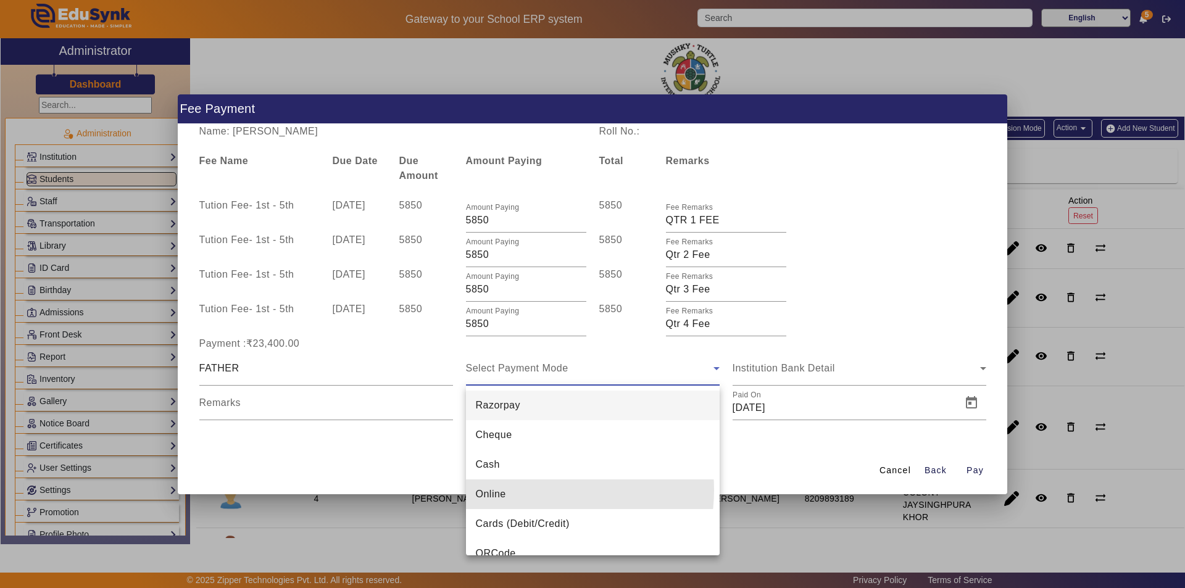
drag, startPoint x: 534, startPoint y: 490, endPoint x: 606, endPoint y: 441, distance: 87.0
click at [534, 489] on mat-option "Online" at bounding box center [593, 495] width 254 height 30
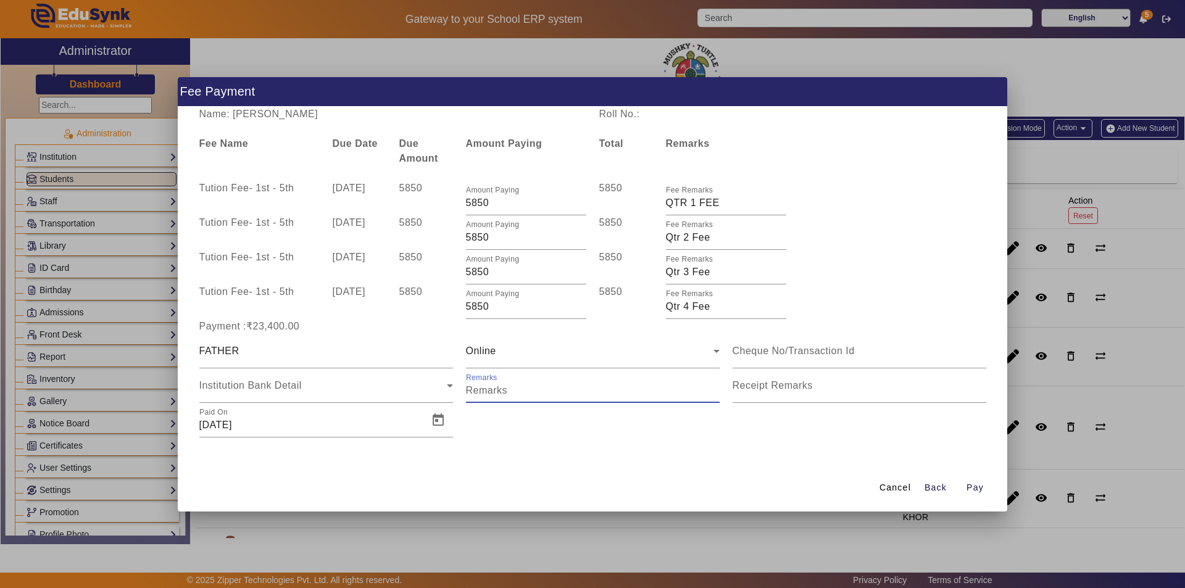
click at [563, 388] on input "Remarks" at bounding box center [593, 390] width 254 height 15
type input "Full Year Fee"
click at [781, 388] on mat-label "Receipt Remarks" at bounding box center [773, 385] width 80 height 10
click at [781, 388] on input "Receipt Remarks" at bounding box center [860, 390] width 254 height 15
type input "Full Year Fee"
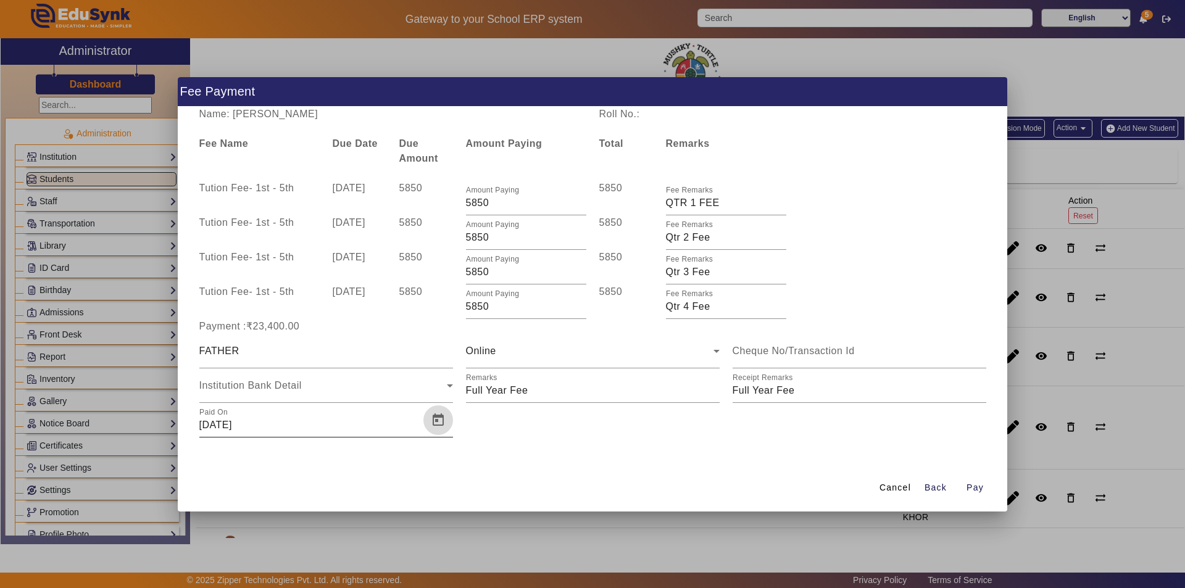
click at [439, 421] on span "Open calendar" at bounding box center [438, 421] width 30 height 30
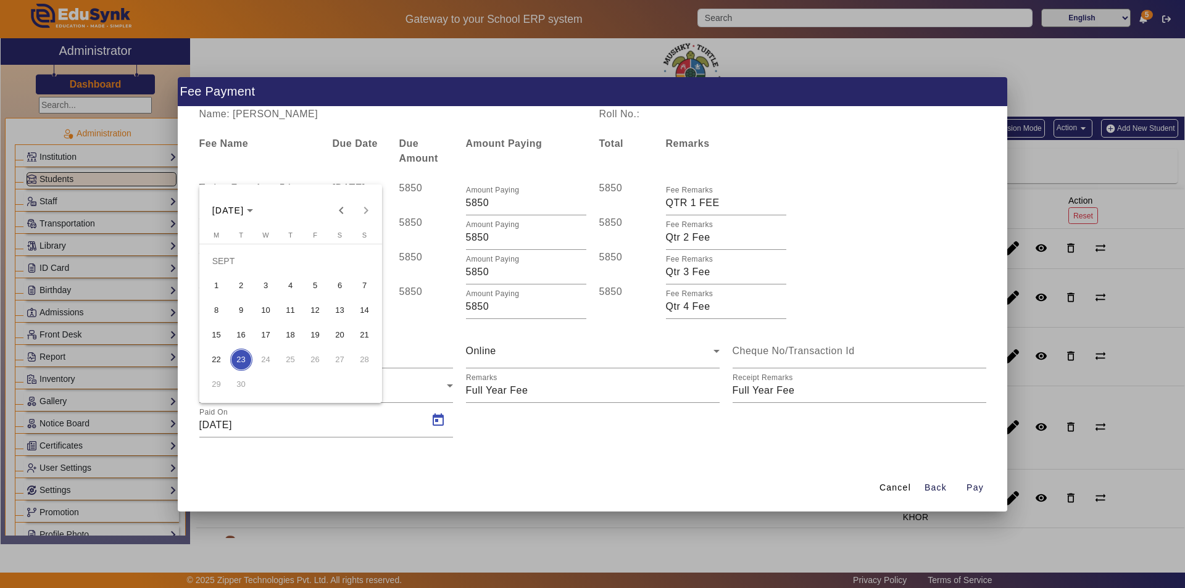
click at [212, 333] on span "15" at bounding box center [217, 335] width 22 height 22
type input "[DATE]"
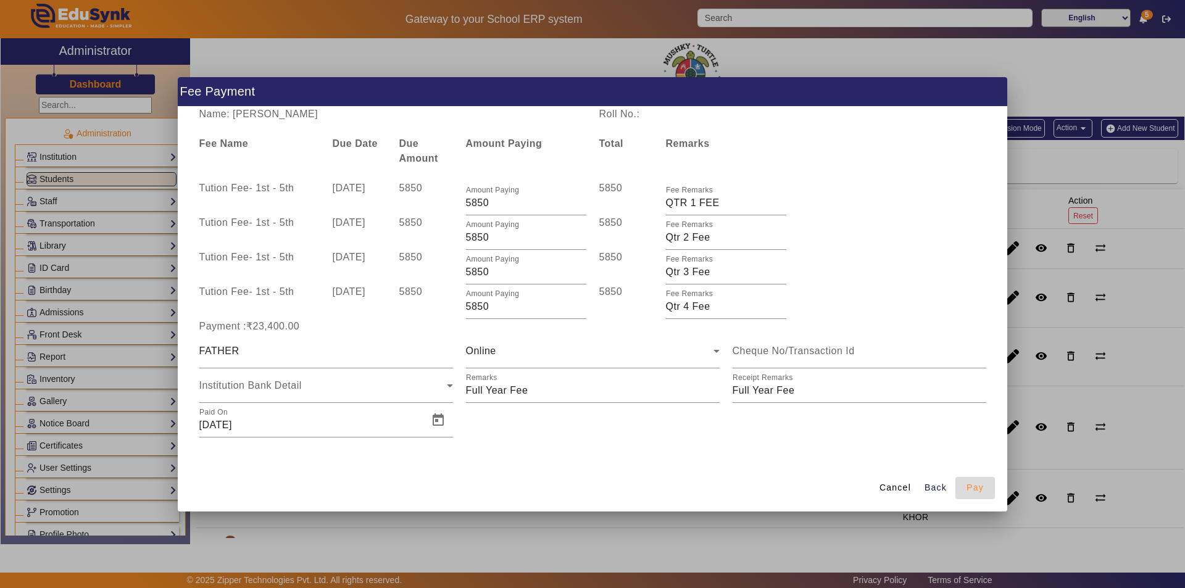
click at [973, 489] on span "Pay" at bounding box center [975, 487] width 17 height 13
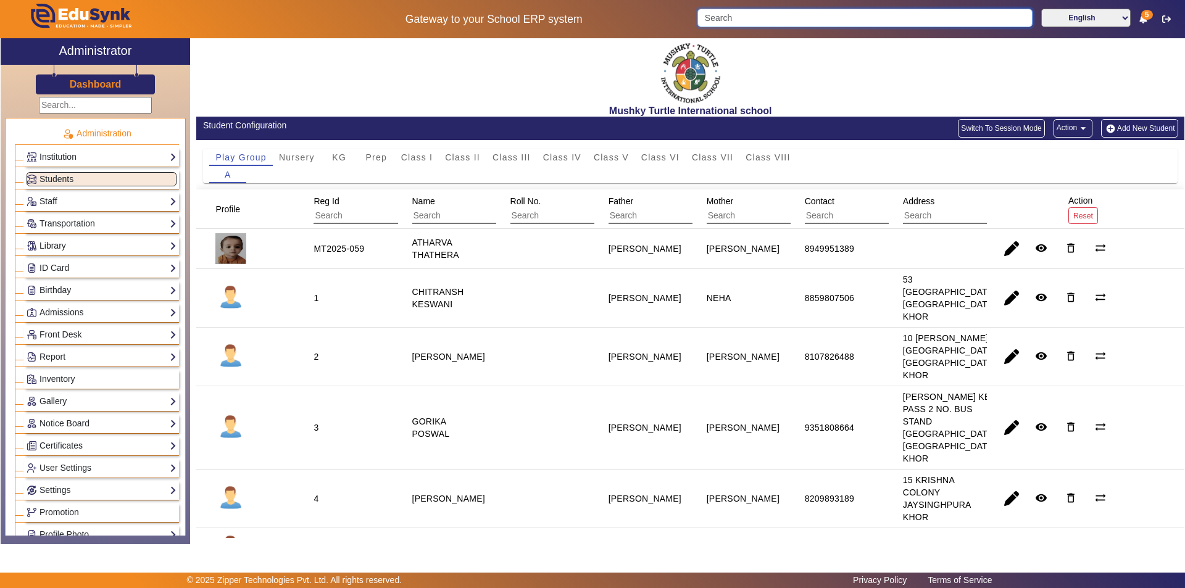
click at [788, 22] on input "Search" at bounding box center [864, 18] width 335 height 19
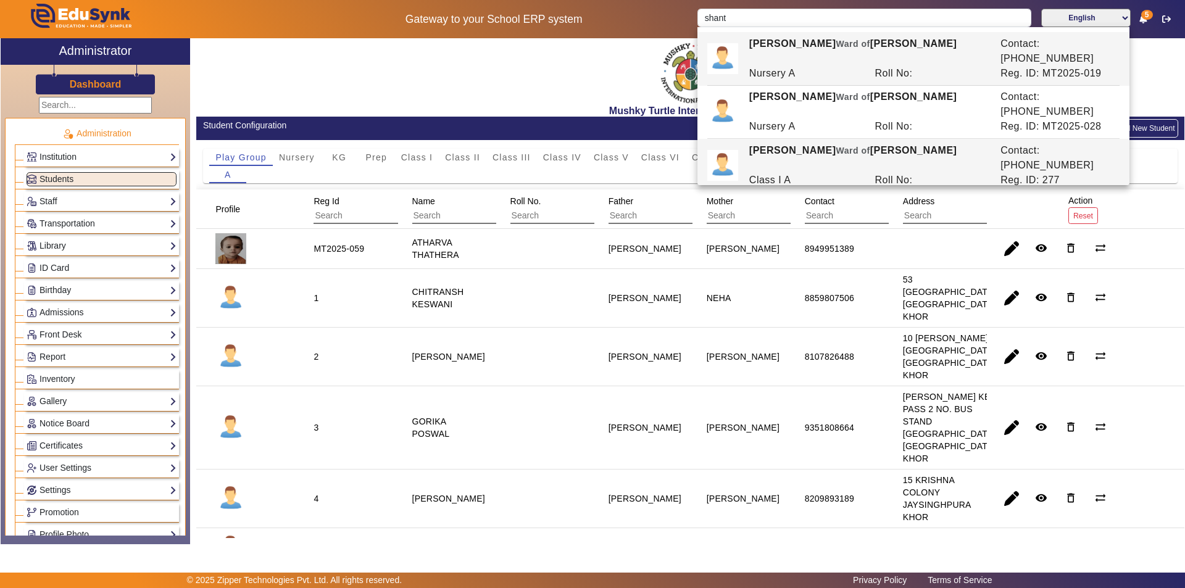
click at [794, 143] on div "[PERSON_NAME] of [PERSON_NAME]" at bounding box center [868, 158] width 251 height 30
type input "[PERSON_NAME]"
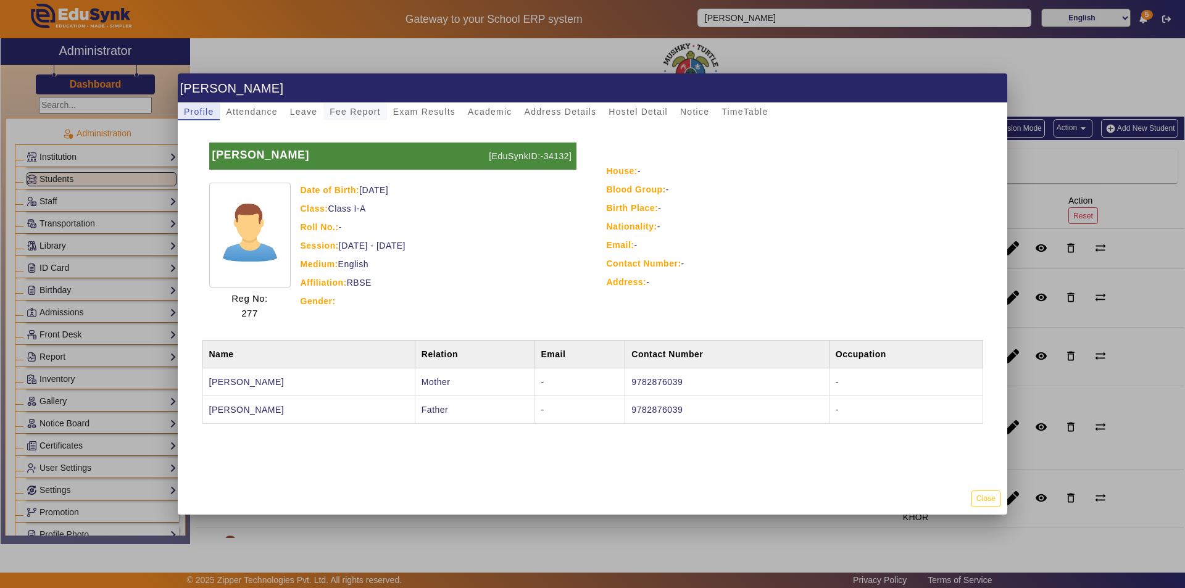
click at [360, 109] on span "Fee Report" at bounding box center [355, 111] width 51 height 9
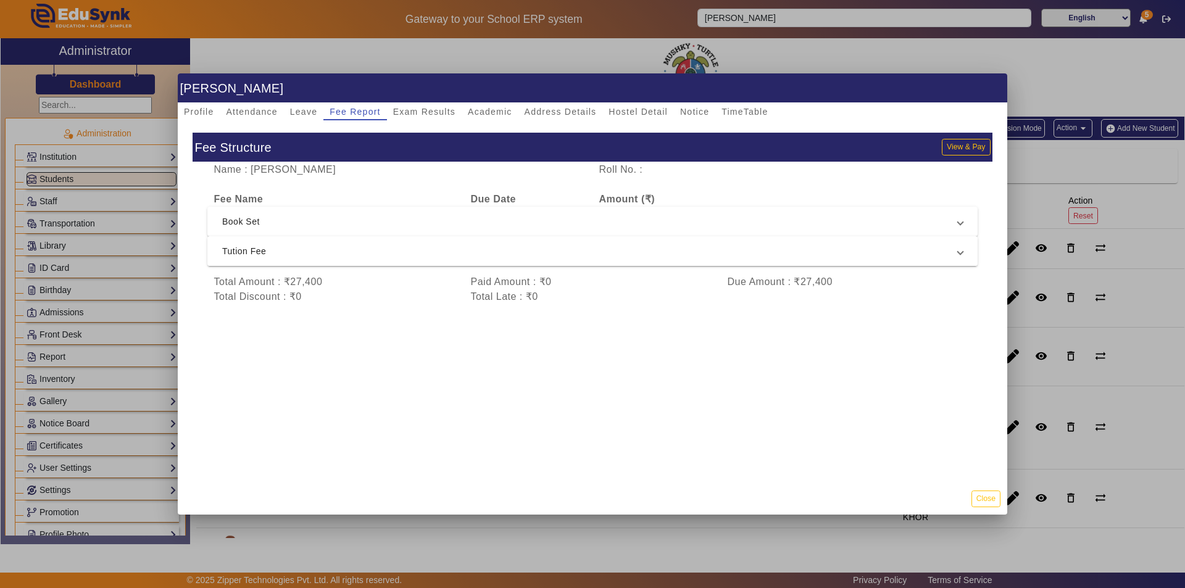
click at [407, 249] on span "Tution Fee" at bounding box center [590, 251] width 736 height 15
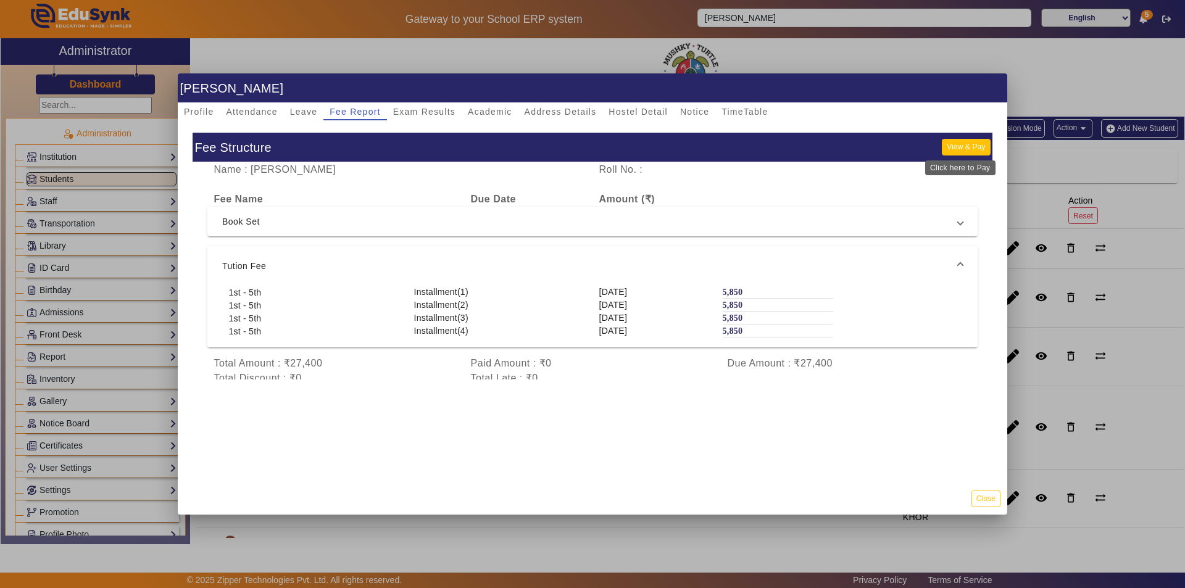
click at [952, 147] on button "View & Pay" at bounding box center [966, 147] width 48 height 17
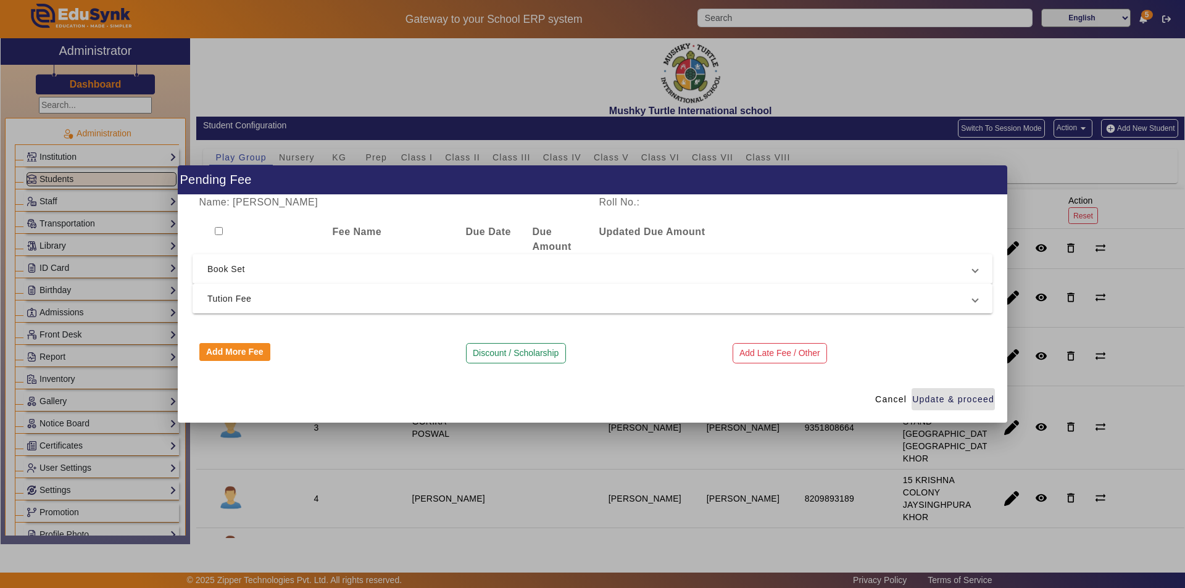
click at [331, 298] on span "Tution Fee" at bounding box center [589, 298] width 765 height 15
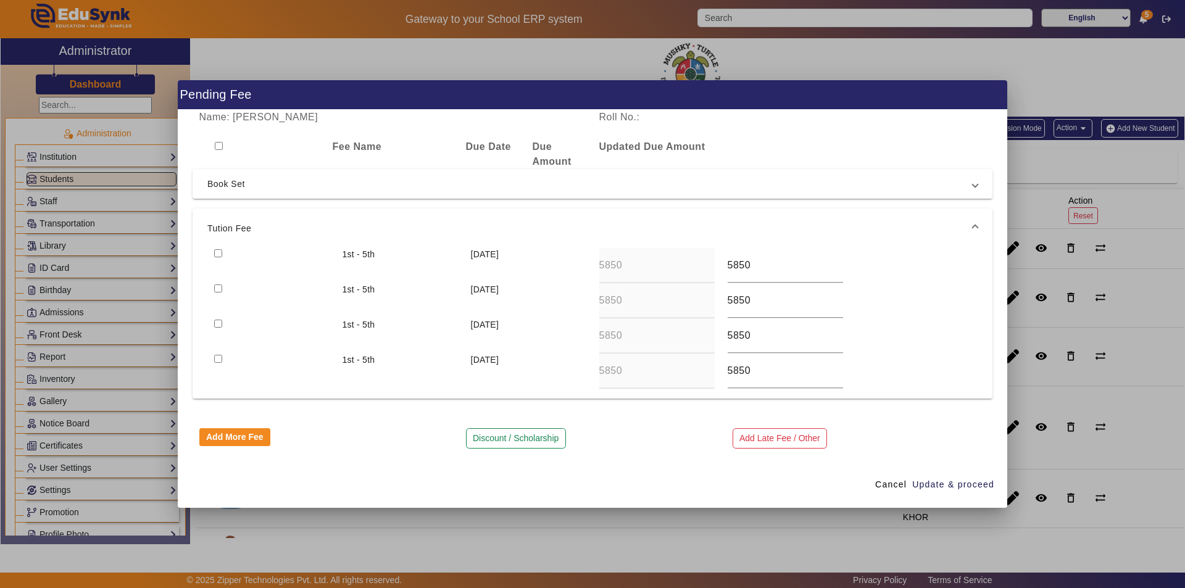
click at [218, 252] on input "checkbox" at bounding box center [218, 253] width 8 height 8
checkbox input "true"
click at [956, 487] on span "Update & proceed" at bounding box center [953, 484] width 82 height 13
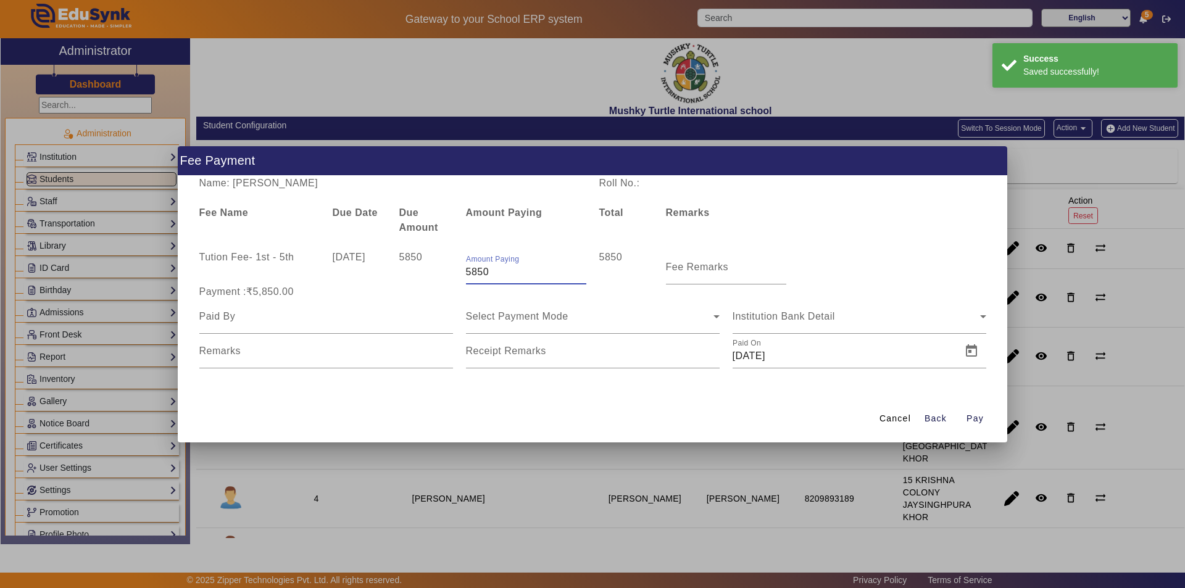
drag, startPoint x: 489, startPoint y: 270, endPoint x: 441, endPoint y: 272, distance: 48.8
click at [441, 272] on div "Tution Fee - 1st - 5th [DATE] 5850 Amount Paying 5850 5850 Fee Remarks" at bounding box center [593, 267] width 800 height 35
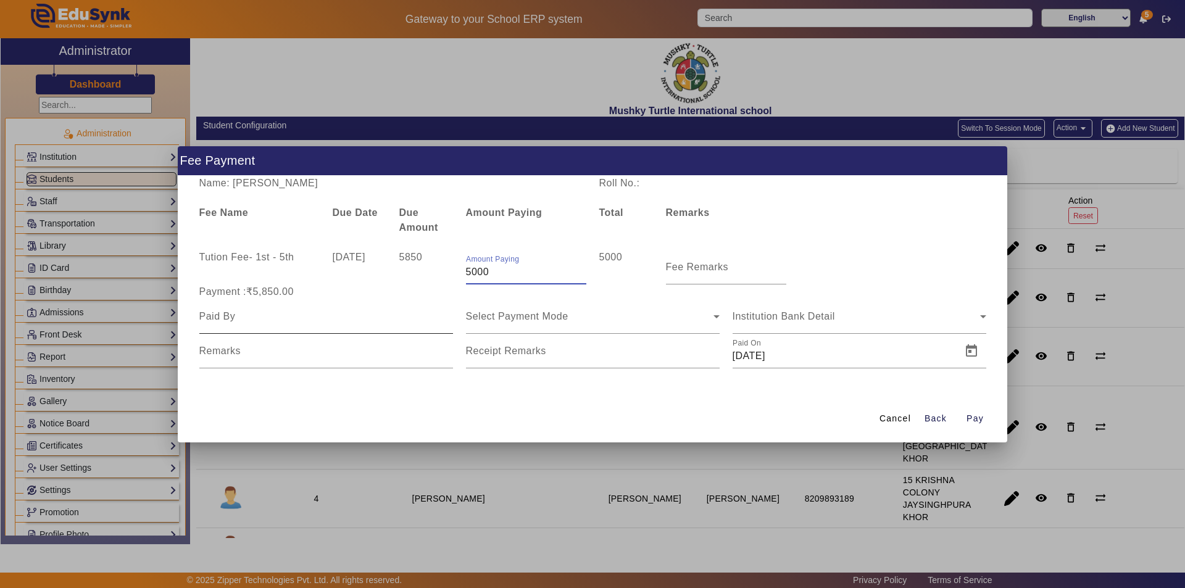
type input "5000"
click at [314, 320] on input at bounding box center [326, 316] width 254 height 15
type input "FATHER"
click at [708, 270] on mat-label "Fee Remarks" at bounding box center [697, 267] width 63 height 10
click at [708, 270] on input "Fee Remarks" at bounding box center [726, 272] width 120 height 15
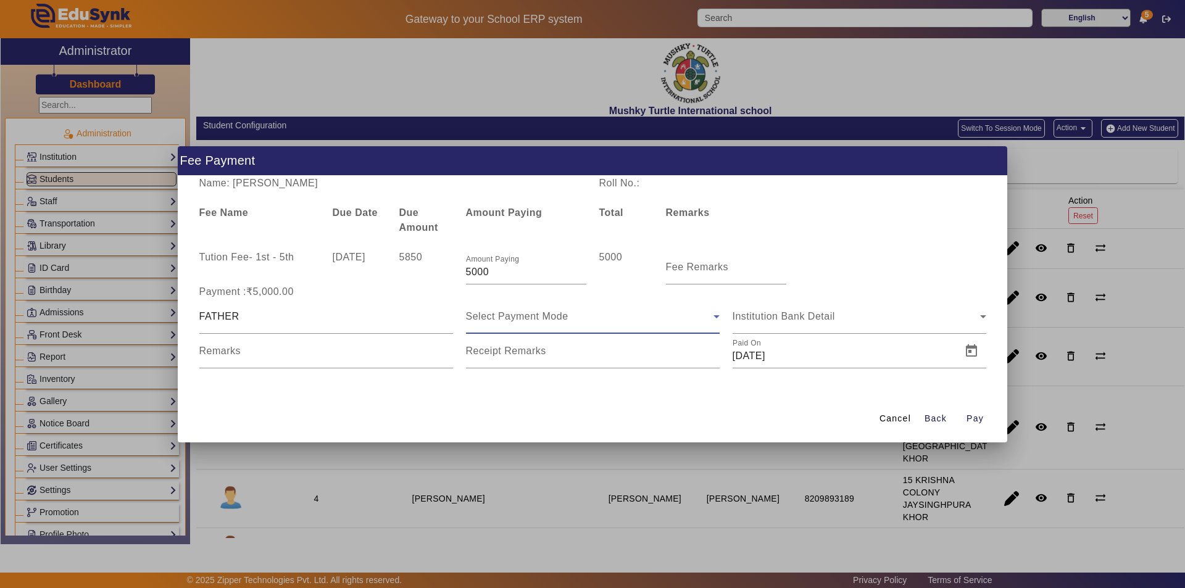
click at [543, 315] on span "Select Payment Mode" at bounding box center [517, 316] width 102 height 10
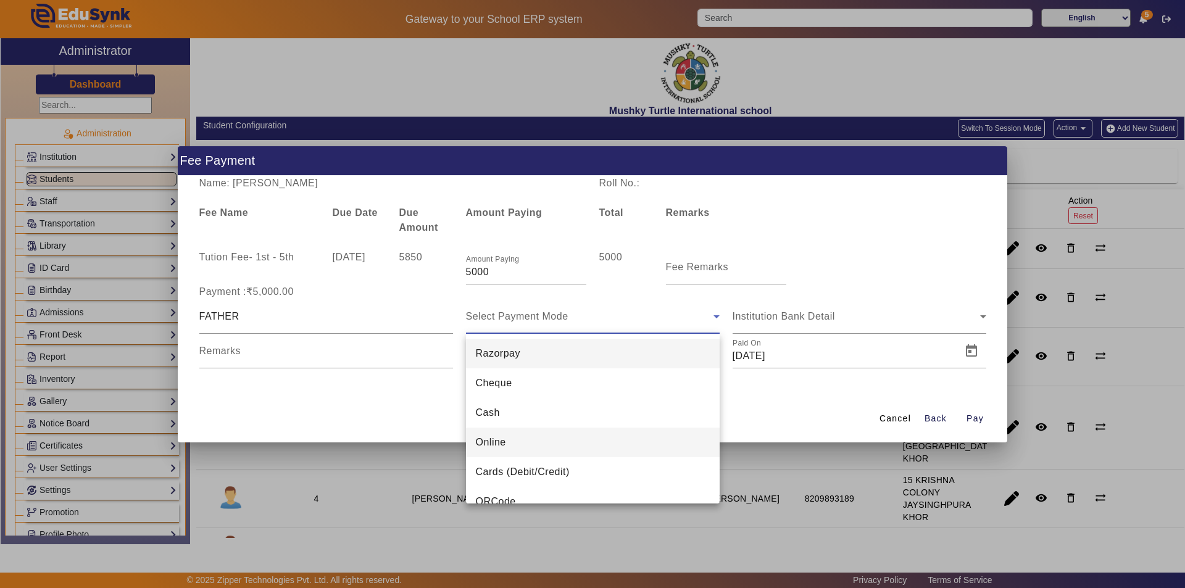
click at [534, 445] on mat-option "Online" at bounding box center [593, 443] width 254 height 30
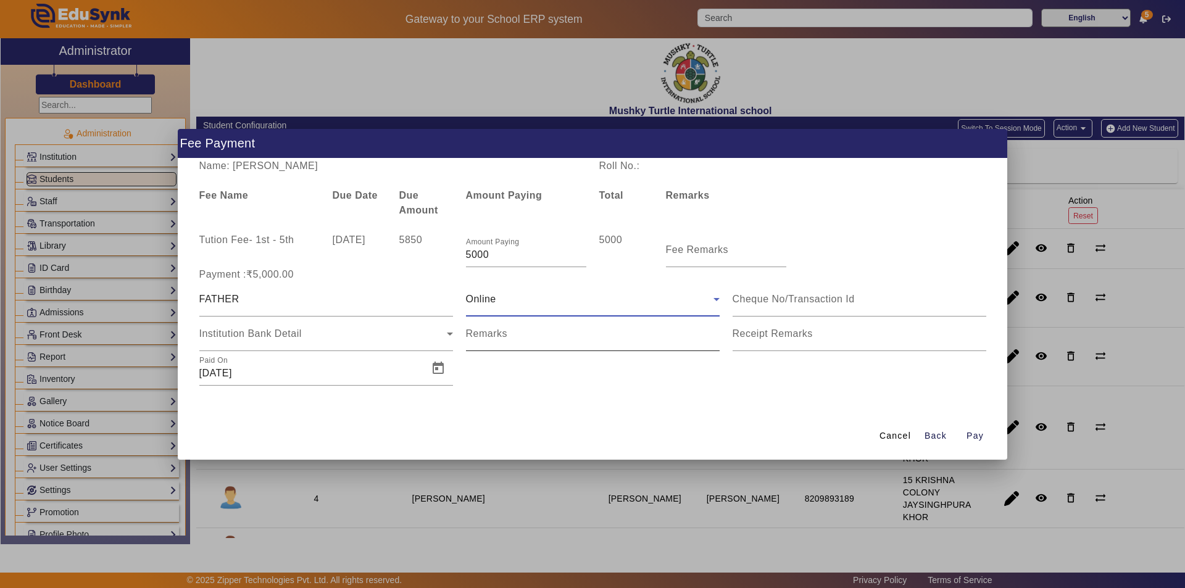
click at [582, 343] on input "Remarks" at bounding box center [593, 338] width 254 height 15
drag, startPoint x: 562, startPoint y: 338, endPoint x: 456, endPoint y: 342, distance: 106.2
click at [456, 342] on div "FATHER Online Institution Bank Detail Remarks Receipt Remarks Paid On [DATE]" at bounding box center [593, 334] width 800 height 104
type input "Given 5000 Only"
click at [756, 340] on input "Receipt Remarks" at bounding box center [860, 338] width 254 height 15
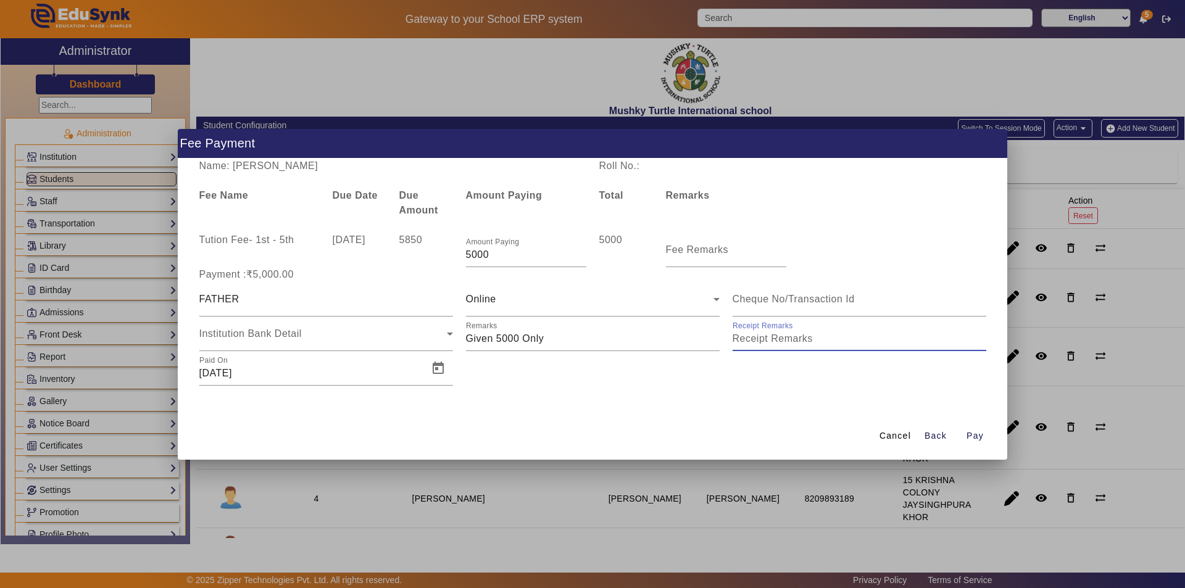
paste input "Given 5000 Only"
type input "Given 5000 Only"
click at [700, 256] on input "Fee Remarks" at bounding box center [726, 255] width 120 height 15
type input "f"
type input "Full Year"
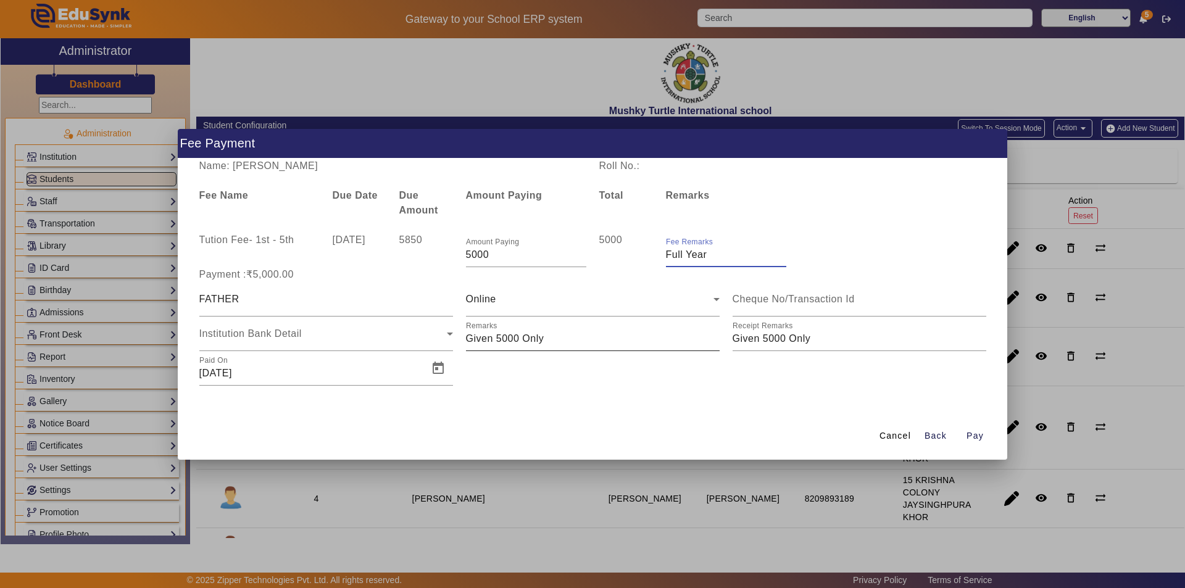
click at [564, 339] on input "Remarks" at bounding box center [593, 338] width 254 height 15
type input "Given 5000 Only Of Full Year Fee"
type input "Given 5000 Only OF Full Year Fee"
click at [436, 370] on span "Open calendar" at bounding box center [438, 369] width 30 height 30
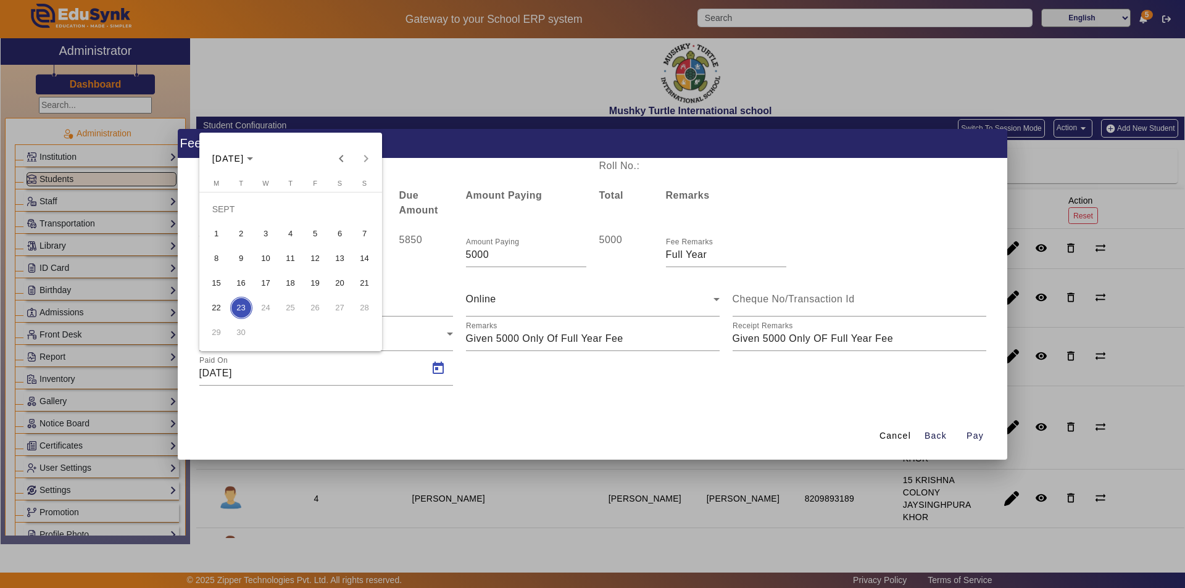
click at [216, 280] on span "15" at bounding box center [217, 283] width 22 height 22
type input "[DATE]"
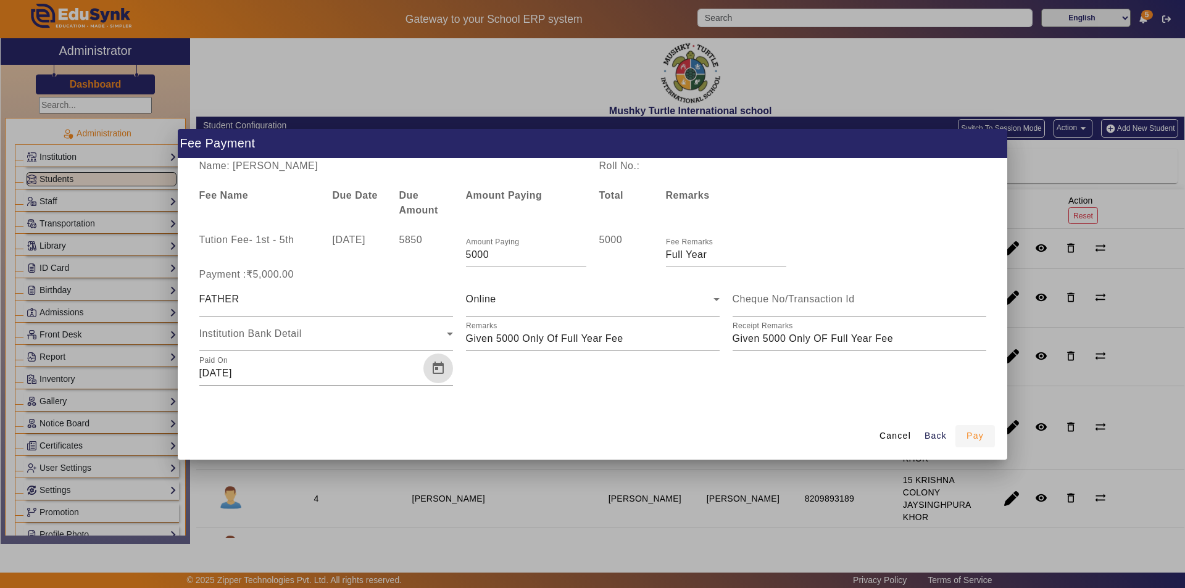
click at [989, 435] on span "button" at bounding box center [976, 437] width 40 height 30
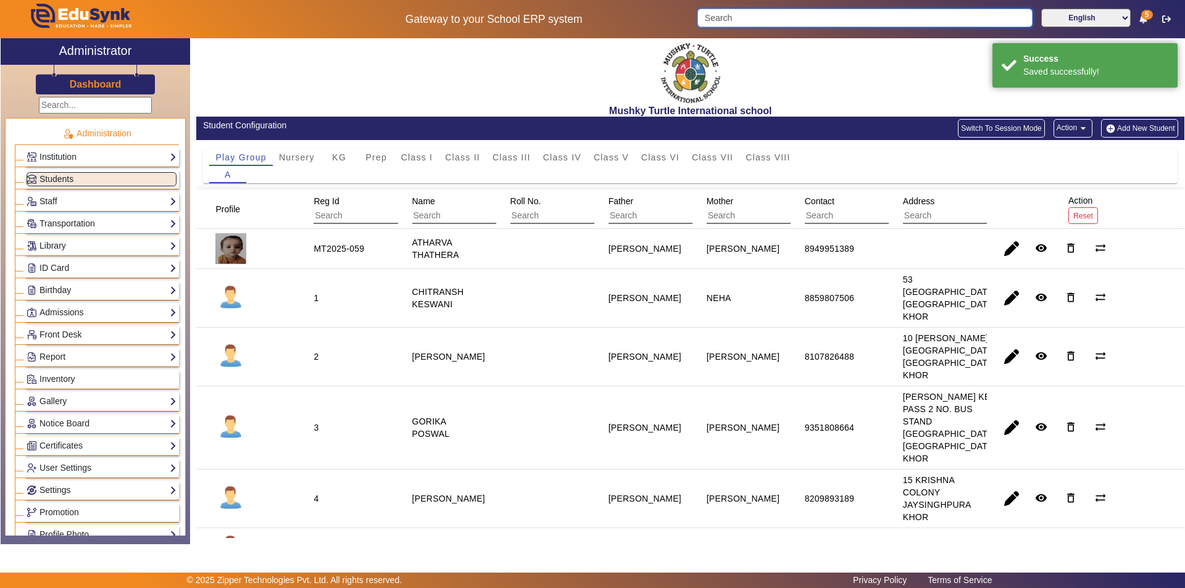
click at [823, 16] on input "Search" at bounding box center [864, 18] width 335 height 19
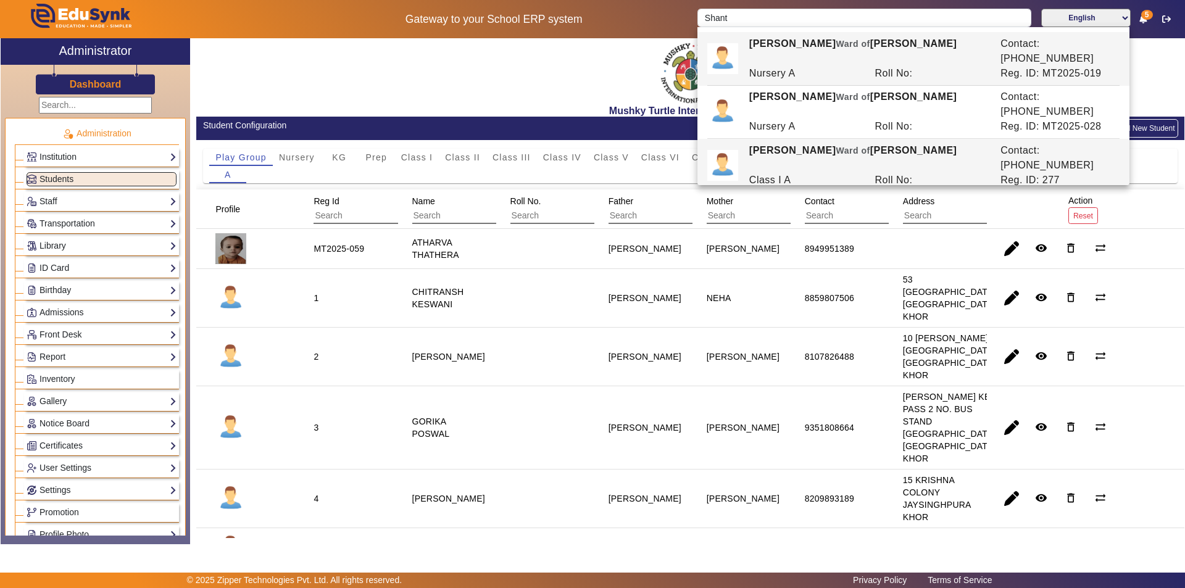
click at [859, 146] on span "Ward of" at bounding box center [853, 151] width 34 height 10
type input "[PERSON_NAME]"
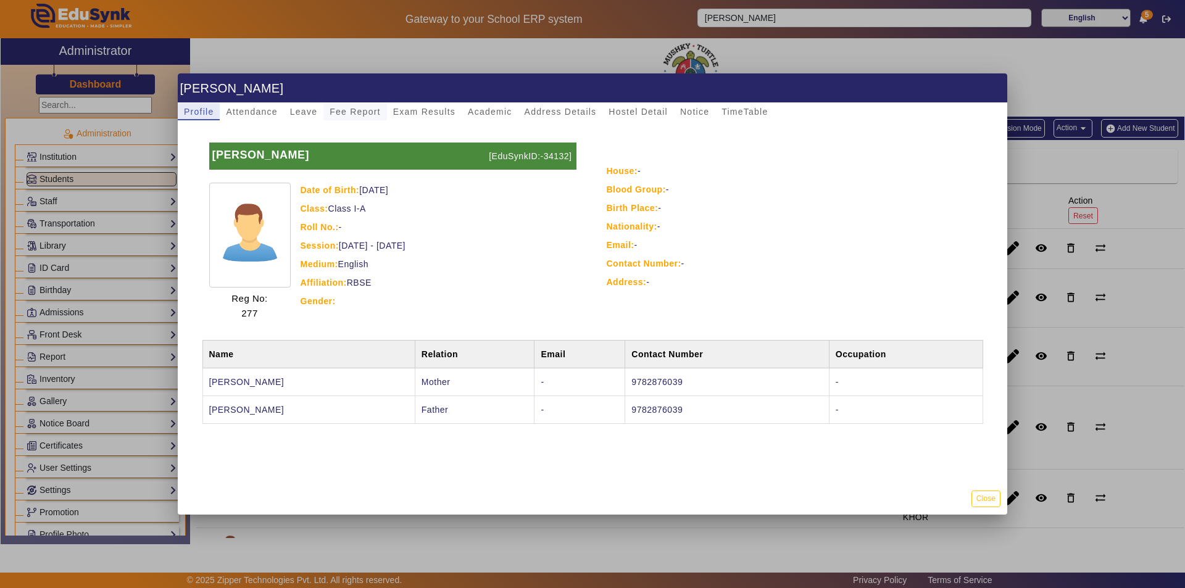
click at [364, 114] on span "Fee Report" at bounding box center [355, 111] width 51 height 9
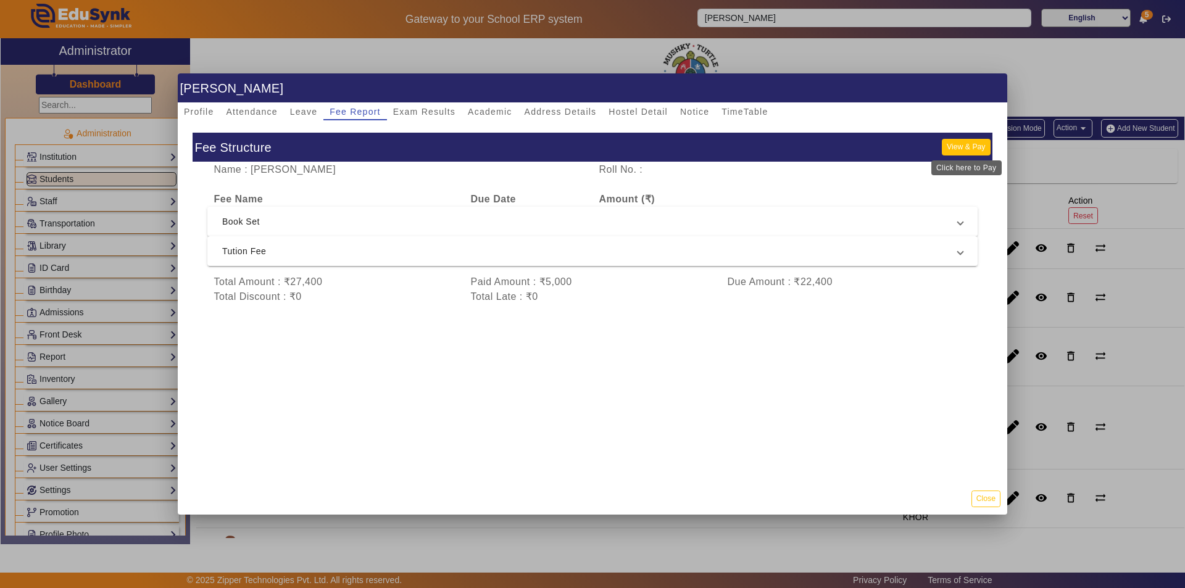
click at [979, 146] on button "View & Pay" at bounding box center [966, 147] width 48 height 17
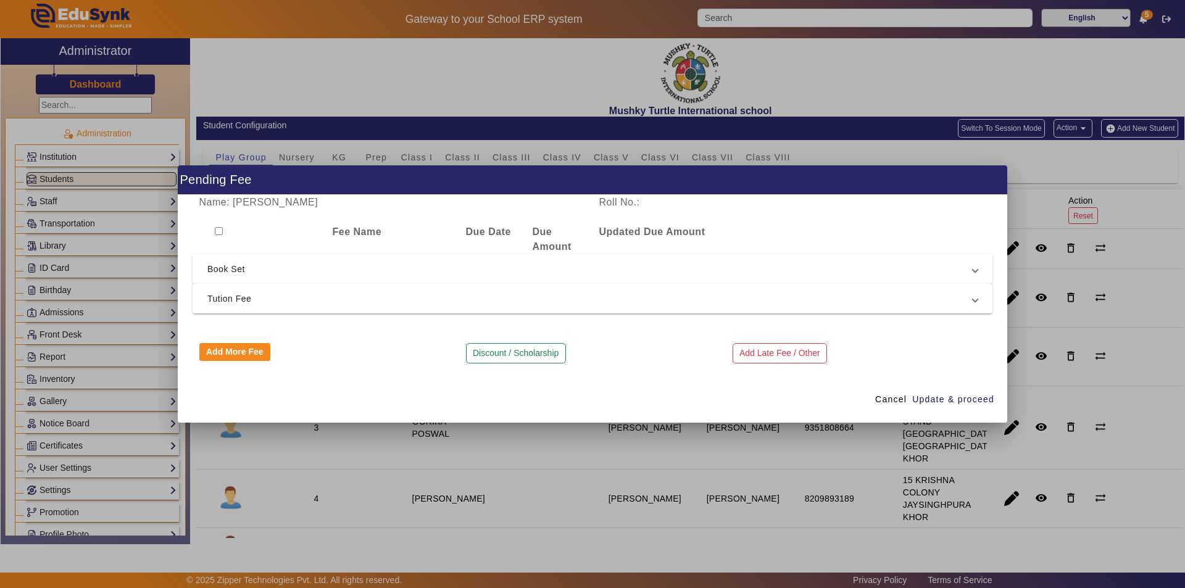
click at [444, 307] on mat-expansion-panel-header "Tution Fee" at bounding box center [593, 299] width 800 height 30
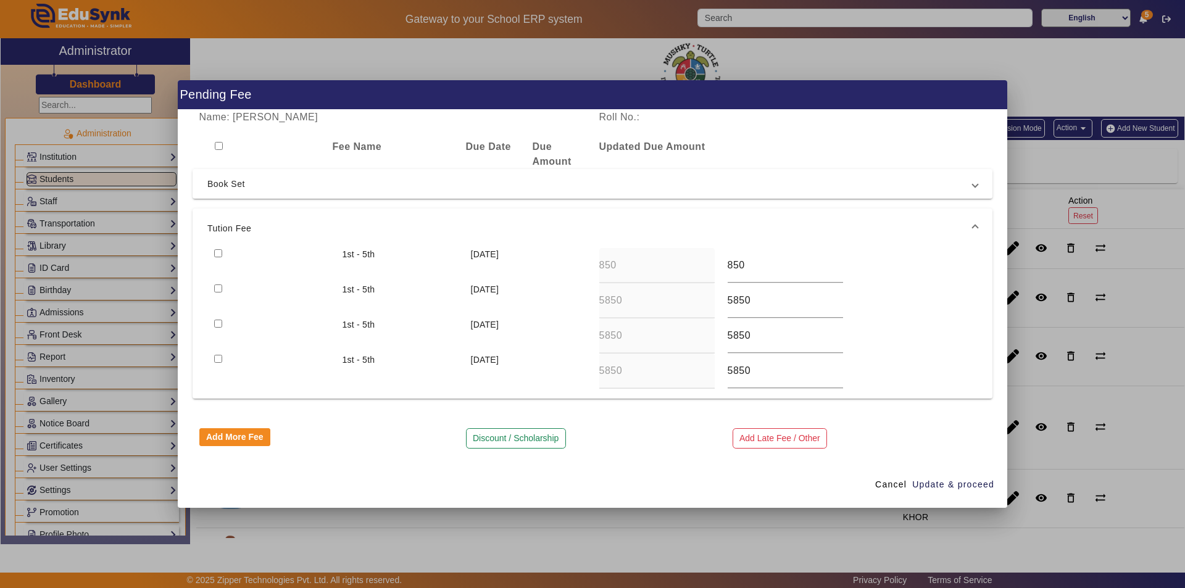
click at [216, 252] on input "checkbox" at bounding box center [218, 253] width 8 height 8
checkbox input "true"
click at [217, 288] on input "checkbox" at bounding box center [218, 289] width 8 height 8
checkbox input "true"
click at [219, 325] on input "checkbox" at bounding box center [218, 324] width 8 height 8
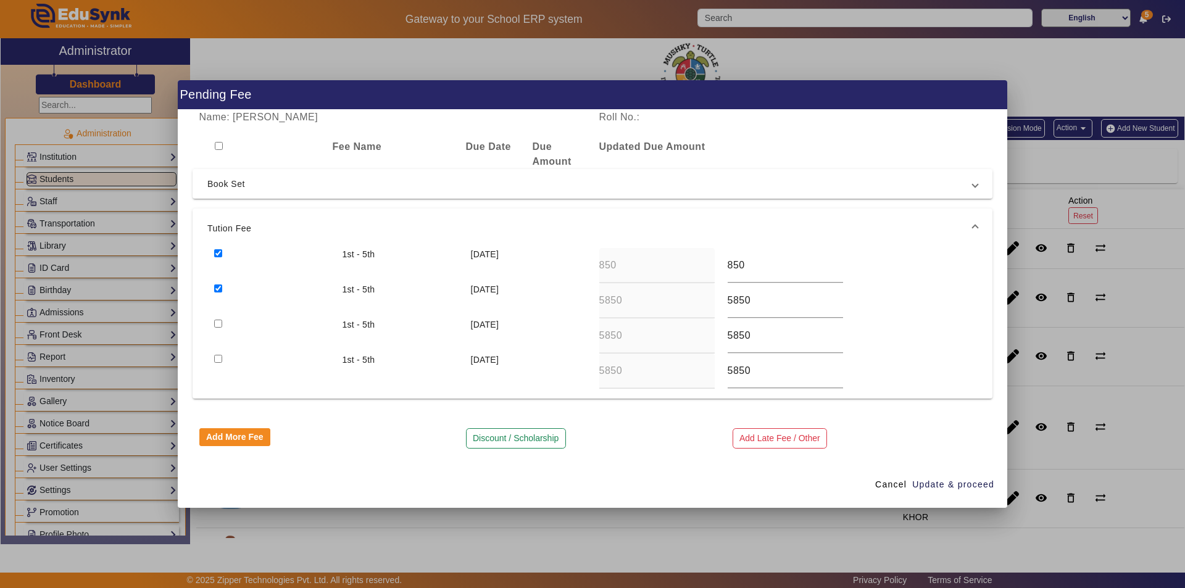
checkbox input "true"
click at [219, 356] on input "checkbox" at bounding box center [218, 359] width 8 height 8
checkbox input "true"
click at [510, 437] on button "Discount / Scholarship" at bounding box center [516, 438] width 100 height 21
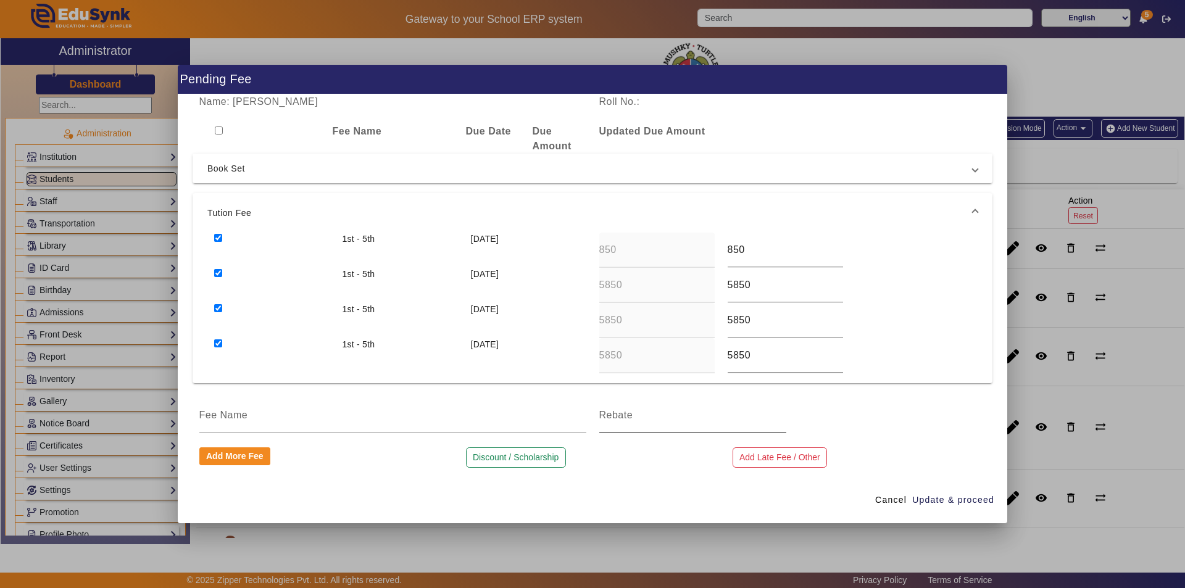
click at [624, 422] on input at bounding box center [692, 415] width 187 height 15
type input "18400"
click at [370, 421] on input at bounding box center [392, 415] width 387 height 15
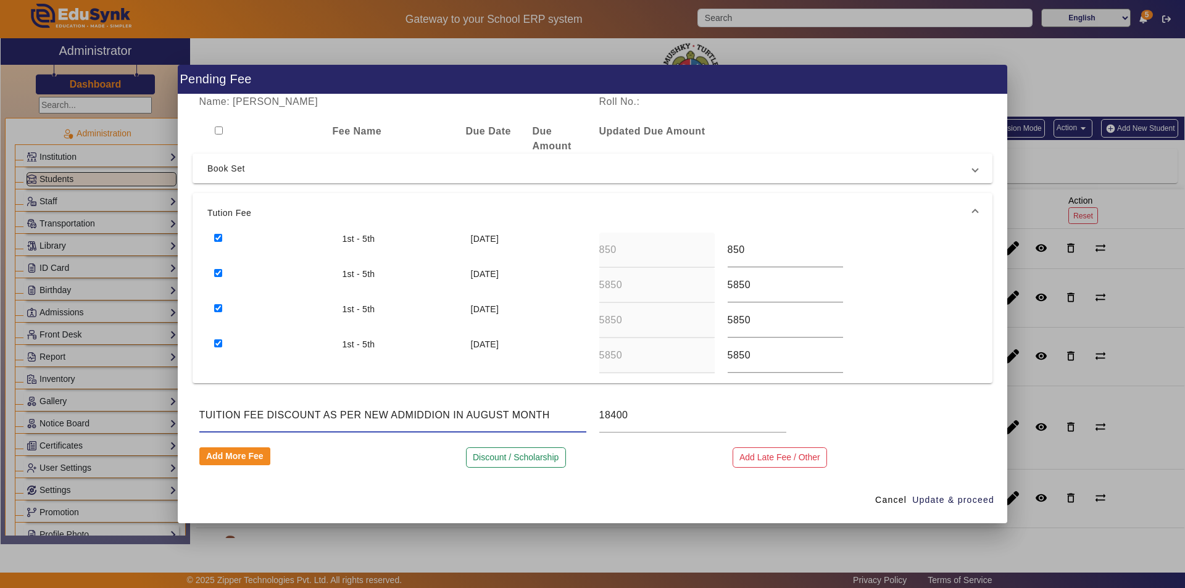
drag, startPoint x: 557, startPoint y: 417, endPoint x: 367, endPoint y: 422, distance: 190.2
click at [367, 422] on input "TUITION FEE DISCOUNT AS PER NEW ADMIDDION IN AUGUST MONTH" at bounding box center [392, 415] width 387 height 15
type input "TUITION FEE DISCOUNT AS PER 3rd Sibling Child"
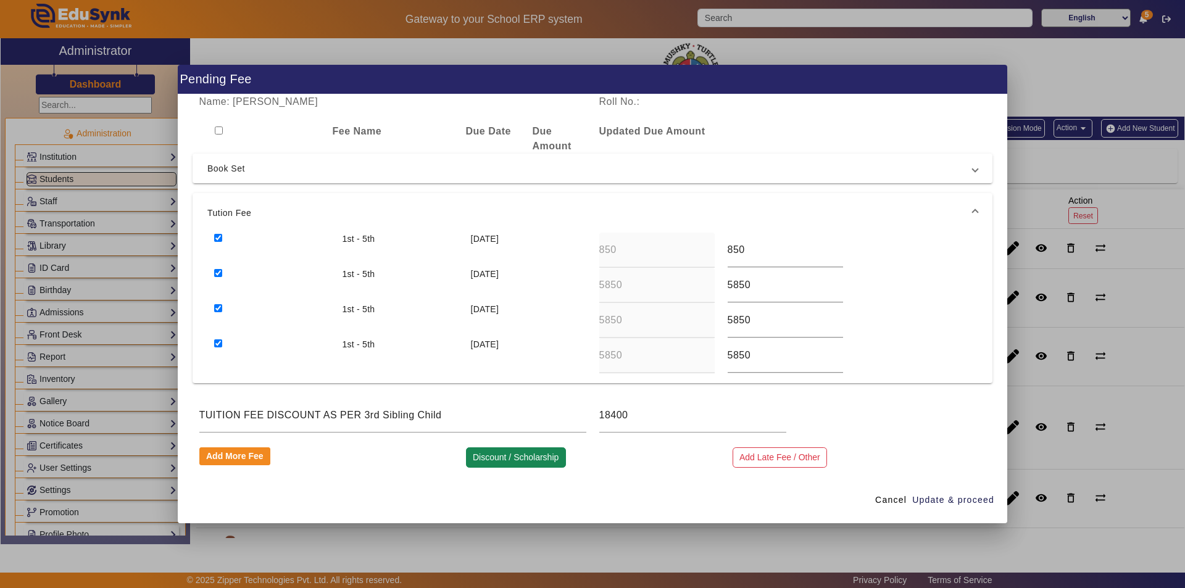
click at [518, 454] on button "Discount / Scholarship" at bounding box center [516, 458] width 100 height 21
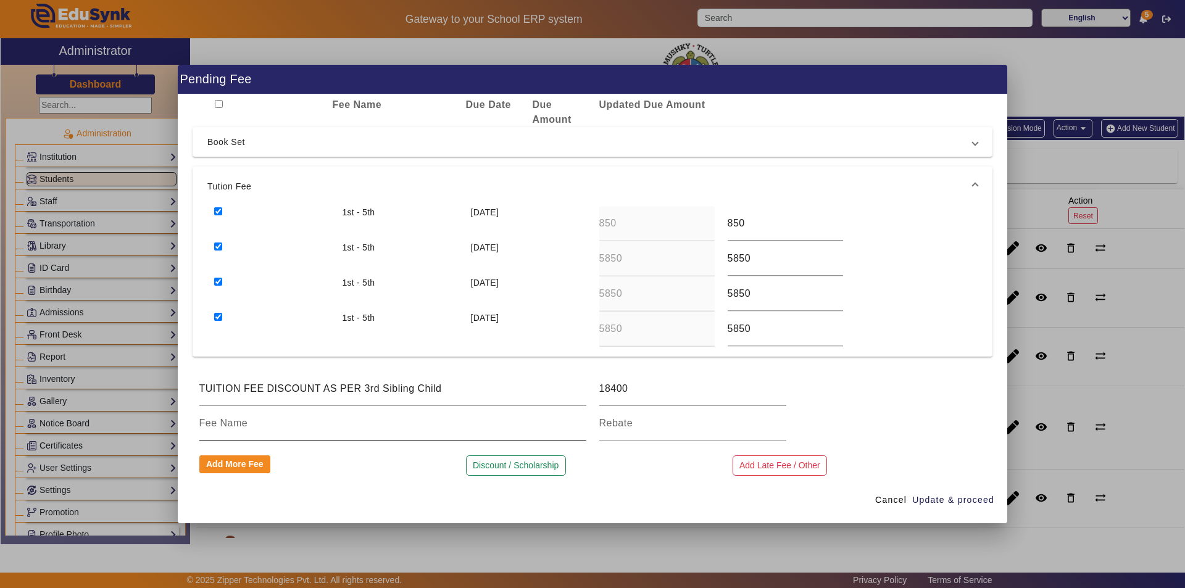
scroll to position [38, 0]
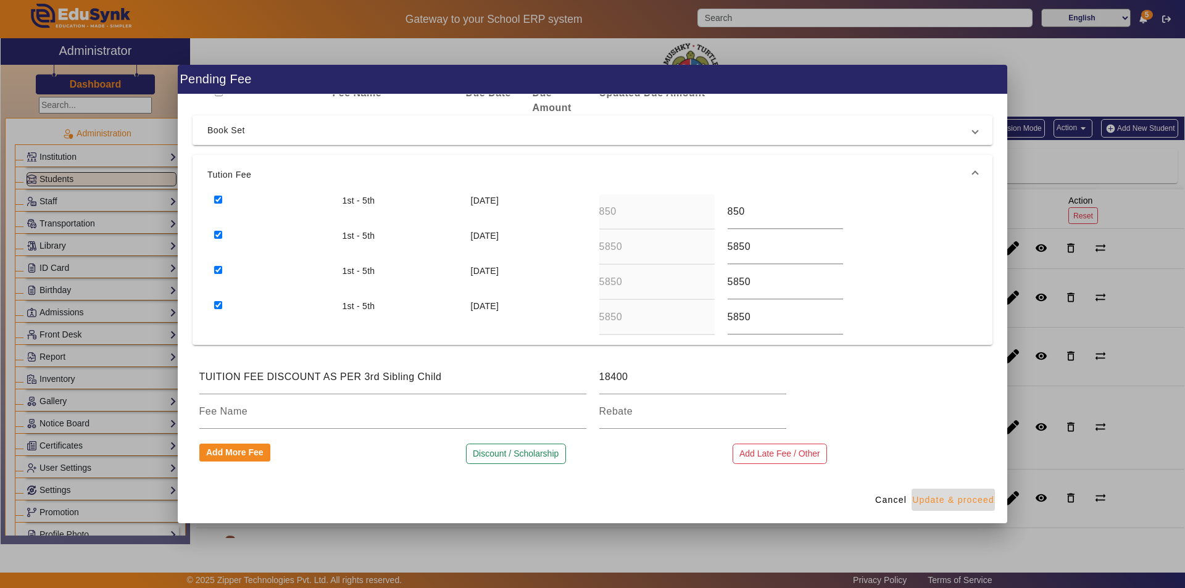
click at [938, 499] on span "Update & proceed" at bounding box center [953, 500] width 82 height 13
type input "5850"
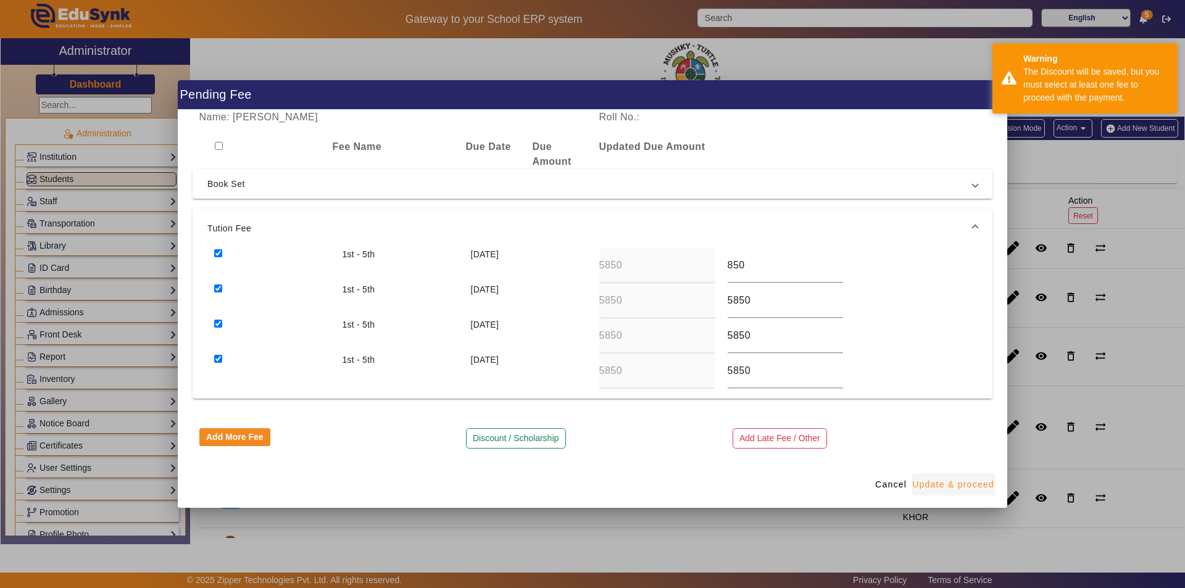
scroll to position [0, 0]
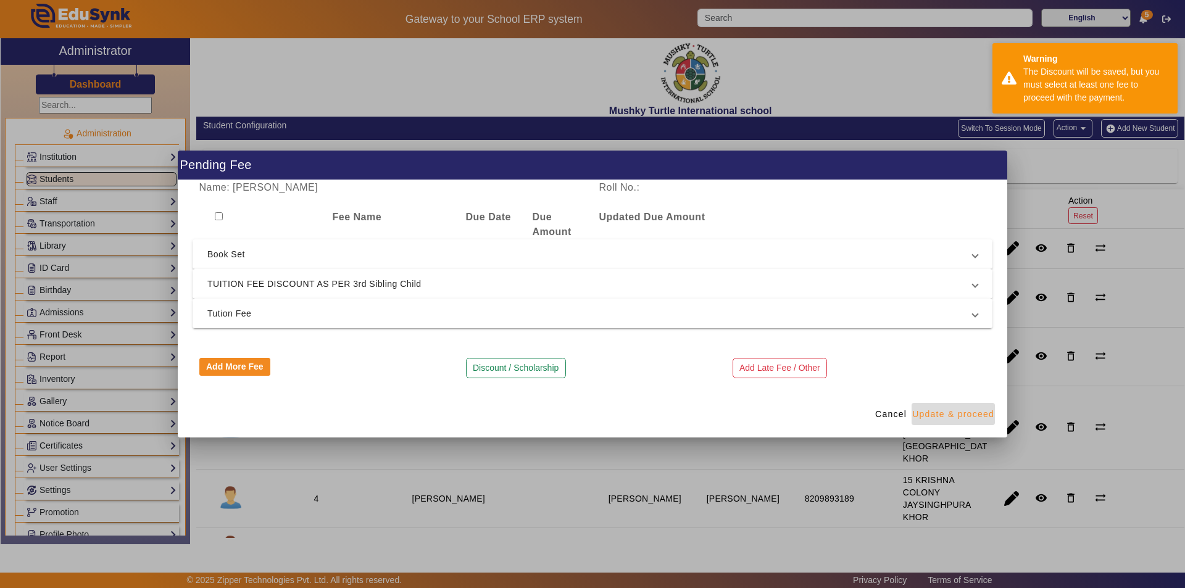
click at [943, 414] on span "Update & proceed" at bounding box center [953, 414] width 82 height 13
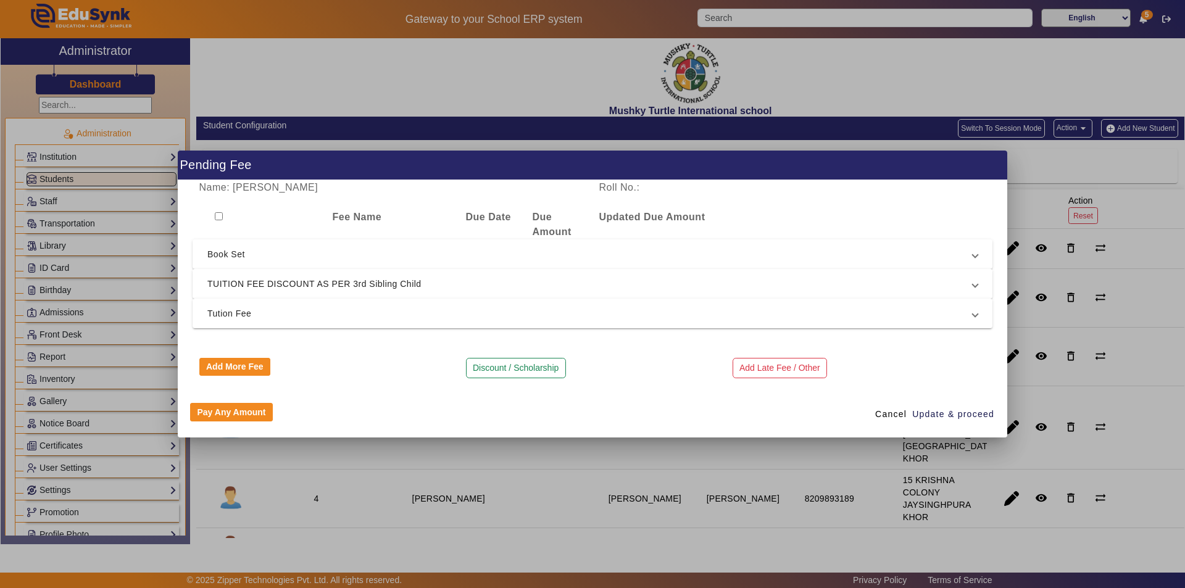
click at [332, 282] on span "TUITION FEE DISCOUNT AS PER 3rd Sibling Child" at bounding box center [589, 284] width 765 height 15
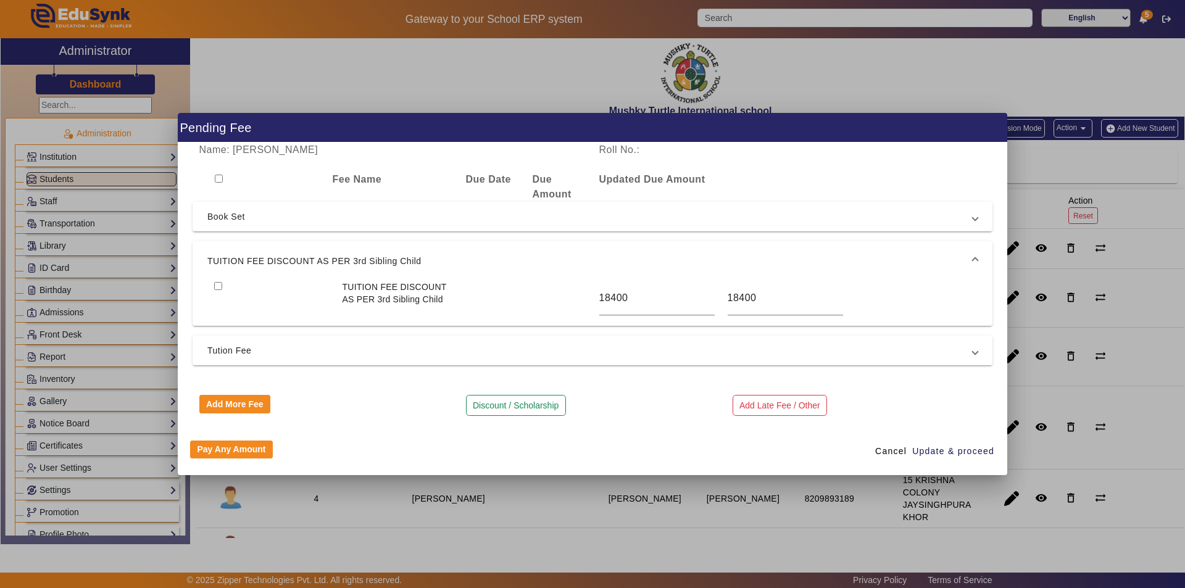
click at [220, 285] on input "checkbox" at bounding box center [218, 286] width 8 height 8
checkbox input "true"
click at [939, 453] on span "Update & proceed" at bounding box center [953, 451] width 82 height 13
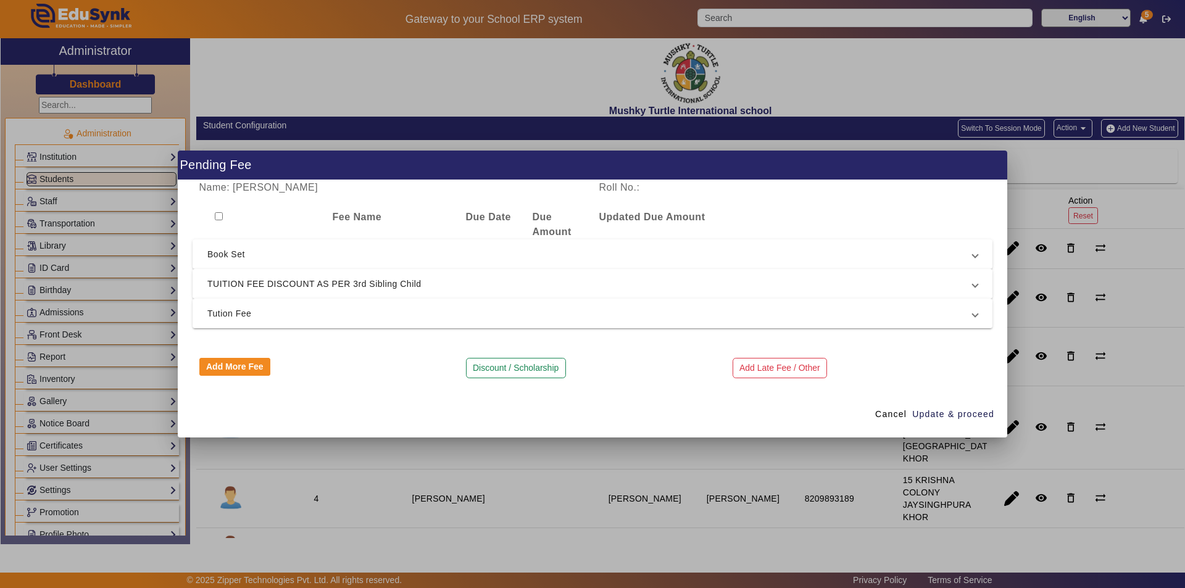
click at [465, 286] on span "TUITION FEE DISCOUNT AS PER 3rd Sibling Child" at bounding box center [589, 284] width 765 height 15
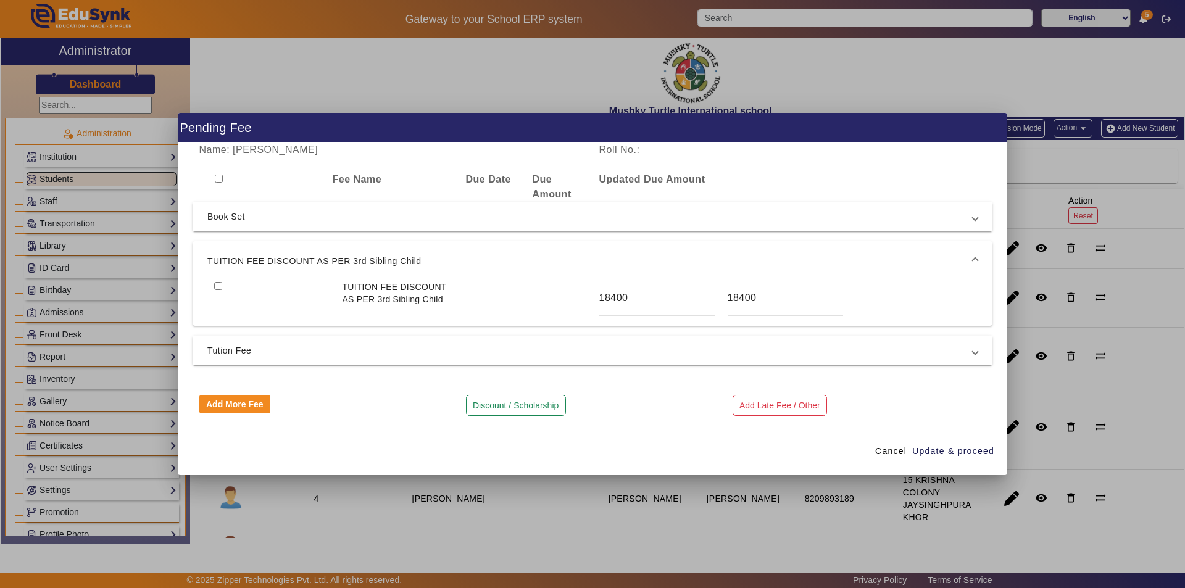
click at [217, 287] on input "checkbox" at bounding box center [218, 286] width 8 height 8
checkbox input "true"
click at [518, 405] on button "Discount / Scholarship" at bounding box center [516, 405] width 100 height 21
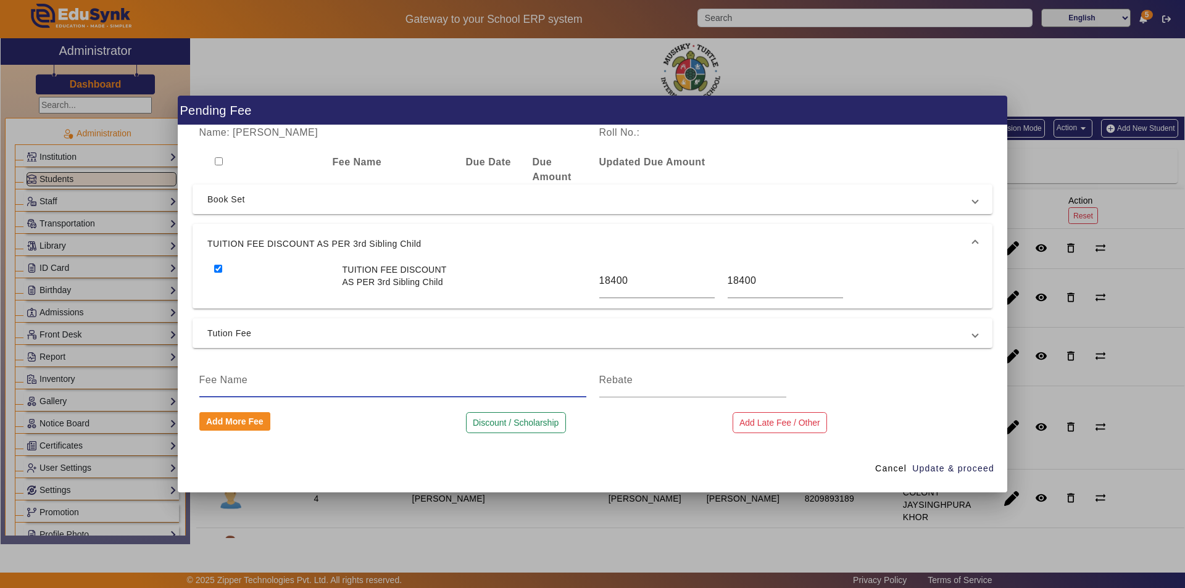
click at [372, 384] on input at bounding box center [392, 380] width 387 height 15
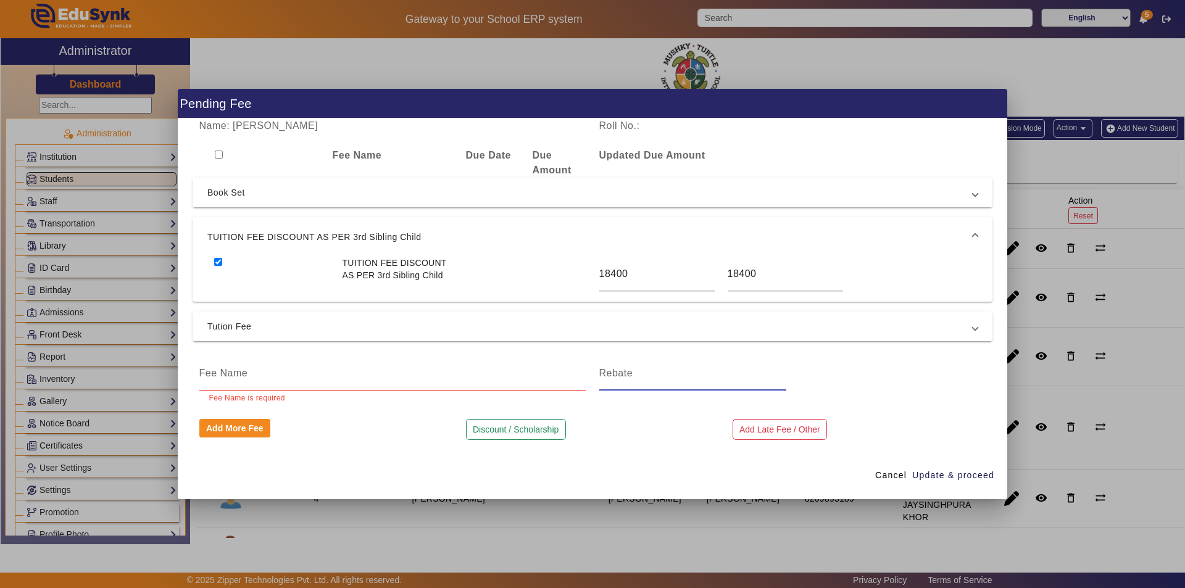
click at [609, 387] on div at bounding box center [692, 373] width 187 height 35
click at [395, 379] on input at bounding box center [392, 373] width 387 height 15
click at [960, 477] on span "Update & proceed" at bounding box center [953, 475] width 82 height 13
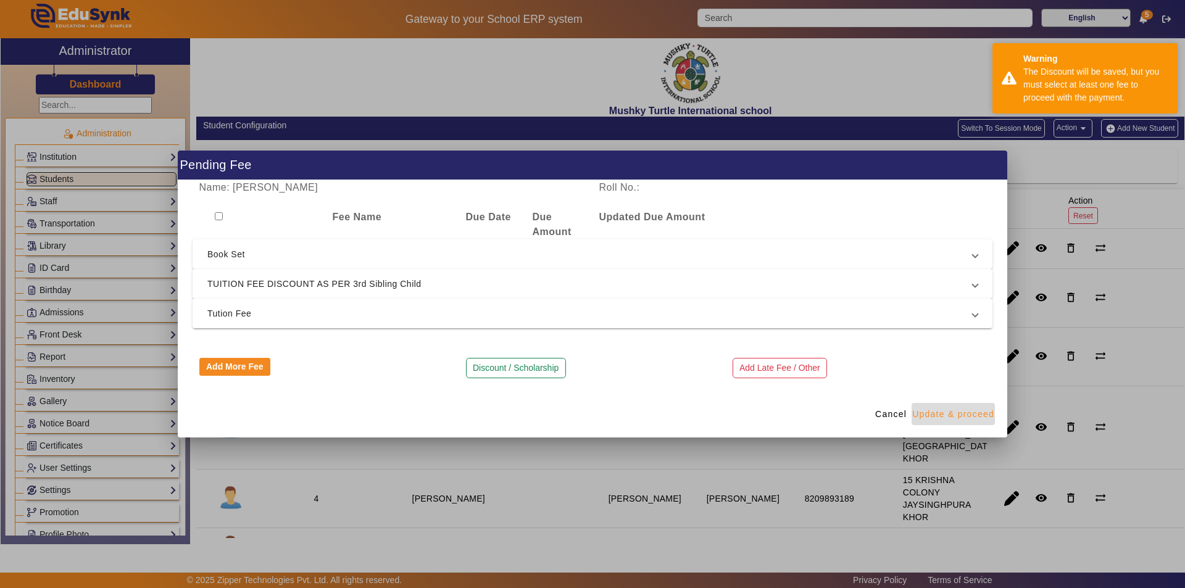
click at [941, 412] on span "Update & proceed" at bounding box center [953, 414] width 82 height 13
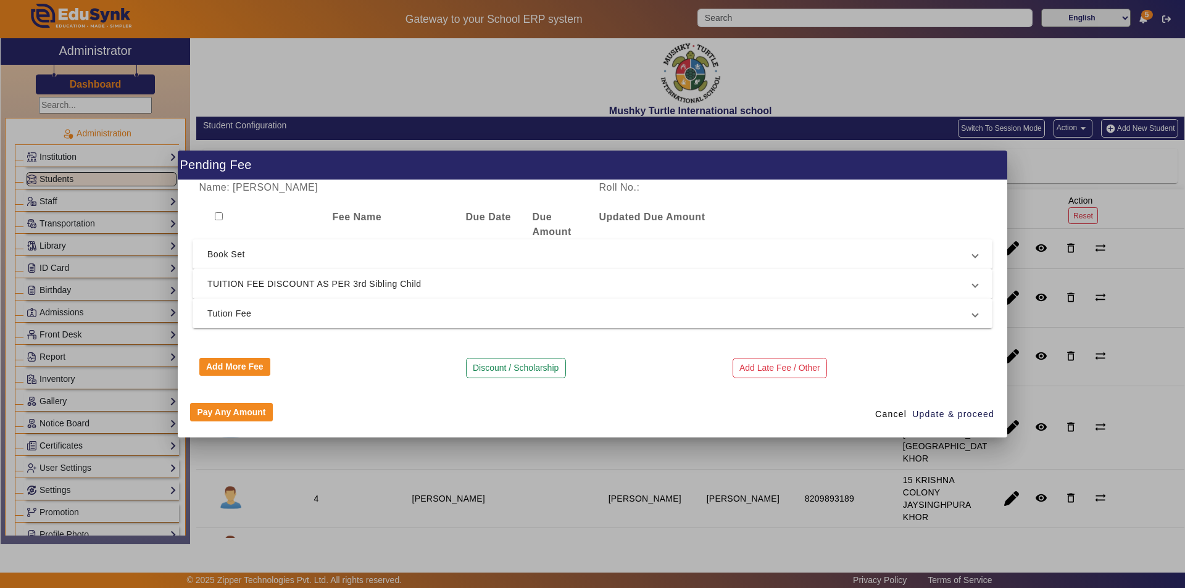
click at [741, 274] on mat-expansion-panel-header "TUITION FEE DISCOUNT AS PER 3rd Sibling Child" at bounding box center [593, 284] width 800 height 30
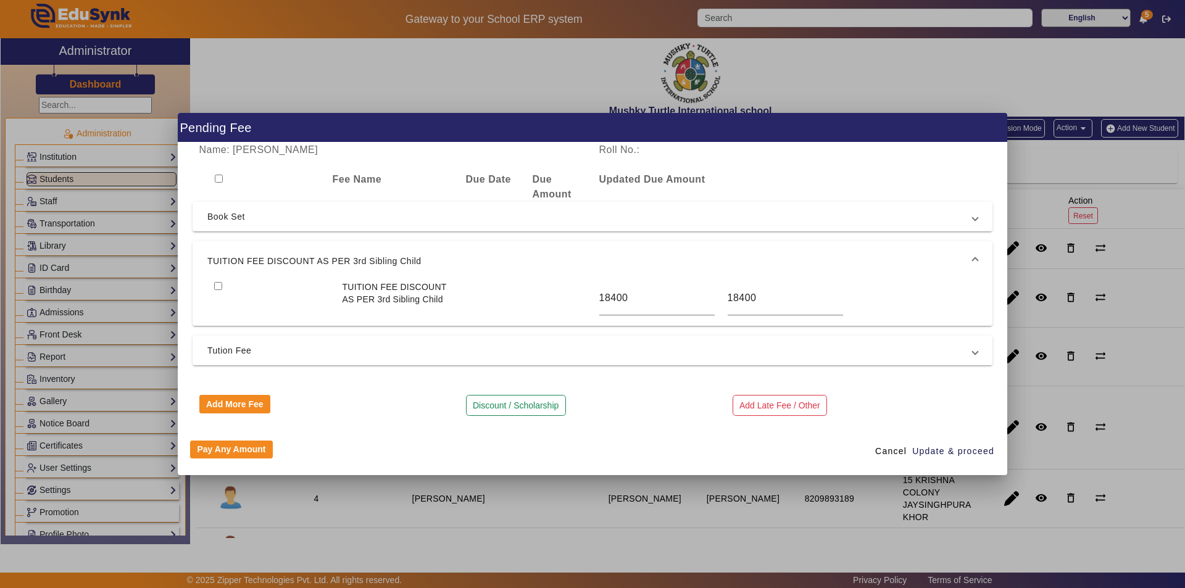
click at [491, 295] on div at bounding box center [528, 298] width 128 height 35
click at [218, 285] on input "checkbox" at bounding box center [218, 286] width 8 height 8
checkbox input "true"
click at [892, 453] on span "Cancel" at bounding box center [890, 451] width 31 height 13
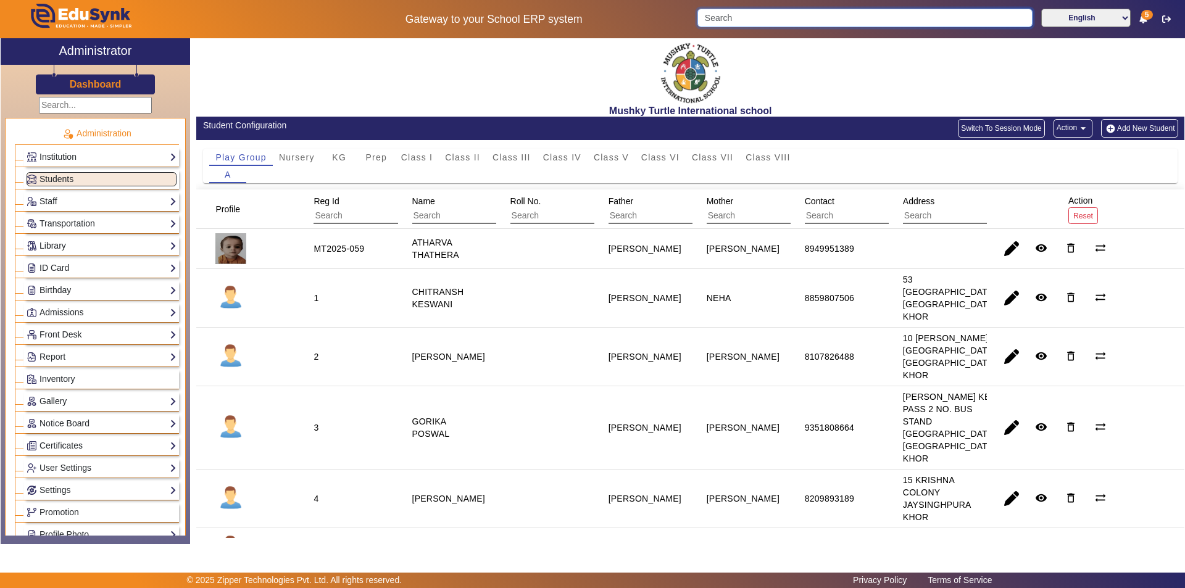
click at [870, 10] on input "Search" at bounding box center [864, 18] width 335 height 19
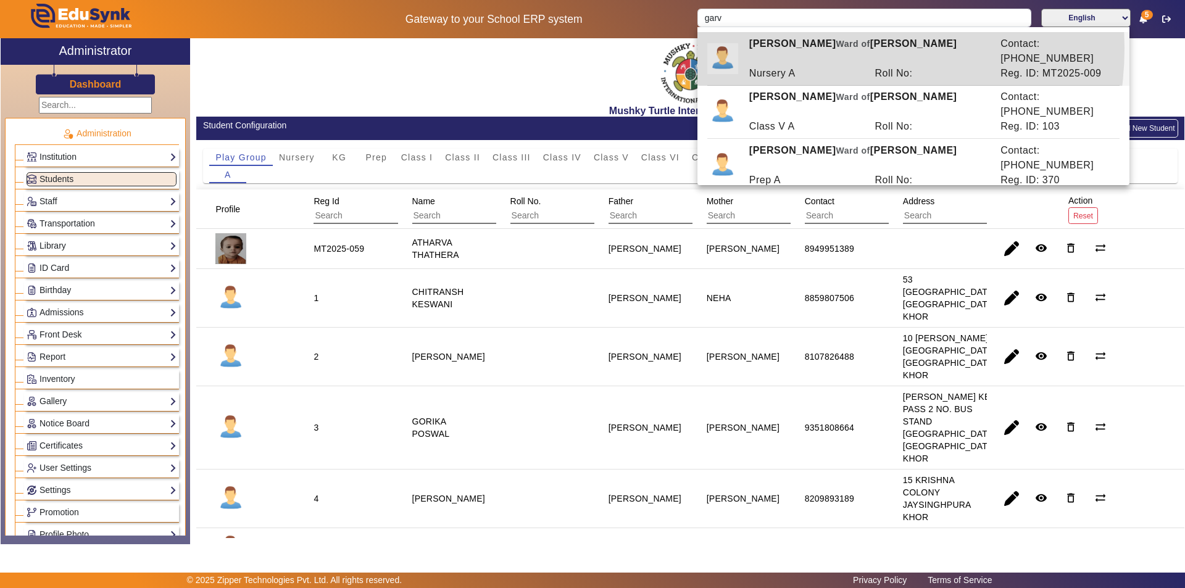
click at [809, 48] on div "[PERSON_NAME] of [PERSON_NAME]" at bounding box center [868, 51] width 251 height 30
type input "[PERSON_NAME]"
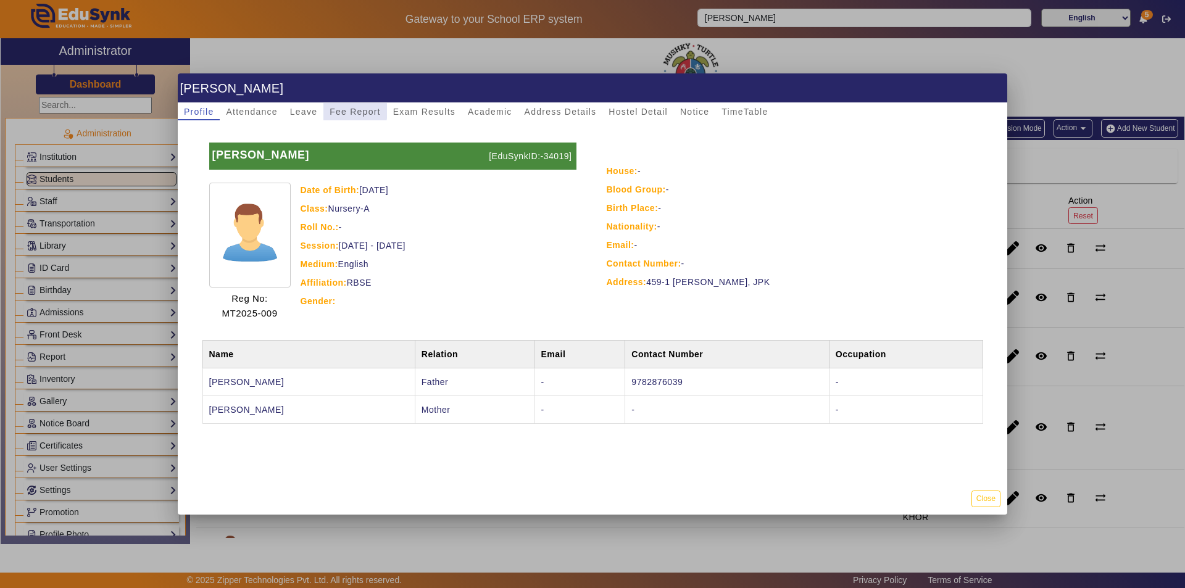
click at [346, 111] on span "Fee Report" at bounding box center [355, 111] width 51 height 9
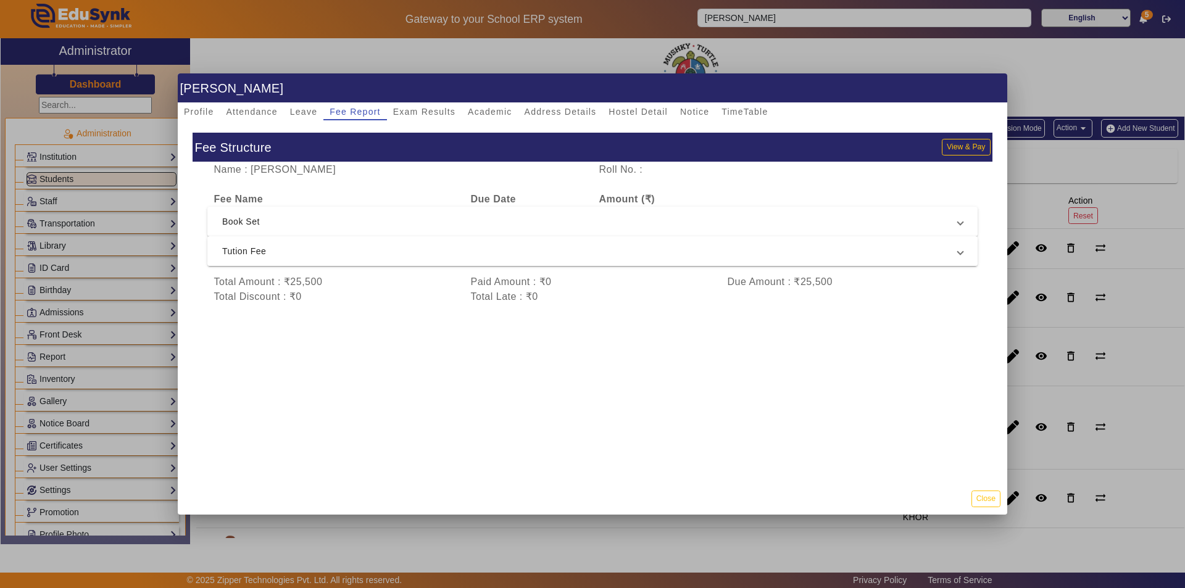
click at [439, 254] on span "Tution Fee" at bounding box center [590, 251] width 736 height 15
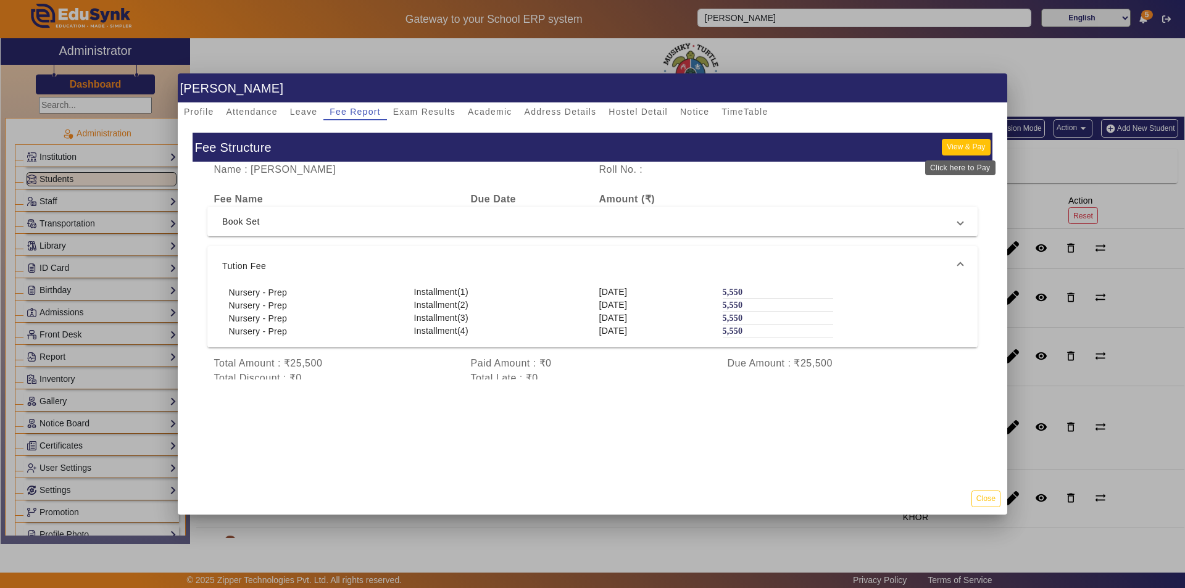
click at [946, 143] on button "View & Pay" at bounding box center [966, 147] width 48 height 17
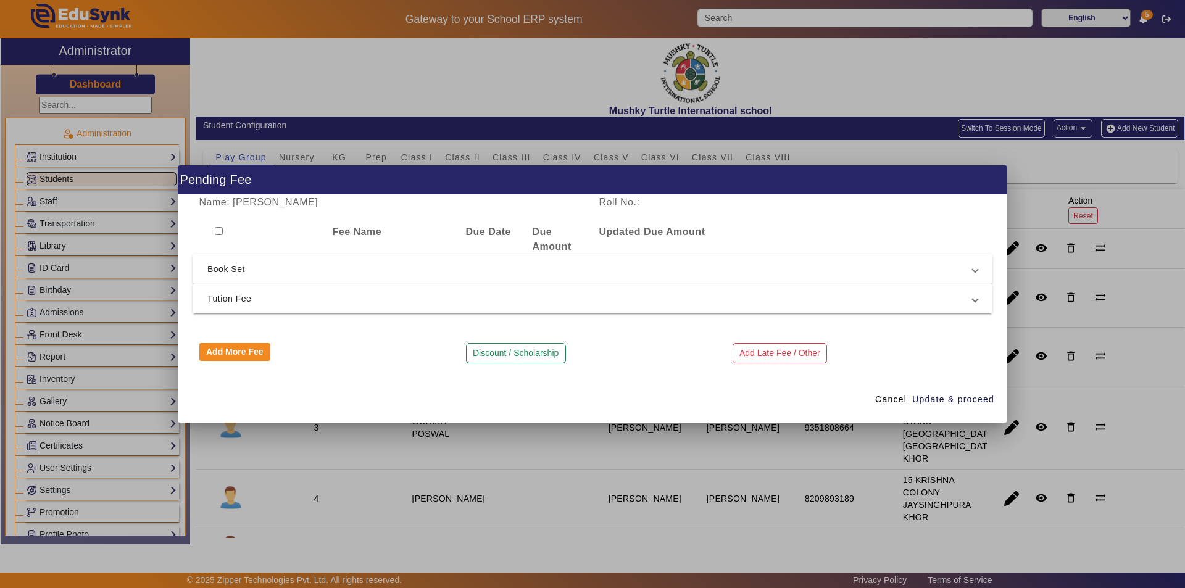
click at [473, 298] on span "Tution Fee" at bounding box center [589, 298] width 765 height 15
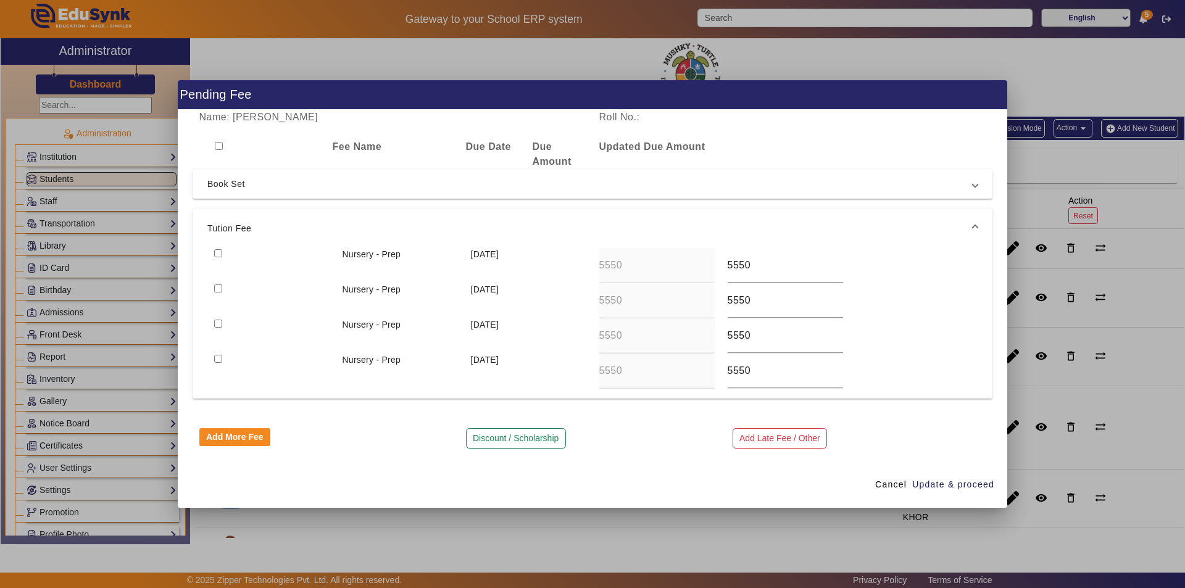
click at [217, 251] on input "checkbox" at bounding box center [218, 253] width 8 height 8
checkbox input "true"
click at [219, 289] on input "checkbox" at bounding box center [218, 289] width 8 height 8
checkbox input "true"
click at [218, 327] on input "checkbox" at bounding box center [218, 324] width 8 height 8
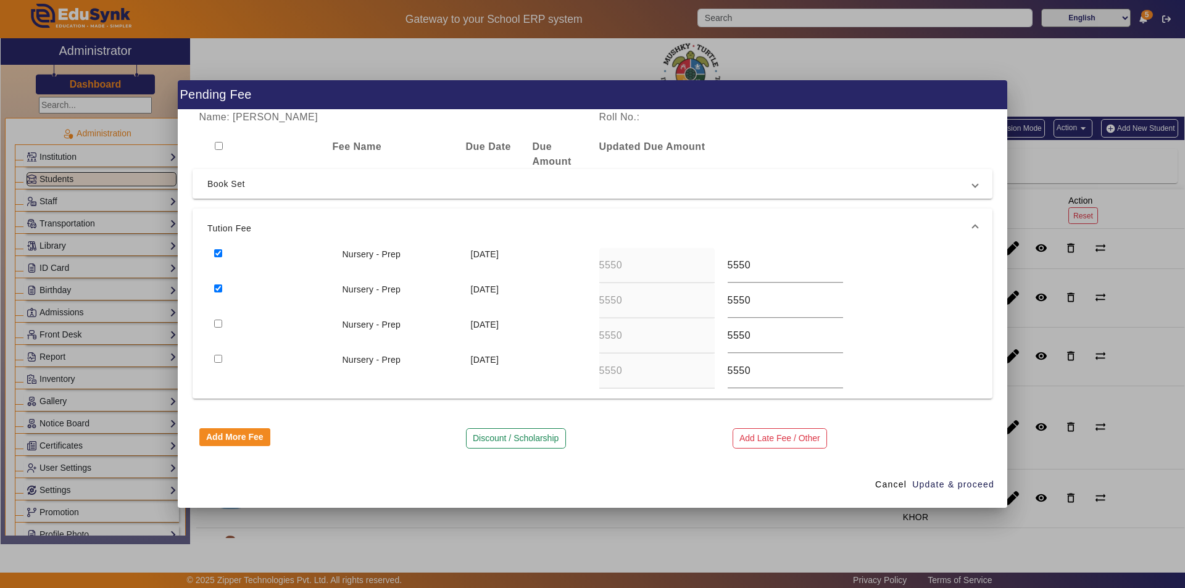
checkbox input "true"
click at [940, 485] on span "Update & proceed" at bounding box center [953, 484] width 82 height 13
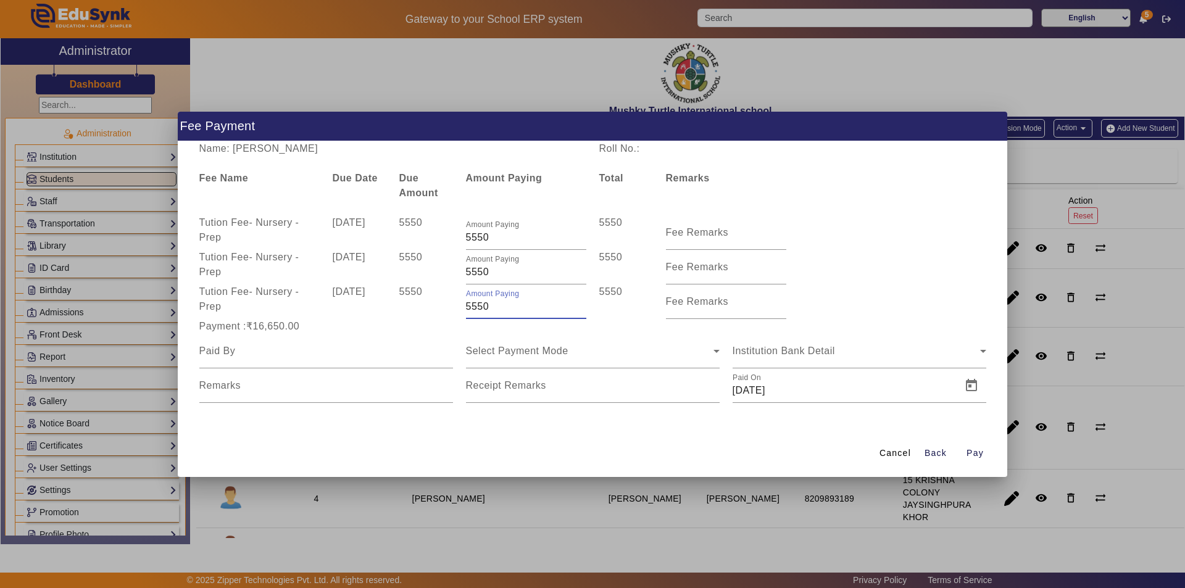
drag, startPoint x: 494, startPoint y: 309, endPoint x: 460, endPoint y: 310, distance: 34.0
click at [460, 310] on div "Amount Paying 5550" at bounding box center [525, 302] width 133 height 35
click at [611, 343] on div "Select Payment Mode" at bounding box center [593, 351] width 254 height 35
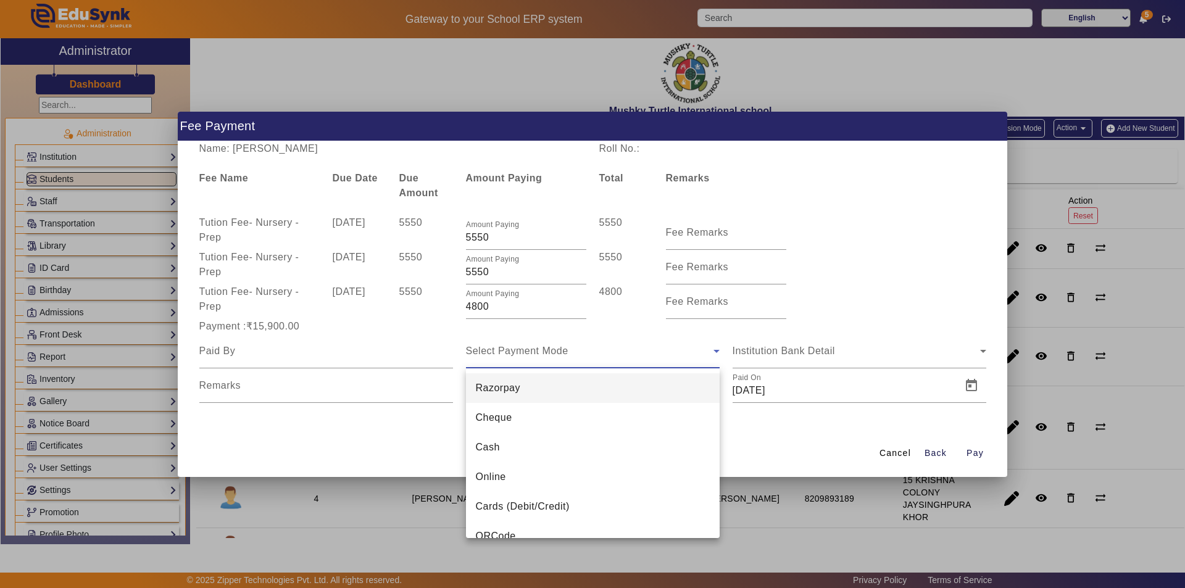
click at [498, 307] on div at bounding box center [592, 294] width 1185 height 588
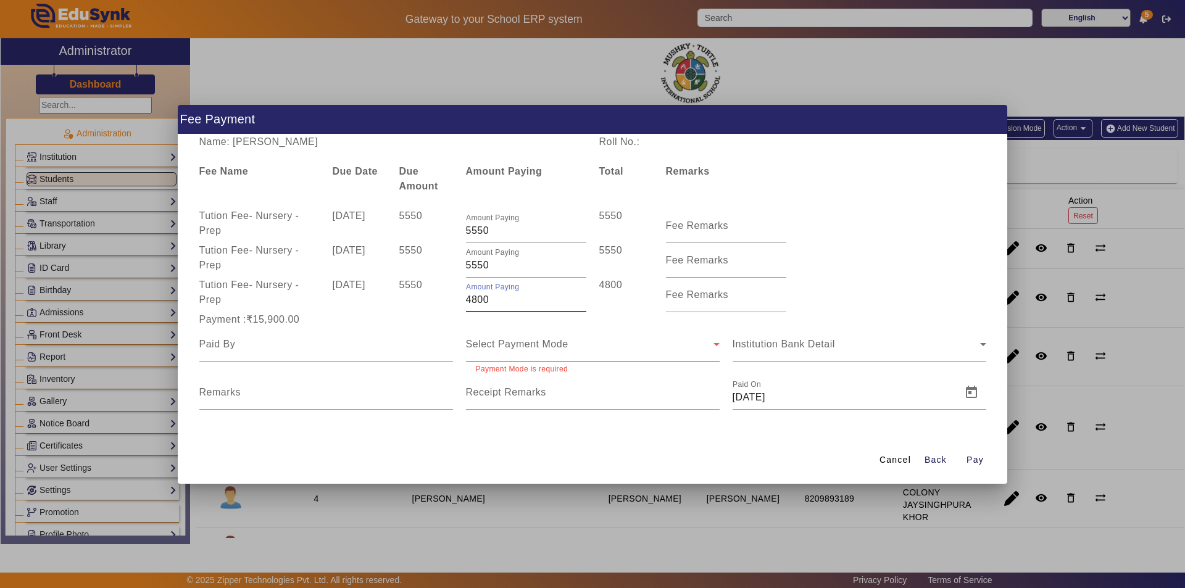
click at [499, 299] on input "4800" at bounding box center [526, 300] width 120 height 15
type input "4"
type input "750"
click at [652, 324] on div "Payment :₹11,850.00" at bounding box center [593, 319] width 800 height 15
click at [697, 230] on mat-label "Fee Remarks" at bounding box center [697, 225] width 63 height 10
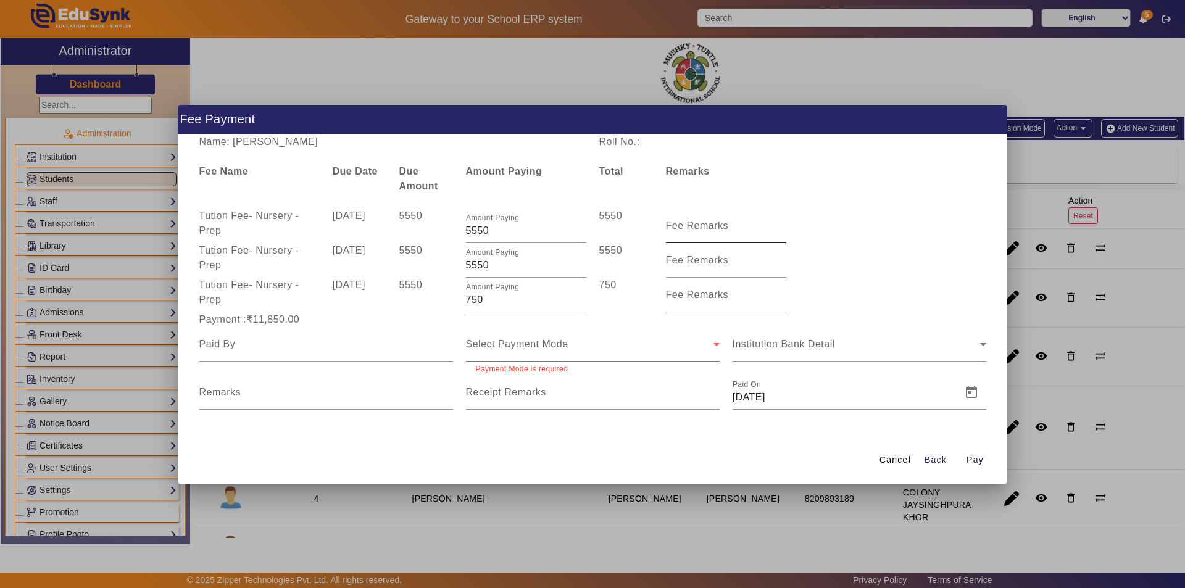
click at [697, 230] on input "Fee Remarks" at bounding box center [726, 230] width 120 height 15
type input "QTR 1 FEE"
click at [697, 267] on input "Fee Remarks" at bounding box center [726, 265] width 120 height 15
type input "Qtr 2 Fee"
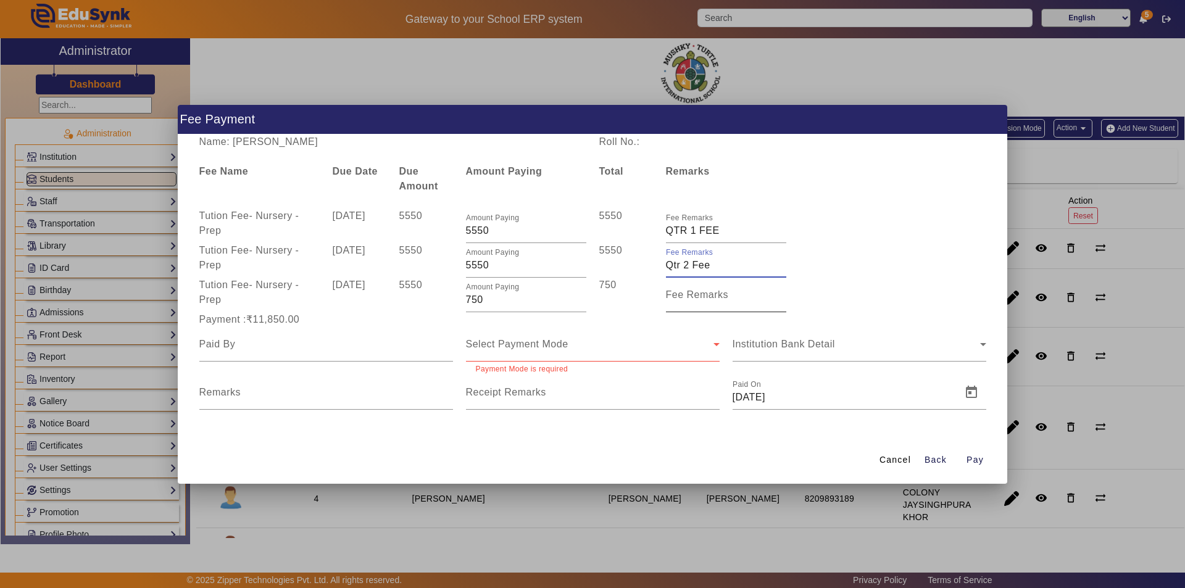
click at [691, 301] on input "Fee Remarks" at bounding box center [726, 300] width 120 height 15
type input "Sep month fee"
click at [357, 355] on div at bounding box center [326, 344] width 254 height 35
click at [359, 349] on input at bounding box center [326, 344] width 254 height 15
type input "FATHER"
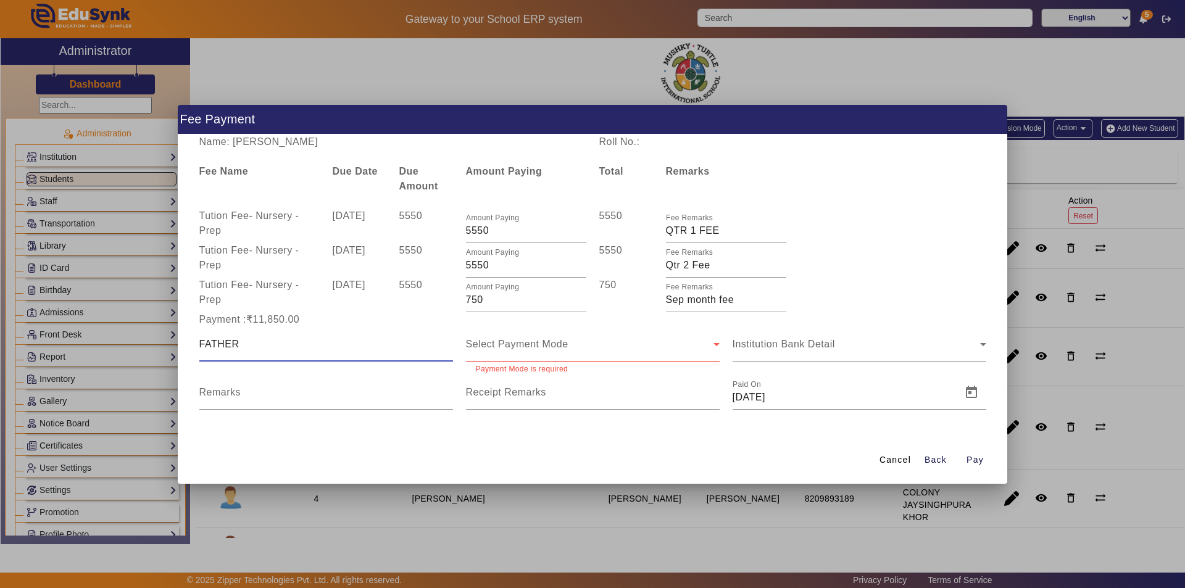
click at [605, 344] on div "Select Payment Mode" at bounding box center [590, 344] width 248 height 15
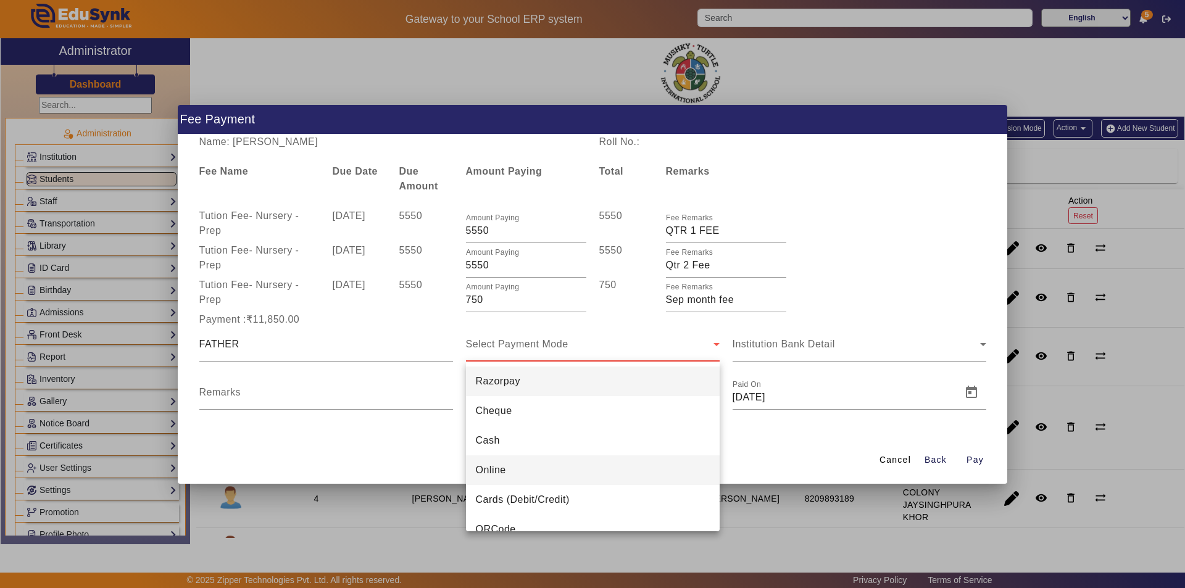
click at [525, 473] on mat-option "Online" at bounding box center [593, 471] width 254 height 30
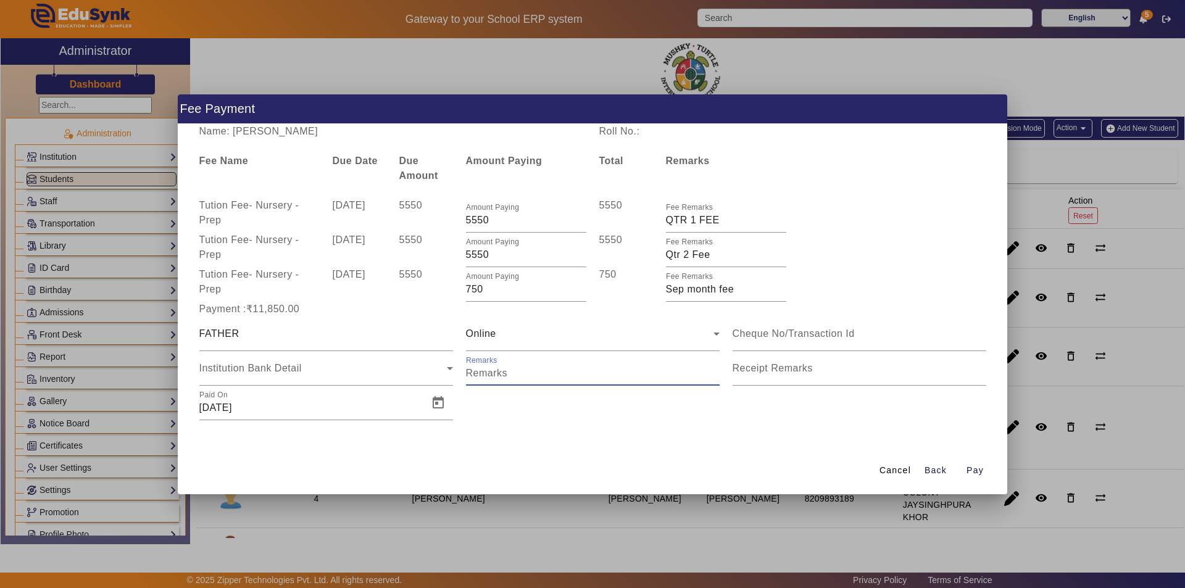
click at [538, 368] on input "Remarks" at bounding box center [593, 373] width 254 height 15
type input "Full Year Fee"
click at [770, 372] on mat-label "Receipt Remarks" at bounding box center [773, 368] width 80 height 10
click at [770, 372] on input "Receipt Remarks" at bounding box center [860, 373] width 254 height 15
type input "Full Year Fee"
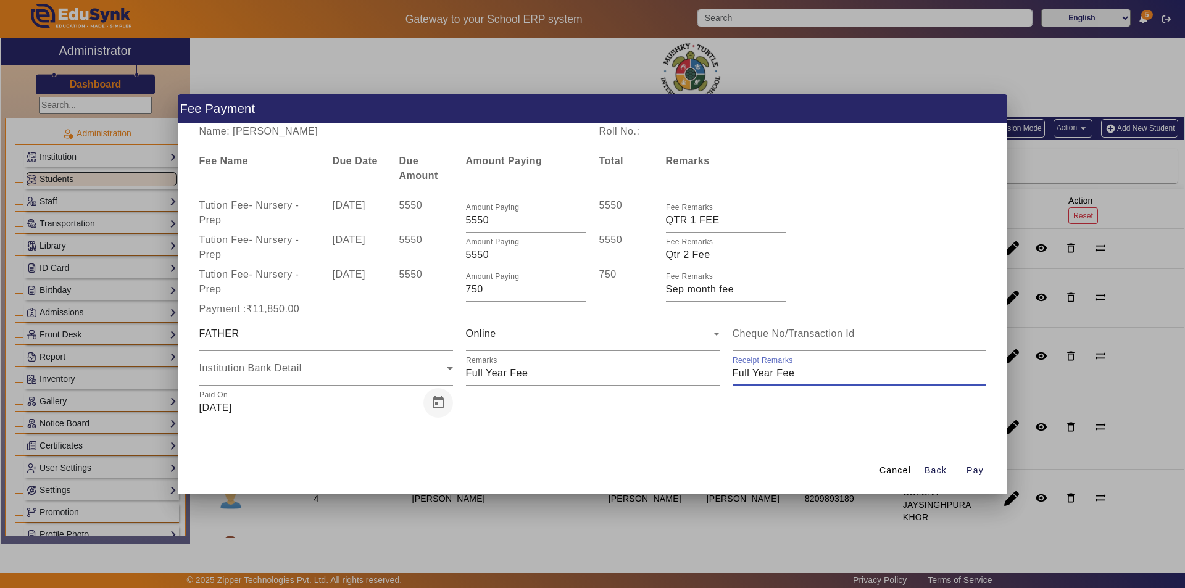
click at [441, 404] on span "Open calendar" at bounding box center [438, 403] width 30 height 30
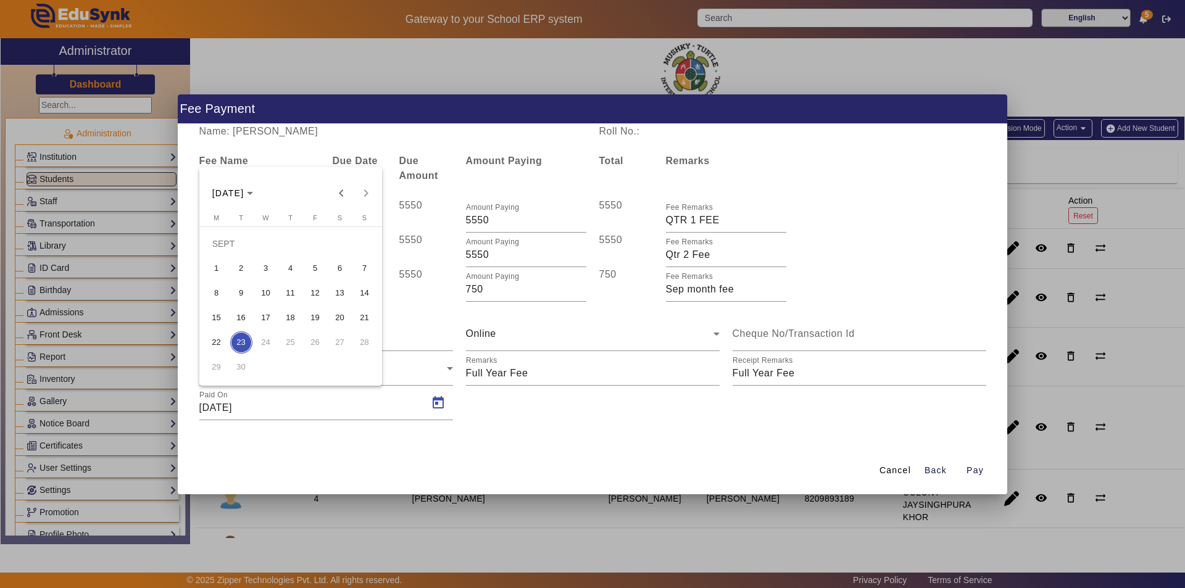
click at [215, 323] on span "15" at bounding box center [217, 318] width 22 height 22
type input "[DATE]"
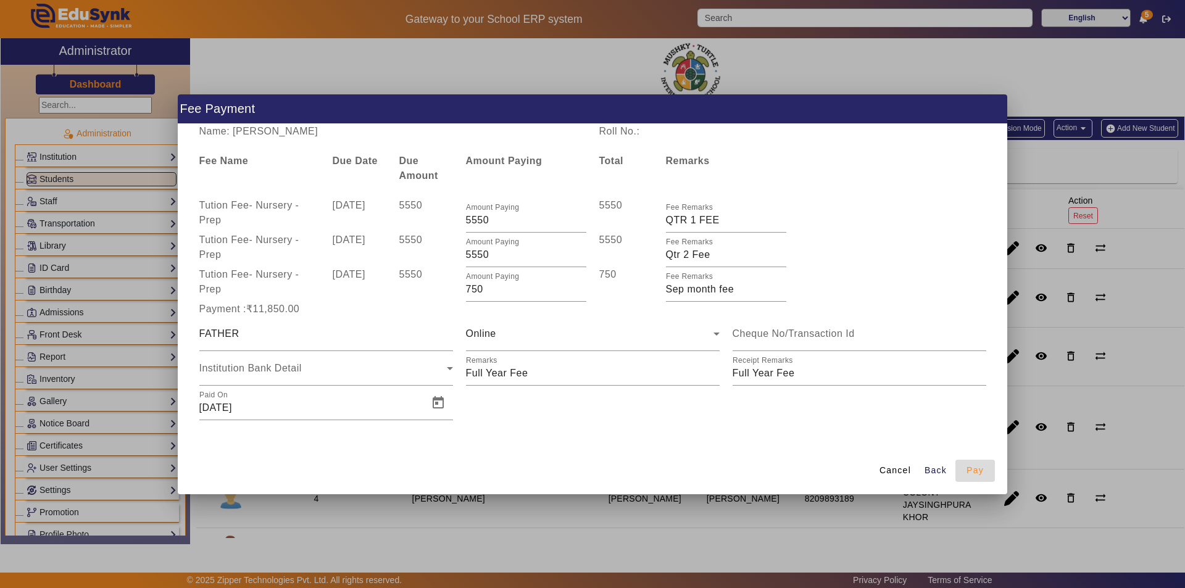
click at [975, 470] on span "Pay" at bounding box center [975, 470] width 17 height 13
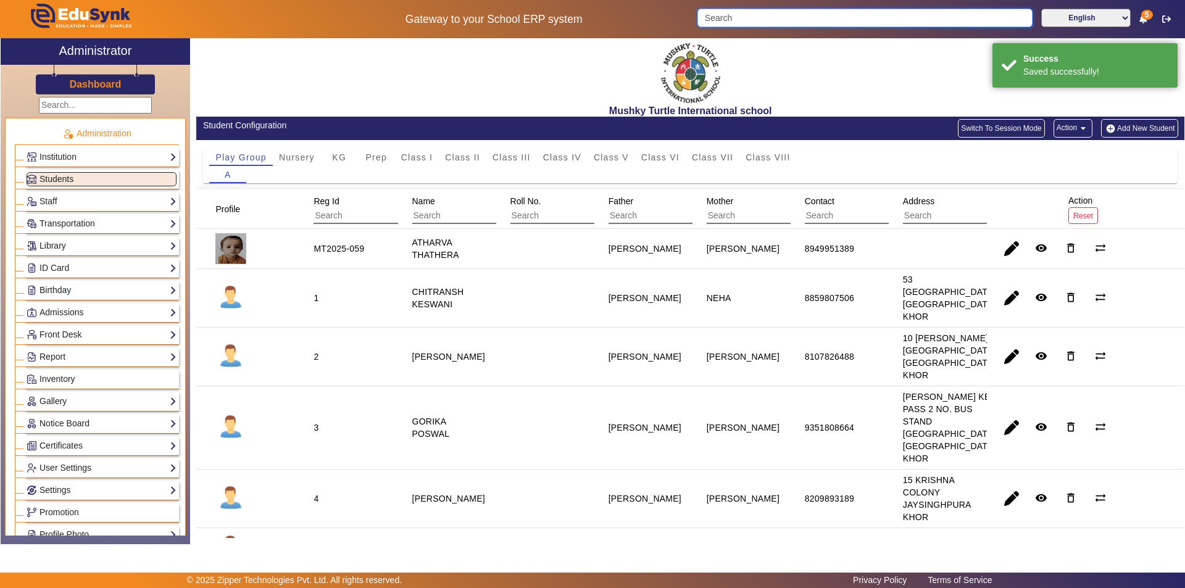
click at [747, 17] on input "Search" at bounding box center [864, 18] width 335 height 19
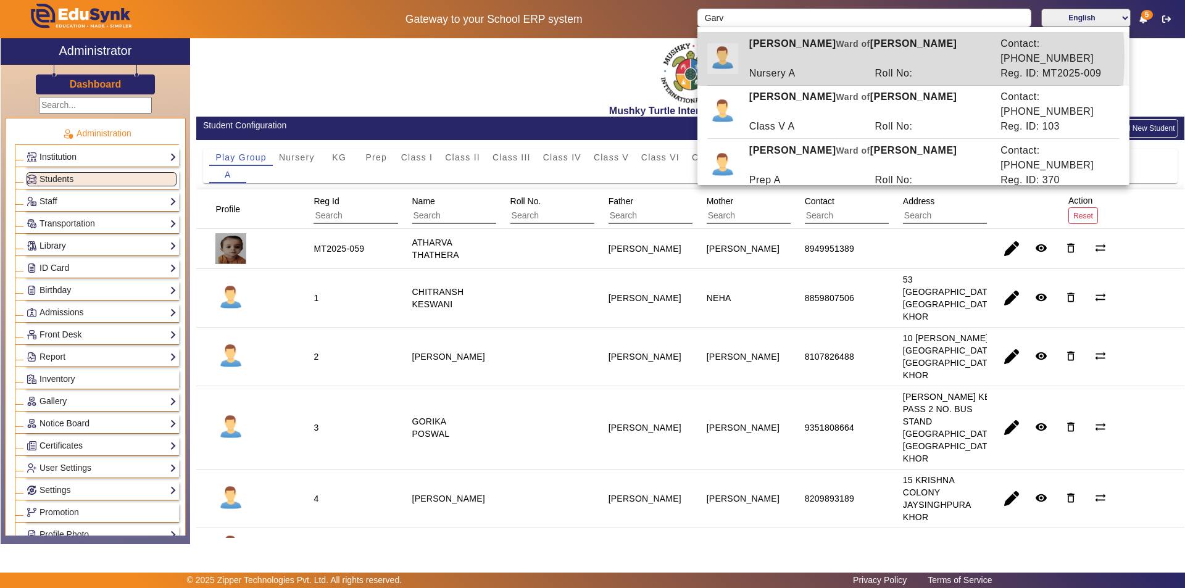
click at [818, 66] on div "Nursery A" at bounding box center [806, 73] width 126 height 15
type input "[PERSON_NAME]"
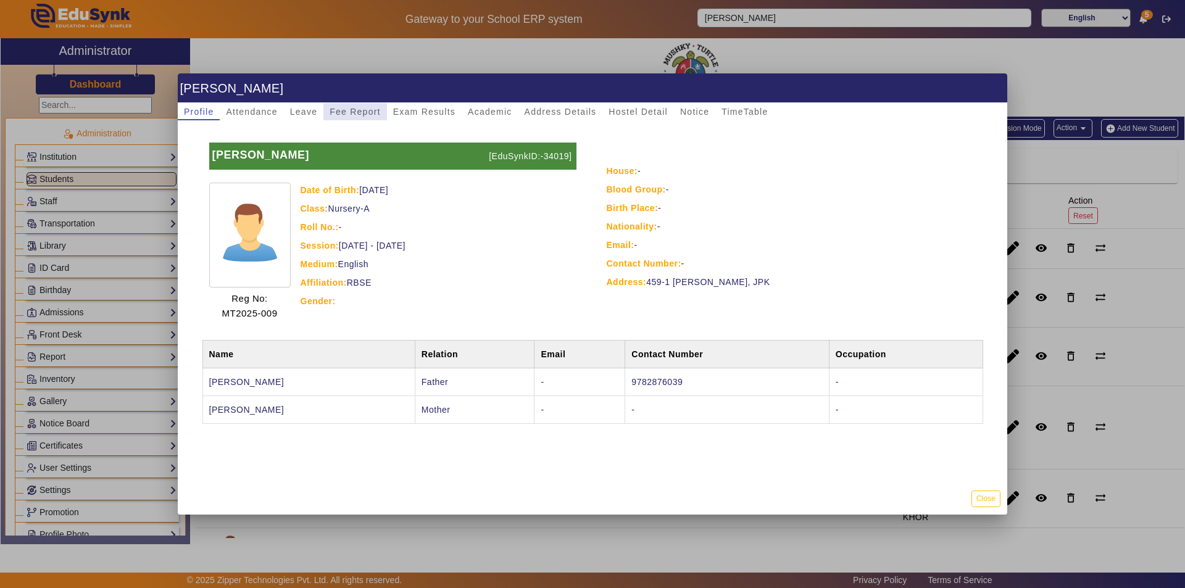
click at [356, 113] on span "Fee Report" at bounding box center [355, 111] width 51 height 9
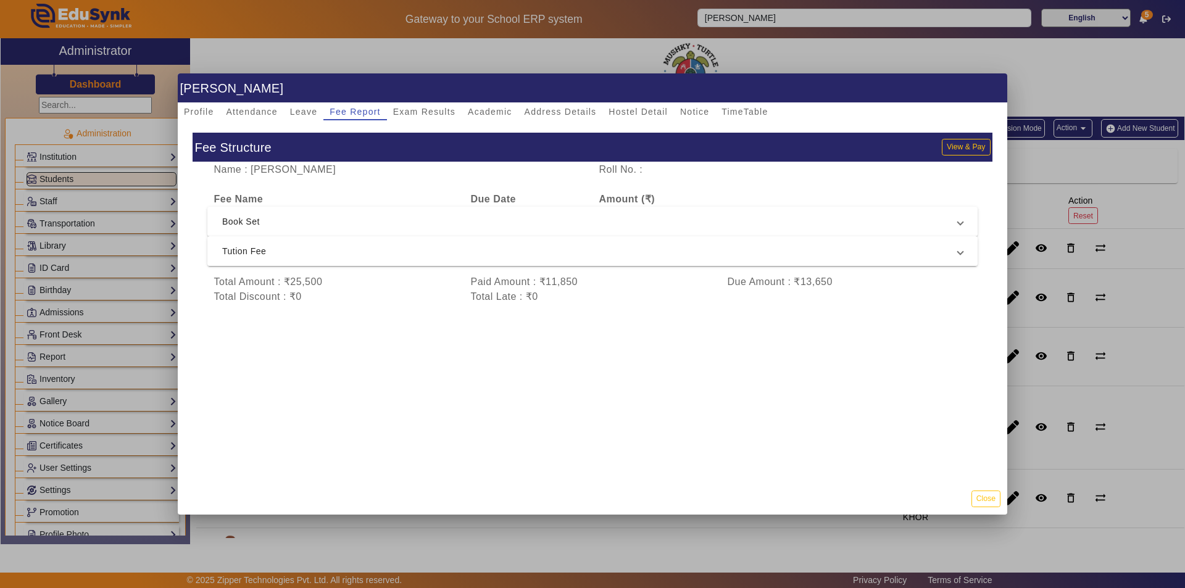
click at [438, 253] on span "Tution Fee" at bounding box center [590, 251] width 736 height 15
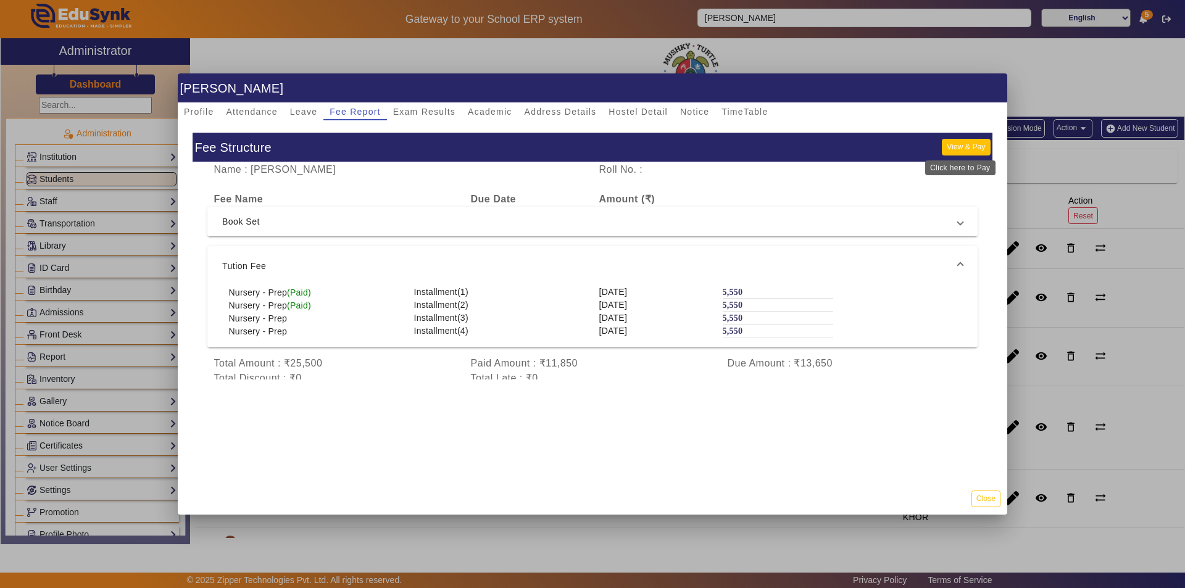
click at [955, 148] on button "View & Pay" at bounding box center [966, 147] width 48 height 17
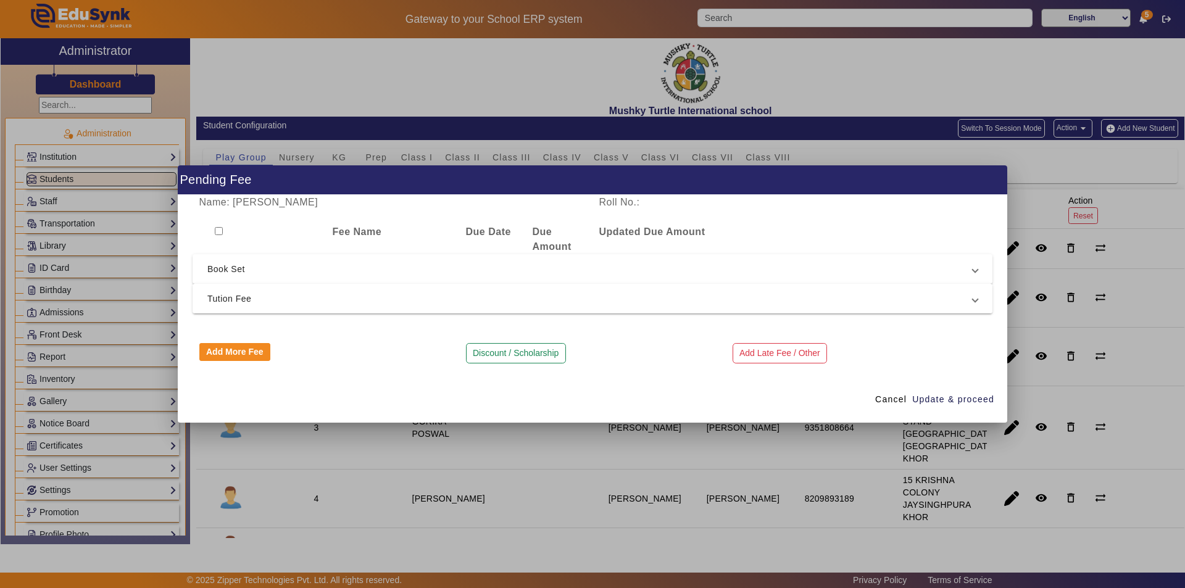
drag, startPoint x: 390, startPoint y: 287, endPoint x: 393, endPoint y: 293, distance: 6.9
click at [391, 289] on mat-expansion-panel-header "Tution Fee" at bounding box center [593, 299] width 800 height 30
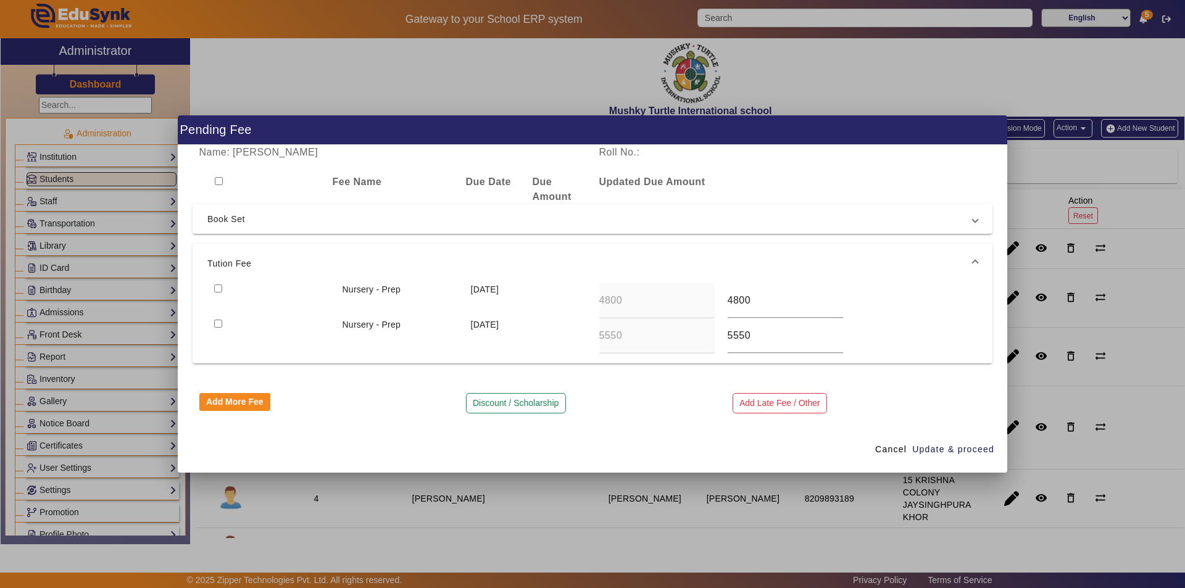
click at [215, 288] on input "checkbox" at bounding box center [218, 289] width 8 height 8
checkbox input "true"
click at [218, 322] on input "checkbox" at bounding box center [218, 324] width 8 height 8
checkbox input "true"
click at [499, 402] on button "Discount / Scholarship" at bounding box center [516, 403] width 100 height 21
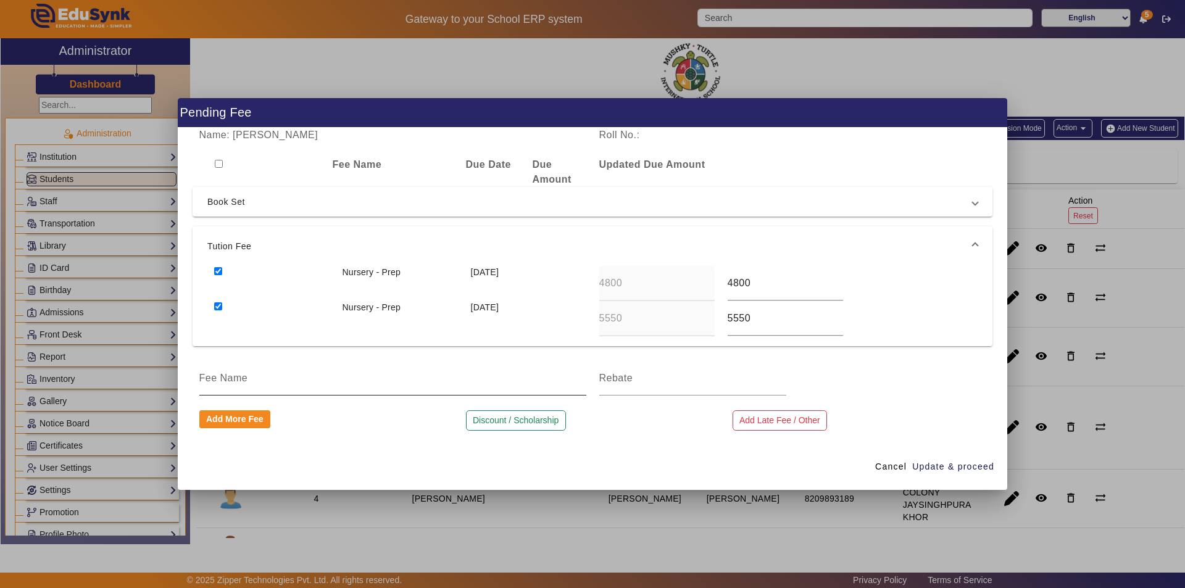
click at [359, 385] on input at bounding box center [392, 378] width 387 height 15
drag, startPoint x: 562, startPoint y: 377, endPoint x: 366, endPoint y: 385, distance: 196.5
click at [366, 385] on input "TUITION FEE DISCOUNT AS PER NEW ADMIDDION IN AUGUST MONTH" at bounding box center [392, 378] width 387 height 15
type input "TUITION FEE DISCOUNT AS PER 4th Sibling Child"
click at [651, 381] on input at bounding box center [692, 378] width 187 height 15
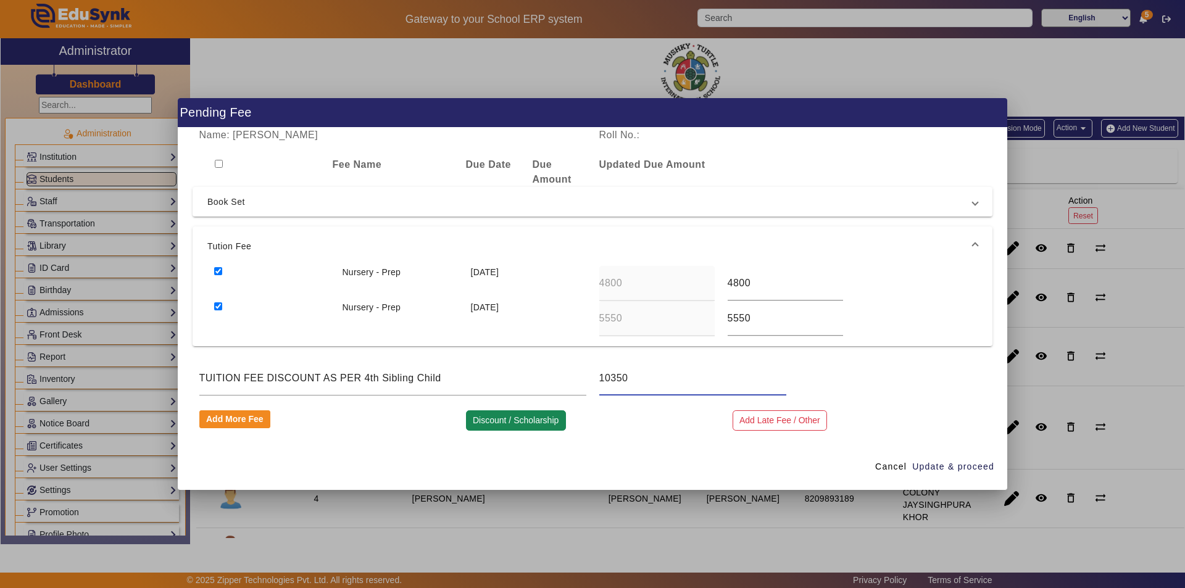
type input "10350"
click at [522, 420] on button "Discount / Scholarship" at bounding box center [516, 420] width 100 height 21
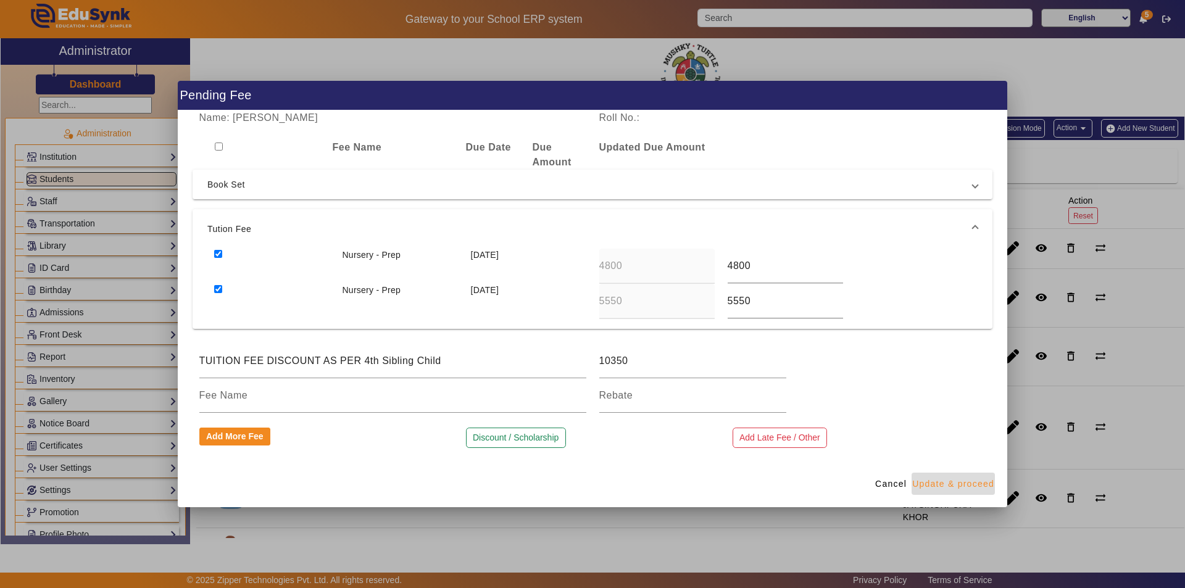
click at [943, 481] on span "Update & proceed" at bounding box center [953, 484] width 82 height 13
type input "5550"
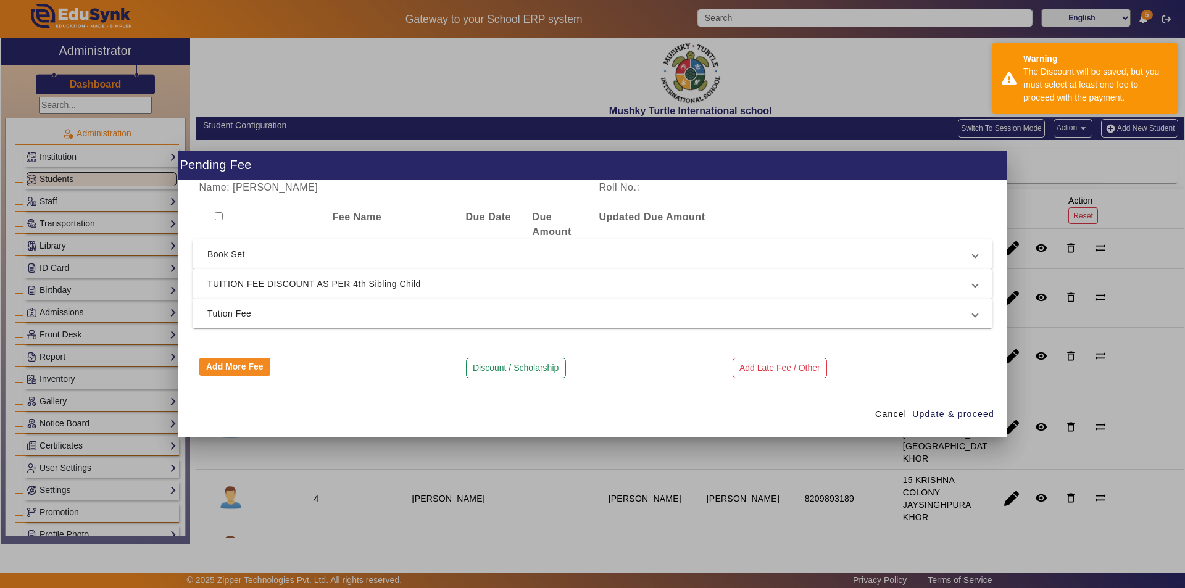
click at [557, 284] on span "TUITION FEE DISCOUNT AS PER 4th Sibling Child" at bounding box center [589, 284] width 765 height 15
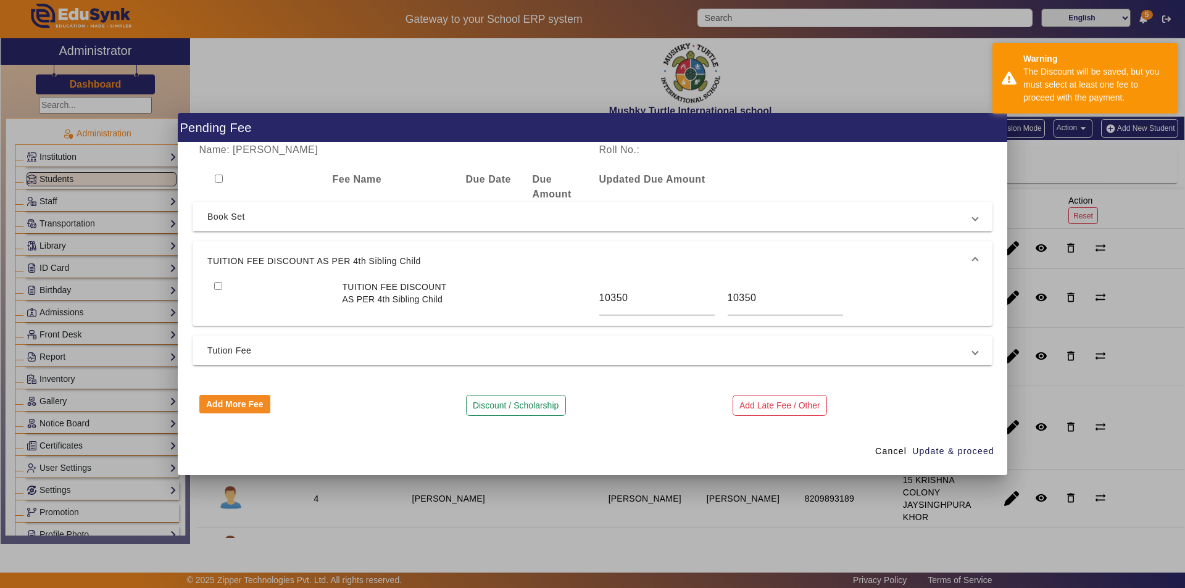
click at [219, 288] on input "checkbox" at bounding box center [218, 286] width 8 height 8
checkbox input "true"
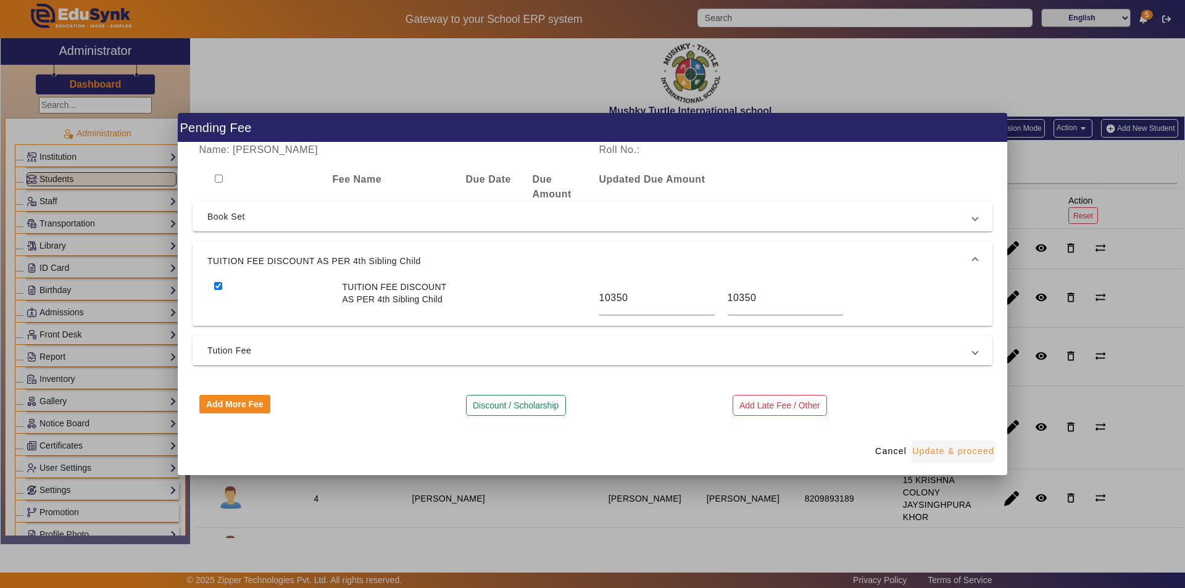
click at [956, 454] on span "Update & proceed" at bounding box center [953, 451] width 82 height 13
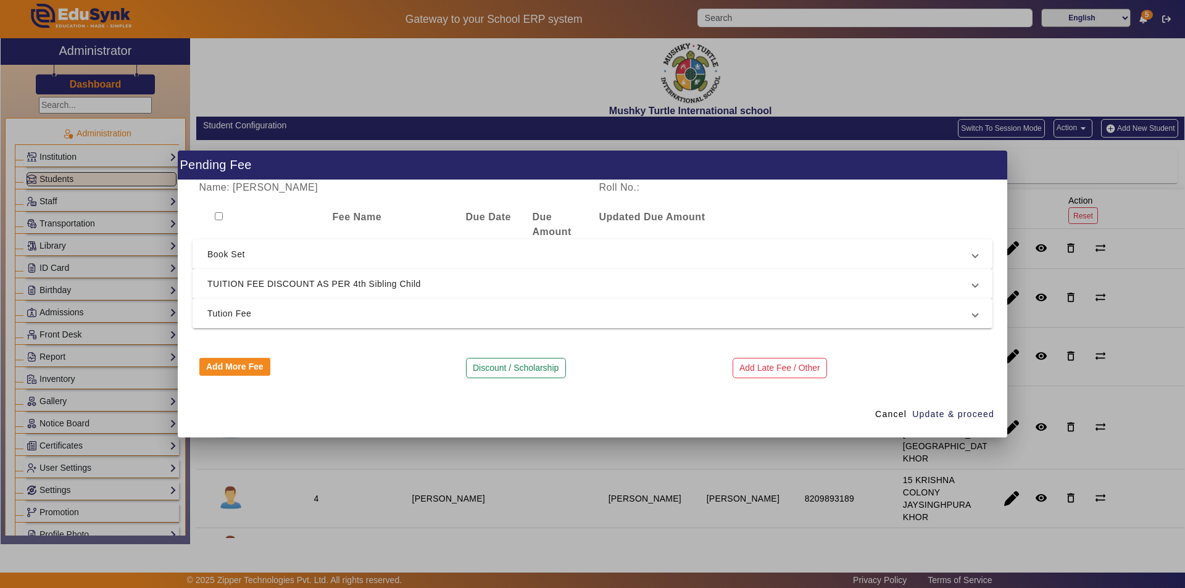
click at [977, 280] on span at bounding box center [975, 284] width 5 height 15
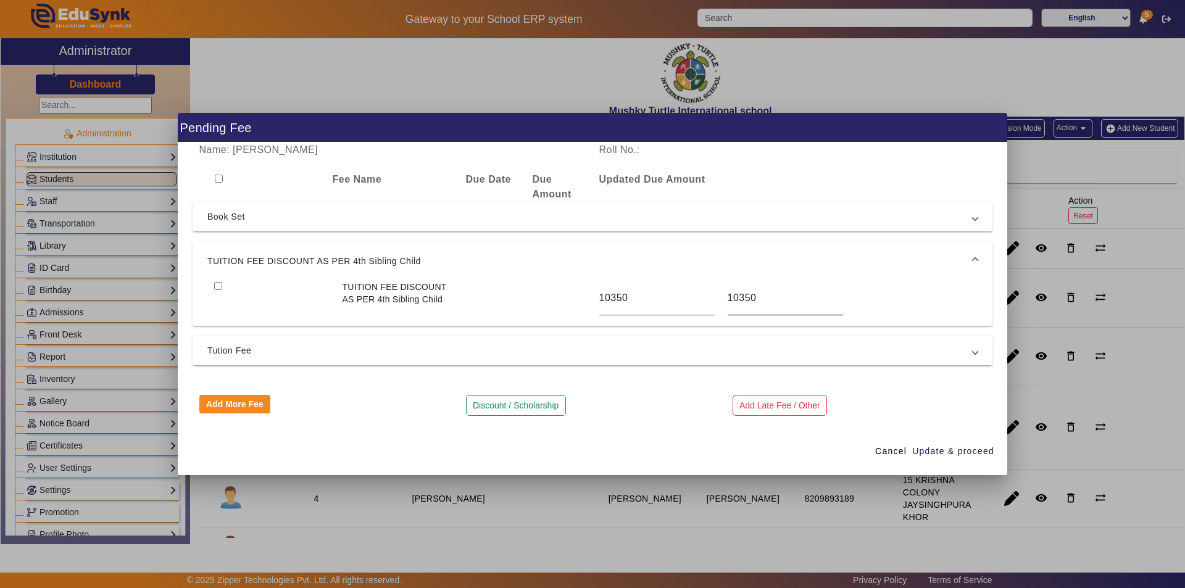
click at [776, 298] on input "10350" at bounding box center [785, 298] width 115 height 15
click at [217, 177] on input "checkbox" at bounding box center [219, 179] width 8 height 8
checkbox input "true"
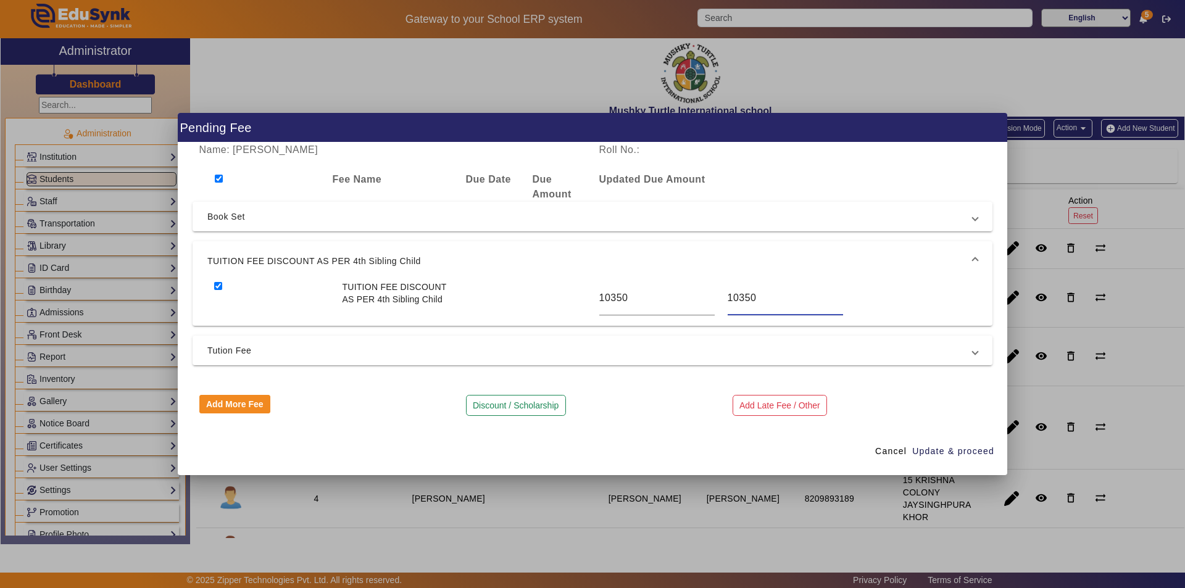
checkbox input "true"
click at [958, 449] on span "Update & proceed" at bounding box center [953, 451] width 82 height 13
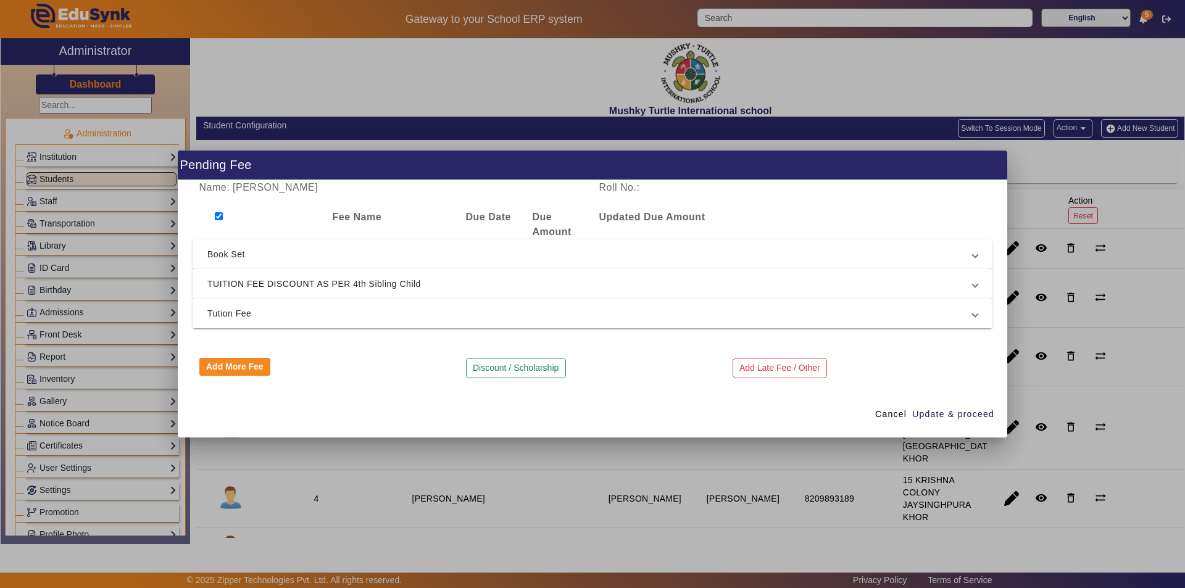
click at [217, 212] on input "checkbox" at bounding box center [219, 216] width 8 height 8
checkbox input "false"
click at [895, 413] on span "Cancel" at bounding box center [890, 414] width 31 height 13
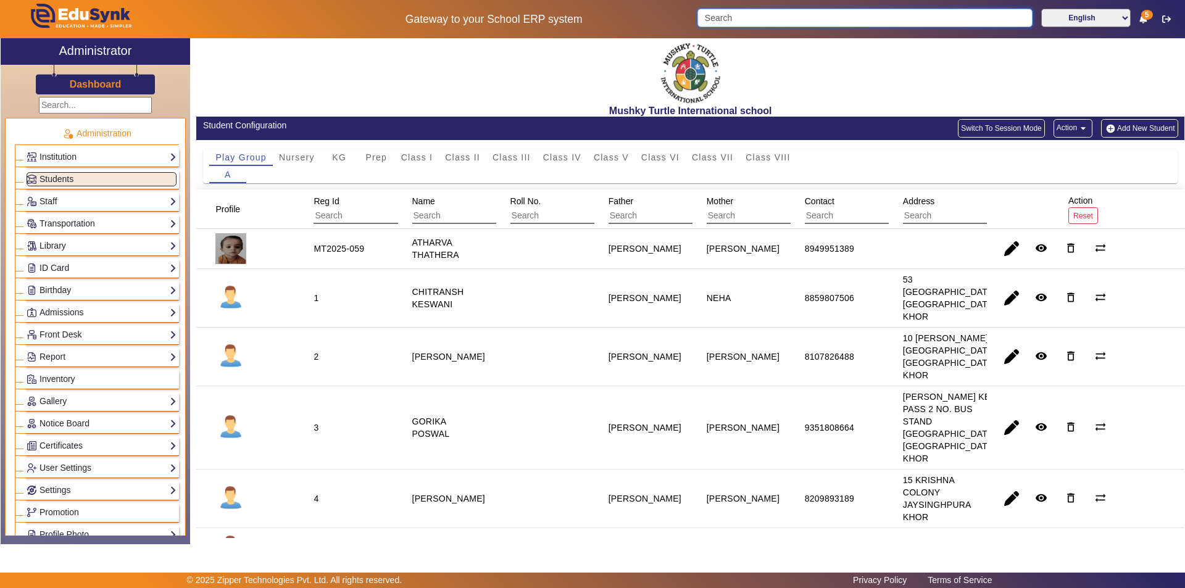
click at [823, 17] on input "Search" at bounding box center [864, 18] width 335 height 19
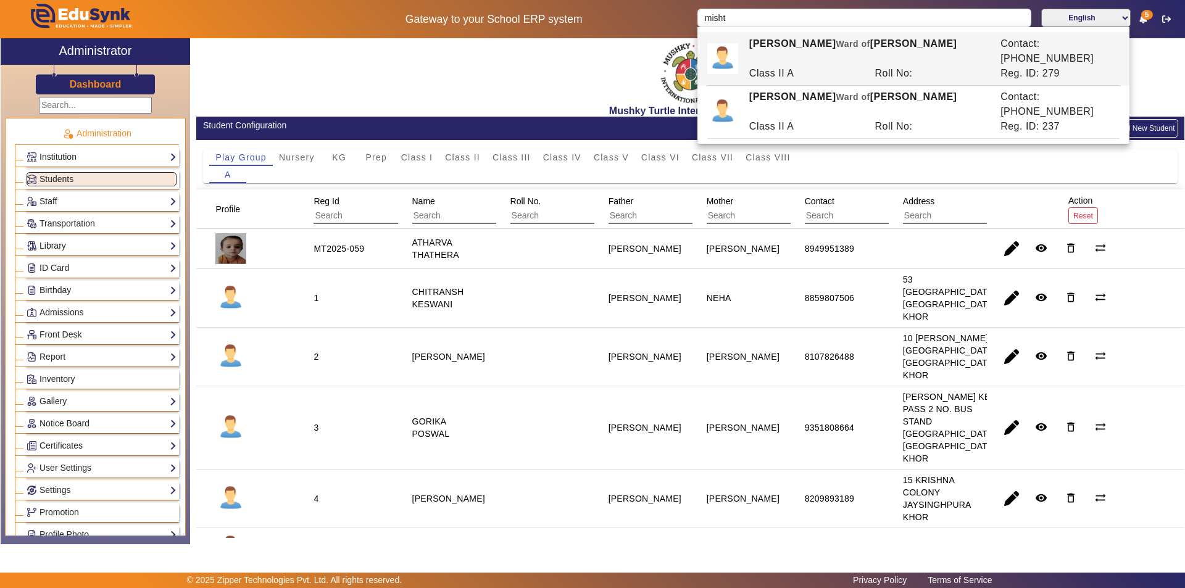
click at [818, 51] on div "[PERSON_NAME] [PERSON_NAME] of [PERSON_NAME]" at bounding box center [868, 51] width 251 height 30
type input "[PERSON_NAME]"
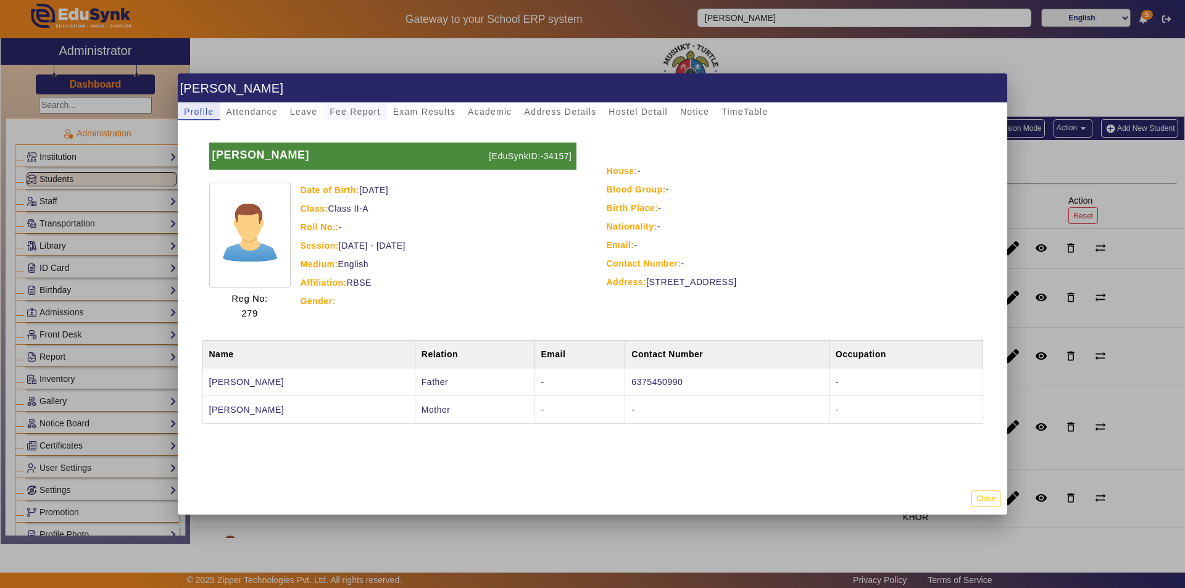
click at [348, 106] on span "Fee Report" at bounding box center [355, 111] width 51 height 17
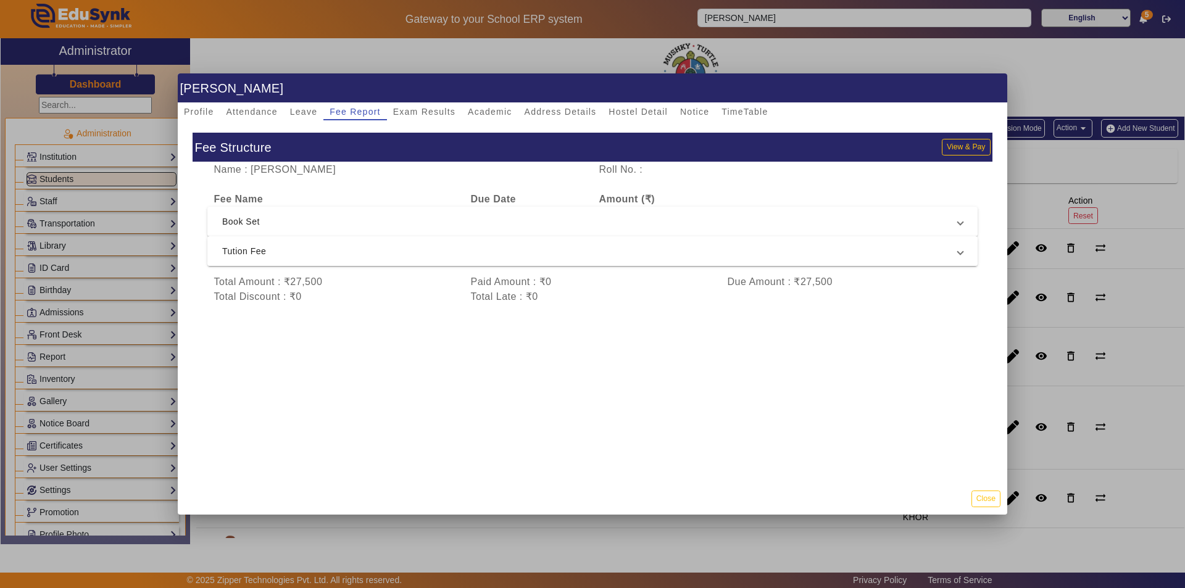
click at [500, 245] on span "Tution Fee" at bounding box center [590, 251] width 736 height 15
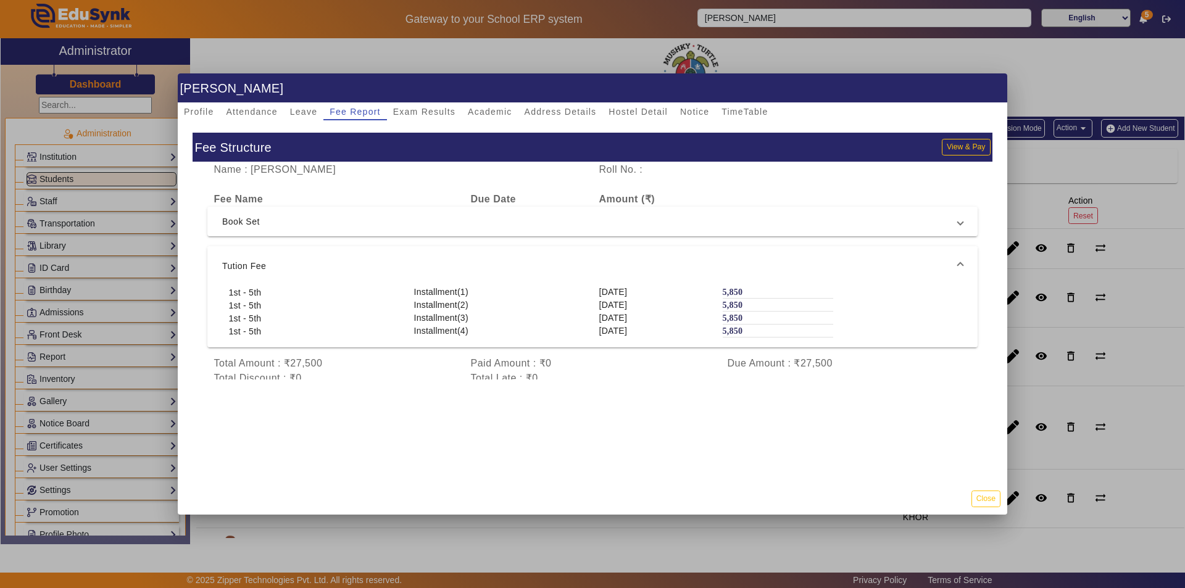
click at [500, 245] on div "Name : [PERSON_NAME] Roll No. : Fee Name Due Date Amount (₹) Book Set 2nd Insta…" at bounding box center [593, 280] width 800 height 236
click at [507, 254] on mat-expansion-panel-header "Tution Fee" at bounding box center [592, 266] width 770 height 40
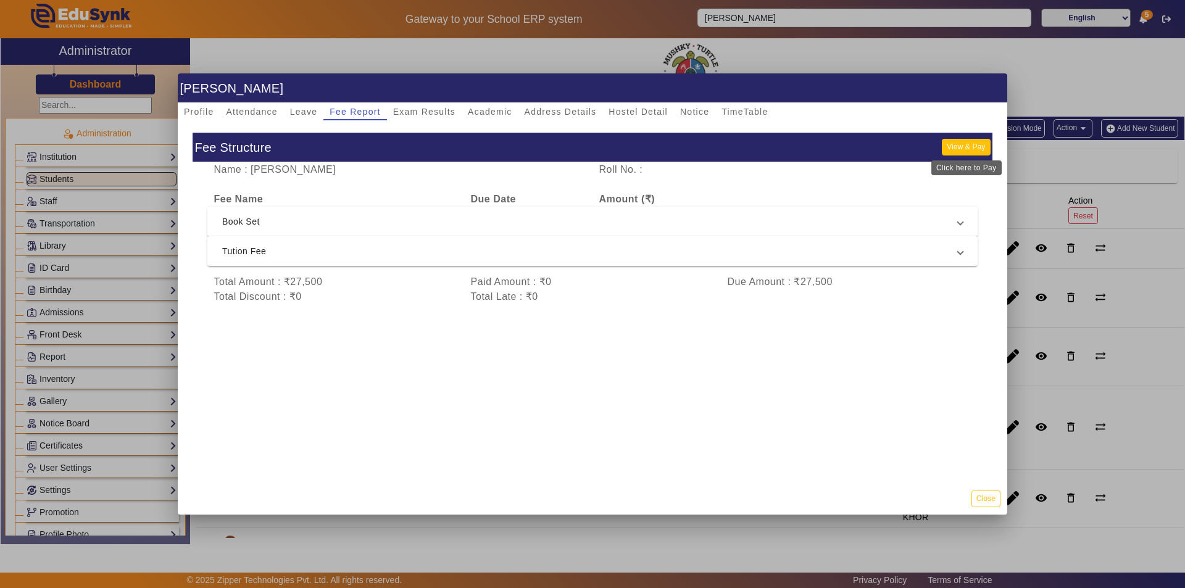
click at [968, 144] on button "View & Pay" at bounding box center [966, 147] width 48 height 17
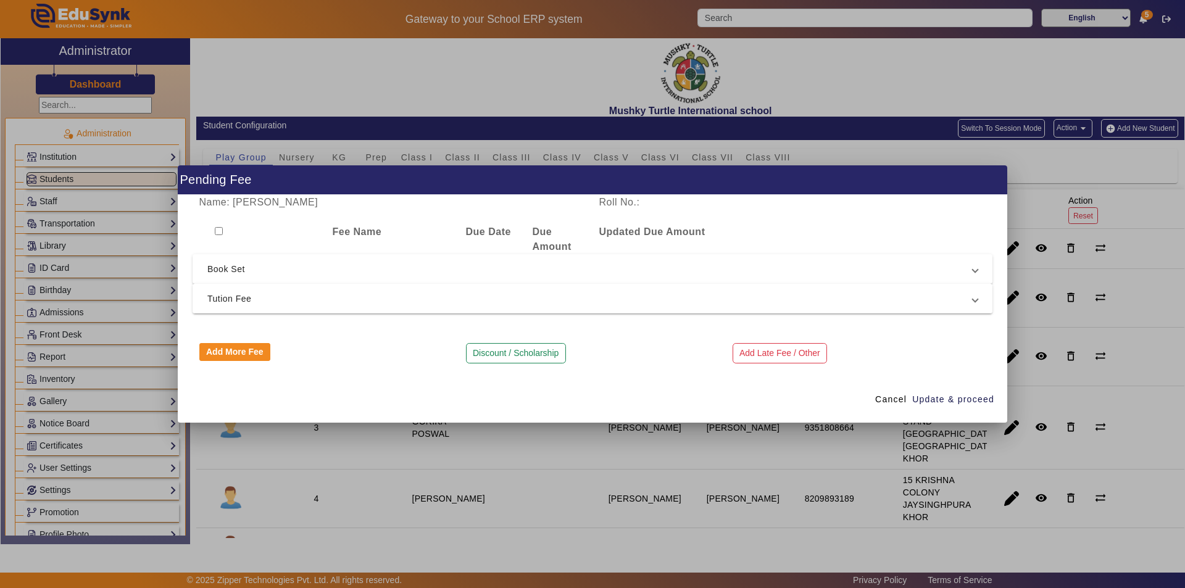
click at [415, 301] on span "Tution Fee" at bounding box center [589, 298] width 765 height 15
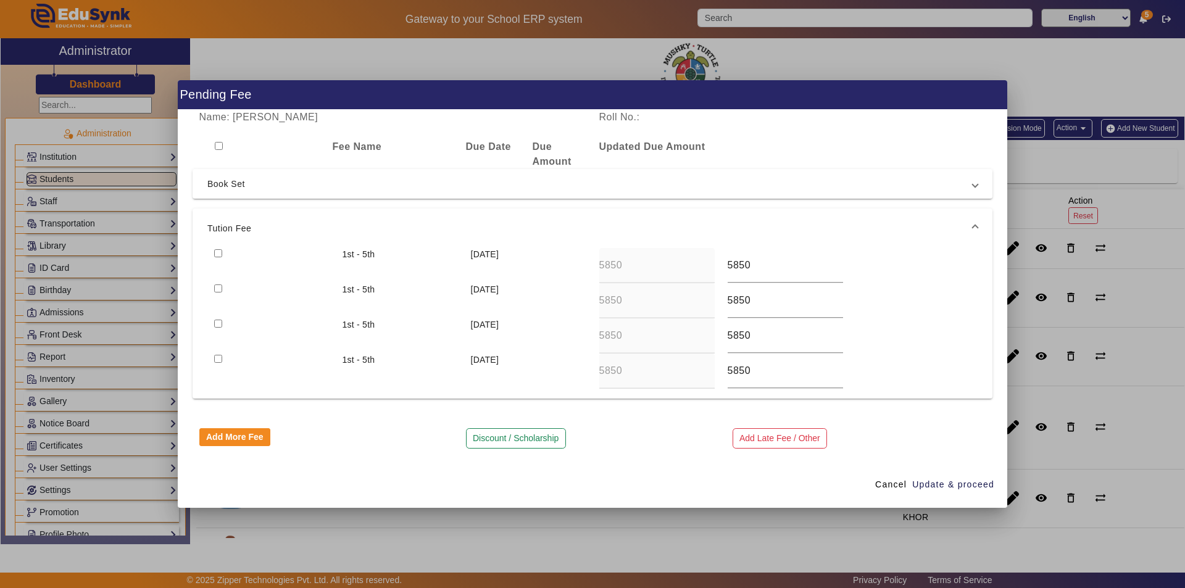
click at [215, 255] on input "checkbox" at bounding box center [218, 253] width 8 height 8
checkbox input "true"
click at [219, 286] on input "checkbox" at bounding box center [218, 289] width 8 height 8
checkbox input "true"
click at [217, 323] on input "checkbox" at bounding box center [218, 324] width 8 height 8
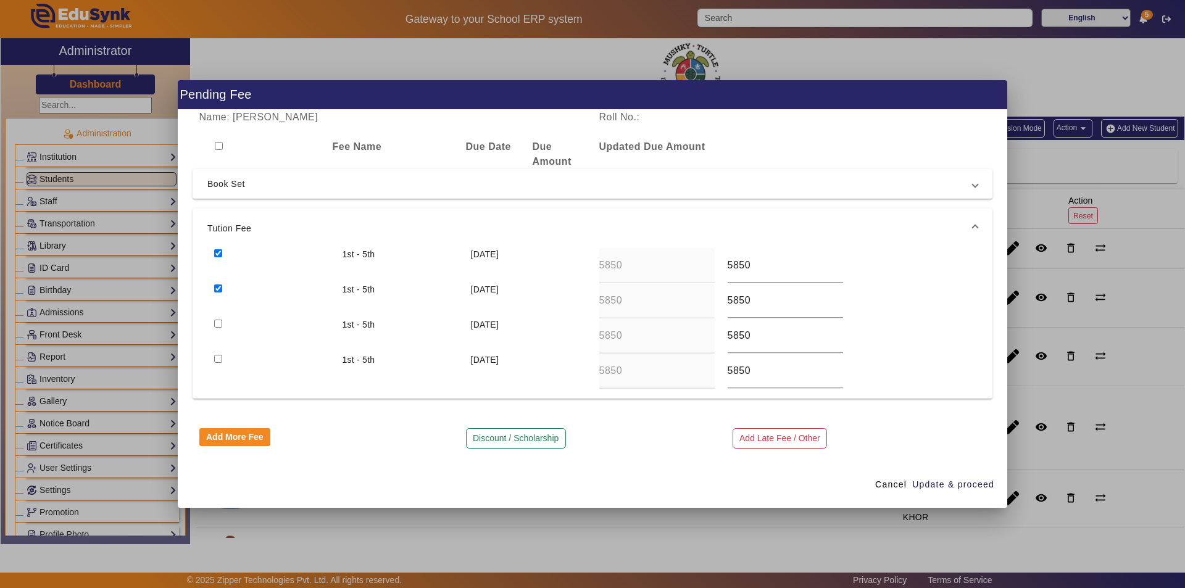
checkbox input "true"
click at [218, 360] on input "checkbox" at bounding box center [218, 359] width 8 height 8
checkbox input "true"
click at [960, 483] on span "Update & proceed" at bounding box center [953, 484] width 82 height 13
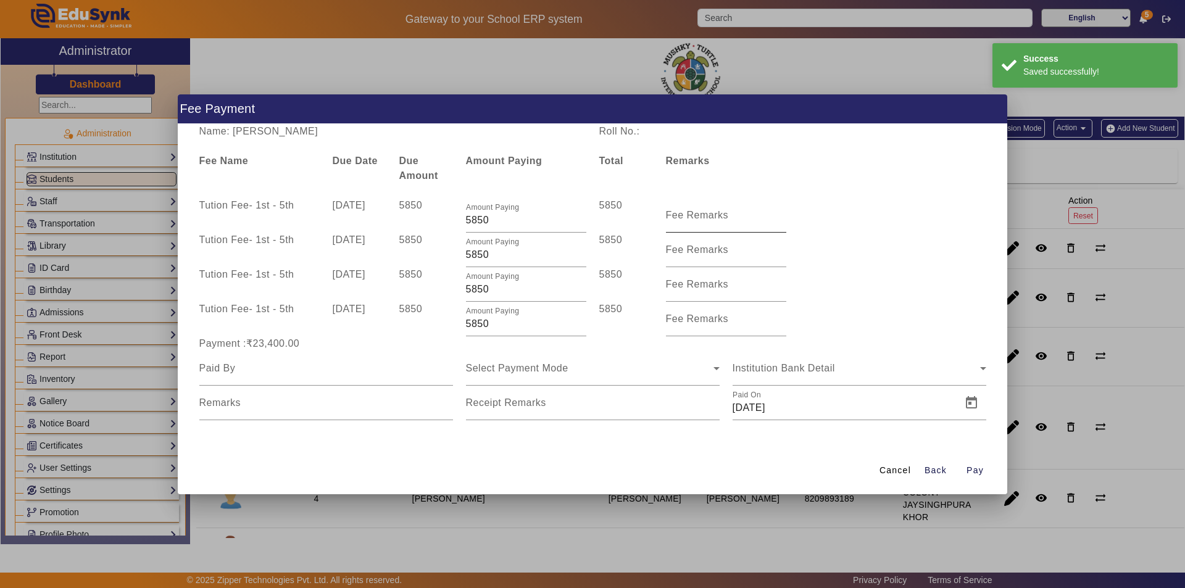
click at [723, 215] on mat-label "Fee Remarks" at bounding box center [697, 215] width 63 height 10
click at [723, 215] on input "Fee Remarks" at bounding box center [726, 220] width 120 height 15
type input "QTR 1 FEE"
click at [722, 252] on mat-label "Fee Remarks" at bounding box center [697, 249] width 63 height 10
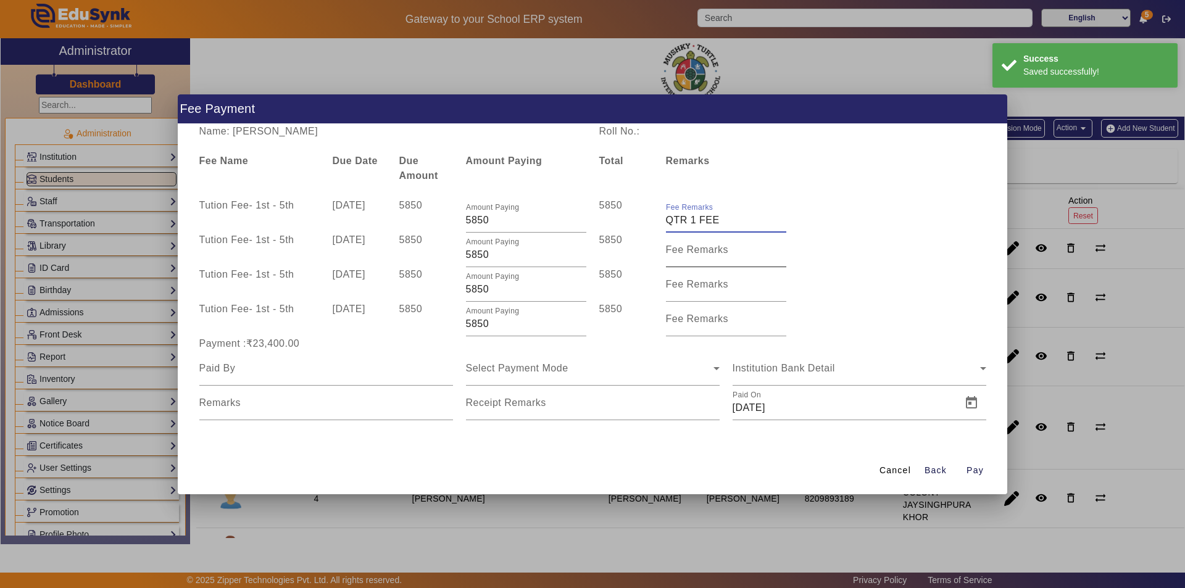
click at [722, 252] on input "Fee Remarks" at bounding box center [726, 255] width 120 height 15
drag, startPoint x: 723, startPoint y: 259, endPoint x: 730, endPoint y: 259, distance: 7.4
click at [723, 259] on input "Fee Remarks" at bounding box center [726, 255] width 120 height 15
type input "Qtr 2 Fee"
click at [702, 290] on input "Fee Remarks" at bounding box center [726, 289] width 120 height 15
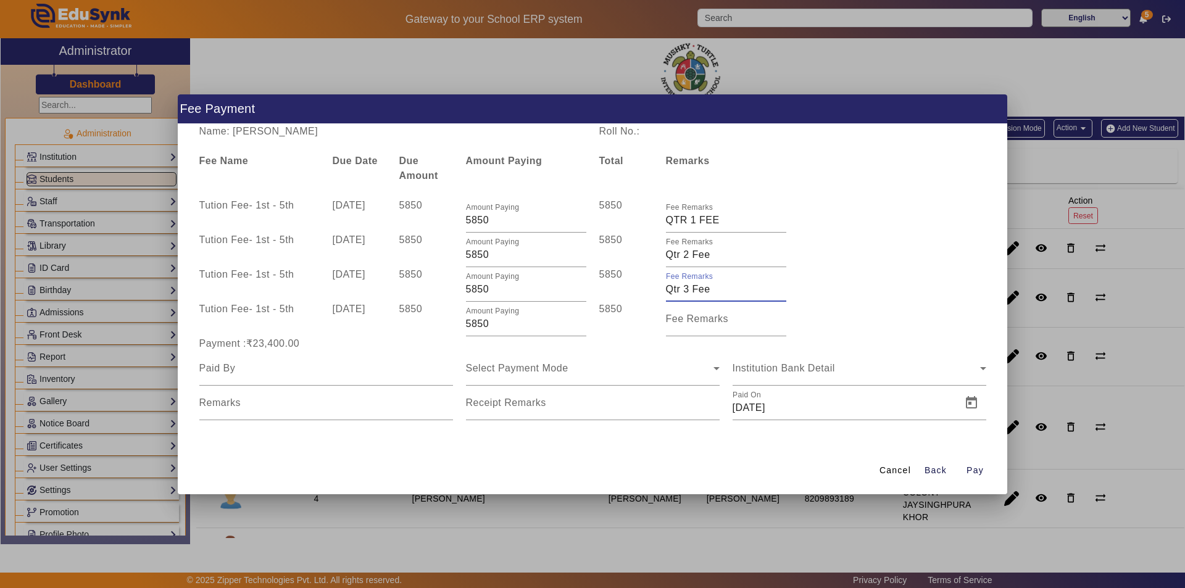
type input "Qtr 3 Fee"
type input "Qtr 4 Fee"
click at [346, 377] on div at bounding box center [326, 368] width 254 height 35
click at [327, 368] on input at bounding box center [326, 368] width 254 height 15
type input "FATHER"
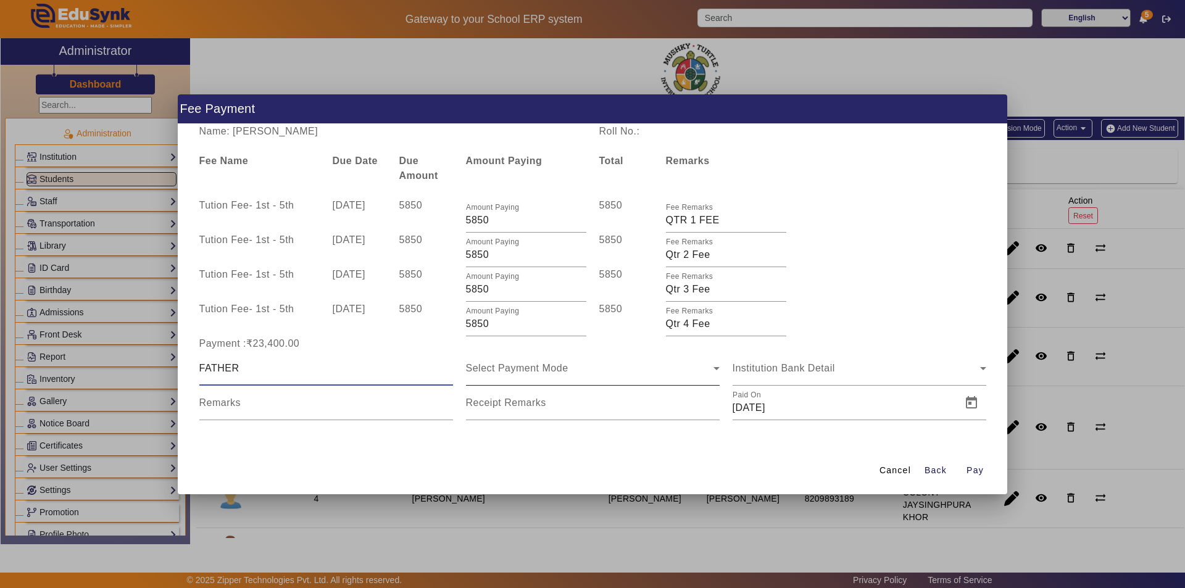
click at [518, 372] on span "Select Payment Mode" at bounding box center [517, 368] width 102 height 10
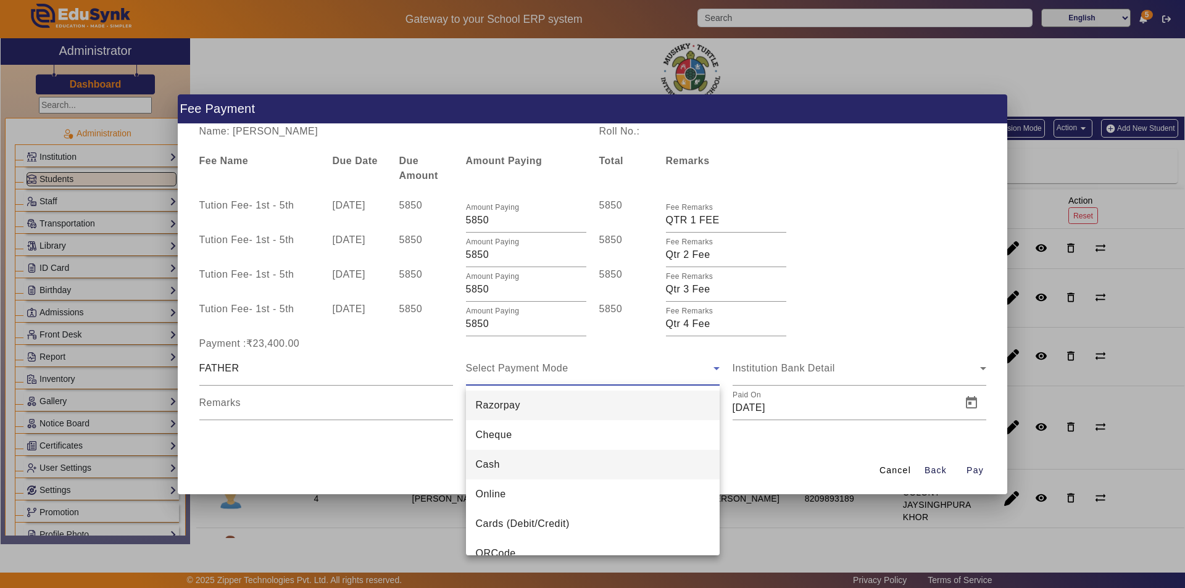
click at [531, 473] on mat-option "Cash" at bounding box center [593, 465] width 254 height 30
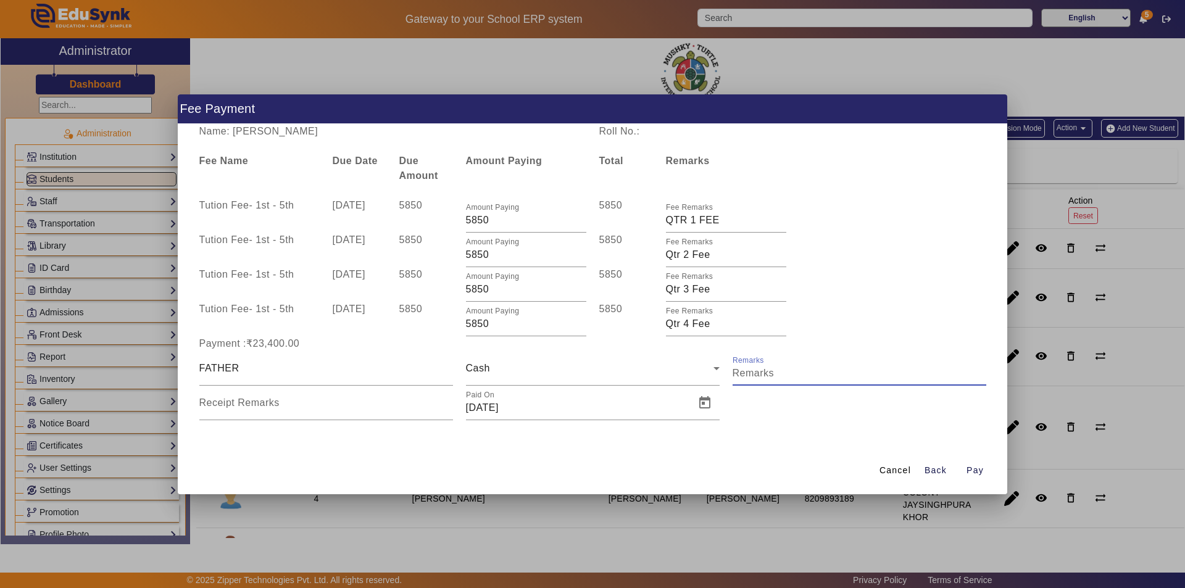
click at [784, 368] on input "Remarks" at bounding box center [860, 373] width 254 height 15
type input "Full Year Fee"
click at [317, 411] on input "Receipt Remarks" at bounding box center [326, 408] width 254 height 15
type input "Full Year Fee"
click at [704, 406] on span "Open calendar" at bounding box center [705, 403] width 30 height 30
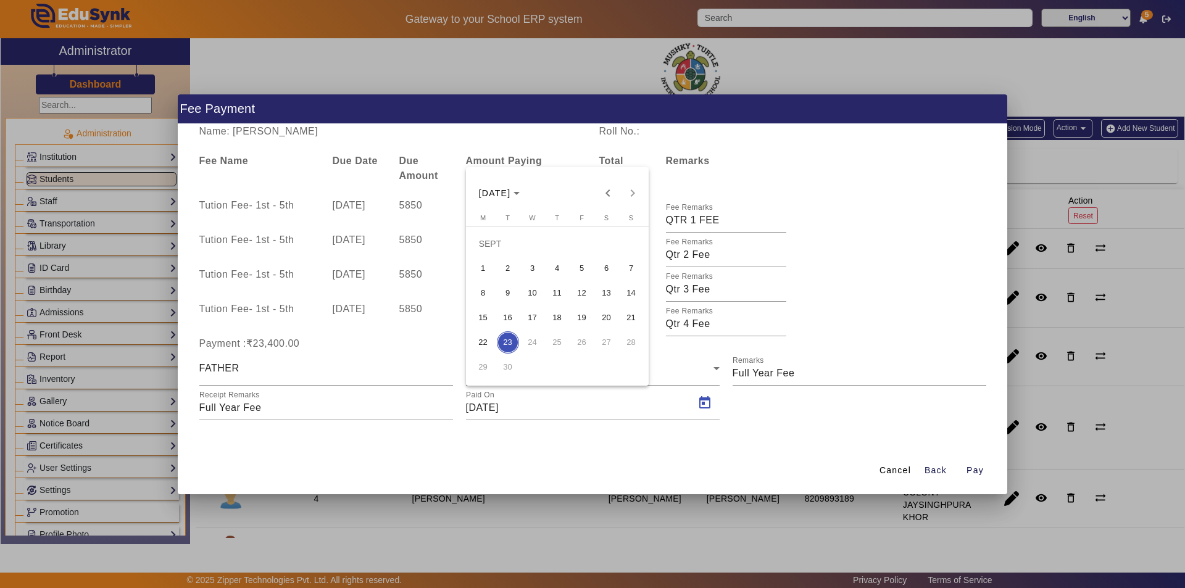
click at [510, 312] on span "16" at bounding box center [508, 318] width 22 height 22
type input "[DATE]"
click at [981, 469] on span "Pay" at bounding box center [975, 470] width 17 height 13
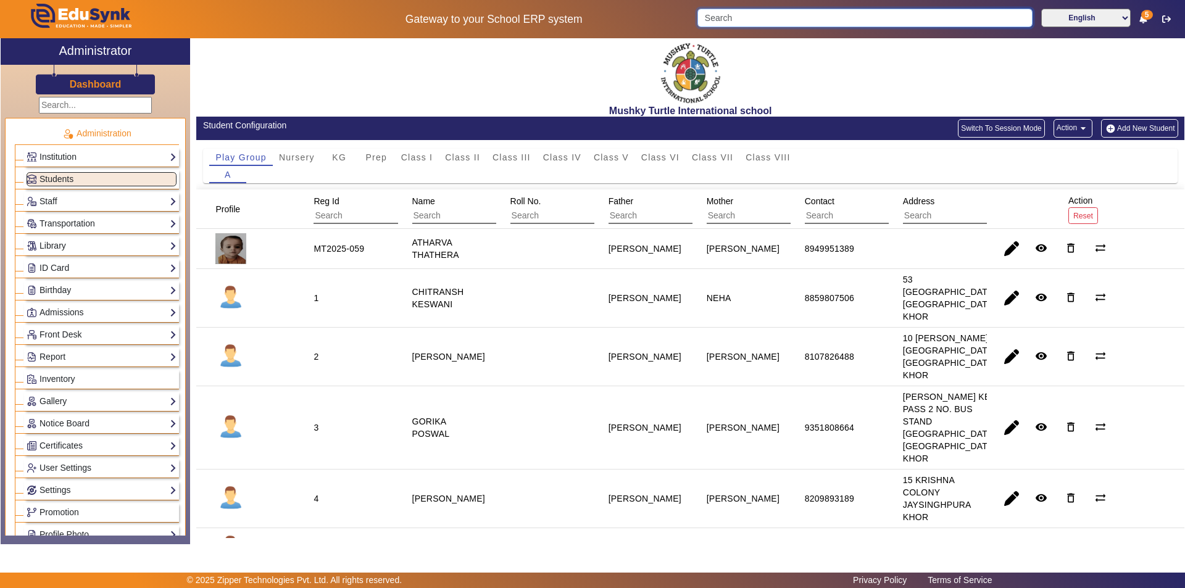
click at [789, 22] on input "Search" at bounding box center [864, 18] width 335 height 19
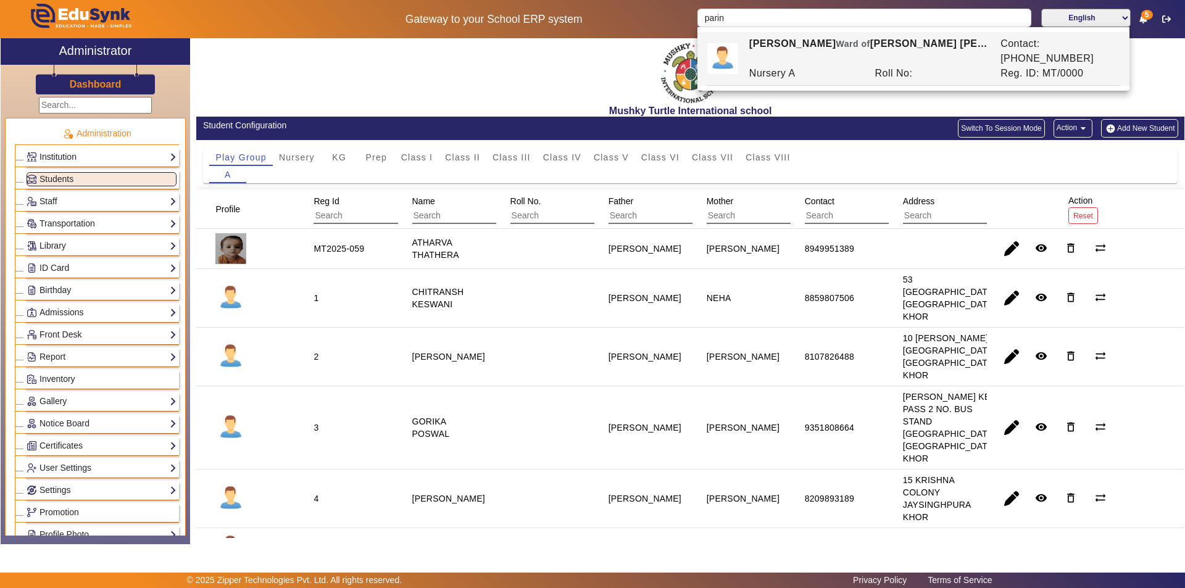
click at [767, 66] on div "Nursery A" at bounding box center [806, 73] width 126 height 15
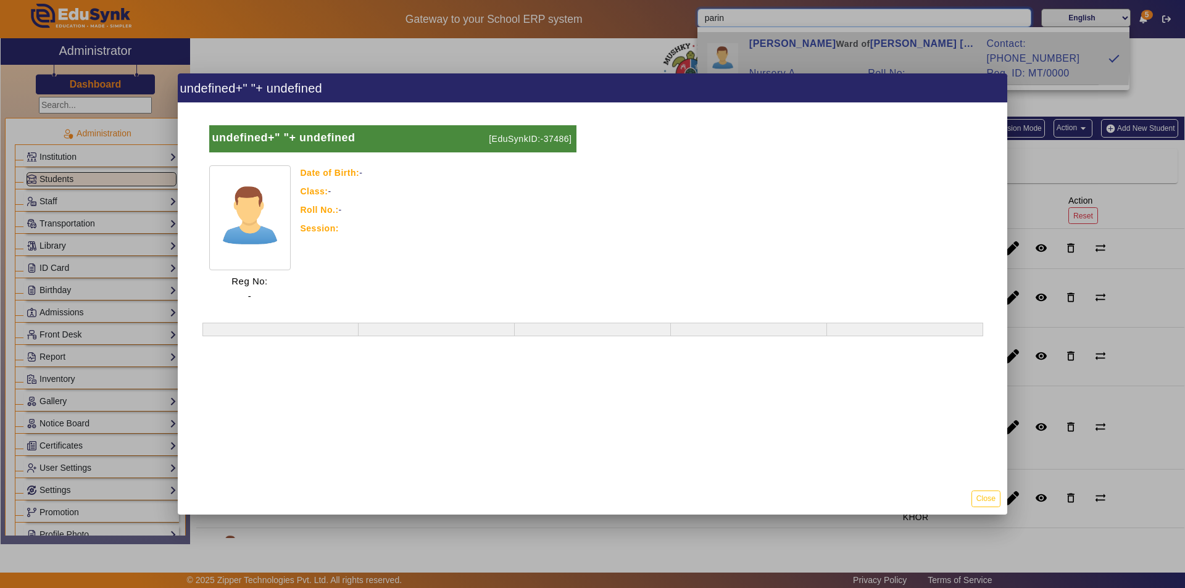
type input "[PERSON_NAME]"
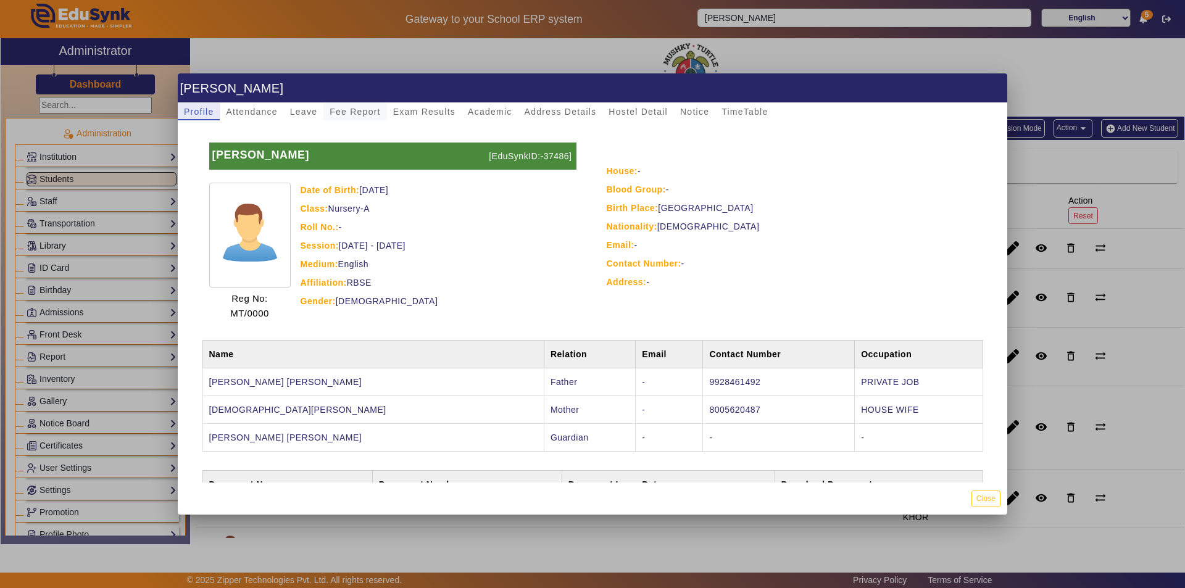
click at [362, 113] on span "Fee Report" at bounding box center [355, 111] width 51 height 9
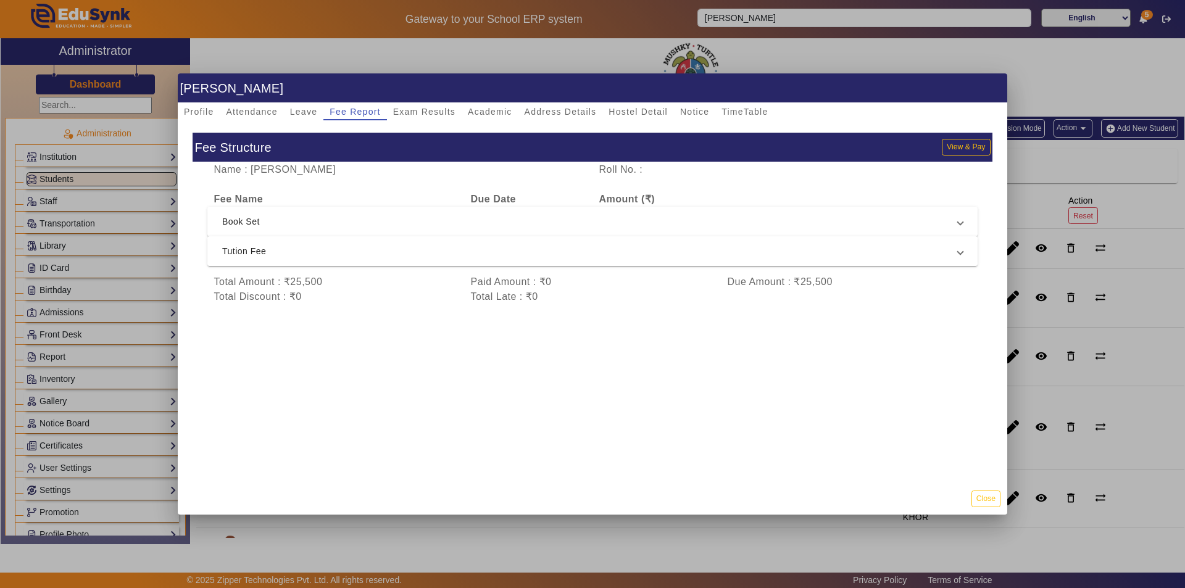
click at [498, 249] on span "Tution Fee" at bounding box center [590, 251] width 736 height 15
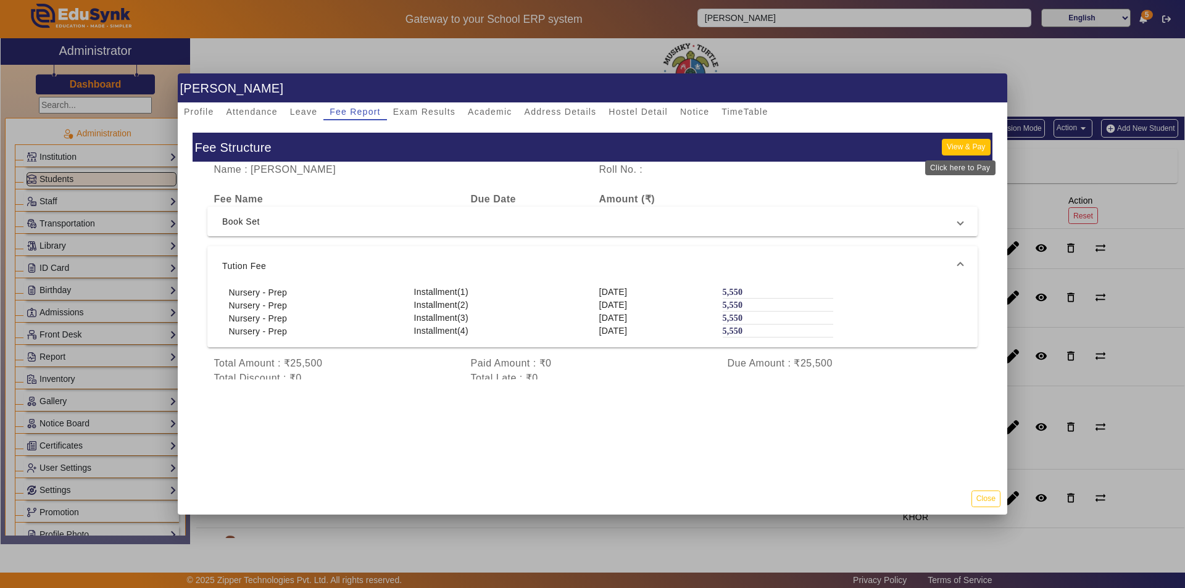
click at [961, 149] on button "View & Pay" at bounding box center [966, 147] width 48 height 17
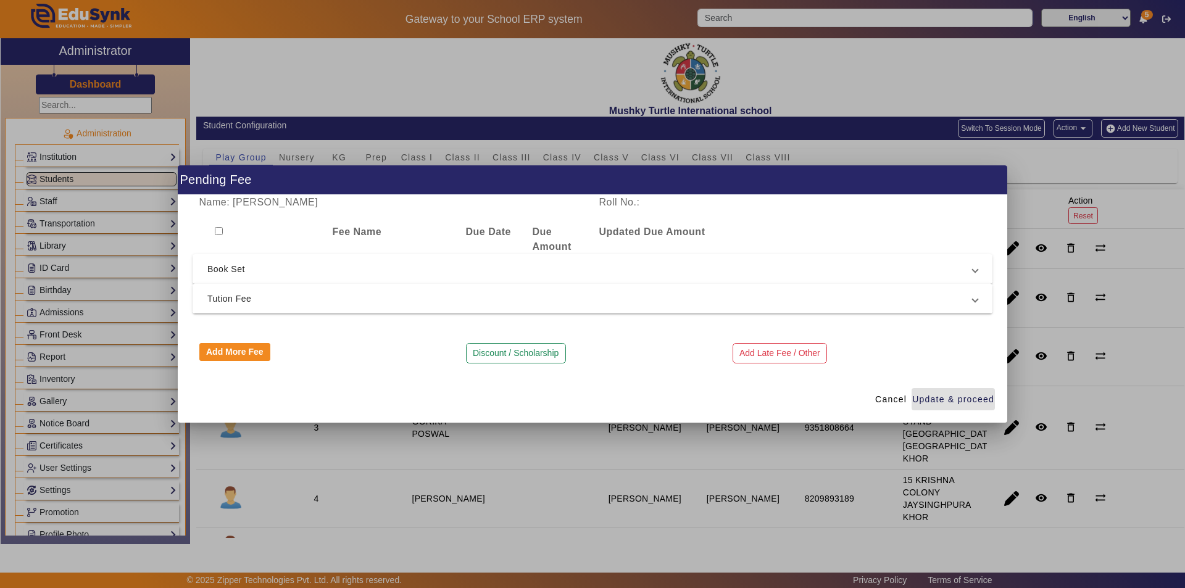
click at [435, 302] on span "Tution Fee" at bounding box center [589, 298] width 765 height 15
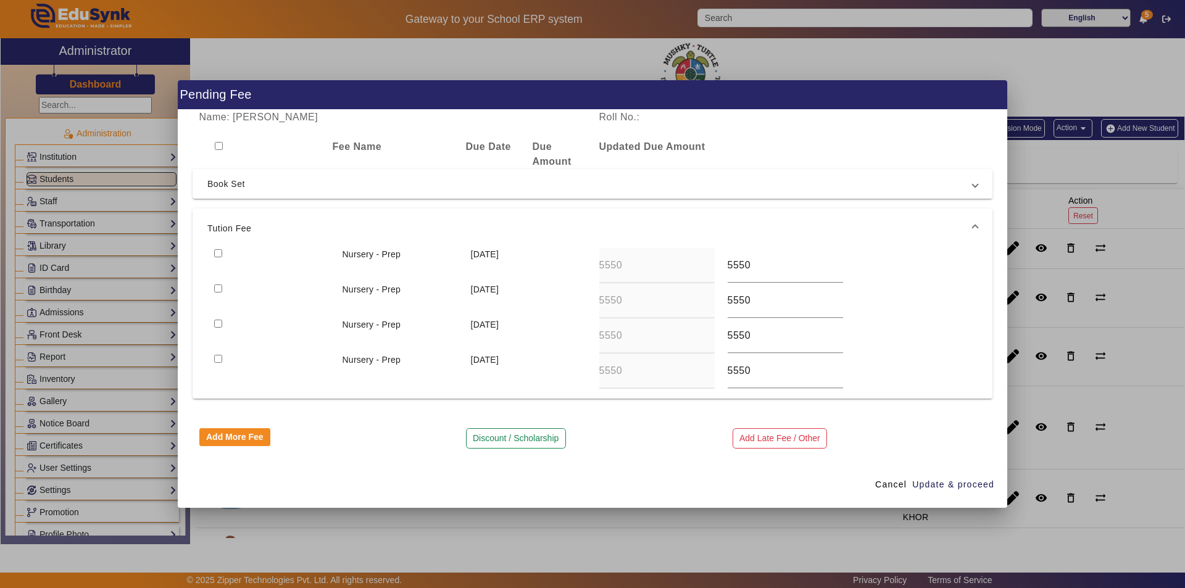
click at [219, 288] on input "checkbox" at bounding box center [218, 289] width 8 height 8
checkbox input "true"
click at [881, 484] on span "Cancel" at bounding box center [890, 484] width 31 height 13
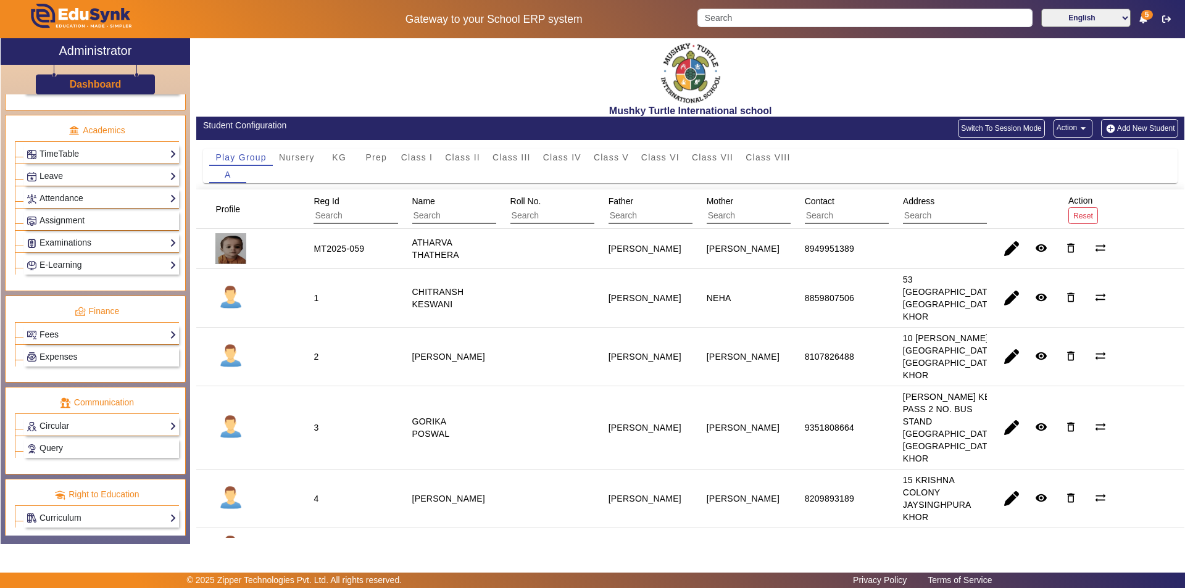
scroll to position [458, 0]
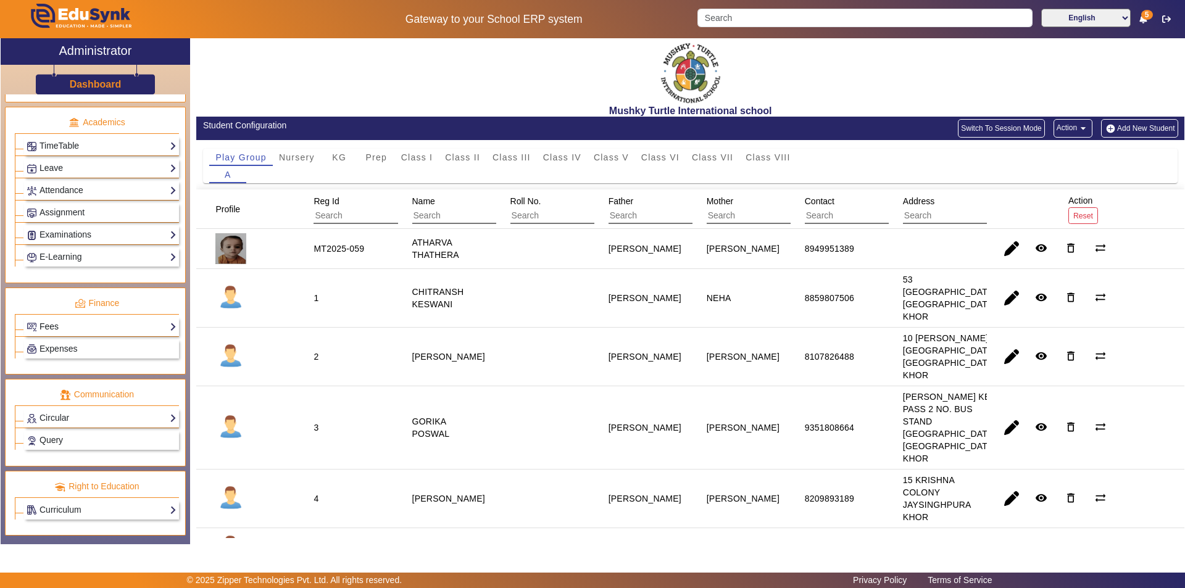
click at [60, 325] on link "Fees" at bounding box center [102, 327] width 150 height 14
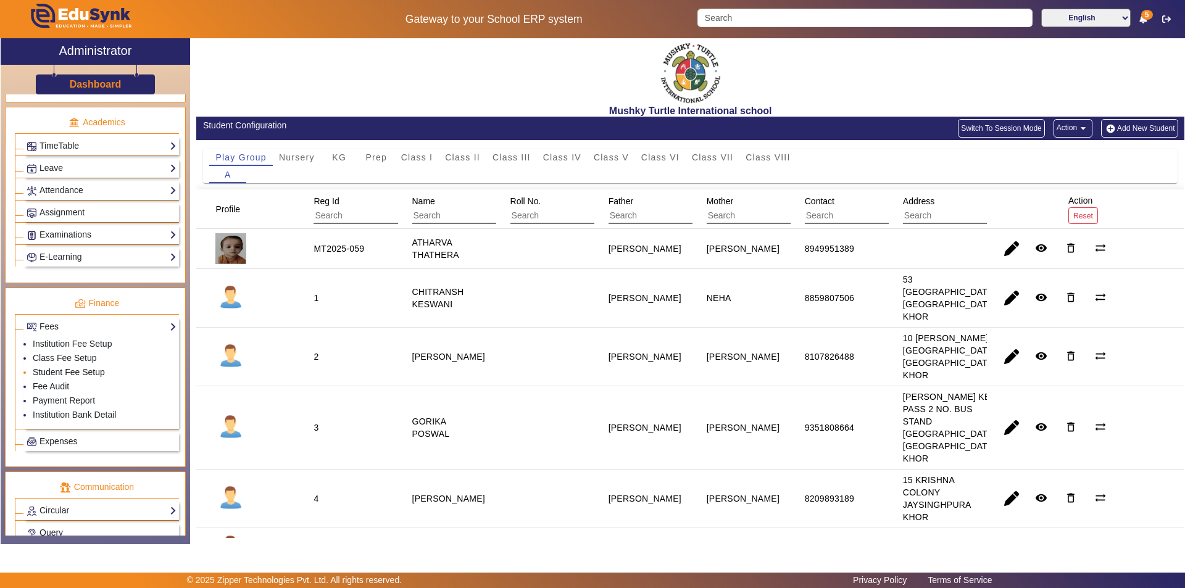
click at [87, 372] on link "Student Fee Setup" at bounding box center [69, 372] width 72 height 10
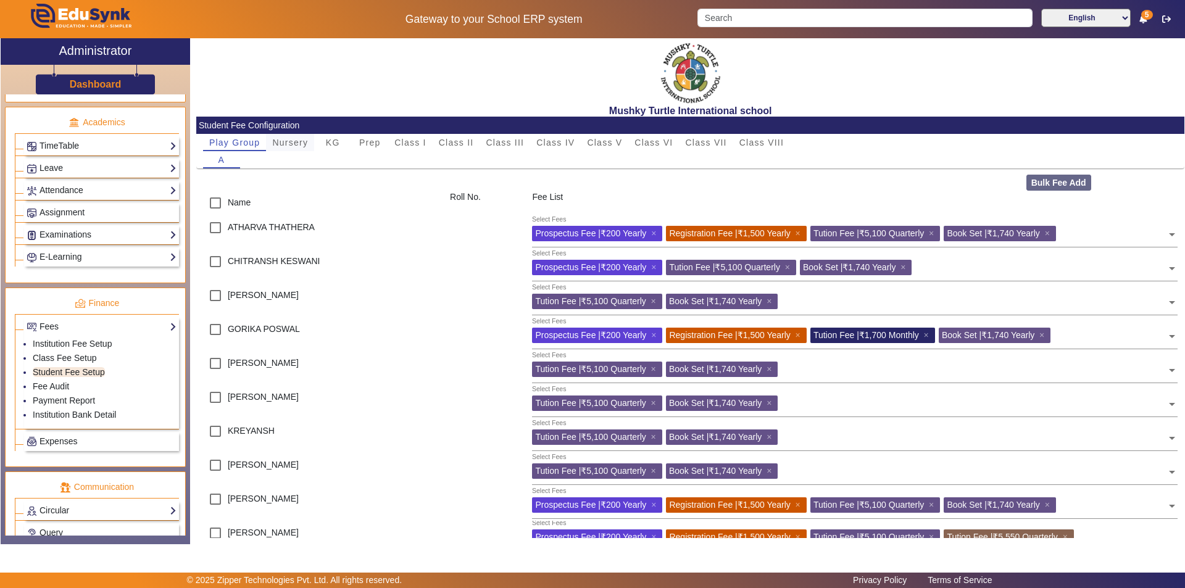
click at [282, 144] on span "Nursery" at bounding box center [290, 142] width 36 height 9
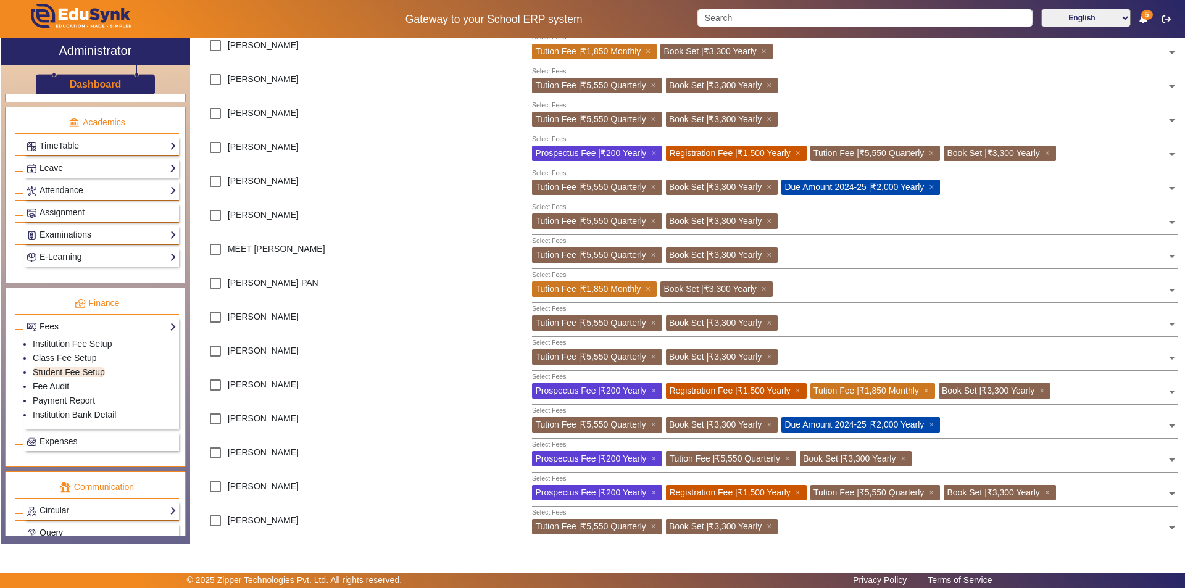
scroll to position [617, 0]
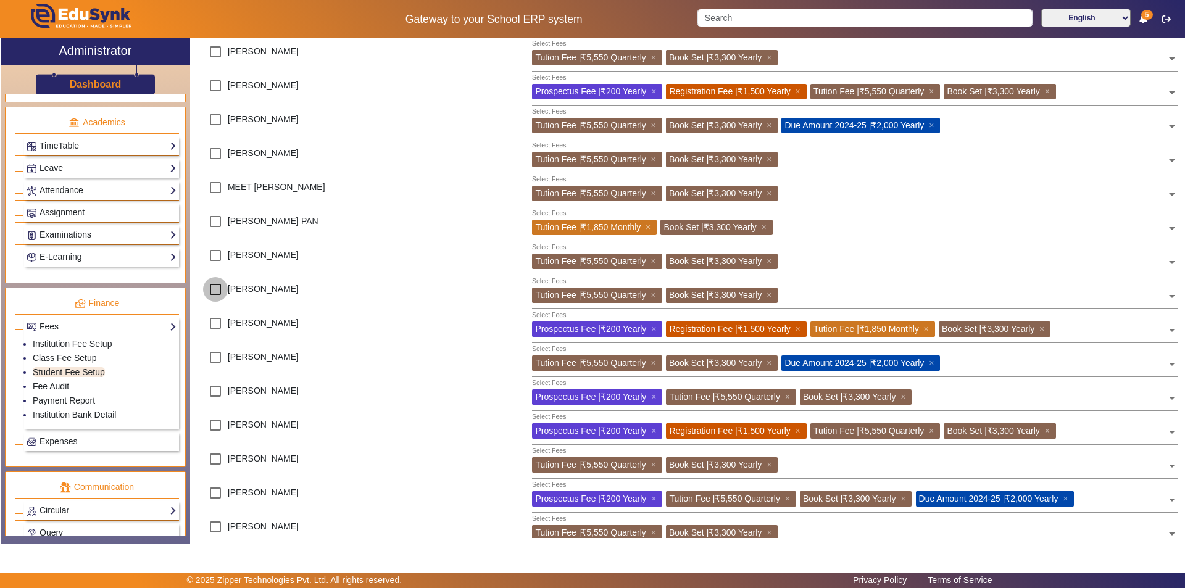
click at [215, 288] on input "checkbox" at bounding box center [215, 289] width 25 height 25
checkbox input "true"
click at [601, 292] on span "Tution Fee | ₹5,550 Quarterly" at bounding box center [590, 295] width 110 height 10
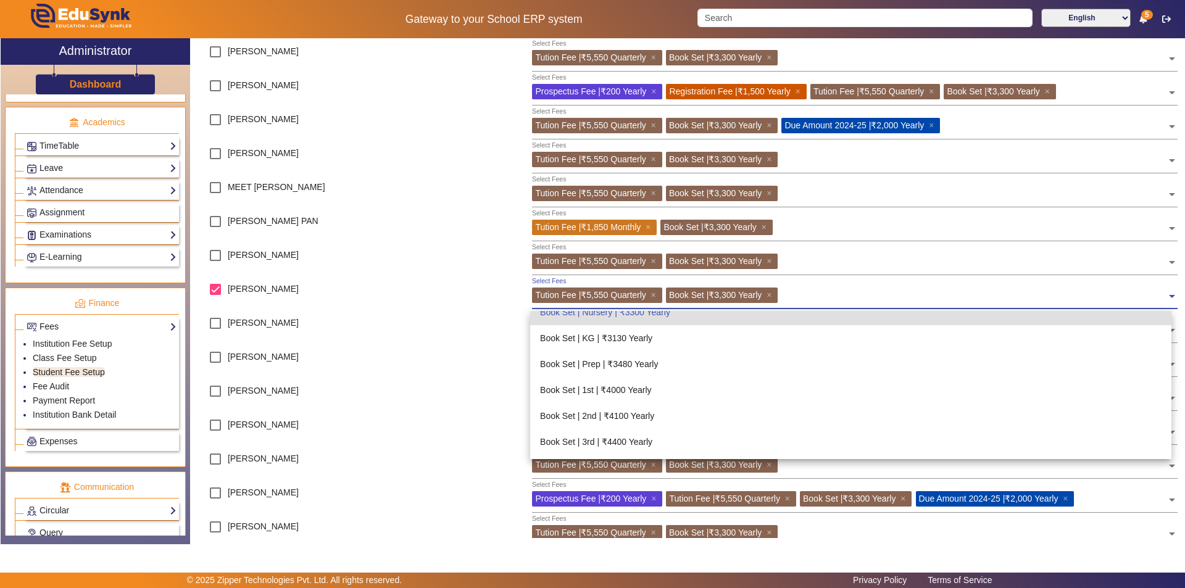
scroll to position [62, 0]
click at [727, 293] on span "Book Set | ₹3,300 Yearly" at bounding box center [715, 295] width 93 height 10
click at [818, 294] on input "text" at bounding box center [973, 294] width 385 height 12
click at [456, 306] on div at bounding box center [485, 294] width 82 height 34
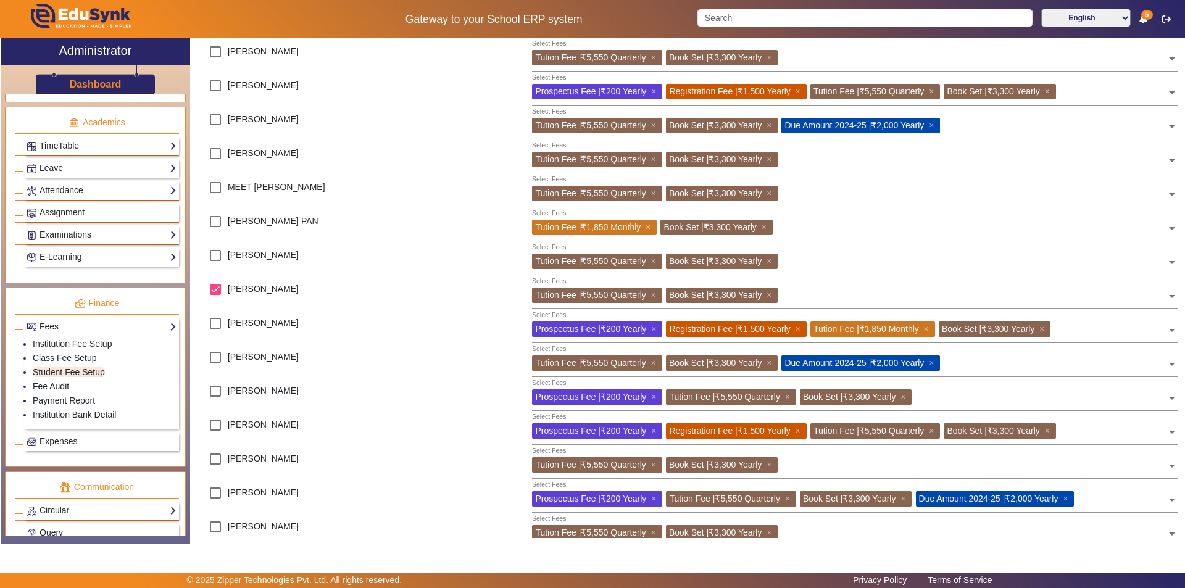
click at [606, 296] on span "Tution Fee | ₹5,550 Quarterly" at bounding box center [590, 295] width 110 height 10
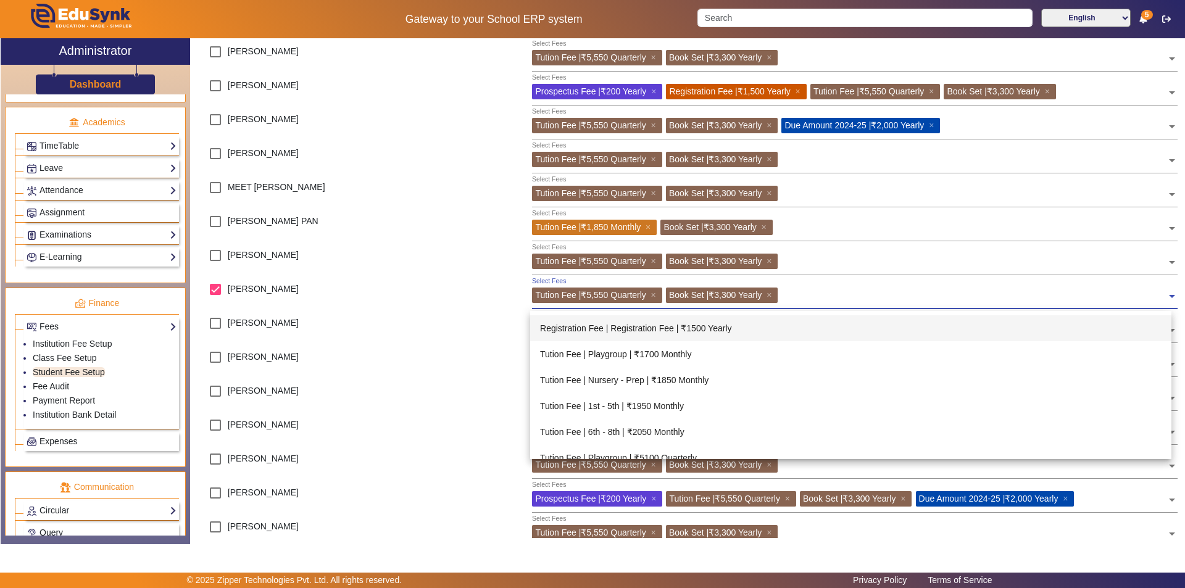
scroll to position [432, 0]
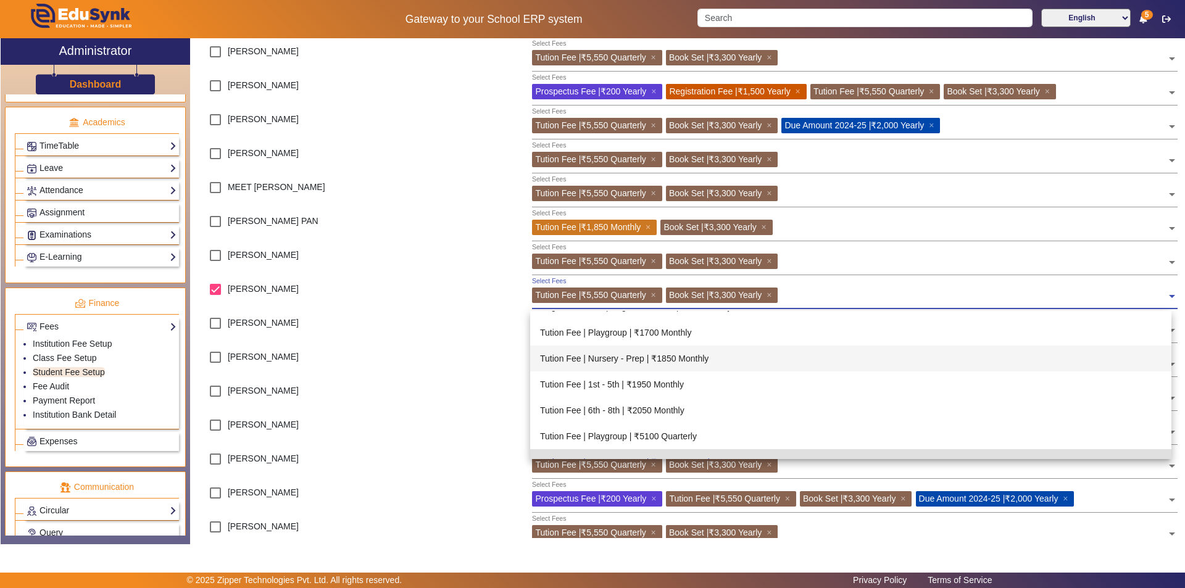
click at [607, 354] on div "Tution Fee | Nursery - Prep | ₹1850 Monthly" at bounding box center [850, 359] width 641 height 26
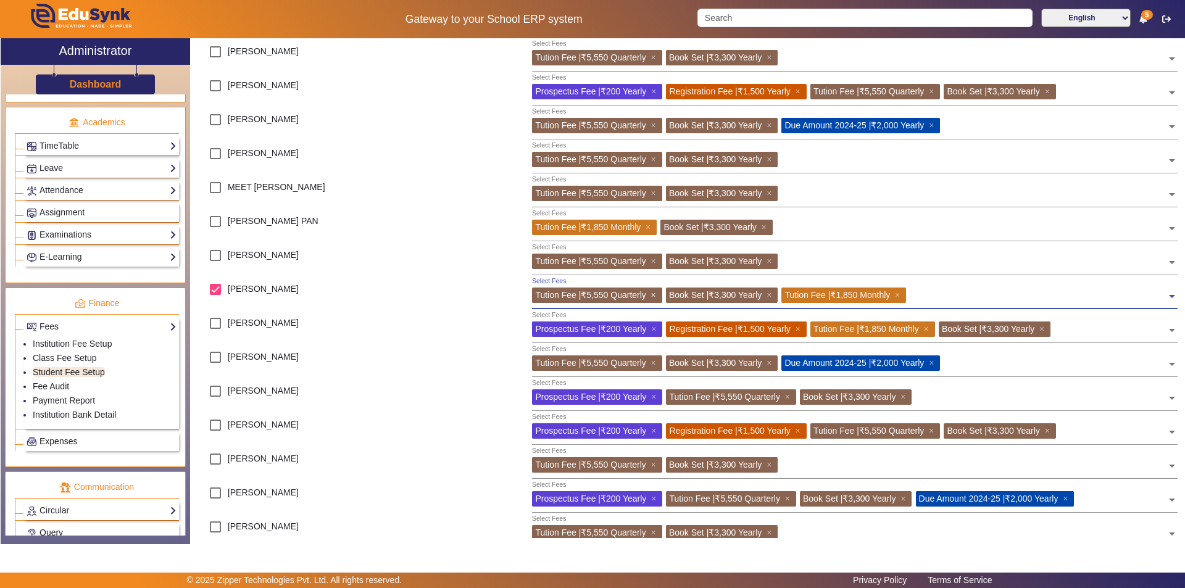
click at [654, 293] on span "×" at bounding box center [655, 295] width 8 height 10
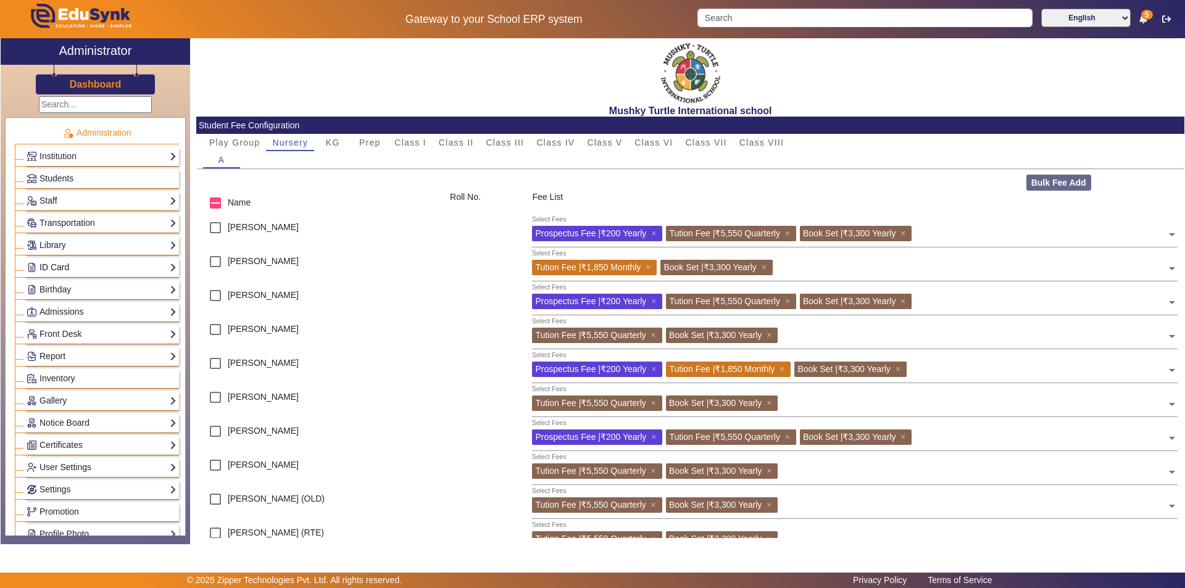
scroll to position [0, 0]
click at [78, 180] on link "Students" at bounding box center [102, 179] width 150 height 14
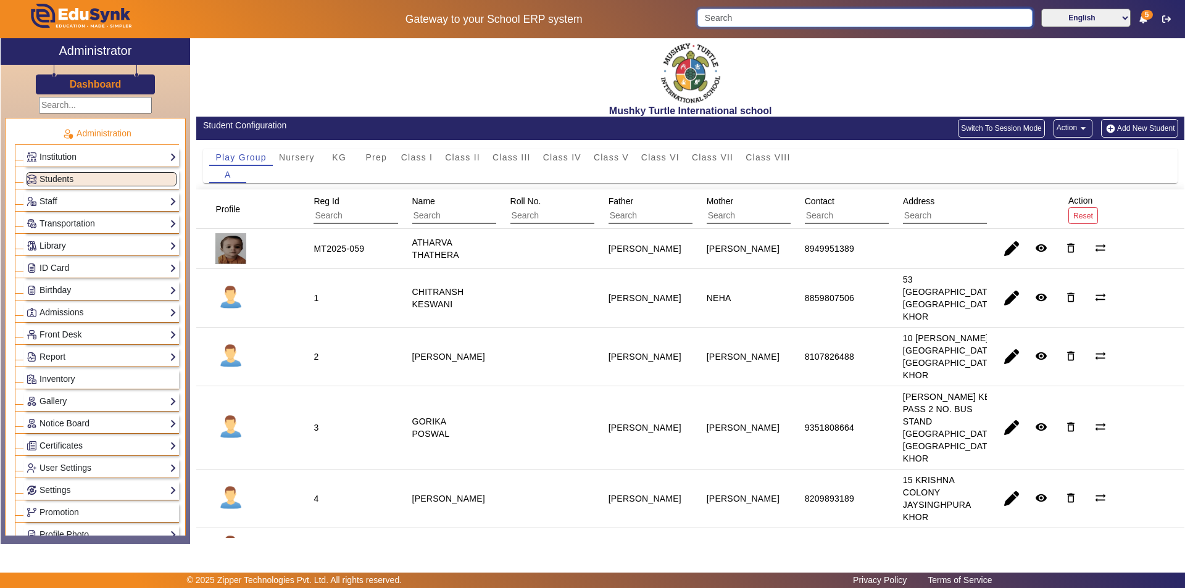
click at [812, 15] on input "Search" at bounding box center [864, 18] width 335 height 19
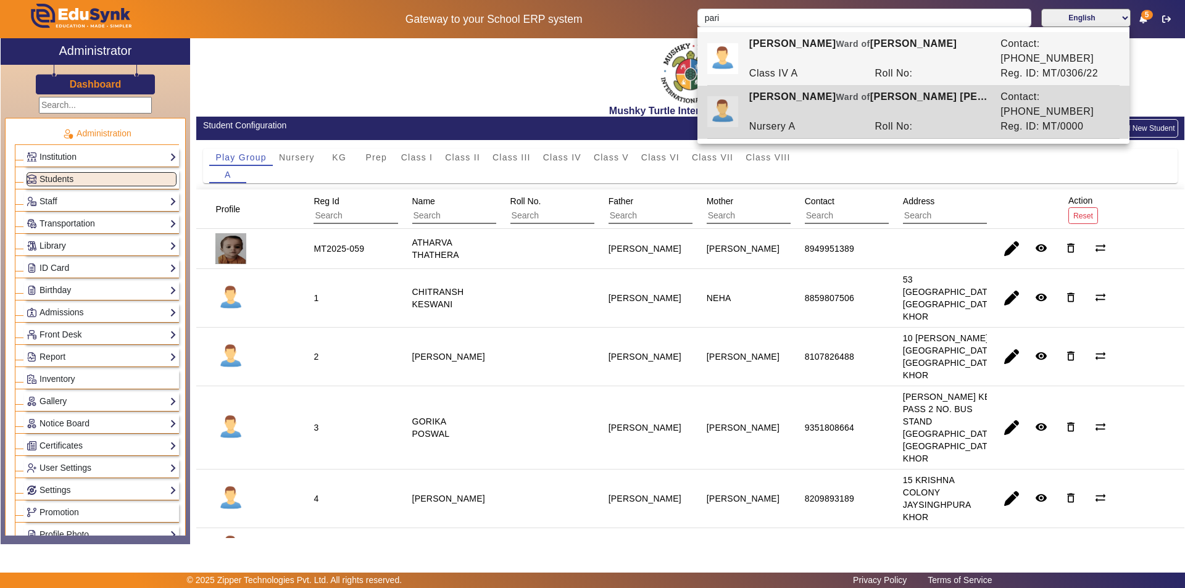
click at [821, 90] on div "[PERSON_NAME] of [PERSON_NAME] [PERSON_NAME]" at bounding box center [868, 105] width 251 height 30
type input "[PERSON_NAME]"
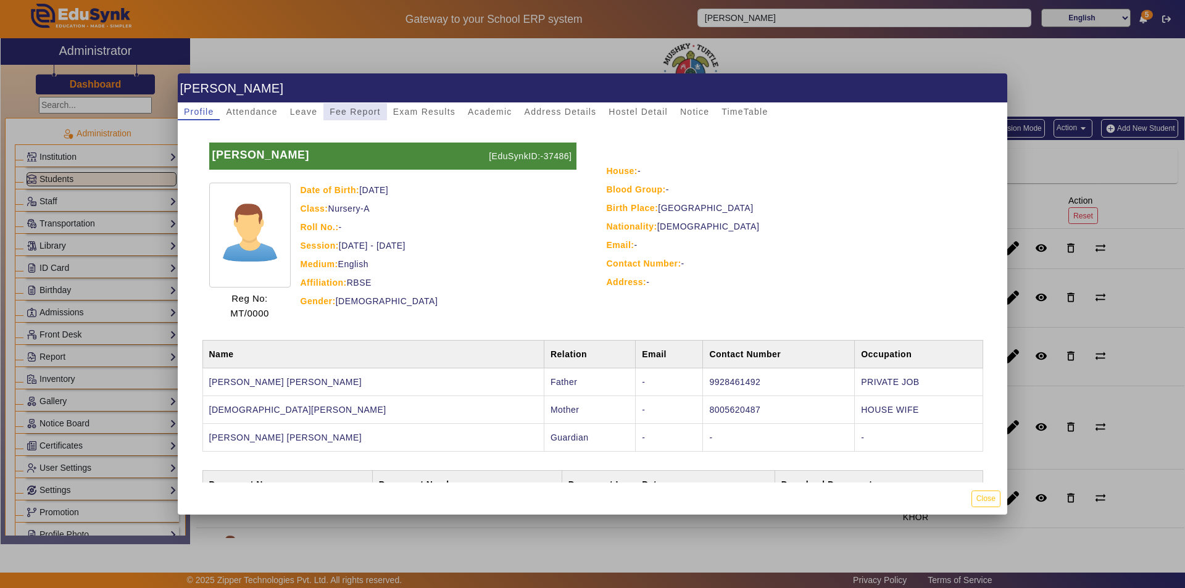
click at [362, 113] on span "Fee Report" at bounding box center [355, 111] width 51 height 9
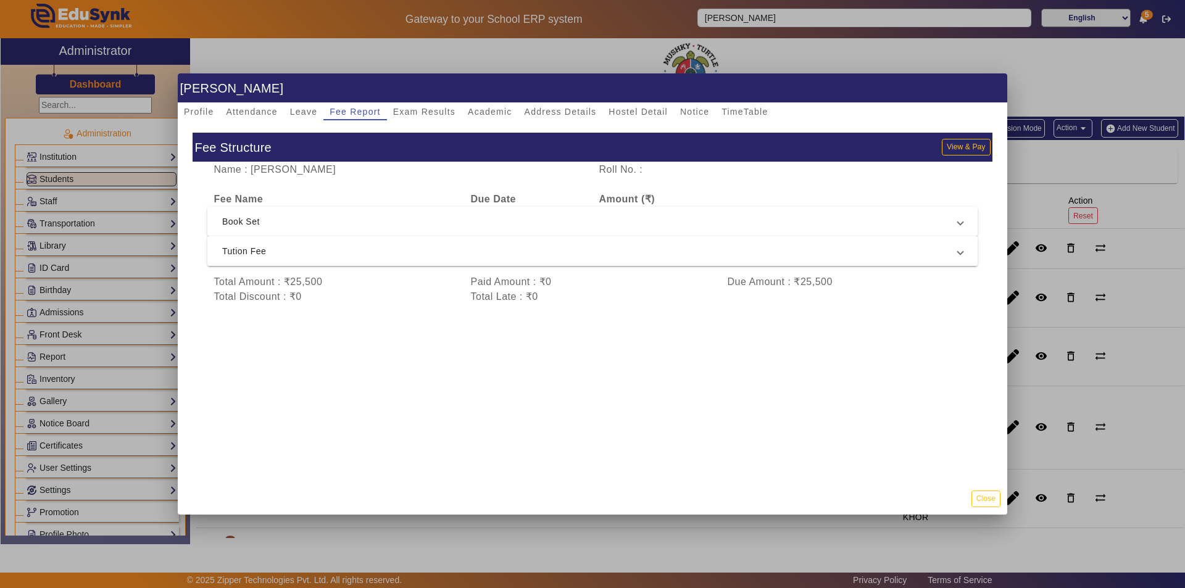
click at [483, 256] on span "Tution Fee" at bounding box center [590, 251] width 736 height 15
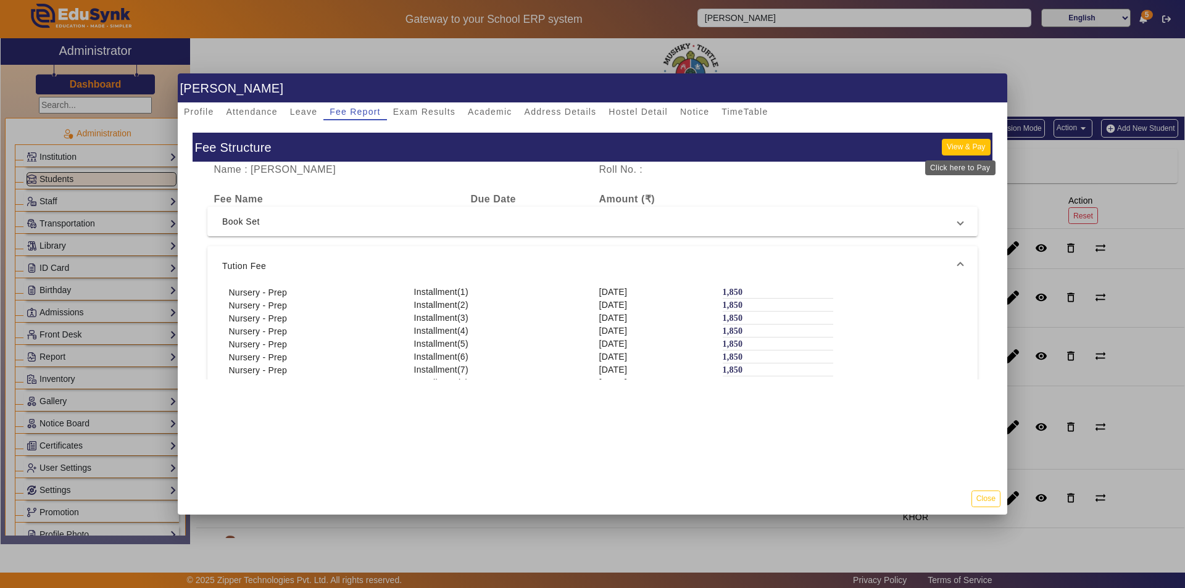
click at [954, 148] on button "View & Pay" at bounding box center [966, 147] width 48 height 17
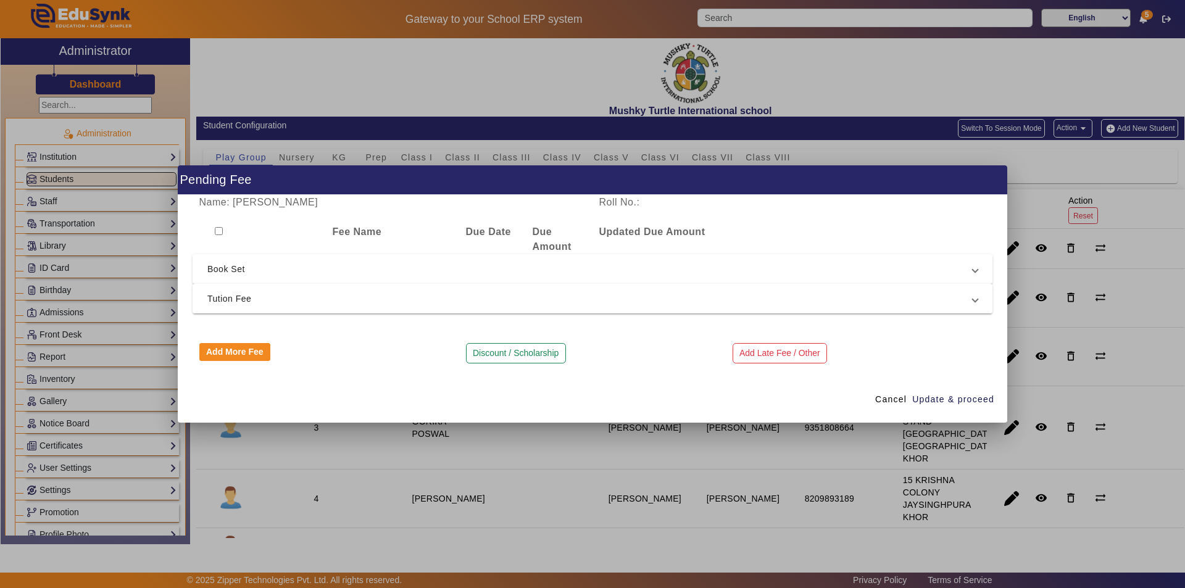
click at [301, 295] on span "Tution Fee" at bounding box center [589, 298] width 765 height 15
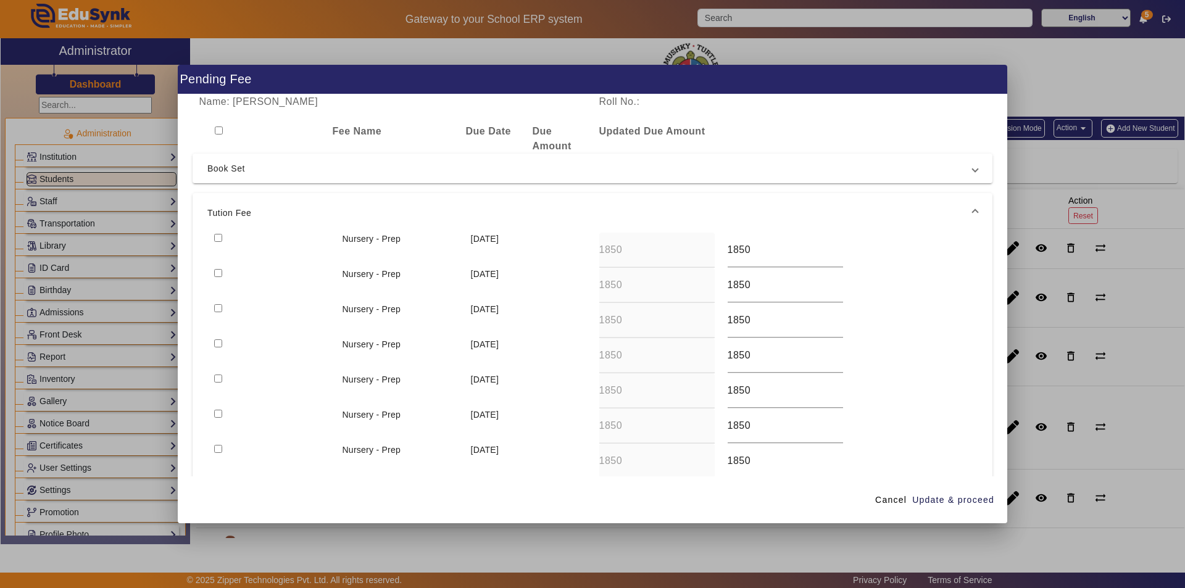
click at [222, 413] on div at bounding box center [271, 426] width 128 height 35
drag, startPoint x: 217, startPoint y: 414, endPoint x: 221, endPoint y: 424, distance: 10.5
click at [219, 414] on input "checkbox" at bounding box center [218, 414] width 8 height 8
checkbox input "true"
click at [216, 449] on input "checkbox" at bounding box center [218, 449] width 8 height 8
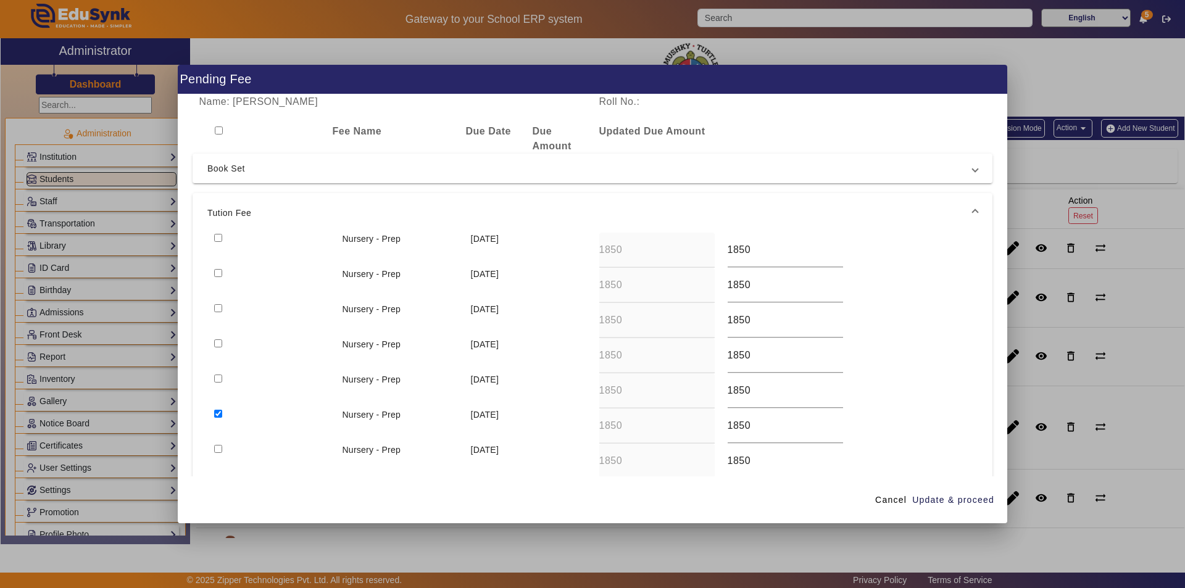
checkbox input "true"
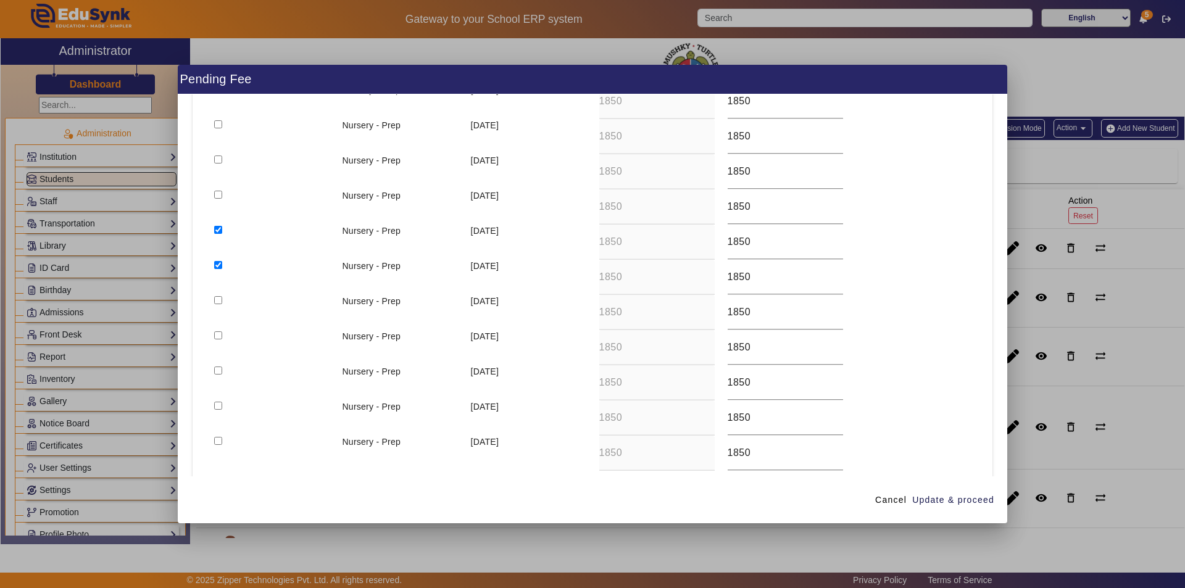
scroll to position [185, 0]
click at [219, 299] on input "checkbox" at bounding box center [218, 299] width 8 height 8
checkbox input "true"
click at [962, 496] on span "Update & proceed" at bounding box center [953, 500] width 82 height 13
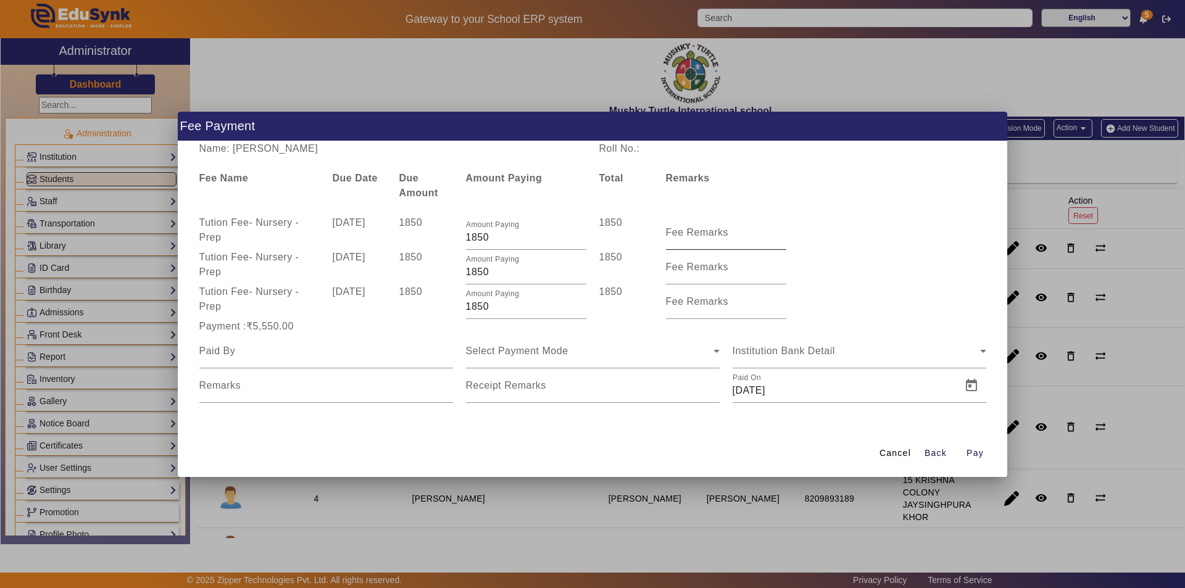
click at [715, 236] on mat-label "Fee Remarks" at bounding box center [697, 232] width 63 height 10
click at [715, 236] on input "Fee Remarks" at bounding box center [726, 237] width 120 height 15
type input "Sep month fee"
click at [704, 269] on mat-label "Fee Remarks" at bounding box center [697, 267] width 63 height 10
click at [704, 269] on input "Fee Remarks" at bounding box center [726, 272] width 120 height 15
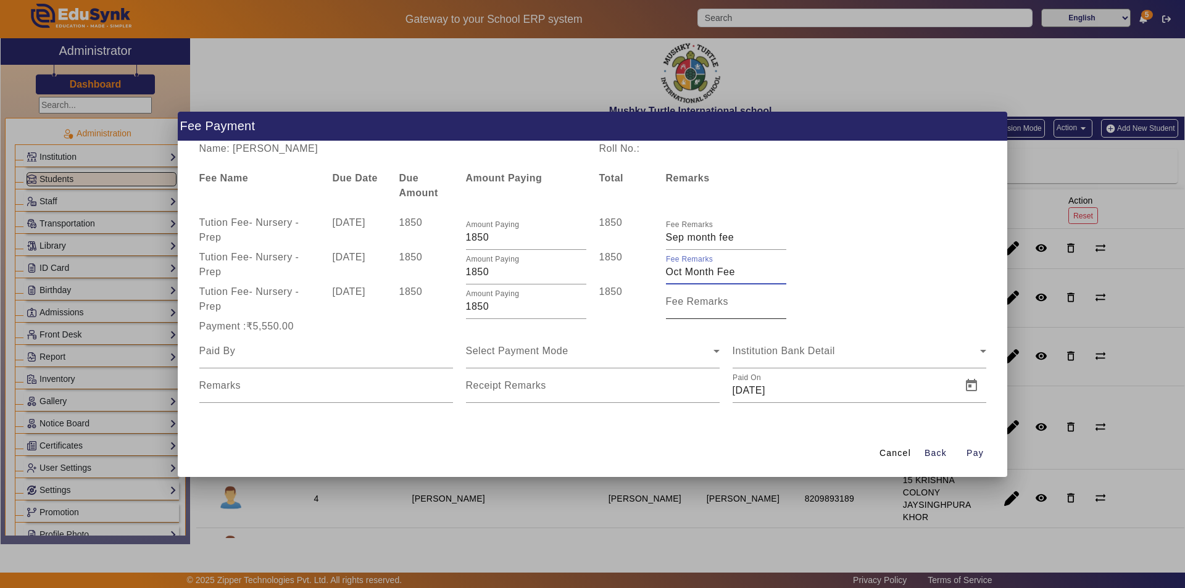
type input "Oct Month Fee"
click at [712, 306] on mat-label "Fee Remarks" at bounding box center [697, 301] width 63 height 10
click at [712, 306] on input "Fee Remarks" at bounding box center [726, 306] width 120 height 15
type input "Nov Month Fee"
click at [385, 359] on div at bounding box center [326, 351] width 254 height 35
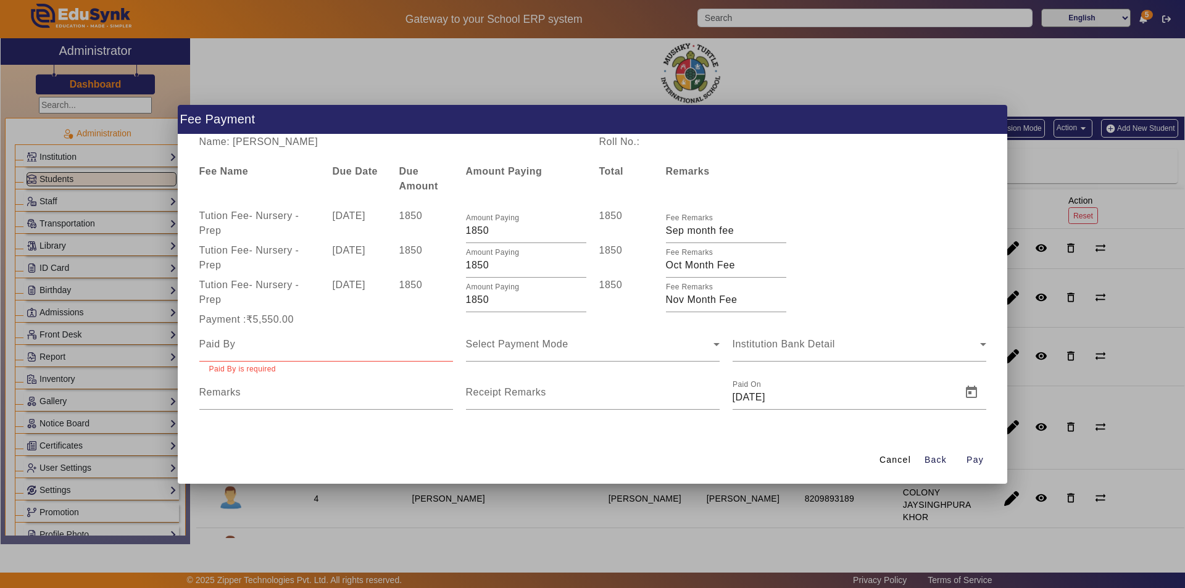
click at [385, 359] on mat-form-field "Paid By is required" at bounding box center [326, 351] width 254 height 48
click at [375, 345] on input at bounding box center [326, 344] width 254 height 15
type input "Parents"
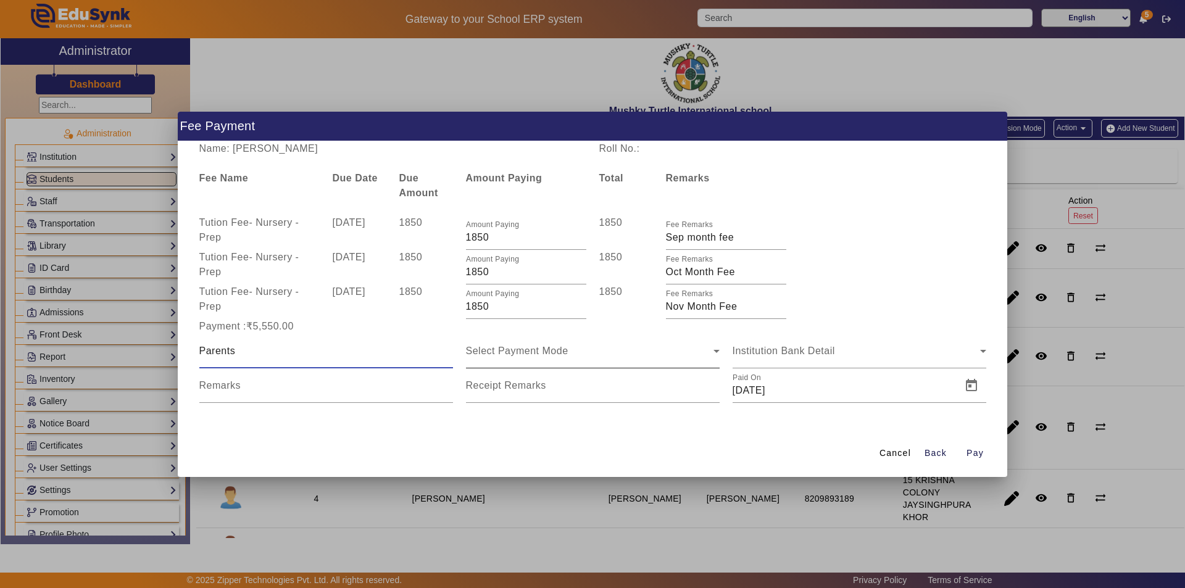
click at [565, 352] on span "Select Payment Mode" at bounding box center [517, 351] width 102 height 10
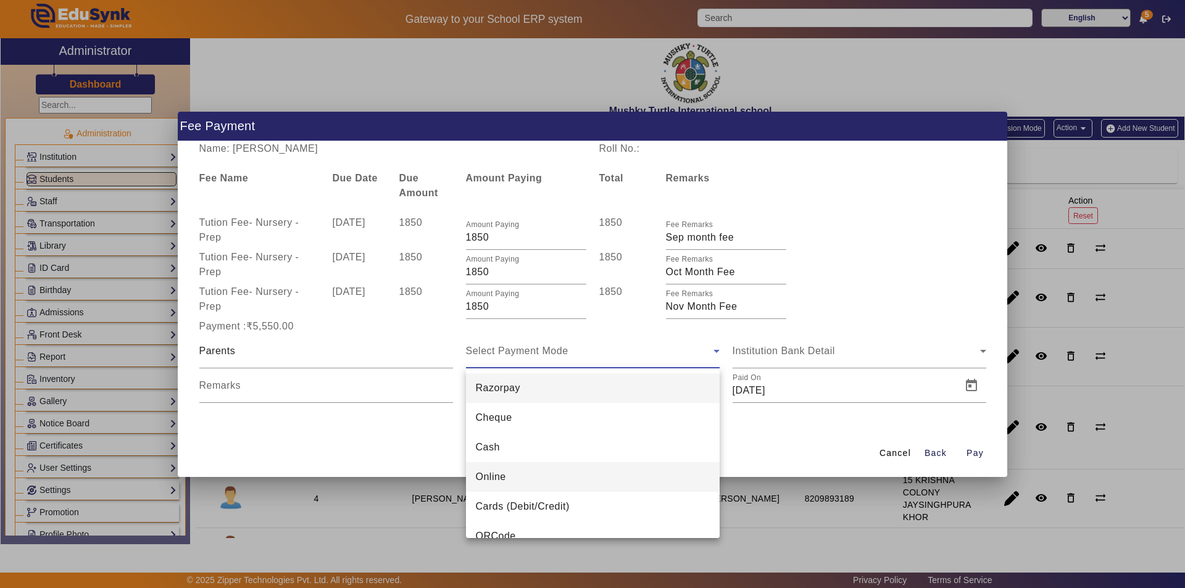
click at [541, 474] on mat-option "Online" at bounding box center [593, 477] width 254 height 30
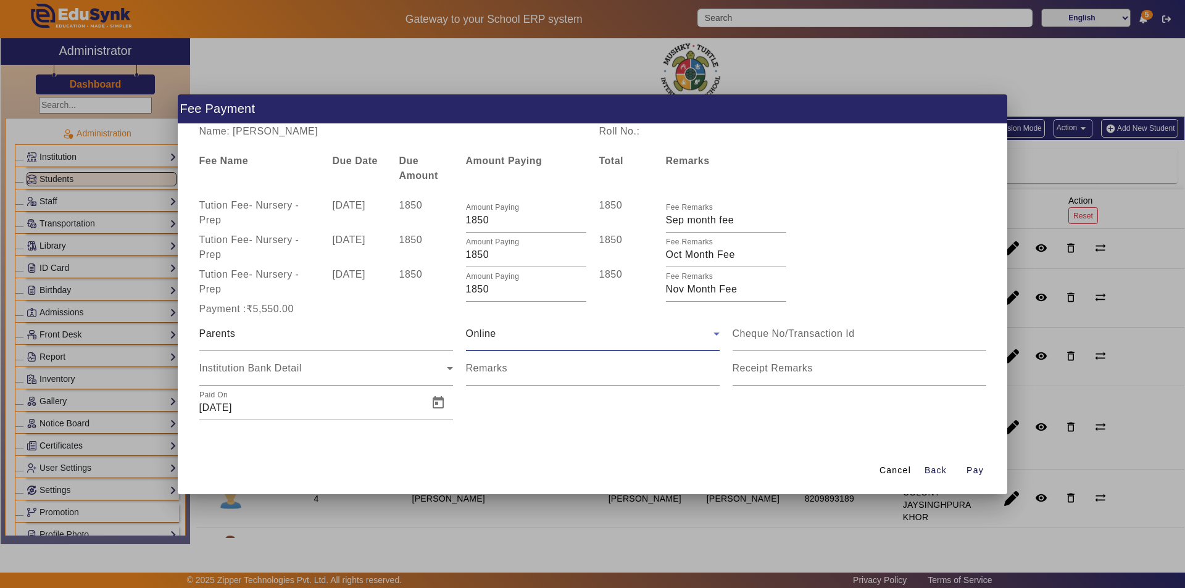
click at [564, 327] on div "Online" at bounding box center [590, 334] width 248 height 15
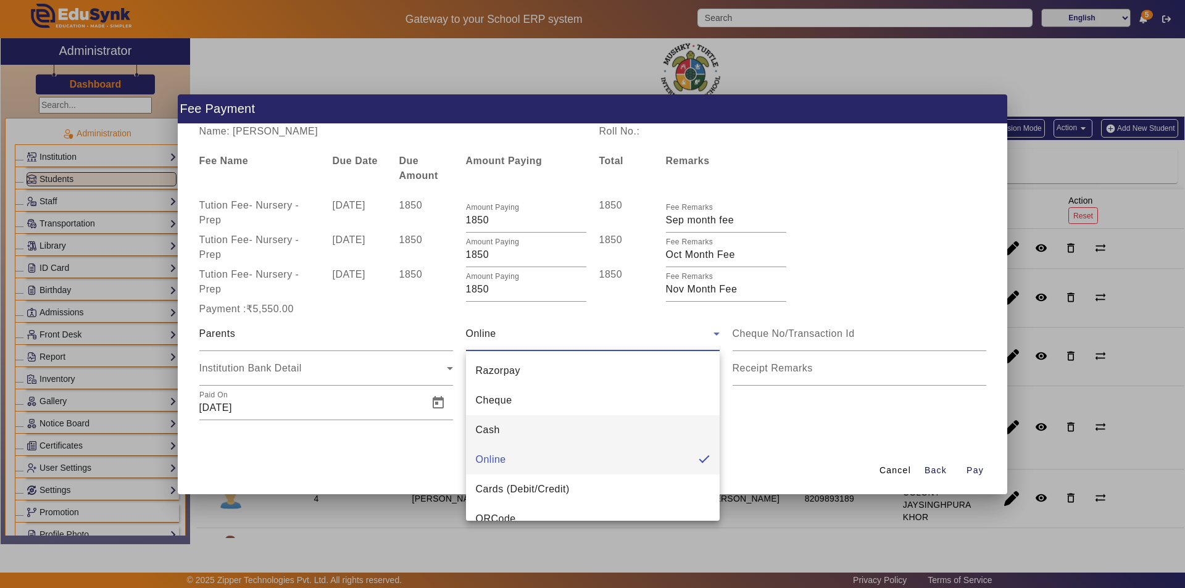
click at [513, 431] on mat-option "Cash" at bounding box center [593, 430] width 254 height 30
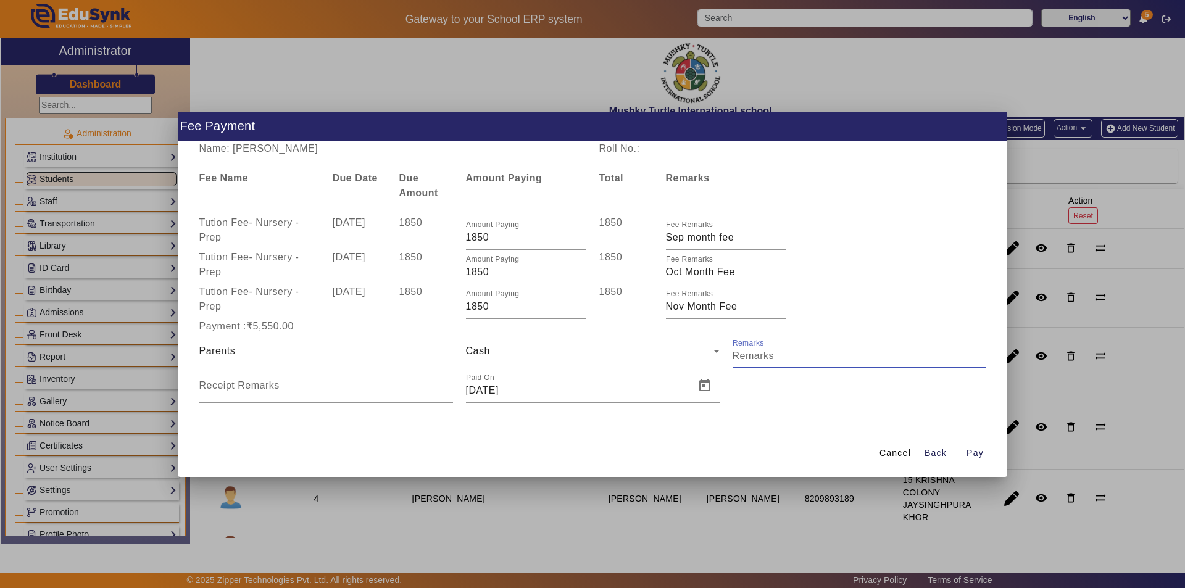
click at [768, 362] on input "Remarks" at bounding box center [860, 356] width 254 height 15
drag, startPoint x: 873, startPoint y: 356, endPoint x: 690, endPoint y: 351, distance: 183.4
click at [690, 351] on div "Parents Cash Remarks Receipt Remarks Paid On [DATE]" at bounding box center [593, 368] width 800 height 69
type input "Sep + Oct + Nov Month fee"
click at [346, 394] on input "Receipt Remarks" at bounding box center [326, 390] width 254 height 15
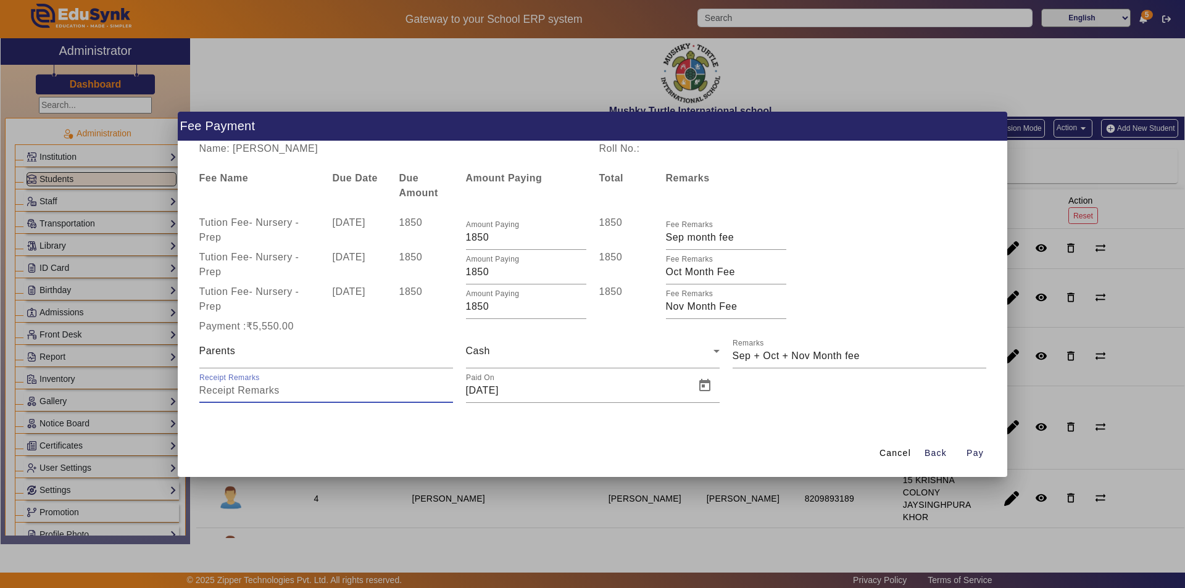
paste input "Sep + Oct + Nov Month fee"
type input "Sep + Oct + Nov Month fee"
click at [706, 386] on span "Open calendar" at bounding box center [705, 386] width 30 height 30
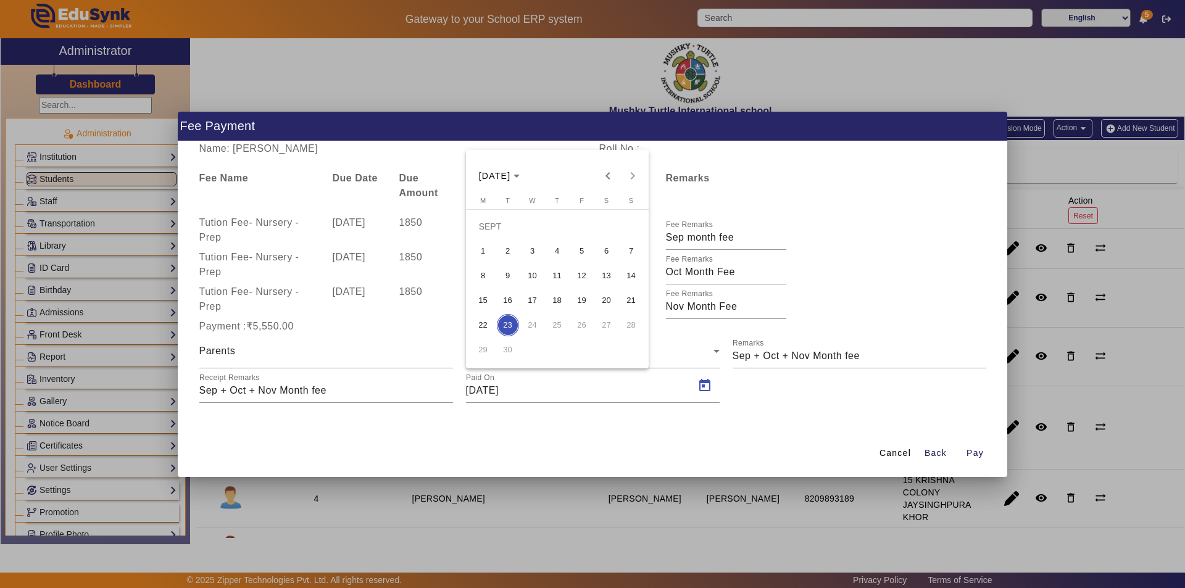
click at [504, 299] on span "16" at bounding box center [508, 300] width 22 height 22
type input "[DATE]"
click at [976, 453] on span "Pay" at bounding box center [975, 453] width 17 height 13
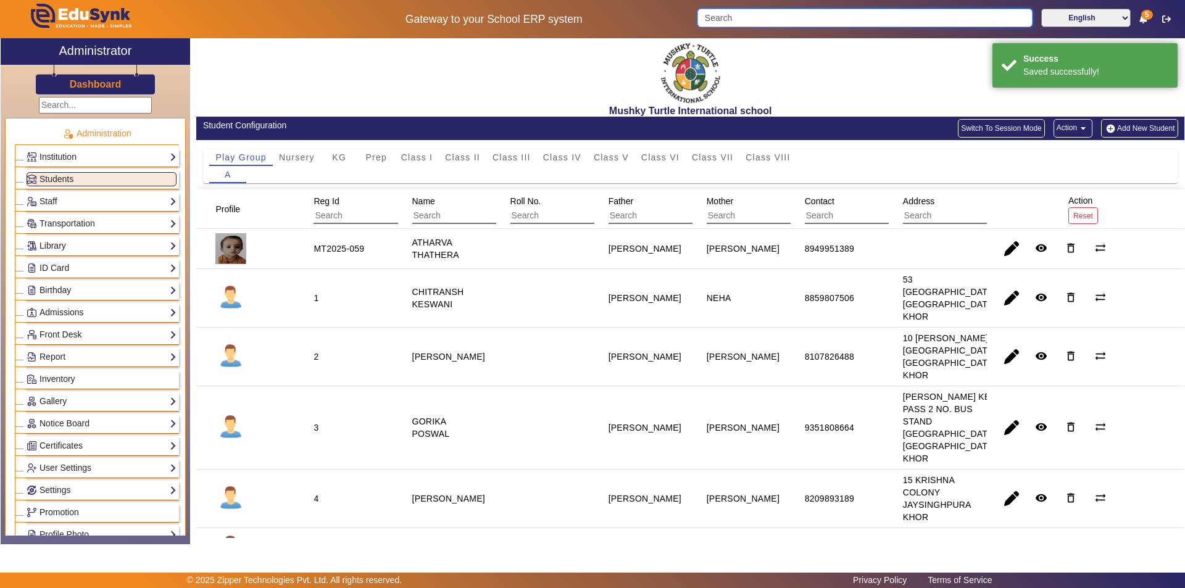
click at [764, 15] on input "Search" at bounding box center [864, 18] width 335 height 19
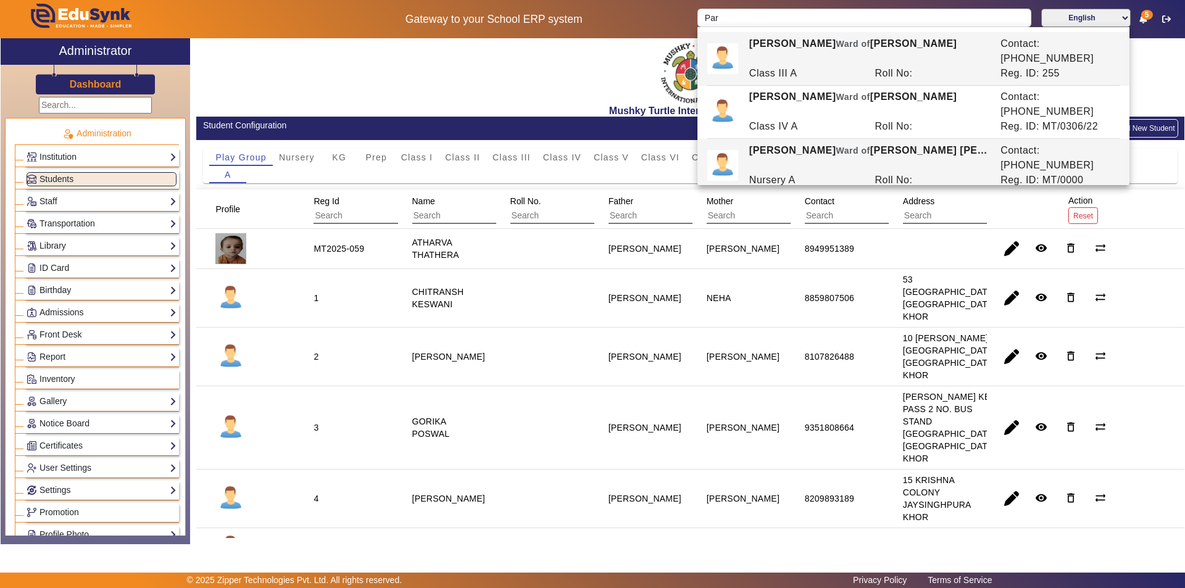
click at [785, 173] on div "Nursery A" at bounding box center [806, 180] width 126 height 15
type input "[PERSON_NAME]"
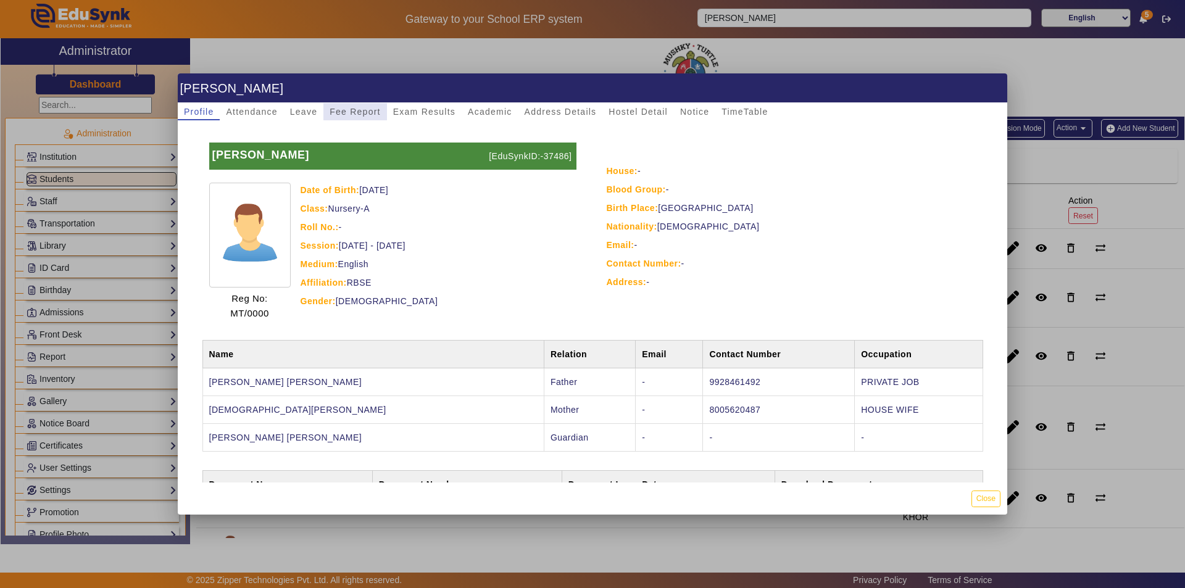
click at [356, 108] on span "Fee Report" at bounding box center [355, 111] width 51 height 9
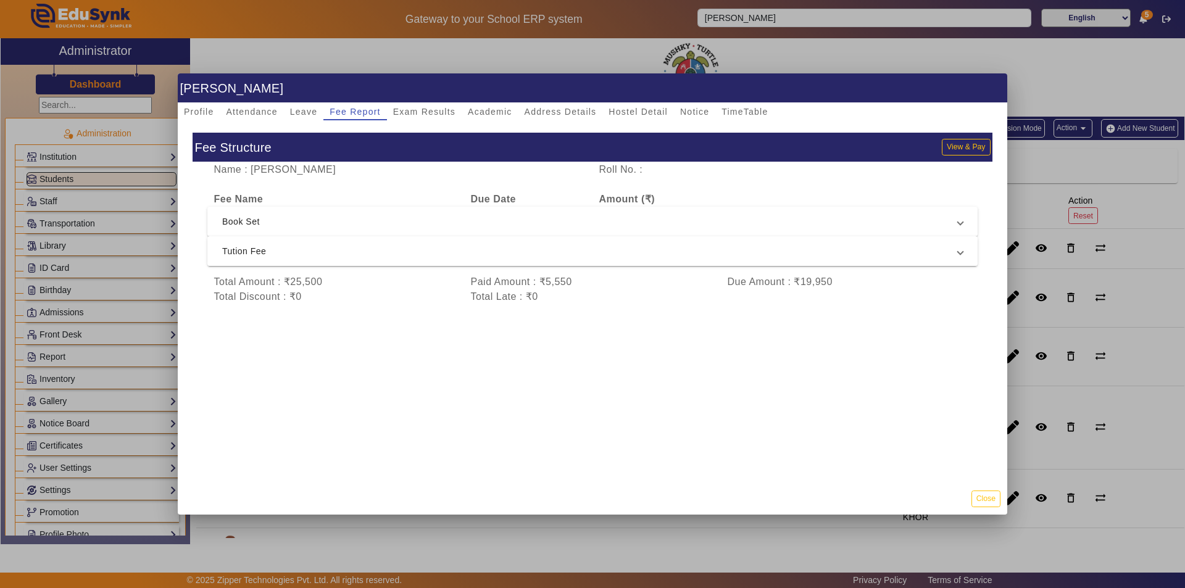
click at [578, 252] on span "Tution Fee" at bounding box center [590, 251] width 736 height 15
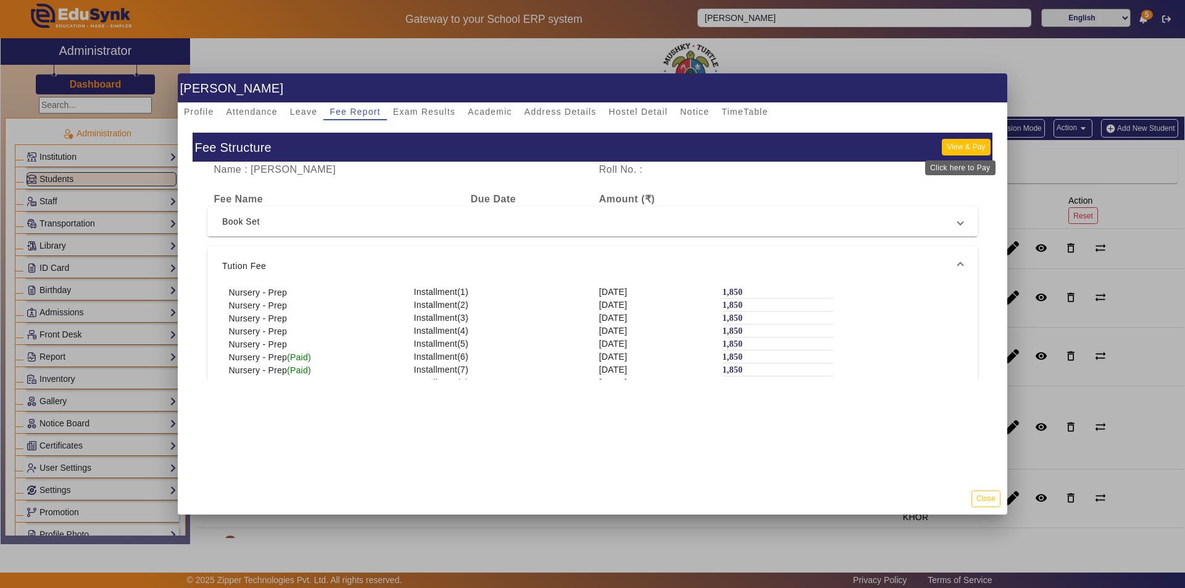
click at [949, 144] on button "View & Pay" at bounding box center [966, 147] width 48 height 17
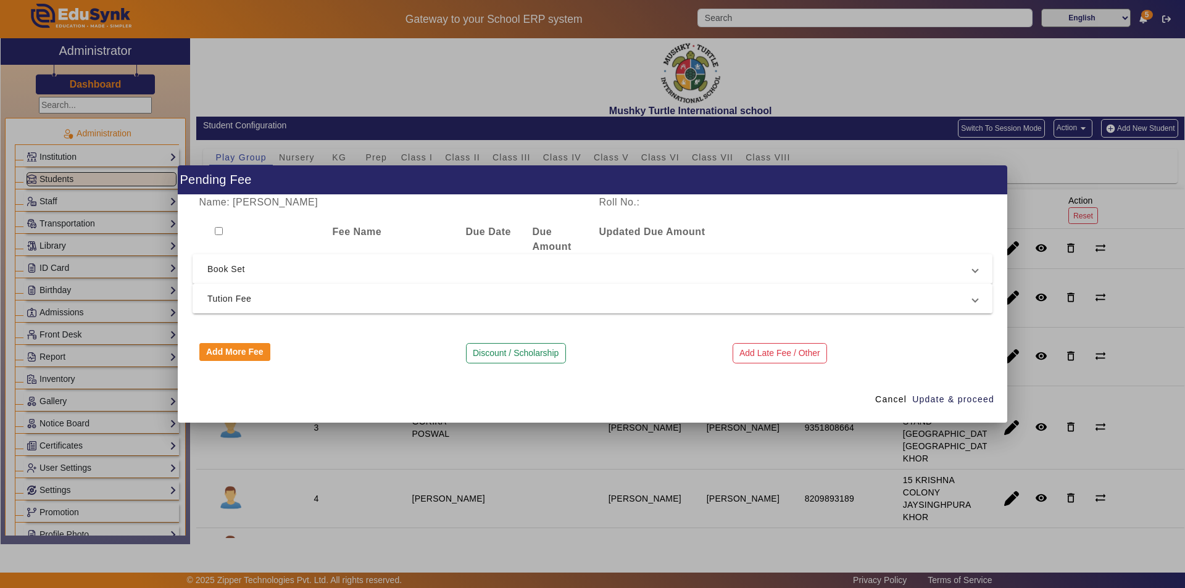
click at [436, 296] on span "Tution Fee" at bounding box center [589, 298] width 765 height 15
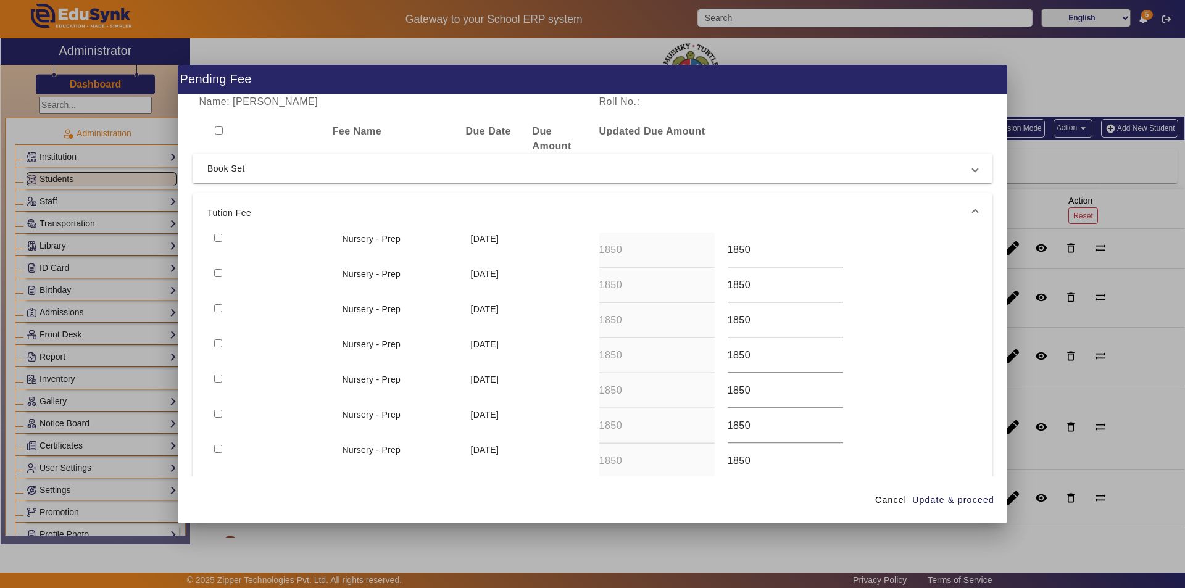
drag, startPoint x: 215, startPoint y: 236, endPoint x: 216, endPoint y: 248, distance: 11.1
click at [216, 236] on input "checkbox" at bounding box center [218, 238] width 8 height 8
click at [215, 272] on input "checkbox" at bounding box center [218, 273] width 8 height 8
click at [217, 307] on input "checkbox" at bounding box center [218, 308] width 8 height 8
click at [217, 344] on input "checkbox" at bounding box center [218, 343] width 8 height 8
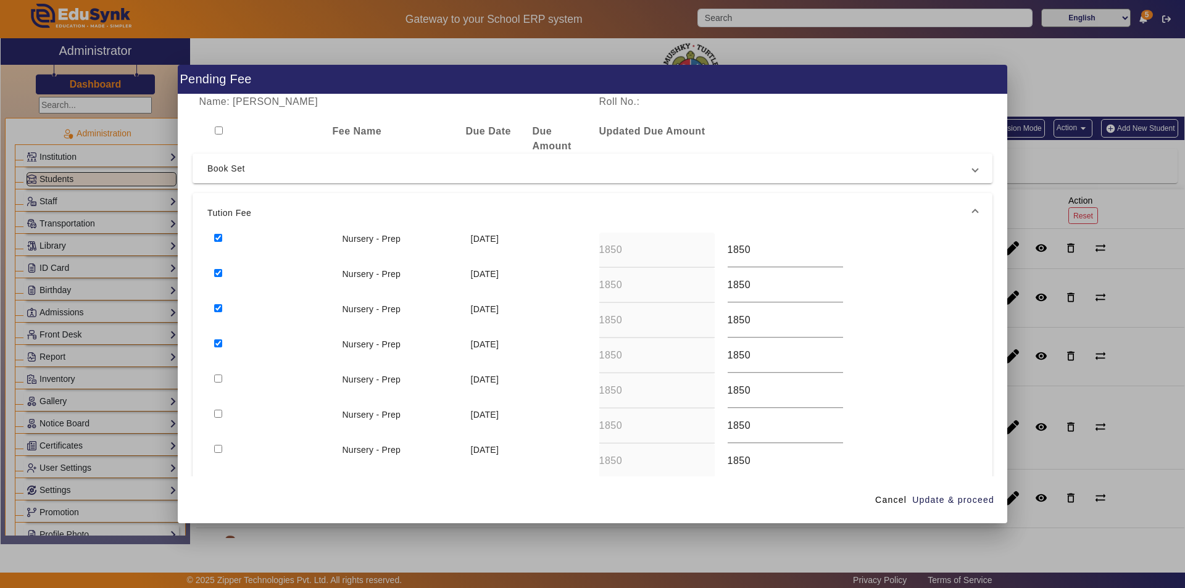
click at [222, 378] on input "checkbox" at bounding box center [218, 379] width 8 height 8
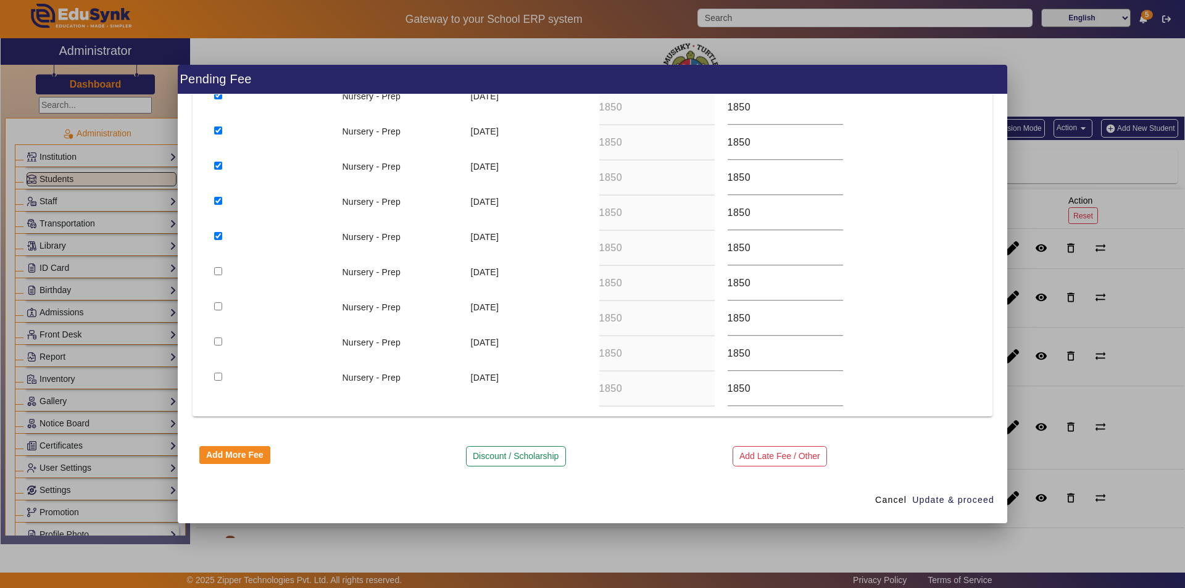
scroll to position [145, 0]
click at [509, 451] on button "Discount / Scholarship" at bounding box center [516, 454] width 100 height 21
click at [424, 451] on input at bounding box center [392, 446] width 387 height 15
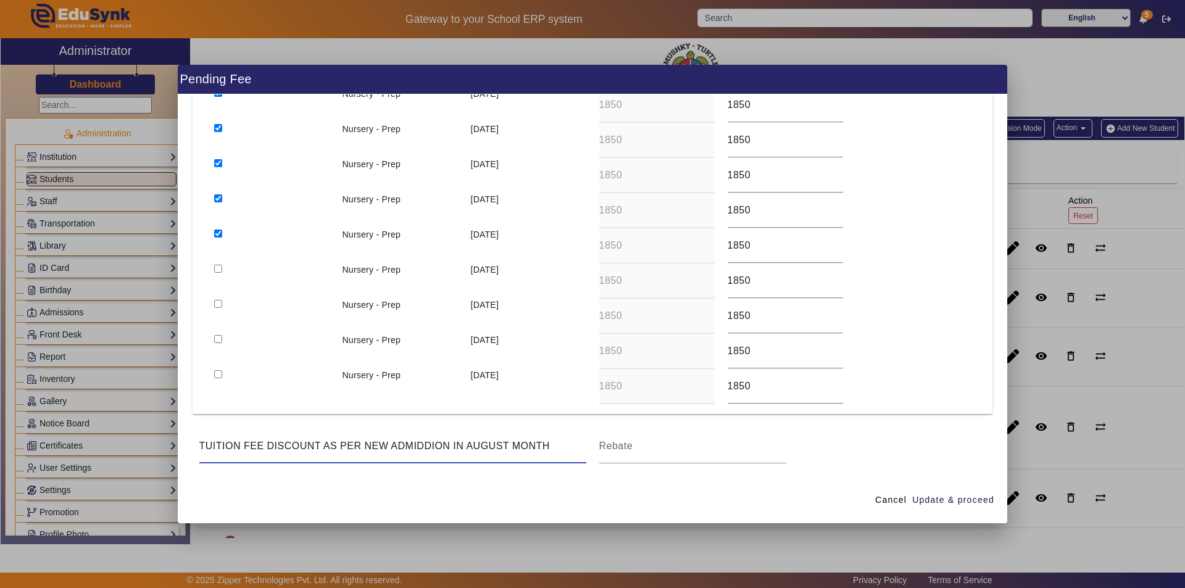
drag, startPoint x: 508, startPoint y: 444, endPoint x: 469, endPoint y: 443, distance: 38.9
click at [469, 443] on input "TUITION FEE DISCOUNT AS PER NEW ADMIDDION IN AUGUST MONTH" at bounding box center [392, 446] width 387 height 15
click at [643, 452] on input at bounding box center [692, 446] width 187 height 15
click at [935, 499] on span "Update & proceed" at bounding box center [953, 500] width 82 height 13
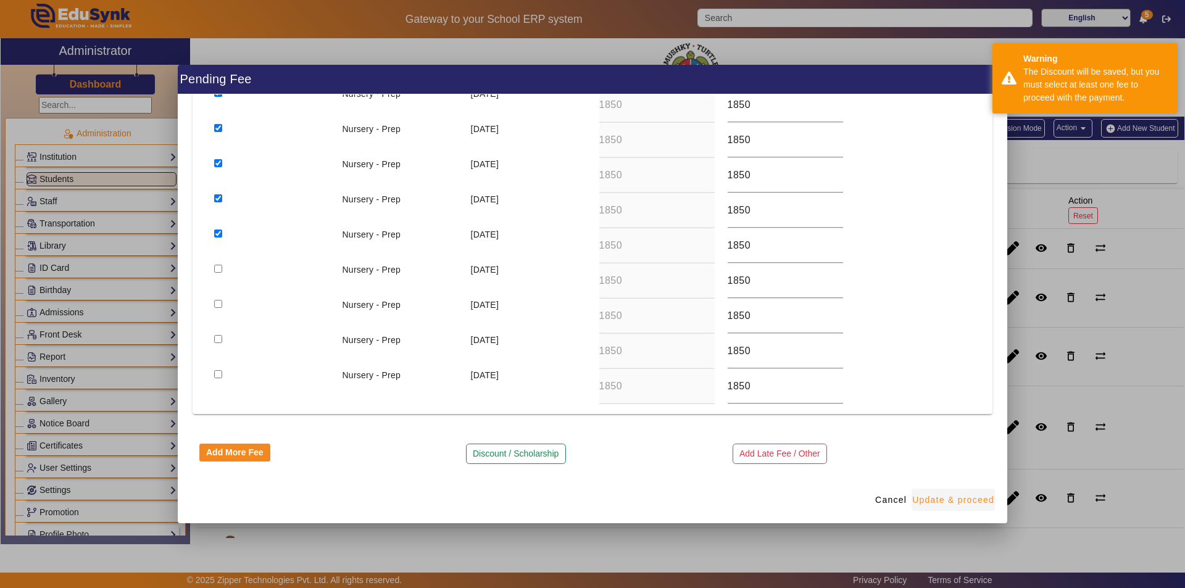
scroll to position [0, 0]
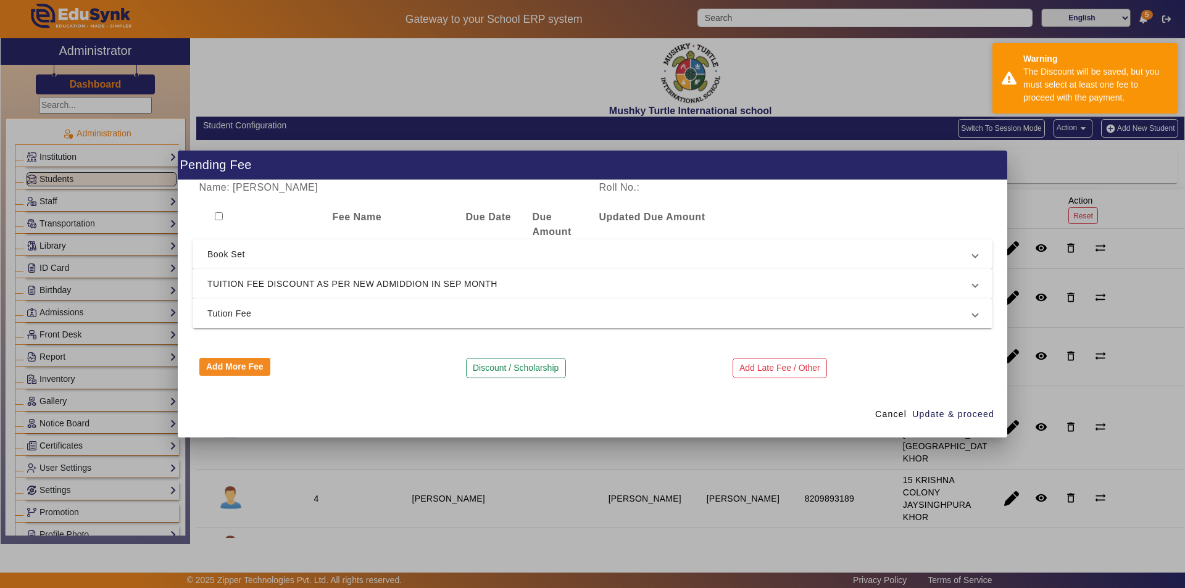
click at [462, 285] on span "TUITION FEE DISCOUNT AS PER NEW ADMIDDION IN SEP MONTH" at bounding box center [589, 284] width 765 height 15
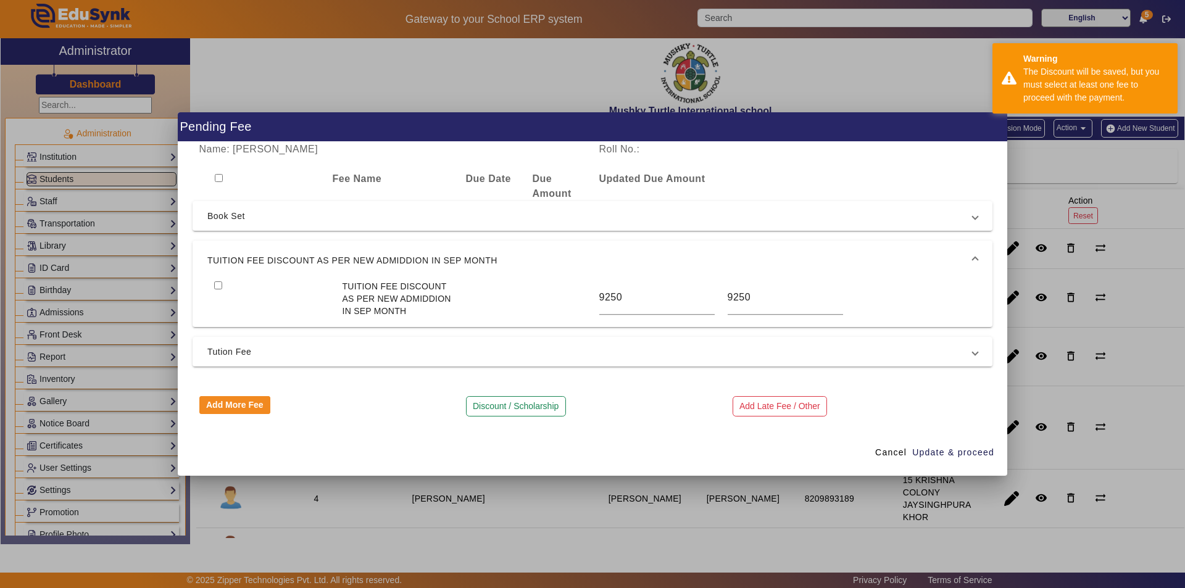
click at [216, 284] on input "checkbox" at bounding box center [218, 285] width 8 height 8
click at [938, 447] on span "Update & proceed" at bounding box center [953, 452] width 82 height 13
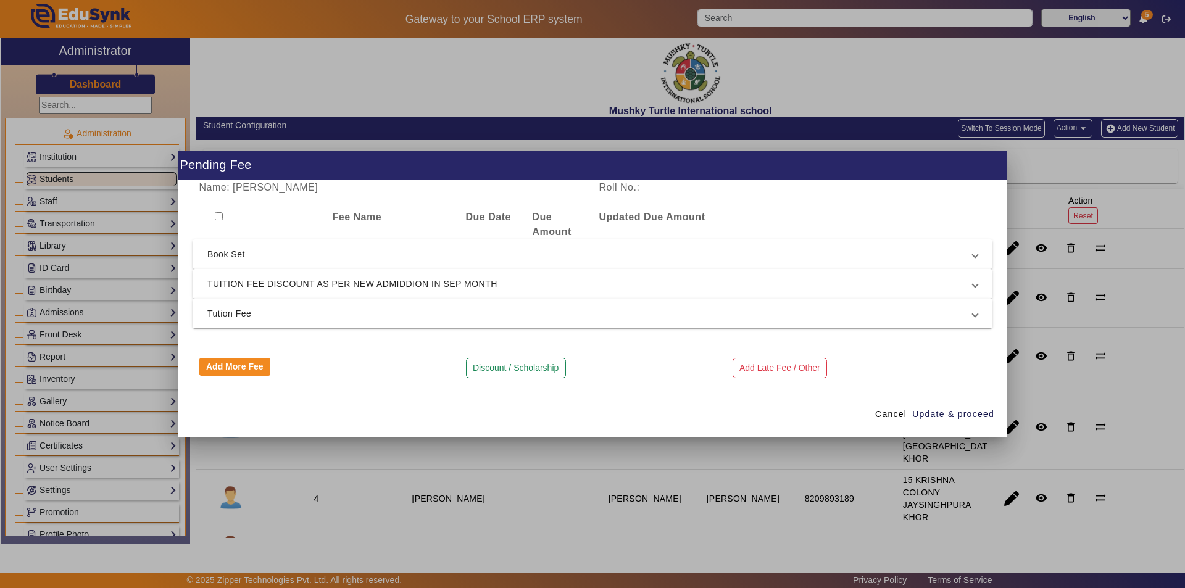
click at [542, 310] on span "Tution Fee" at bounding box center [589, 313] width 765 height 15
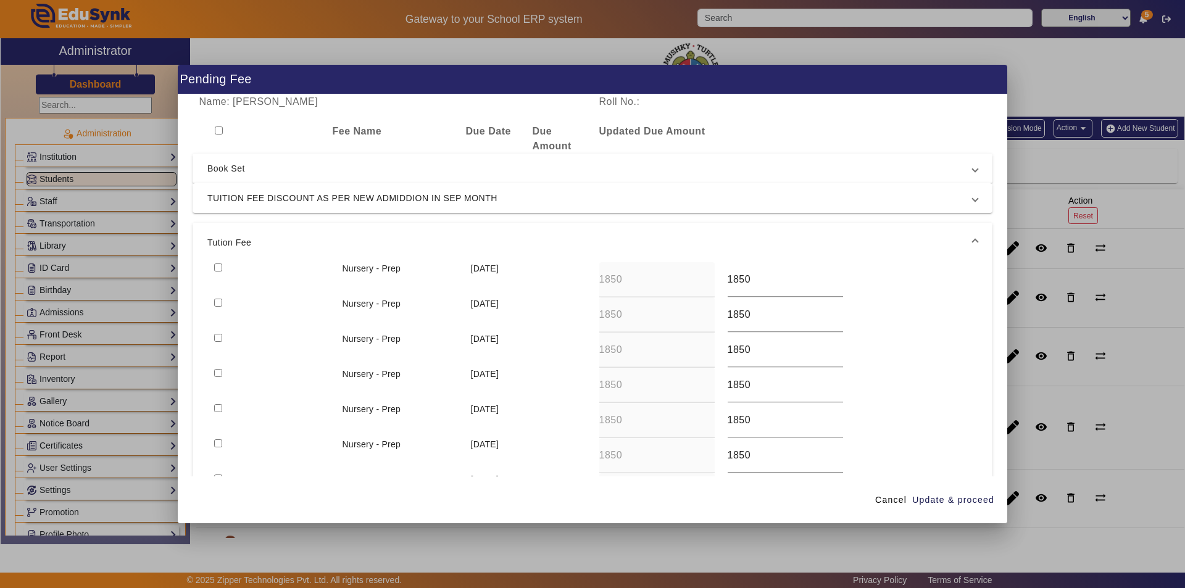
click at [215, 271] on input "checkbox" at bounding box center [218, 268] width 8 height 8
click at [219, 304] on input "checkbox" at bounding box center [218, 303] width 8 height 8
click at [220, 343] on div at bounding box center [271, 350] width 128 height 35
click at [216, 372] on input "checkbox" at bounding box center [218, 373] width 8 height 8
drag, startPoint x: 218, startPoint y: 340, endPoint x: 221, endPoint y: 388, distance: 47.6
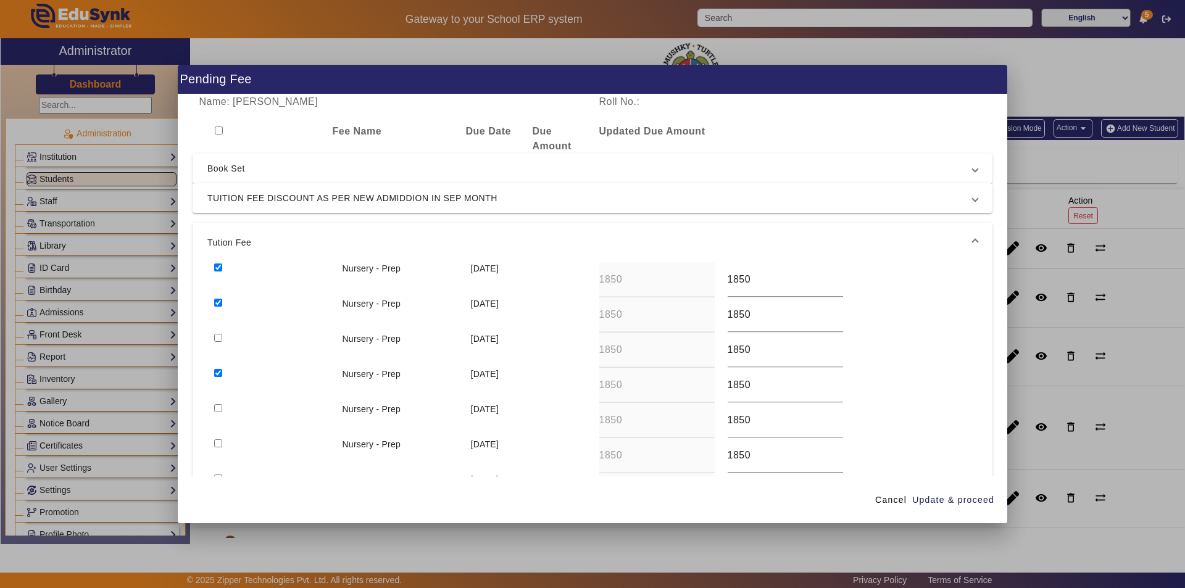
click at [220, 342] on div at bounding box center [271, 350] width 128 height 35
click at [221, 339] on input "checkbox" at bounding box center [218, 338] width 8 height 8
click at [219, 407] on input "checkbox" at bounding box center [218, 408] width 8 height 8
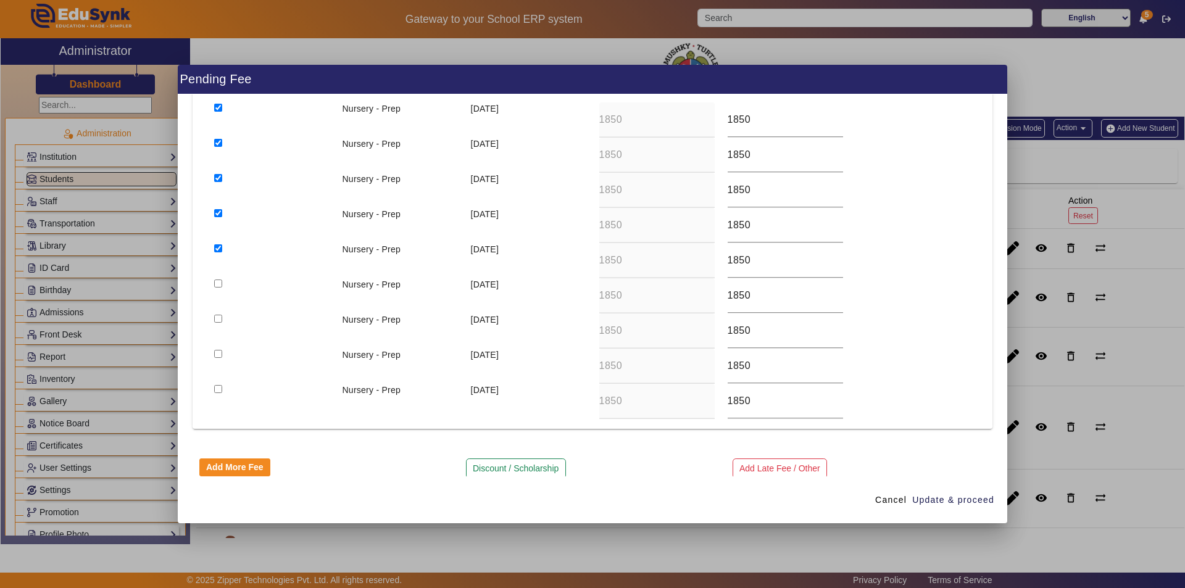
scroll to position [175, 0]
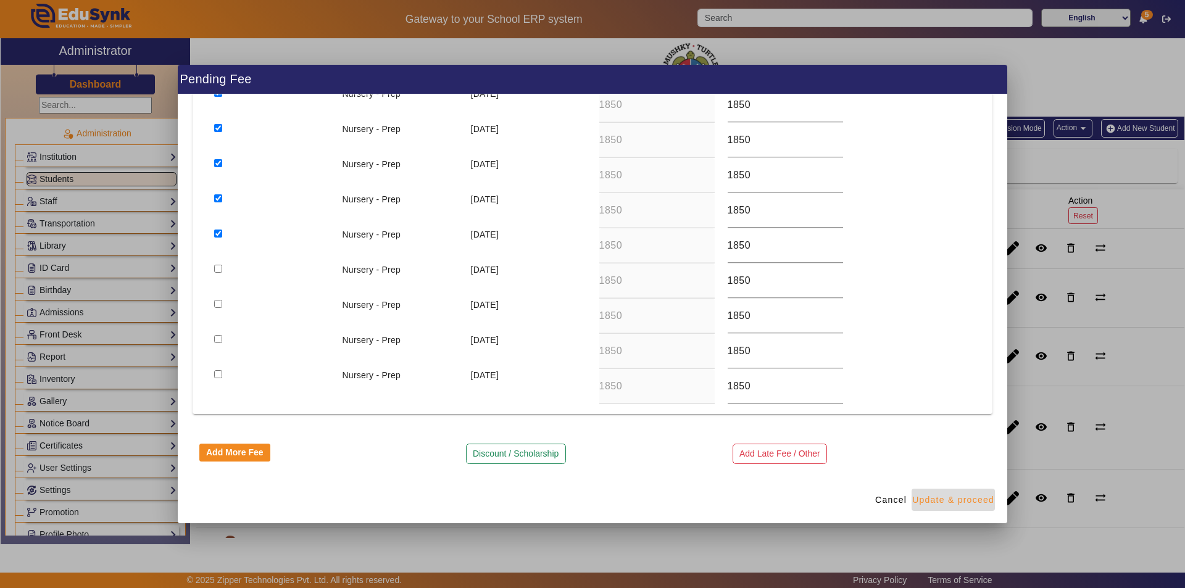
click at [944, 500] on span "Update & proceed" at bounding box center [953, 500] width 82 height 13
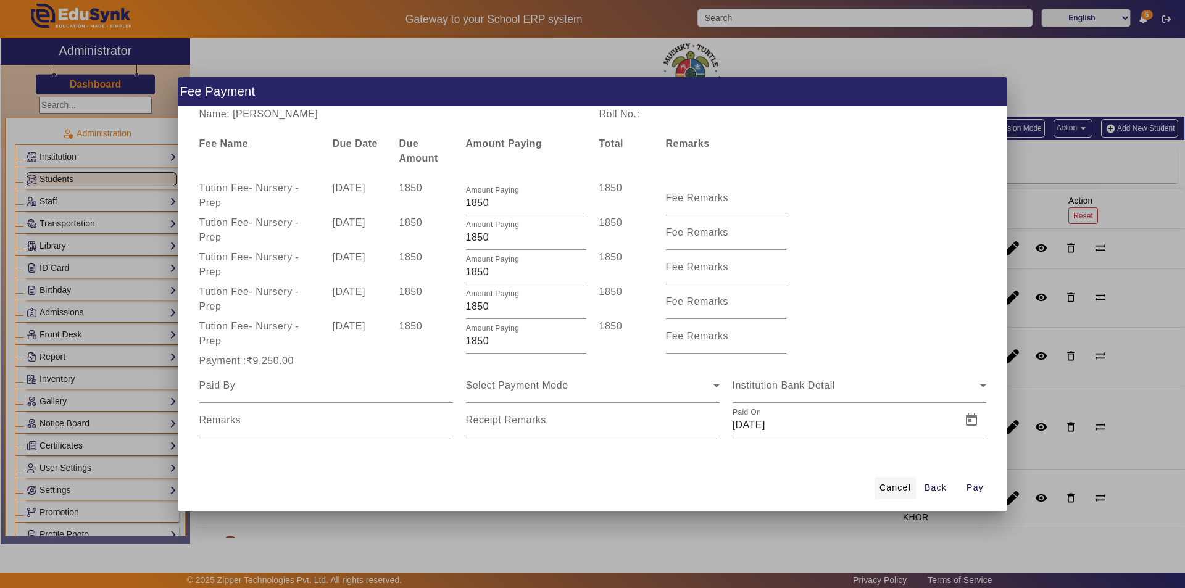
click at [889, 488] on span "Cancel" at bounding box center [895, 487] width 31 height 13
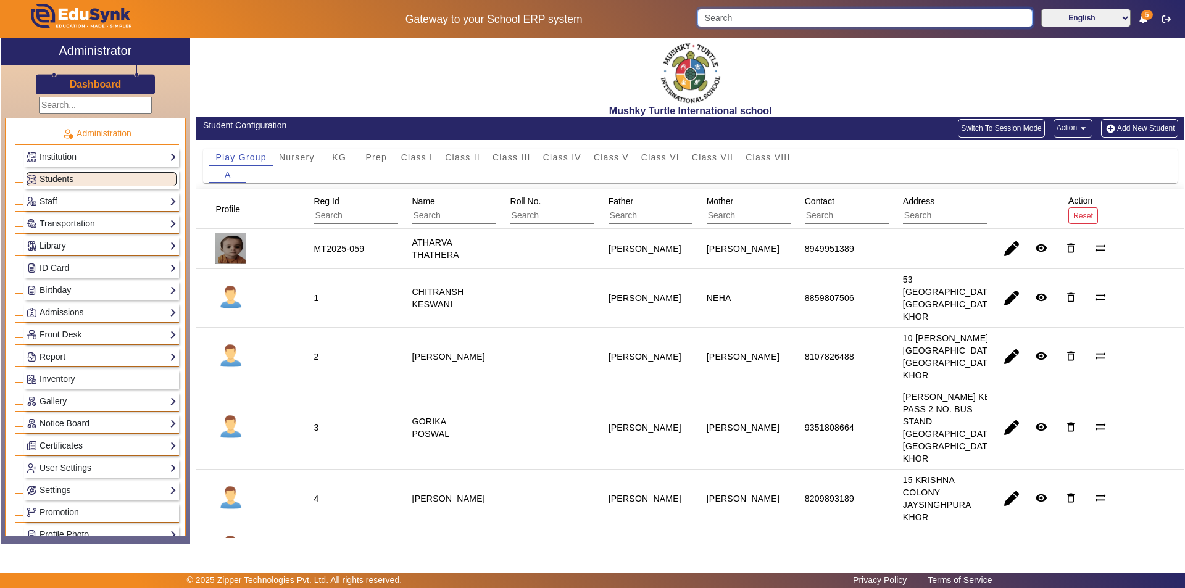
click at [830, 13] on input "Search" at bounding box center [864, 18] width 335 height 19
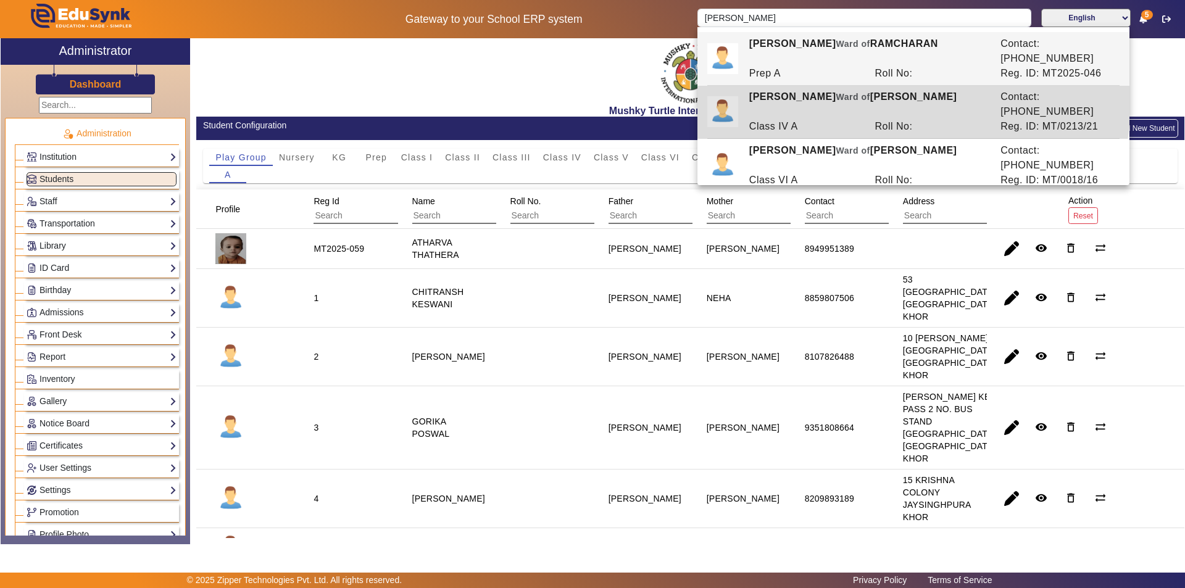
click at [838, 90] on div "[PERSON_NAME] [PERSON_NAME] of [PERSON_NAME]" at bounding box center [868, 105] width 251 height 30
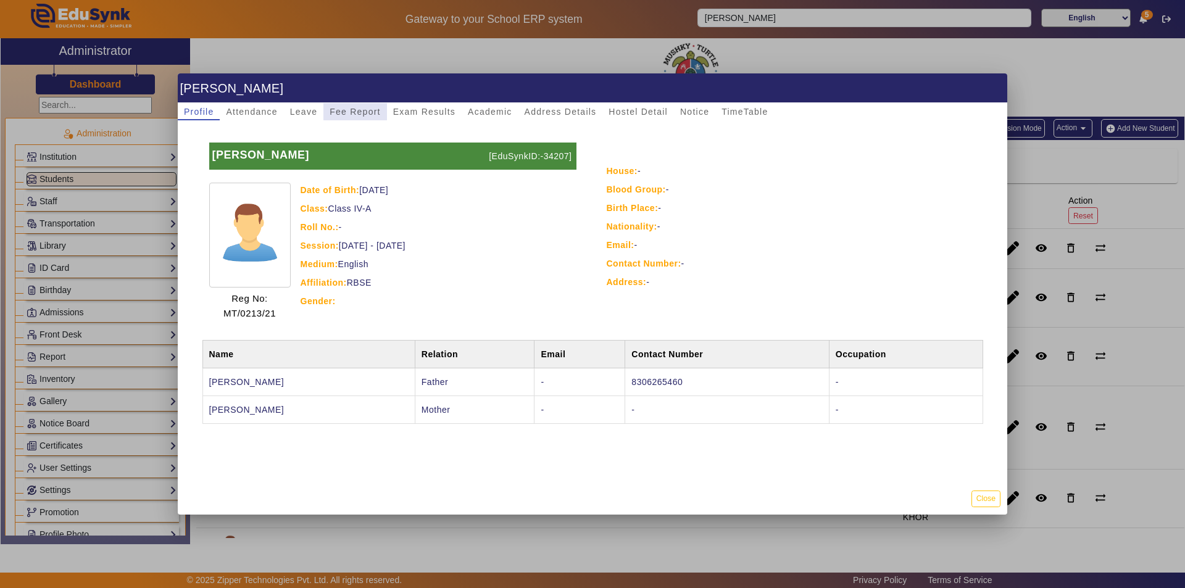
click at [361, 104] on span "Fee Report" at bounding box center [355, 111] width 51 height 17
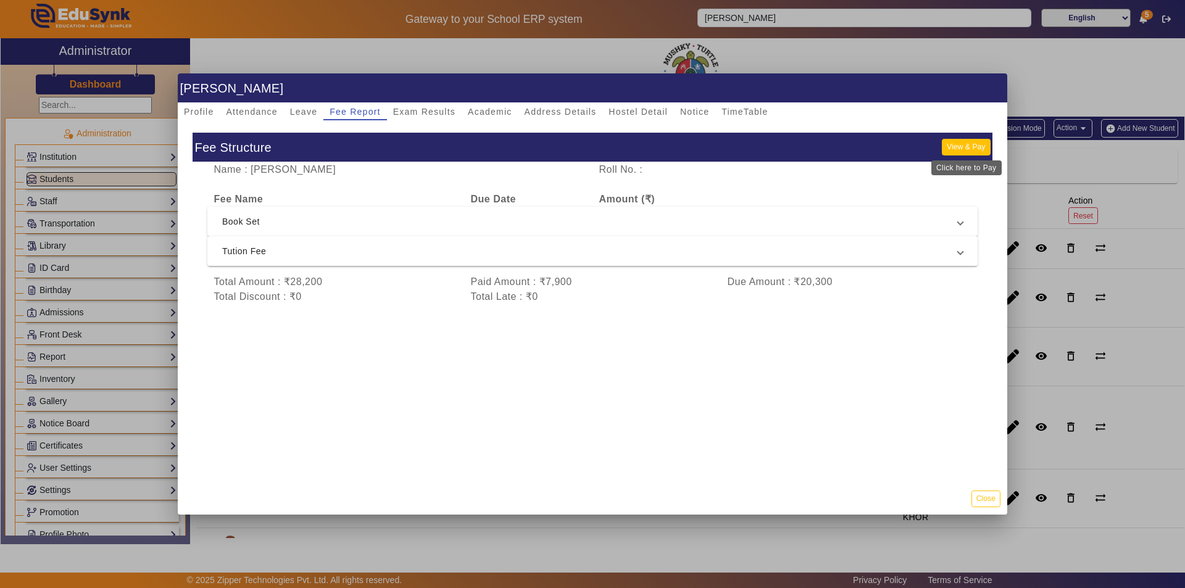
click at [970, 144] on button "View & Pay" at bounding box center [966, 147] width 48 height 17
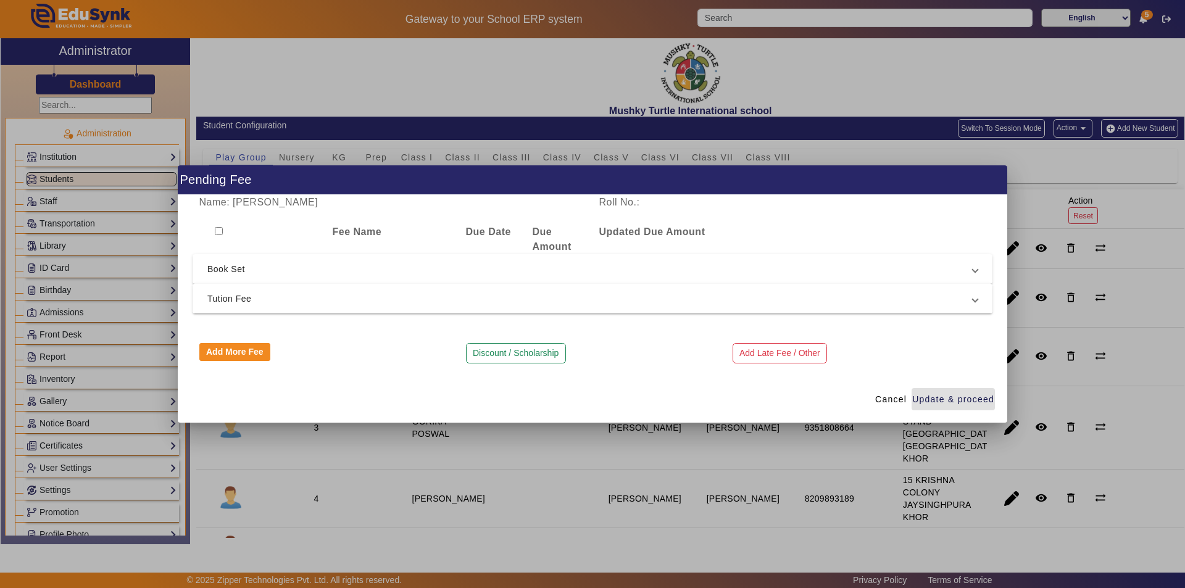
click at [476, 301] on span "Tution Fee" at bounding box center [589, 298] width 765 height 15
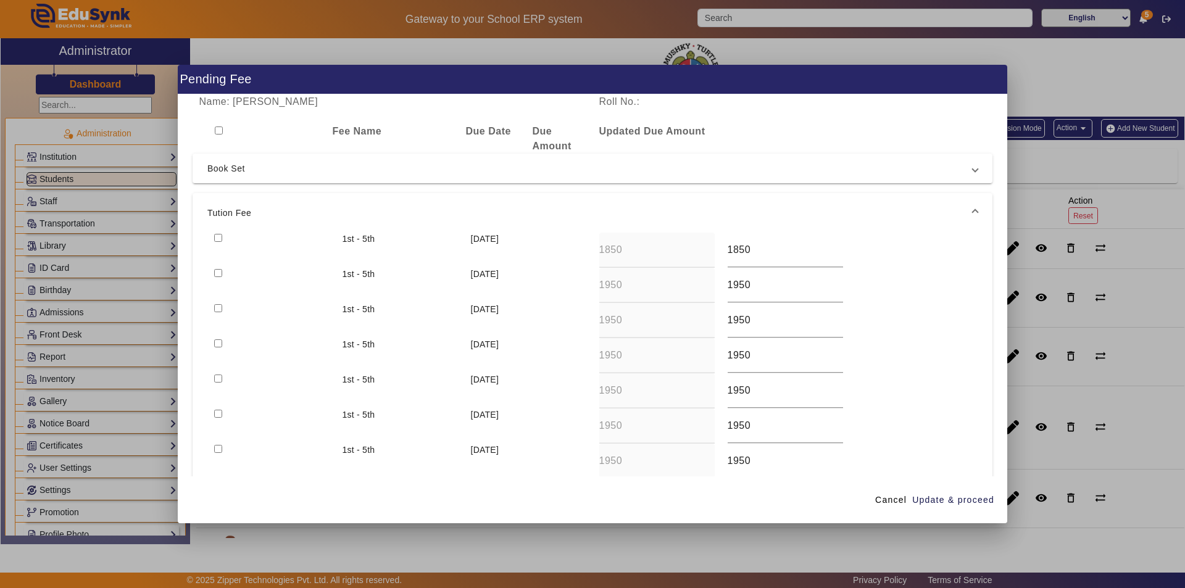
click at [219, 239] on input "checkbox" at bounding box center [218, 238] width 8 height 8
click at [220, 274] on input "checkbox" at bounding box center [218, 273] width 8 height 8
click at [960, 502] on span "Update & proceed" at bounding box center [953, 500] width 82 height 13
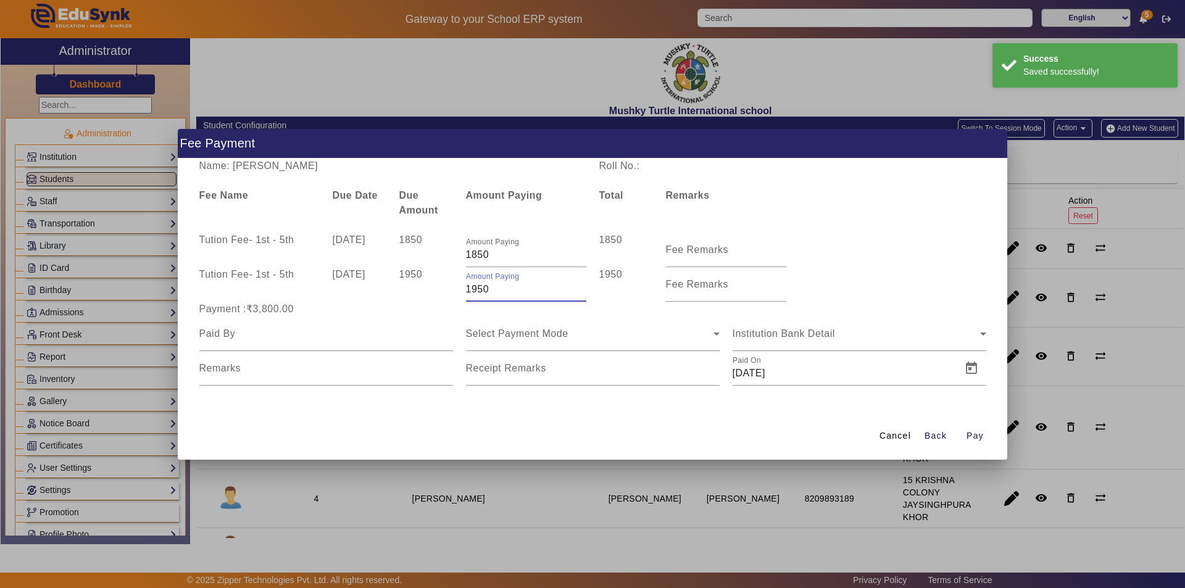
drag, startPoint x: 502, startPoint y: 293, endPoint x: 427, endPoint y: 293, distance: 75.3
click at [427, 293] on div "Tution Fee - 1st - 5th [DATE] 1950 Amount Paying 1950 1950 Fee Remarks" at bounding box center [593, 284] width 800 height 35
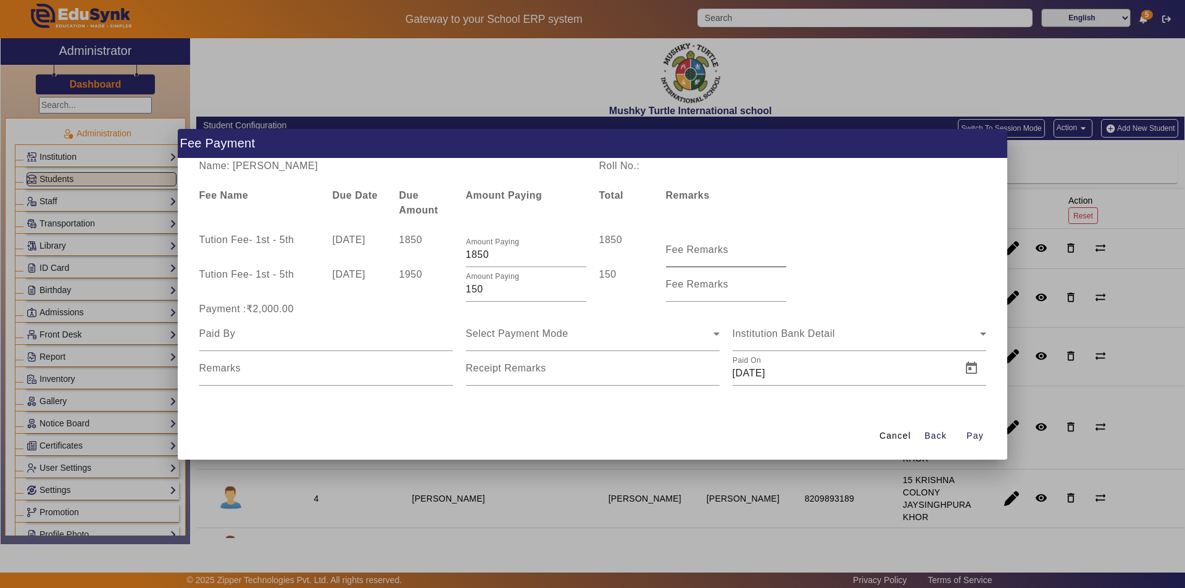
click at [684, 254] on mat-label "Fee Remarks" at bounding box center [697, 249] width 63 height 10
click at [684, 254] on input "Fee Remarks" at bounding box center [726, 255] width 120 height 15
click at [272, 337] on input at bounding box center [326, 334] width 254 height 15
drag, startPoint x: 531, startPoint y: 335, endPoint x: 538, endPoint y: 335, distance: 6.8
click at [531, 335] on span "Select Payment Mode" at bounding box center [517, 333] width 102 height 10
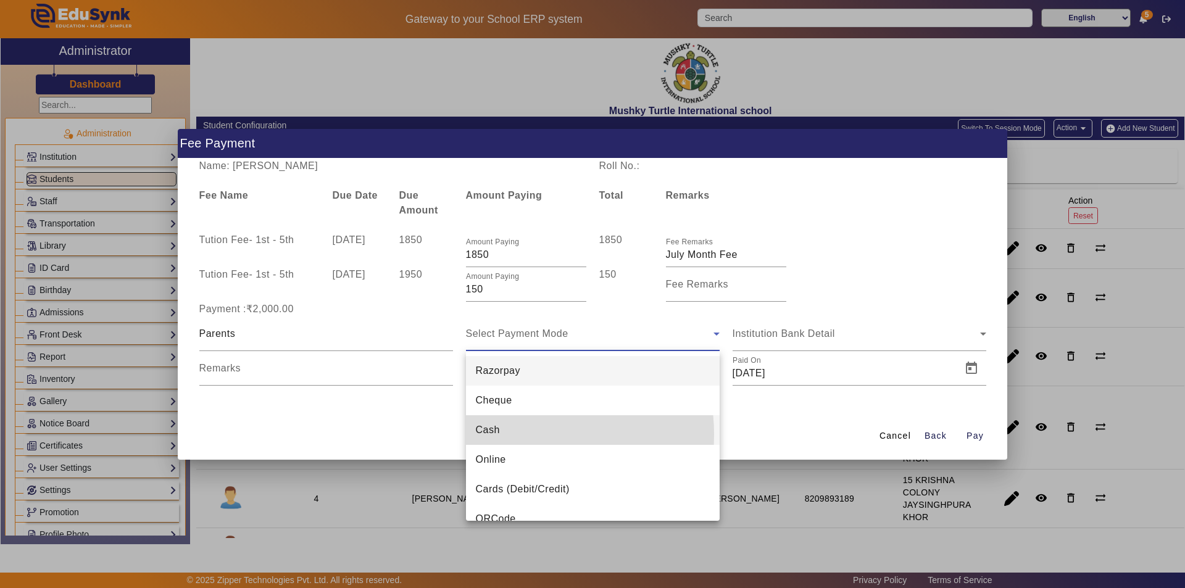
click at [512, 435] on mat-option "Cash" at bounding box center [593, 430] width 254 height 30
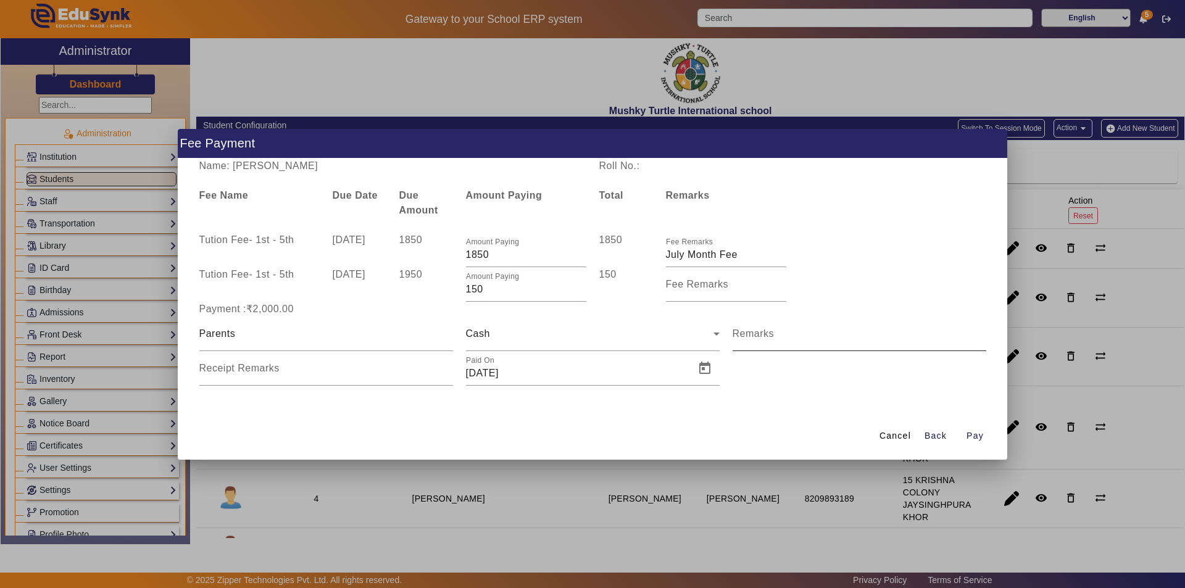
click at [765, 336] on mat-label "Remarks" at bounding box center [754, 333] width 42 height 10
click at [765, 336] on input "Remarks" at bounding box center [860, 338] width 254 height 15
click at [354, 377] on input "Receipt Remarks" at bounding box center [326, 373] width 254 height 15
click at [709, 367] on span "Open calendar" at bounding box center [705, 369] width 30 height 30
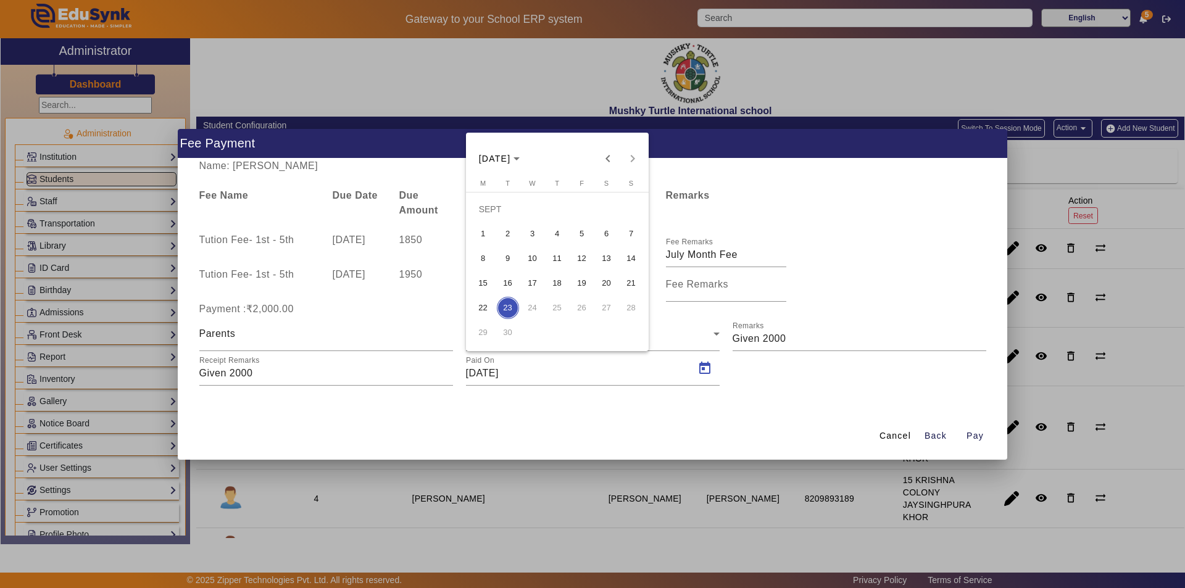
click at [504, 282] on span "16" at bounding box center [508, 283] width 22 height 22
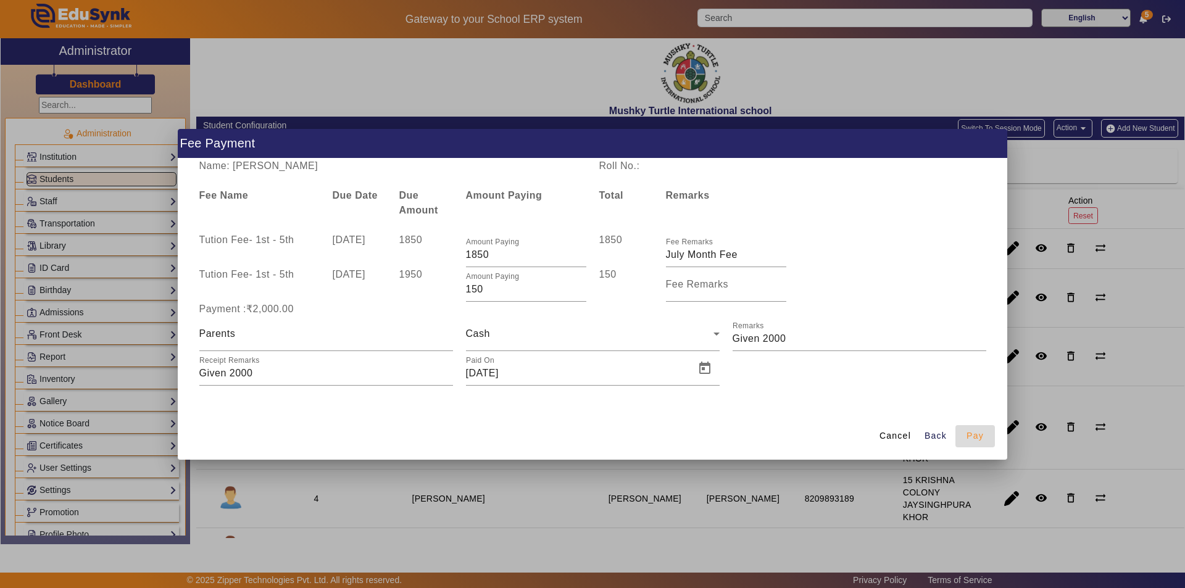
click at [975, 439] on span "Pay" at bounding box center [975, 436] width 17 height 13
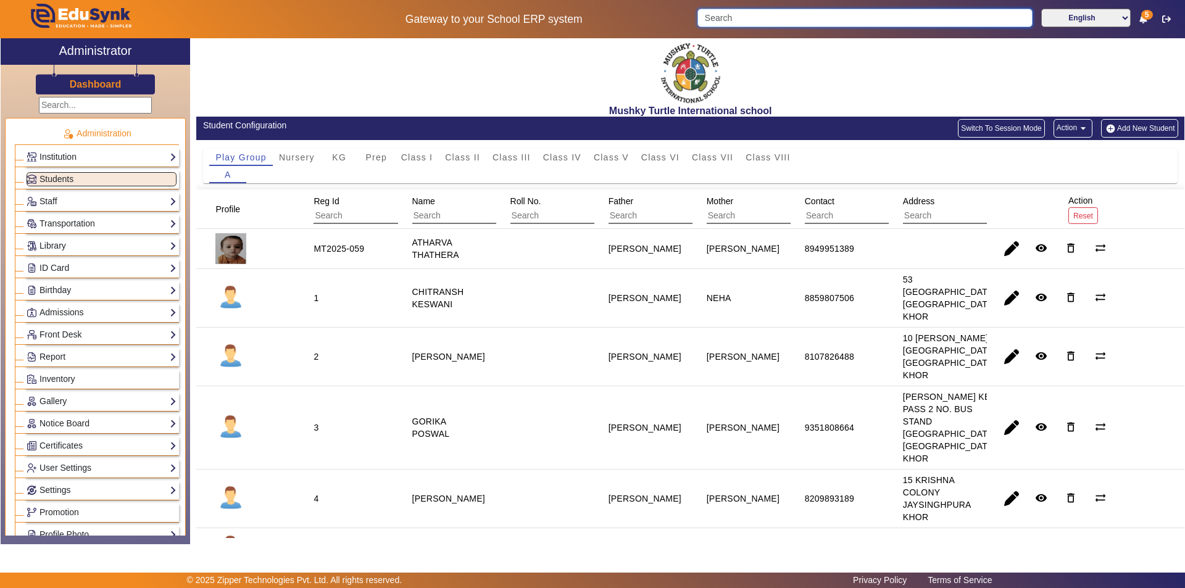
click at [814, 15] on input "Search" at bounding box center [864, 18] width 335 height 19
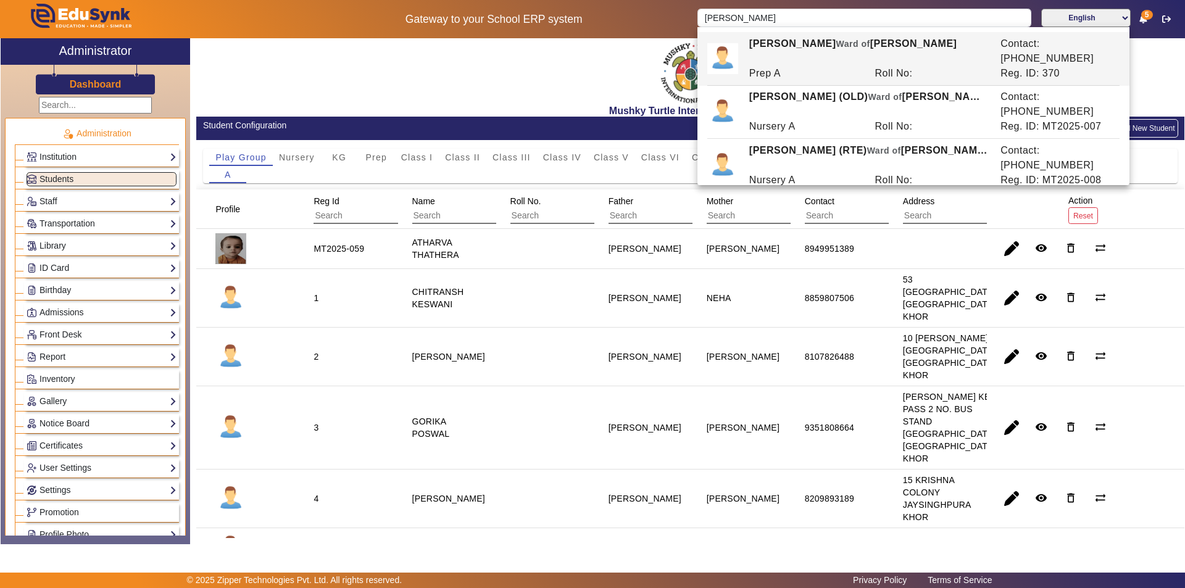
click at [820, 66] on div "Prep A" at bounding box center [806, 73] width 126 height 15
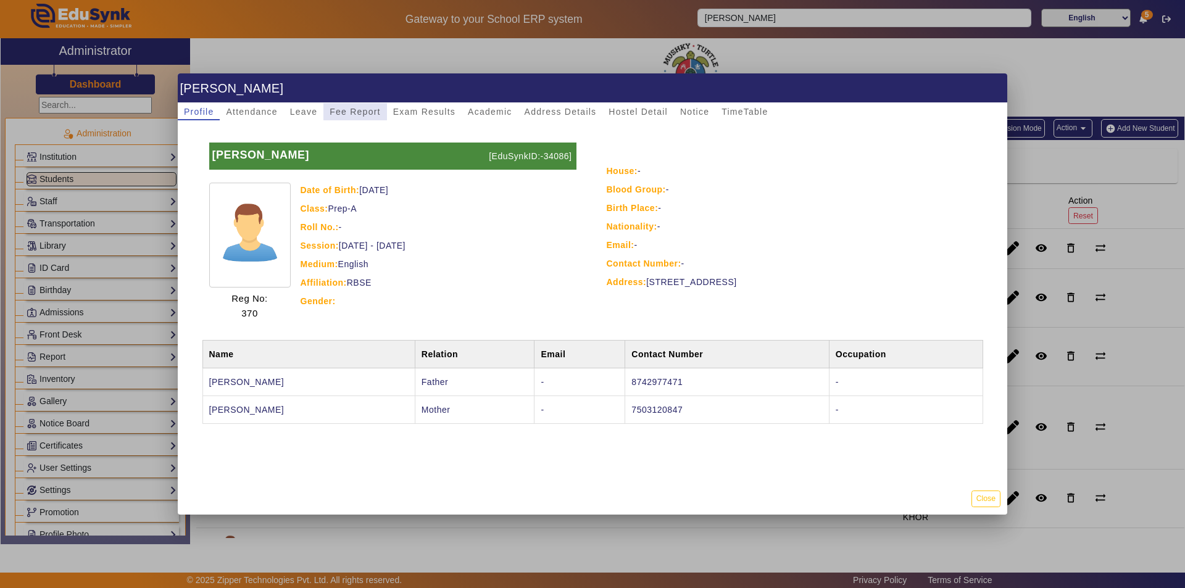
click at [349, 115] on span "Fee Report" at bounding box center [355, 111] width 51 height 9
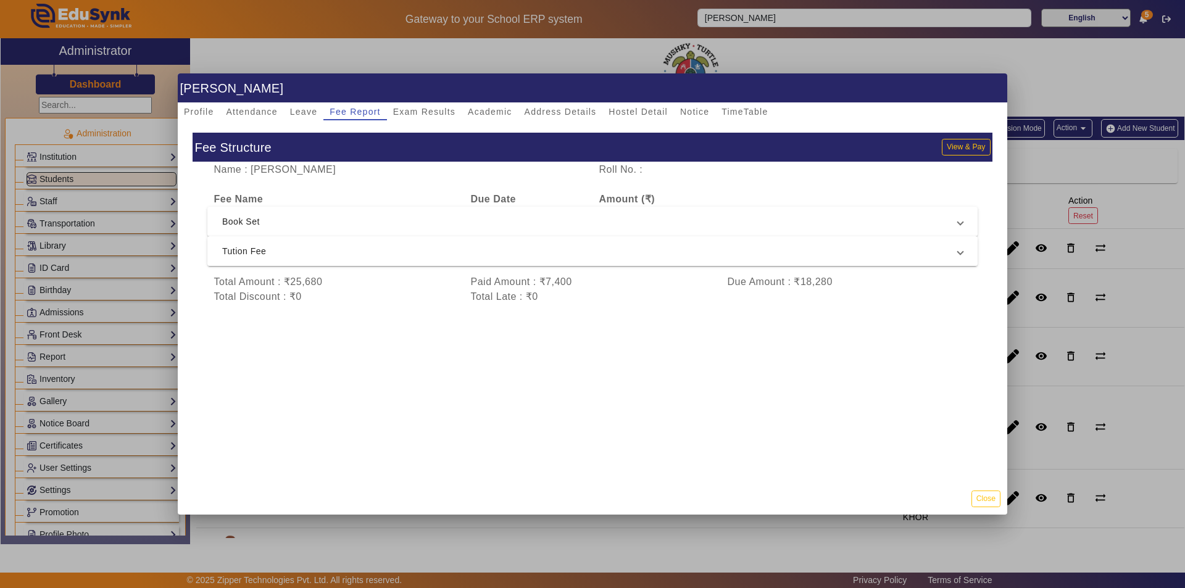
click at [496, 252] on span "Tution Fee" at bounding box center [590, 251] width 736 height 15
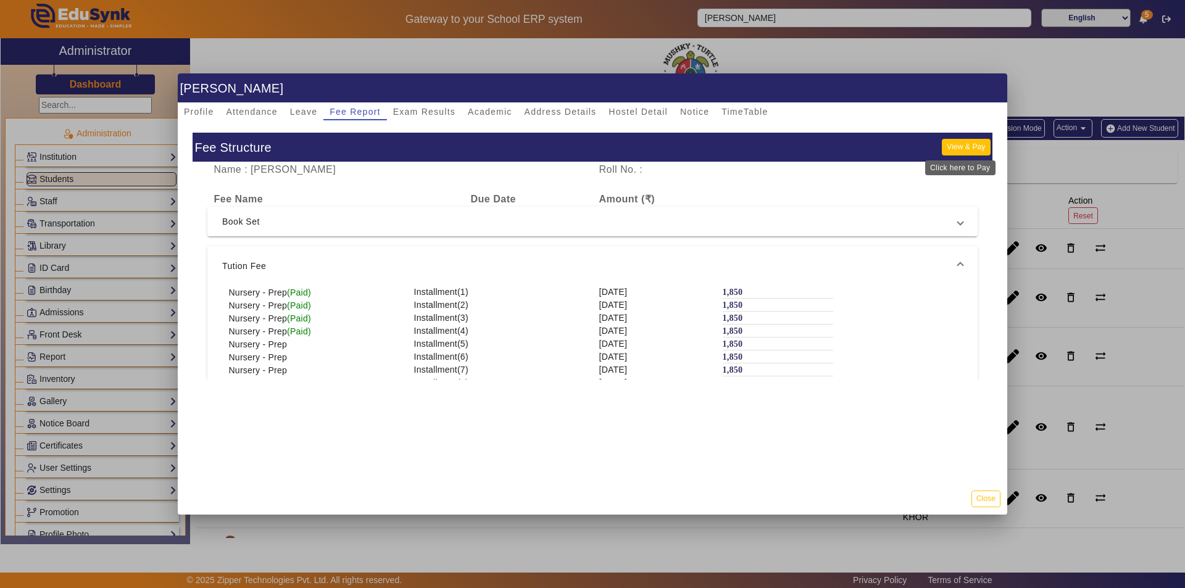
click at [949, 146] on button "View & Pay" at bounding box center [966, 147] width 48 height 17
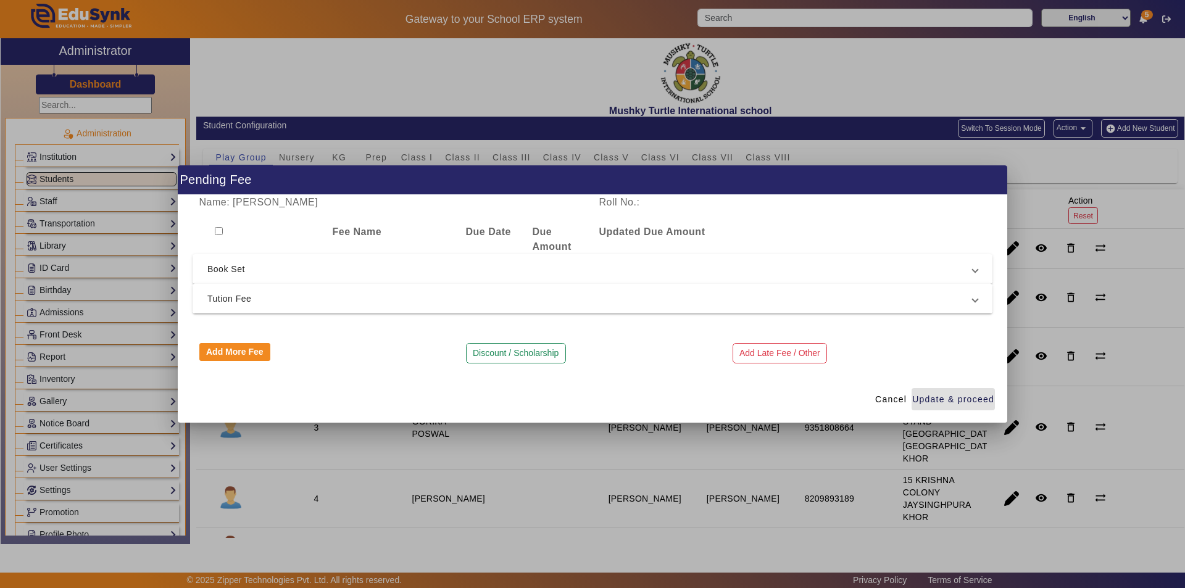
click at [323, 300] on span "Tution Fee" at bounding box center [589, 298] width 765 height 15
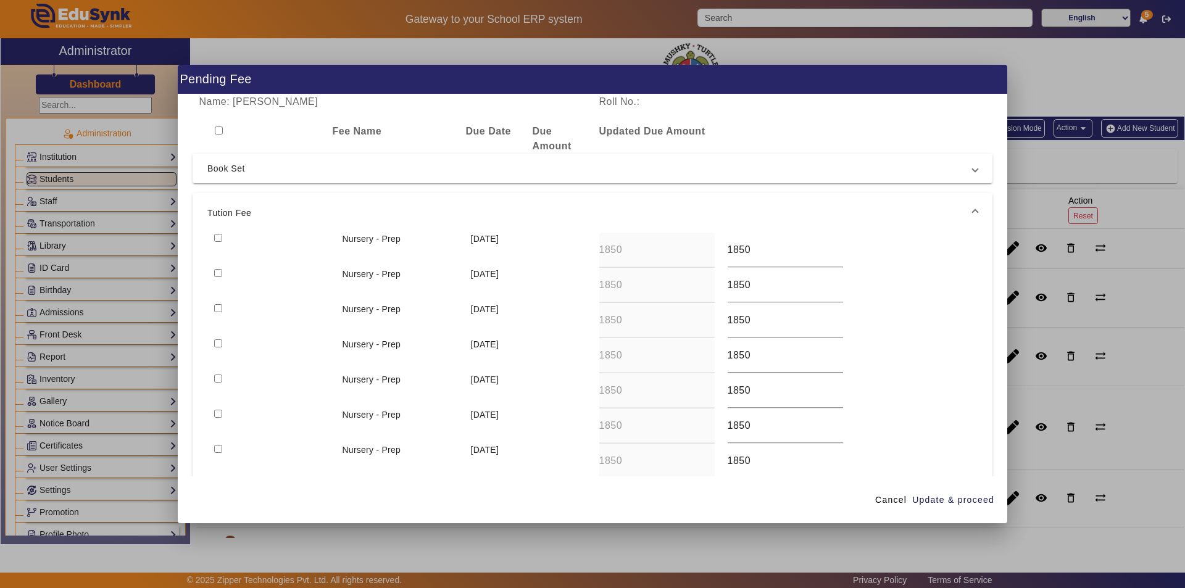
drag, startPoint x: 218, startPoint y: 236, endPoint x: 219, endPoint y: 242, distance: 6.2
click at [219, 236] on input "checkbox" at bounding box center [218, 238] width 8 height 8
click at [217, 274] on input "checkbox" at bounding box center [218, 273] width 8 height 8
click at [962, 500] on span "Update & proceed" at bounding box center [953, 500] width 82 height 13
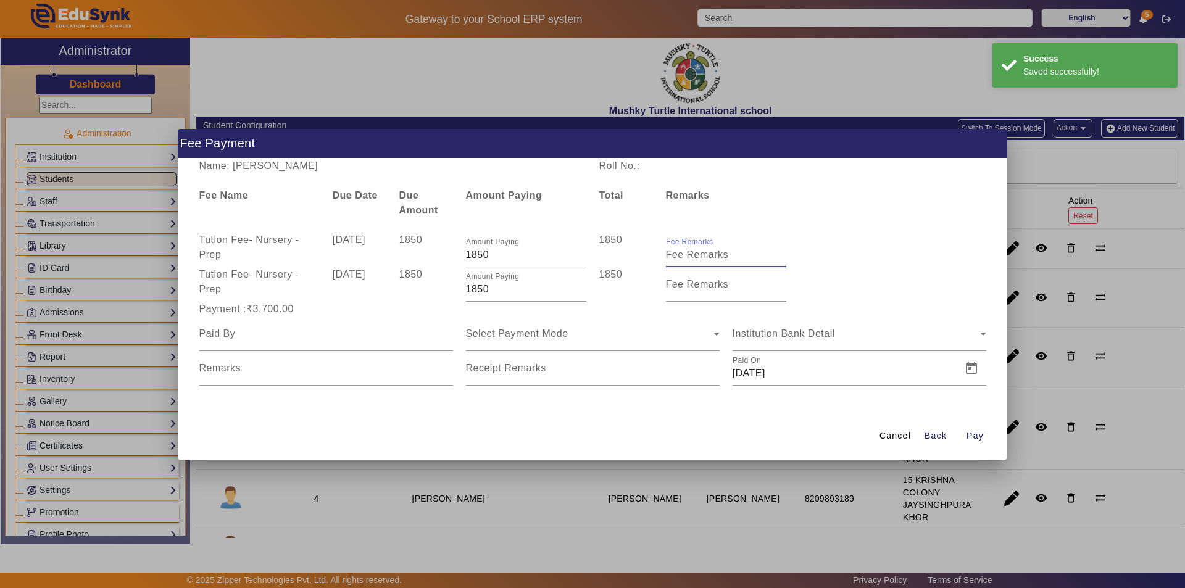
click at [733, 254] on input "Fee Remarks" at bounding box center [726, 255] width 120 height 15
drag, startPoint x: 702, startPoint y: 291, endPoint x: 710, endPoint y: 315, distance: 25.4
click at [702, 290] on input "Fee Remarks" at bounding box center [726, 289] width 120 height 15
click at [373, 340] on input at bounding box center [326, 334] width 254 height 15
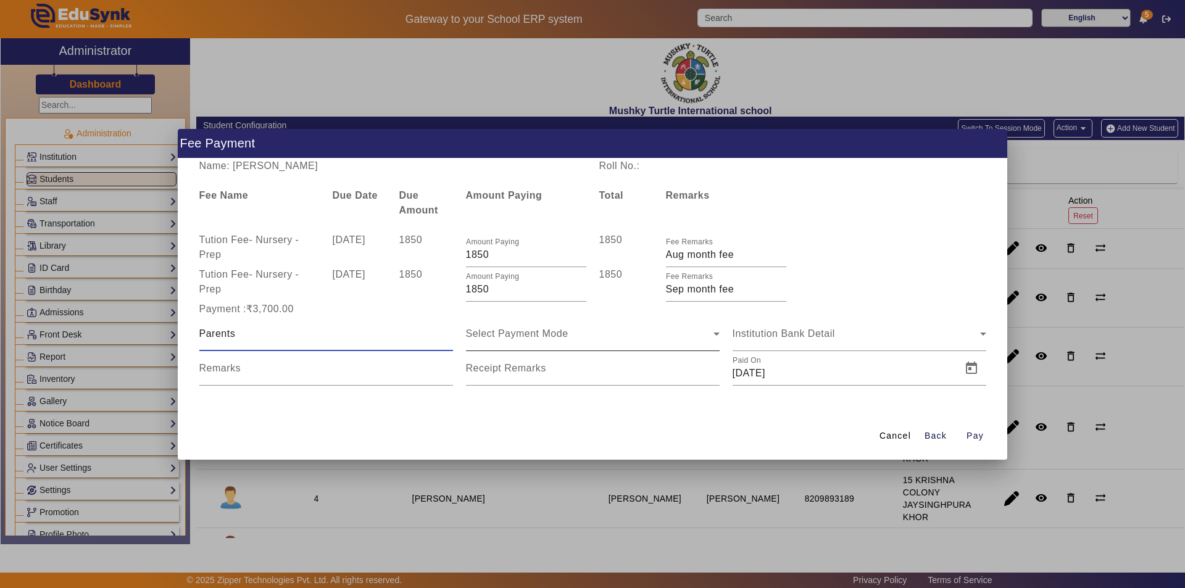
click at [559, 333] on span "Select Payment Mode" at bounding box center [517, 333] width 102 height 10
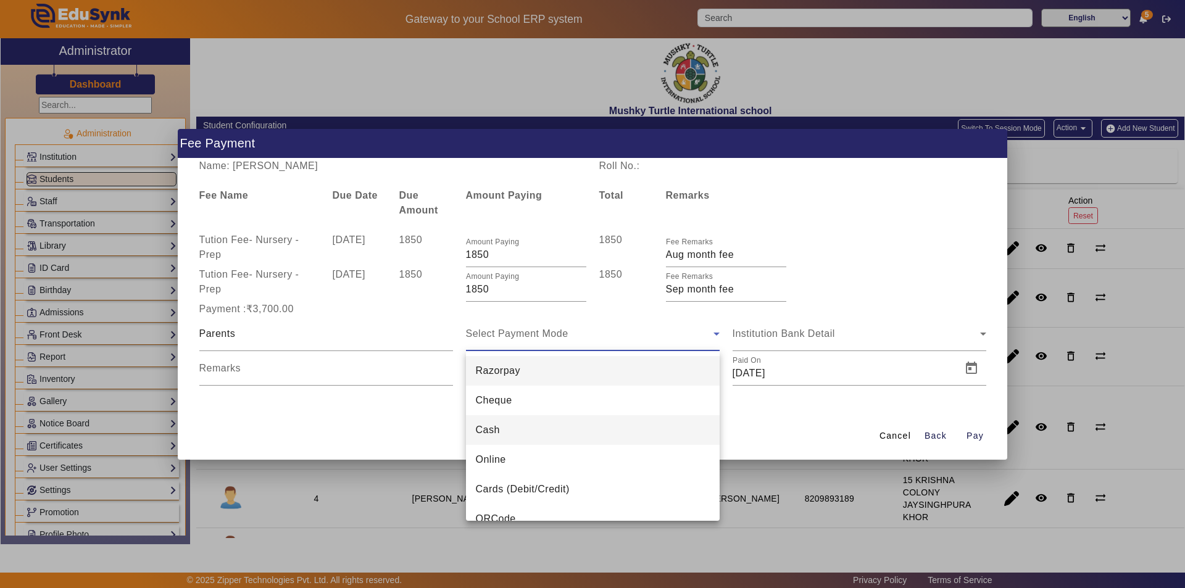
click at [524, 431] on mat-option "Cash" at bounding box center [593, 430] width 254 height 30
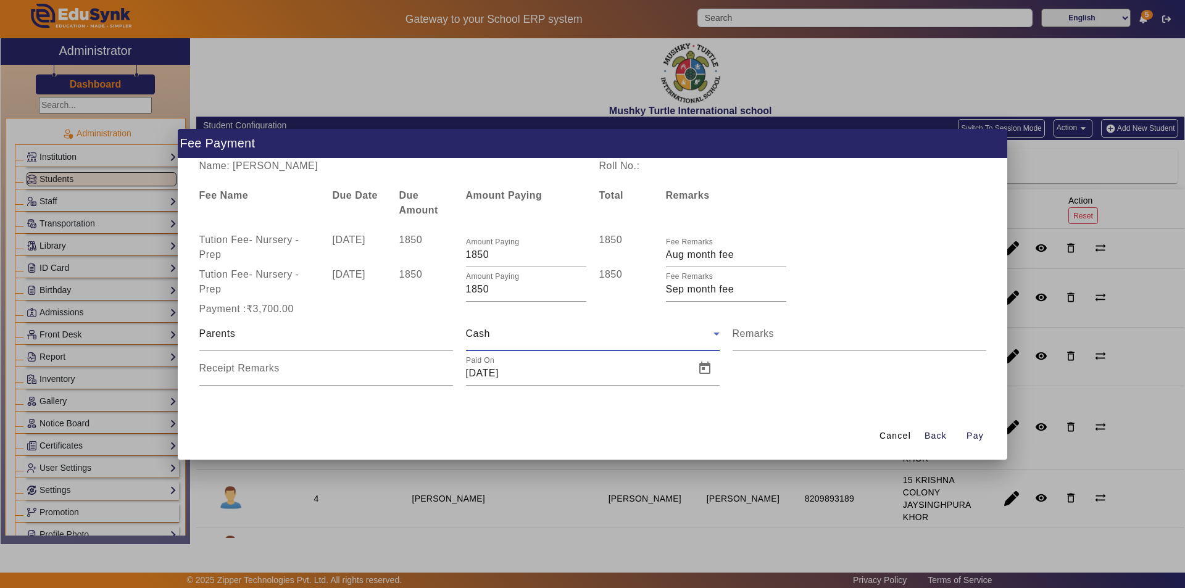
click at [608, 339] on div "Cash" at bounding box center [590, 334] width 248 height 15
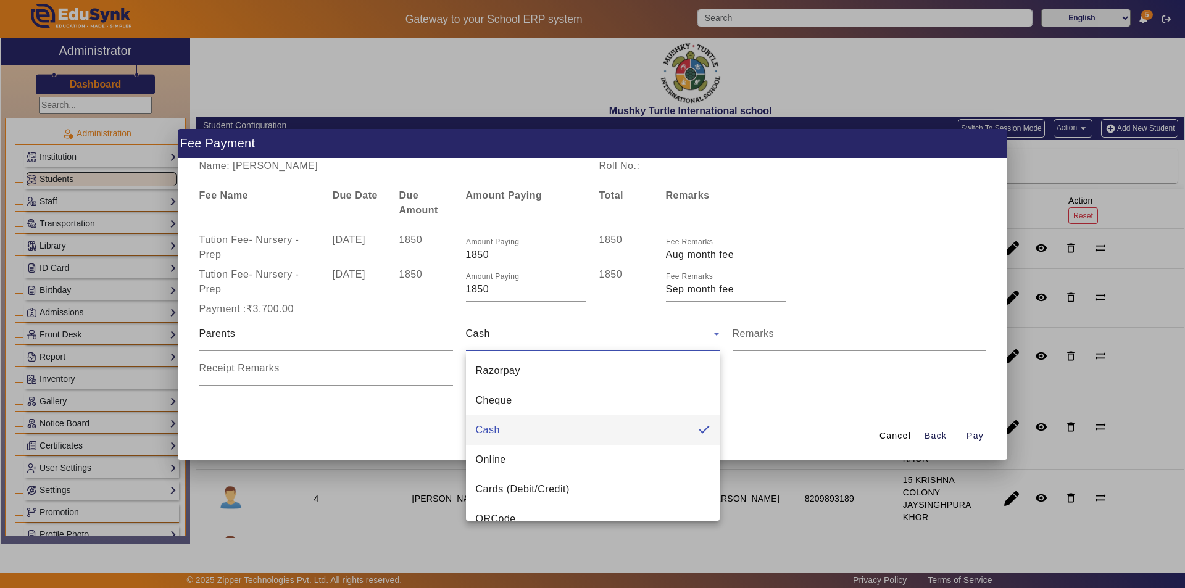
drag, startPoint x: 529, startPoint y: 459, endPoint x: 538, endPoint y: 444, distance: 17.5
click at [530, 459] on mat-option "Online" at bounding box center [593, 460] width 254 height 30
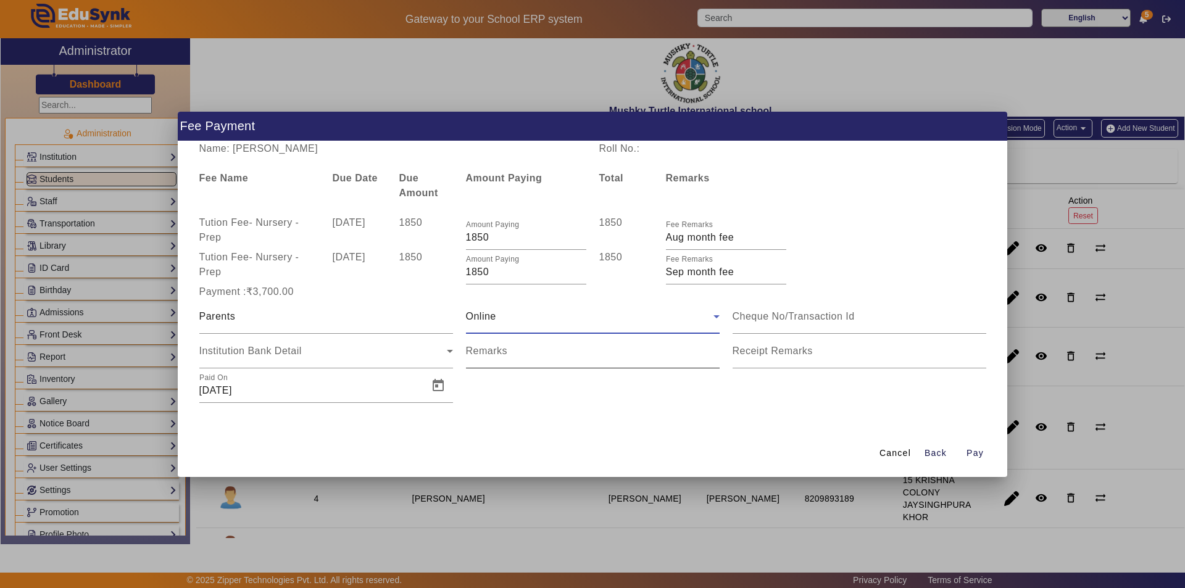
click at [553, 359] on input "Remarks" at bounding box center [593, 356] width 254 height 15
click at [771, 359] on input "Receipt Remarks" at bounding box center [860, 356] width 254 height 15
click at [438, 387] on span "Open calendar" at bounding box center [438, 386] width 30 height 30
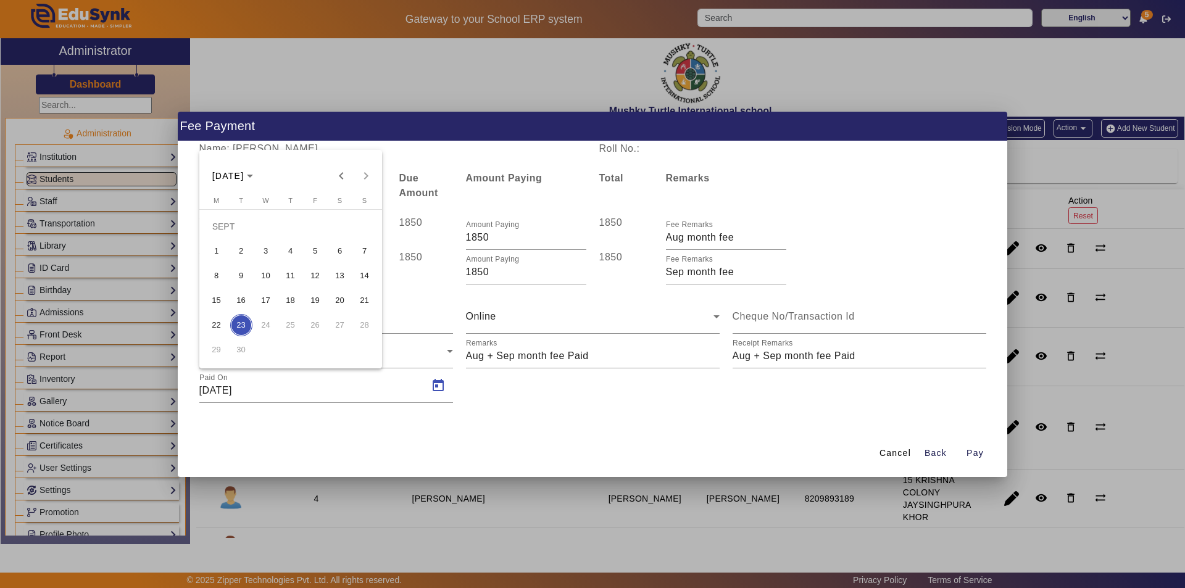
click at [236, 299] on span "16" at bounding box center [241, 300] width 22 height 22
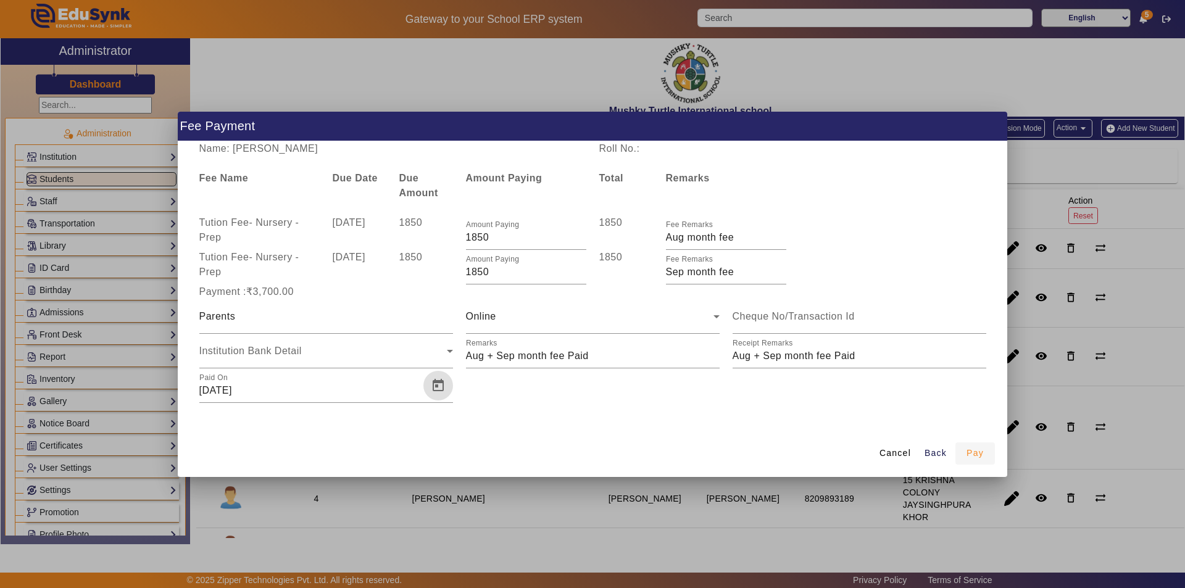
click at [972, 454] on span "Pay" at bounding box center [975, 453] width 17 height 13
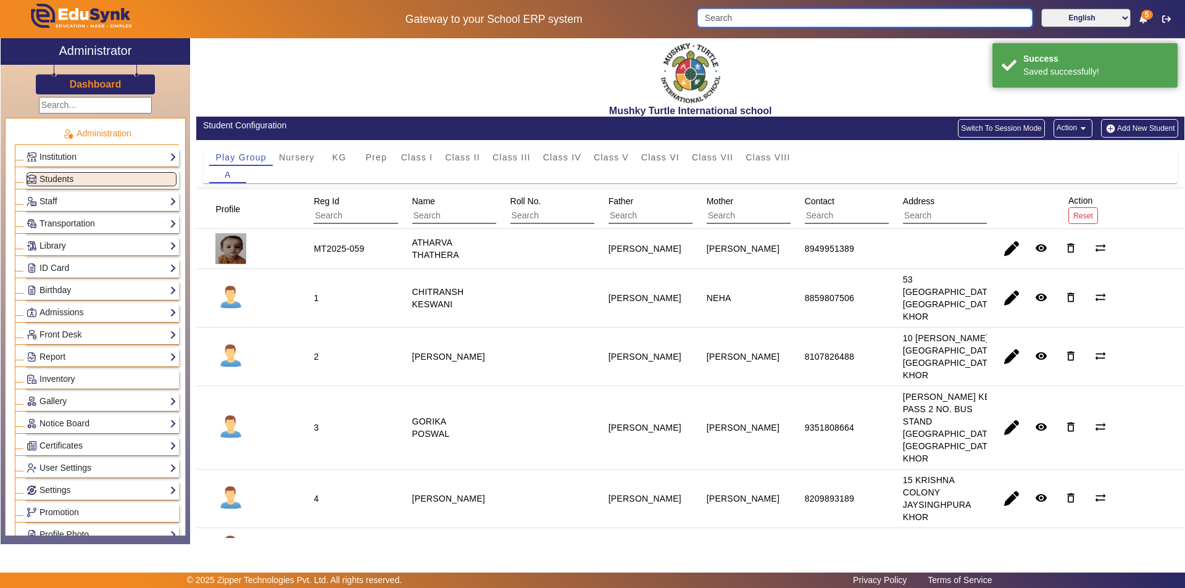
click at [908, 17] on input "Search" at bounding box center [864, 18] width 335 height 19
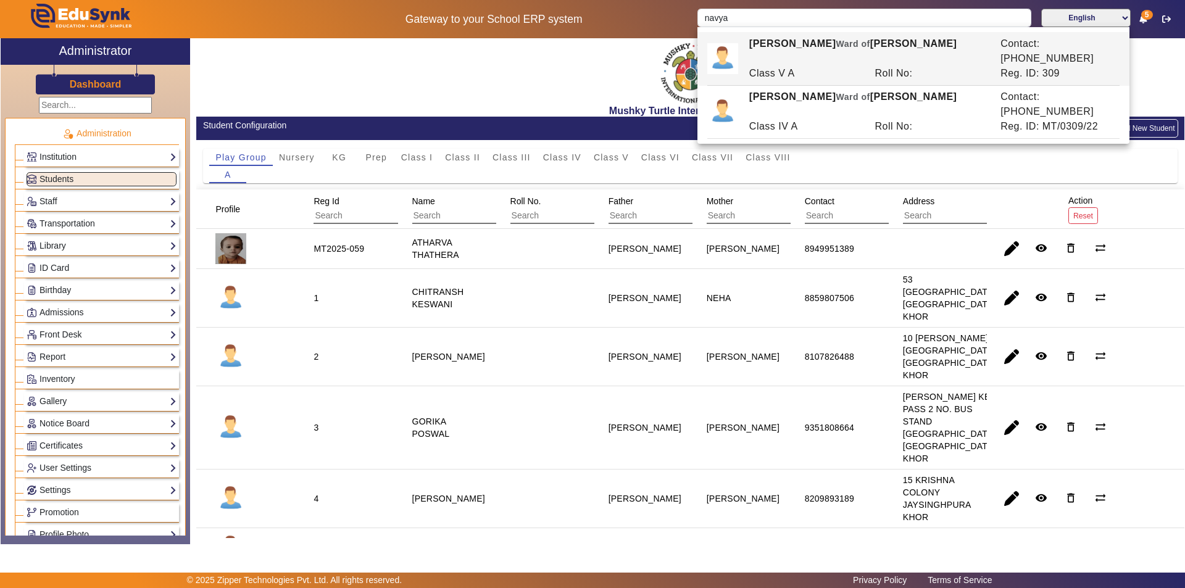
click at [862, 47] on span "Ward of" at bounding box center [853, 44] width 34 height 10
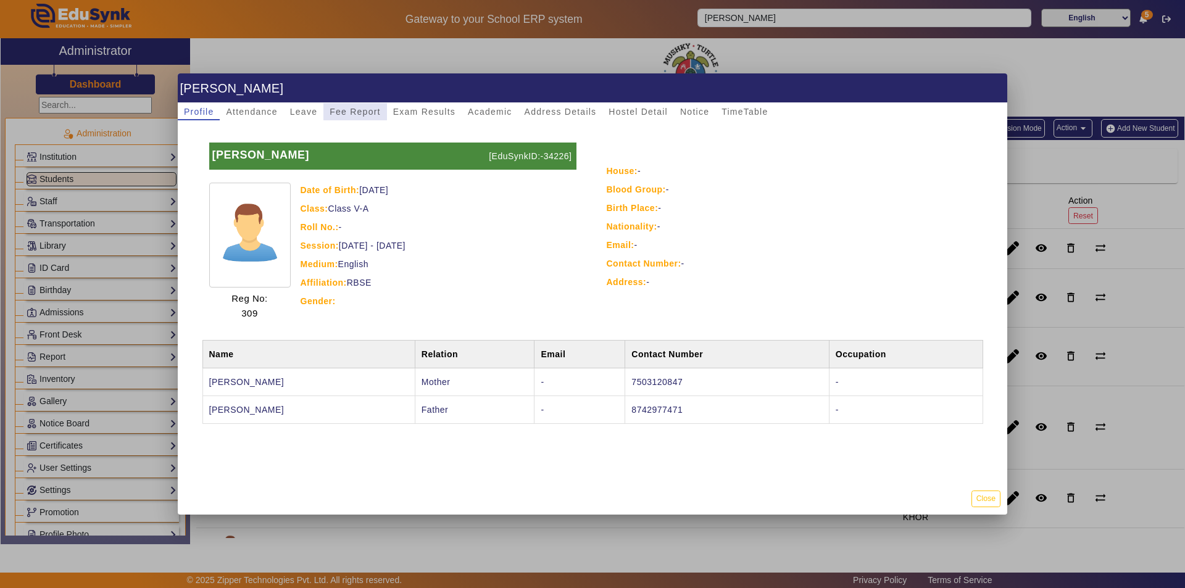
click at [360, 109] on span "Fee Report" at bounding box center [355, 111] width 51 height 9
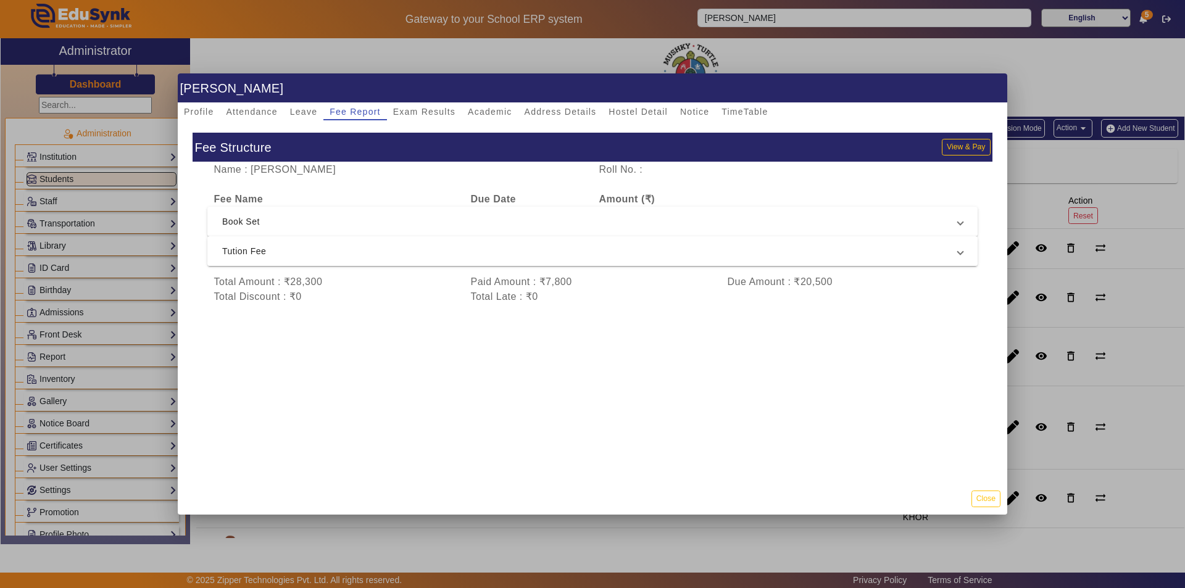
click at [434, 254] on span "Tution Fee" at bounding box center [590, 251] width 736 height 15
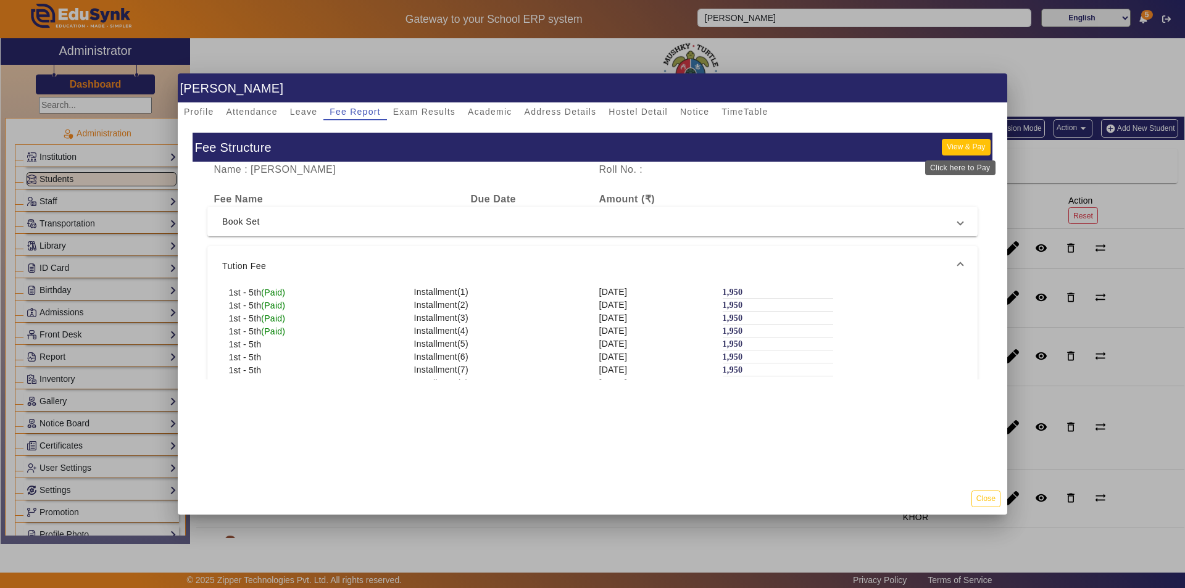
click at [956, 143] on button "View & Pay" at bounding box center [966, 147] width 48 height 17
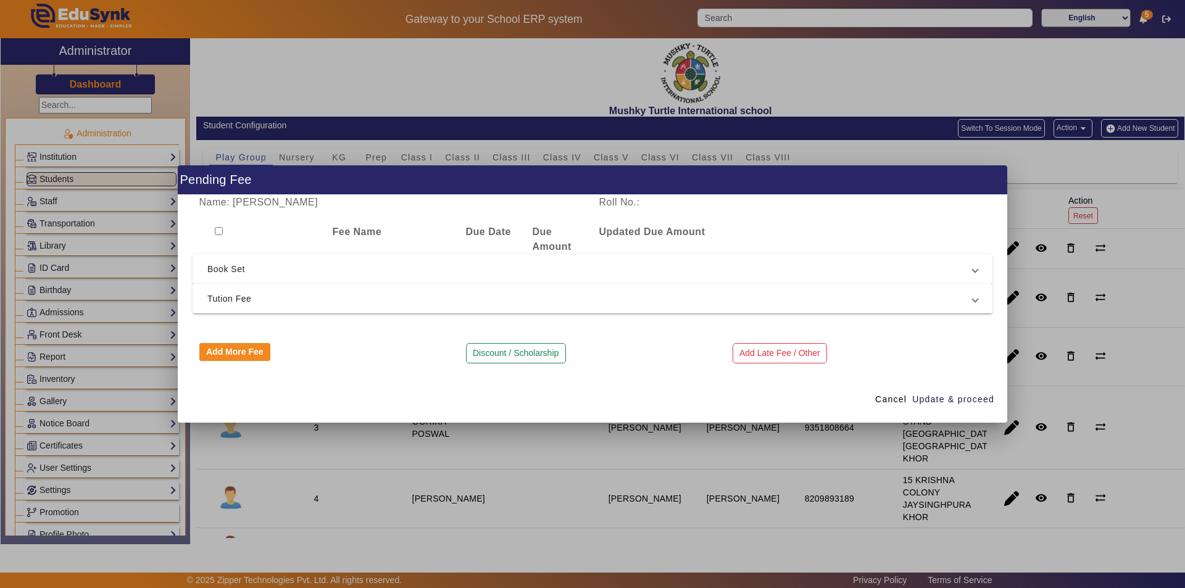
click at [329, 298] on span "Tution Fee" at bounding box center [589, 298] width 765 height 15
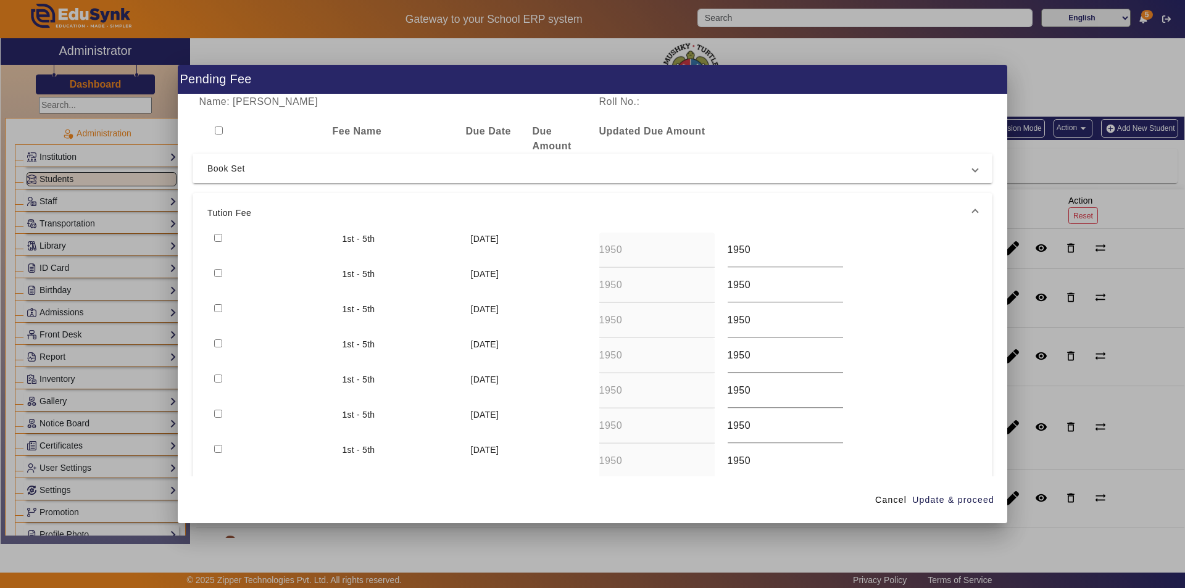
drag, startPoint x: 219, startPoint y: 235, endPoint x: 221, endPoint y: 259, distance: 24.2
click at [219, 236] on input "checkbox" at bounding box center [218, 238] width 8 height 8
click at [219, 272] on input "checkbox" at bounding box center [218, 273] width 8 height 8
drag, startPoint x: 941, startPoint y: 498, endPoint x: 933, endPoint y: 499, distance: 8.8
click at [942, 498] on span "Update & proceed" at bounding box center [953, 500] width 82 height 13
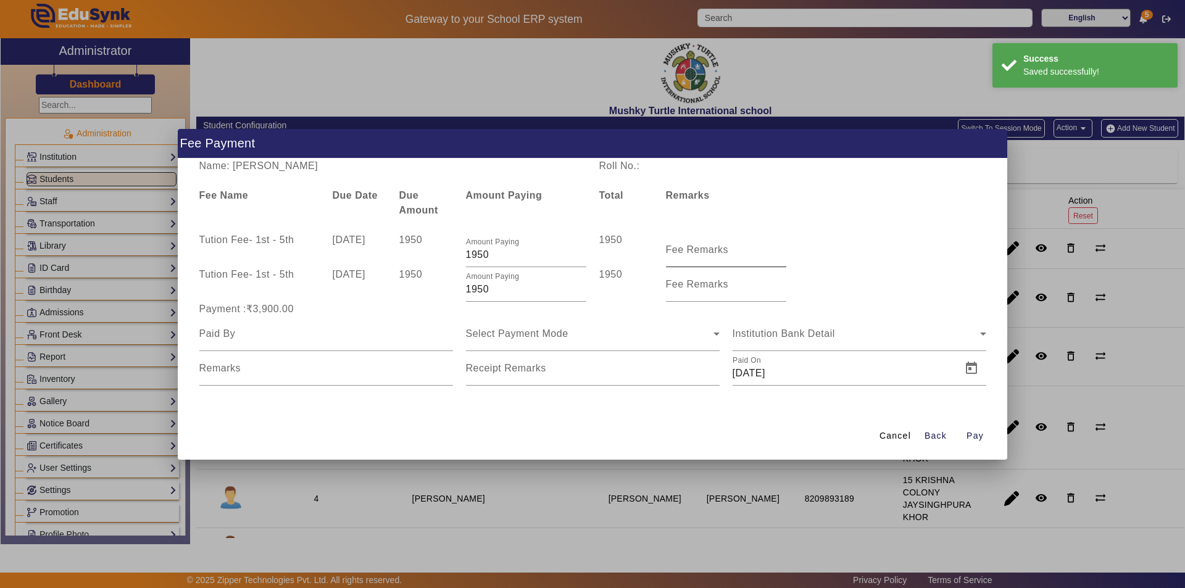
click at [689, 252] on mat-label "Fee Remarks" at bounding box center [697, 249] width 63 height 10
click at [689, 252] on input "Fee Remarks" at bounding box center [726, 255] width 120 height 15
click at [723, 256] on input "Fee Remarks" at bounding box center [726, 255] width 120 height 15
click at [686, 285] on mat-label "Fee Remarks" at bounding box center [697, 284] width 63 height 10
click at [686, 285] on input "Fee Remarks" at bounding box center [726, 289] width 120 height 15
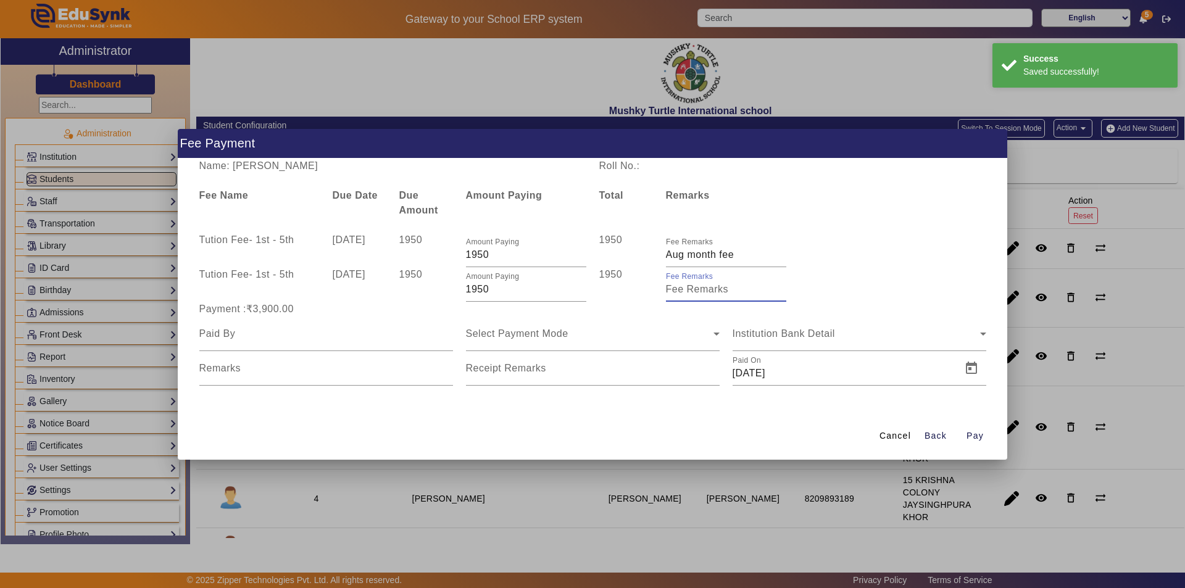
drag, startPoint x: 692, startPoint y: 288, endPoint x: 696, endPoint y: 294, distance: 7.2
click at [692, 288] on input "Fee Remarks" at bounding box center [726, 289] width 120 height 15
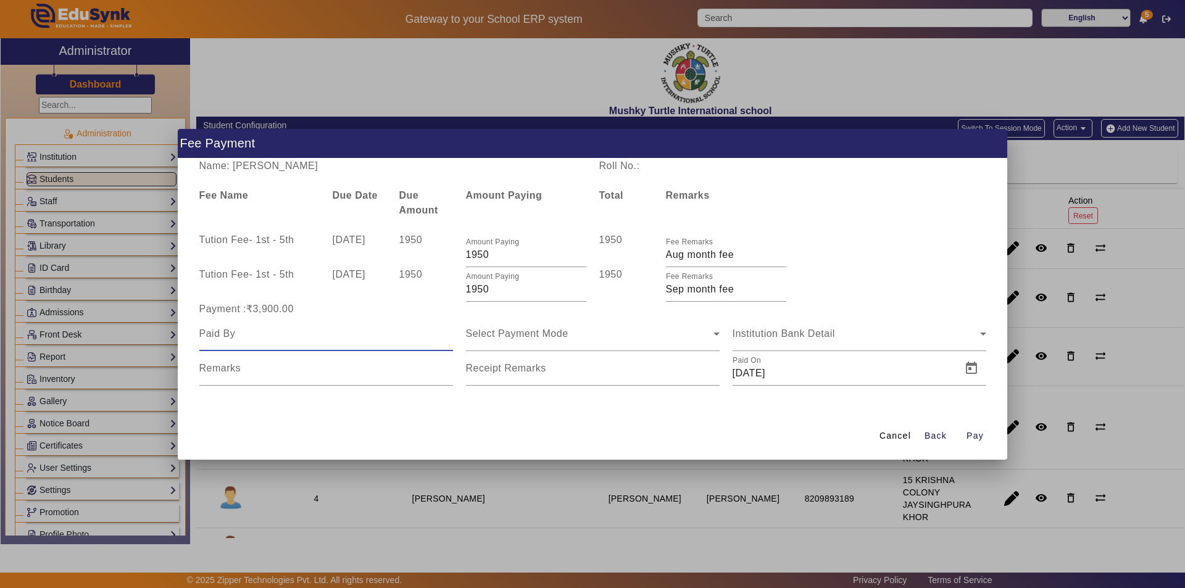
click at [350, 339] on input at bounding box center [326, 334] width 254 height 15
click at [338, 335] on input "FATHER" at bounding box center [326, 334] width 254 height 15
click at [560, 333] on span "Select Payment Mode" at bounding box center [517, 333] width 102 height 10
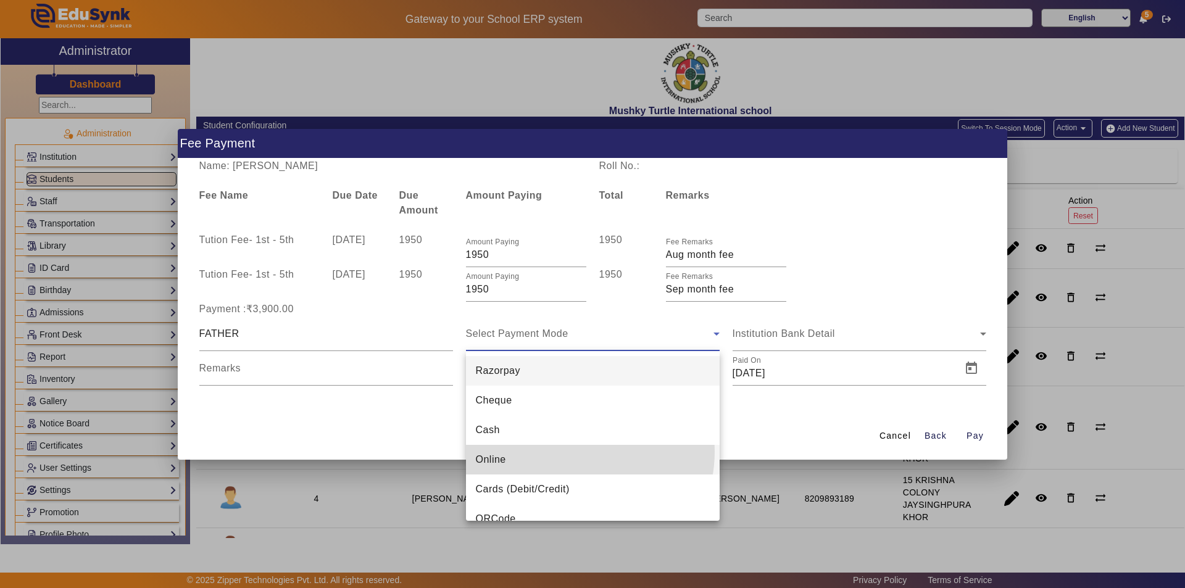
click at [573, 452] on mat-option "Online" at bounding box center [593, 460] width 254 height 30
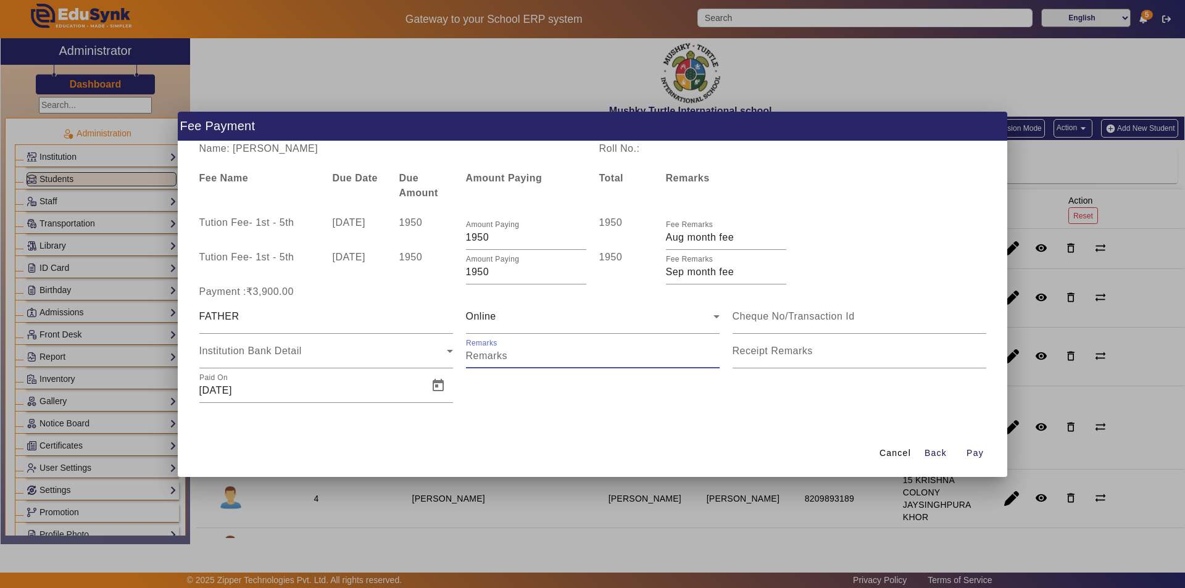
click at [533, 354] on input "Remarks" at bounding box center [593, 356] width 254 height 15
click at [814, 350] on div "Receipt Remarks" at bounding box center [860, 351] width 254 height 35
drag, startPoint x: 812, startPoint y: 351, endPoint x: 807, endPoint y: 357, distance: 7.9
click at [812, 353] on input "Receipt Remarks" at bounding box center [860, 356] width 254 height 15
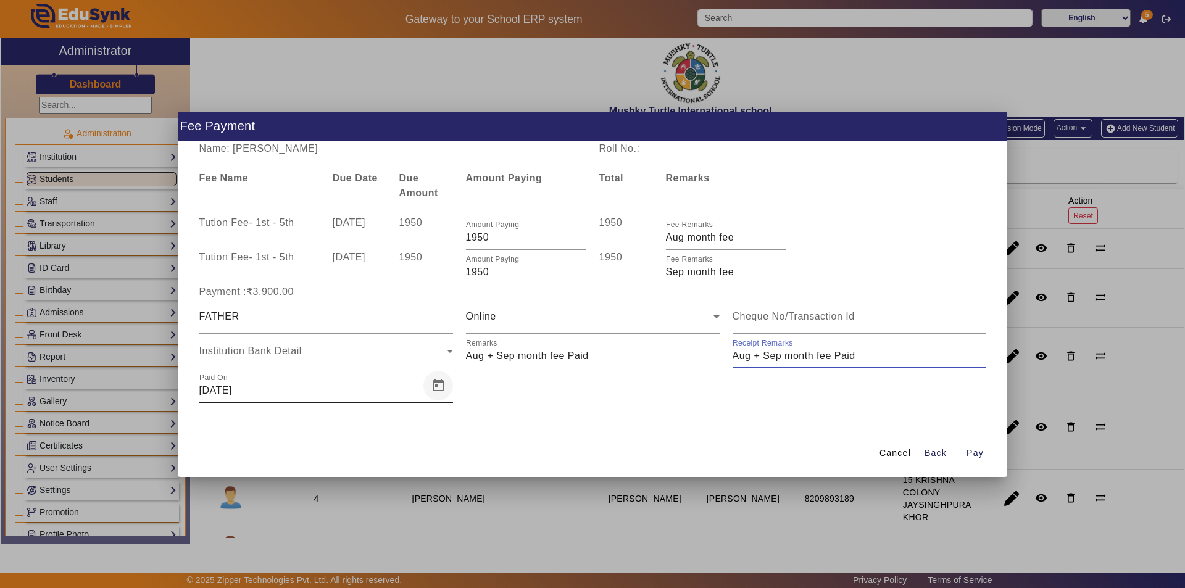
click at [444, 383] on span "Open calendar" at bounding box center [438, 386] width 30 height 30
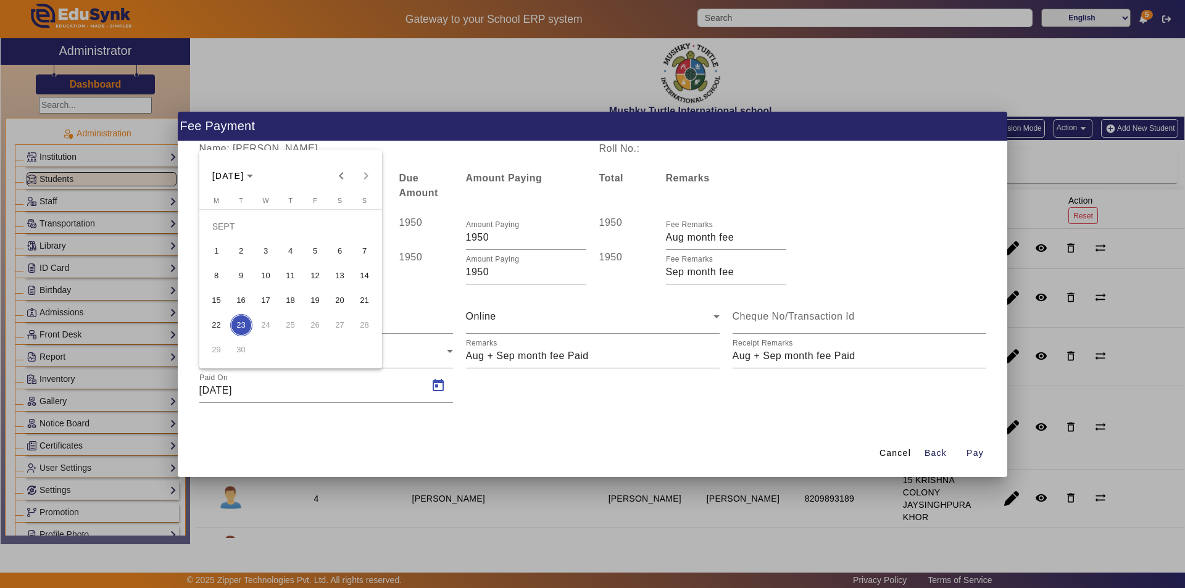
click at [243, 296] on span "16" at bounding box center [241, 300] width 22 height 22
click at [976, 457] on span "Pay" at bounding box center [975, 453] width 17 height 13
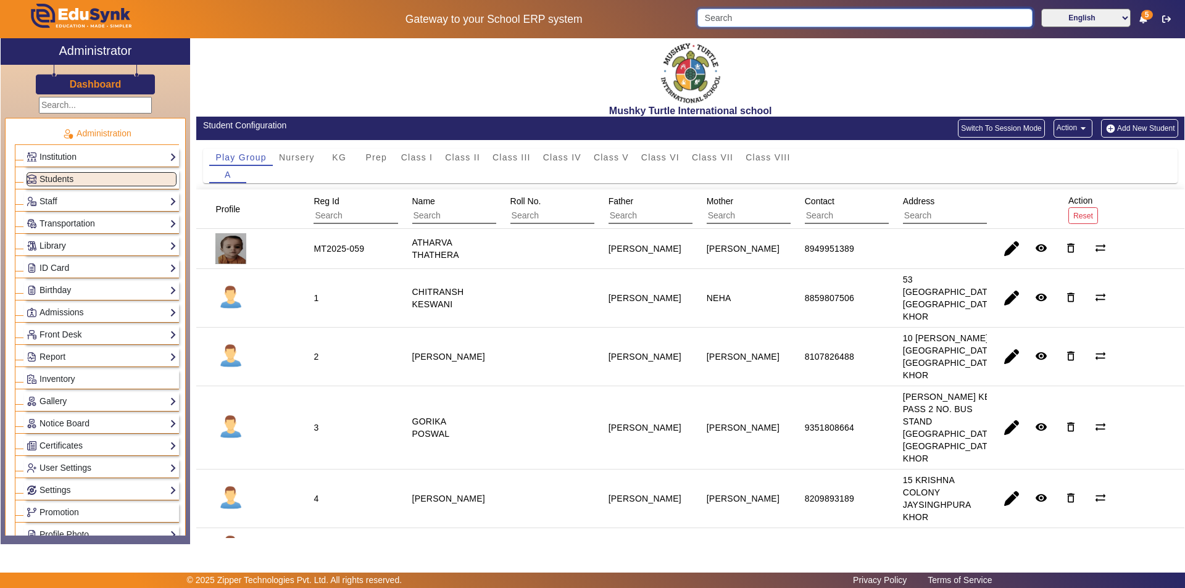
click at [765, 17] on input "Search" at bounding box center [864, 18] width 335 height 19
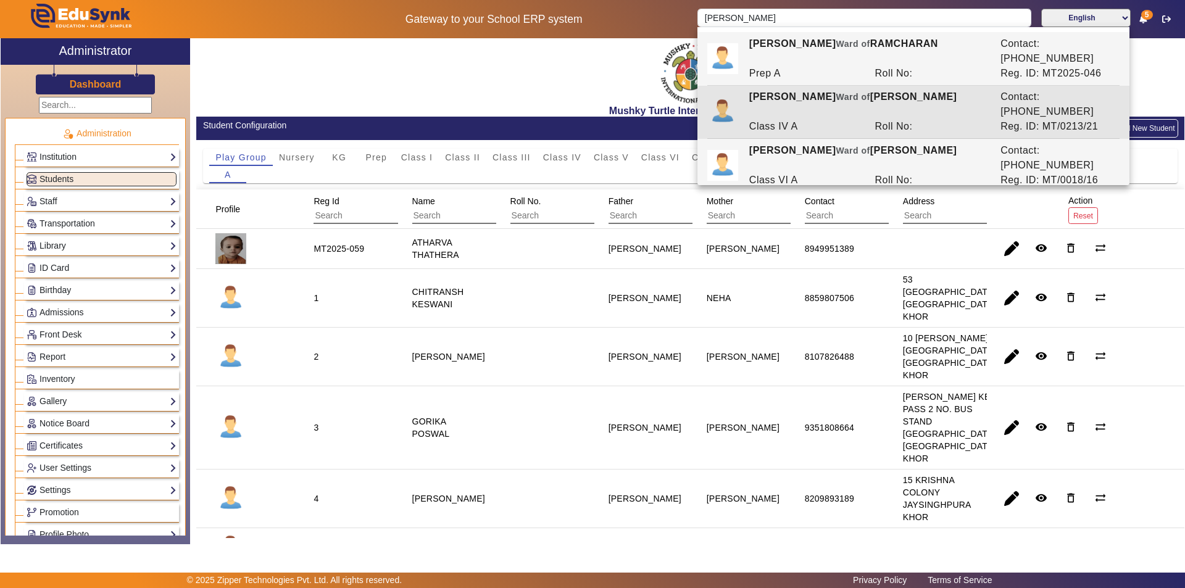
click at [780, 120] on div "[PERSON_NAME] [PERSON_NAME] of [PERSON_NAME] Contact: [PHONE_NUMBER] Prep A Rol…" at bounding box center [913, 106] width 432 height 158
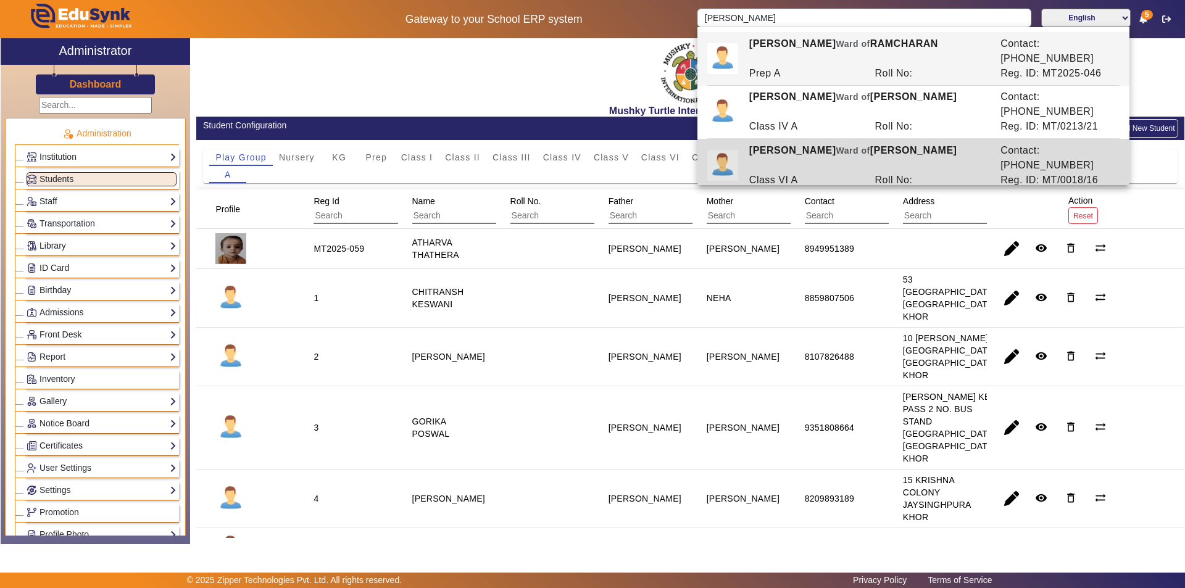
click at [781, 143] on div "[PERSON_NAME] [PERSON_NAME] of [PERSON_NAME]" at bounding box center [868, 158] width 251 height 30
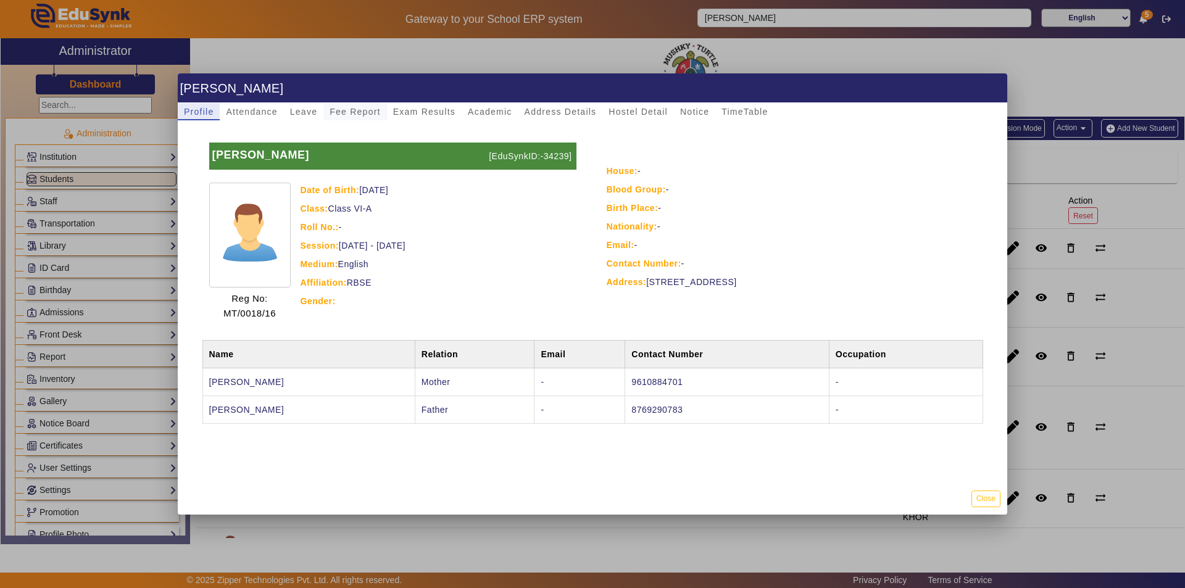
click at [373, 114] on span "Fee Report" at bounding box center [355, 111] width 51 height 9
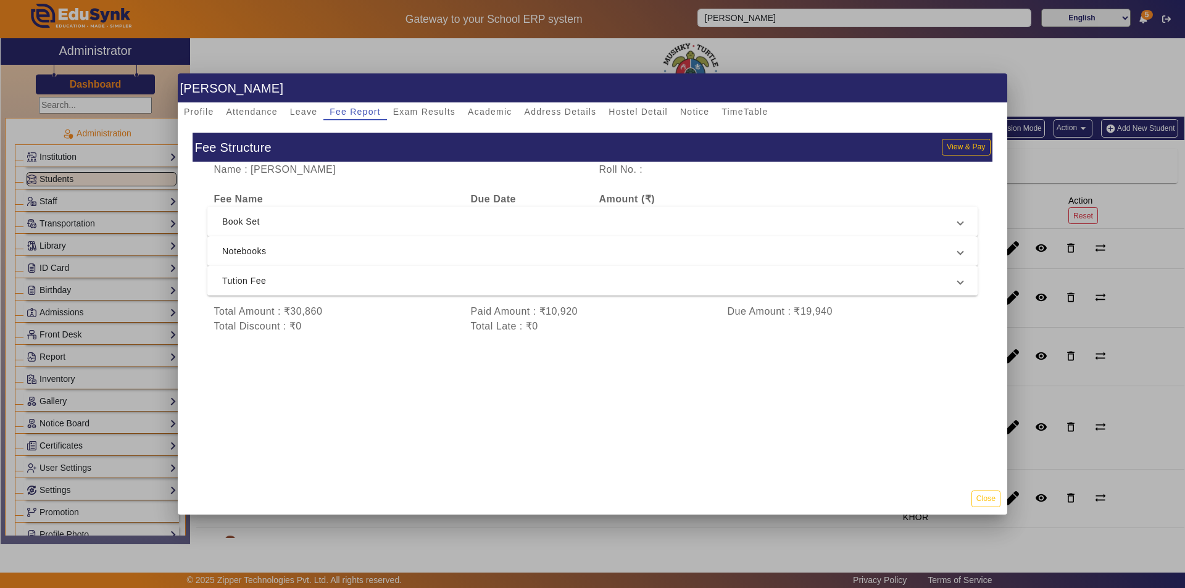
click at [422, 281] on span "Tution Fee" at bounding box center [590, 280] width 736 height 15
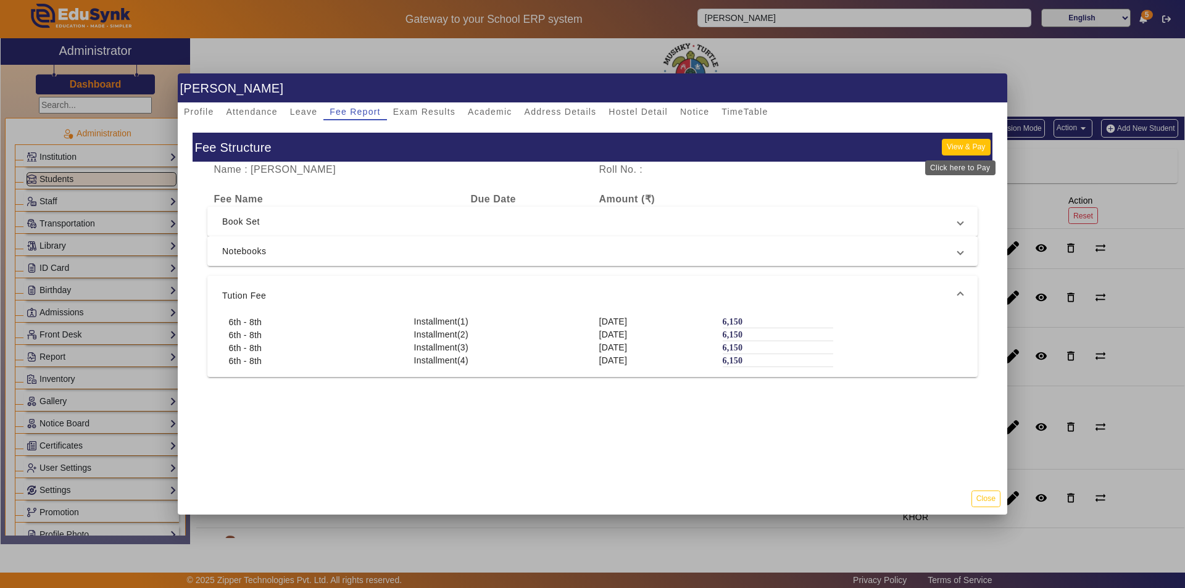
click at [965, 143] on button "View & Pay" at bounding box center [966, 147] width 48 height 17
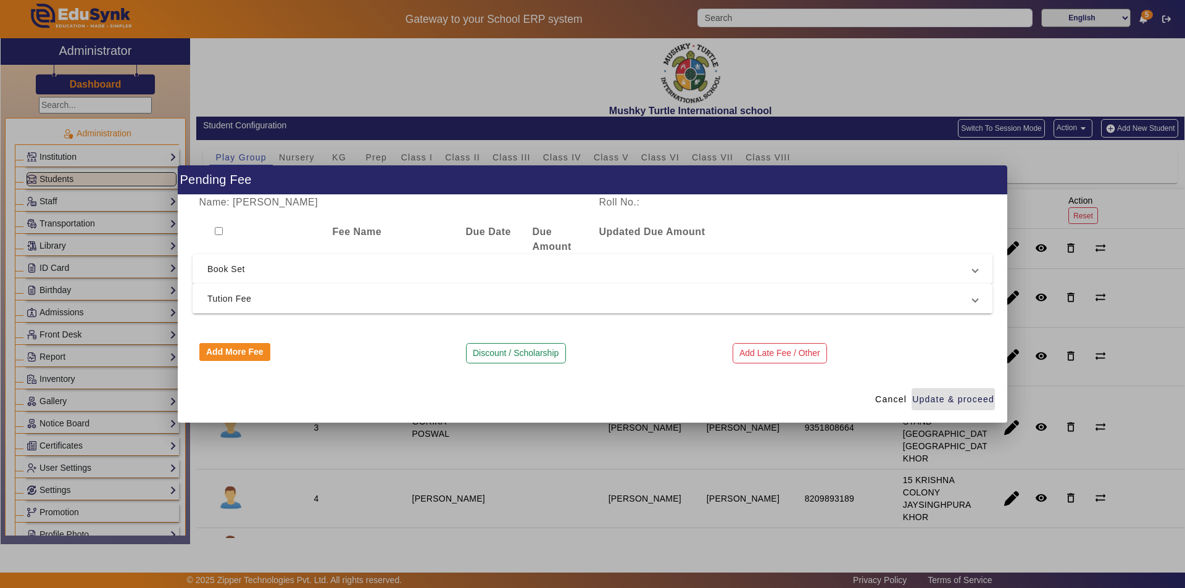
click at [384, 296] on span "Tution Fee" at bounding box center [589, 298] width 765 height 15
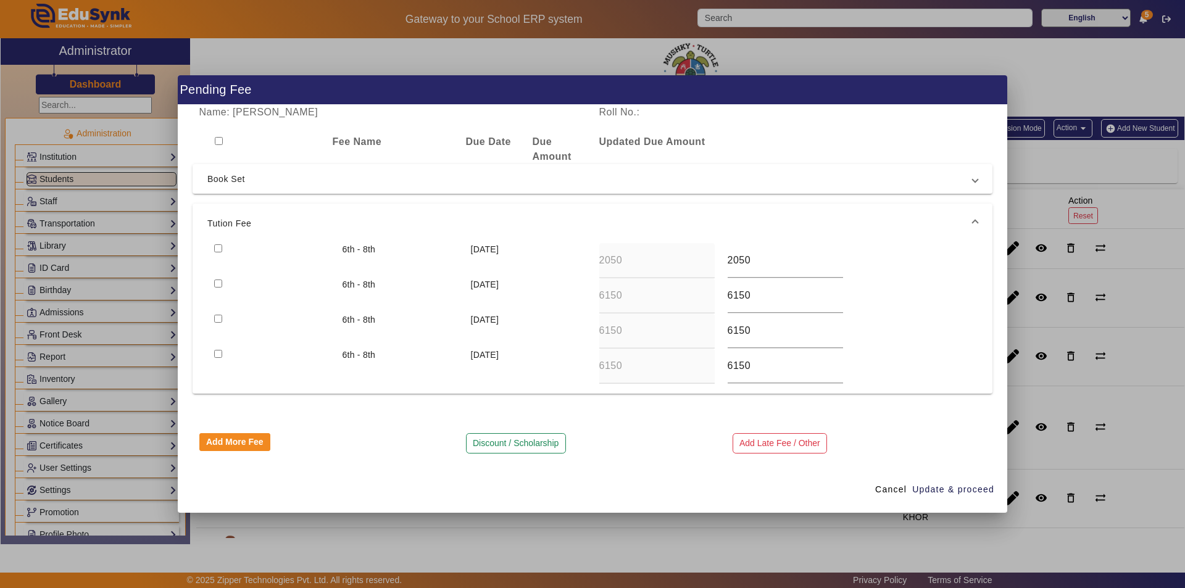
click at [218, 248] on input "checkbox" at bounding box center [218, 248] width 8 height 8
click at [215, 285] on input "checkbox" at bounding box center [218, 284] width 8 height 8
click at [942, 491] on span "Update & proceed" at bounding box center [953, 489] width 82 height 13
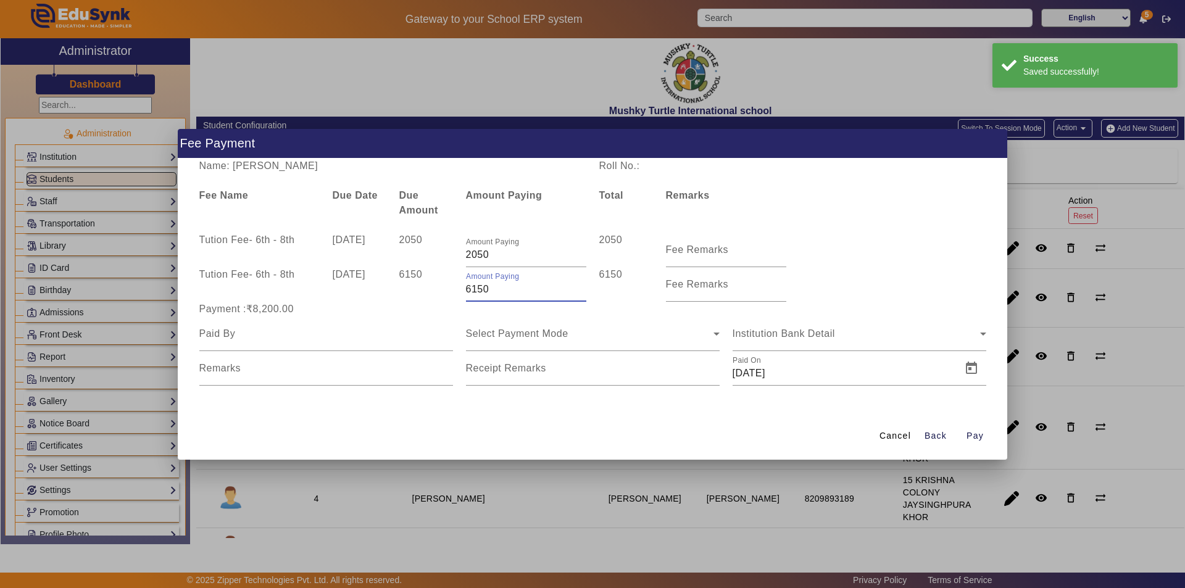
drag, startPoint x: 490, startPoint y: 286, endPoint x: 435, endPoint y: 288, distance: 55.6
click at [435, 288] on div "Tution Fee - 6th - 8th [DATE] 6150 Amount Paying 6150 6150 Fee Remarks" at bounding box center [593, 284] width 800 height 35
click at [690, 254] on mat-label "Fee Remarks" at bounding box center [697, 249] width 63 height 10
click at [690, 254] on input "Fee Remarks" at bounding box center [726, 255] width 120 height 15
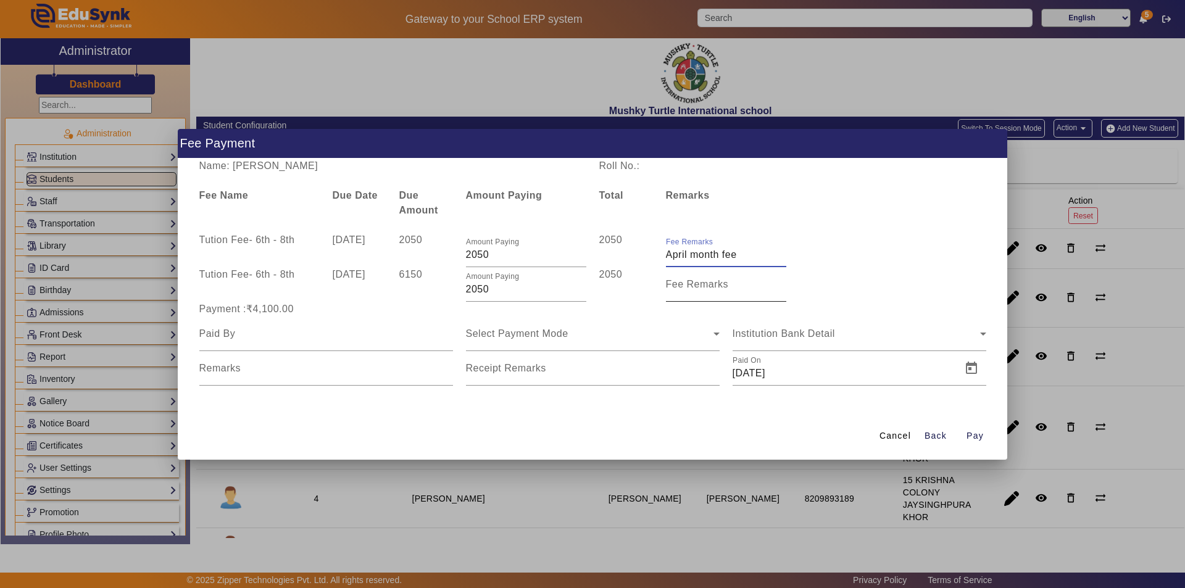
click at [703, 289] on label "Fee Remarks" at bounding box center [697, 284] width 63 height 11
click at [703, 289] on input "Fee Remarks" at bounding box center [726, 289] width 120 height 15
click at [744, 253] on input "Fee Remarks" at bounding box center [726, 255] width 120 height 15
drag, startPoint x: 744, startPoint y: 253, endPoint x: 645, endPoint y: 249, distance: 98.9
click at [645, 249] on div "Tution Fee - 6th - 8th [DATE] 2050 Amount Paying 2050 2050 Fee Remarks" at bounding box center [593, 250] width 800 height 35
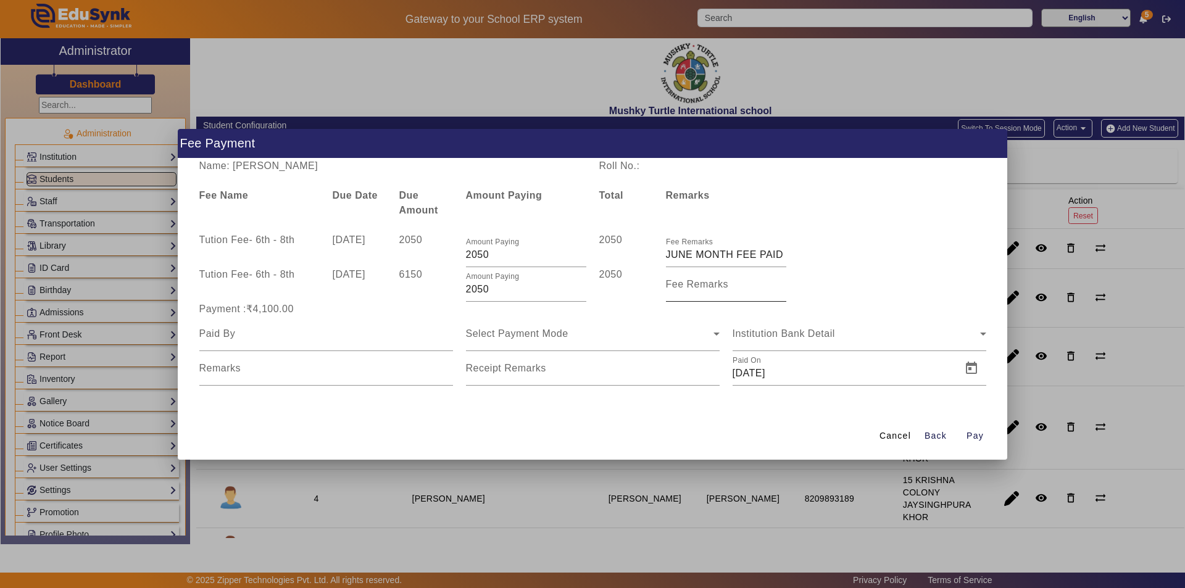
click at [705, 288] on mat-label "Fee Remarks" at bounding box center [697, 284] width 63 height 10
click at [705, 288] on input "Fee Remarks" at bounding box center [726, 289] width 120 height 15
click at [320, 337] on input at bounding box center [326, 334] width 254 height 15
click at [595, 330] on div "Select Payment Mode" at bounding box center [590, 334] width 248 height 15
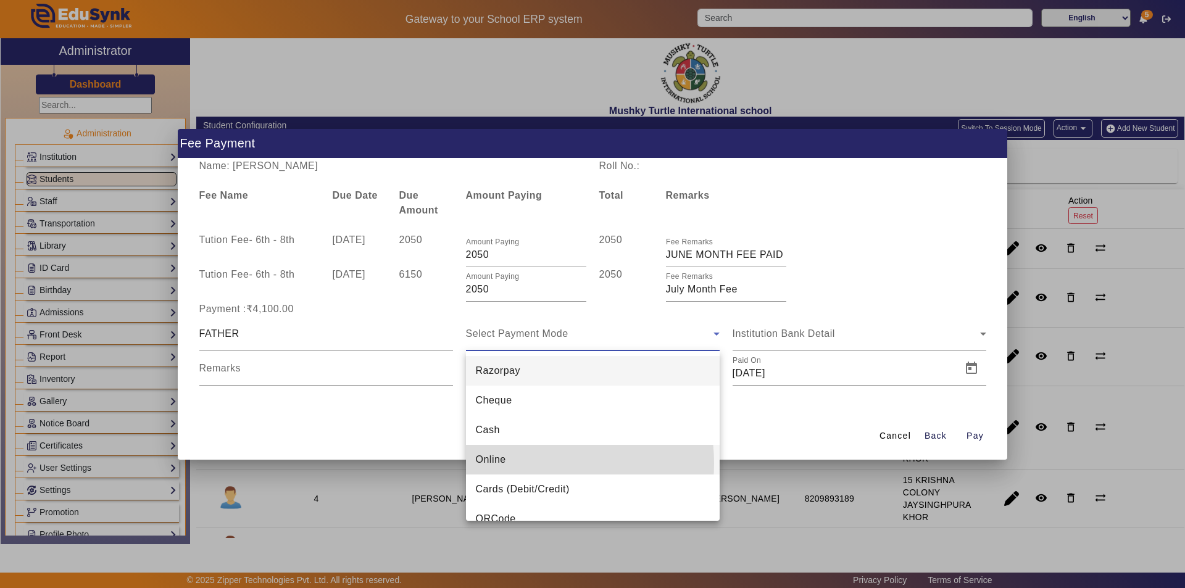
click at [527, 464] on mat-option "Online" at bounding box center [593, 460] width 254 height 30
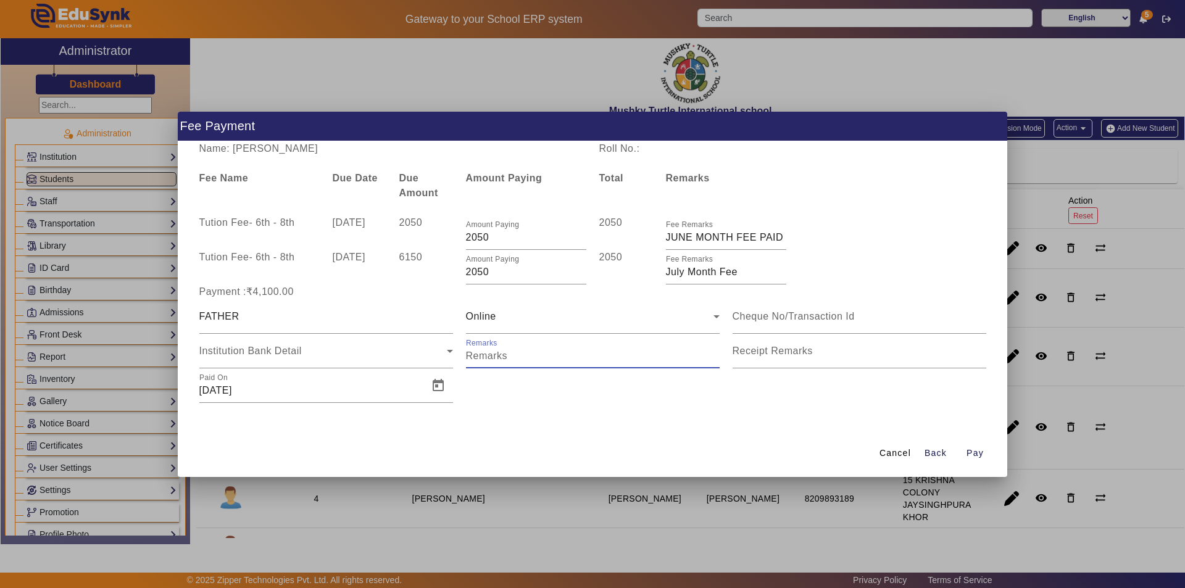
click at [522, 359] on input "Remarks" at bounding box center [593, 356] width 254 height 15
drag, startPoint x: 586, startPoint y: 352, endPoint x: 446, endPoint y: 362, distance: 141.1
click at [446, 362] on div "FATHER Online Institution Bank Detail Remarks Receipt Remarks Paid On [DATE]" at bounding box center [593, 351] width 800 height 104
click at [836, 360] on input "Receipt Remarks" at bounding box center [860, 356] width 254 height 15
paste input "june + july month fee"
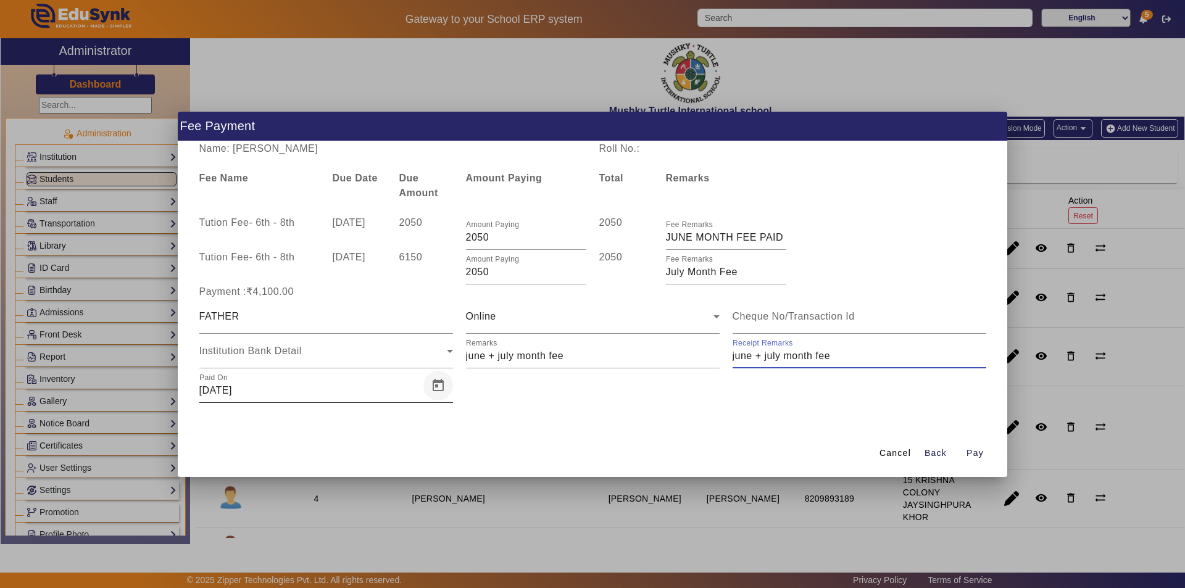
click at [443, 381] on span "Open calendar" at bounding box center [438, 386] width 30 height 30
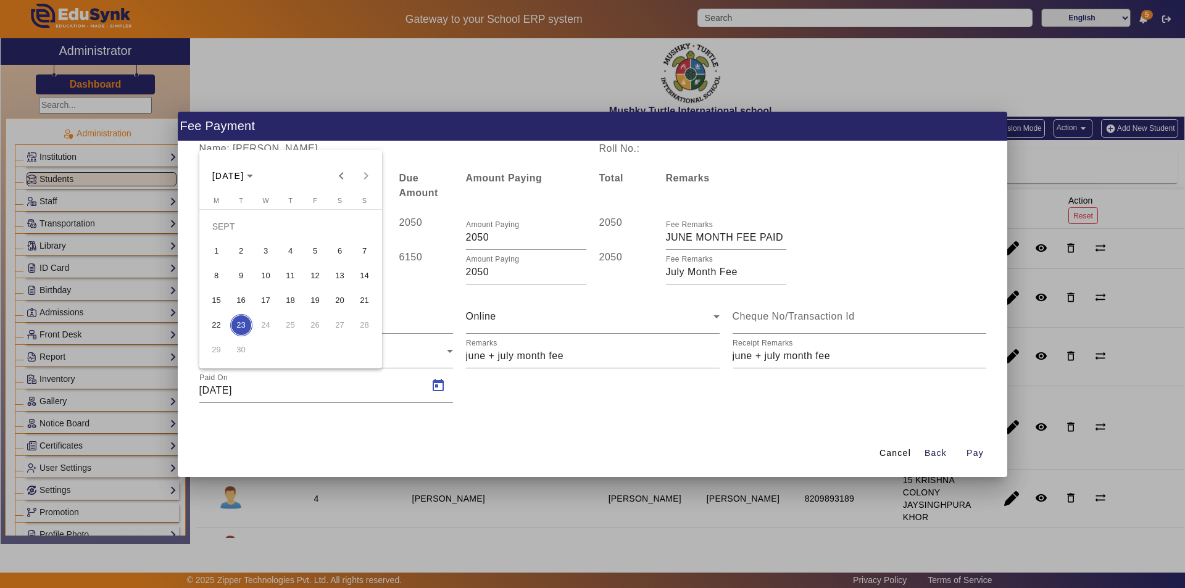
click at [243, 301] on span "16" at bounding box center [241, 300] width 22 height 22
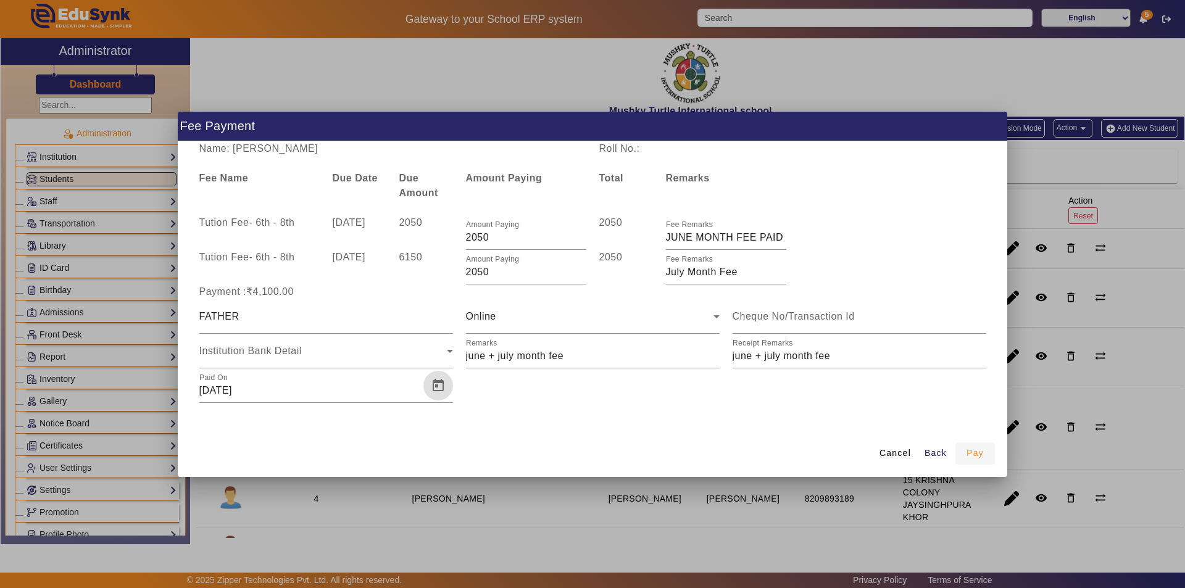
click at [970, 456] on span "Pay" at bounding box center [975, 453] width 17 height 13
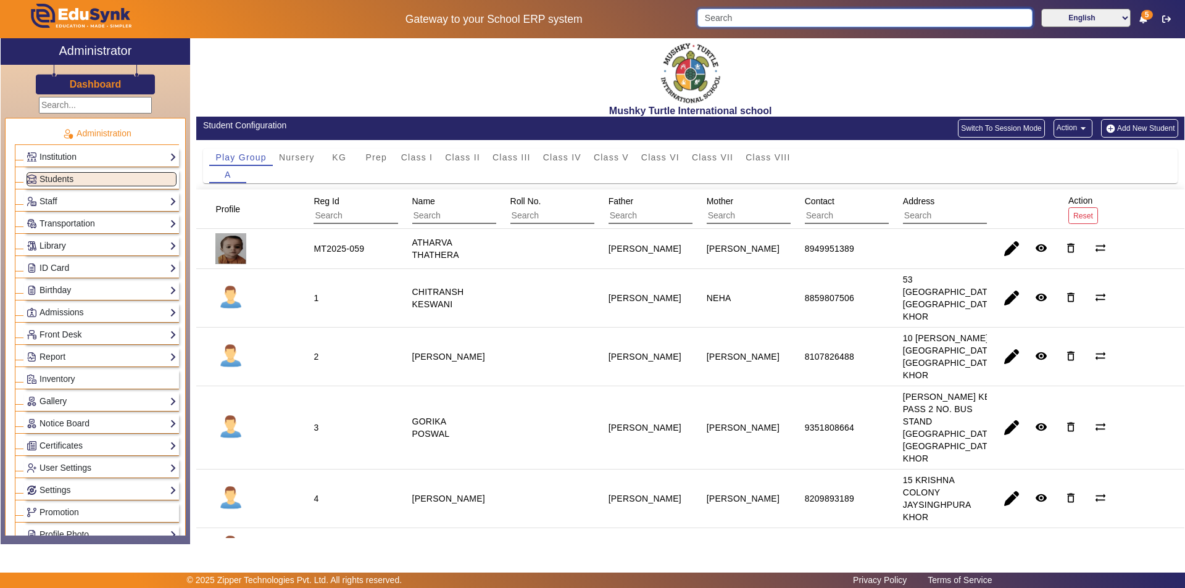
click at [762, 17] on input "Search" at bounding box center [864, 18] width 335 height 19
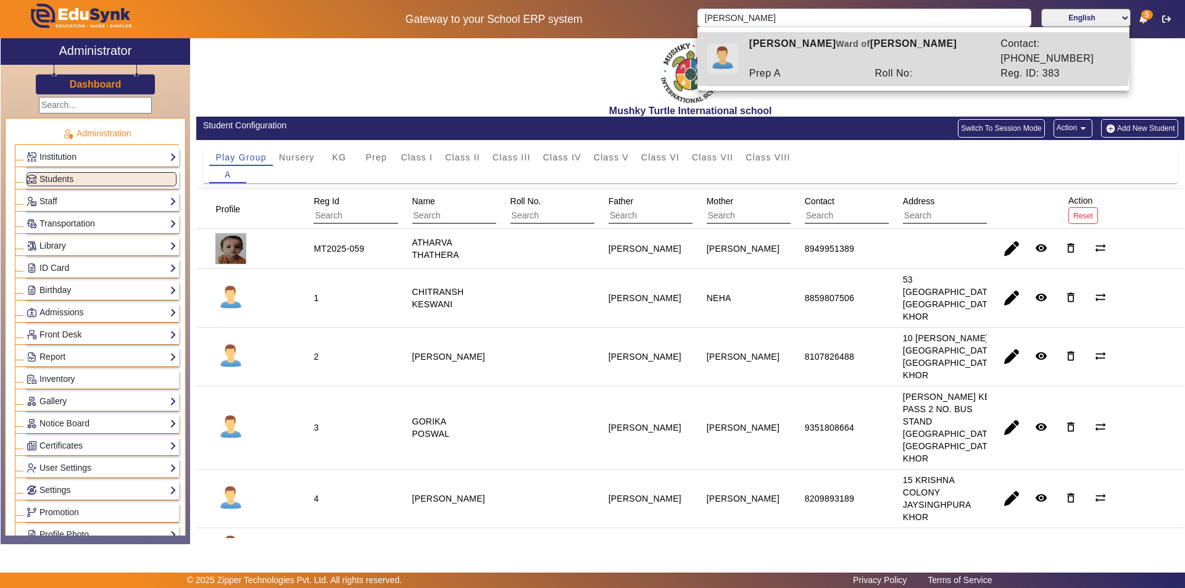
click at [826, 44] on div "[PERSON_NAME] [PERSON_NAME] of [PERSON_NAME]" at bounding box center [868, 51] width 251 height 30
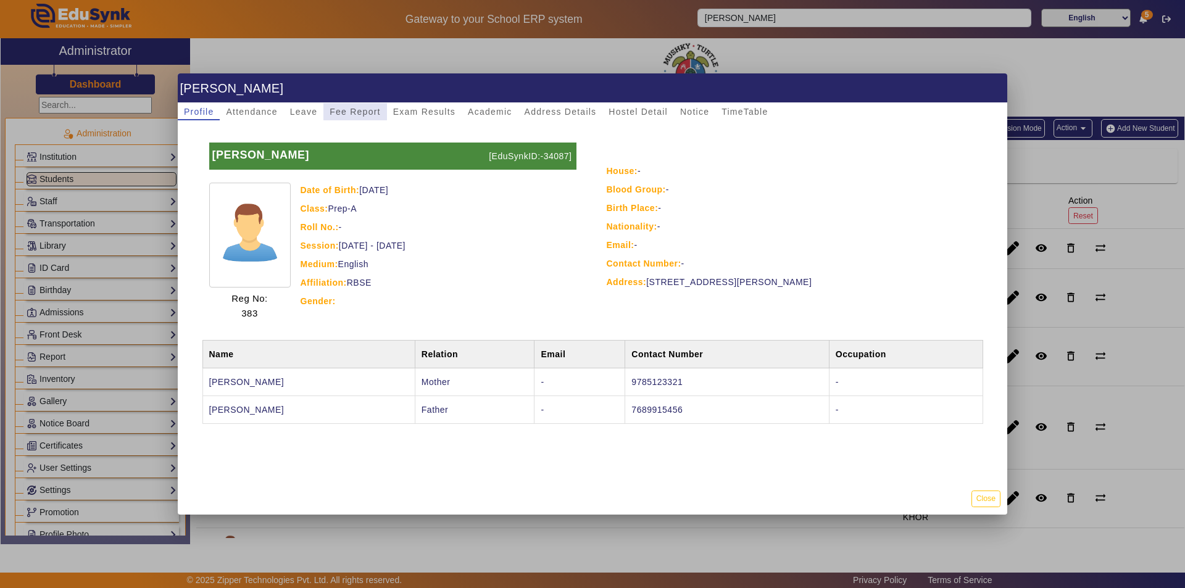
click at [354, 112] on span "Fee Report" at bounding box center [355, 111] width 51 height 9
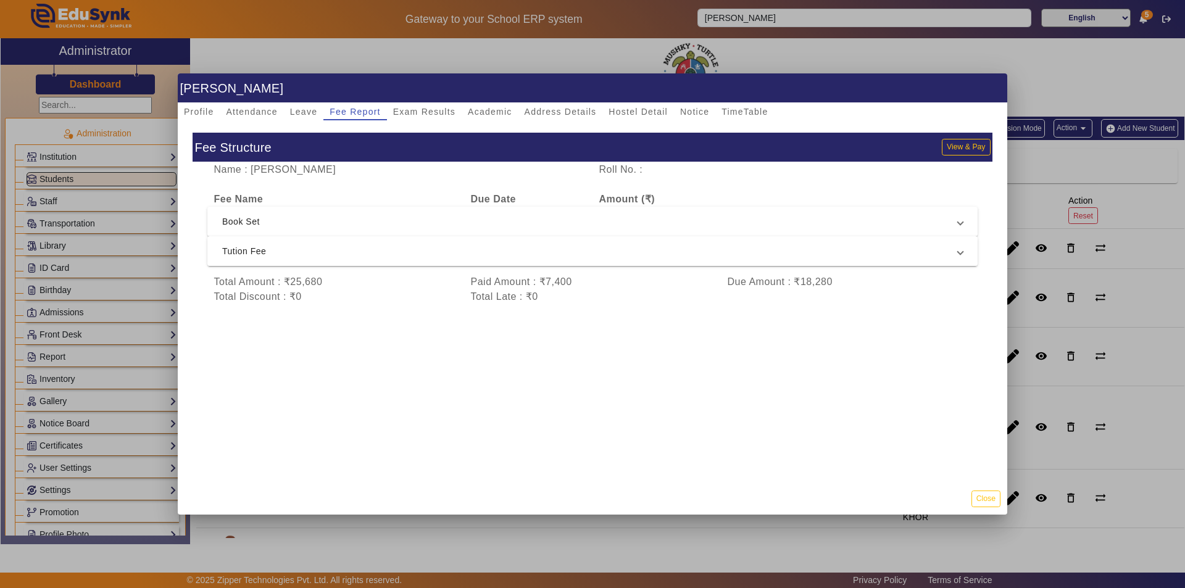
click at [385, 251] on span "Tution Fee" at bounding box center [590, 251] width 736 height 15
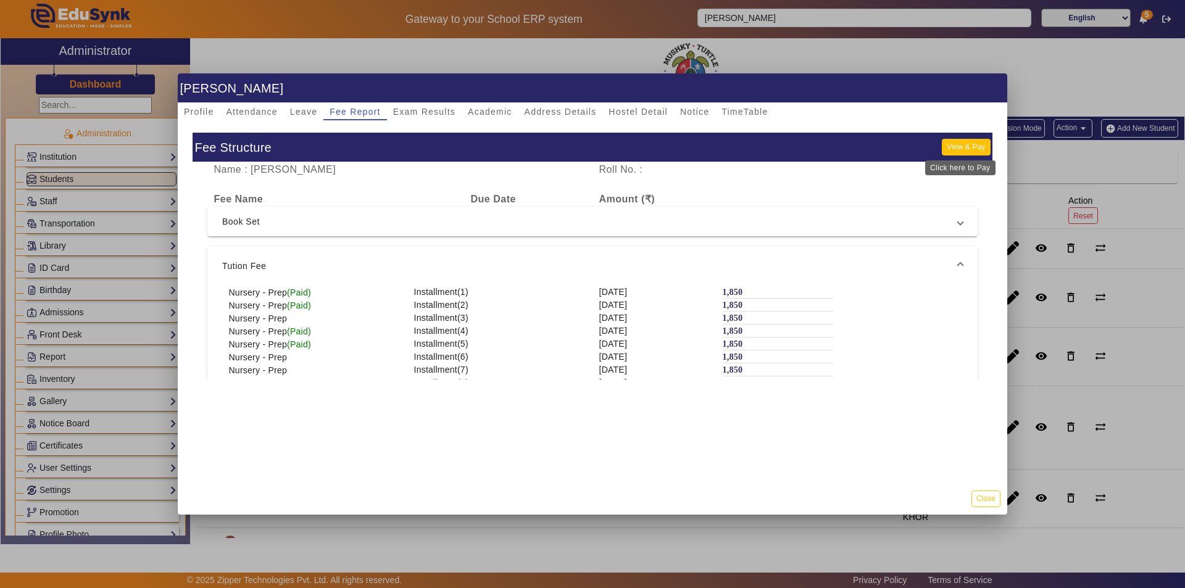
click at [947, 142] on button "View & Pay" at bounding box center [966, 147] width 48 height 17
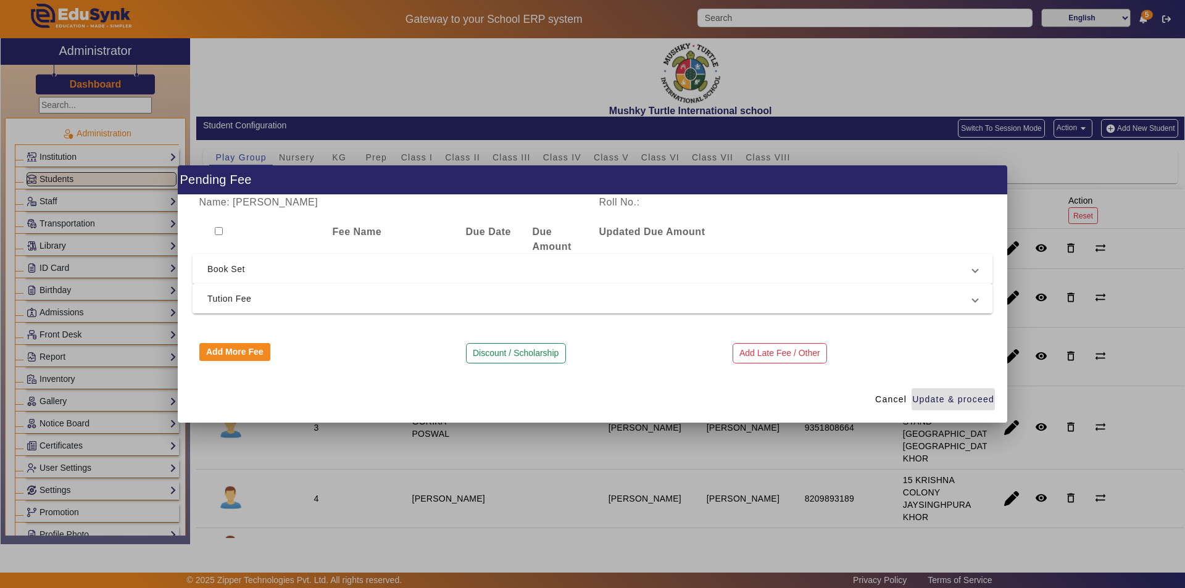
click at [430, 301] on span "Tution Fee" at bounding box center [589, 298] width 765 height 15
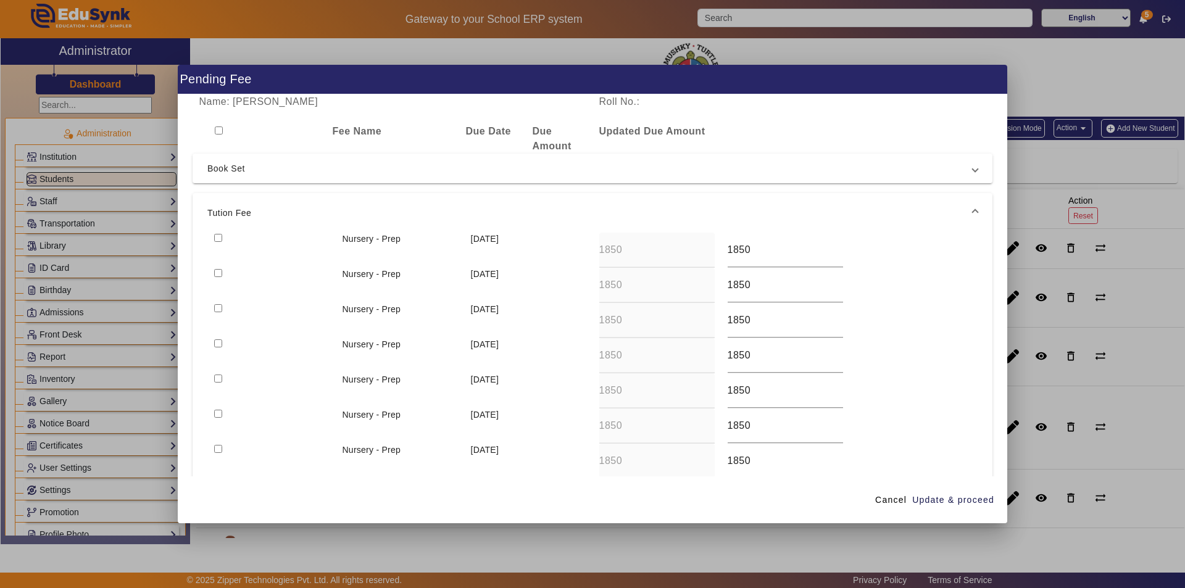
drag, startPoint x: 219, startPoint y: 275, endPoint x: 223, endPoint y: 282, distance: 7.7
click at [222, 277] on div at bounding box center [271, 285] width 128 height 35
click at [217, 272] on input "checkbox" at bounding box center [218, 273] width 8 height 8
click at [949, 496] on span "Update & proceed" at bounding box center [953, 500] width 82 height 13
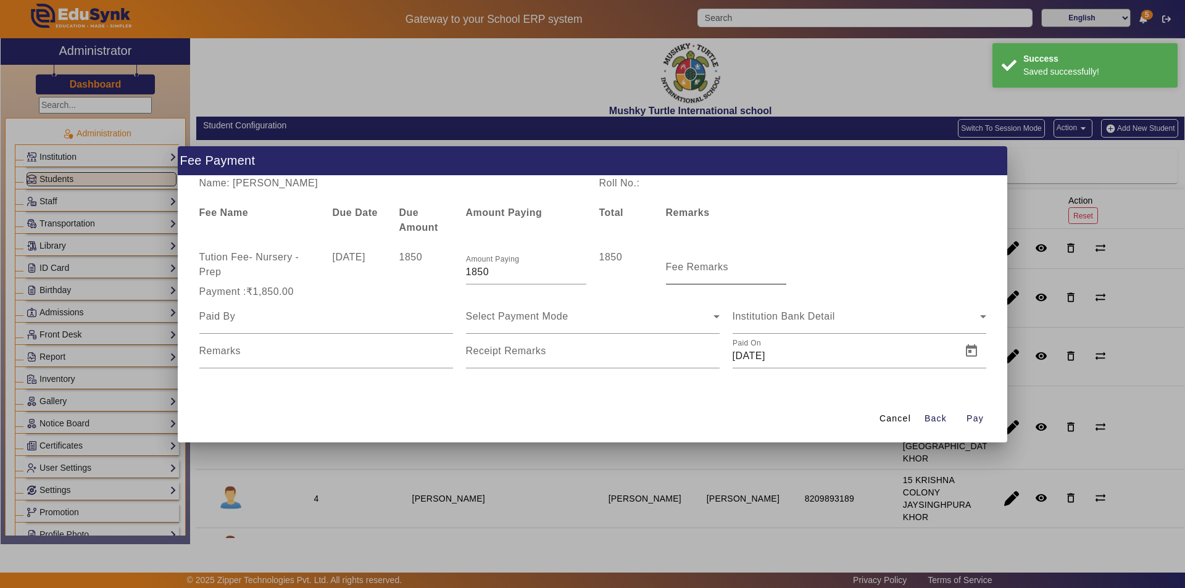
click at [687, 272] on label "Fee Remarks" at bounding box center [697, 267] width 63 height 11
click at [687, 272] on input "Fee Remarks" at bounding box center [726, 272] width 120 height 15
click at [710, 272] on input "Fee Remarks" at bounding box center [726, 272] width 120 height 15
click at [366, 314] on input at bounding box center [326, 316] width 254 height 15
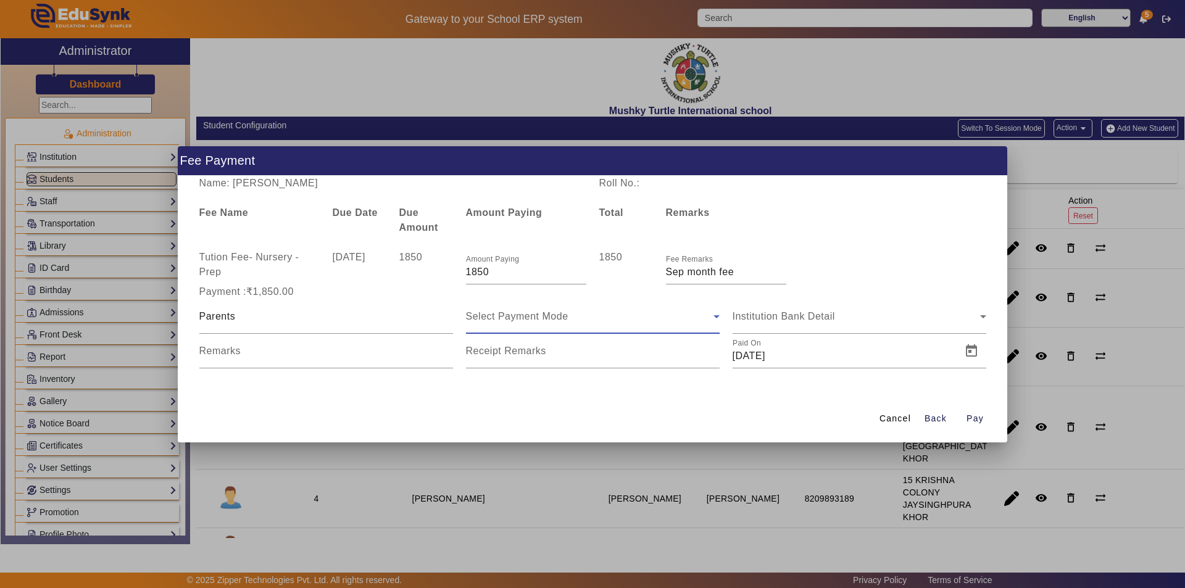
click at [594, 318] on div "Select Payment Mode" at bounding box center [590, 316] width 248 height 15
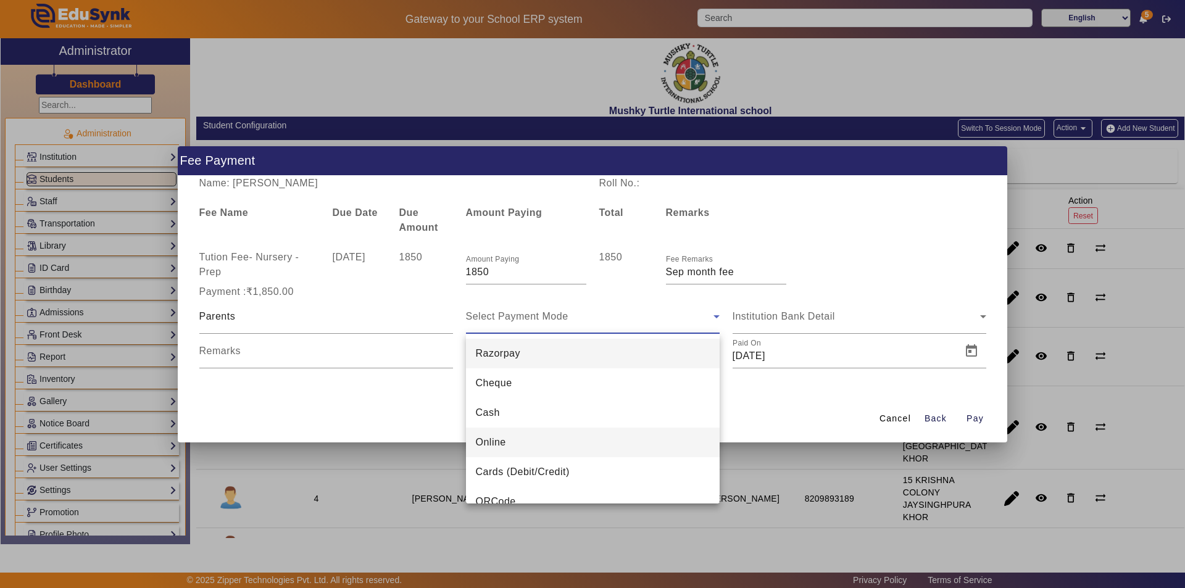
click at [534, 435] on mat-option "Online" at bounding box center [593, 443] width 254 height 30
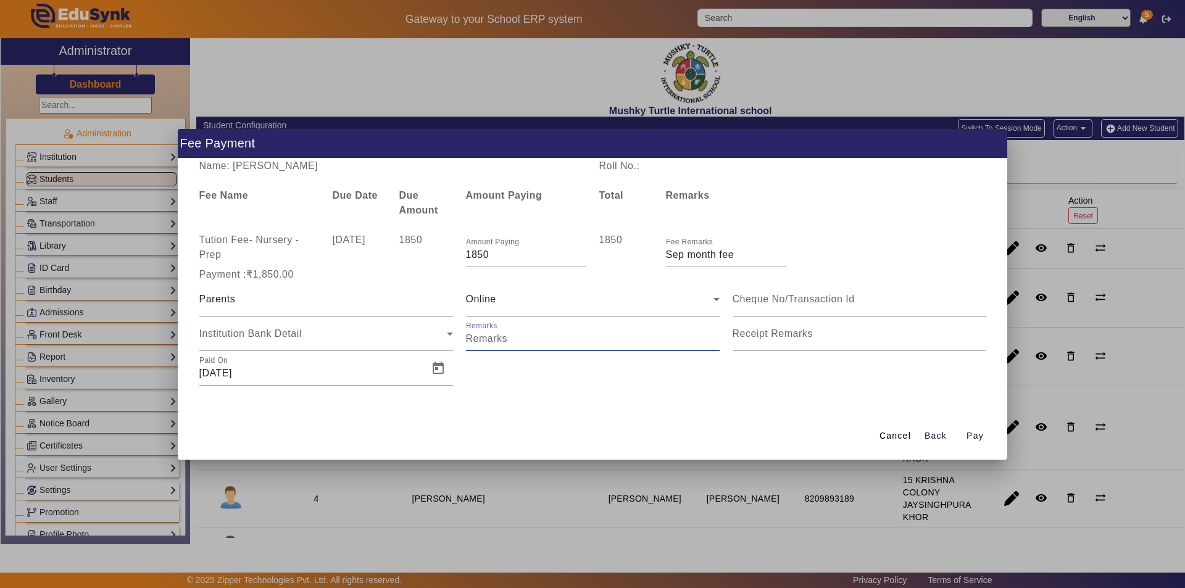
click at [572, 343] on input "Remarks" at bounding box center [593, 338] width 254 height 15
click at [794, 343] on input "Receipt Remarks" at bounding box center [860, 338] width 254 height 15
click at [443, 370] on span "Open calendar" at bounding box center [438, 369] width 30 height 30
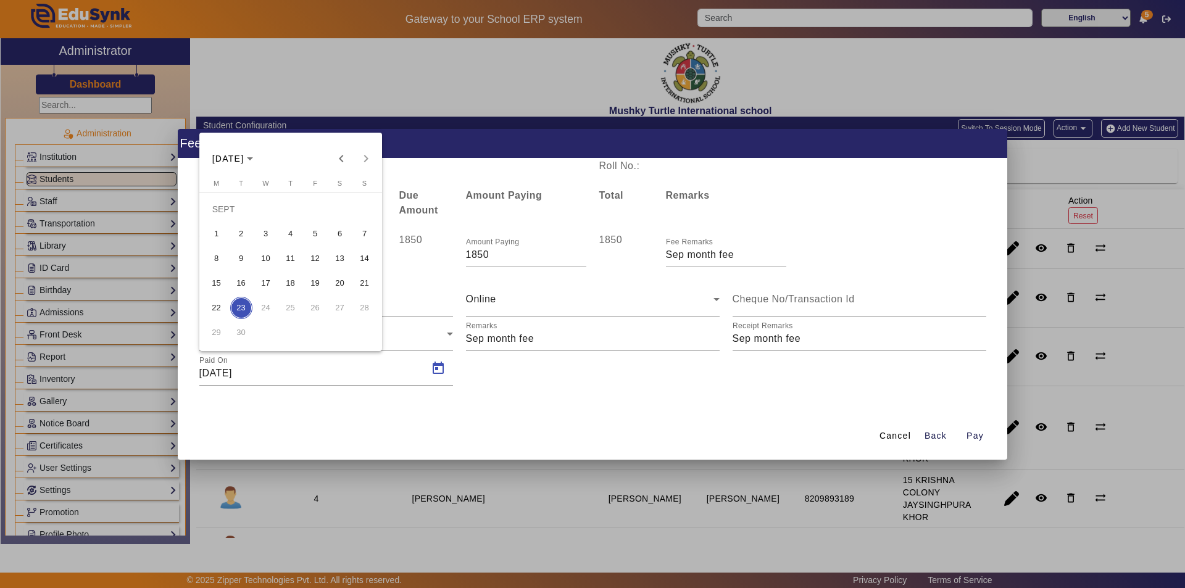
click at [240, 280] on span "16" at bounding box center [241, 283] width 22 height 22
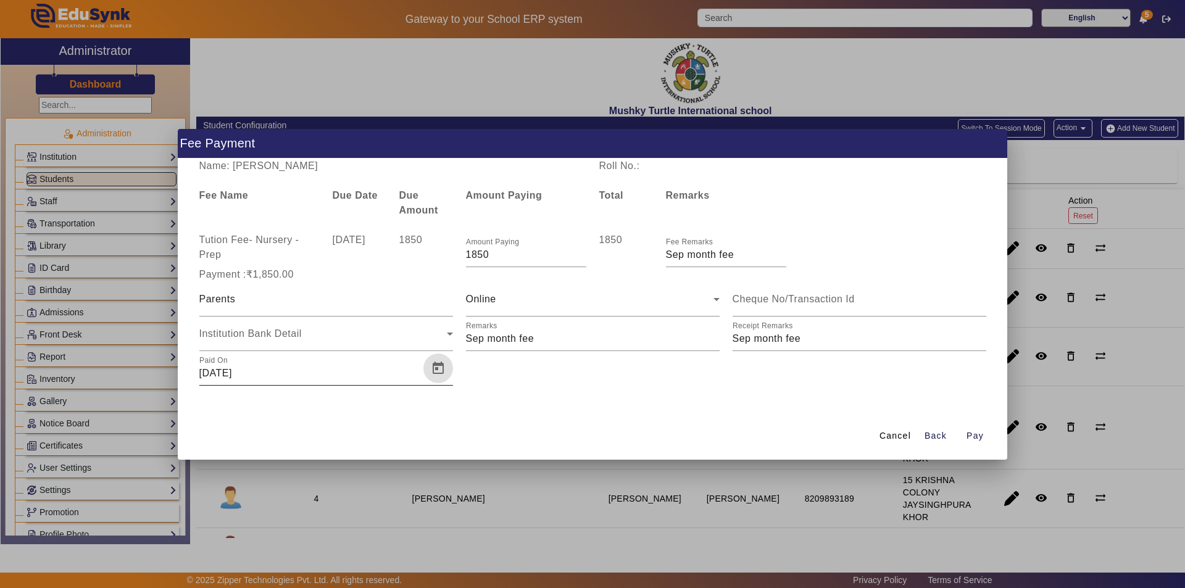
click at [436, 373] on span "Open calendar" at bounding box center [438, 369] width 30 height 30
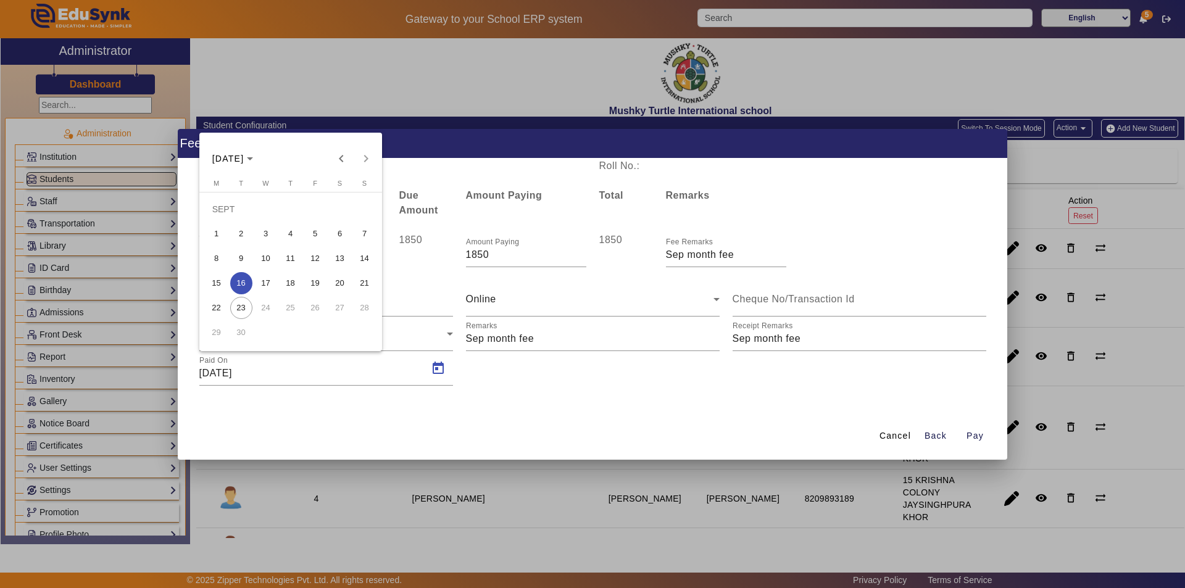
click at [267, 288] on span "17" at bounding box center [266, 283] width 22 height 22
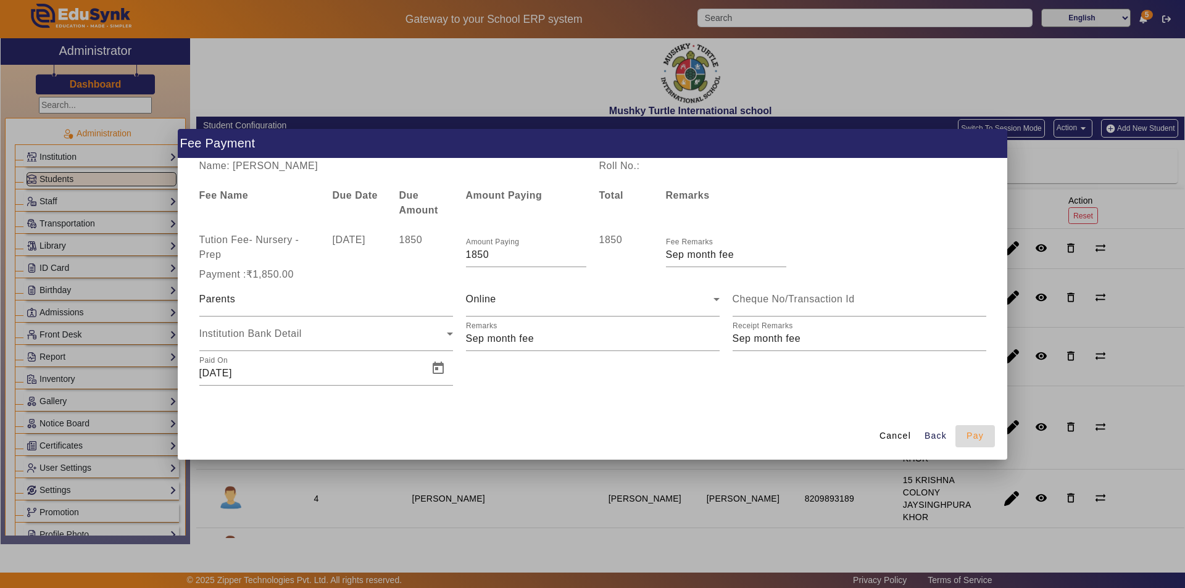
click at [979, 434] on span "Pay" at bounding box center [975, 436] width 17 height 13
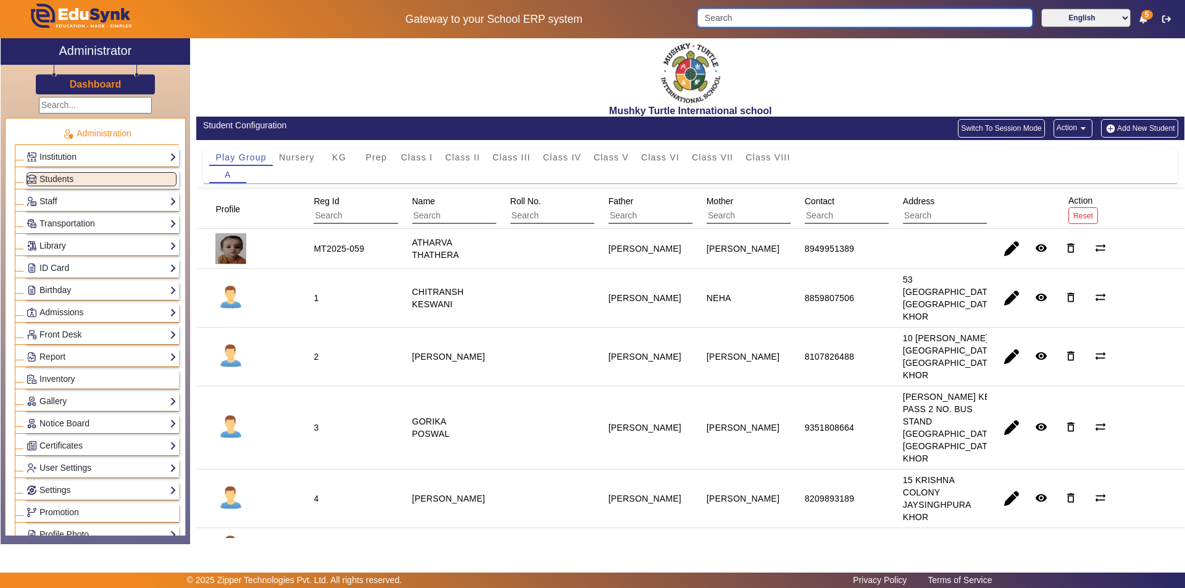
click at [718, 19] on input "Search" at bounding box center [864, 18] width 335 height 19
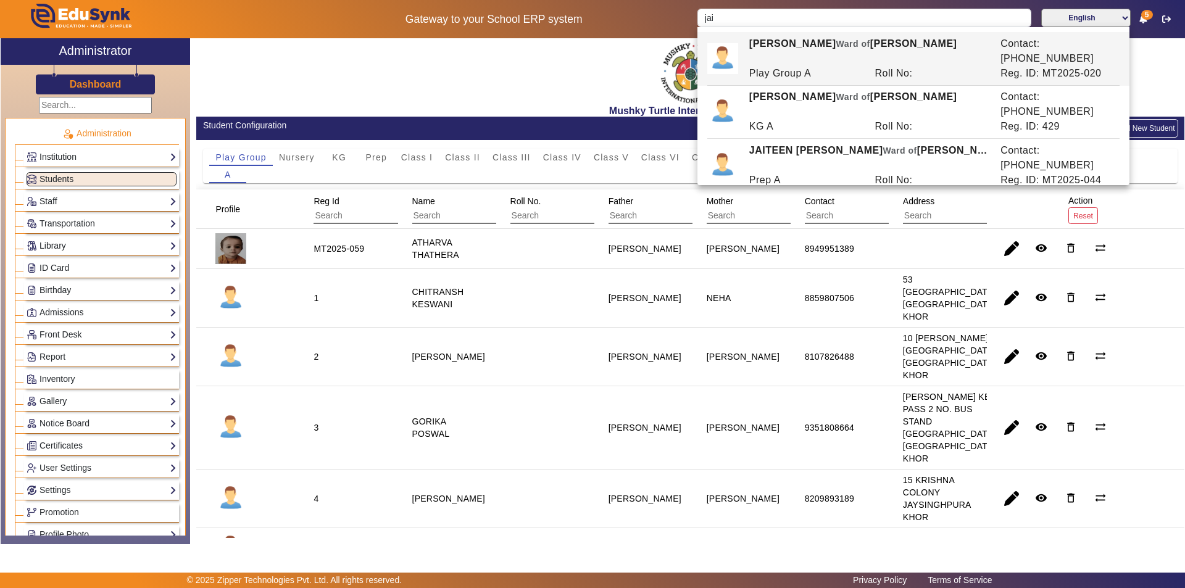
click at [836, 199] on span "Ward of" at bounding box center [853, 204] width 34 height 10
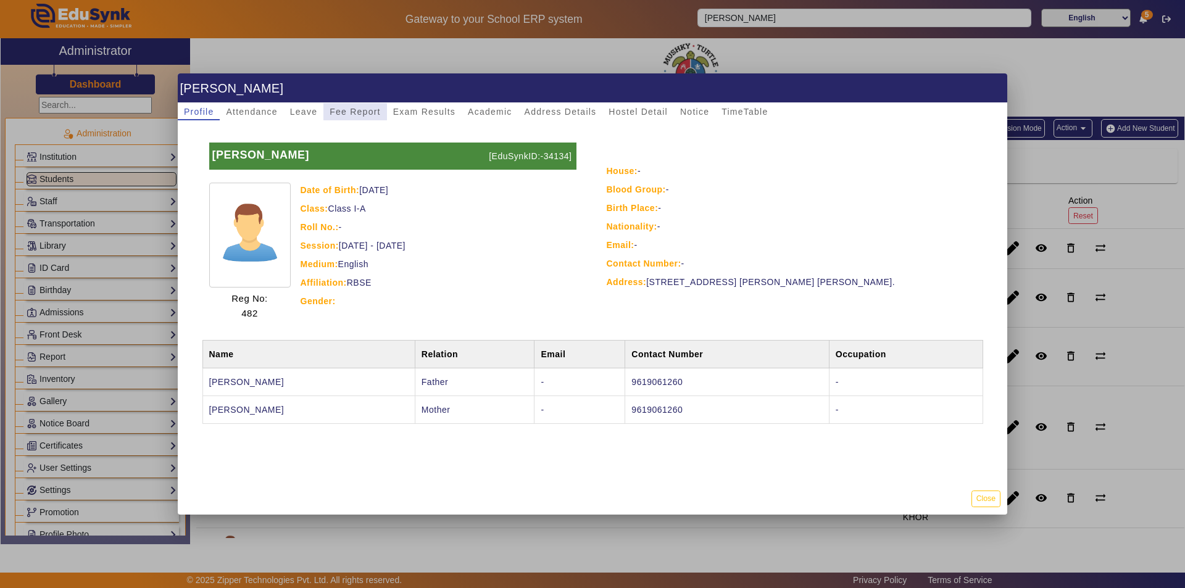
click at [346, 114] on span "Fee Report" at bounding box center [355, 111] width 51 height 9
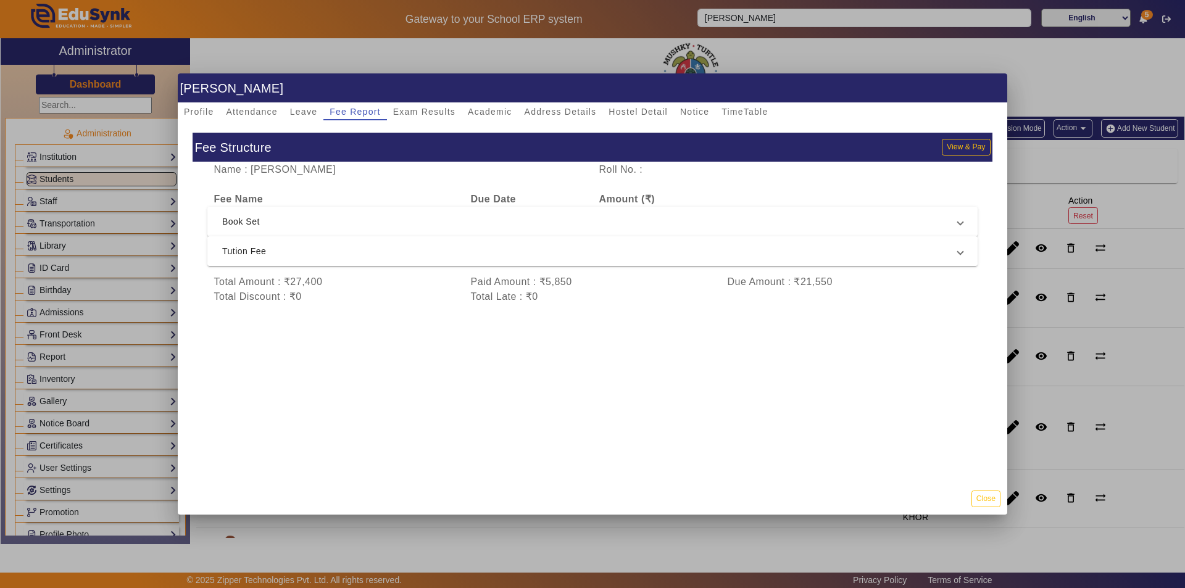
click at [412, 251] on span "Tution Fee" at bounding box center [590, 251] width 736 height 15
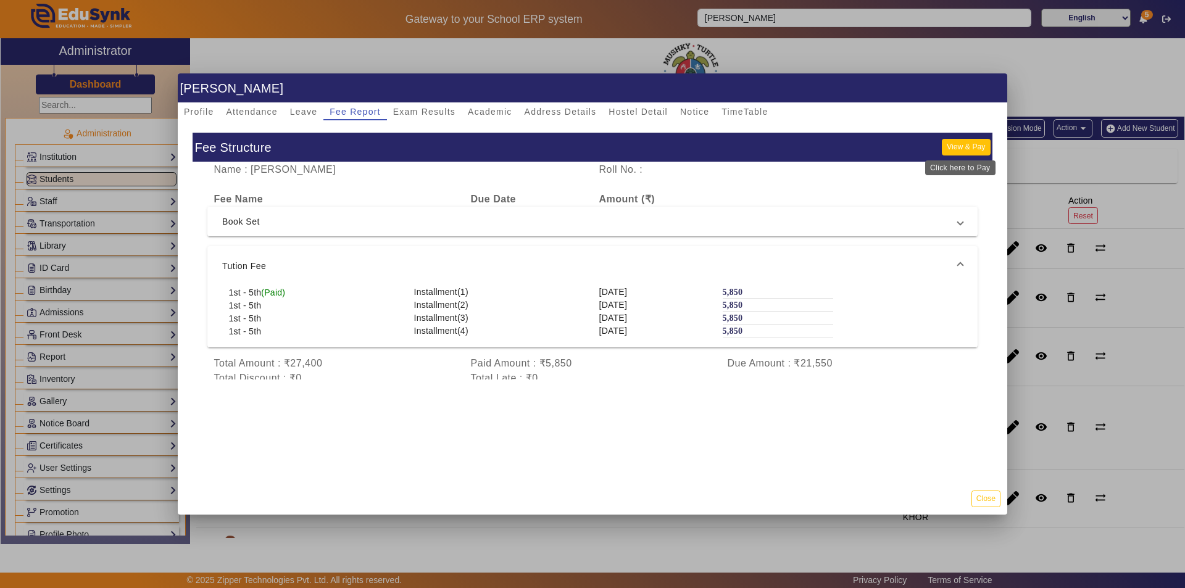
click at [958, 141] on button "View & Pay" at bounding box center [966, 147] width 48 height 17
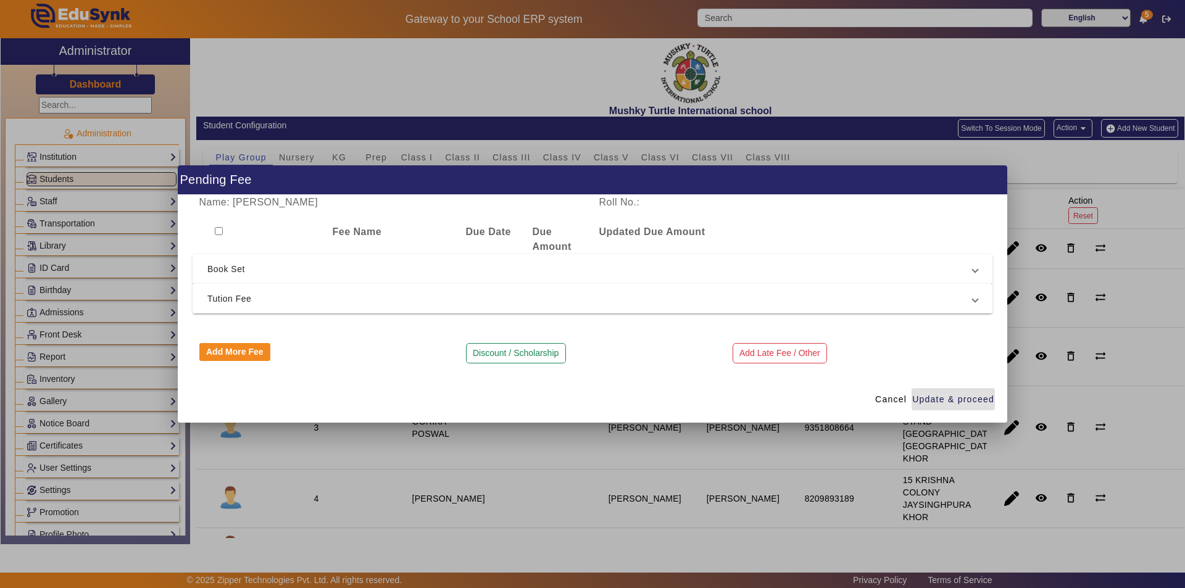
click at [518, 307] on mat-expansion-panel-header "Tution Fee" at bounding box center [593, 299] width 800 height 30
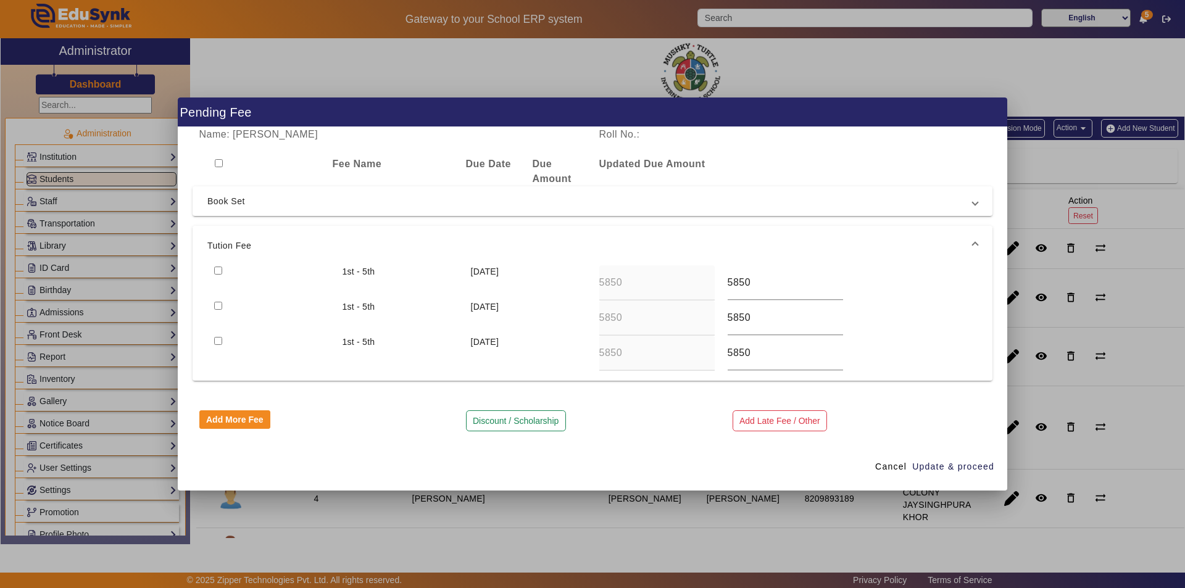
click at [217, 270] on input "checkbox" at bounding box center [218, 271] width 8 height 8
click at [937, 464] on span "Update & proceed" at bounding box center [953, 466] width 82 height 13
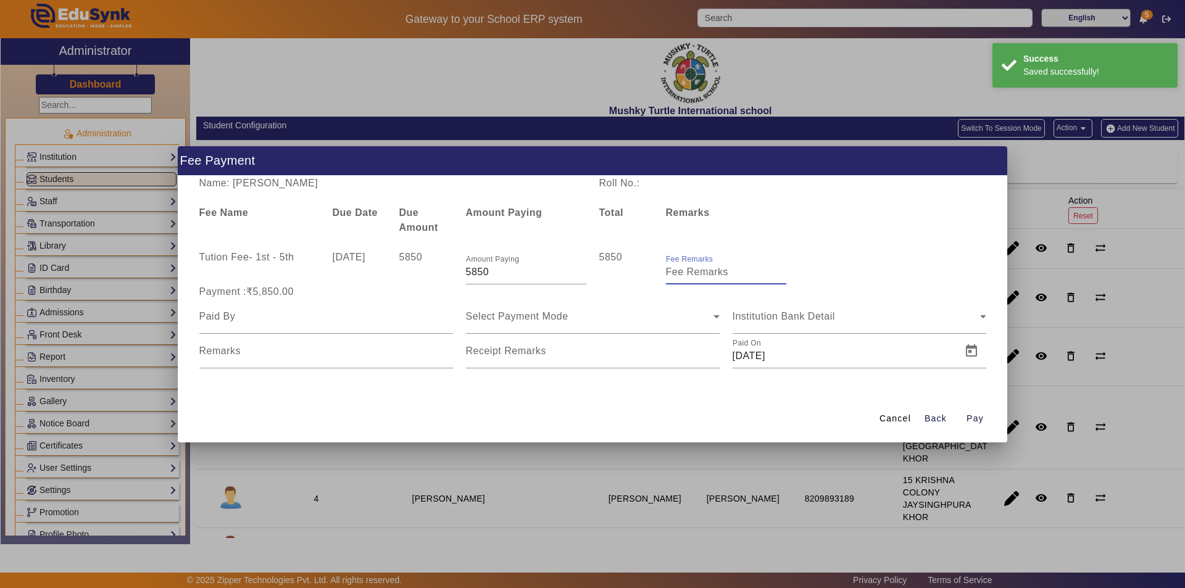
click at [749, 270] on input "Fee Remarks" at bounding box center [726, 272] width 120 height 15
click at [318, 327] on div at bounding box center [326, 316] width 254 height 35
click at [321, 323] on input at bounding box center [326, 316] width 254 height 15
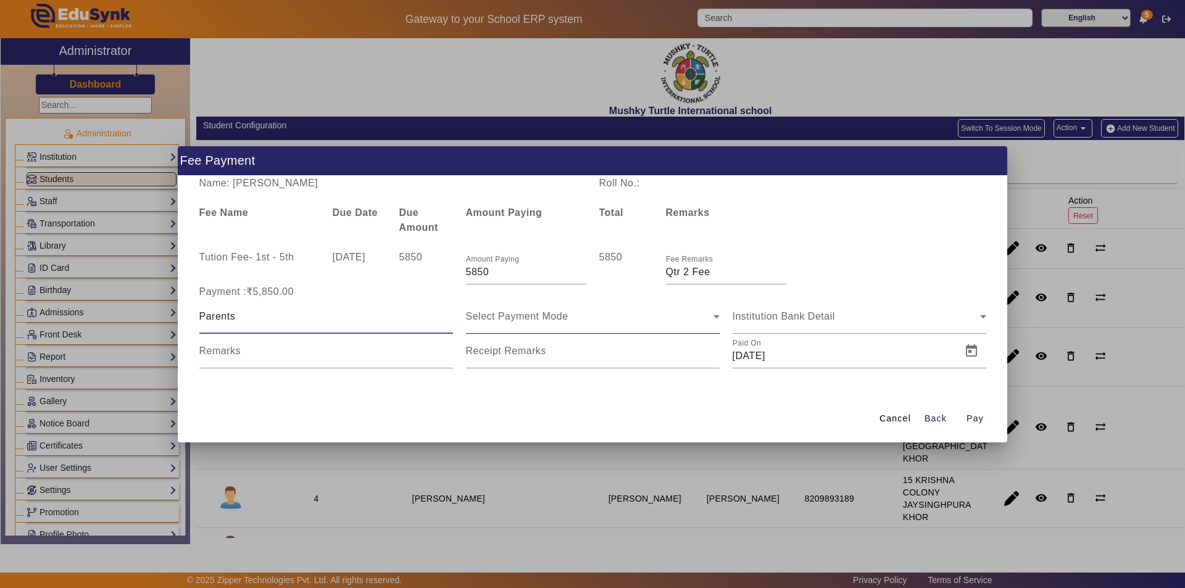
click at [574, 319] on div "Select Payment Mode" at bounding box center [590, 316] width 248 height 15
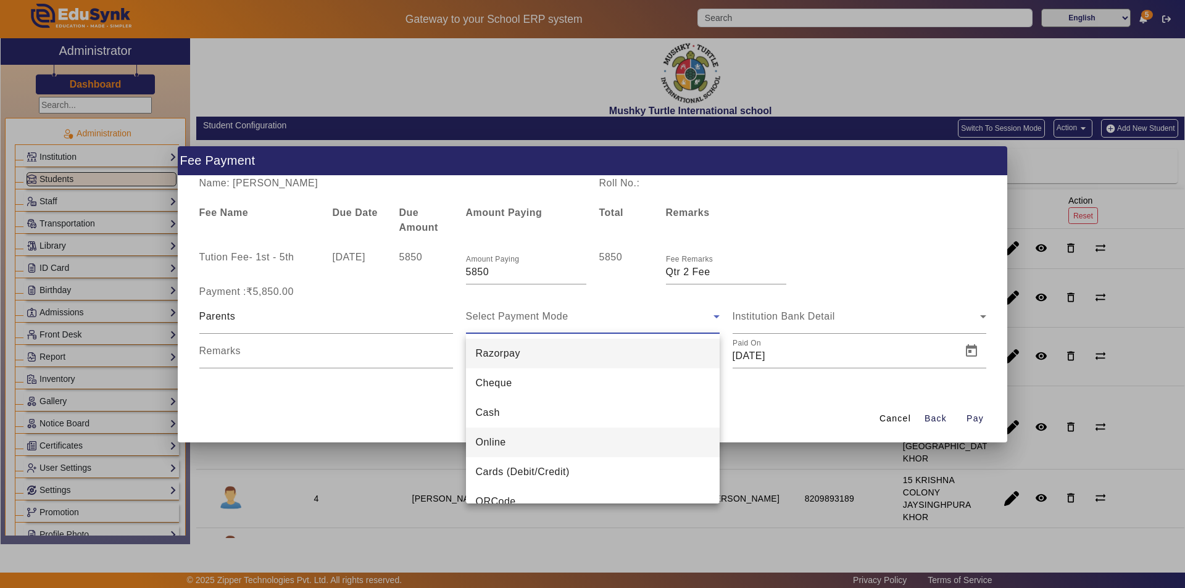
click at [533, 428] on mat-option "Online" at bounding box center [593, 443] width 254 height 30
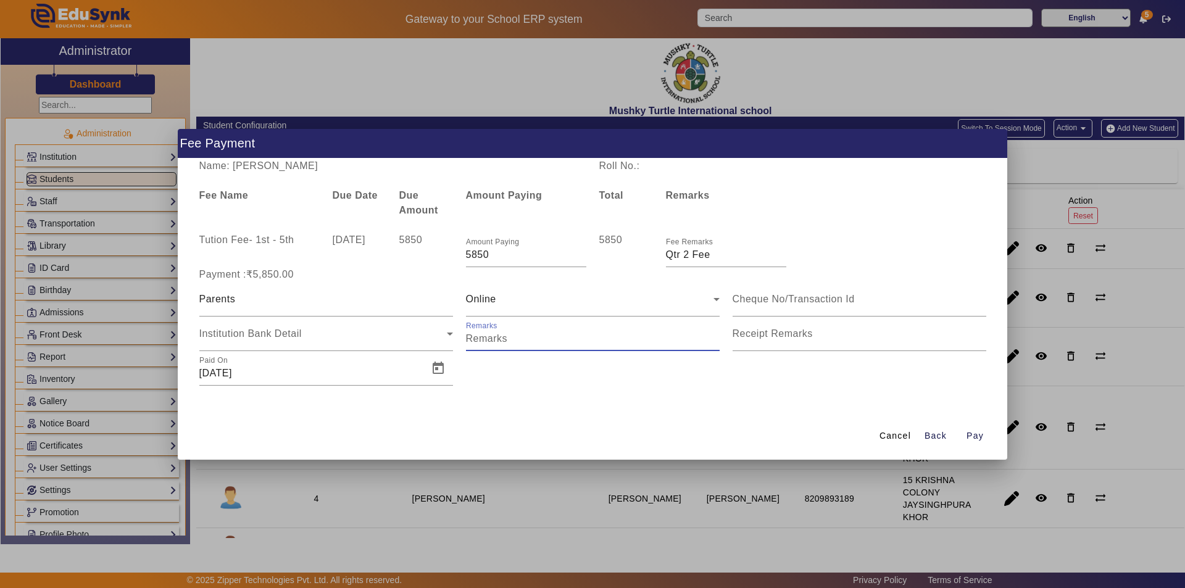
click at [556, 338] on input "Remarks" at bounding box center [593, 338] width 254 height 15
click at [785, 335] on mat-label "Receipt Remarks" at bounding box center [773, 333] width 80 height 10
click at [785, 335] on input "Receipt Remarks" at bounding box center [860, 338] width 254 height 15
drag, startPoint x: 780, startPoint y: 333, endPoint x: 776, endPoint y: 340, distance: 8.6
click at [780, 334] on input "Receipt Remarks" at bounding box center [860, 338] width 254 height 15
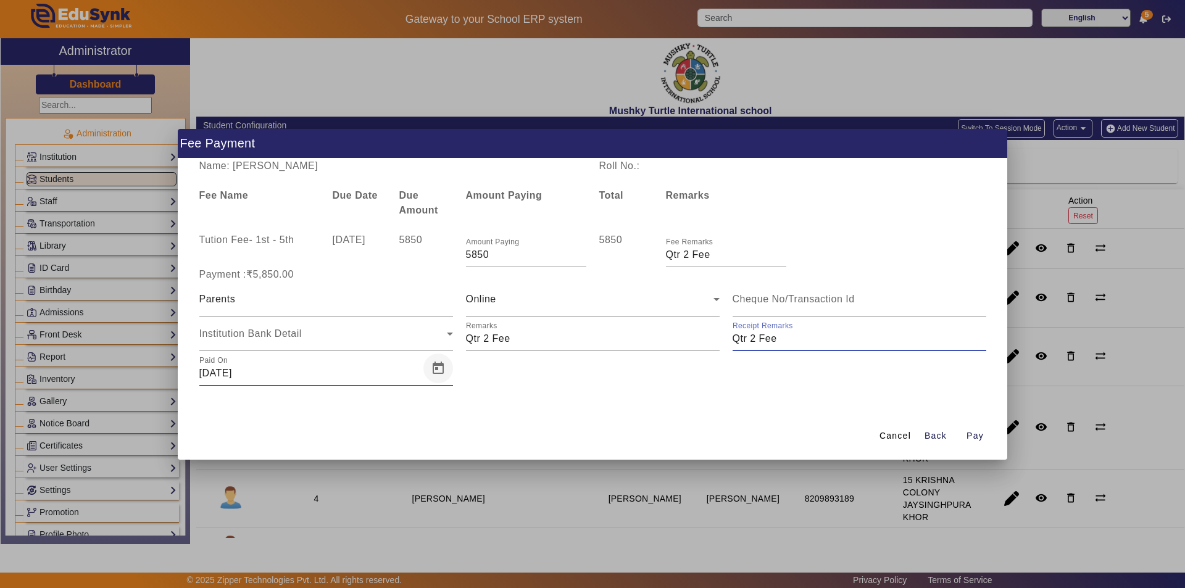
click at [436, 367] on span "Open calendar" at bounding box center [438, 369] width 30 height 30
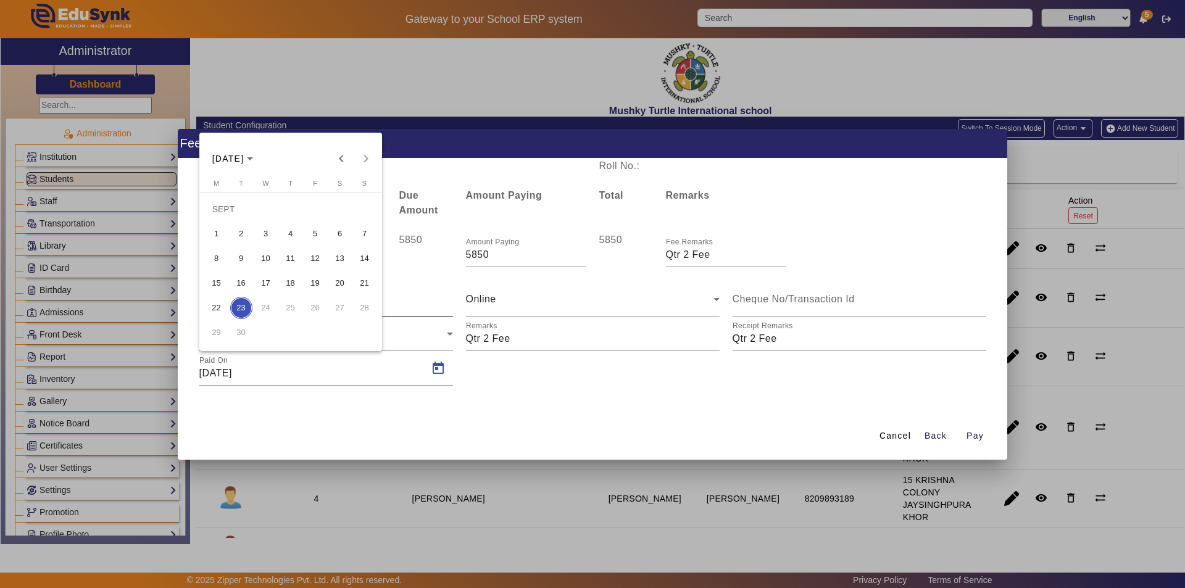
drag, startPoint x: 263, startPoint y: 280, endPoint x: 267, endPoint y: 303, distance: 23.2
click at [264, 280] on span "17" at bounding box center [266, 283] width 22 height 22
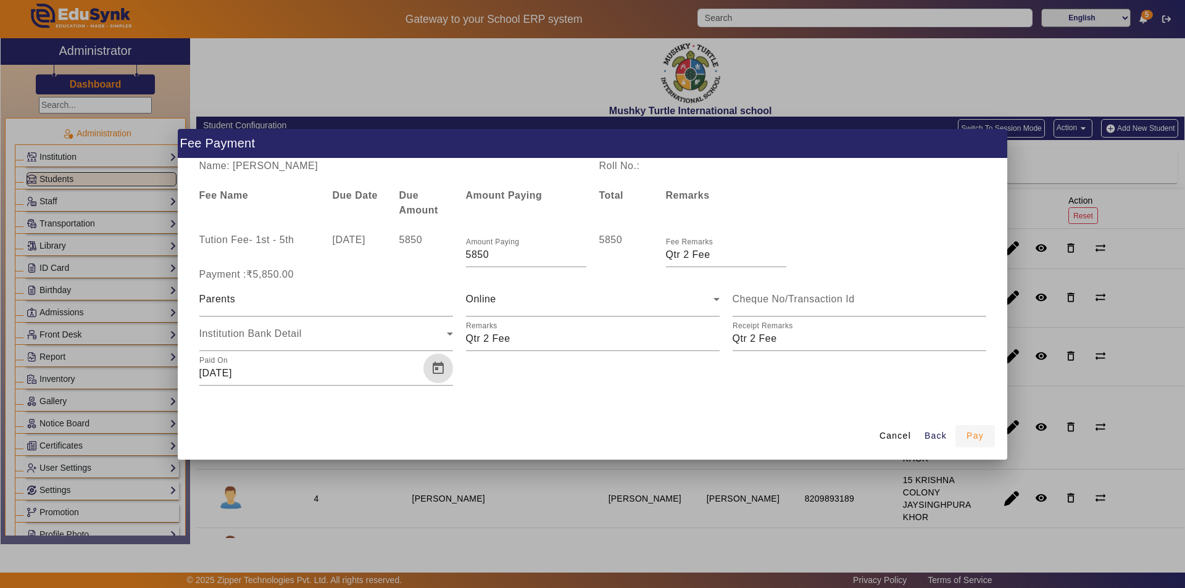
click at [978, 436] on span "Pay" at bounding box center [975, 436] width 17 height 13
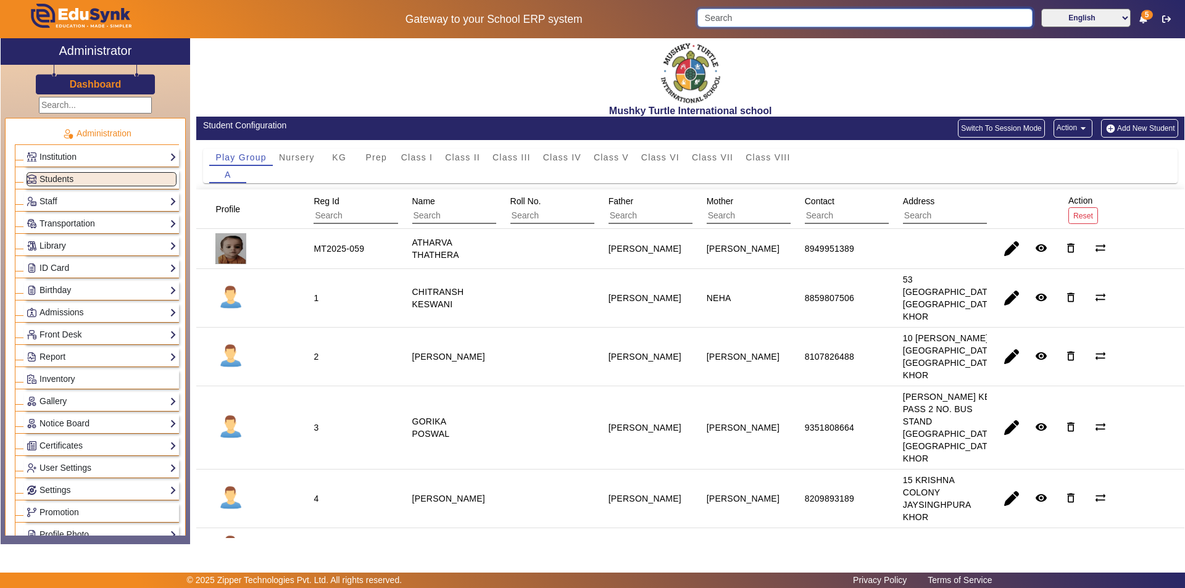
click at [739, 20] on input "Search" at bounding box center [864, 18] width 335 height 19
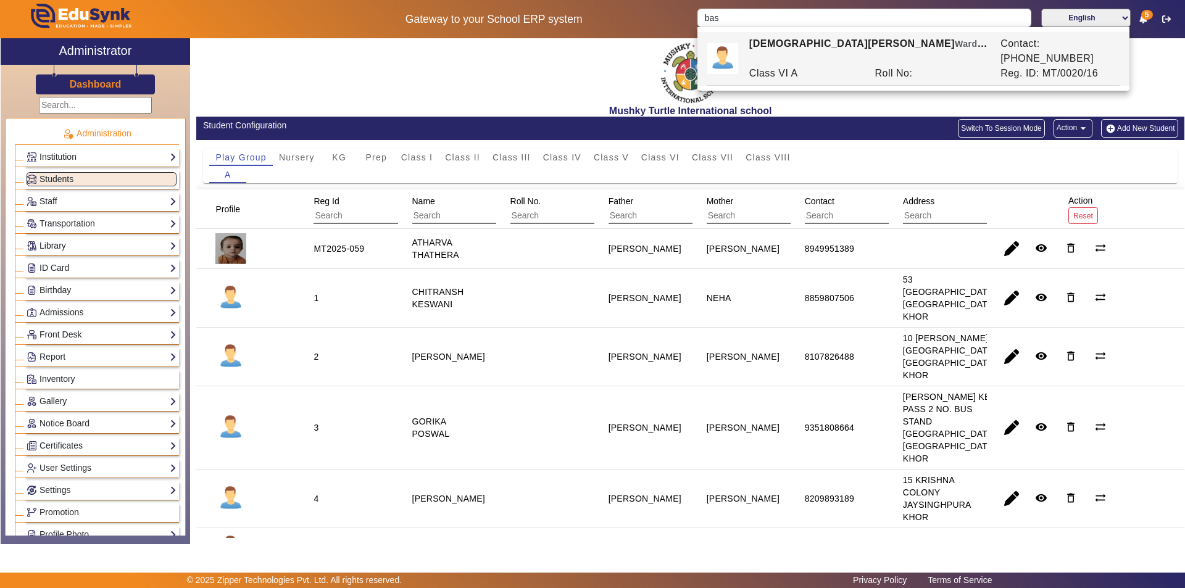
click at [805, 42] on div "[DEMOGRAPHIC_DATA][PERSON_NAME] [PERSON_NAME] of [PERSON_NAME]" at bounding box center [868, 51] width 251 height 30
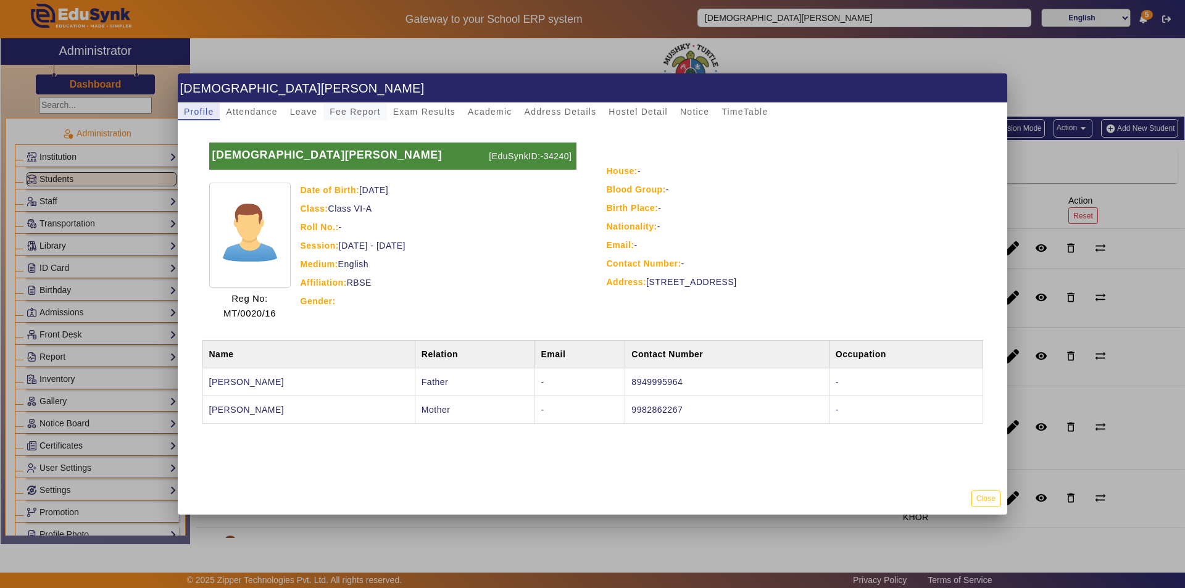
click at [346, 114] on span "Fee Report" at bounding box center [355, 111] width 51 height 9
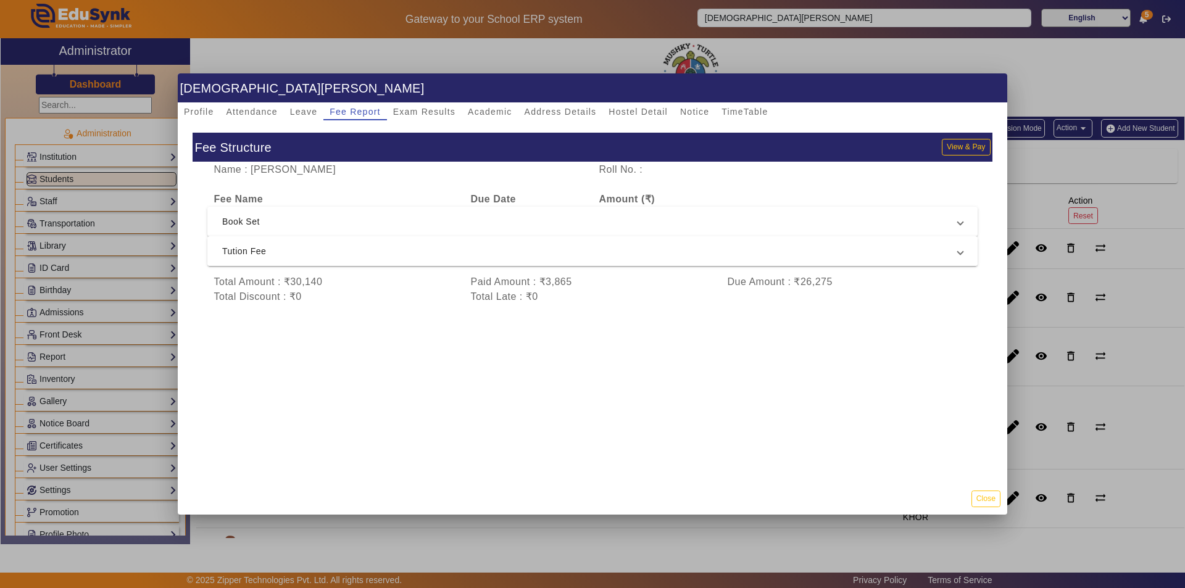
click at [390, 251] on span "Tution Fee" at bounding box center [590, 251] width 736 height 15
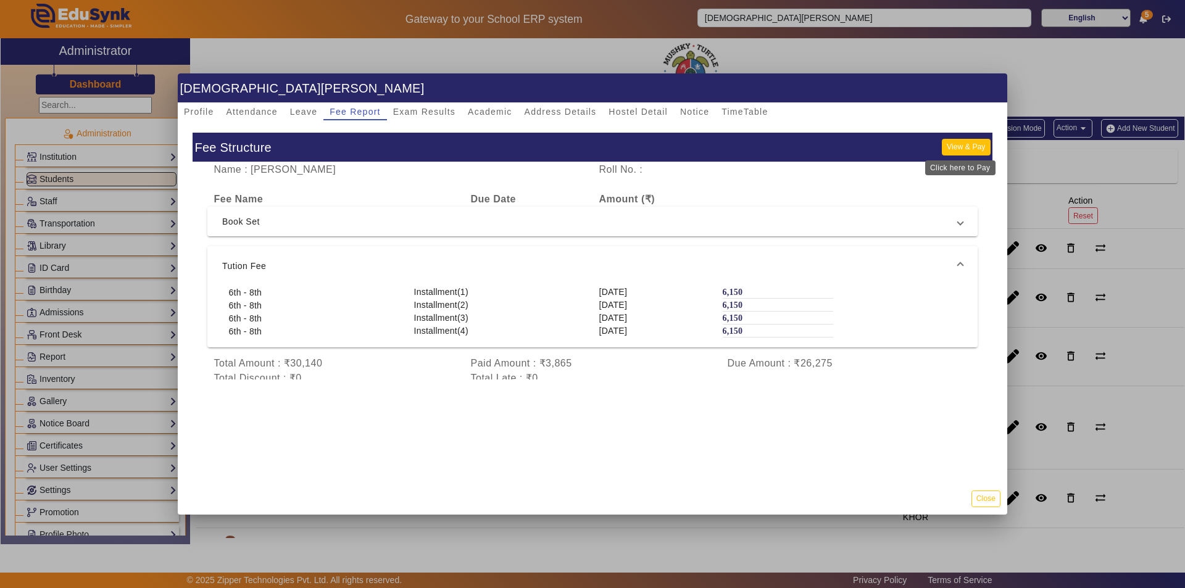
click at [974, 144] on button "View & Pay" at bounding box center [966, 147] width 48 height 17
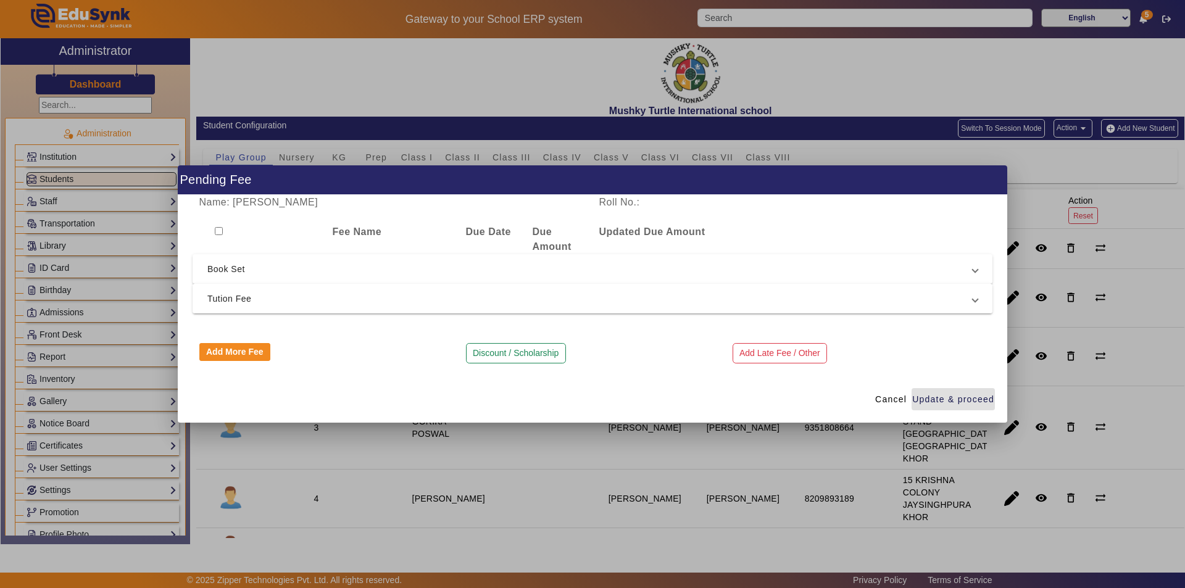
click at [407, 298] on span "Tution Fee" at bounding box center [589, 298] width 765 height 15
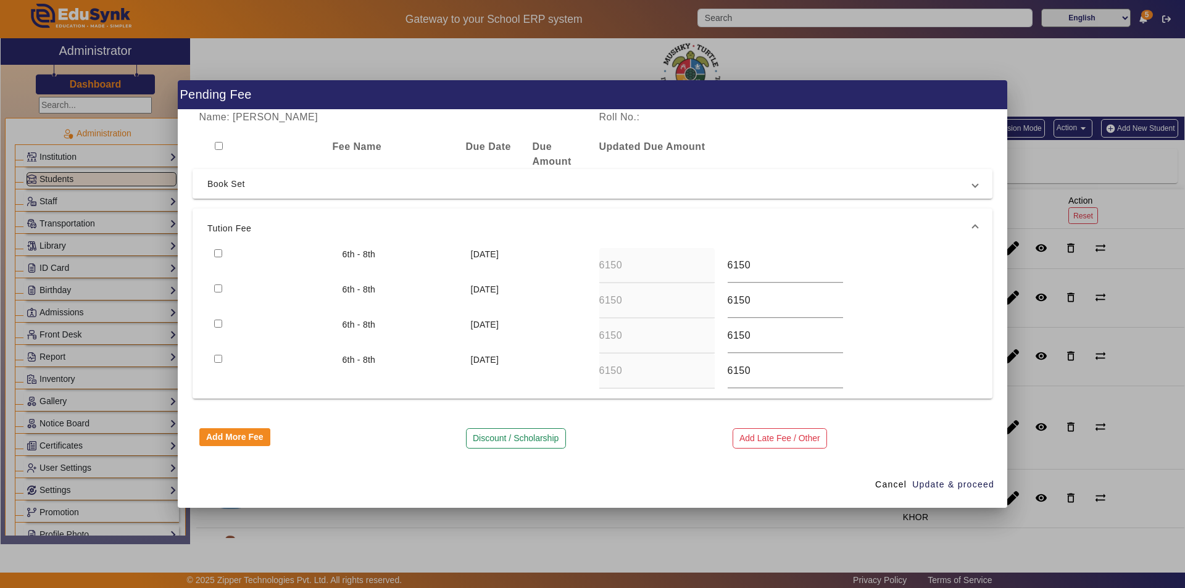
click at [218, 254] on input "checkbox" at bounding box center [218, 253] width 8 height 8
click at [218, 287] on input "checkbox" at bounding box center [218, 289] width 8 height 8
click at [951, 484] on span "Update & proceed" at bounding box center [953, 484] width 82 height 13
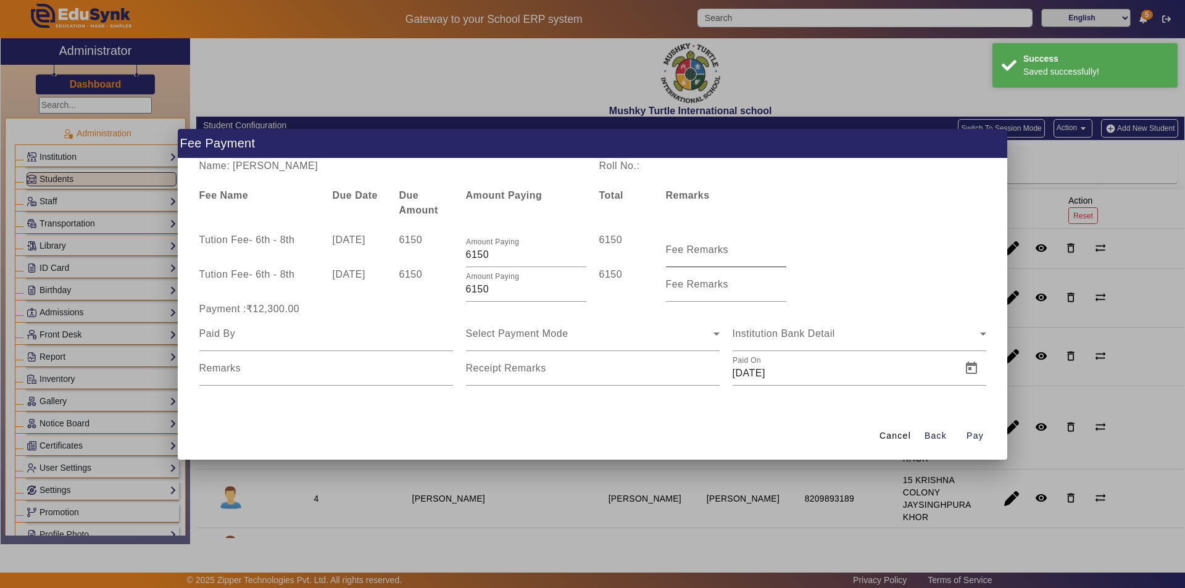
click at [692, 254] on mat-label "Fee Remarks" at bounding box center [697, 249] width 63 height 10
click at [692, 254] on input "Fee Remarks" at bounding box center [726, 255] width 120 height 15
click at [723, 256] on input "Fee Remarks" at bounding box center [726, 255] width 120 height 15
click at [678, 291] on input "Fee Remarks" at bounding box center [726, 289] width 120 height 15
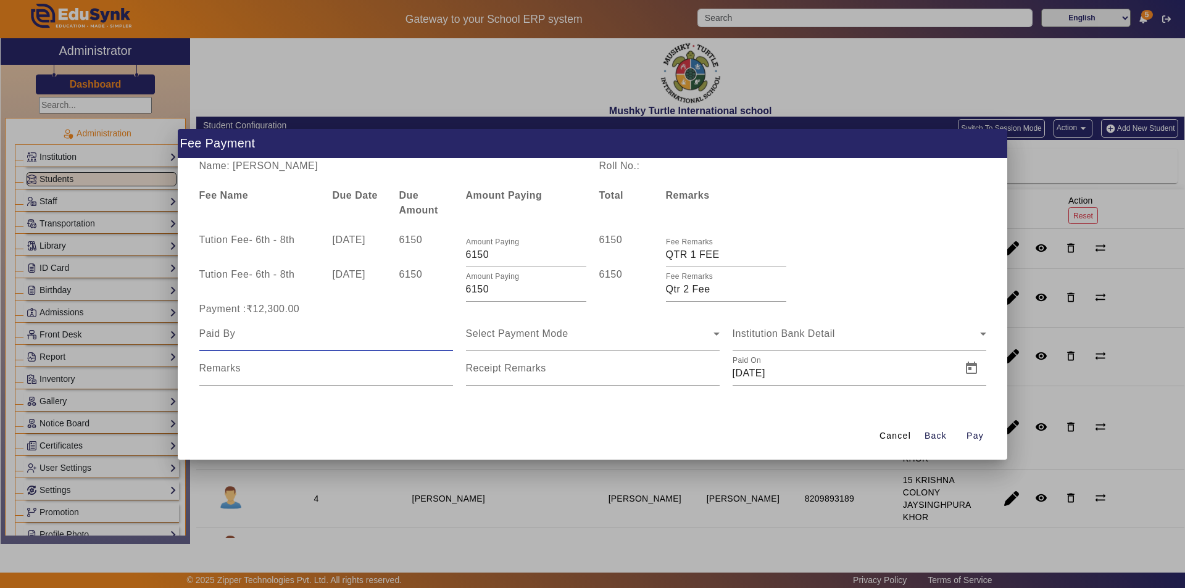
click at [319, 340] on input at bounding box center [326, 334] width 254 height 15
click at [509, 334] on span "Select Payment Mode" at bounding box center [517, 333] width 102 height 10
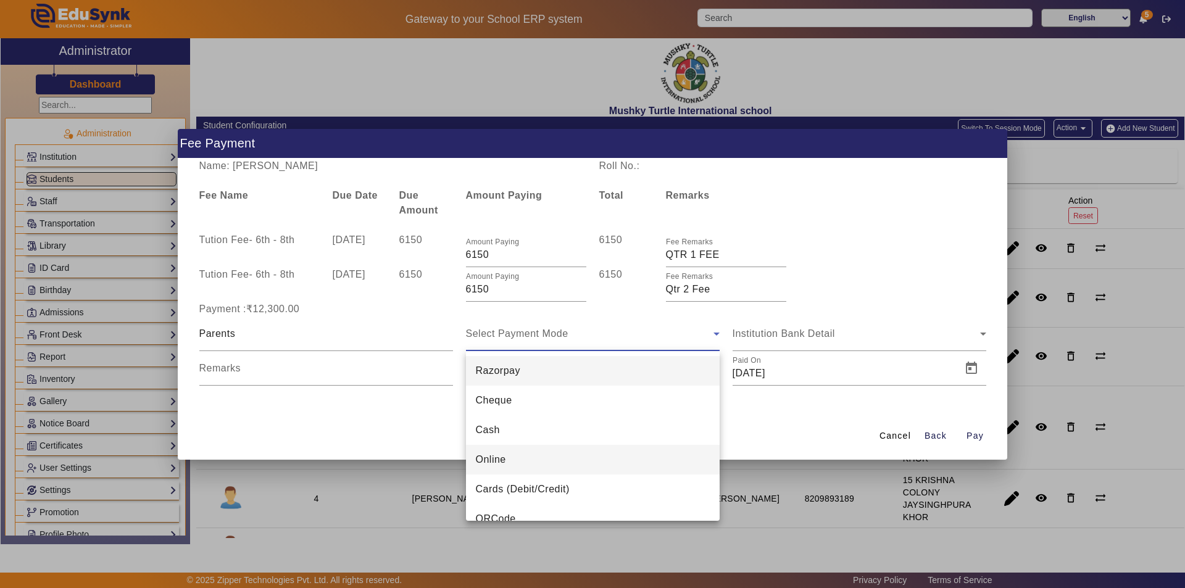
click at [511, 457] on mat-option "Online" at bounding box center [593, 460] width 254 height 30
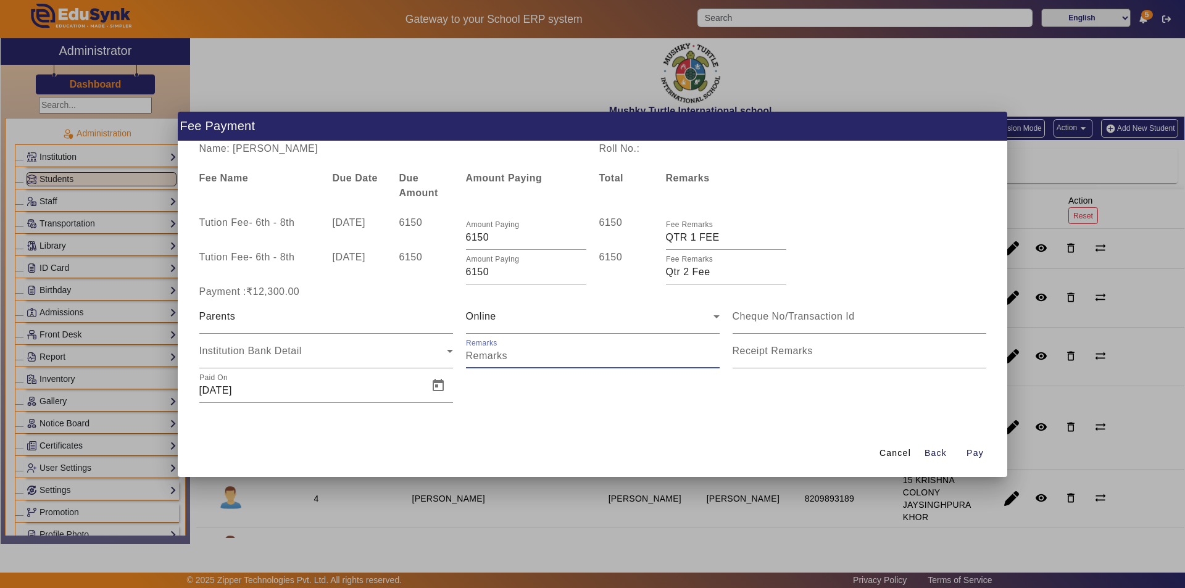
click at [540, 356] on input "Remarks" at bounding box center [593, 356] width 254 height 15
drag, startPoint x: 847, startPoint y: 352, endPoint x: 843, endPoint y: 360, distance: 9.1
click at [847, 355] on input "Receipt Remarks" at bounding box center [860, 356] width 254 height 15
click at [433, 385] on span "Open calendar" at bounding box center [438, 386] width 30 height 30
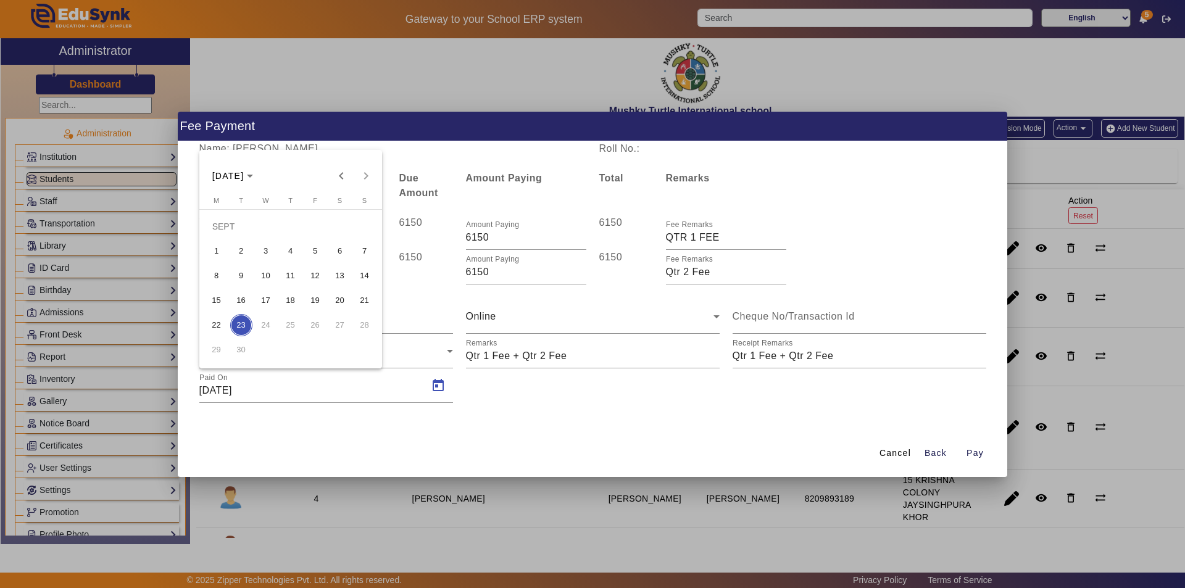
click at [262, 302] on span "17" at bounding box center [266, 300] width 22 height 22
click at [979, 451] on span "Pay" at bounding box center [975, 453] width 17 height 13
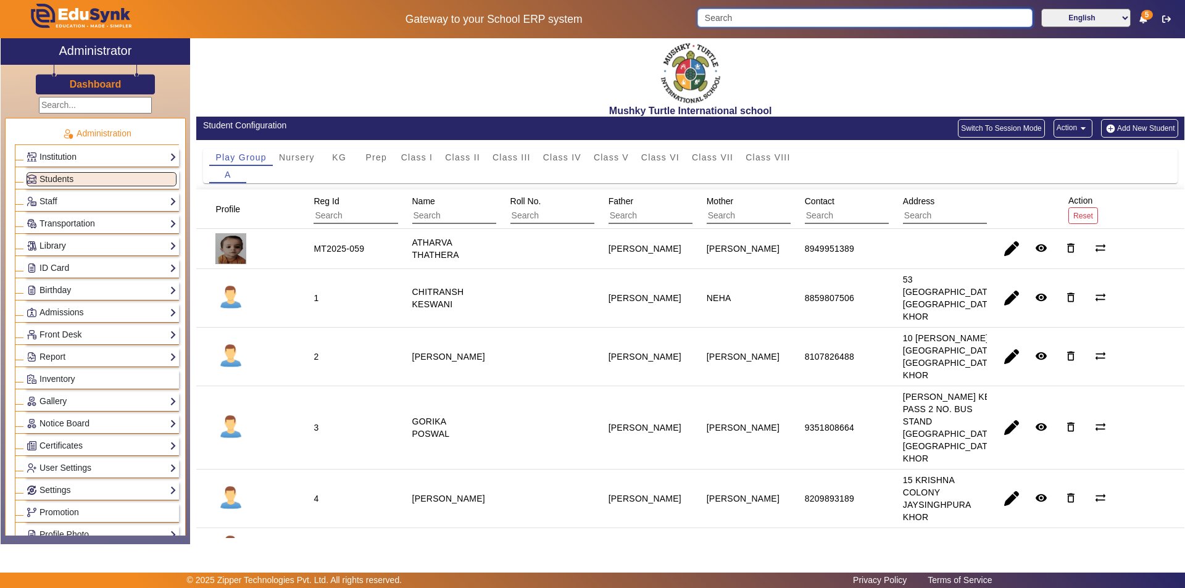
click at [785, 19] on input "Search" at bounding box center [864, 18] width 335 height 19
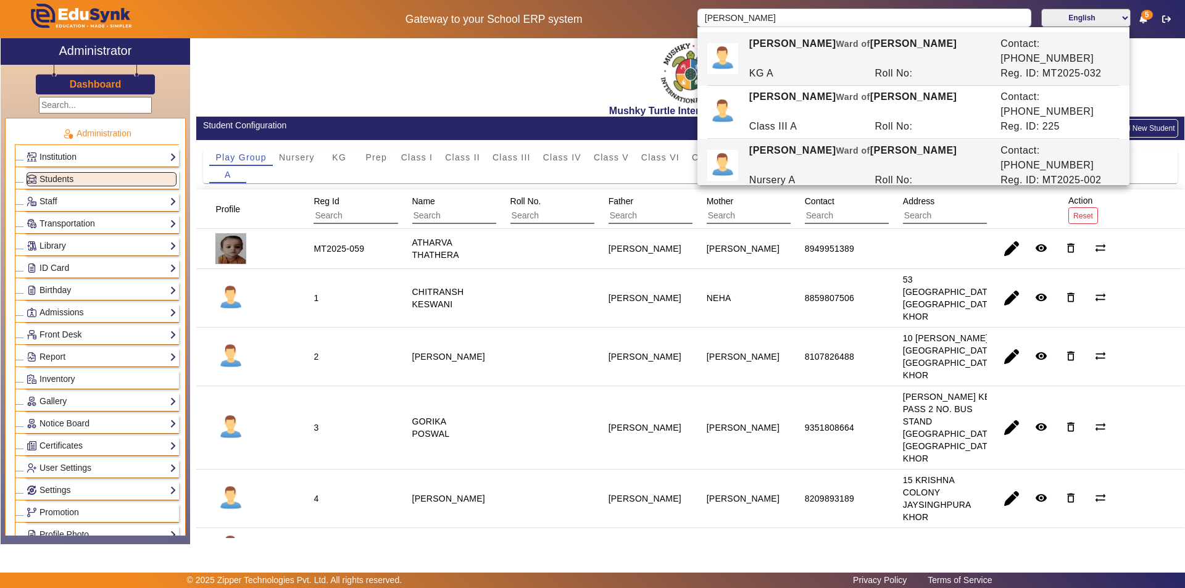
click at [846, 143] on div "[PERSON_NAME] [PERSON_NAME] of [PERSON_NAME]" at bounding box center [868, 158] width 251 height 30
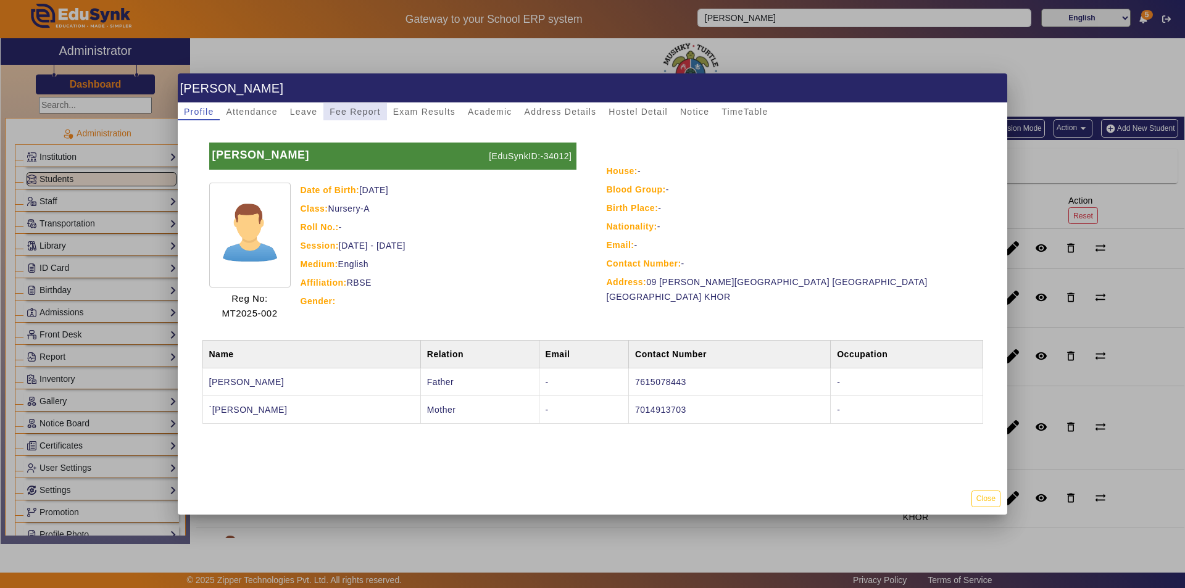
click at [349, 119] on span "Fee Report" at bounding box center [355, 111] width 51 height 17
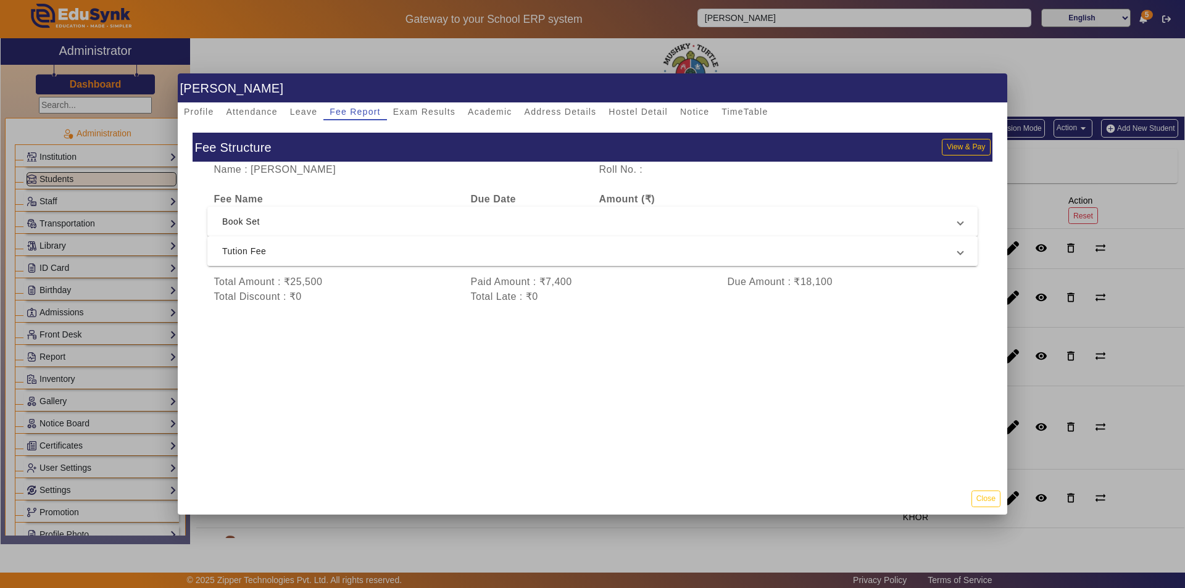
click at [428, 253] on span "Tution Fee" at bounding box center [590, 251] width 736 height 15
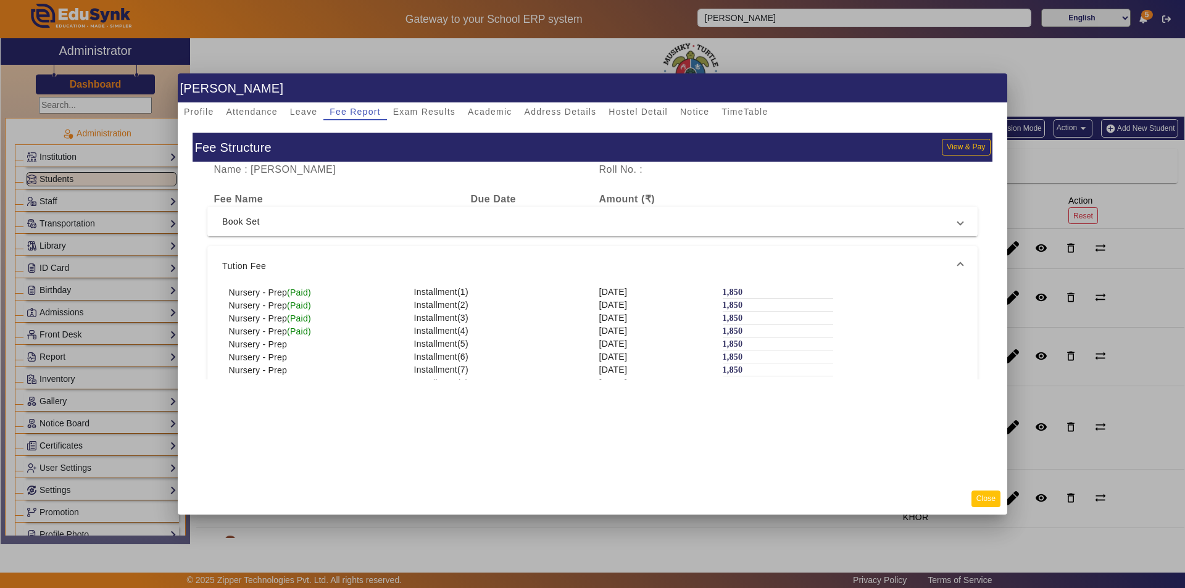
click at [986, 501] on button "Close" at bounding box center [986, 499] width 29 height 17
